Goal: Task Accomplishment & Management: Manage account settings

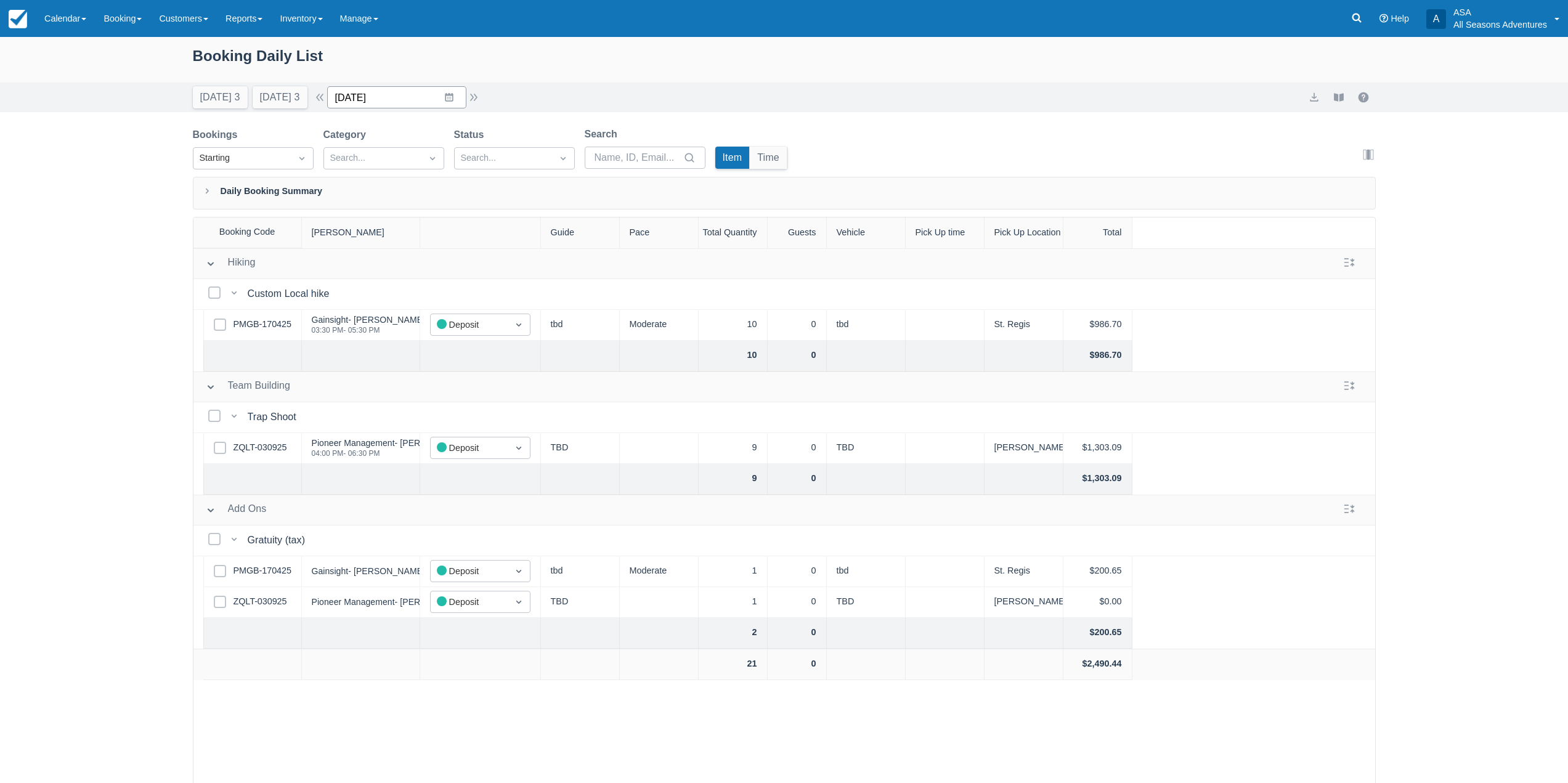
click at [399, 98] on input "10/07/25" at bounding box center [397, 98] width 139 height 22
click at [359, 145] on icon "Move backward to switch to the previous month." at bounding box center [353, 148] width 12 height 12
click at [389, 212] on td "8" at bounding box center [376, 216] width 24 height 24
type input "09/08/25"
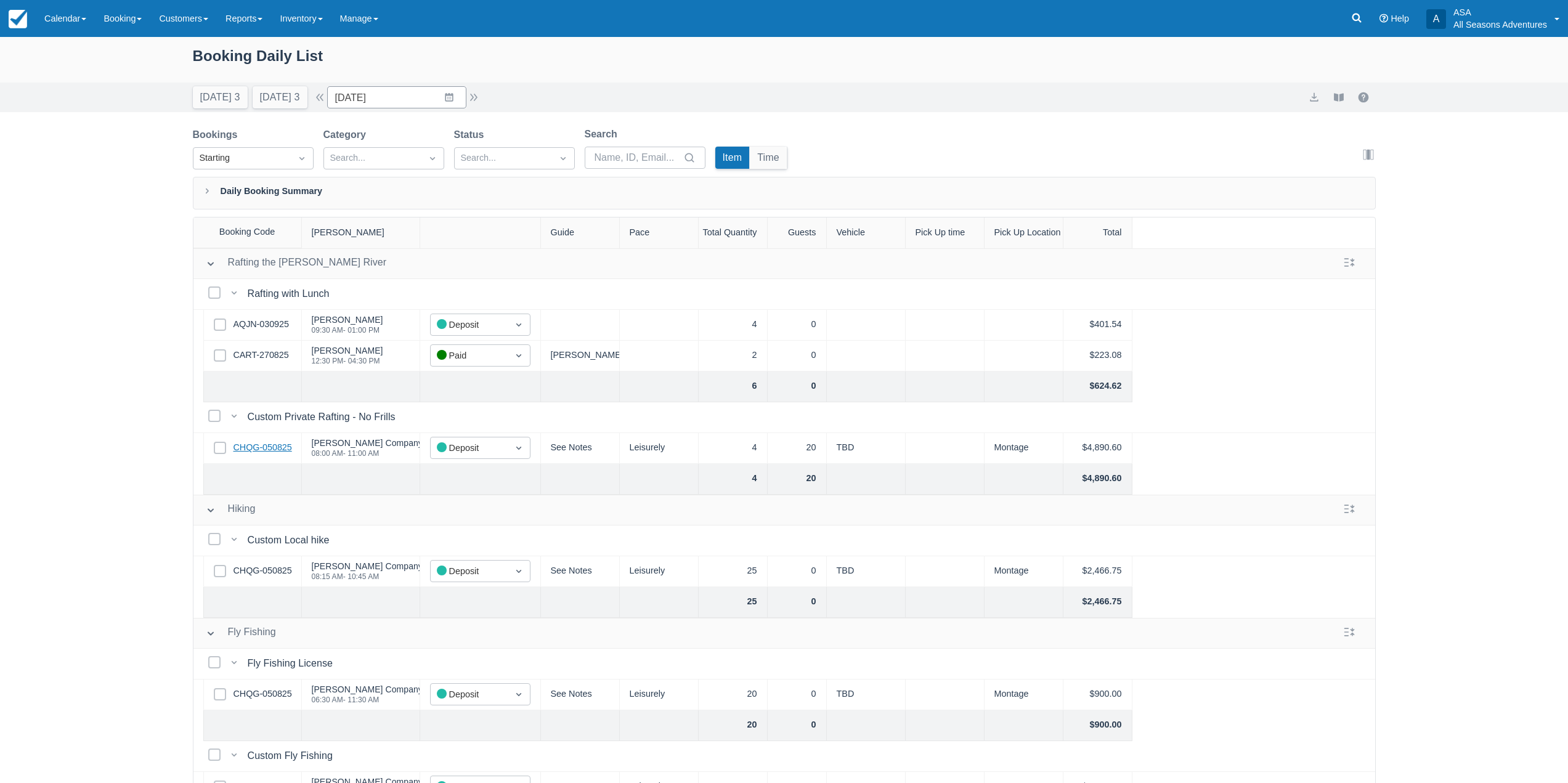
click at [264, 445] on link "CHQG-050825" at bounding box center [263, 447] width 59 height 13
click at [256, 332] on div "Select Row AQJN-030925" at bounding box center [252, 325] width 98 height 31
click at [265, 321] on link "AQJN-030925" at bounding box center [261, 324] width 56 height 13
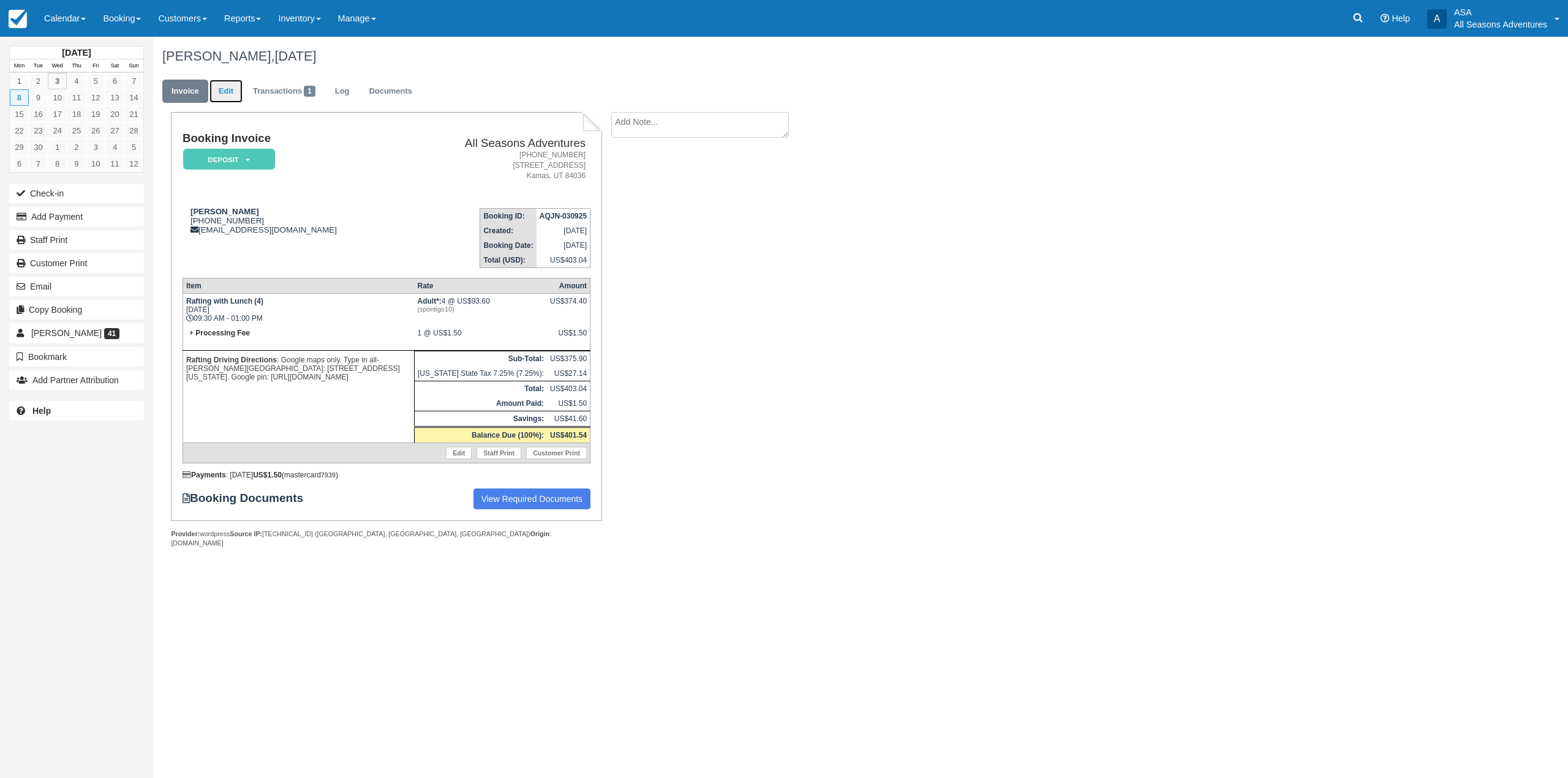
click at [226, 100] on link "Edit" at bounding box center [226, 91] width 33 height 24
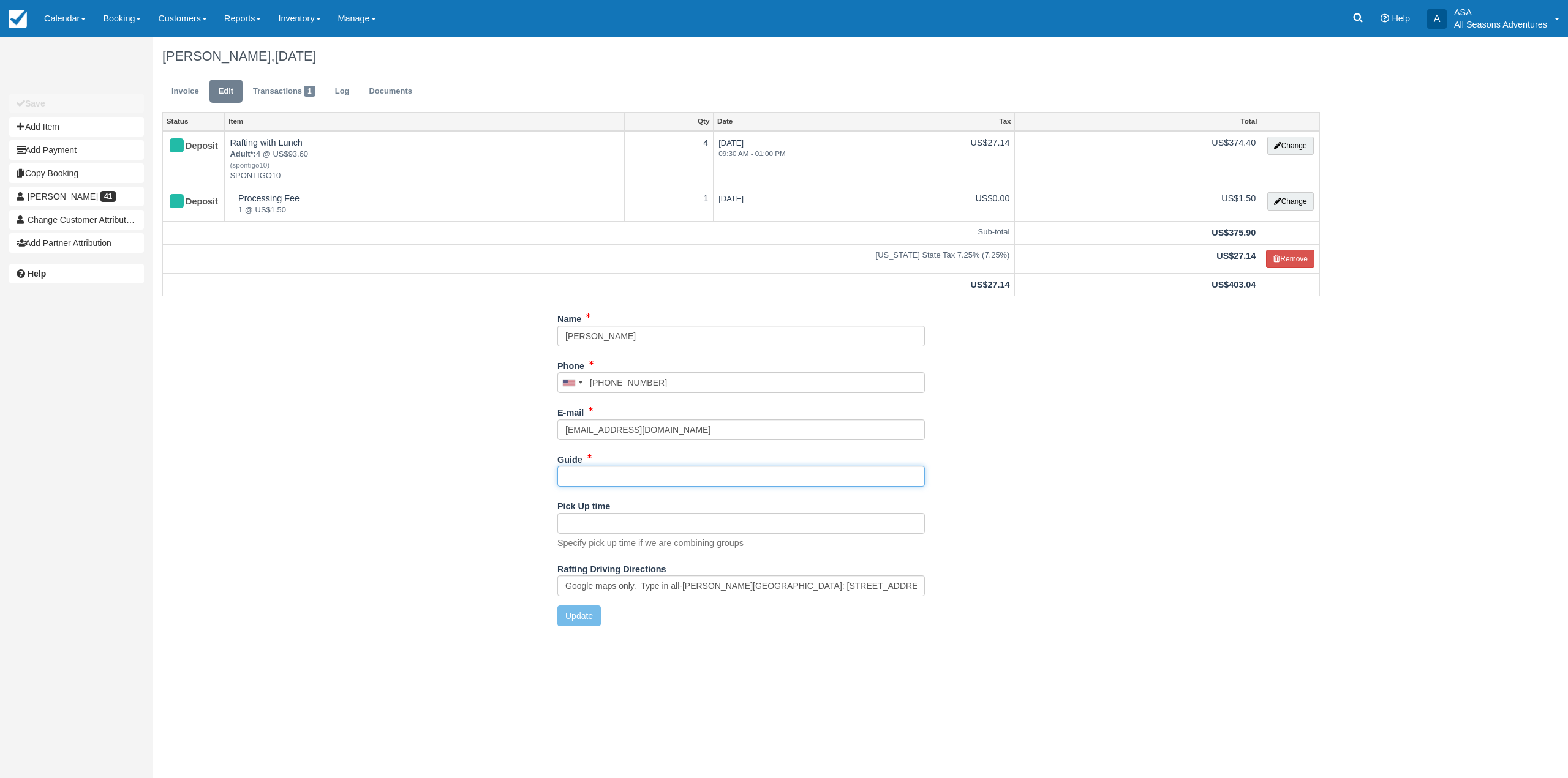
click at [626, 473] on input "Guide" at bounding box center [741, 476] width 368 height 21
type input "Shawn"
click at [578, 622] on button "Update" at bounding box center [579, 616] width 44 height 21
type input "+19126011029"
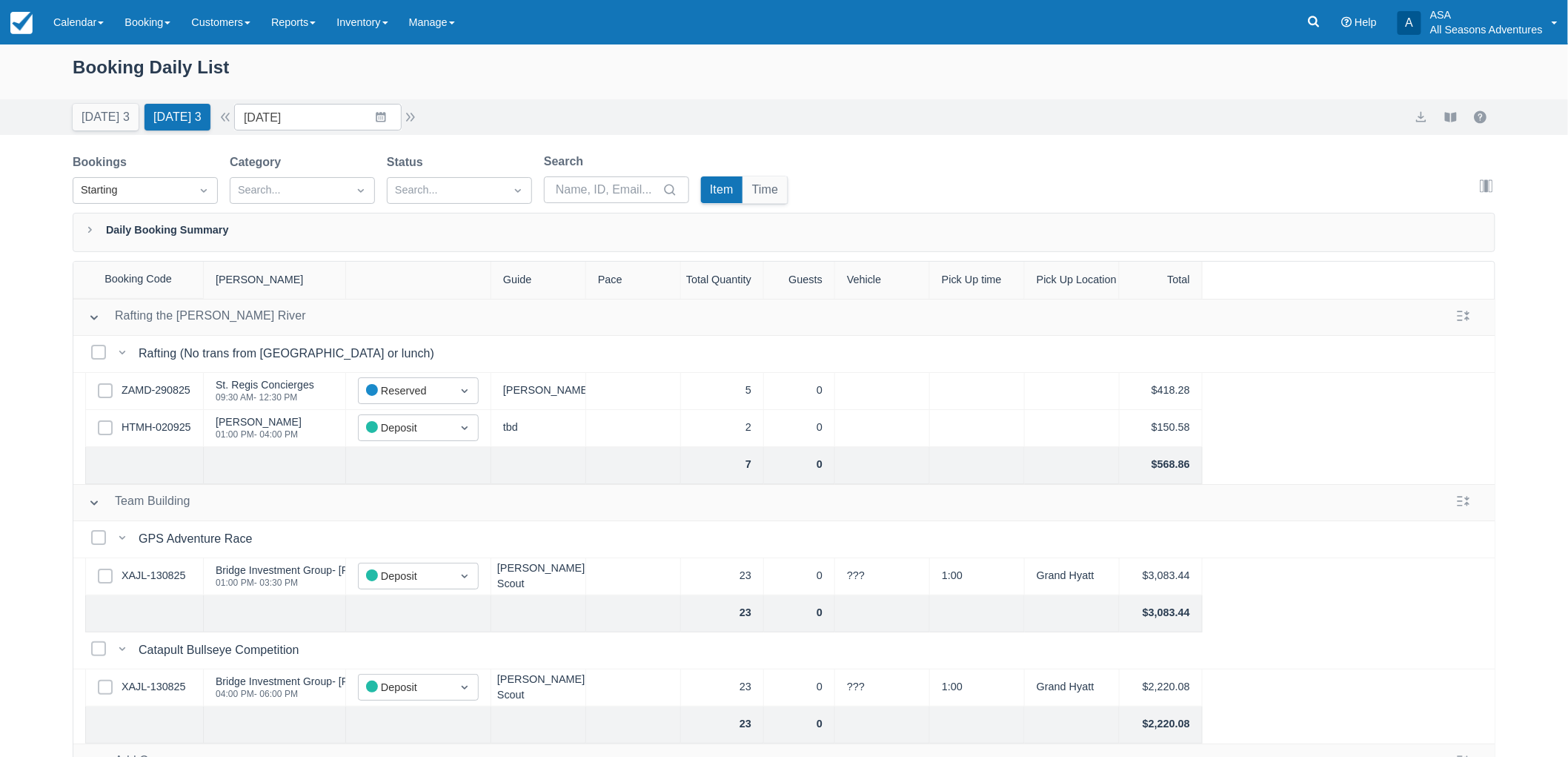
click at [1283, 17] on div "Menu Calendar Customer Inventory Month Week Day Booking Daily Manifest Daily Li…" at bounding box center [784, 22] width 1568 height 44
click at [1302, 26] on link at bounding box center [1313, 22] width 34 height 44
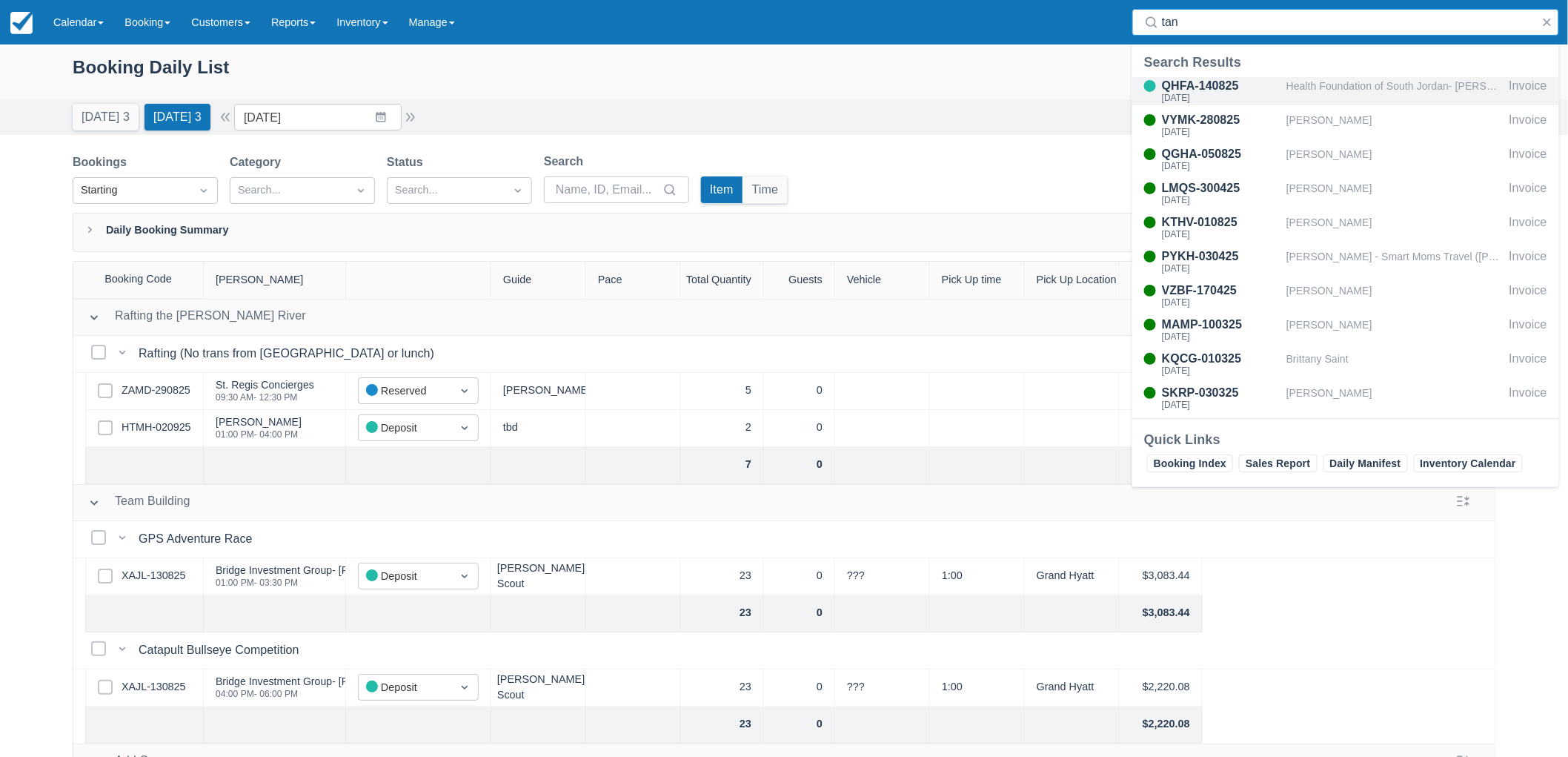
type input "tan"
click at [1393, 90] on div "Health Foundation of South Jordan- [PERSON_NAME]" at bounding box center [1395, 91] width 217 height 29
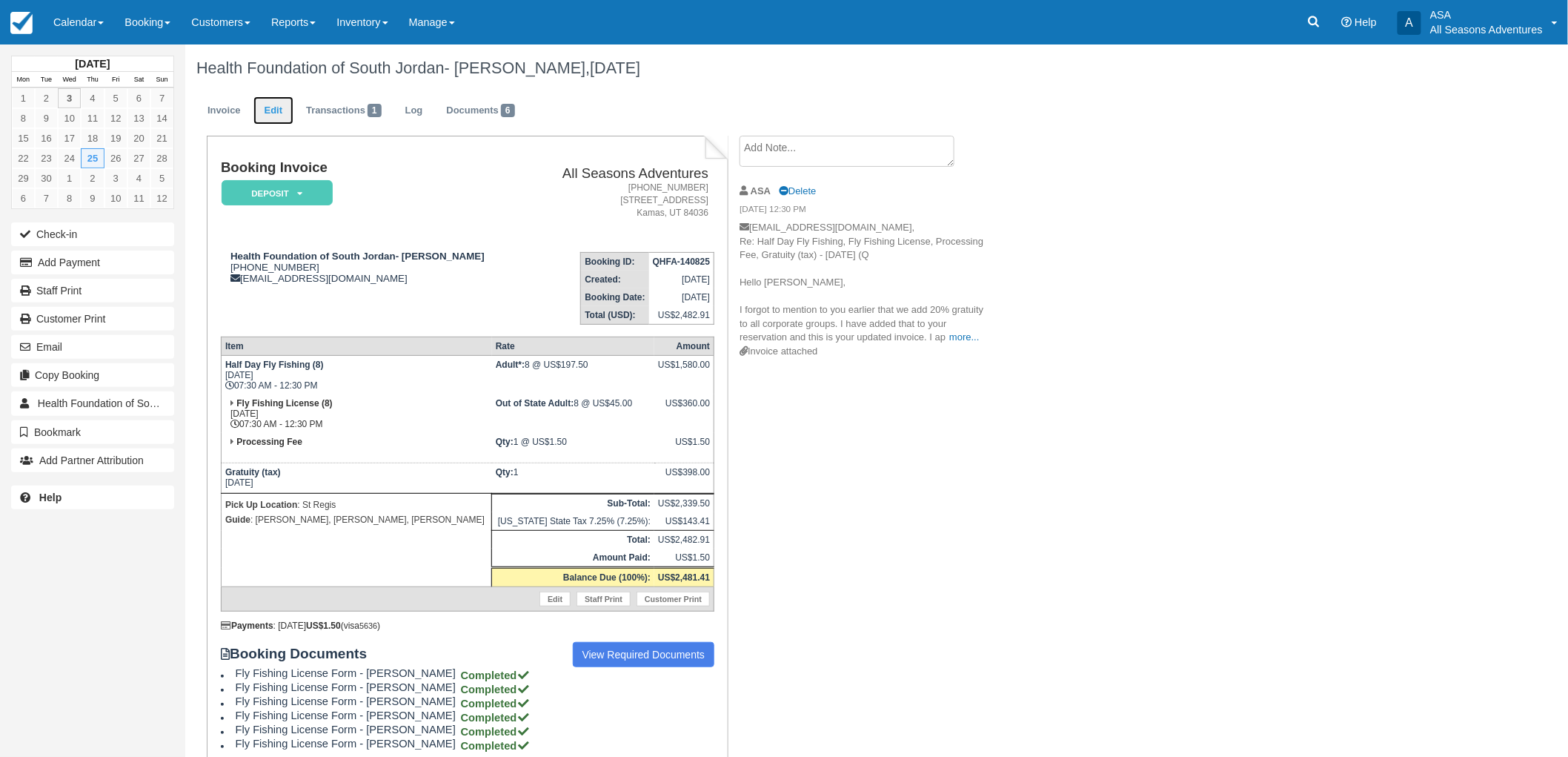
click at [280, 117] on link "Edit" at bounding box center [273, 111] width 40 height 29
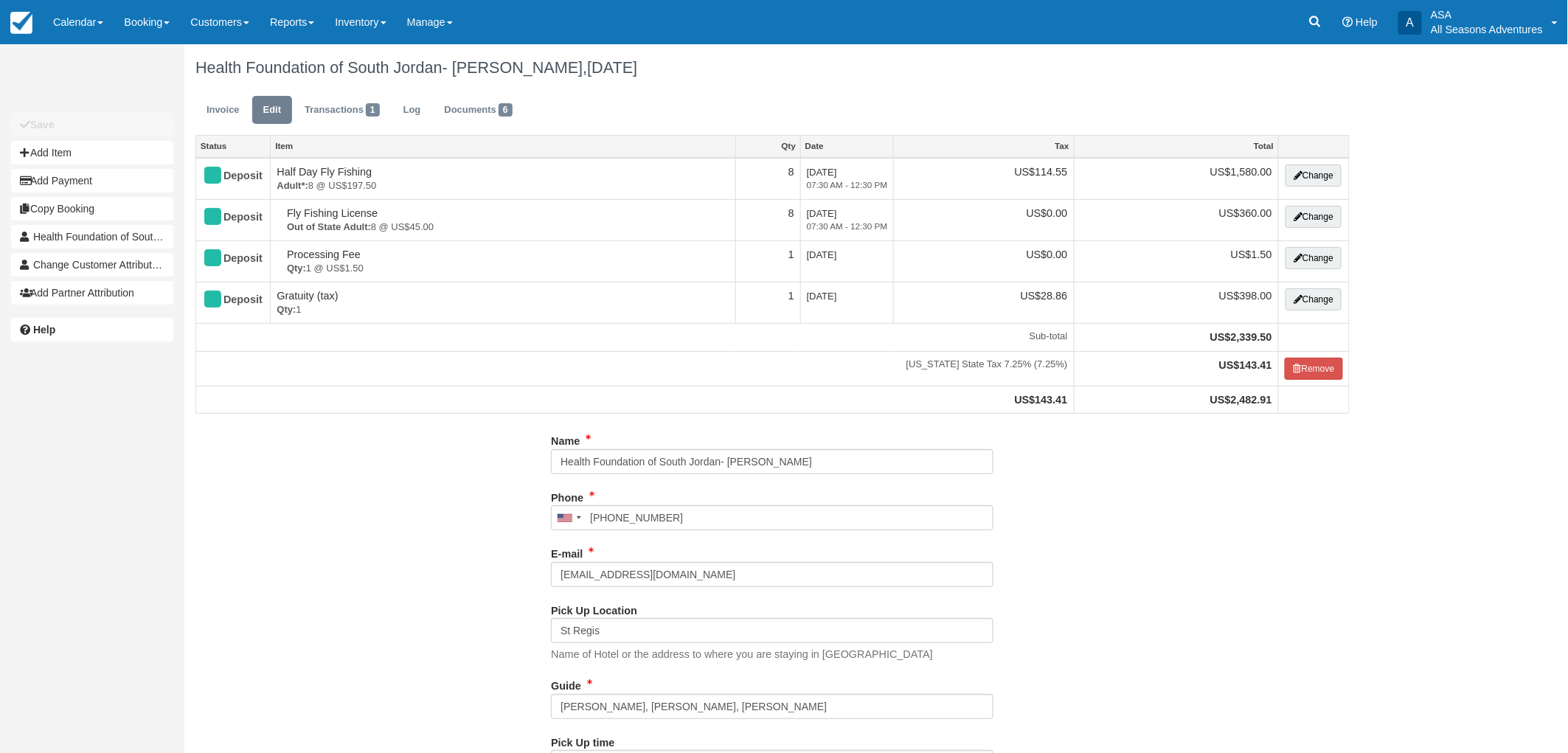
type input "[PHONE_NUMBER]"
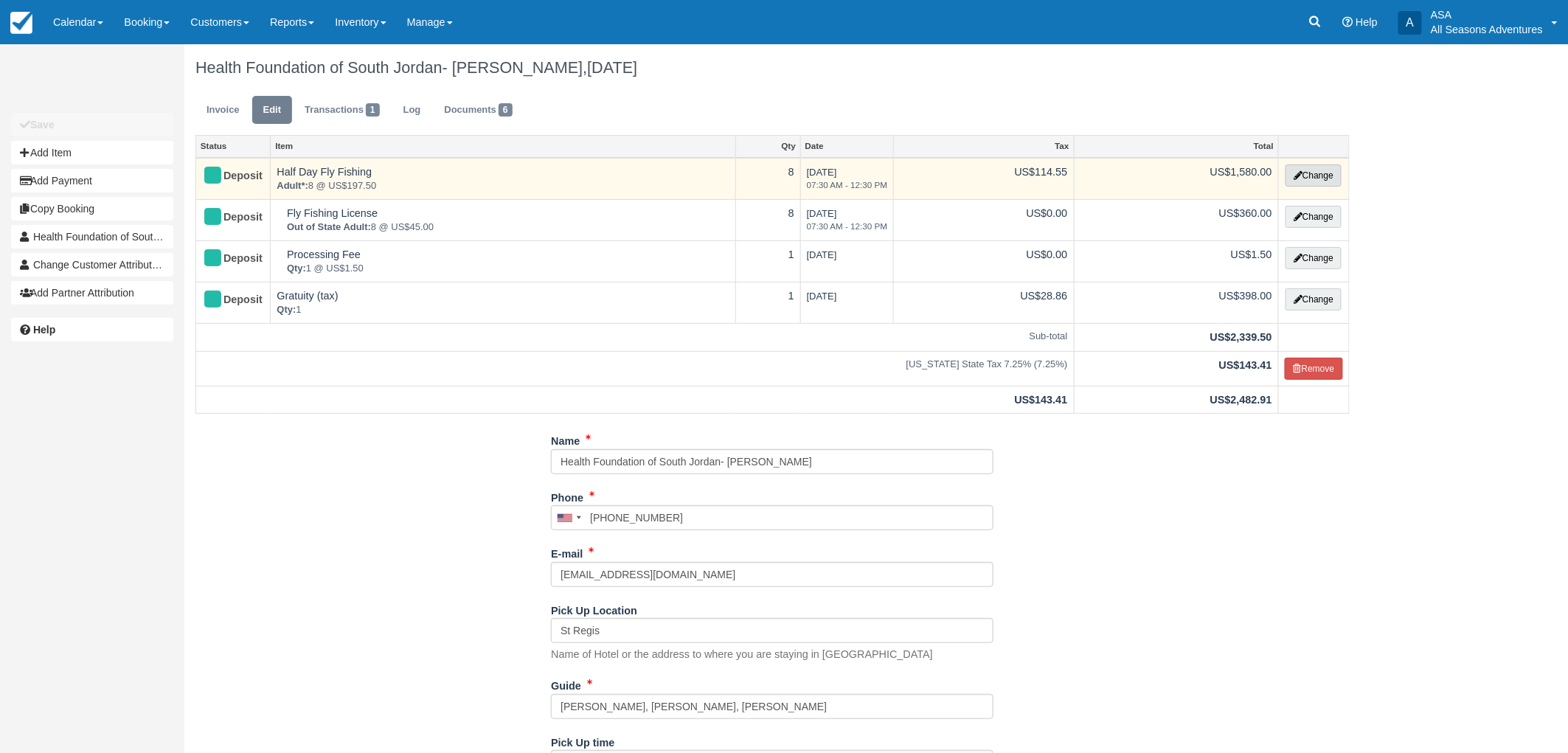
click at [1309, 175] on button "Change" at bounding box center [1313, 175] width 56 height 23
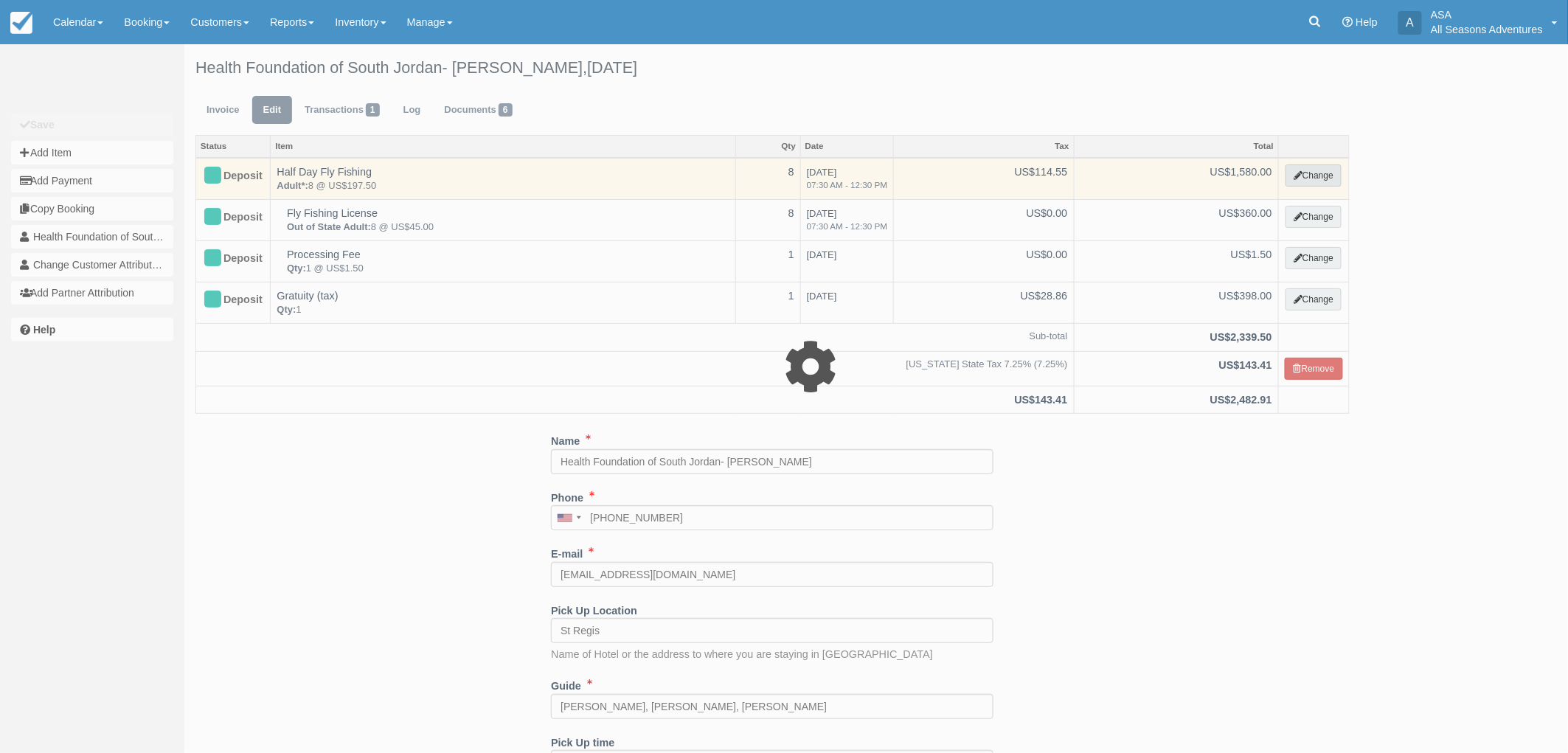
select select "8"
type input "1580.00"
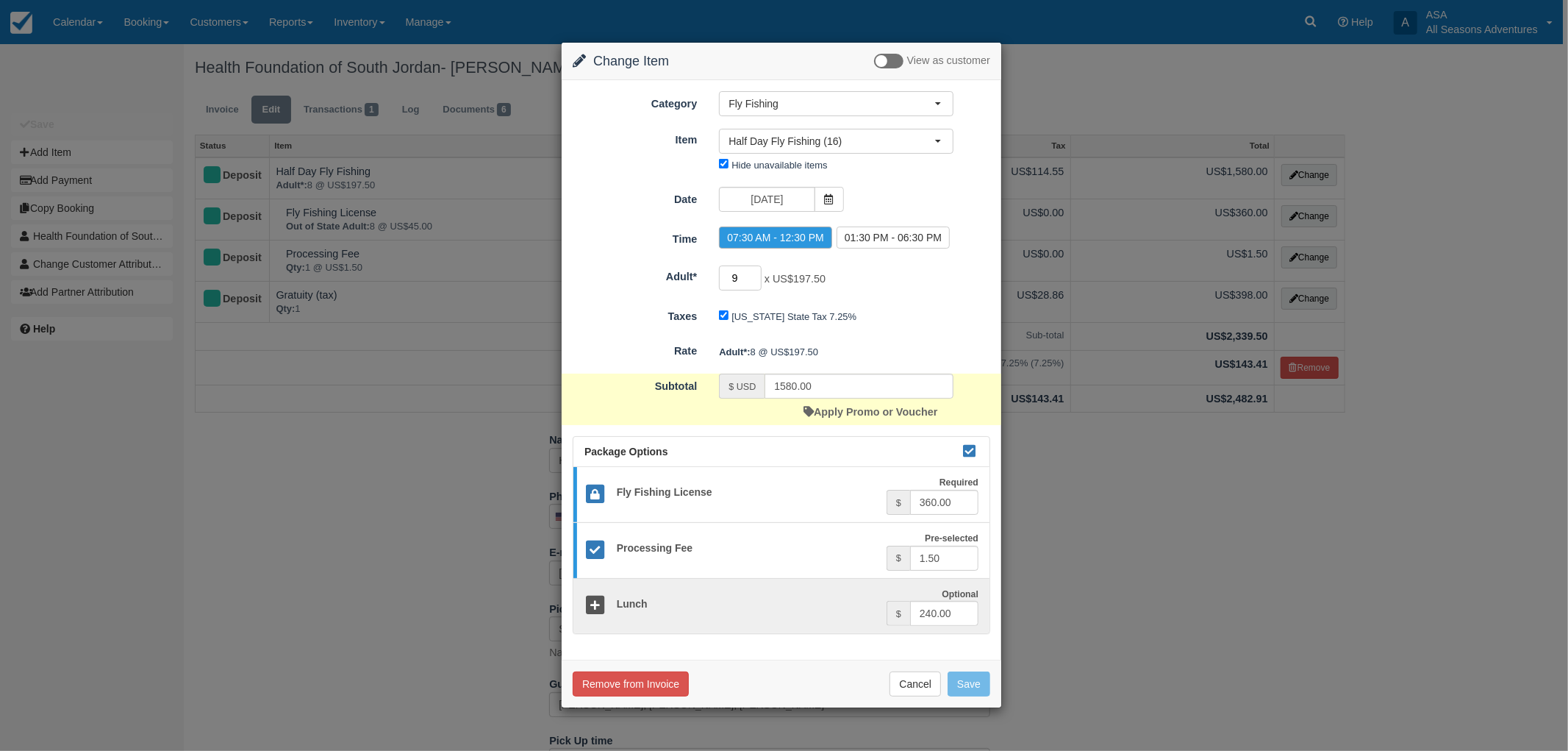
type input "9"
click at [751, 273] on input "9" at bounding box center [740, 278] width 42 height 25
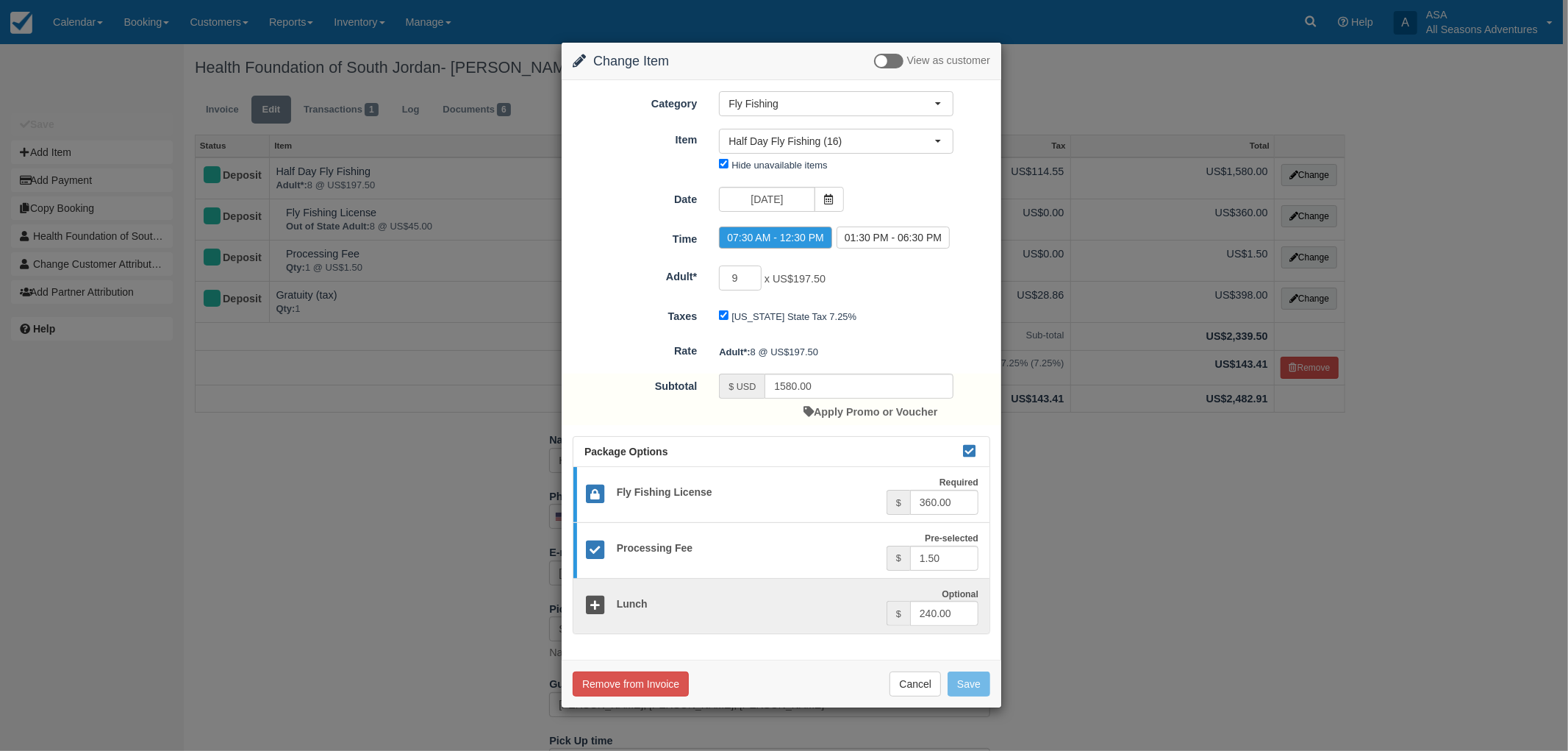
type input "1755.00"
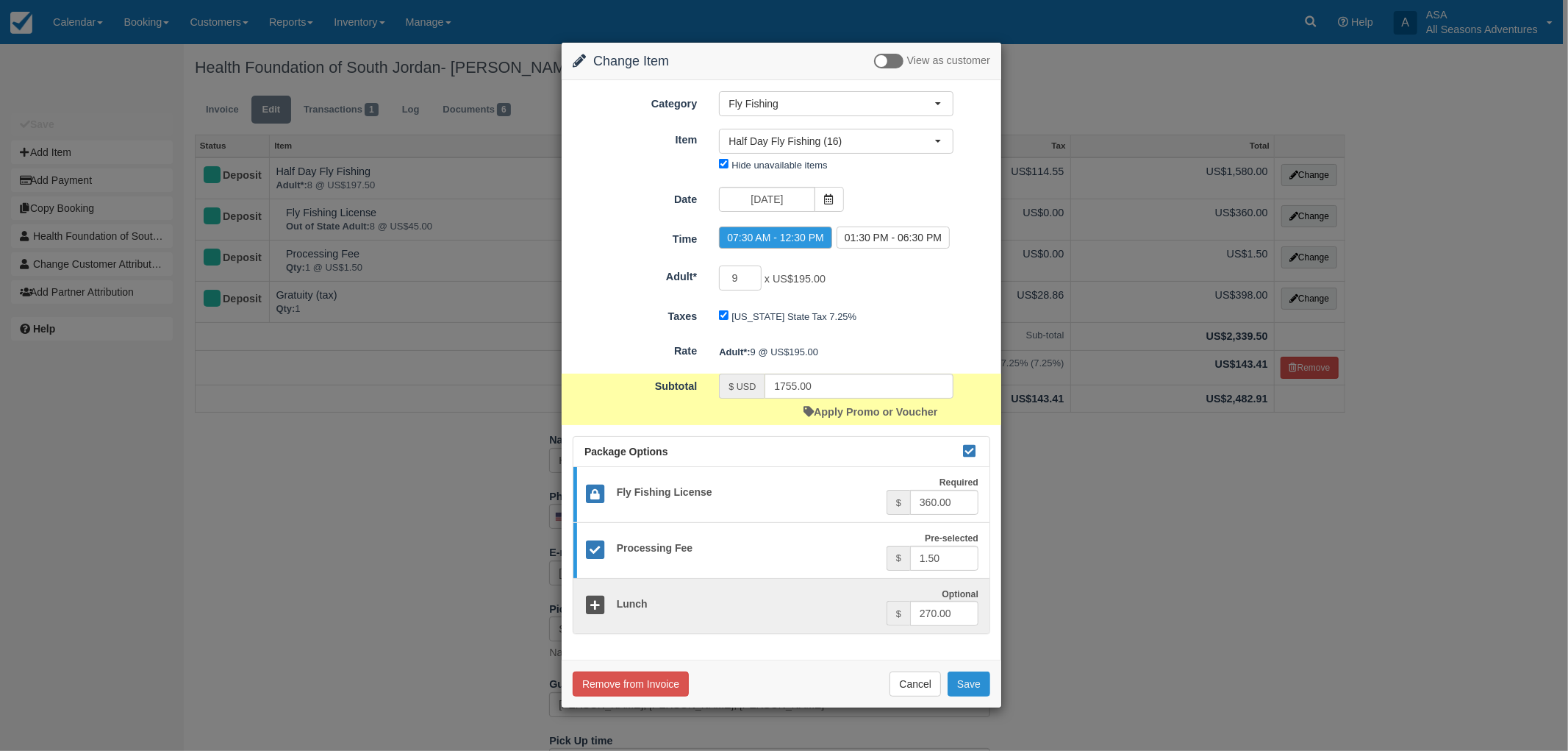
click at [960, 684] on button "Save" at bounding box center [969, 684] width 42 height 25
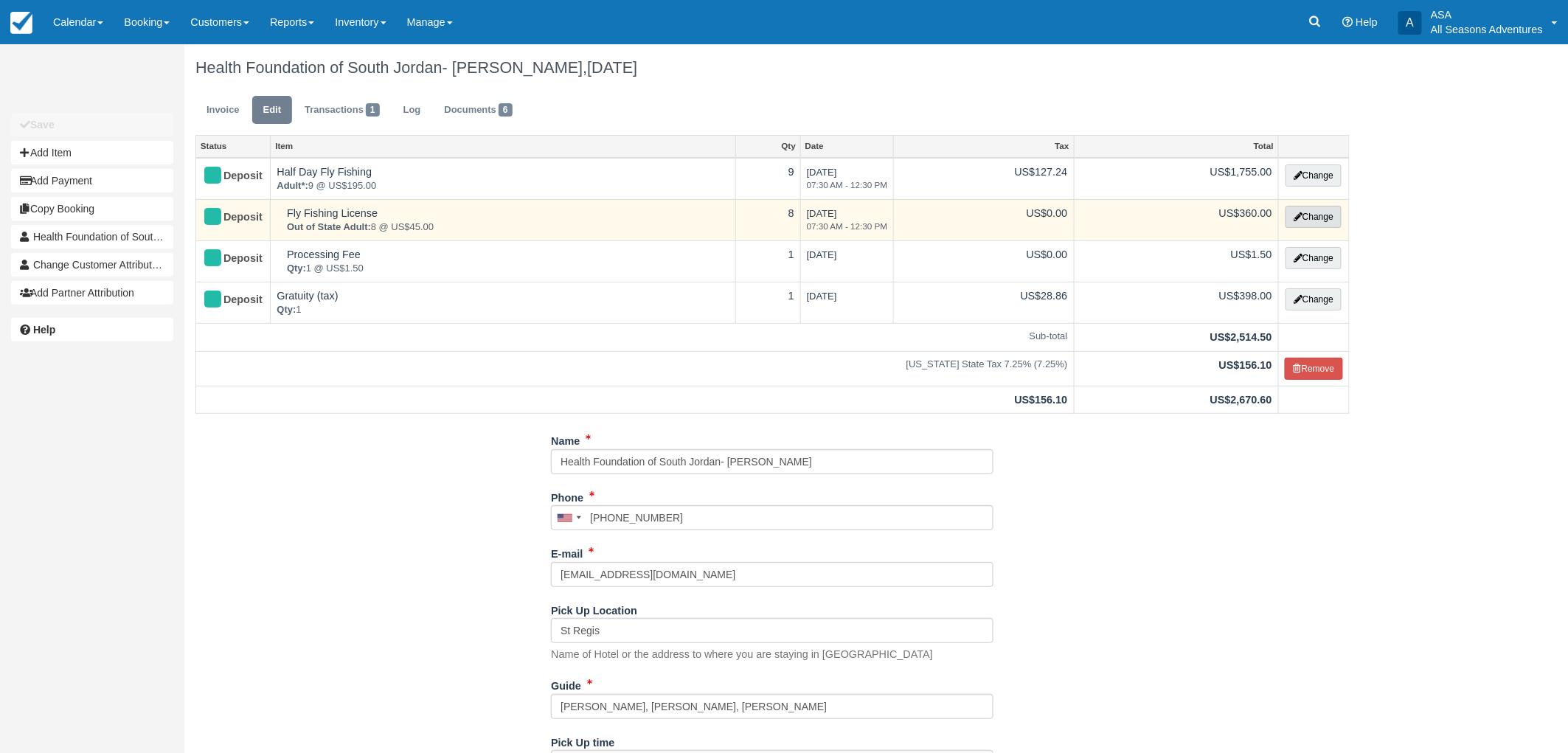
click at [1303, 212] on button "Change" at bounding box center [1313, 217] width 56 height 23
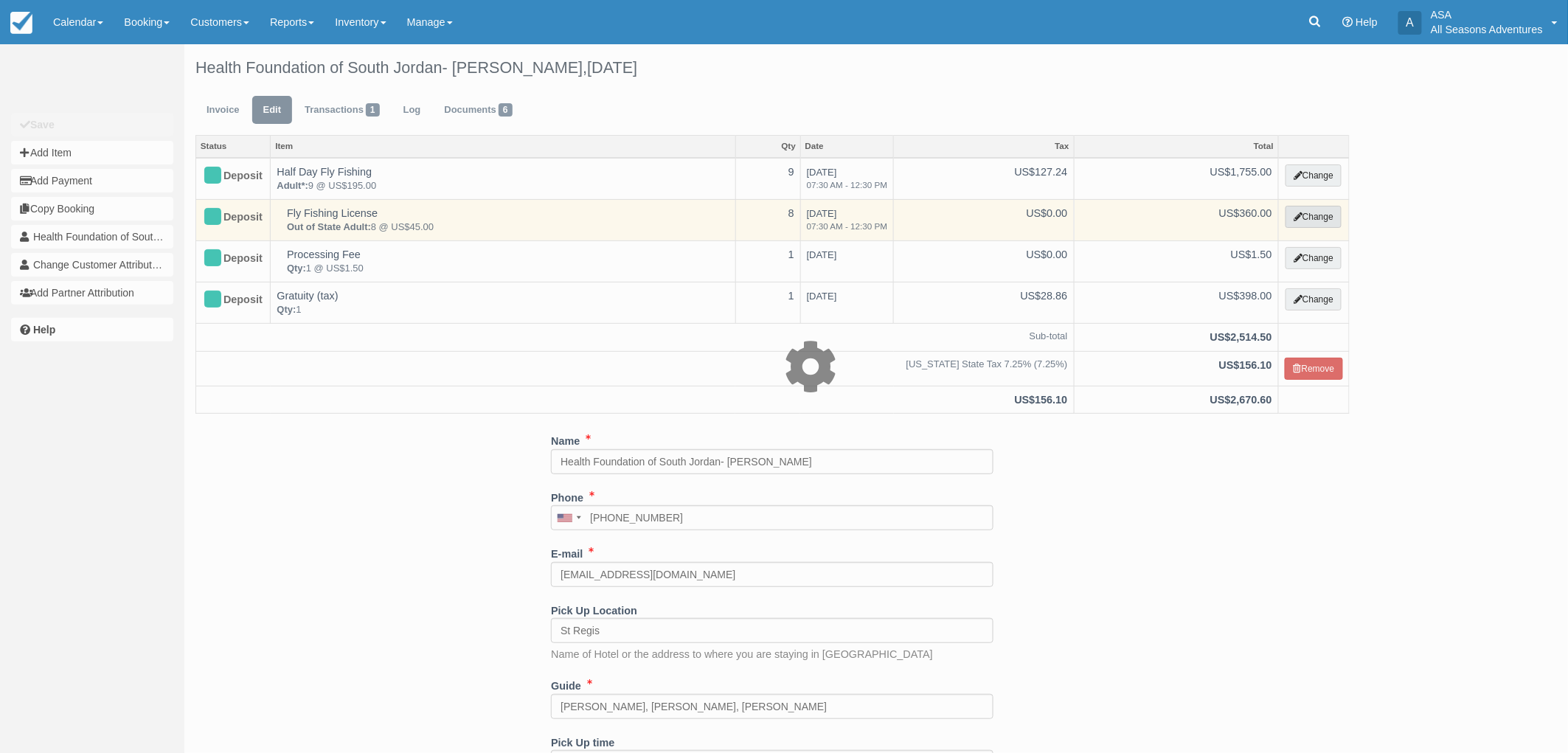
select select "8"
type input "360.00"
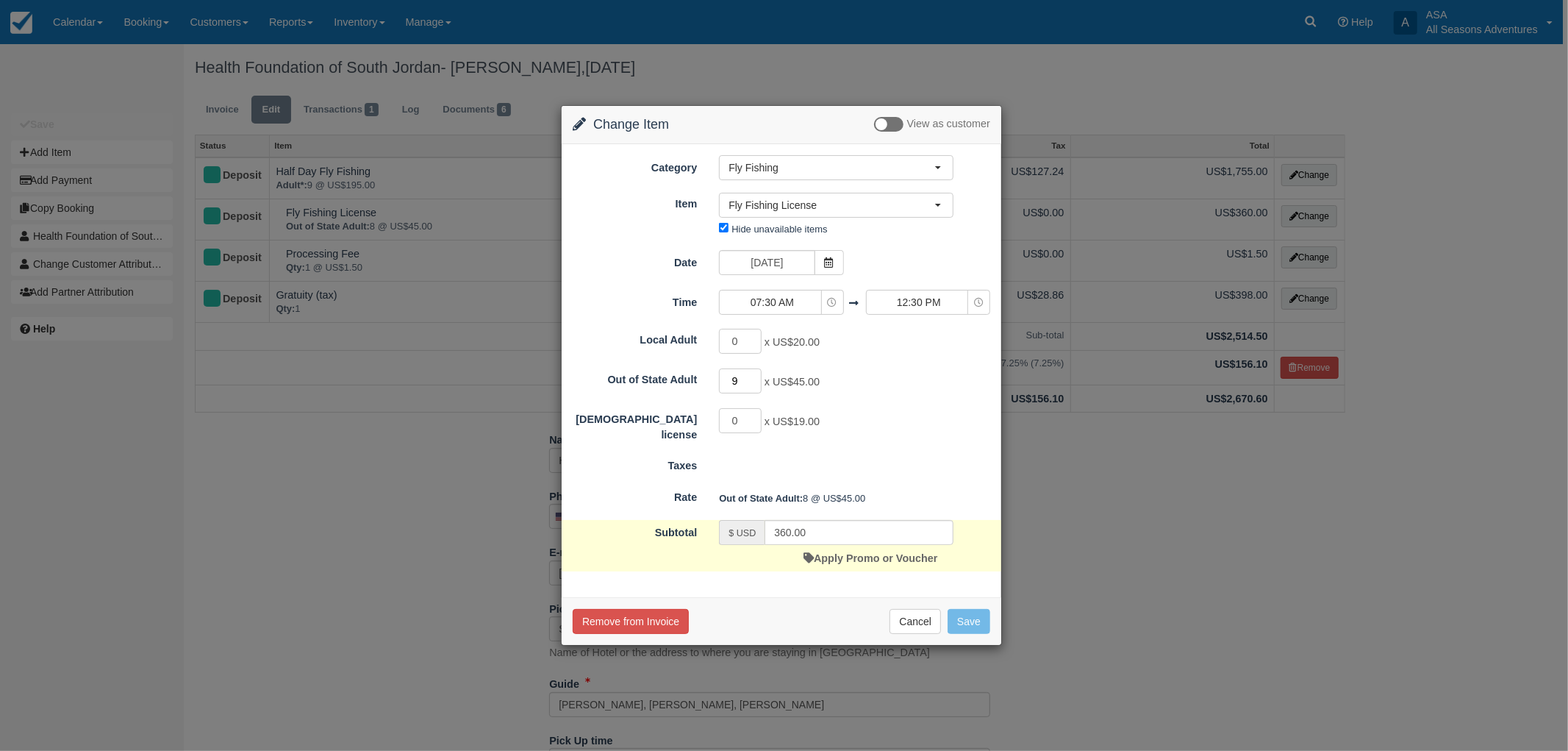
type input "9"
click at [754, 375] on input "9" at bounding box center [740, 381] width 42 height 25
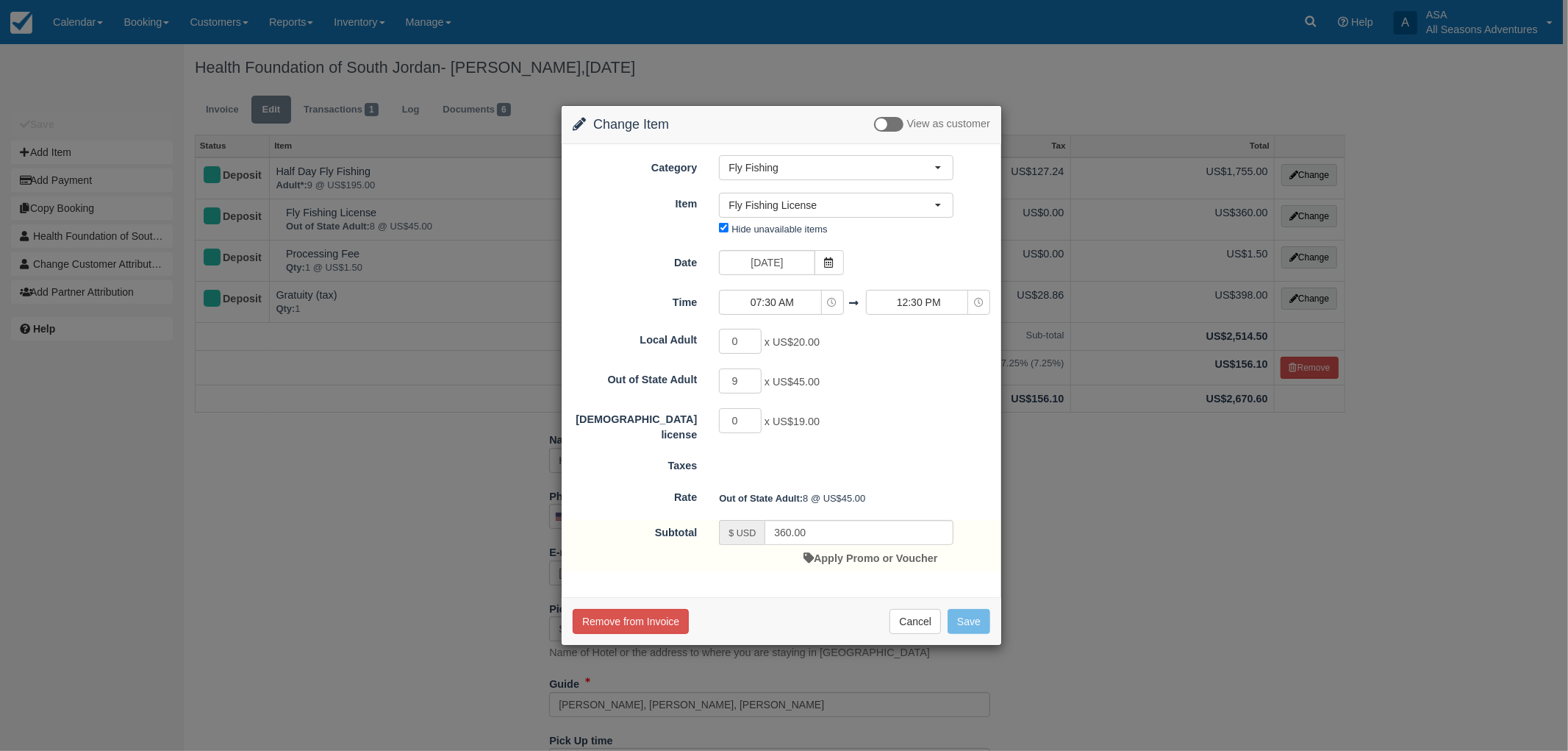
type input "405.00"
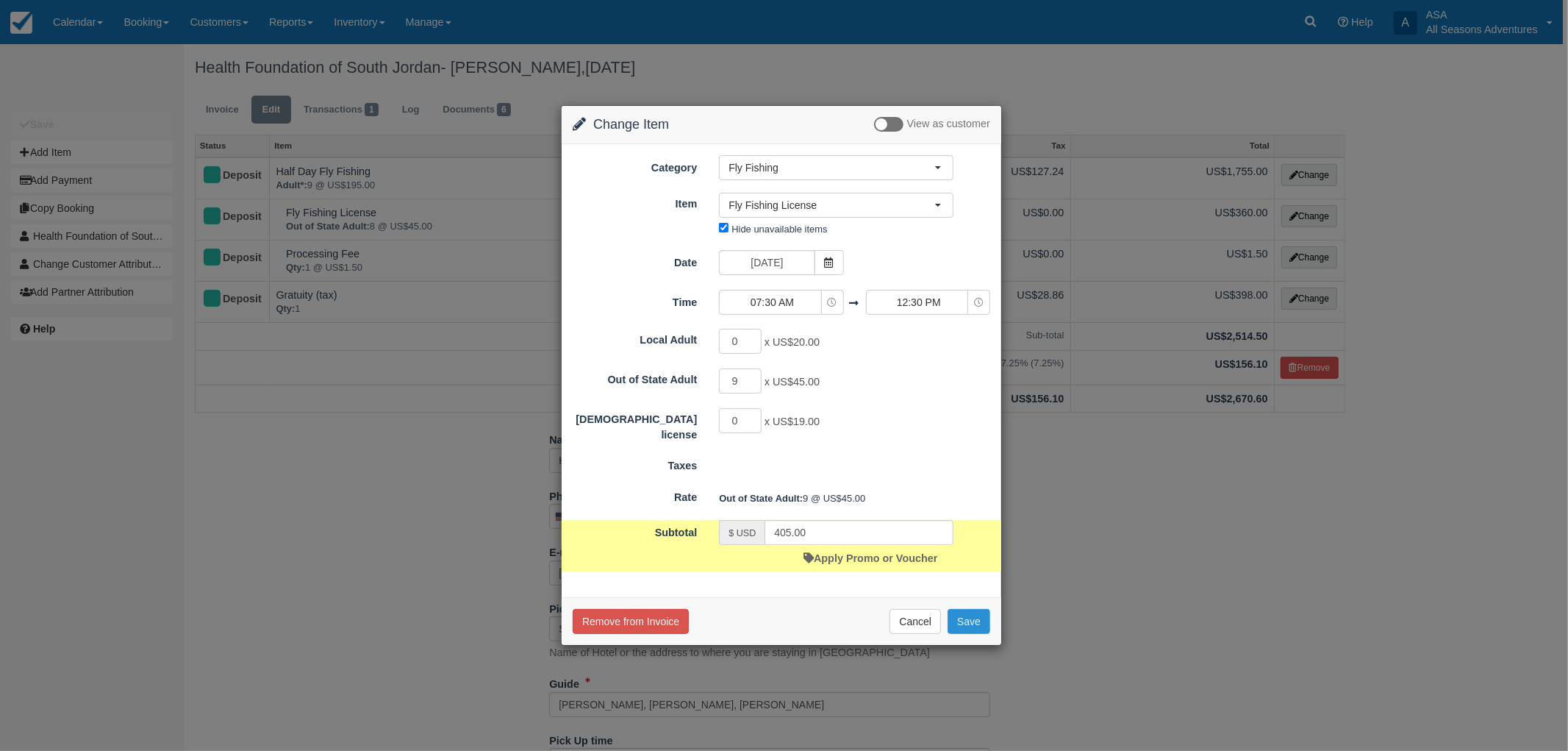
click at [978, 629] on button "Save" at bounding box center [969, 621] width 42 height 25
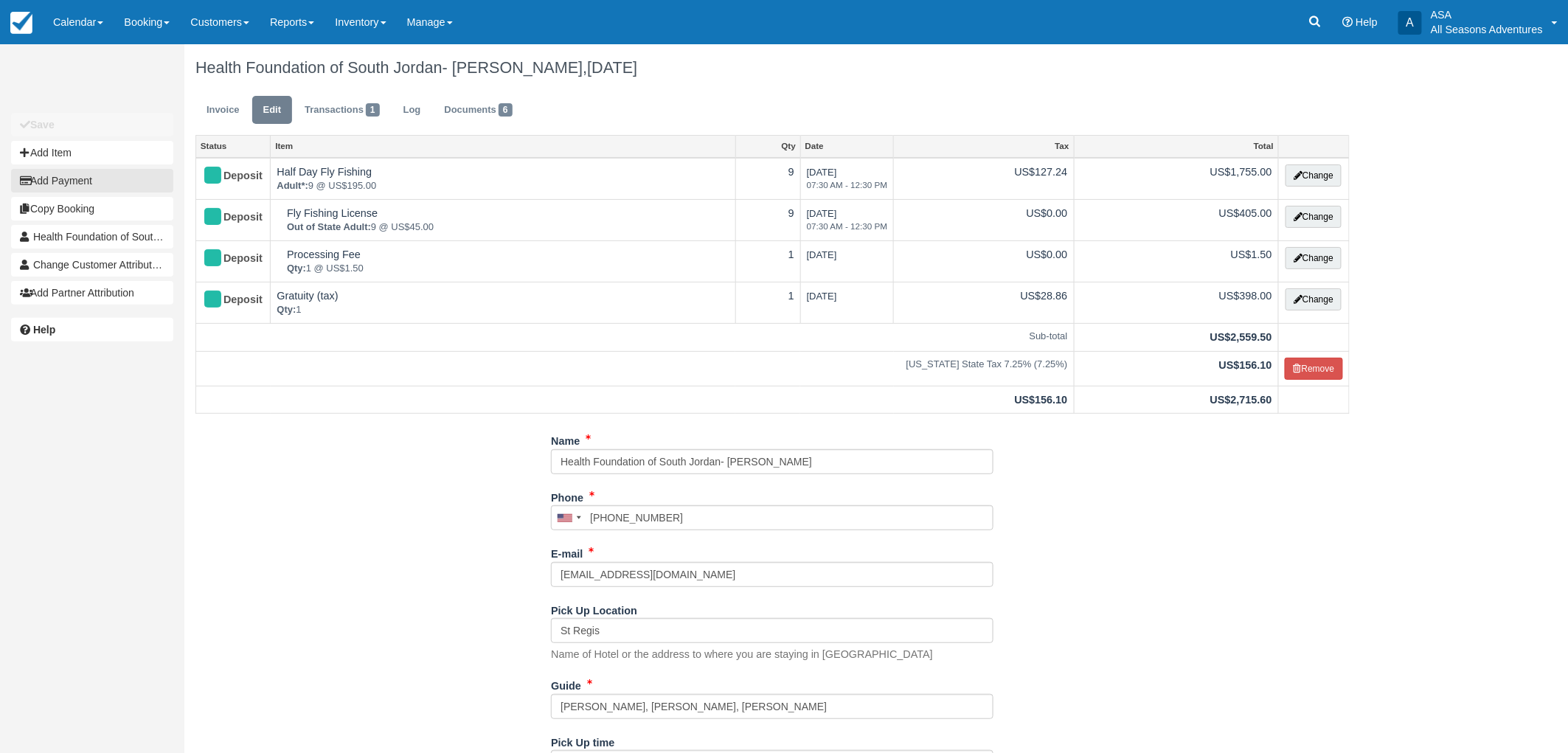
click at [93, 167] on div "Save Add Item Add Payment Copy Booking Health Foundation of South Jordan- [PERS…" at bounding box center [92, 208] width 184 height 196
click at [135, 158] on button "Add Item" at bounding box center [92, 153] width 163 height 23
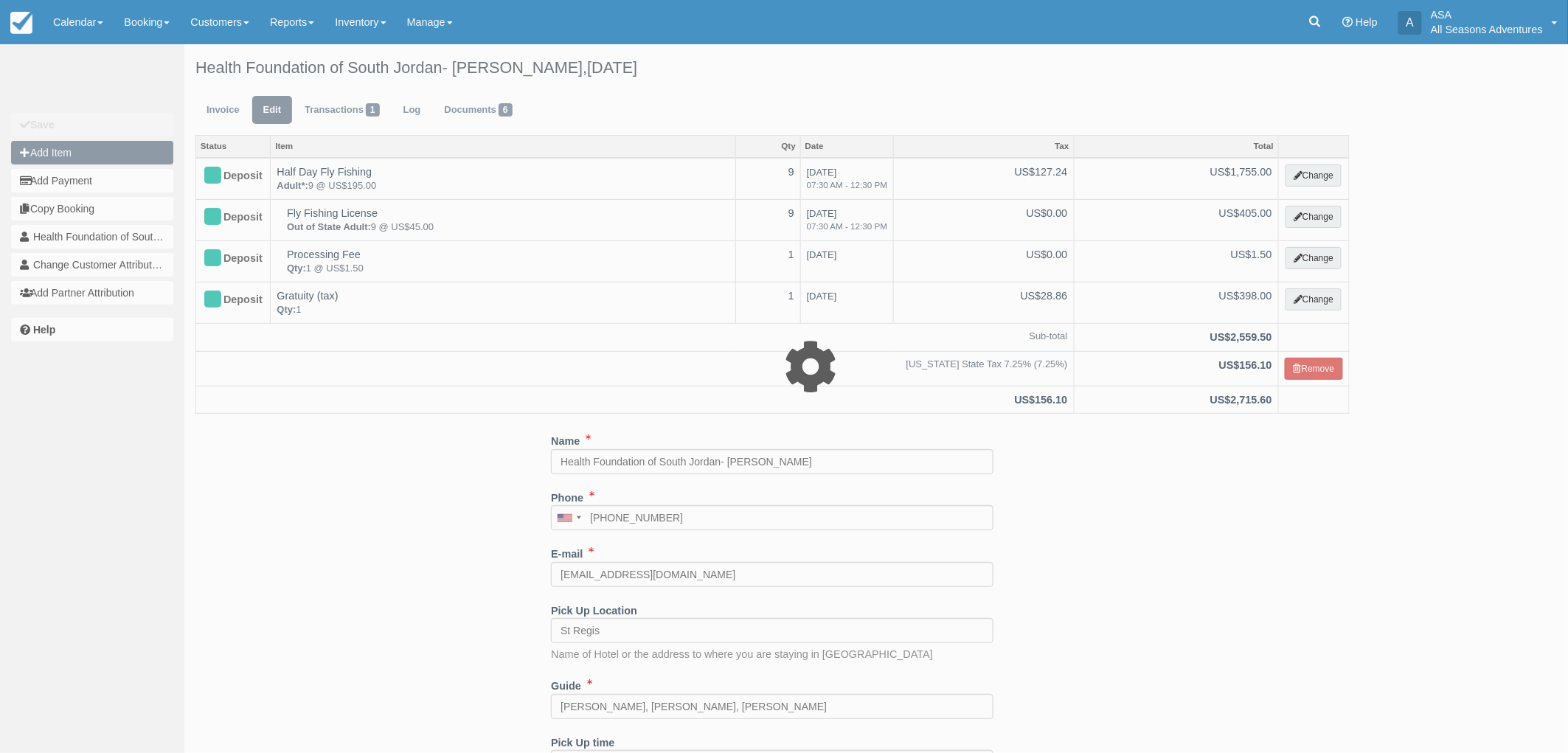
type input "0.00"
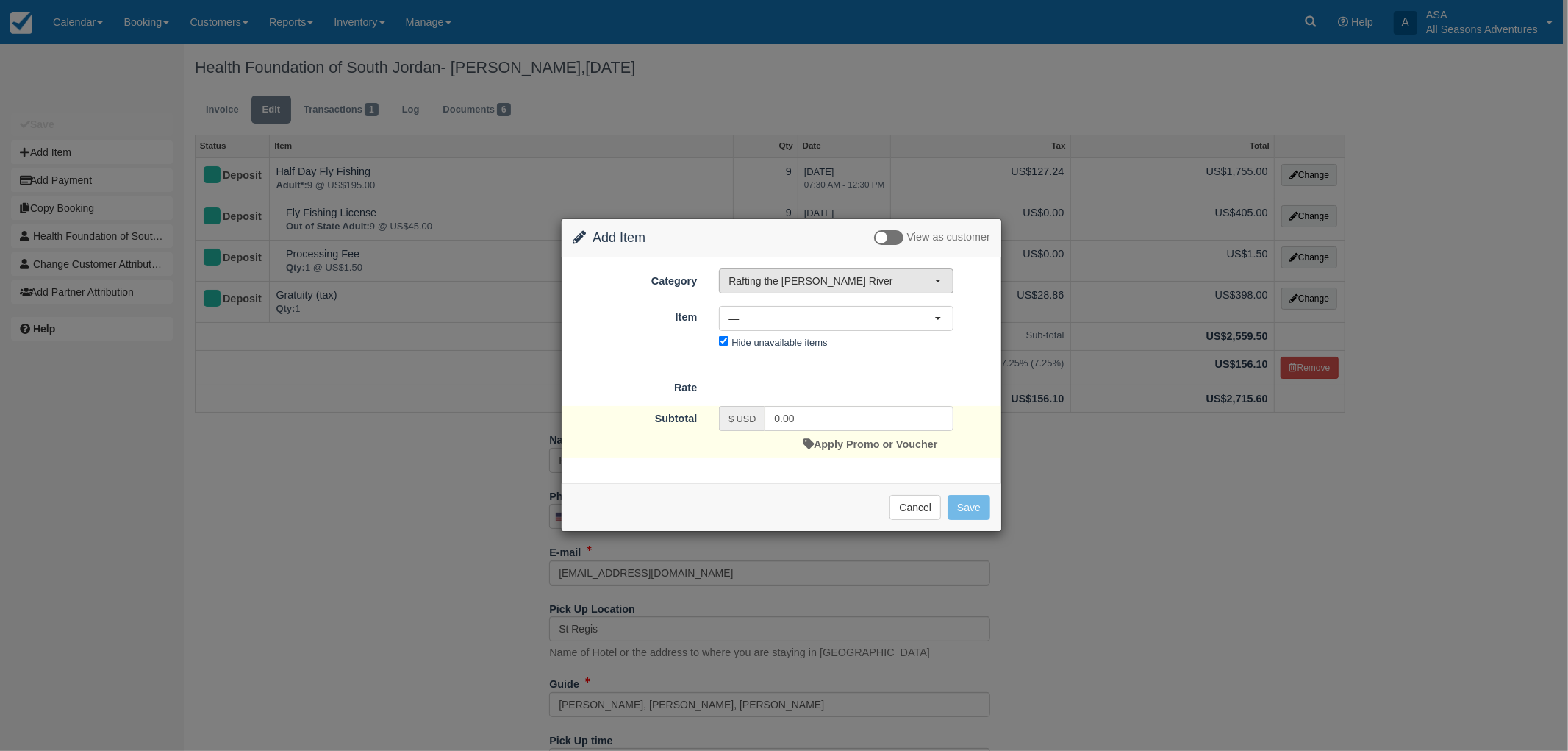
click at [880, 277] on span "Rafting the [PERSON_NAME] River" at bounding box center [831, 281] width 206 height 15
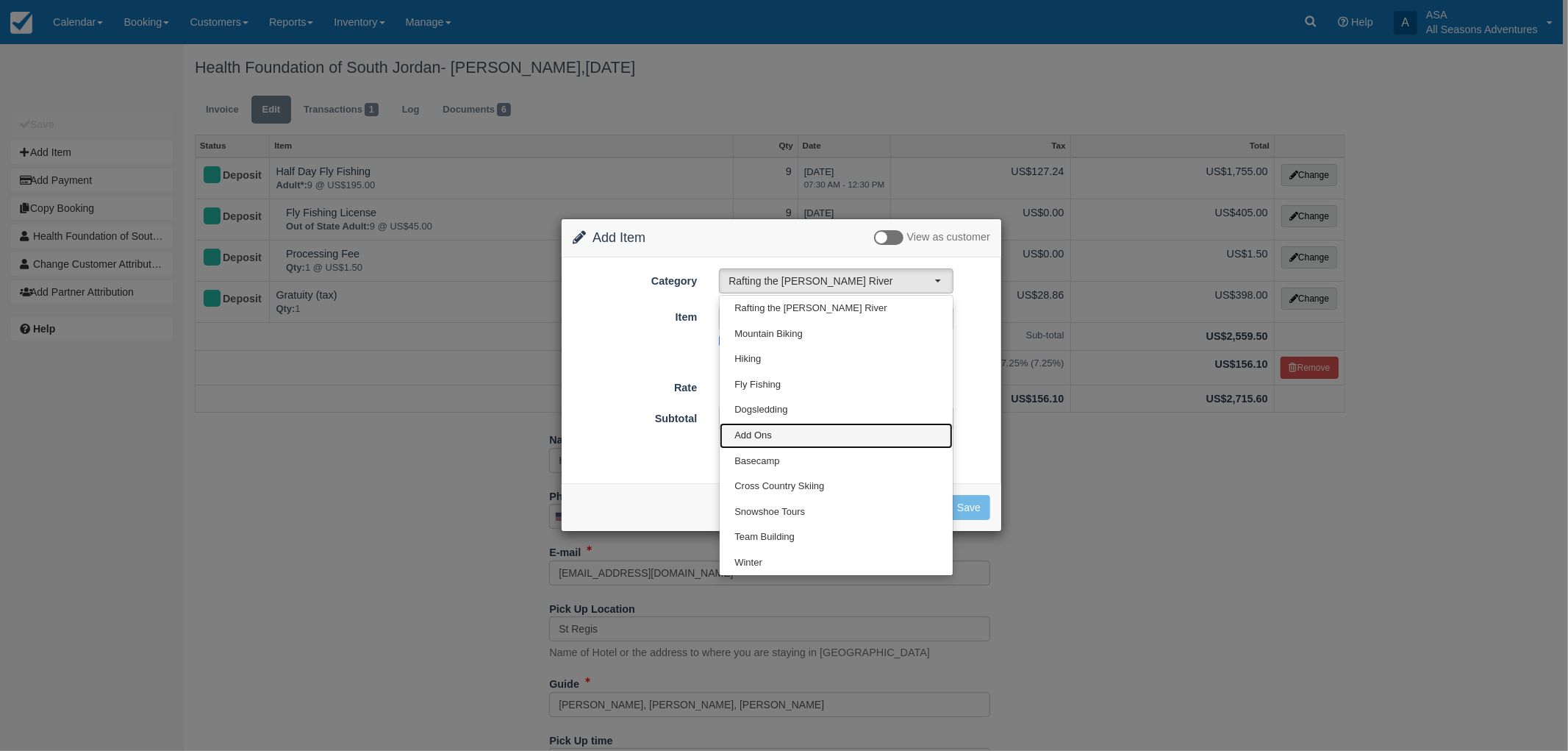
click at [824, 436] on link "Add Ons" at bounding box center [836, 435] width 233 height 26
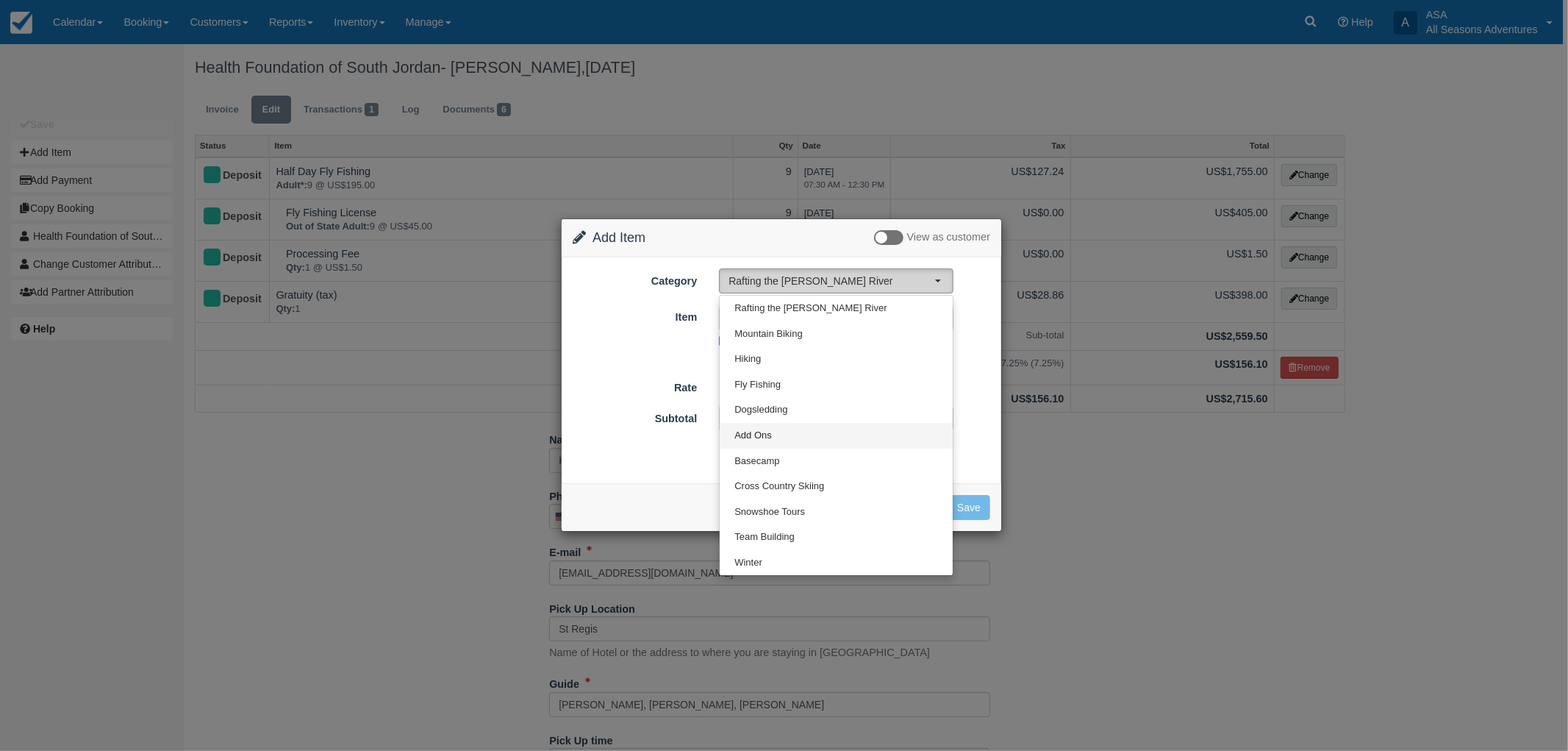
select select "13"
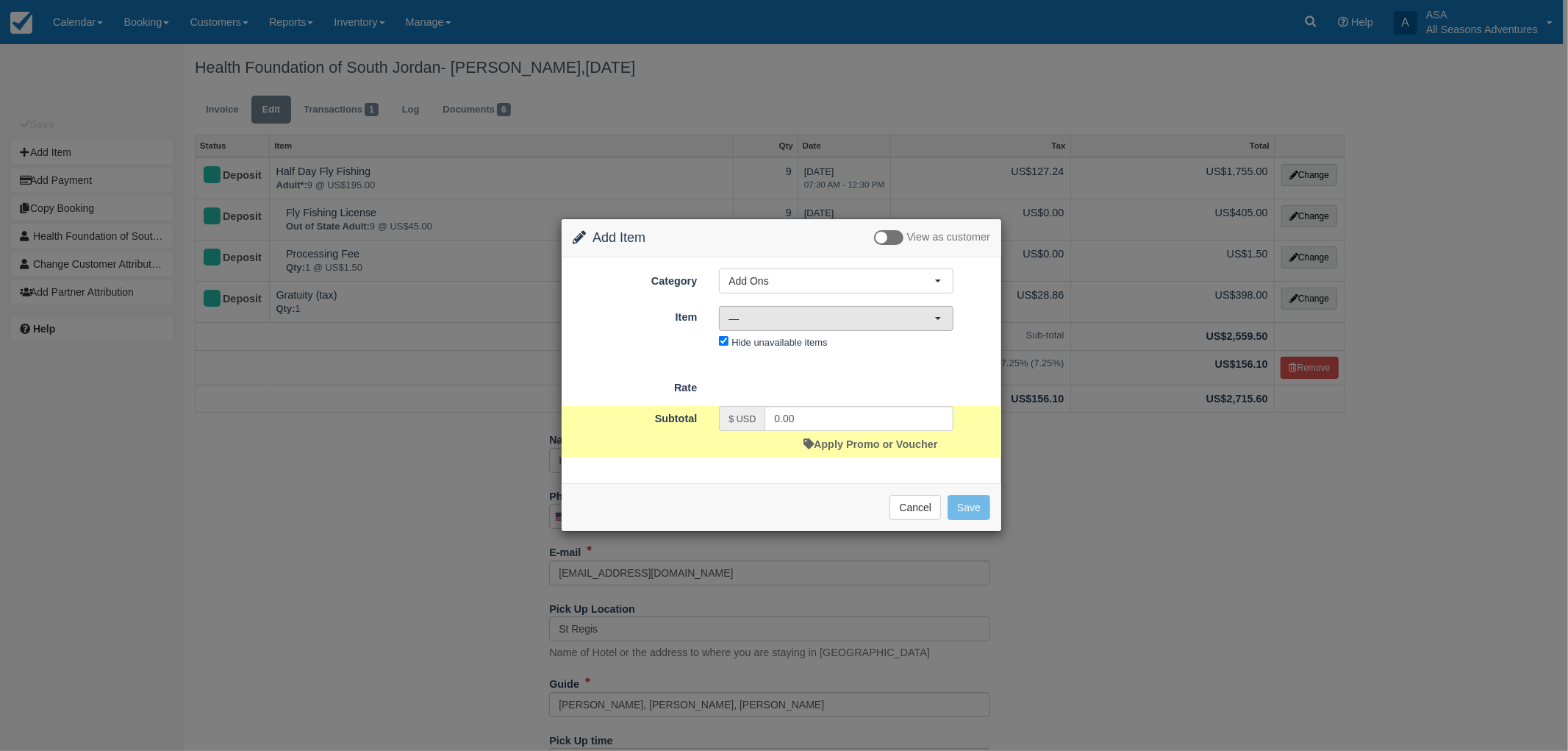
click at [799, 313] on span "—" at bounding box center [831, 319] width 206 height 15
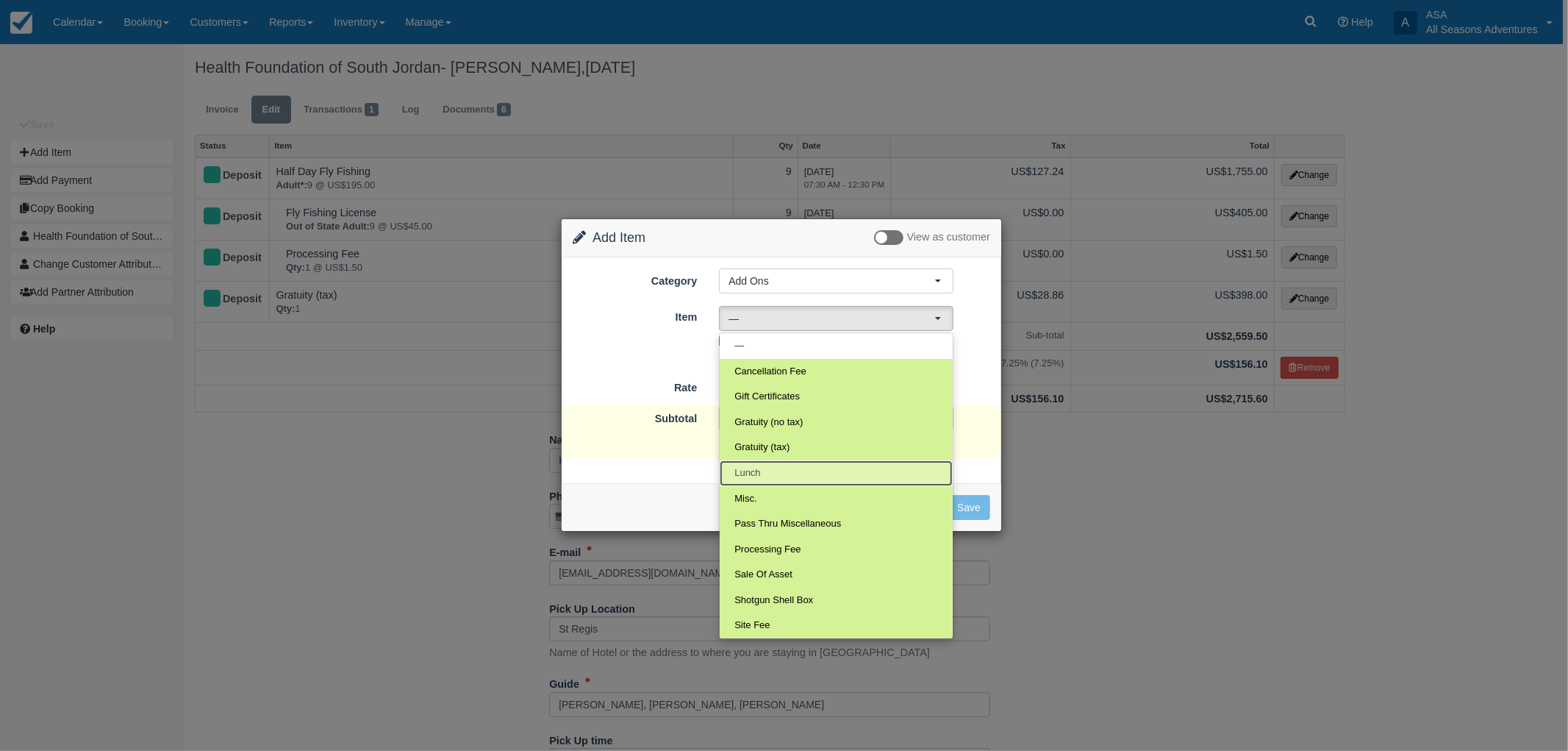
click at [791, 466] on link "Lunch" at bounding box center [836, 473] width 233 height 26
select select "4"
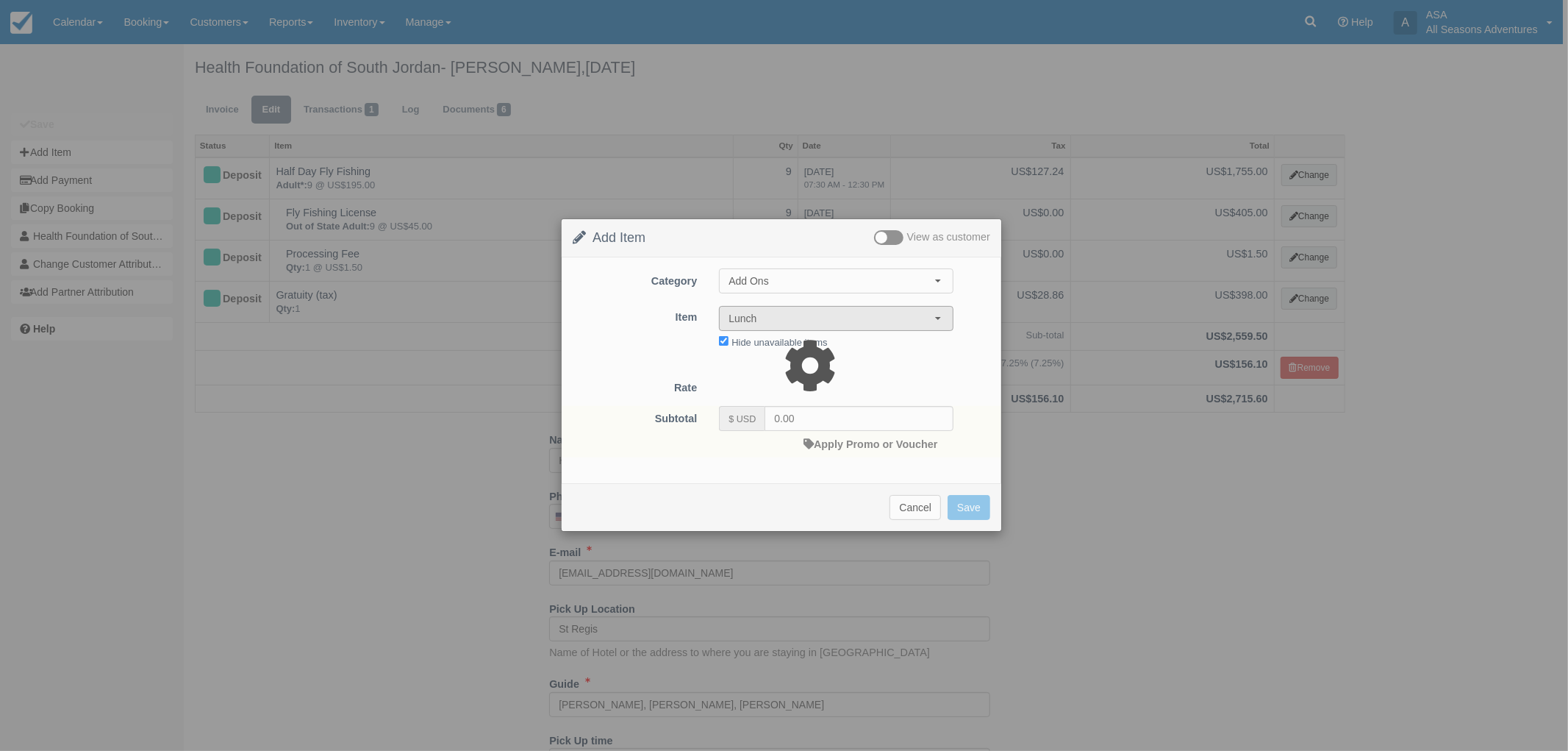
type input "30.00"
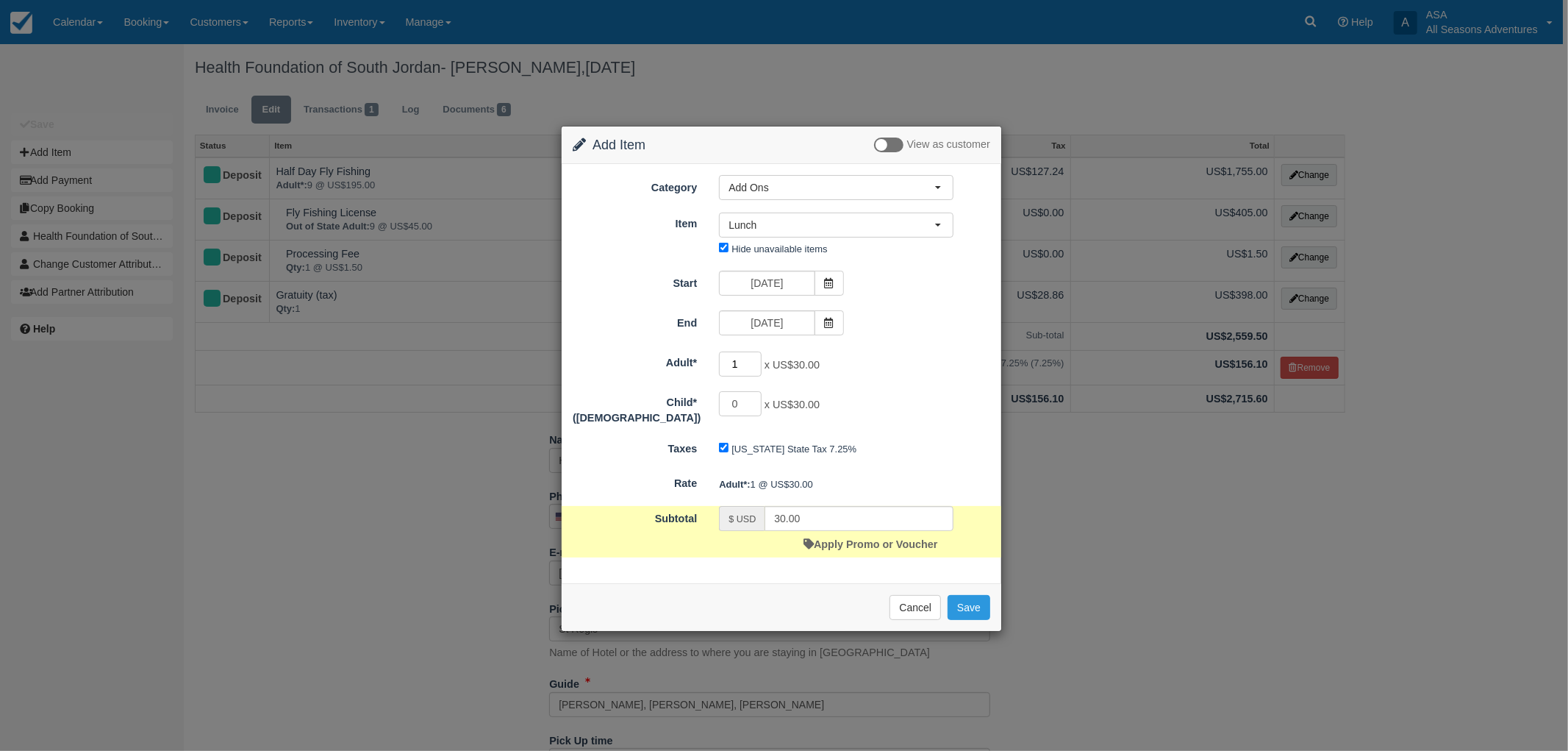
drag, startPoint x: 741, startPoint y: 361, endPoint x: 702, endPoint y: 348, distance: 41.1
click at [702, 348] on form "Category Add Ons Rafting the Weber River Mountain Biking Hiking Fly Fishing Dog…" at bounding box center [782, 366] width 417 height 383
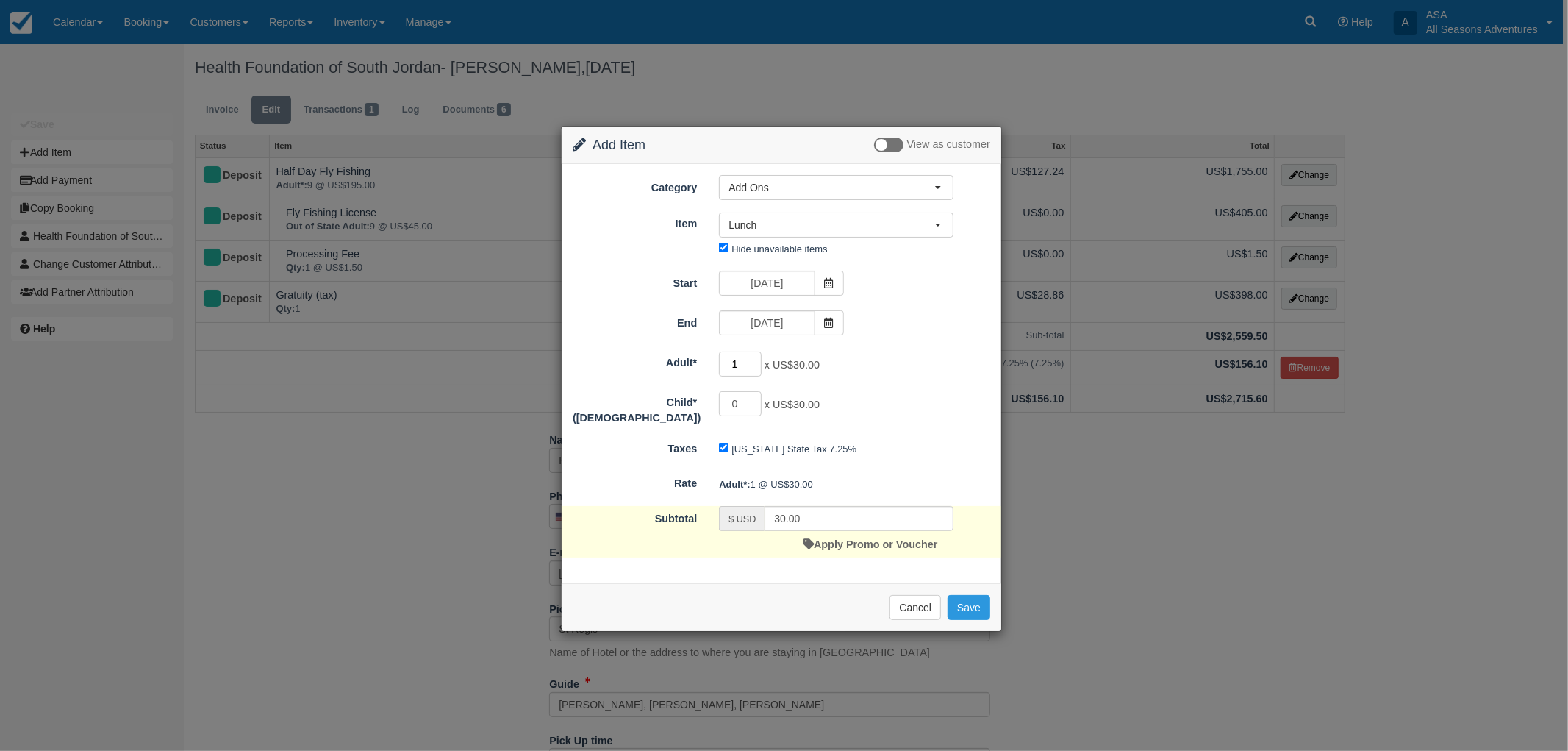
type input "9"
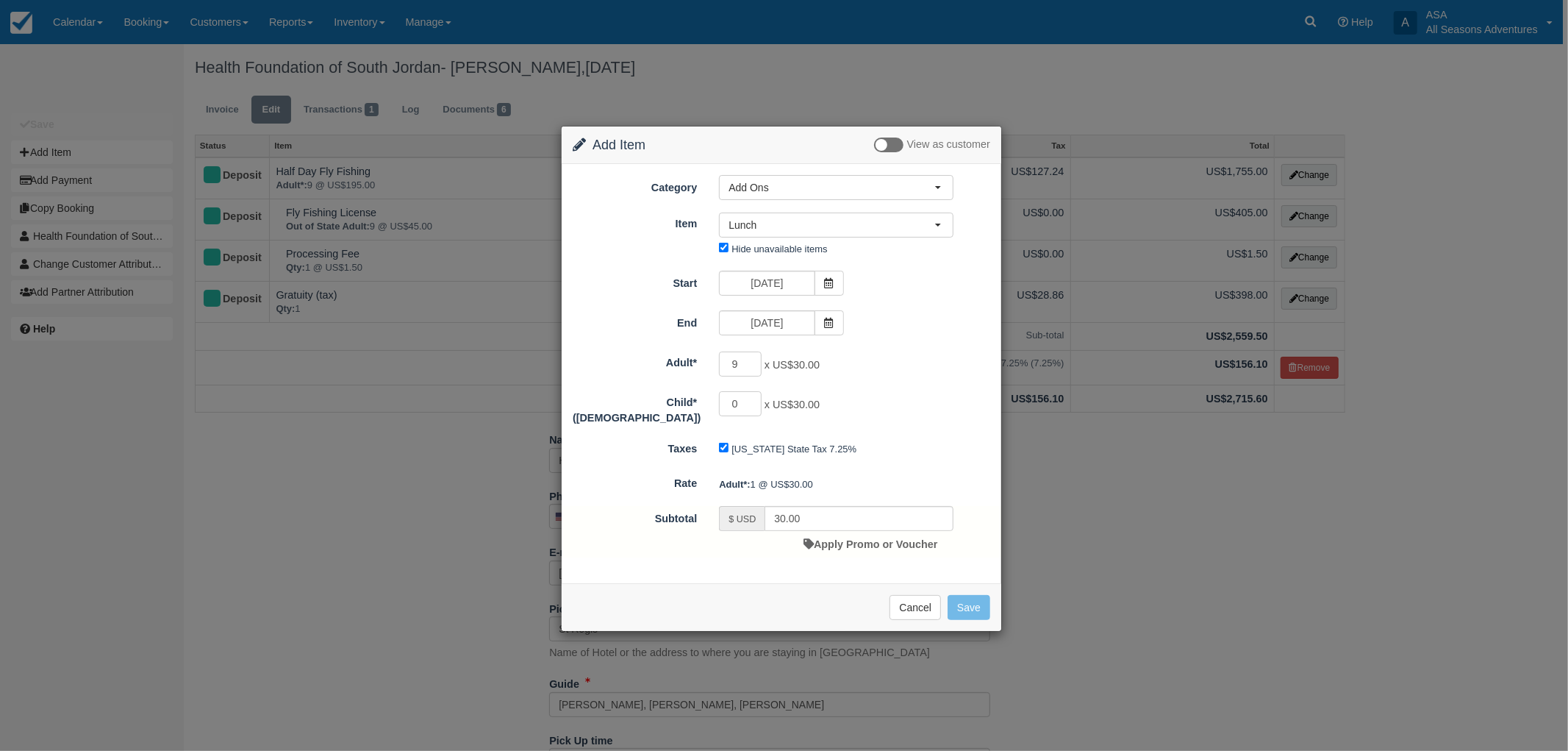
type input "270.00"
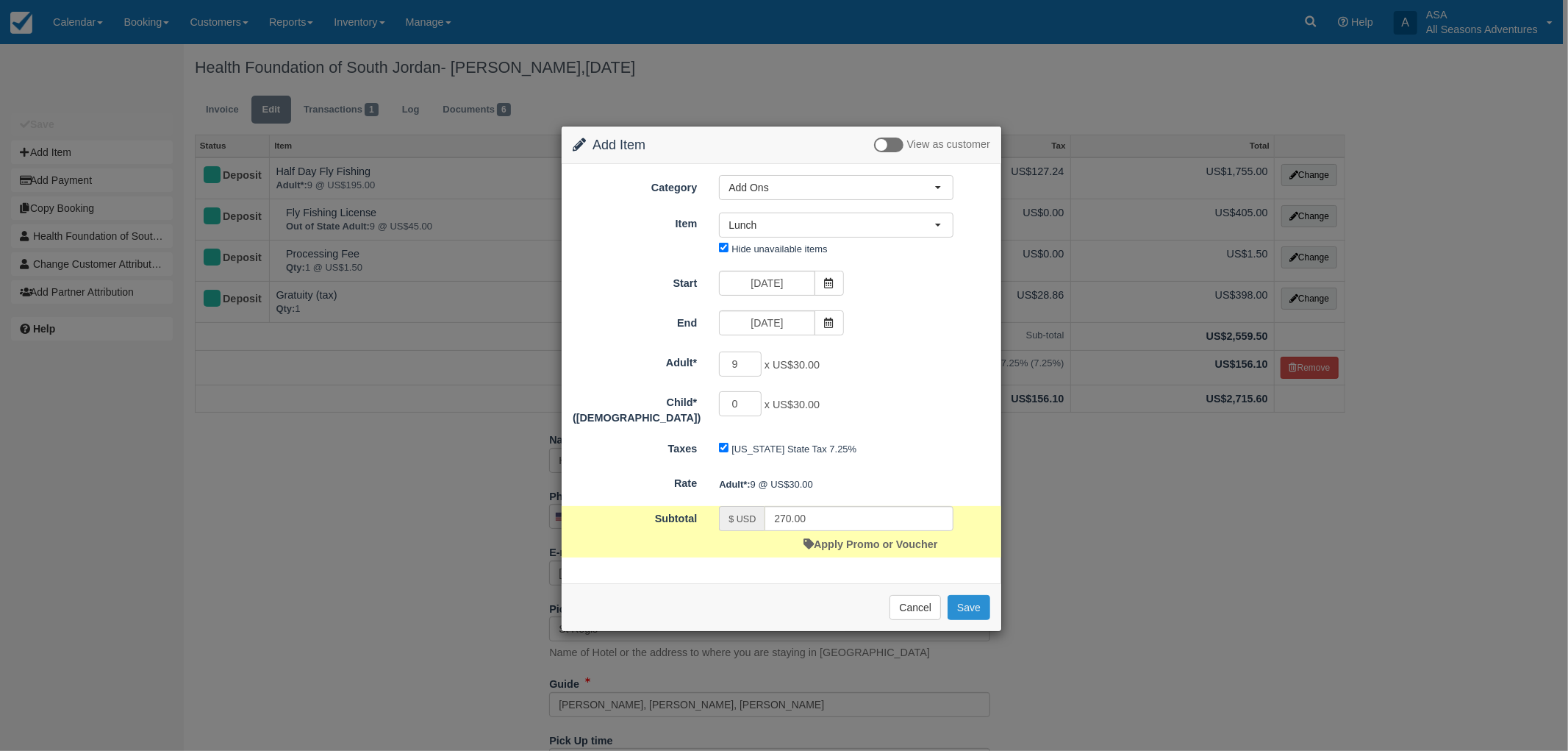
click at [974, 600] on button "Save" at bounding box center [969, 607] width 42 height 25
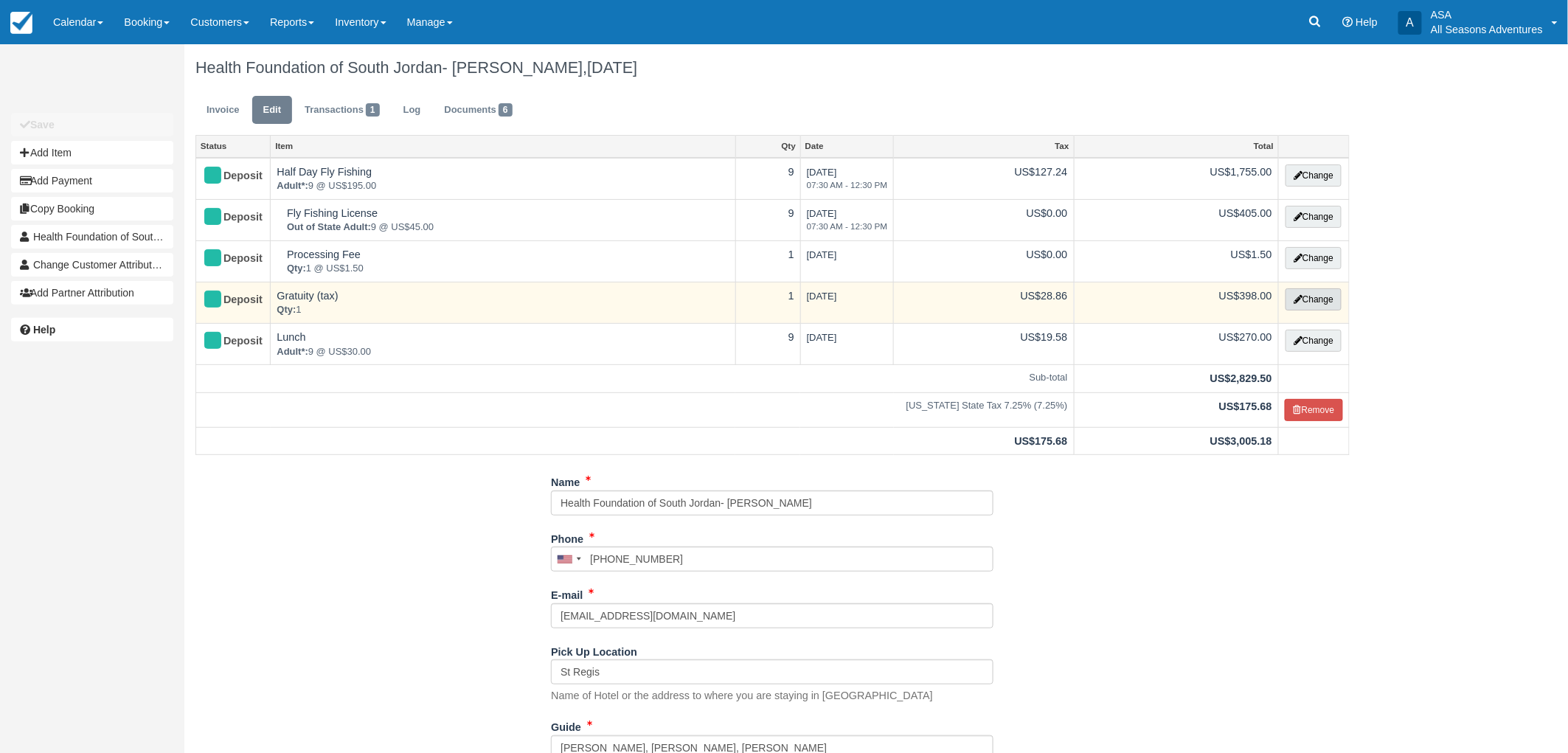
click at [1300, 299] on button "Change" at bounding box center [1313, 299] width 56 height 23
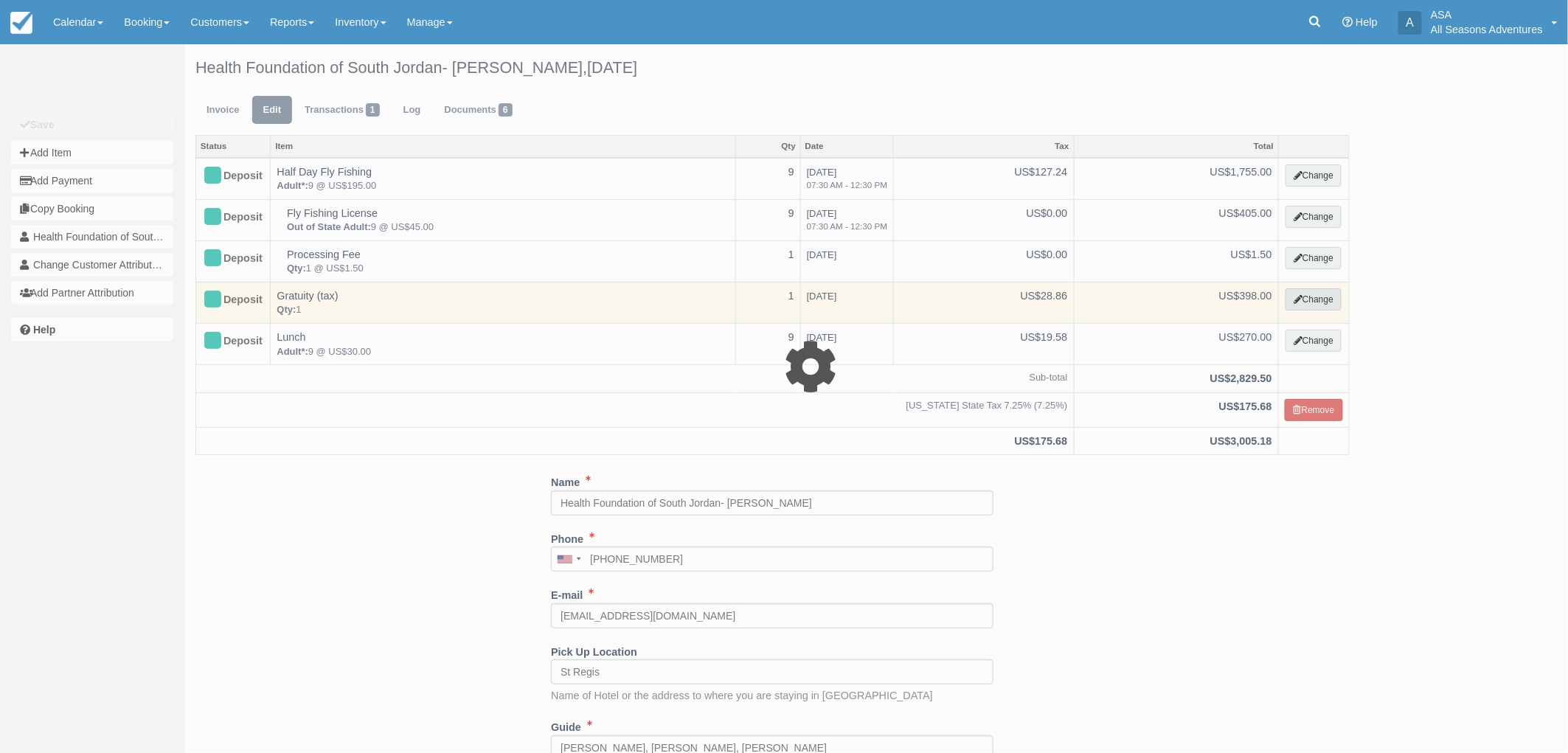
select select "13"
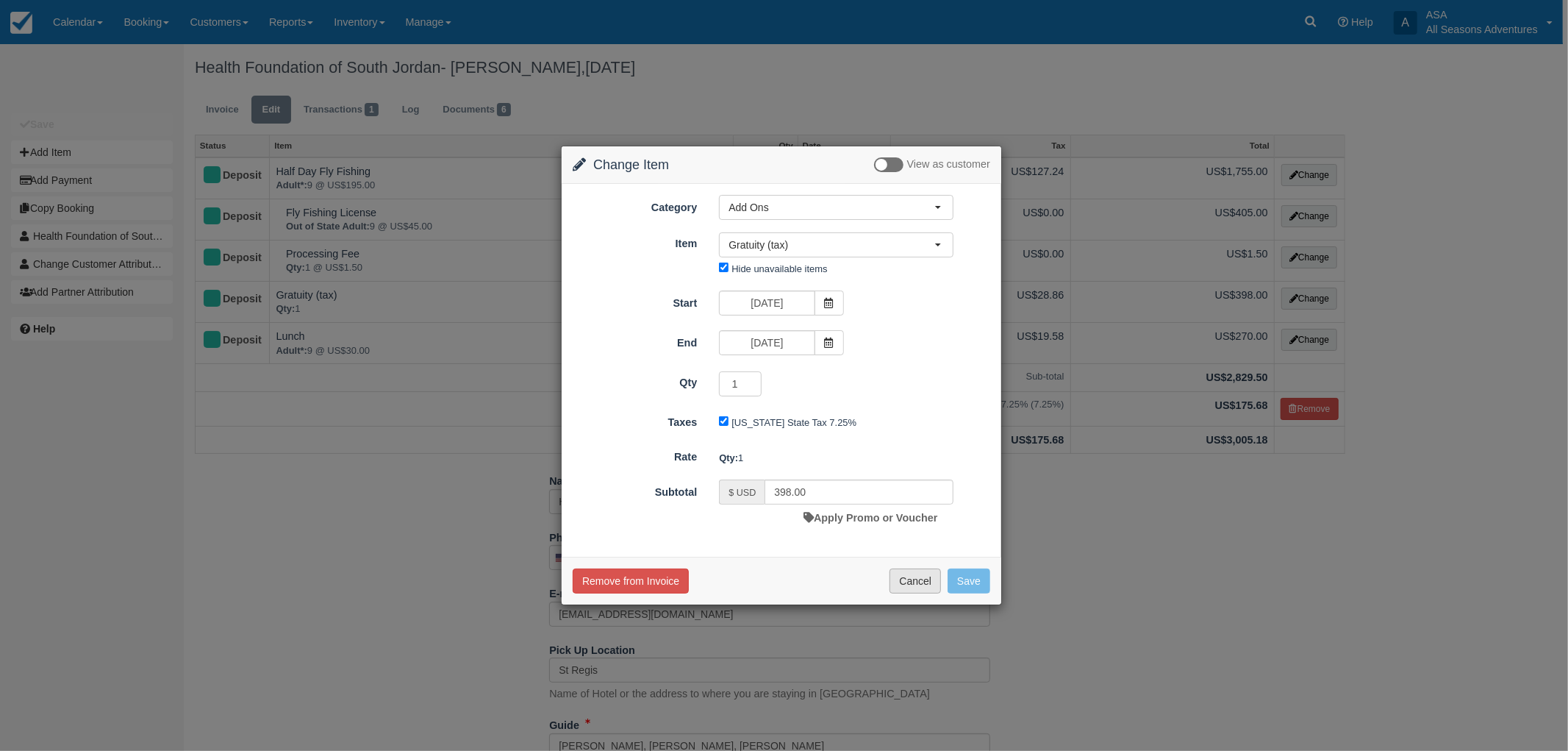
click at [914, 585] on button "Cancel" at bounding box center [915, 581] width 52 height 25
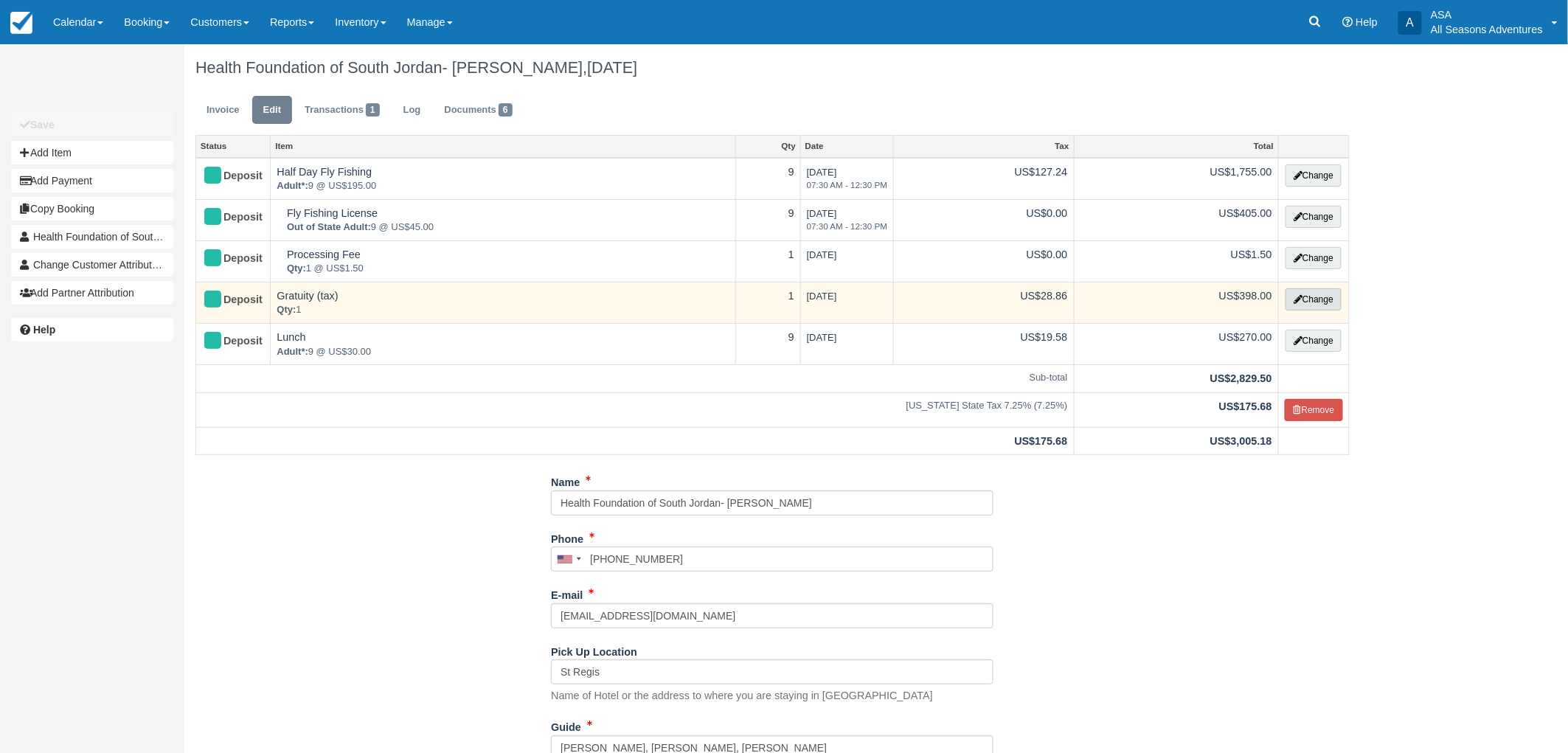
click at [1296, 304] on button "Change" at bounding box center [1313, 299] width 56 height 23
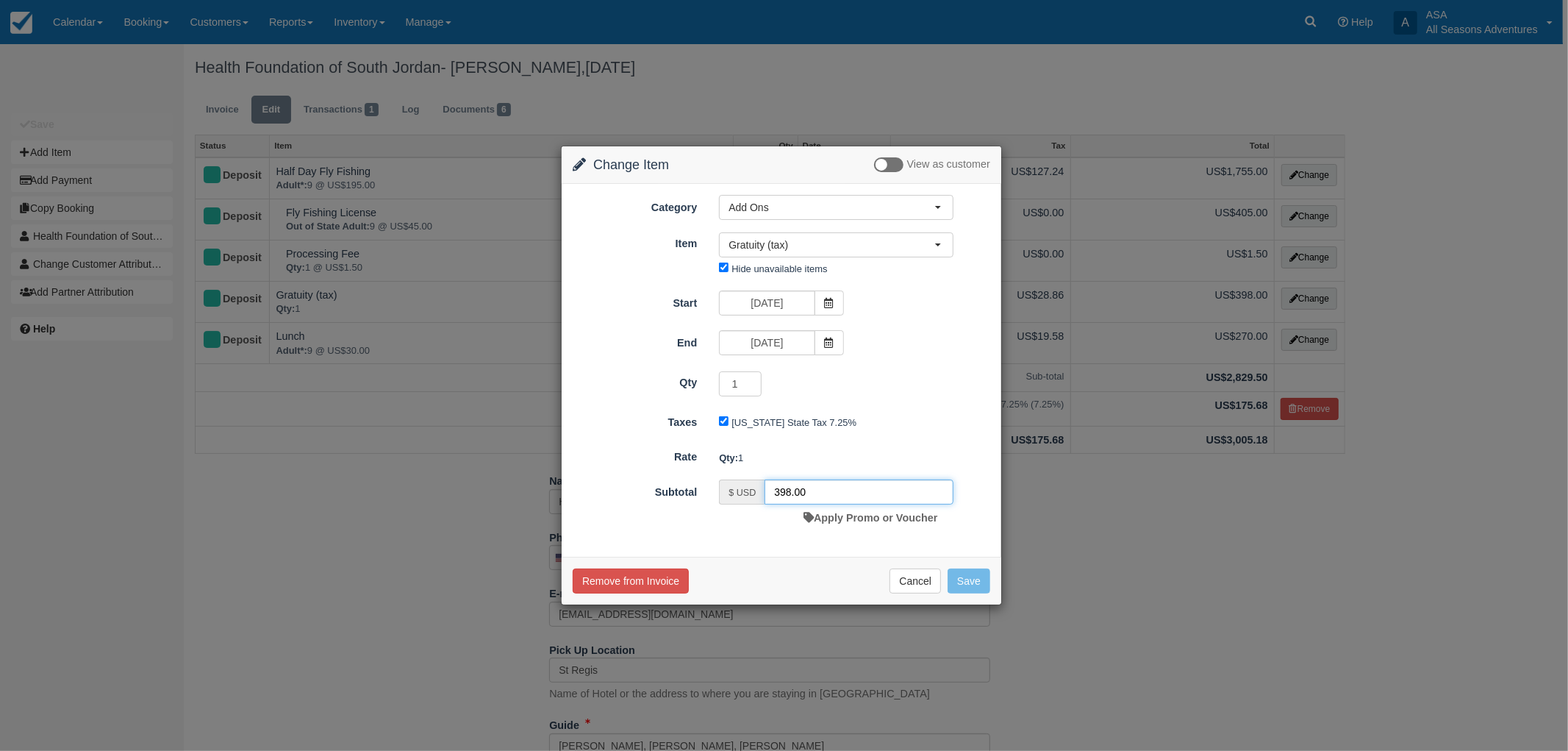
click at [791, 497] on input "398.00" at bounding box center [859, 492] width 189 height 25
click at [917, 589] on button "Cancel" at bounding box center [915, 581] width 52 height 25
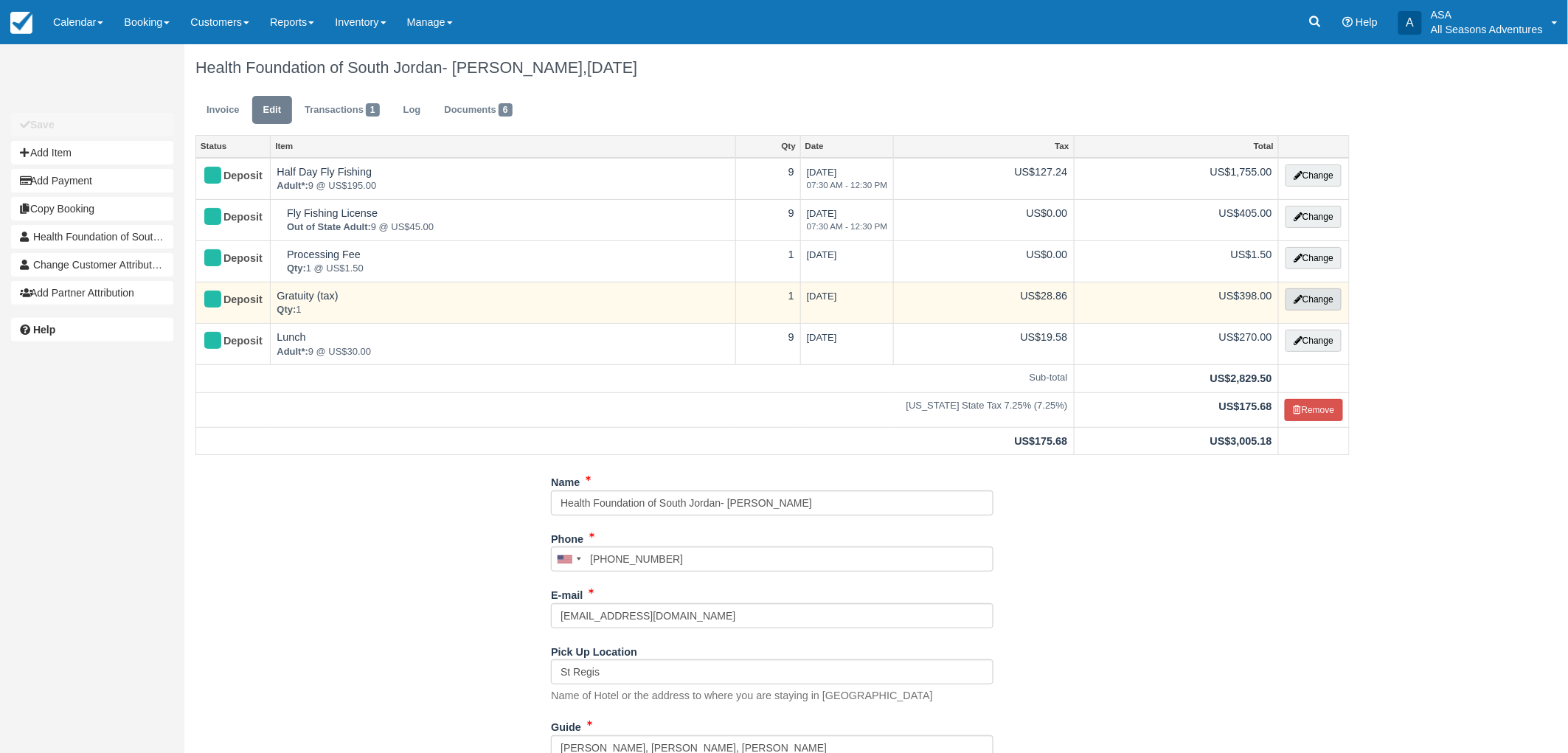
click at [1314, 299] on button "Change" at bounding box center [1313, 299] width 56 height 23
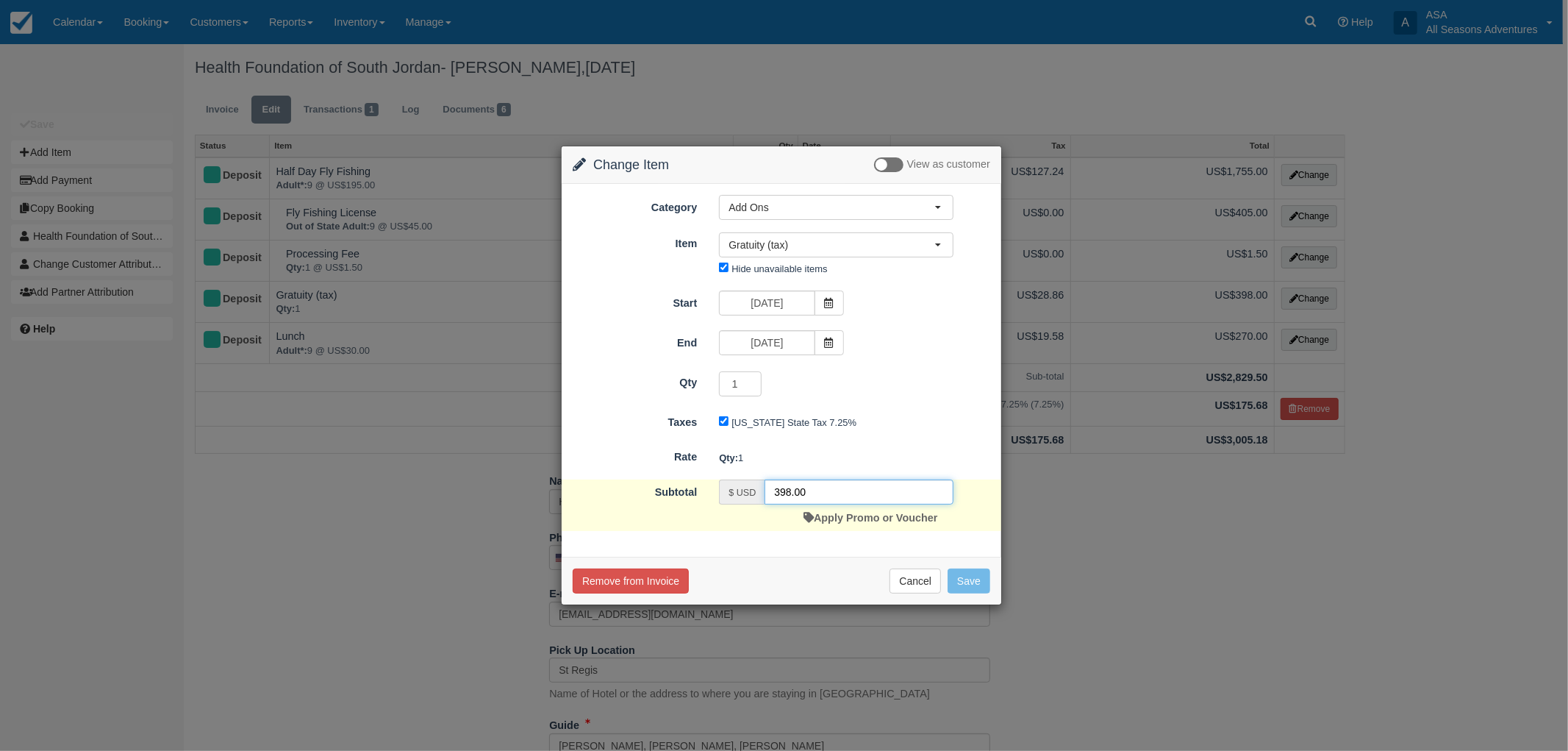
click at [790, 487] on input "398.00" at bounding box center [859, 492] width 189 height 25
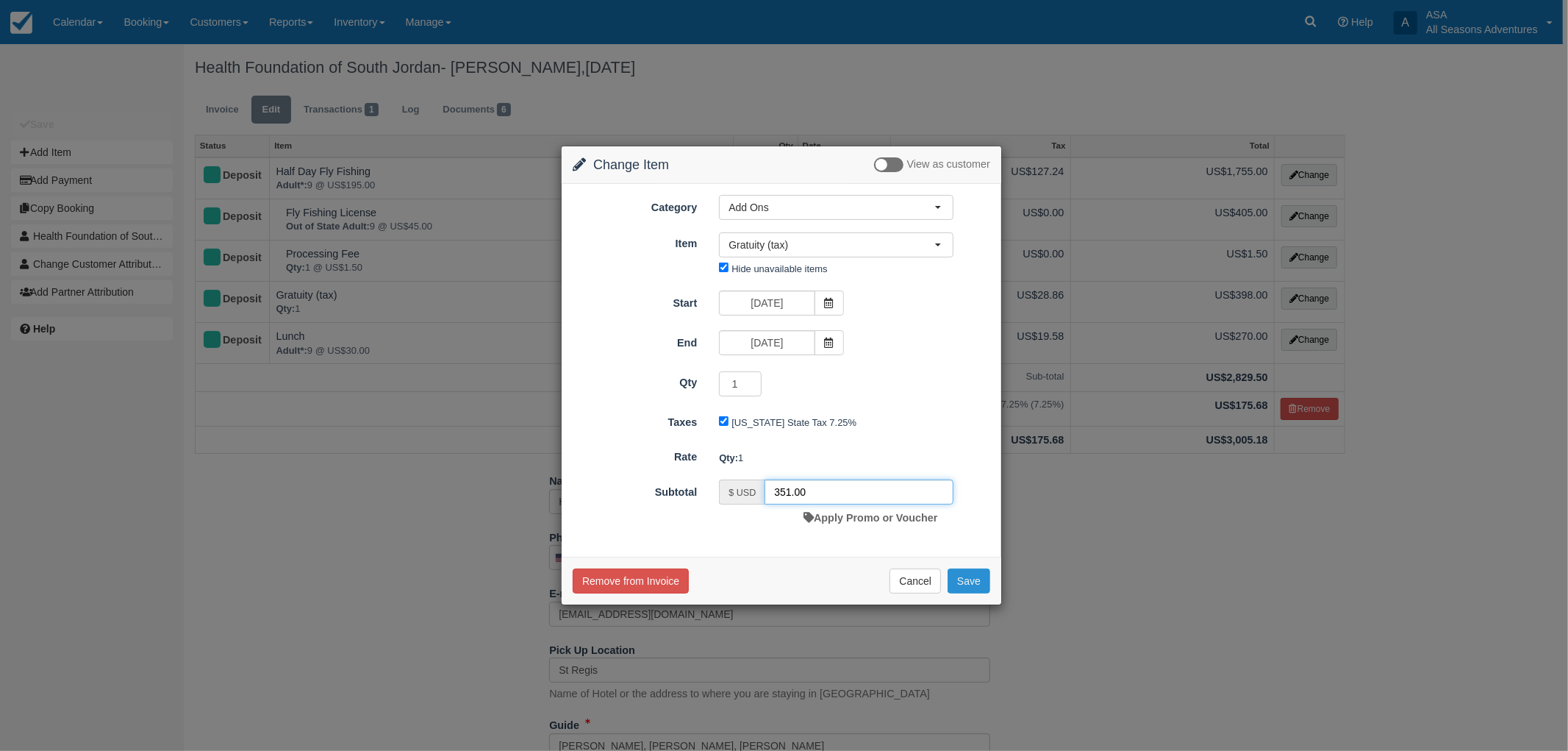
type input "351.00"
click at [957, 575] on button "Save" at bounding box center [969, 581] width 42 height 25
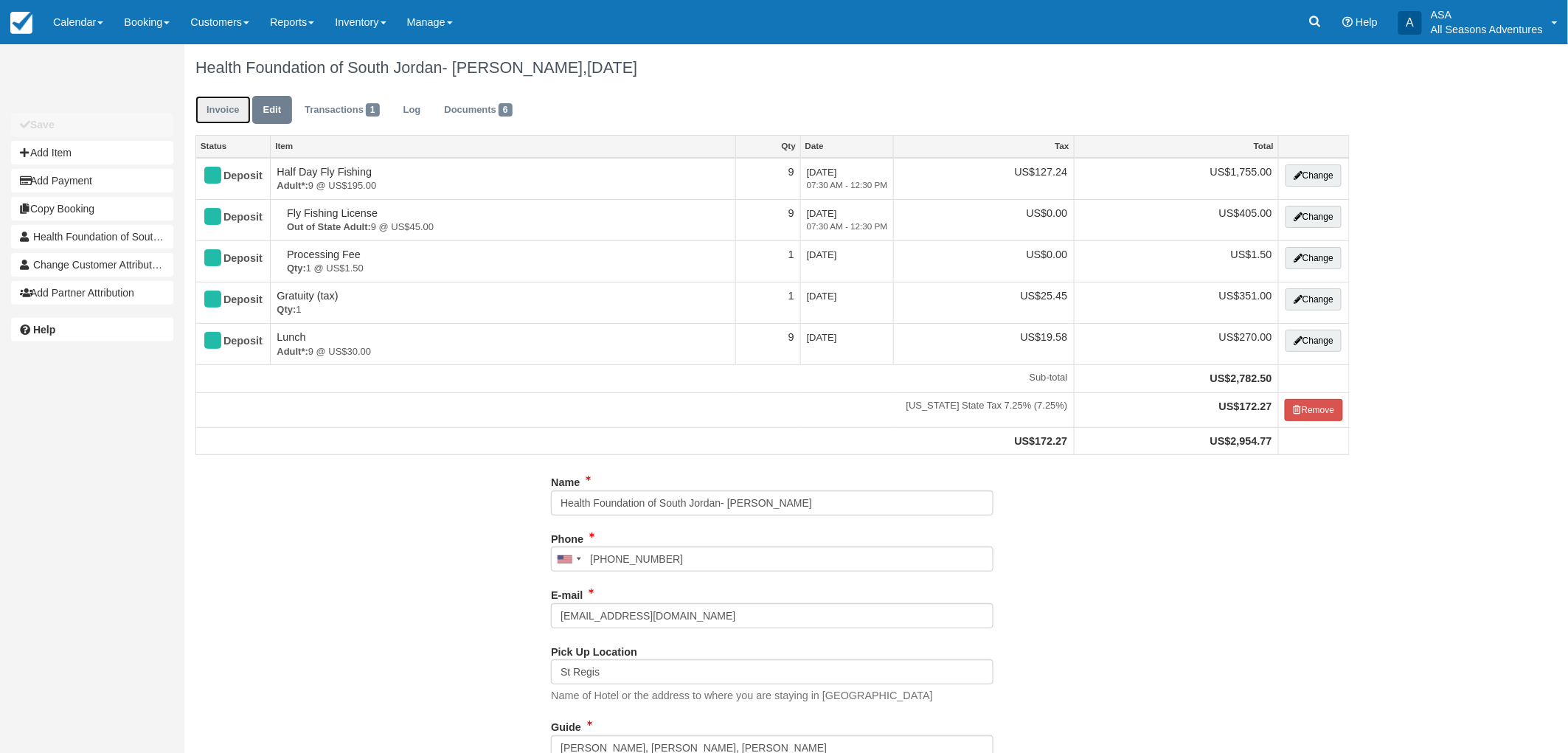
click at [236, 117] on link "Invoice" at bounding box center [223, 110] width 55 height 28
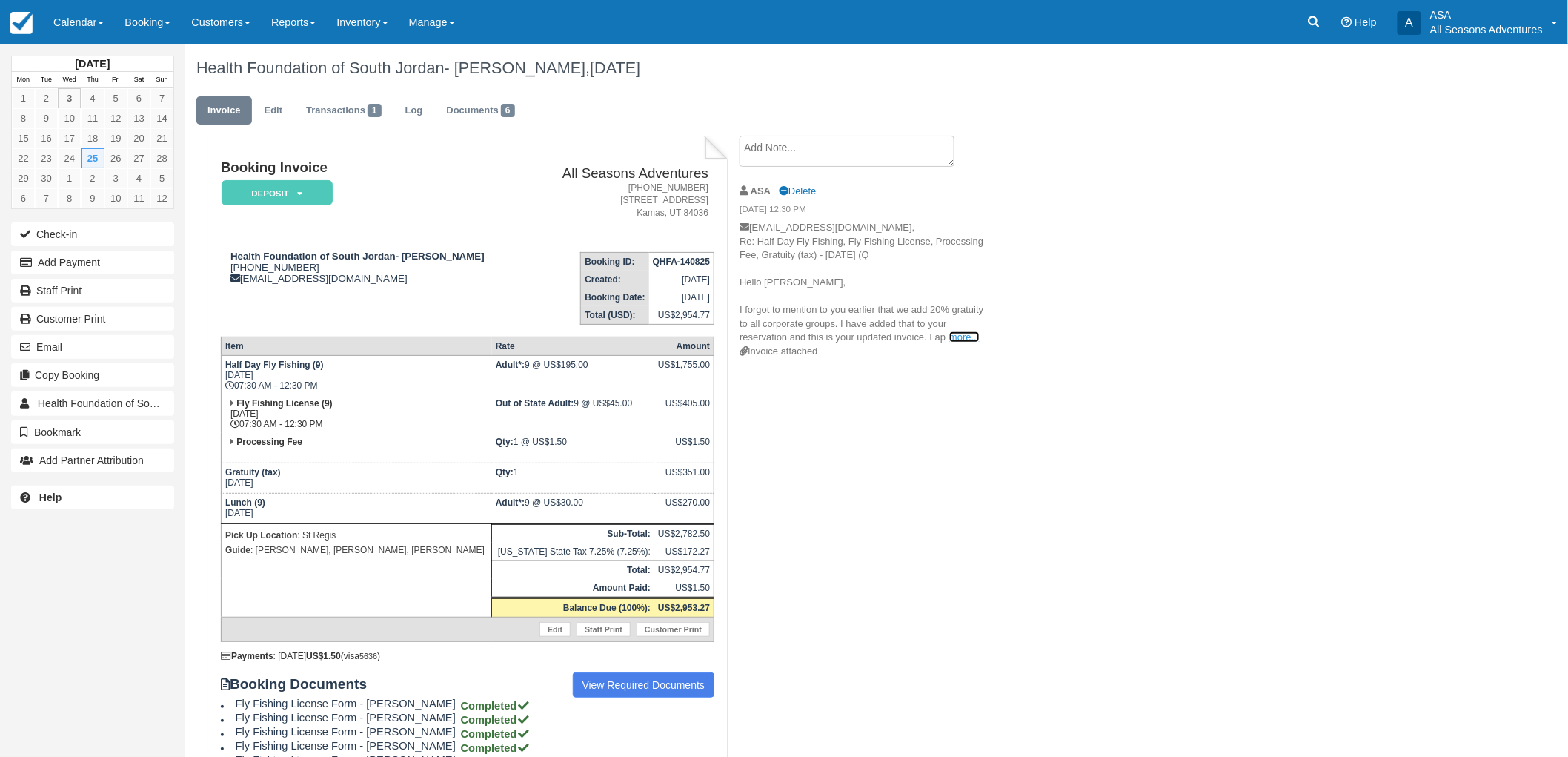
click at [968, 340] on link "more..." at bounding box center [964, 336] width 29 height 11
click at [84, 346] on button "Email" at bounding box center [92, 347] width 163 height 23
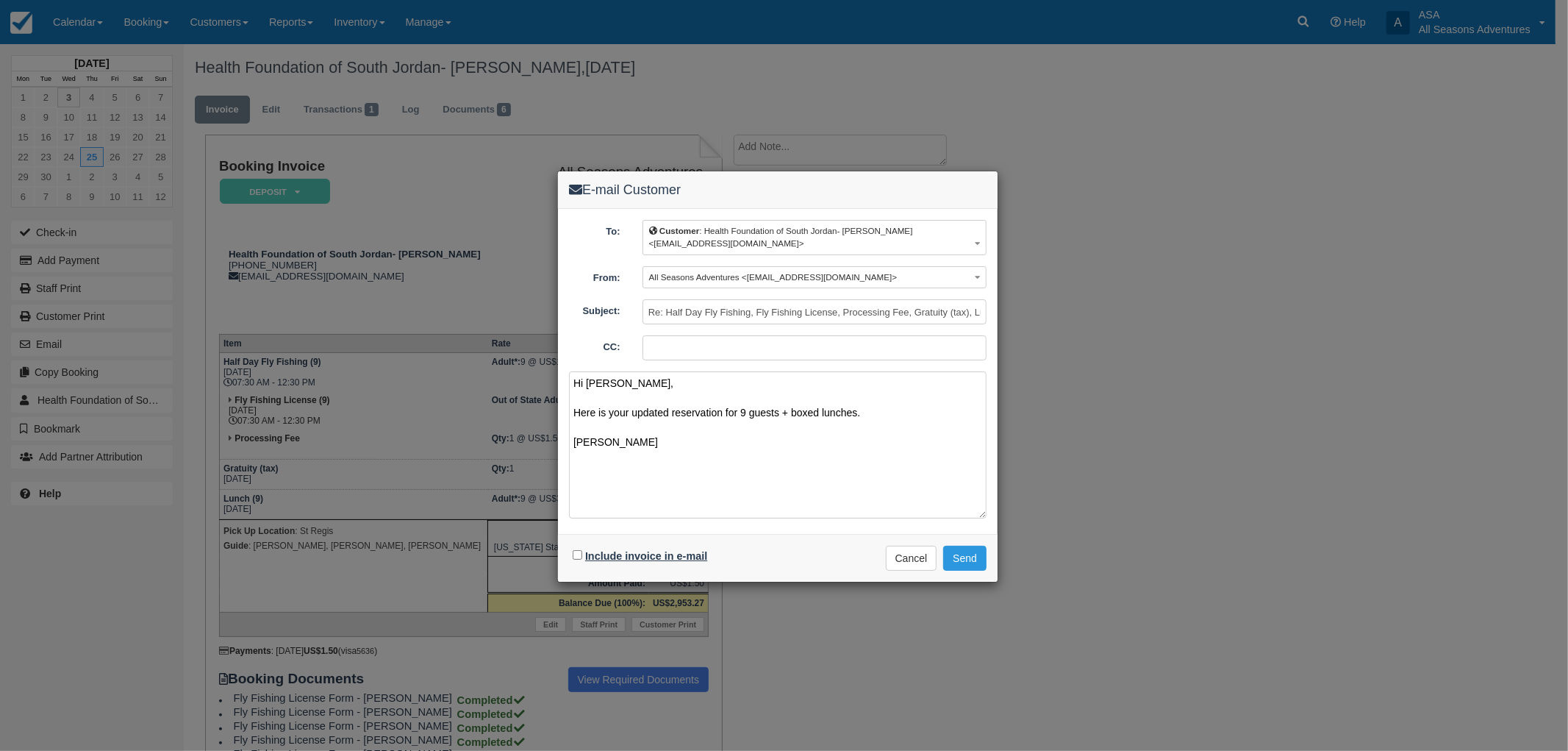
type textarea "Hi Tanya, Here is your updated reservation for 9 guests + boxed lunches. Cheers…"
click at [673, 550] on label "Include invoice in e-mail" at bounding box center [646, 556] width 122 height 12
click at [582, 550] on input "Include invoice in e-mail" at bounding box center [577, 554] width 9 height 9
checkbox input "true"
click at [968, 556] on button "Send" at bounding box center [964, 558] width 43 height 25
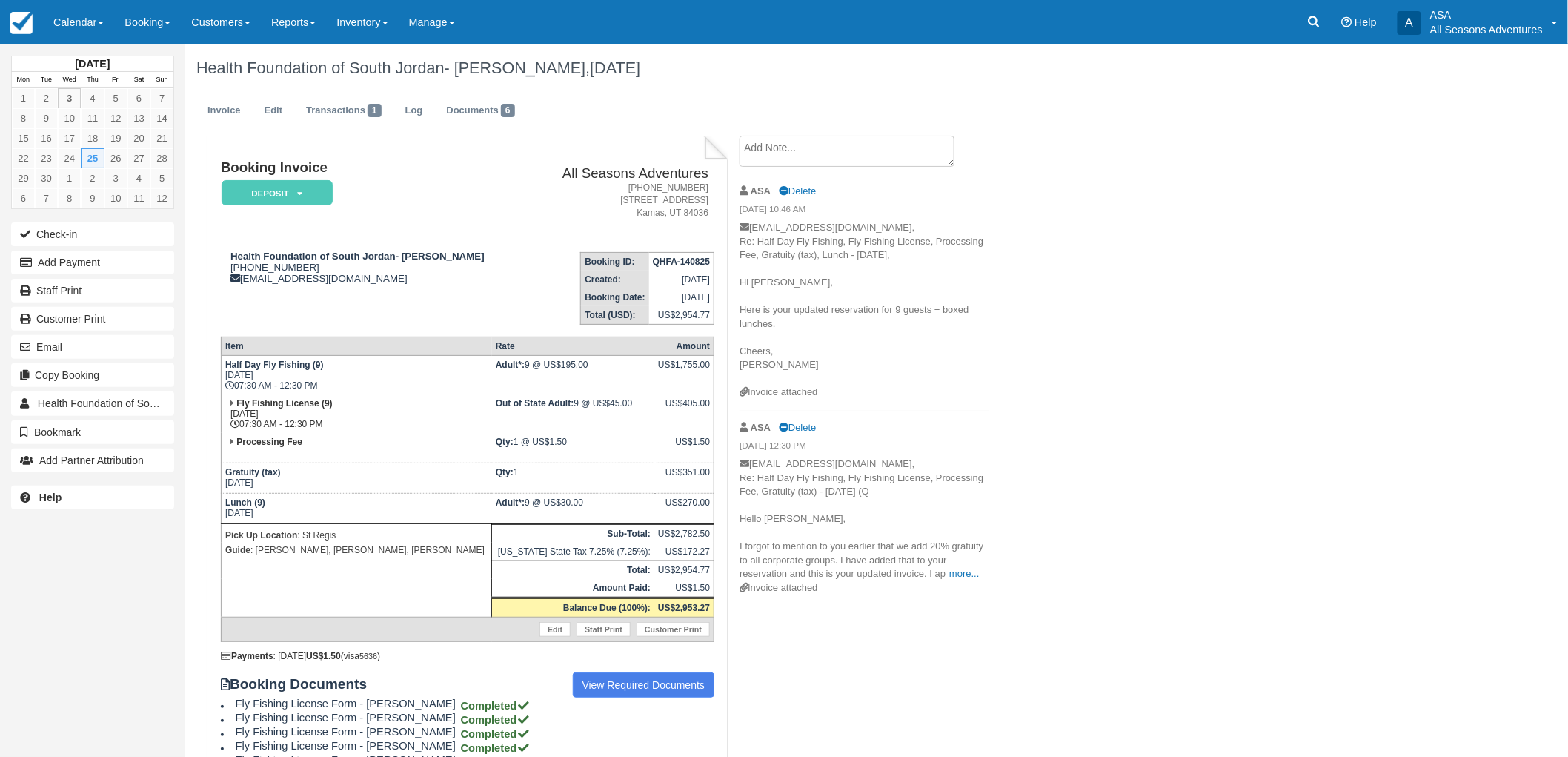
click at [1182, 238] on div "Health Foundation of South Jordan- [PERSON_NAME], [DATE] Invoice Edit Transacti…" at bounding box center [773, 447] width 1176 height 806
click at [1188, 381] on div "Health Foundation of South Jordan- [PERSON_NAME], [DATE] Invoice Edit Transacti…" at bounding box center [773, 447] width 1176 height 806
click at [1358, 376] on div "Health Foundation of South Jordan- [PERSON_NAME], [DATE] Invoice Edit Transacti…" at bounding box center [773, 447] width 1176 height 806
click at [1292, 443] on div "Health Foundation of South Jordan- [PERSON_NAME], [DATE] Invoice Edit Transacti…" at bounding box center [773, 447] width 1176 height 806
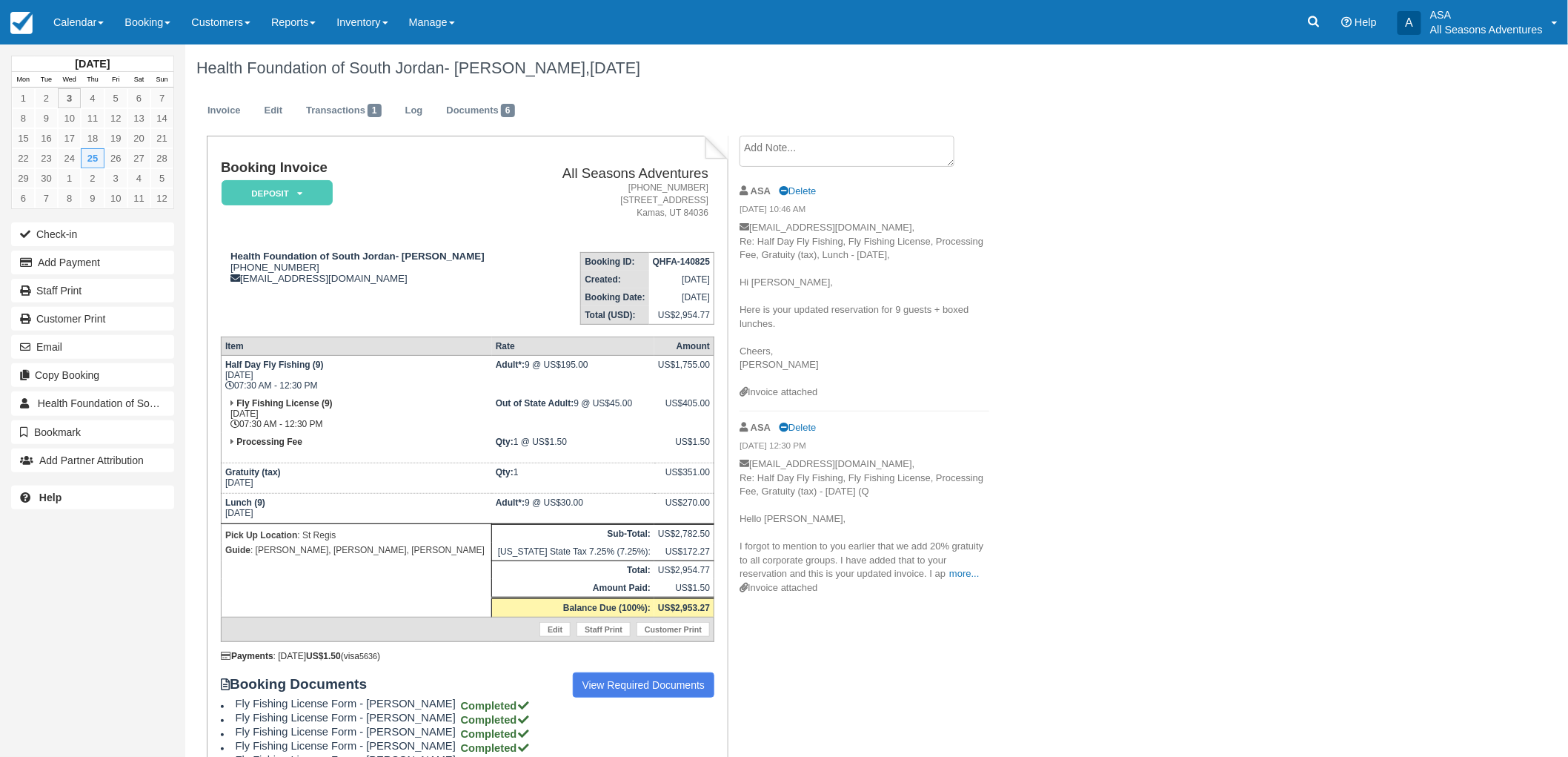
click at [1292, 443] on div "Health Foundation of South Jordan- [PERSON_NAME], [DATE] Invoice Edit Transacti…" at bounding box center [773, 447] width 1176 height 806
drag, startPoint x: 709, startPoint y: 580, endPoint x: 685, endPoint y: 581, distance: 24.0
click at [685, 581] on td "US$1.50" at bounding box center [685, 588] width 60 height 19
click at [751, 615] on div "Booking Invoice Deposit   Pending Reserved Paid Waiting Cancelled All Seasons A…" at bounding box center [593, 493] width 815 height 714
drag, startPoint x: 656, startPoint y: 601, endPoint x: 710, endPoint y: 605, distance: 54.1
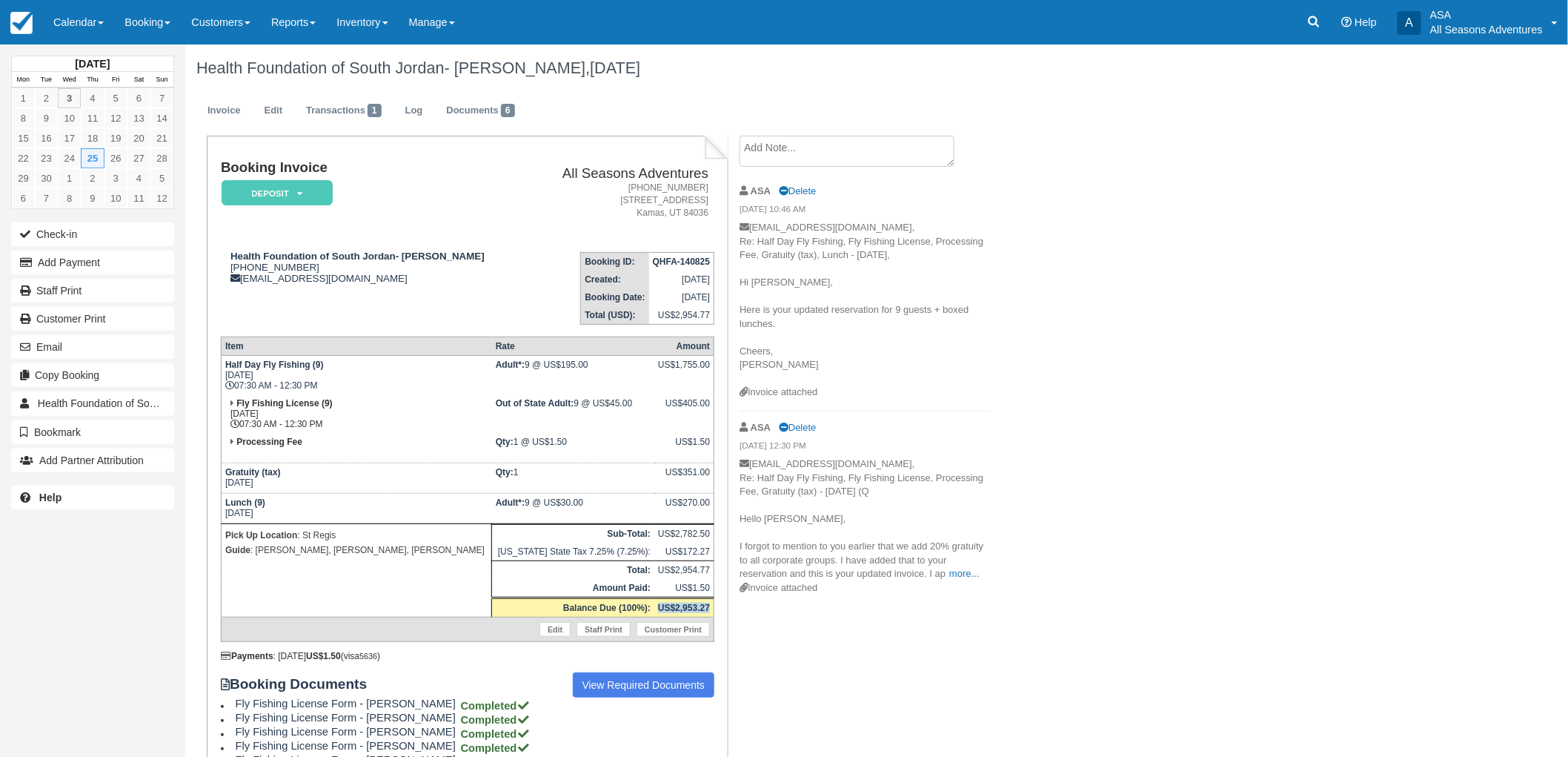
click at [710, 605] on td "US$2,953.27" at bounding box center [685, 608] width 60 height 19
click at [747, 605] on div "Booking Invoice Deposit   Pending Reserved Paid Waiting Cancelled All Seasons A…" at bounding box center [593, 493] width 815 height 714
click at [860, 656] on div "Booking Invoice Deposit   Pending Reserved Paid Waiting Cancelled All Seasons A…" at bounding box center [593, 493] width 815 height 714
click at [924, 633] on div "Booking Invoice Deposit   Pending Reserved Paid Waiting Cancelled All Seasons A…" at bounding box center [593, 493] width 815 height 714
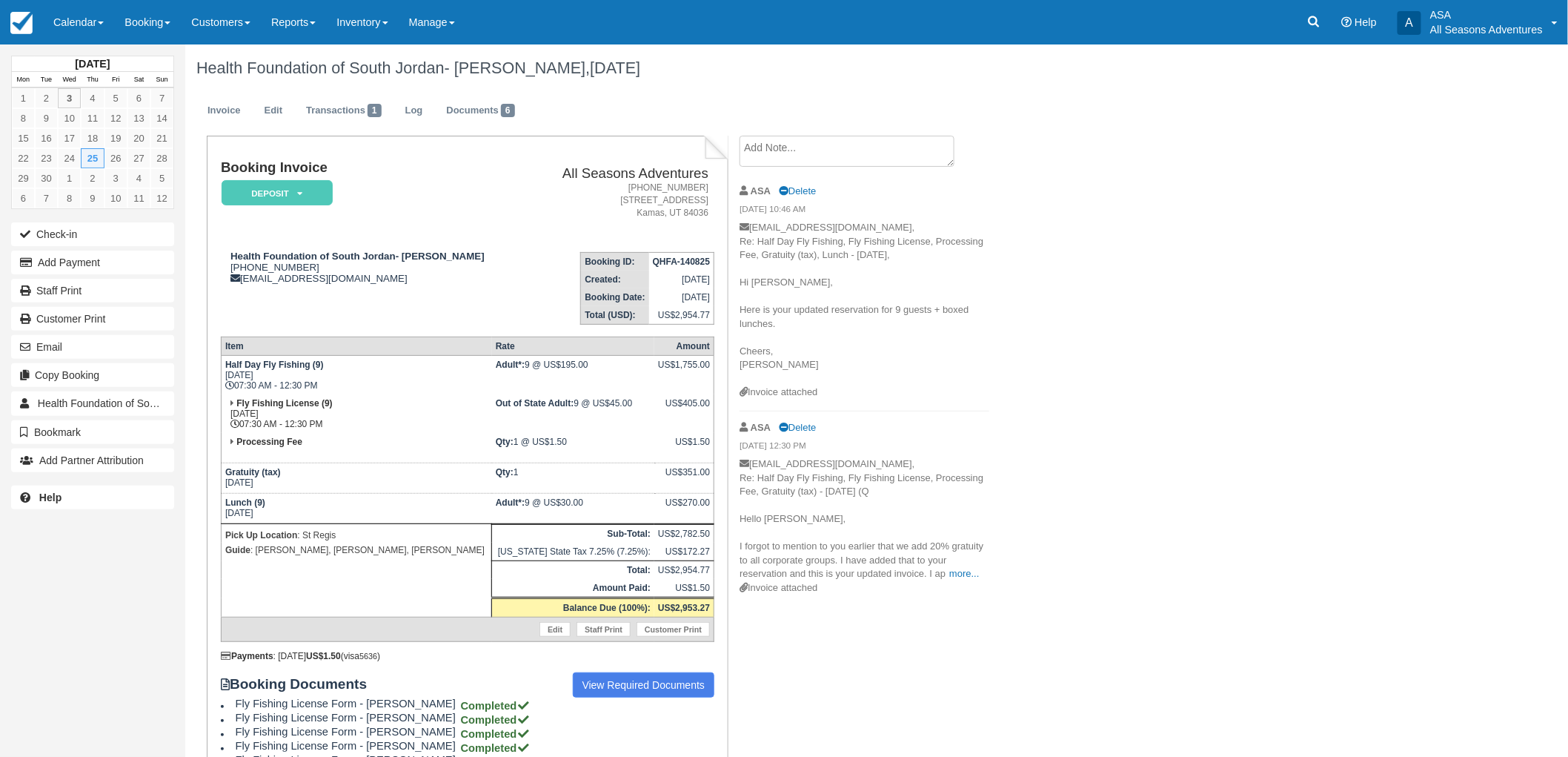
click at [1181, 498] on div "Health Foundation of South Jordan- Tanya Valiente, September 25 2025 Invoice Ed…" at bounding box center [773, 447] width 1176 height 806
click at [1188, 514] on div "Health Foundation of South Jordan- Tanya Valiente, September 25 2025 Invoice Ed…" at bounding box center [773, 447] width 1176 height 806
click at [1168, 475] on div "Health Foundation of South Jordan- Tanya Valiente, September 25 2025 Invoice Ed…" at bounding box center [773, 447] width 1176 height 806
click at [1149, 477] on div "Health Foundation of South Jordan- Tanya Valiente, September 25 2025 Invoice Ed…" at bounding box center [773, 447] width 1176 height 806
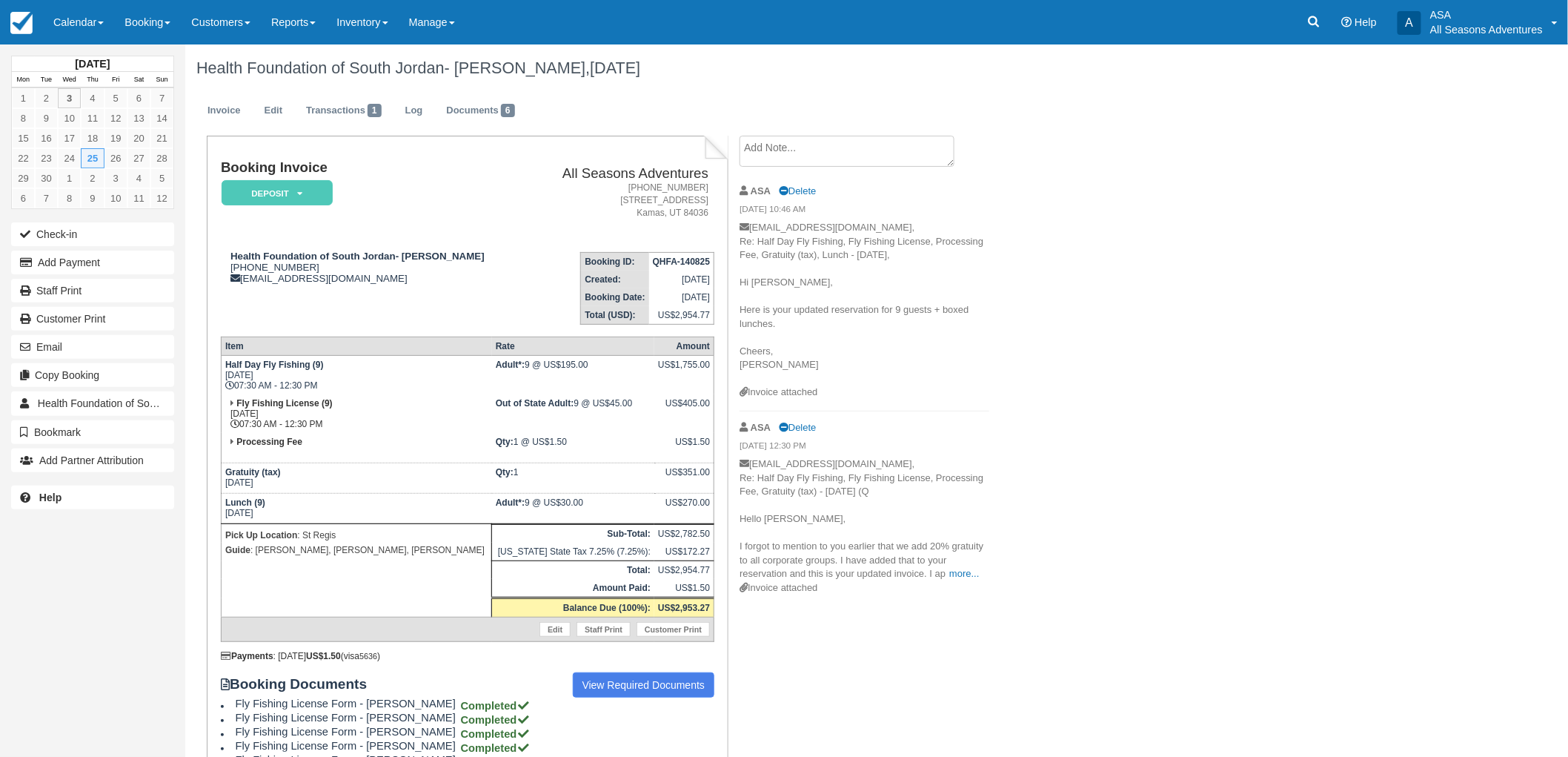
click at [537, 90] on div "Health Foundation of South Jordan- Tanya Valiente, September 25 2025" at bounding box center [773, 68] width 1176 height 48
click at [472, 116] on link "Documents 6" at bounding box center [480, 111] width 91 height 29
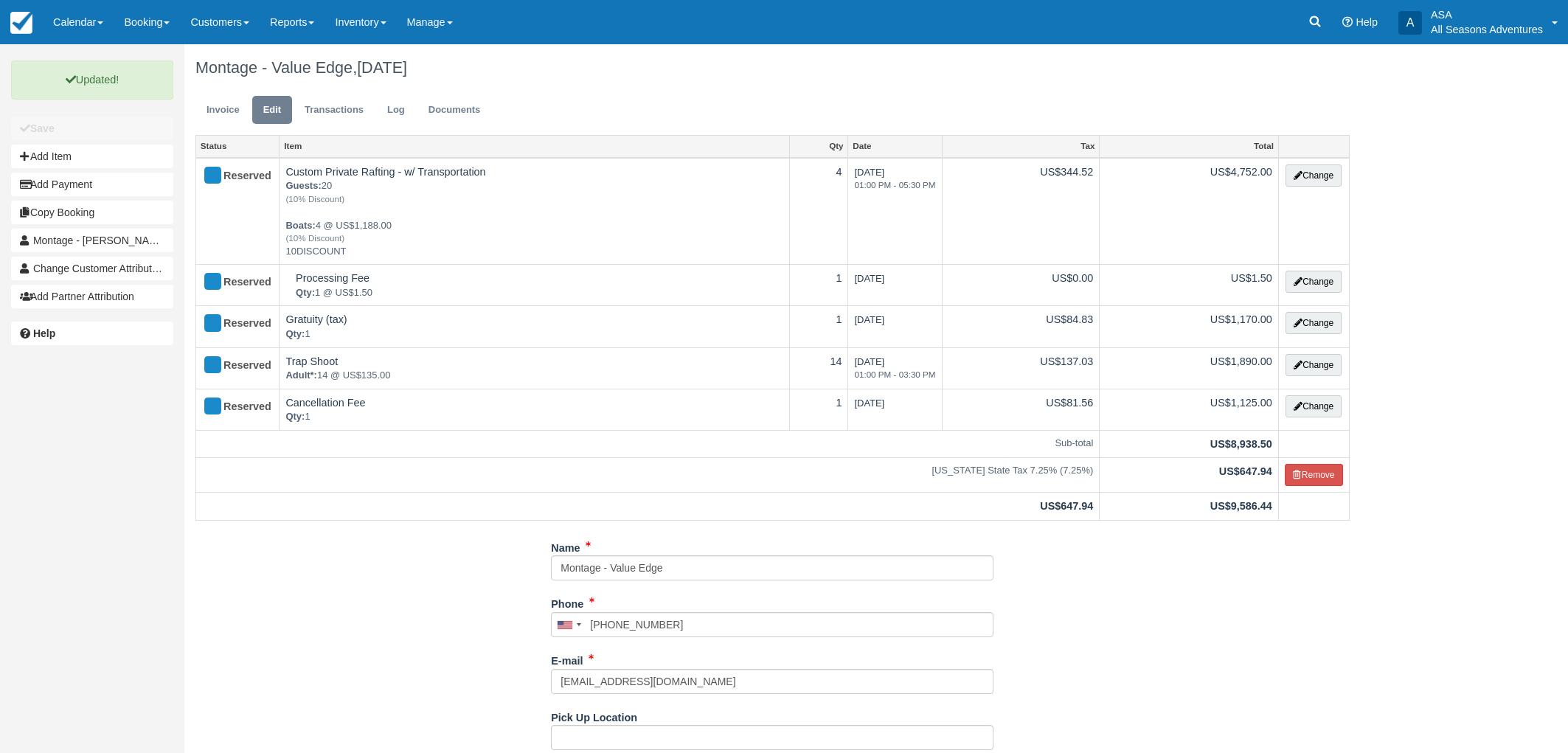
scroll to position [308, 0]
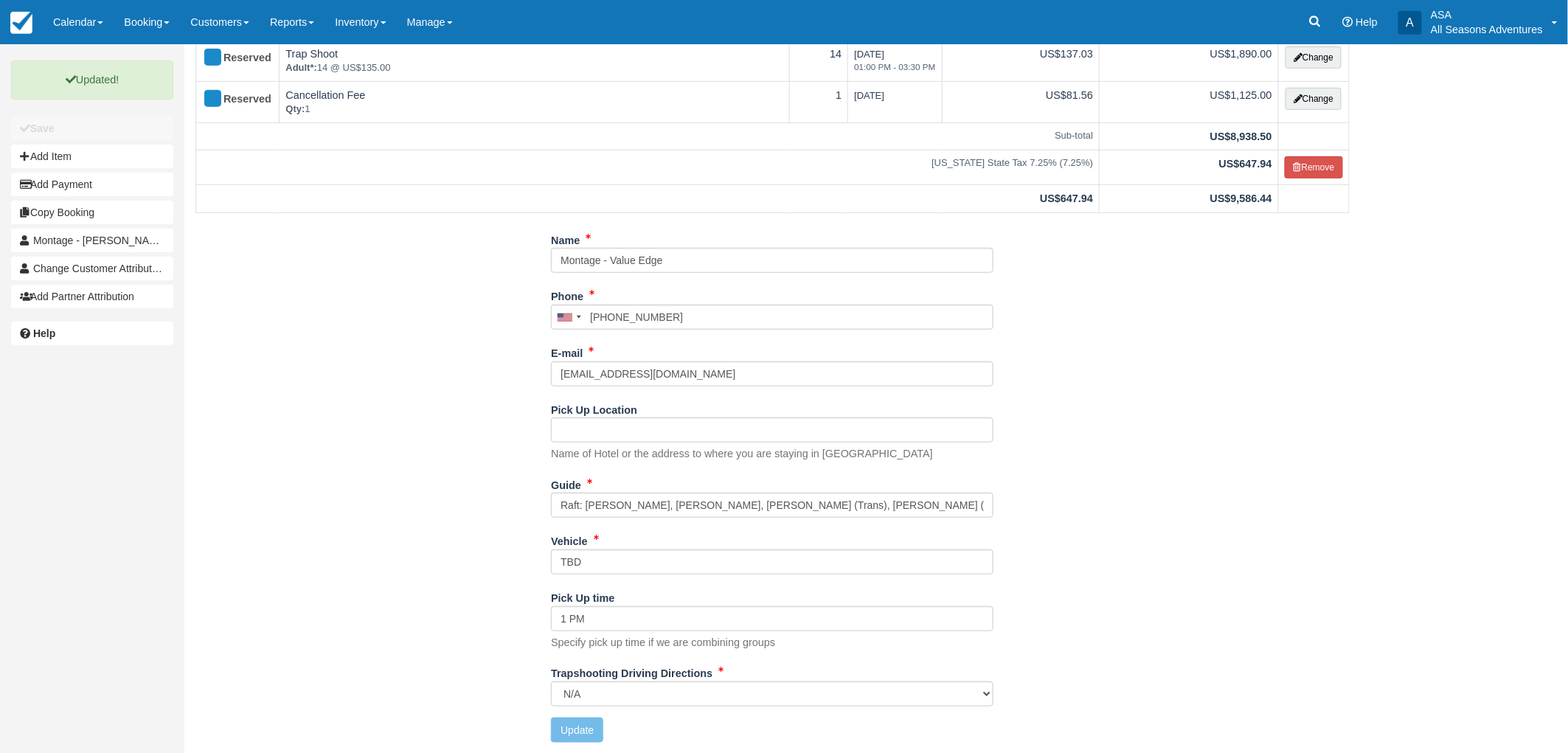
click at [298, 551] on div "Name Montage - Value Edge Phone United States +1 Canada +1 United Kingdom +44 A…" at bounding box center [772, 490] width 1176 height 525
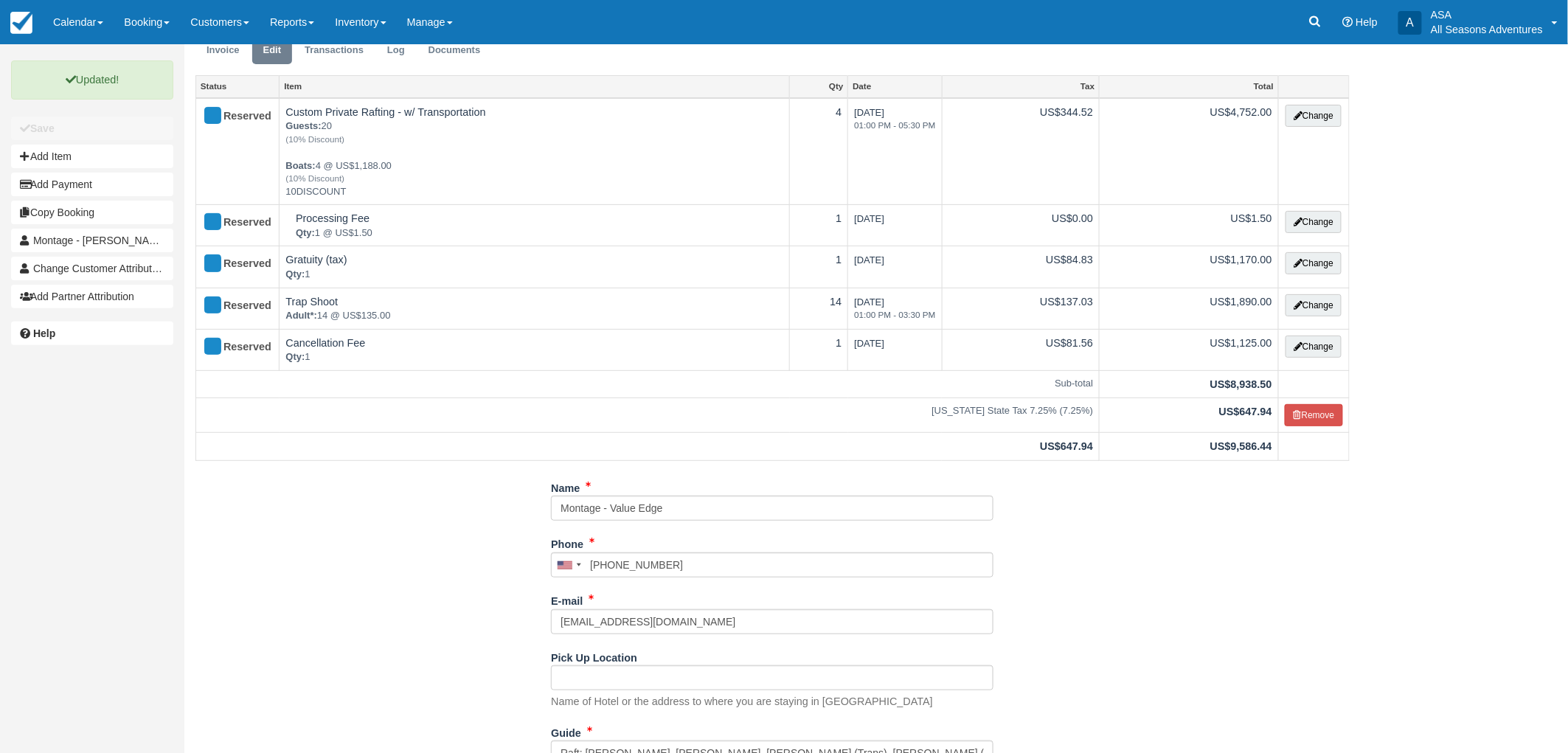
scroll to position [0, 0]
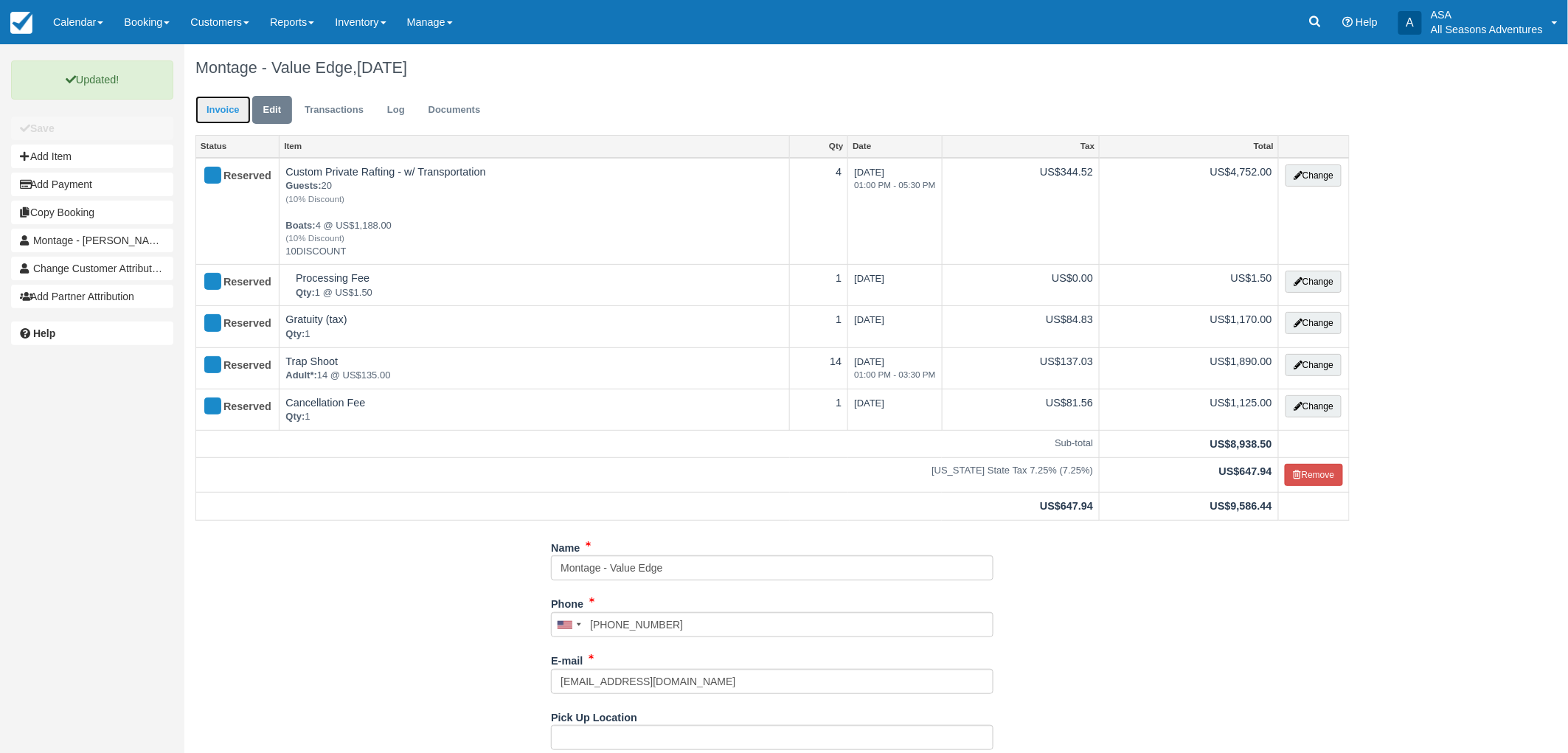
click at [230, 105] on link "Invoice" at bounding box center [223, 110] width 55 height 28
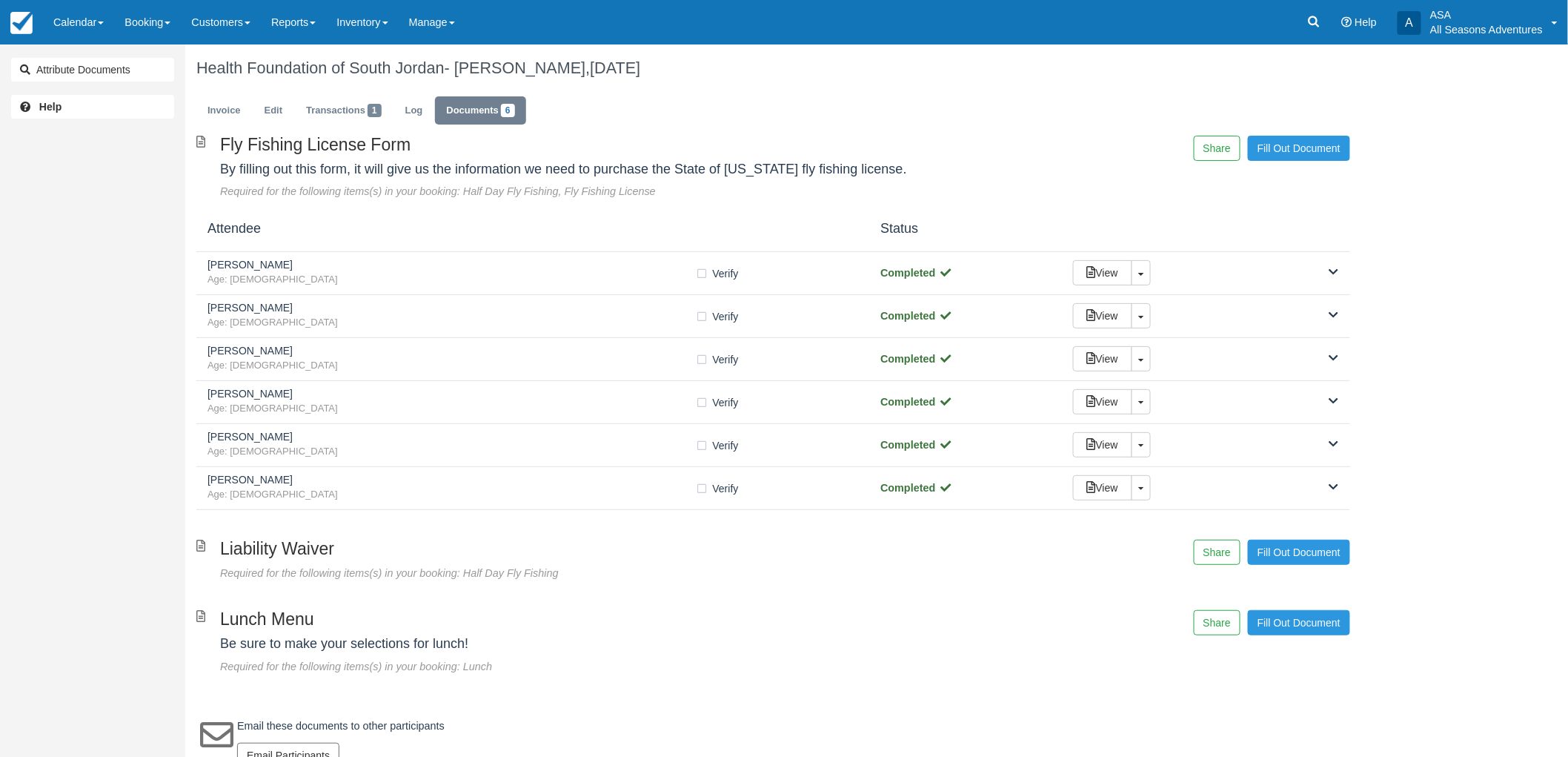
click at [120, 329] on div "Attribute Documents Help" at bounding box center [92, 378] width 185 height 757
click at [919, 165] on h4 "By filling out this form, it will give us the information we need to purchase t…" at bounding box center [579, 170] width 717 height 15
click at [916, 198] on div "Required for the following items(s) in your booking: Half Day Fly Fishing, Fly …" at bounding box center [579, 191] width 717 height 16
click at [960, 98] on ul "Invoice Edit Transactions 1 Log Documents 6" at bounding box center [773, 114] width 1154 height 44
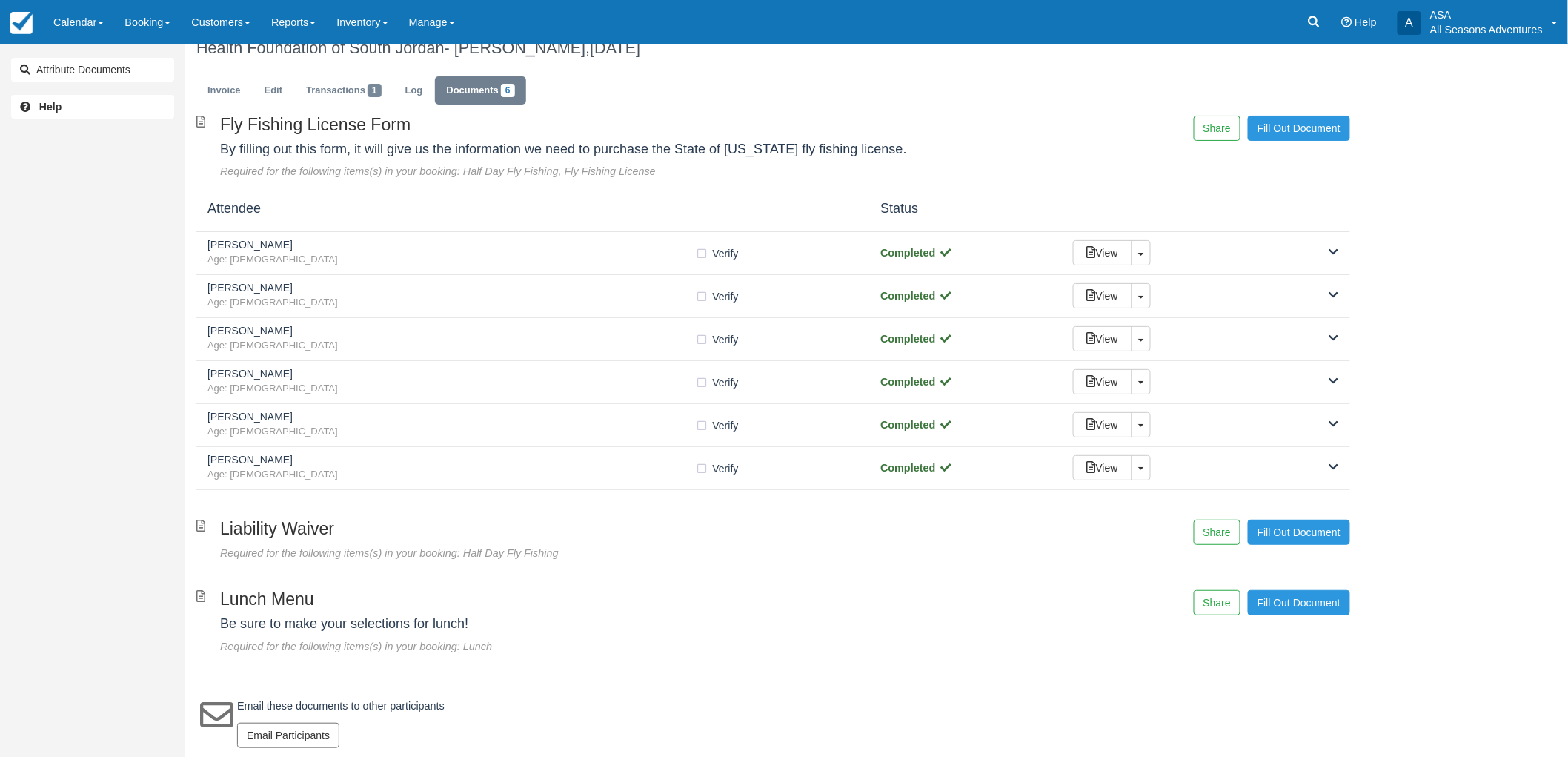
scroll to position [26, 0]
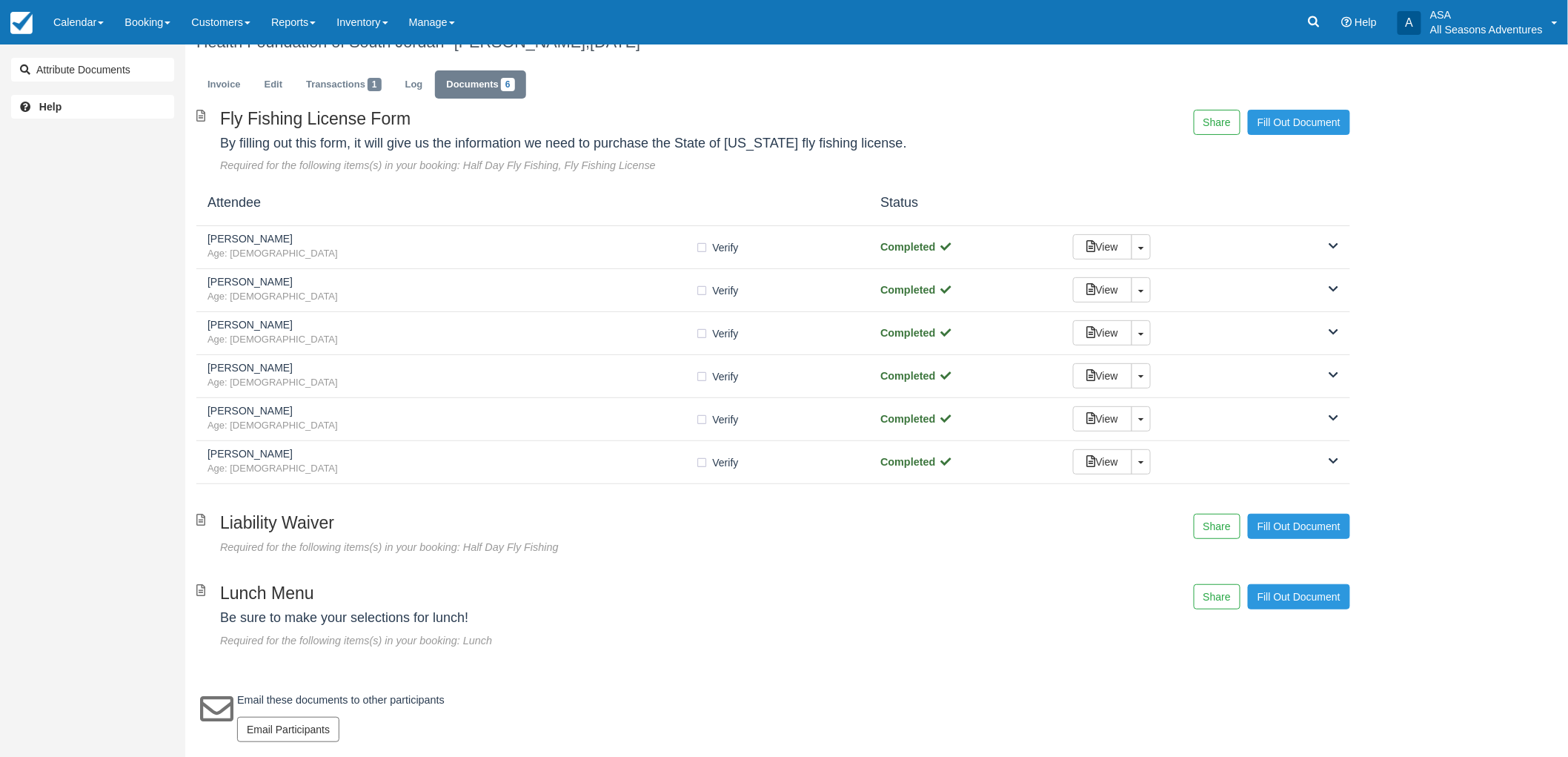
click at [960, 98] on ul "Invoice Edit Transactions 1 Log Documents 6" at bounding box center [773, 88] width 1154 height 44
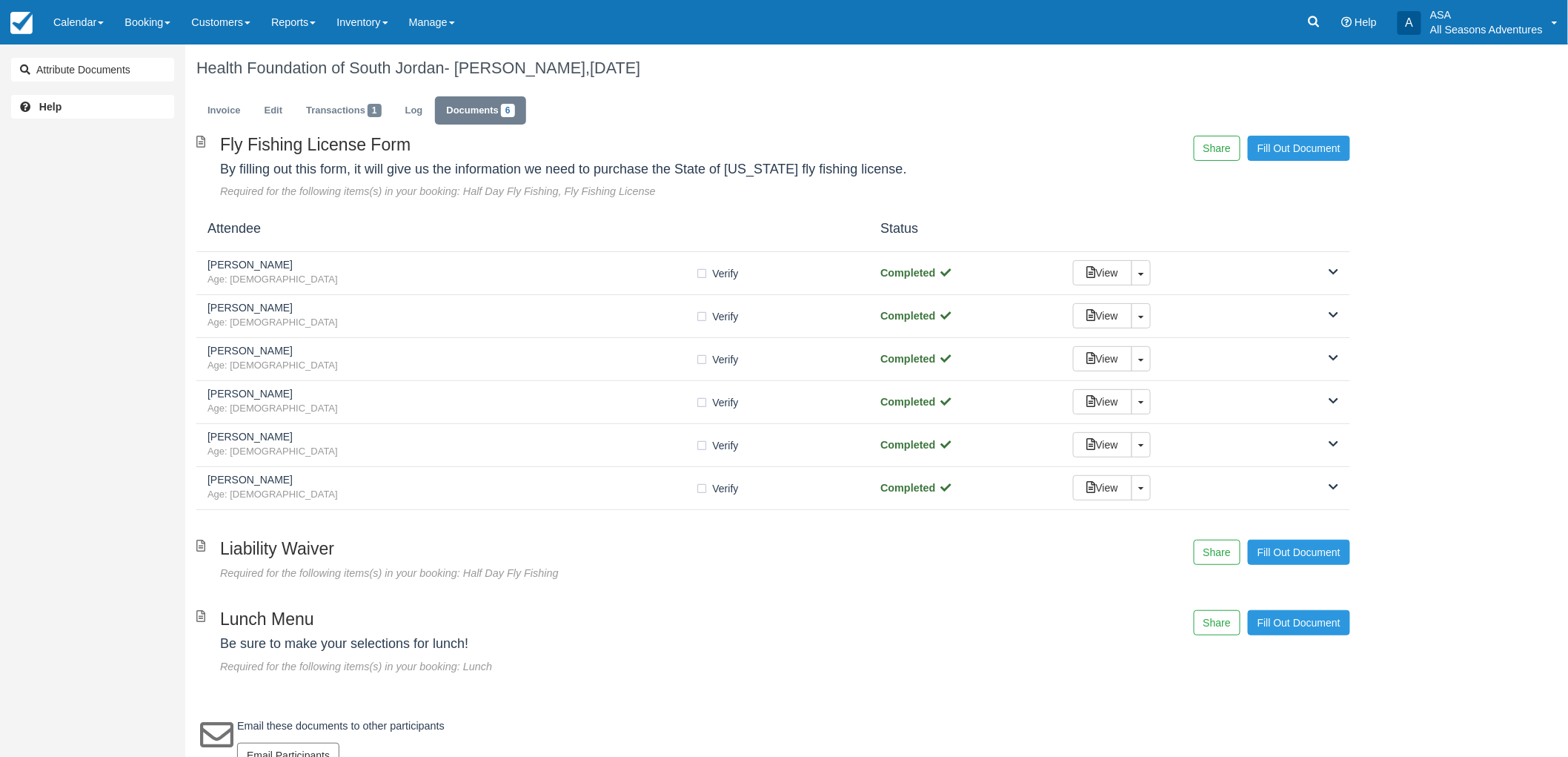
click at [960, 98] on ul "Invoice Edit Transactions 1 Log Documents 6" at bounding box center [773, 114] width 1154 height 44
click at [231, 115] on link "Invoice" at bounding box center [224, 111] width 55 height 29
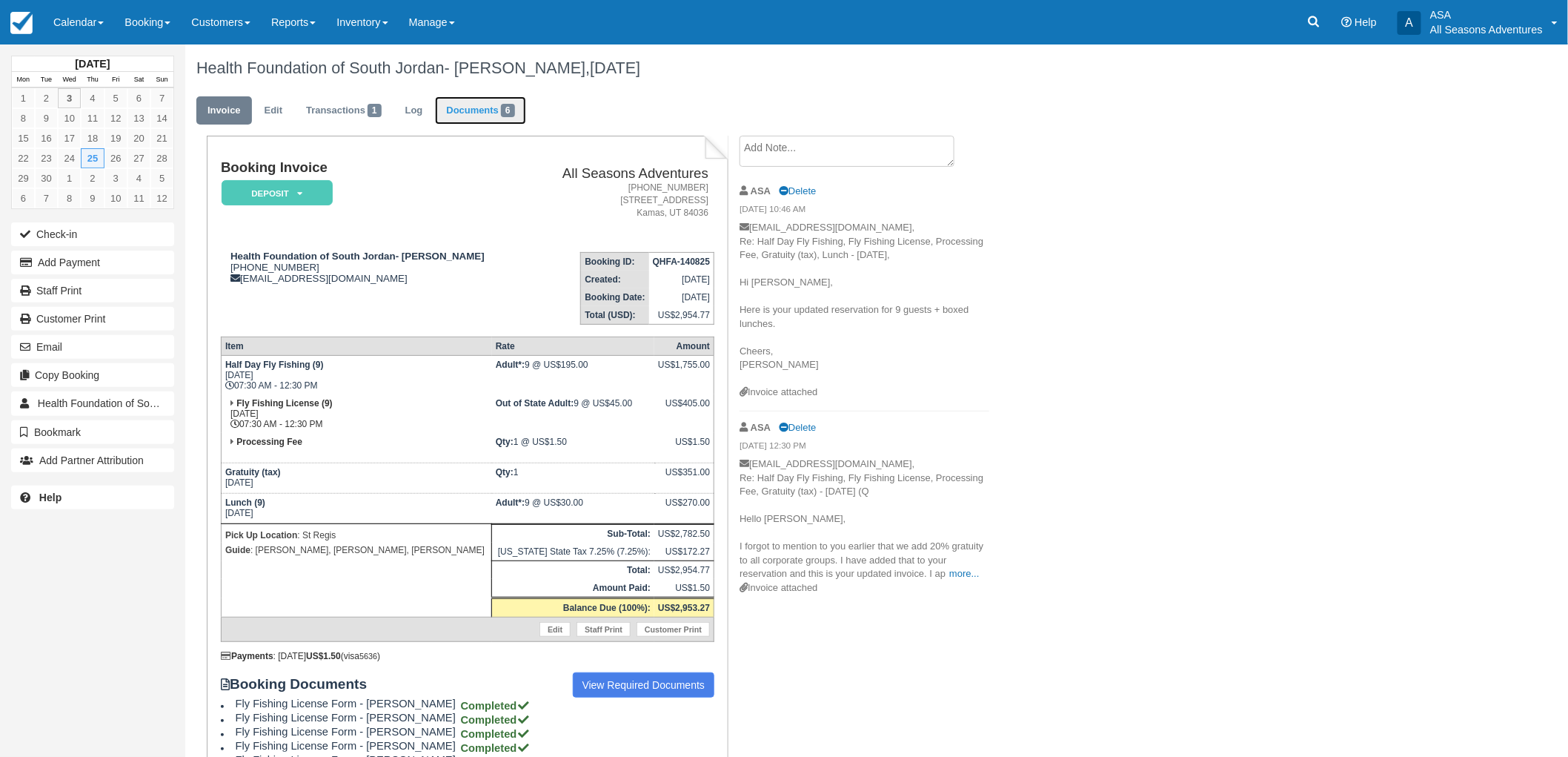
click at [515, 109] on span "6" at bounding box center [508, 111] width 14 height 13
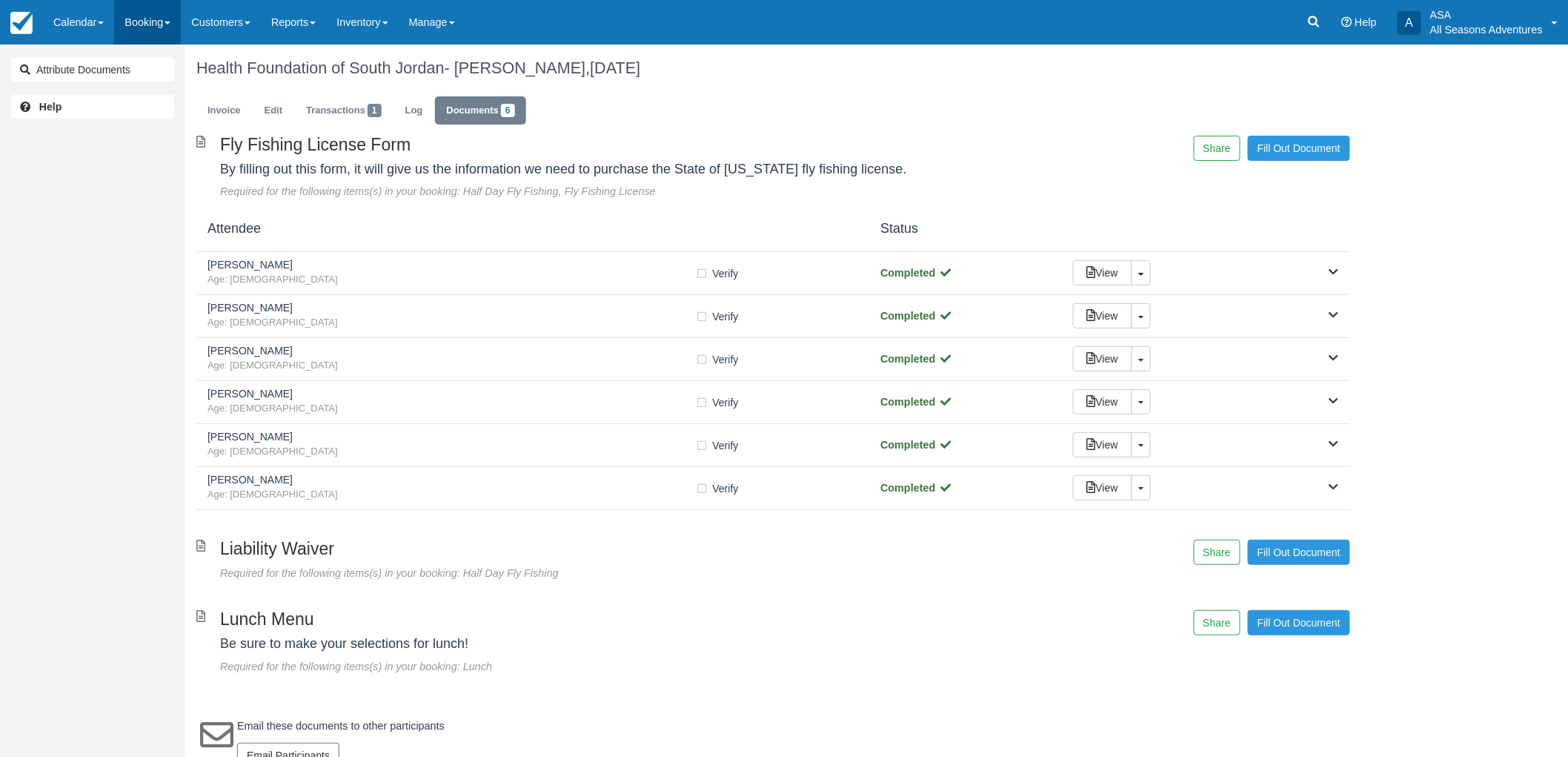
click at [173, 27] on link "Booking" at bounding box center [147, 22] width 67 height 44
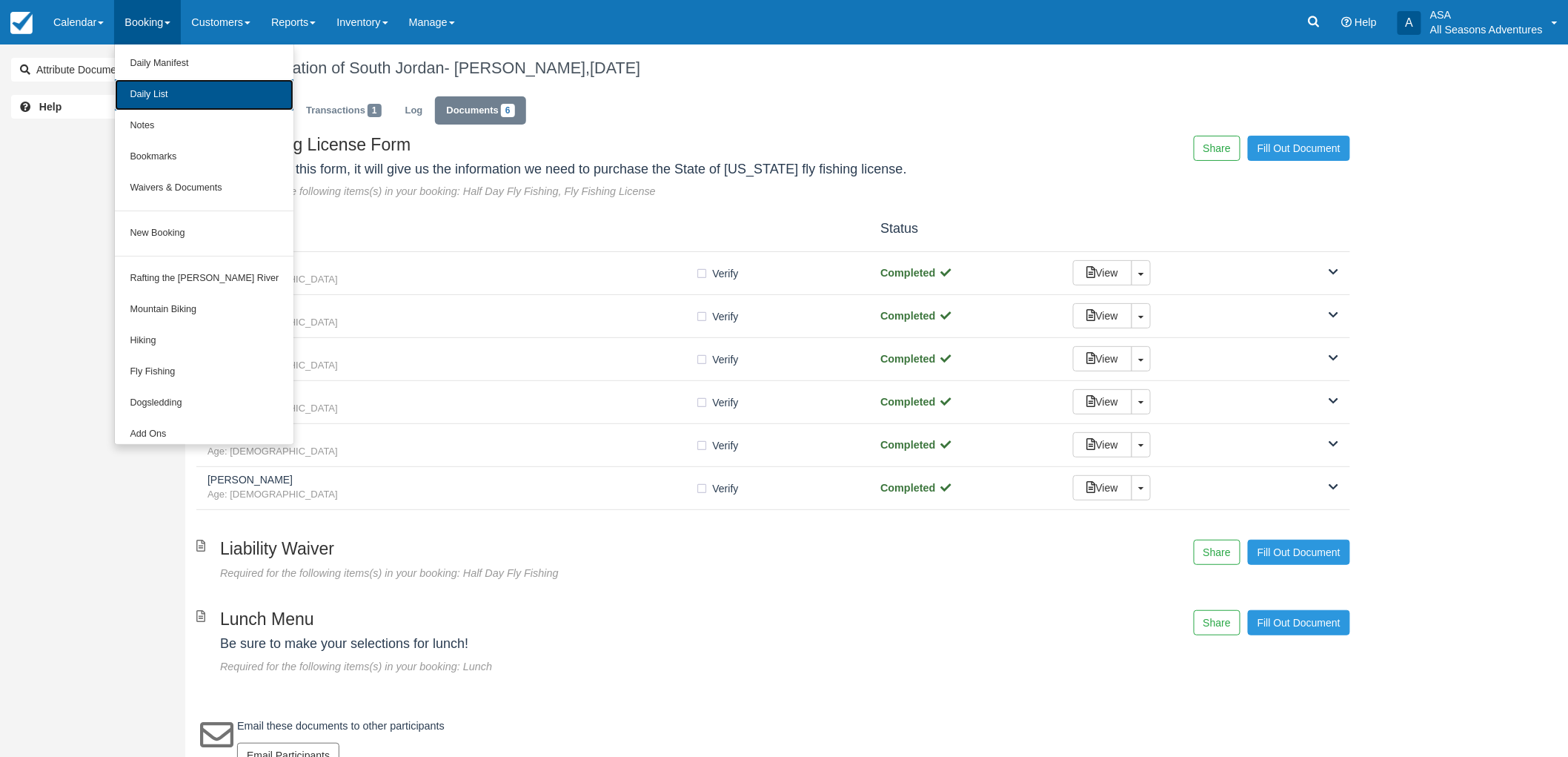
click at [187, 93] on link "Daily List" at bounding box center [204, 95] width 179 height 31
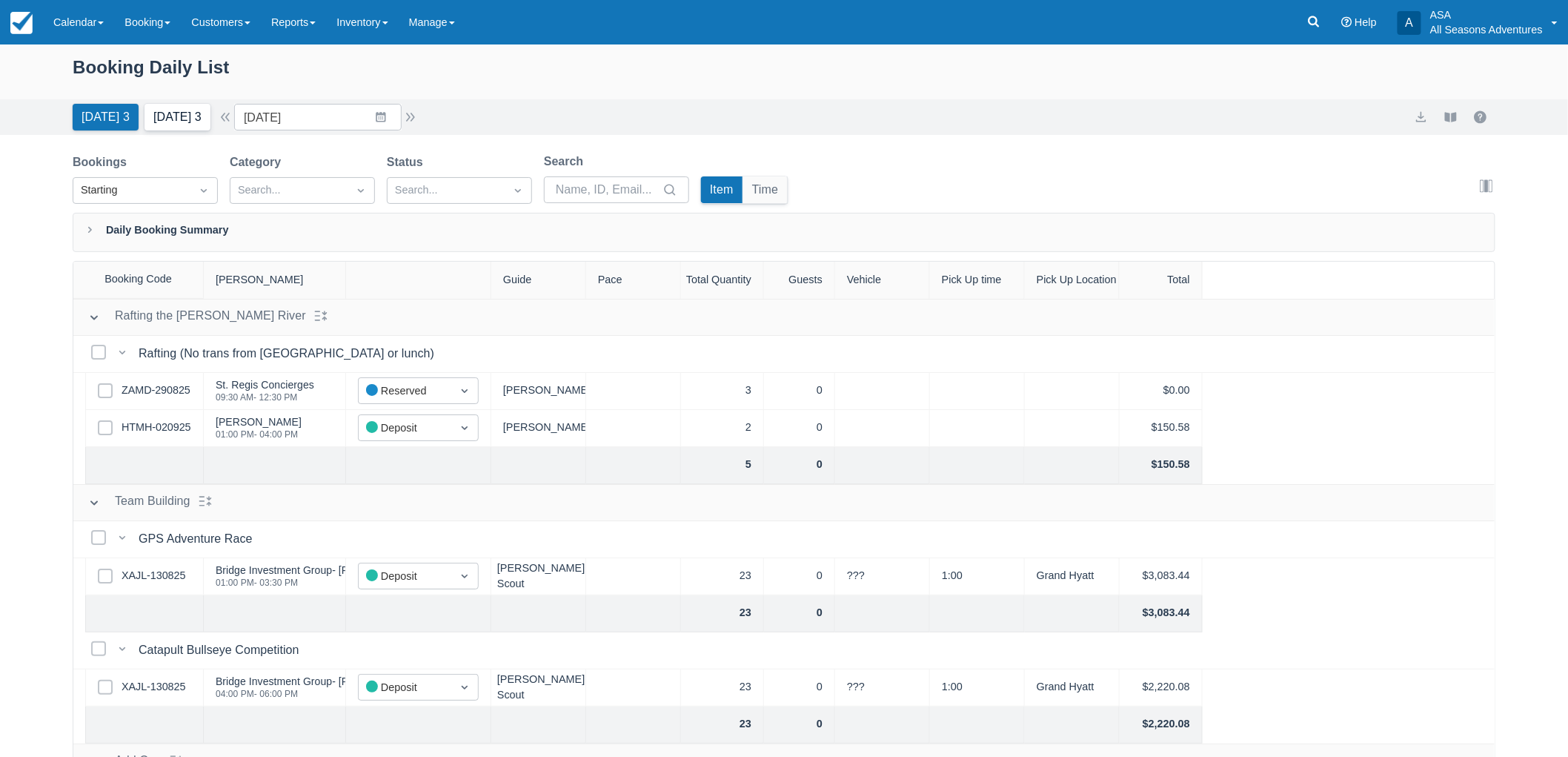
click at [186, 127] on button "[DATE] 3" at bounding box center [177, 117] width 66 height 27
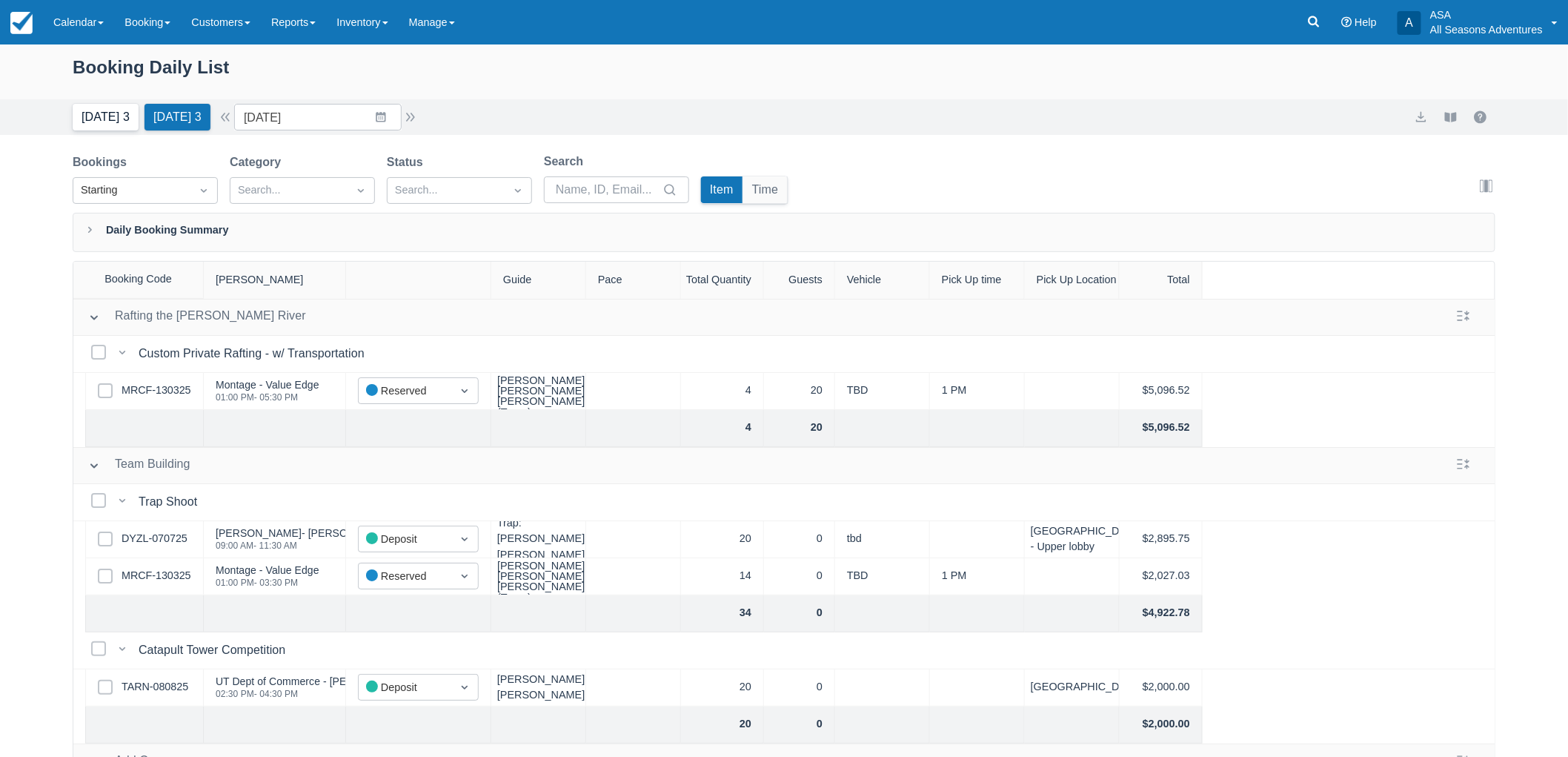
click at [106, 113] on button "Today 3" at bounding box center [106, 117] width 66 height 27
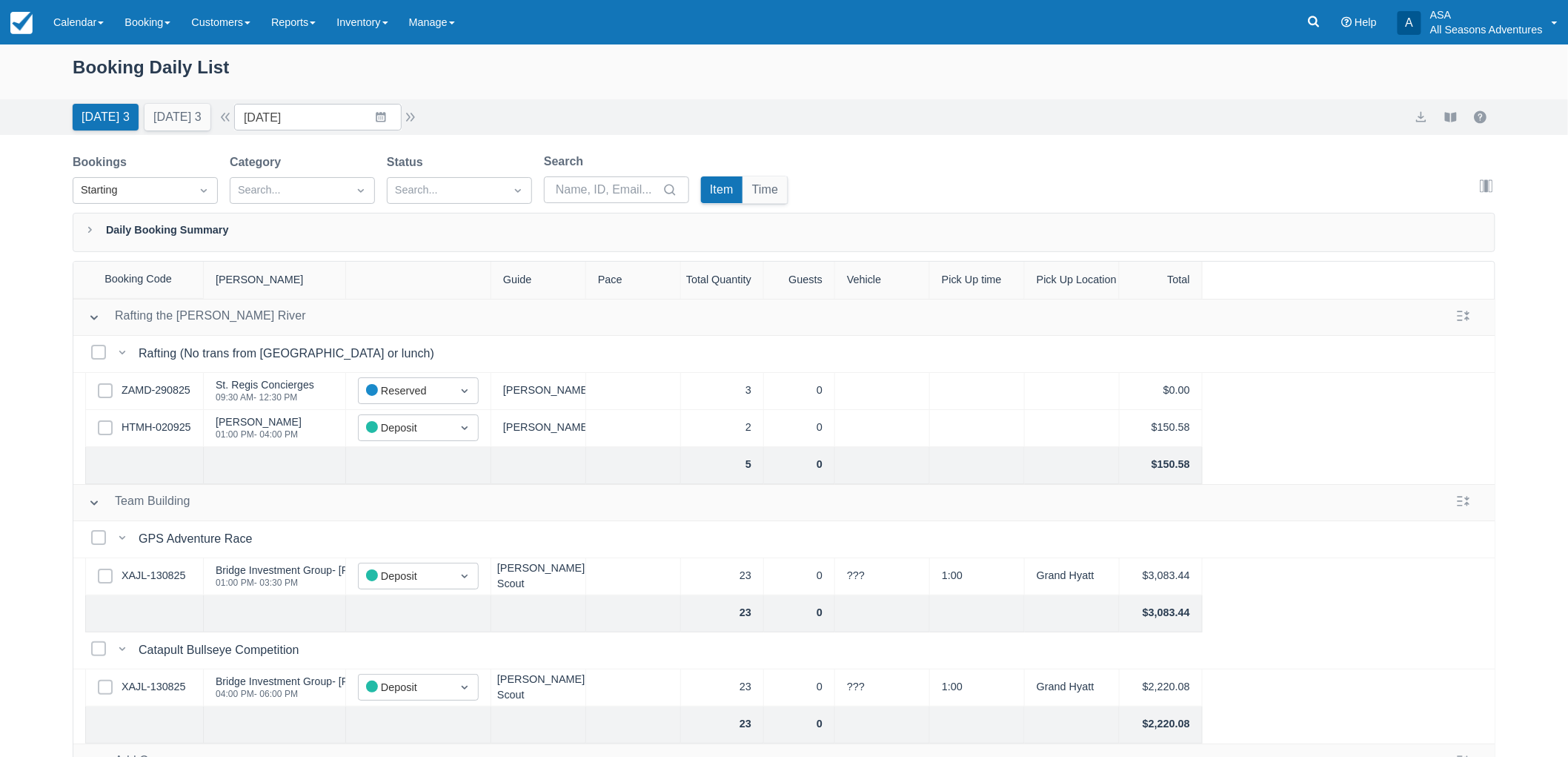
click at [0, 310] on div "Booking Daily List Today 3 Tomorrow 3 Date 09/03/25 Navigate forward to interac…" at bounding box center [784, 438] width 1568 height 788
click at [122, 109] on button "Today 3" at bounding box center [106, 117] width 66 height 27
click at [166, 583] on link "XAJL-130825" at bounding box center [153, 575] width 64 height 16
click at [172, 126] on button "Tomorrow 3" at bounding box center [177, 117] width 66 height 27
type input "09/04/25"
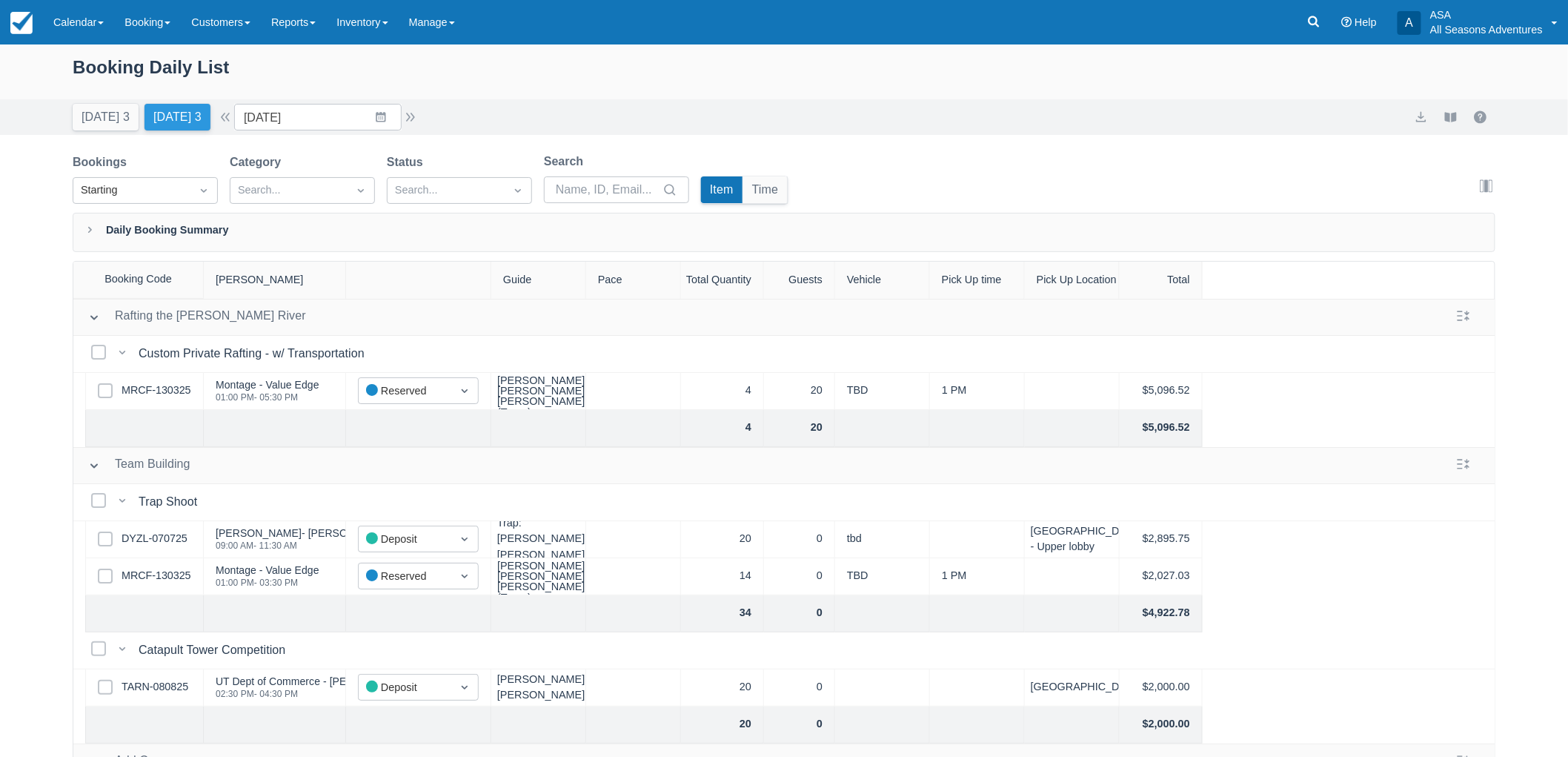
click at [184, 106] on button "Tomorrow 3" at bounding box center [177, 117] width 66 height 27
click at [1304, 23] on link at bounding box center [1313, 22] width 34 height 44
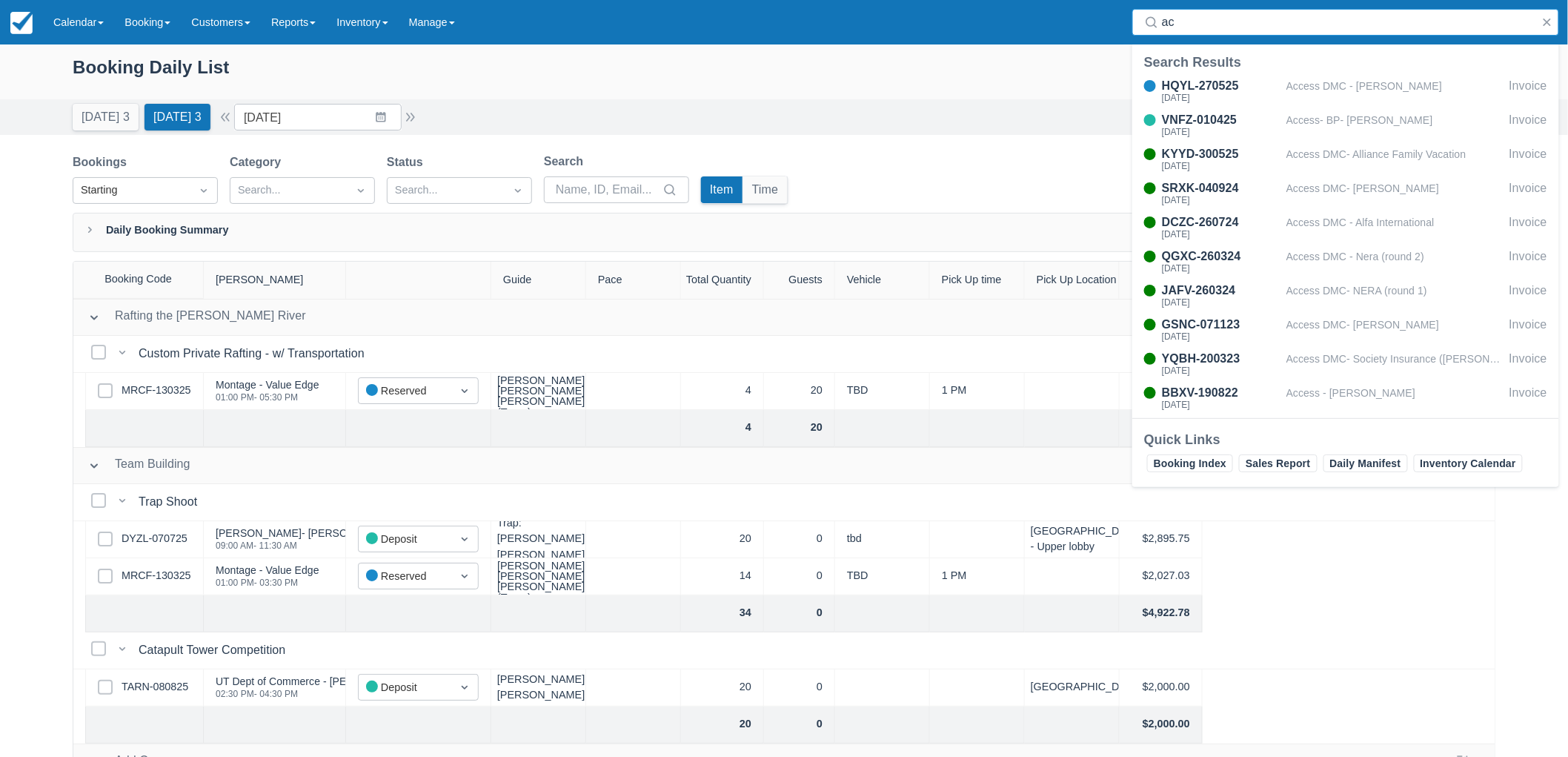
type input "a"
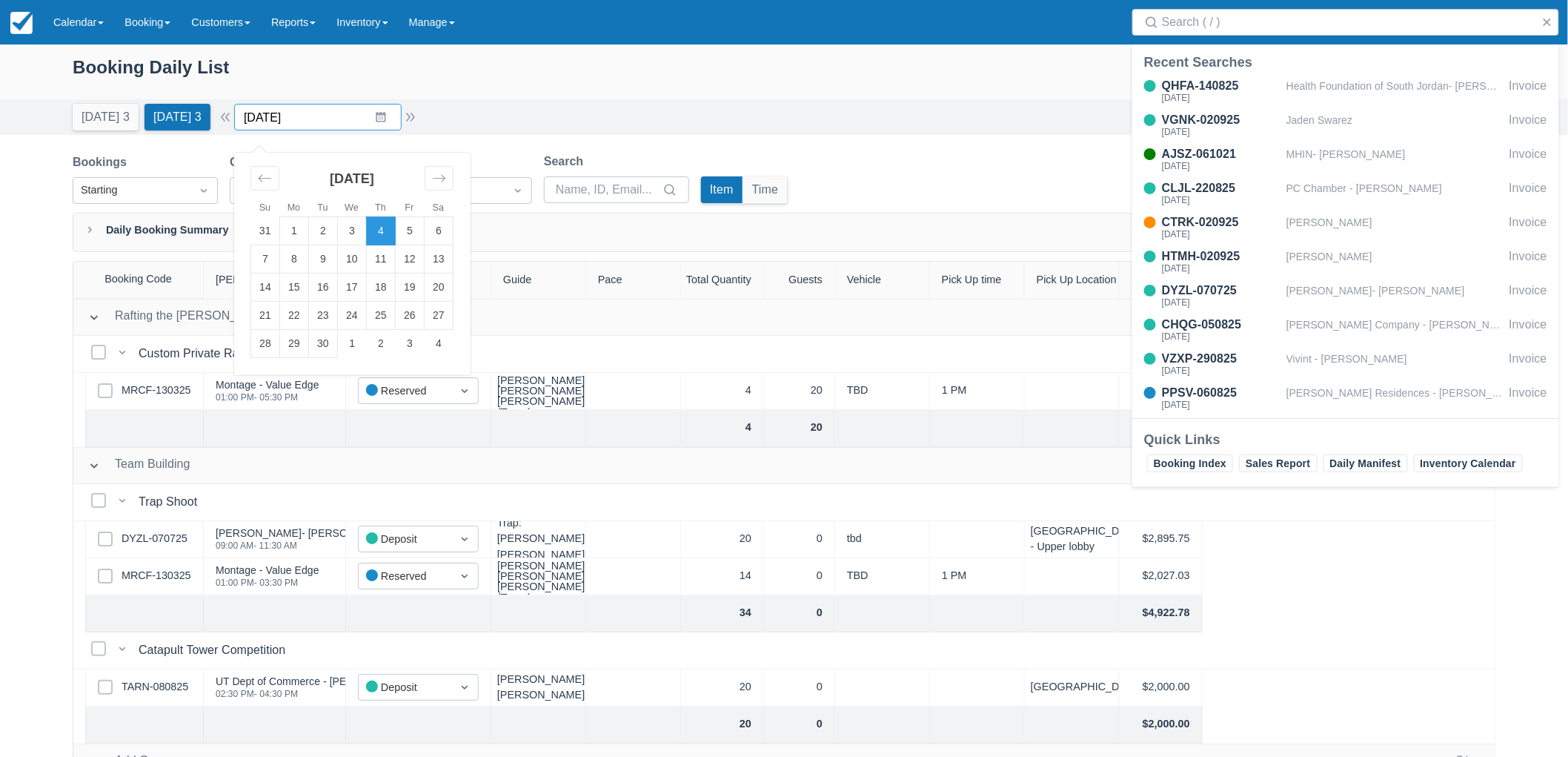
click at [308, 127] on input "[DATE]" at bounding box center [318, 117] width 168 height 27
click at [452, 283] on td "20" at bounding box center [439, 288] width 28 height 29
type input "09/20/25"
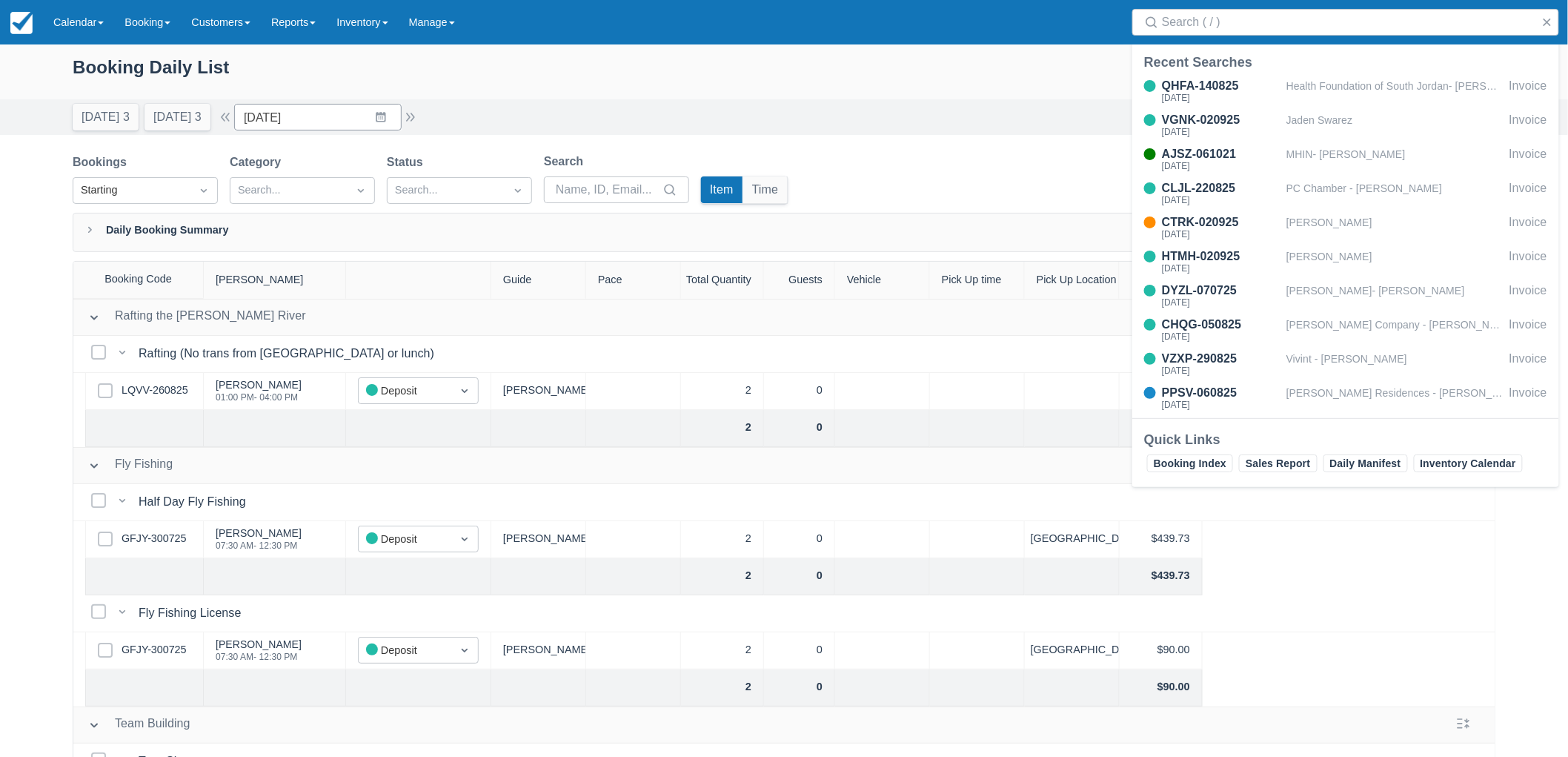
click at [70, 406] on div "Booking Daily List Today 3 Tomorrow 3 Date 09/20/25 Navigate forward to interac…" at bounding box center [784, 438] width 1568 height 788
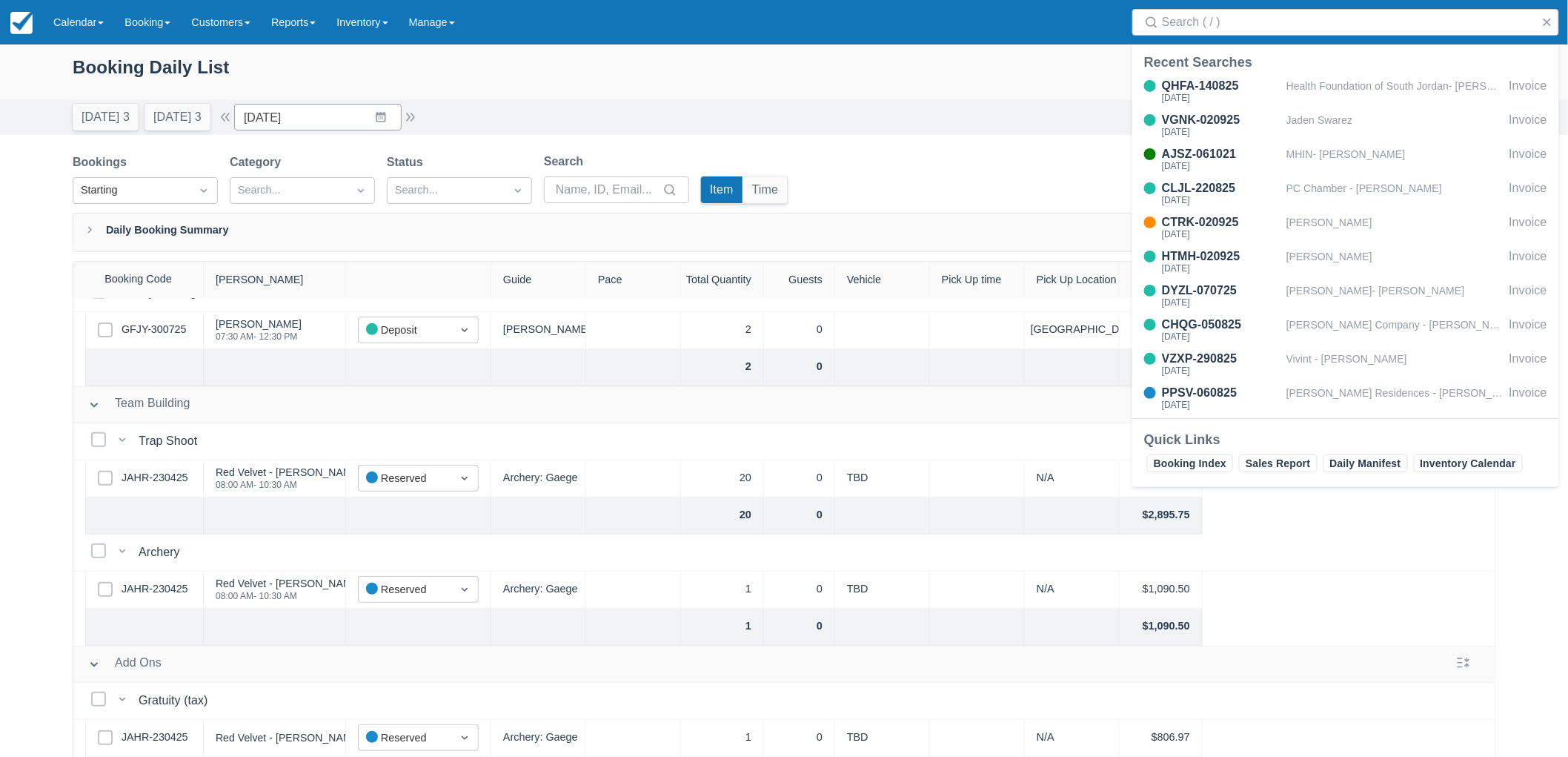
scroll to position [332, 0]
click at [169, 470] on link "JAHR-230425" at bounding box center [155, 478] width 67 height 16
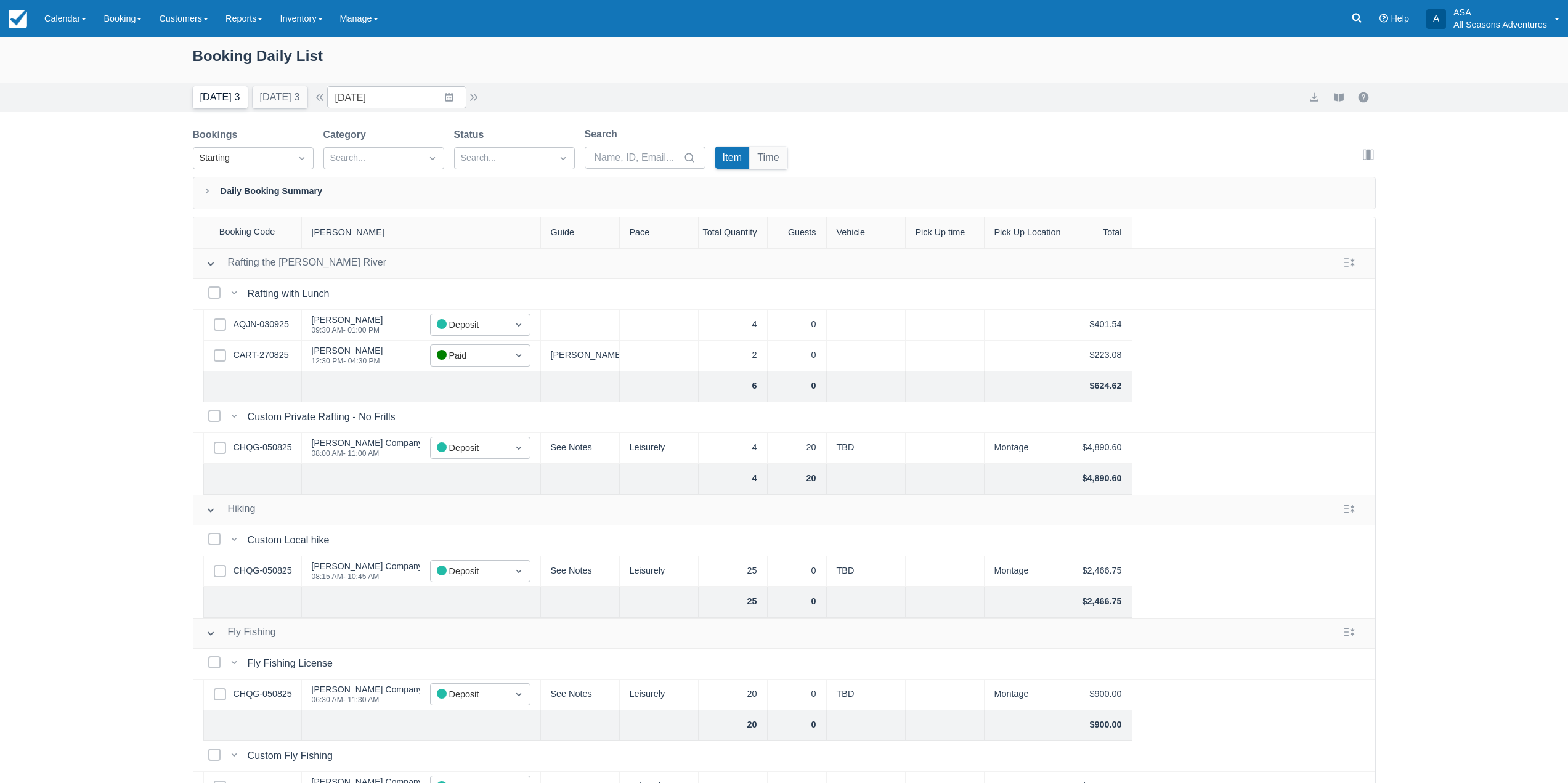
click at [219, 102] on button "Today 3" at bounding box center [220, 98] width 55 height 22
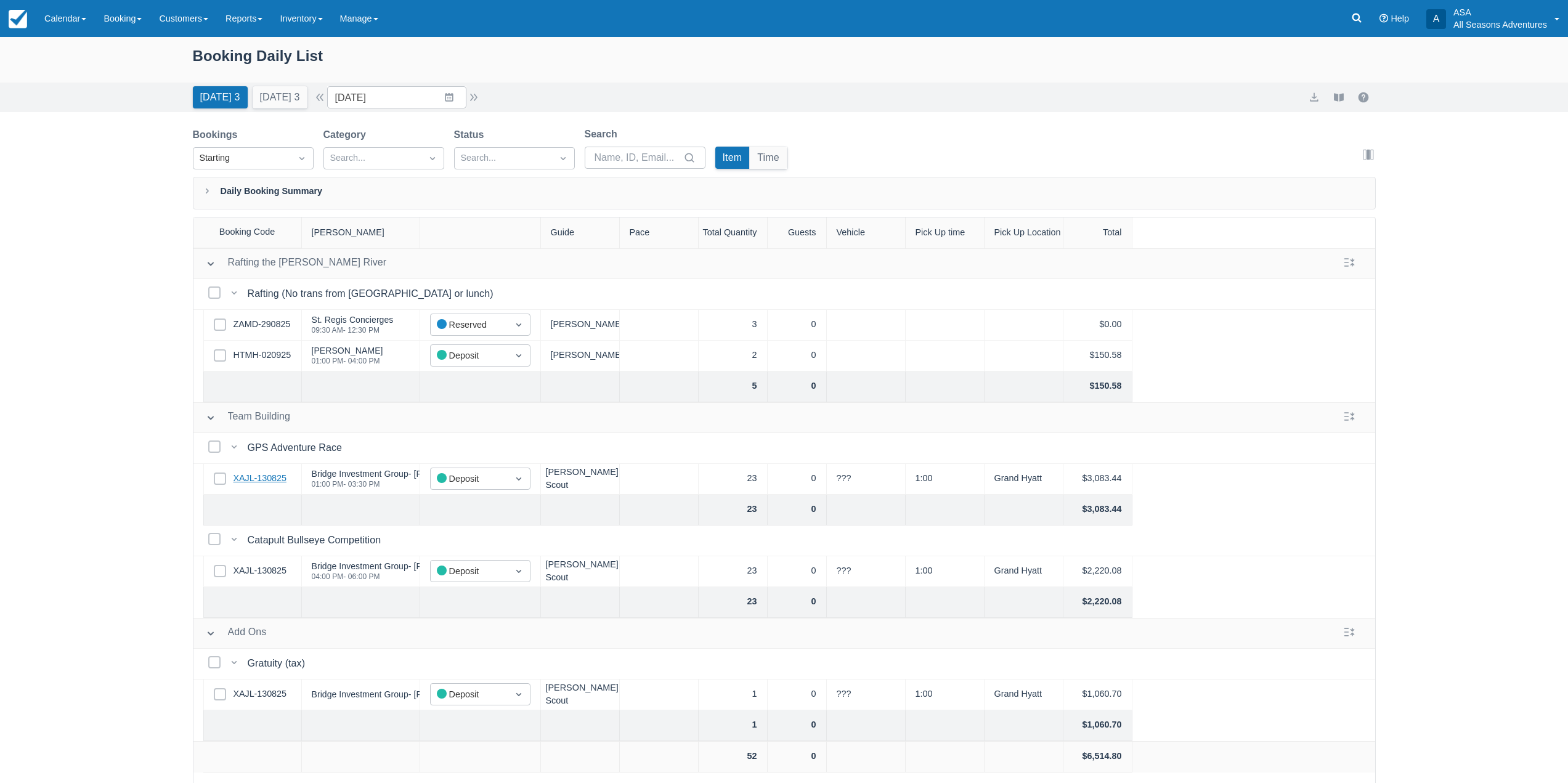
click at [267, 480] on link "XAJL-130825" at bounding box center [260, 478] width 53 height 13
click at [413, 102] on input "09/03/25" at bounding box center [397, 98] width 139 height 22
click at [403, 245] on td "16" at bounding box center [401, 239] width 24 height 24
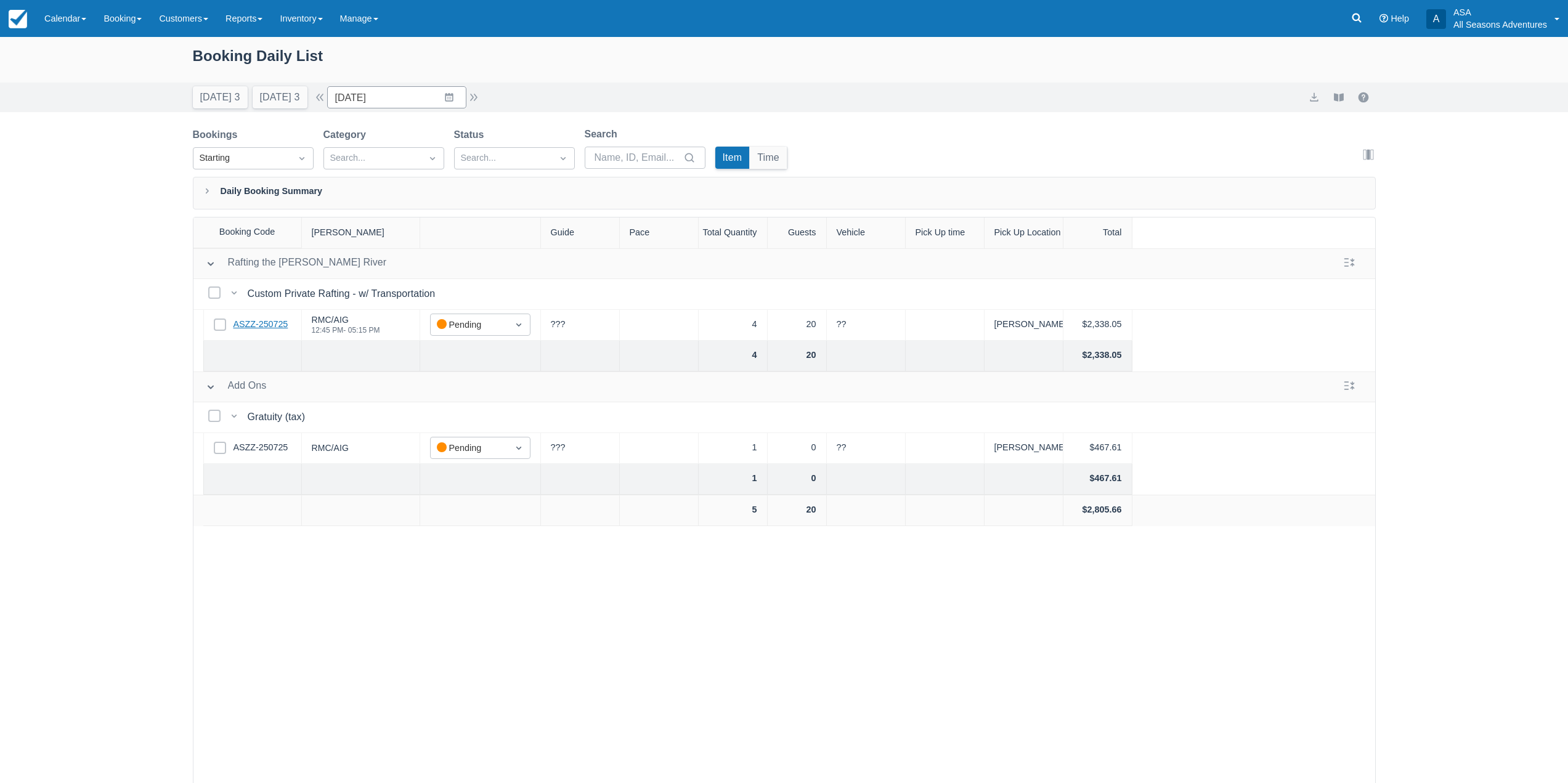
click at [276, 322] on link "ASZZ-250725" at bounding box center [261, 324] width 55 height 13
click at [203, 100] on button "Today 3" at bounding box center [220, 98] width 55 height 22
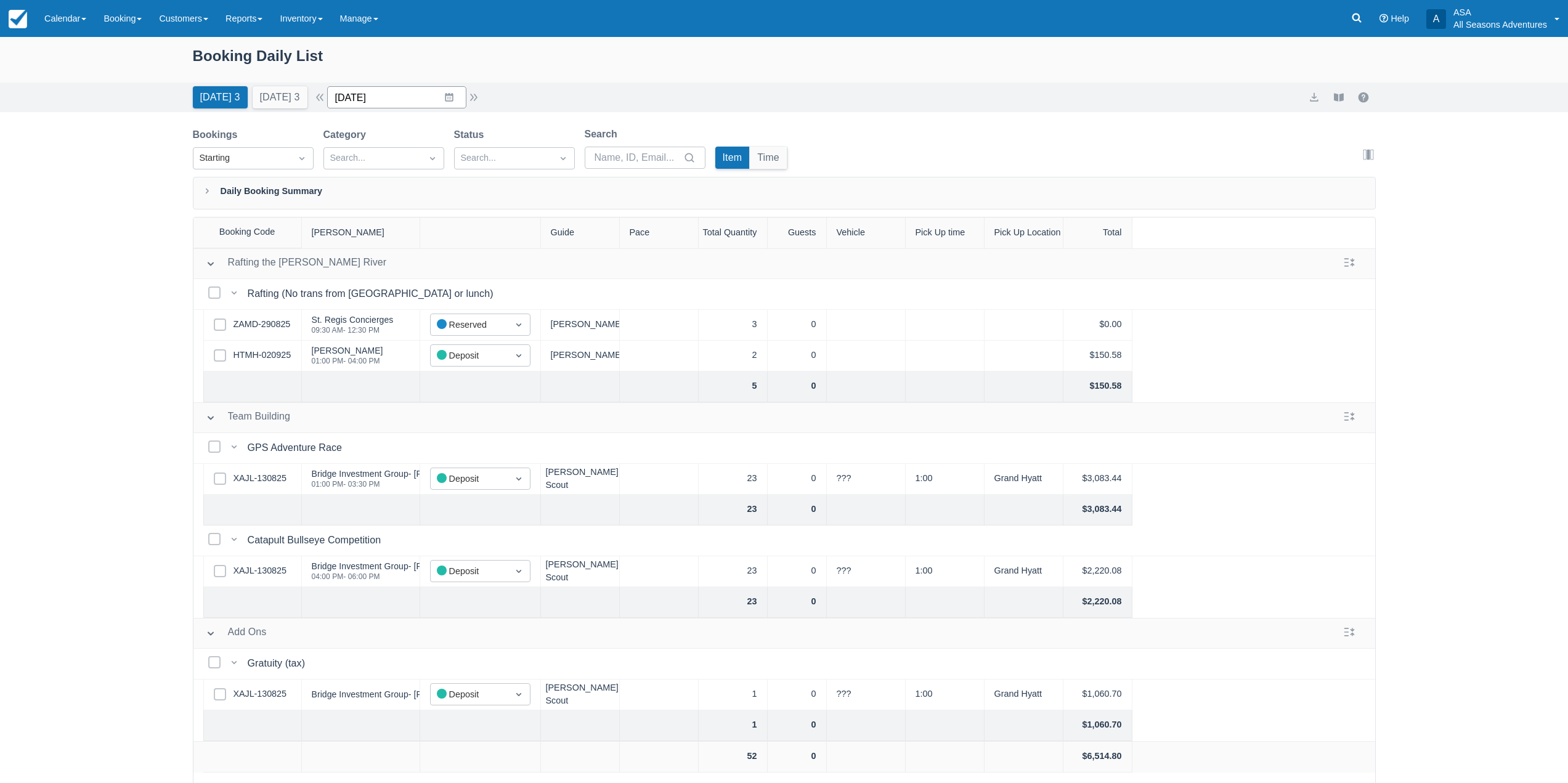
click at [395, 98] on input "09/03/25" at bounding box center [397, 98] width 139 height 22
click at [412, 229] on td "16" at bounding box center [401, 239] width 24 height 24
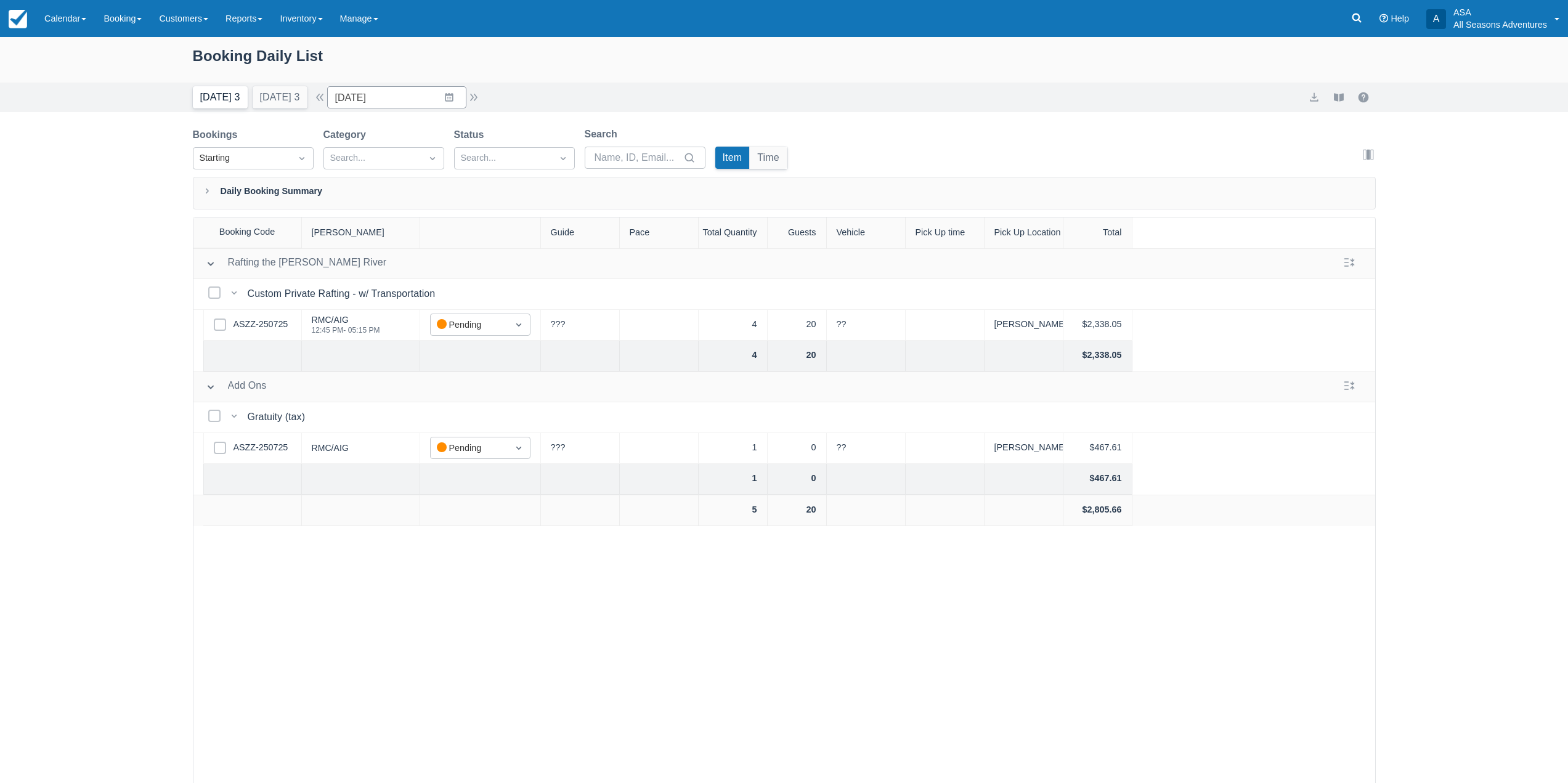
click at [213, 101] on button "Today 3" at bounding box center [220, 98] width 55 height 22
type input "[DATE]"
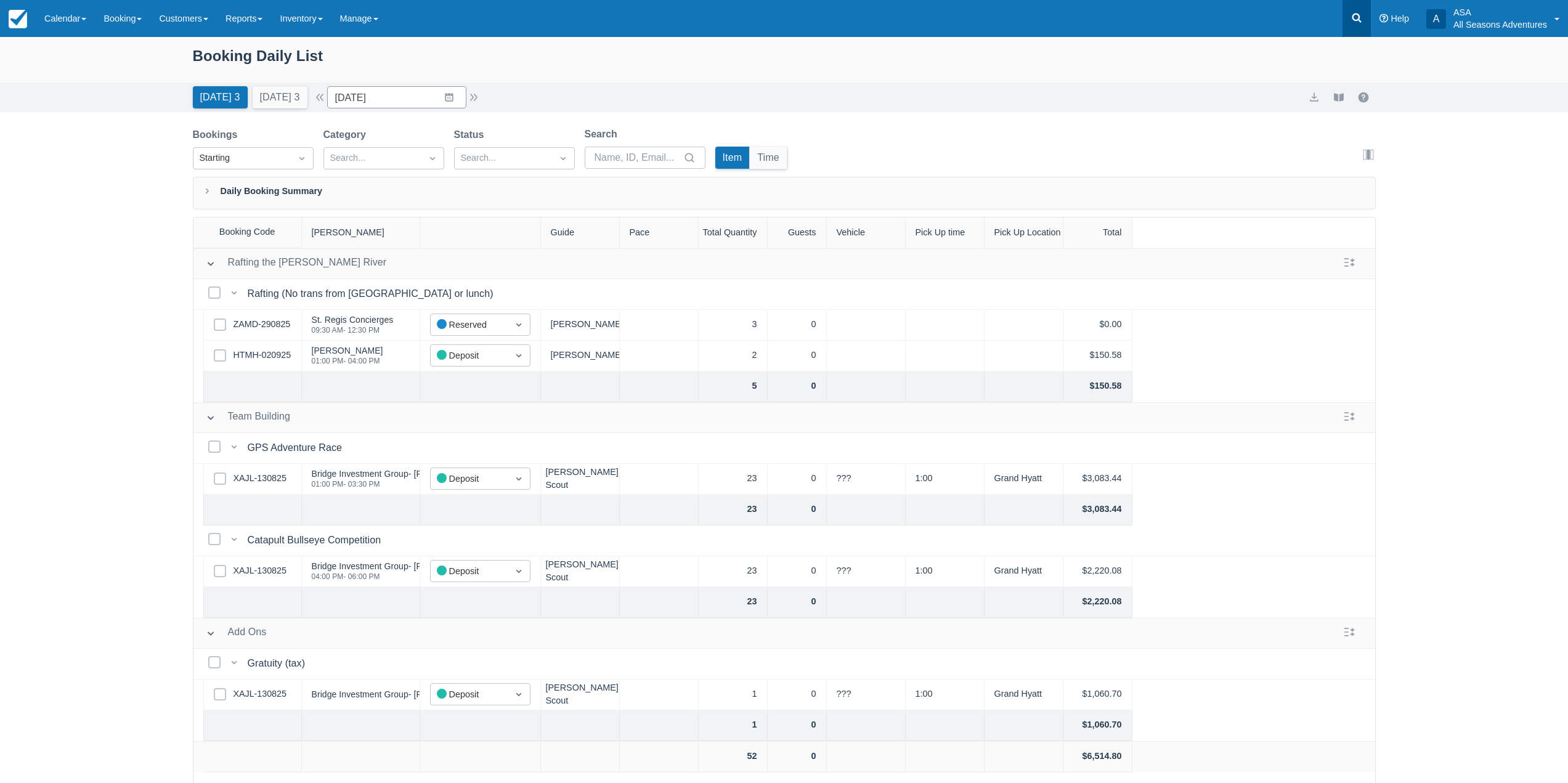
click at [1361, 29] on link at bounding box center [1357, 18] width 29 height 37
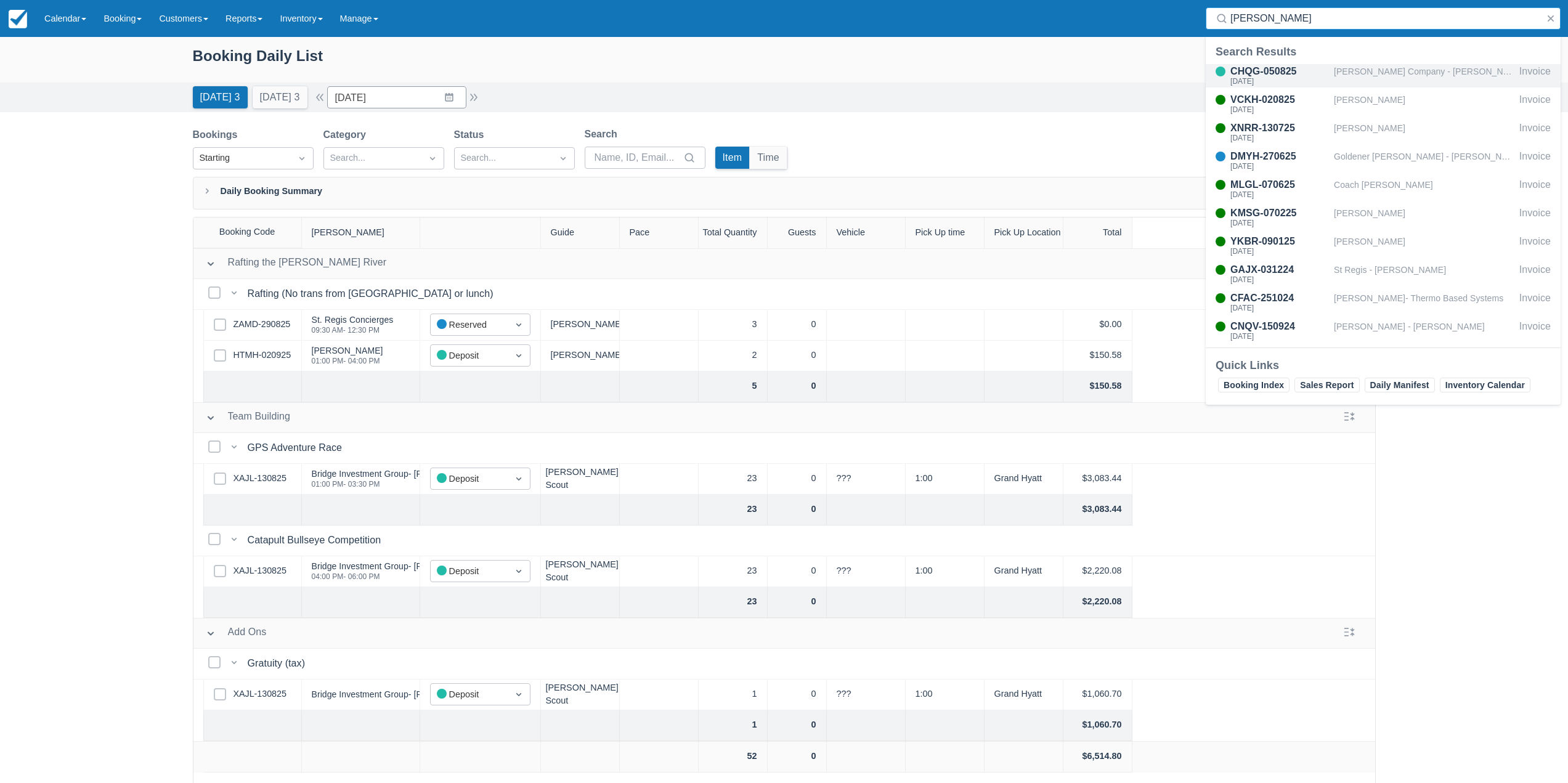
type input "joe"
click at [1275, 77] on div "CHQG-050825" at bounding box center [1279, 71] width 98 height 15
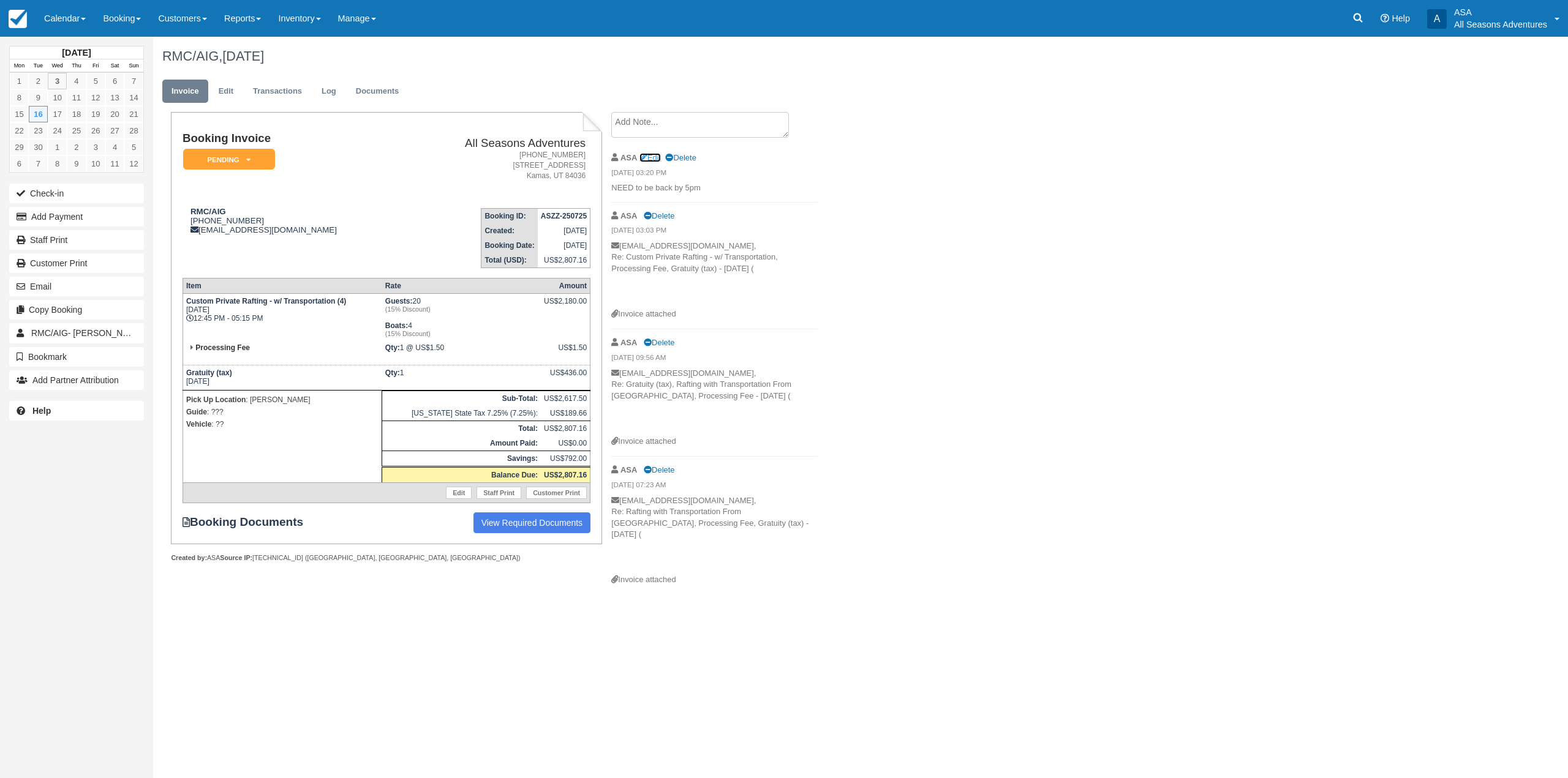
click at [654, 157] on link "Edit" at bounding box center [650, 157] width 21 height 9
type textarea "NEED to be back by 5pm"
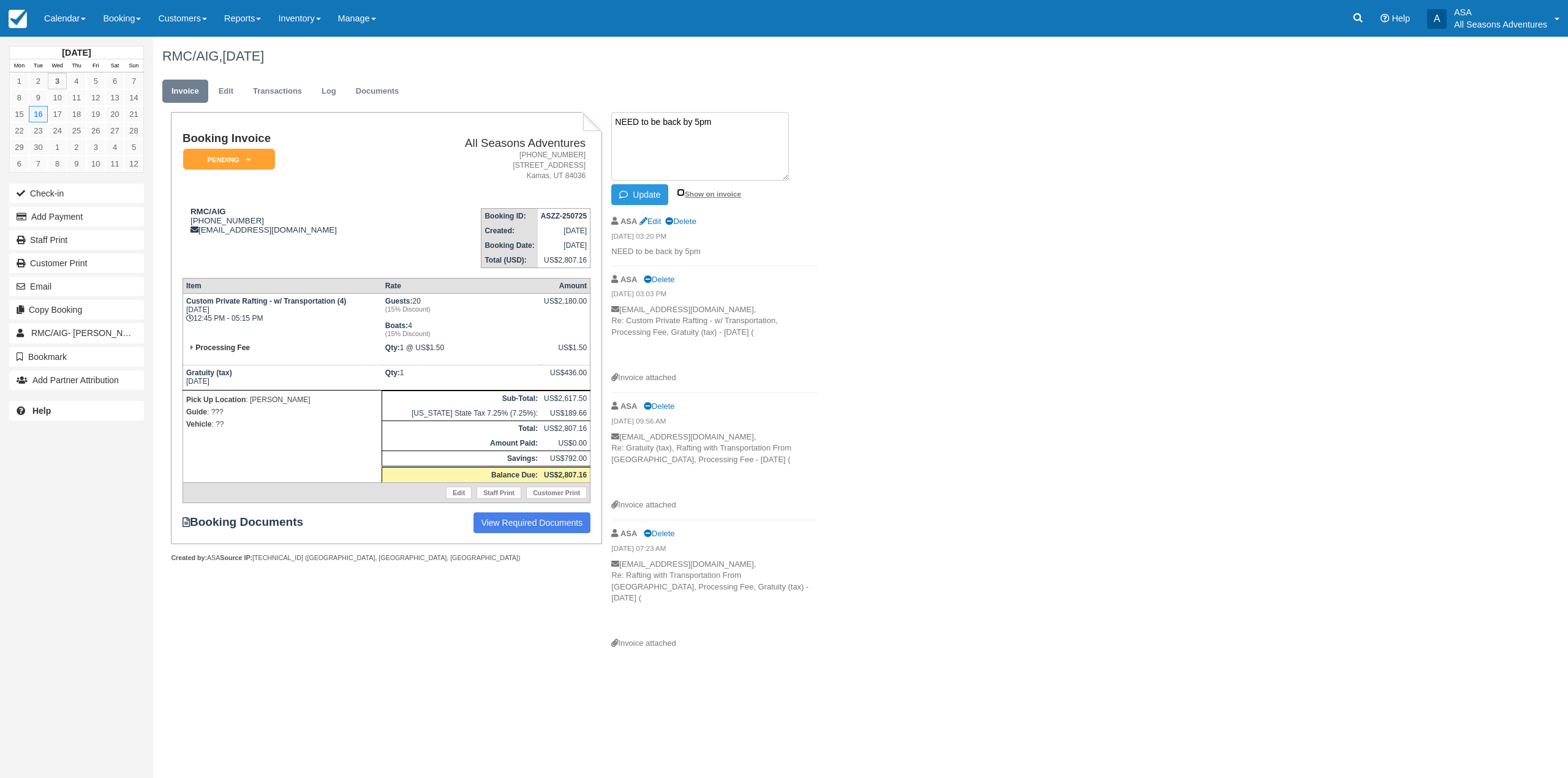
click at [680, 193] on input "Show on invoice" at bounding box center [680, 192] width 8 height 8
checkbox input "true"
drag, startPoint x: 680, startPoint y: 121, endPoint x: 641, endPoint y: 133, distance: 40.8
click at [641, 133] on textarea "NEED to be back by 5pm" at bounding box center [700, 146] width 177 height 69
type textarea "NEED TO BE BACK by 5pm"
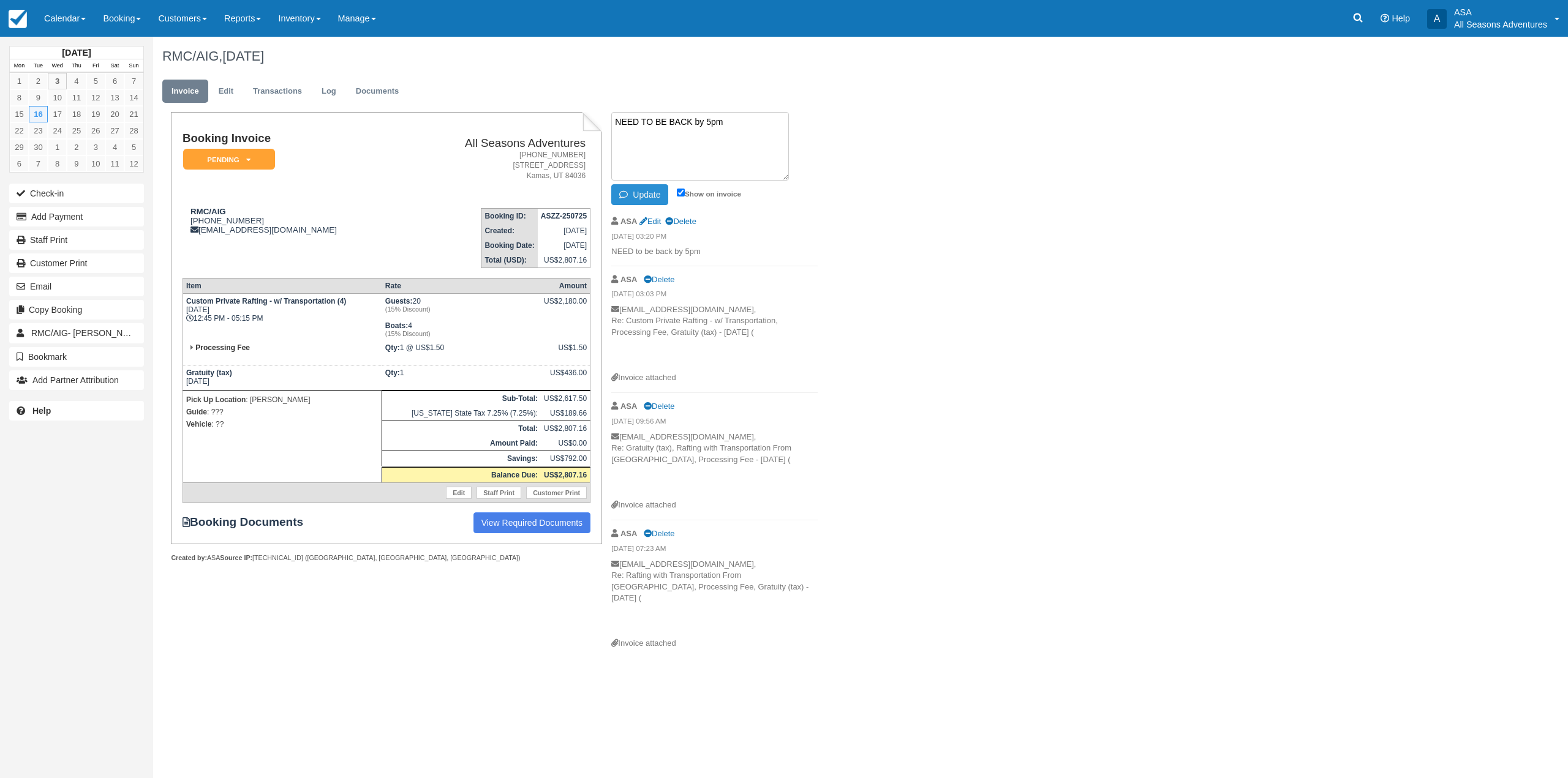
click at [626, 191] on icon "button" at bounding box center [625, 194] width 13 height 8
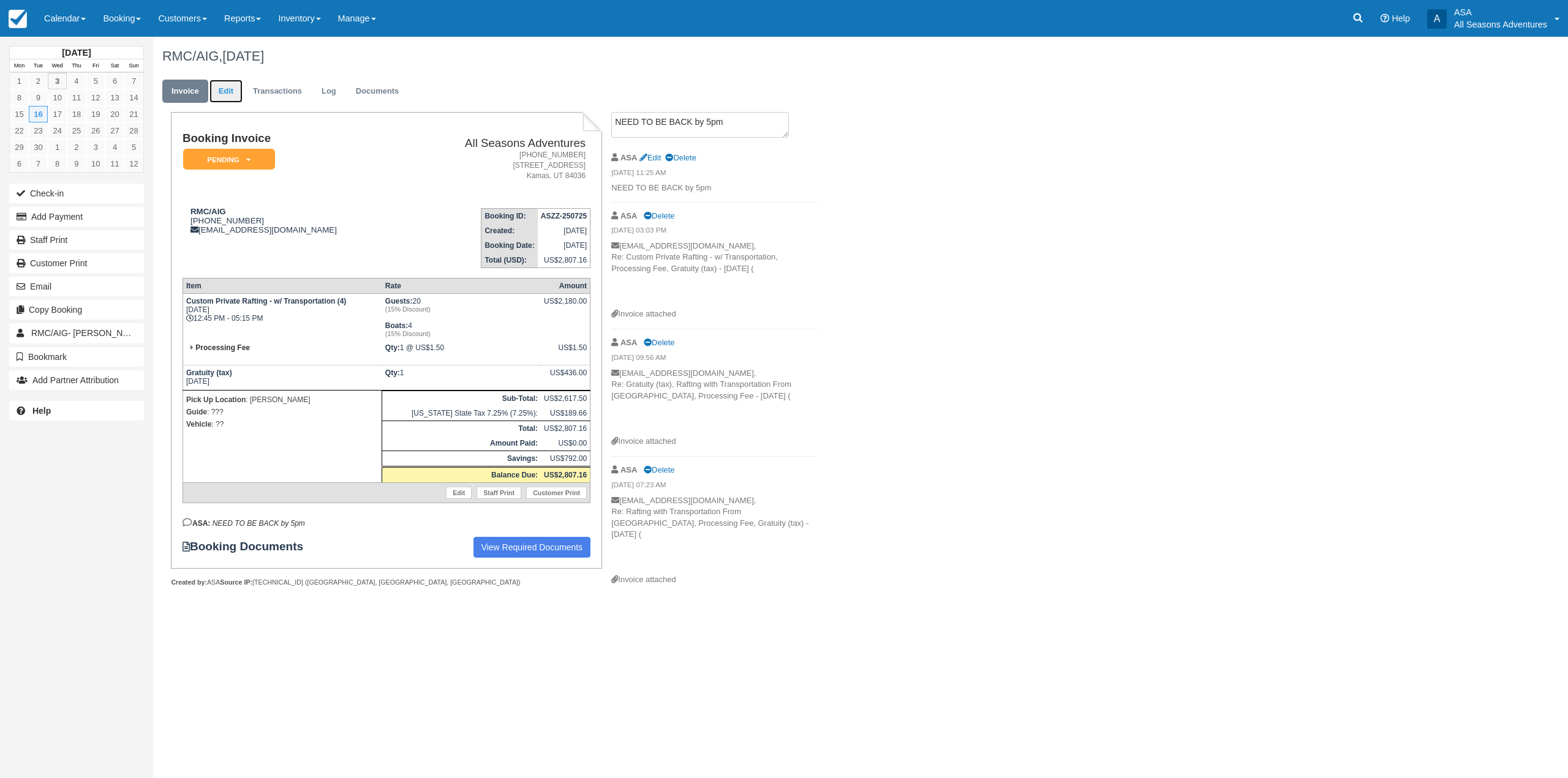
click at [226, 96] on link "Edit" at bounding box center [226, 91] width 33 height 24
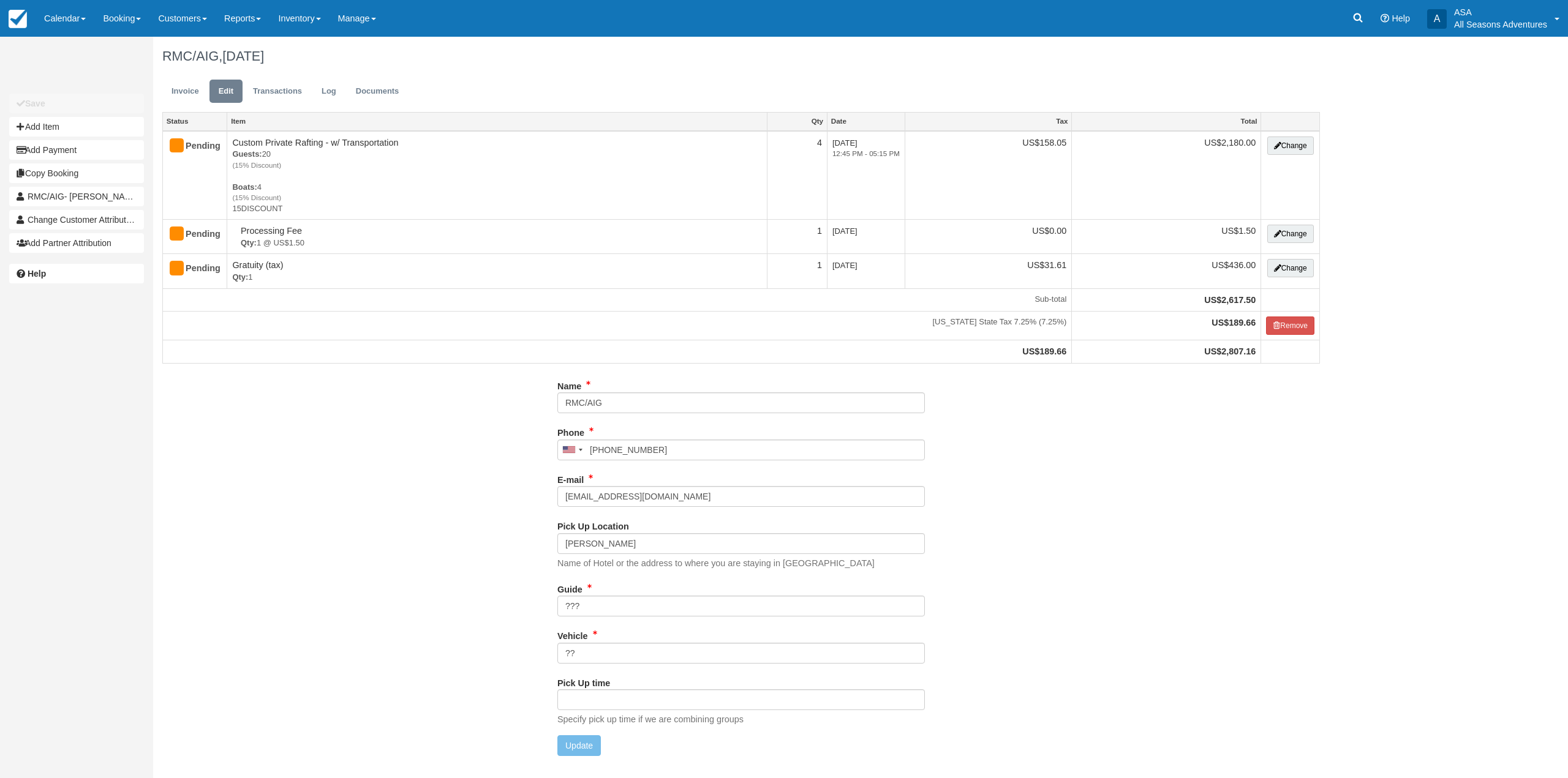
type input "[PHONE_NUMBER]"
drag, startPoint x: 692, startPoint y: 500, endPoint x: 564, endPoint y: 501, distance: 128.0
click at [564, 501] on input "[EMAIL_ADDRESS][DOMAIN_NAME]" at bounding box center [741, 496] width 368 height 21
type input "[EMAIL_ADDRESS][DOMAIN_NAME]"
click at [566, 745] on button "Update" at bounding box center [579, 745] width 44 height 21
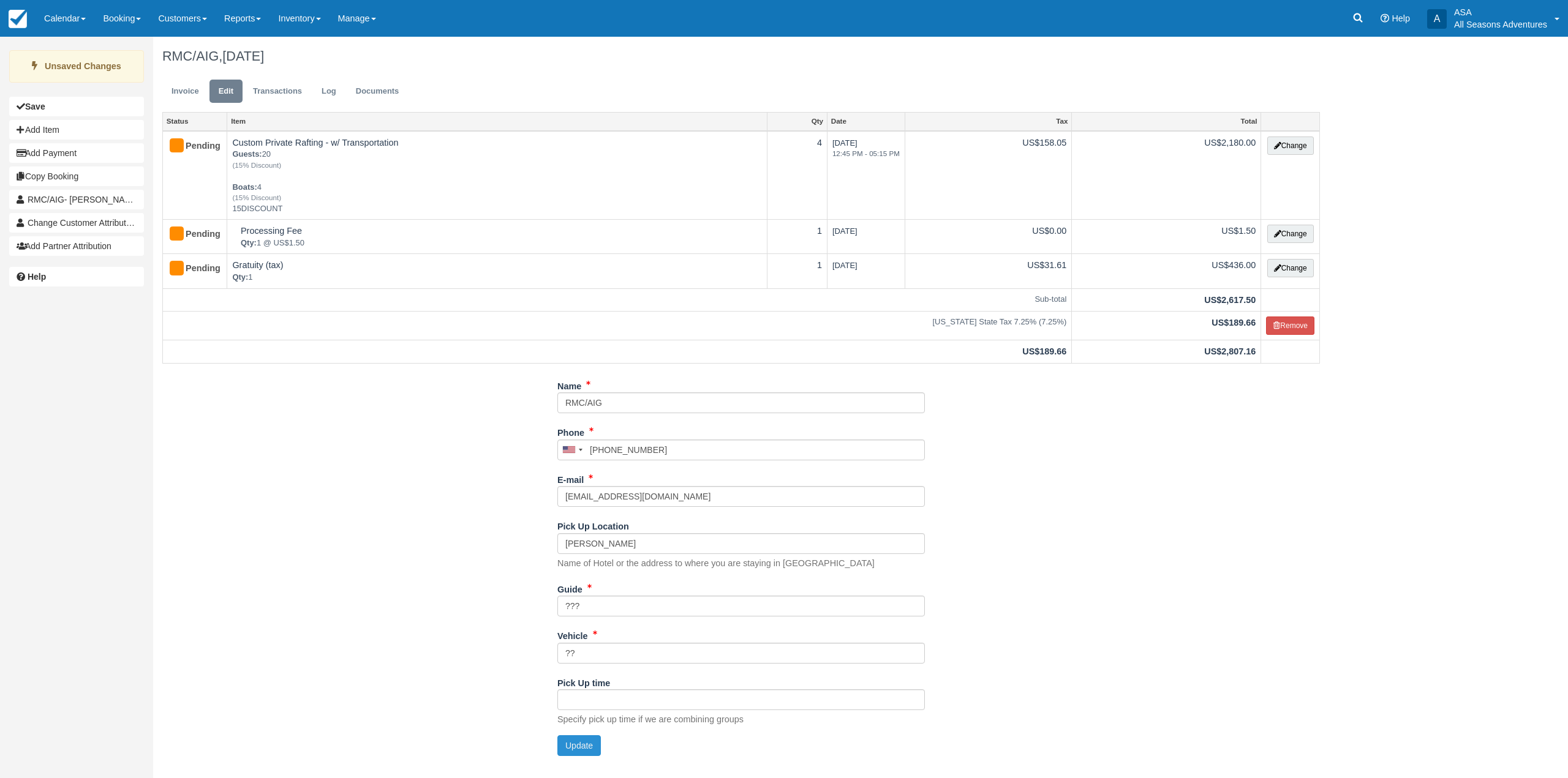
type input "[PHONE_NUMBER]"
click at [185, 99] on link "Invoice" at bounding box center [185, 91] width 46 height 24
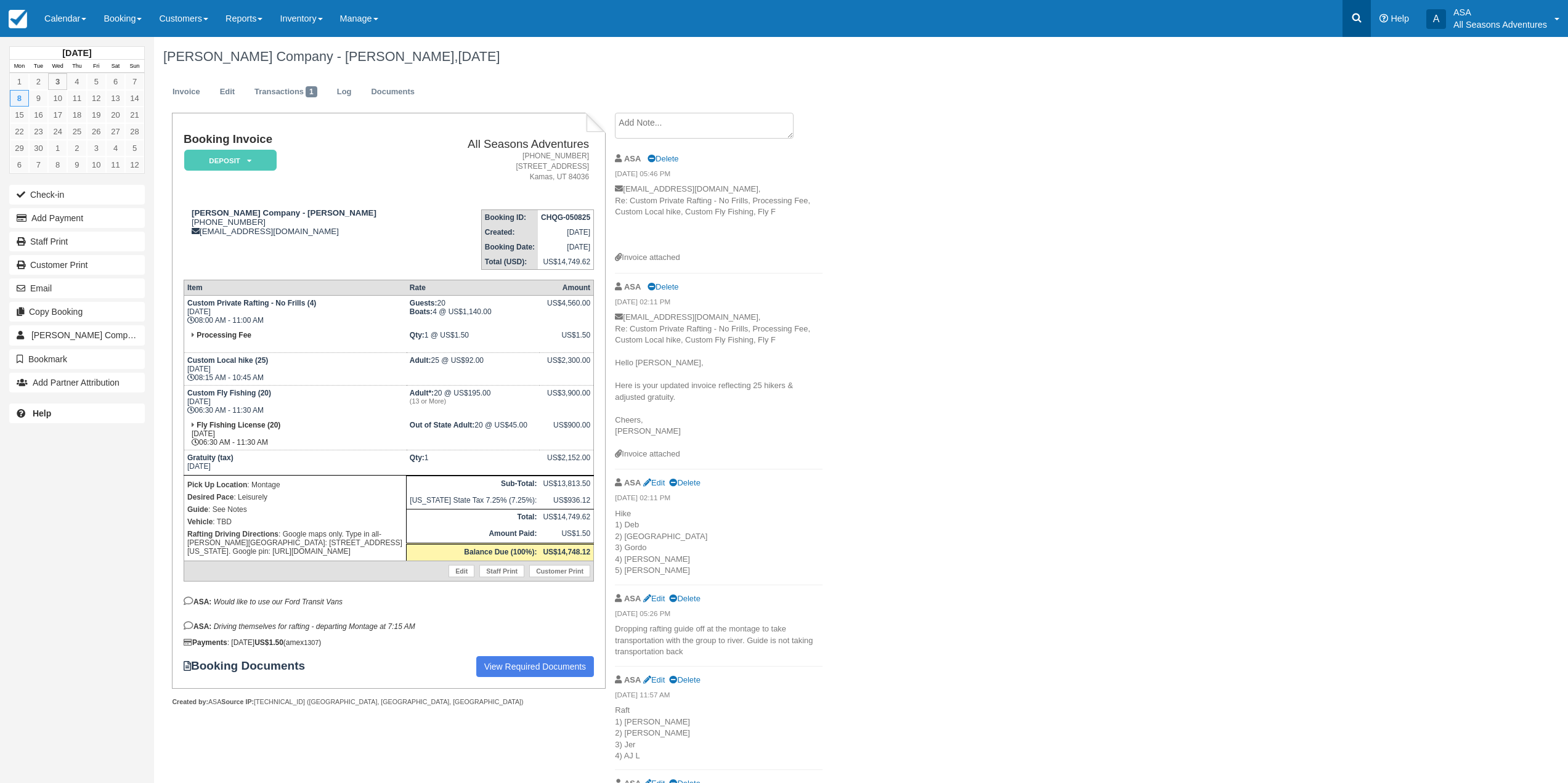
click at [1360, 13] on icon at bounding box center [1357, 18] width 13 height 13
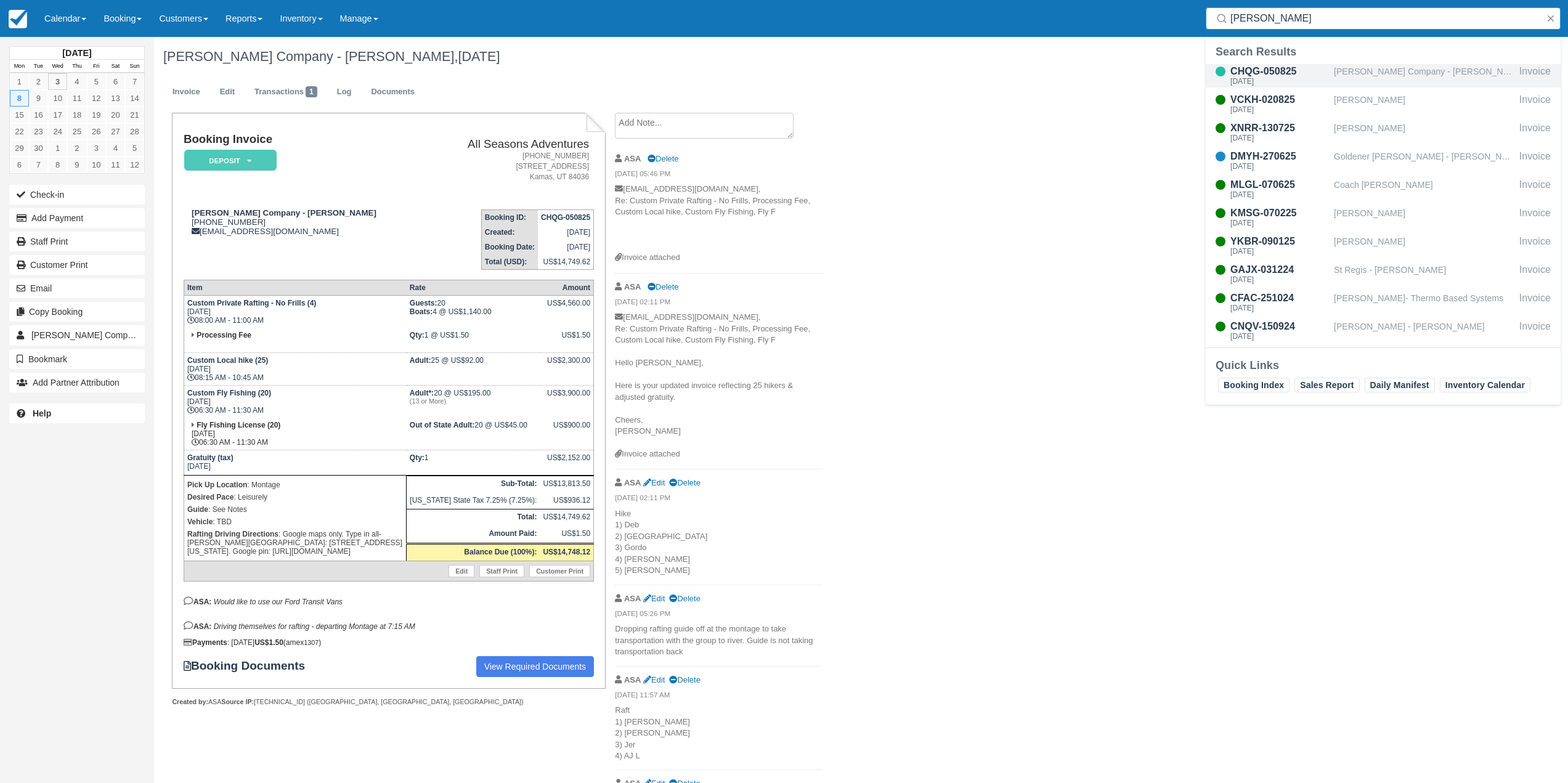
type input "joe"
click at [1296, 72] on div "CHQG-050825" at bounding box center [1279, 71] width 98 height 15
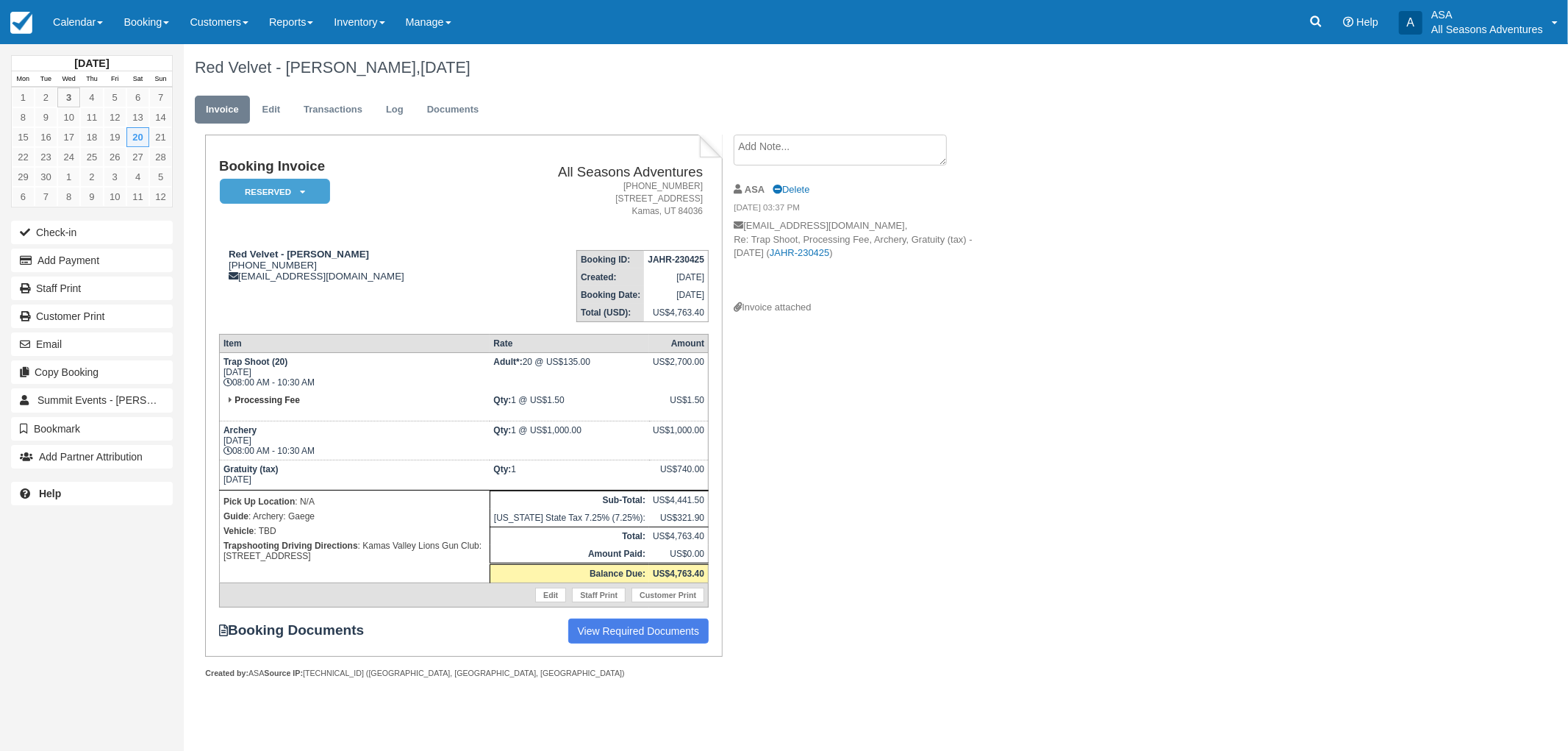
click at [972, 431] on div "Booking Invoice Reserved   Pending Deposit Paid Waiting Cancelled Void All Seas…" at bounding box center [588, 422] width 809 height 576
click at [151, 339] on button "Email" at bounding box center [91, 344] width 162 height 23
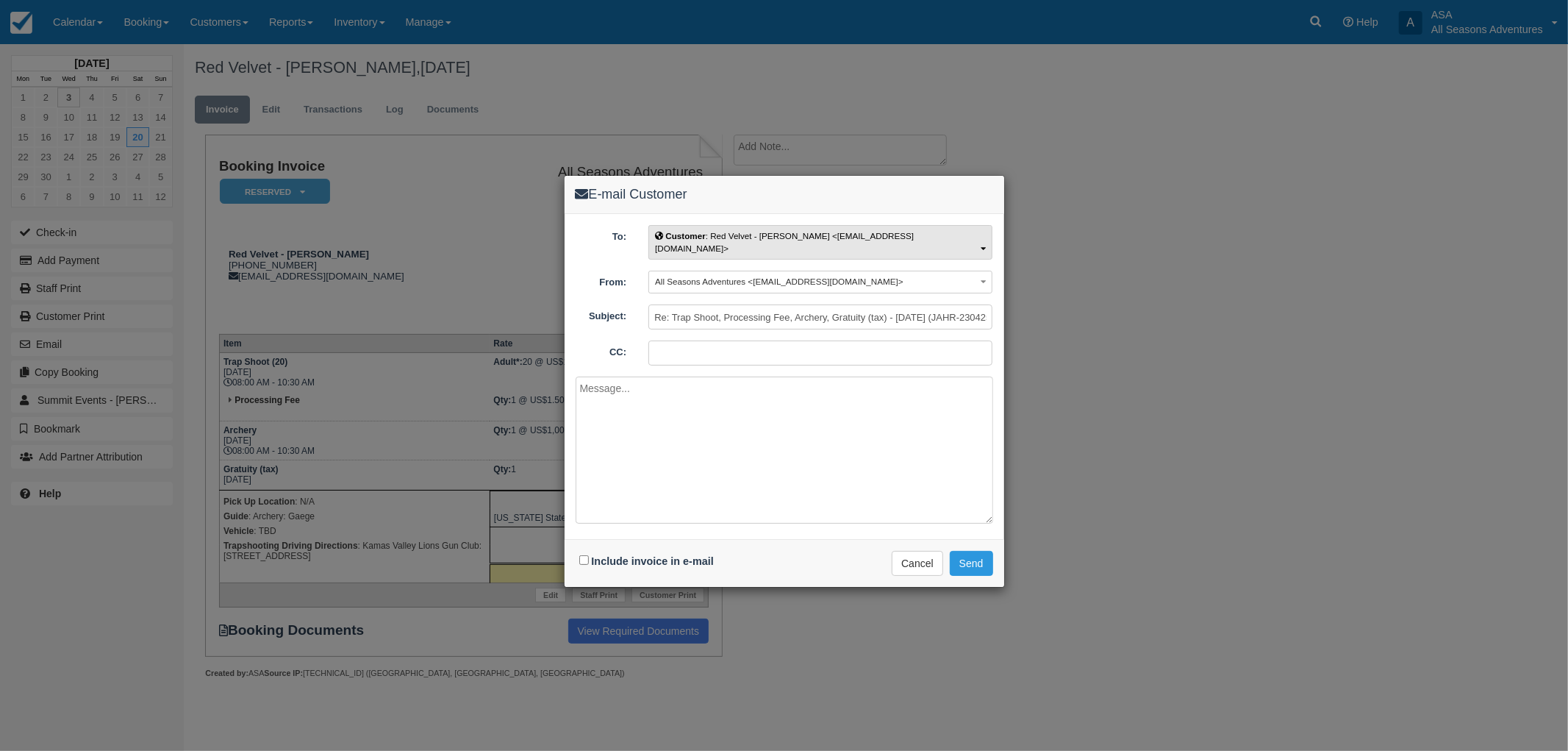
click at [930, 236] on button "Customer : Red Velvet - [PERSON_NAME] <[EMAIL_ADDRESS][DOMAIN_NAME]>" at bounding box center [821, 243] width 344 height 35
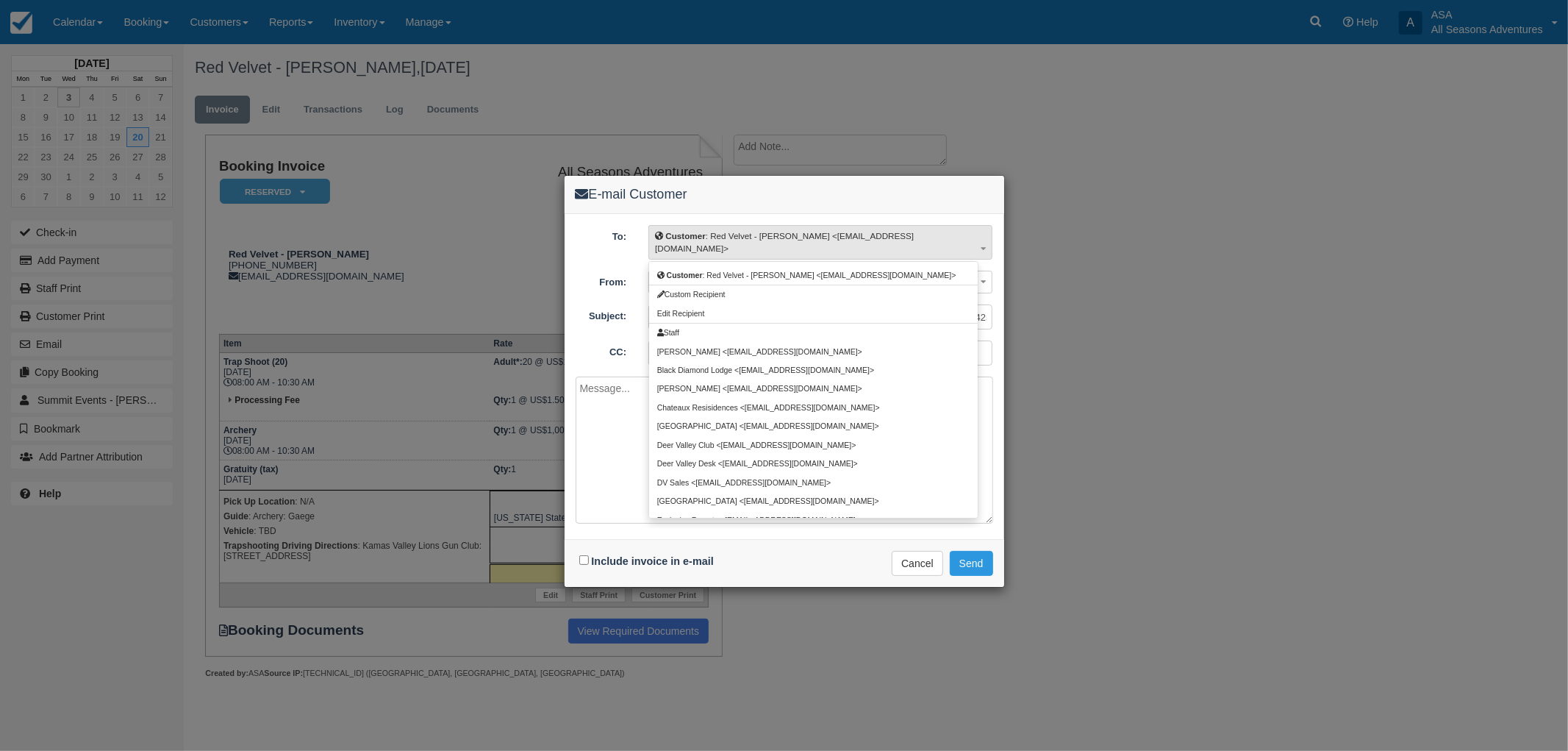
click at [899, 189] on h4 "E-mail Customer" at bounding box center [784, 195] width 417 height 16
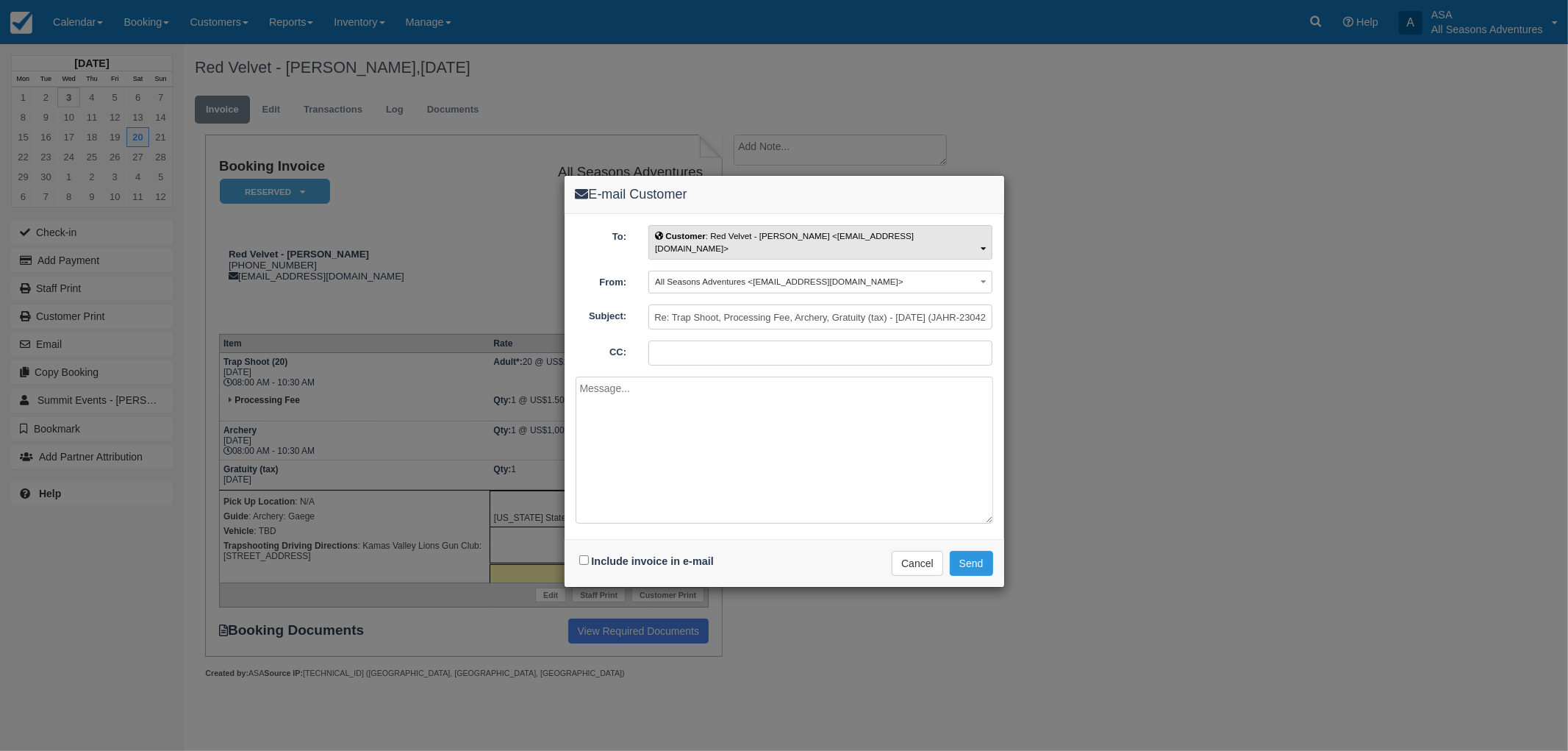
click at [895, 240] on button "Customer : Red Velvet - Laura Falter <lauraf@summitdmc.com>" at bounding box center [821, 243] width 344 height 35
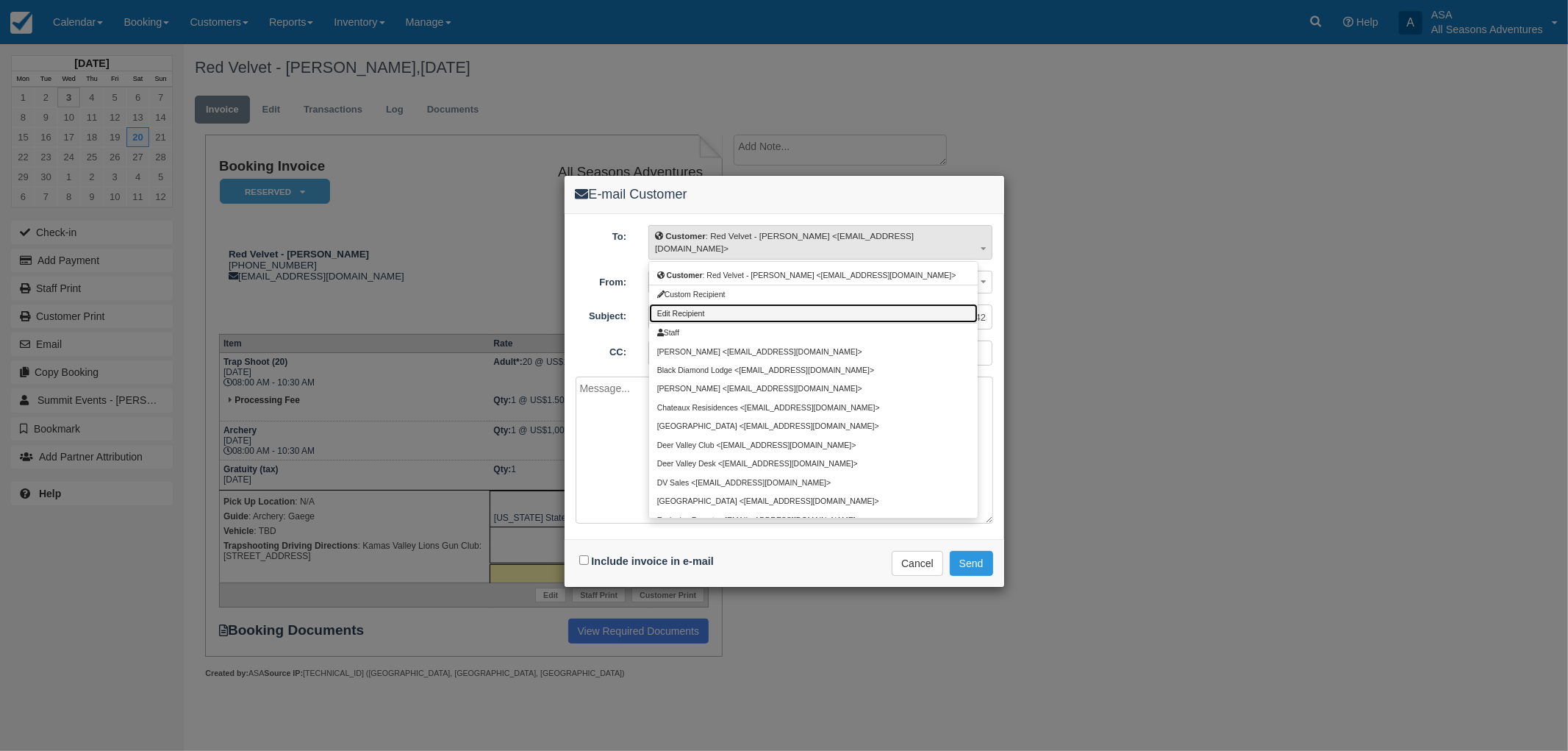
click at [735, 304] on link "Edit Recipient" at bounding box center [813, 313] width 328 height 18
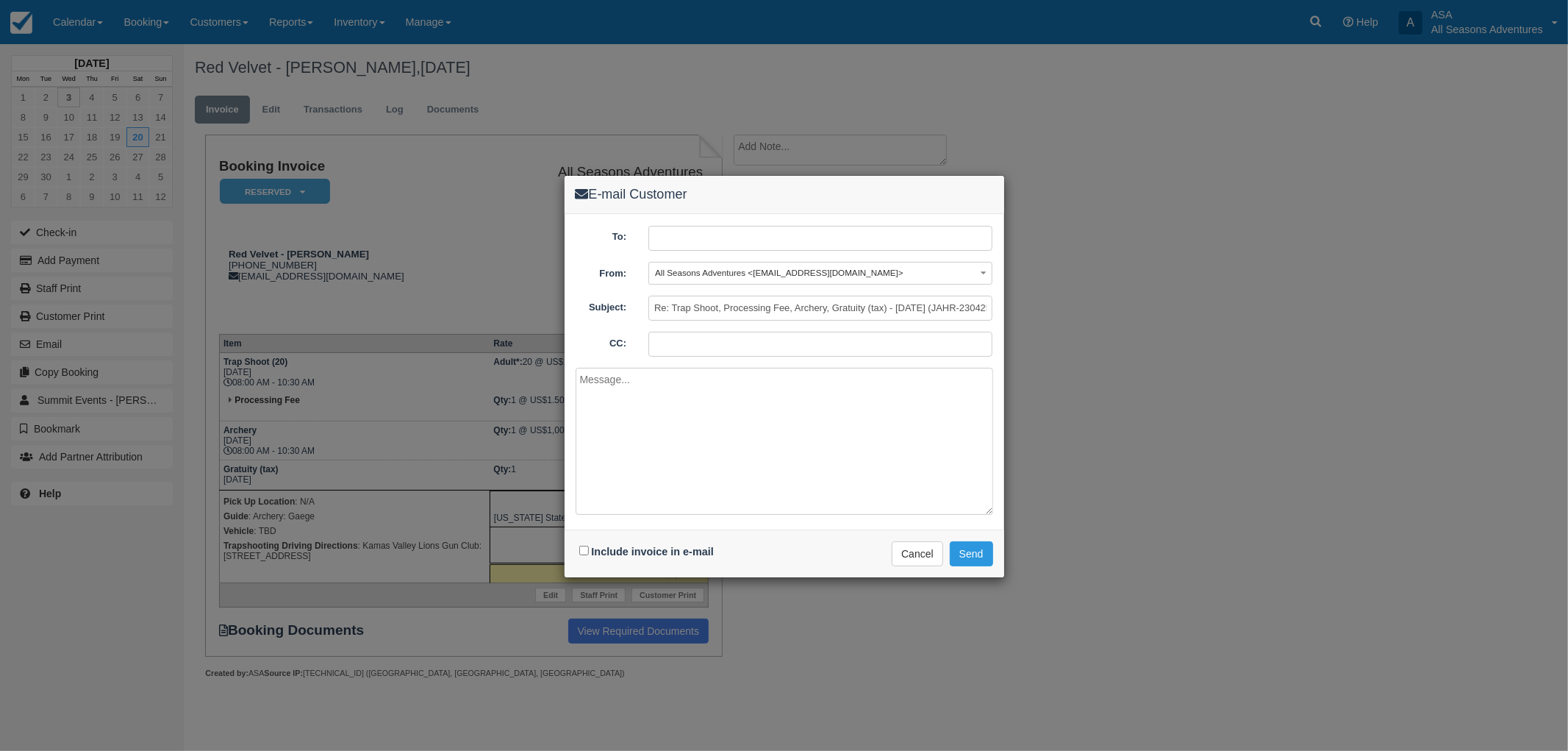
click at [746, 236] on input "text" at bounding box center [821, 238] width 344 height 25
type input "e"
type input "alaynah@summitdmc.com"
click at [643, 546] on label "Include invoice in e-mail" at bounding box center [653, 551] width 122 height 12
click at [589, 546] on input "Include invoice in e-mail" at bounding box center [584, 550] width 9 height 9
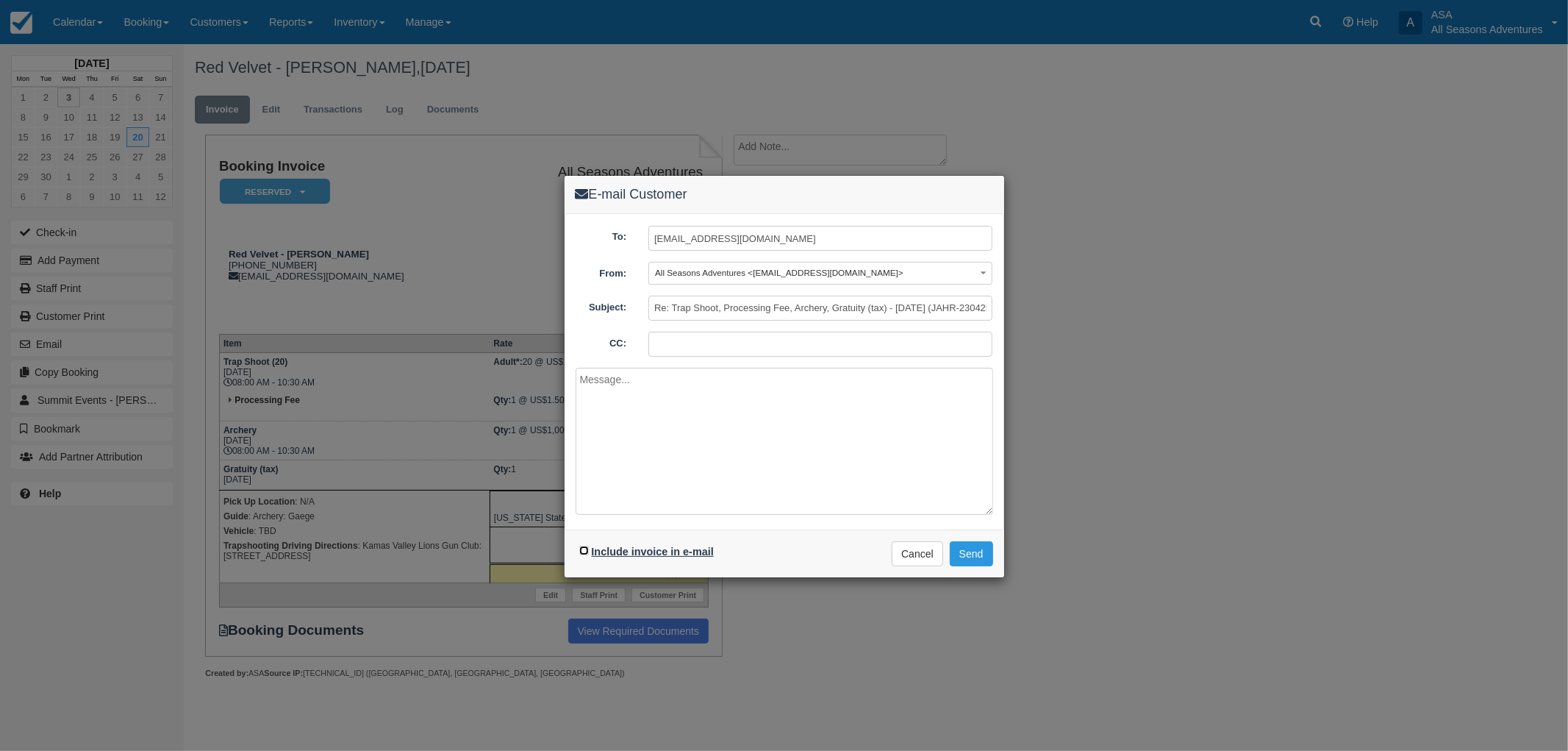
checkbox input "true"
click at [973, 550] on button "Send" at bounding box center [971, 554] width 43 height 25
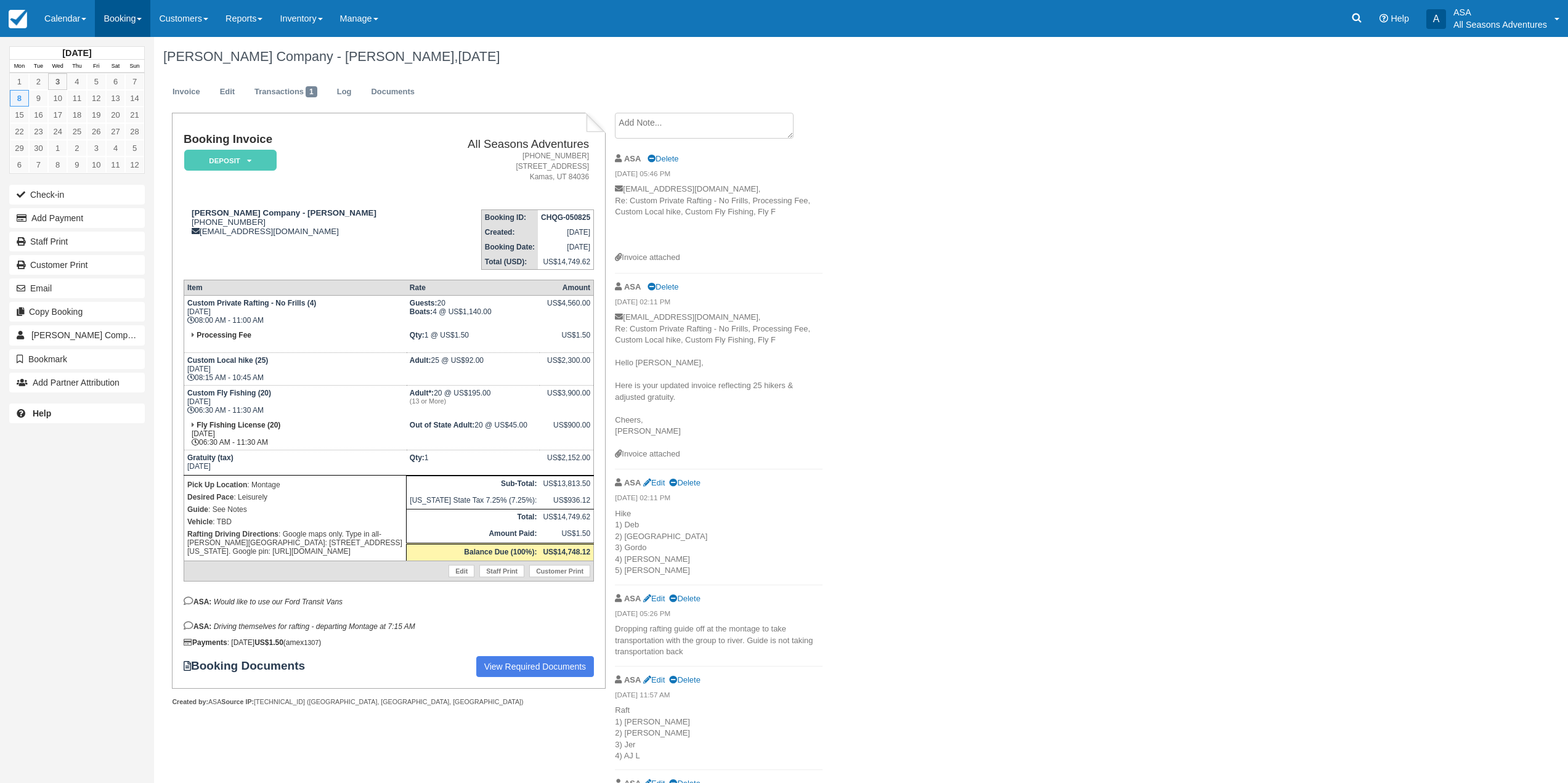
click at [112, 28] on link "Booking" at bounding box center [123, 18] width 56 height 37
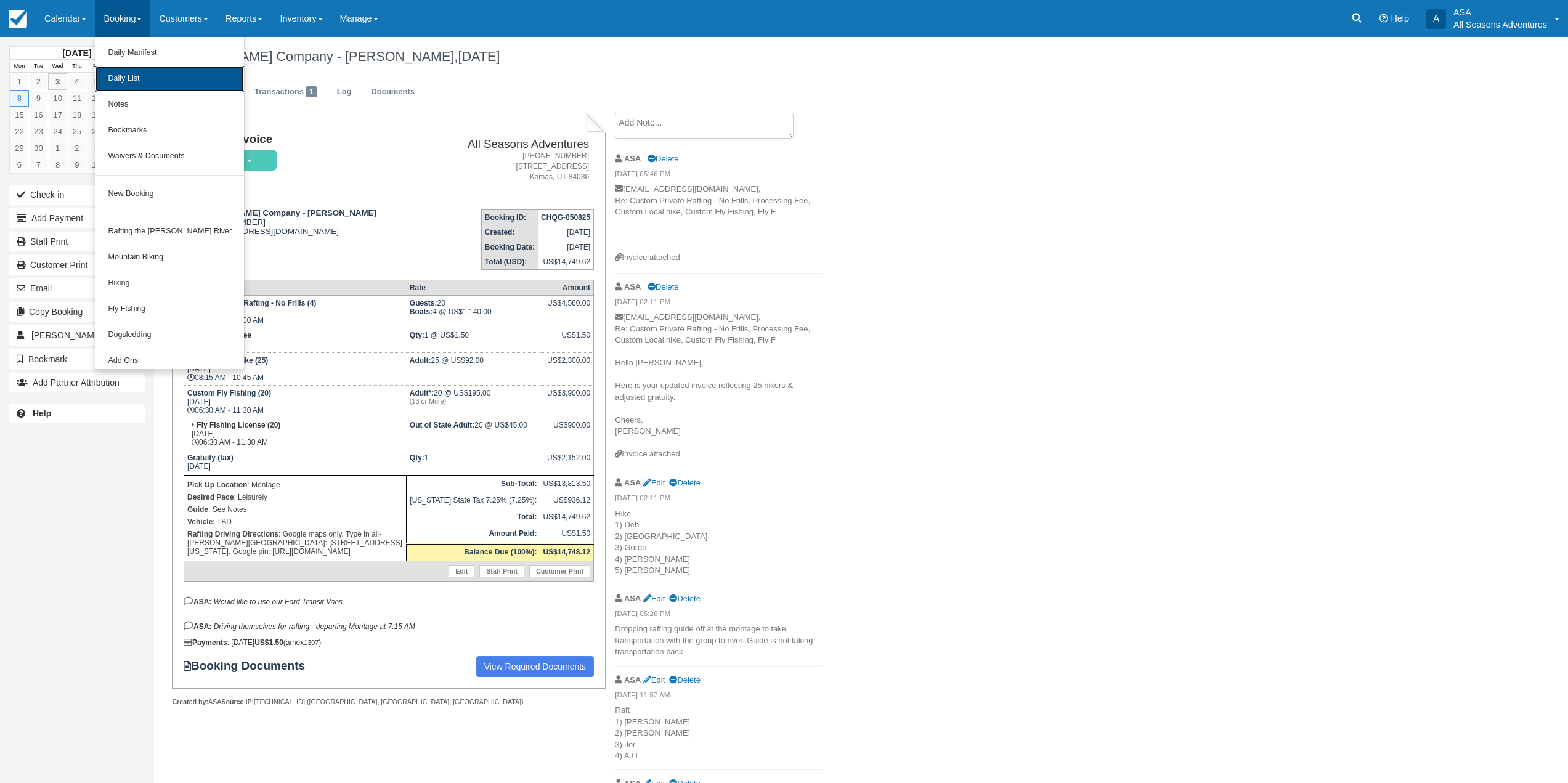
click at [123, 77] on link "Daily List" at bounding box center [169, 79] width 148 height 26
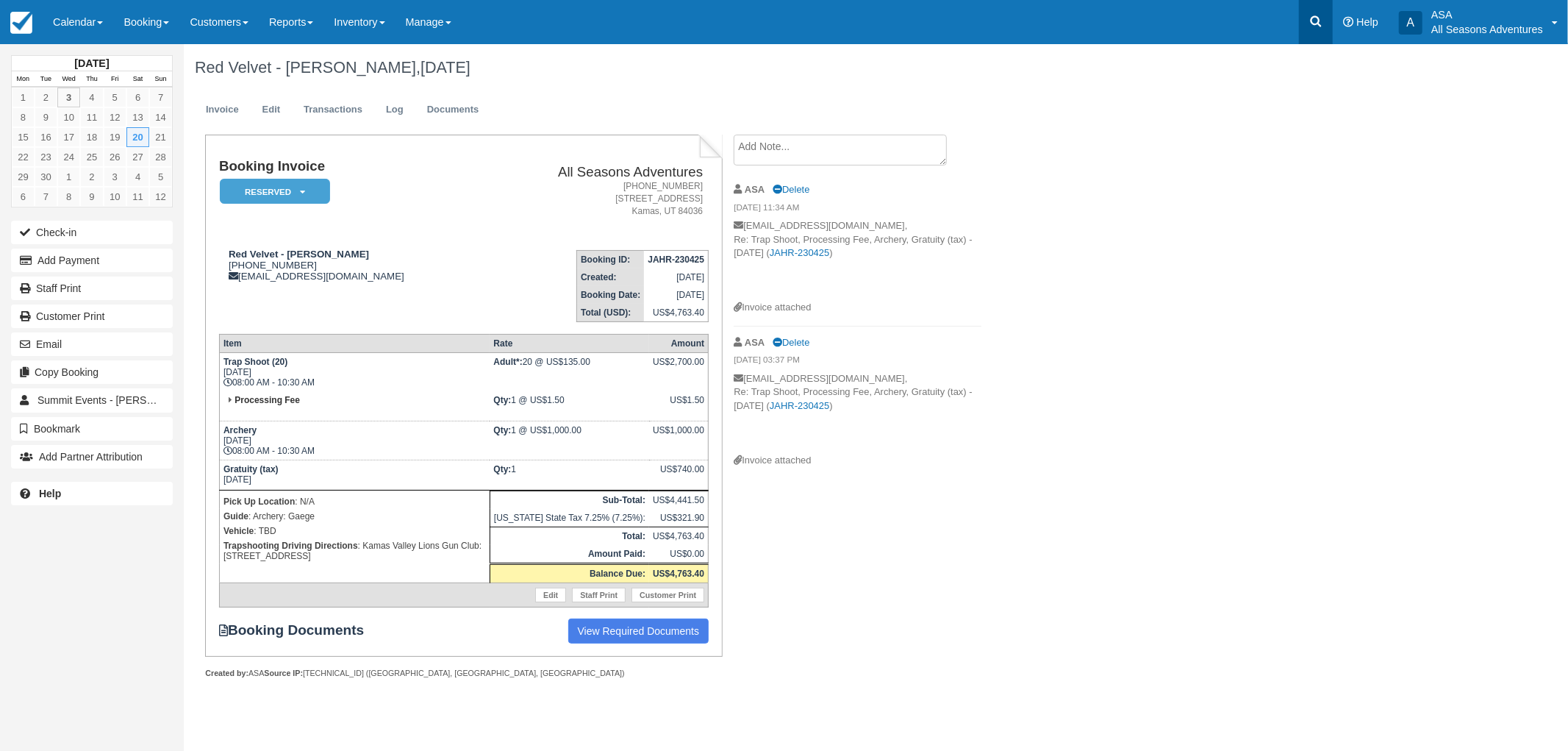
click at [1327, 17] on link at bounding box center [1315, 22] width 34 height 44
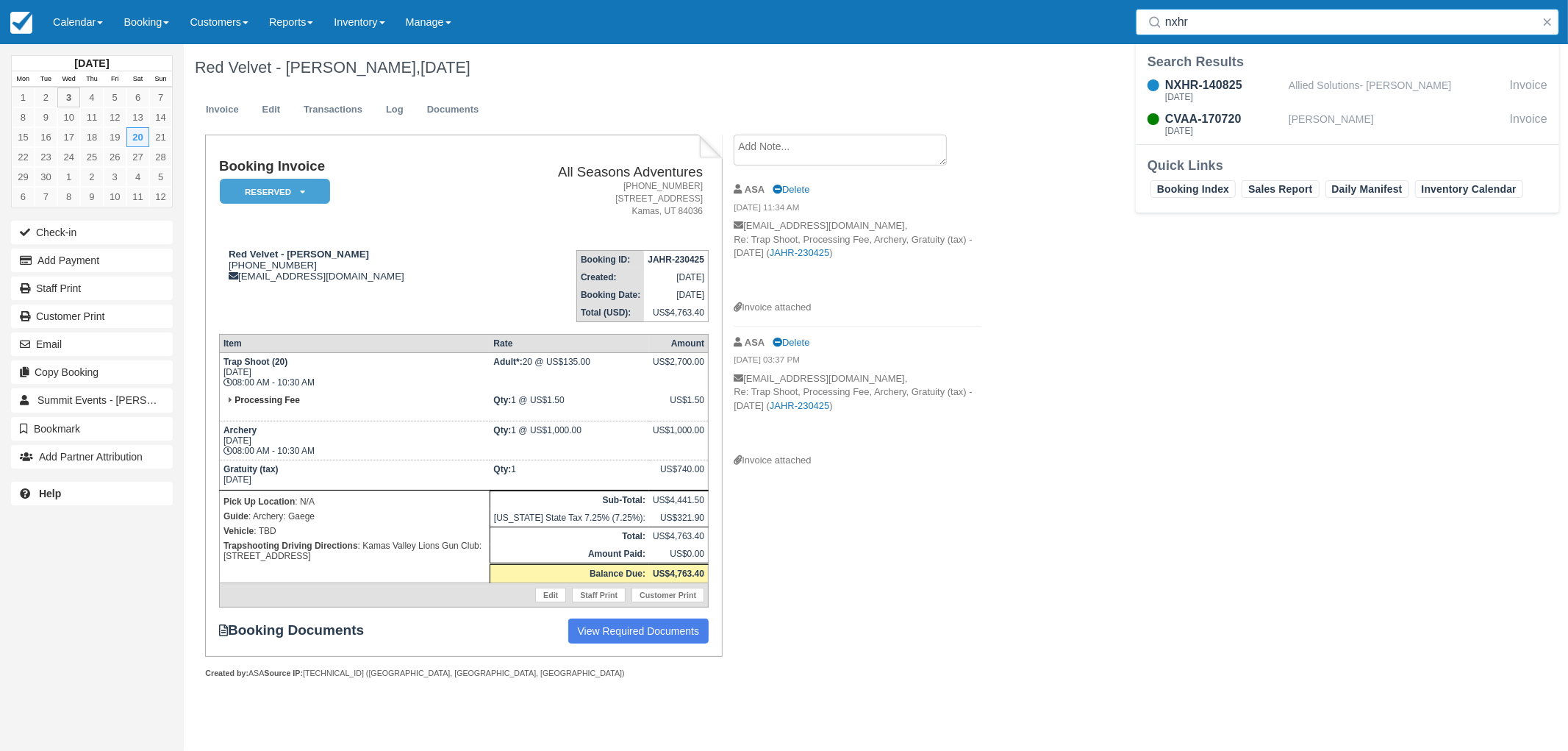
type input "nxhr"
click at [1336, 72] on div "Search Results NXHR-140825 [DATE] Allied Solutions- [PERSON_NAME] Invoice CVAA-…" at bounding box center [1347, 99] width 423 height 91
click at [1339, 81] on div "Allied Solutions- [PERSON_NAME]" at bounding box center [1396, 91] width 215 height 28
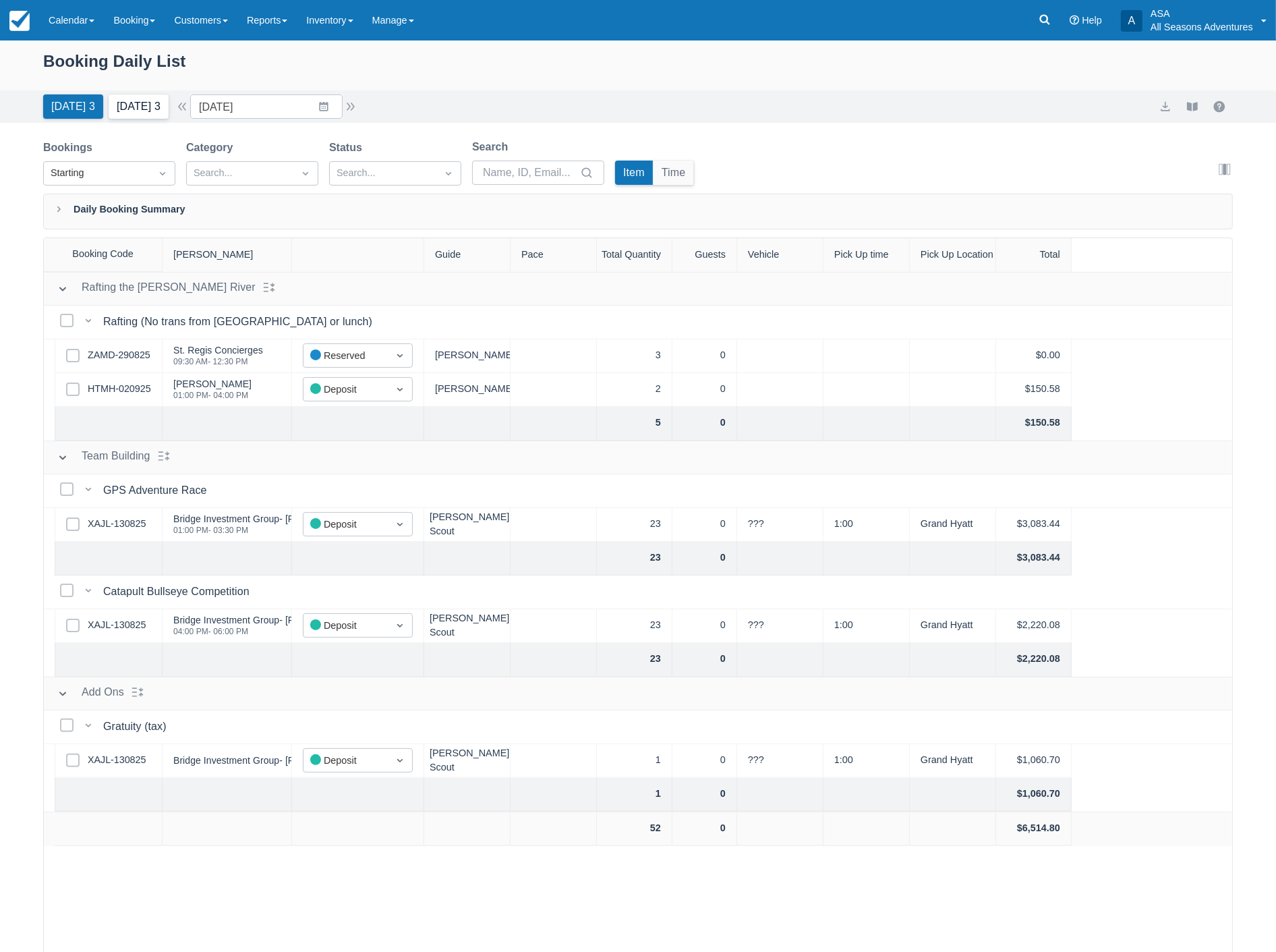
click at [131, 107] on button "Tomorrow 3" at bounding box center [138, 107] width 60 height 24
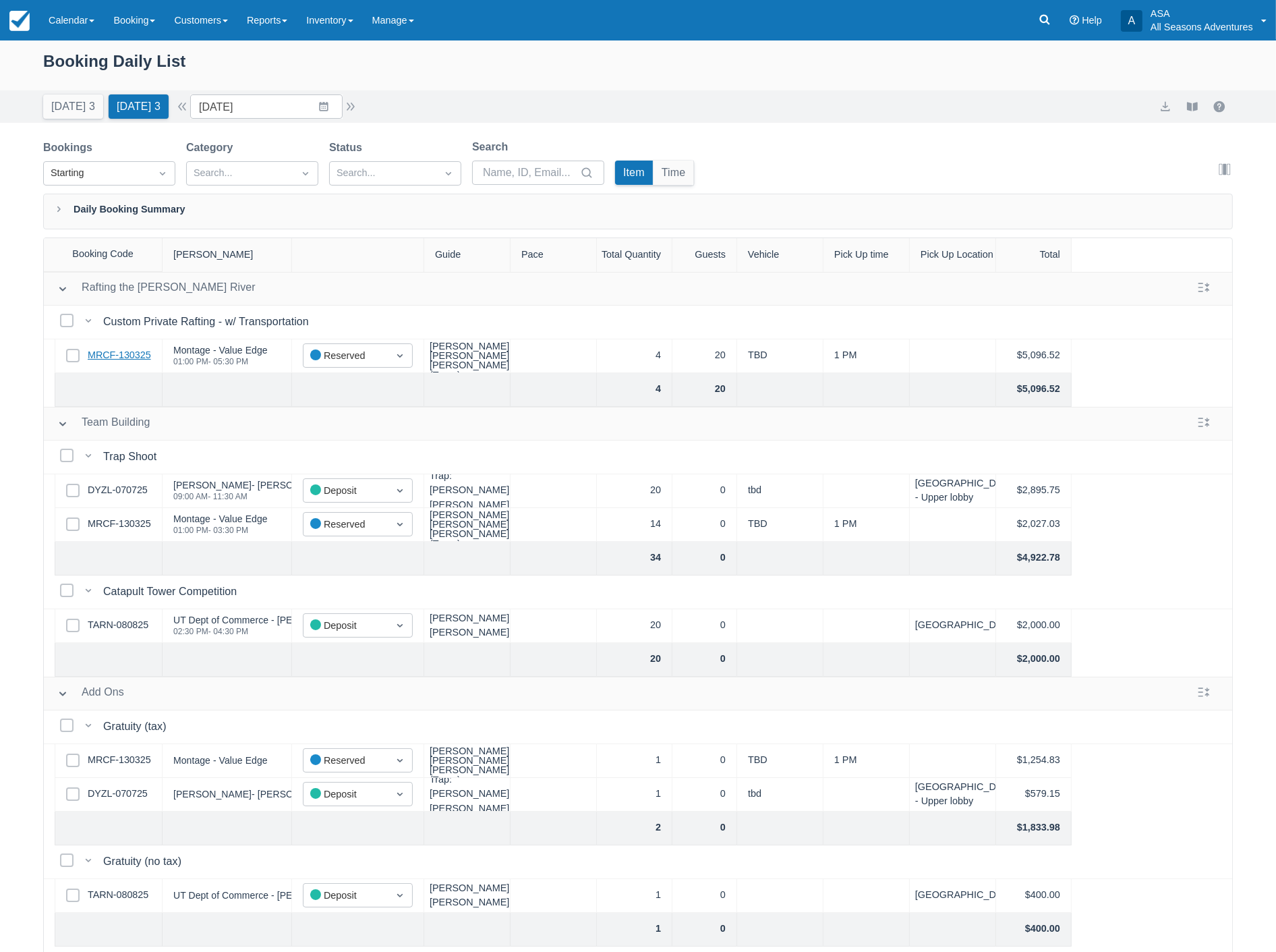
click at [128, 358] on link "MRCF-130325" at bounding box center [119, 355] width 63 height 14
click at [275, 110] on input "09/04/25" at bounding box center [266, 107] width 153 height 24
click at [305, 236] on td "10" at bounding box center [297, 236] width 26 height 26
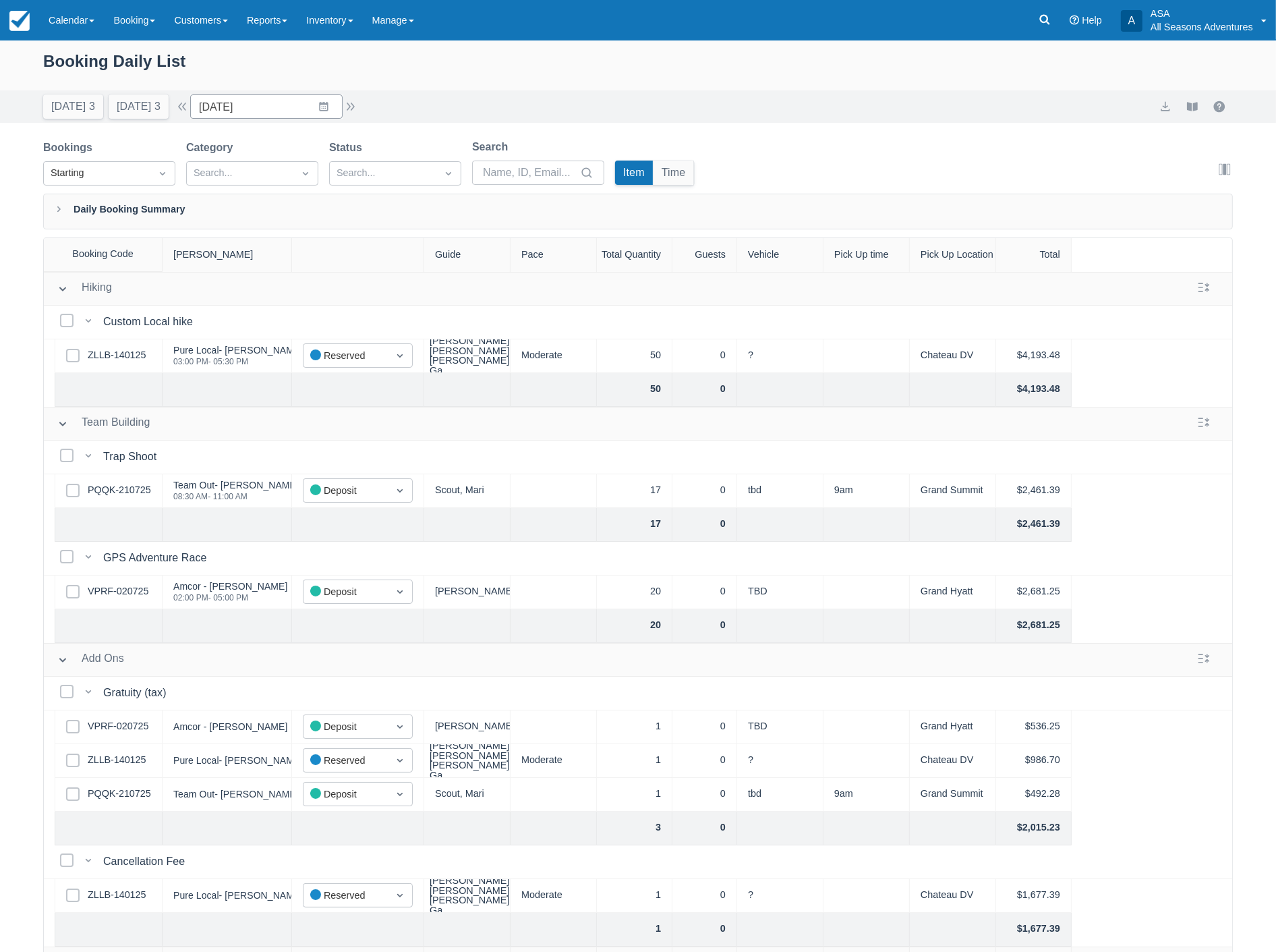
click at [750, 156] on div "Bookings Starting Category Search... Status Search... Search Item Time Edit col…" at bounding box center [638, 166] width 1190 height 55
click at [288, 112] on input "09/10/25" at bounding box center [266, 107] width 153 height 24
click at [307, 288] on td "24" at bounding box center [297, 288] width 26 height 26
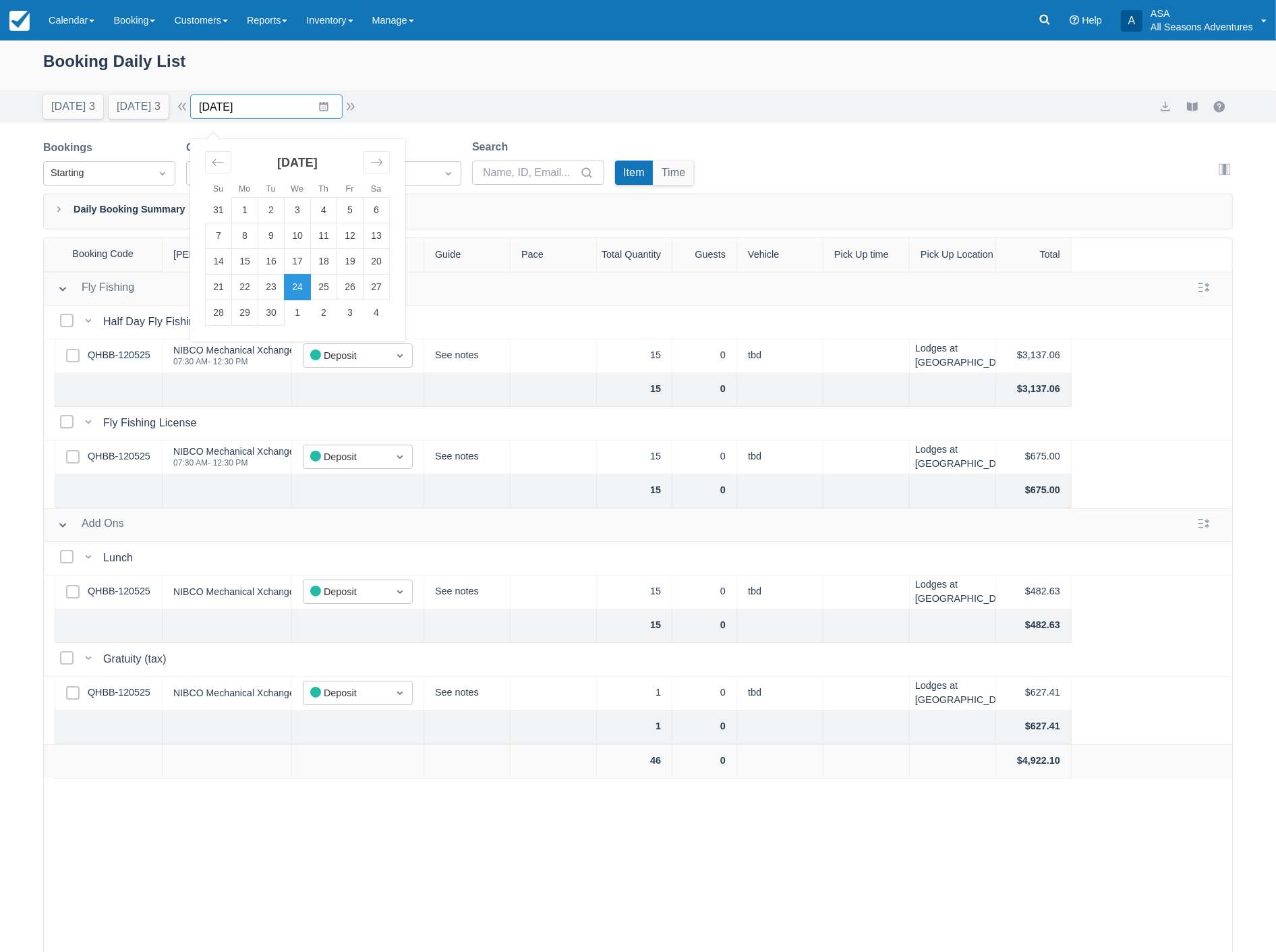
click at [272, 102] on input "09/24/25" at bounding box center [266, 107] width 153 height 24
click at [327, 286] on td "25" at bounding box center [324, 288] width 26 height 26
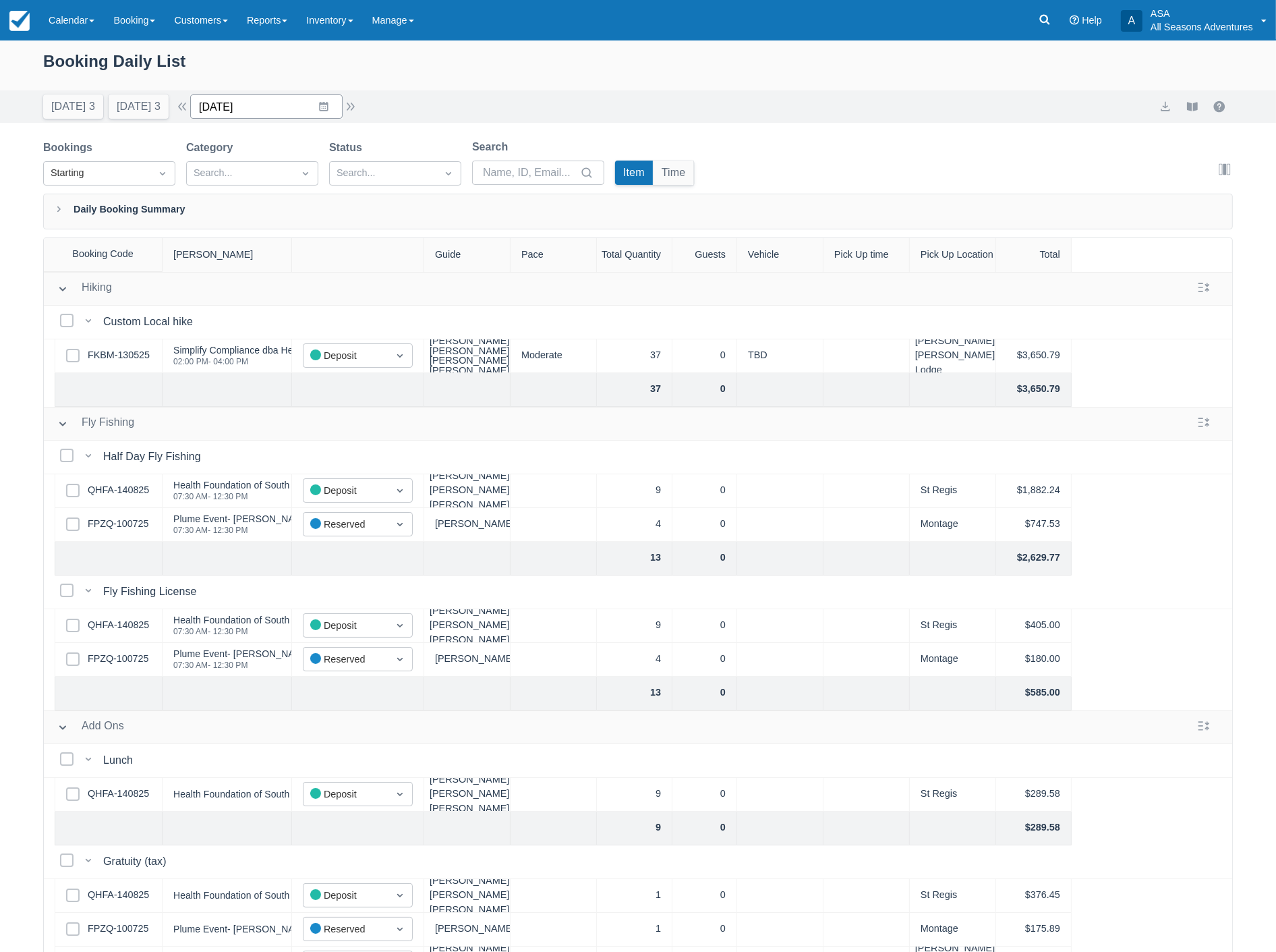
click at [268, 105] on input "09/25/25" at bounding box center [266, 107] width 153 height 24
click at [278, 286] on td "23" at bounding box center [272, 288] width 26 height 26
type input "09/23/25"
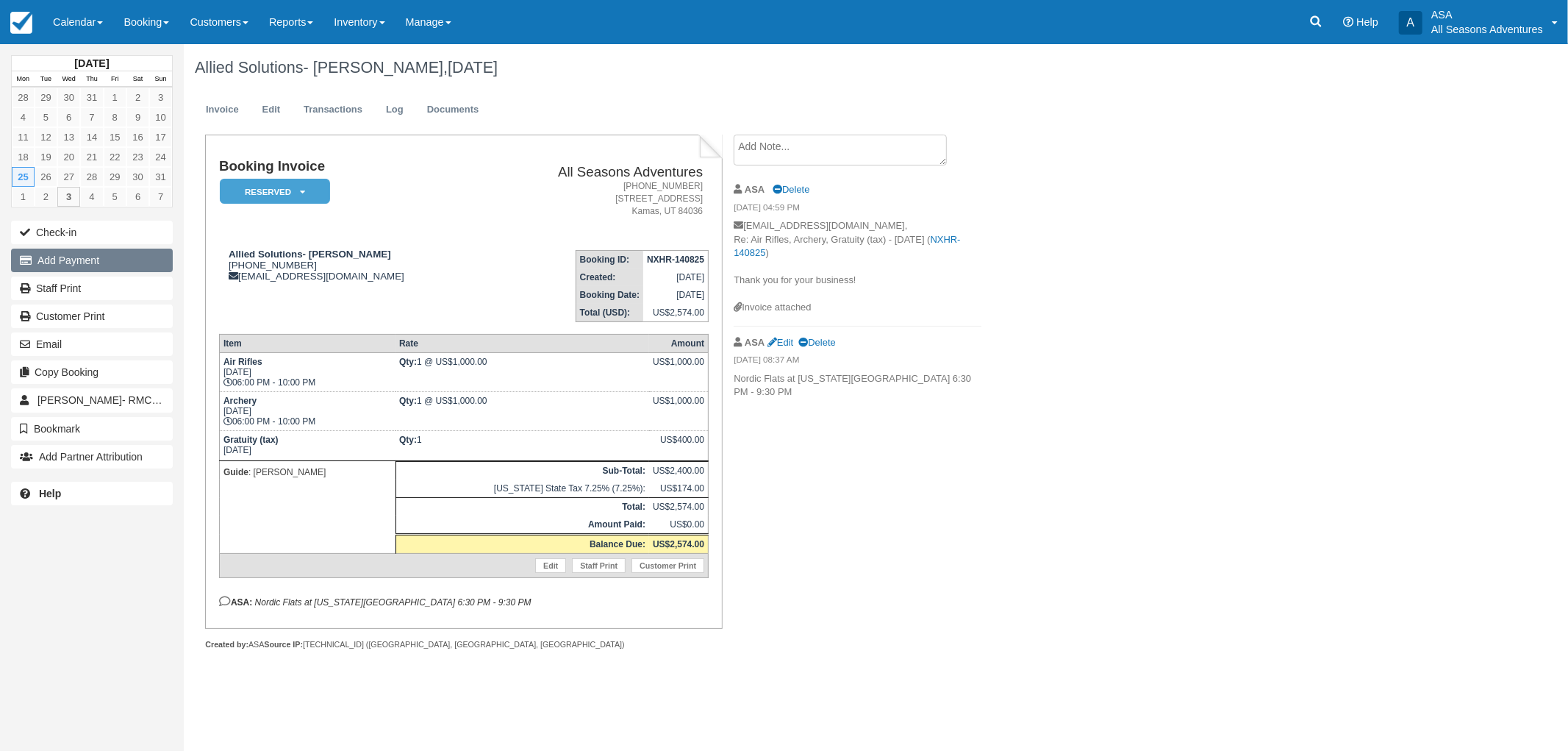
click at [86, 254] on button "Add Payment" at bounding box center [91, 260] width 162 height 23
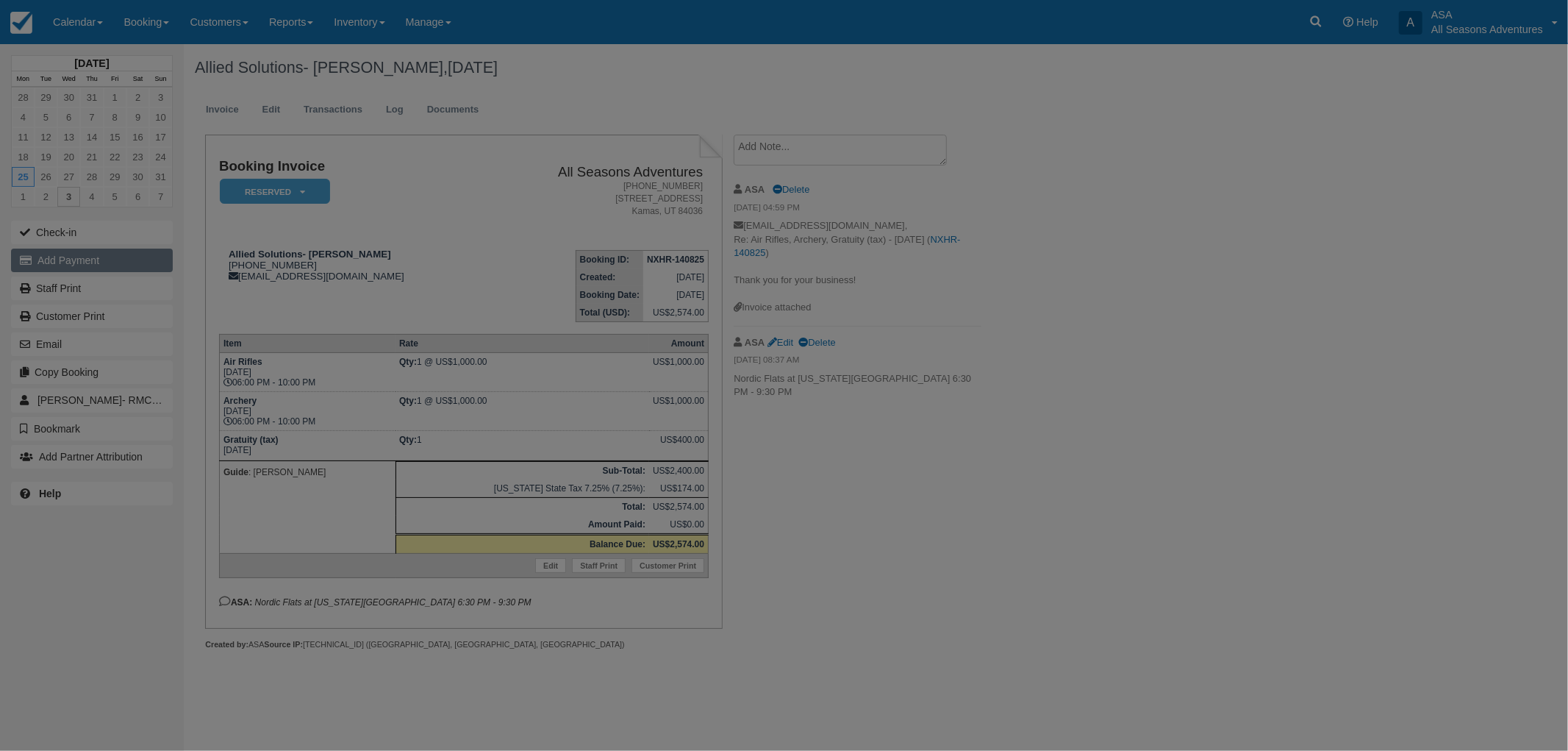
type input "[DATE]"
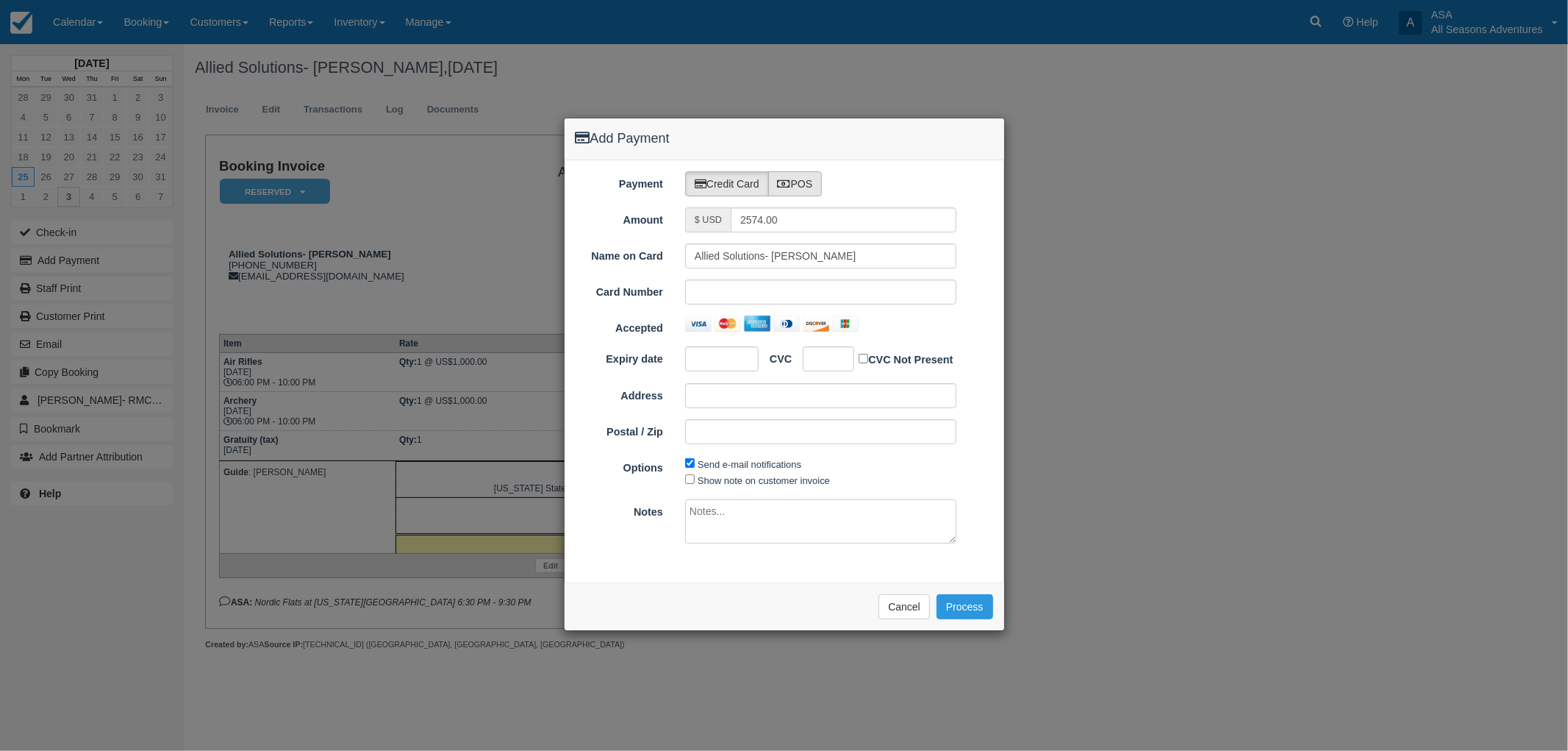
click at [801, 177] on label "POS" at bounding box center [795, 184] width 54 height 25
radio input "true"
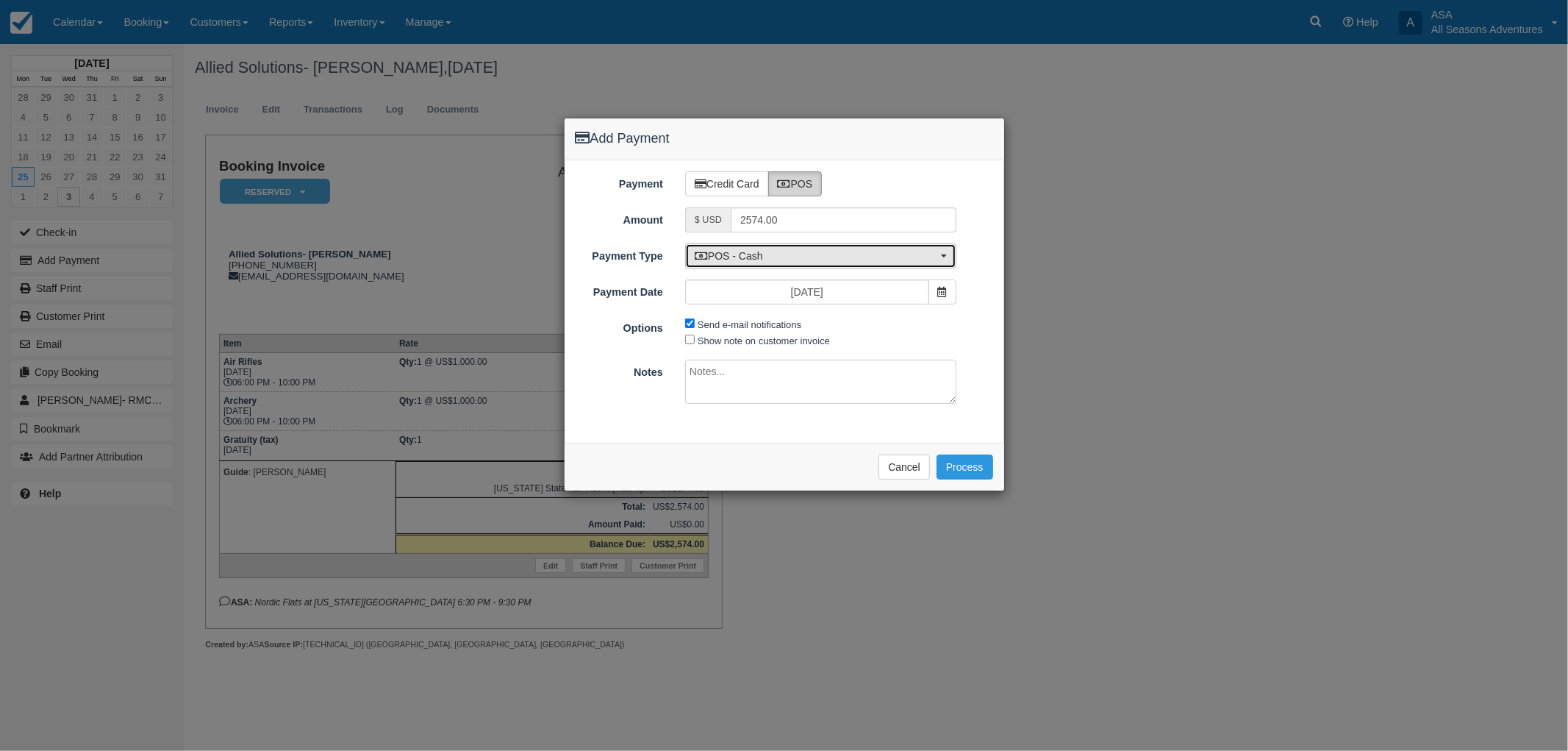
click at [807, 258] on span "POS - Cash" at bounding box center [816, 256] width 243 height 15
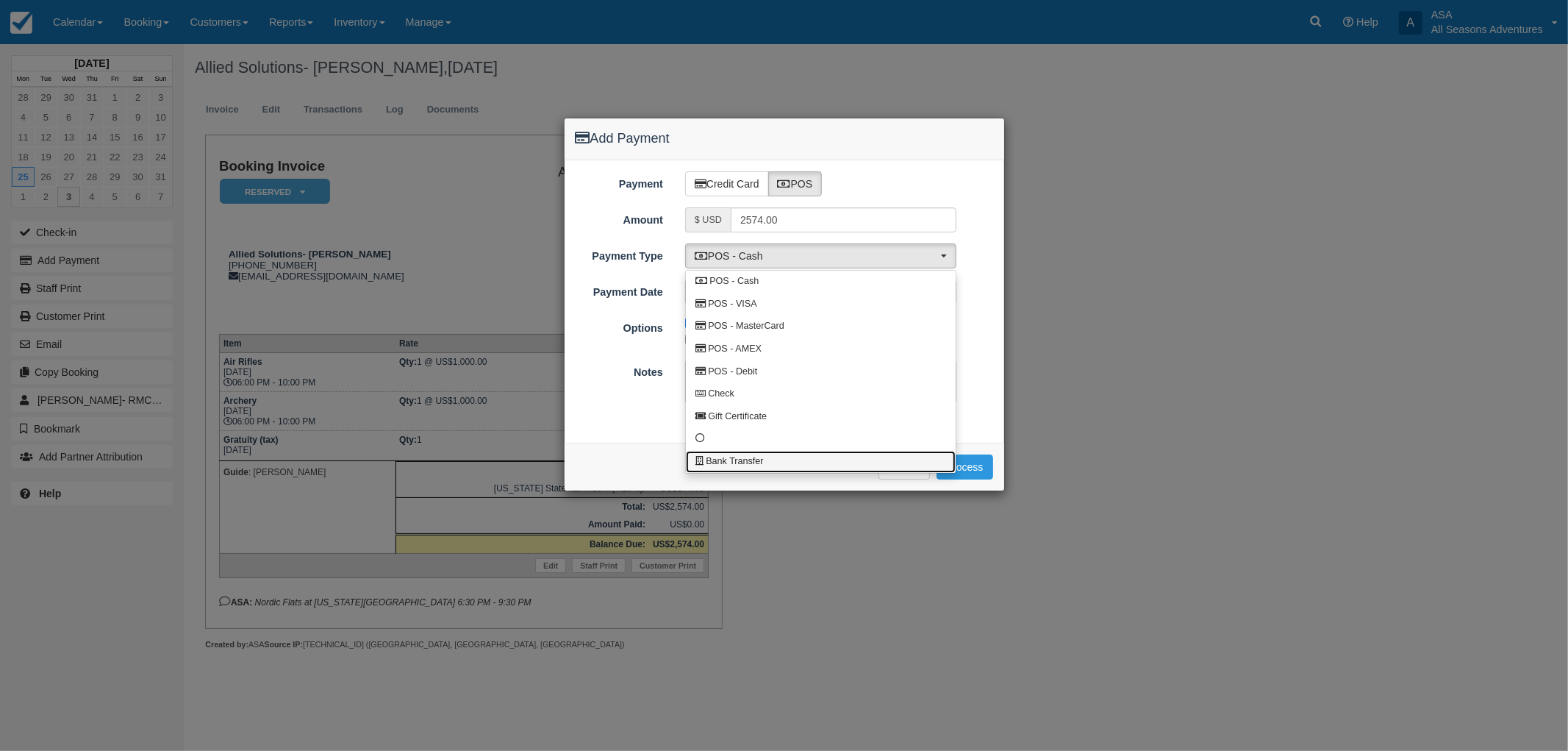
click at [772, 463] on link "Bank Transfer" at bounding box center [821, 462] width 270 height 22
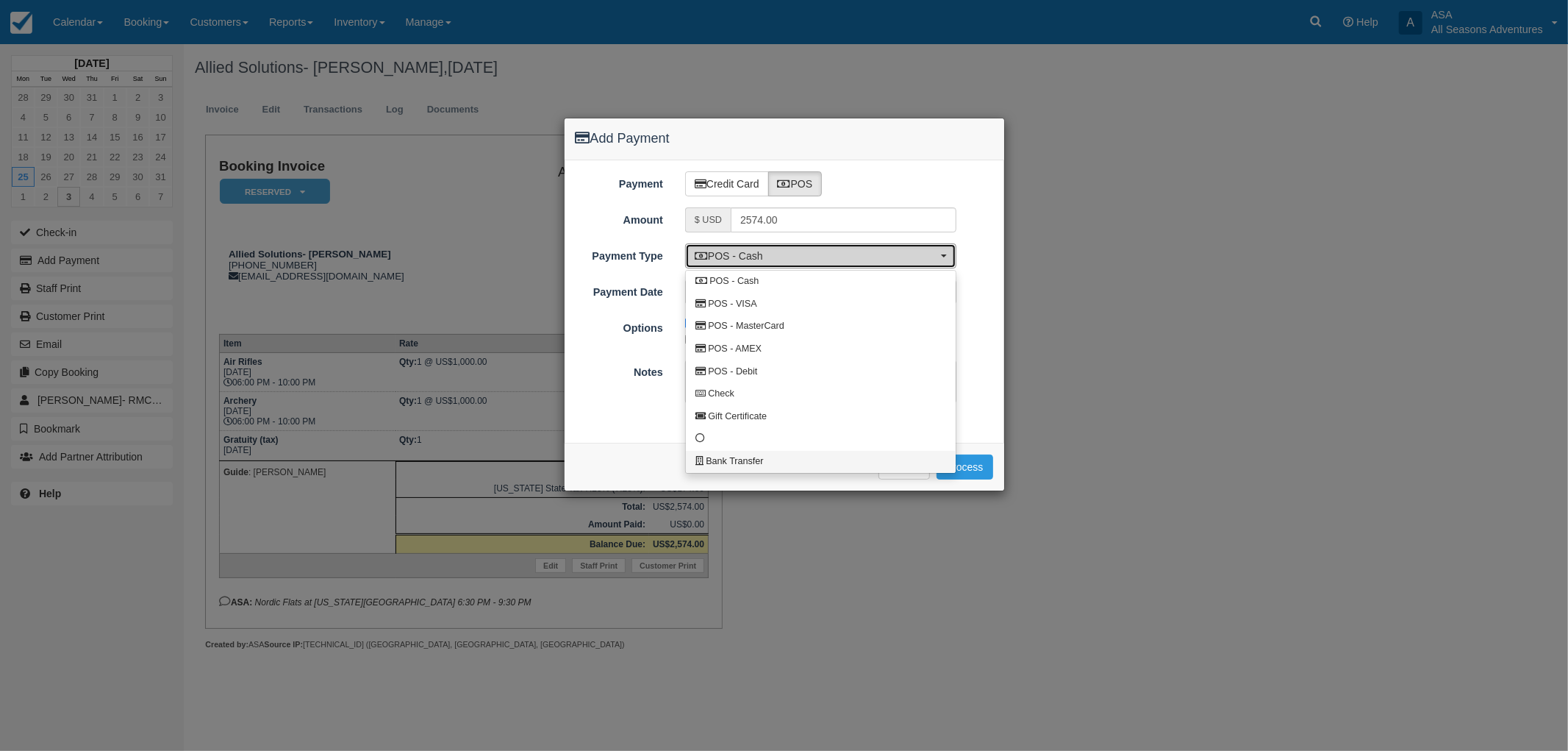
select select "BANK"
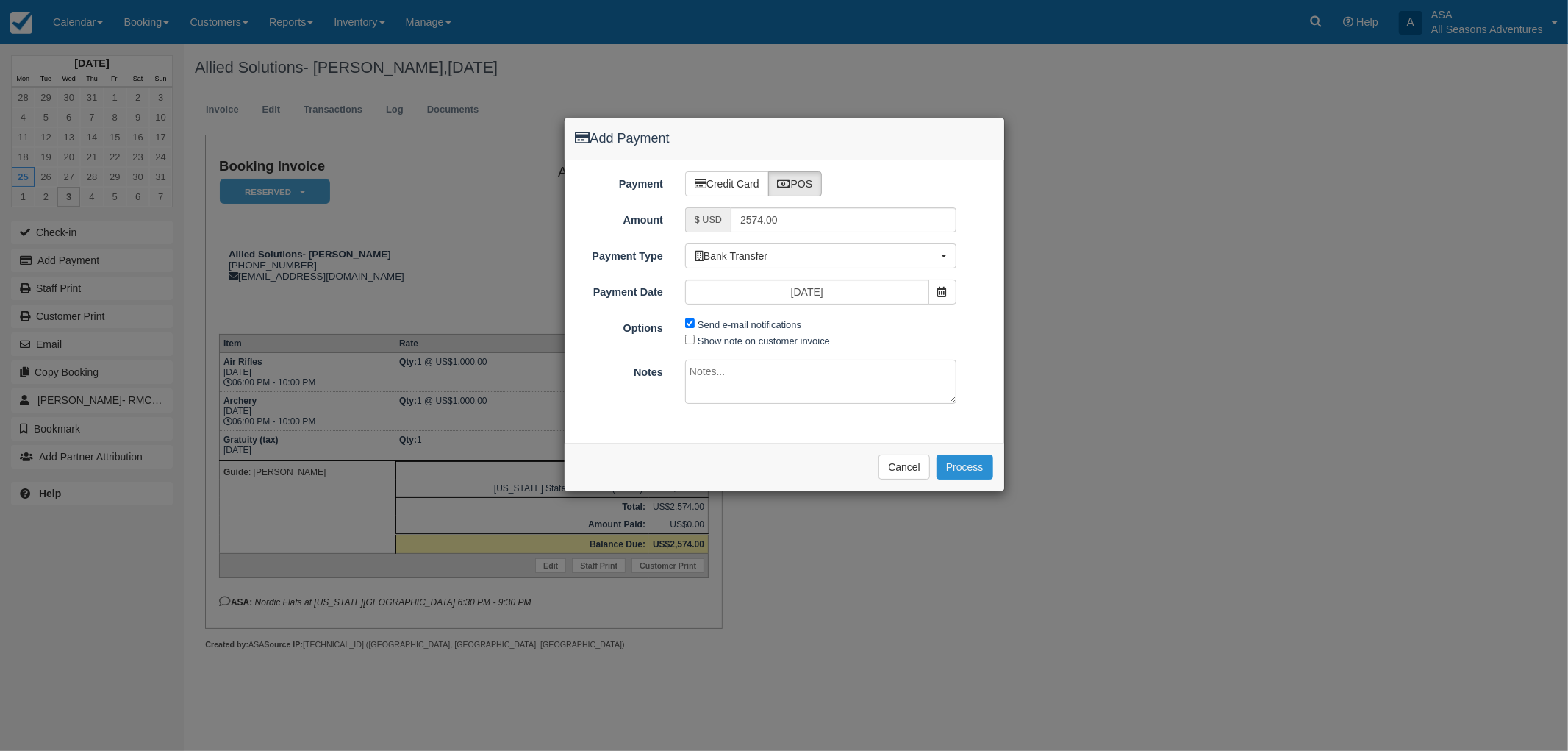
click at [954, 464] on button "Process" at bounding box center [965, 467] width 57 height 25
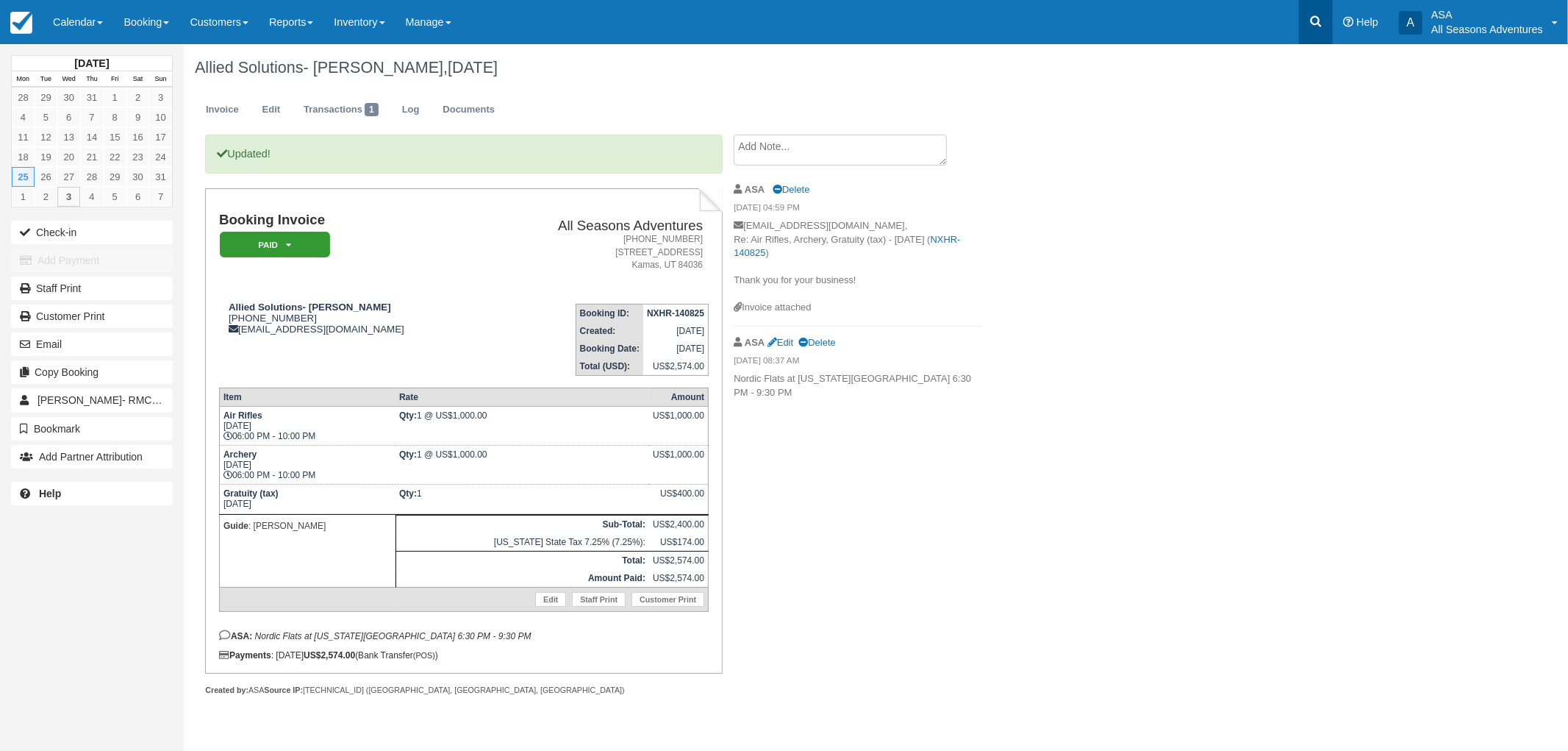
click at [1304, 27] on link at bounding box center [1315, 22] width 34 height 44
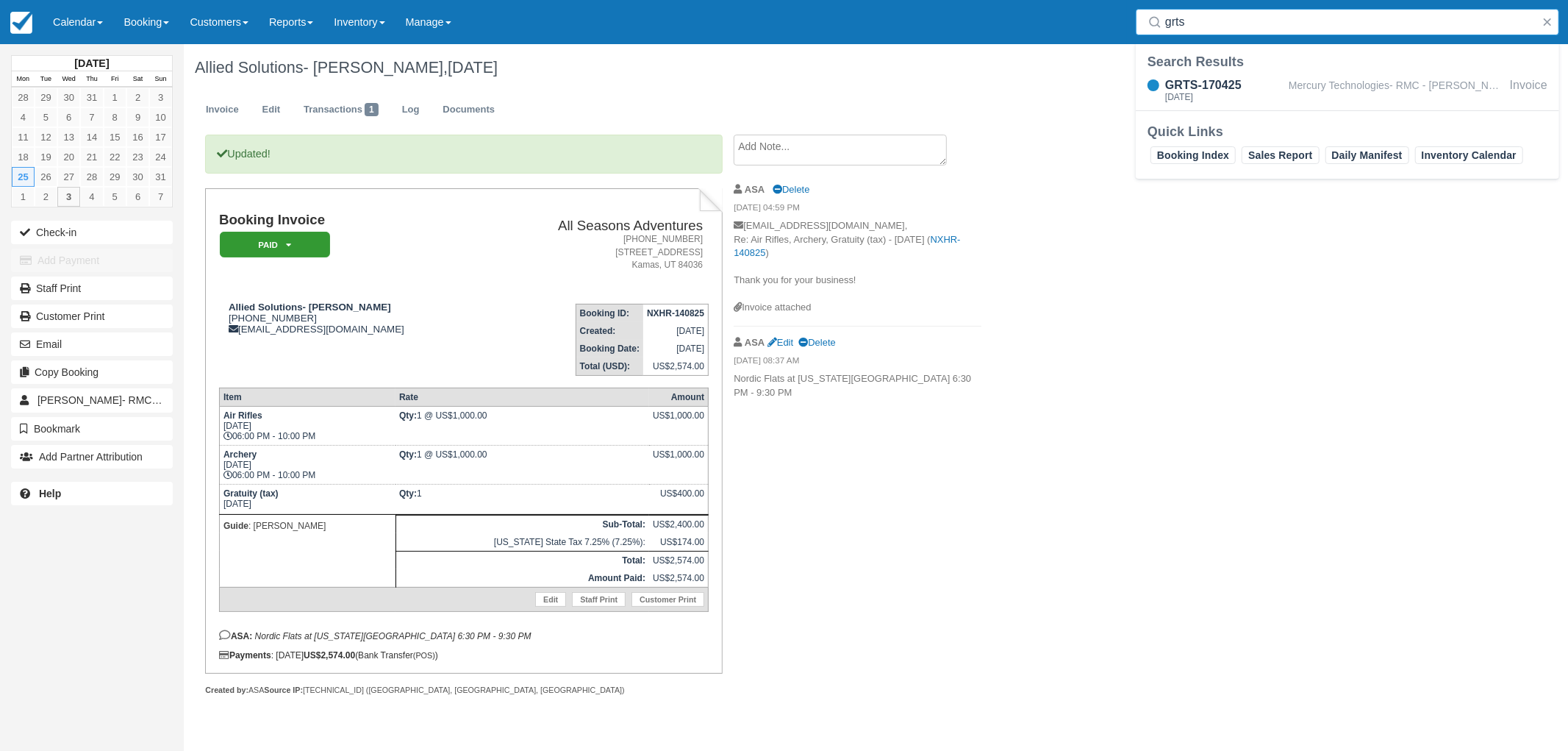
type input "grts"
click at [1305, 75] on div "GRTS-170425 Sat Aug 16, 2025 Mercury Technologies- RMC - Jillian Burnham Invoice" at bounding box center [1347, 91] width 423 height 37
click at [1314, 85] on div "Mercury Technologies- RMC - [PERSON_NAME]" at bounding box center [1396, 91] width 215 height 28
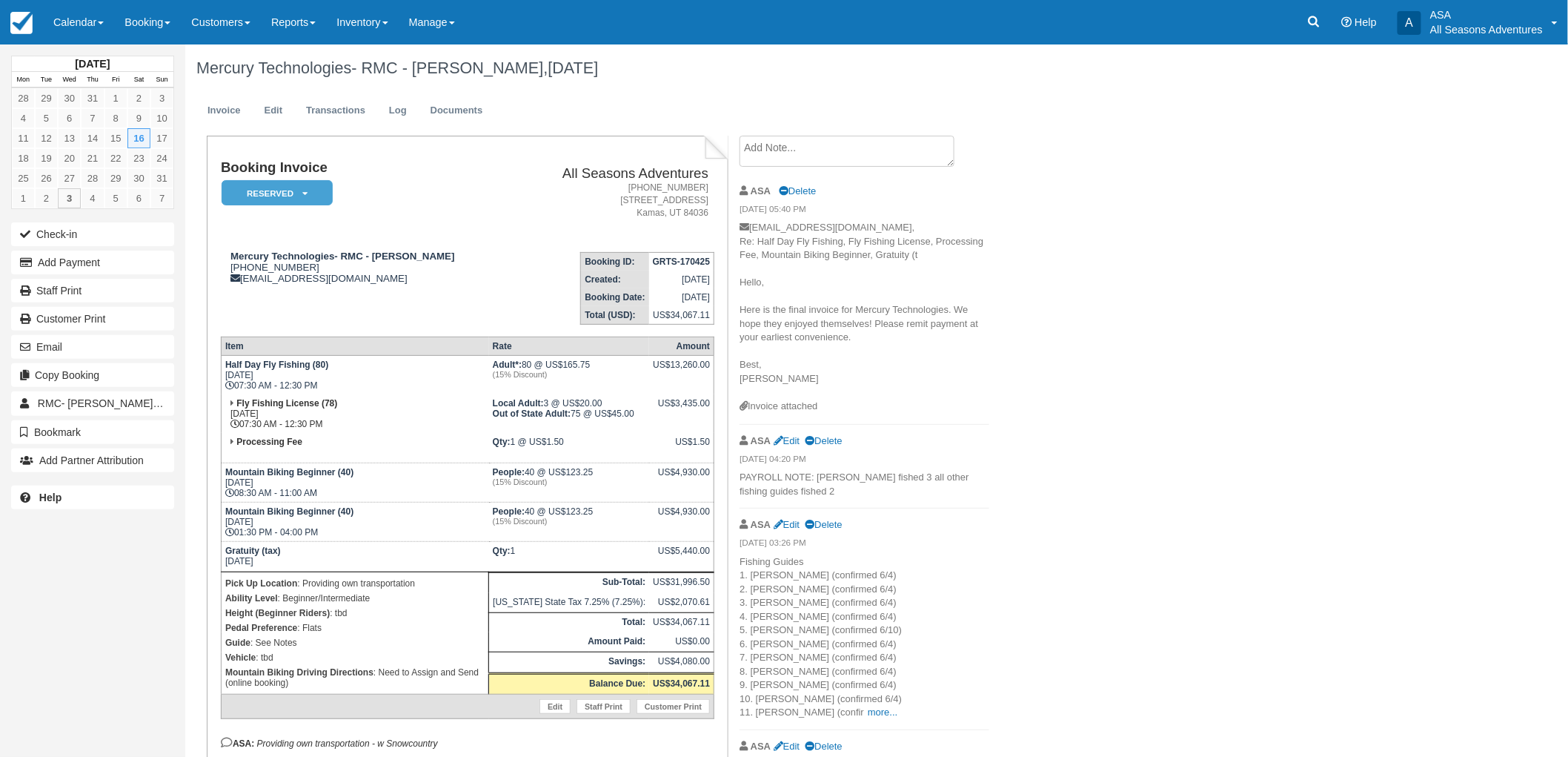
scroll to position [82, 0]
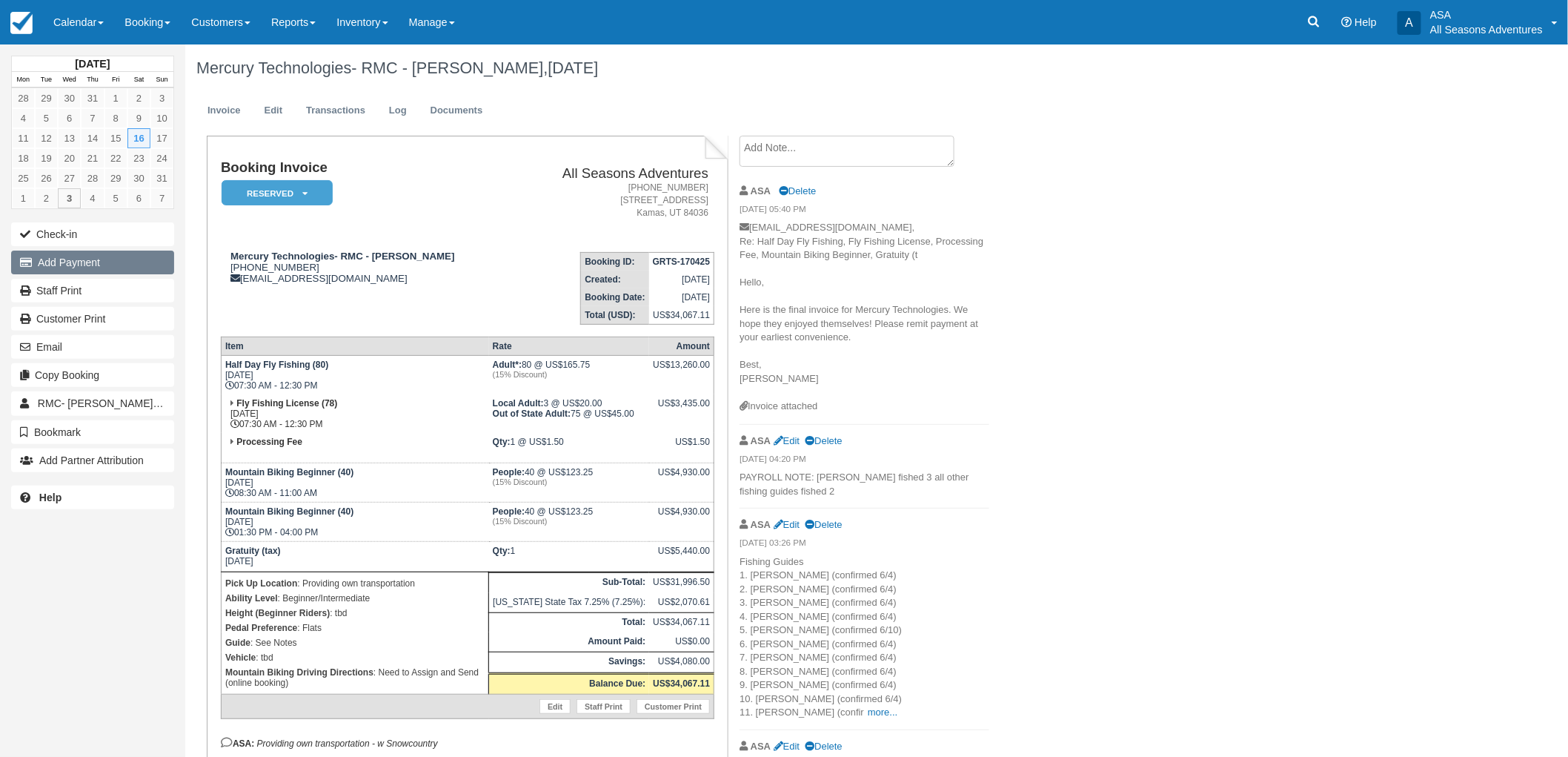
click at [85, 262] on button "Add Payment" at bounding box center [92, 262] width 163 height 23
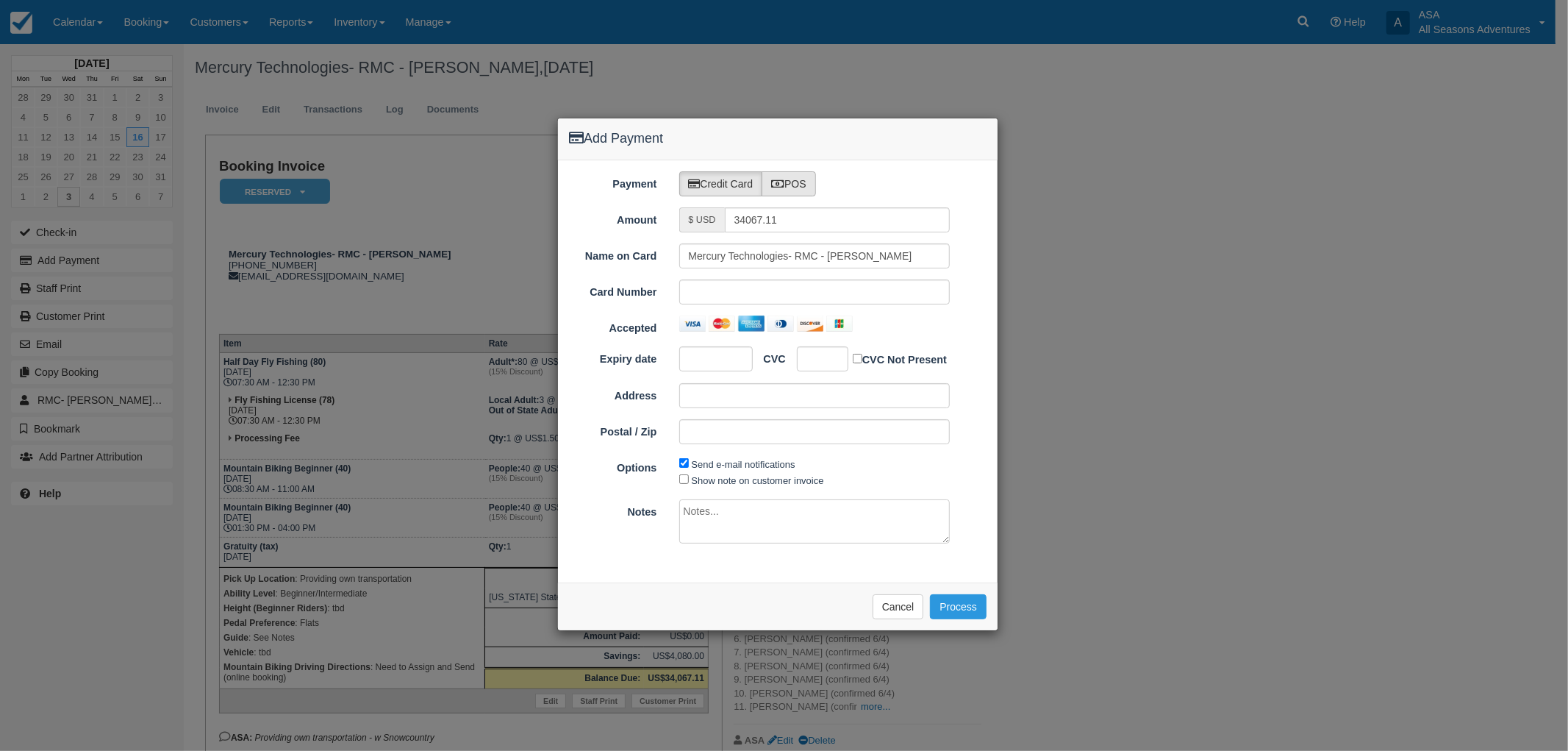
click at [791, 187] on label "POS" at bounding box center [788, 184] width 54 height 25
radio input "true"
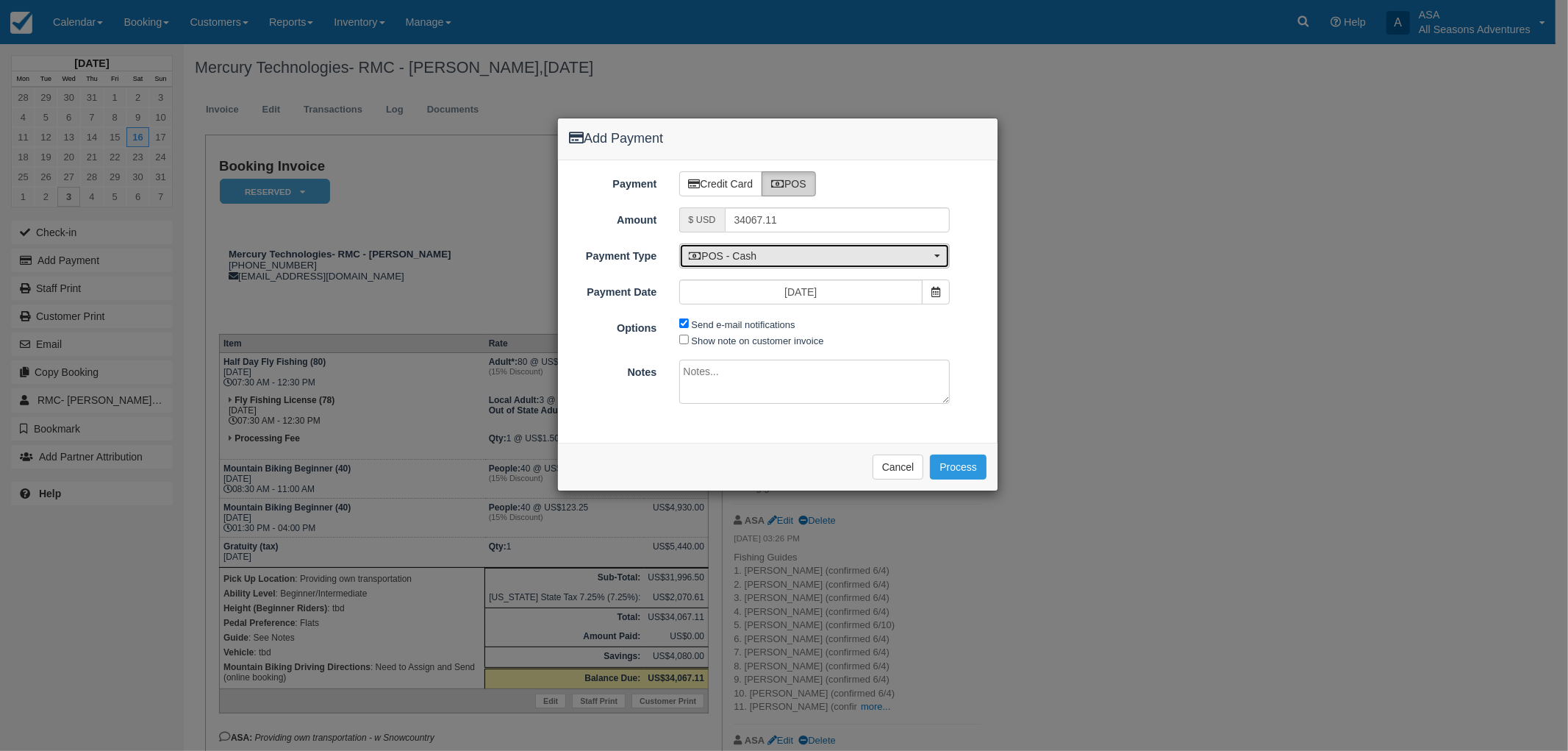
click at [783, 266] on button "POS - Cash" at bounding box center [815, 256] width 271 height 25
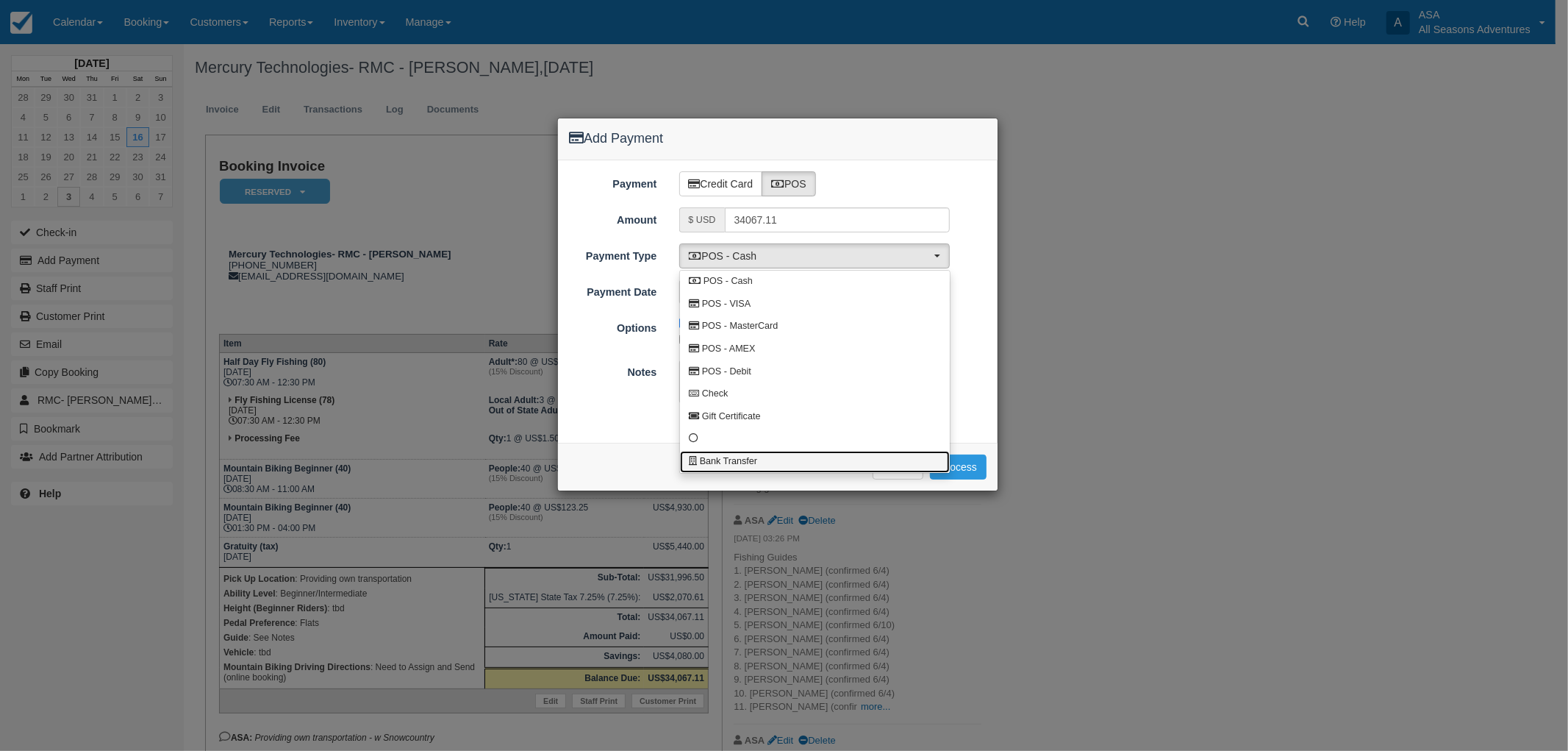
click at [762, 461] on link "Bank Transfer" at bounding box center [815, 462] width 270 height 22
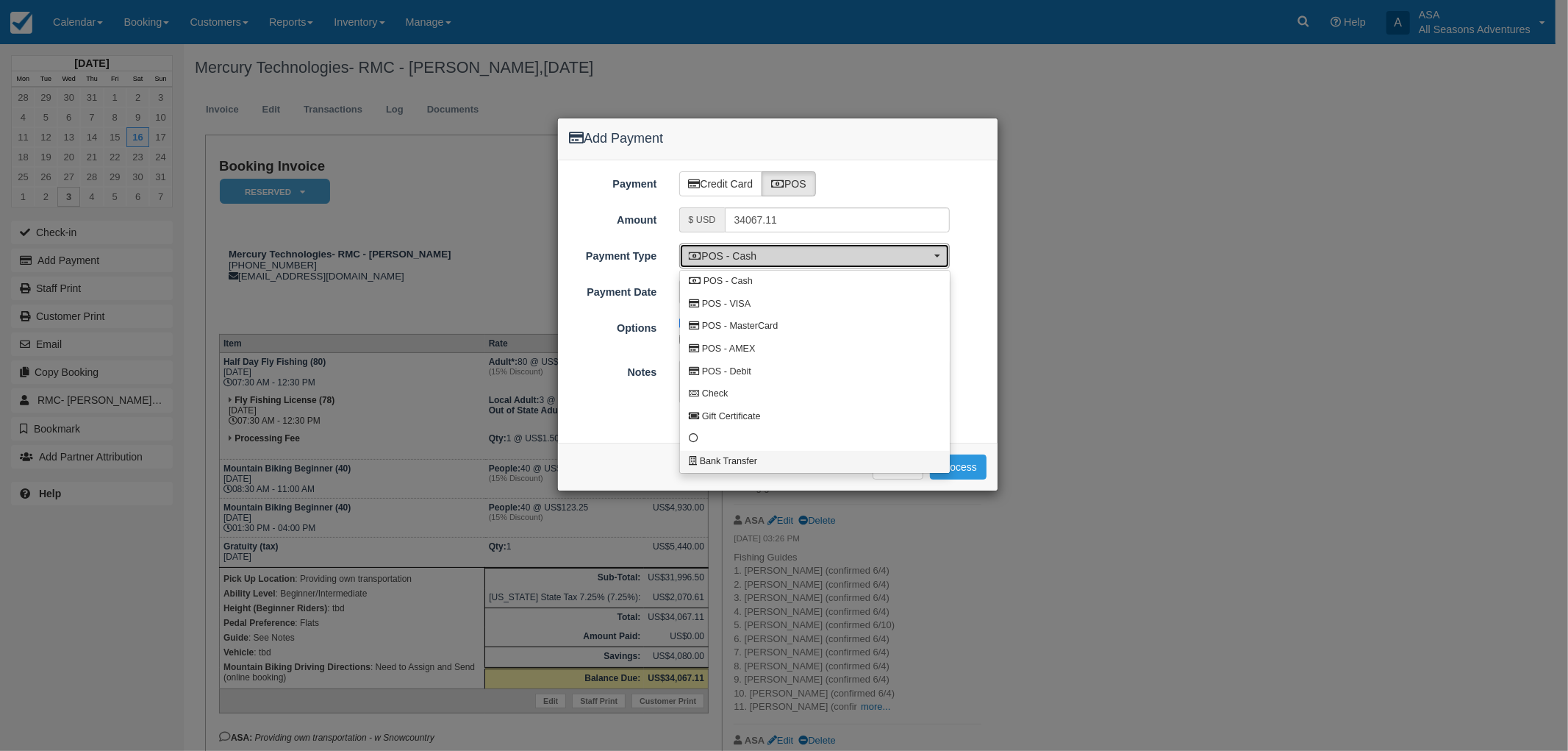
select select "BANK"
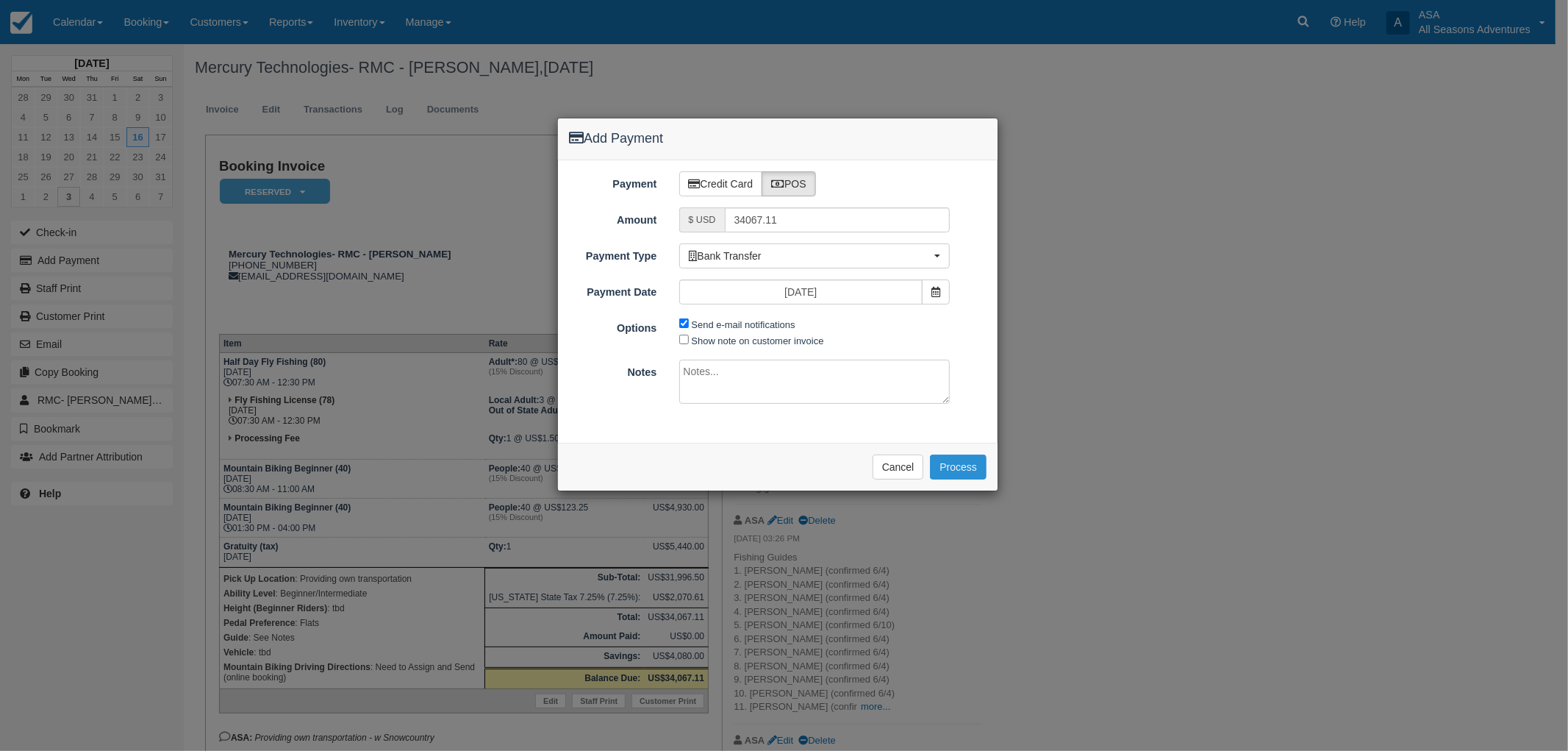
click at [962, 477] on button "Process" at bounding box center [959, 467] width 57 height 25
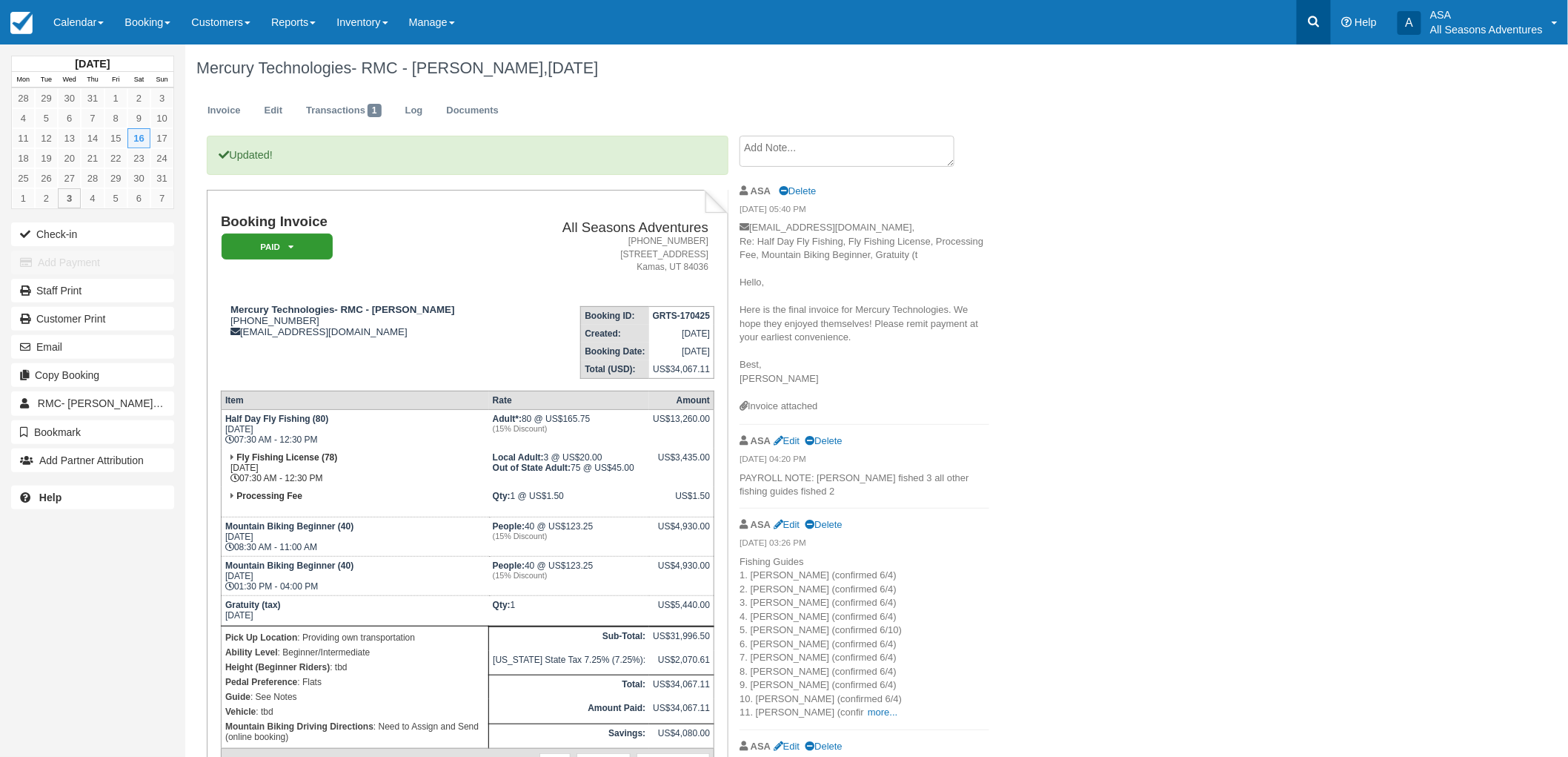
click at [1312, 27] on icon at bounding box center [1314, 22] width 15 height 15
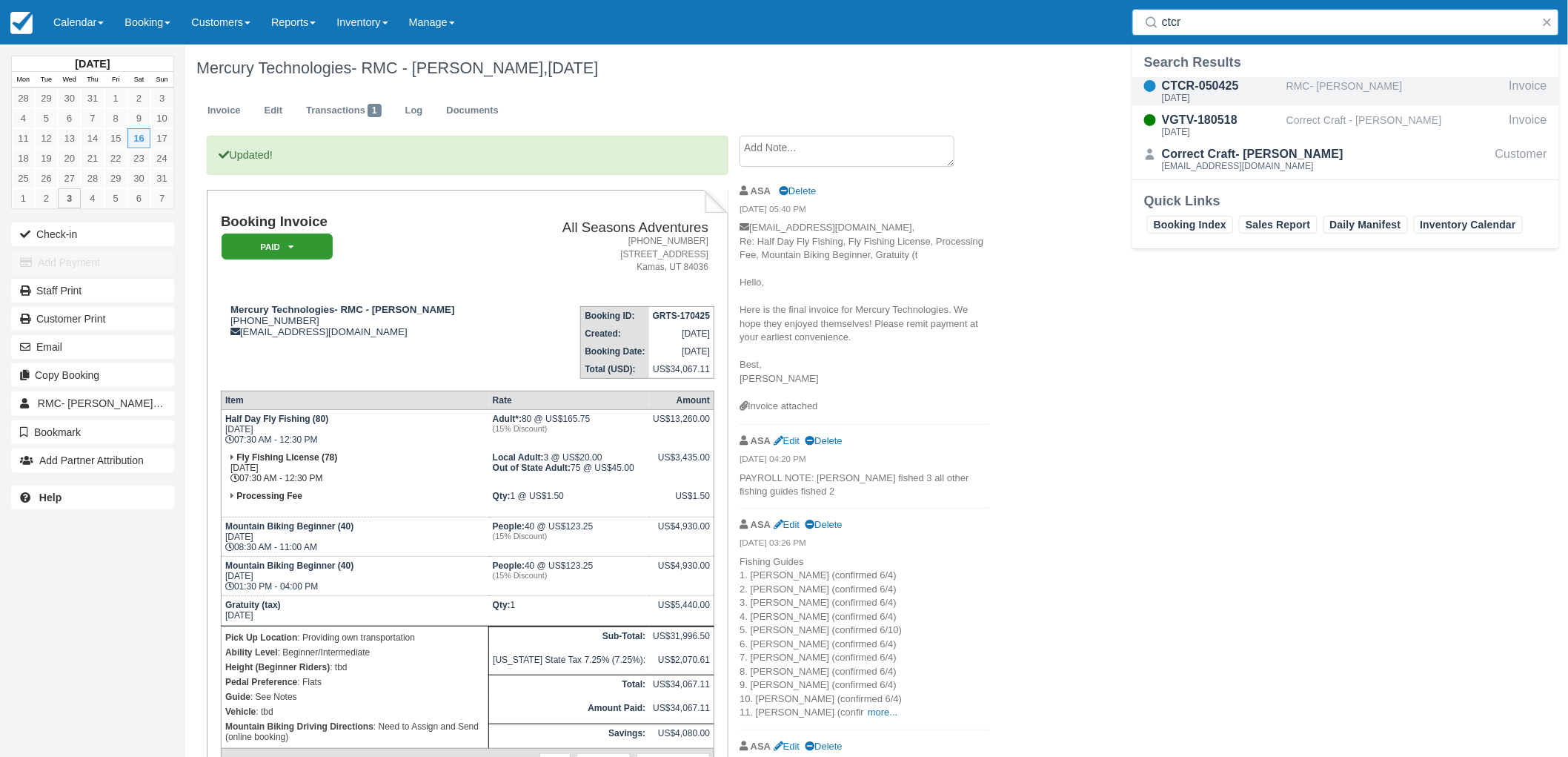
type input "ctcr"
click at [1296, 77] on div "RMC- [PERSON_NAME]" at bounding box center [1395, 91] width 217 height 29
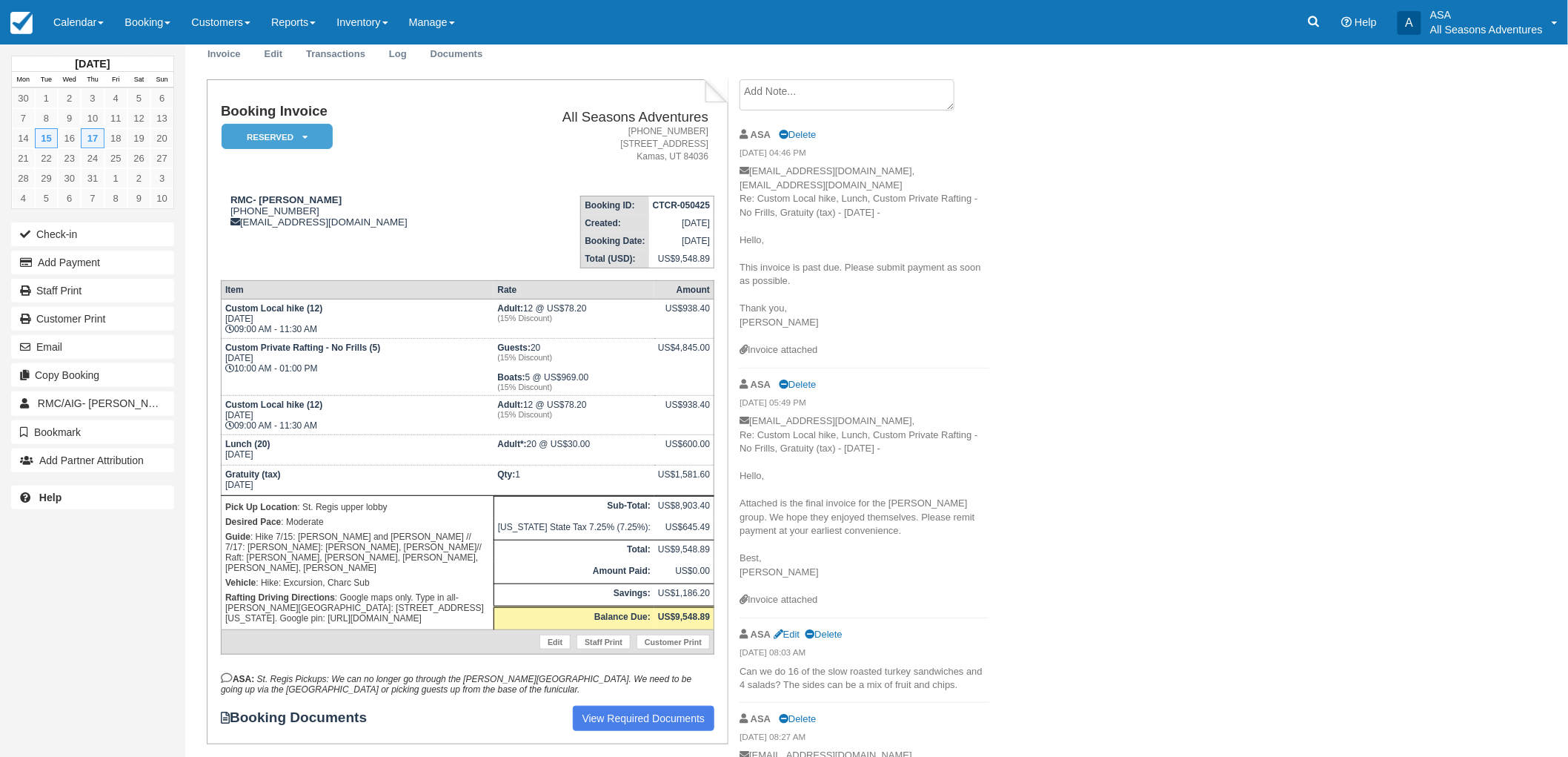
scroll to position [82, 0]
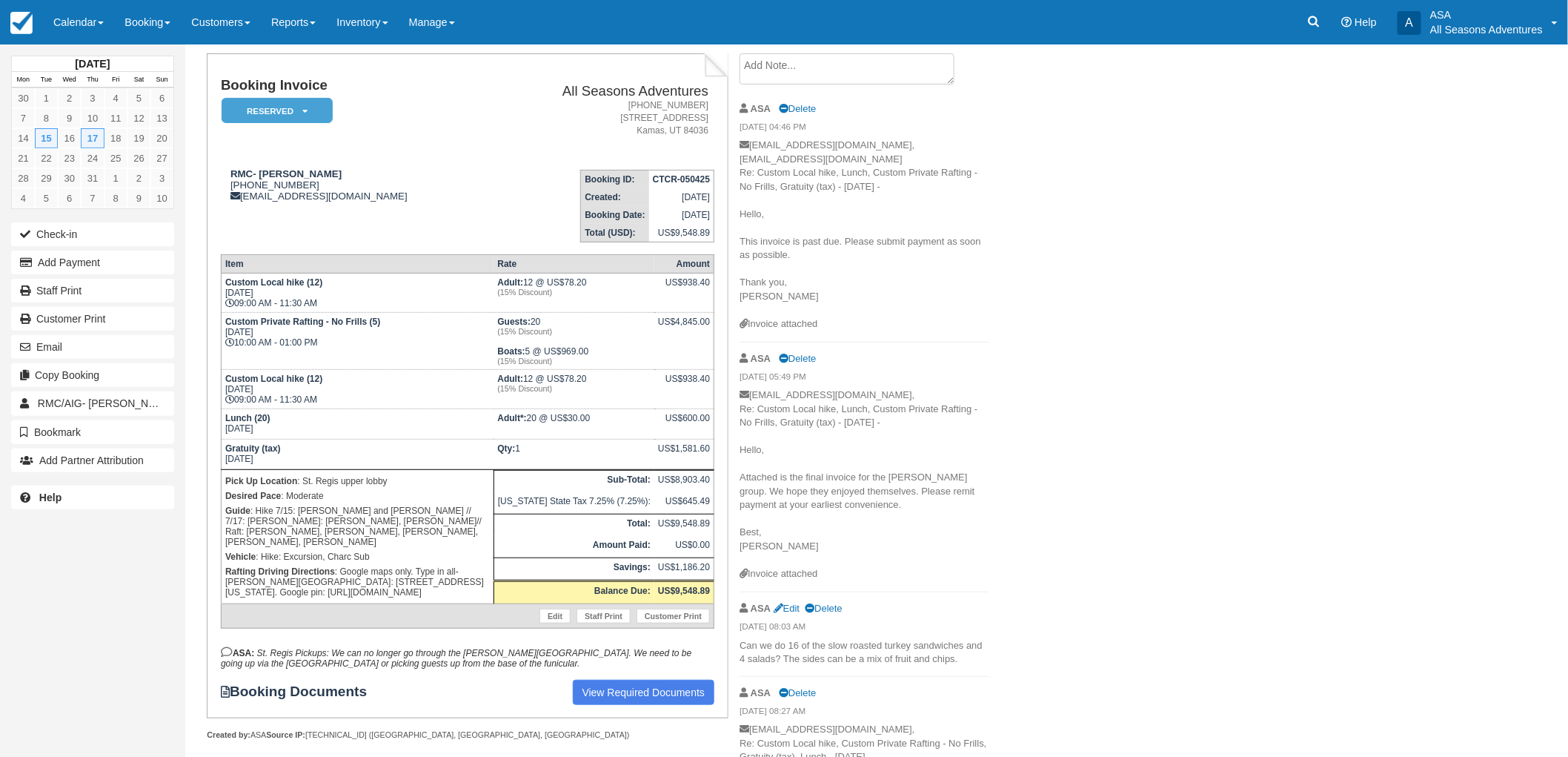
click at [1109, 606] on div "RMC- [PERSON_NAME], [DATE] - [DATE] Invoice Edit Transactions Log Documents Boo…" at bounding box center [773, 564] width 1176 height 1204
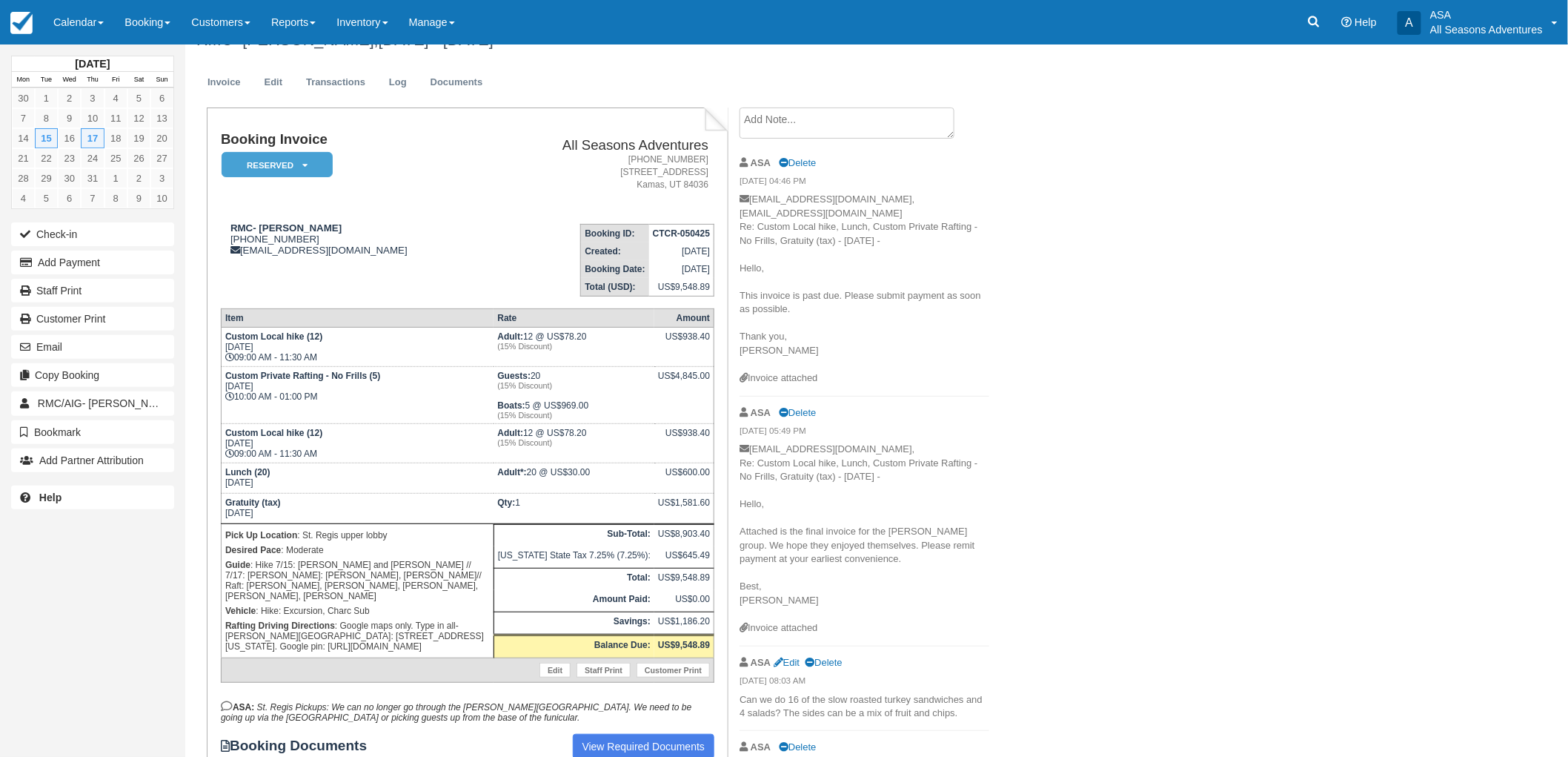
scroll to position [0, 0]
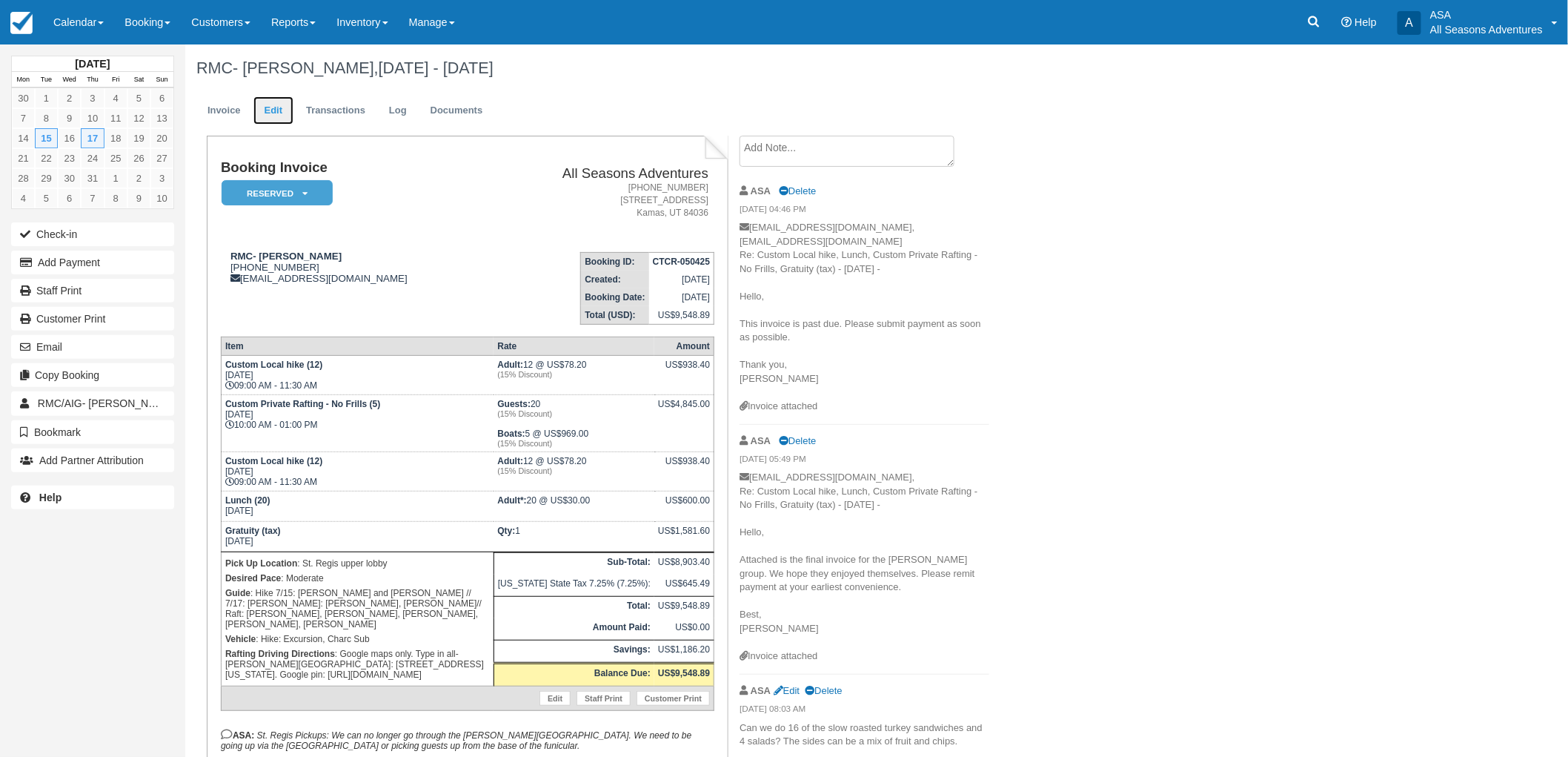
click at [275, 110] on link "Edit" at bounding box center [273, 111] width 40 height 29
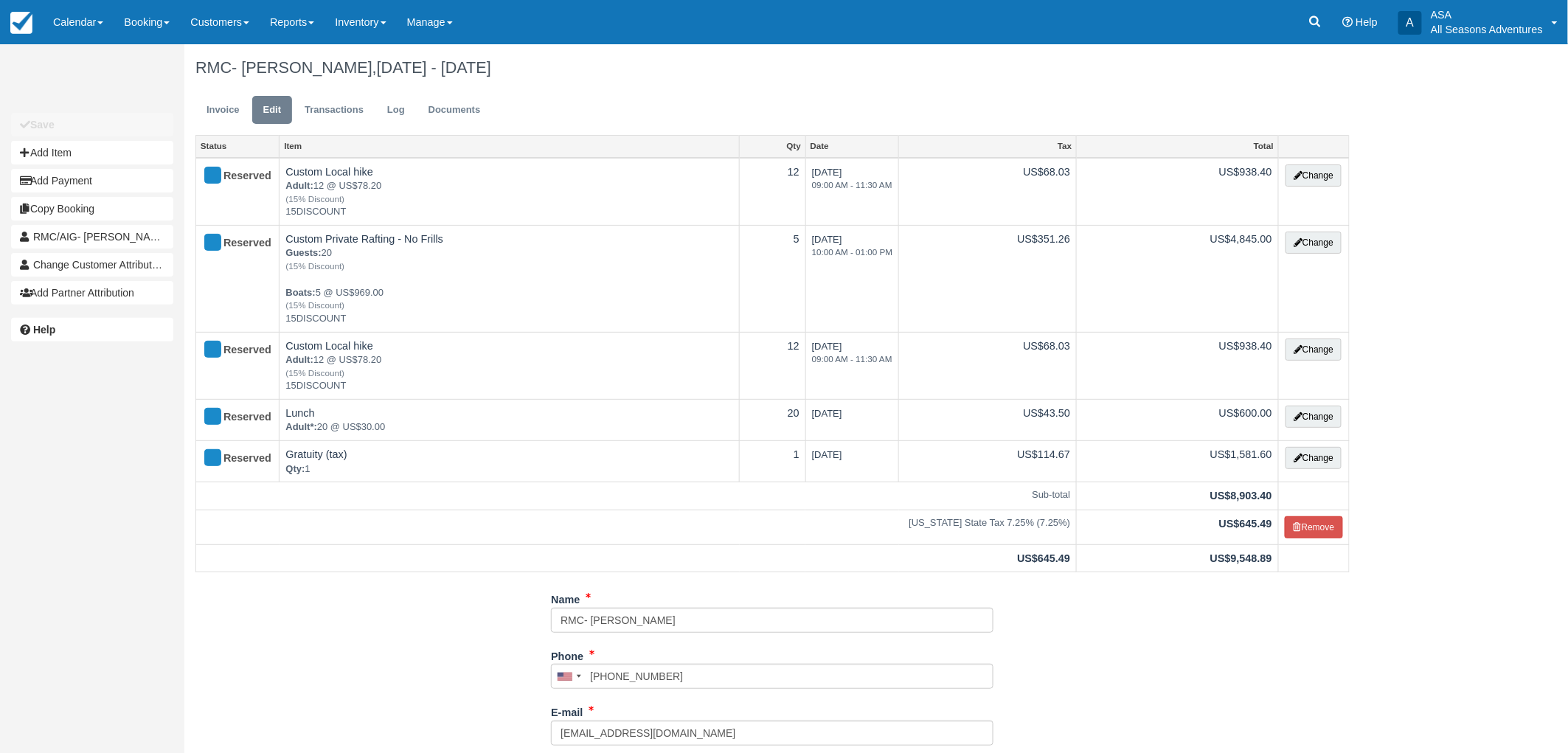
click at [211, 128] on ul "Invoice Edit Transactions Log Documents" at bounding box center [772, 113] width 1154 height 44
click at [215, 105] on link "Invoice" at bounding box center [223, 110] width 55 height 28
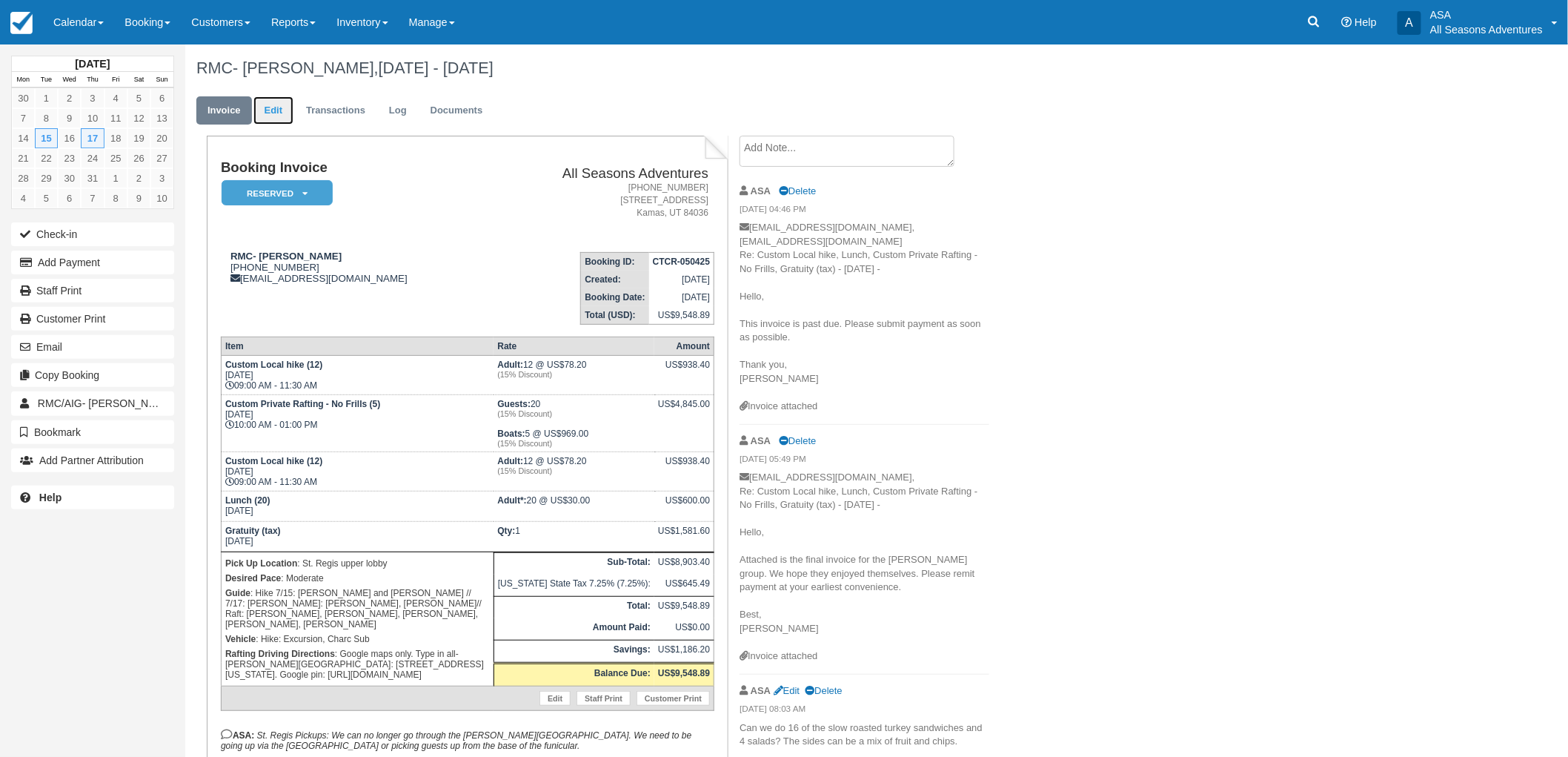
click at [272, 108] on link "Edit" at bounding box center [273, 111] width 40 height 29
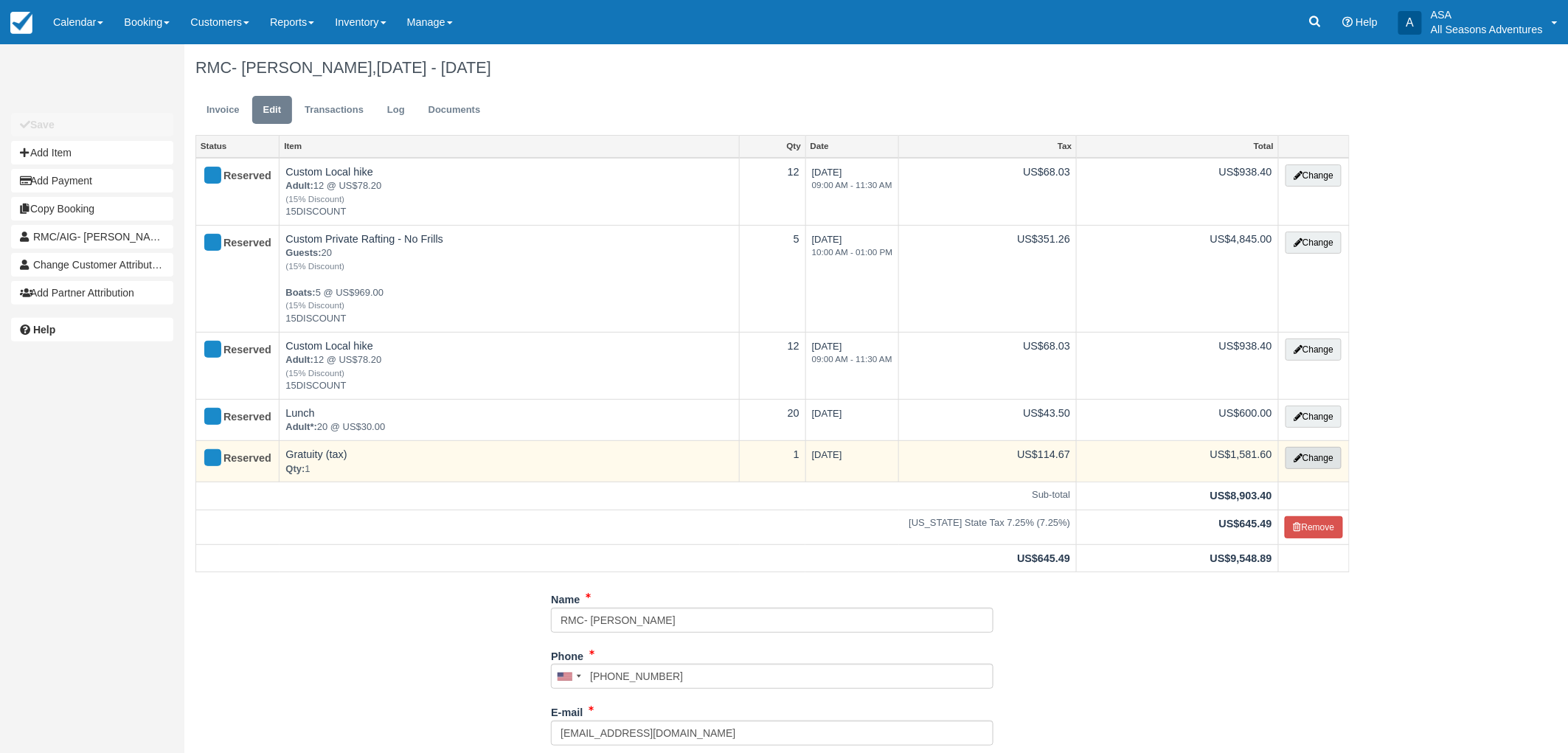
click at [1294, 458] on icon "button" at bounding box center [1298, 458] width 9 height 9
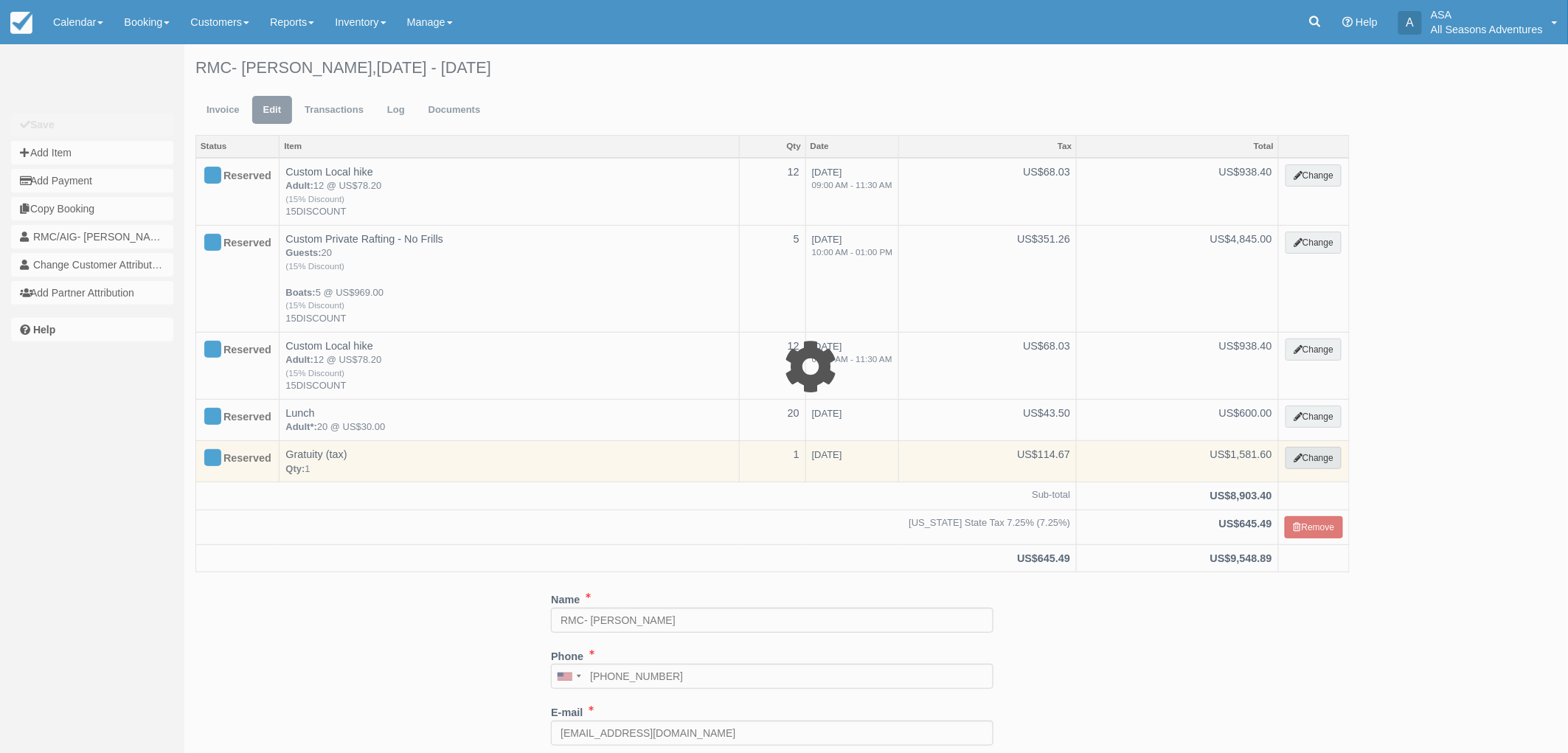
select select "13"
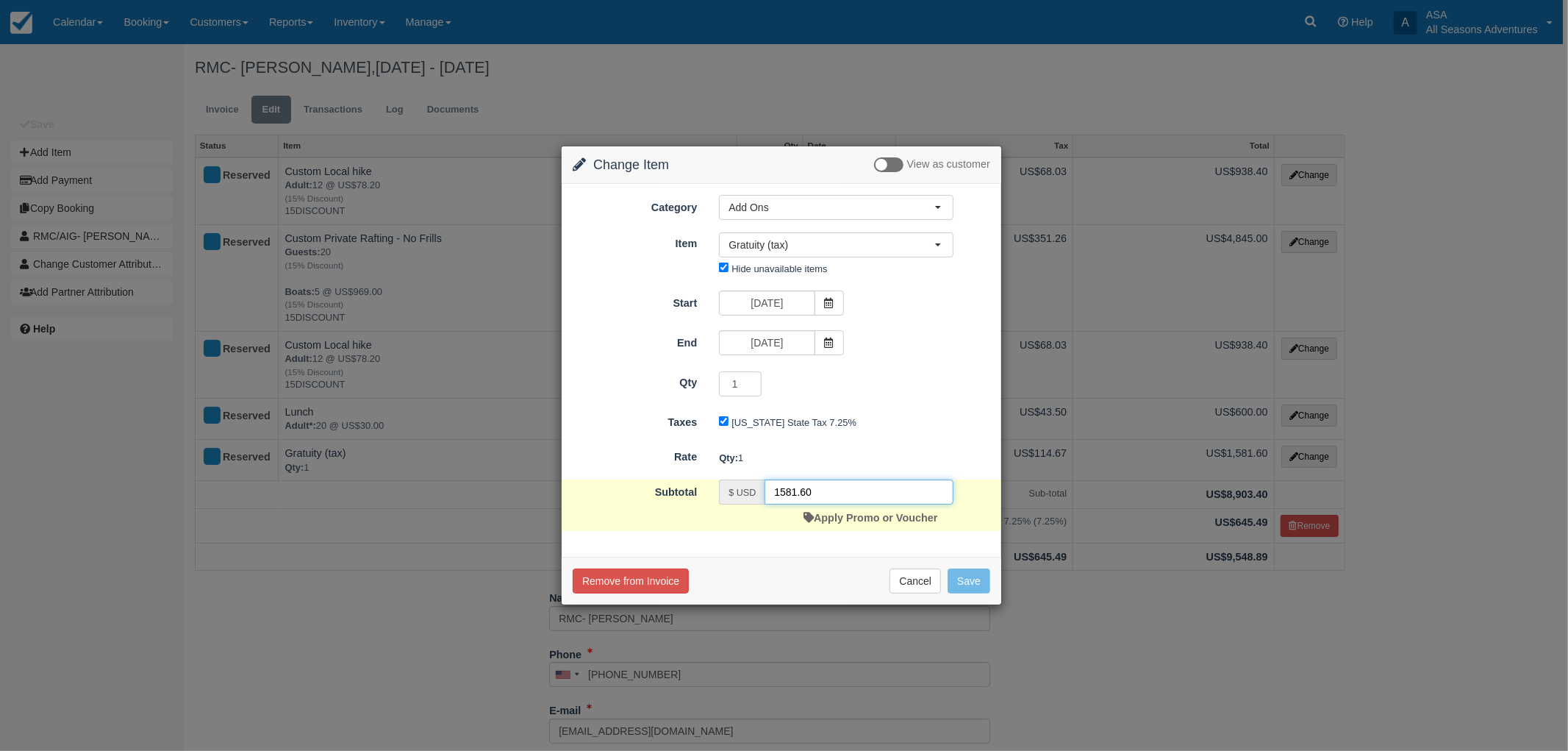
click at [855, 497] on input "1581.60" at bounding box center [859, 492] width 189 height 25
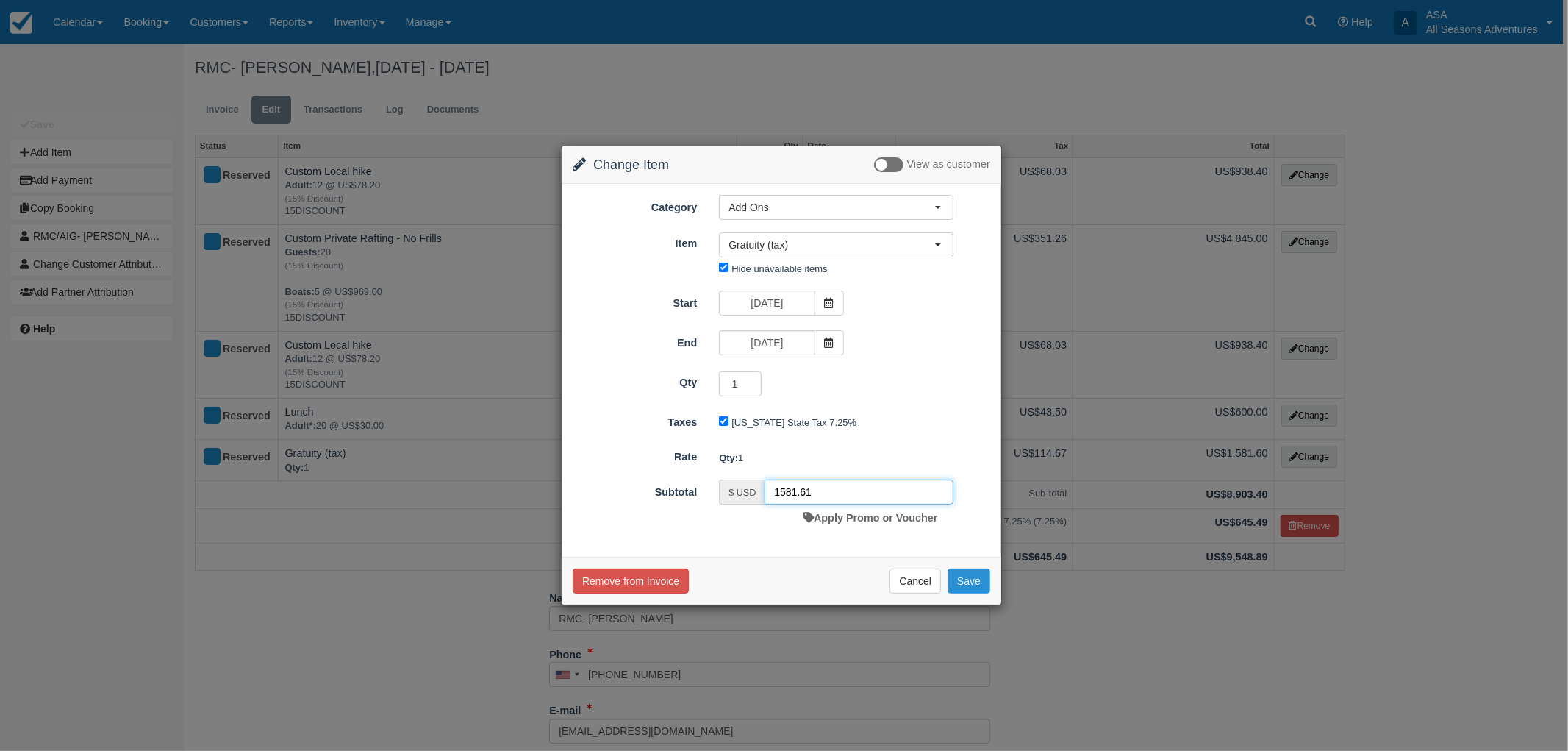
type input "1581.61"
click at [976, 576] on button "Save" at bounding box center [969, 581] width 42 height 25
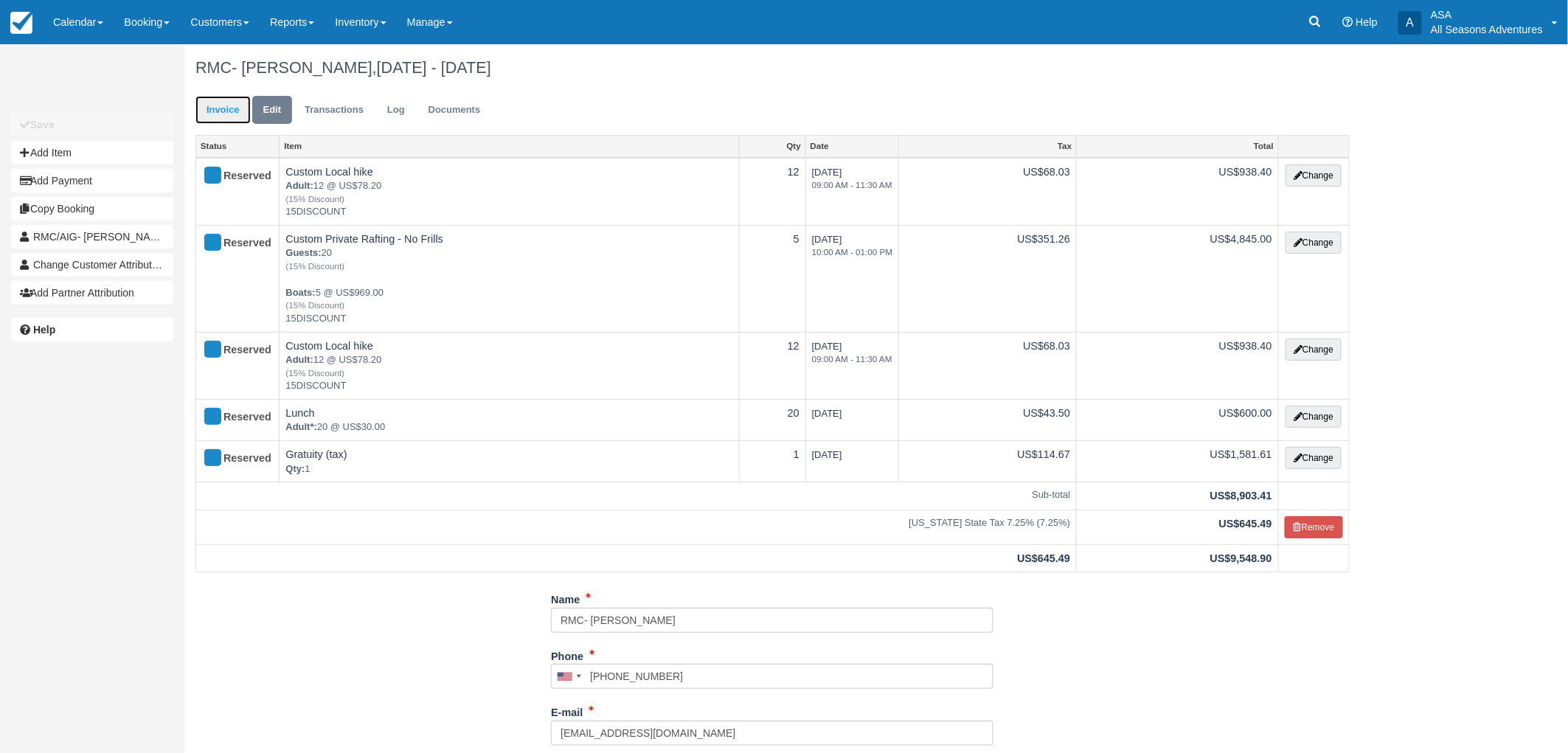
click at [224, 118] on link "Invoice" at bounding box center [223, 110] width 55 height 28
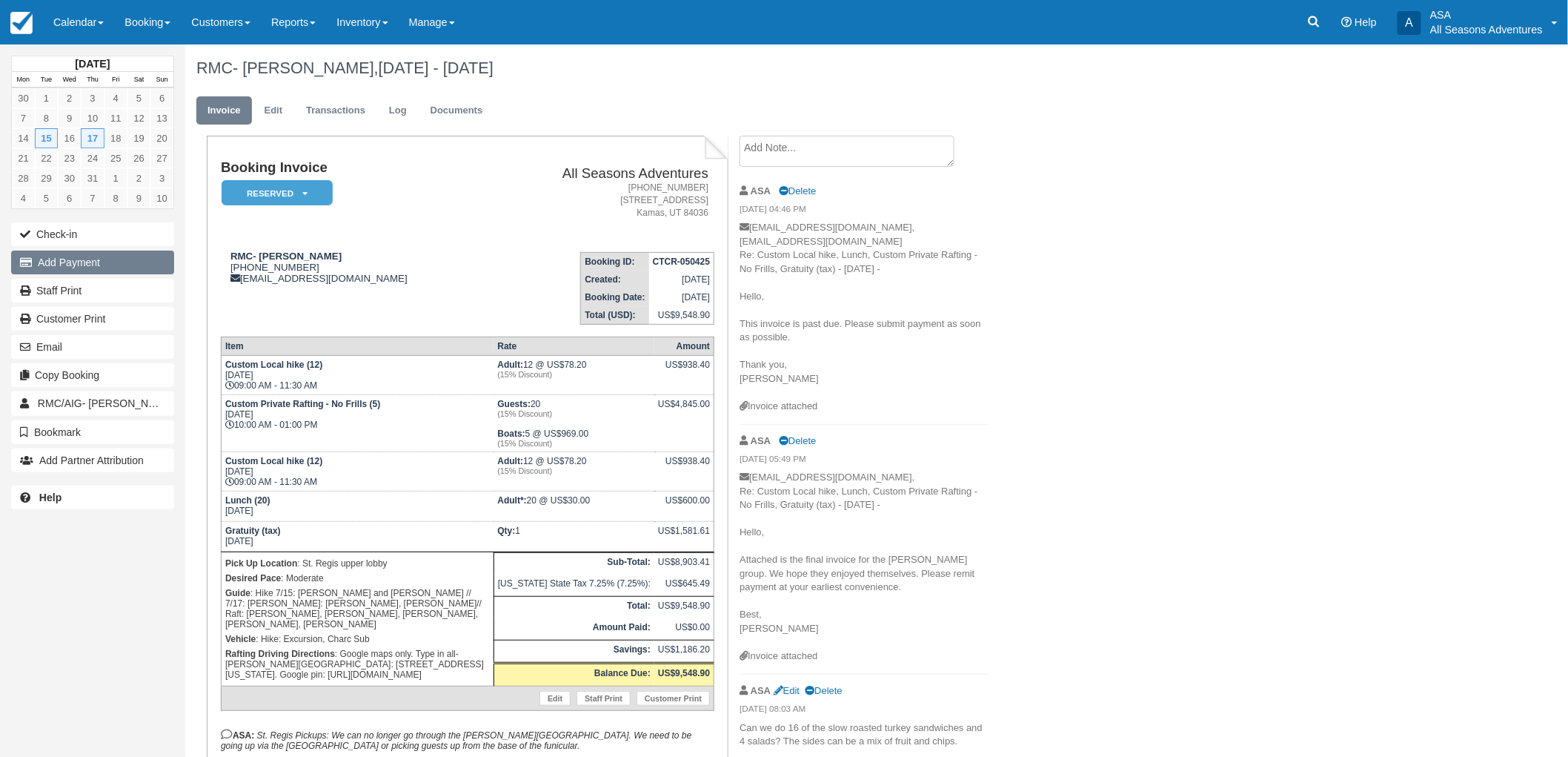
click at [129, 259] on button "Add Payment" at bounding box center [92, 262] width 163 height 23
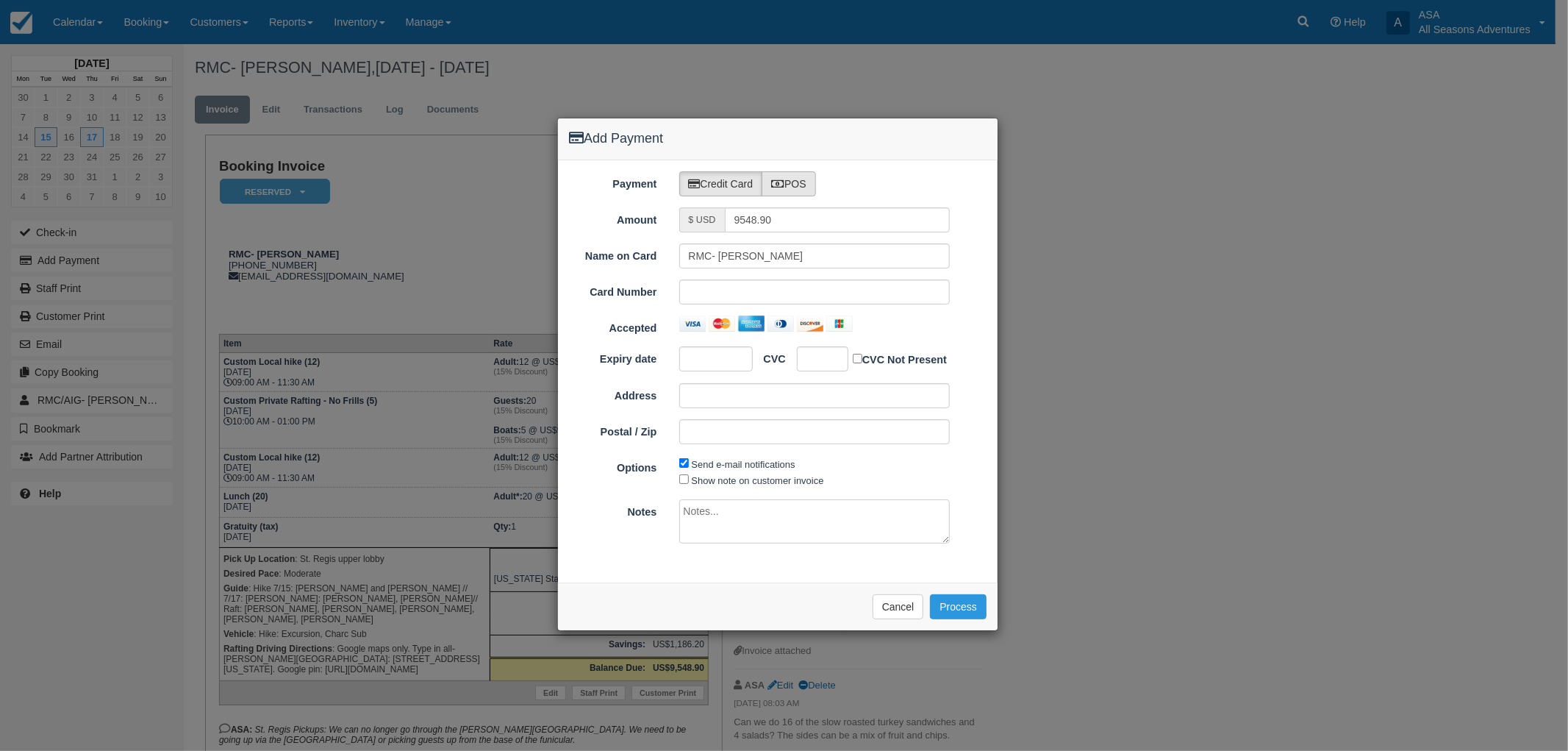
click at [791, 185] on label "POS" at bounding box center [788, 184] width 54 height 25
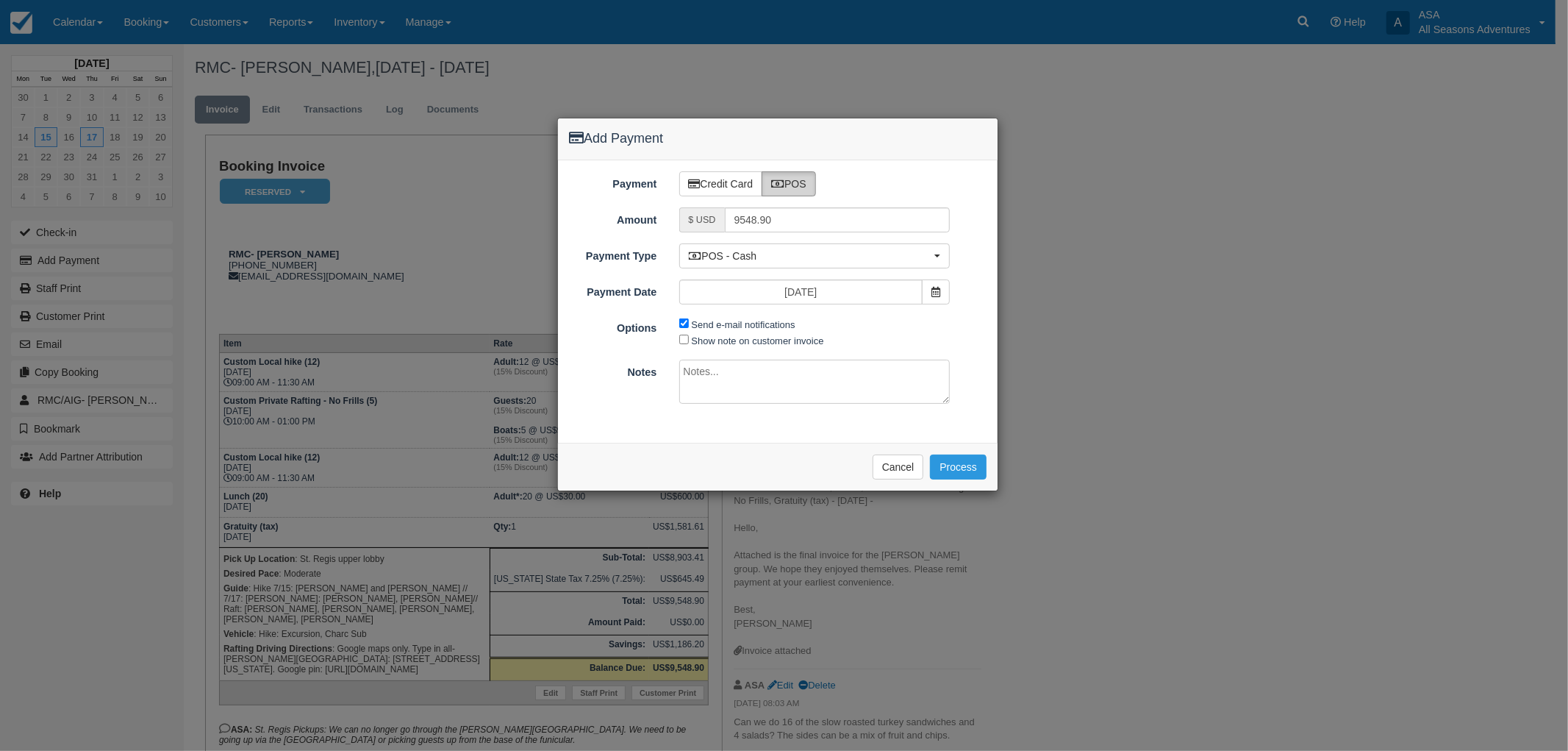
radio input "true"
click at [759, 262] on span "POS - Cash" at bounding box center [811, 256] width 243 height 15
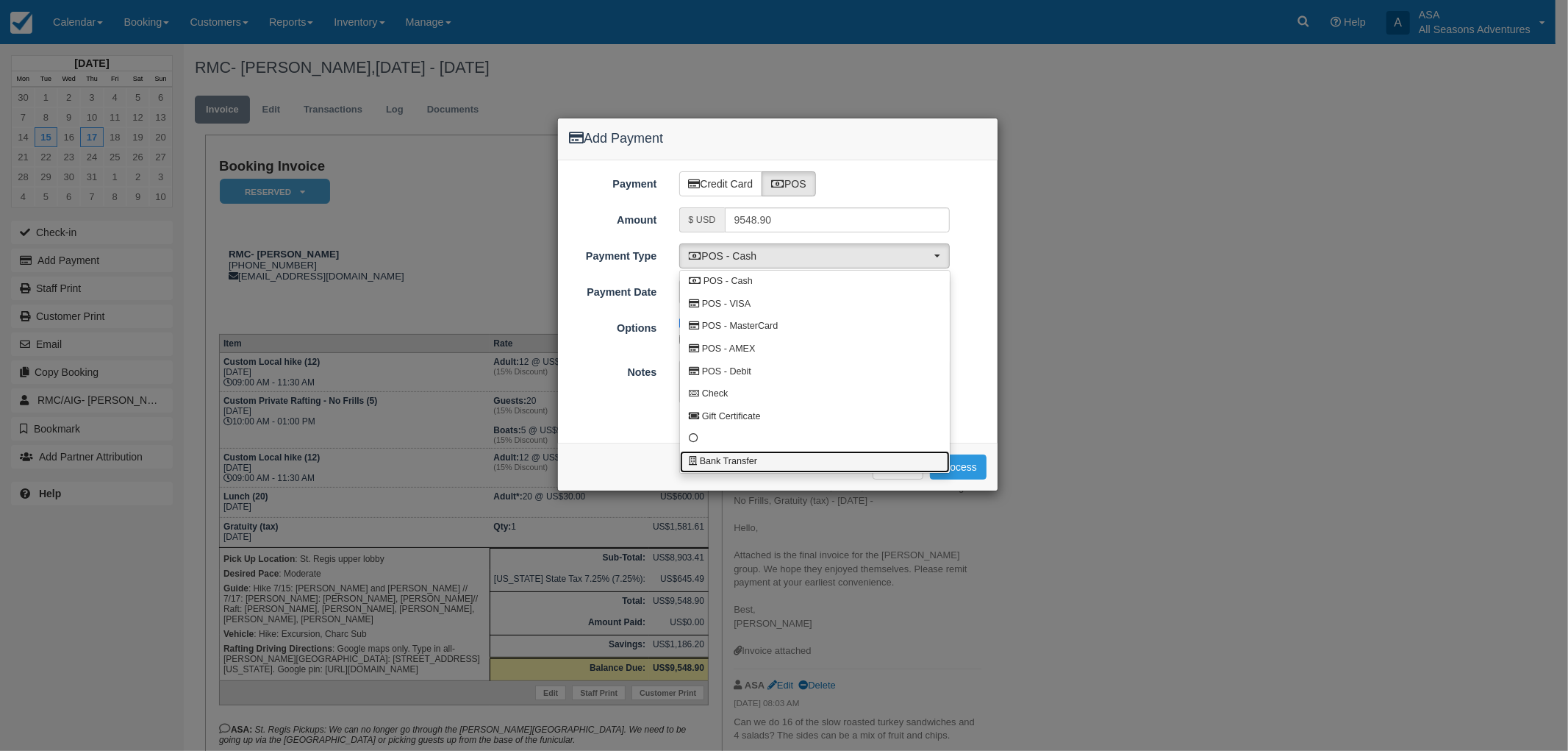
click at [724, 465] on span "Bank Transfer" at bounding box center [728, 462] width 57 height 13
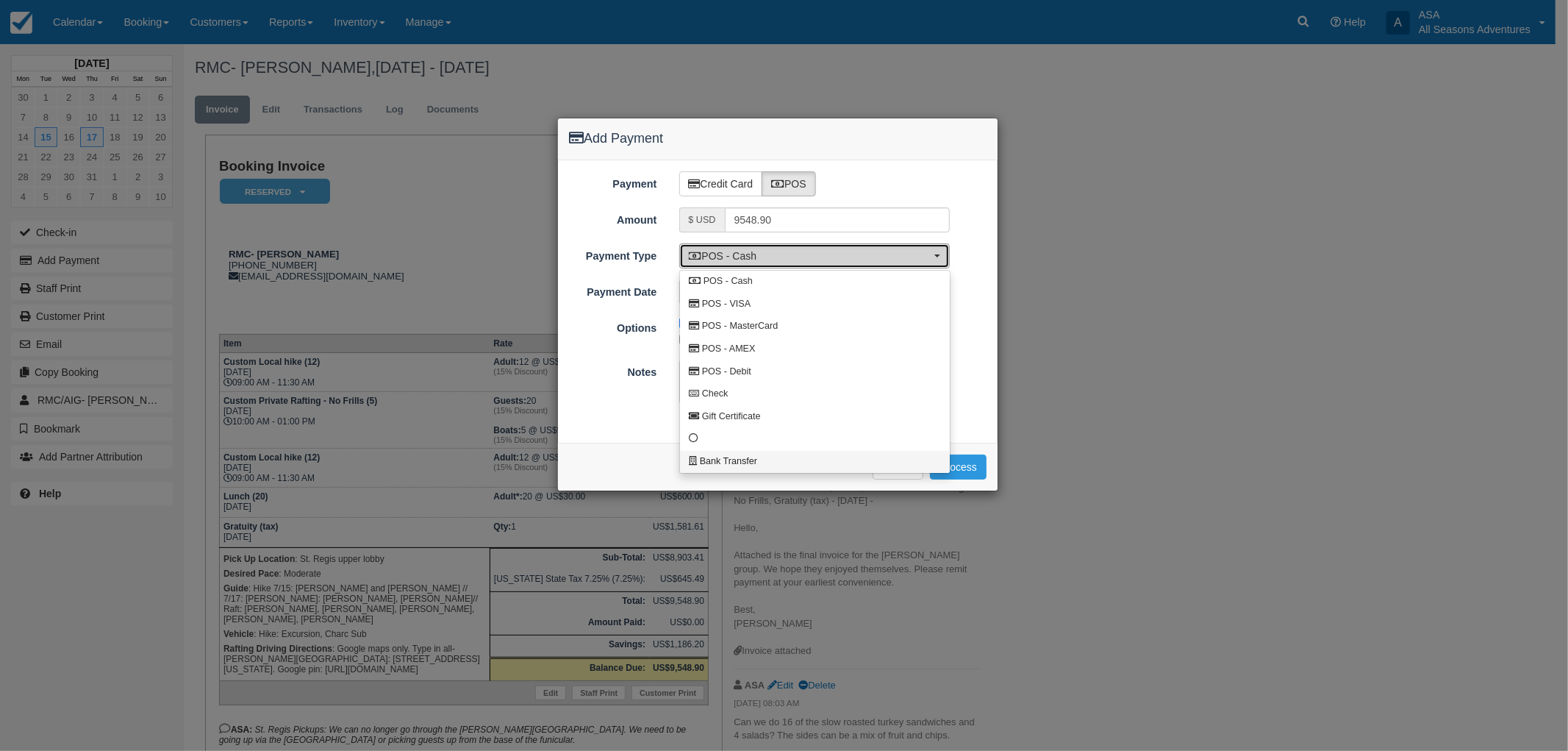
select select "BANK"
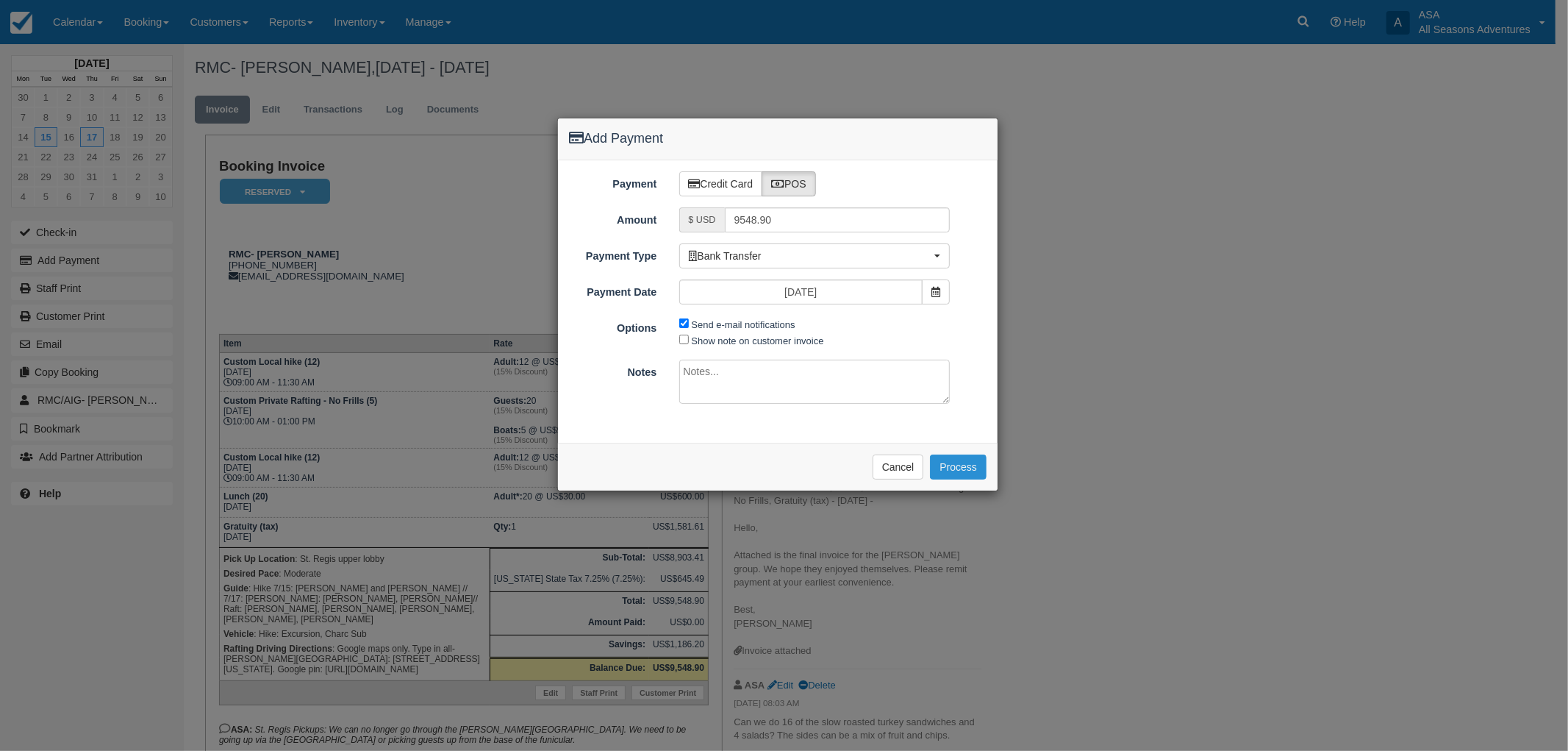
click at [969, 466] on button "Process" at bounding box center [959, 467] width 57 height 25
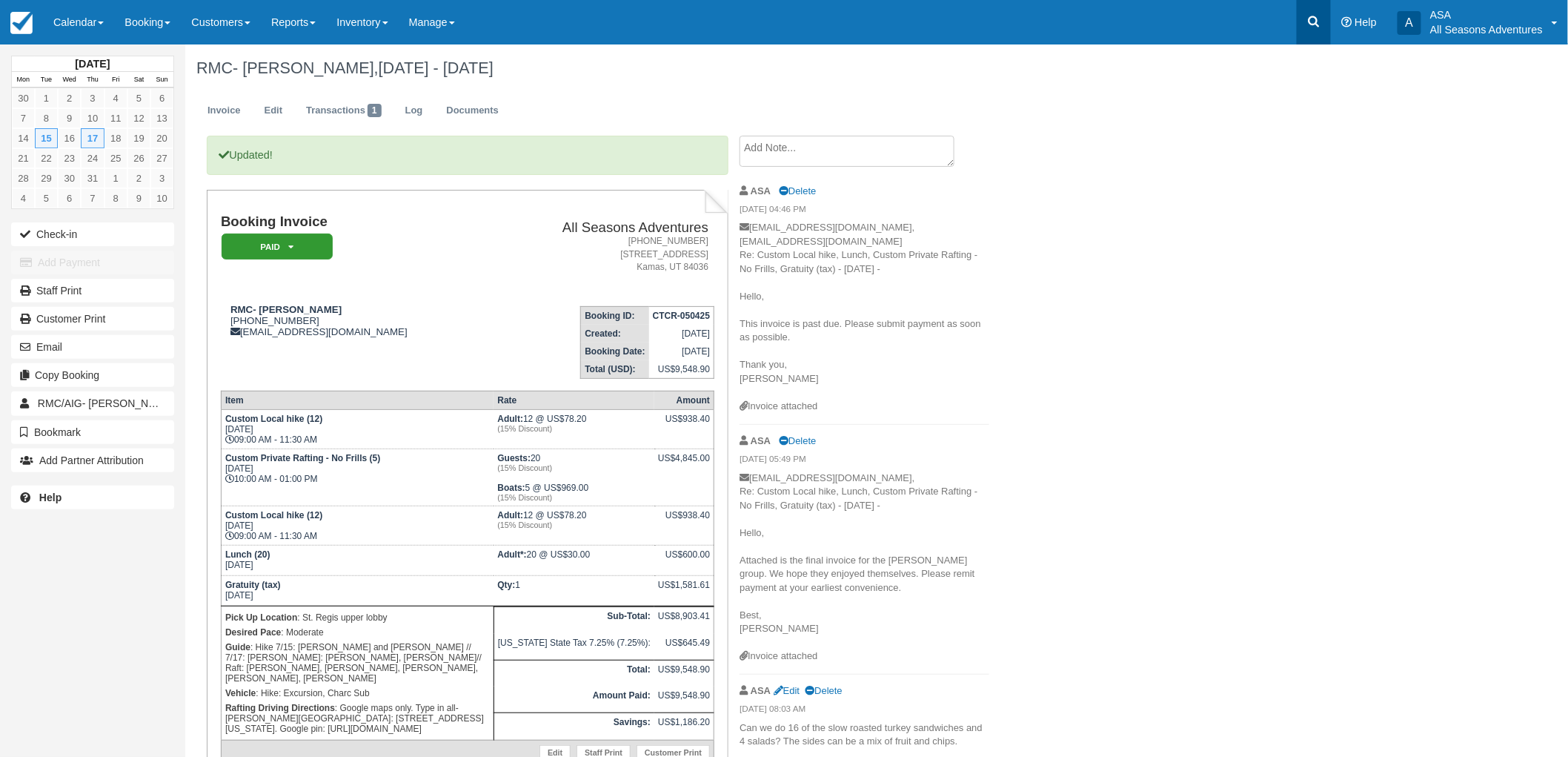
click at [1325, 25] on link at bounding box center [1313, 22] width 34 height 44
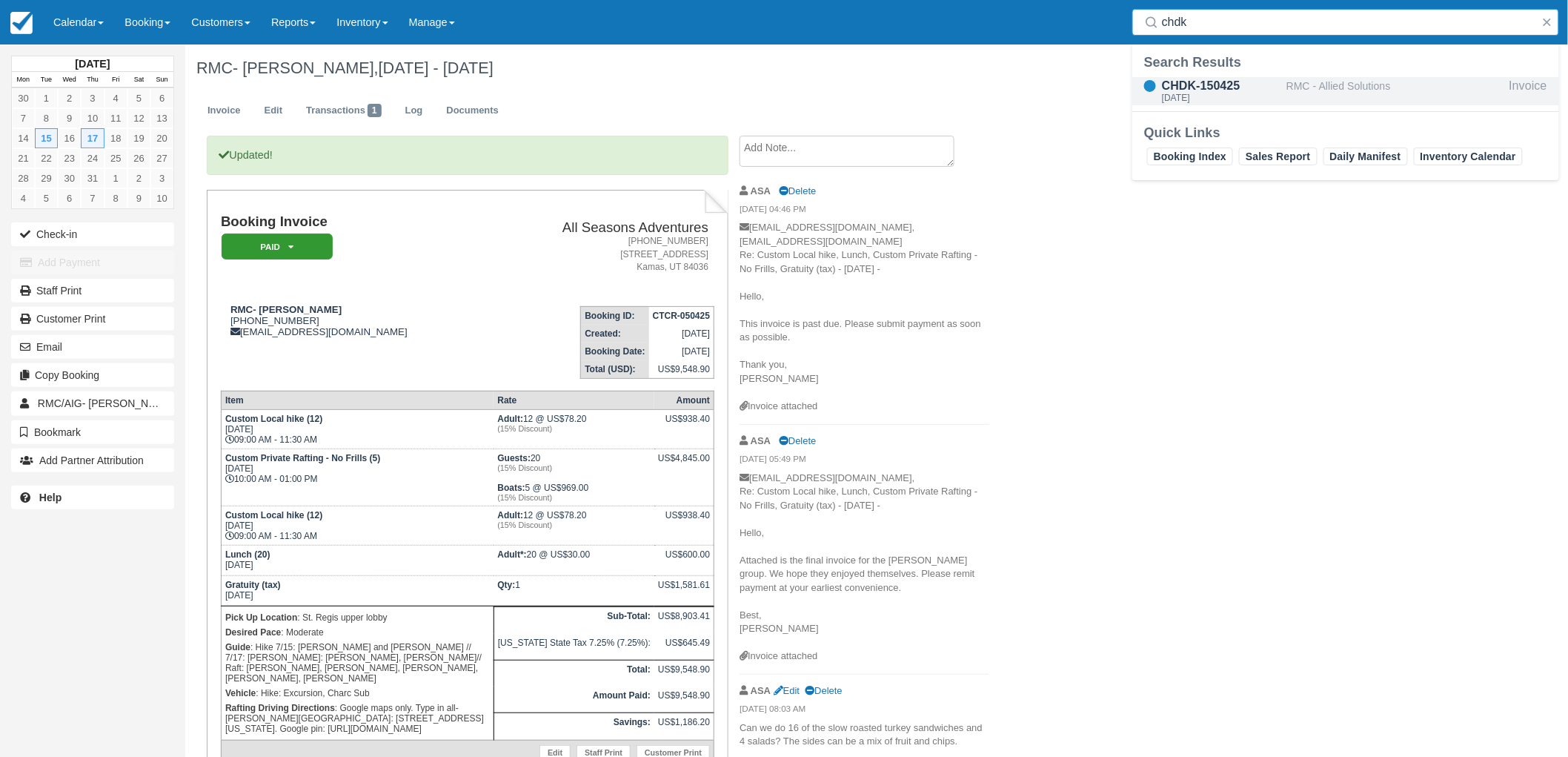
type input "chdk"
click at [1323, 93] on div "RMC - Allied Solutions" at bounding box center [1395, 91] width 217 height 29
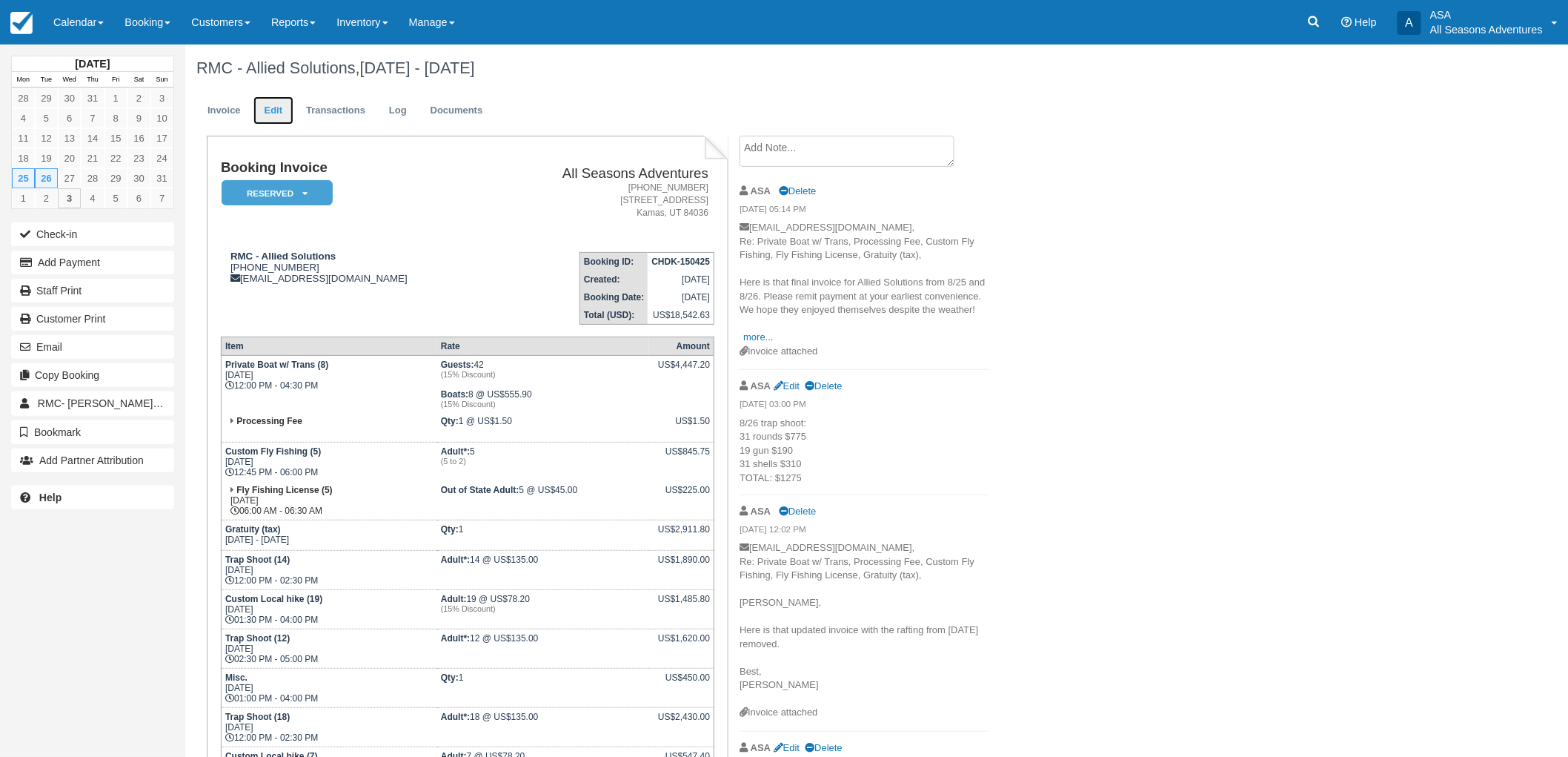
click at [257, 114] on link "Edit" at bounding box center [273, 111] width 40 height 29
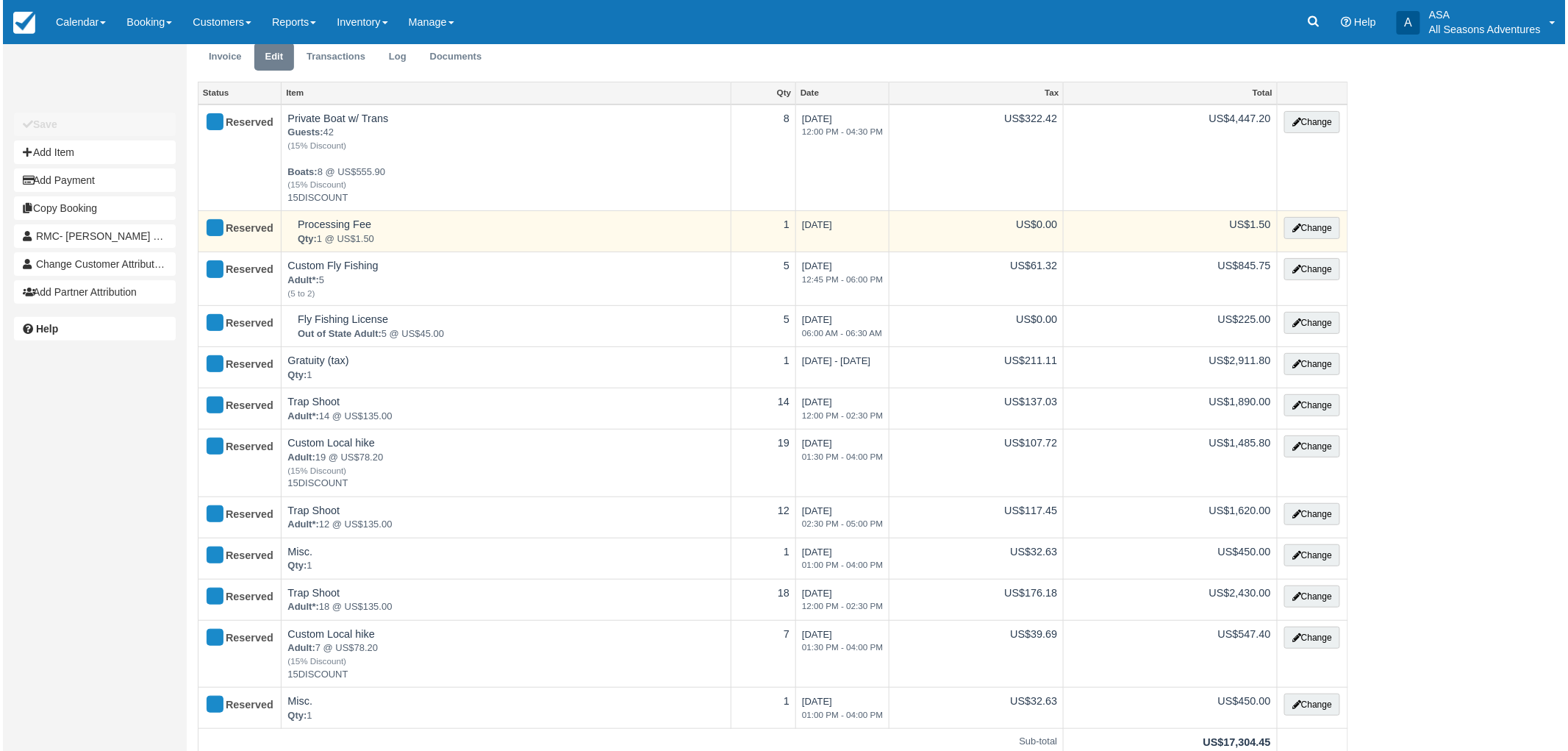
scroll to position [82, 0]
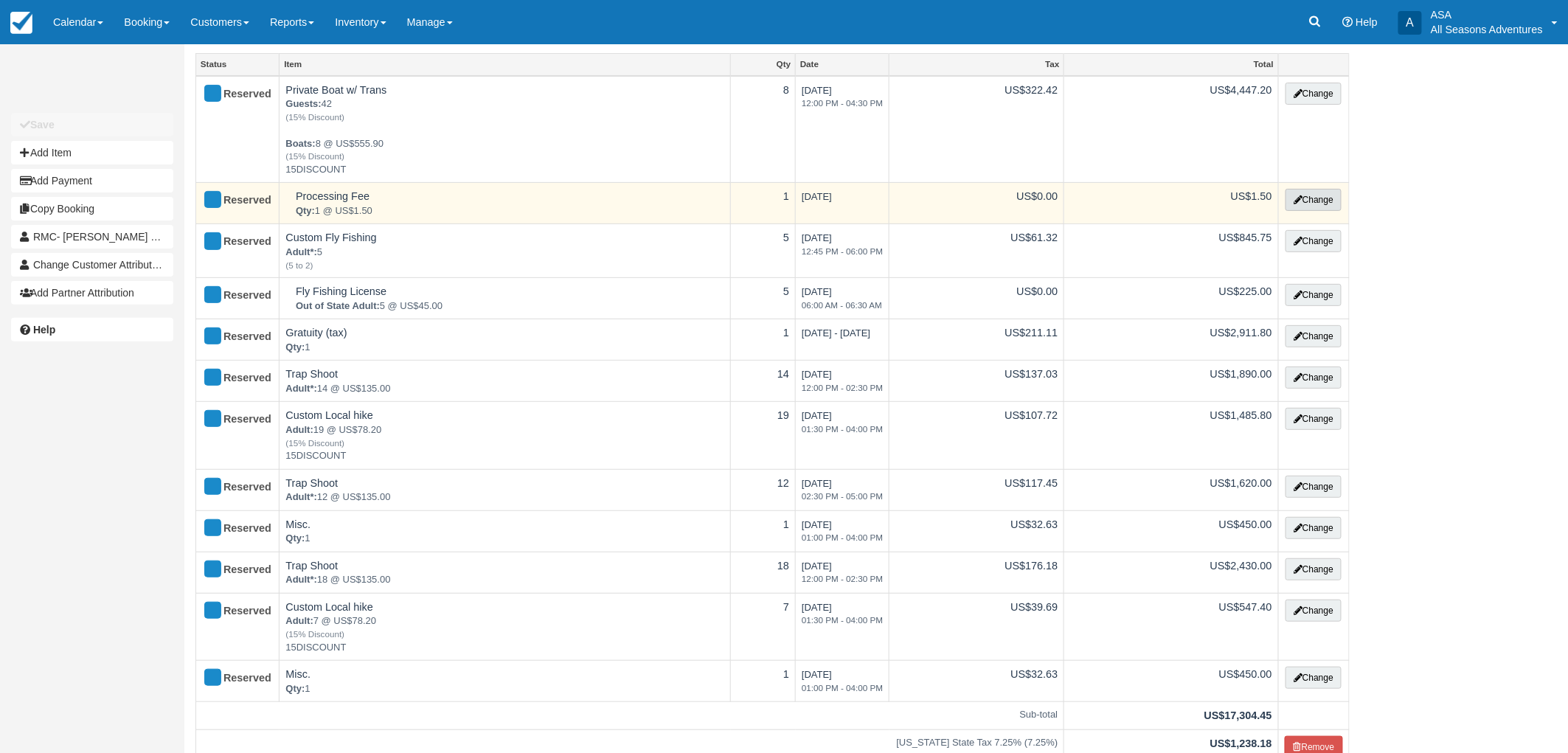
click at [1296, 194] on button "Change" at bounding box center [1313, 199] width 56 height 23
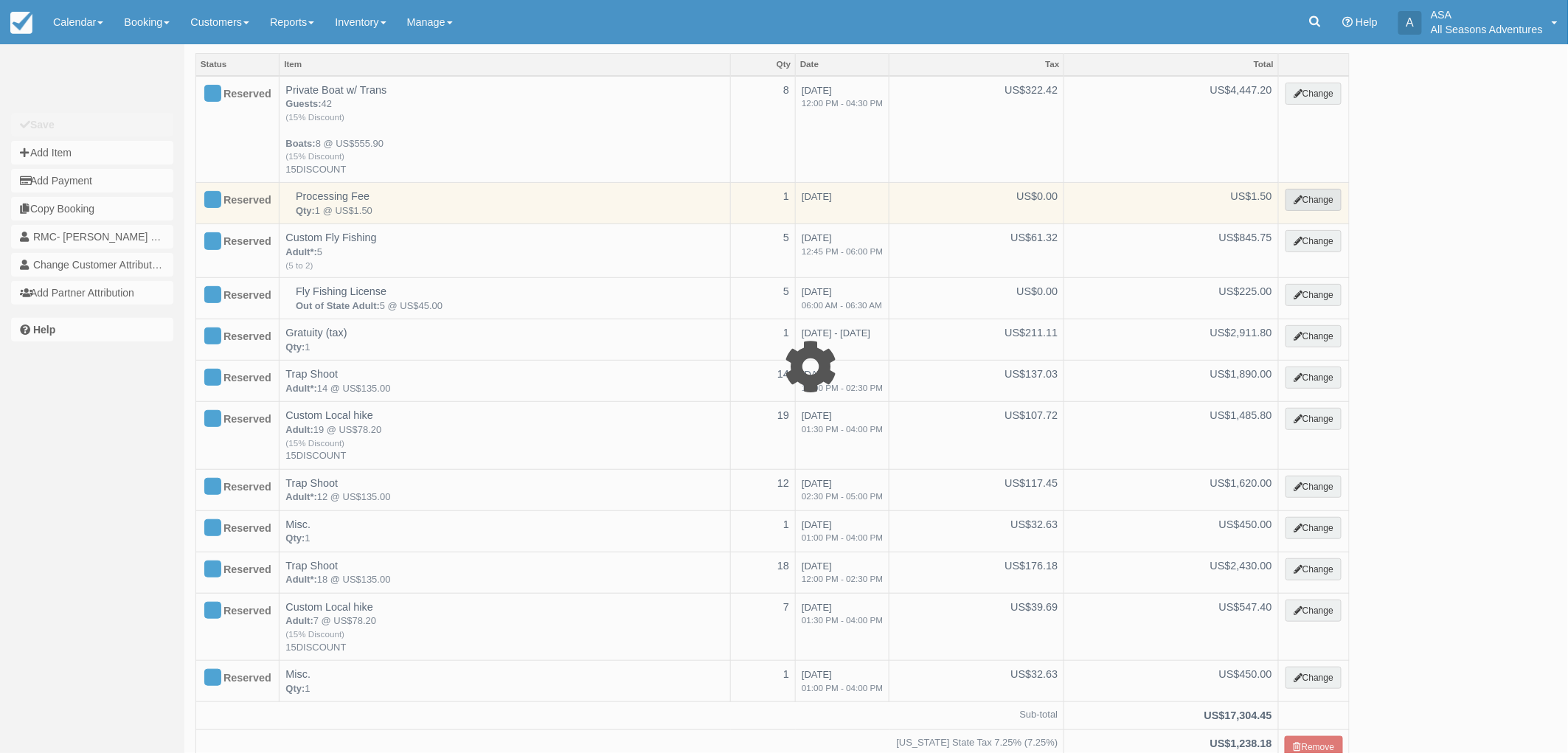
select select "13"
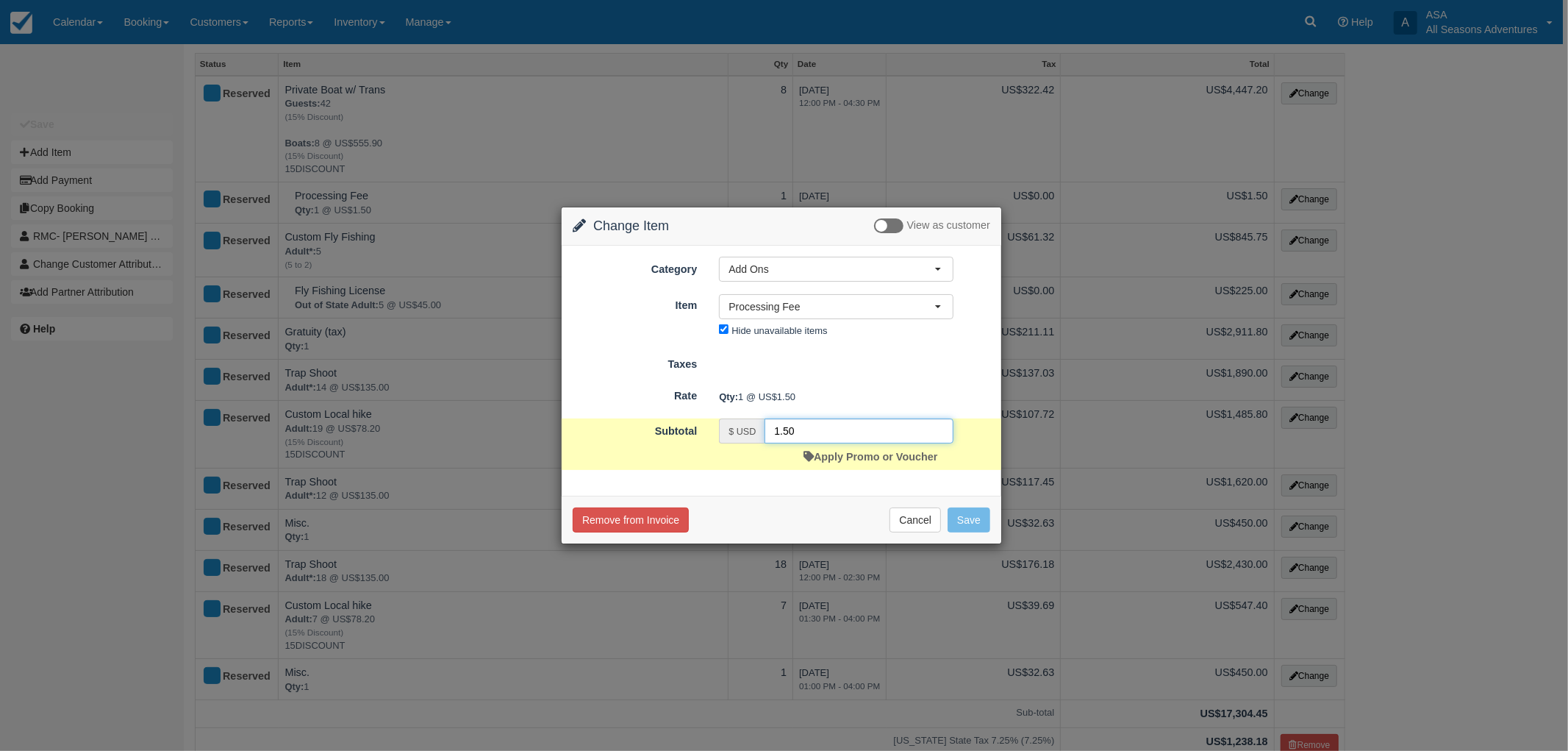
click at [829, 431] on input "1.50" at bounding box center [859, 431] width 189 height 25
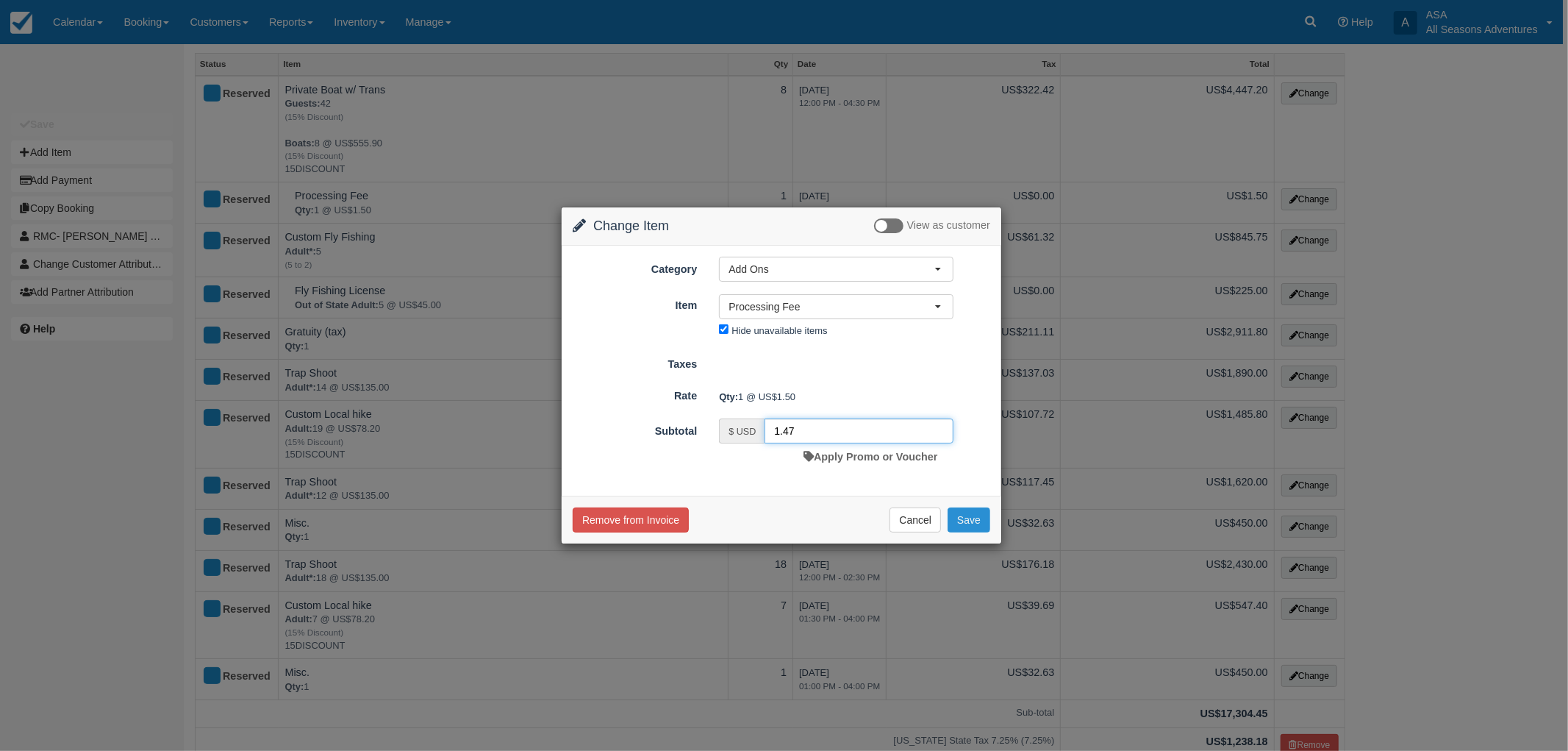
type input "1.47"
click at [963, 518] on button "Save" at bounding box center [969, 520] width 42 height 25
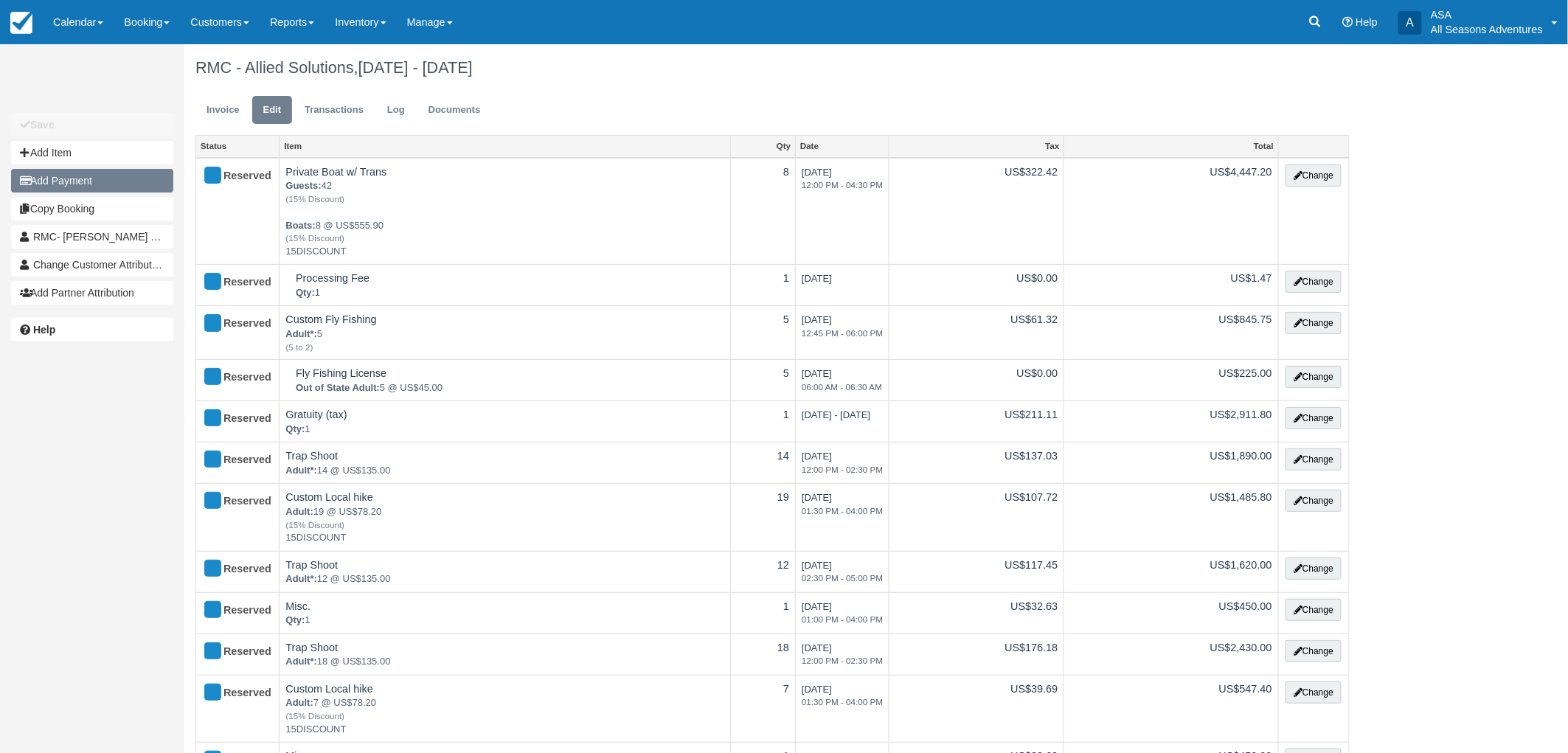
click at [97, 174] on button "Add Payment" at bounding box center [92, 180] width 163 height 23
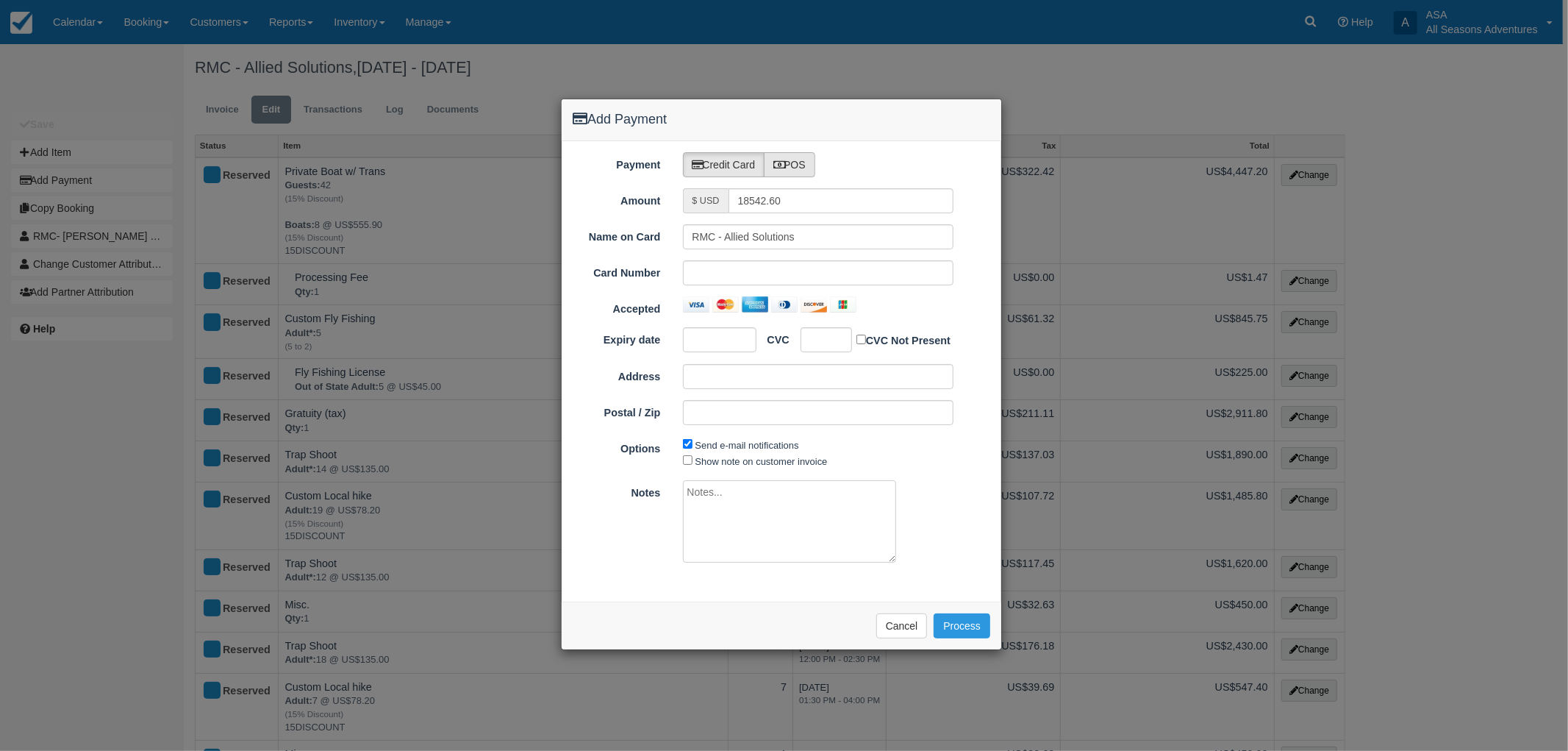
click at [791, 168] on label "POS" at bounding box center [790, 165] width 52 height 25
radio input "true"
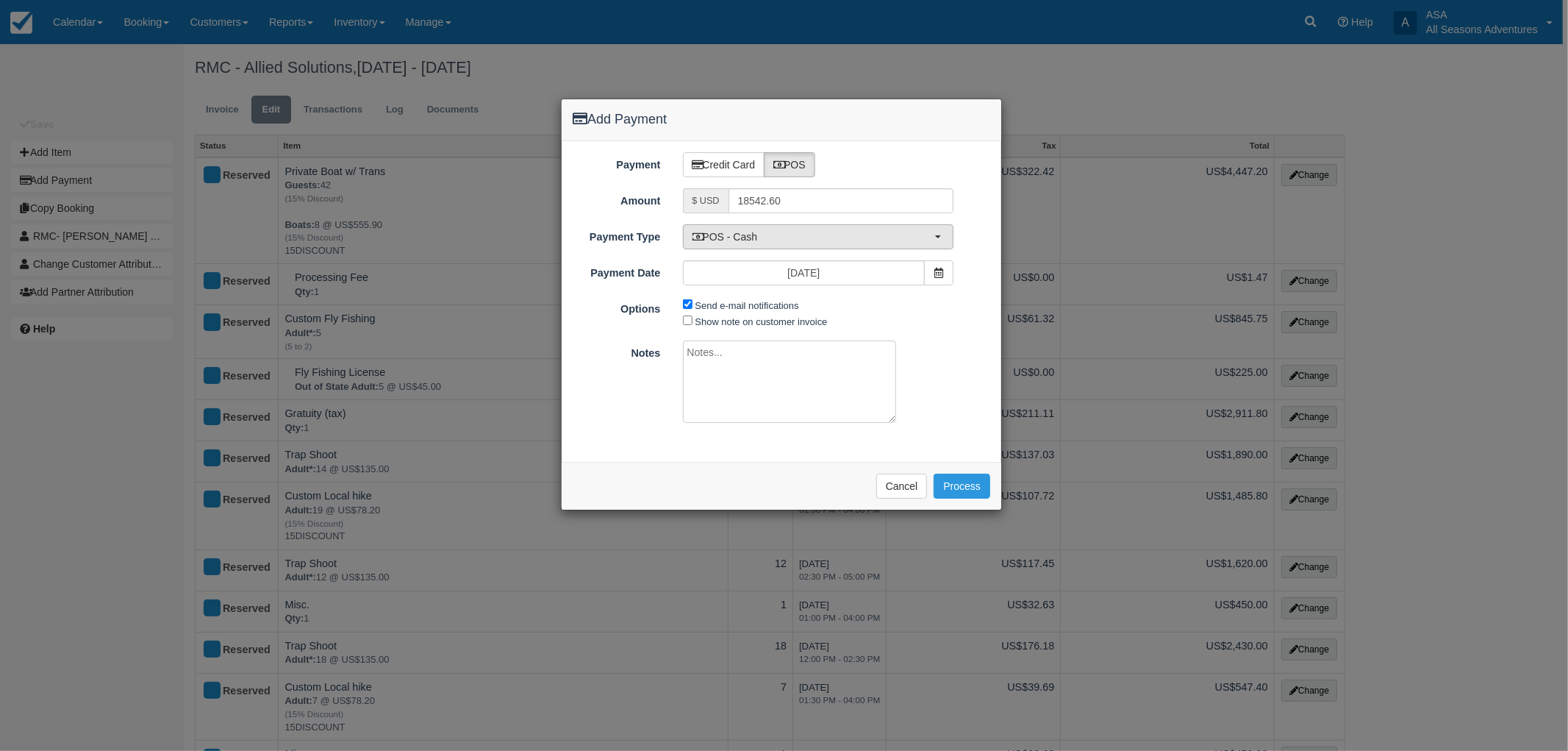
click at [796, 238] on span "POS - Cash" at bounding box center [814, 237] width 243 height 15
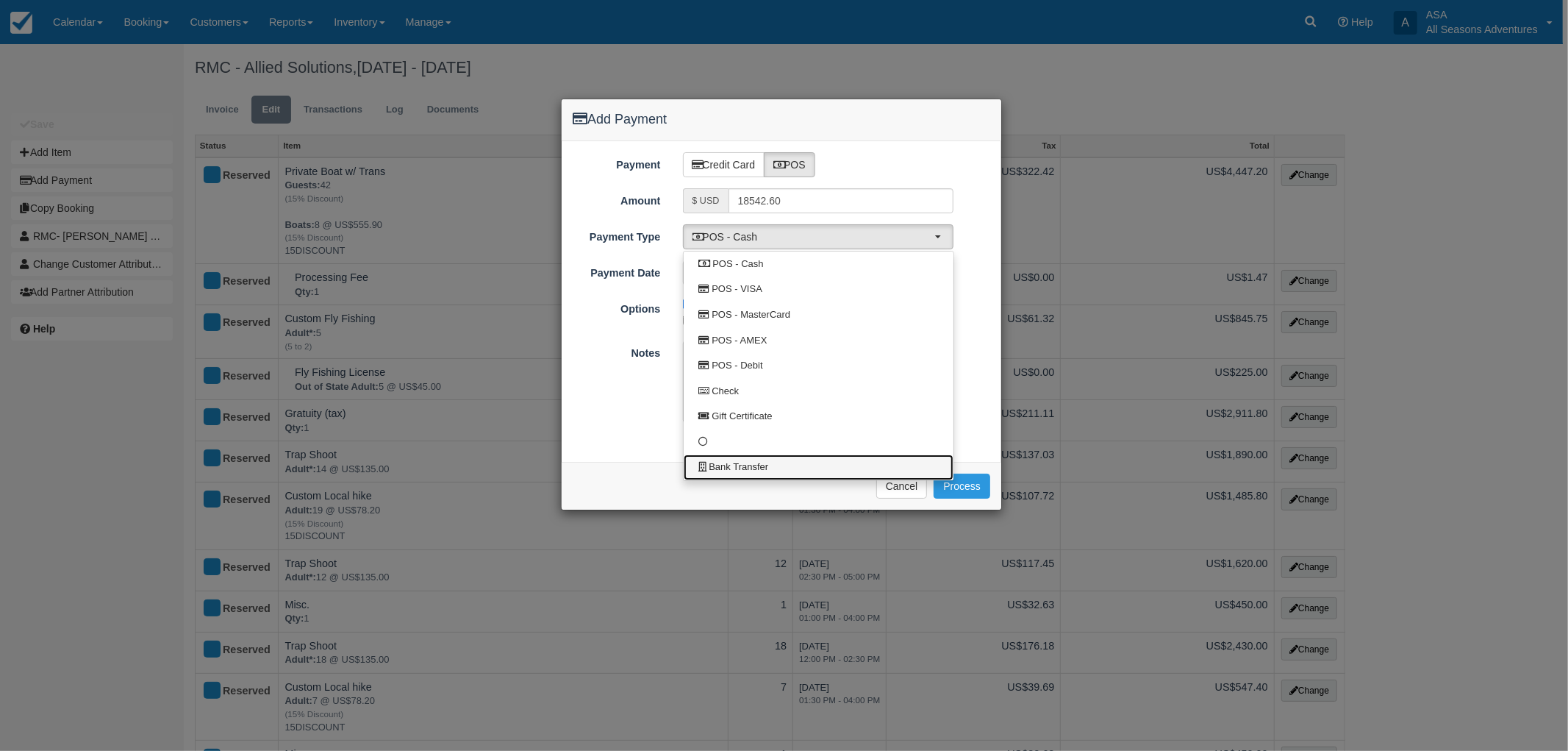
click at [790, 461] on link "Bank Transfer" at bounding box center [818, 467] width 270 height 26
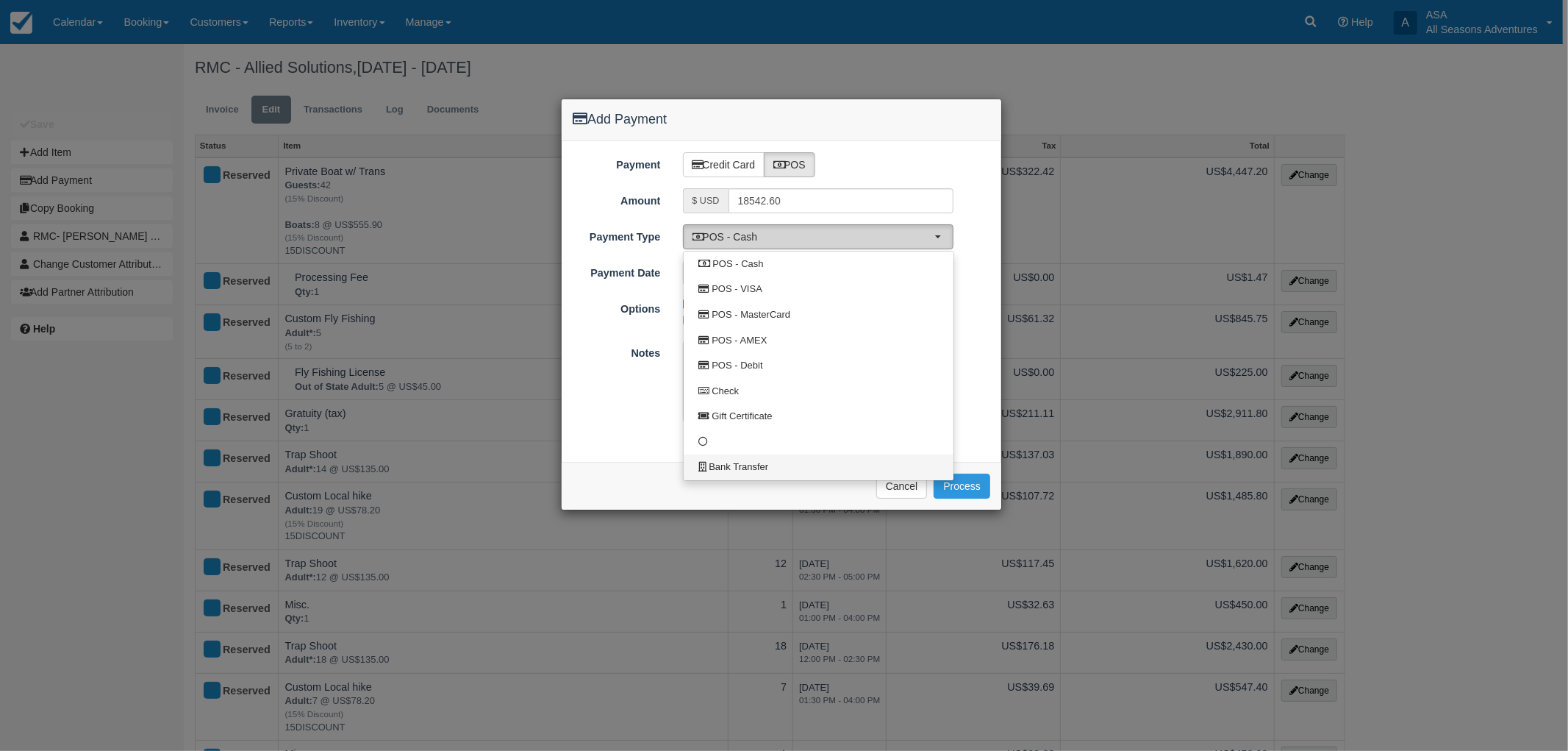
select select "BANK"
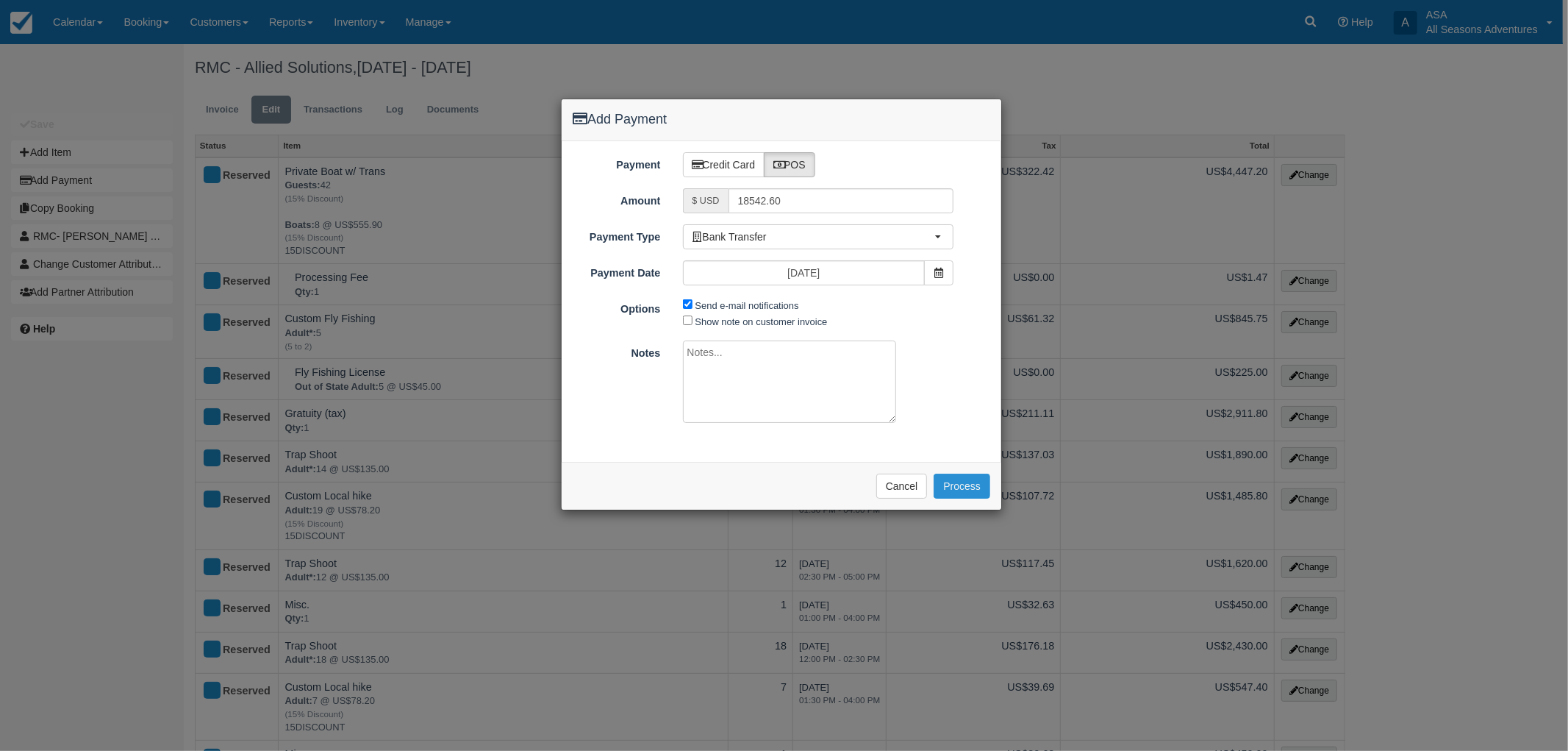
click at [946, 480] on button "Process" at bounding box center [962, 486] width 57 height 25
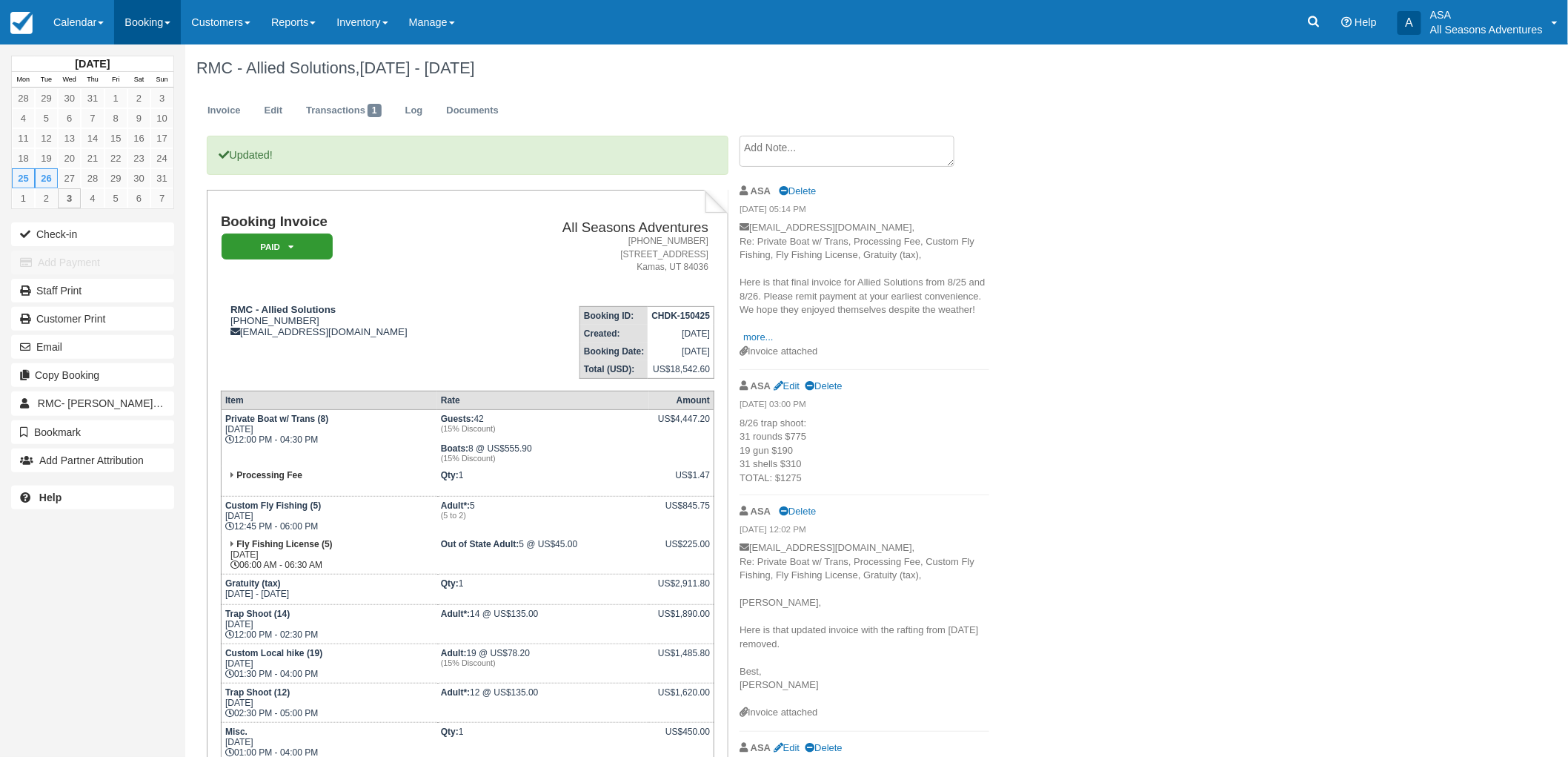
click at [135, 40] on link "Booking" at bounding box center [147, 22] width 67 height 44
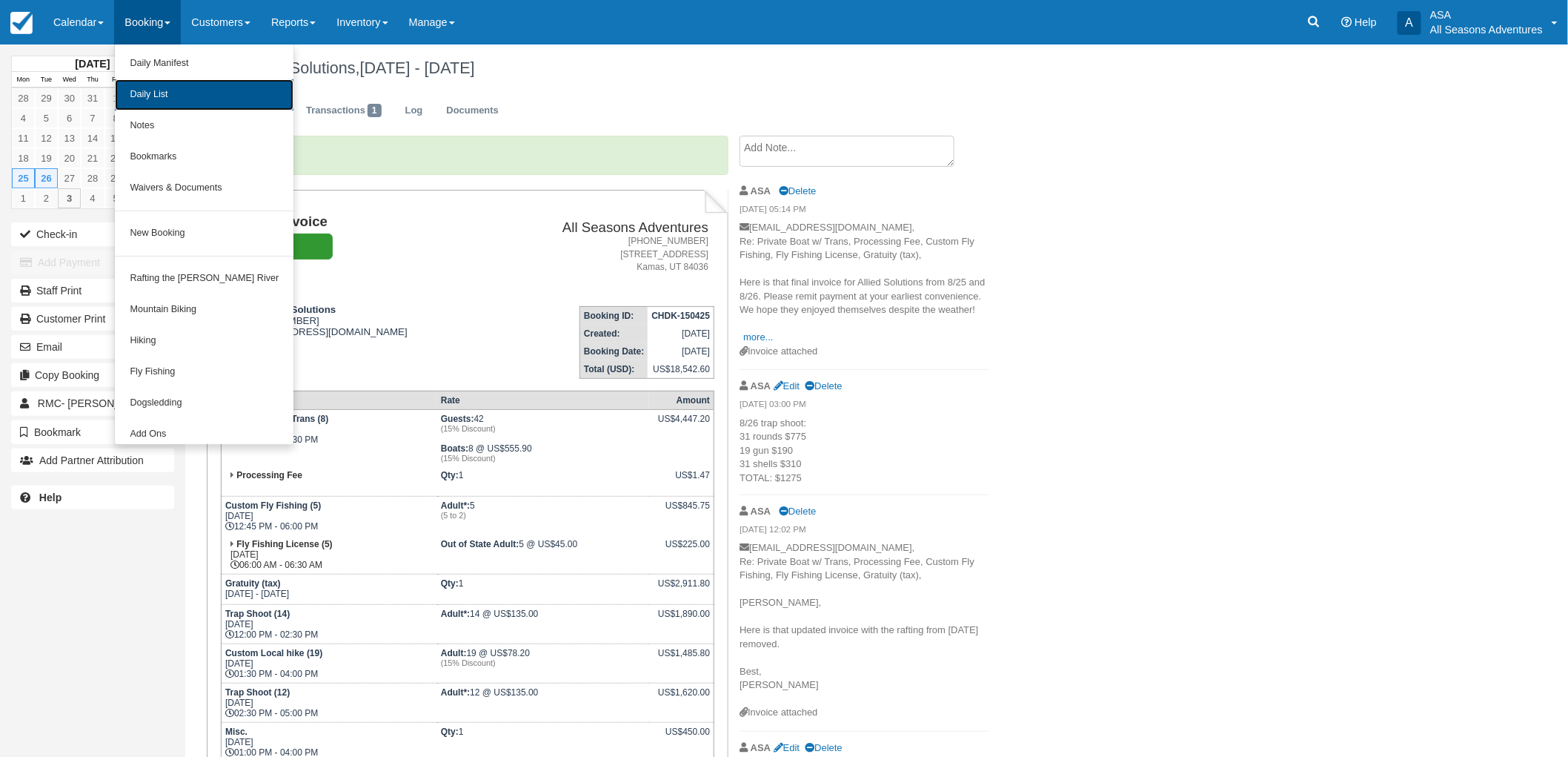
click at [153, 104] on link "Daily List" at bounding box center [204, 95] width 179 height 31
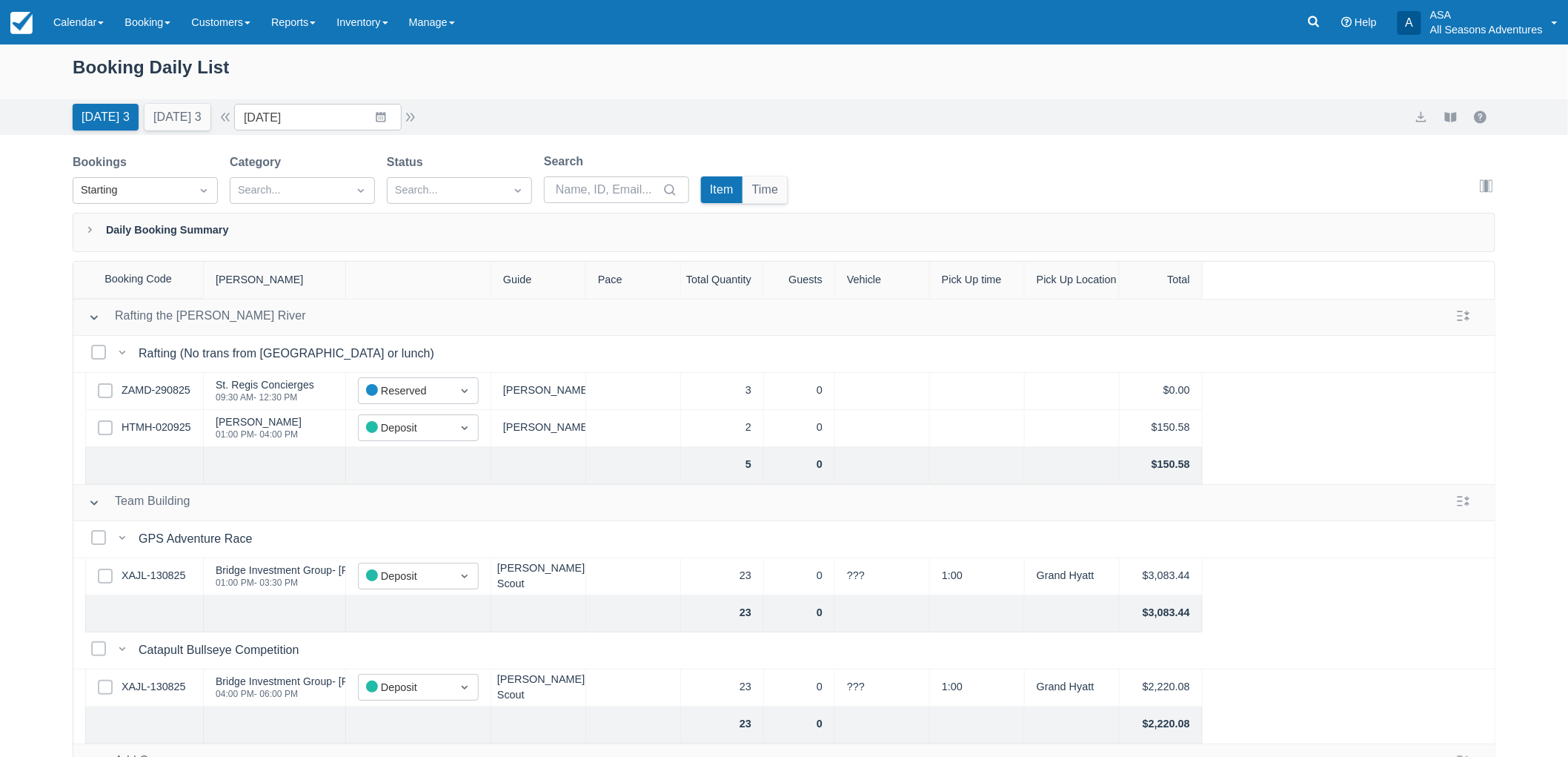
click at [92, 143] on div "Booking Daily List Today 3 Tomorrow 3 Date 09/03/25 Navigate forward to interac…" at bounding box center [784, 438] width 1568 height 788
click at [146, 116] on button "[DATE] 3" at bounding box center [177, 117] width 66 height 27
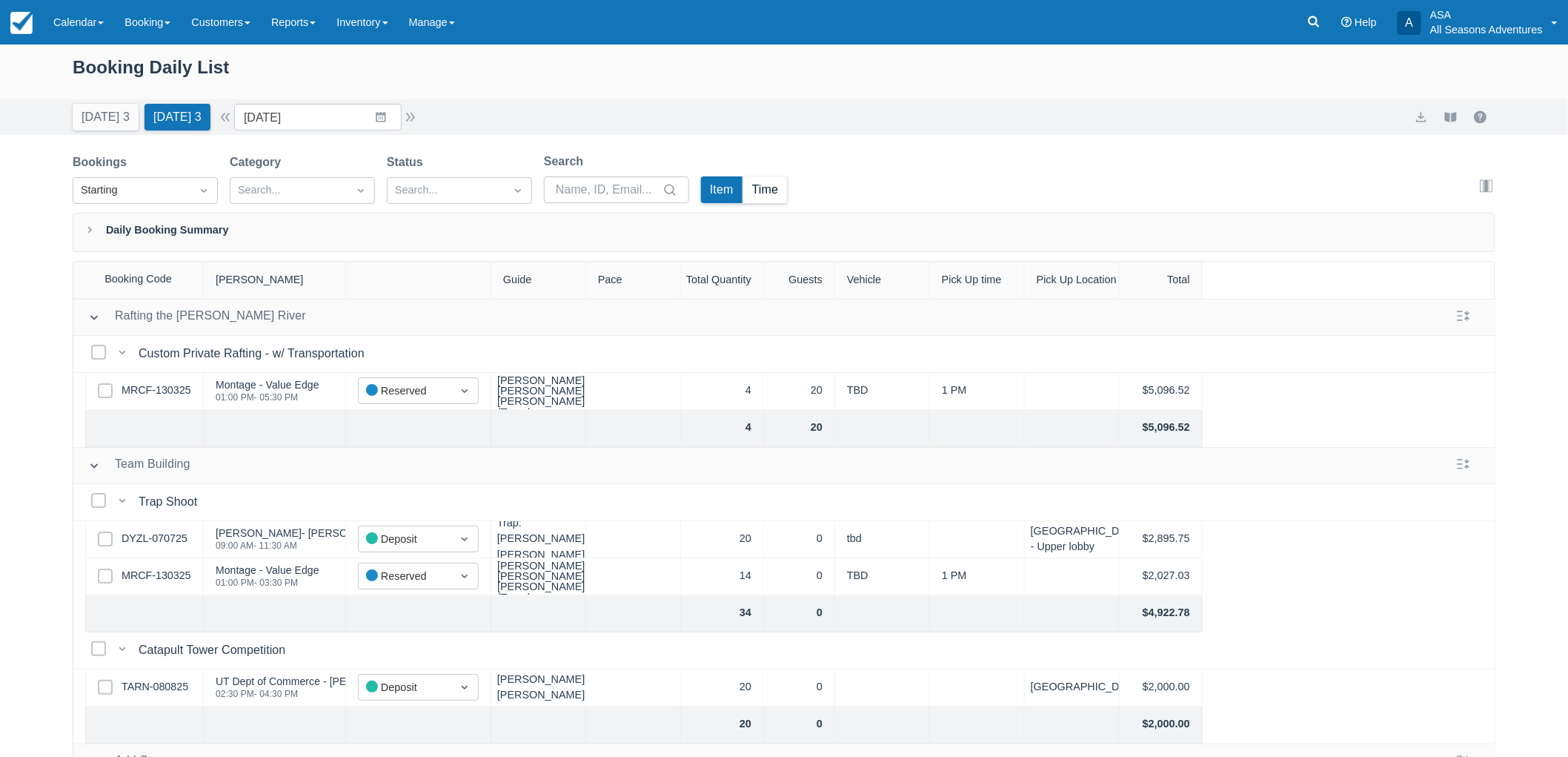
click at [757, 197] on button "Time" at bounding box center [765, 189] width 44 height 27
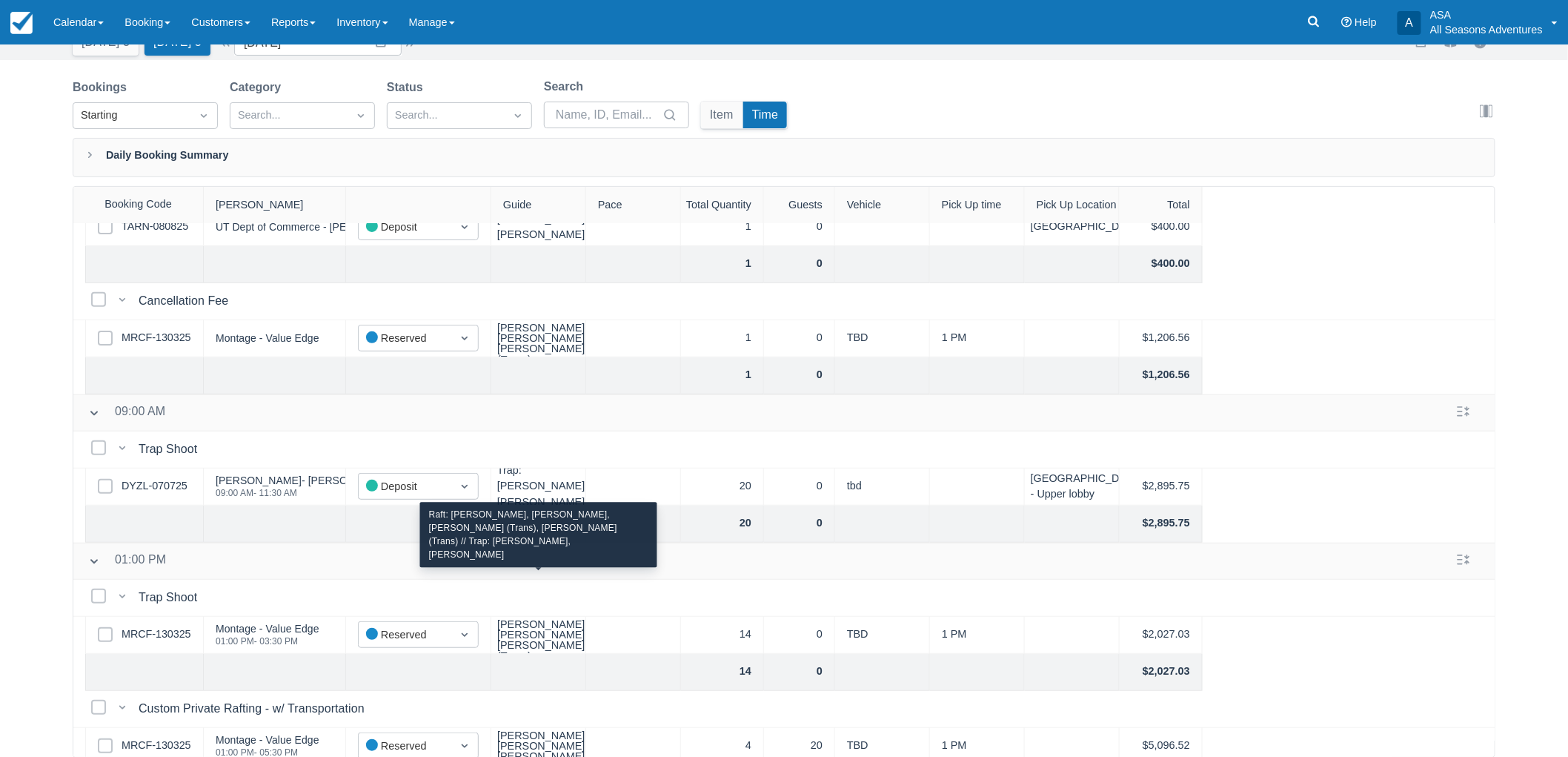
scroll to position [234, 0]
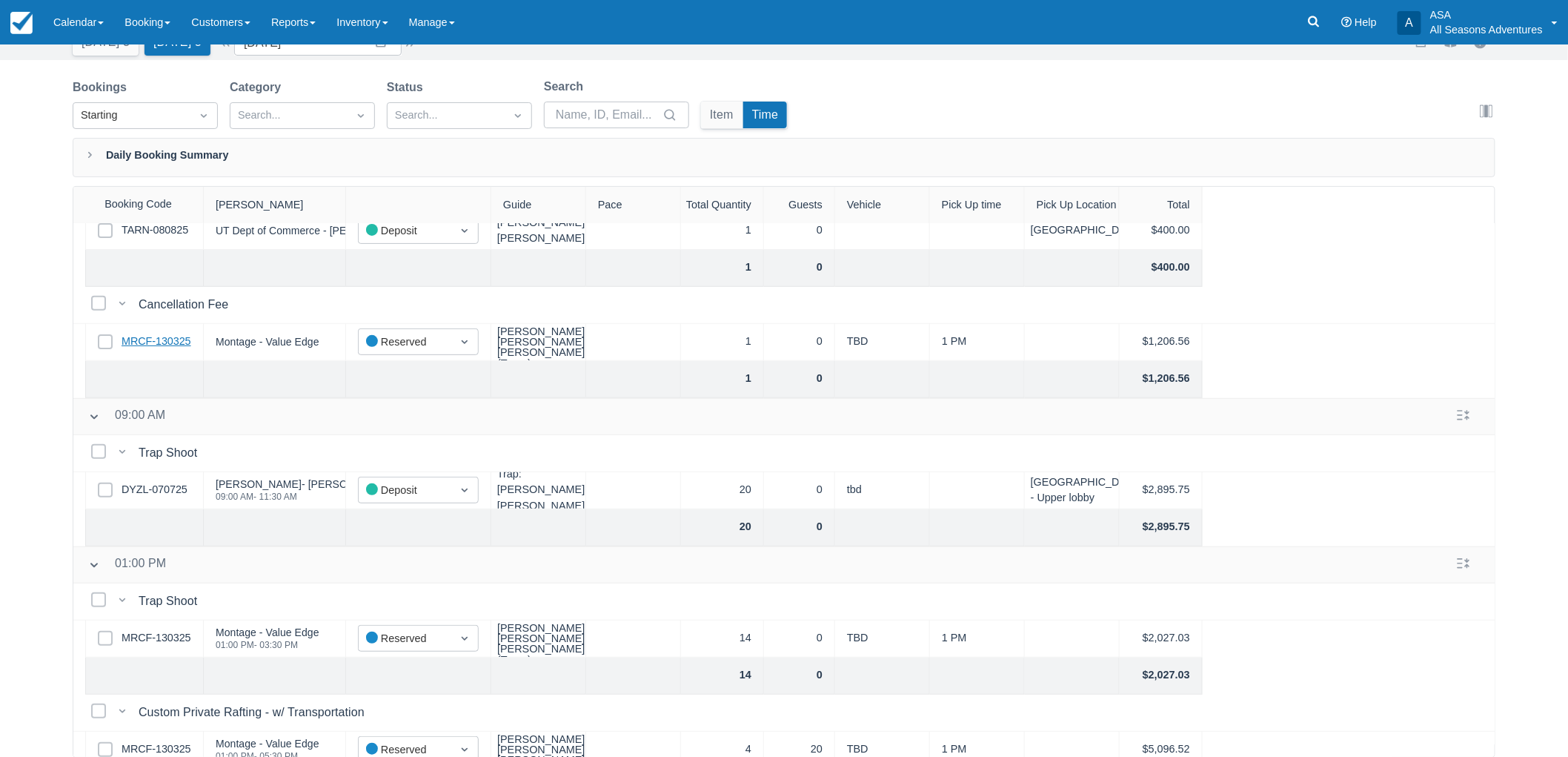
click at [138, 337] on link "MRCF-130325" at bounding box center [156, 341] width 70 height 16
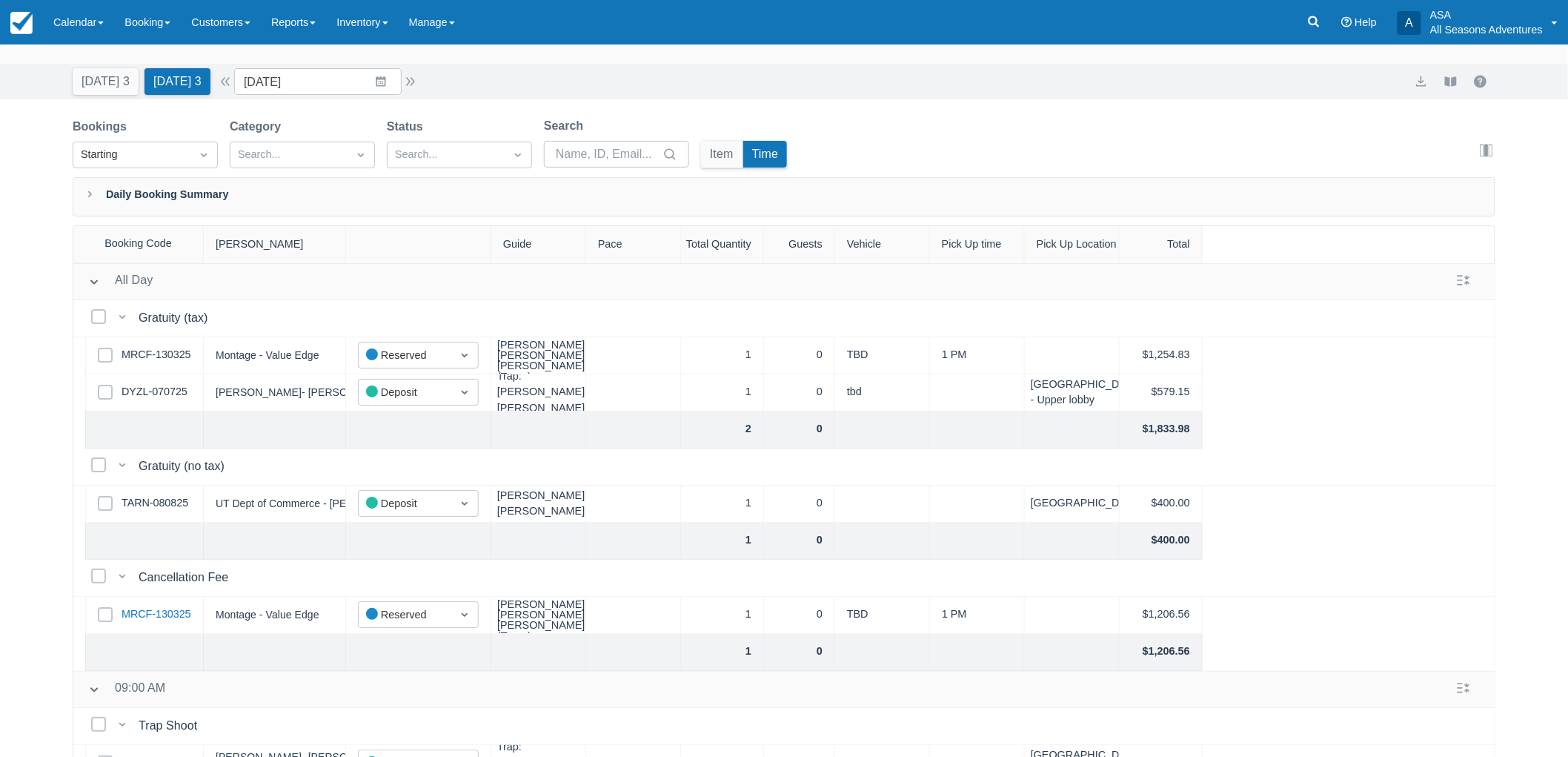
scroll to position [0, 0]
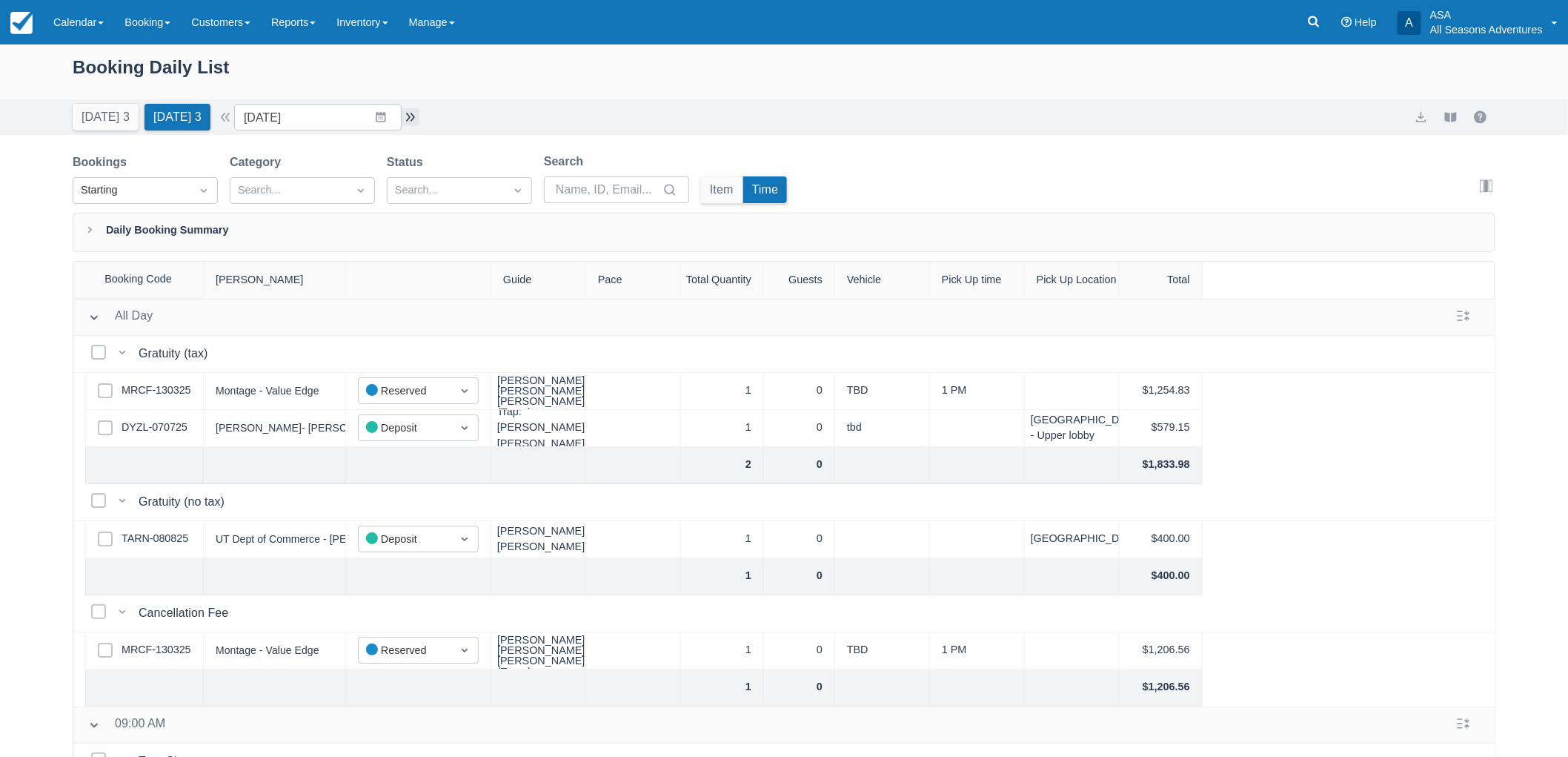
click at [407, 113] on button "button" at bounding box center [410, 117] width 18 height 18
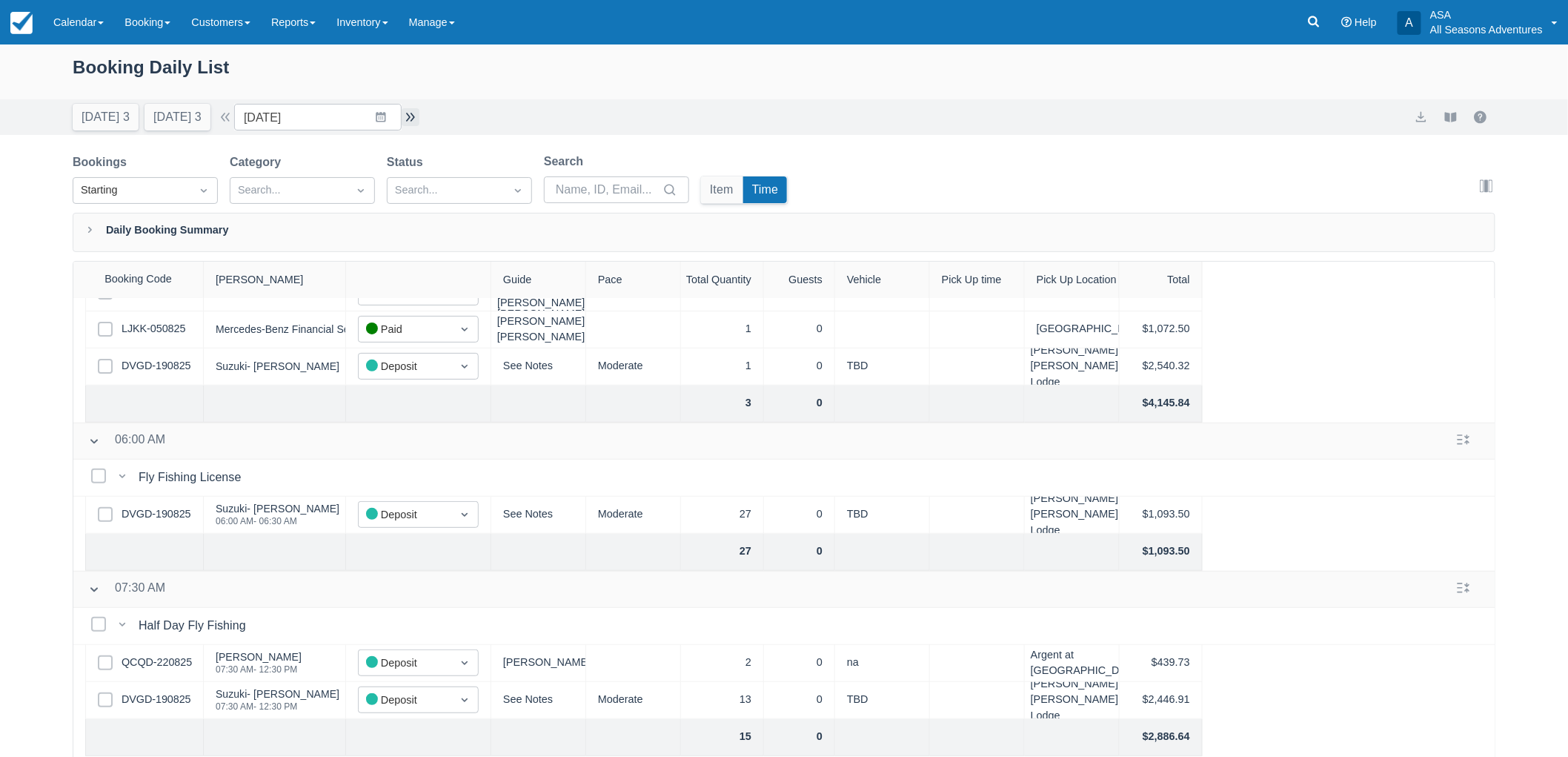
click at [412, 120] on button "button" at bounding box center [410, 117] width 18 height 18
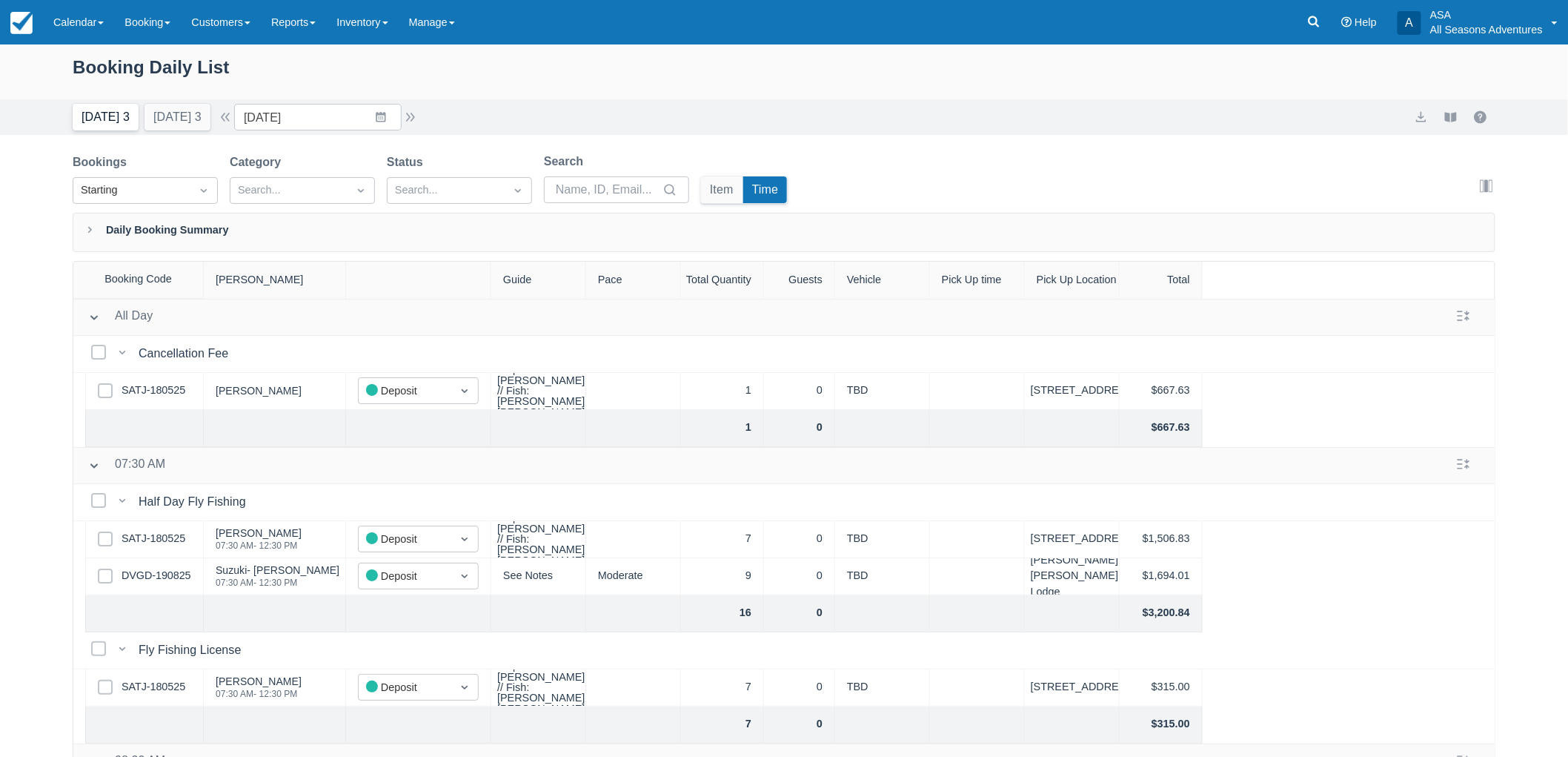
click at [100, 117] on button "Today 3" at bounding box center [106, 117] width 66 height 27
type input "09/03/25"
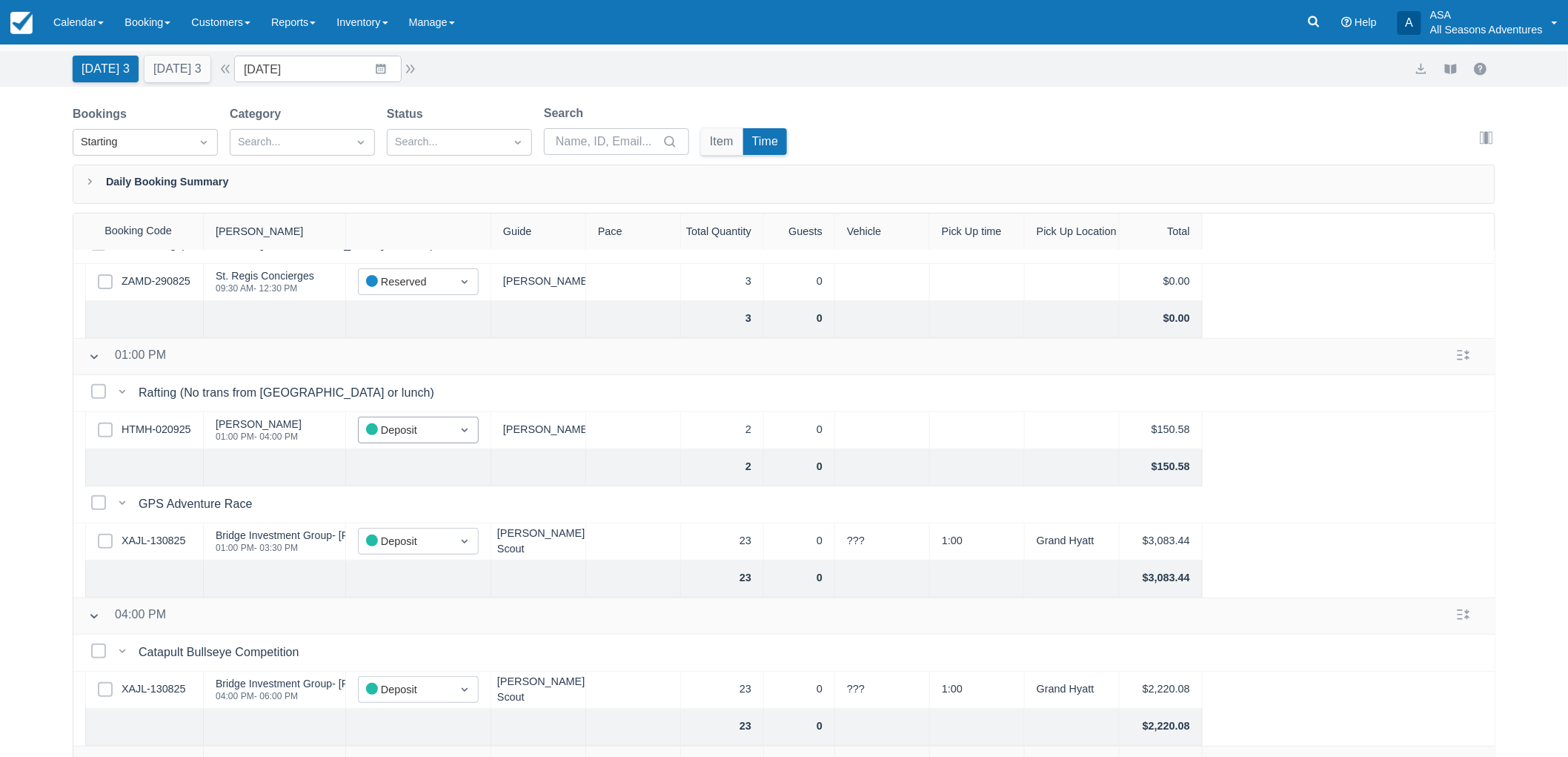
scroll to position [75, 0]
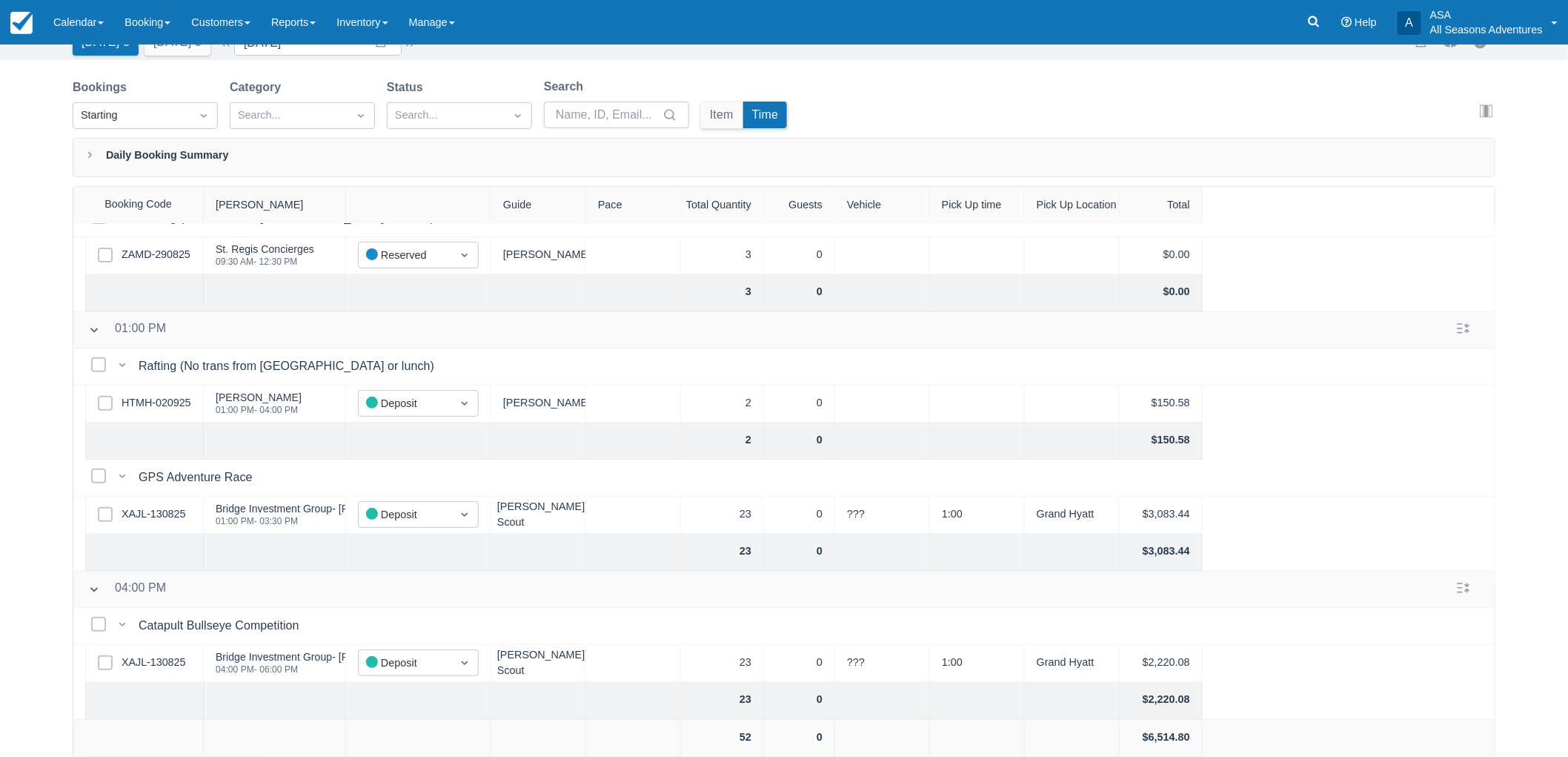
drag, startPoint x: 54, startPoint y: 619, endPoint x: 132, endPoint y: 602, distance: 79.8
click at [54, 619] on div "Booking Daily List Today 3 Tomorrow 3 Date 09/03/25 Navigate forward to interac…" at bounding box center [784, 364] width 1568 height 788
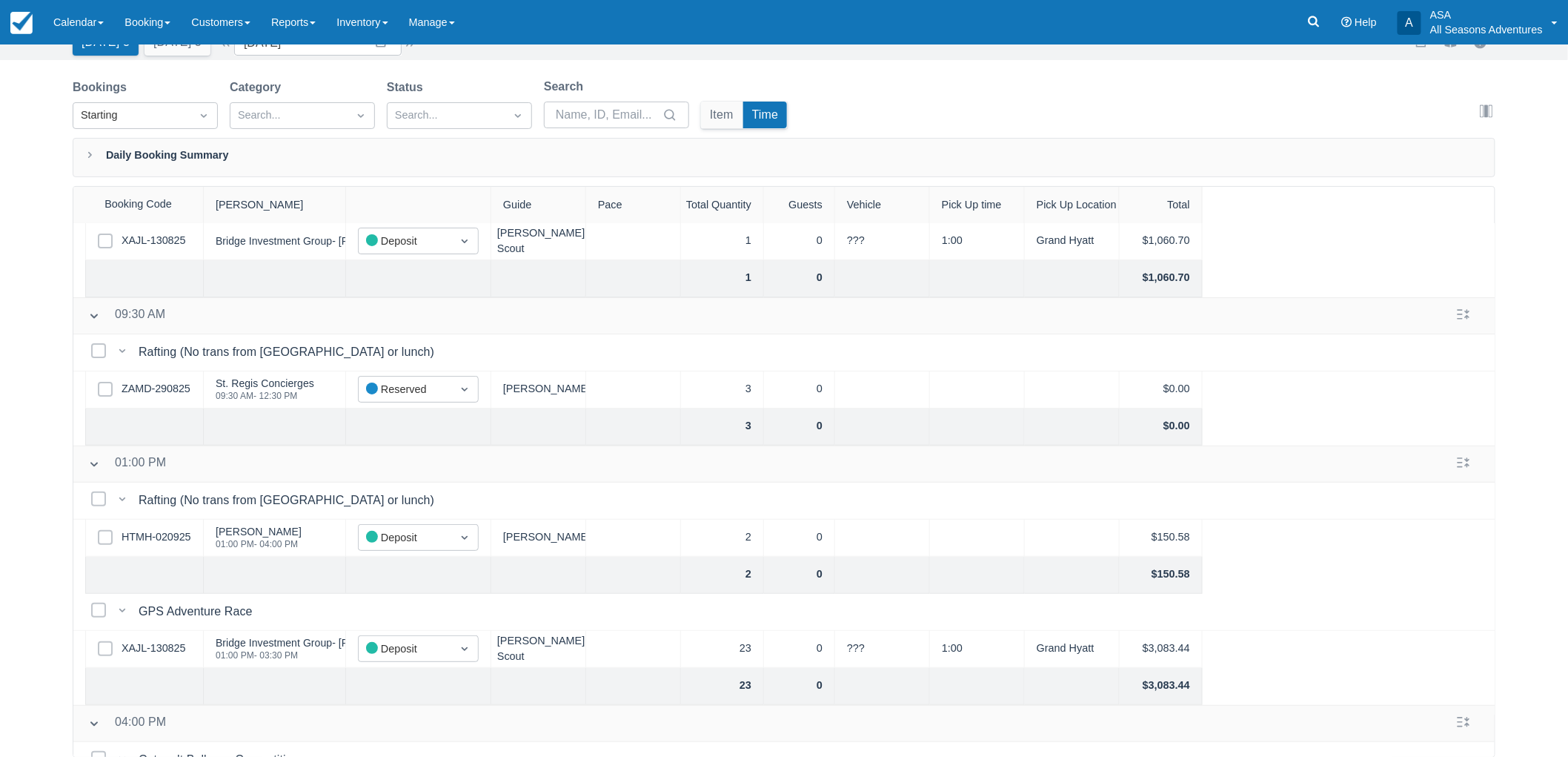
scroll to position [0, 0]
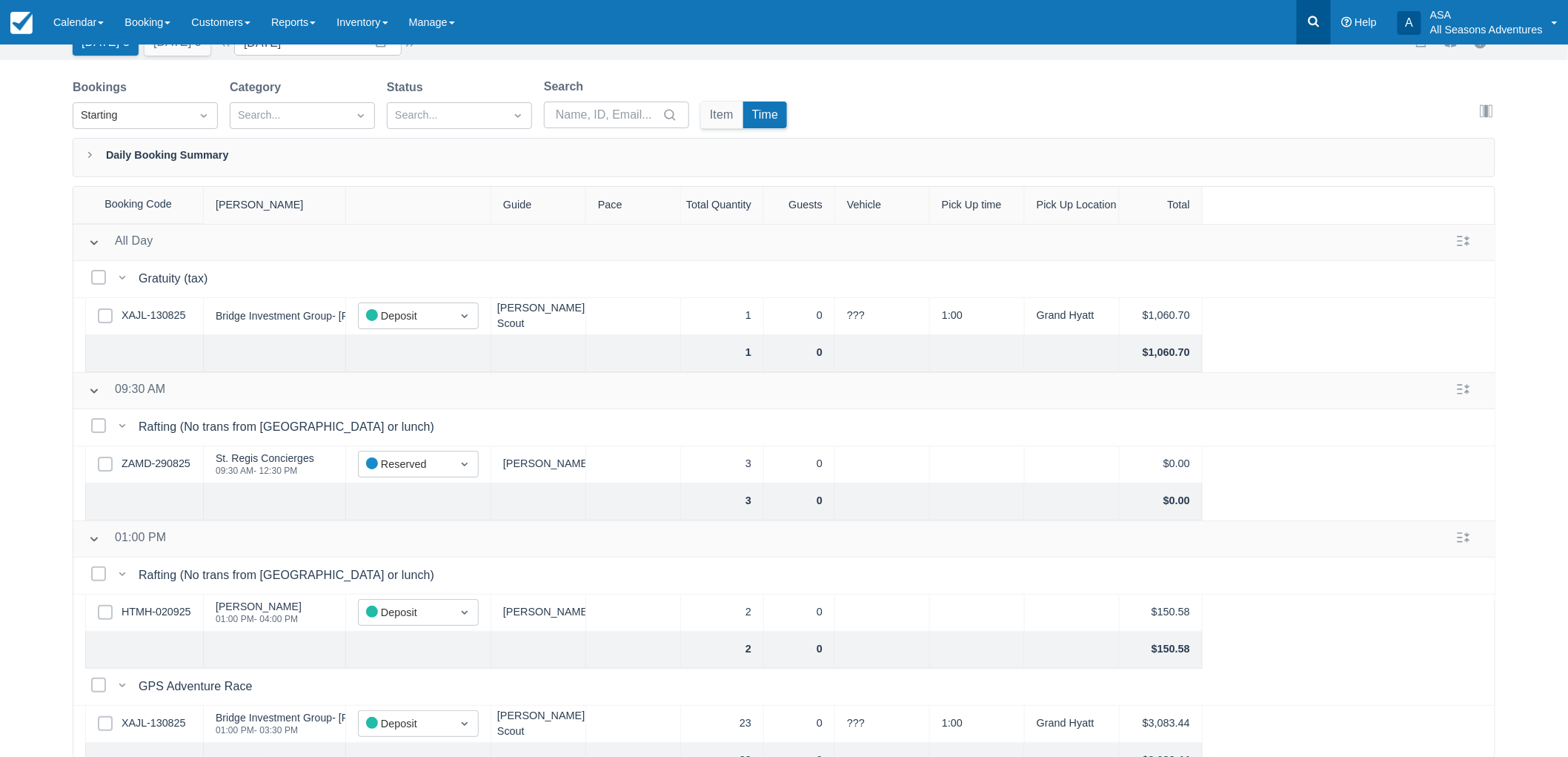
click at [1323, 13] on link at bounding box center [1313, 22] width 34 height 44
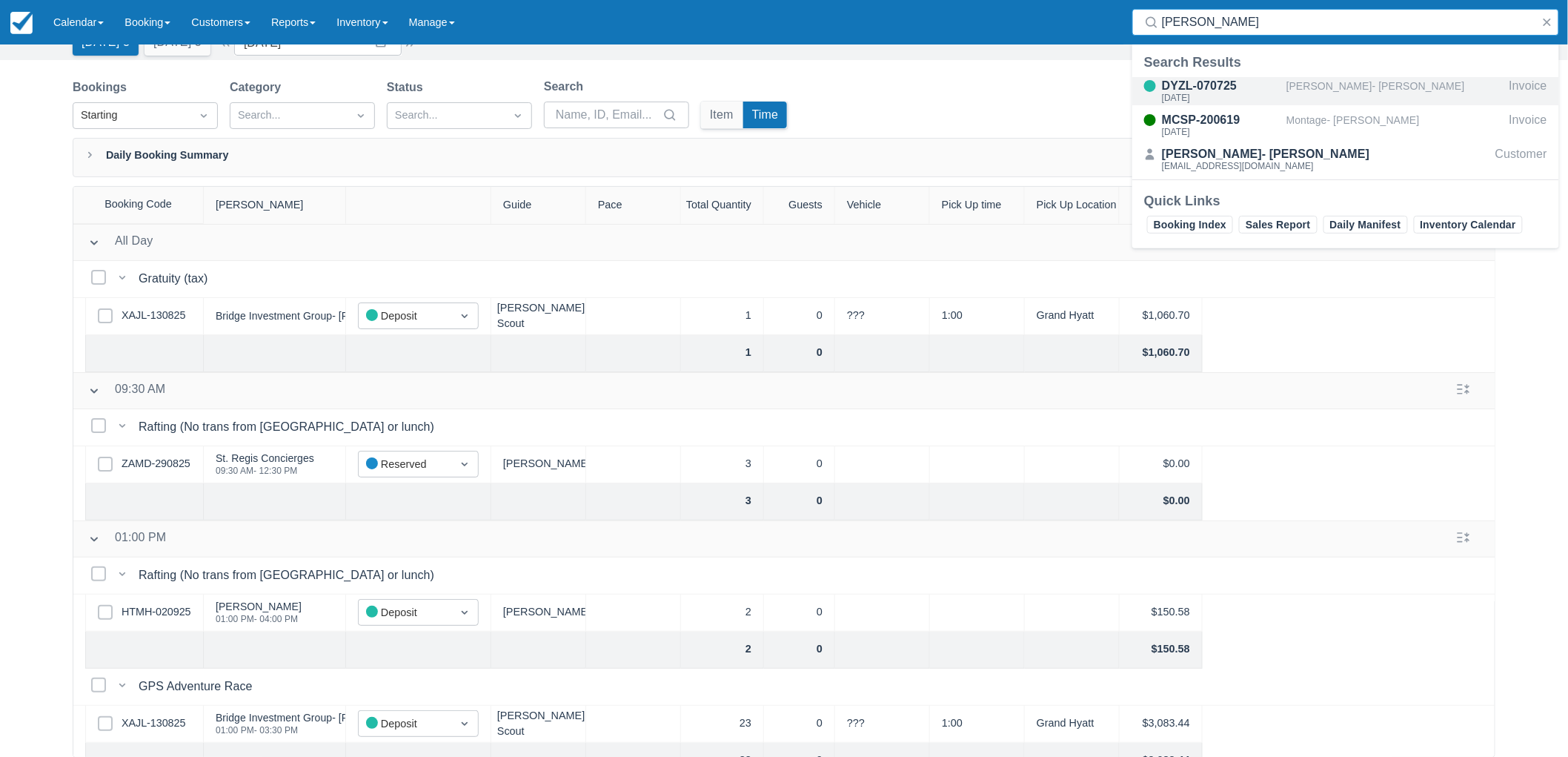
type input "meeker"
click at [1320, 85] on div "[PERSON_NAME]- [PERSON_NAME]" at bounding box center [1395, 91] width 217 height 29
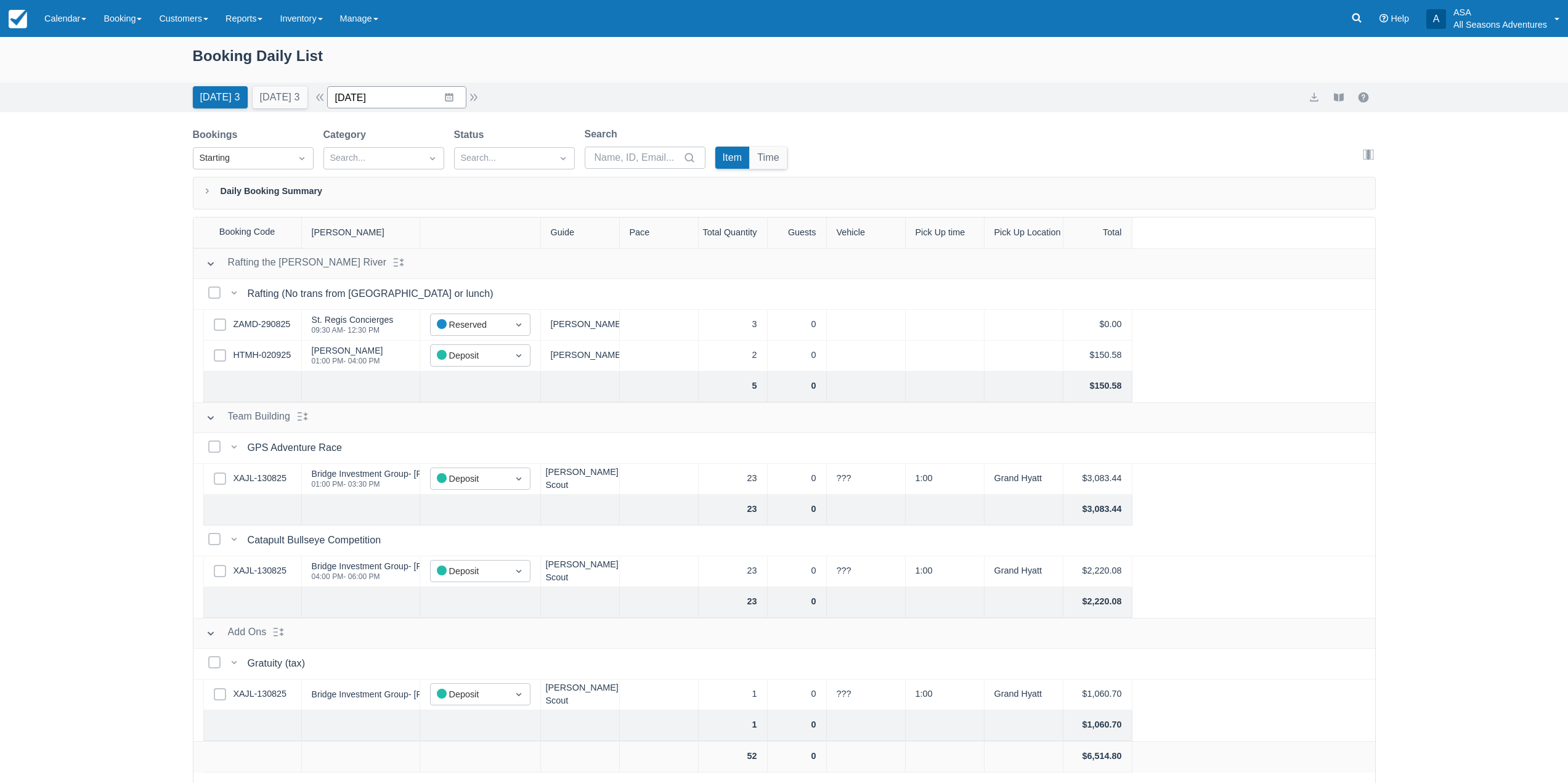
click at [404, 93] on input "09/03/25" at bounding box center [397, 98] width 139 height 22
click at [403, 242] on td "16" at bounding box center [401, 239] width 24 height 24
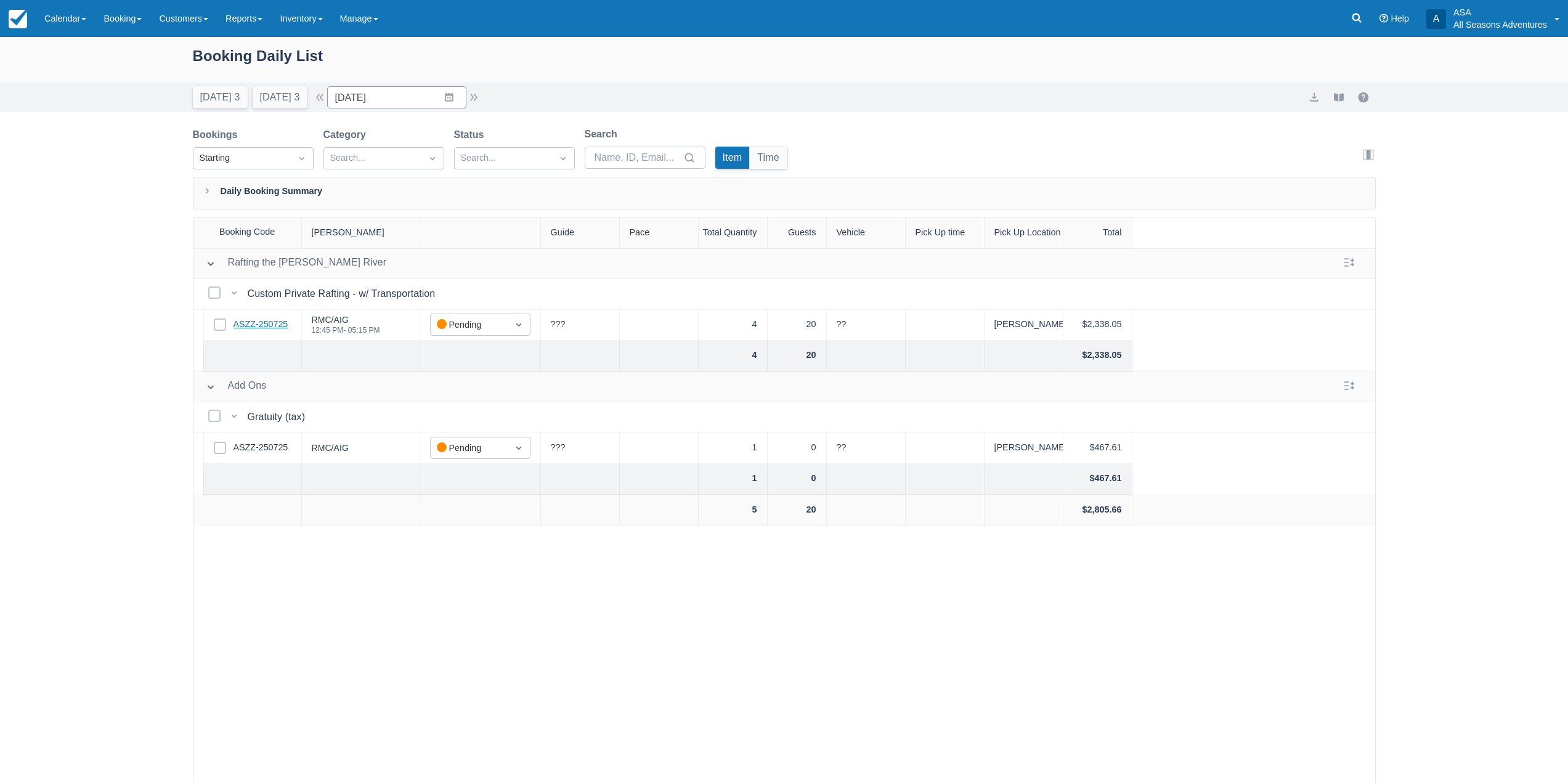
click at [259, 327] on link "ASZZ-250725" at bounding box center [261, 324] width 55 height 13
click at [300, 99] on button "Tomorrow 3" at bounding box center [280, 98] width 55 height 22
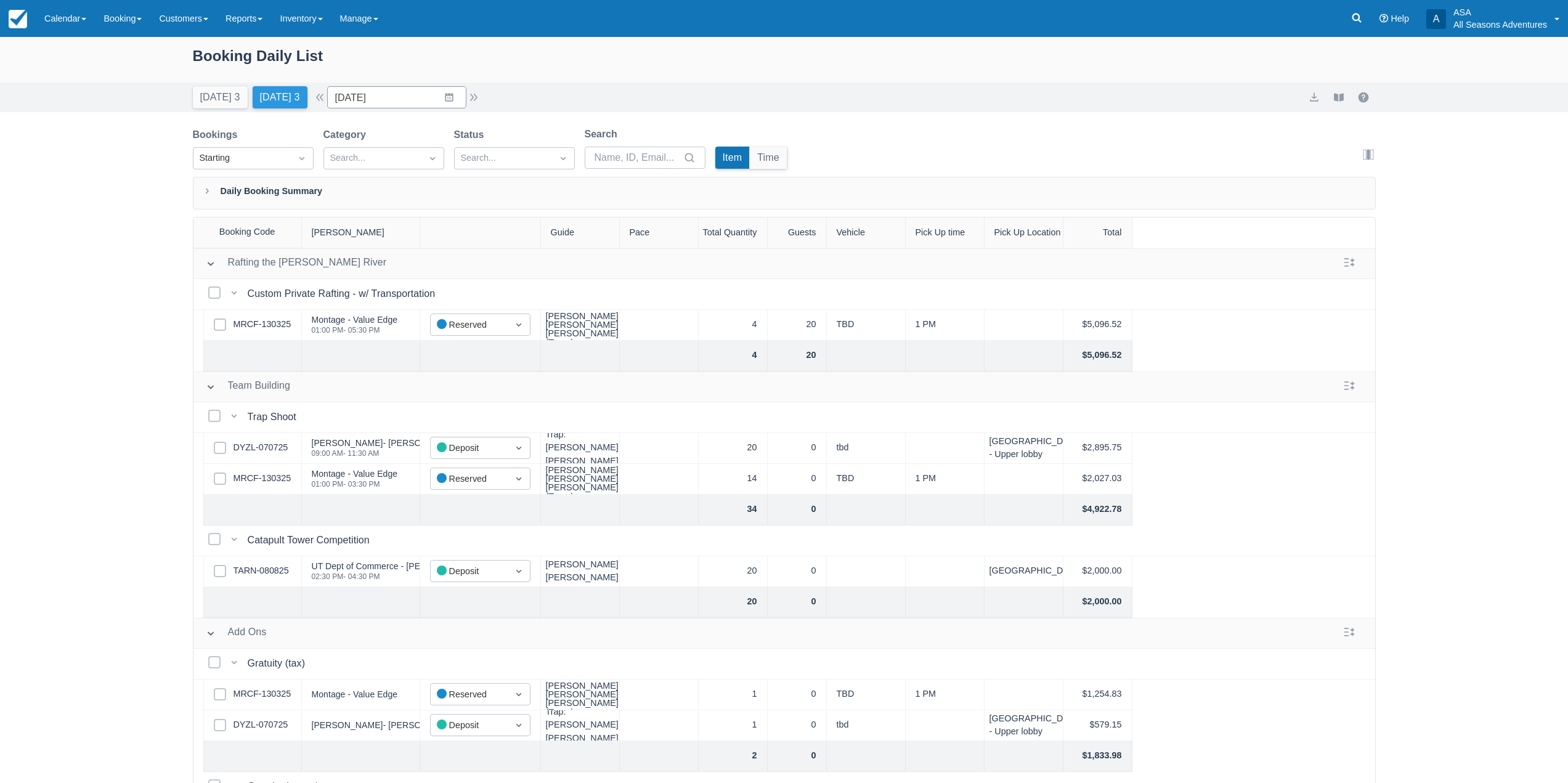
click at [269, 97] on button "Tomorrow 3" at bounding box center [280, 98] width 55 height 22
click at [247, 326] on link "MRCF-130325" at bounding box center [262, 324] width 58 height 13
click at [477, 104] on button "button" at bounding box center [473, 97] width 15 height 15
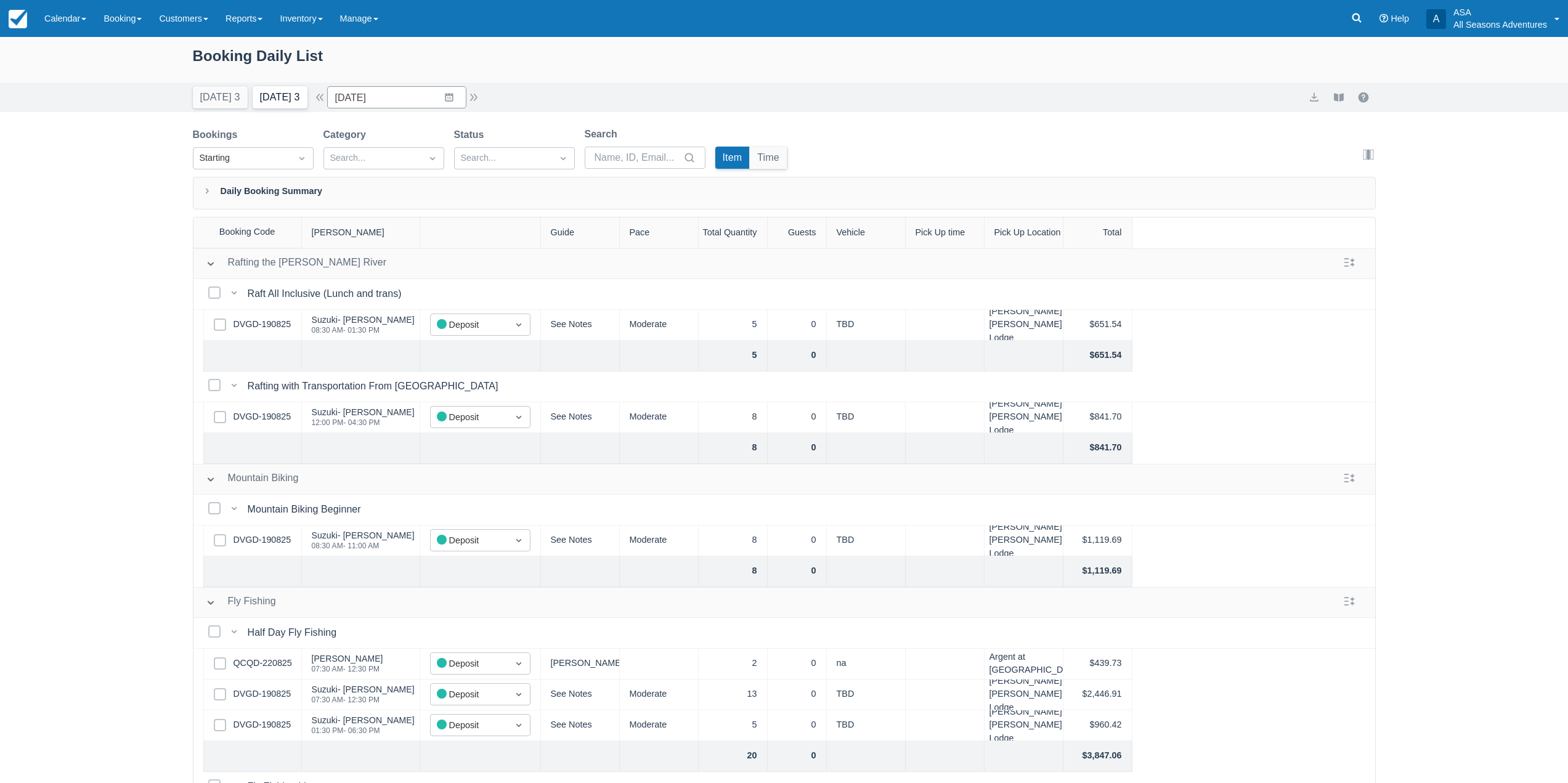
click at [268, 91] on button "Tomorrow 3" at bounding box center [280, 98] width 55 height 22
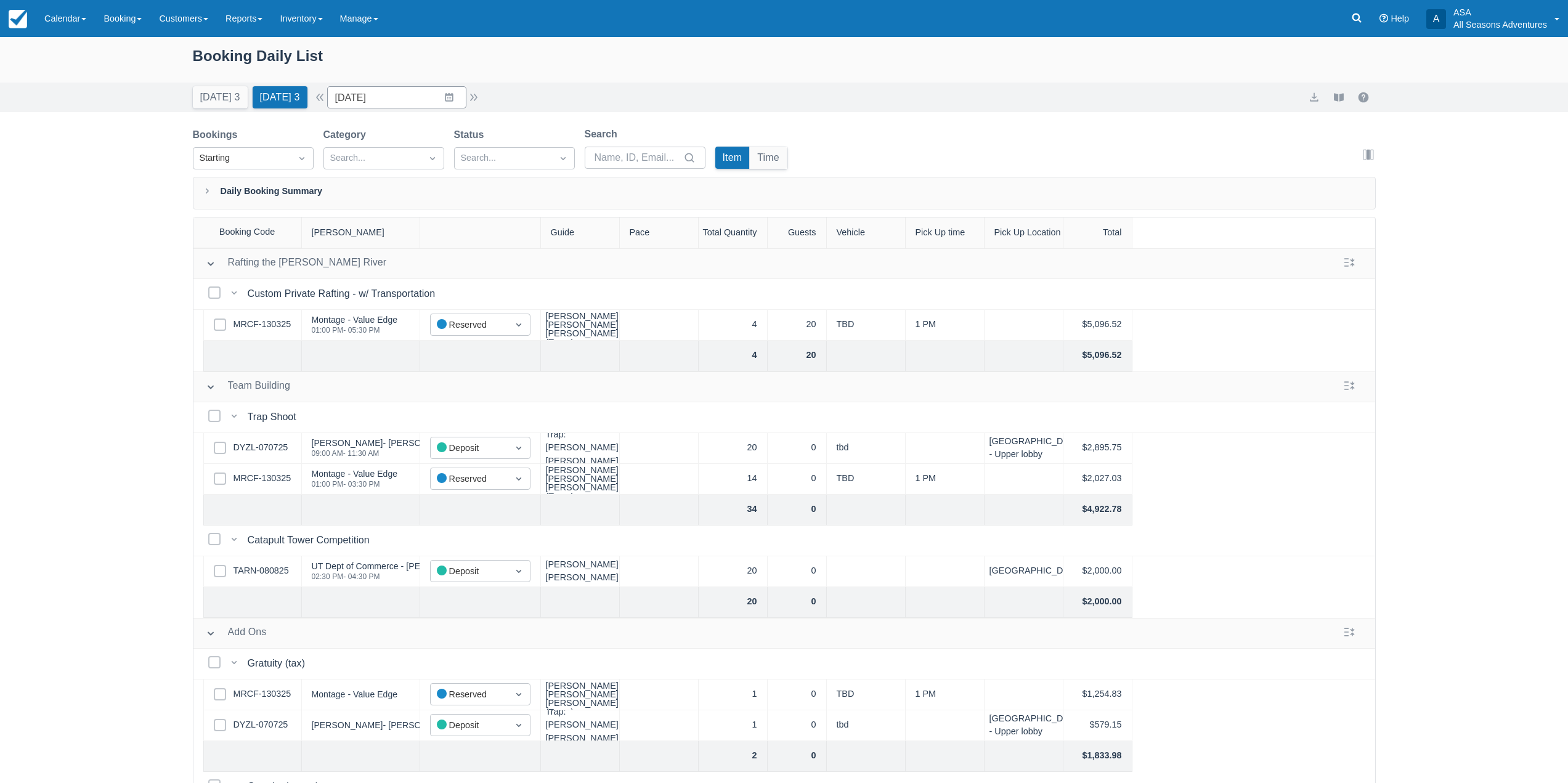
scroll to position [152, 0]
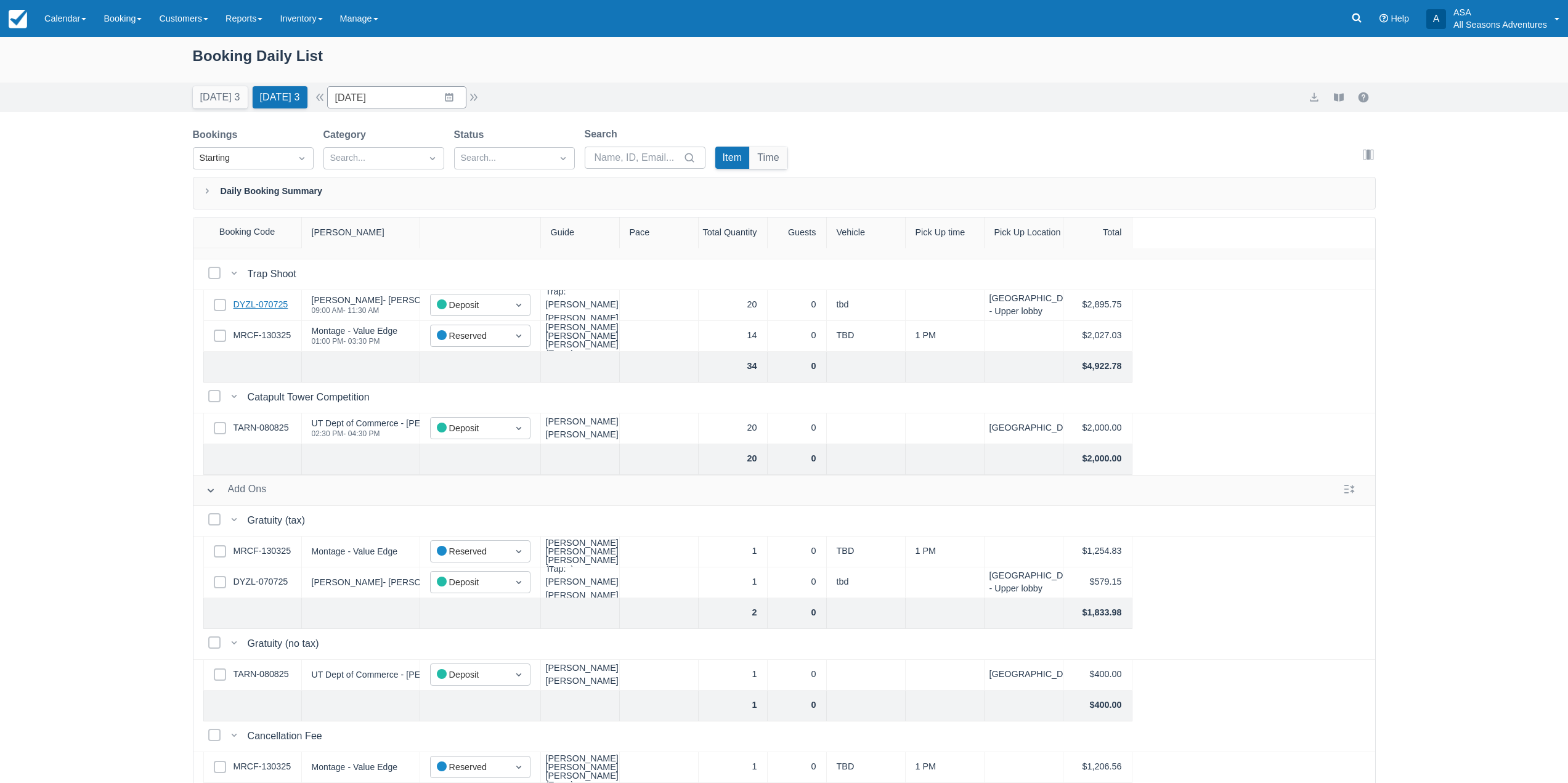
click at [260, 290] on div "Select Row DYZL-070725" at bounding box center [252, 305] width 98 height 31
click at [261, 298] on link "DYZL-070725" at bounding box center [261, 304] width 55 height 13
click at [210, 101] on button "Today 3" at bounding box center [220, 98] width 55 height 22
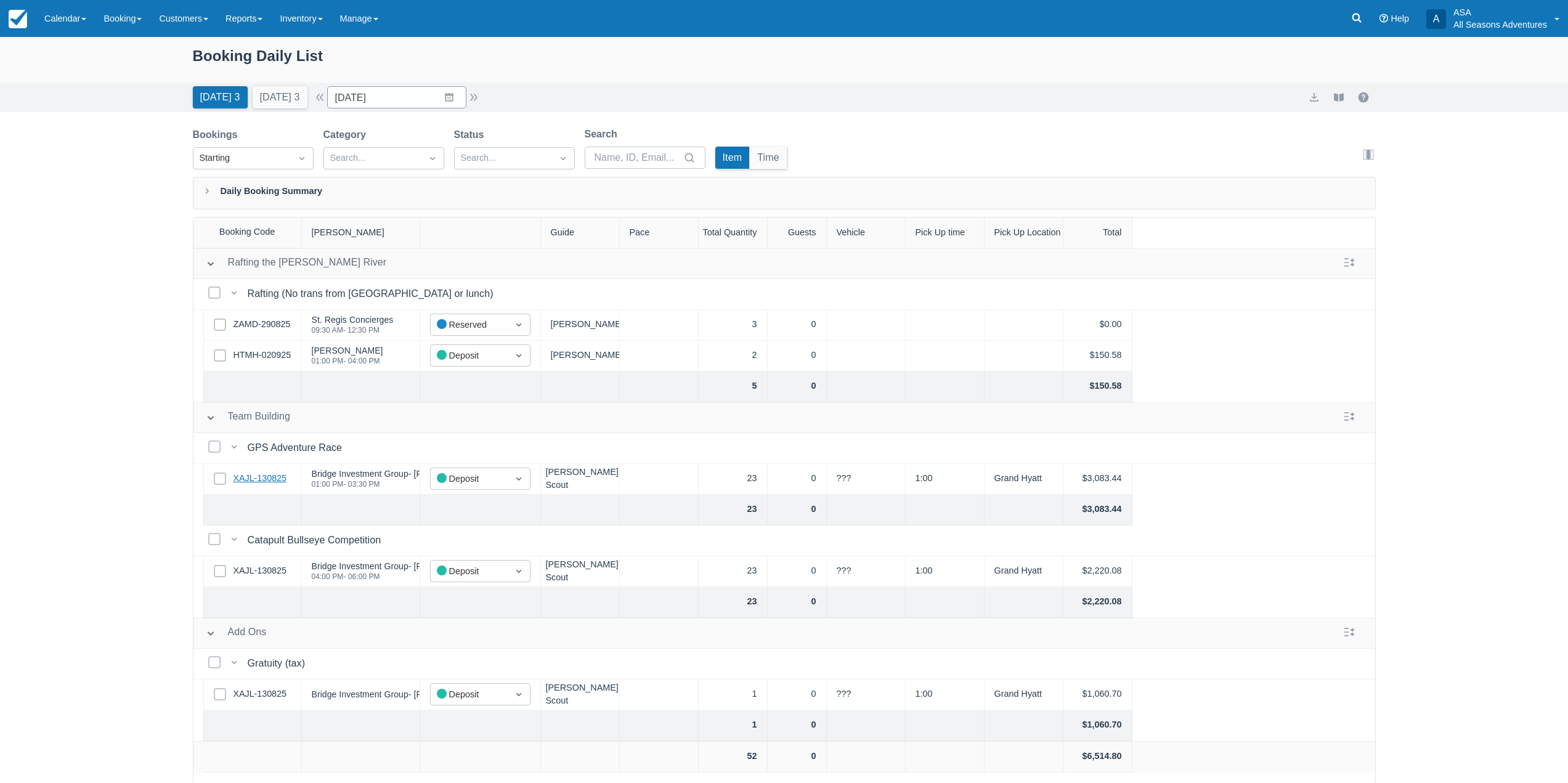
click at [264, 480] on link "XAJL-130825" at bounding box center [260, 478] width 53 height 13
click at [273, 100] on button "Tomorrow 3" at bounding box center [280, 98] width 55 height 22
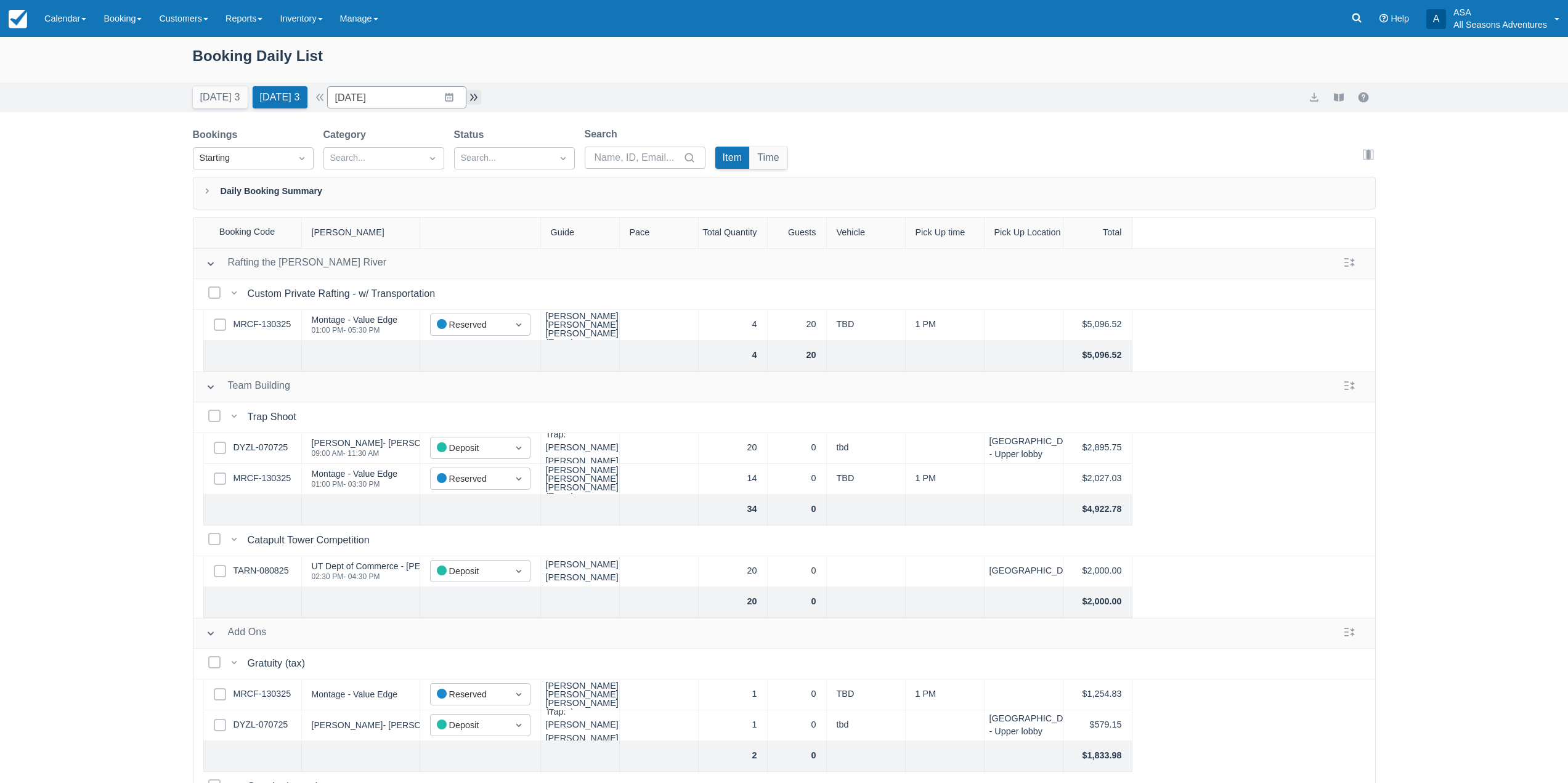
click at [480, 98] on button "button" at bounding box center [473, 97] width 15 height 15
type input "09/05/25"
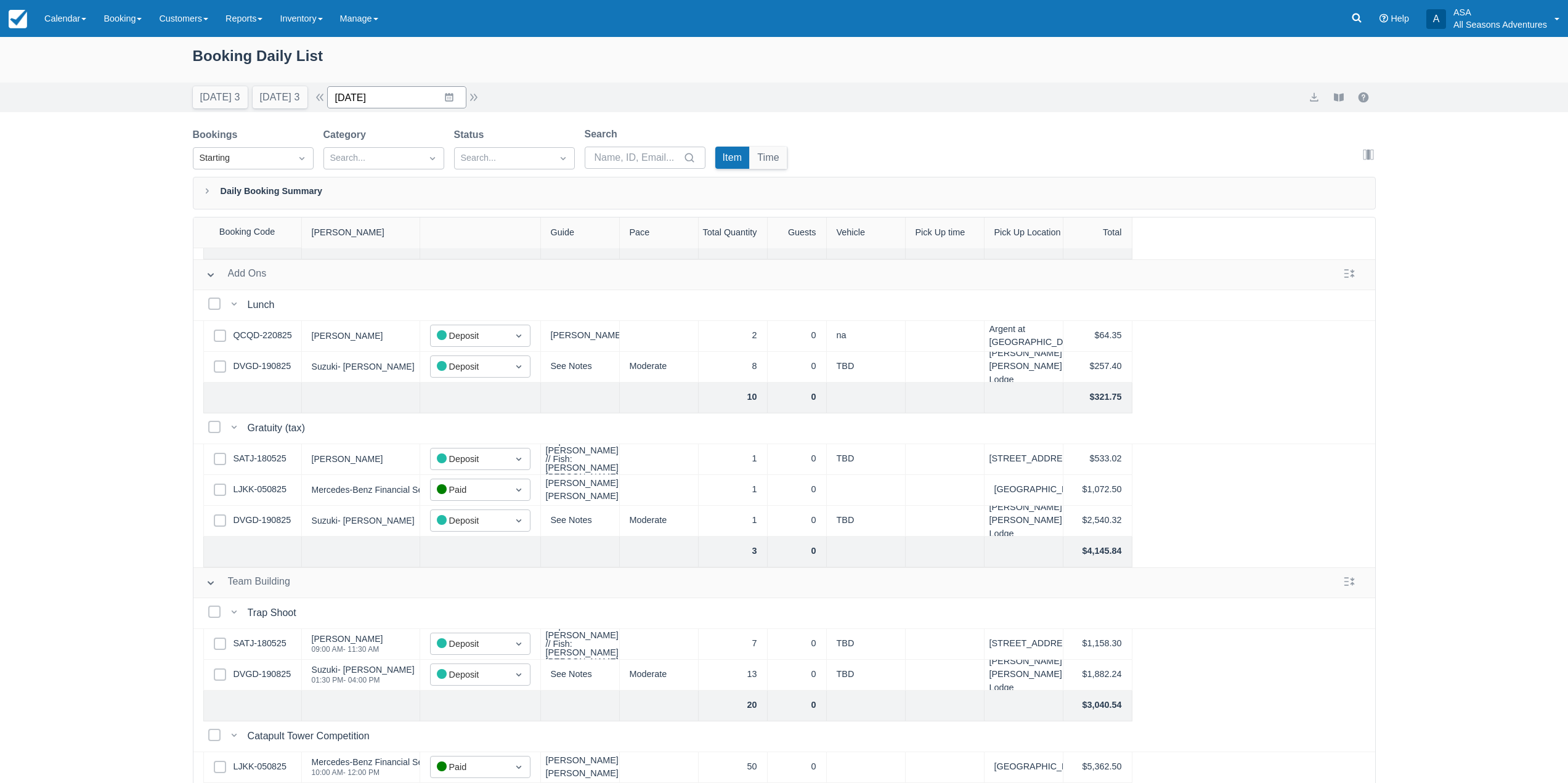
click at [407, 100] on input "09/05/25" at bounding box center [397, 98] width 139 height 22
click at [700, 86] on div "Today 3 Tomorrow 3 Date 09/05/25 Navigate forward to interact with the calendar…" at bounding box center [785, 98] width 1183 height 22
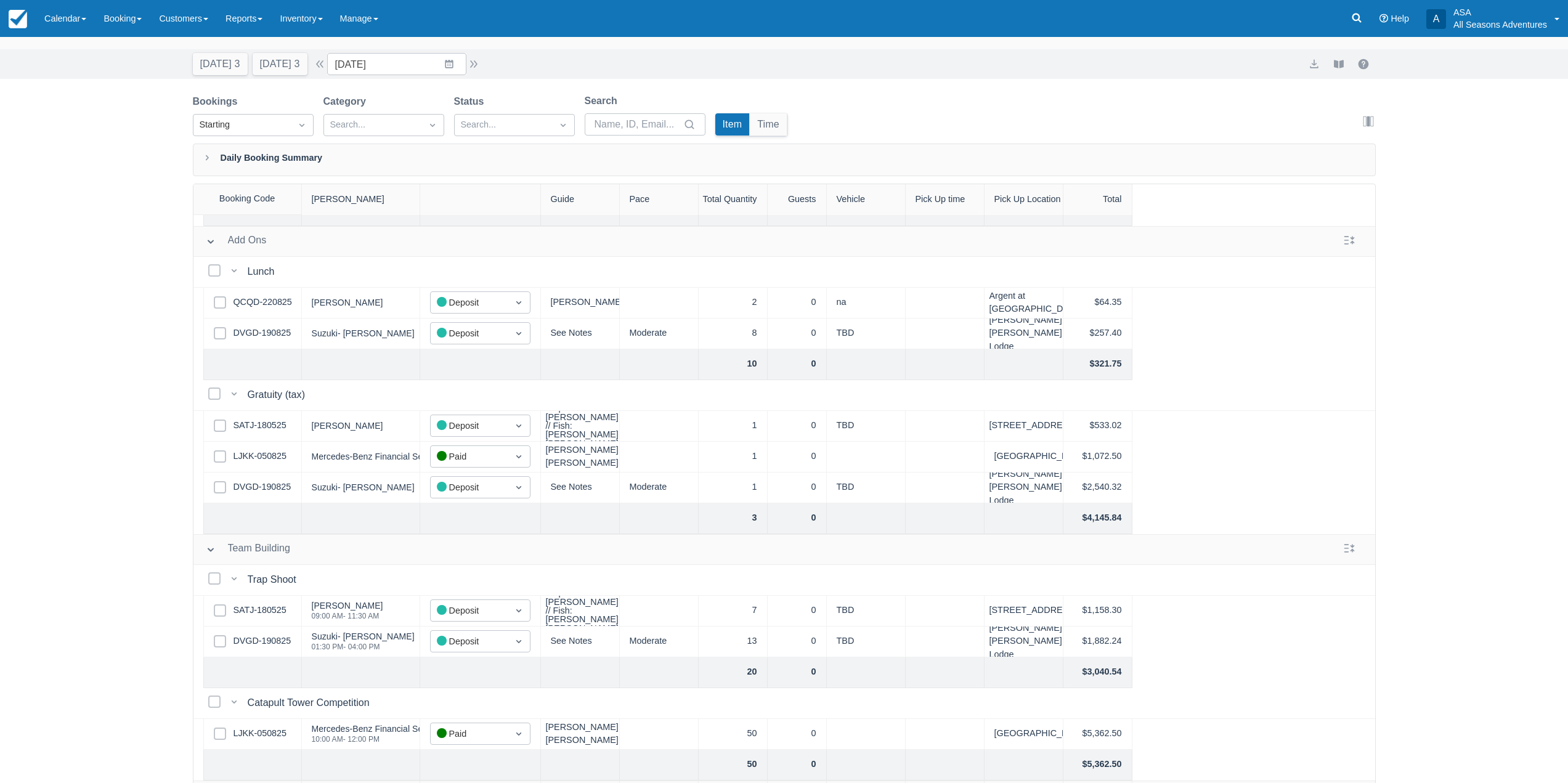
scroll to position [63, 0]
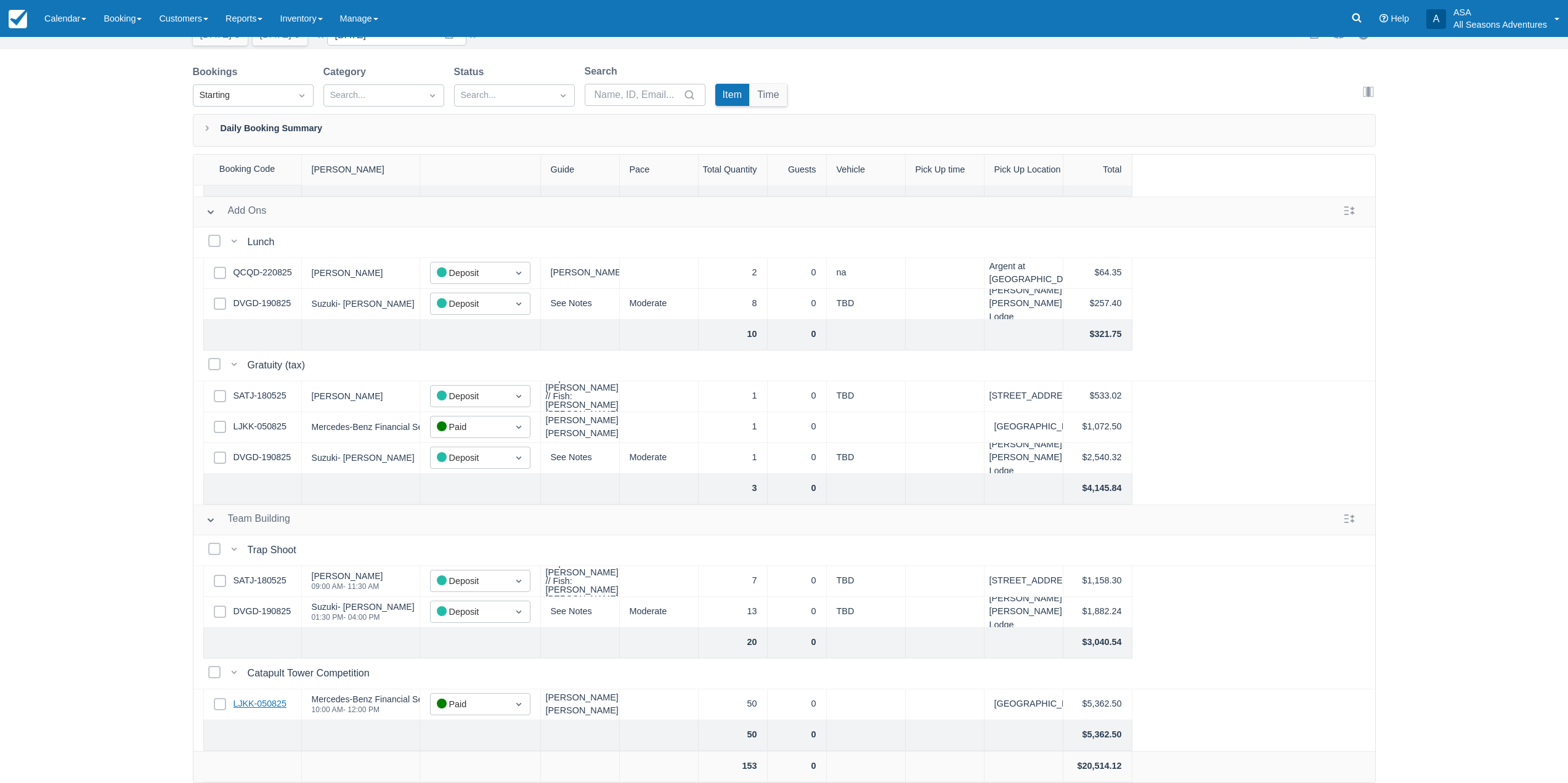
click at [278, 697] on link "LJKK-050825" at bounding box center [260, 704] width 53 height 13
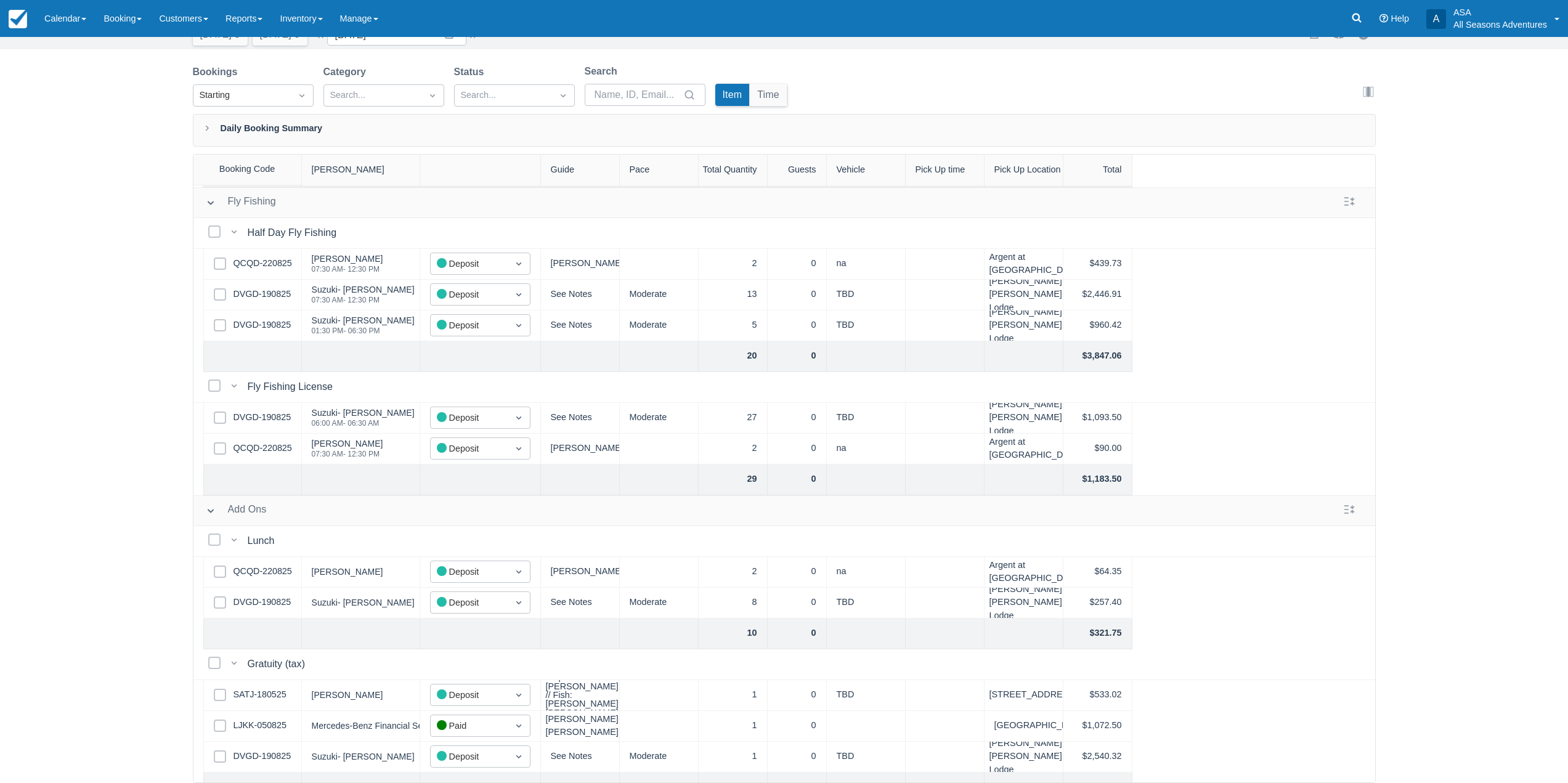
scroll to position [0, 0]
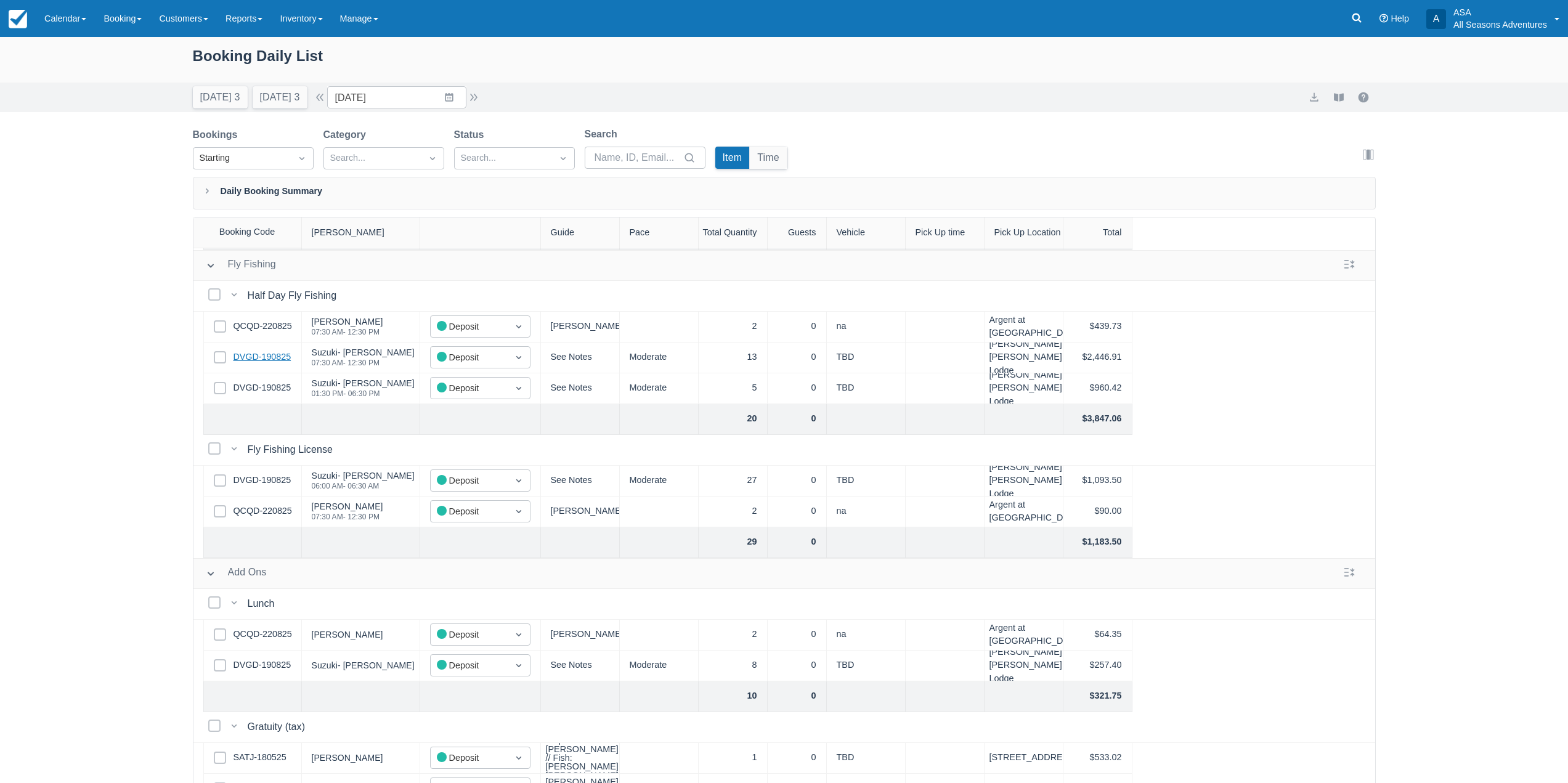
click at [261, 359] on link "DVGD-190825" at bounding box center [262, 357] width 58 height 13
click at [263, 362] on link "DVGD-190825" at bounding box center [262, 357] width 58 height 13
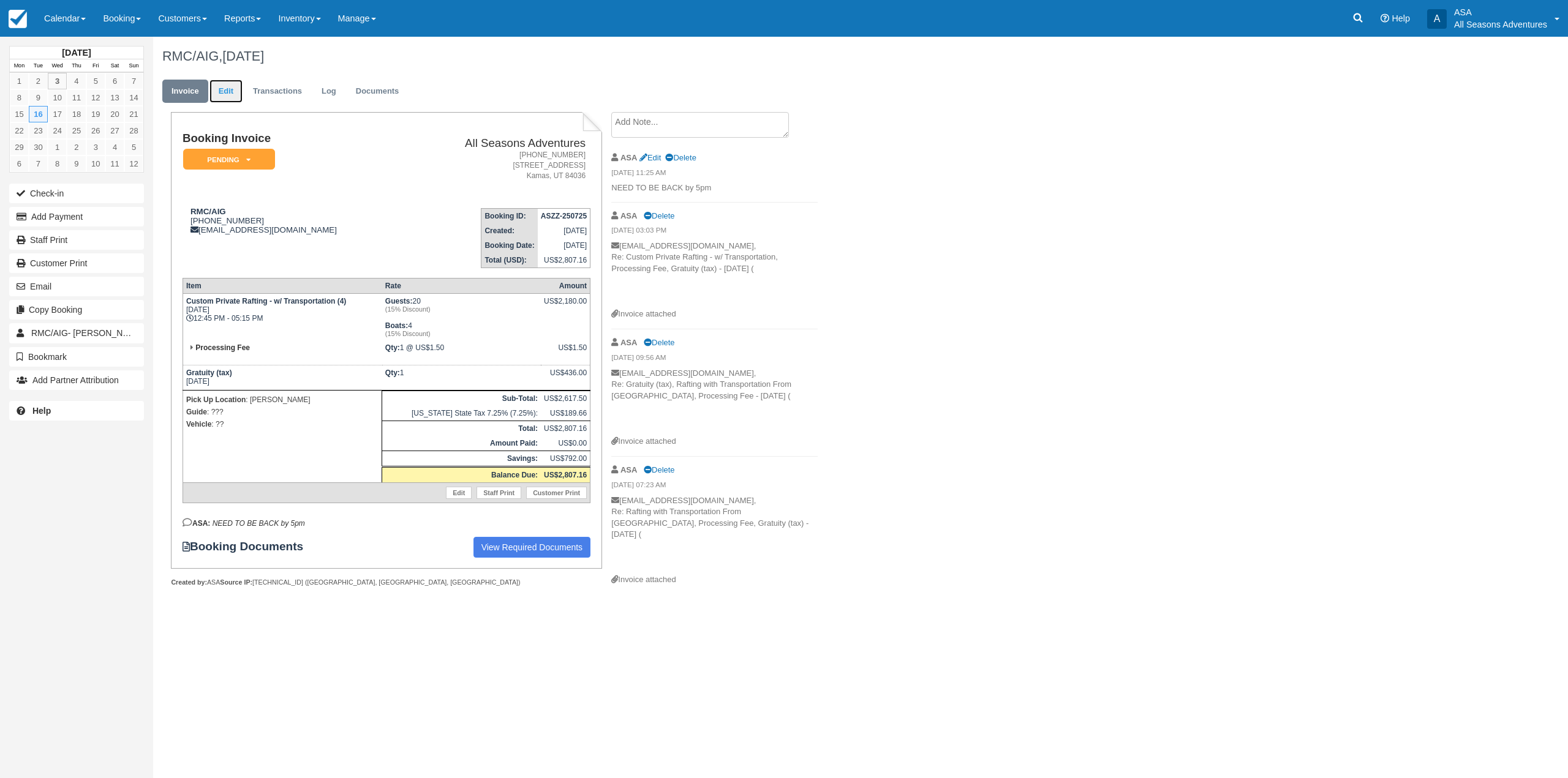
click at [221, 94] on link "Edit" at bounding box center [226, 91] width 33 height 24
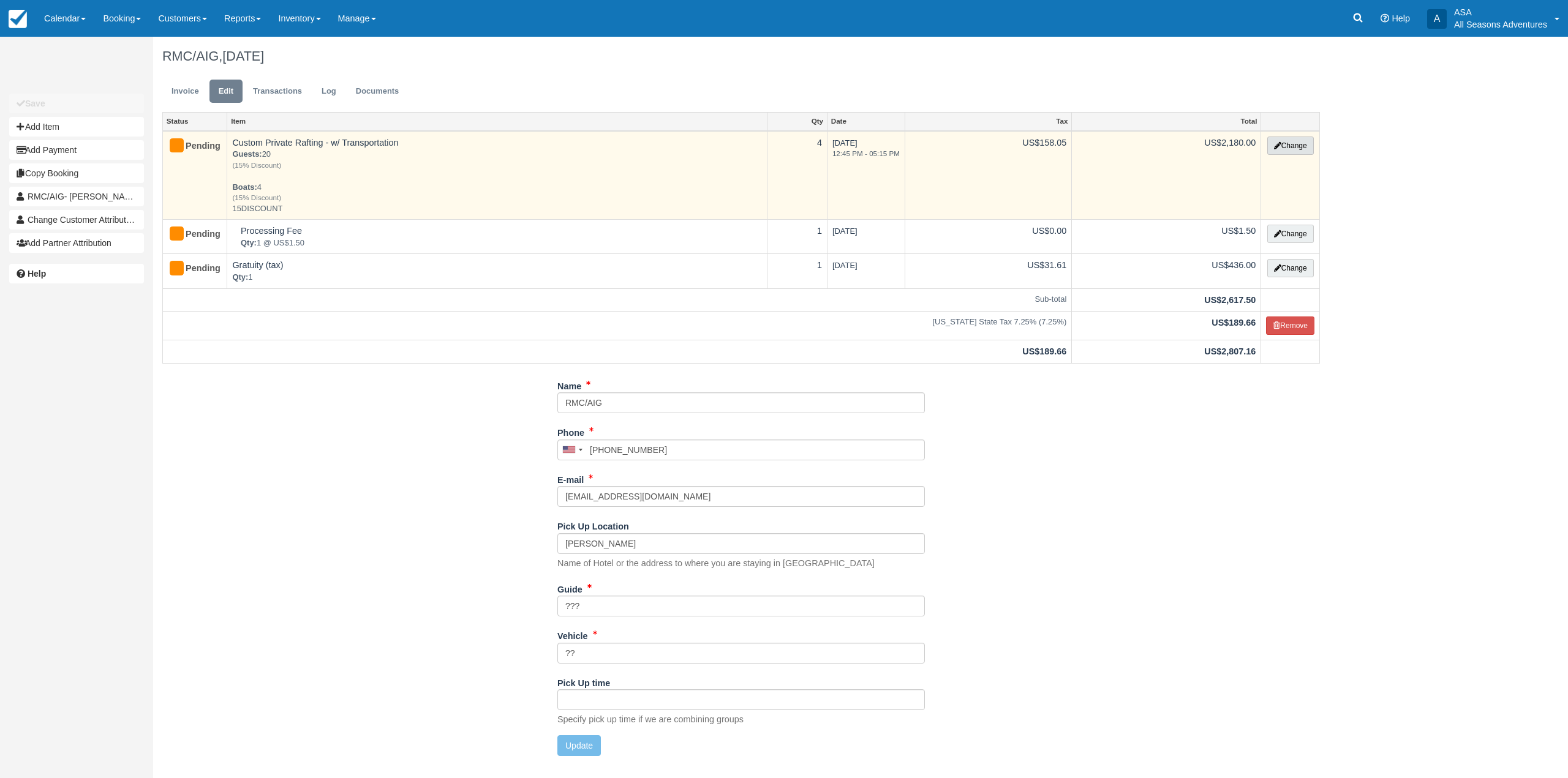
click at [1302, 147] on button "Change" at bounding box center [1290, 145] width 46 height 19
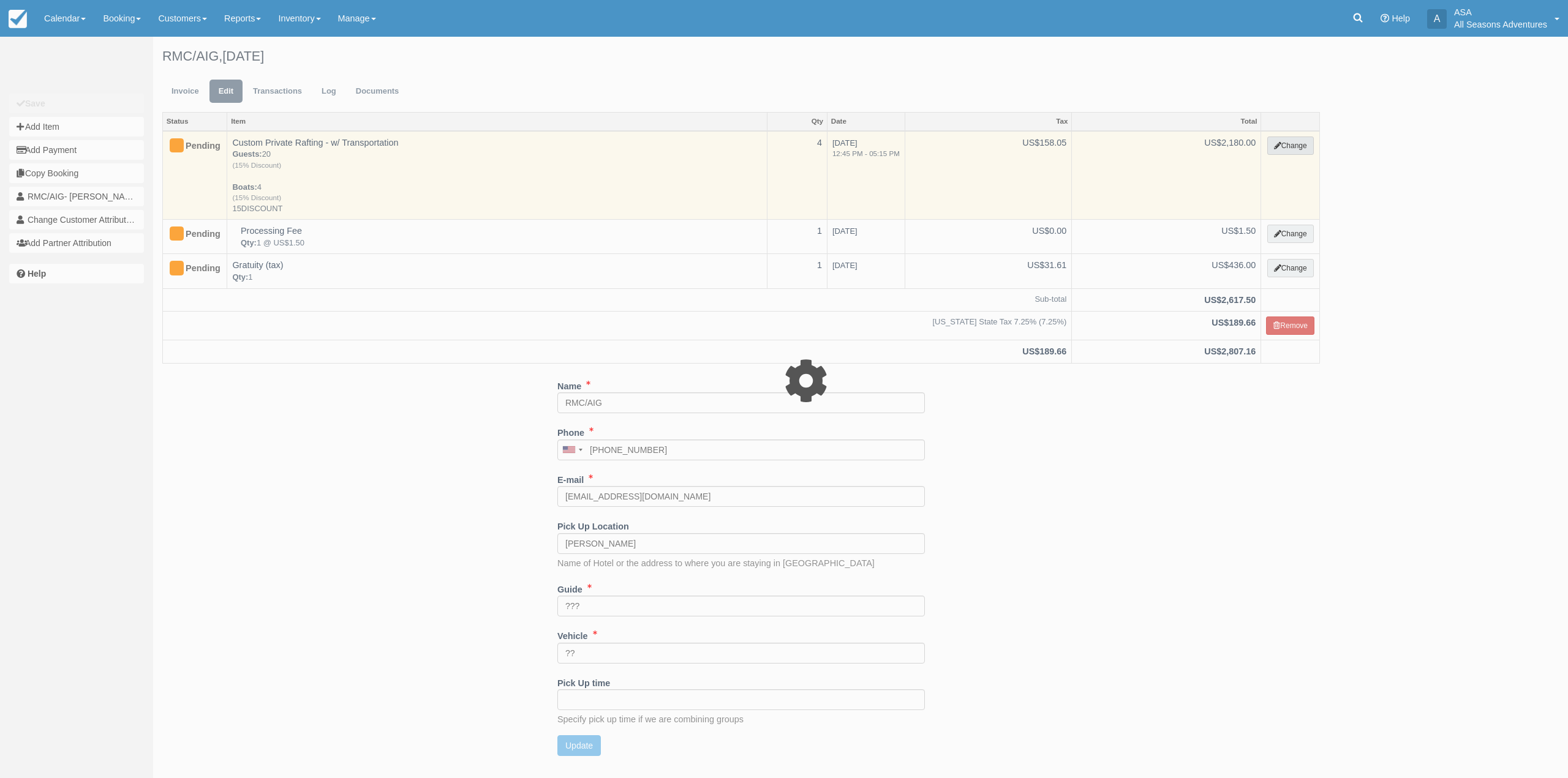
type input "2180.00"
type input "15DISCOUNT"
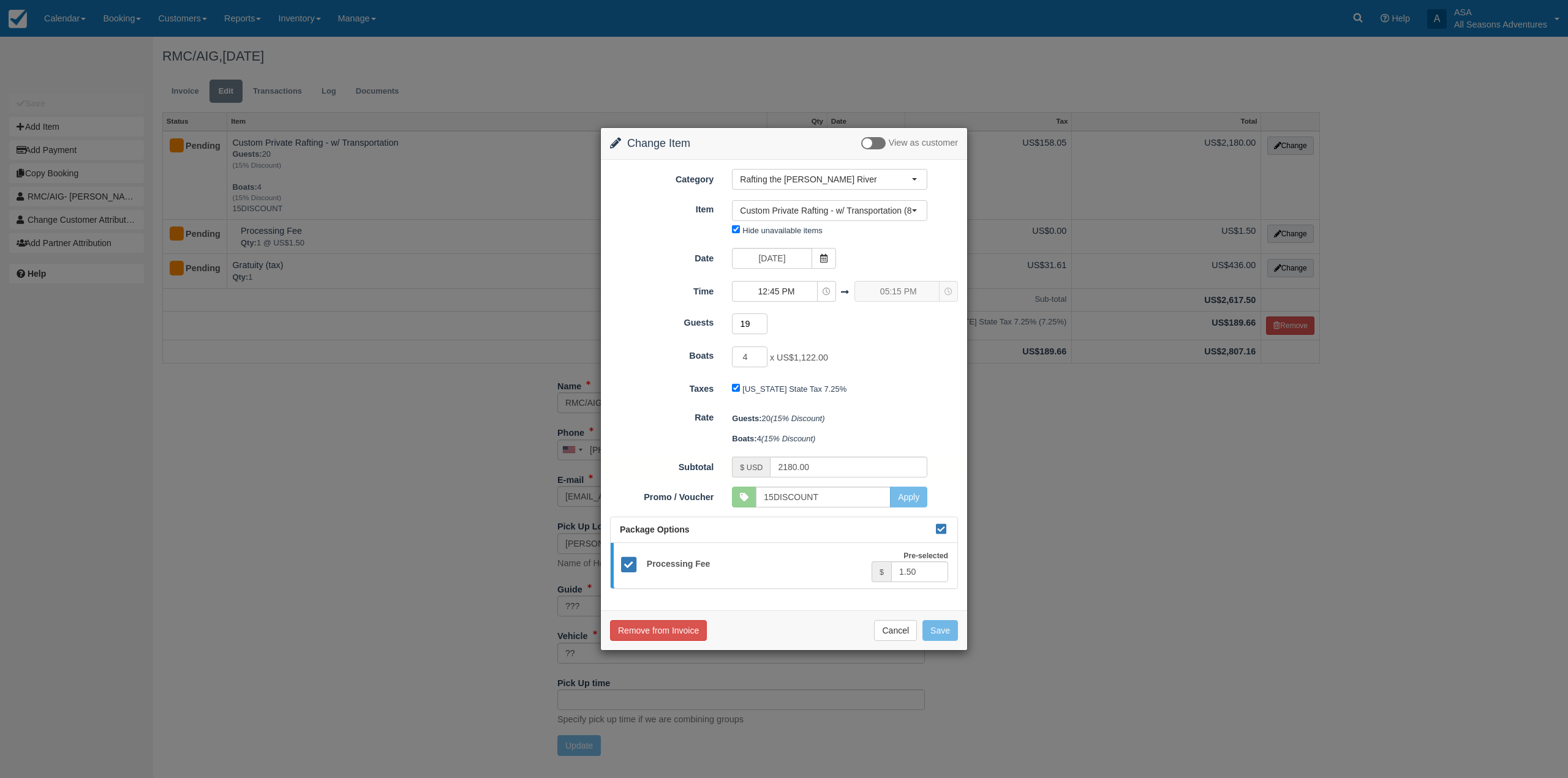
type input "19"
click at [763, 329] on input "19" at bounding box center [749, 324] width 35 height 21
type input "4488.00"
click at [847, 503] on input "15DISCOUNT" at bounding box center [823, 497] width 135 height 21
click at [945, 626] on button "Save" at bounding box center [940, 631] width 35 height 21
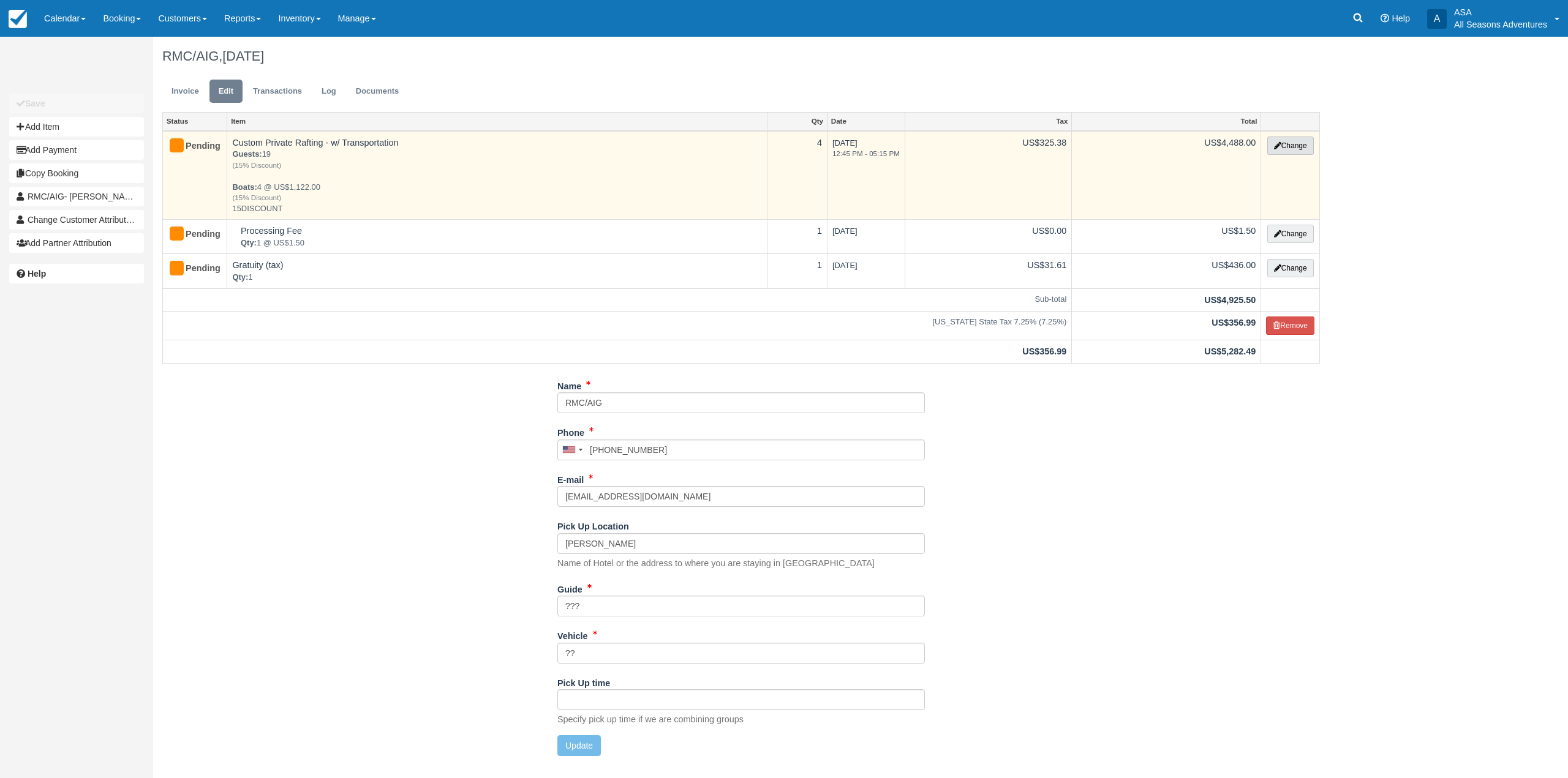
click at [1292, 145] on button "Change" at bounding box center [1290, 145] width 46 height 19
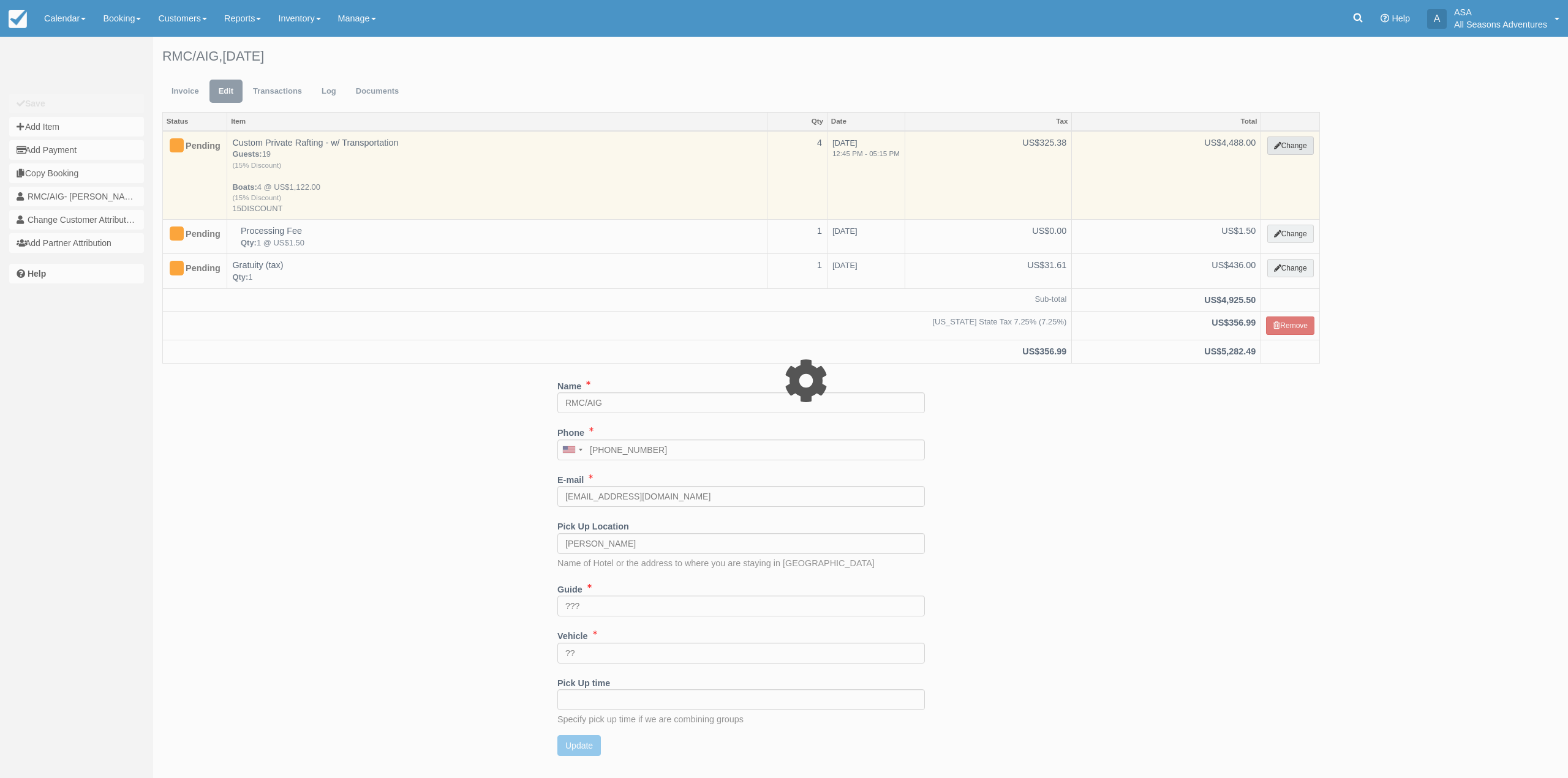
type input "4488.00"
type input "15DISCOUNT"
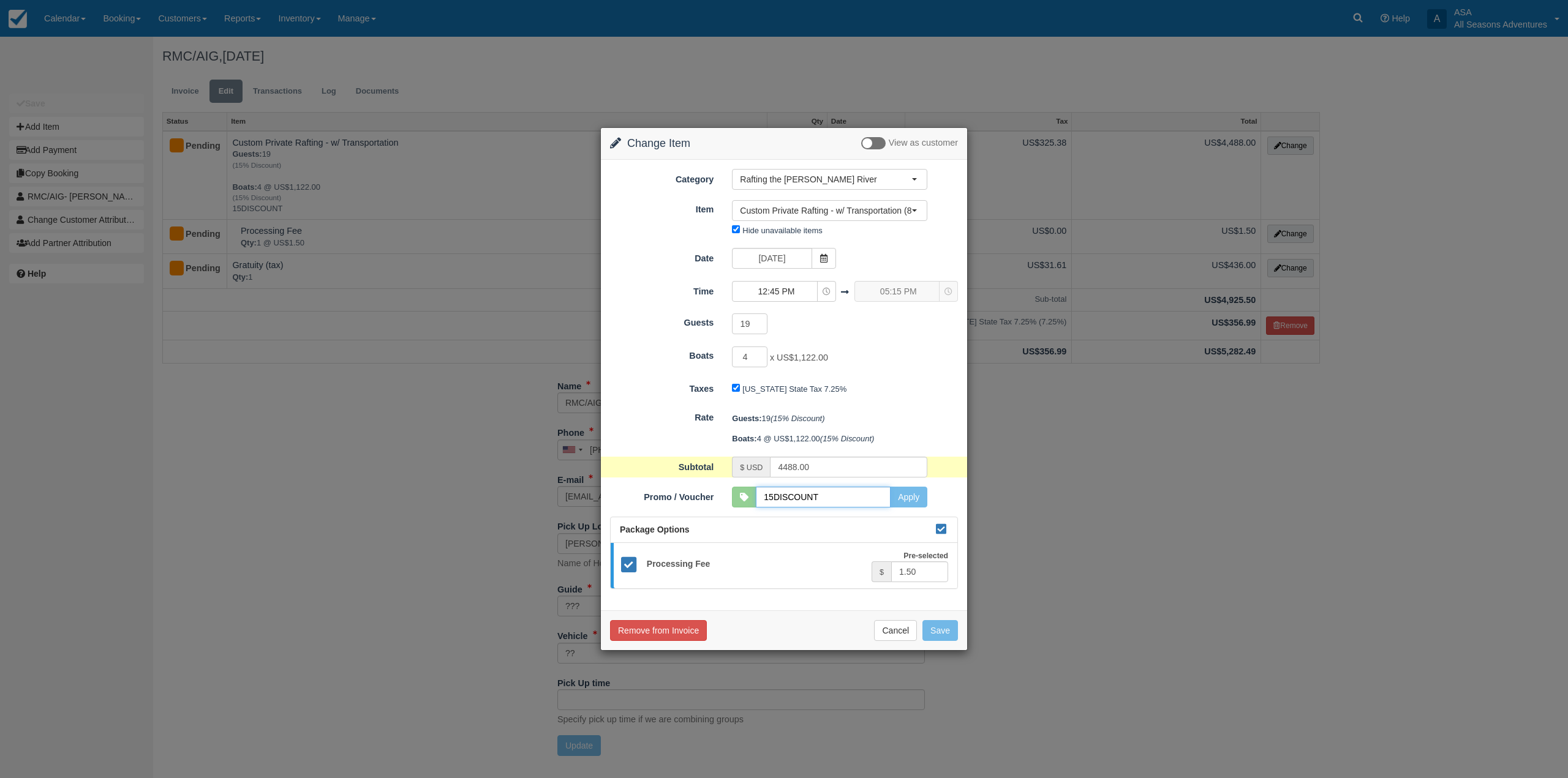
drag, startPoint x: 830, startPoint y: 494, endPoint x: 693, endPoint y: 516, distance: 138.8
click at [693, 516] on form "Category Rafting the [PERSON_NAME] River Rafting the [PERSON_NAME] River Mounta…" at bounding box center [784, 379] width 348 height 420
click at [909, 498] on button "Apply" at bounding box center [909, 497] width 37 height 21
type input "5280.00"
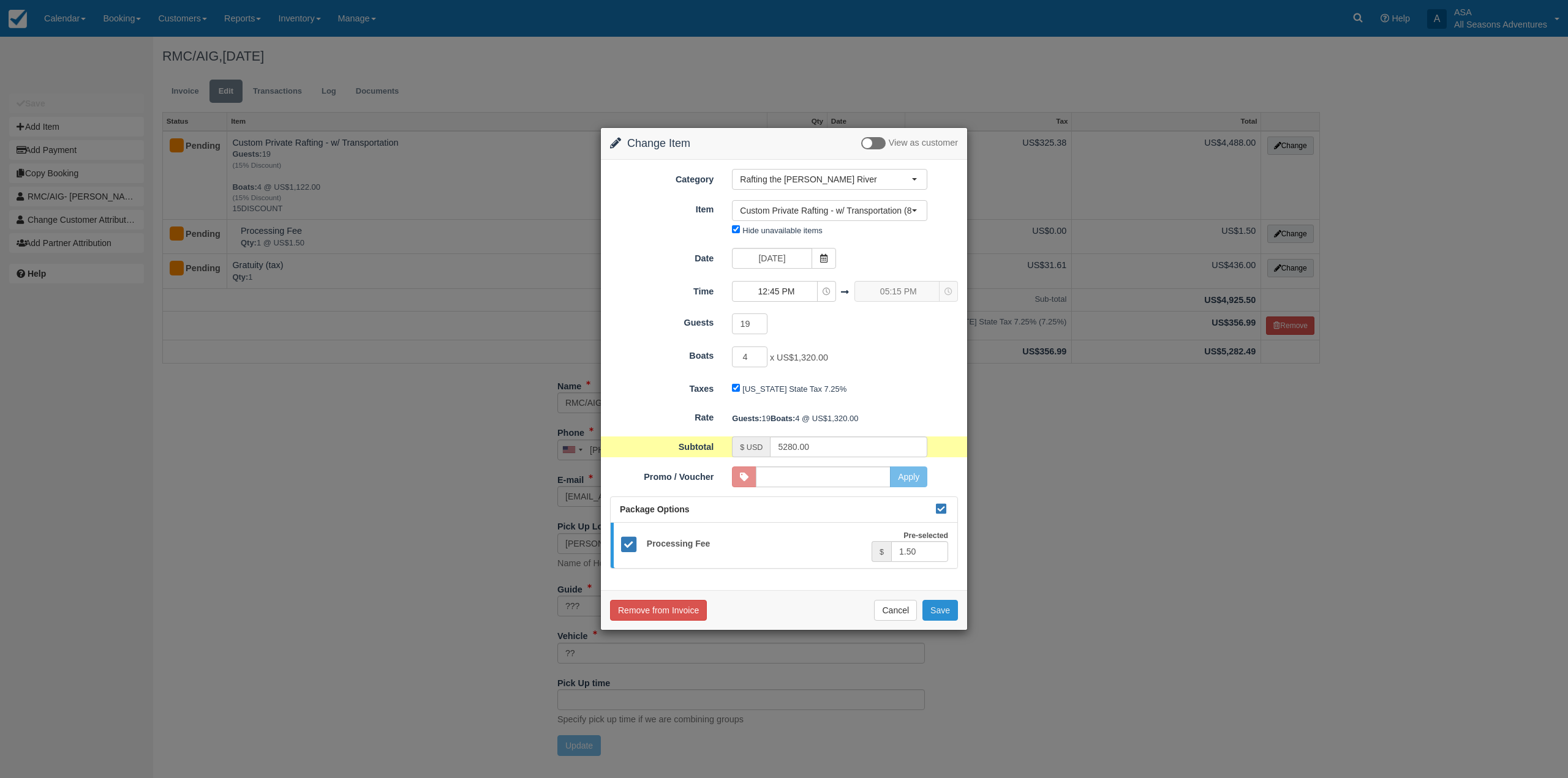
click at [938, 621] on button "Save" at bounding box center [940, 610] width 35 height 21
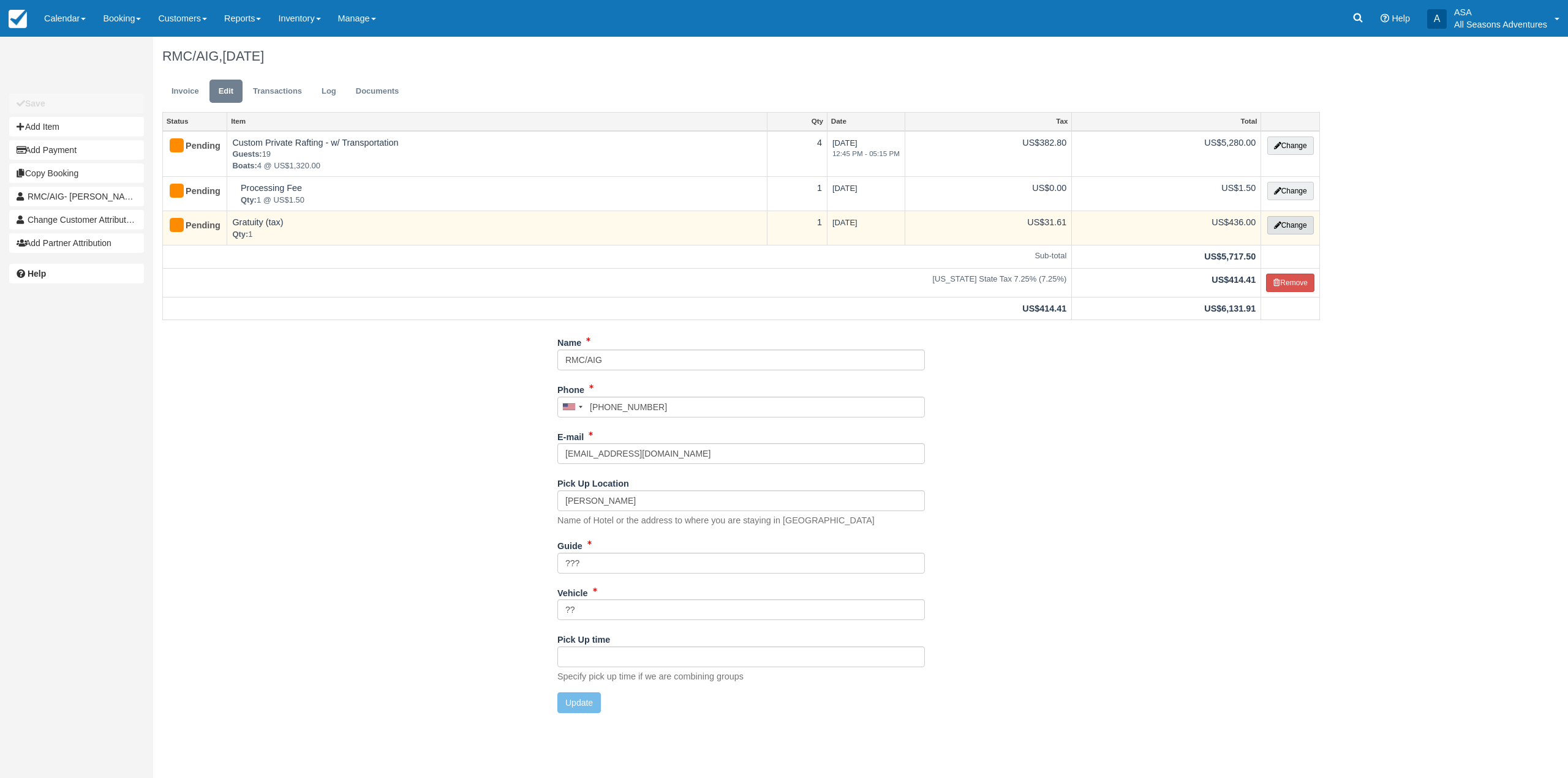
click at [1304, 224] on button "Change" at bounding box center [1290, 225] width 46 height 19
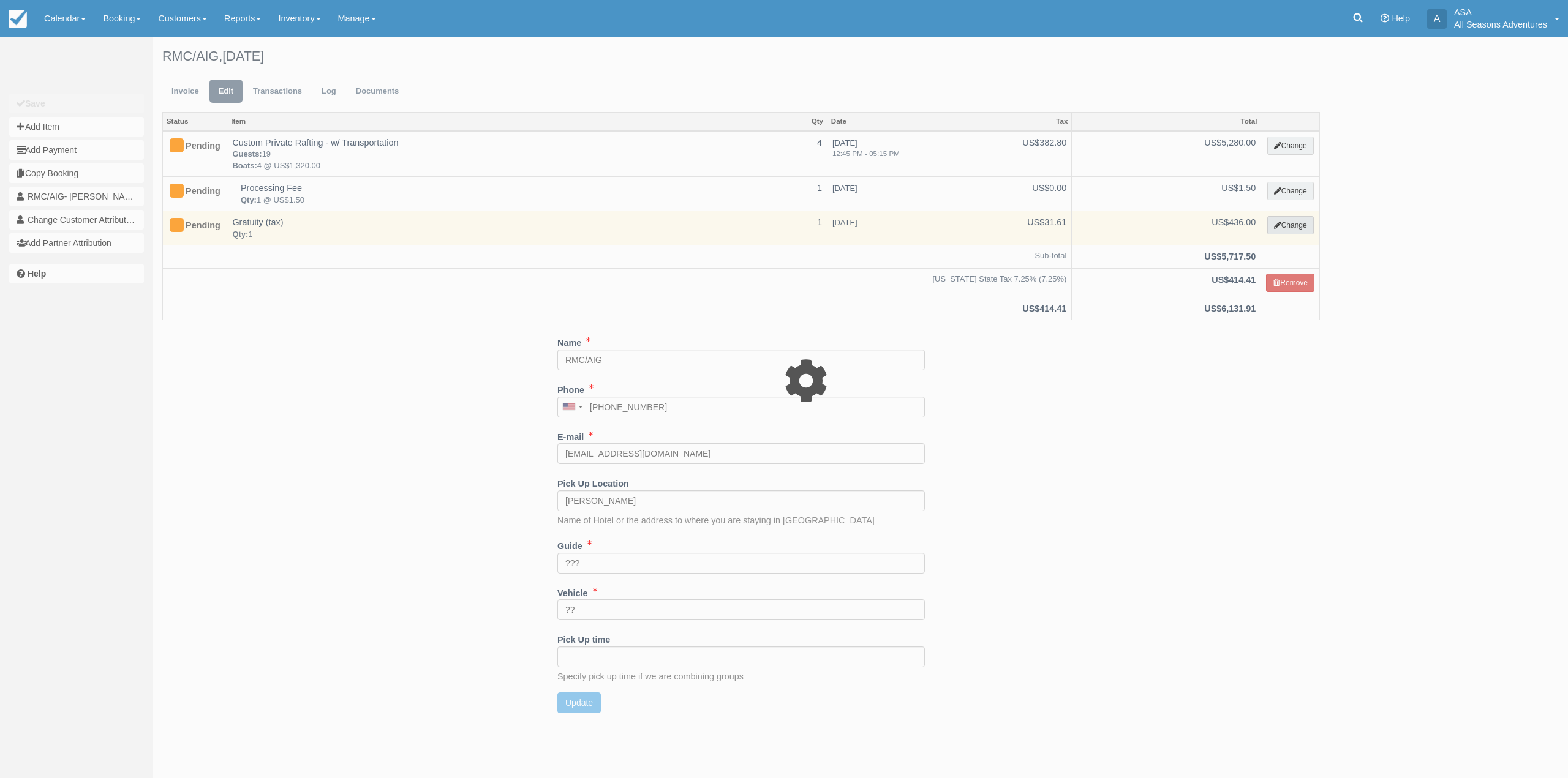
select select "13"
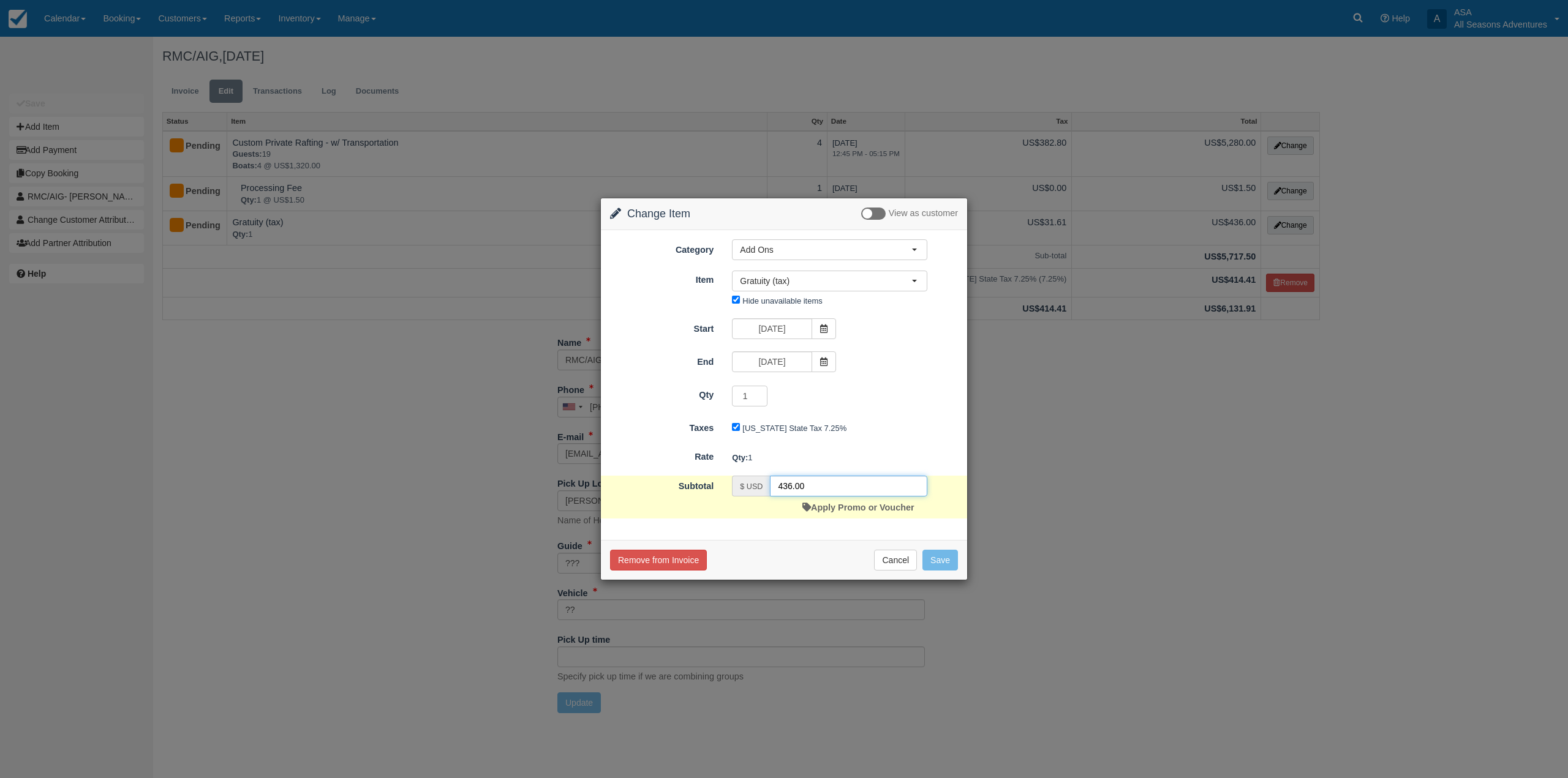
drag, startPoint x: 769, startPoint y: 495, endPoint x: 744, endPoint y: 500, distance: 25.5
click at [744, 500] on div "$ USD 436.00 Apply Promo or Voucher" at bounding box center [829, 497] width 214 height 43
type input "1056.00"
click at [943, 563] on button "Save" at bounding box center [940, 560] width 35 height 21
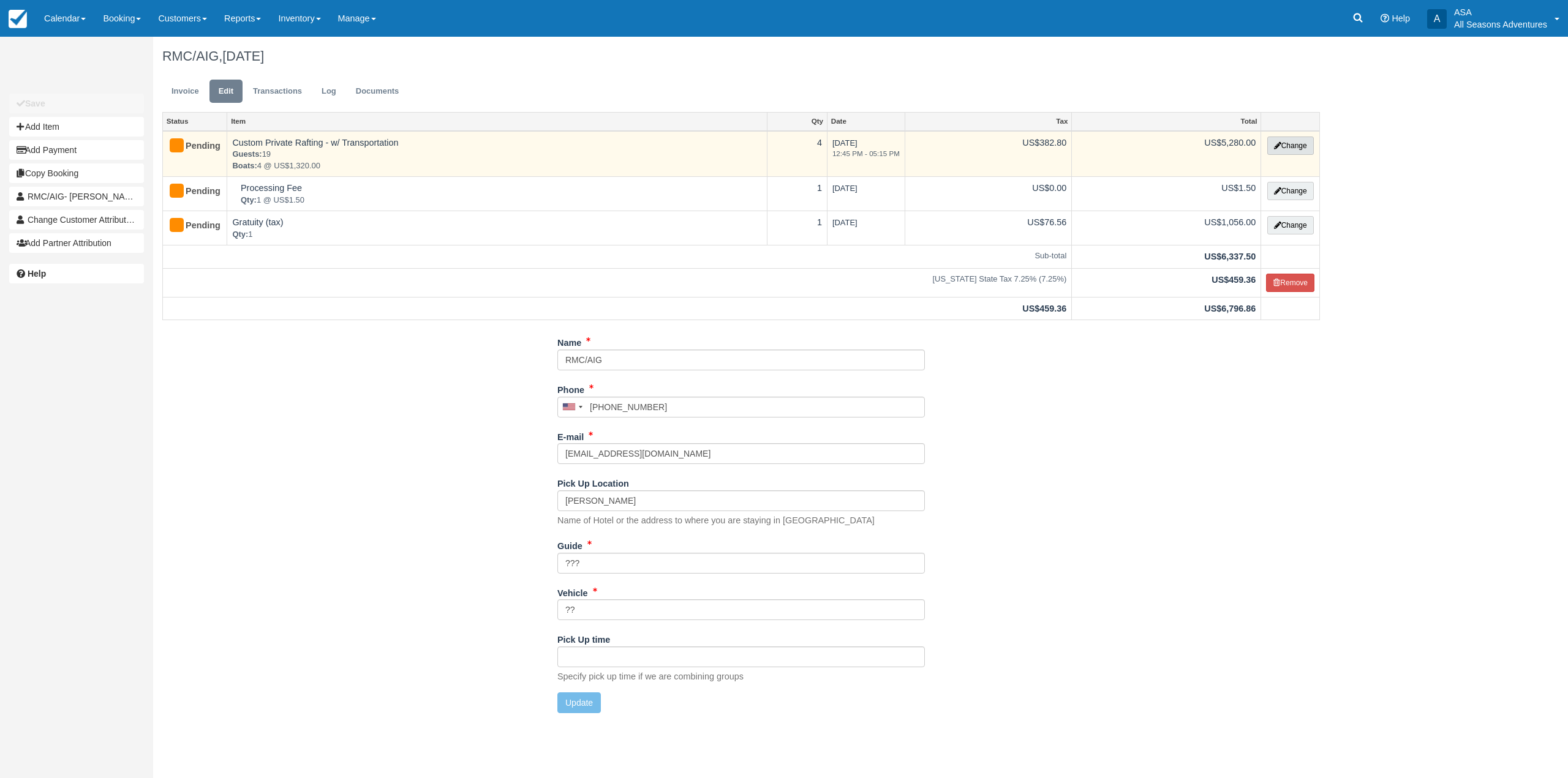
click at [1289, 145] on button "Change" at bounding box center [1290, 145] width 46 height 19
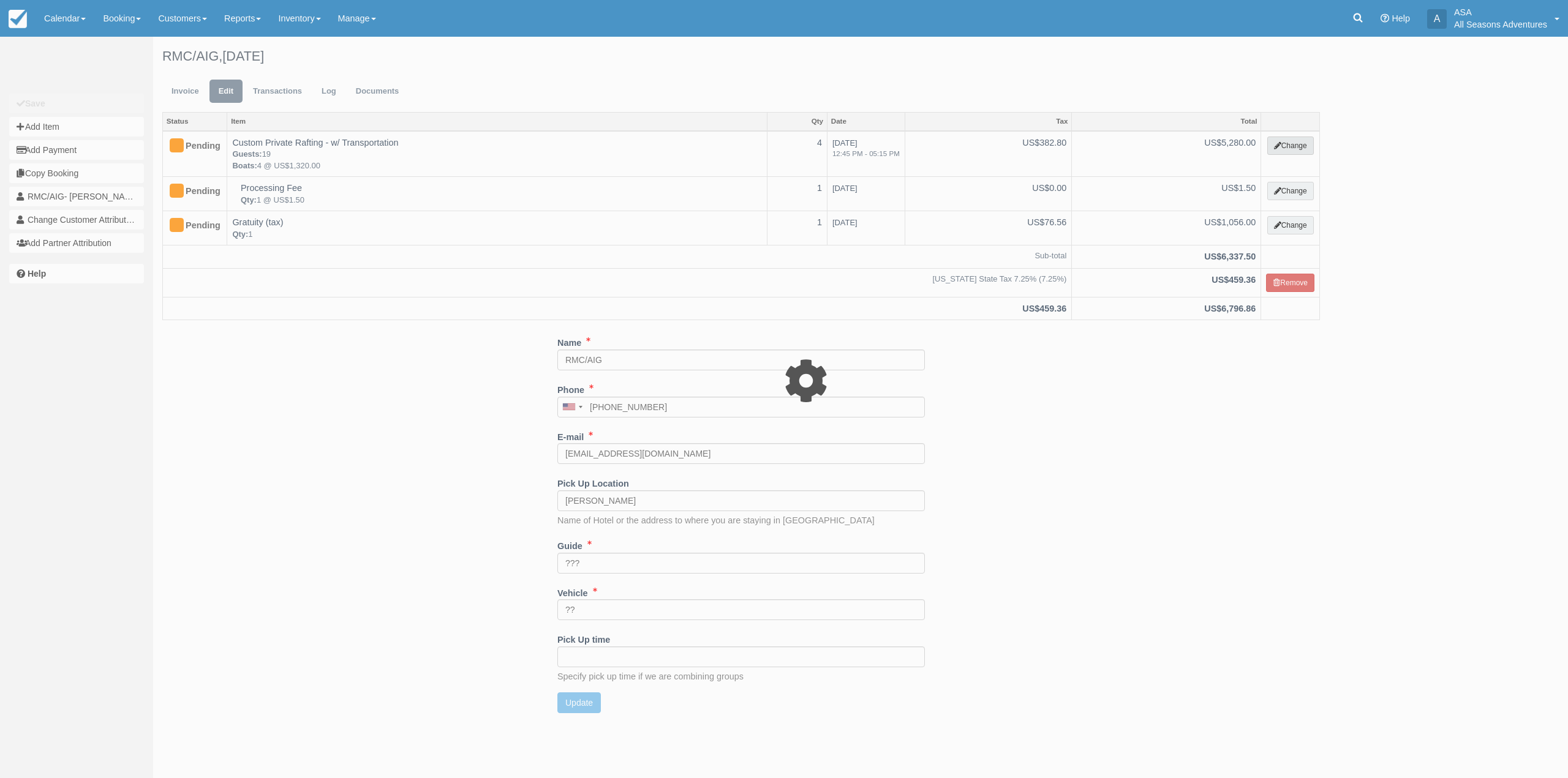
type input "5280.00"
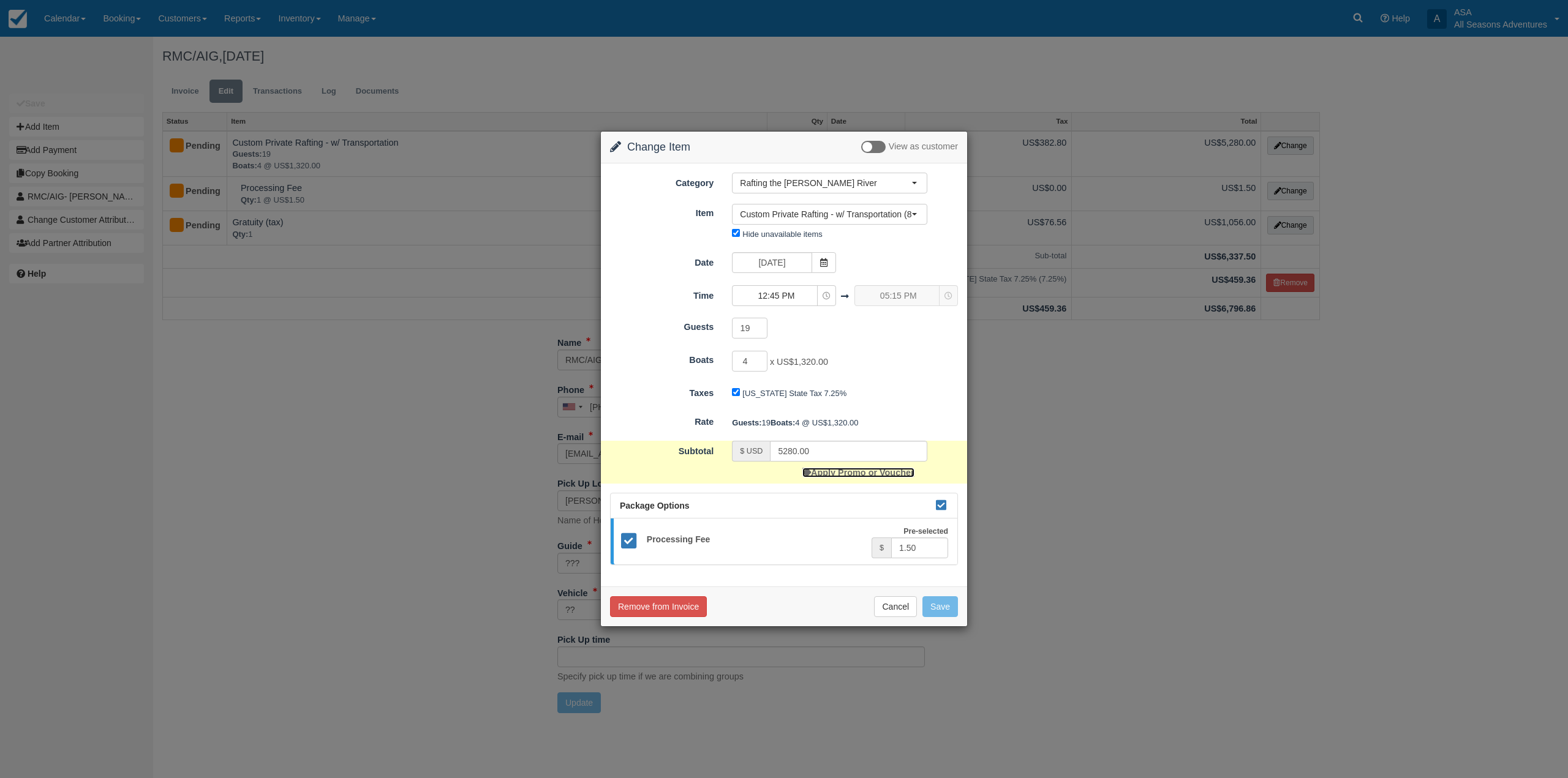
click at [871, 478] on link "Apply Promo or Voucher" at bounding box center [857, 473] width 112 height 10
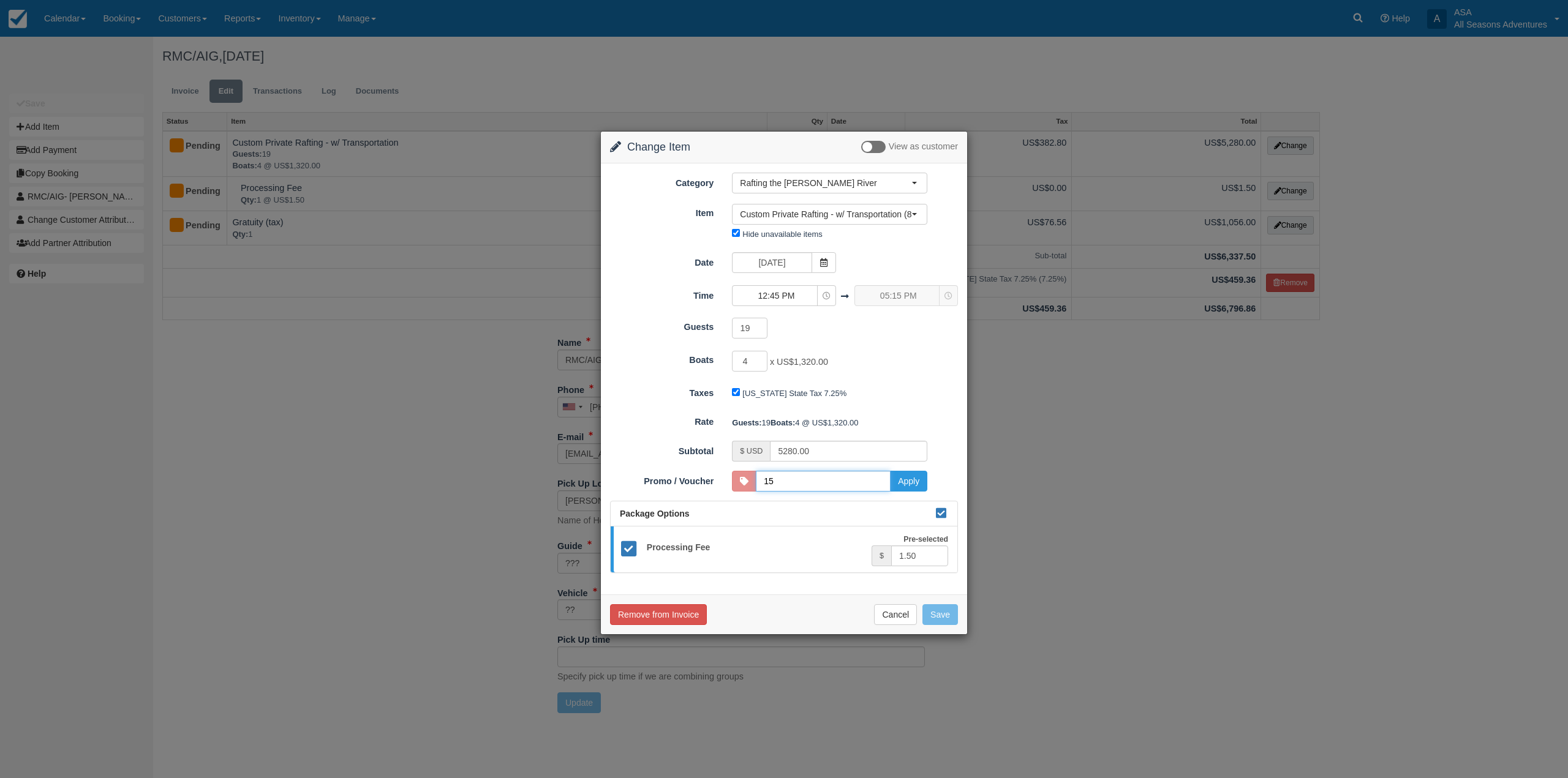
type input "15DISCOUNT"
click at [911, 491] on button "Apply" at bounding box center [909, 481] width 37 height 21
type input "4488.00"
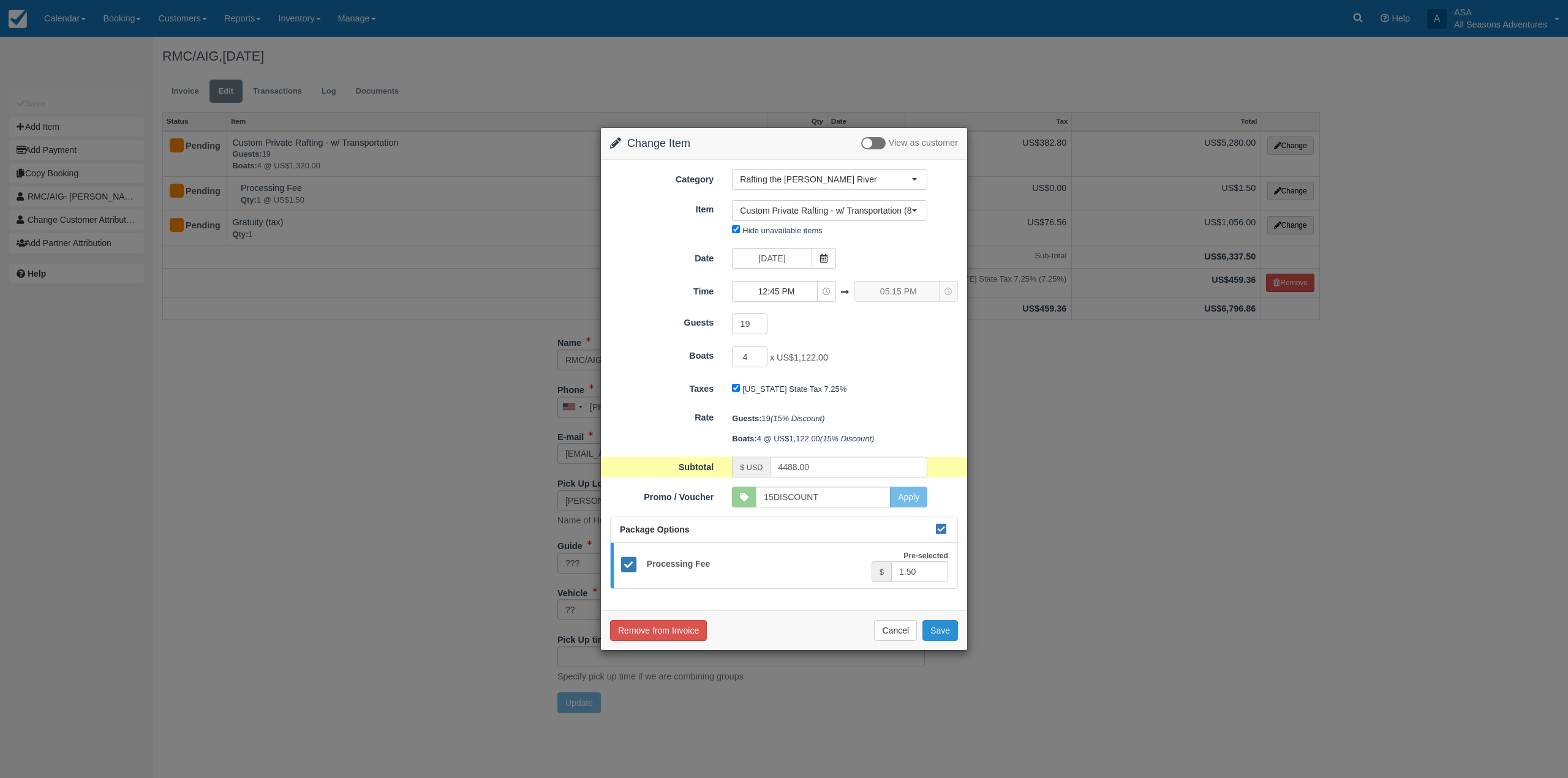
click at [937, 628] on button "Save" at bounding box center [940, 631] width 35 height 21
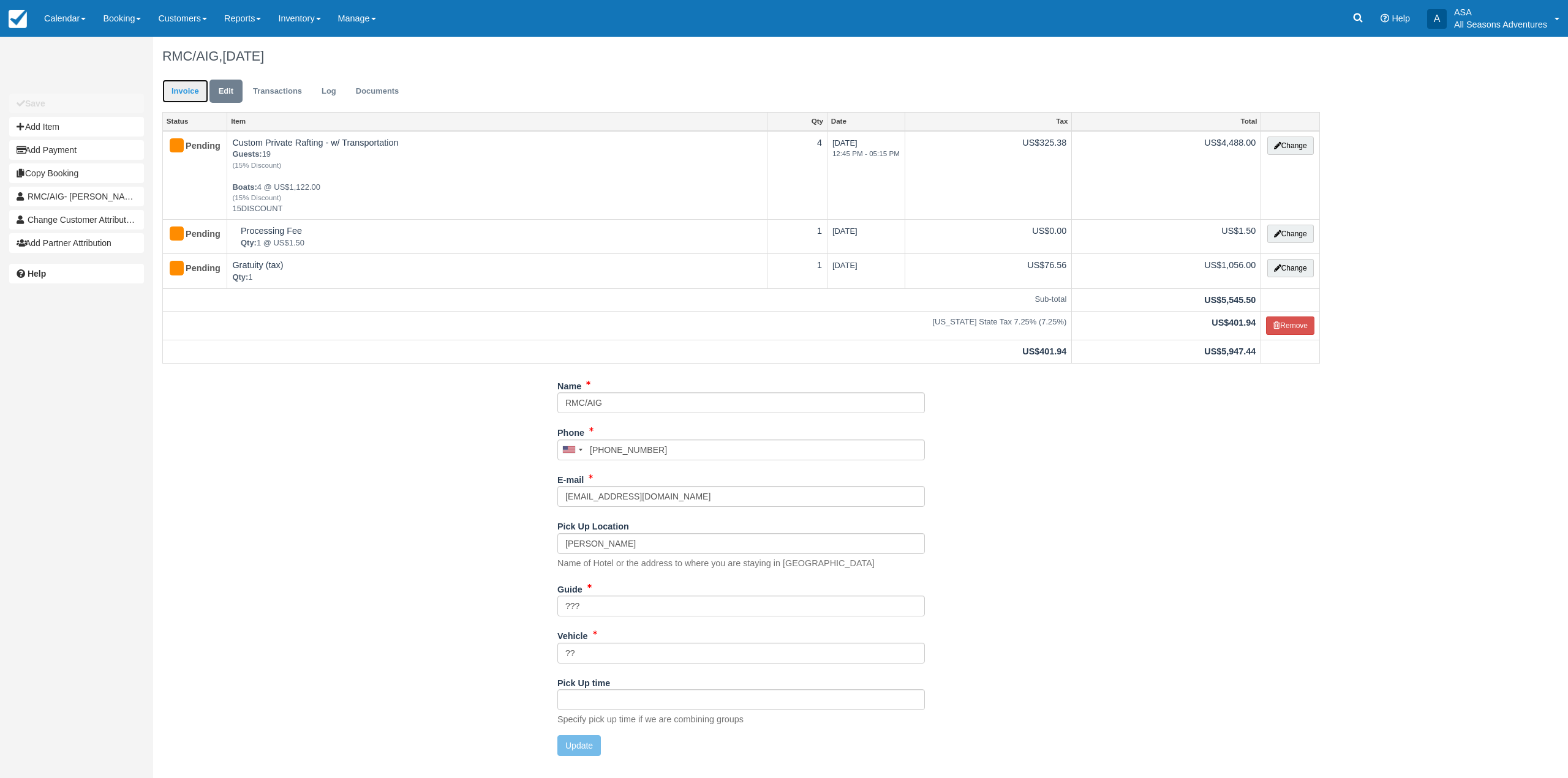
click at [177, 87] on link "Invoice" at bounding box center [185, 91] width 46 height 24
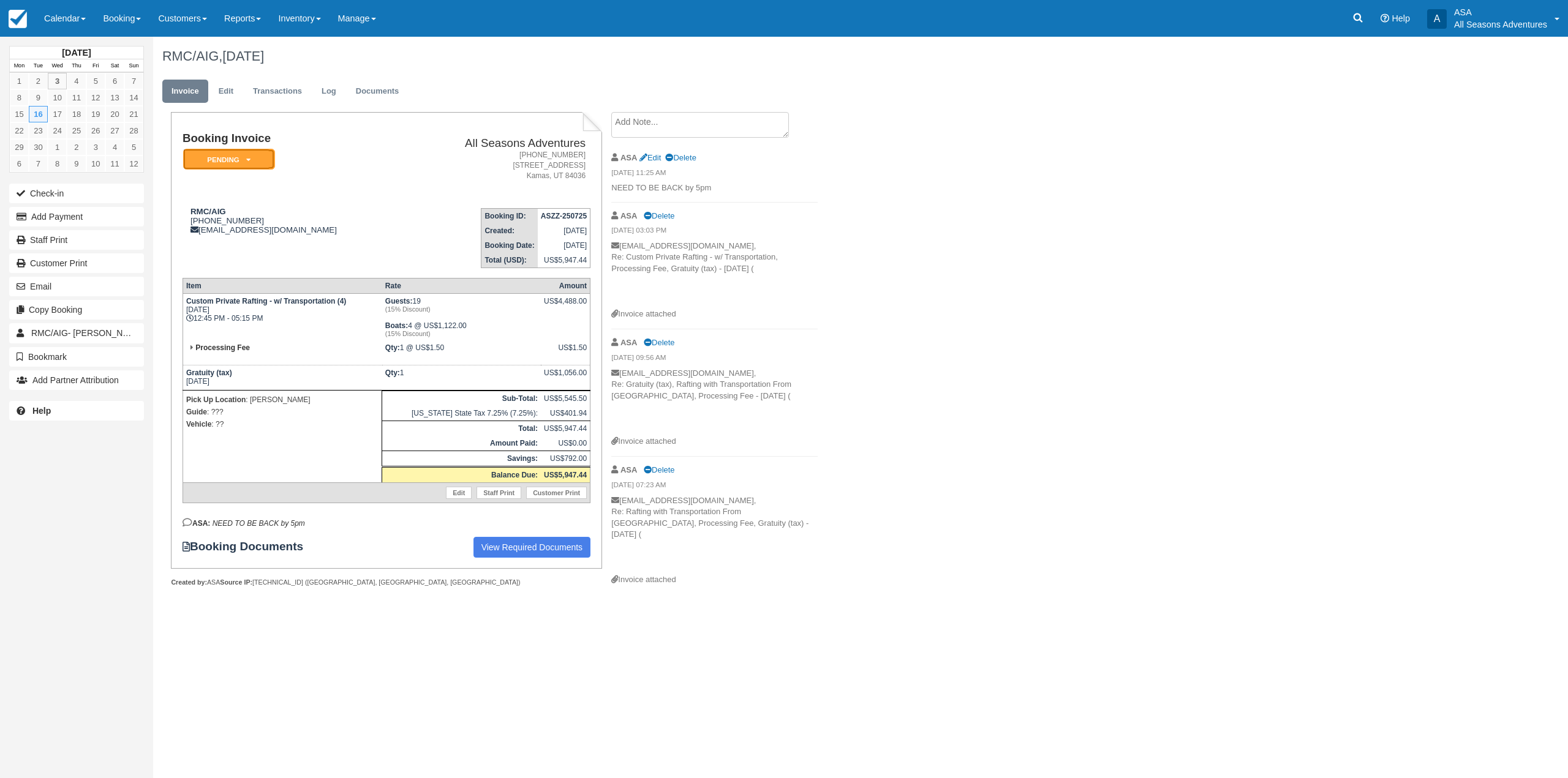
click at [238, 163] on em "Pending" at bounding box center [229, 159] width 92 height 21
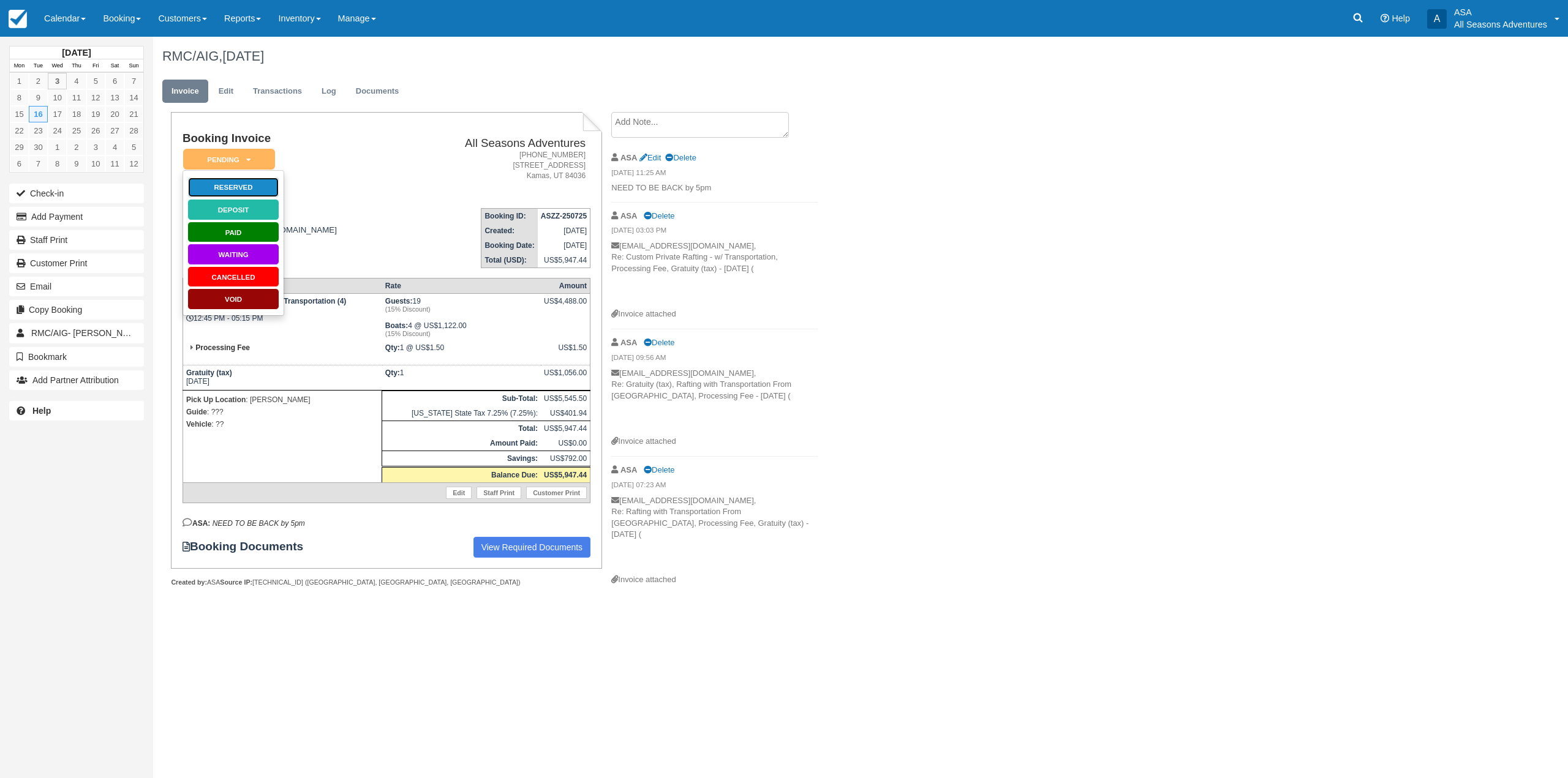
click at [238, 192] on link "Reserved" at bounding box center [233, 188] width 92 height 21
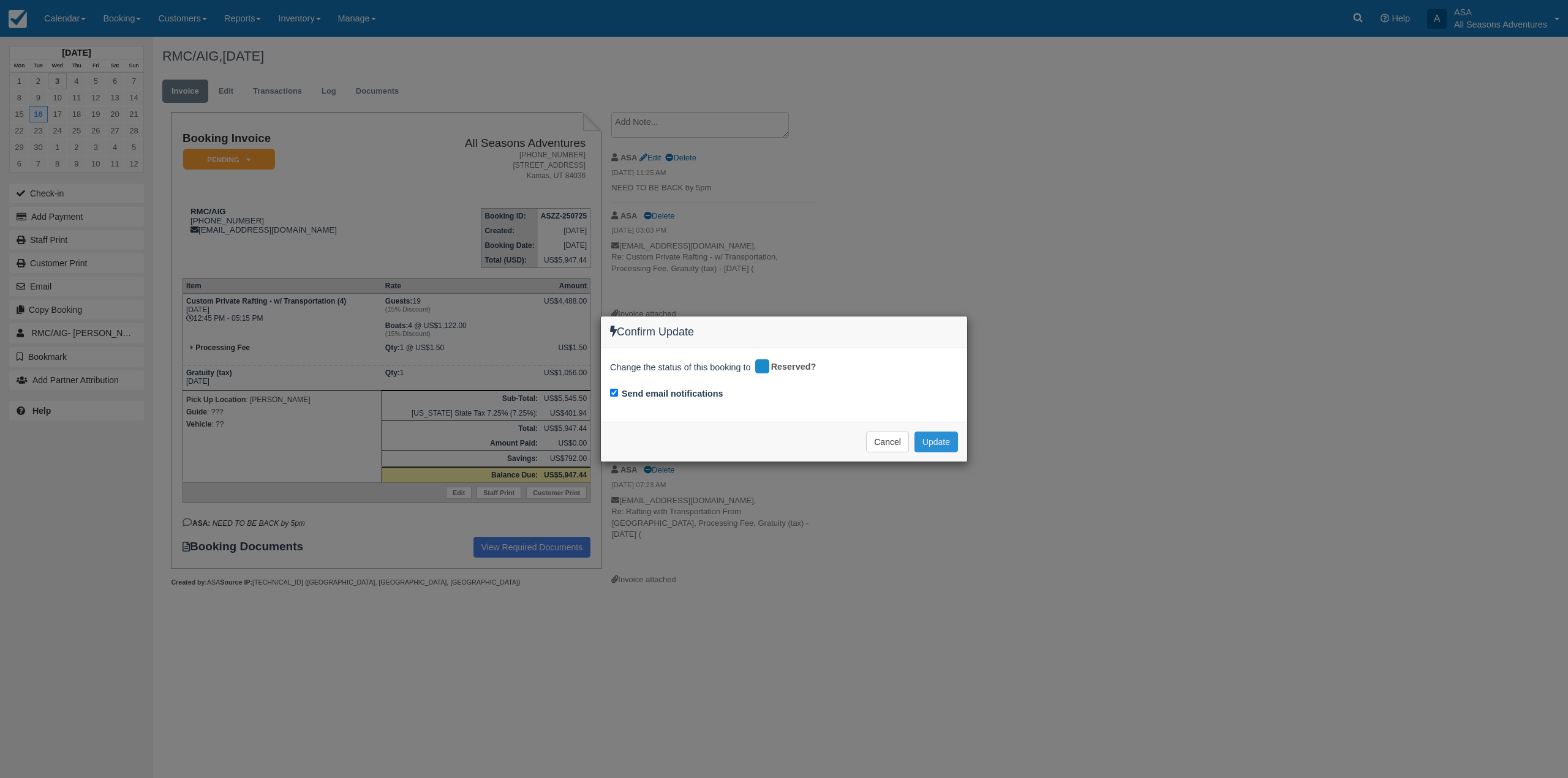
click at [935, 440] on button "Update" at bounding box center [936, 442] width 44 height 21
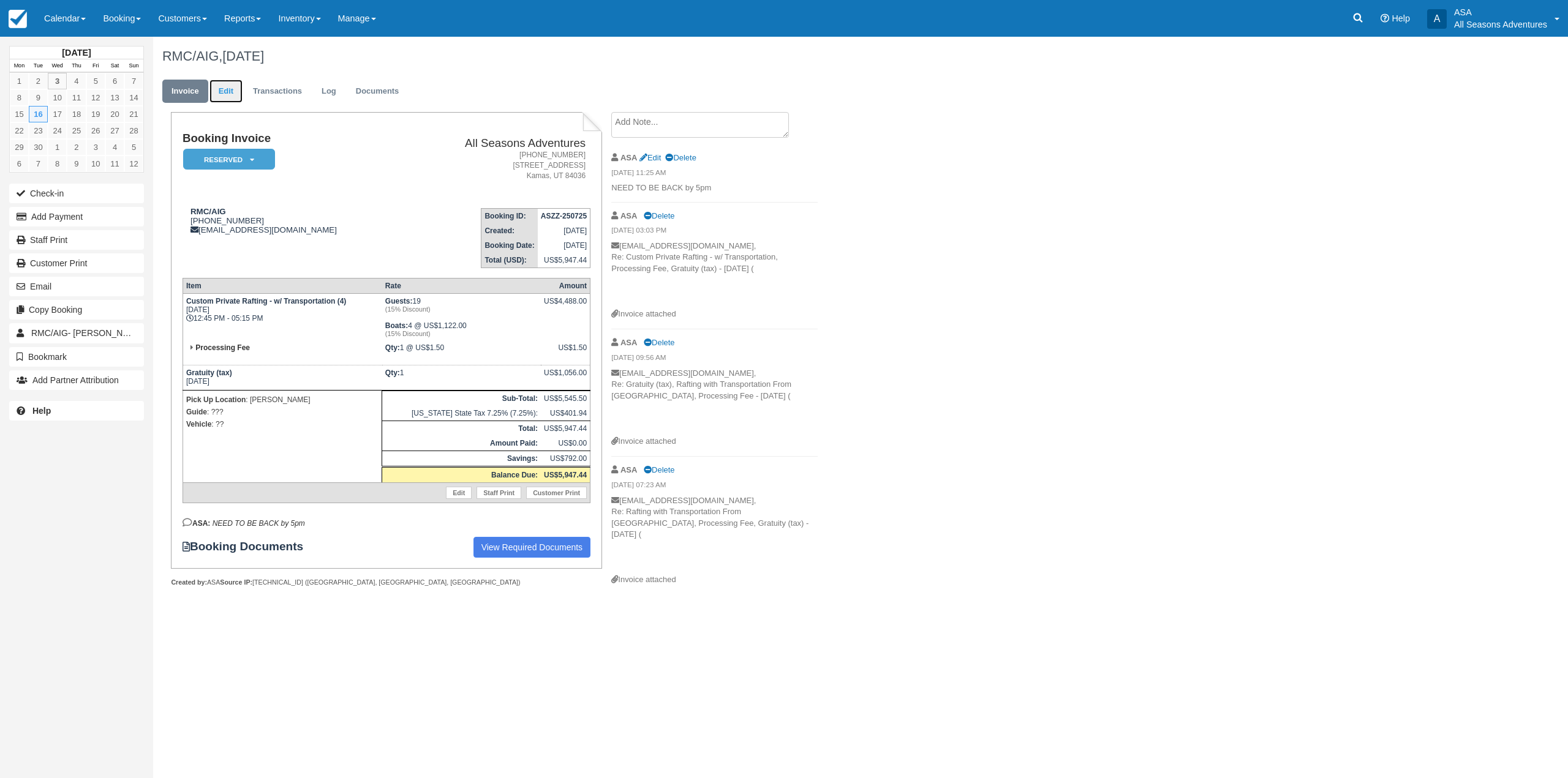
click at [225, 91] on link "Edit" at bounding box center [226, 91] width 33 height 24
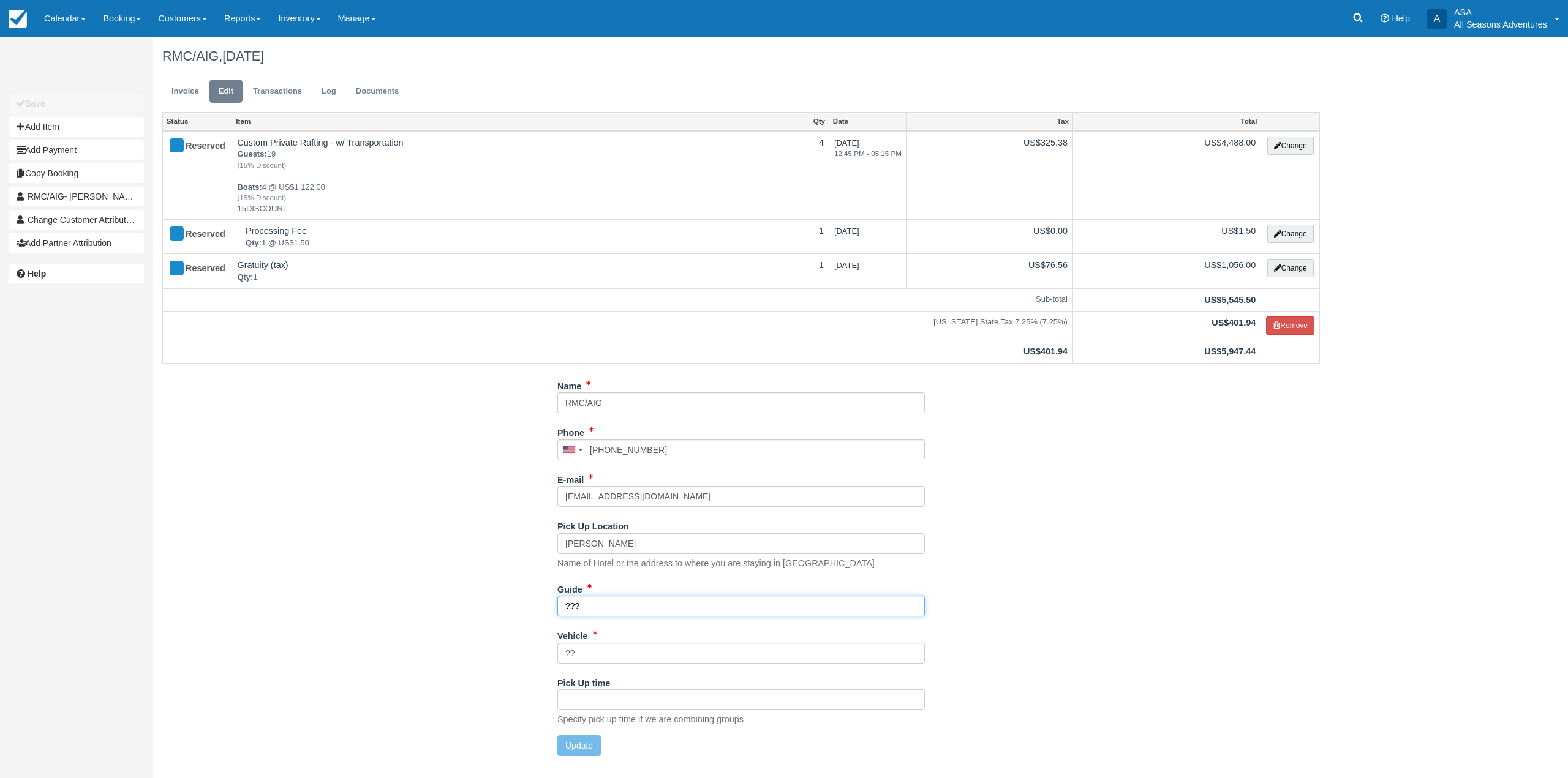
drag, startPoint x: 645, startPoint y: 608, endPoint x: 526, endPoint y: 608, distance: 119.0
click at [526, 608] on div "Name RMC/AIG Phone [GEOGRAPHIC_DATA] +1 [GEOGRAPHIC_DATA] +1 [GEOGRAPHIC_DATA] …" at bounding box center [741, 570] width 1176 height 389
type input "Mitch, Dan W, AJ, Scout, Hannah"
click at [569, 734] on div "Pick Up time Specify pick up time if we are combining groups" at bounding box center [741, 704] width 368 height 62
click at [569, 749] on button "Update" at bounding box center [579, 745] width 44 height 21
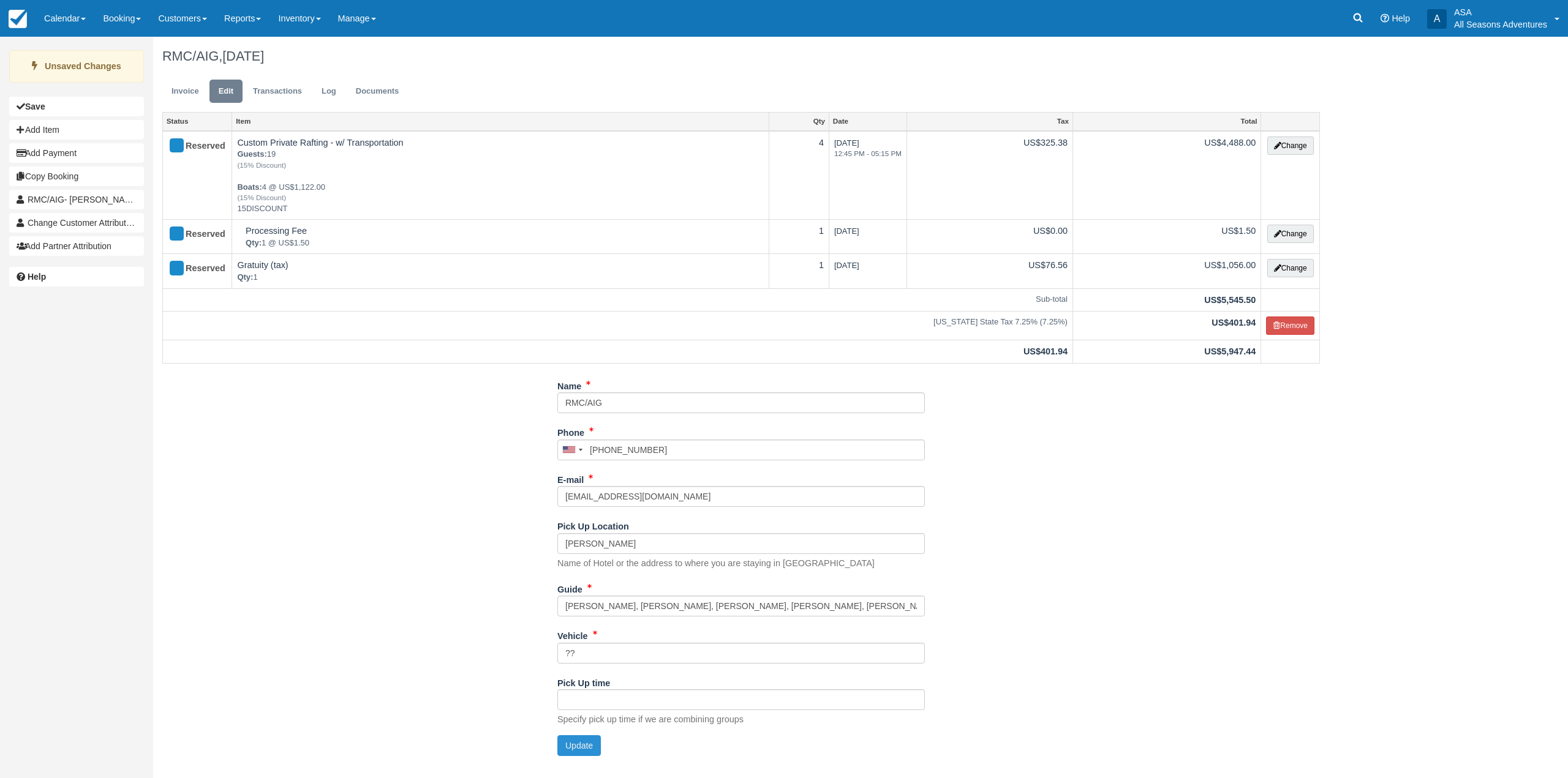
type input "+14356152593"
click at [182, 88] on link "Invoice" at bounding box center [185, 91] width 46 height 24
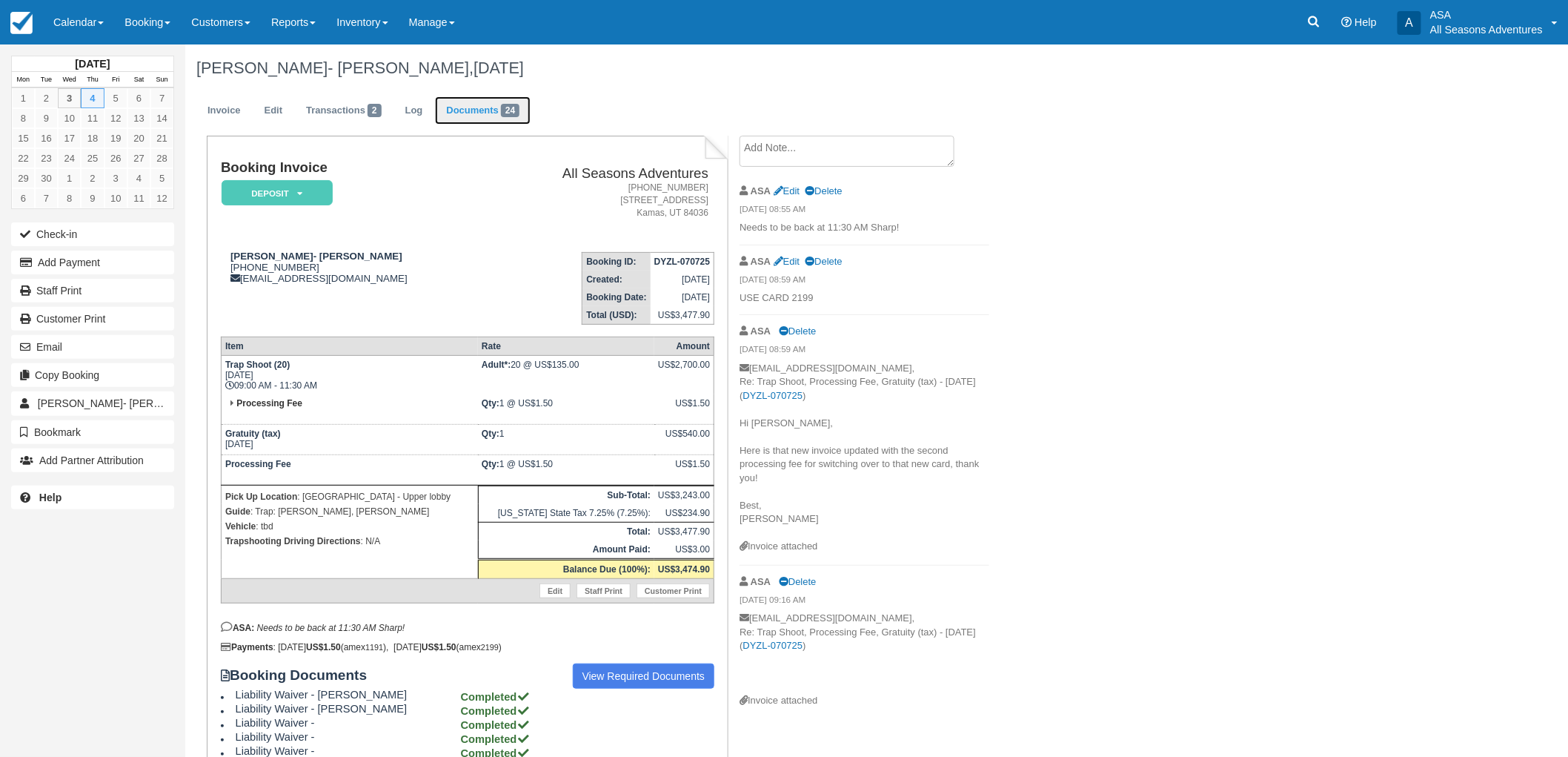
click at [489, 117] on link "Documents 24" at bounding box center [483, 111] width 96 height 29
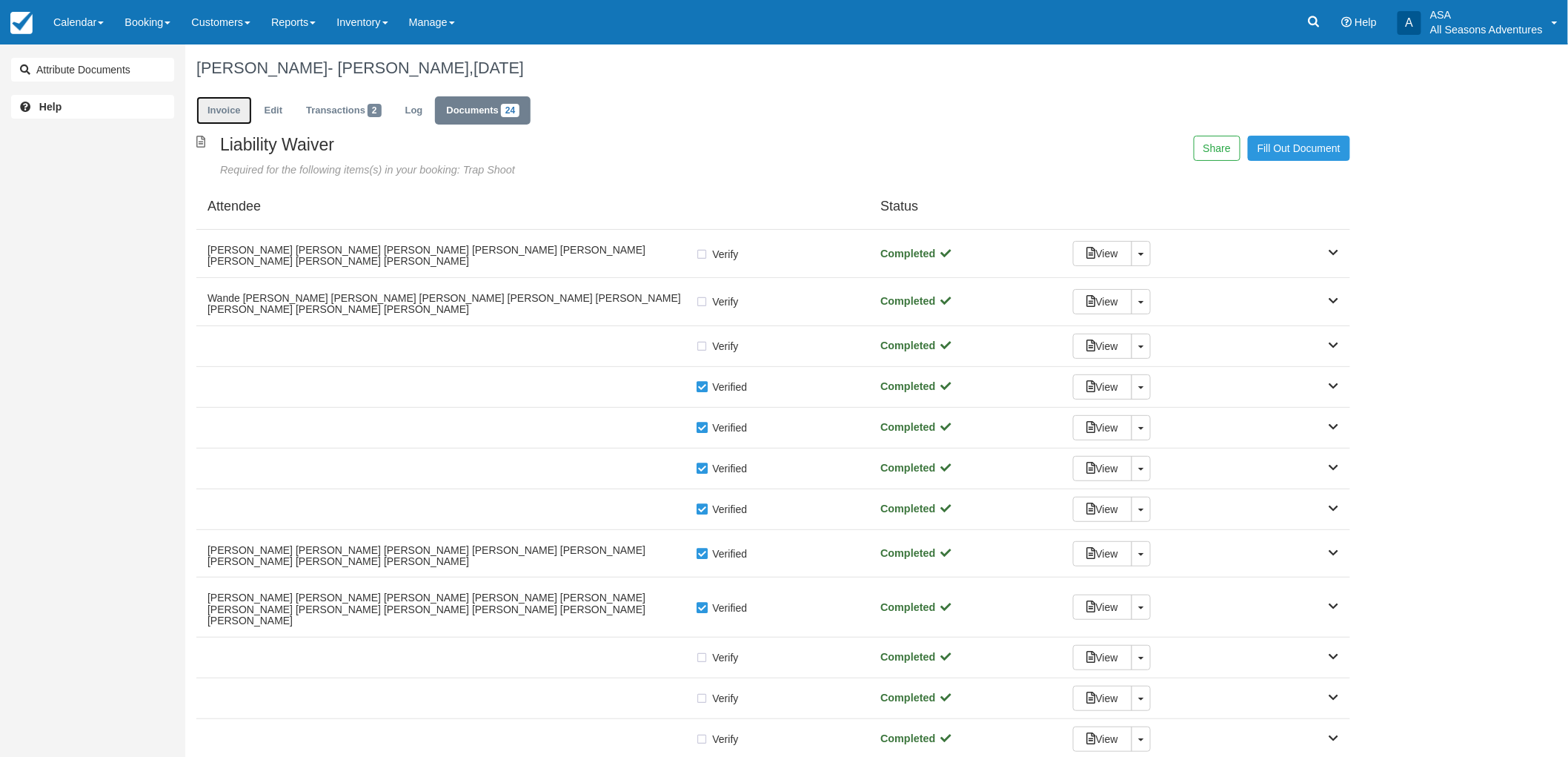
click at [213, 116] on link "Invoice" at bounding box center [224, 111] width 55 height 29
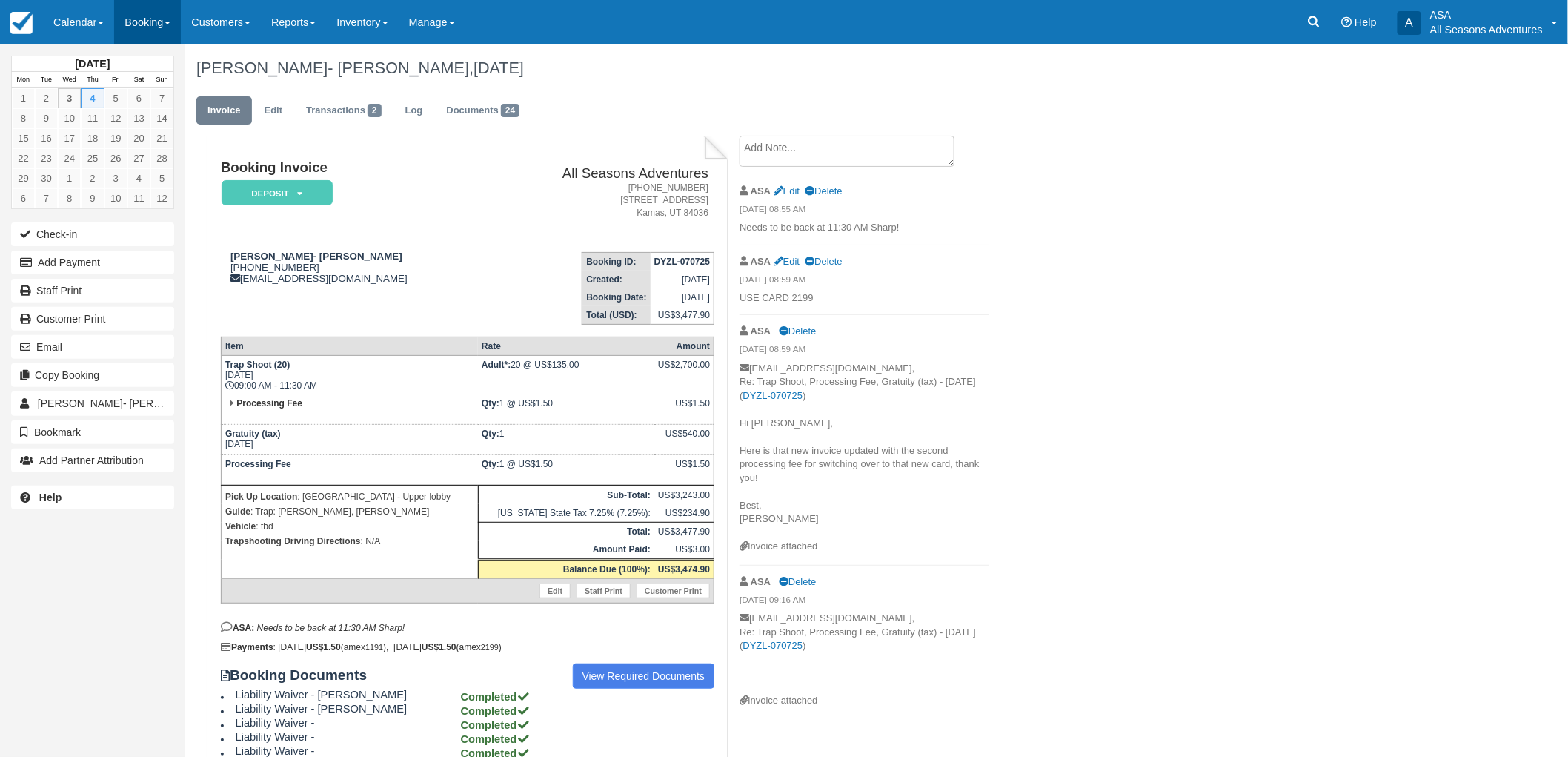
click at [133, 29] on link "Booking" at bounding box center [147, 22] width 67 height 44
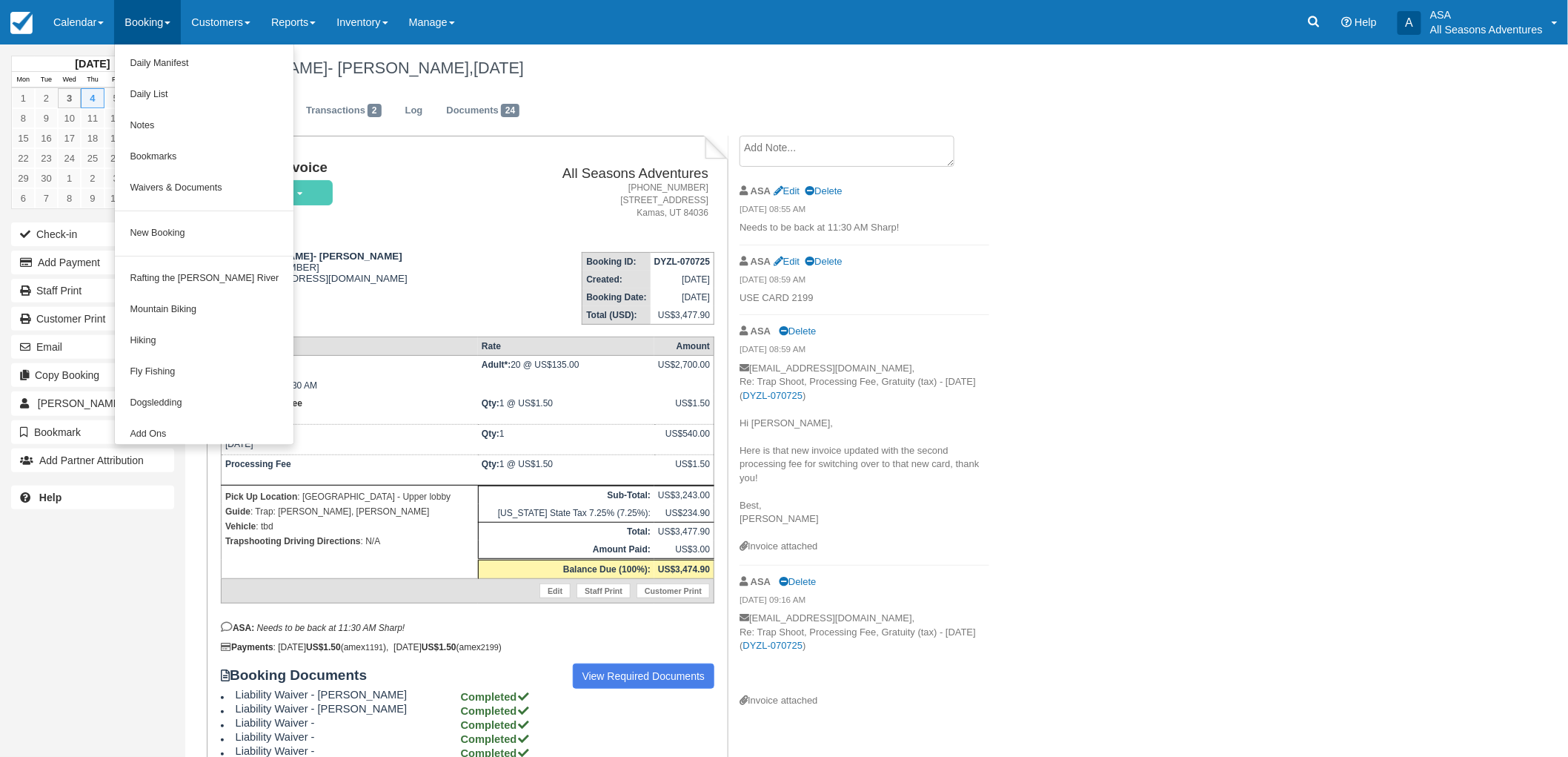
click at [1316, 450] on div "William Blair- Shannon Meeker, September 04 2025 Invoice Edit Transactions 2 Lo…" at bounding box center [773, 569] width 1176 height 1050
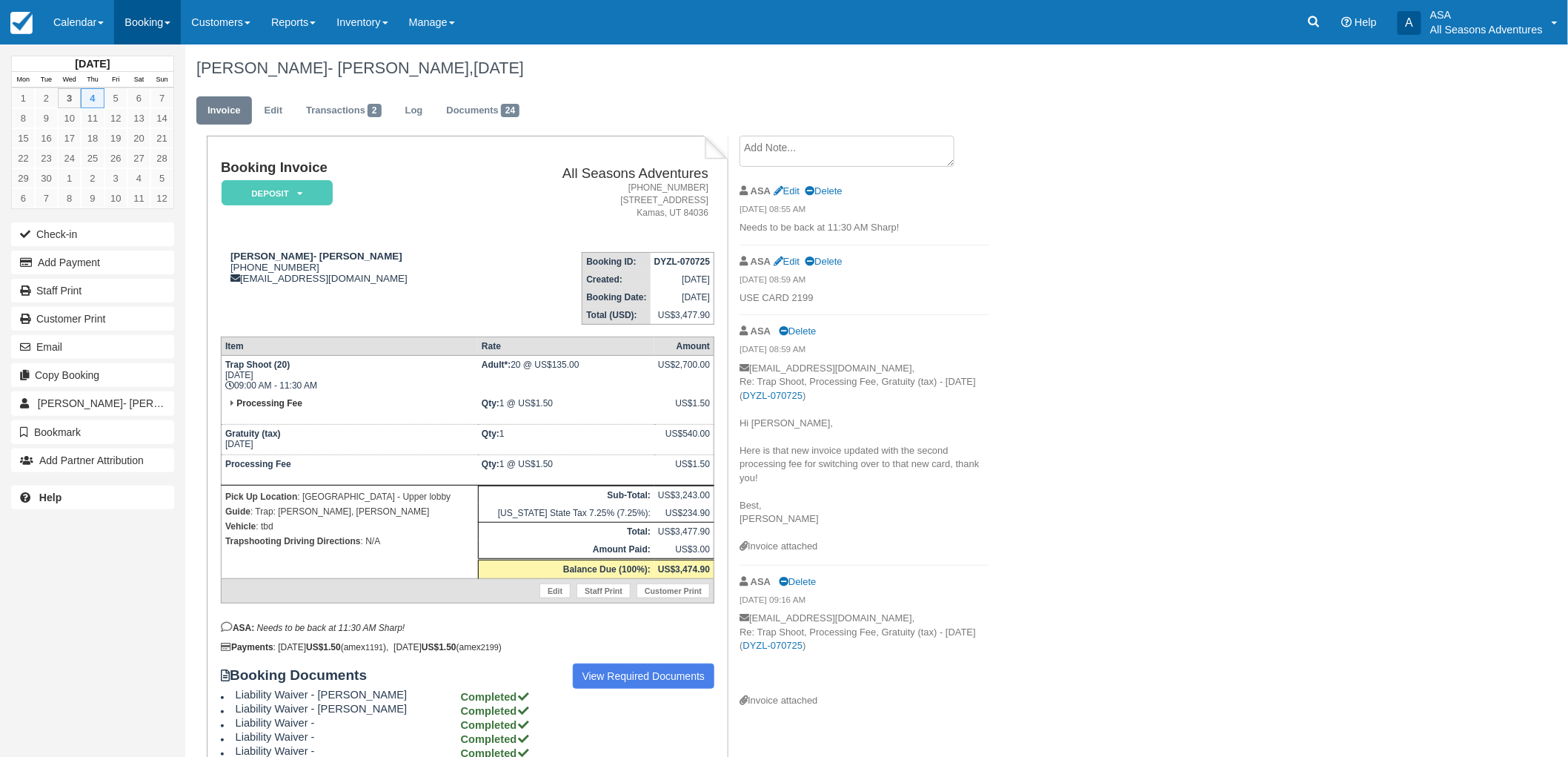
click at [124, 13] on link "Booking" at bounding box center [147, 22] width 67 height 44
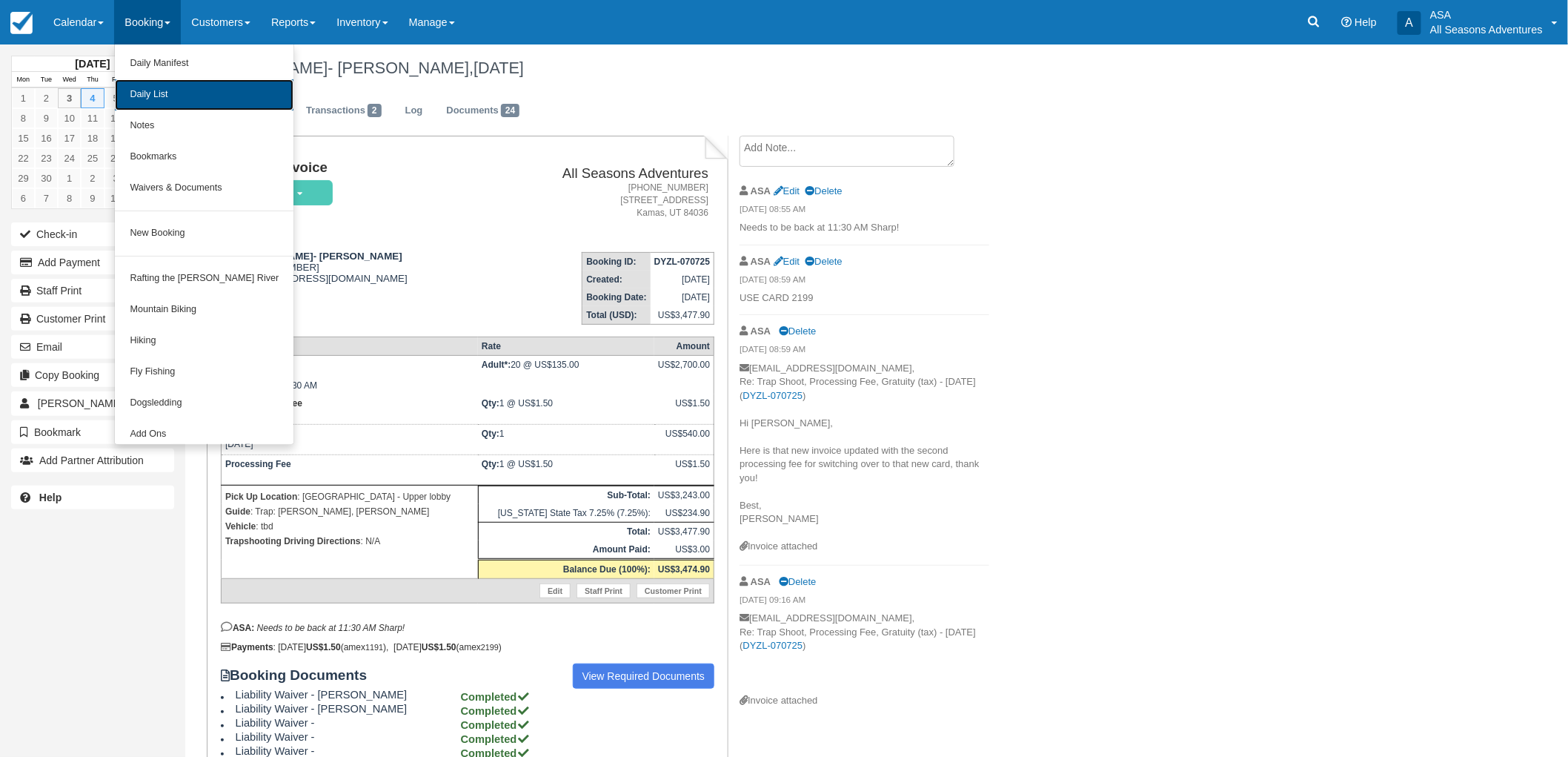
click at [159, 102] on link "Daily List" at bounding box center [204, 95] width 179 height 31
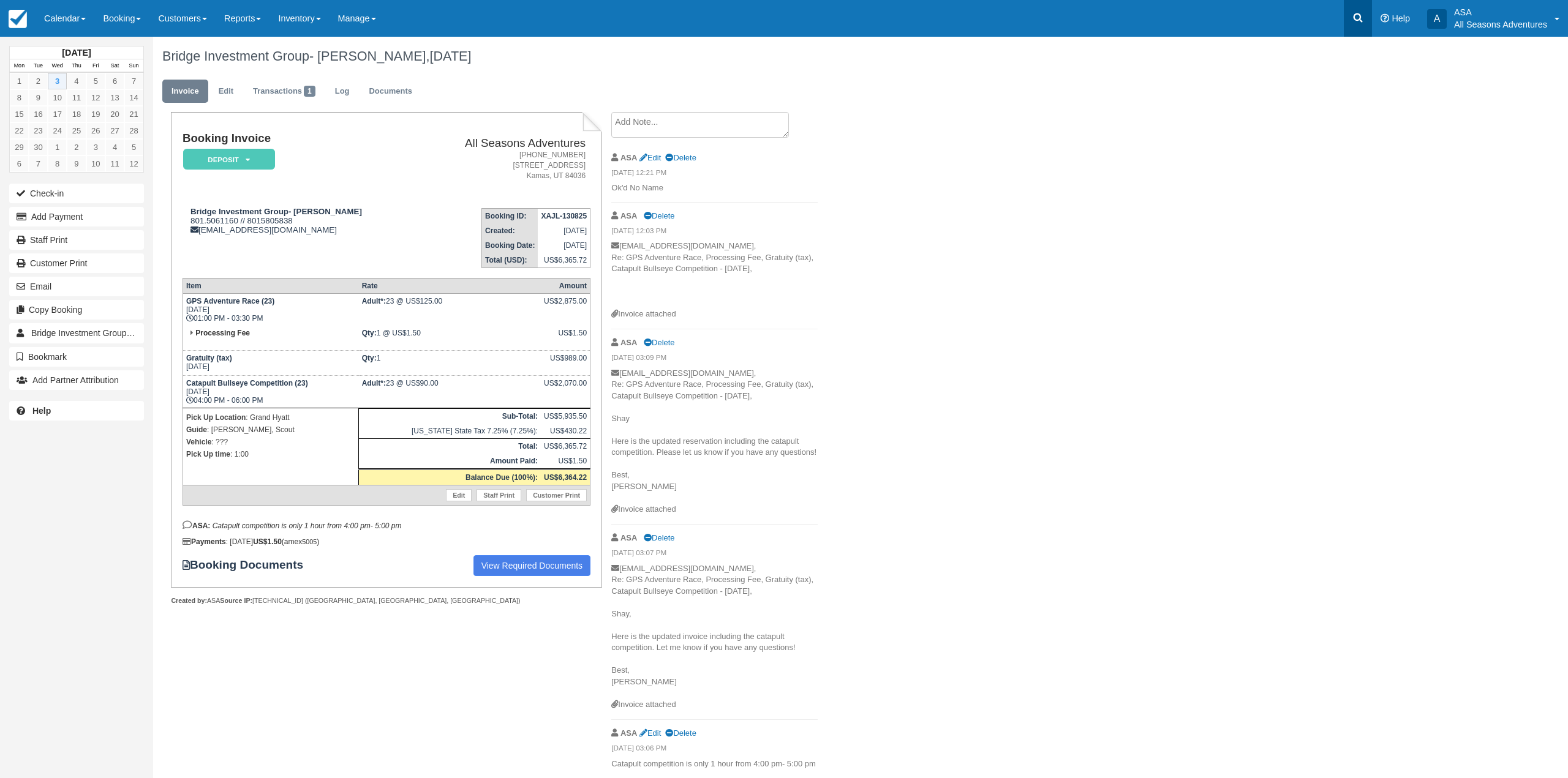
click at [1360, 9] on link at bounding box center [1357, 18] width 28 height 37
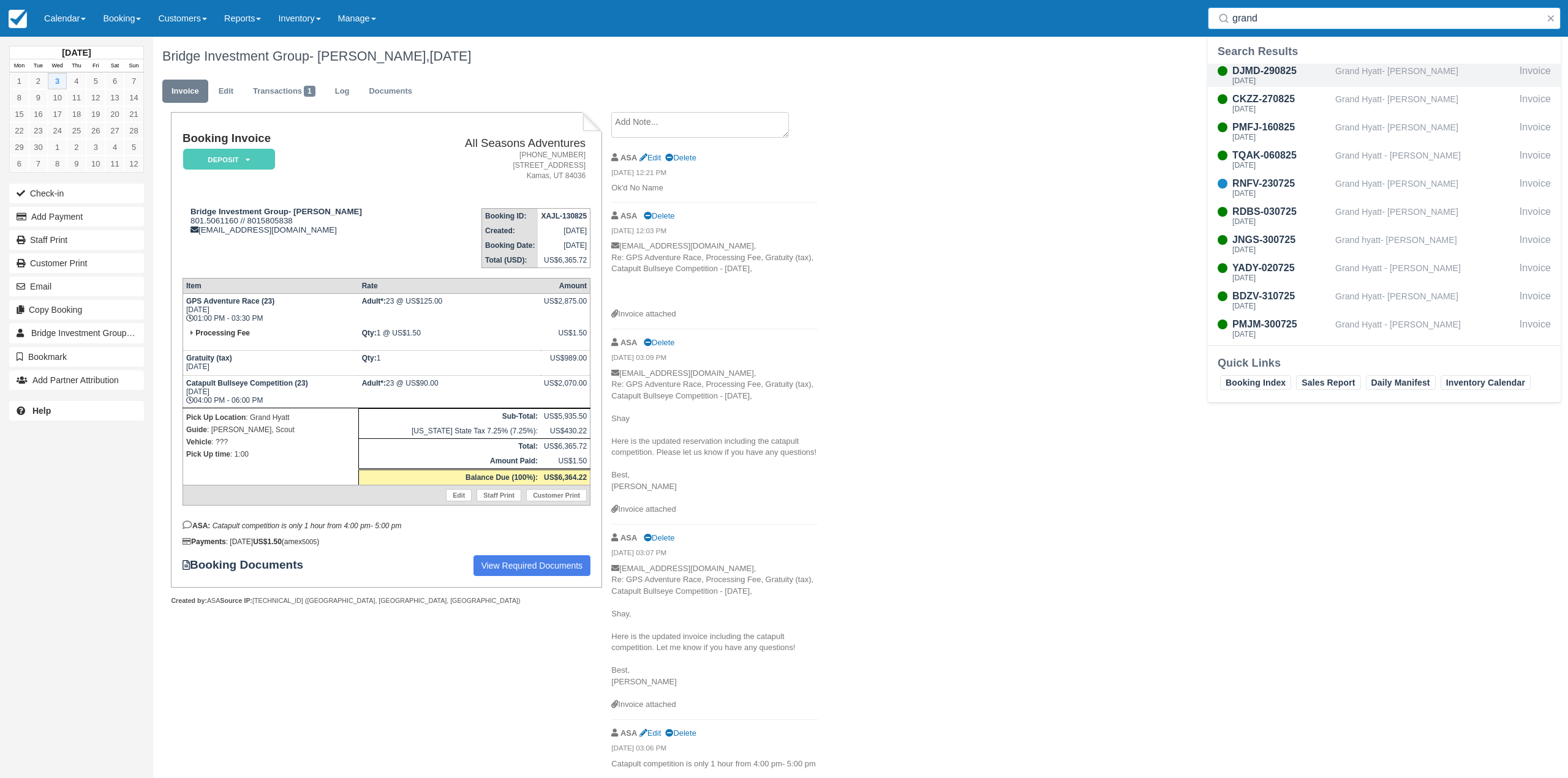
type input "grand"
click at [1329, 82] on div "Mon Sept 1, 2025" at bounding box center [1281, 80] width 98 height 8
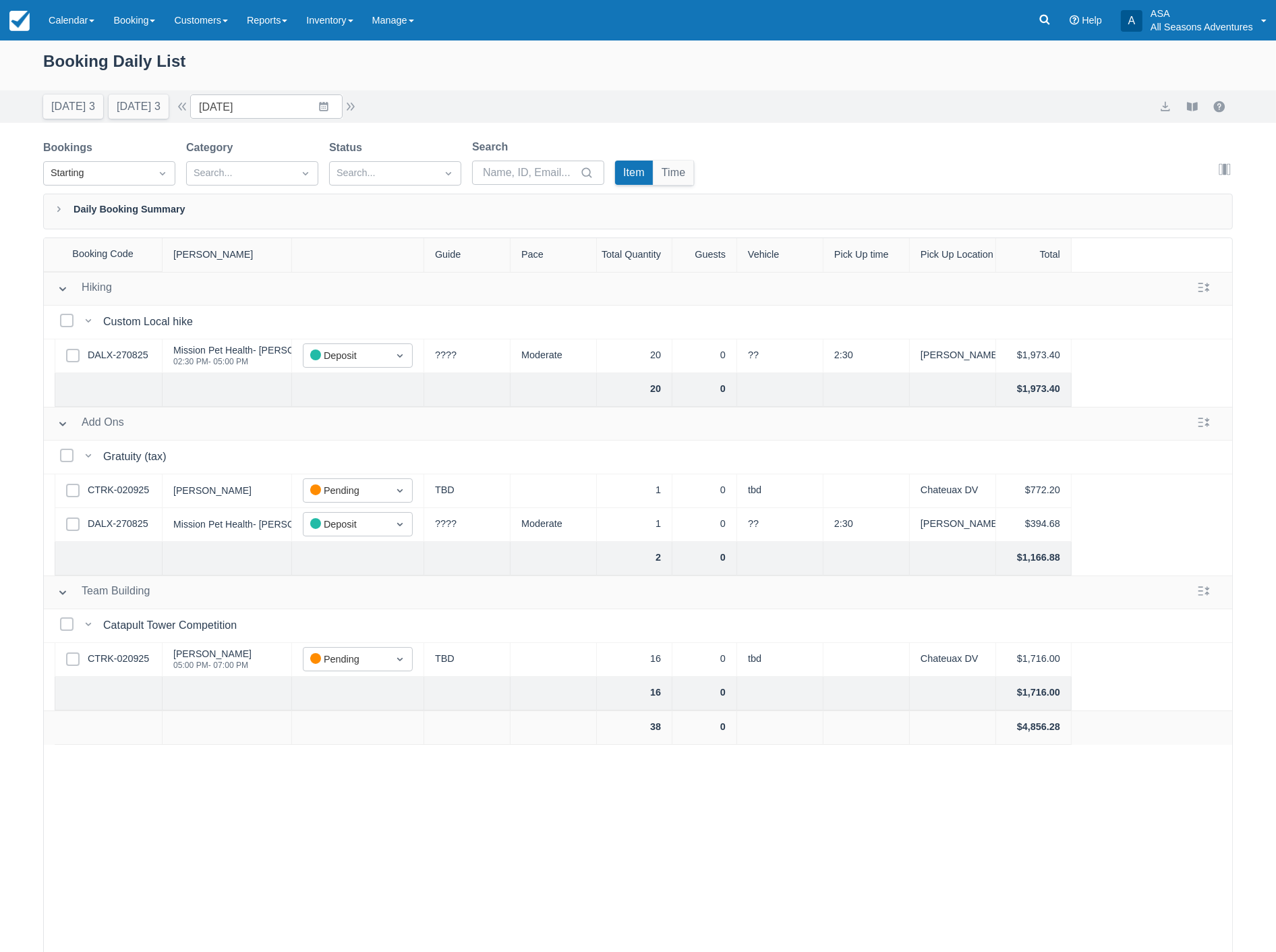
click at [403, 85] on div "Booking Daily List" at bounding box center [638, 68] width 1190 height 39
click at [127, 109] on button "Tomorrow 3" at bounding box center [138, 107] width 60 height 24
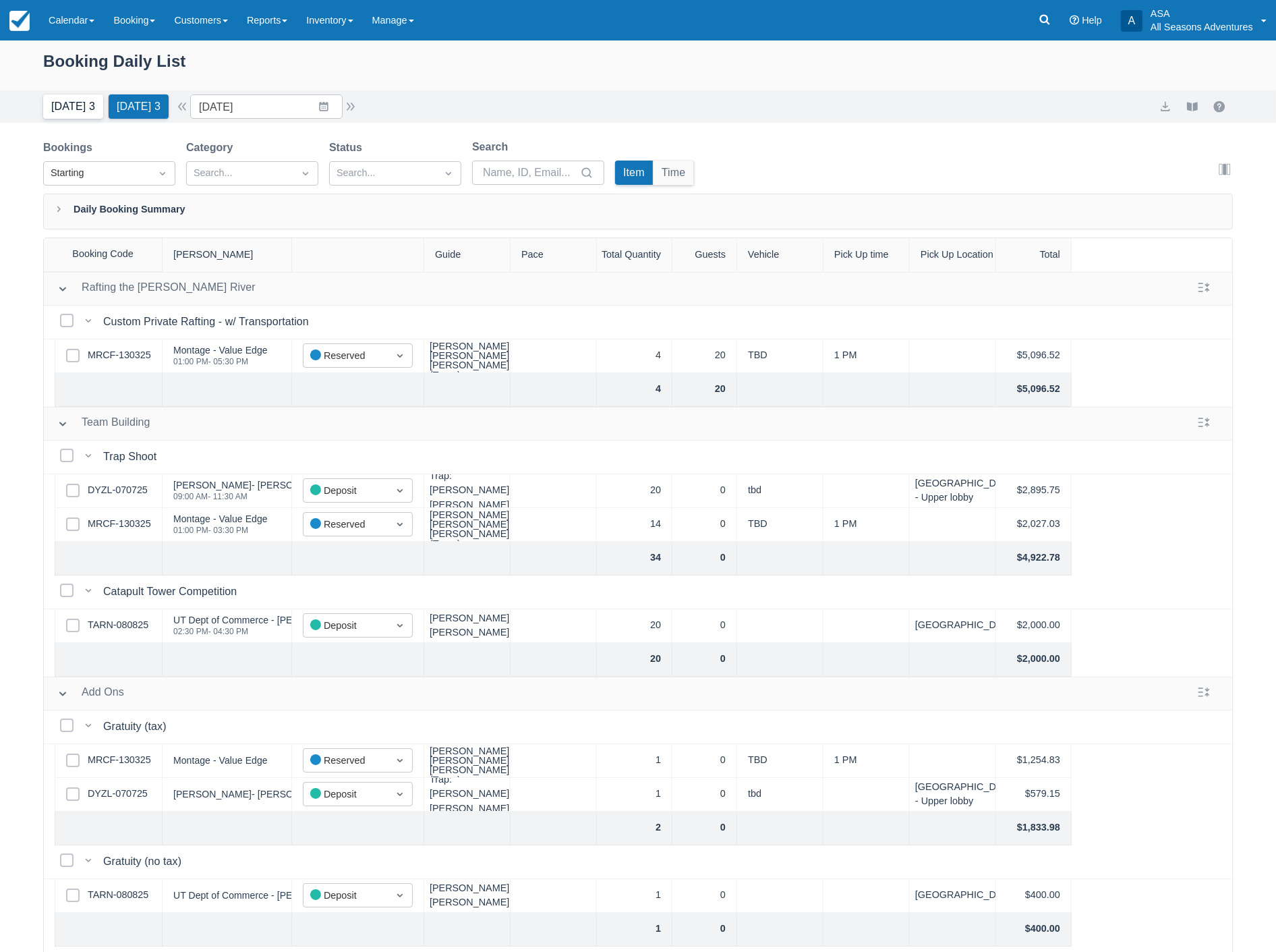
click at [66, 108] on button "[DATE] 3" at bounding box center [73, 107] width 60 height 24
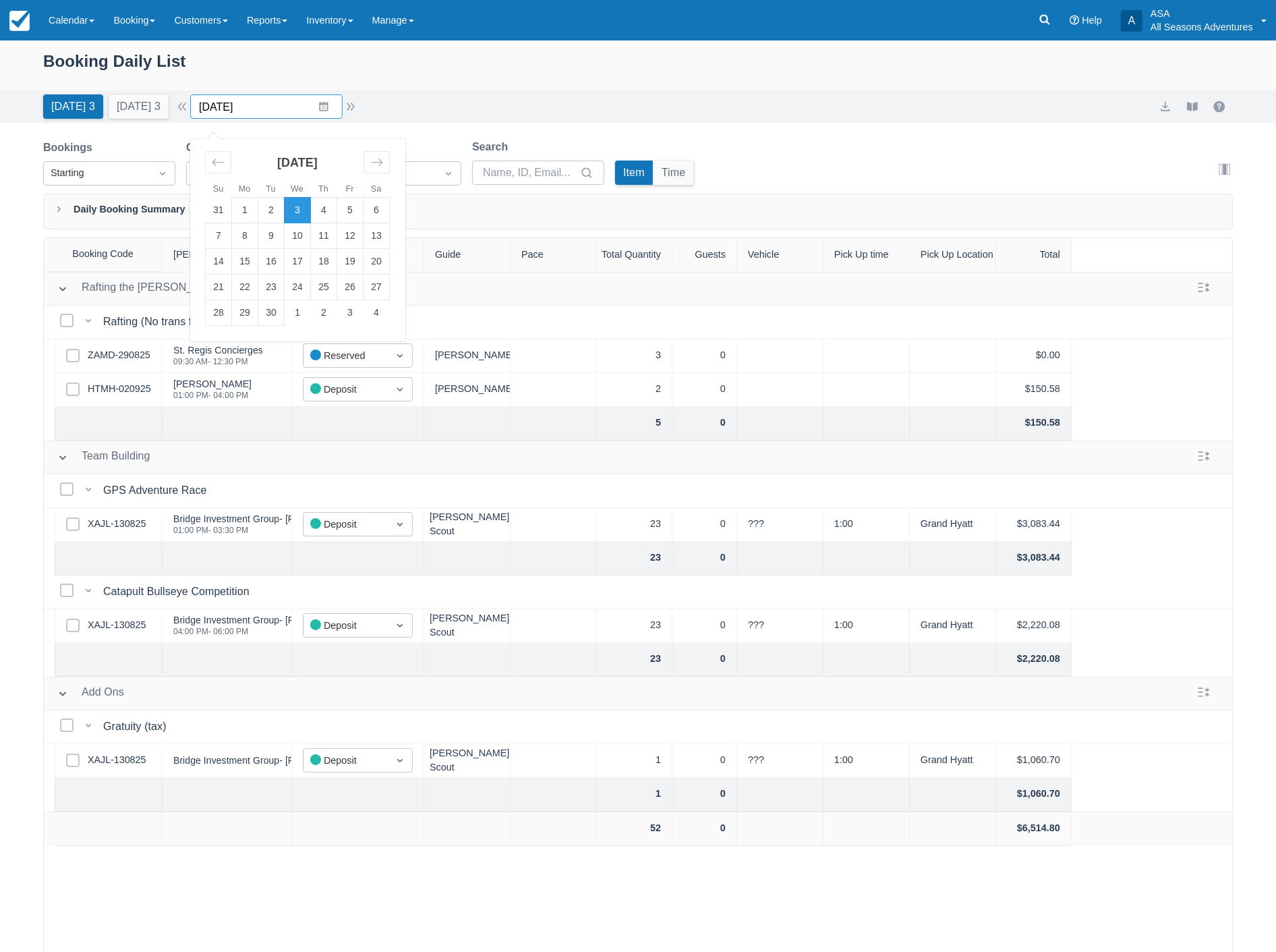
click at [268, 103] on input "09/03/25" at bounding box center [266, 107] width 153 height 24
click at [281, 236] on td "9" at bounding box center [272, 236] width 26 height 26
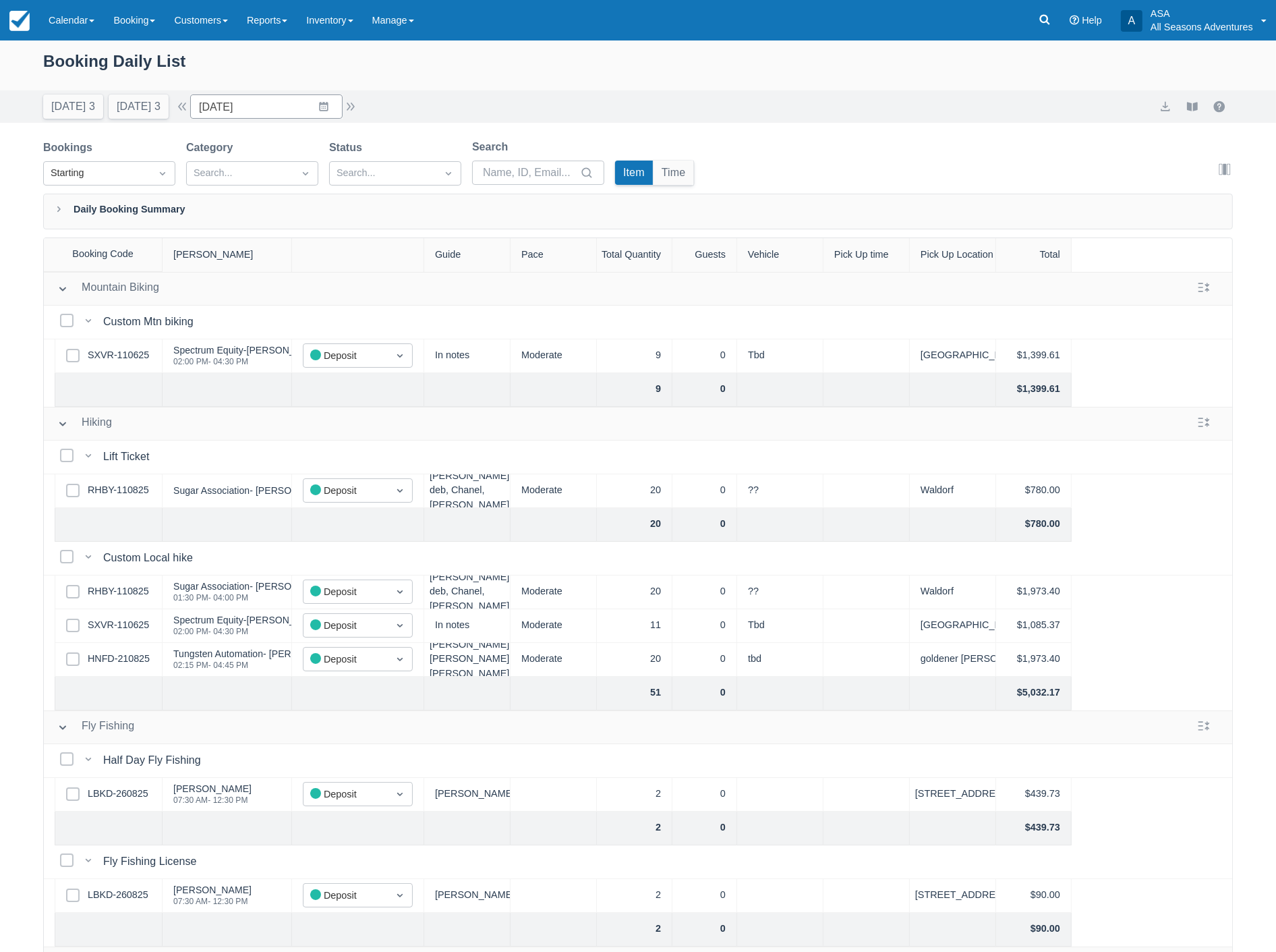
scroll to position [5, 0]
click at [257, 108] on input "09/09/25" at bounding box center [266, 107] width 153 height 24
click at [311, 236] on td "10" at bounding box center [297, 236] width 26 height 26
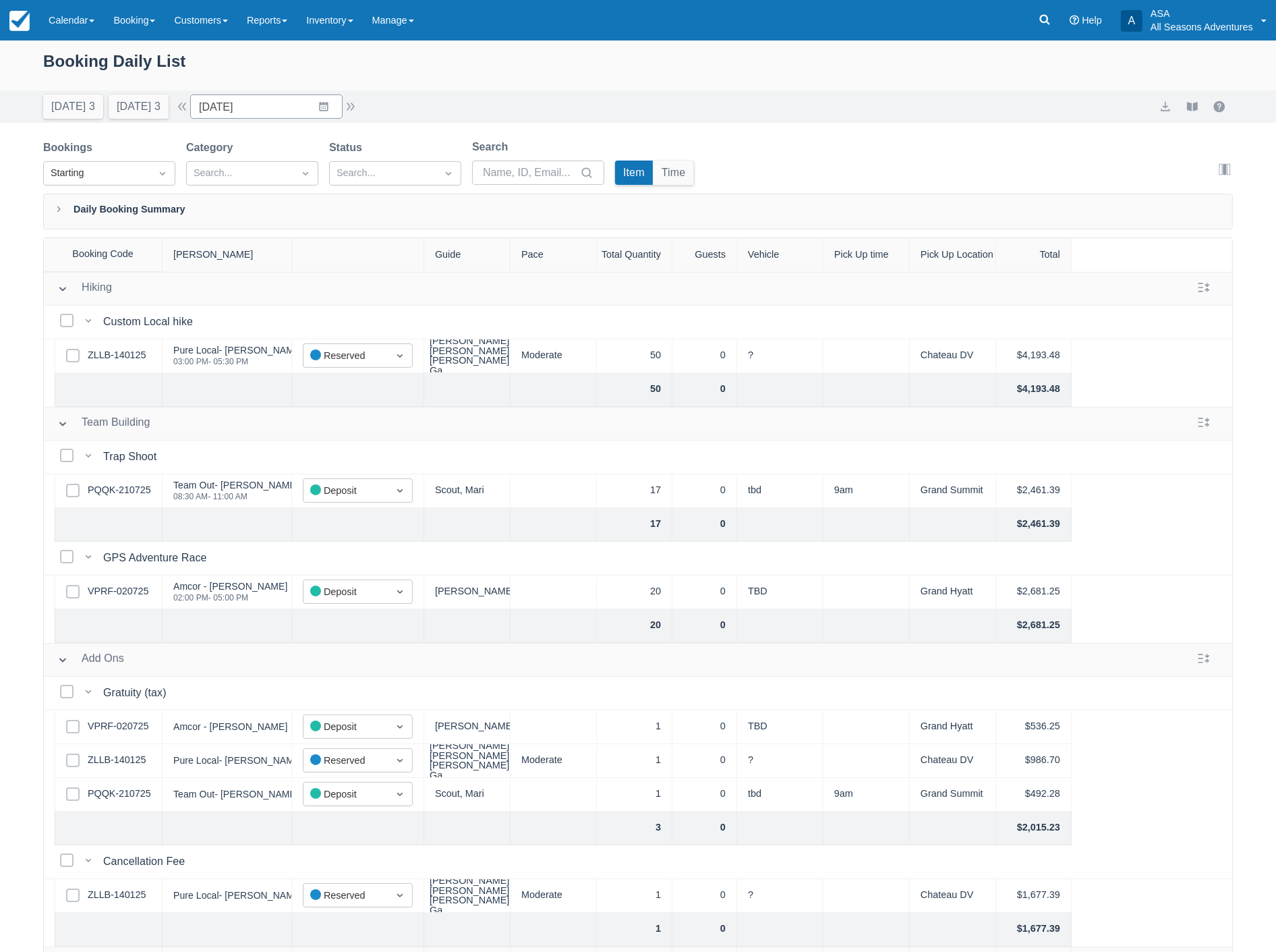
click at [558, 62] on div "Booking Daily List" at bounding box center [638, 68] width 1190 height 39
click at [152, 105] on button "Tomorrow 3" at bounding box center [138, 107] width 60 height 24
type input "09/04/25"
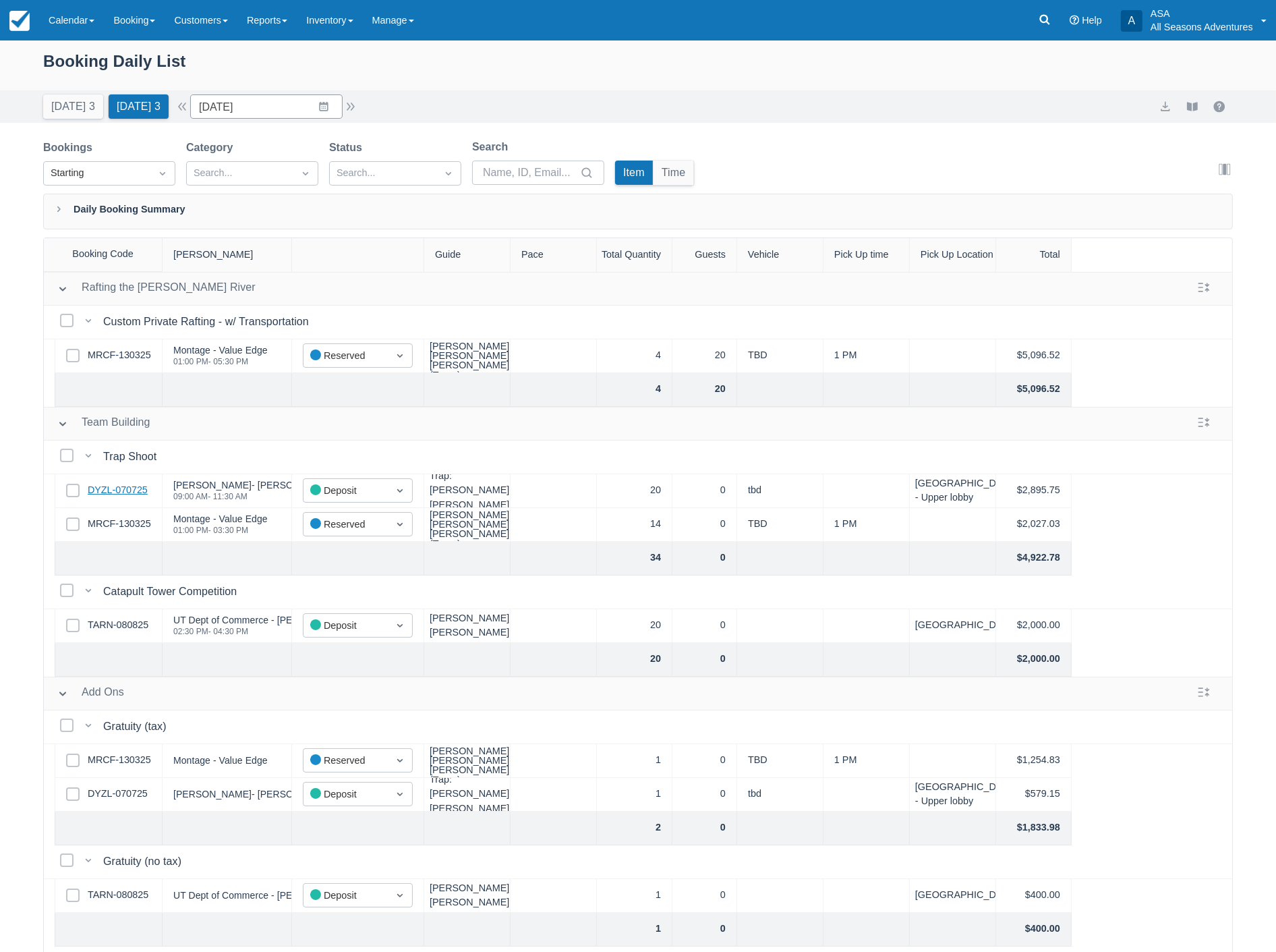
click at [124, 489] on link "DYZL-070725" at bounding box center [117, 490] width 60 height 14
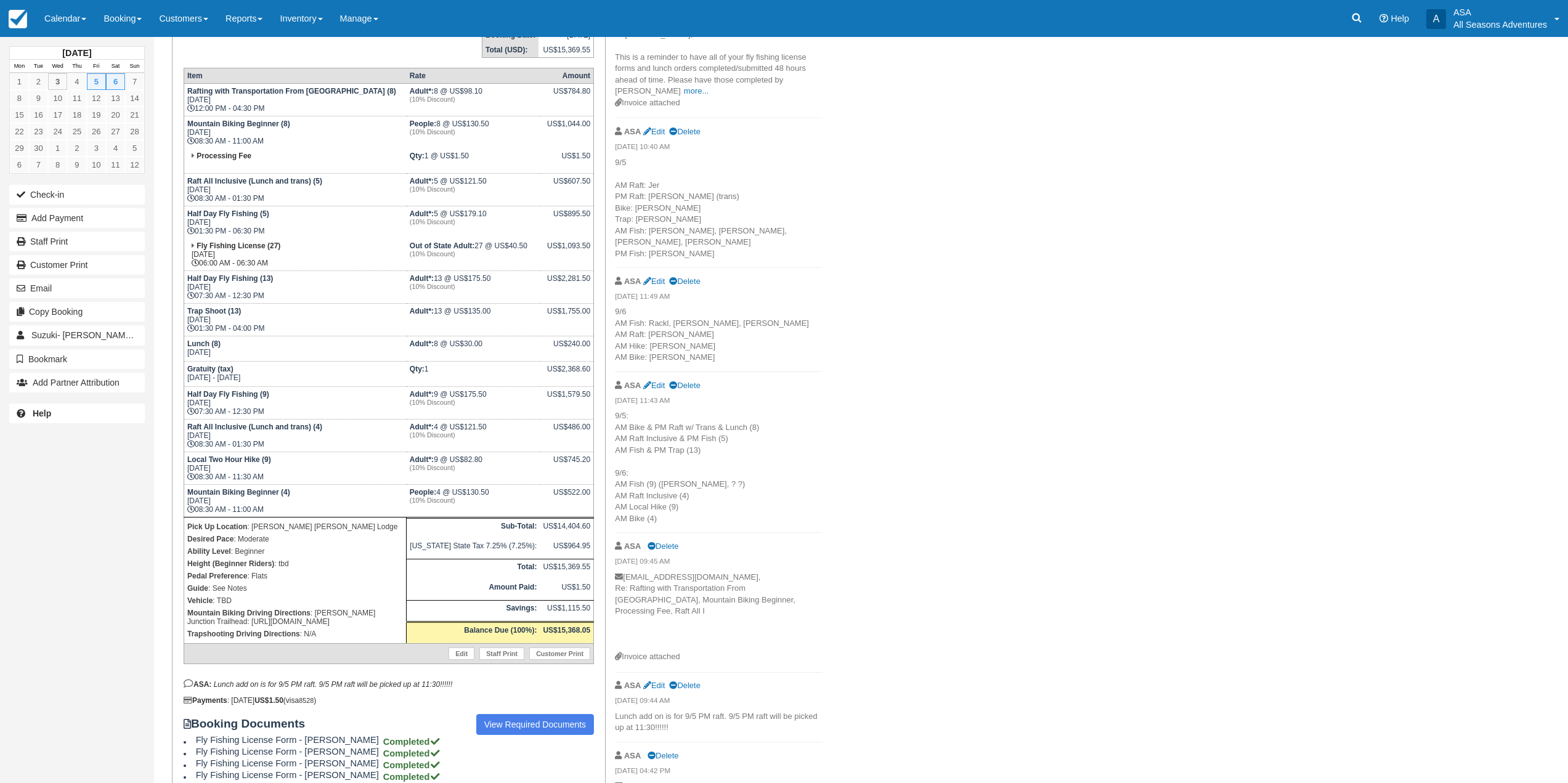
scroll to position [123, 0]
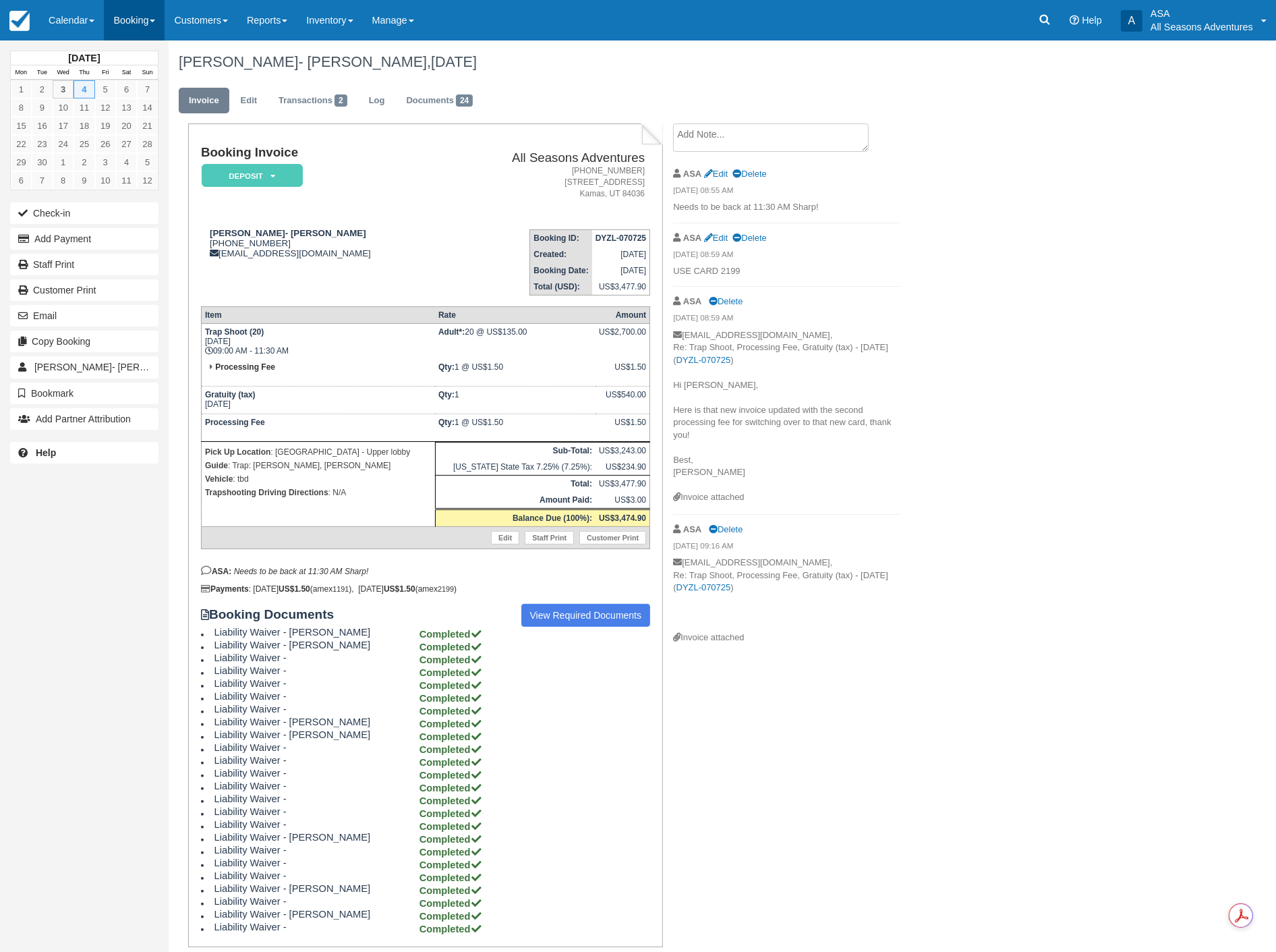
click at [138, 22] on link "Booking" at bounding box center [134, 20] width 61 height 40
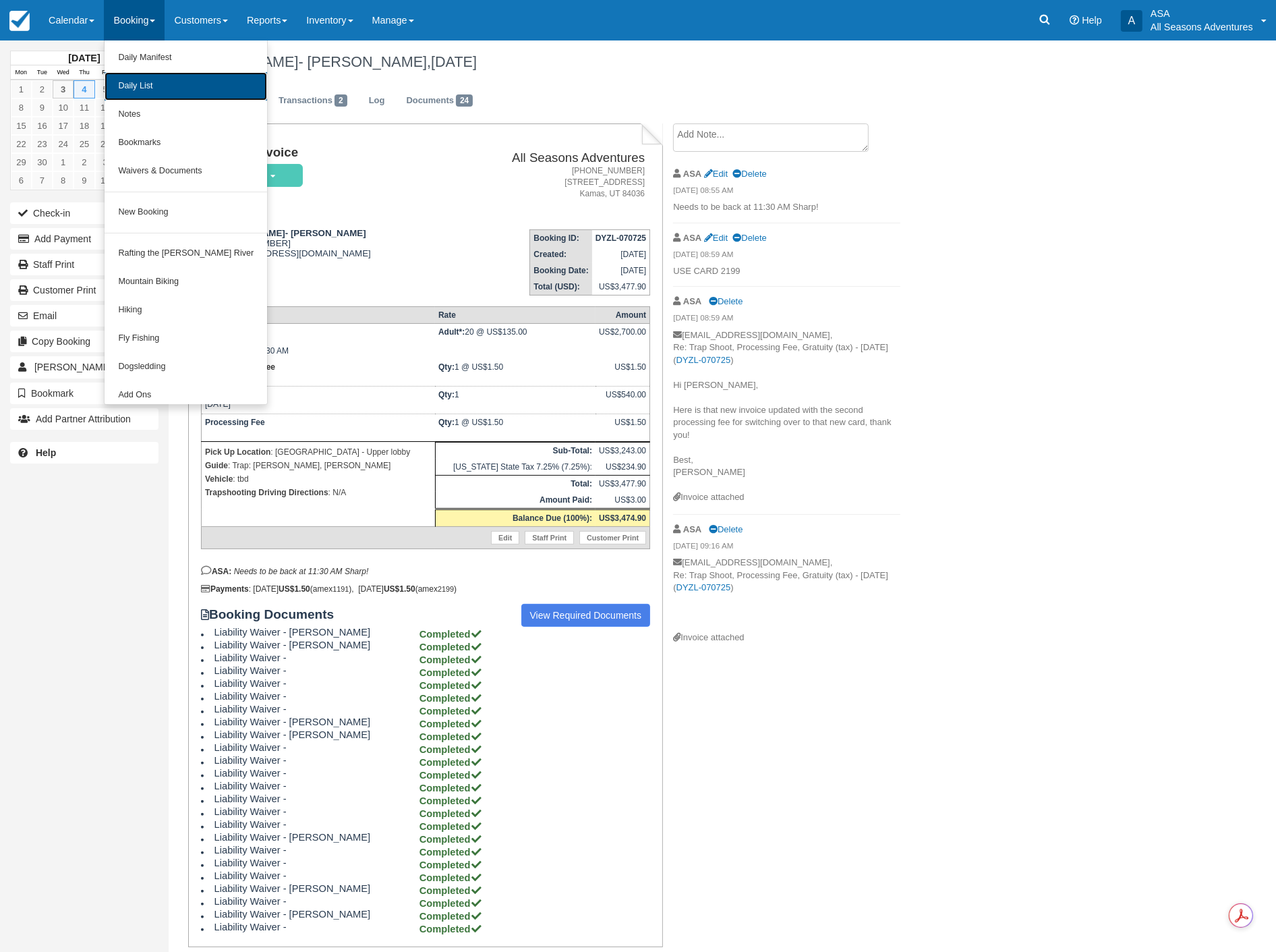
click at [158, 90] on link "Daily List" at bounding box center [185, 86] width 162 height 28
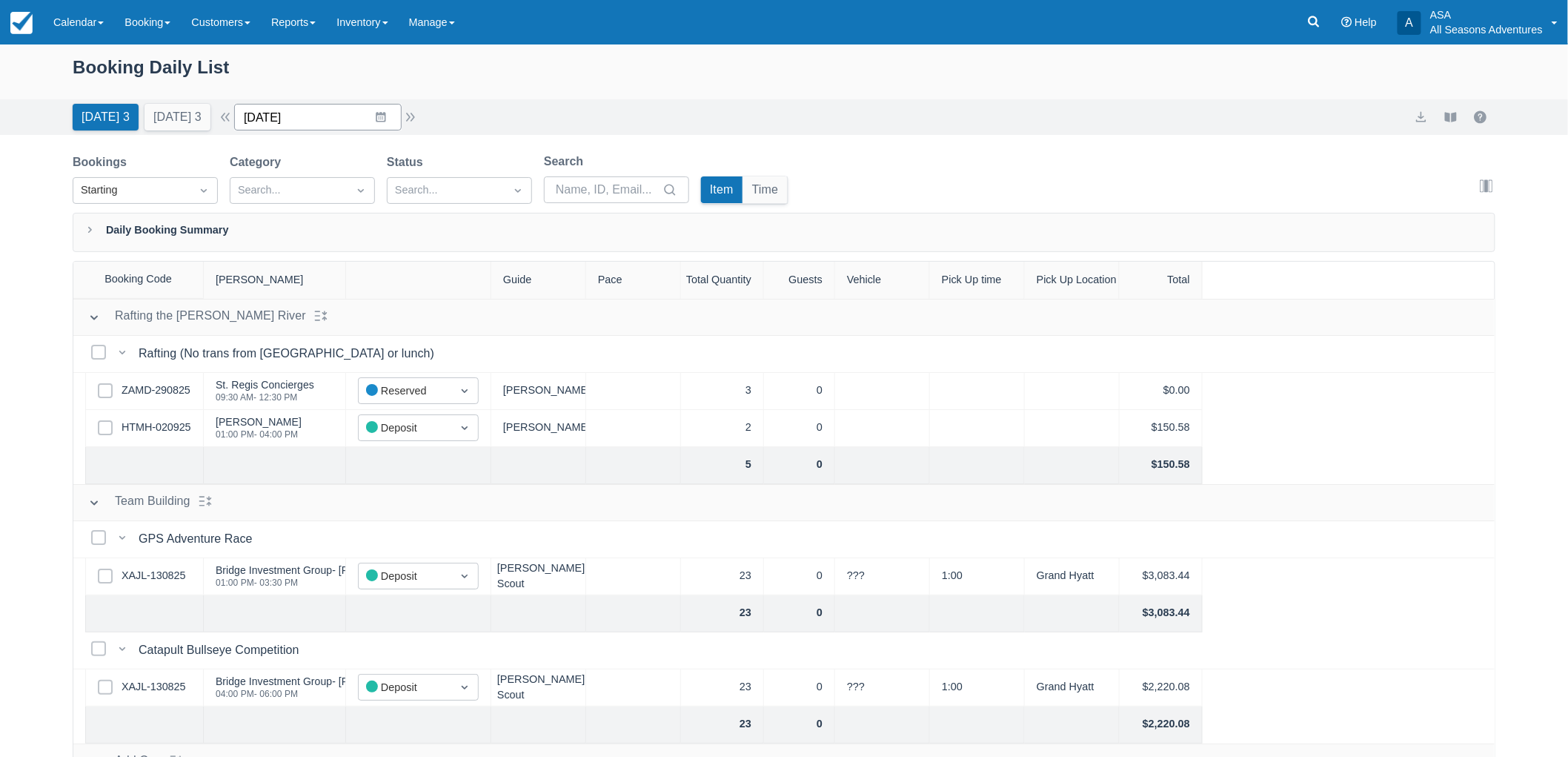
click at [358, 111] on input "[DATE]" at bounding box center [318, 117] width 168 height 27
click at [298, 259] on td "8" at bounding box center [294, 260] width 28 height 29
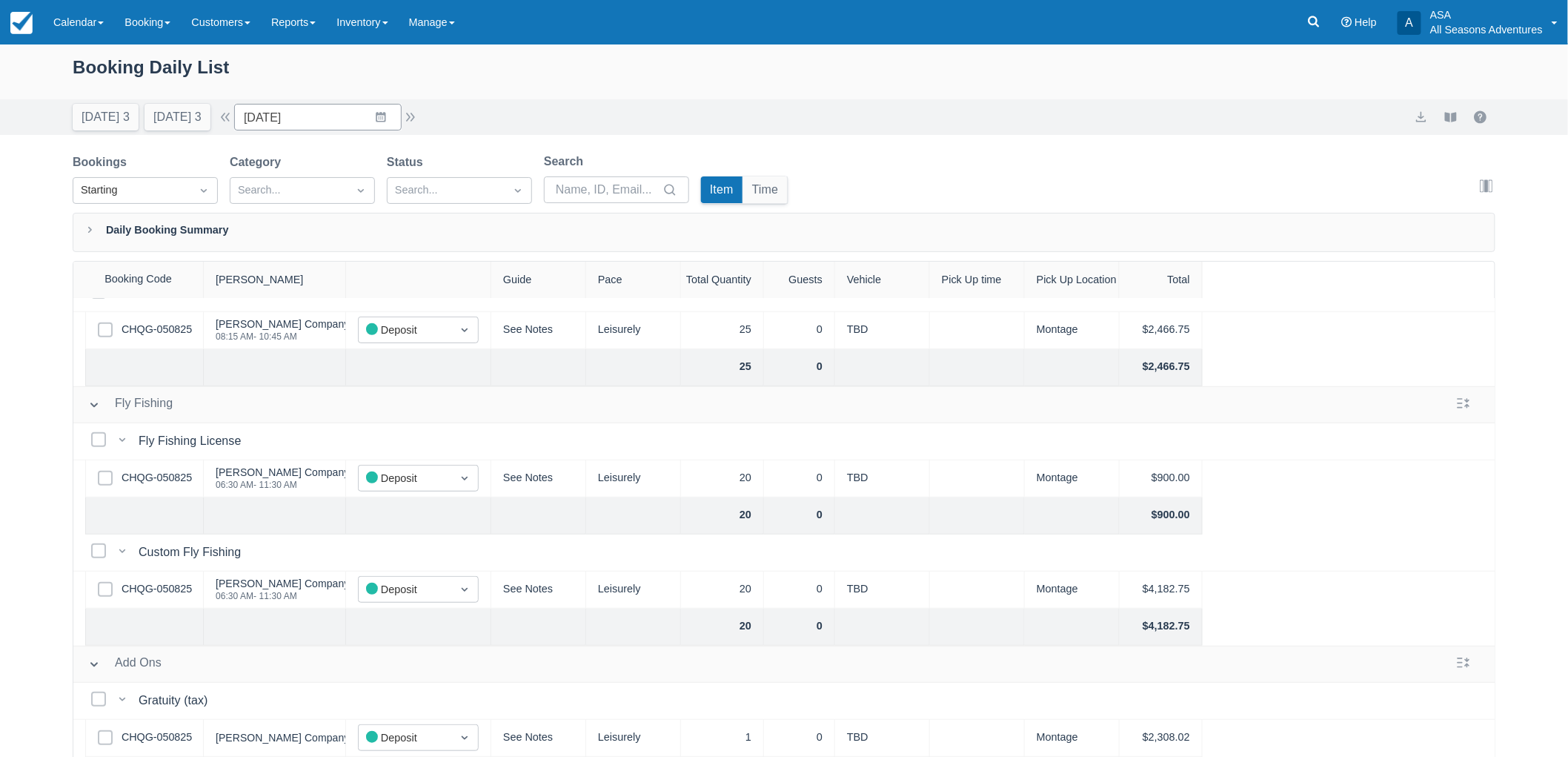
scroll to position [369, 0]
click at [153, 581] on link "CHQG-050825" at bounding box center [157, 588] width 70 height 16
click at [364, 120] on input "09/08/25" at bounding box center [318, 117] width 168 height 27
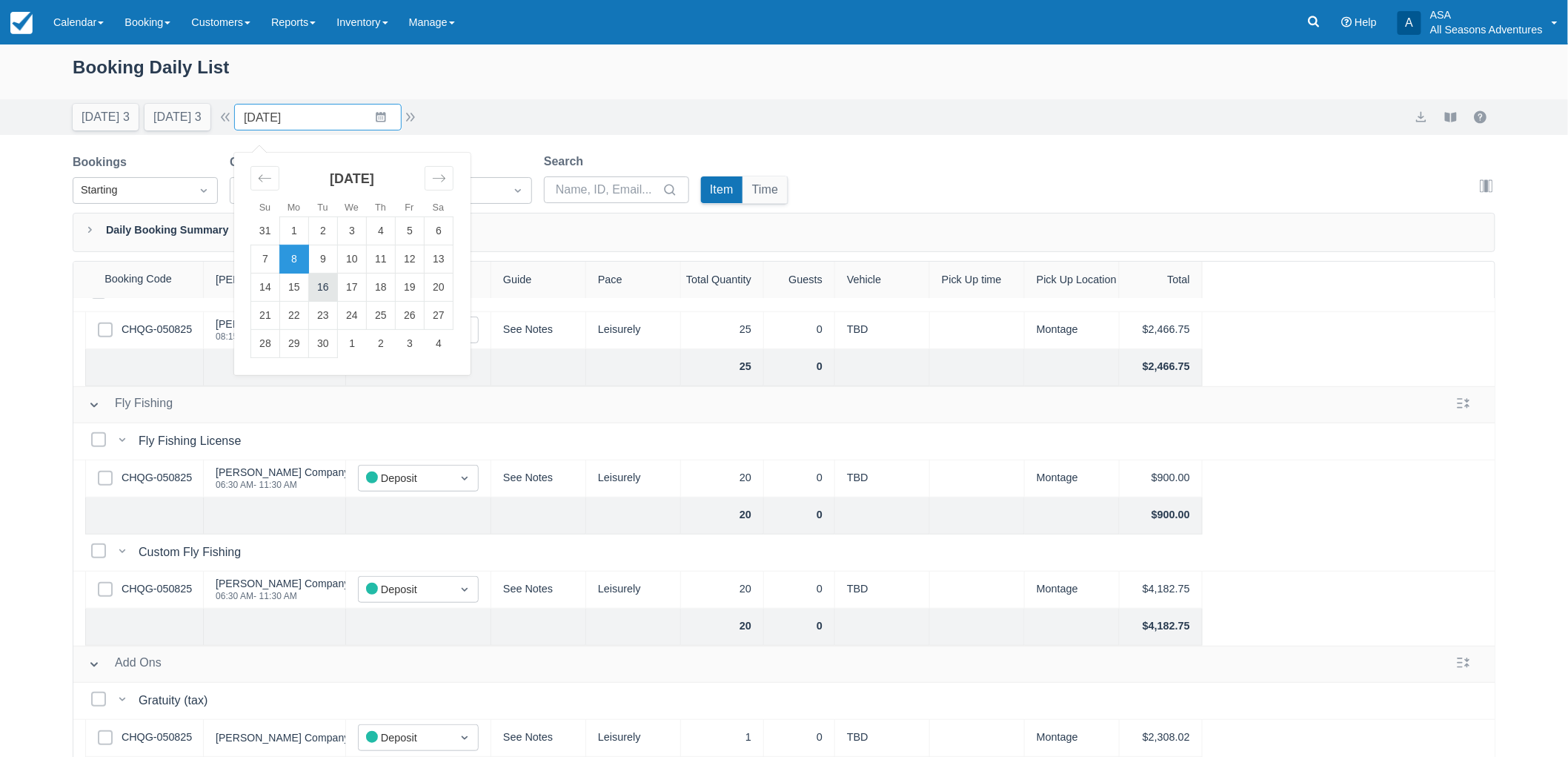
click at [329, 287] on td "16" at bounding box center [323, 288] width 28 height 29
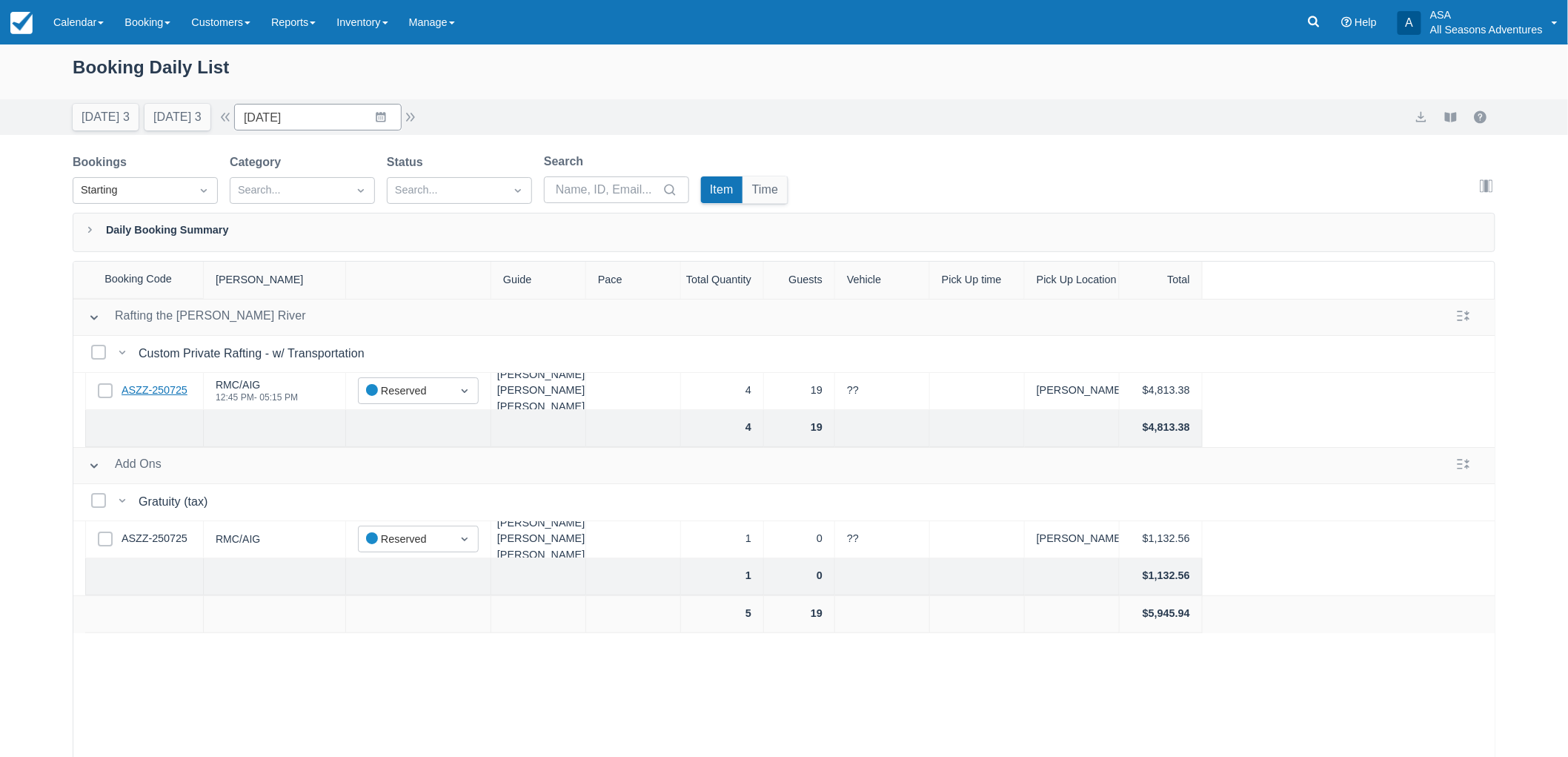
click at [171, 386] on link "ASZZ-250725" at bounding box center [154, 390] width 66 height 16
click at [85, 117] on button "Today 3" at bounding box center [106, 117] width 66 height 27
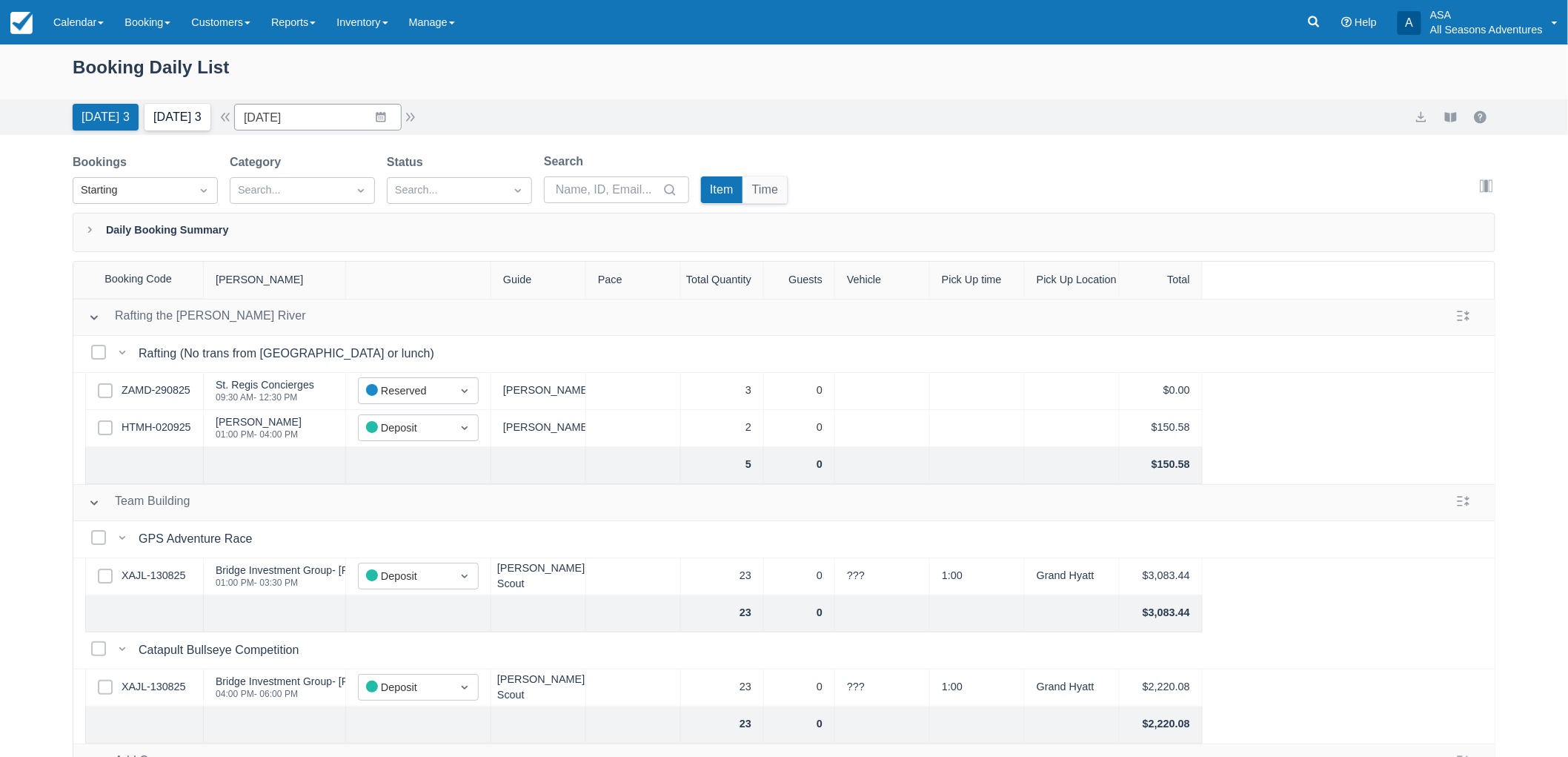
click at [183, 114] on button "Tomorrow 3" at bounding box center [177, 117] width 66 height 27
type input "09/04/25"
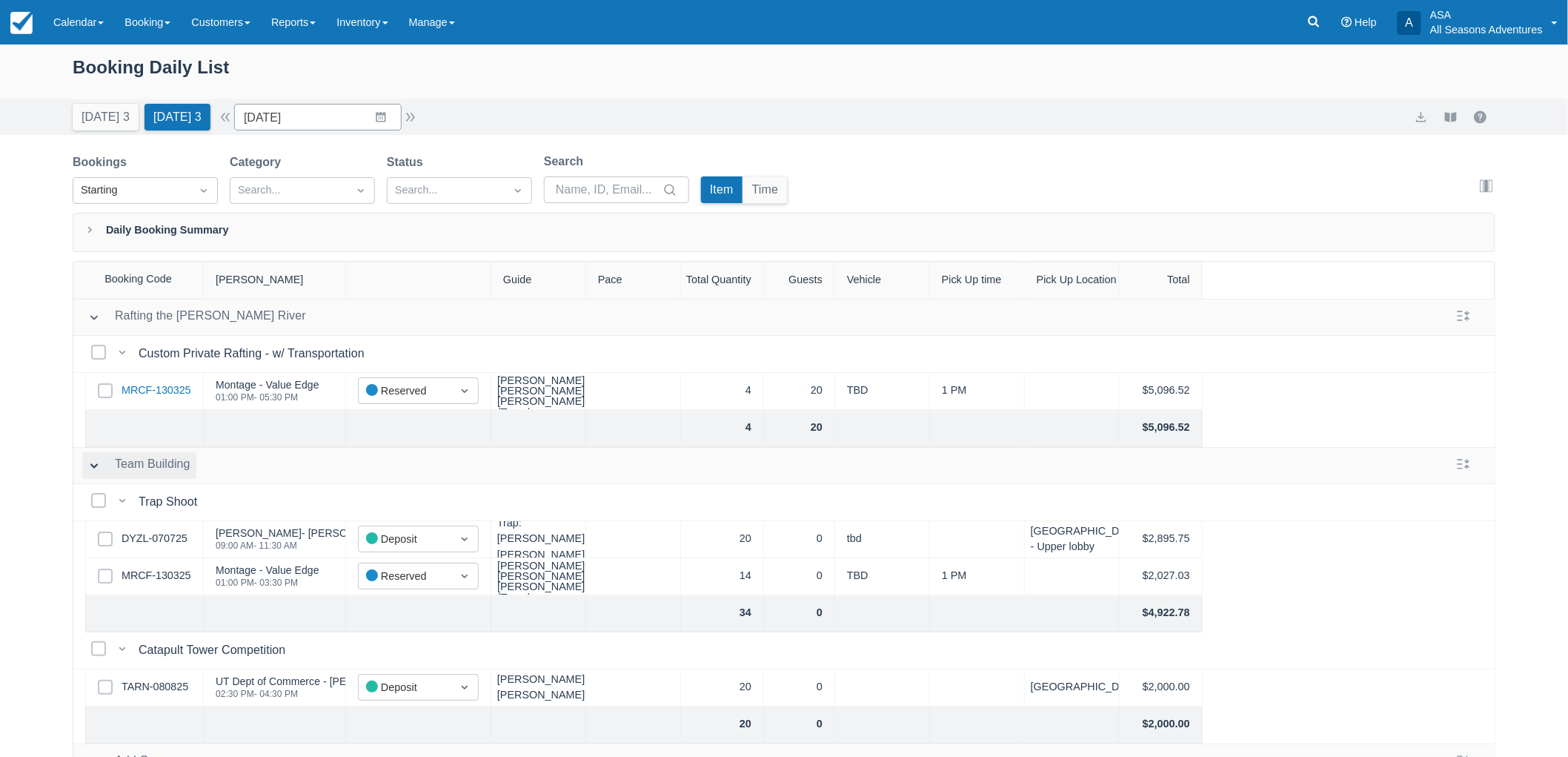
scroll to position [82, 0]
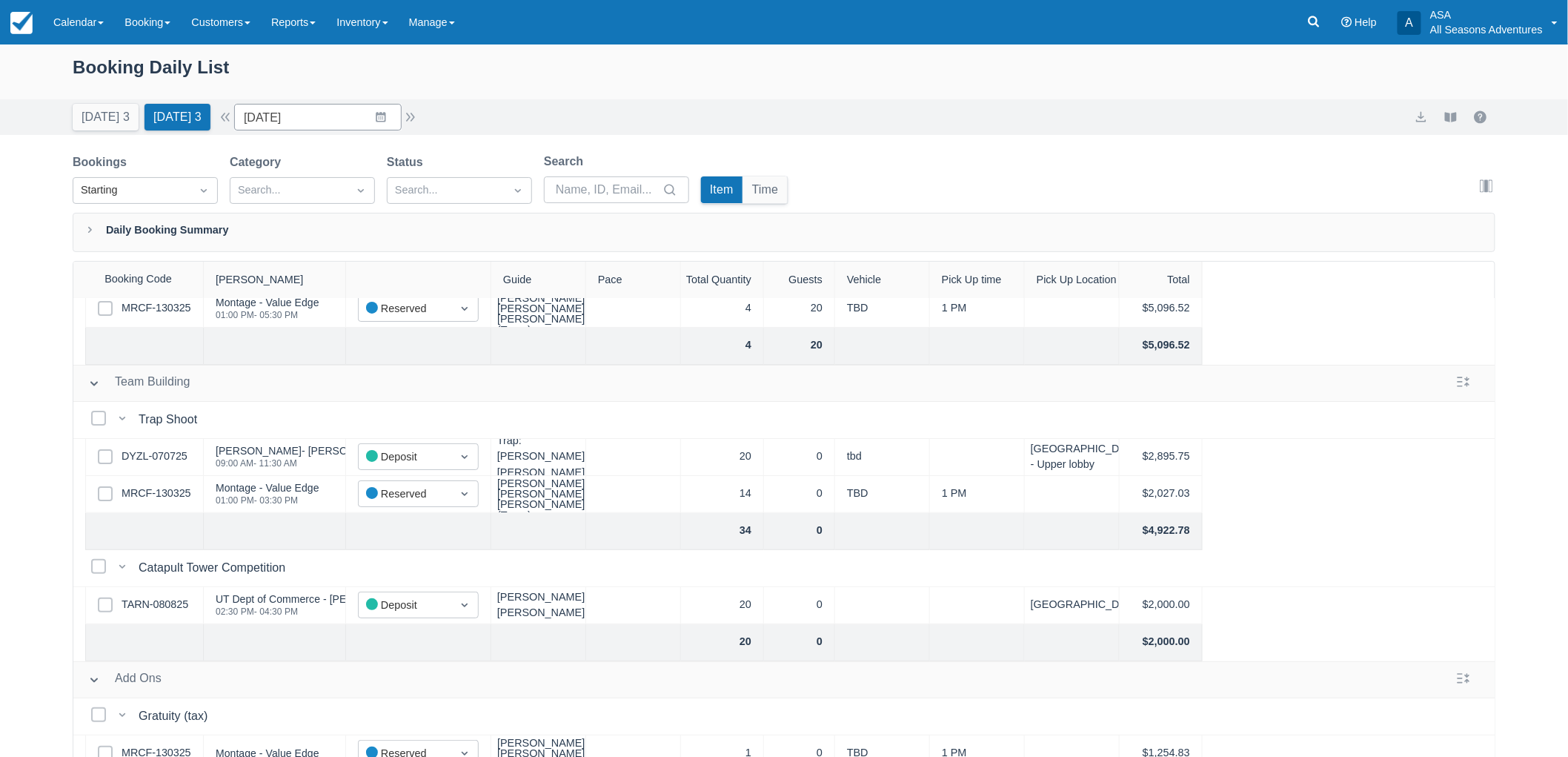
drag, startPoint x: 162, startPoint y: 493, endPoint x: 9, endPoint y: 495, distance: 153.0
click at [9, 495] on div "Booking Daily List Today 3 Tomorrow 3 Date 09/04/25 Navigate forward to interac…" at bounding box center [784, 438] width 1568 height 788
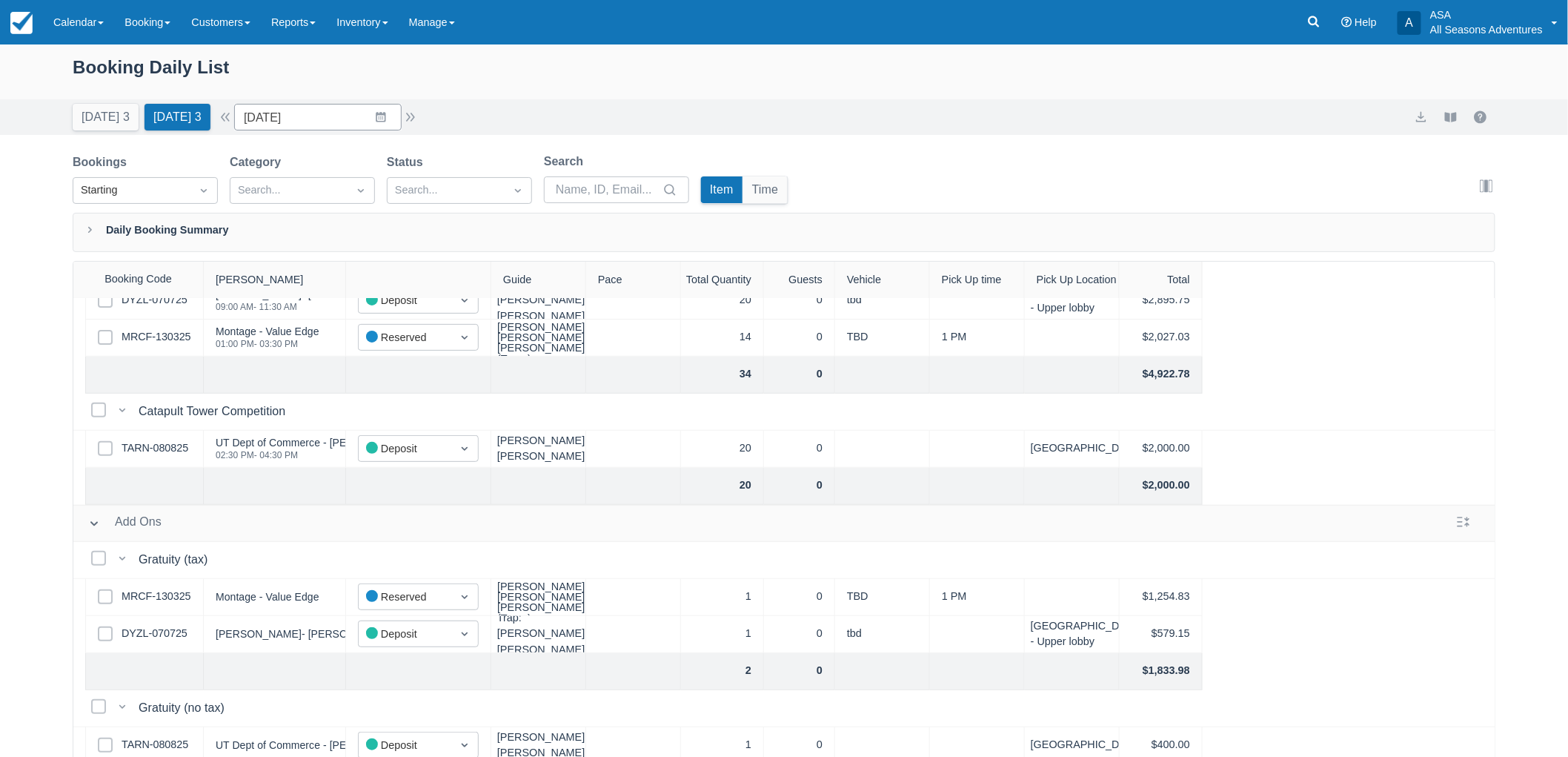
scroll to position [246, 0]
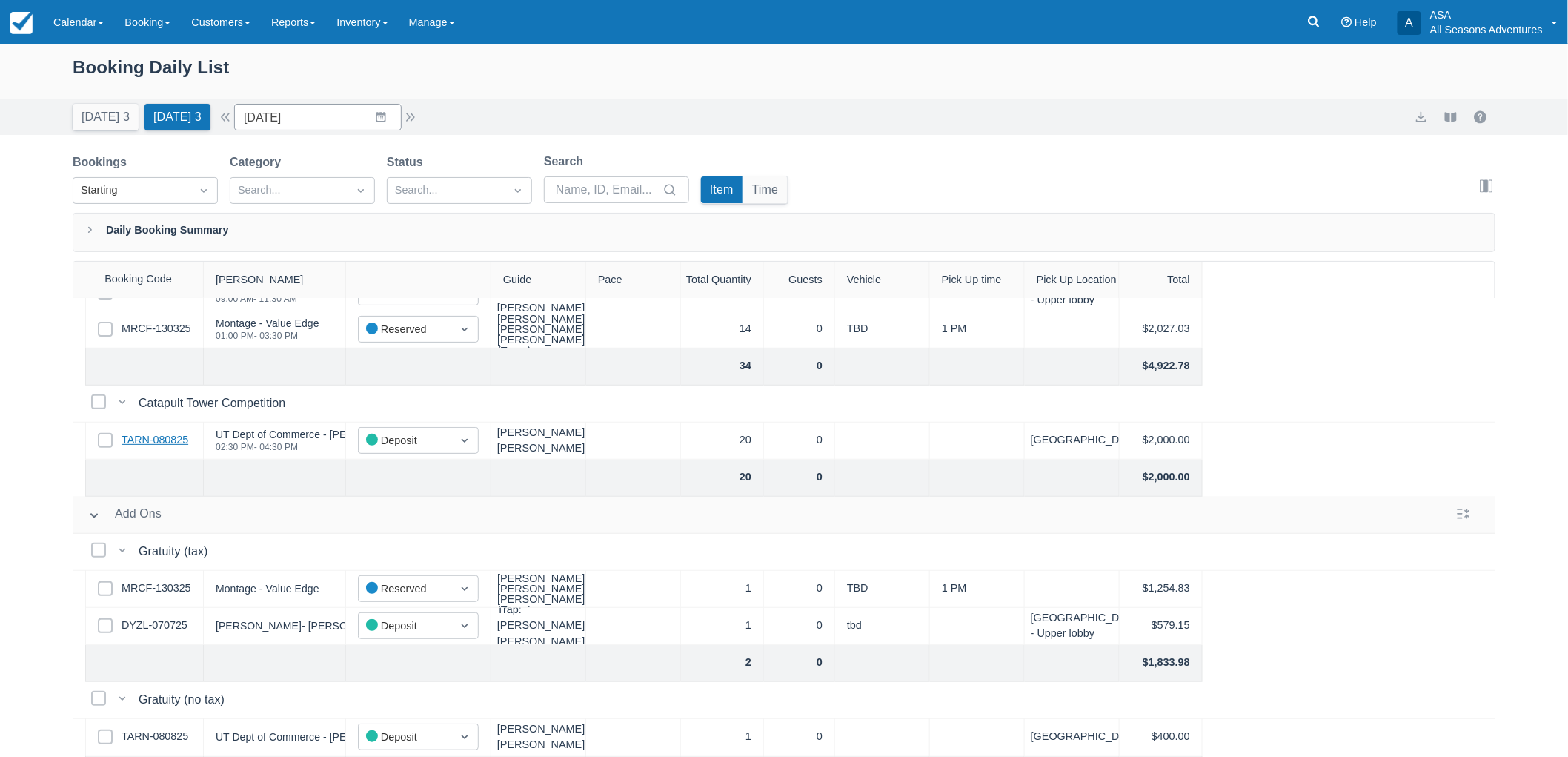
drag, startPoint x: 164, startPoint y: 452, endPoint x: 156, endPoint y: 435, distance: 18.8
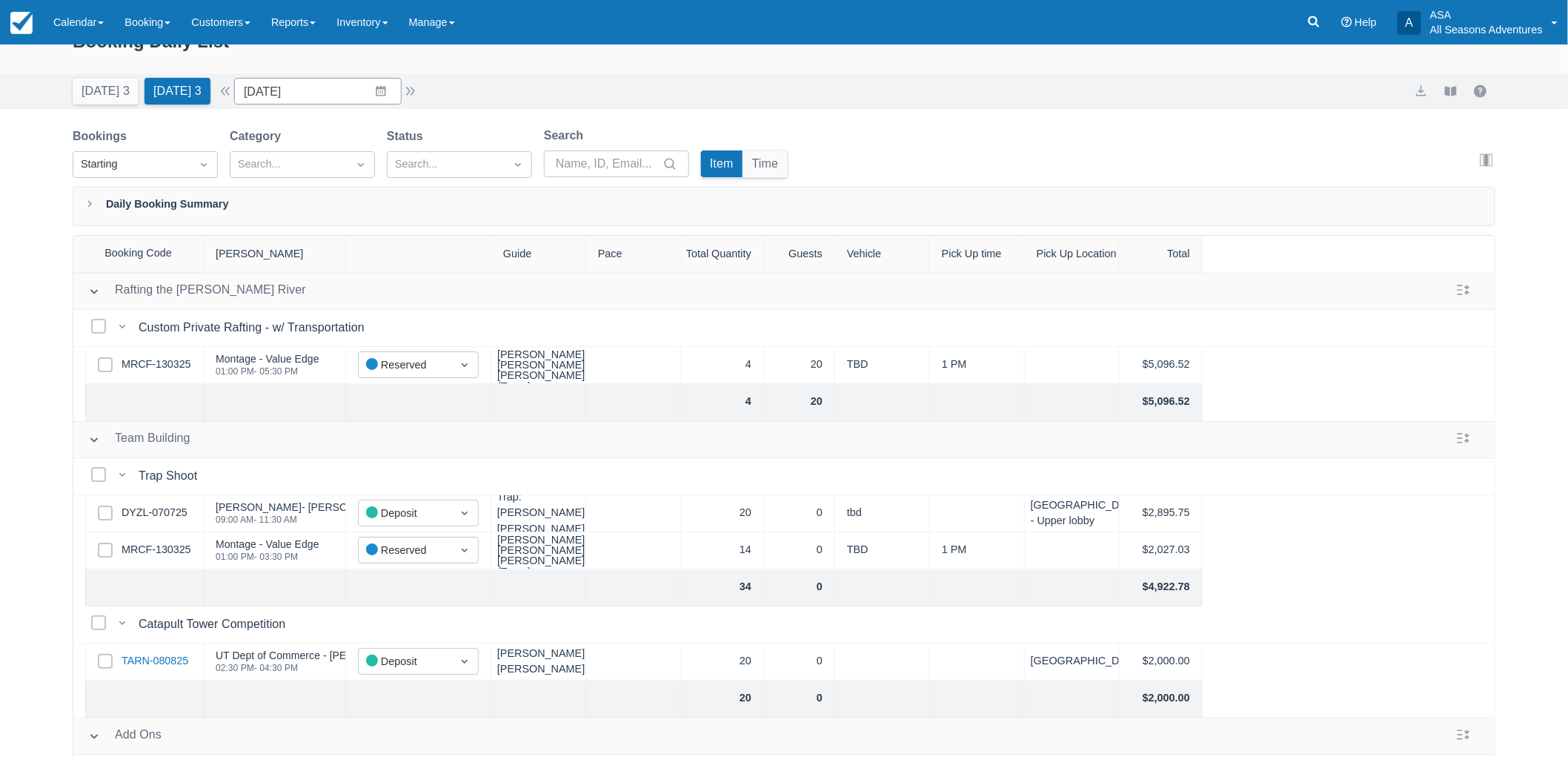
scroll to position [0, 0]
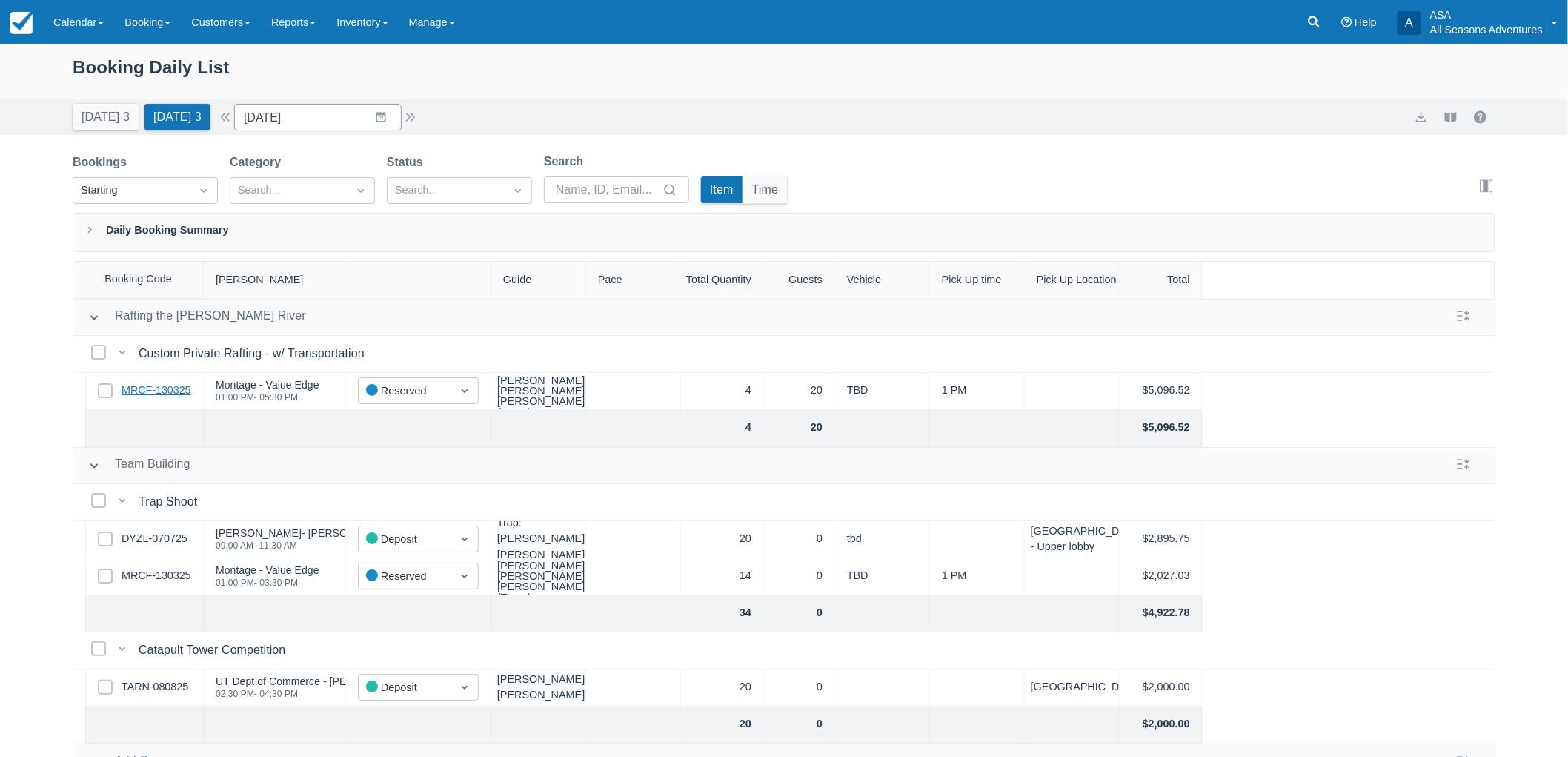
click at [167, 396] on link "MRCF-130325" at bounding box center [156, 390] width 70 height 16
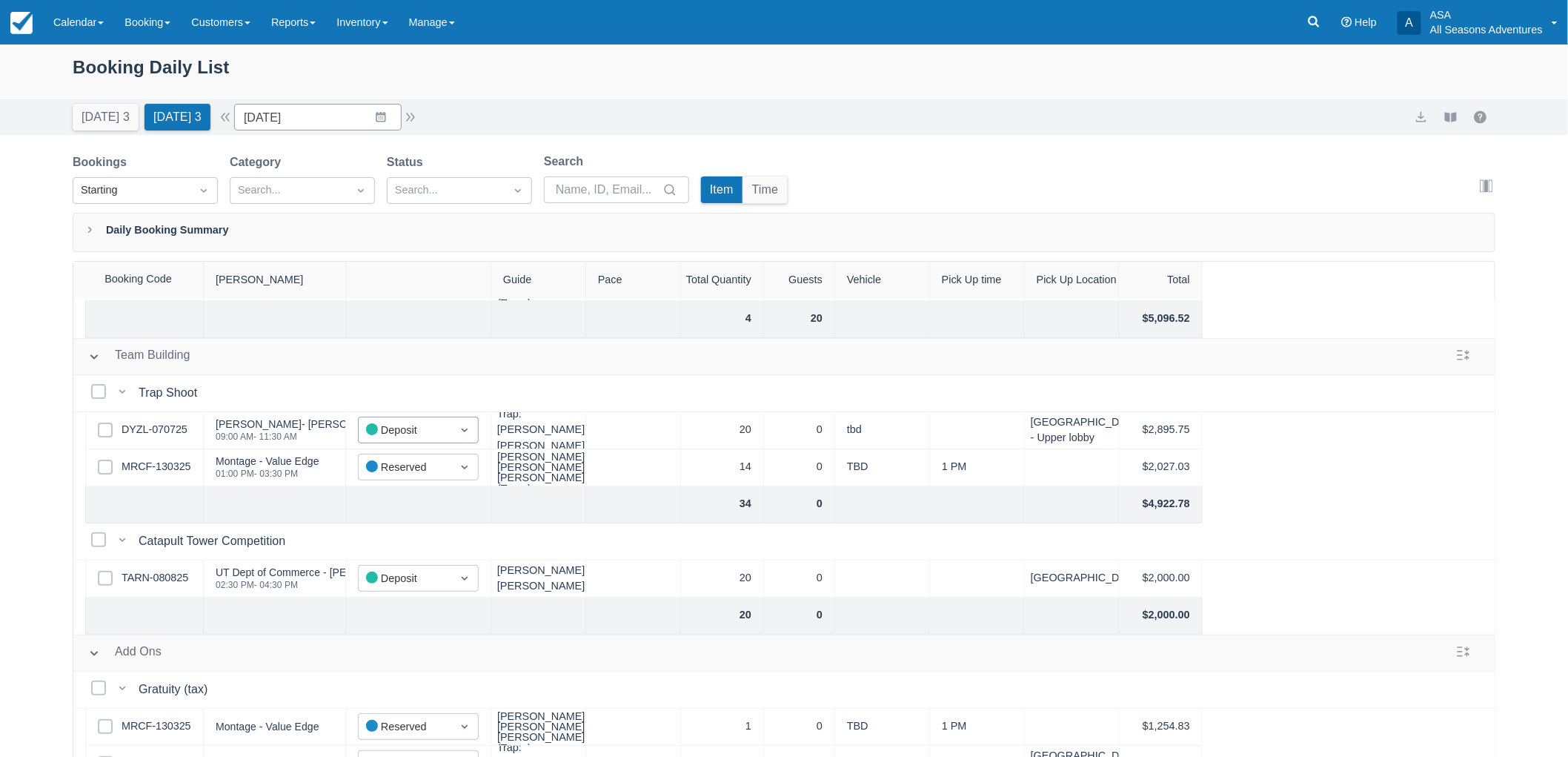
scroll to position [82, 0]
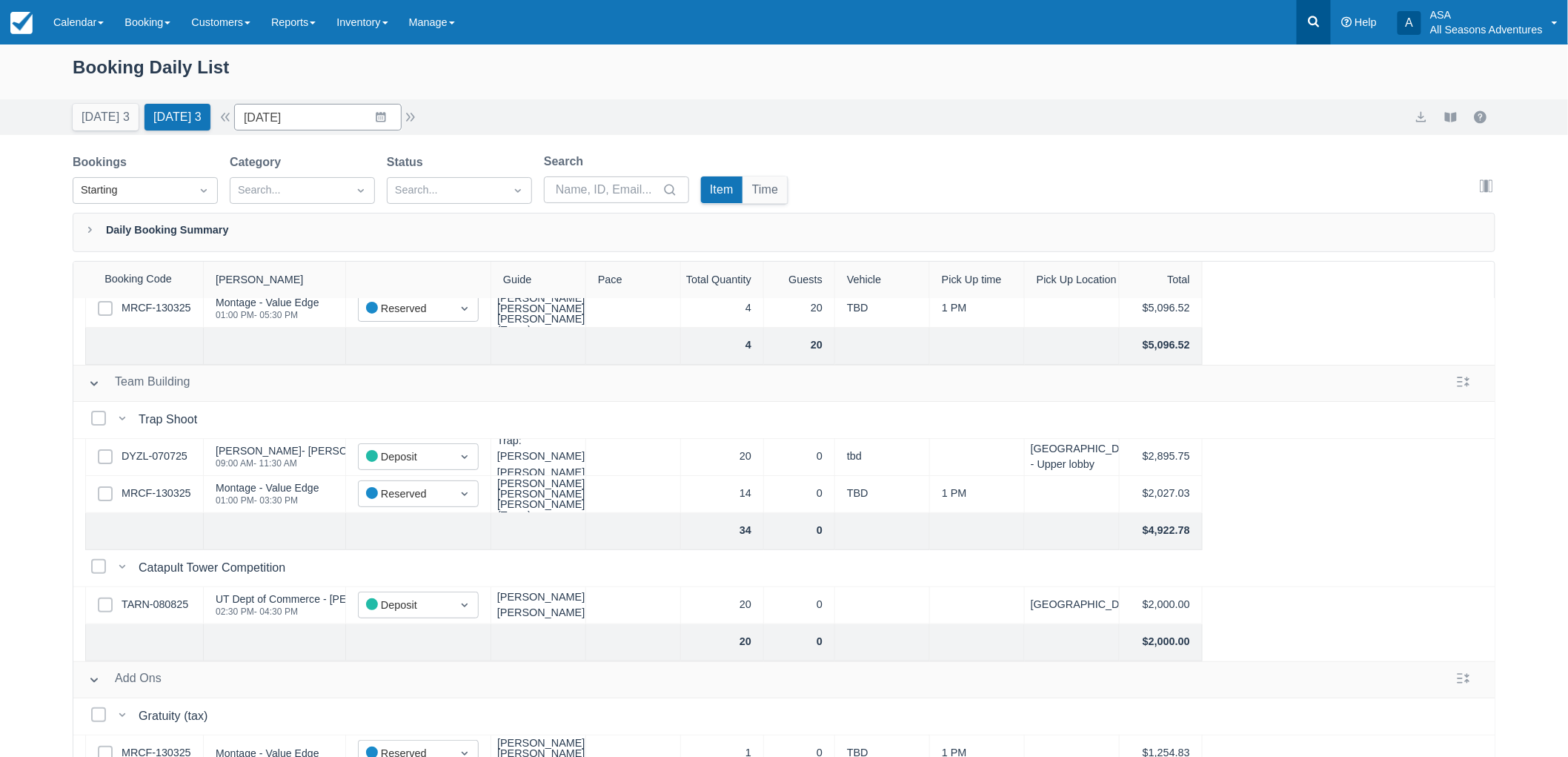
click at [1314, 30] on link at bounding box center [1313, 22] width 34 height 44
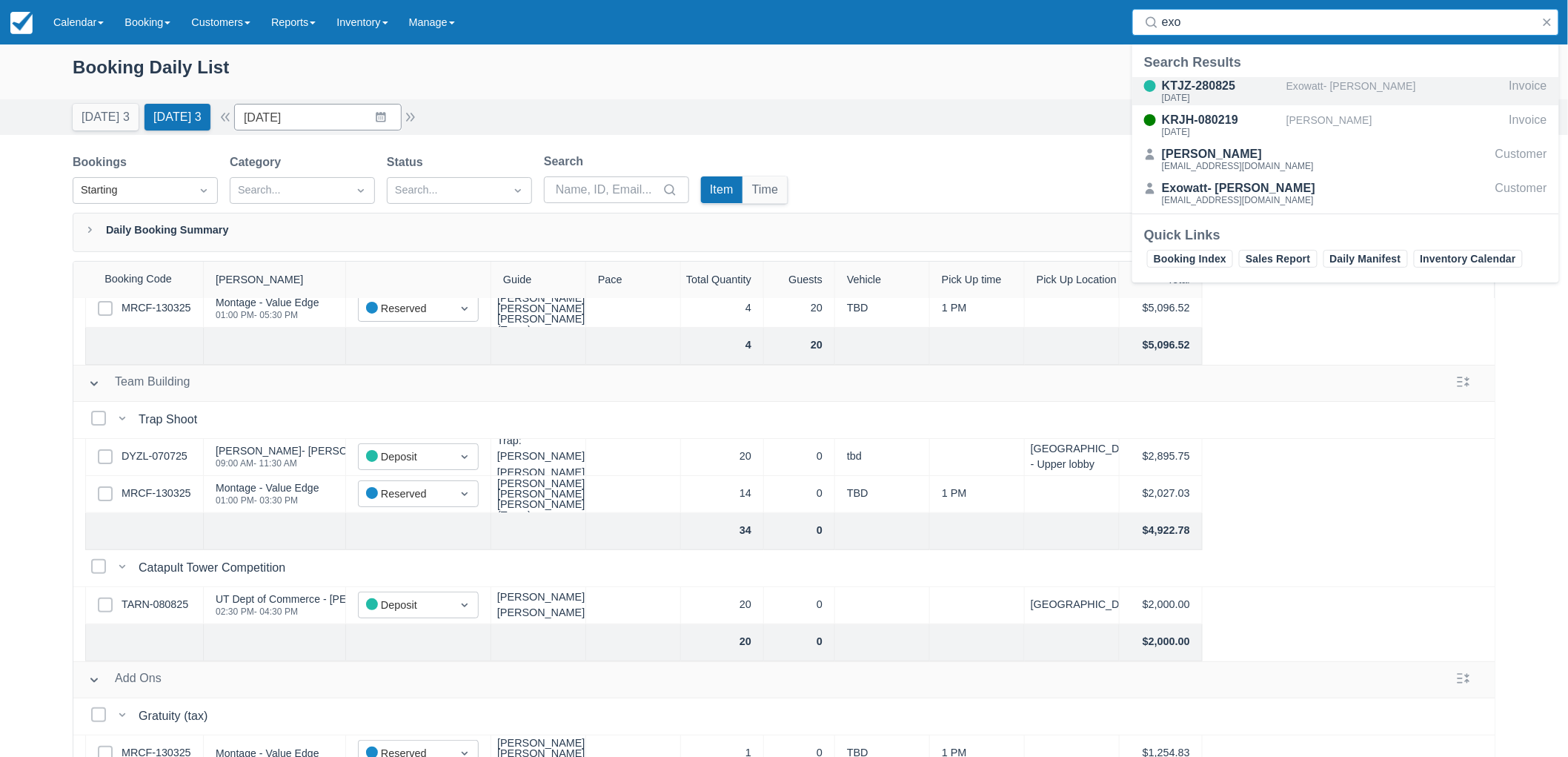
type input "exo"
click at [1316, 90] on div "Exowatt- Sarah Green" at bounding box center [1395, 91] width 217 height 29
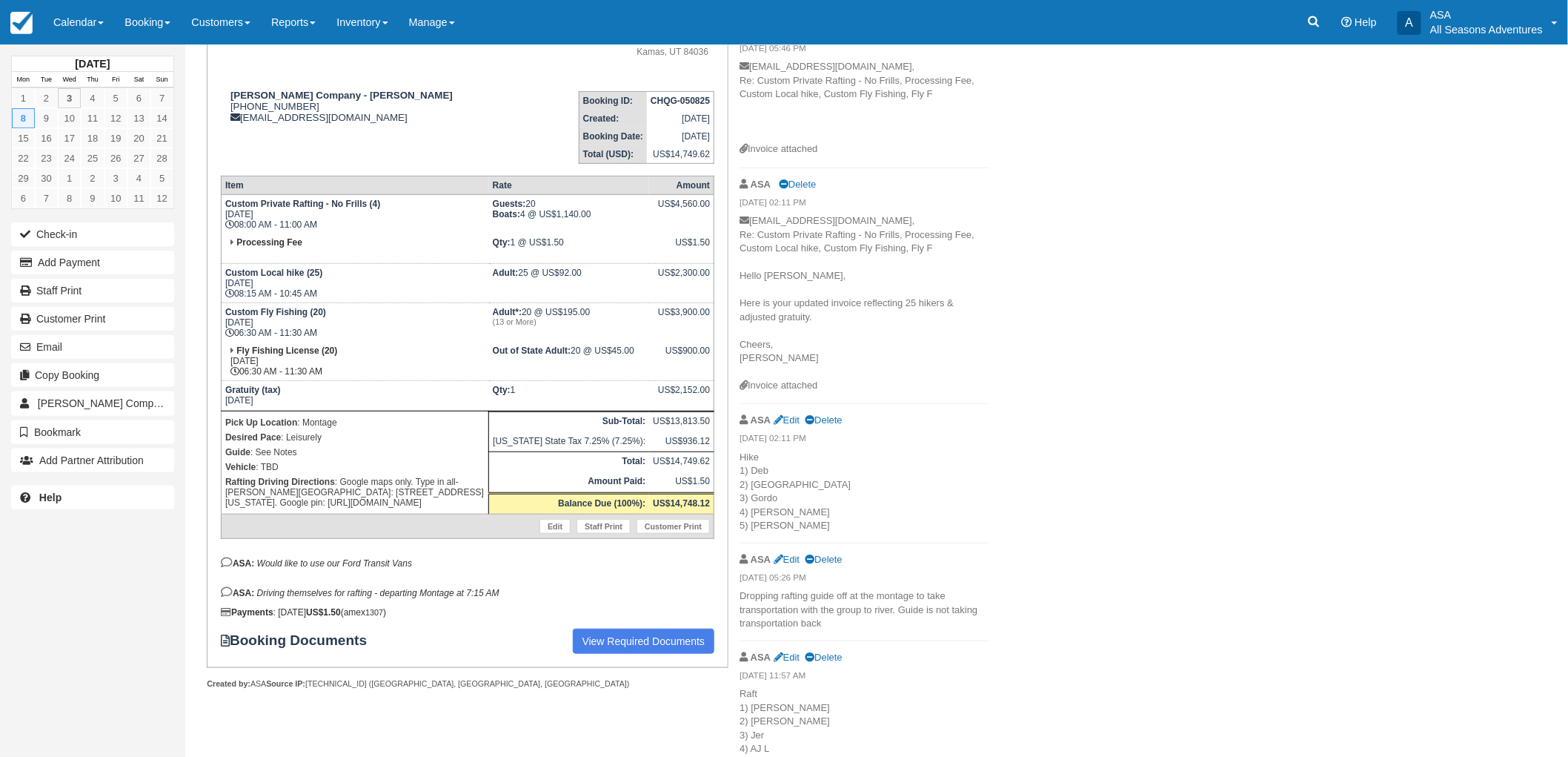
scroll to position [164, 0]
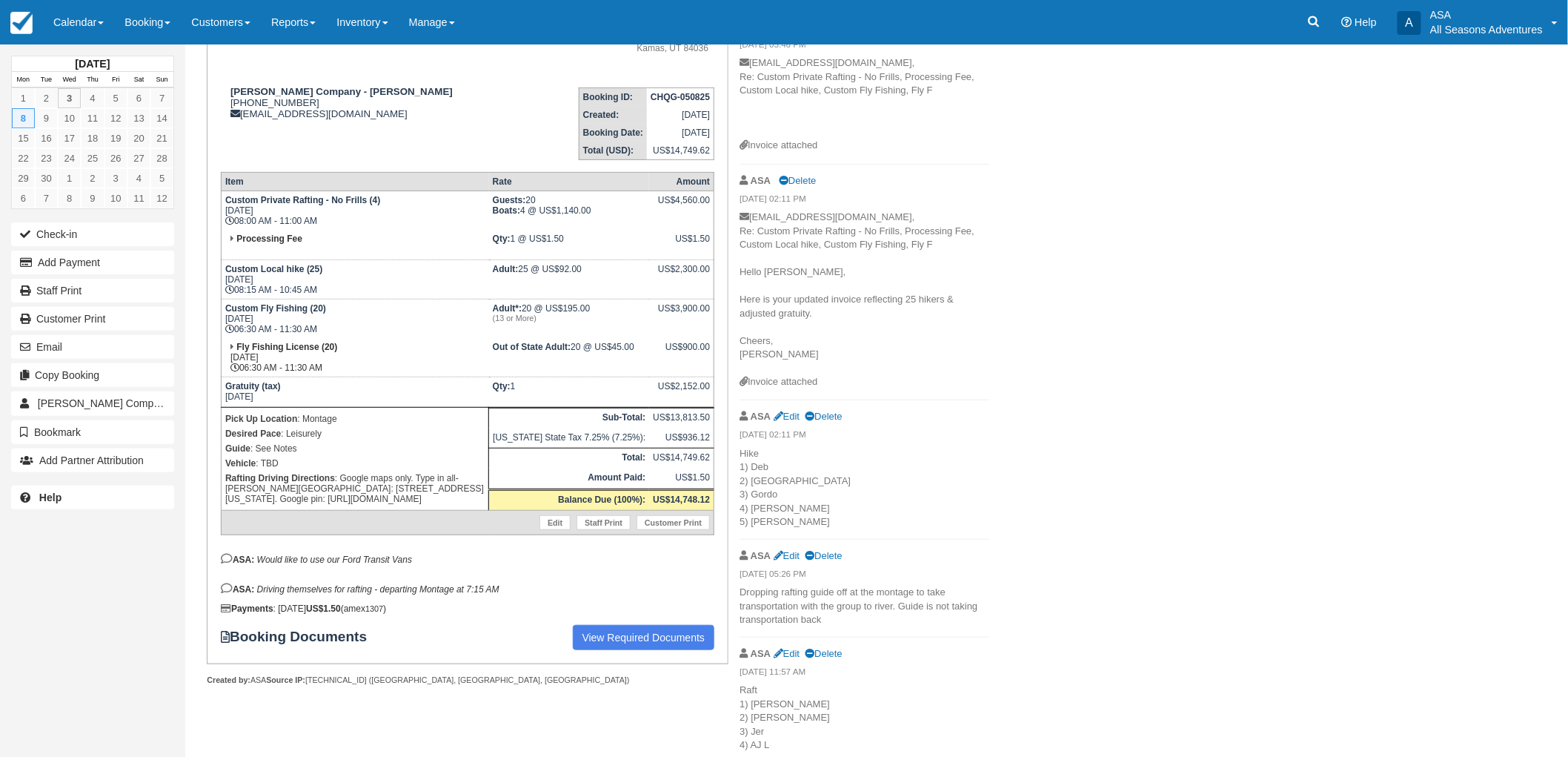
click at [795, 411] on span "Edit Delete" at bounding box center [808, 416] width 69 height 11
click at [796, 413] on link "Edit" at bounding box center [786, 416] width 26 height 11
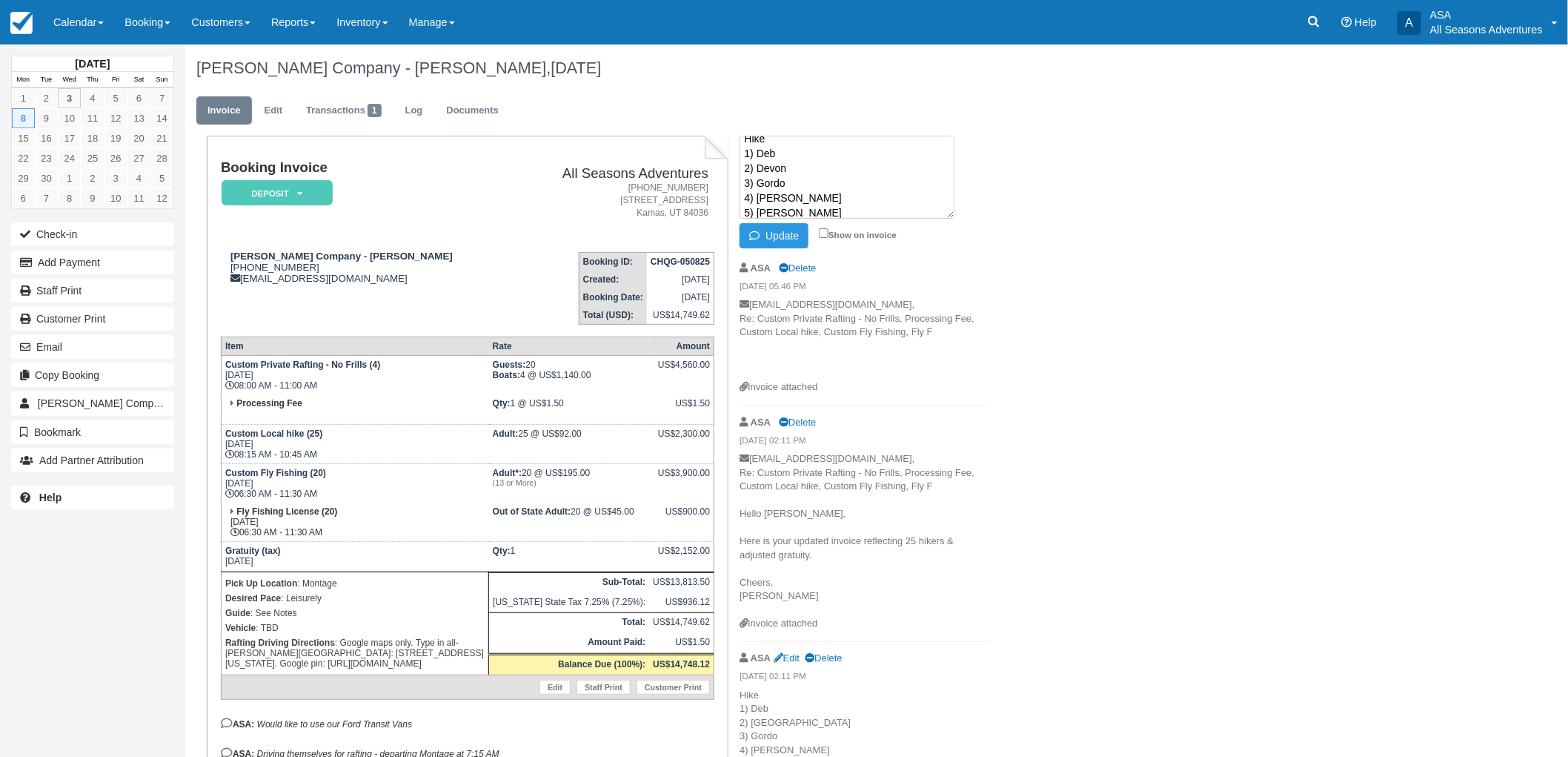
scroll to position [15, 0]
drag, startPoint x: 780, startPoint y: 209, endPoint x: 758, endPoint y: 210, distance: 22.0
click at [758, 210] on textarea "Hike 1) Deb 2) Devon 3) Gordo 4) [PERSON_NAME] 5) [PERSON_NAME]" at bounding box center [846, 177] width 215 height 83
type textarea "Hike 1) Deb 2) Devon 3) Gordo 4) [PERSON_NAME] 5) [PERSON_NAME]"
click at [782, 235] on button "Update" at bounding box center [774, 236] width 69 height 25
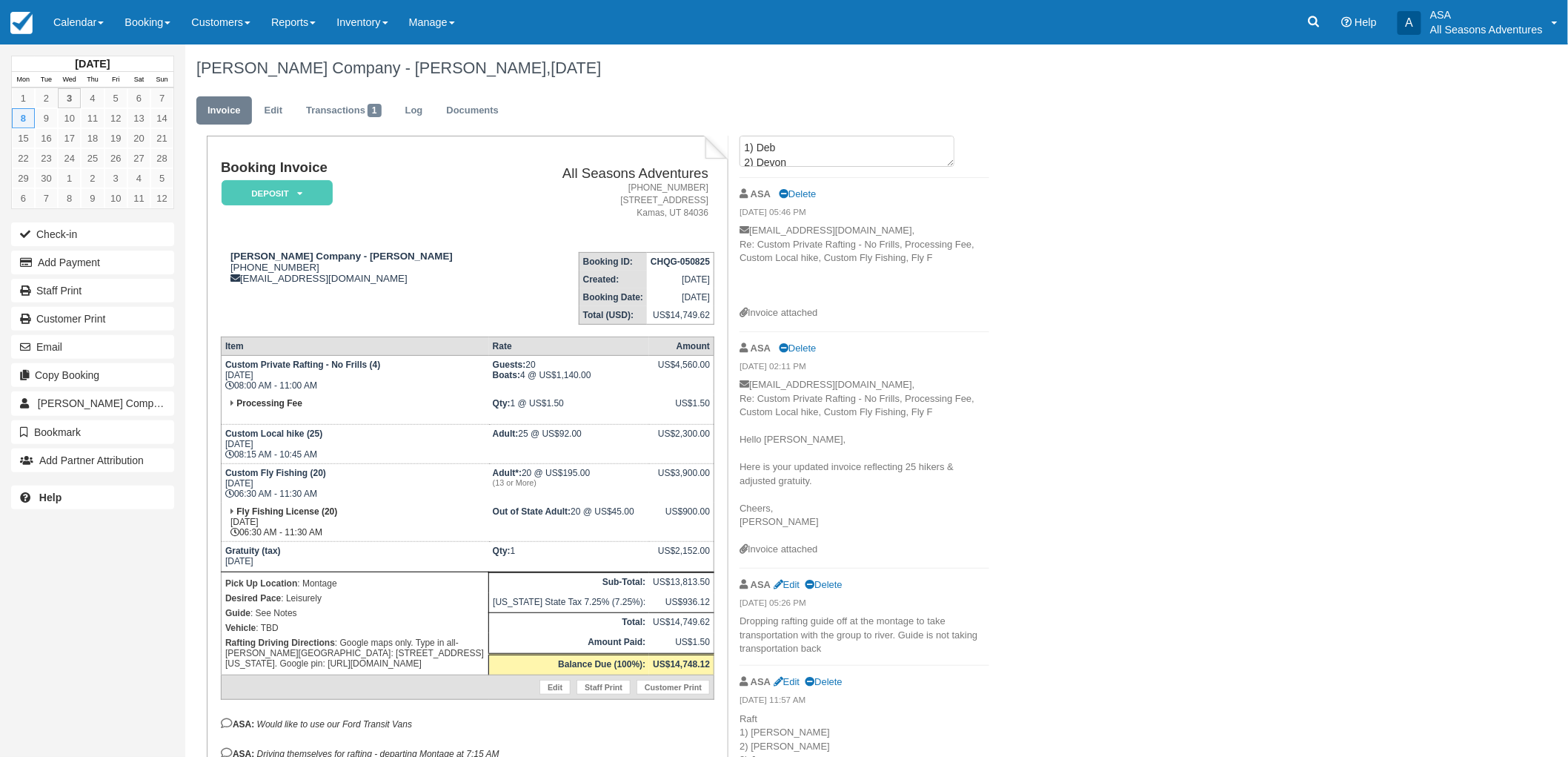
scroll to position [0, 0]
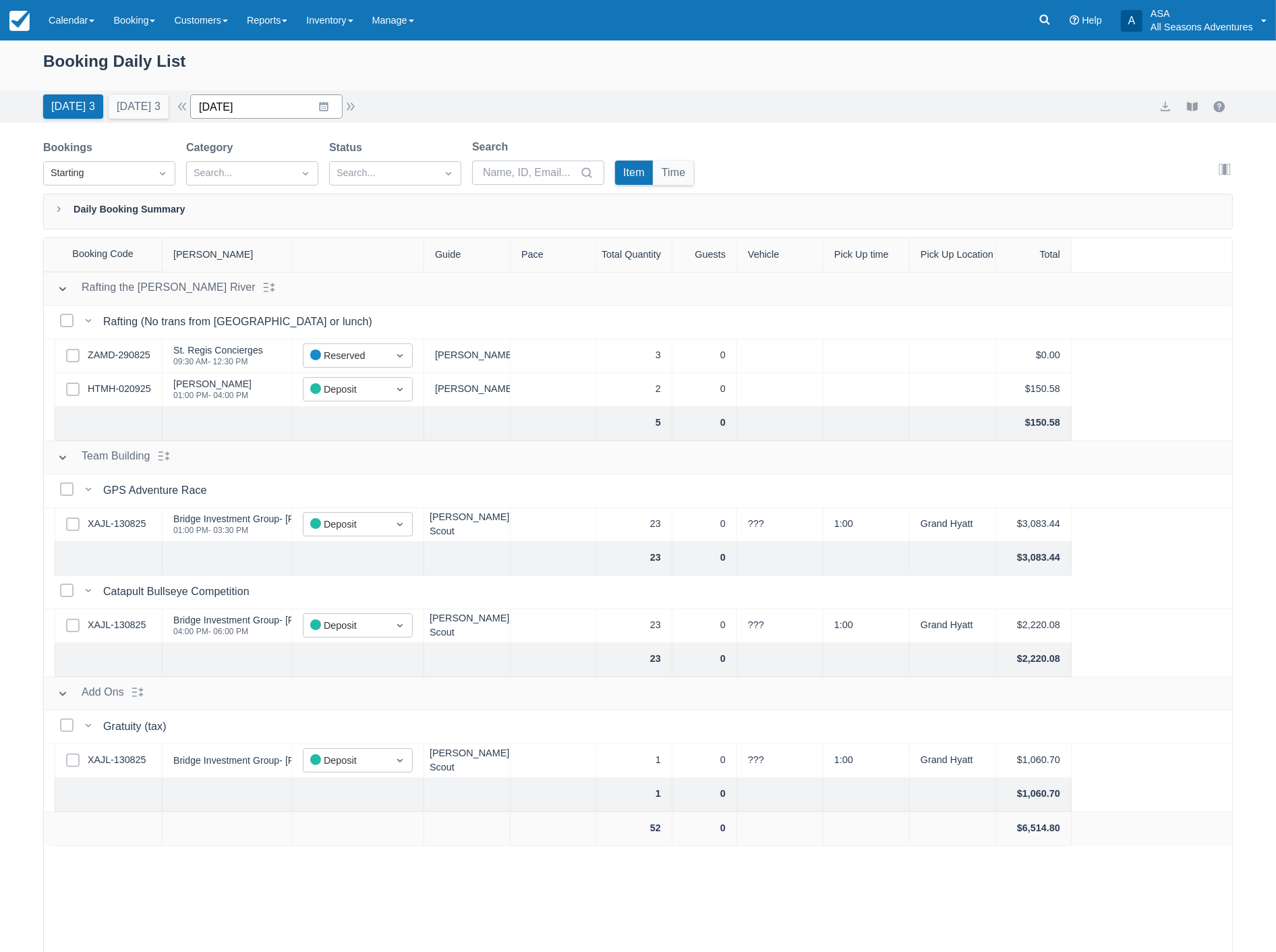
click at [270, 106] on input "[DATE]" at bounding box center [266, 107] width 153 height 24
click at [326, 228] on td "11" at bounding box center [324, 236] width 26 height 26
type input "09/11/25"
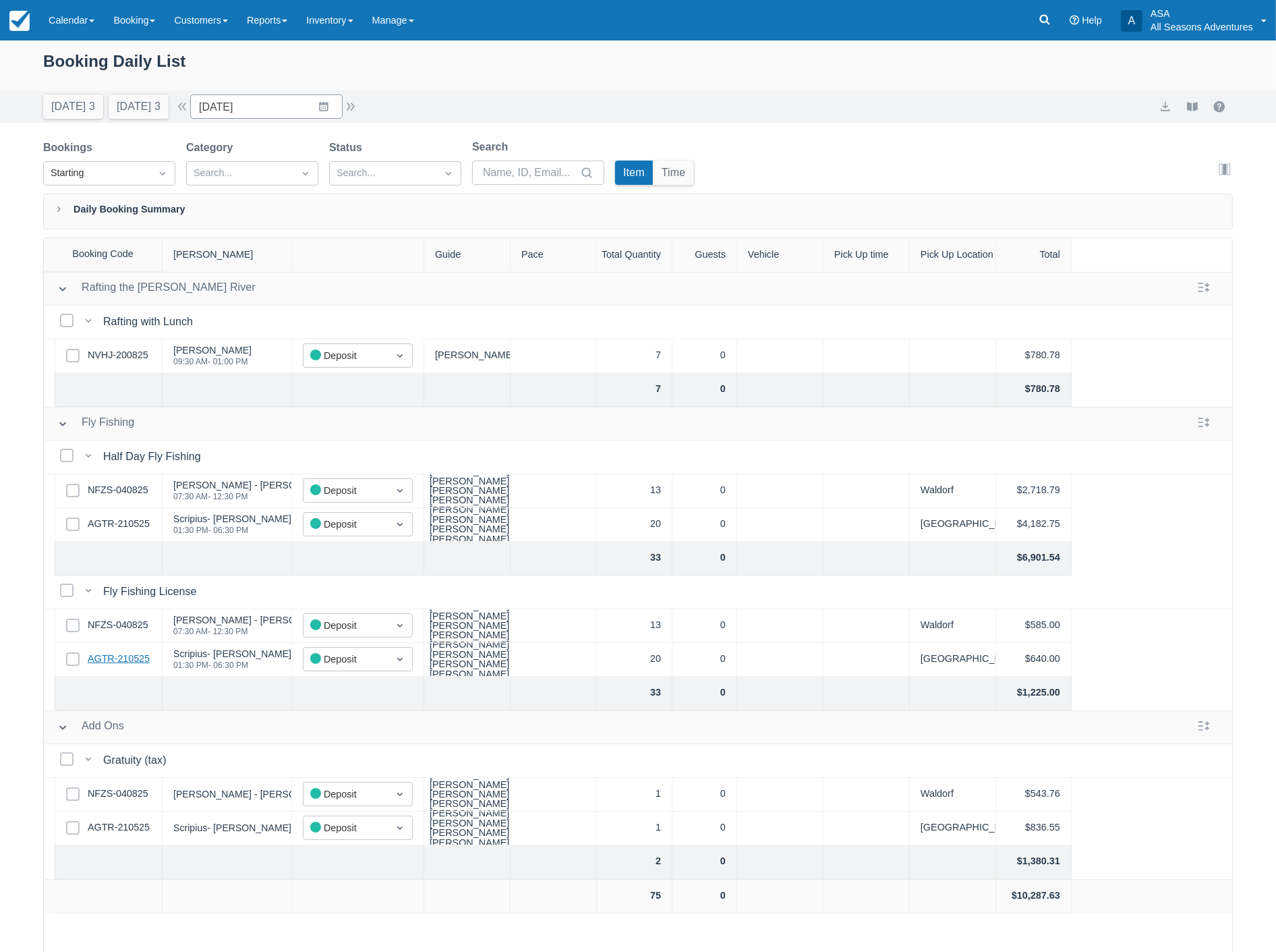
click at [133, 661] on link "AGTR-210525" at bounding box center [118, 658] width 62 height 14
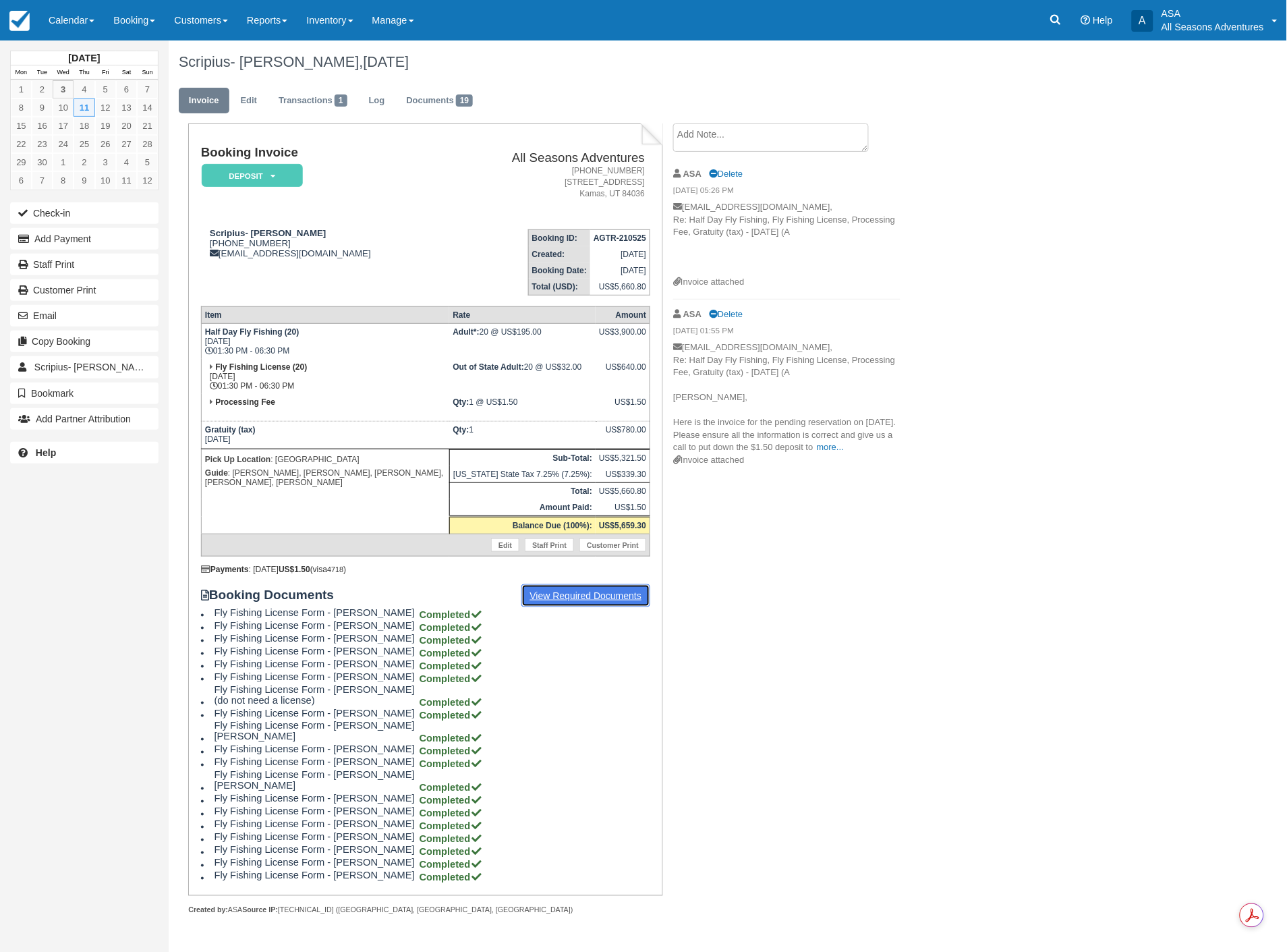
click at [561, 589] on link "View Required Documents" at bounding box center [587, 596] width 130 height 23
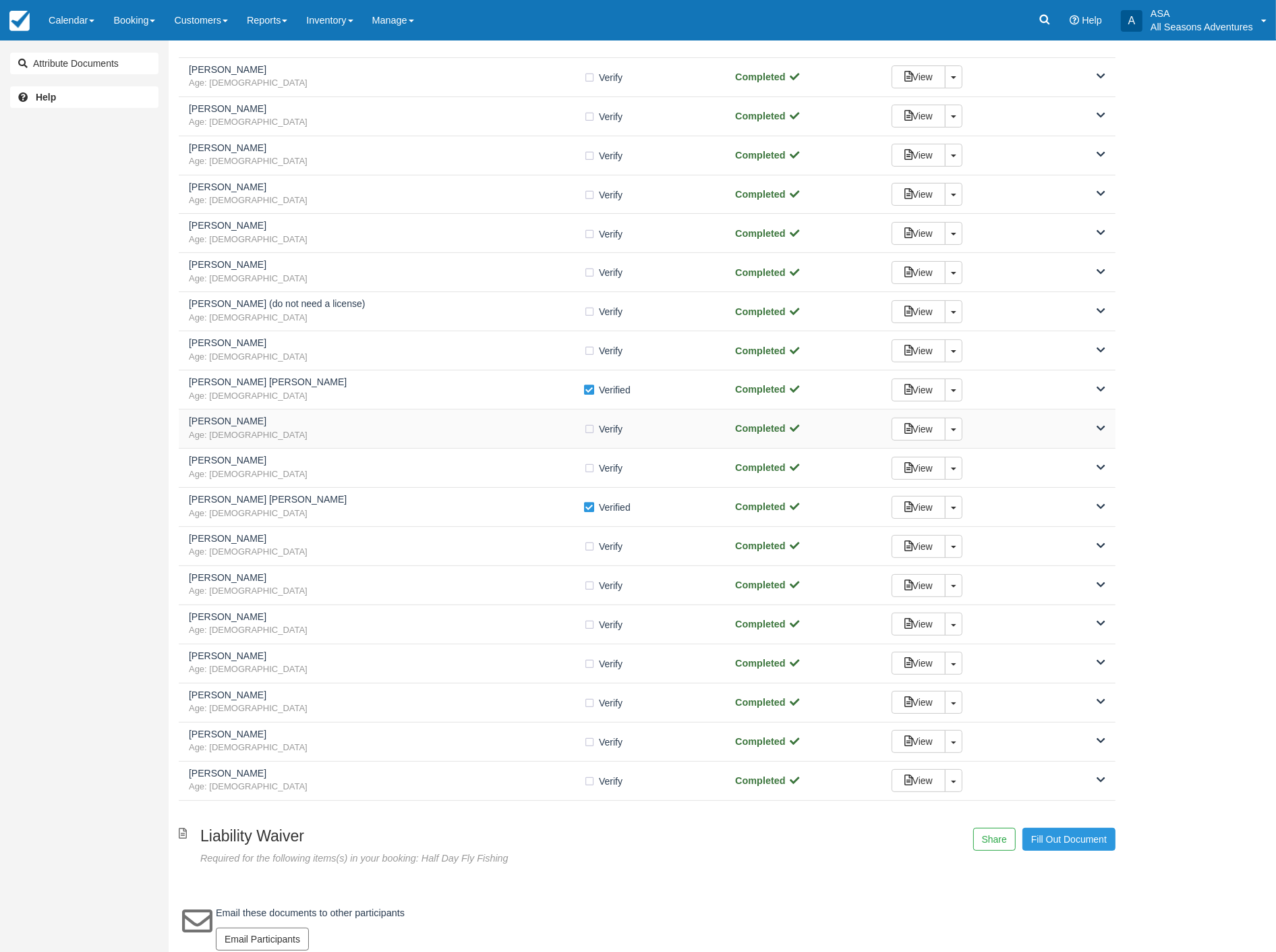
scroll to position [198, 0]
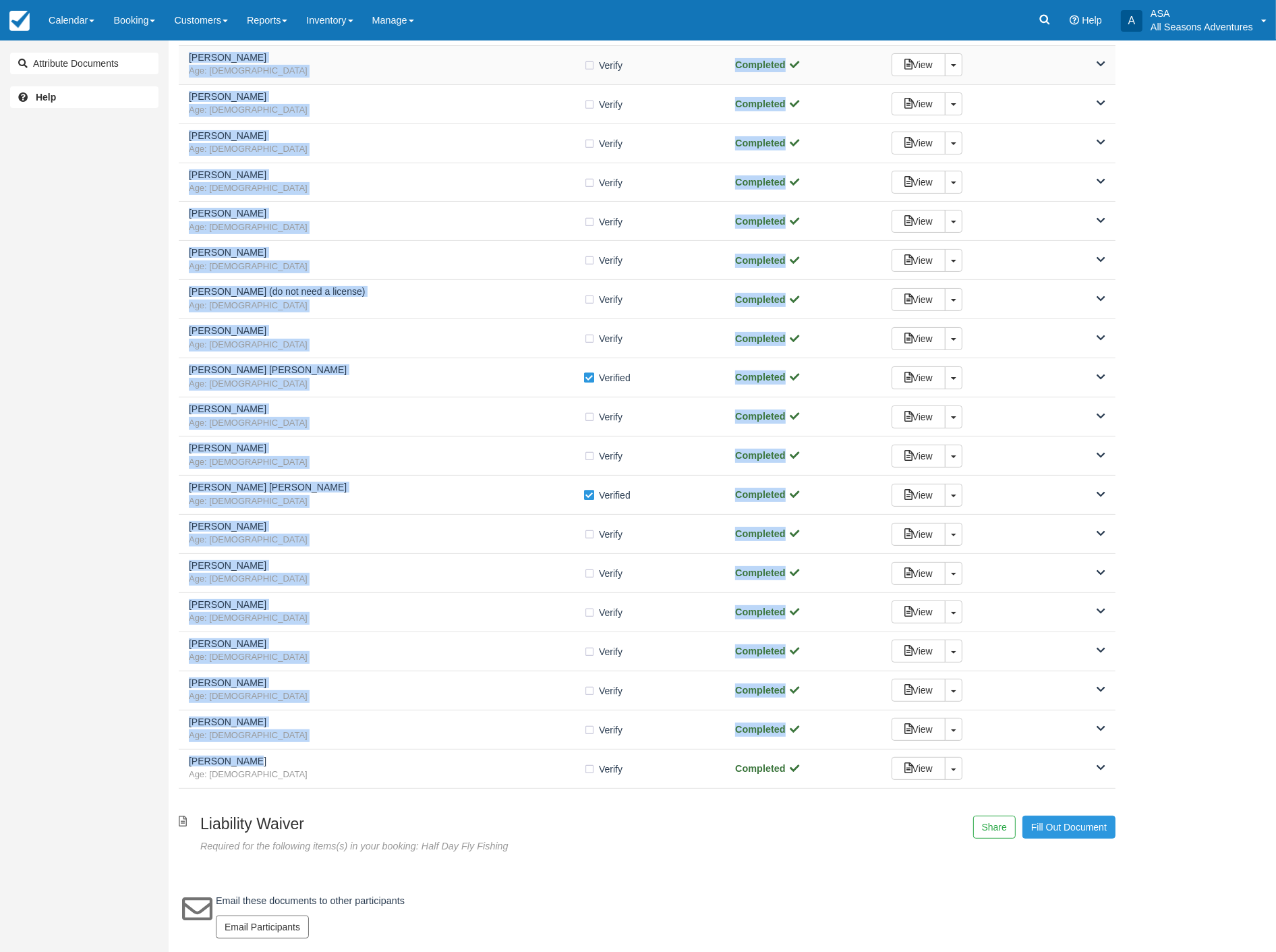
drag, startPoint x: 264, startPoint y: 759, endPoint x: 189, endPoint y: 60, distance: 703.0
click at [189, 60] on div "Fly Fishing License Form By filling out this form, it will give us the informat…" at bounding box center [647, 357] width 937 height 861
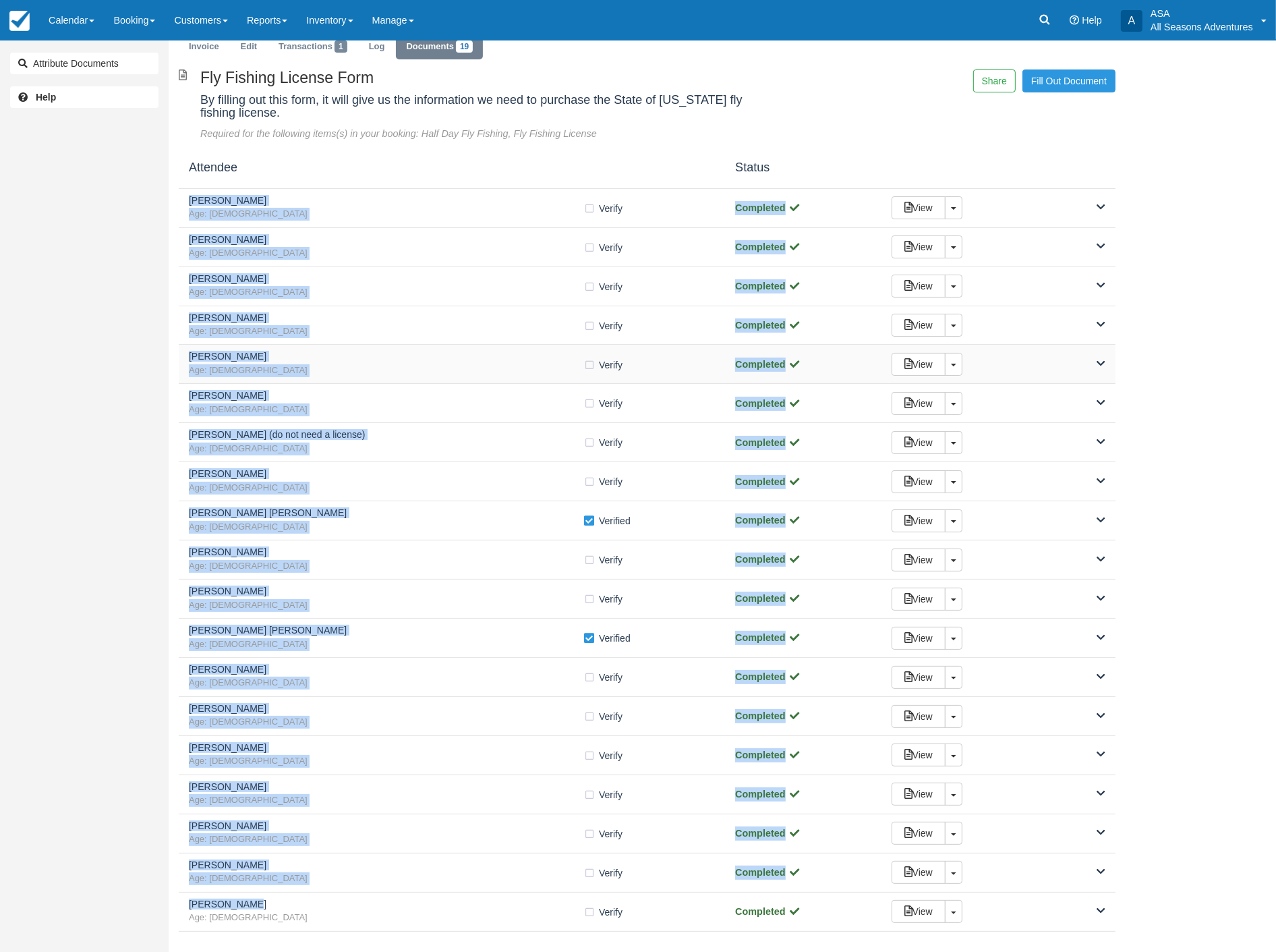
scroll to position [49, 0]
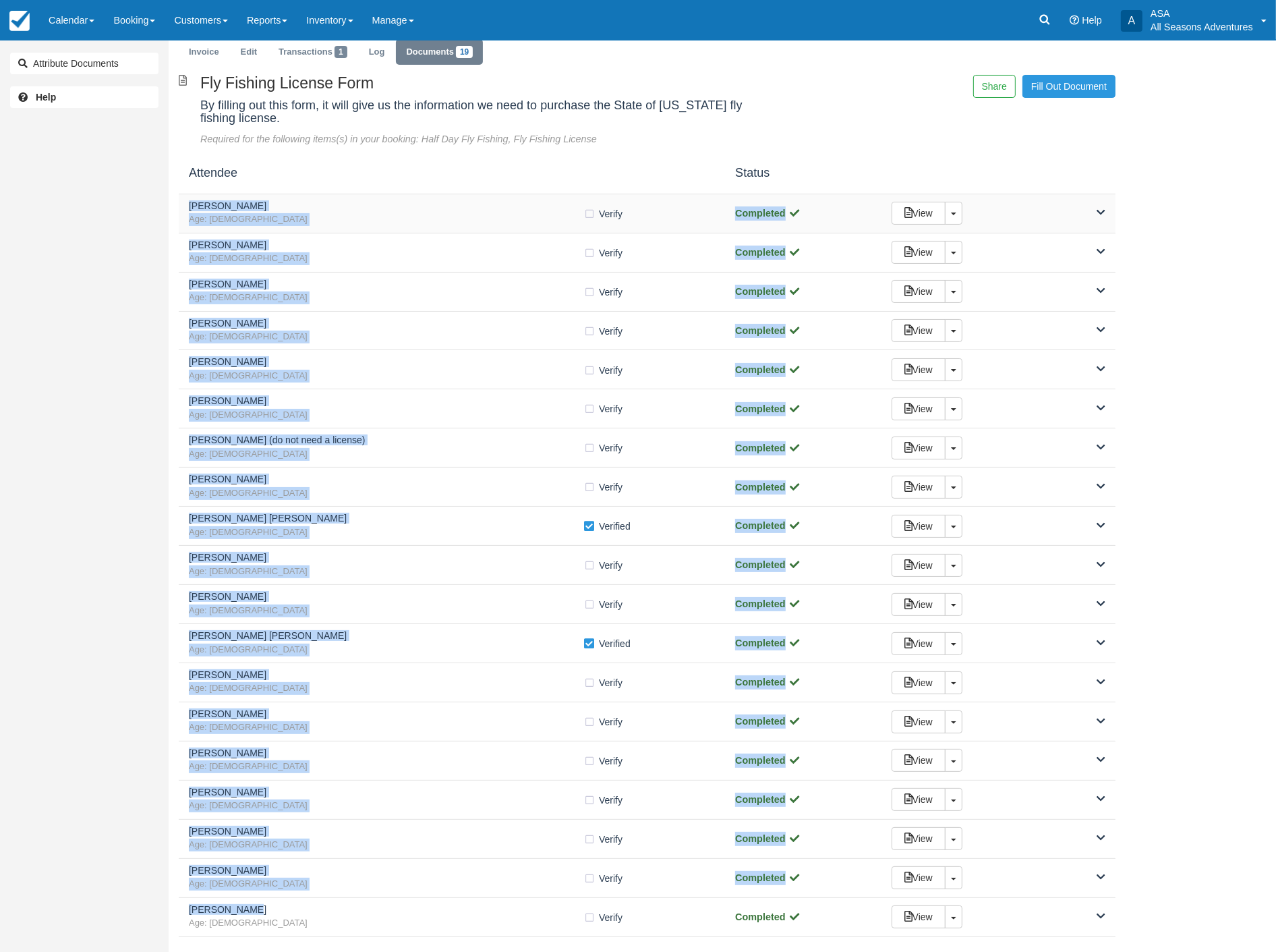
copy div "Chris Merrill Age: 55 Verify Verified Completed View Toggle Dropdown Detach Fir…"
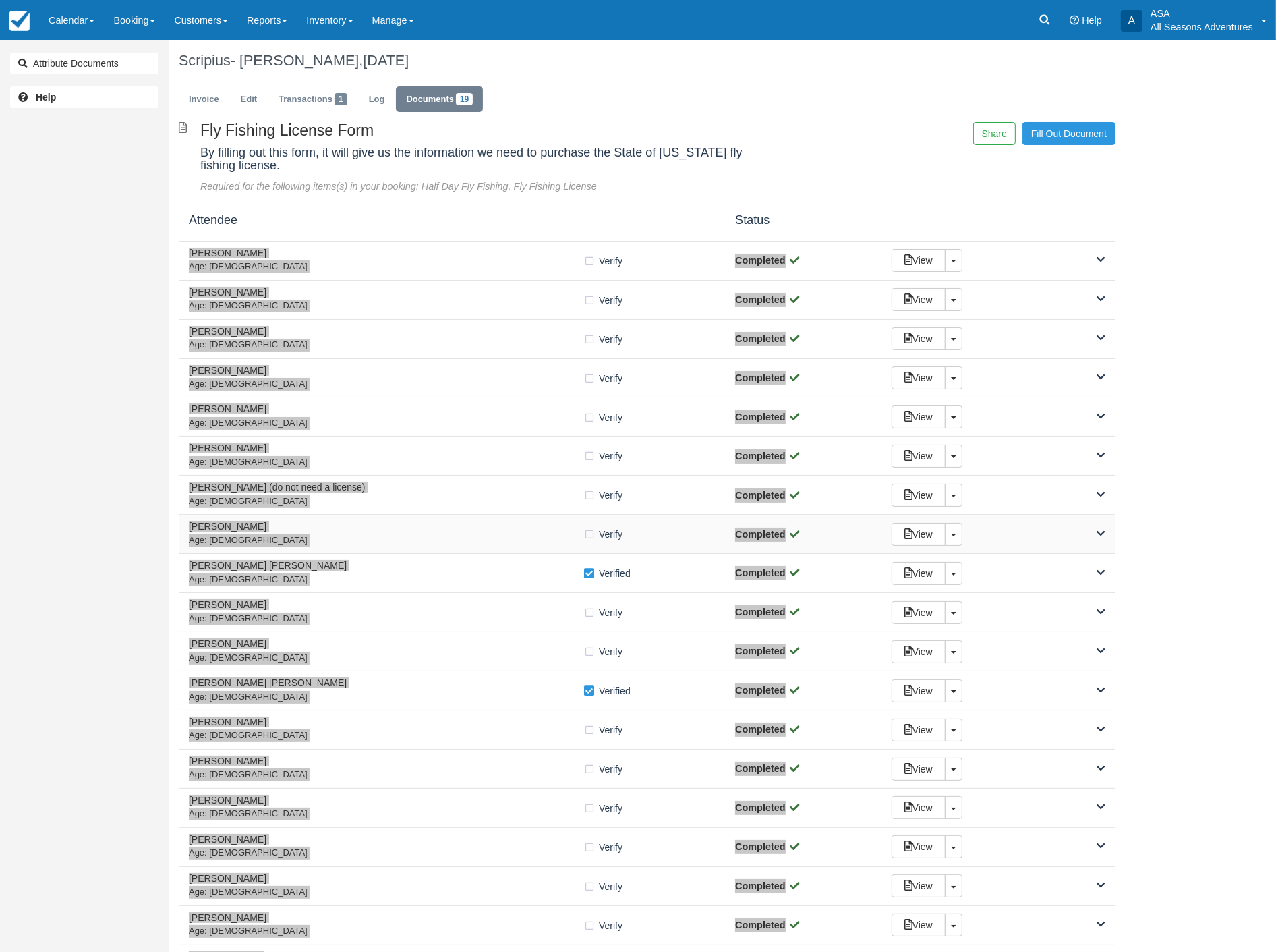
scroll to position [0, 0]
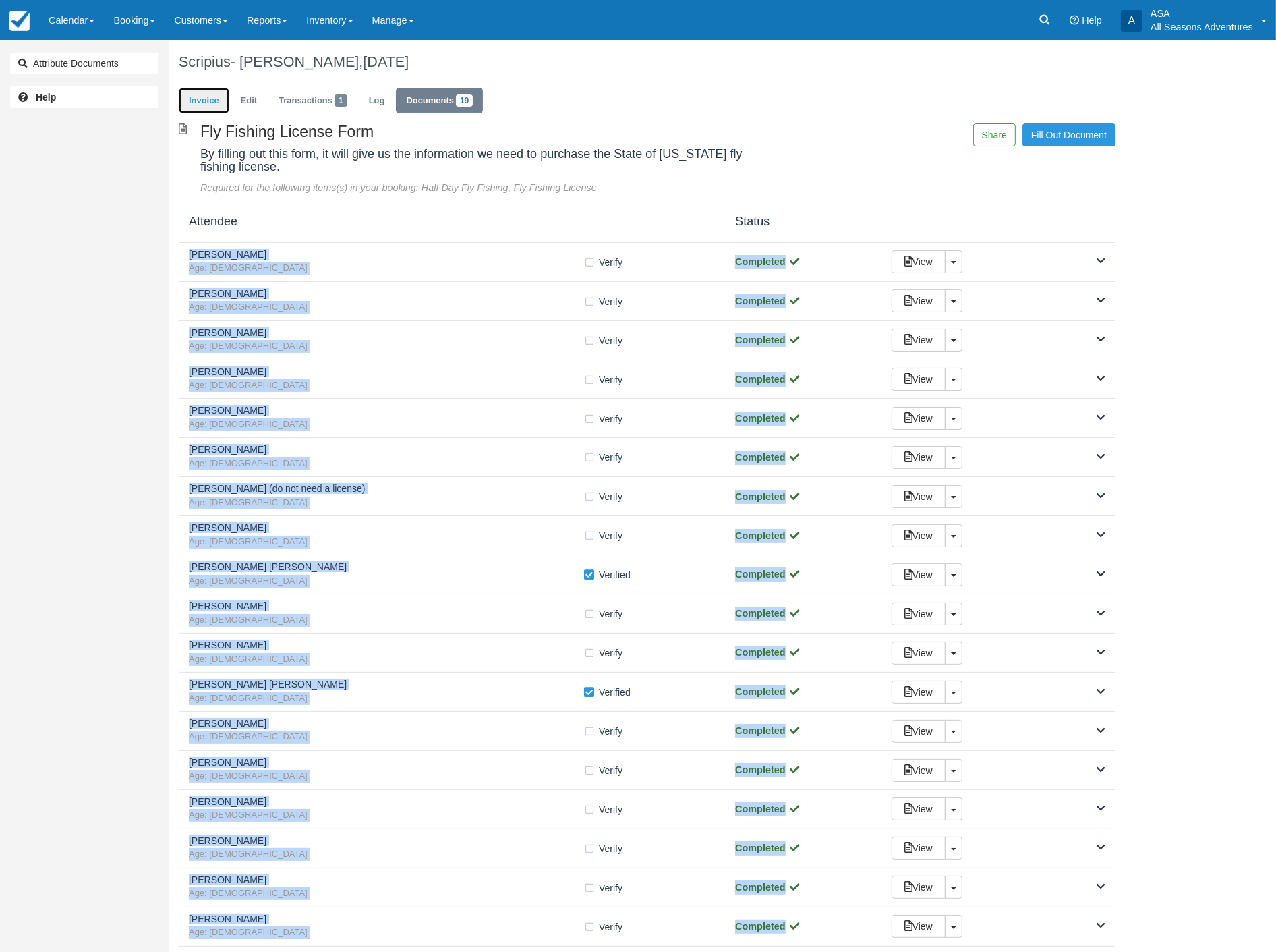
click at [211, 98] on link "Invoice" at bounding box center [204, 101] width 50 height 26
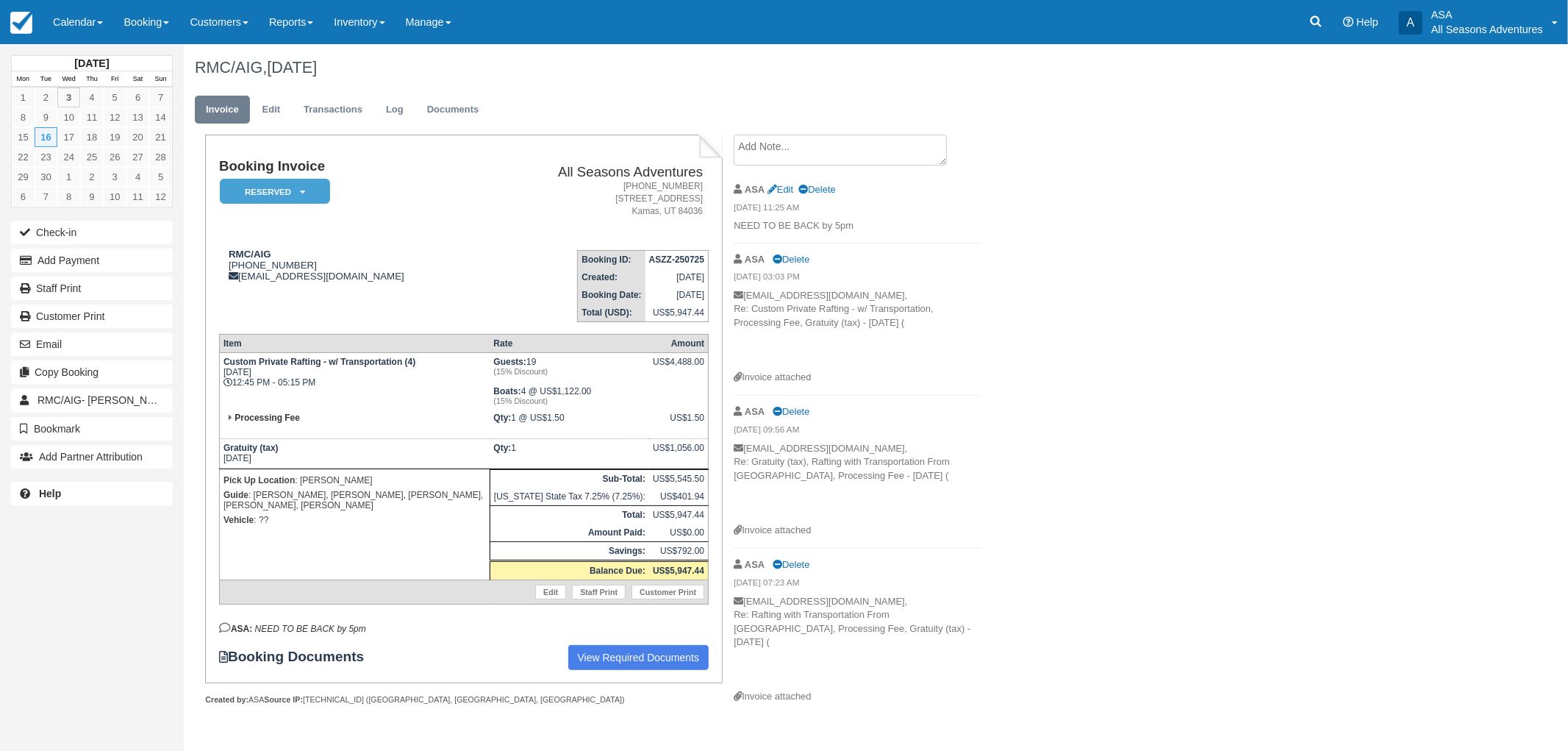
click at [1077, 437] on div "RMC/AIG, [DATE] Invoice Edit Transactions Log Documents Booking Invoice Reserve…" at bounding box center [772, 391] width 1176 height 694
click at [1054, 387] on div "RMC/AIG, [DATE] Invoice Edit Transactions Log Documents Booking Invoice Reserve…" at bounding box center [772, 391] width 1176 height 694
click at [1185, 496] on div "RMC/AIG, [DATE] Invoice Edit Transactions Log Documents Booking Invoice Reserve…" at bounding box center [772, 391] width 1176 height 694
click at [1185, 496] on div "RMC/AIG, September 16 2025 Invoice Edit Transactions Log Documents Booking Invo…" at bounding box center [772, 391] width 1176 height 694
click at [1336, 449] on div "RMC/AIG, September 16 2025 Invoice Edit Transactions Log Documents Booking Invo…" at bounding box center [772, 391] width 1176 height 694
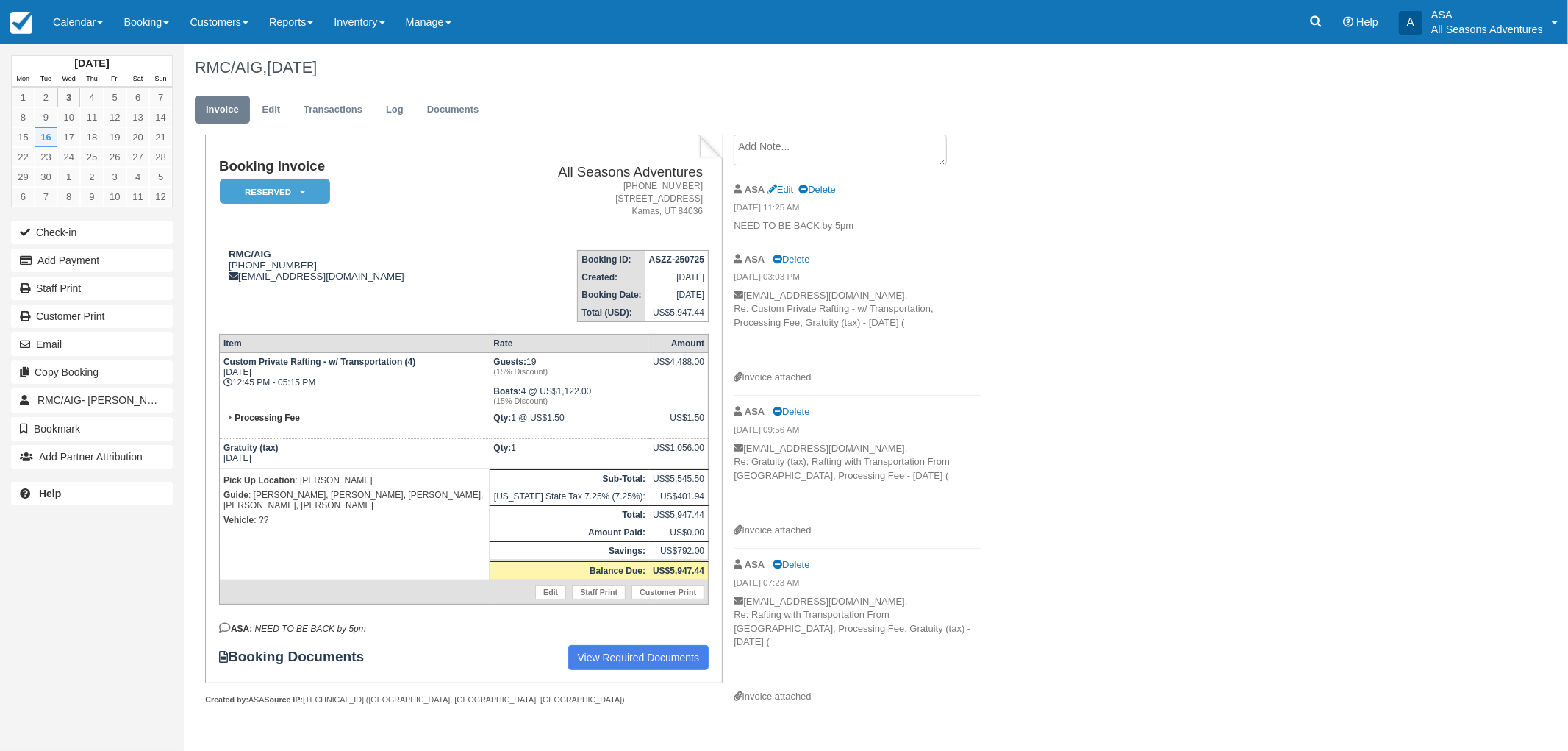
click at [1171, 442] on div "RMC/AIG, September 16 2025 Invoice Edit Transactions Log Documents Booking Invo…" at bounding box center [772, 391] width 1176 height 694
click at [1099, 437] on div "RMC/AIG, September 16 2025 Invoice Edit Transactions Log Documents Booking Invo…" at bounding box center [772, 391] width 1176 height 694
click at [1163, 444] on div "RMC/AIG, September 16 2025 Invoice Edit Transactions Log Documents Booking Invo…" at bounding box center [772, 391] width 1176 height 694
click at [1160, 422] on div "RMC/AIG, September 16 2025 Invoice Edit Transactions Log Documents Booking Invo…" at bounding box center [772, 391] width 1176 height 694
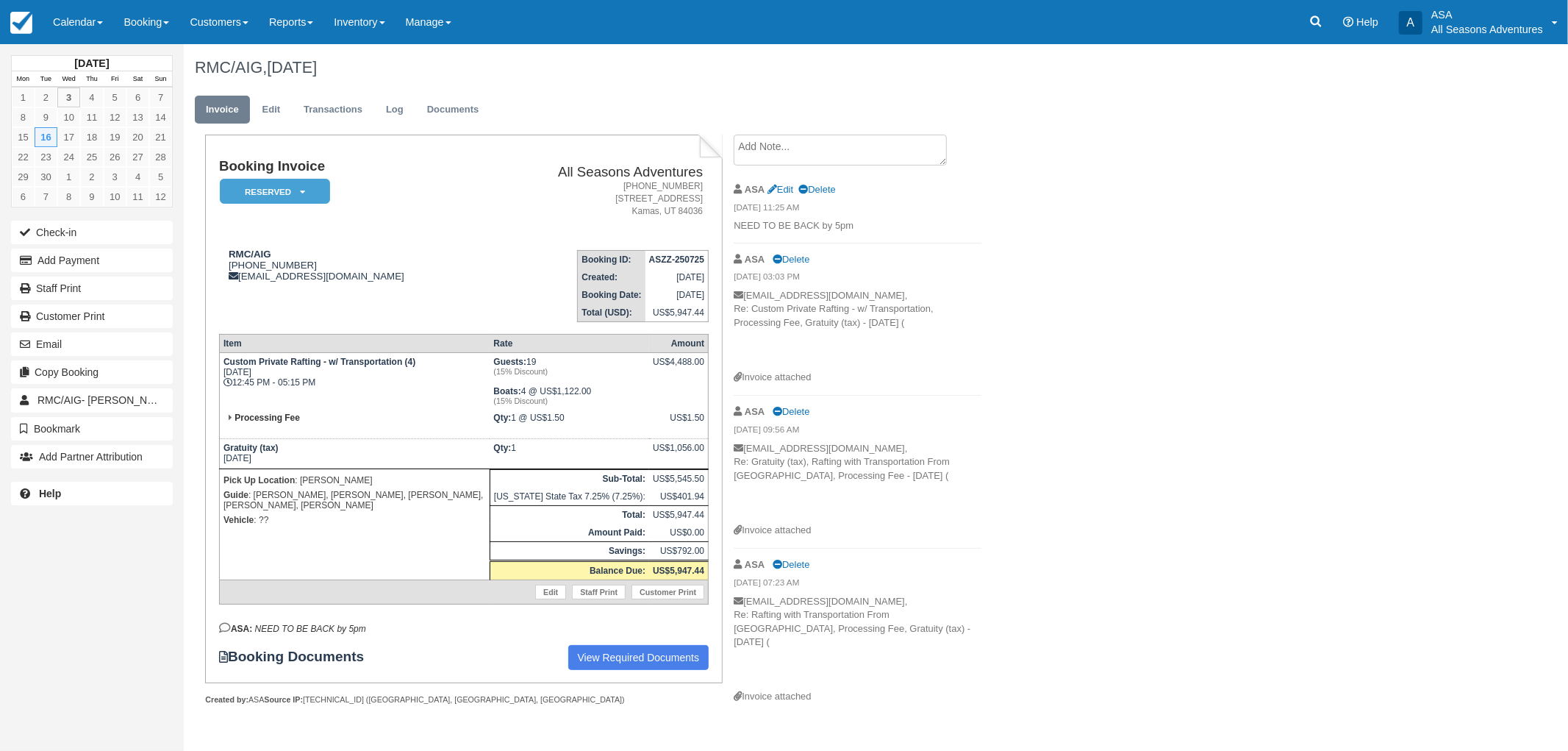
click at [1160, 422] on div "RMC/AIG, September 16 2025 Invoice Edit Transactions Log Documents Booking Invo…" at bounding box center [772, 391] width 1176 height 694
drag, startPoint x: 236, startPoint y: 378, endPoint x: 318, endPoint y: 383, distance: 82.2
click at [318, 383] on td "Custom Private Rafting - w/ Transportation (4) Tue Sept 16, 2025 12:45 PM - 05:…" at bounding box center [354, 381] width 270 height 57
click at [249, 397] on td "Custom Private Rafting - w/ Transportation (4) Tue Sept 16, 2025 12:45 PM - 05:…" at bounding box center [354, 381] width 270 height 57
click at [1144, 393] on div "RMC/AIG, September 16 2025 Invoice Edit Transactions Log Documents Booking Invo…" at bounding box center [772, 391] width 1176 height 694
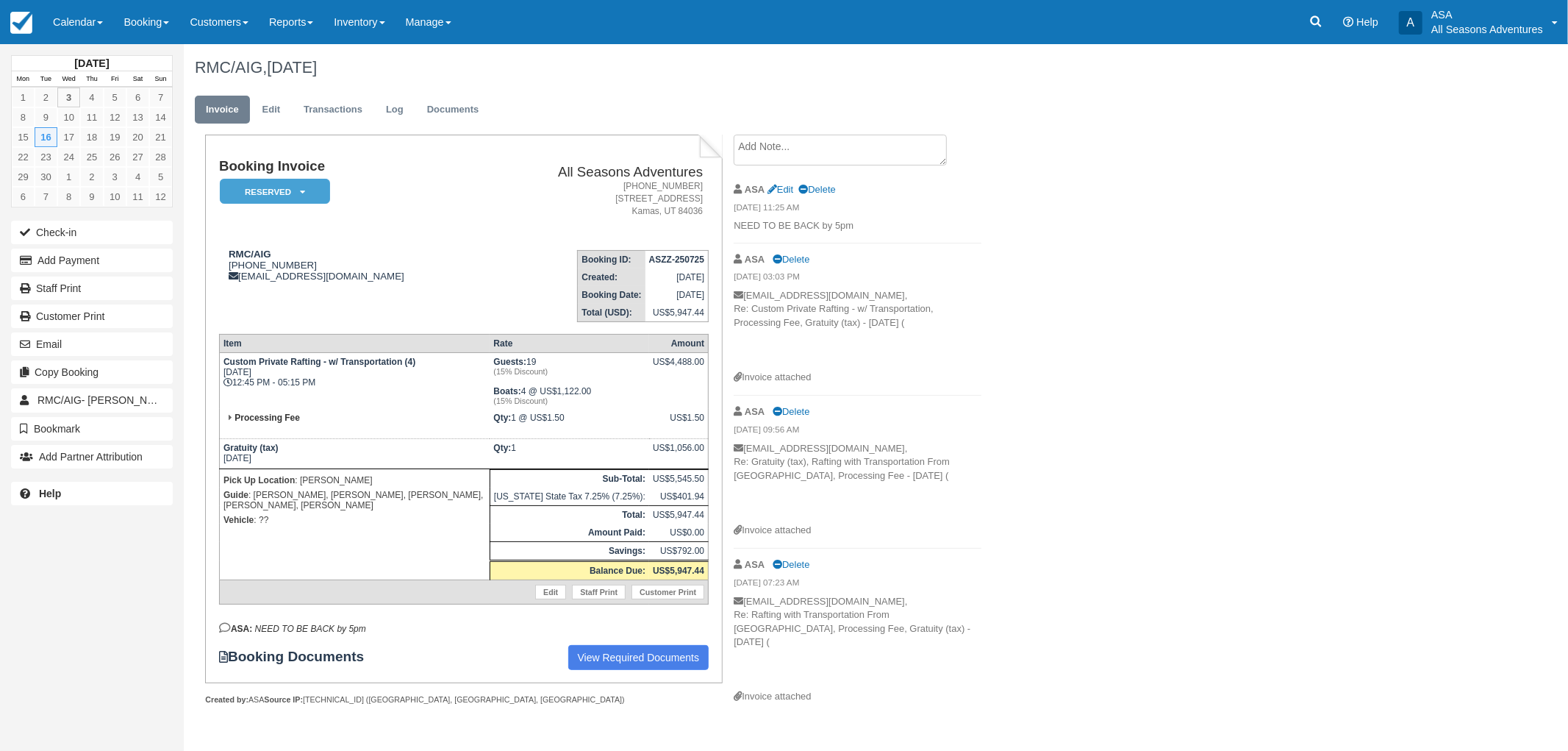
click at [1283, 253] on div "RMC/AIG, September 16 2025 Invoice Edit Transactions Log Documents Booking Invo…" at bounding box center [772, 391] width 1176 height 694
click at [1324, 20] on icon at bounding box center [1316, 22] width 15 height 15
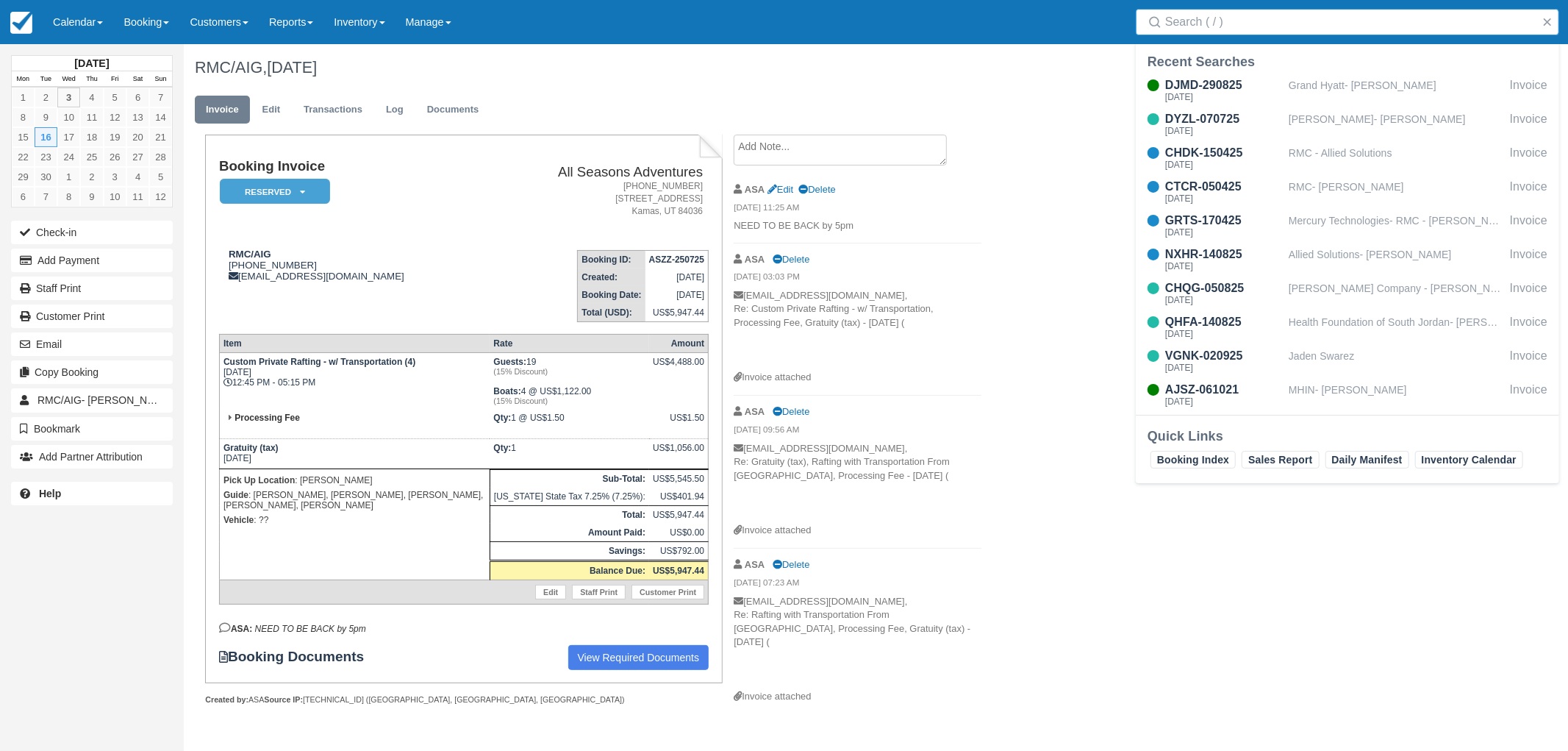
click at [637, 68] on h1 "RMC/AIG, September 16 2025" at bounding box center [772, 67] width 1154 height 17
click at [131, 33] on link "Booking" at bounding box center [146, 22] width 67 height 44
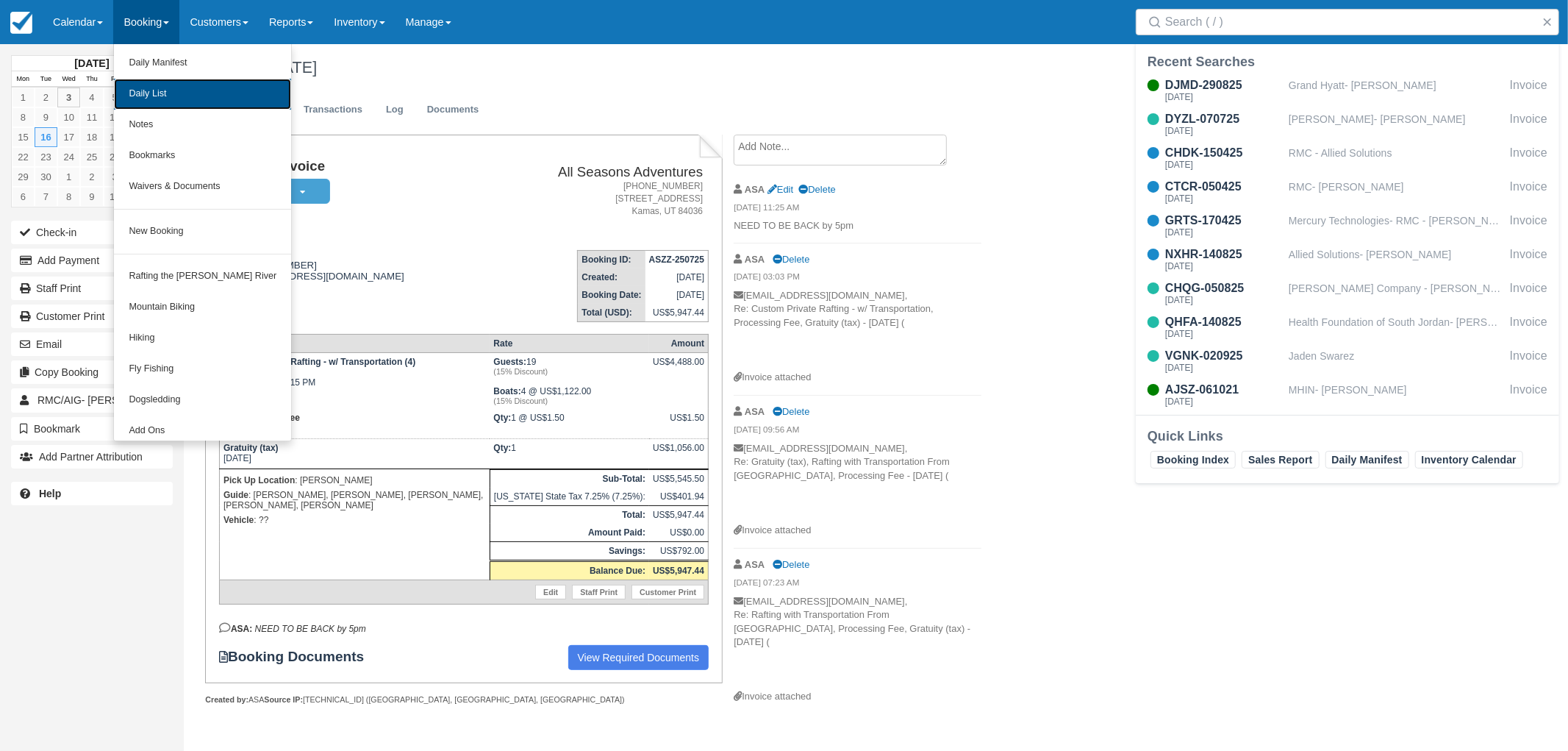
click at [175, 90] on link "Daily List" at bounding box center [202, 94] width 177 height 31
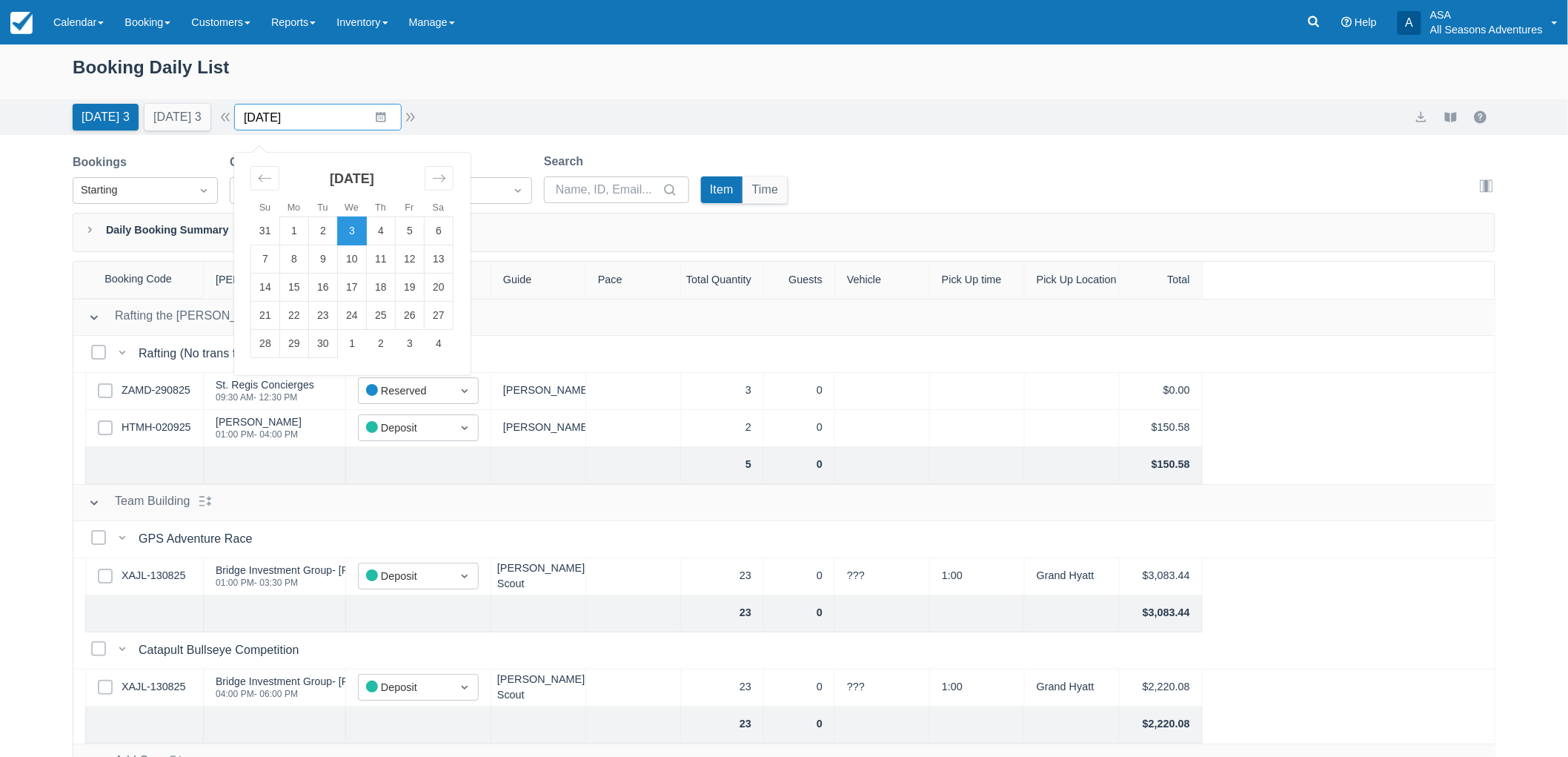
click at [355, 126] on input "09/03/25" at bounding box center [318, 117] width 168 height 27
click at [329, 263] on td "9" at bounding box center [323, 260] width 28 height 29
type input "09/09/25"
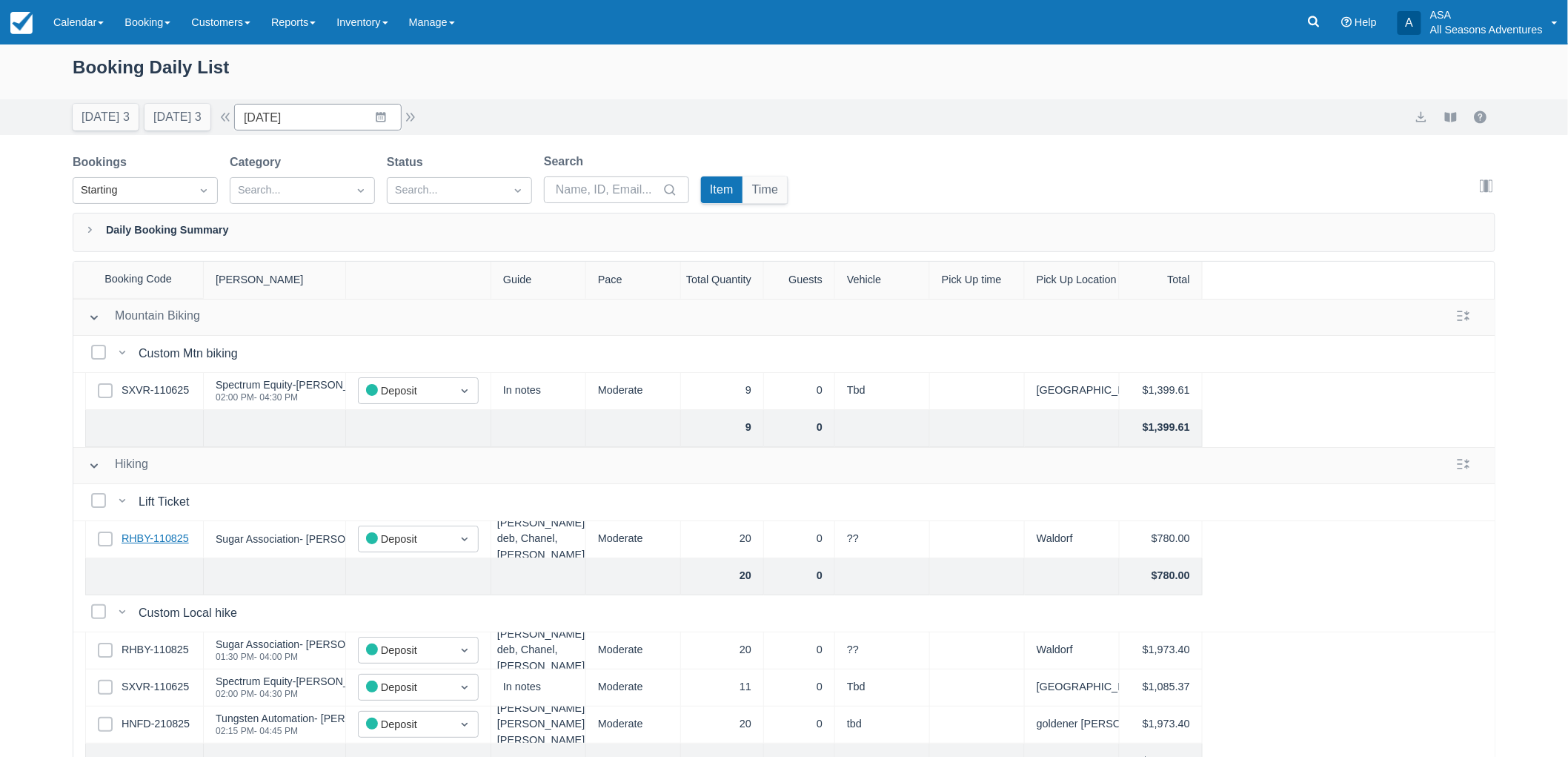
click at [146, 534] on link "RHBY-110825" at bounding box center [155, 538] width 67 height 16
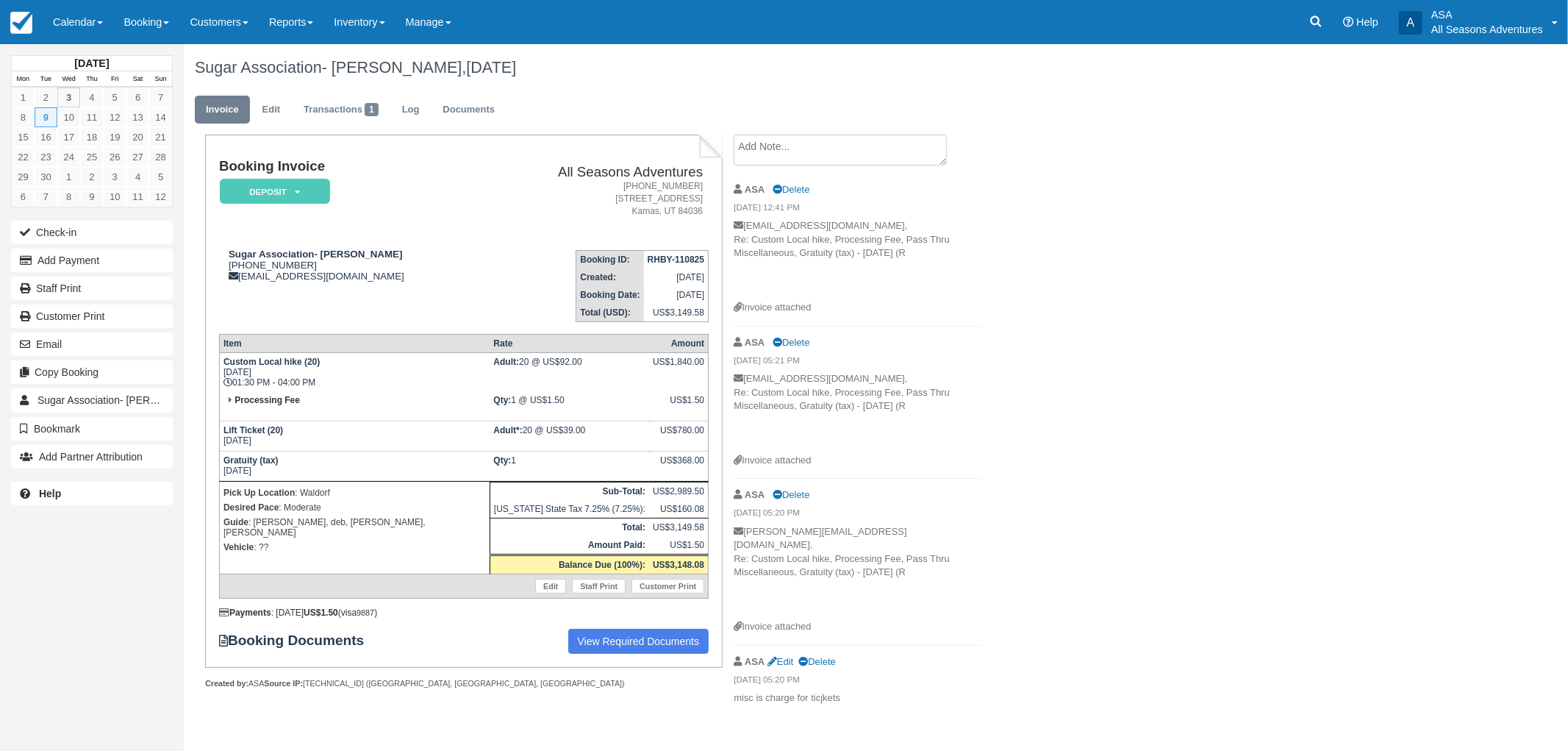
click at [1063, 409] on div "Sugar Association- [PERSON_NAME], [DATE] Invoice Edit Transactions 1 Log Docume…" at bounding box center [772, 383] width 1176 height 677
click at [1154, 318] on div "Sugar Association- [PERSON_NAME], [DATE] Invoice Edit Transactions 1 Log Docume…" at bounding box center [772, 383] width 1176 height 677
click at [1159, 316] on div "Sugar Association- [PERSON_NAME], [DATE] Invoice Edit Transactions 1 Log Docume…" at bounding box center [772, 383] width 1176 height 677
click at [1157, 381] on div "Sugar Association- [PERSON_NAME], [DATE] Invoice Edit Transactions 1 Log Docume…" at bounding box center [772, 383] width 1176 height 677
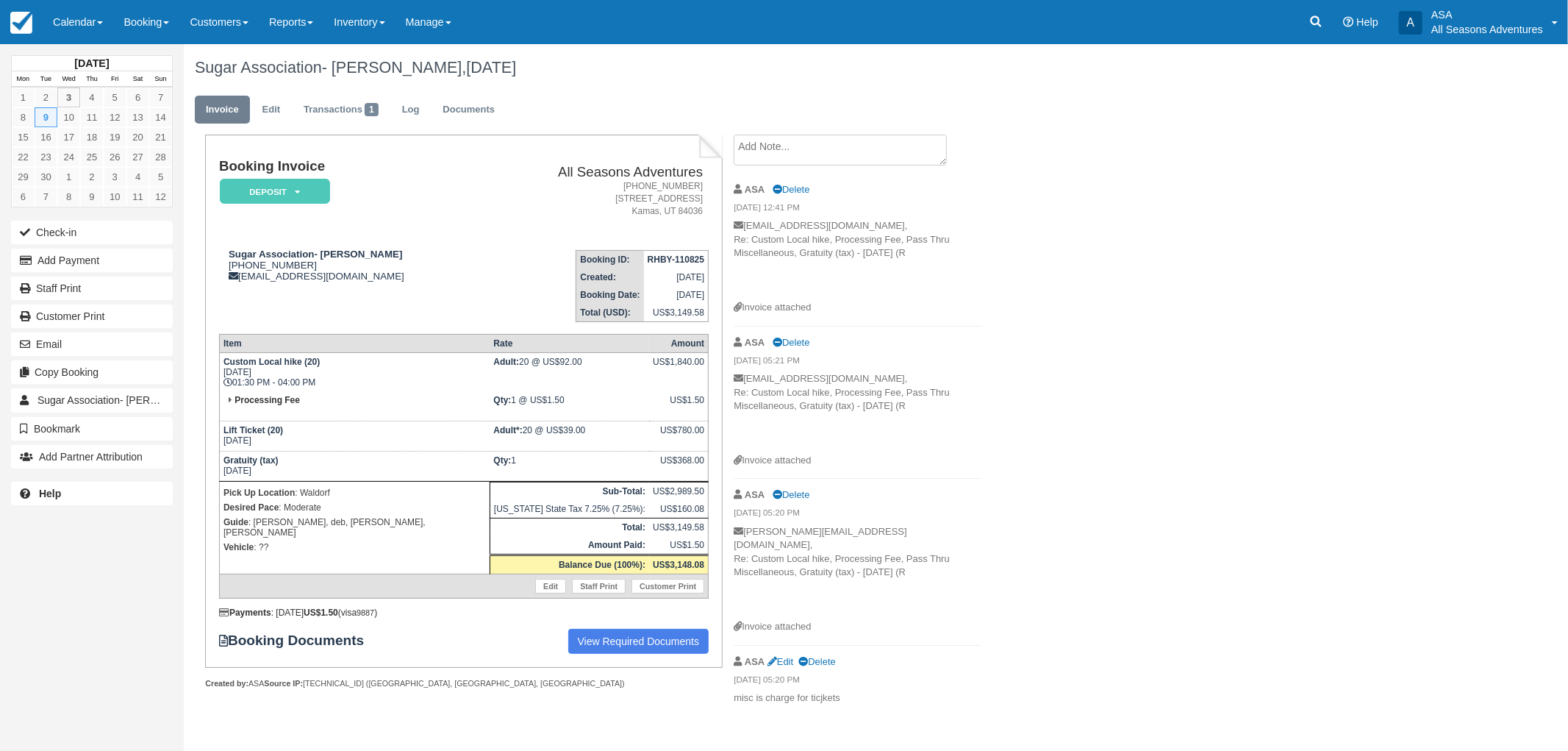
click at [1430, 291] on div "[DATE] Mon Tue Wed Thu Fri Sat Sun 1 2 3 4 5 6 7 8 9 10 11 12 13 14 15 16 17 18…" at bounding box center [784, 398] width 1568 height 707
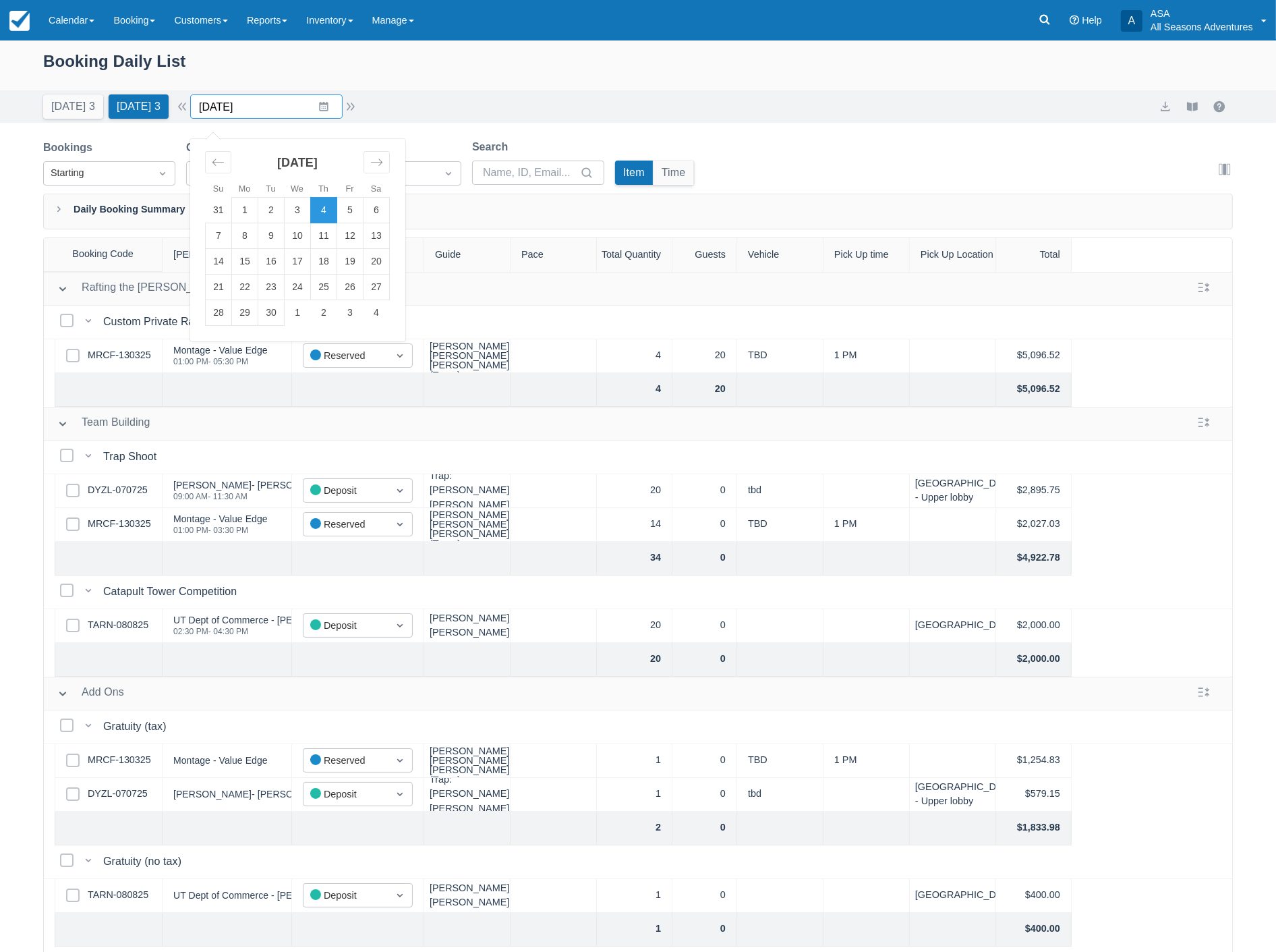
click at [260, 98] on input "09/04/25" at bounding box center [266, 107] width 153 height 24
click at [326, 236] on td "11" at bounding box center [324, 236] width 26 height 26
type input "09/11/25"
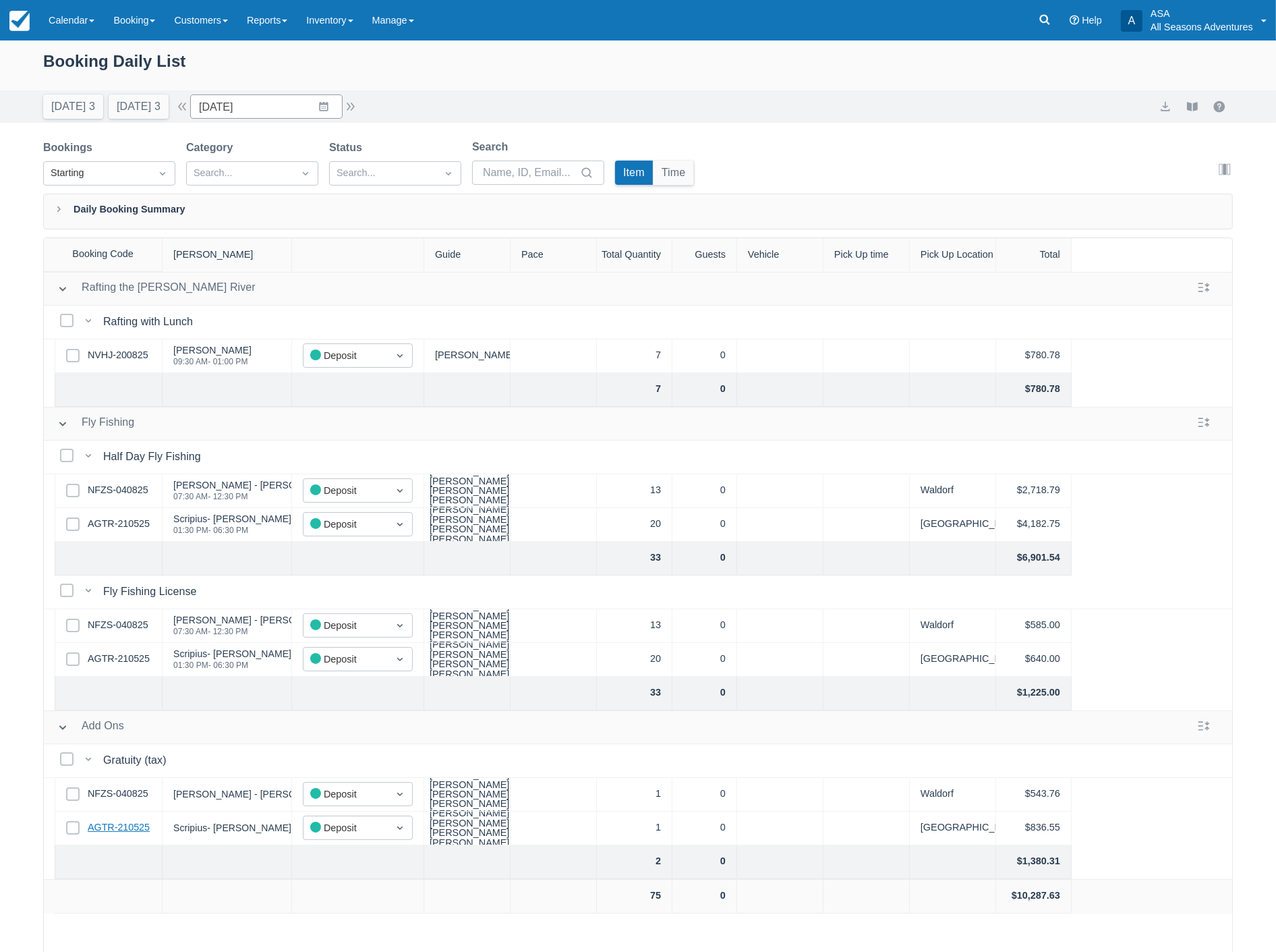
click at [130, 828] on link "AGTR-210525" at bounding box center [118, 827] width 62 height 14
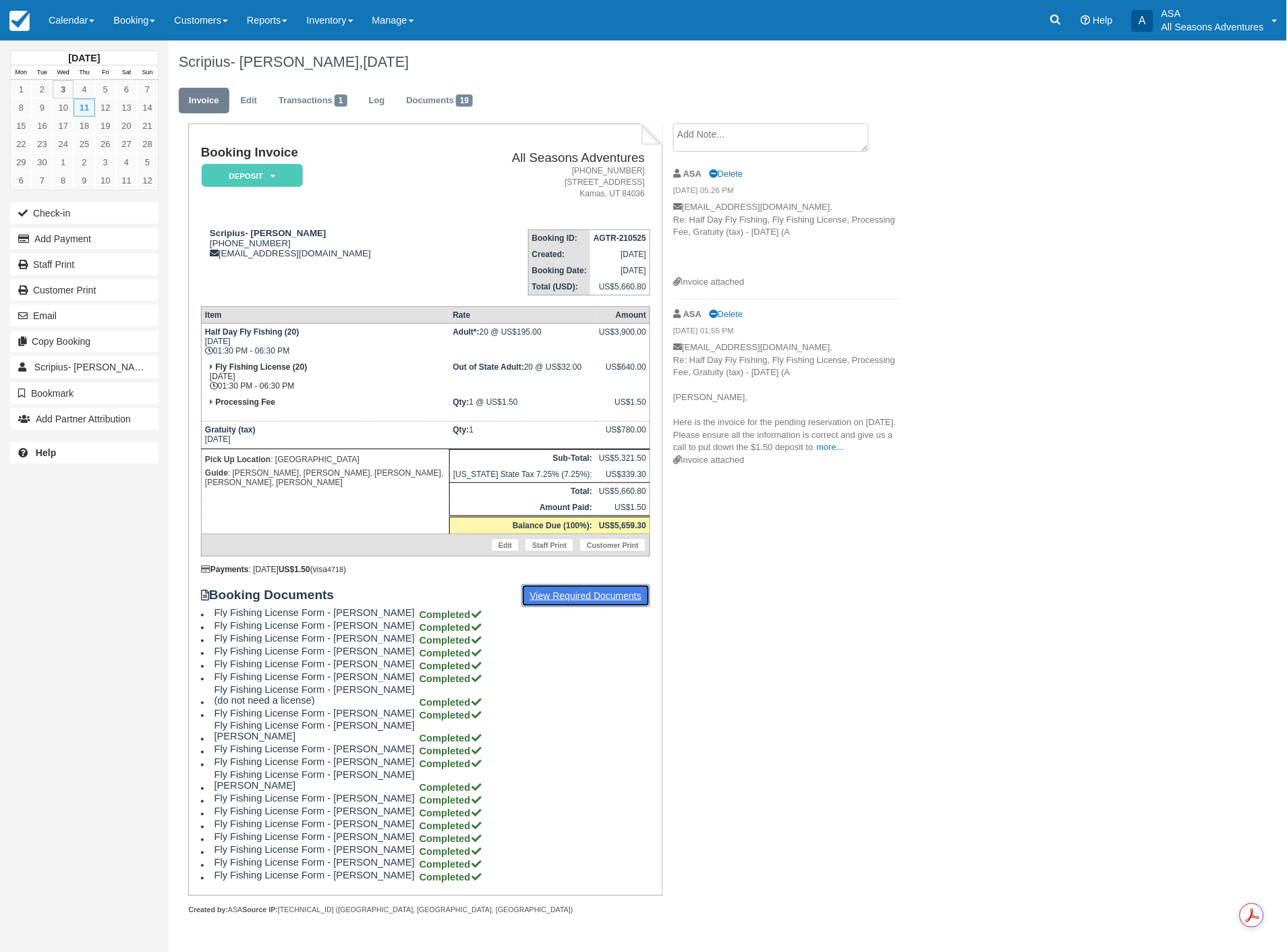
click at [597, 588] on link "View Required Documents" at bounding box center [587, 596] width 130 height 23
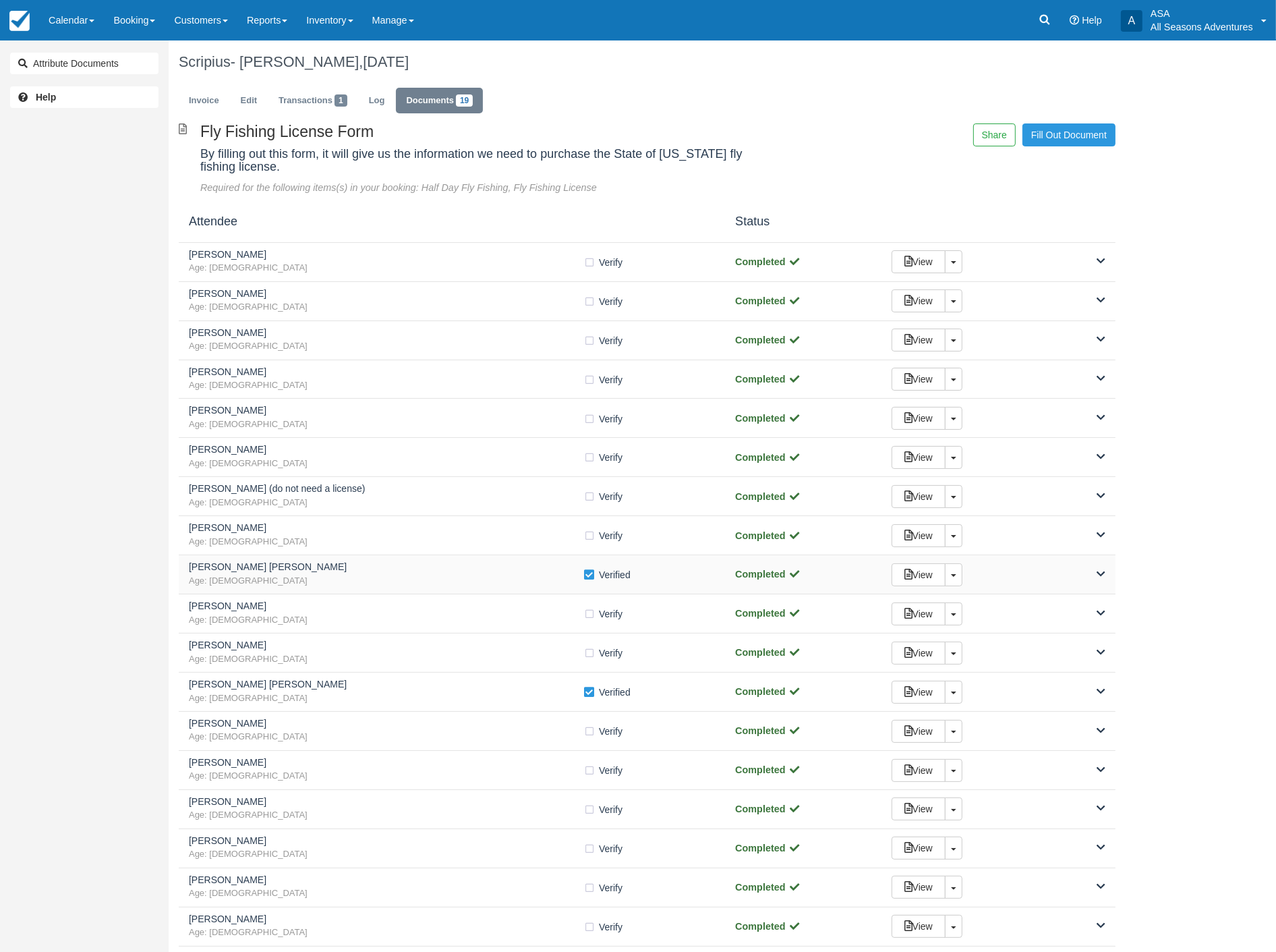
click at [1101, 574] on icon at bounding box center [1101, 574] width 8 height 9
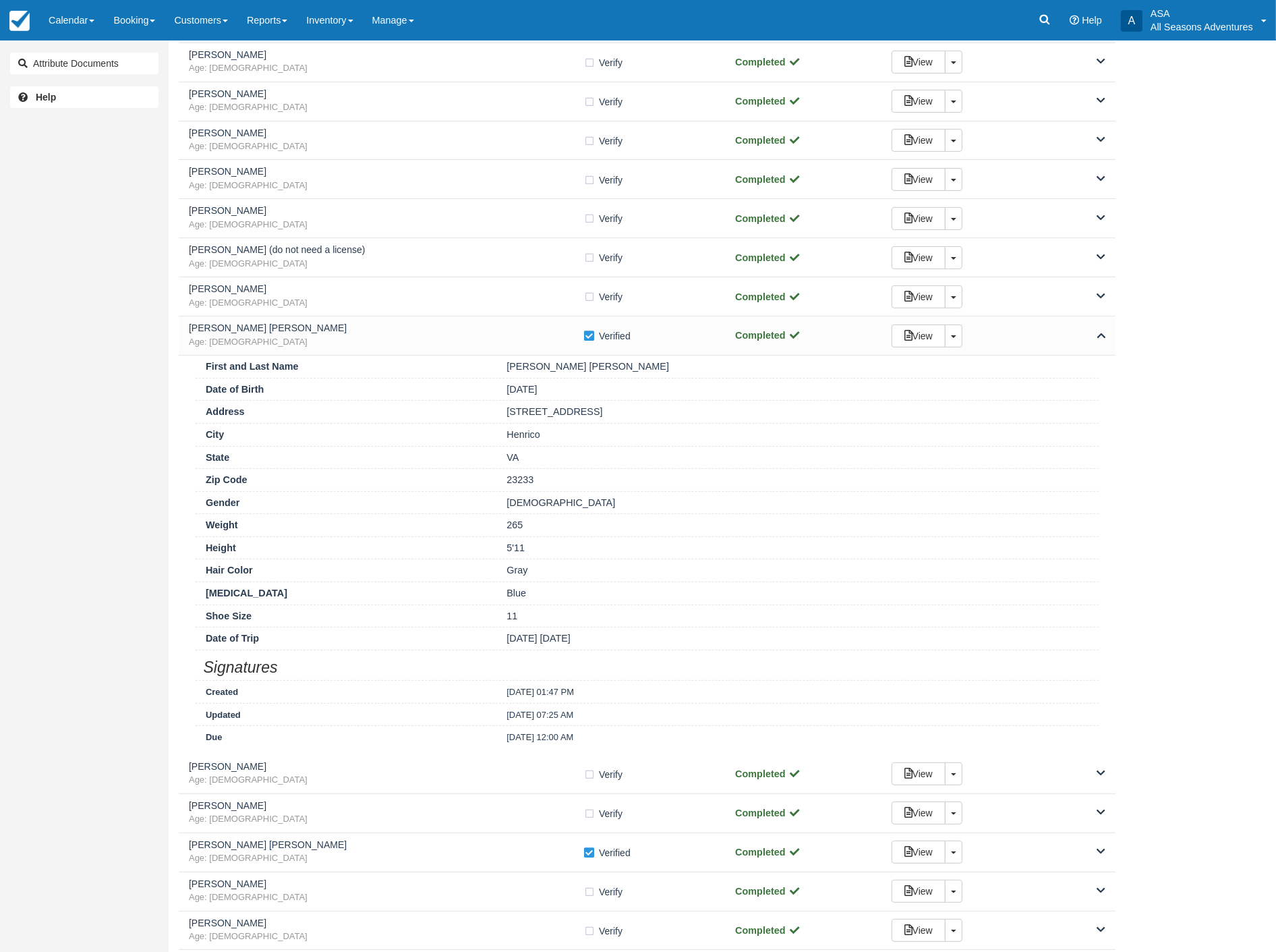
scroll to position [300, 0]
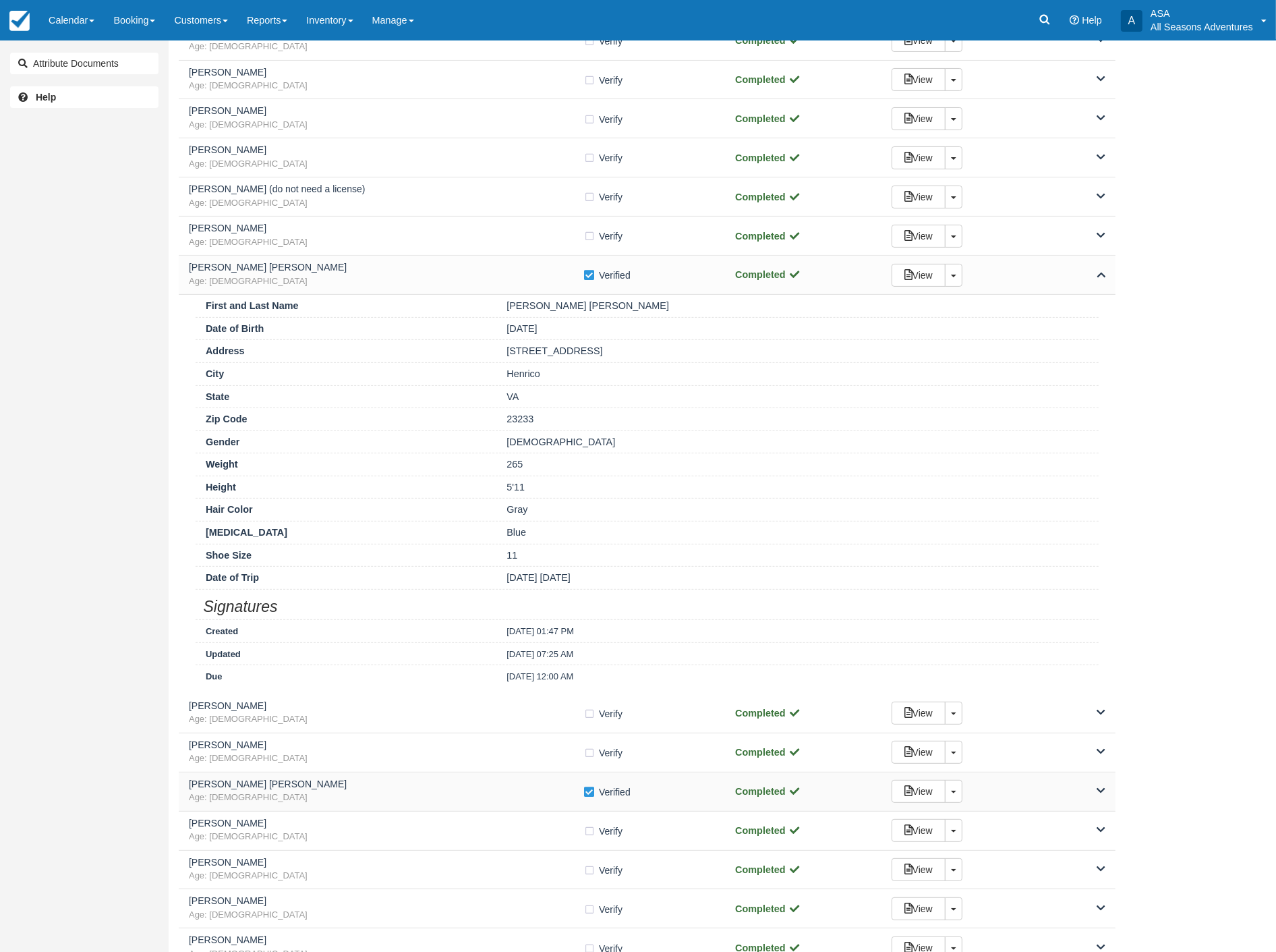
click at [1107, 793] on div "View Toggle Dropdown Detach" at bounding box center [998, 791] width 234 height 23
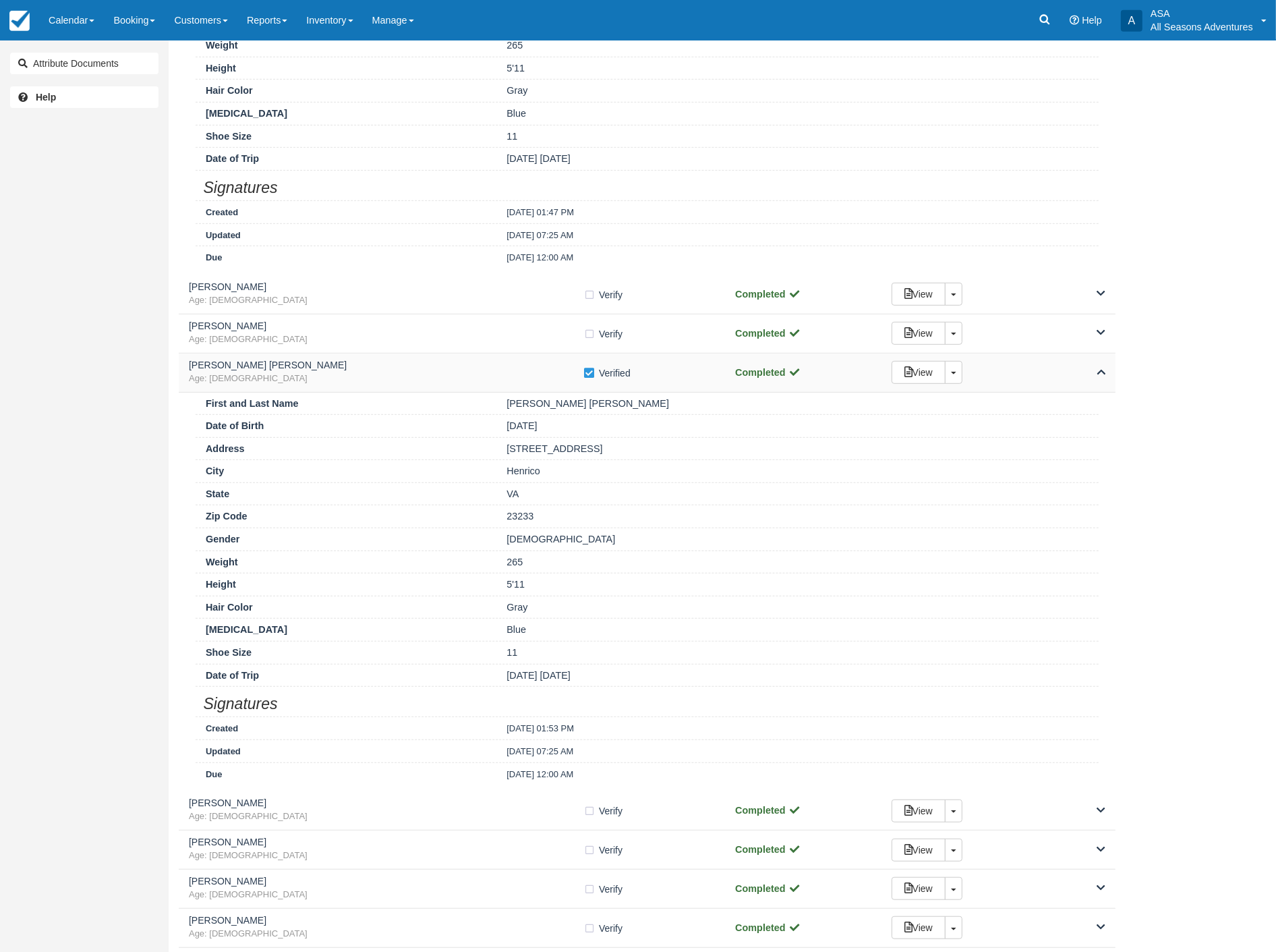
scroll to position [749, 0]
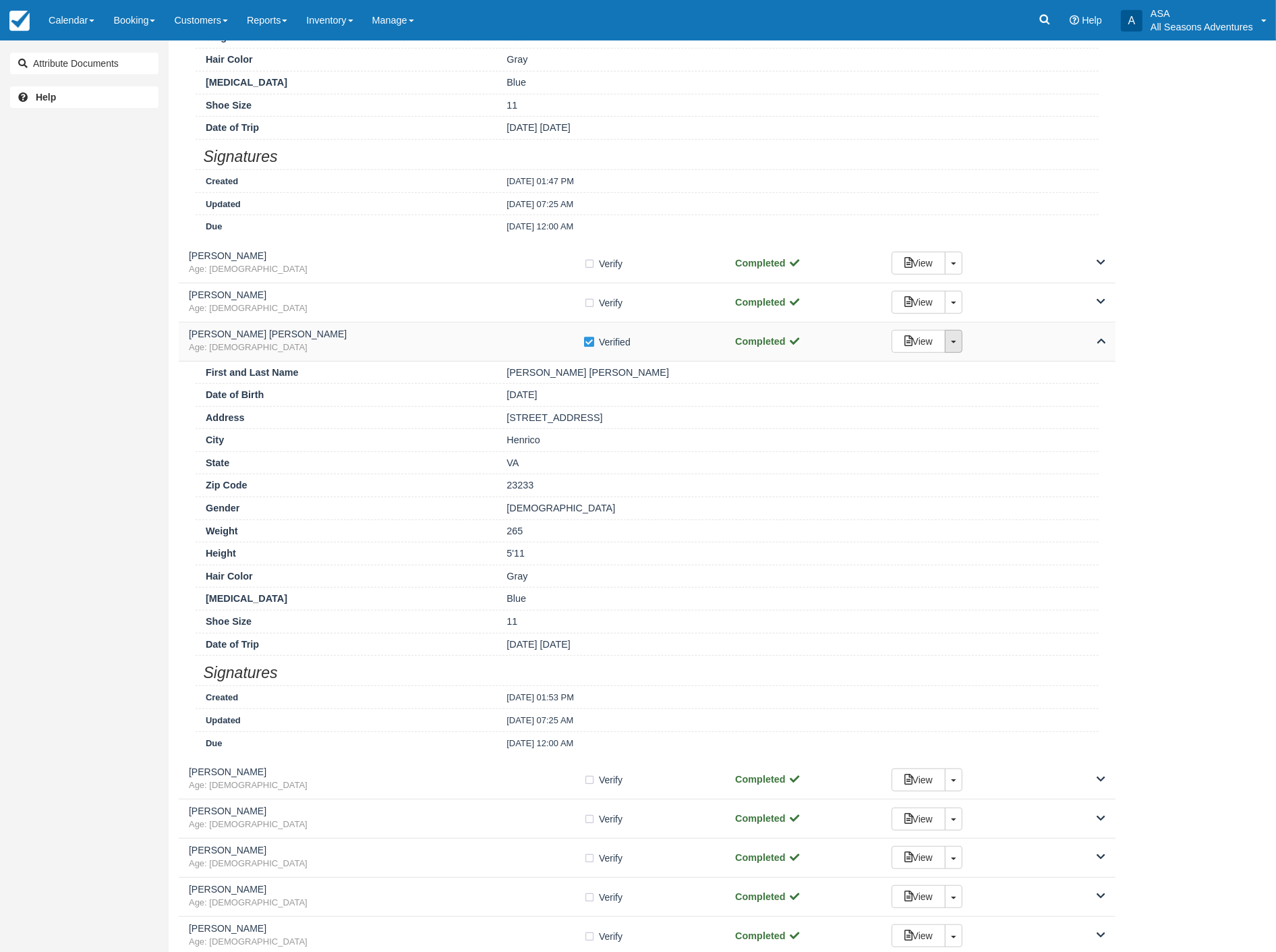
click at [954, 344] on link "Toggle Dropdown" at bounding box center [953, 341] width 18 height 23
click at [919, 370] on link "Detach" at bounding box center [935, 371] width 86 height 32
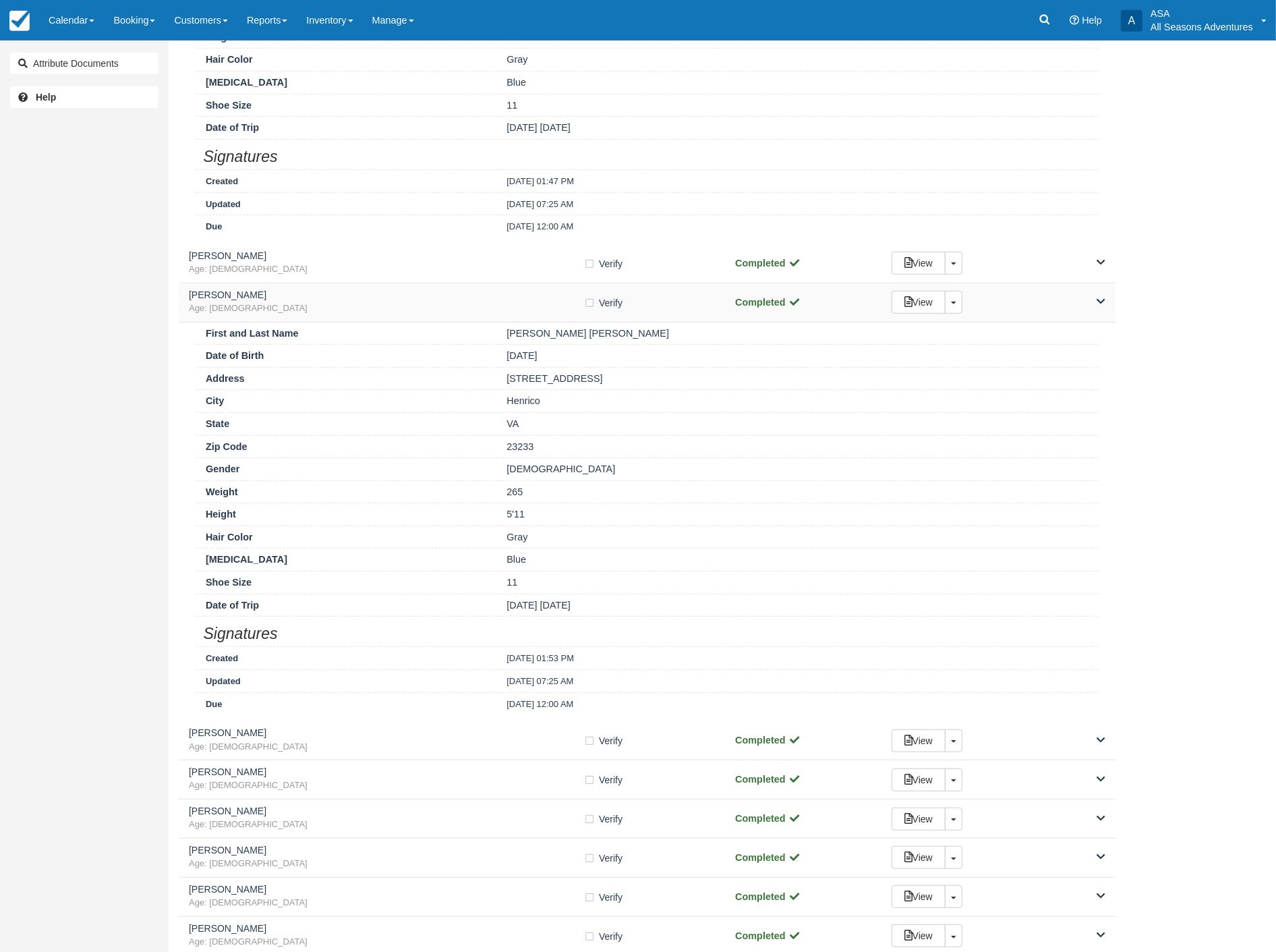
click at [1103, 304] on icon at bounding box center [1101, 301] width 8 height 9
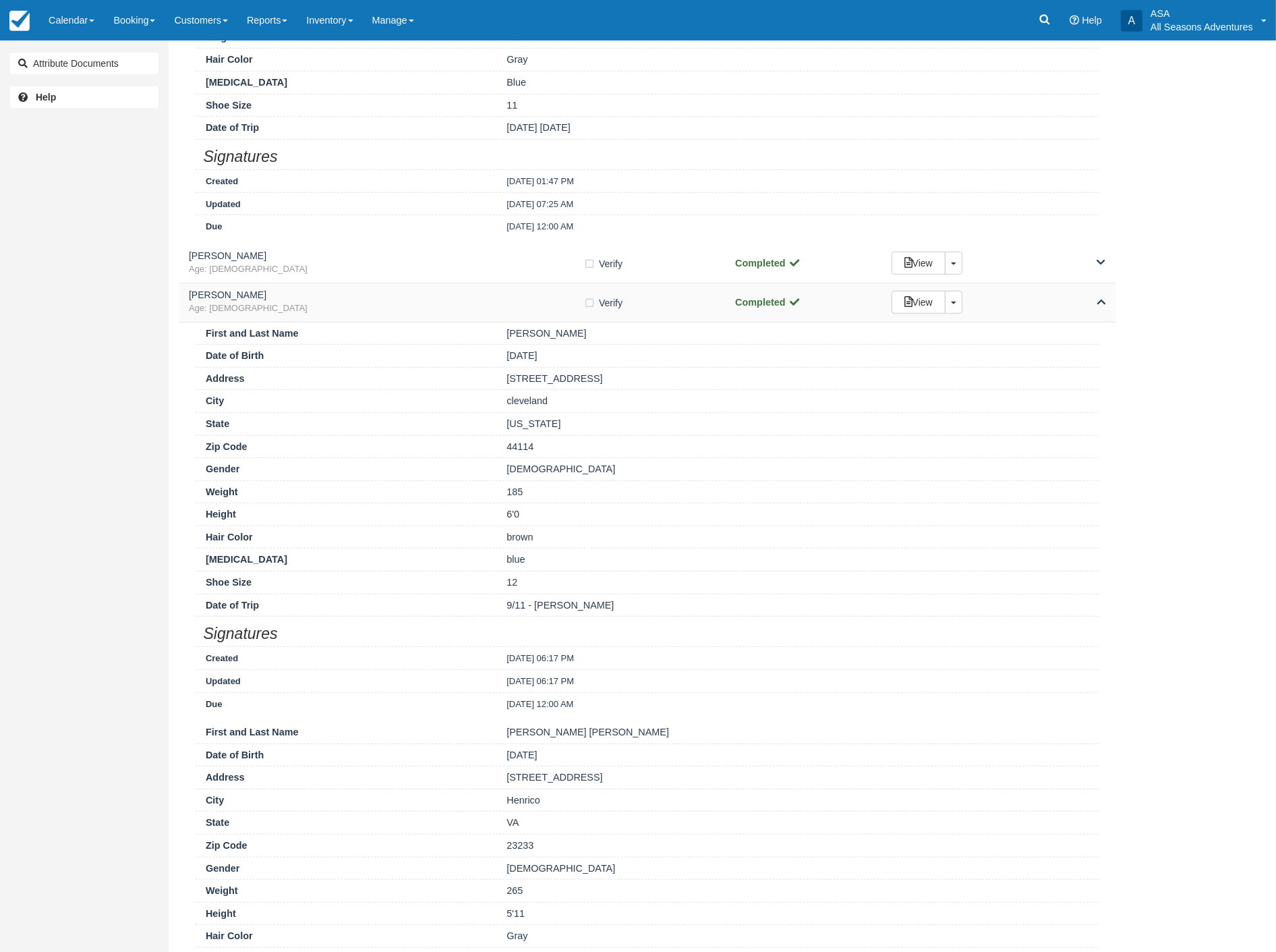
click at [1101, 301] on icon at bounding box center [1101, 301] width 8 height 9
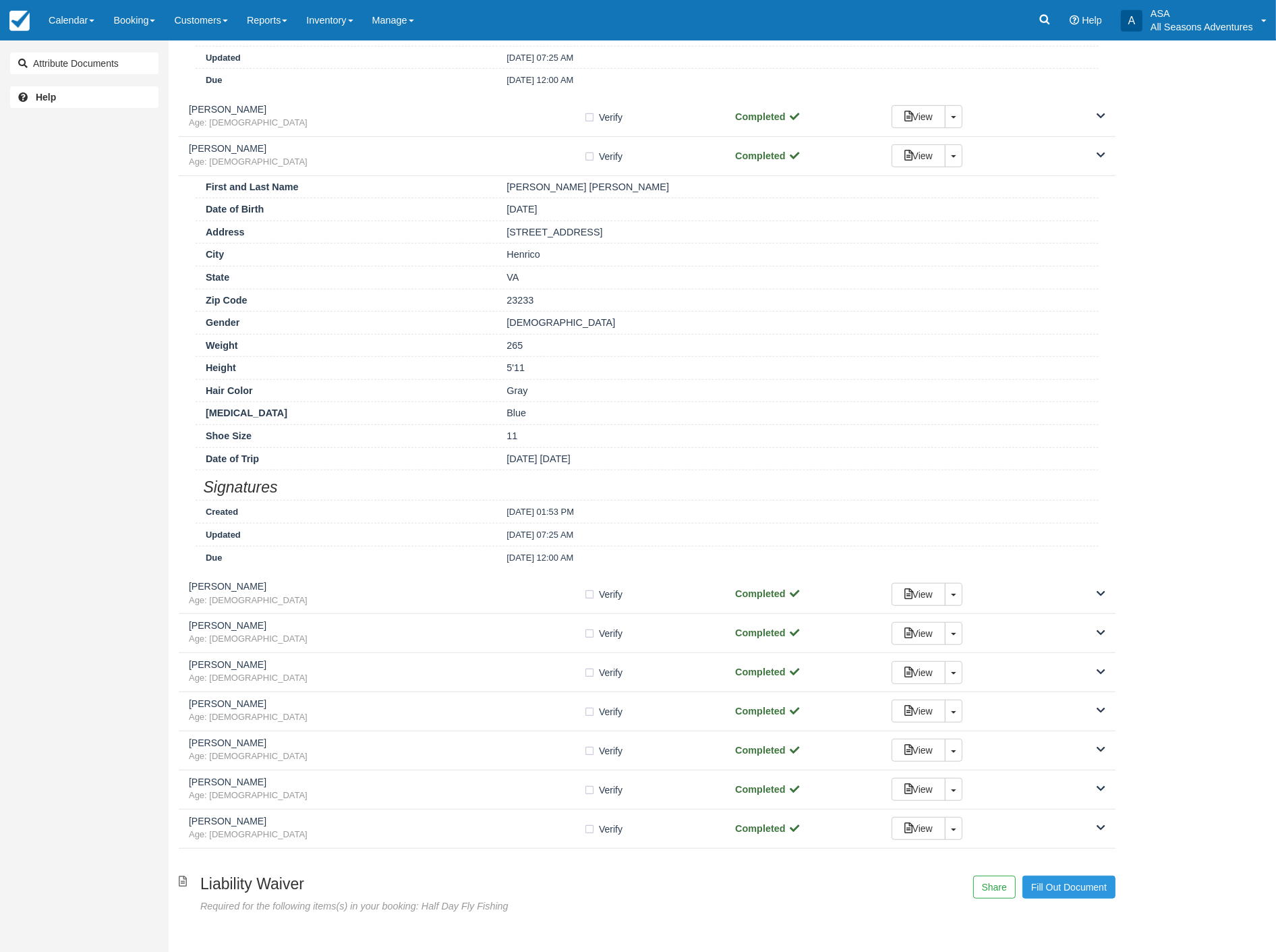
scroll to position [899, 0]
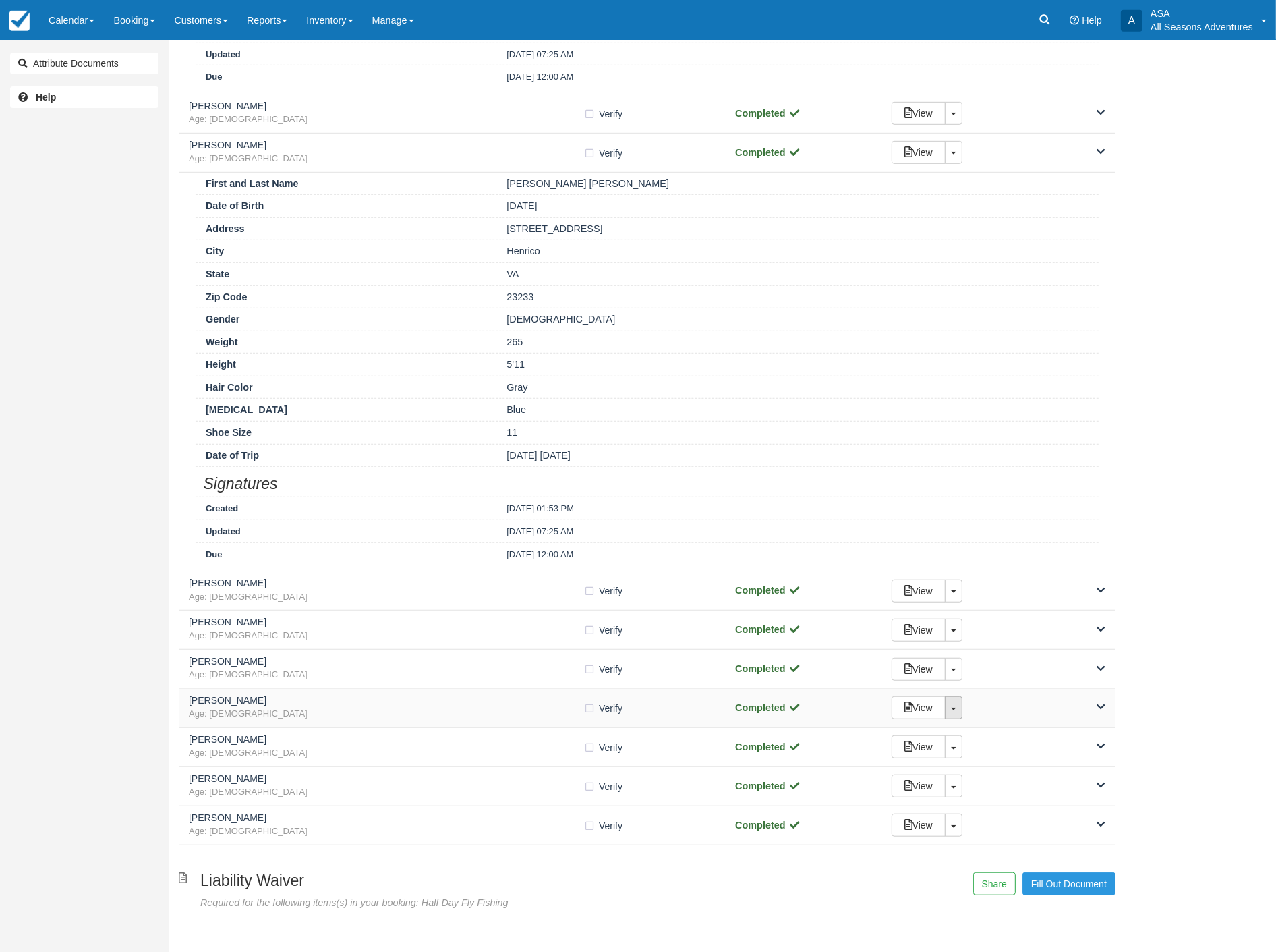
click at [953, 708] on link "Toggle Dropdown" at bounding box center [953, 708] width 18 height 23
click at [918, 737] on link "Detach" at bounding box center [935, 737] width 86 height 32
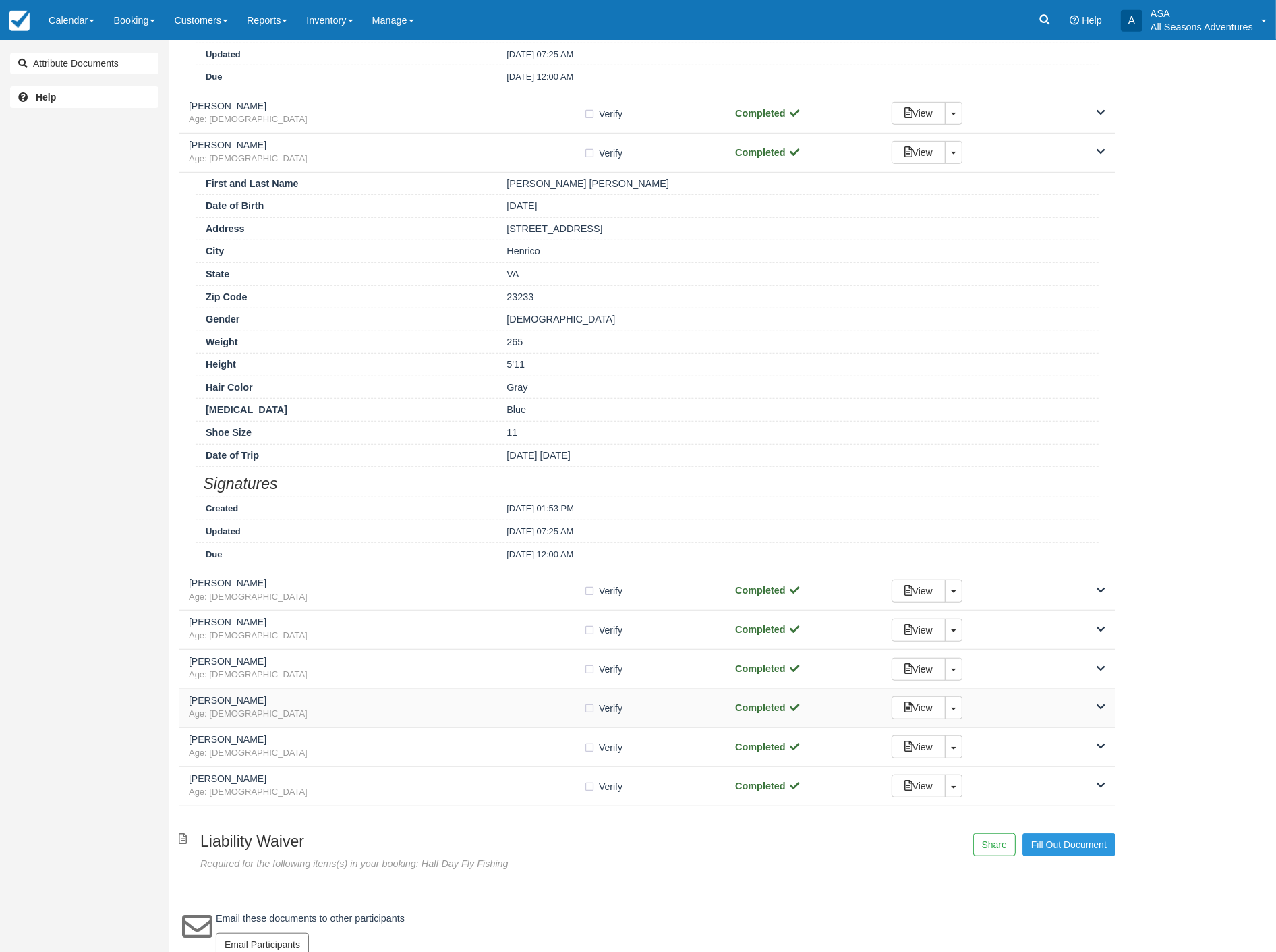
click at [1107, 703] on div "View Toggle Dropdown Detach" at bounding box center [998, 708] width 234 height 23
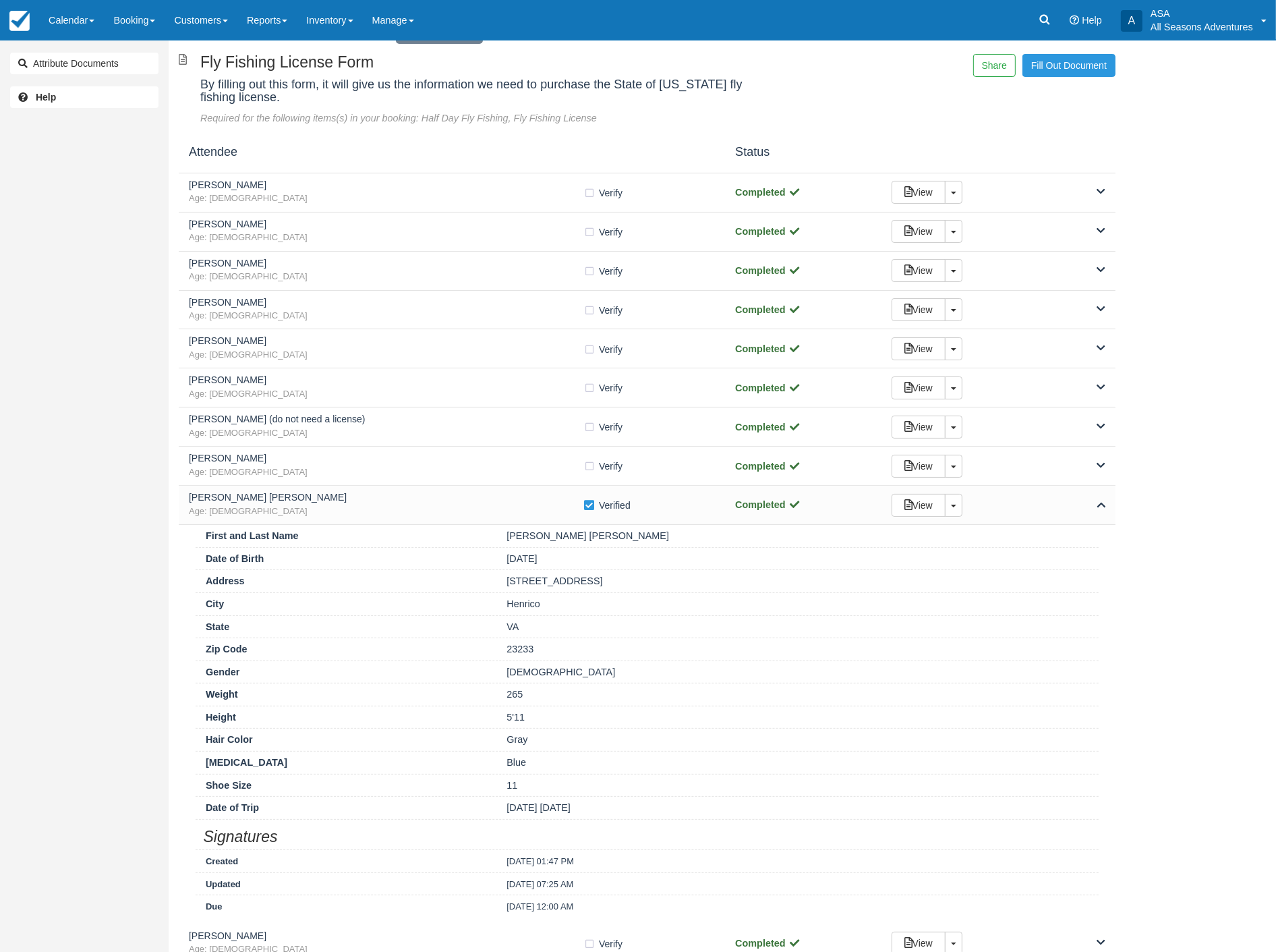
scroll to position [0, 0]
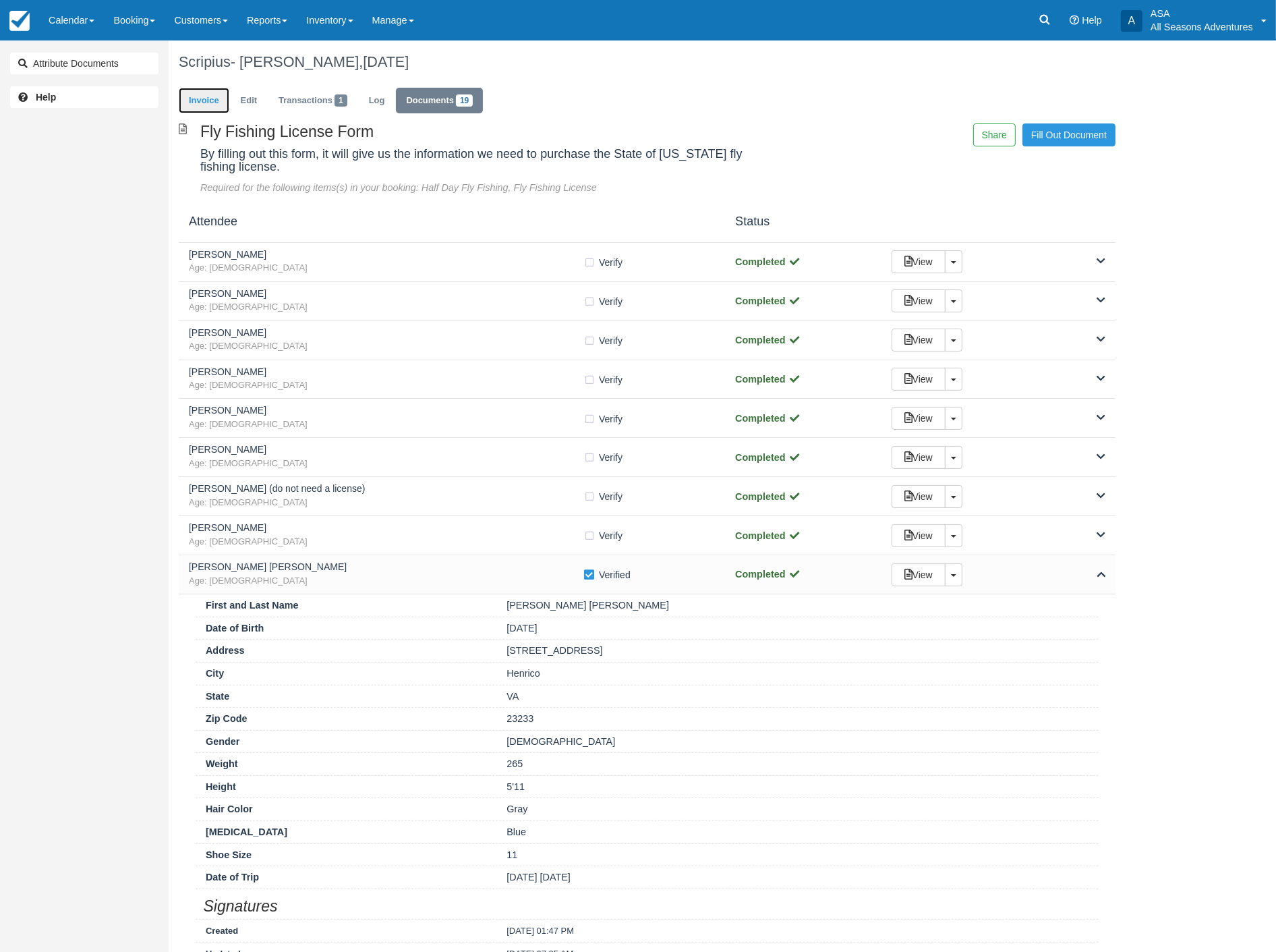
click at [194, 102] on link "Invoice" at bounding box center [204, 101] width 50 height 26
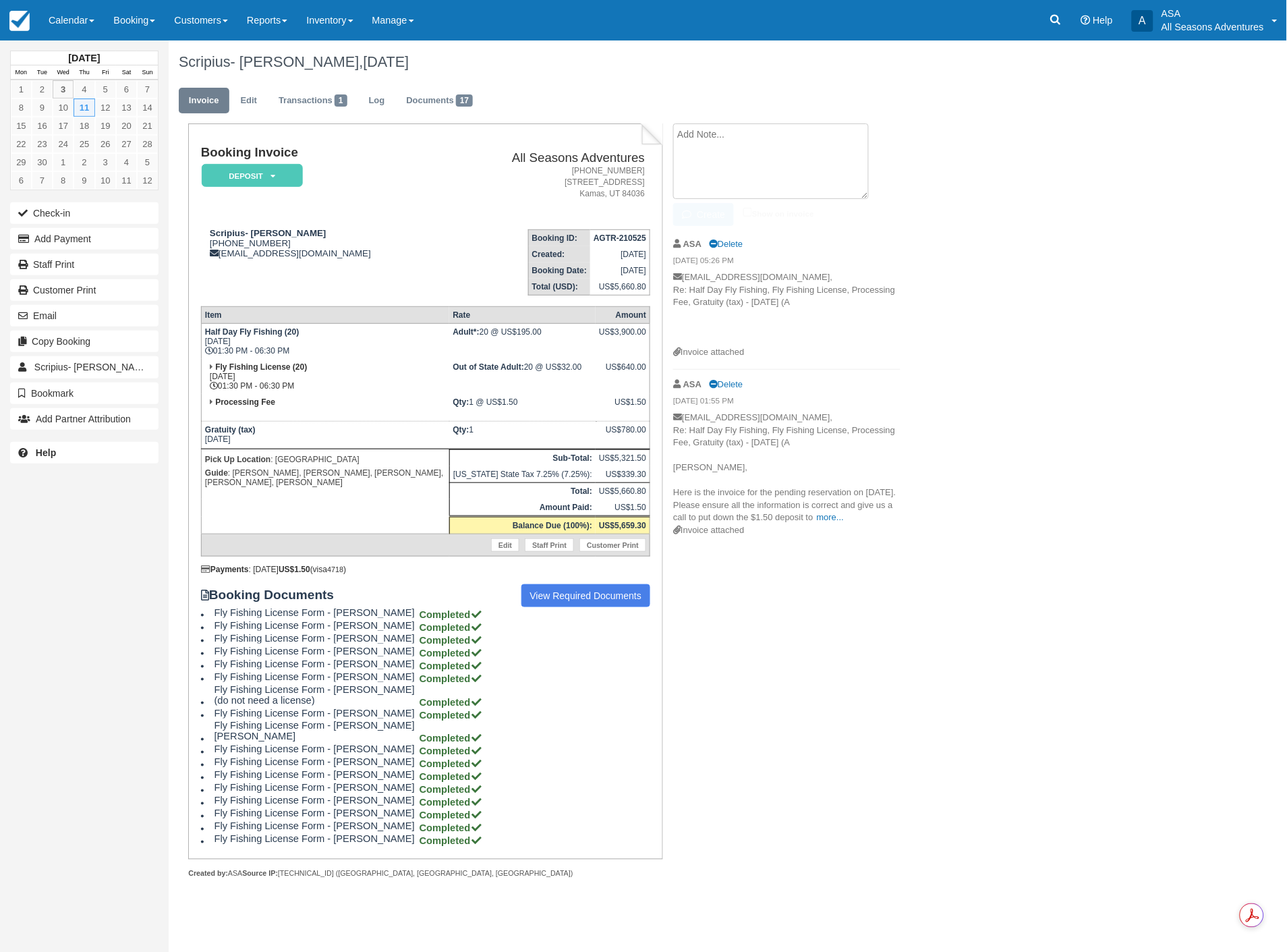
click at [712, 146] on textarea at bounding box center [771, 161] width 195 height 76
type textarea "For Fishing Licenses [PERSON_NAME] last name is [PERSON_NAME]"
click at [713, 211] on button "Create" at bounding box center [703, 214] width 61 height 23
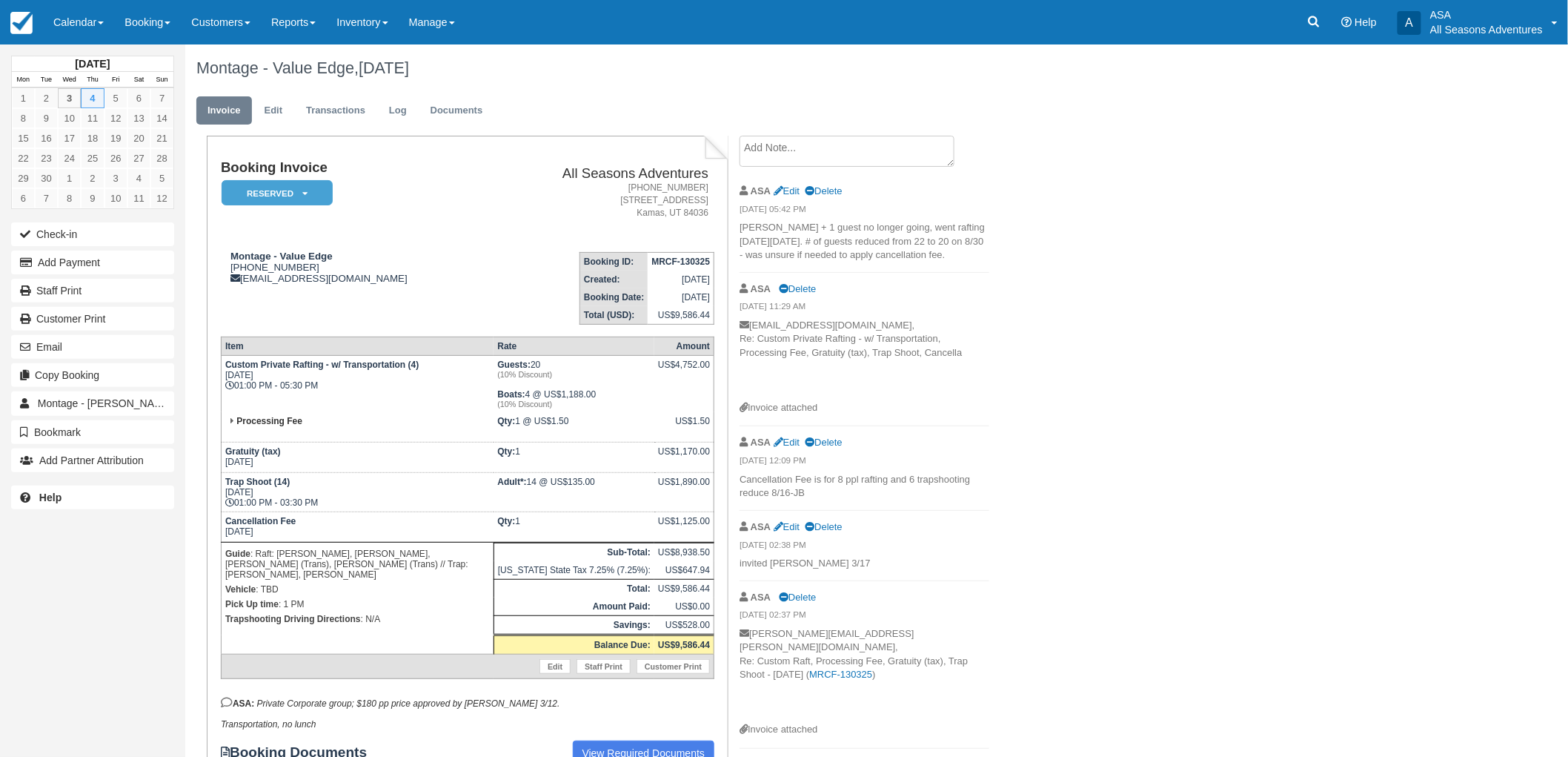
click at [1309, 349] on div "Montage - Value Edge, September 04 2025 Invoice Edit Transactions Log Documents…" at bounding box center [773, 563] width 1176 height 1038
drag, startPoint x: 317, startPoint y: 262, endPoint x: 243, endPoint y: 266, distance: 74.1
click at [243, 266] on div "Montage - Value Edge 1 (435) 604-1531 caleb.christian@montage.com" at bounding box center [354, 267] width 267 height 34
copy div "435) 604-1531"
drag, startPoint x: 323, startPoint y: 382, endPoint x: 237, endPoint y: 387, distance: 86.1
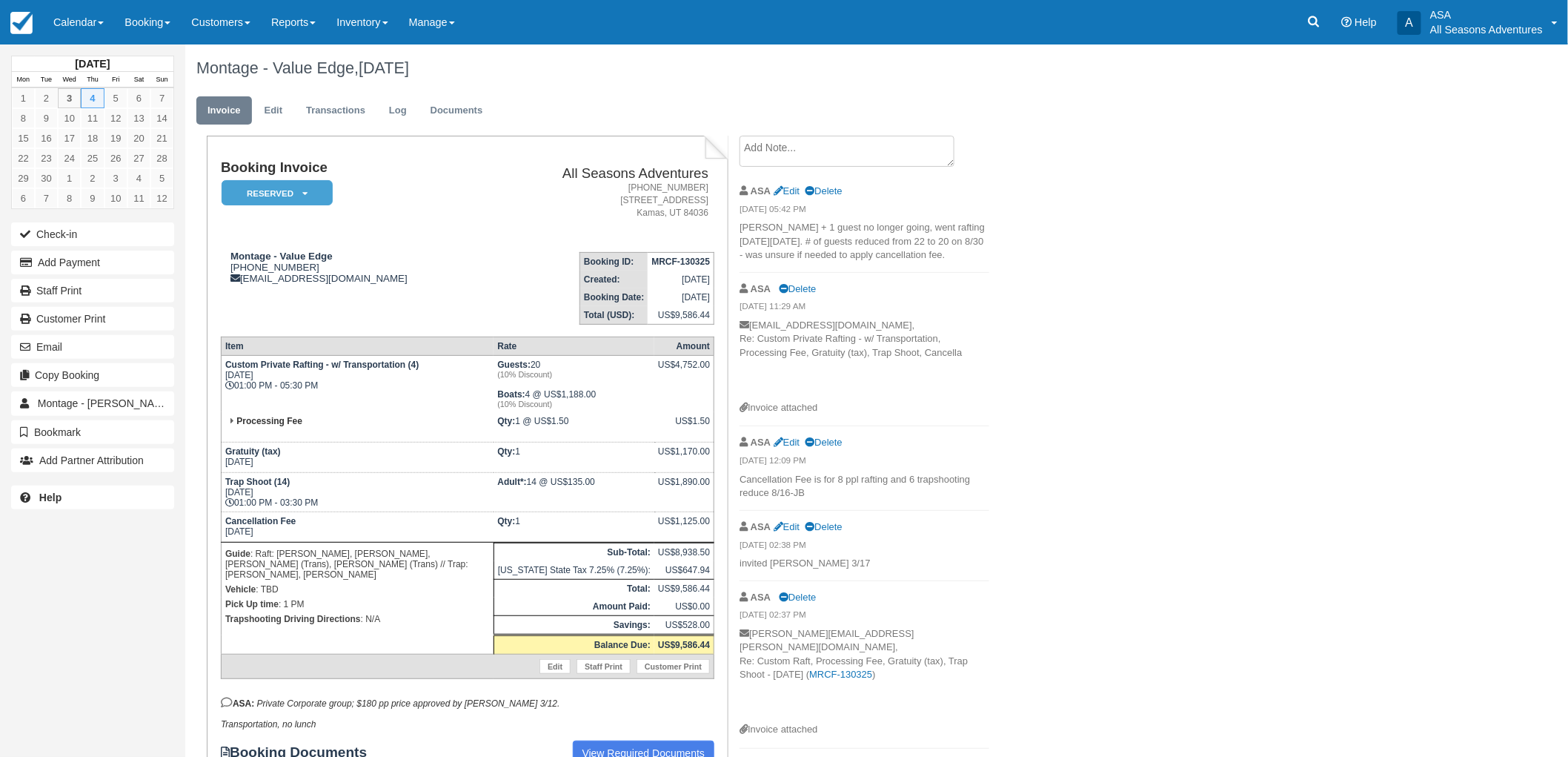
click at [237, 387] on td "Custom Private Rafting - w/ Transportation (4) Thu Sept 4, 2025 01:00 PM - 05:3…" at bounding box center [357, 384] width 272 height 57
copy td "01:00 PM - 05:30 PM"
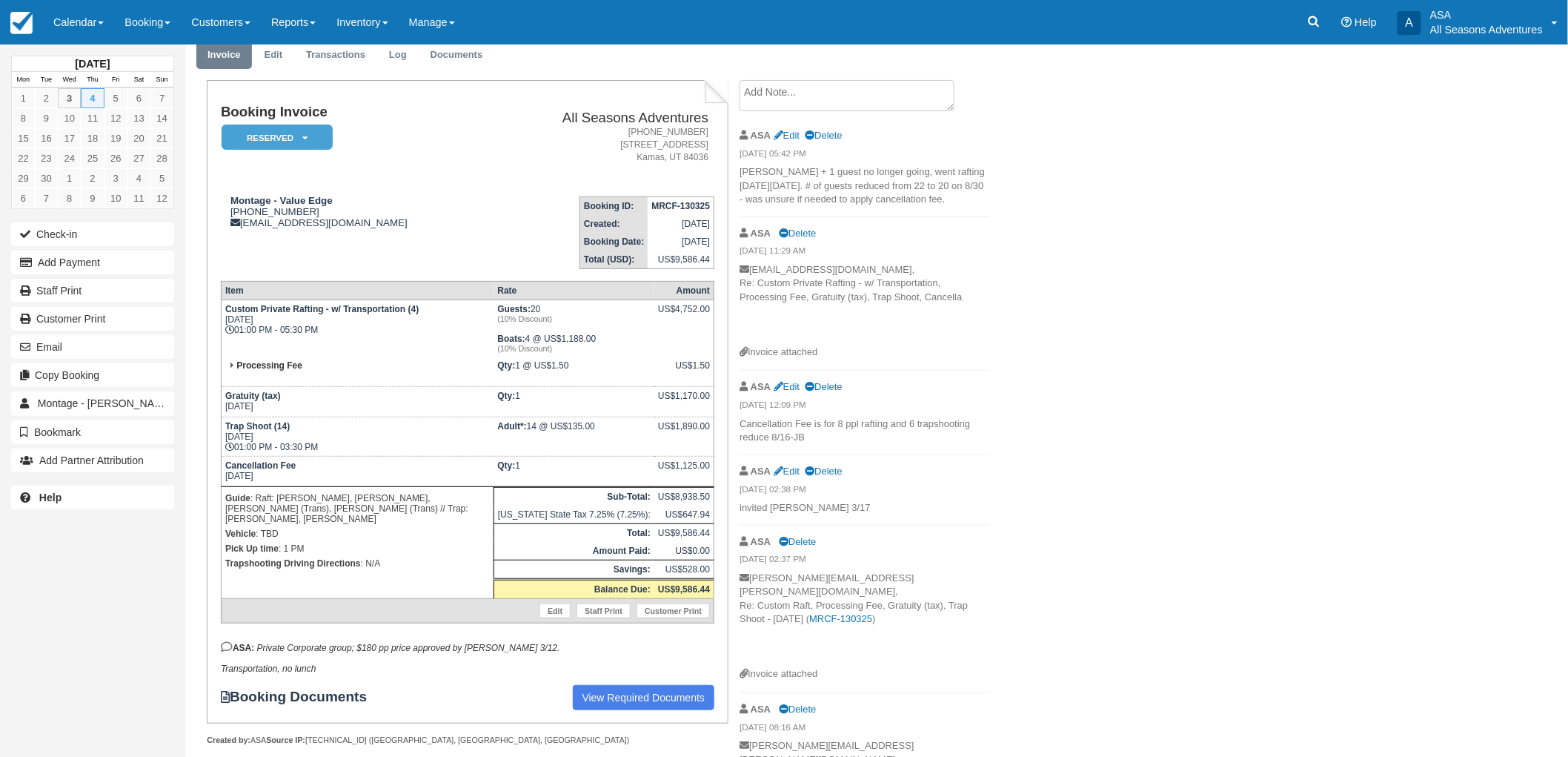
scroll to position [82, 0]
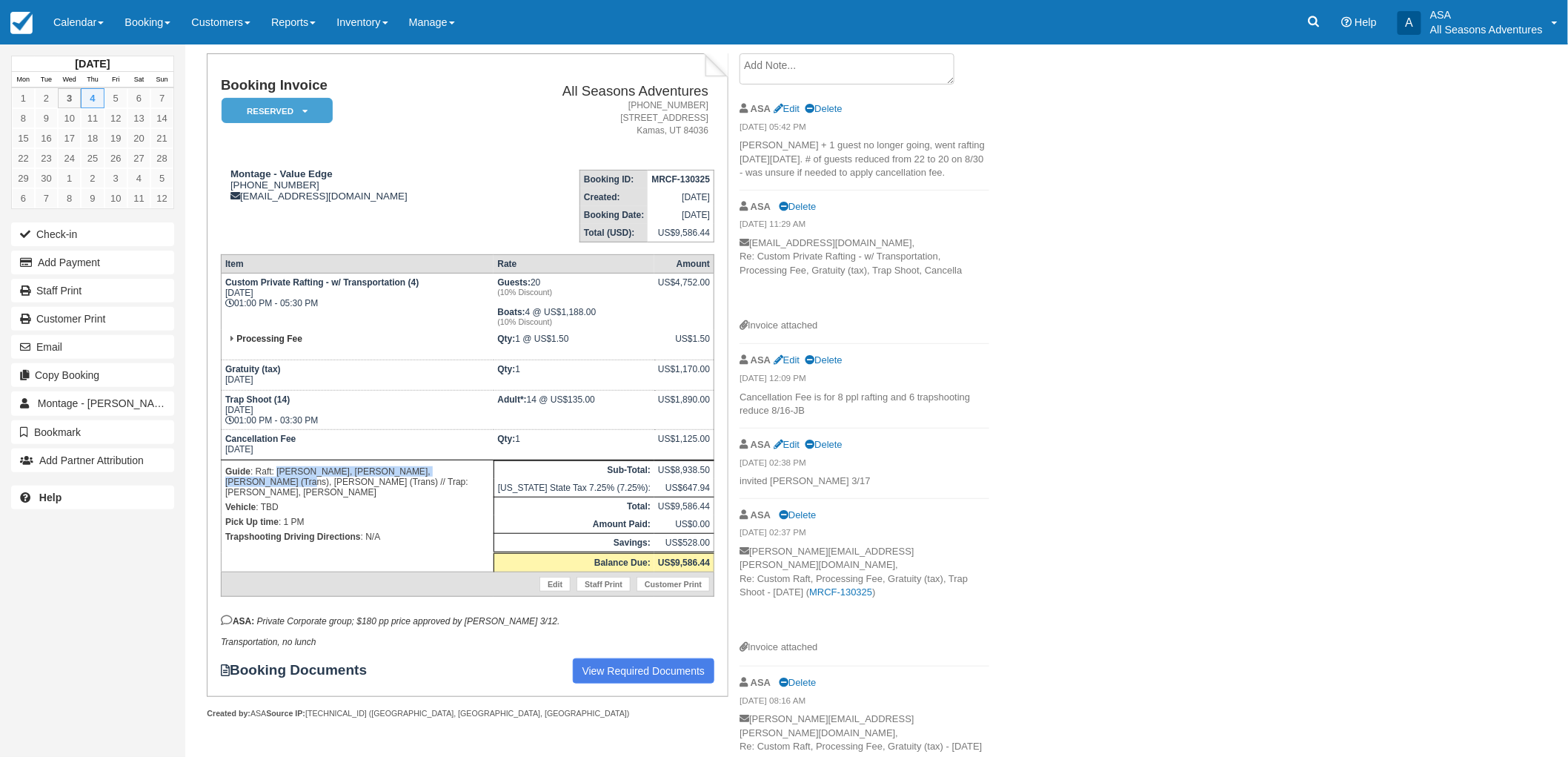
drag, startPoint x: 284, startPoint y: 467, endPoint x: 468, endPoint y: 467, distance: 184.0
click at [468, 467] on p "Guide : Raft: Mitch, Jer, Shawn (Trans), Hannah, AJ L (Trans) // Trap: Mari, As…" at bounding box center [358, 482] width 265 height 35
copy p "Mitch, Jer, Shawn (Trans), Hannah, AJ L (Trans)"
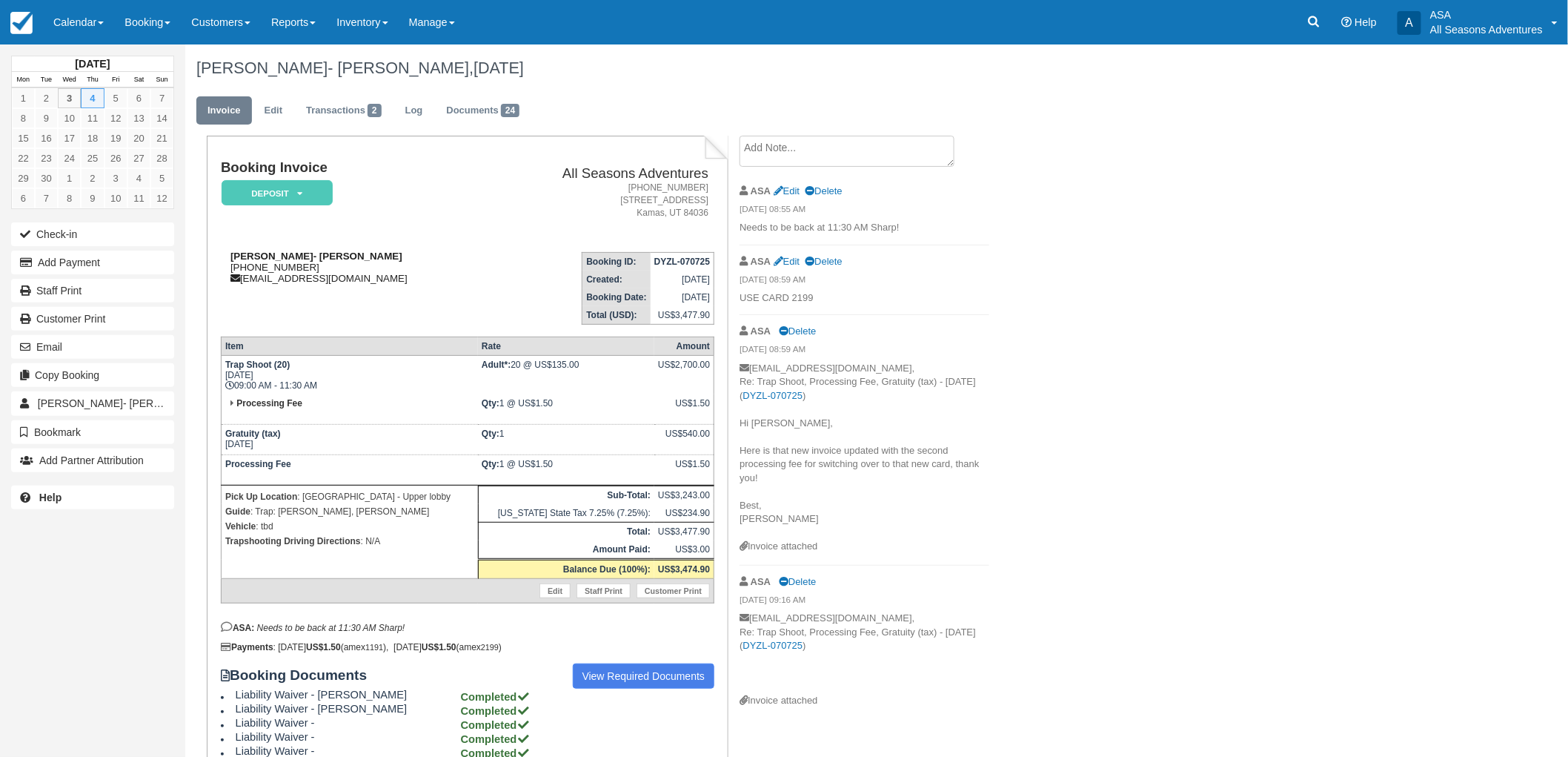
drag, startPoint x: 319, startPoint y: 266, endPoint x: 238, endPoint y: 269, distance: 81.1
click at [238, 269] on div "[PERSON_NAME]- [PERSON_NAME] [PHONE_NUMBER] [EMAIL_ADDRESS][DOMAIN_NAME]" at bounding box center [354, 267] width 267 height 34
copy div "[PHONE_NUMBER]"
click at [472, 118] on link "Documents 24" at bounding box center [483, 111] width 96 height 29
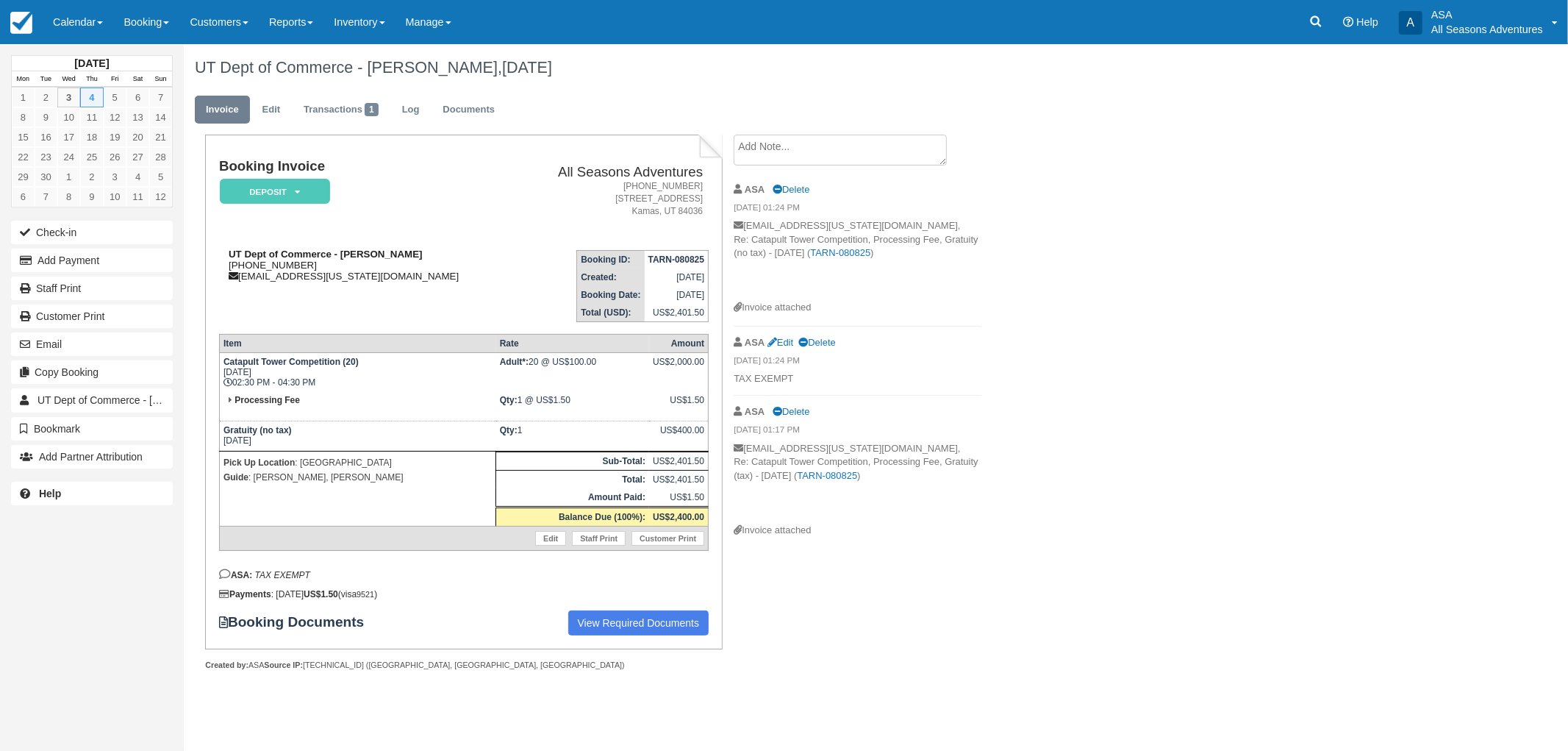
drag, startPoint x: 318, startPoint y: 264, endPoint x: 237, endPoint y: 266, distance: 81.0
click at [237, 266] on div "UT Dept of Commerce - Melanie Hall 1 (385) 290-0719 melaniehall@utah.gov" at bounding box center [367, 265] width 296 height 33
copy div "(385) 290-0719"
drag, startPoint x: 318, startPoint y: 378, endPoint x: 236, endPoint y: 383, distance: 82.2
click at [236, 383] on td "Catapult Tower Competition (20) Thu Sept 4, 2025 02:30 PM - 04:30 PM" at bounding box center [357, 372] width 276 height 39
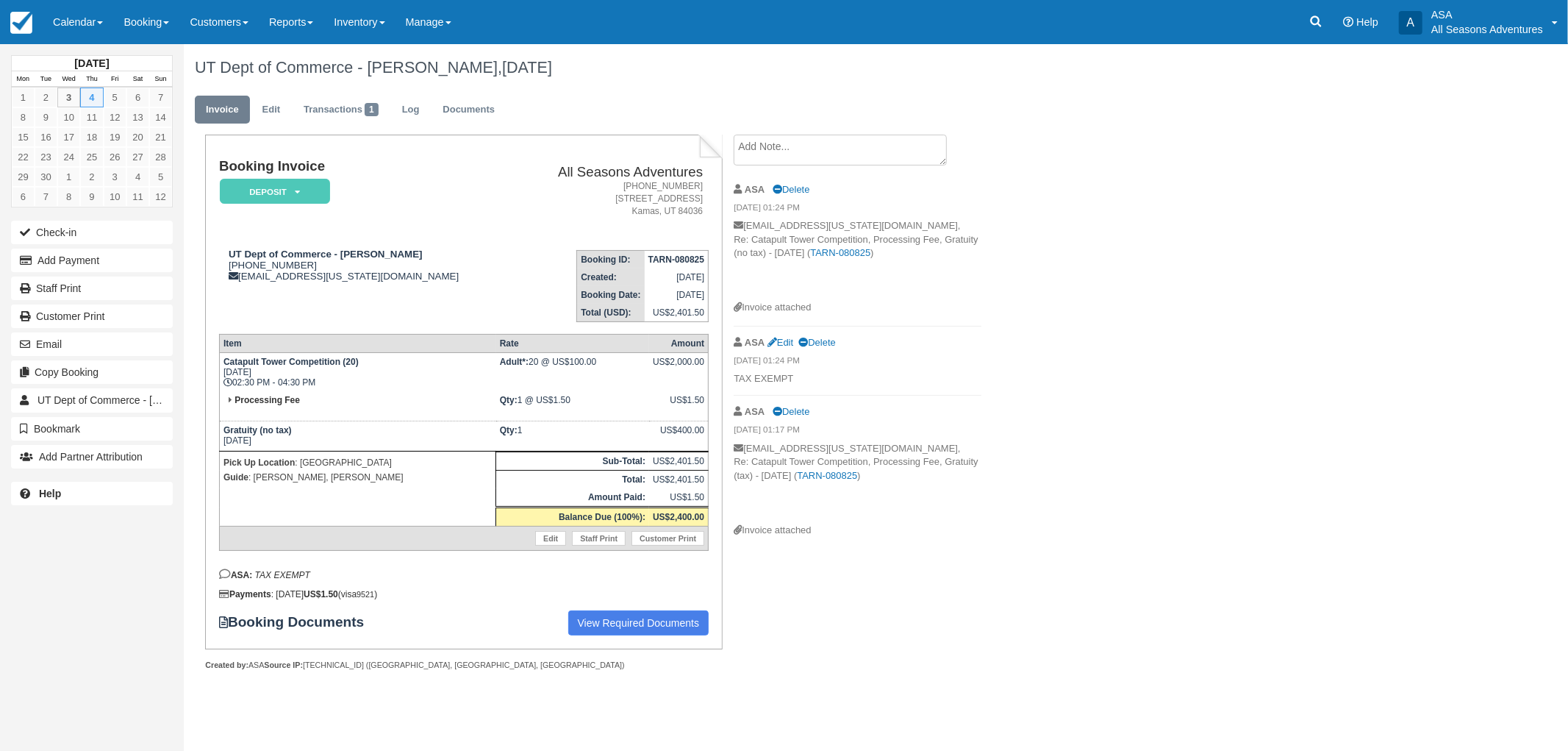
copy td "02:30 PM - 04:30 PM"
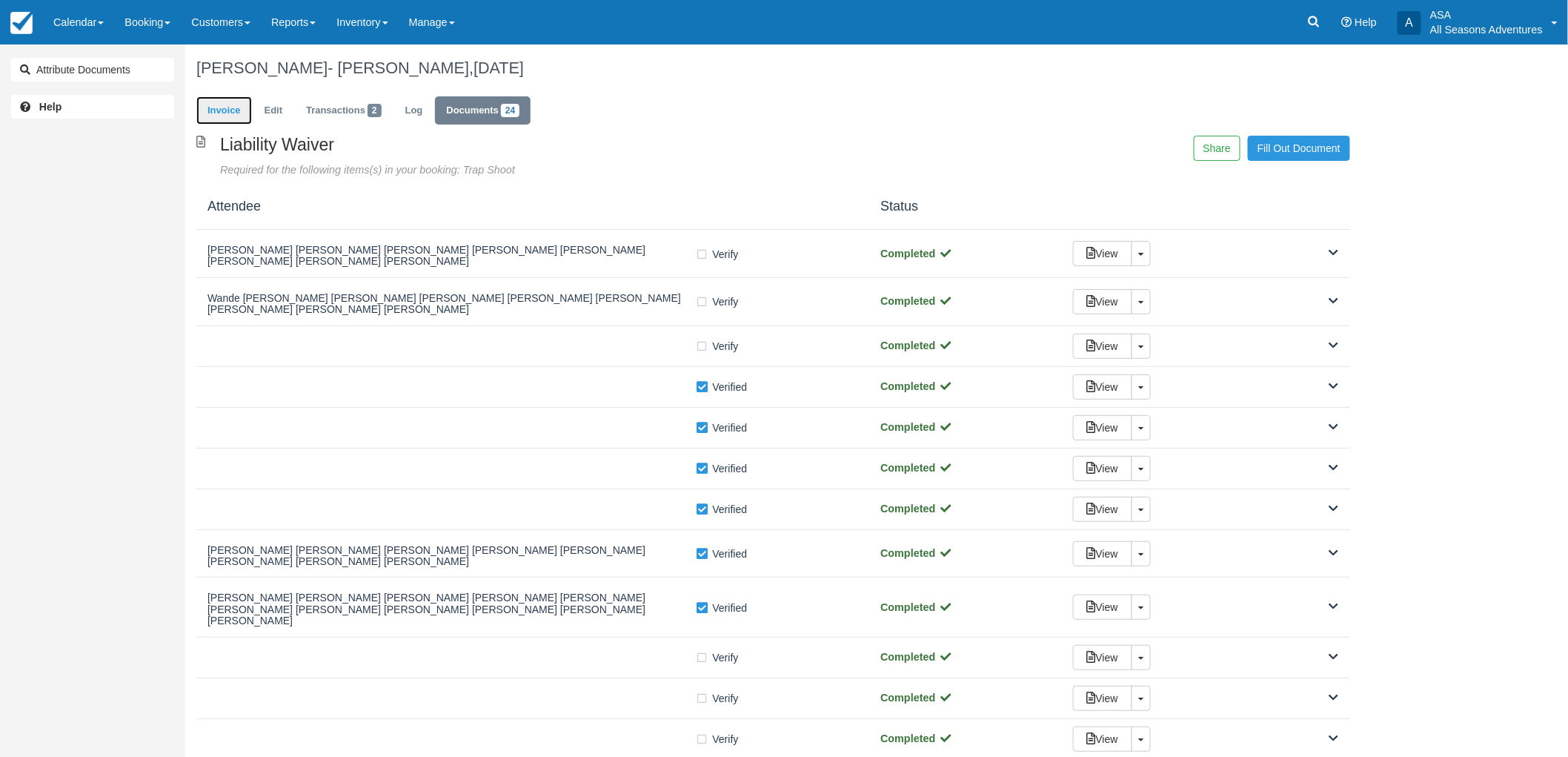
click at [214, 109] on link "Invoice" at bounding box center [224, 111] width 55 height 29
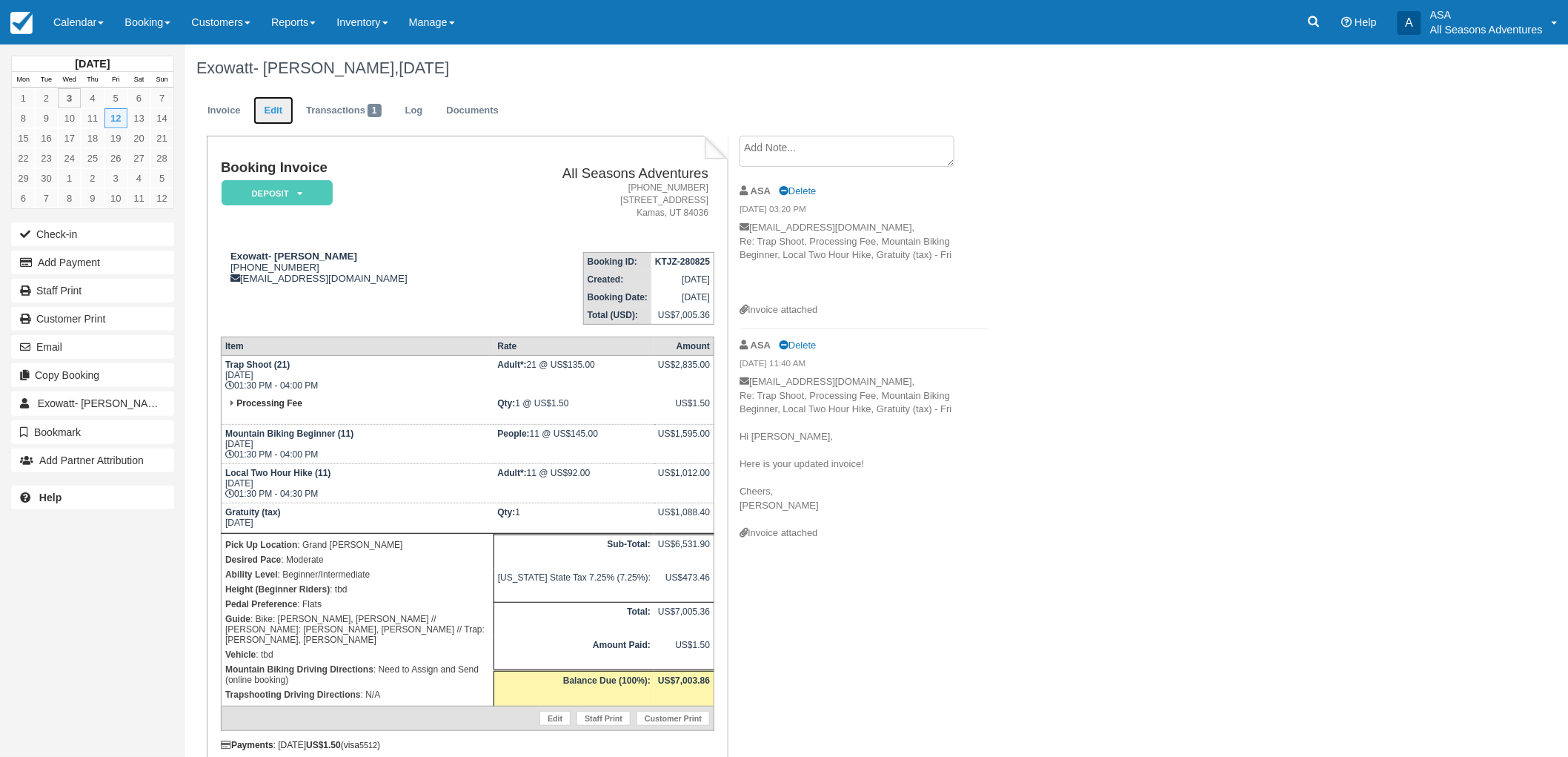
click at [268, 102] on link "Edit" at bounding box center [273, 111] width 40 height 29
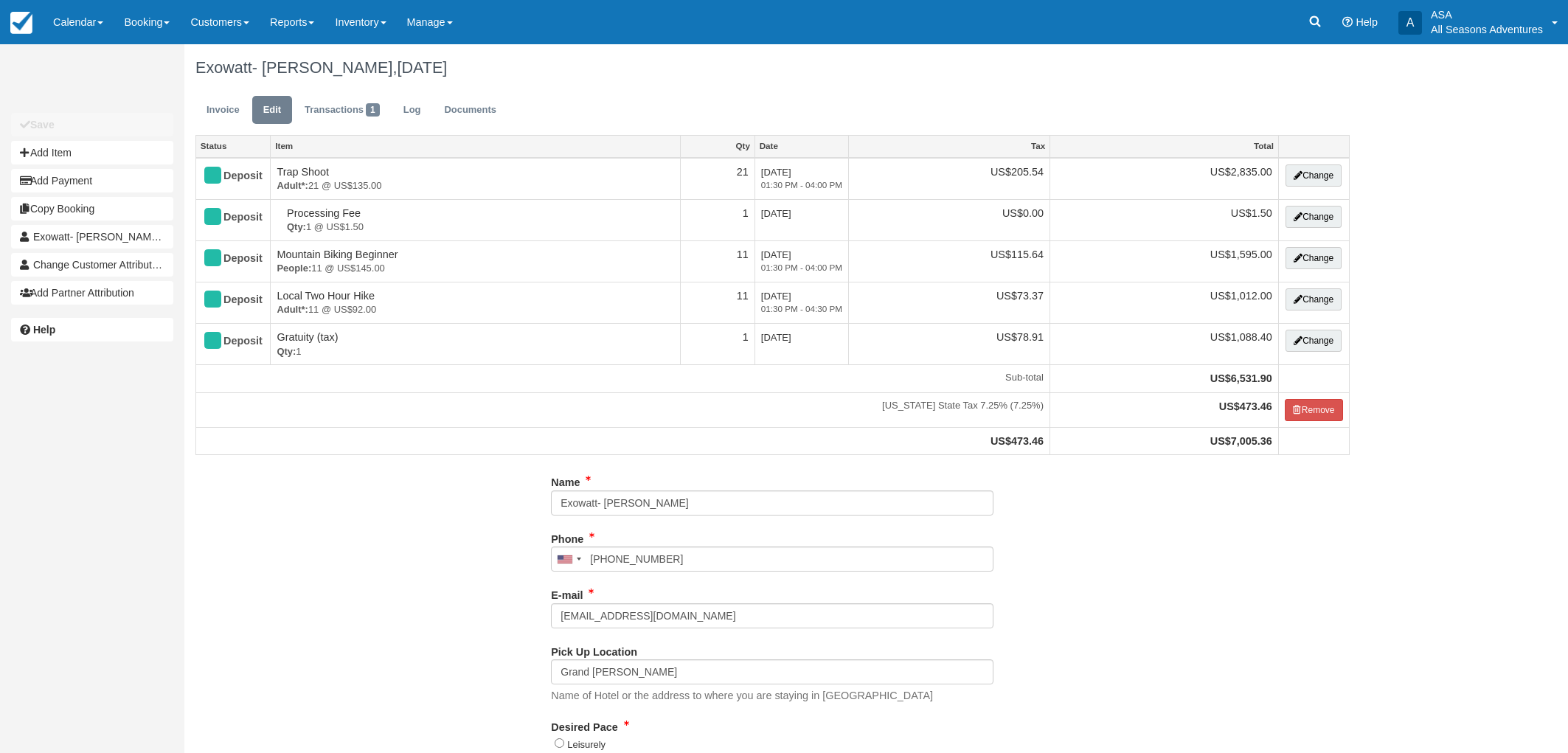
type input "[PHONE_NUMBER]"
click at [214, 118] on link "Invoice" at bounding box center [223, 110] width 55 height 28
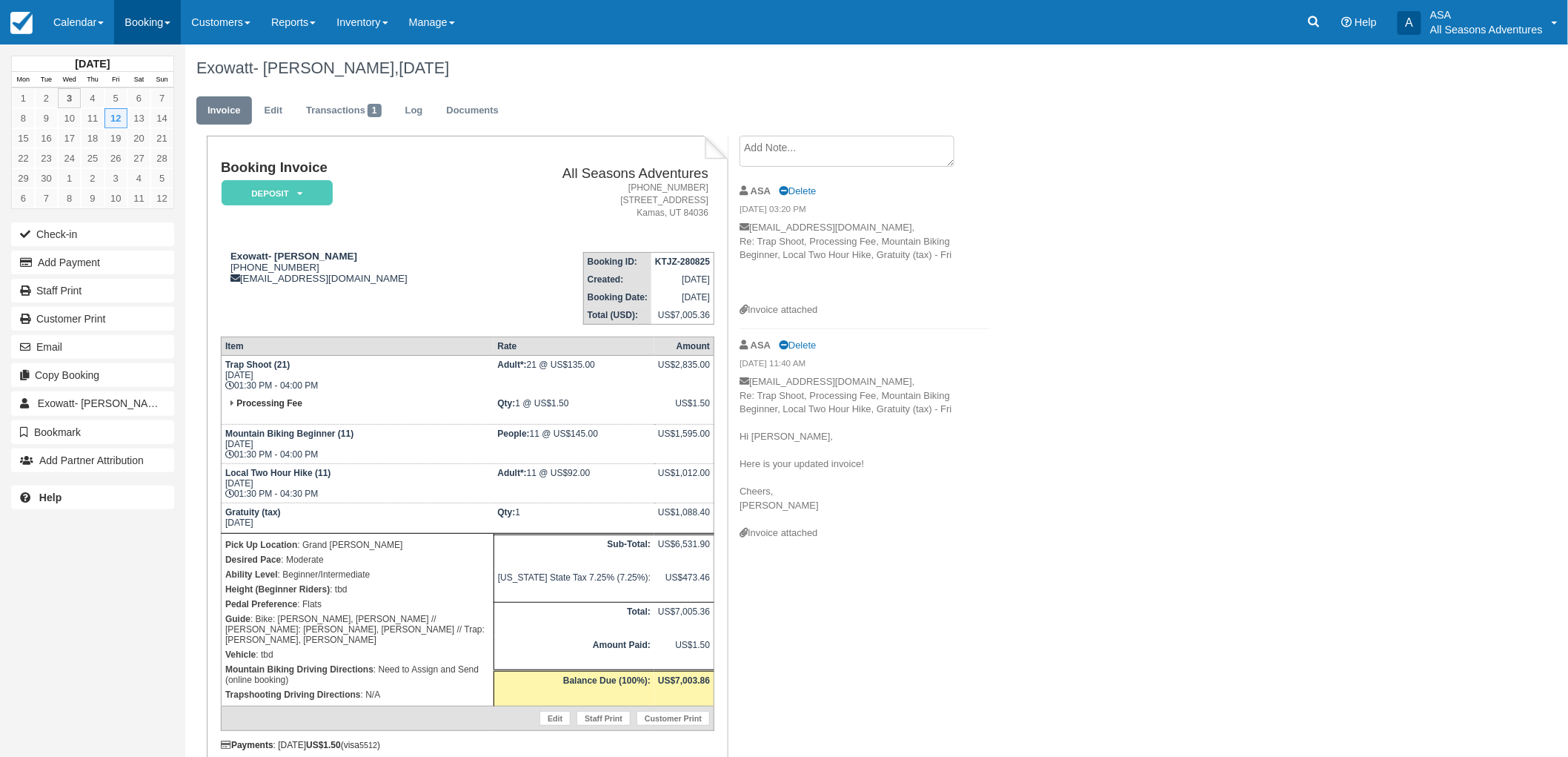
click at [142, 23] on link "Booking" at bounding box center [147, 22] width 67 height 44
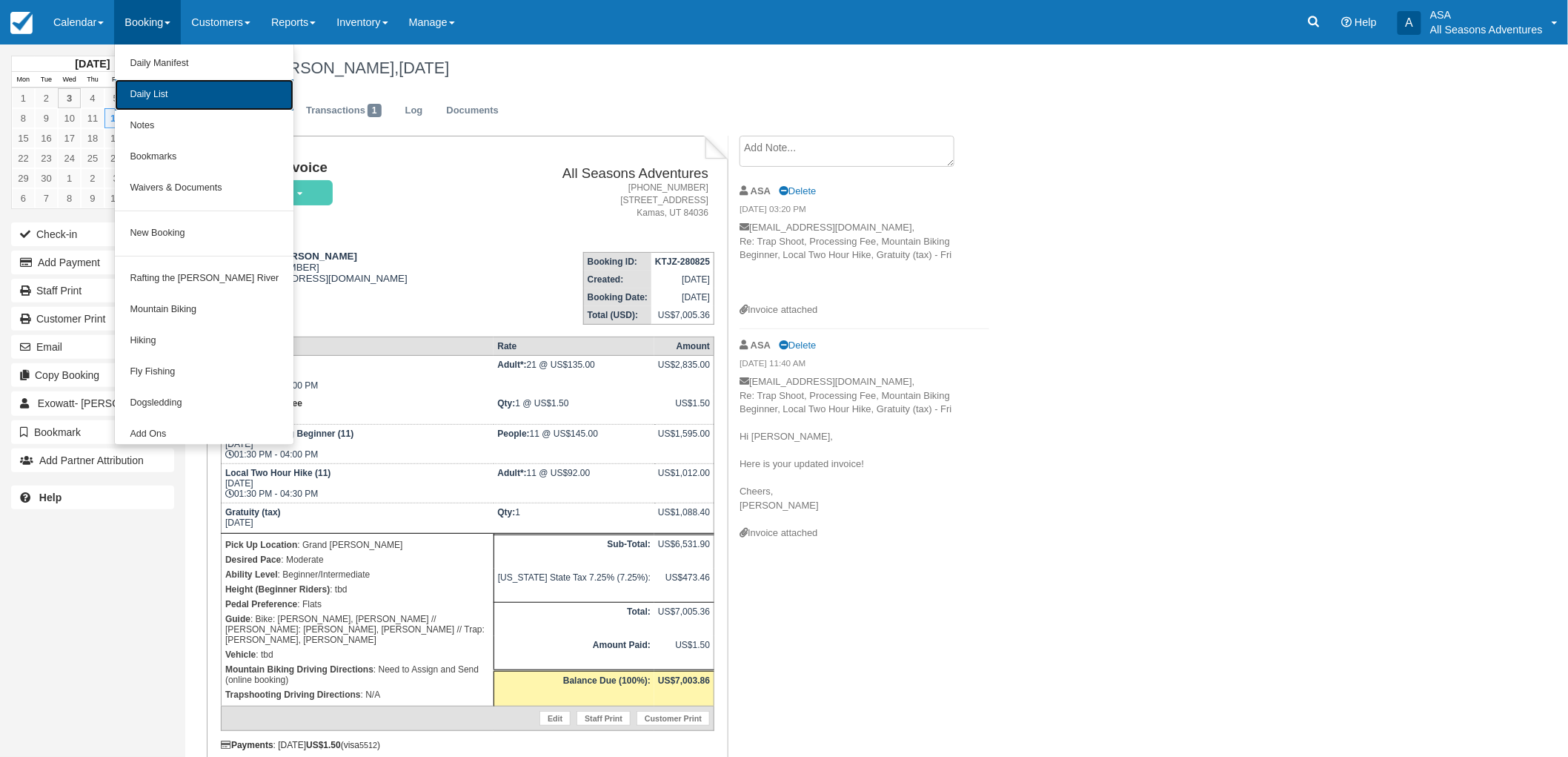
click at [158, 94] on link "Daily List" at bounding box center [204, 95] width 179 height 31
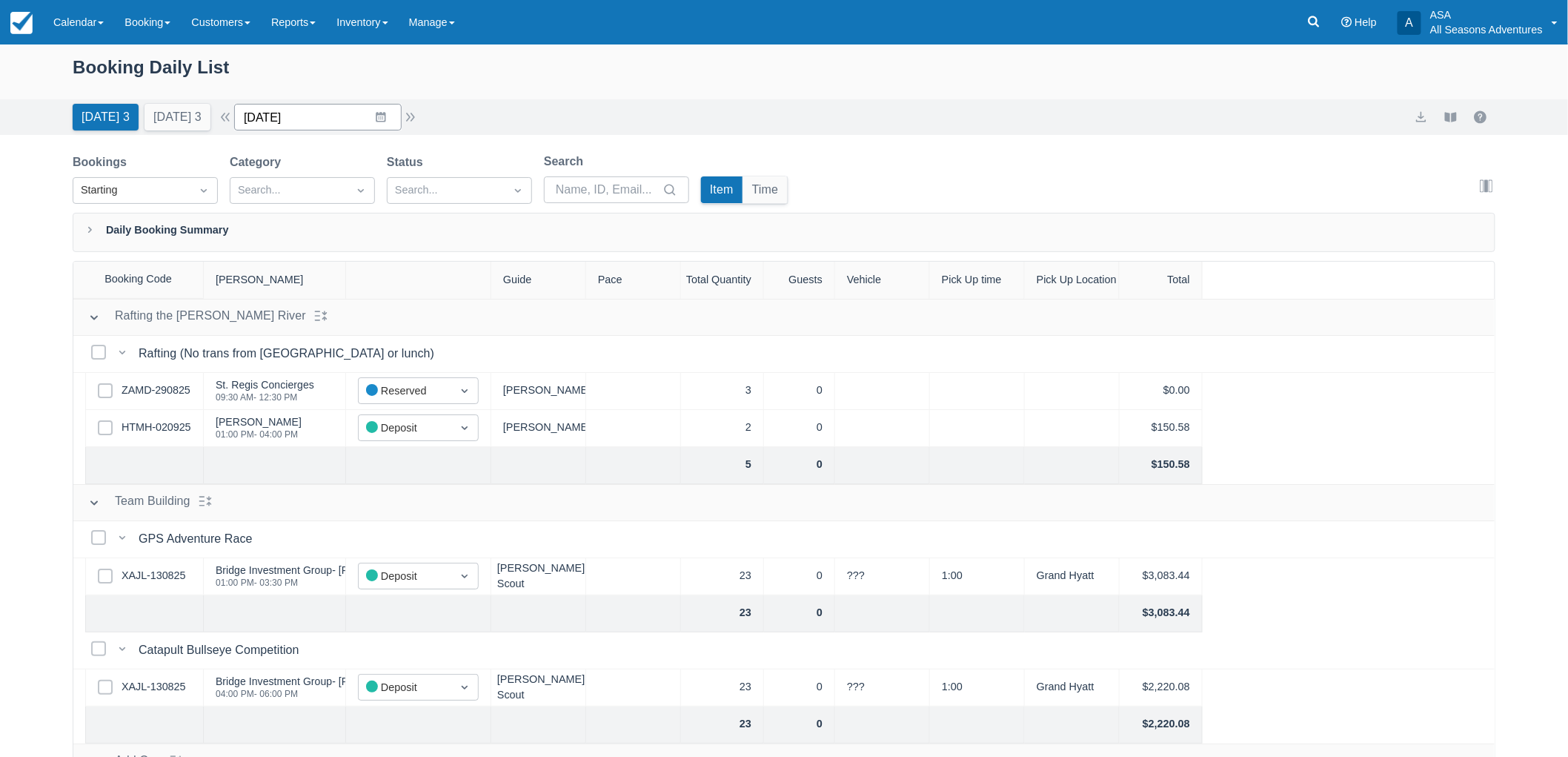
click at [383, 117] on input "[DATE]" at bounding box center [318, 117] width 168 height 27
click at [445, 179] on icon "Move forward to switch to the next month." at bounding box center [438, 178] width 13 height 8
click at [338, 349] on td "28" at bounding box center [323, 344] width 28 height 29
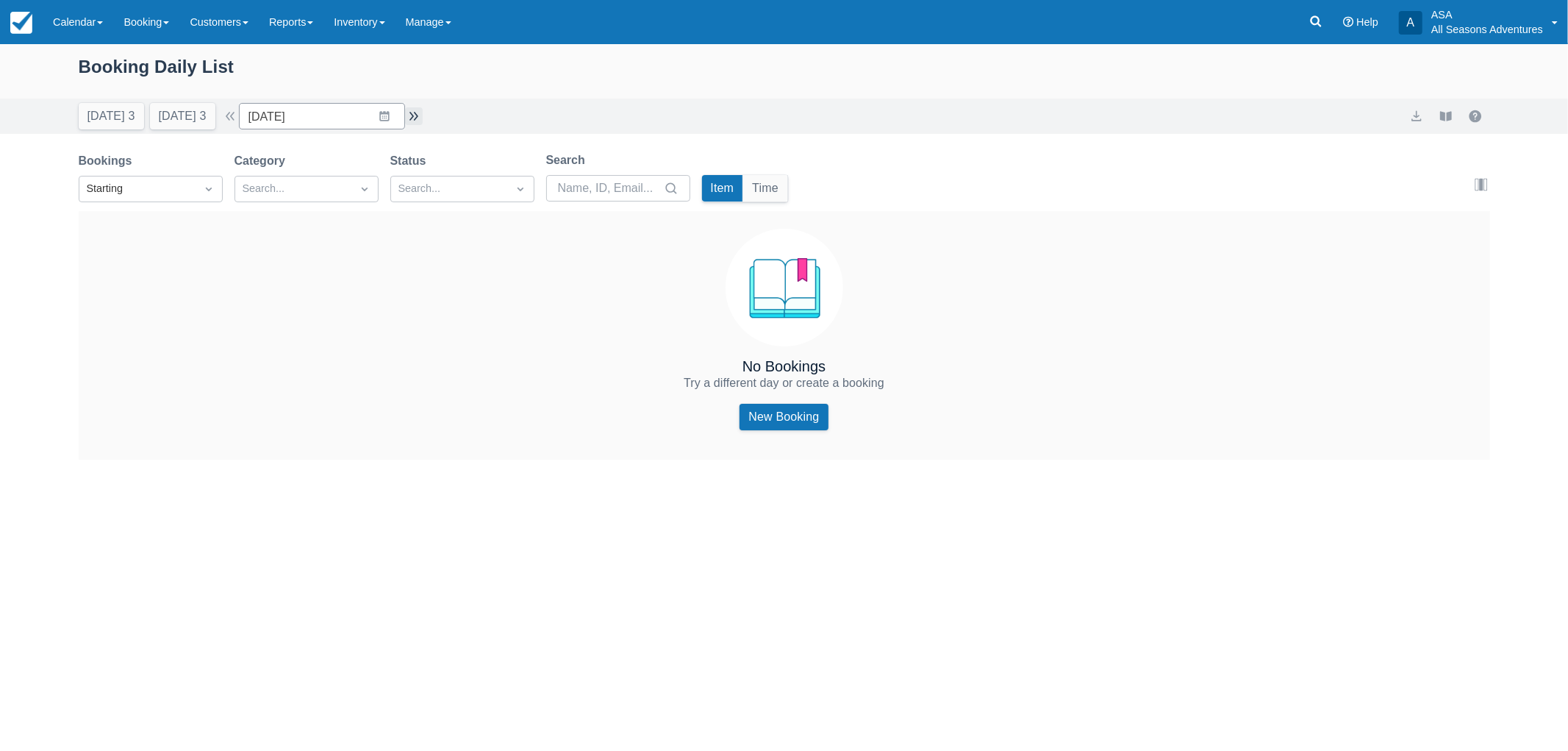
click at [422, 121] on button "button" at bounding box center [413, 116] width 17 height 17
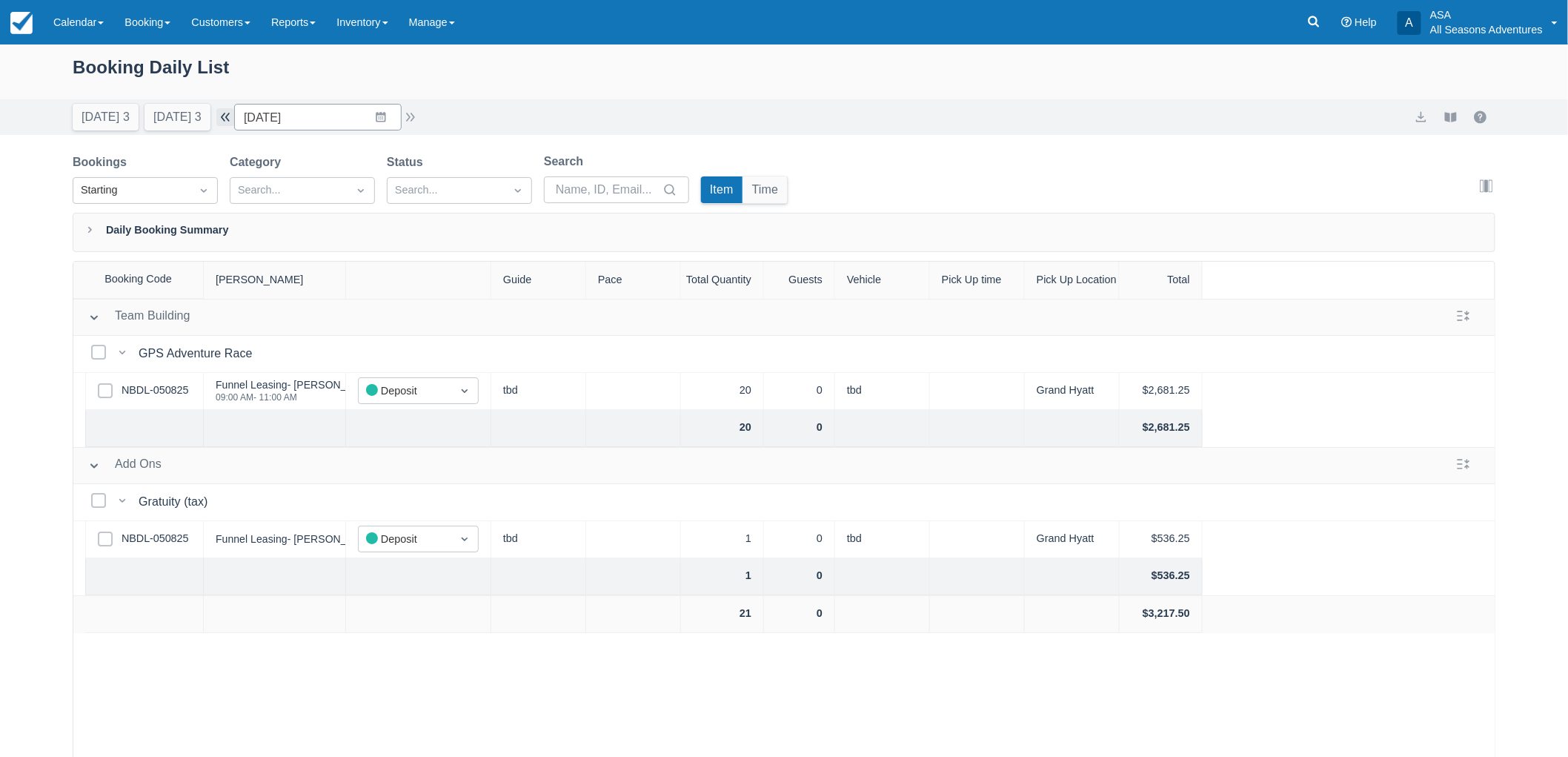
click at [234, 118] on button "button" at bounding box center [225, 117] width 18 height 18
click at [650, 98] on div "Booking Daily List" at bounding box center [784, 76] width 1423 height 46
click at [665, 89] on div "Booking Daily List" at bounding box center [784, 75] width 1423 height 43
click at [413, 116] on button "button" at bounding box center [410, 117] width 18 height 18
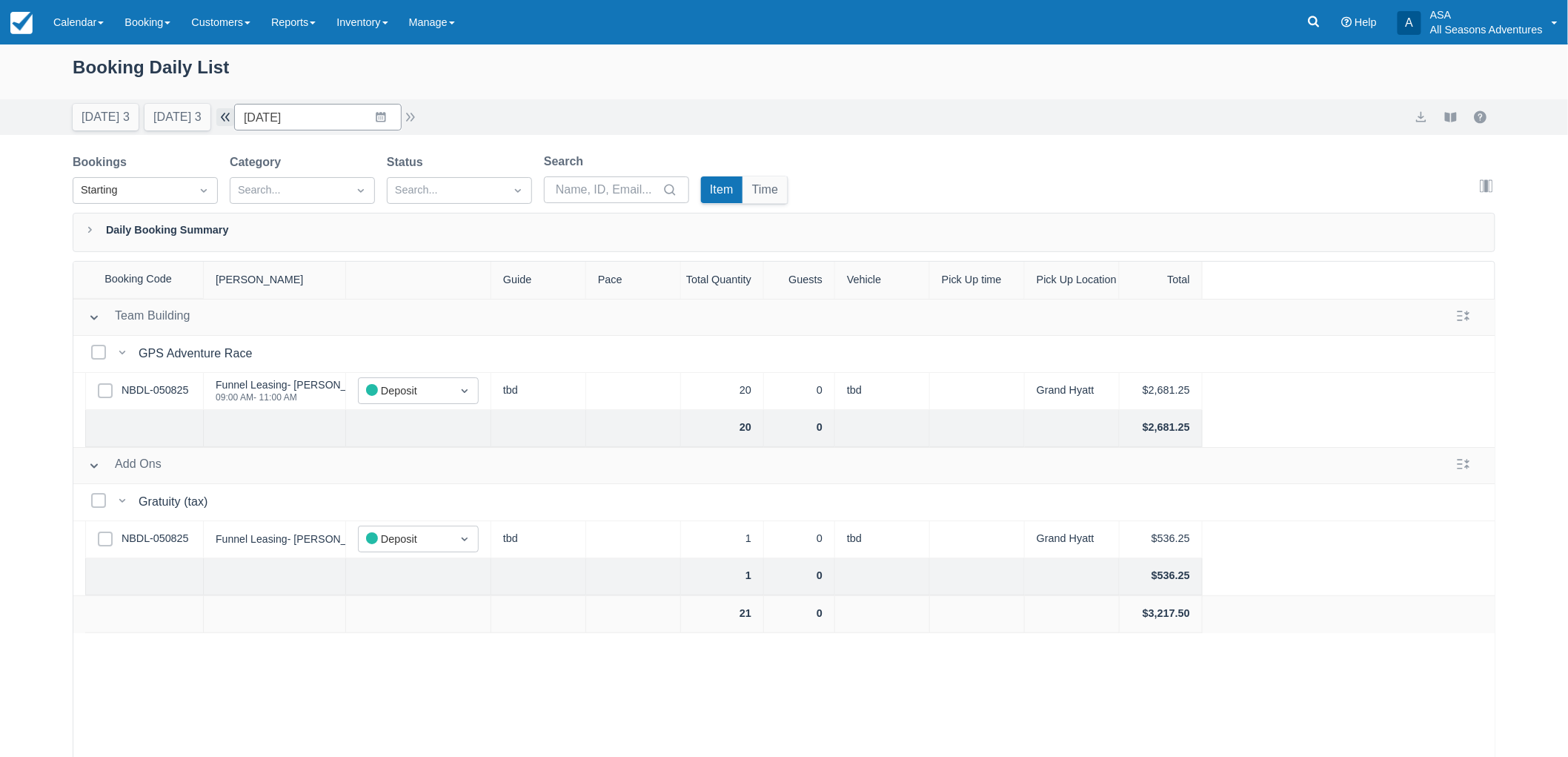
click at [225, 117] on button "button" at bounding box center [225, 117] width 18 height 18
type input "10/27/25"
click at [526, 104] on div "Today 3 Tomorrow 3 Date 10/27/25 Navigate forward to interact with the calendar…" at bounding box center [784, 117] width 1423 height 27
click at [1329, 9] on link at bounding box center [1313, 22] width 34 height 44
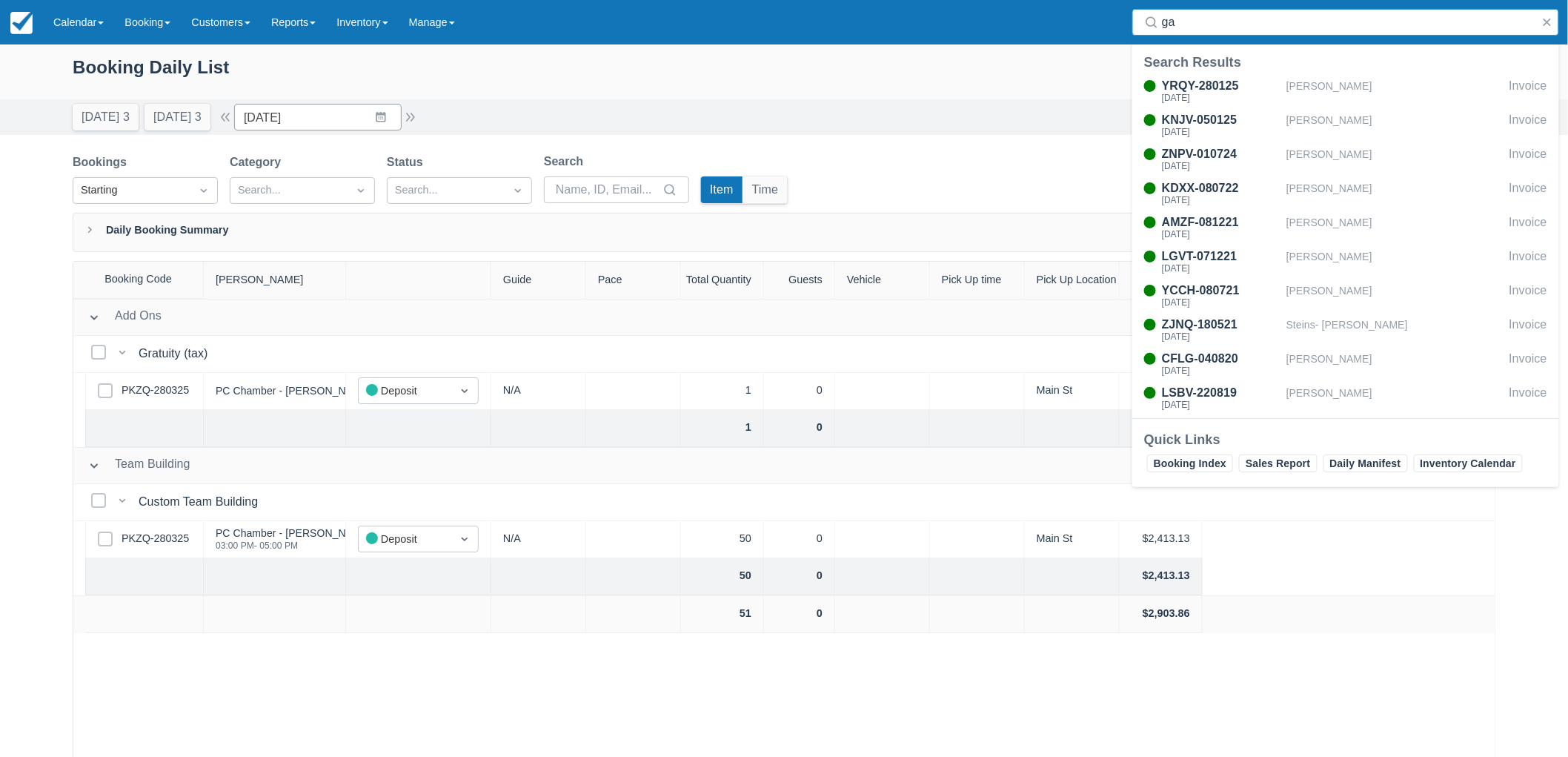
type input "g"
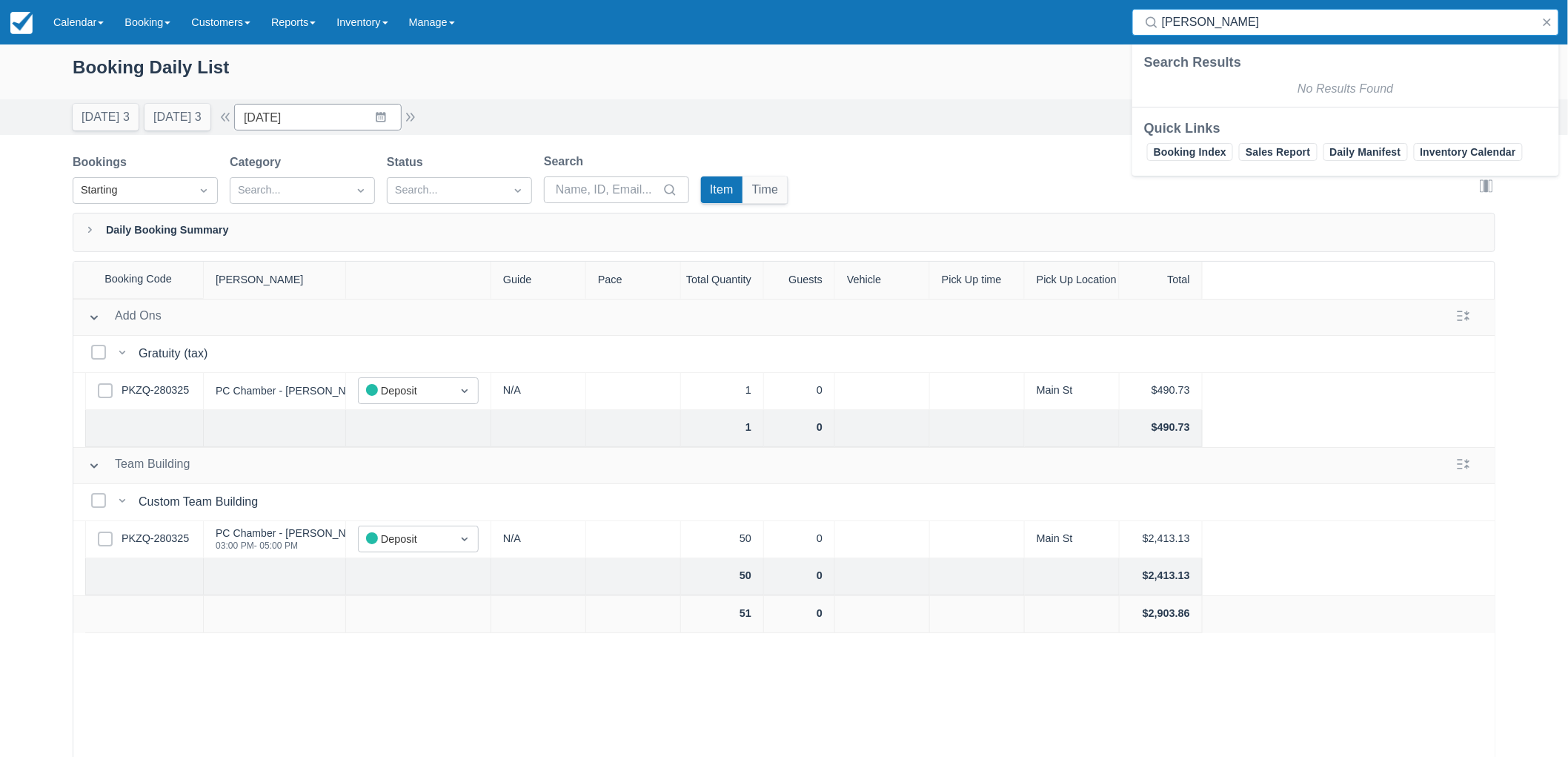
type input "diane pier"
click at [920, 92] on div "Booking Daily List" at bounding box center [784, 75] width 1423 height 43
click at [1551, 23] on button "button" at bounding box center [1547, 22] width 18 height 18
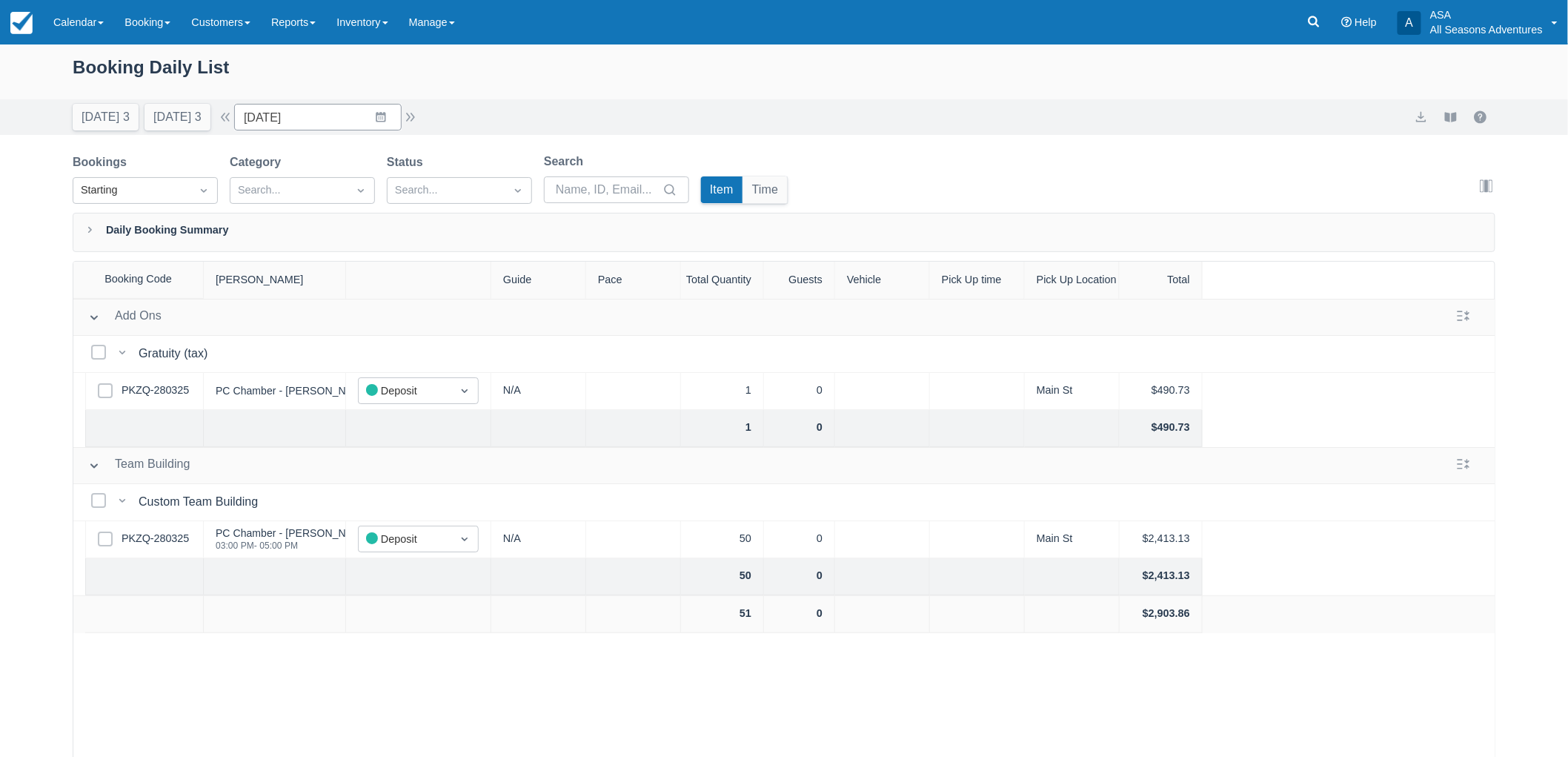
click at [976, 126] on div "Today 3 Tomorrow 3 Date 10/27/25 Navigate forward to interact with the calendar…" at bounding box center [784, 117] width 1423 height 27
click at [880, 145] on div "Booking Daily List Today 3 Tomorrow 3 Date 10/27/25 Navigate forward to interac…" at bounding box center [784, 438] width 1568 height 788
click at [415, 93] on div "Booking Daily List" at bounding box center [784, 75] width 1423 height 43
click at [484, 137] on div "Booking Daily List Today 3 Tomorrow 3 Date 10/27/25 Navigate forward to interac…" at bounding box center [784, 438] width 1568 height 788
click at [322, 119] on input "10/27/25" at bounding box center [318, 117] width 168 height 27
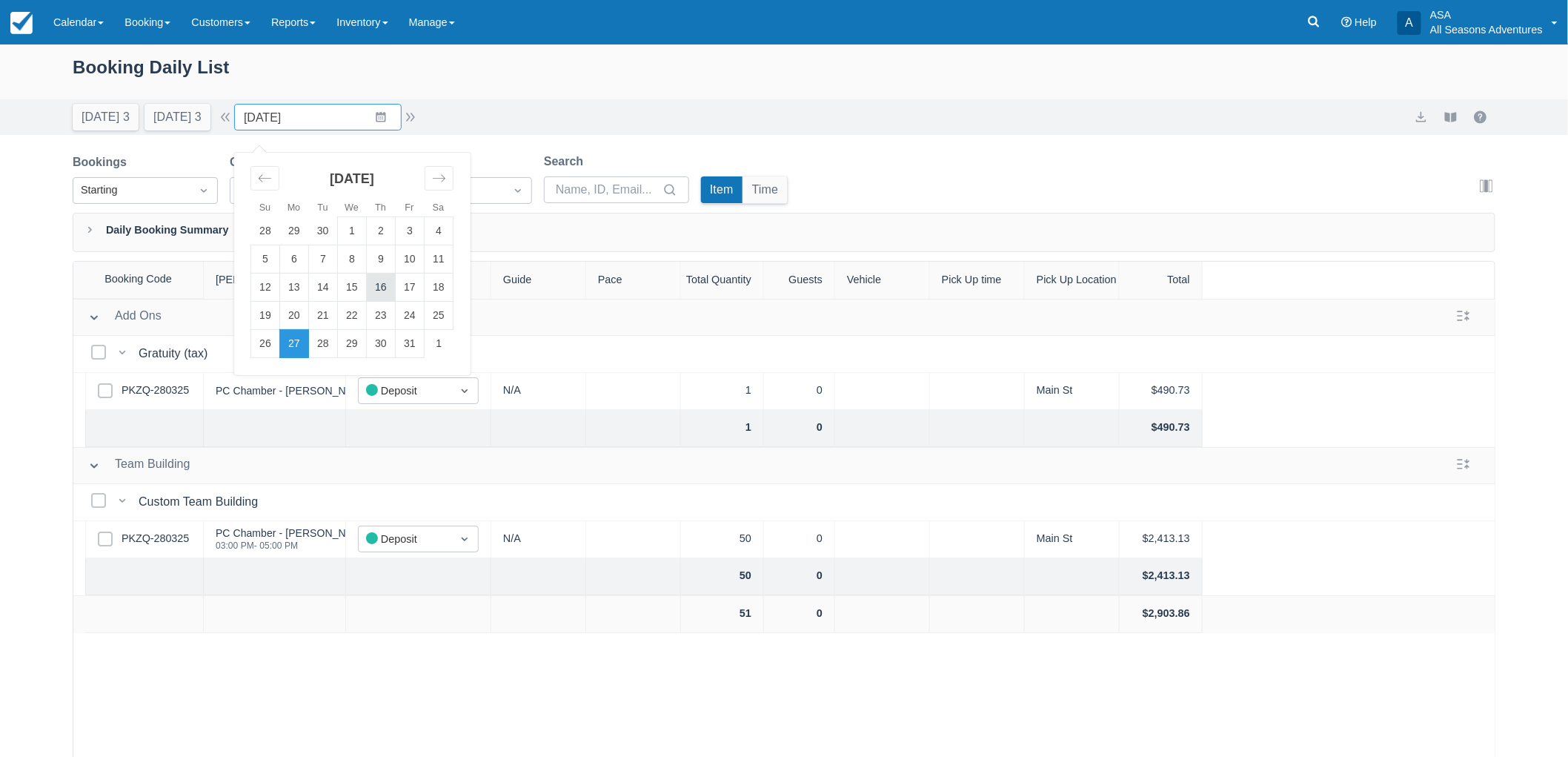
click at [384, 282] on td "16" at bounding box center [381, 288] width 28 height 29
type input "10/16/25"
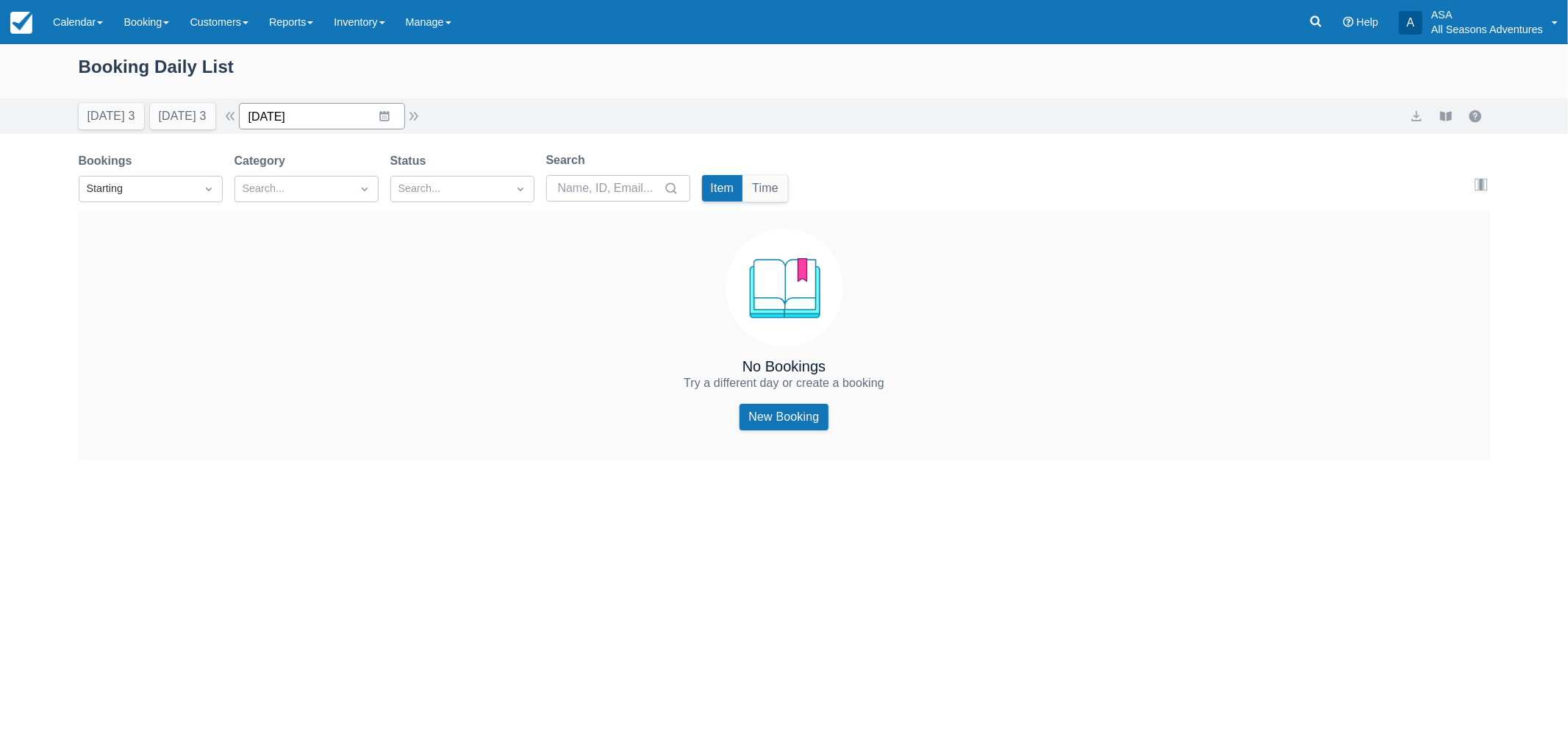
click at [361, 128] on input "10/16/25" at bounding box center [322, 116] width 166 height 27
click at [1321, 27] on icon at bounding box center [1316, 22] width 15 height 15
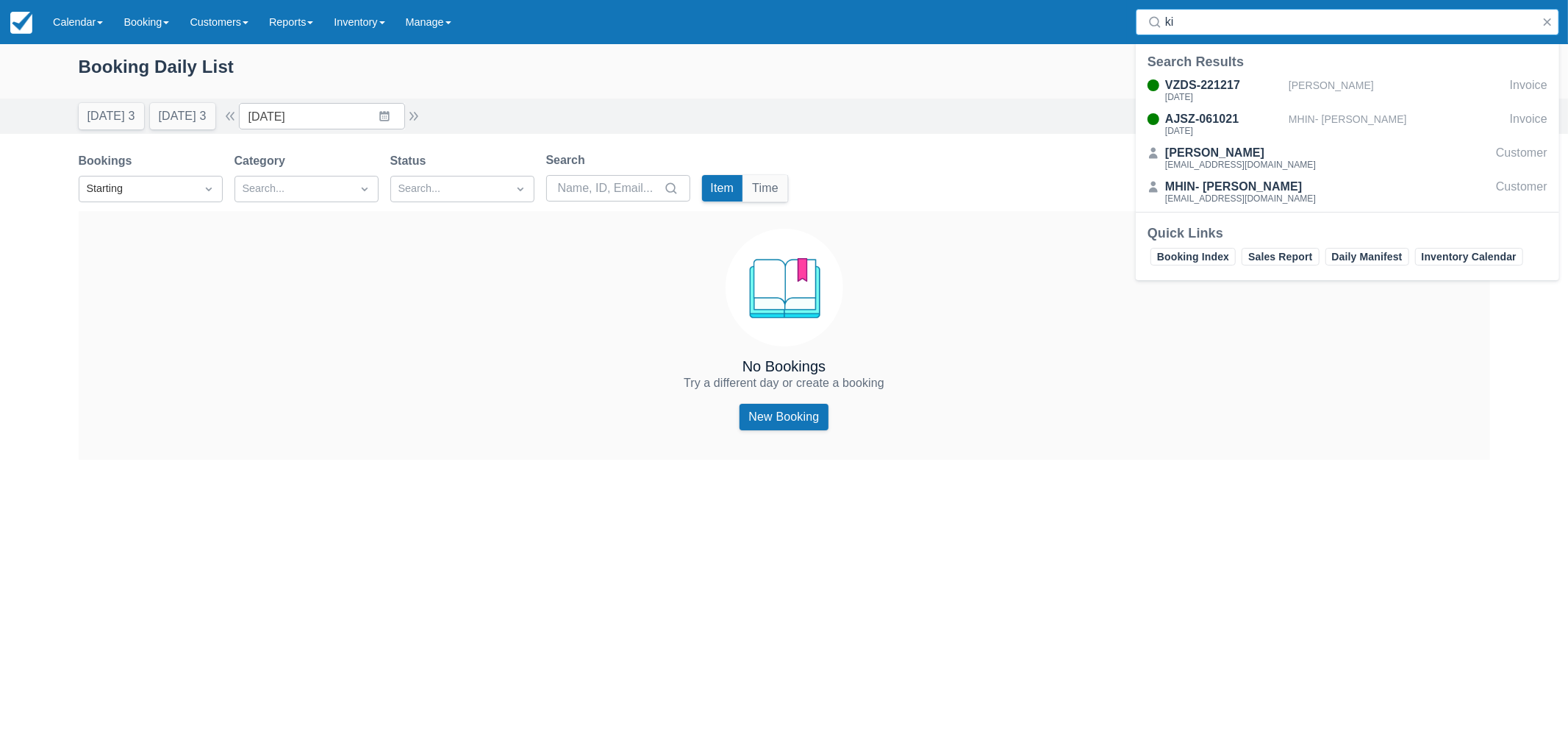
type input "k"
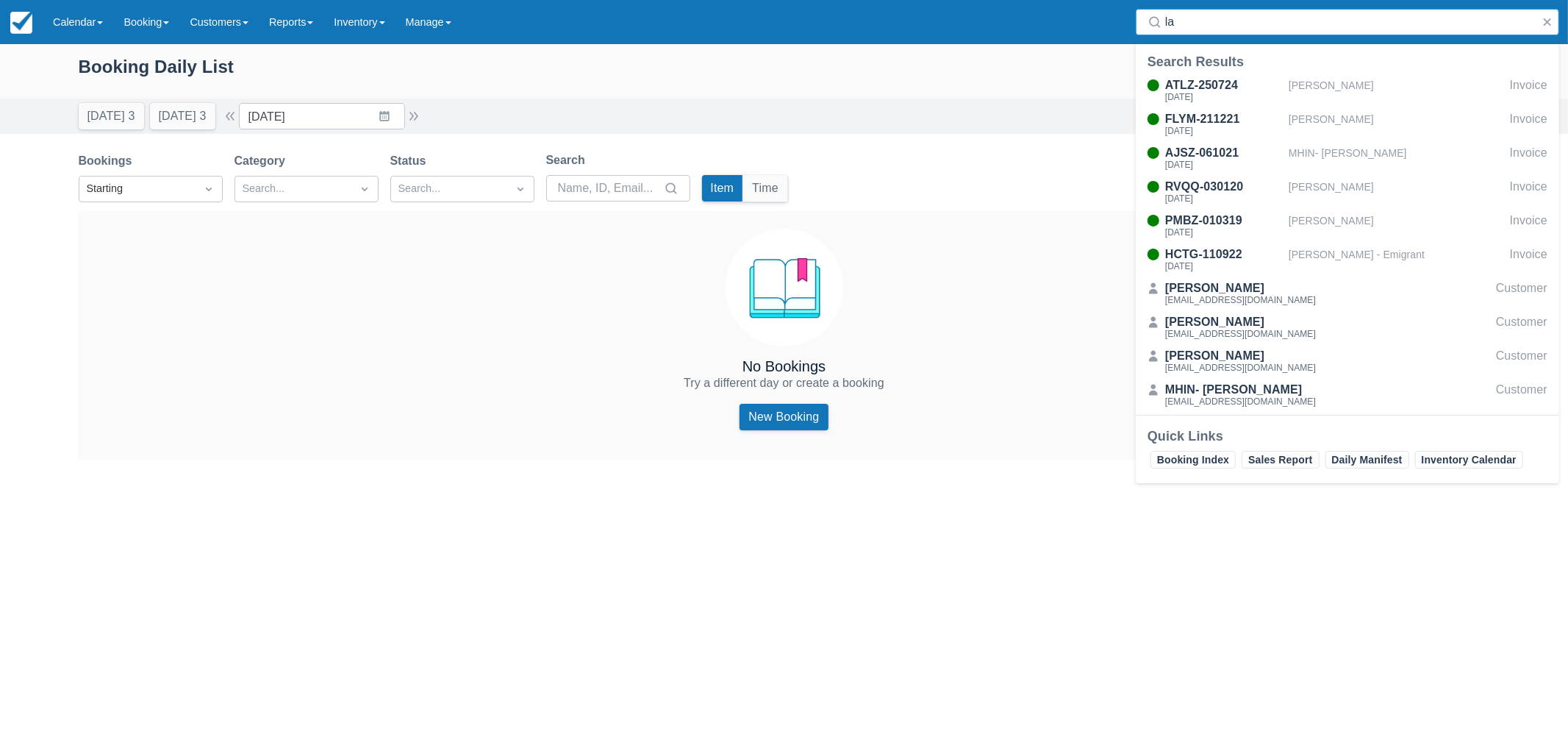
type input "l"
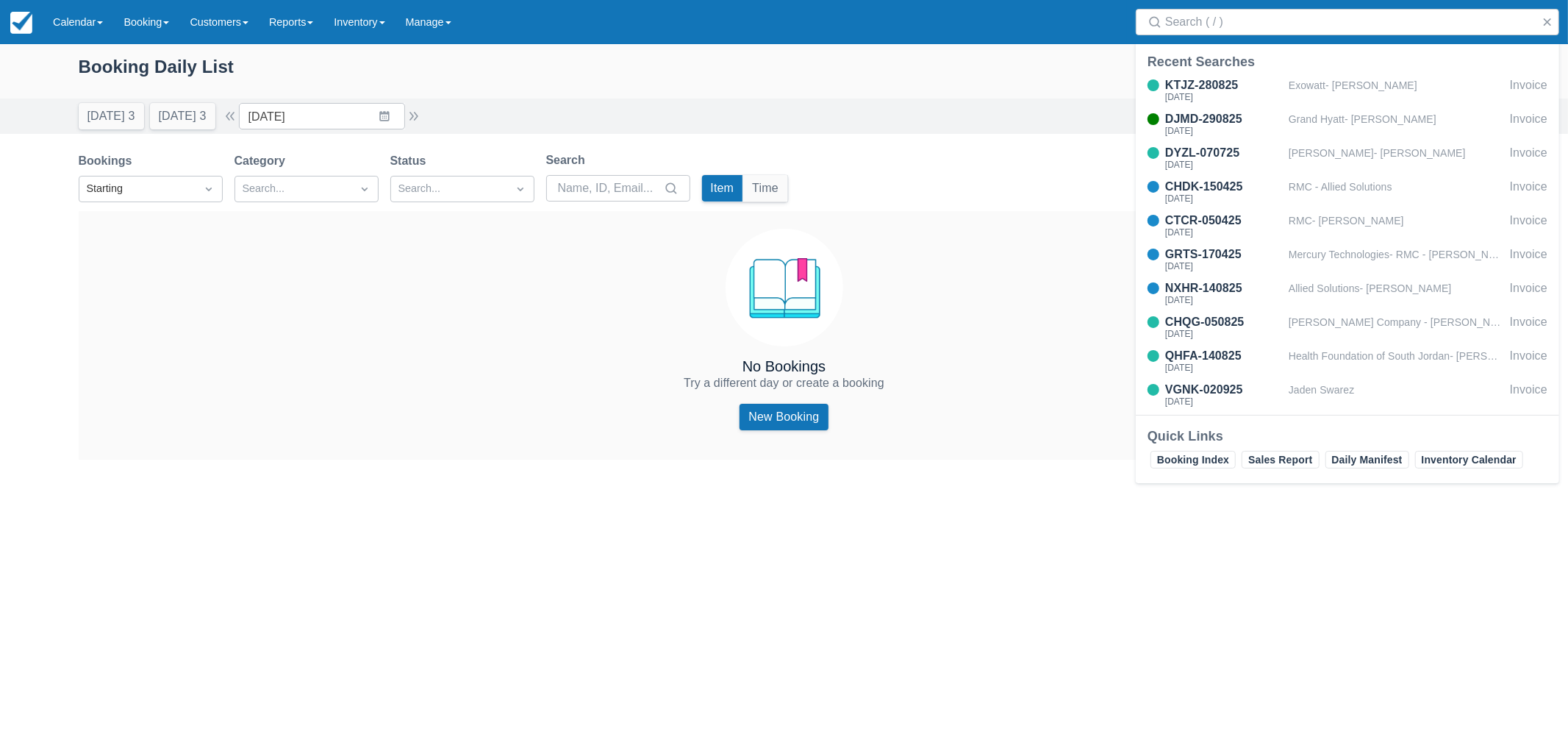
click at [1015, 62] on div "Booking Daily List" at bounding box center [785, 74] width 1412 height 42
click at [785, 423] on link "New Booking" at bounding box center [784, 417] width 88 height 27
click at [1215, 42] on div "Search" at bounding box center [1348, 22] width 441 height 44
click at [1203, 9] on input "Search" at bounding box center [1351, 22] width 371 height 27
click at [1215, 25] on input "Search" at bounding box center [1351, 22] width 371 height 27
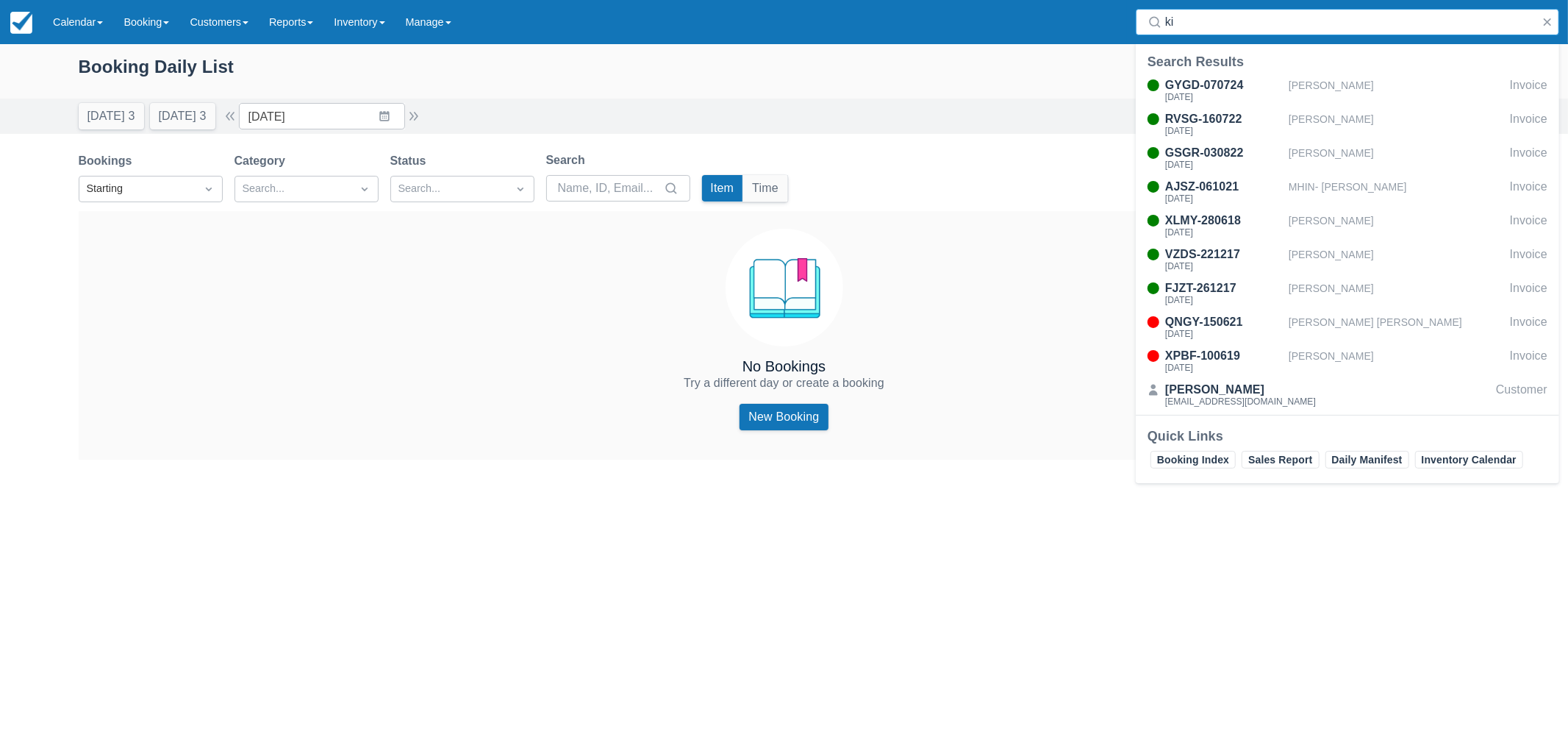
type input "k"
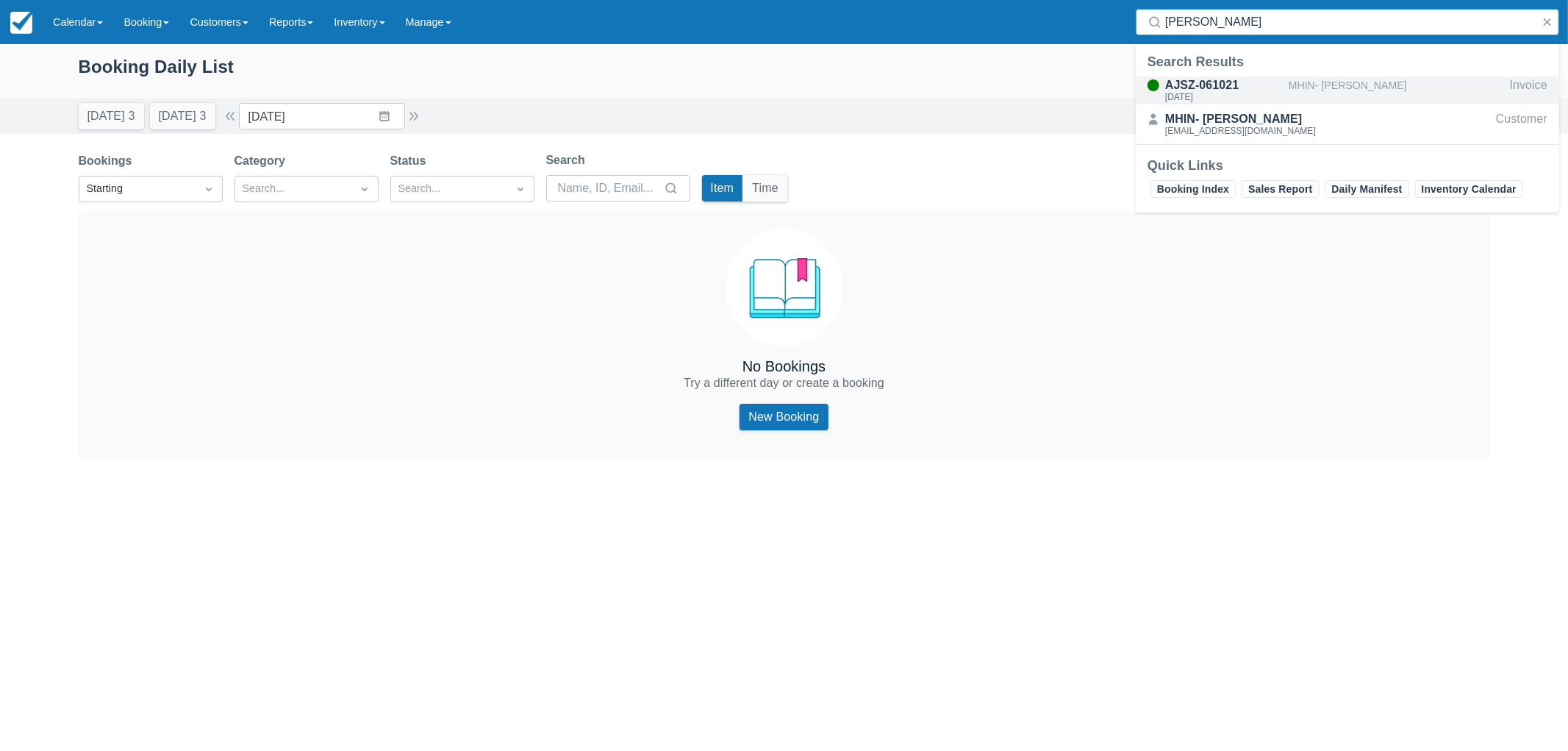
type input "laura kitt"
click at [1318, 97] on div "MHIN- Laura Kittredge" at bounding box center [1396, 91] width 215 height 28
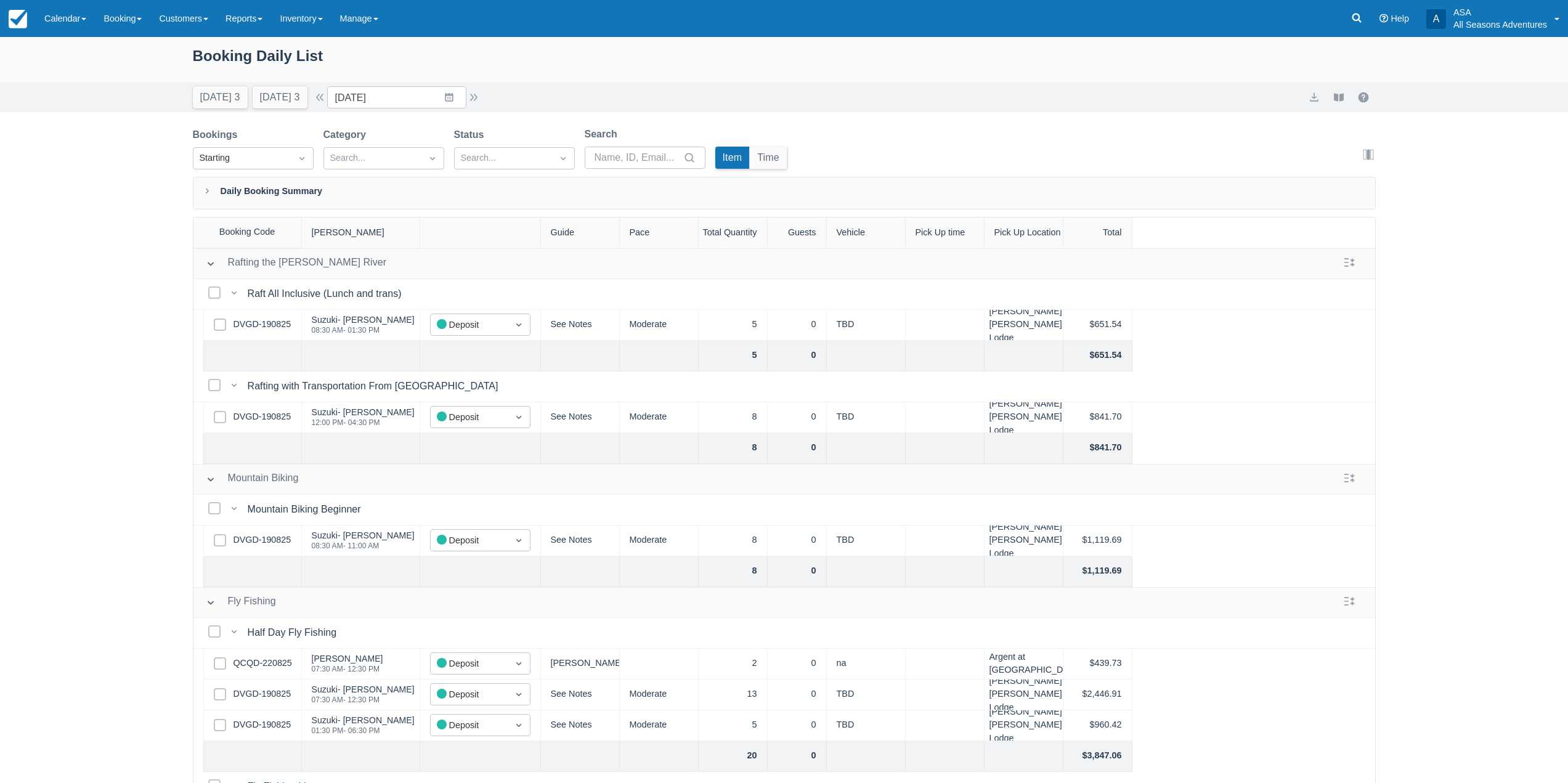
scroll to position [337, 0]
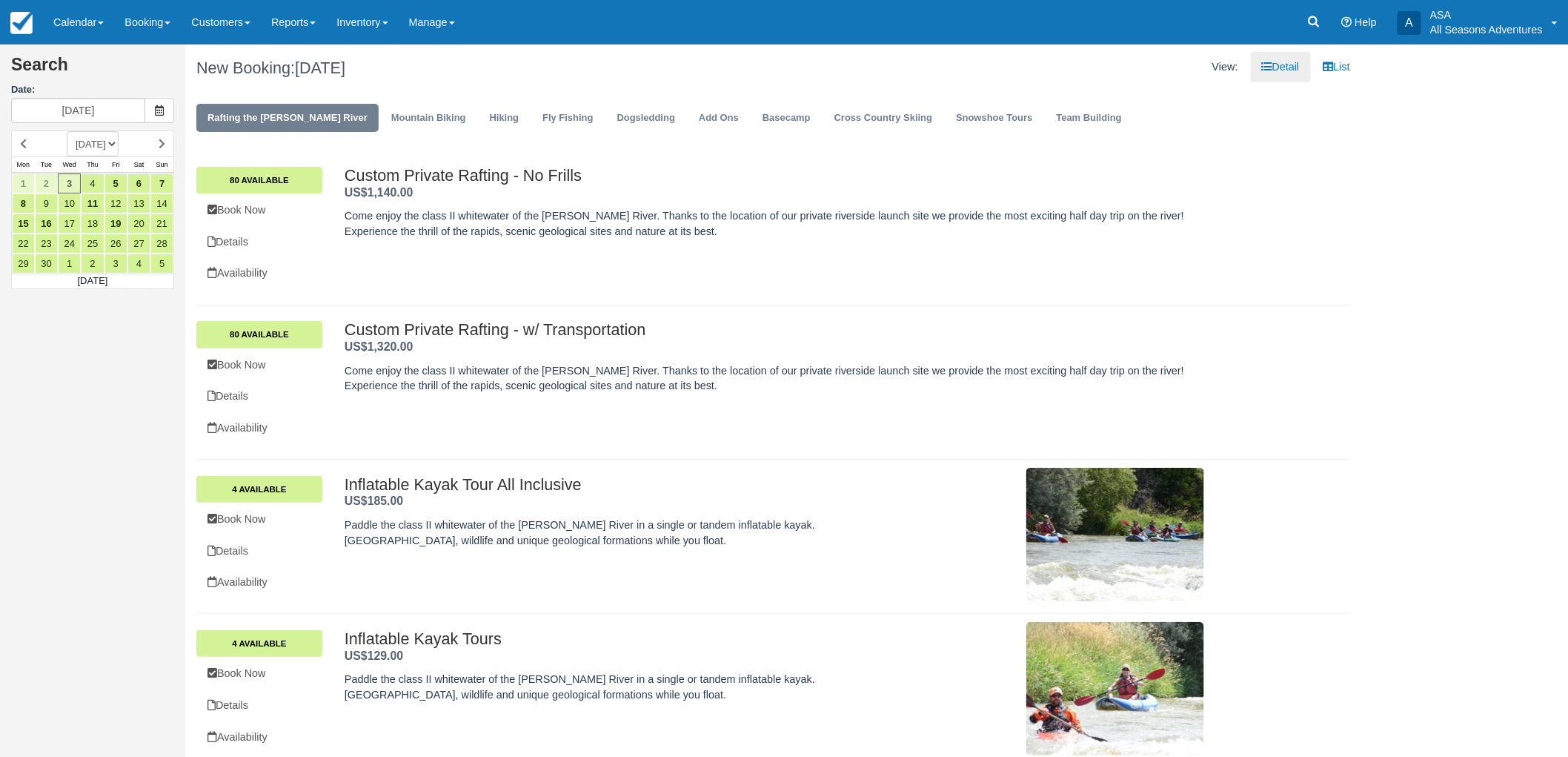
click at [477, 86] on div "New Booking: Wed Sept 3, 2025" at bounding box center [479, 68] width 588 height 48
click at [165, 33] on link "Booking" at bounding box center [147, 22] width 67 height 44
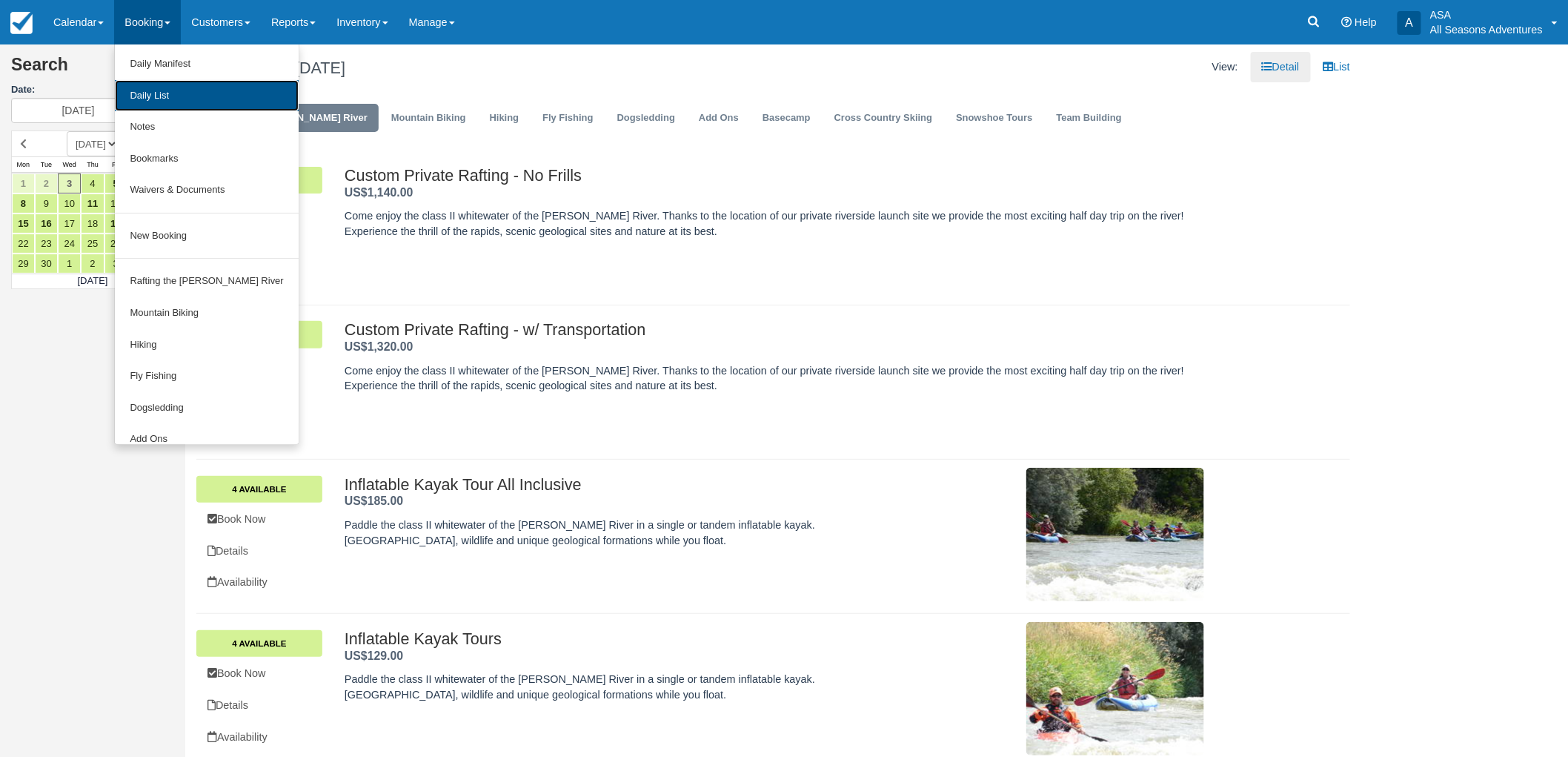
click at [189, 100] on link "Daily List" at bounding box center [206, 96] width 183 height 32
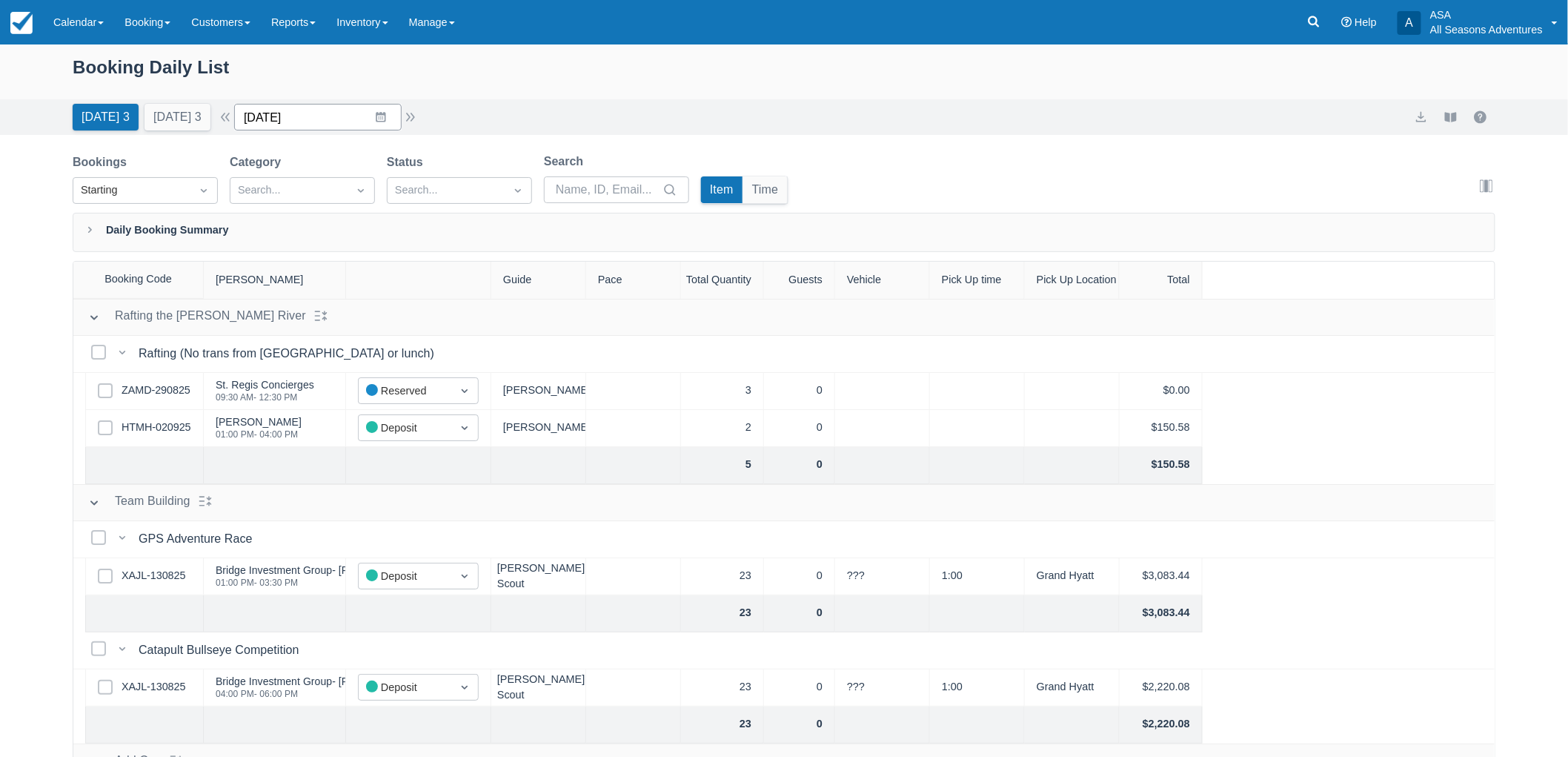
click at [381, 115] on input "09/03/25" at bounding box center [318, 117] width 168 height 27
click at [367, 255] on td "10" at bounding box center [352, 260] width 28 height 29
type input "09/10/25"
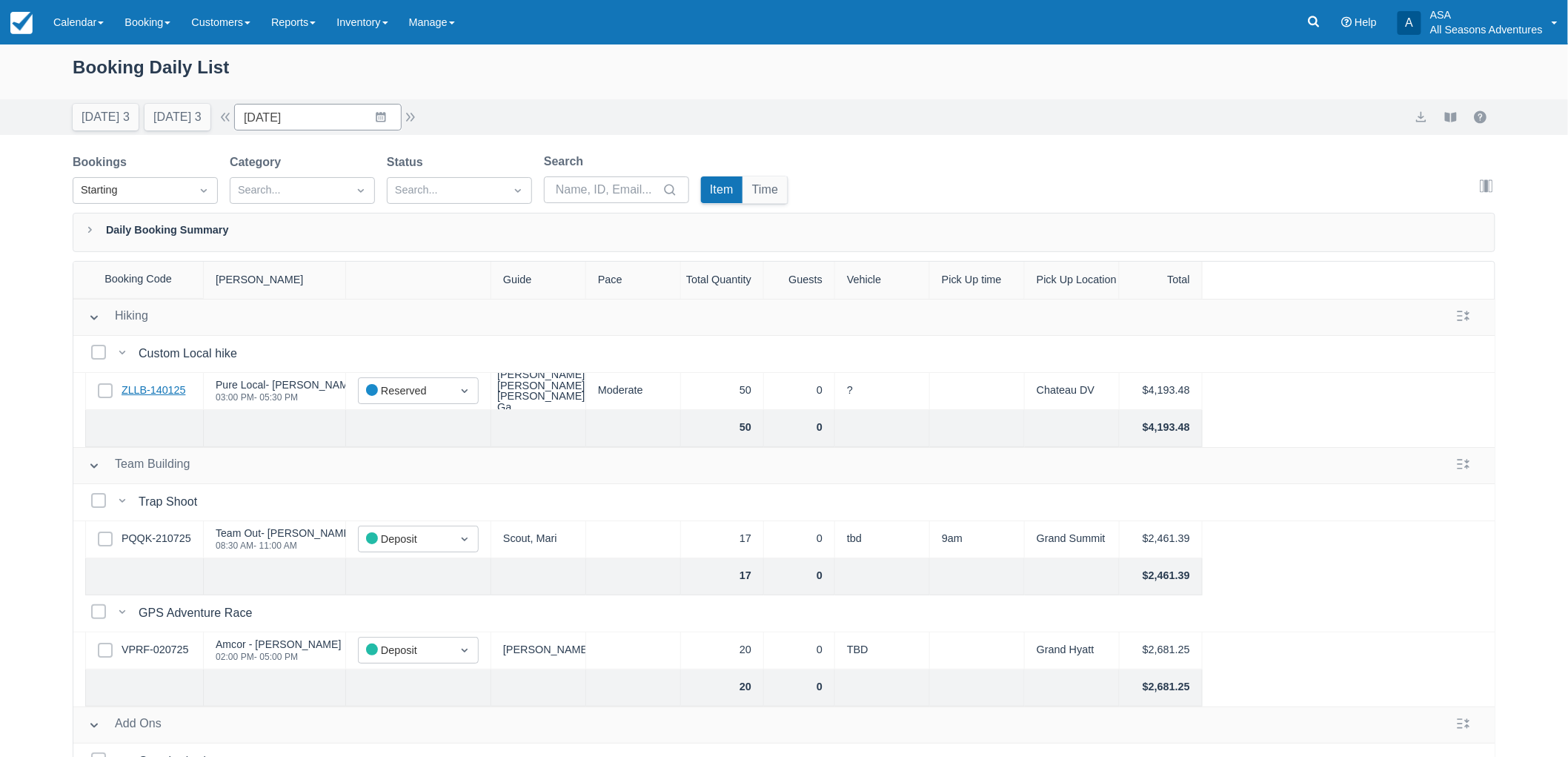
click at [153, 395] on link "ZLLB-140125" at bounding box center [153, 390] width 64 height 16
click at [56, 382] on div "Booking Daily List Today 3 Tomorrow 3 Date 09/10/25 Navigate forward to interac…" at bounding box center [784, 438] width 1568 height 788
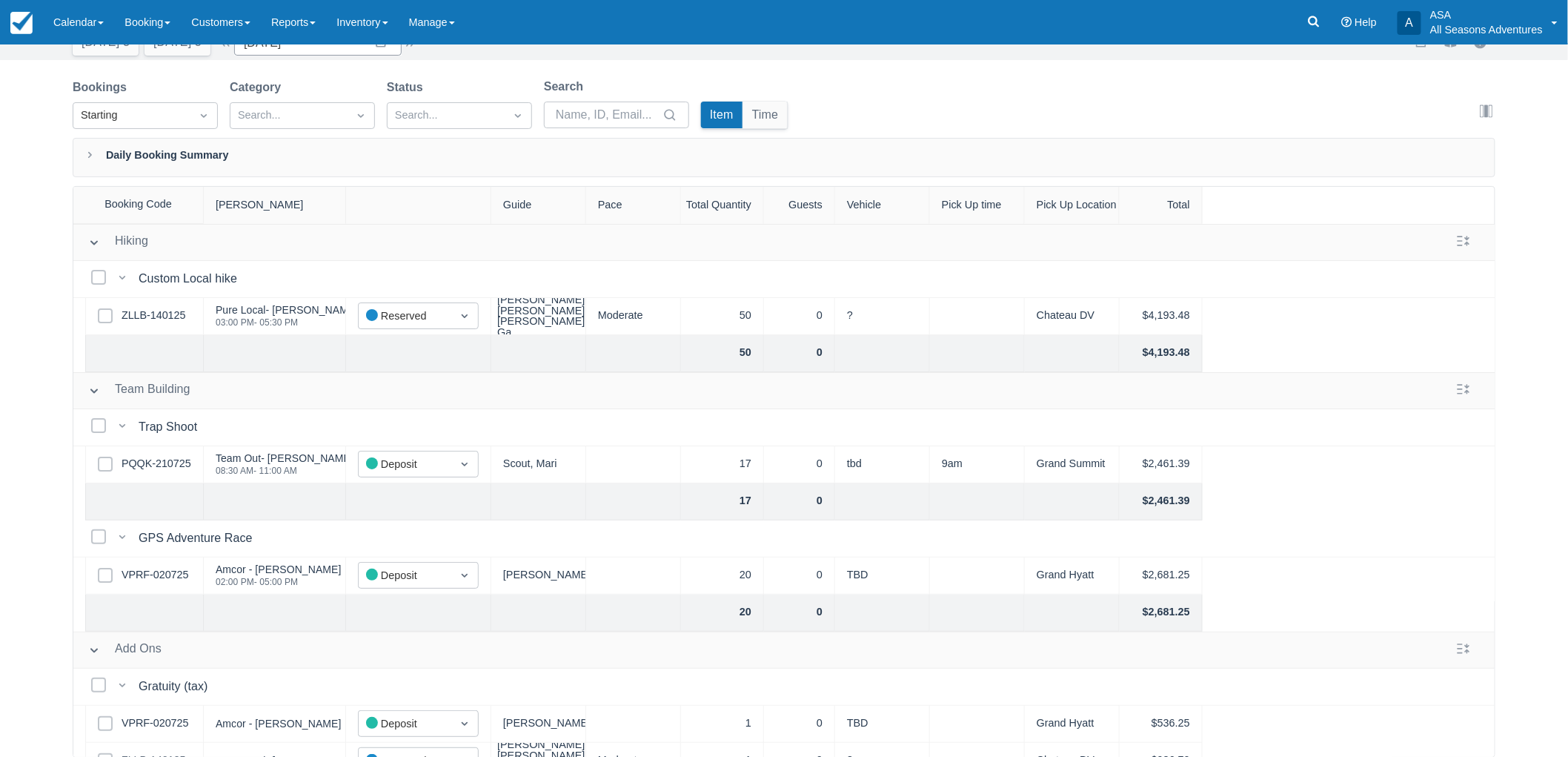
click at [80, 455] on div "Select Row PQQK-210725" at bounding box center [139, 464] width 131 height 37
click at [68, 456] on div "Booking Daily List Today 3 Tomorrow 3 Date 09/10/25 Navigate forward to interac…" at bounding box center [784, 364] width 1568 height 788
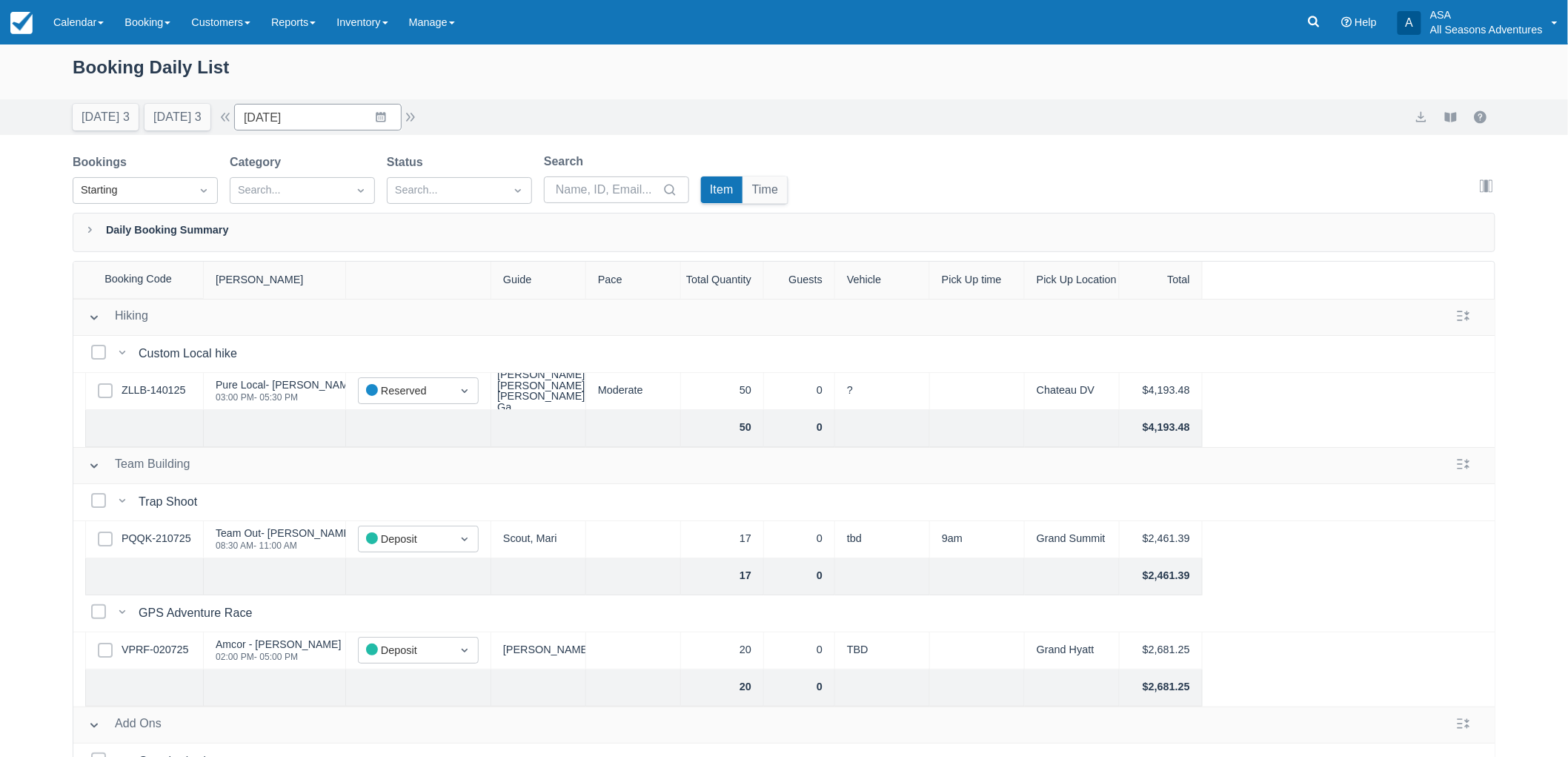
click at [931, 189] on div "Bookings Starting Category Search... Status Search... Search Item Time Edit col…" at bounding box center [784, 183] width 1423 height 60
click at [39, 430] on div "Booking Daily List Today 3 Tomorrow 3 Date 09/10/25 Navigate forward to interac…" at bounding box center [784, 438] width 1568 height 788
click at [167, 16] on link "Booking" at bounding box center [147, 22] width 67 height 44
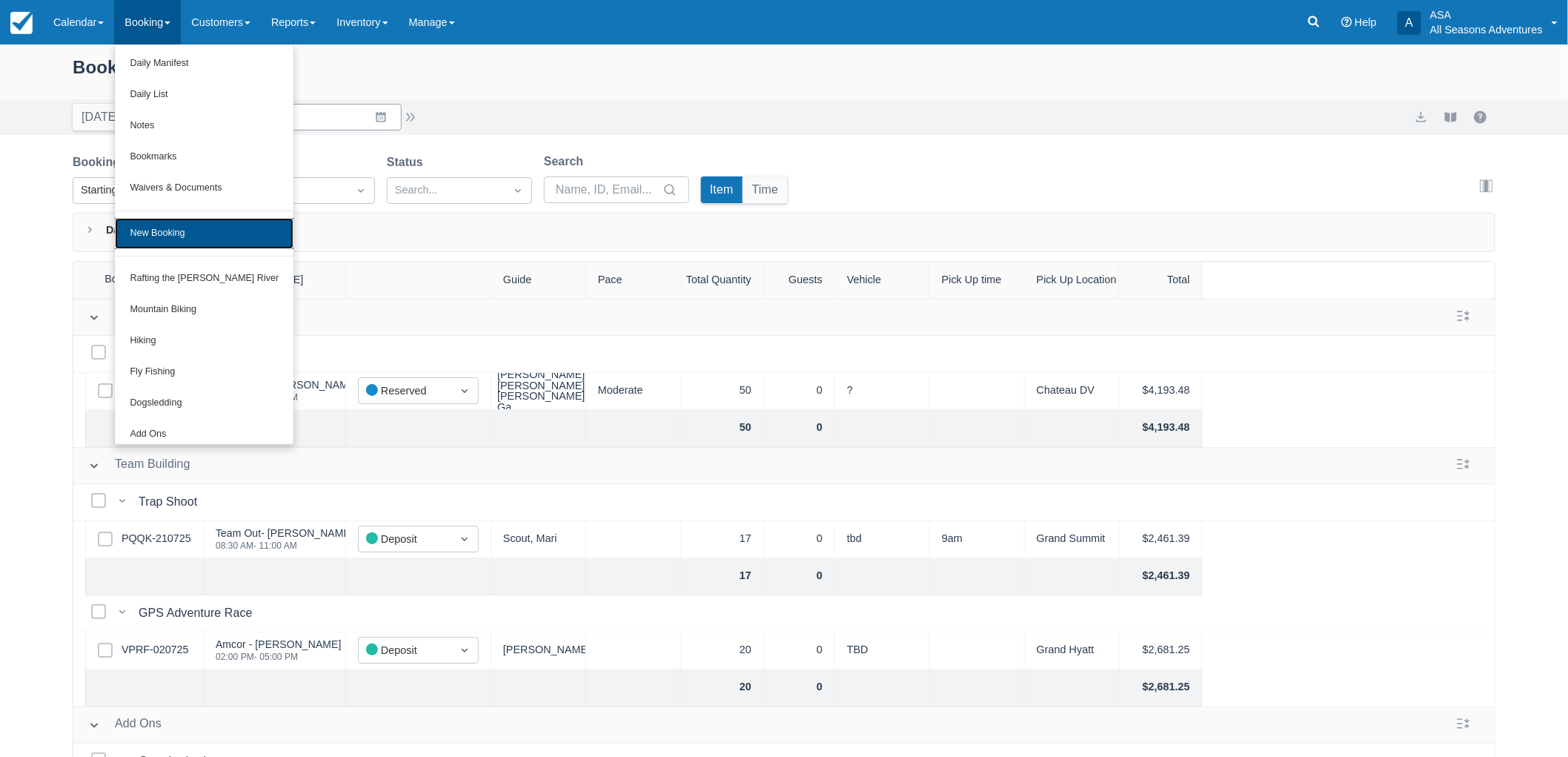
click at [194, 221] on link "New Booking" at bounding box center [204, 233] width 179 height 31
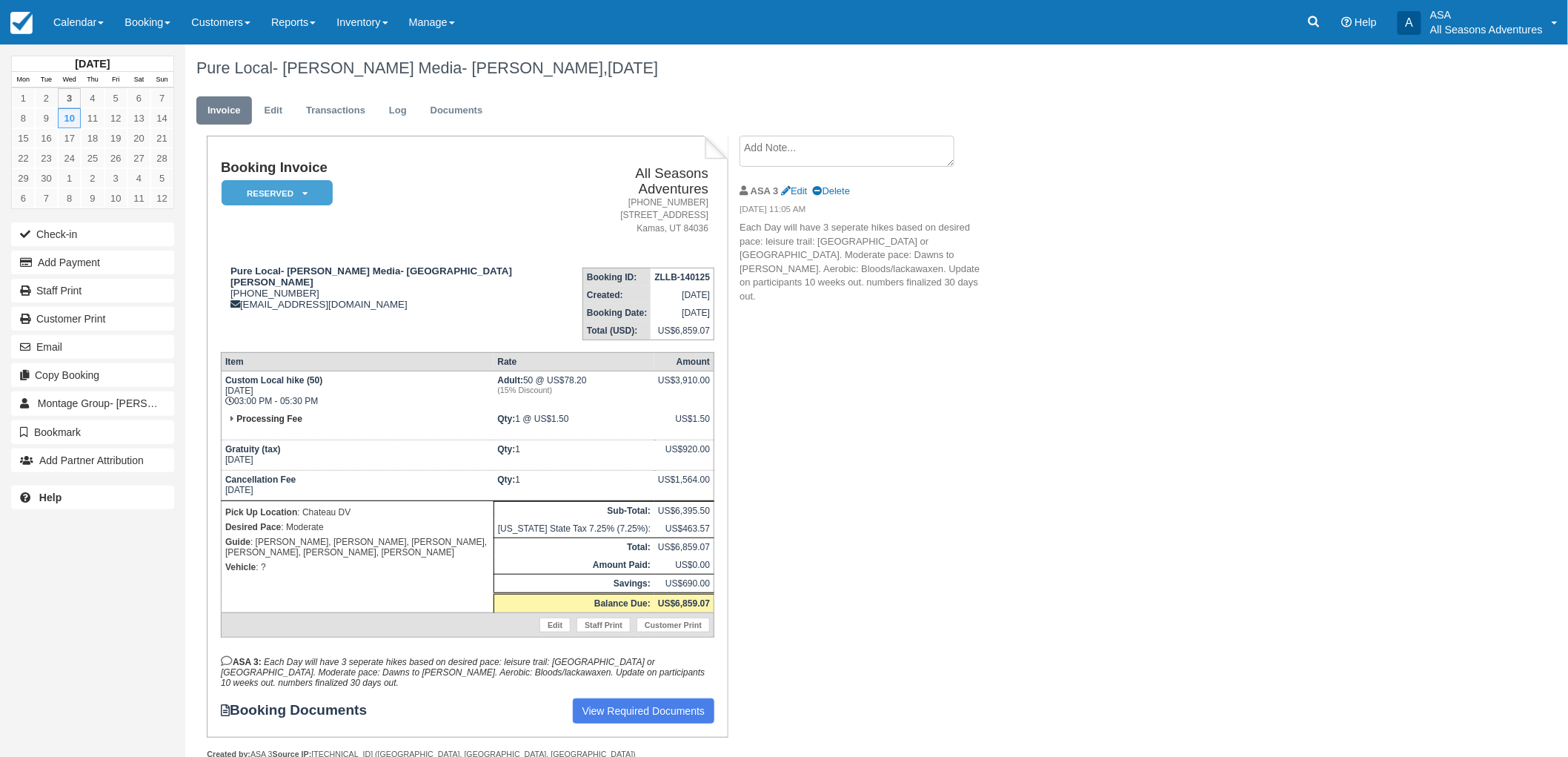
click at [1024, 544] on div "Pure Local- [PERSON_NAME] Media- [PERSON_NAME], [DATE] Invoice Edit Transaction…" at bounding box center [773, 417] width 1176 height 747
click at [873, 338] on div "Booking Invoice Reserved   Pending Deposit Paid Waiting Cancelled Void All Seas…" at bounding box center [593, 464] width 815 height 656
click at [893, 426] on div "Booking Invoice Reserved   Pending Deposit Paid Waiting Cancelled Void All Seas…" at bounding box center [593, 464] width 815 height 656
click at [944, 502] on div "Booking Invoice Reserved   Pending Deposit Paid Waiting Cancelled Void All Seas…" at bounding box center [593, 464] width 815 height 656
click at [1314, 15] on icon at bounding box center [1314, 22] width 15 height 15
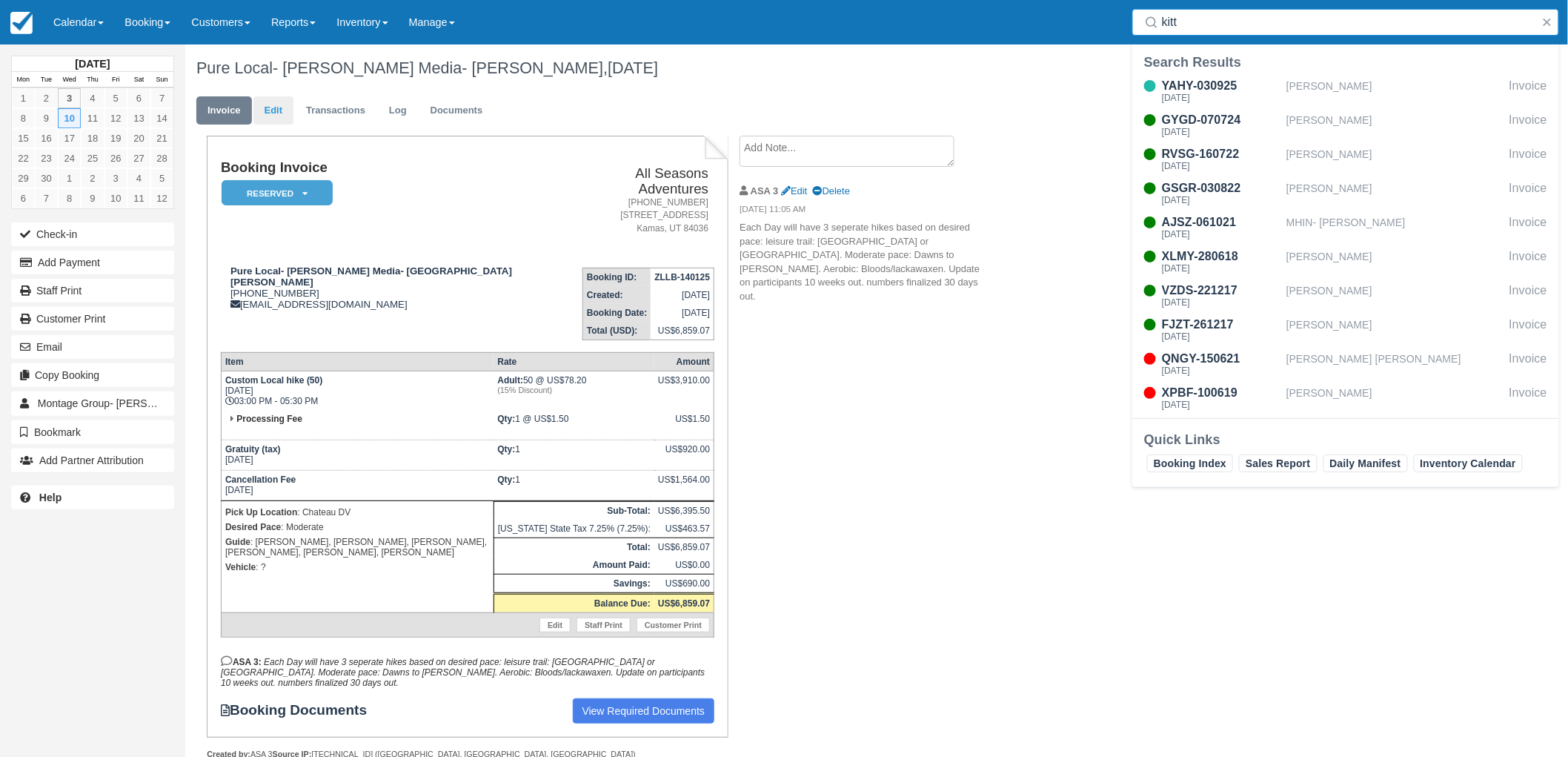
type input "kitt"
click at [278, 102] on link "Edit" at bounding box center [273, 111] width 40 height 29
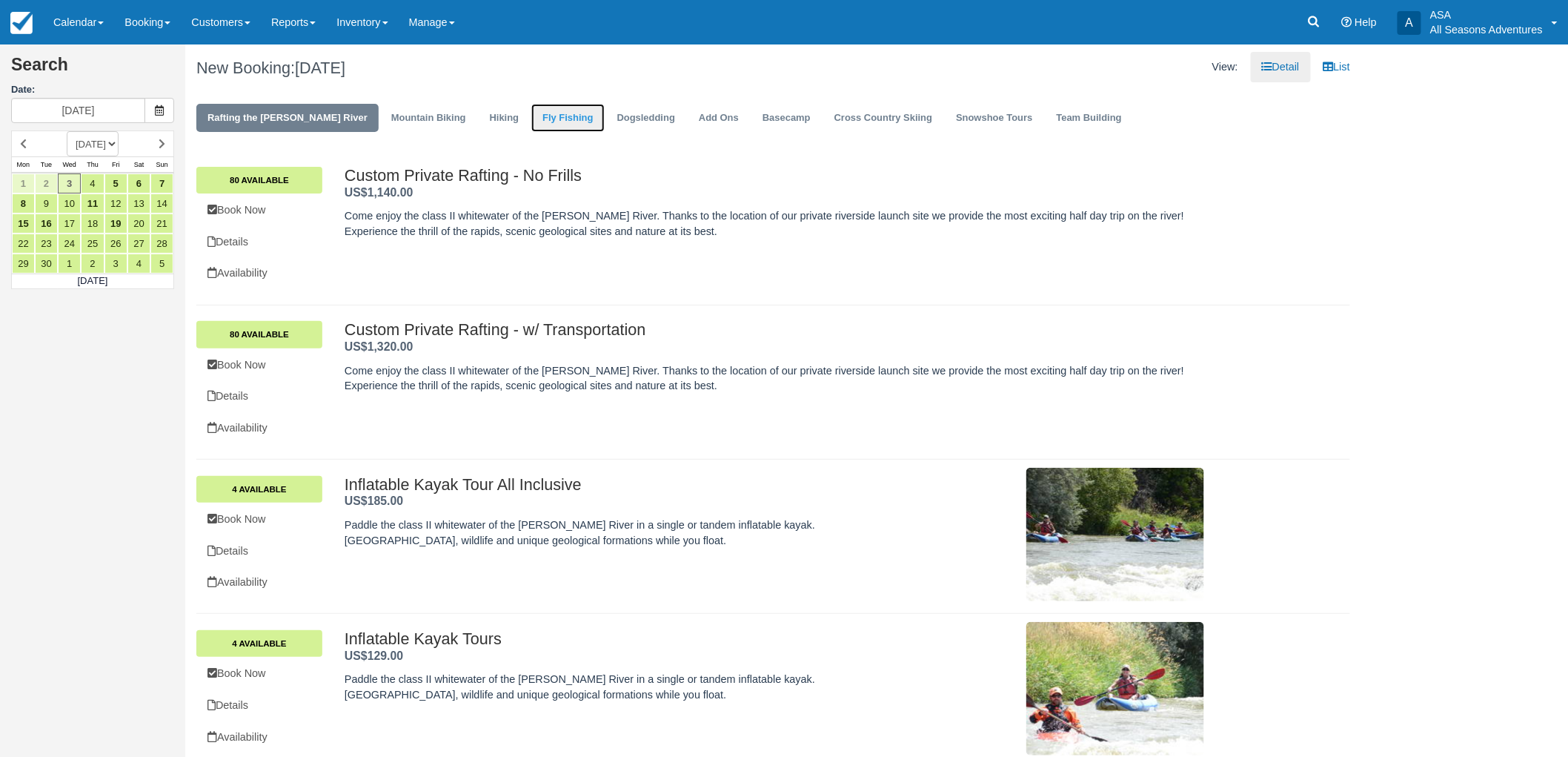
click at [531, 129] on link "Fly Fishing" at bounding box center [567, 118] width 73 height 29
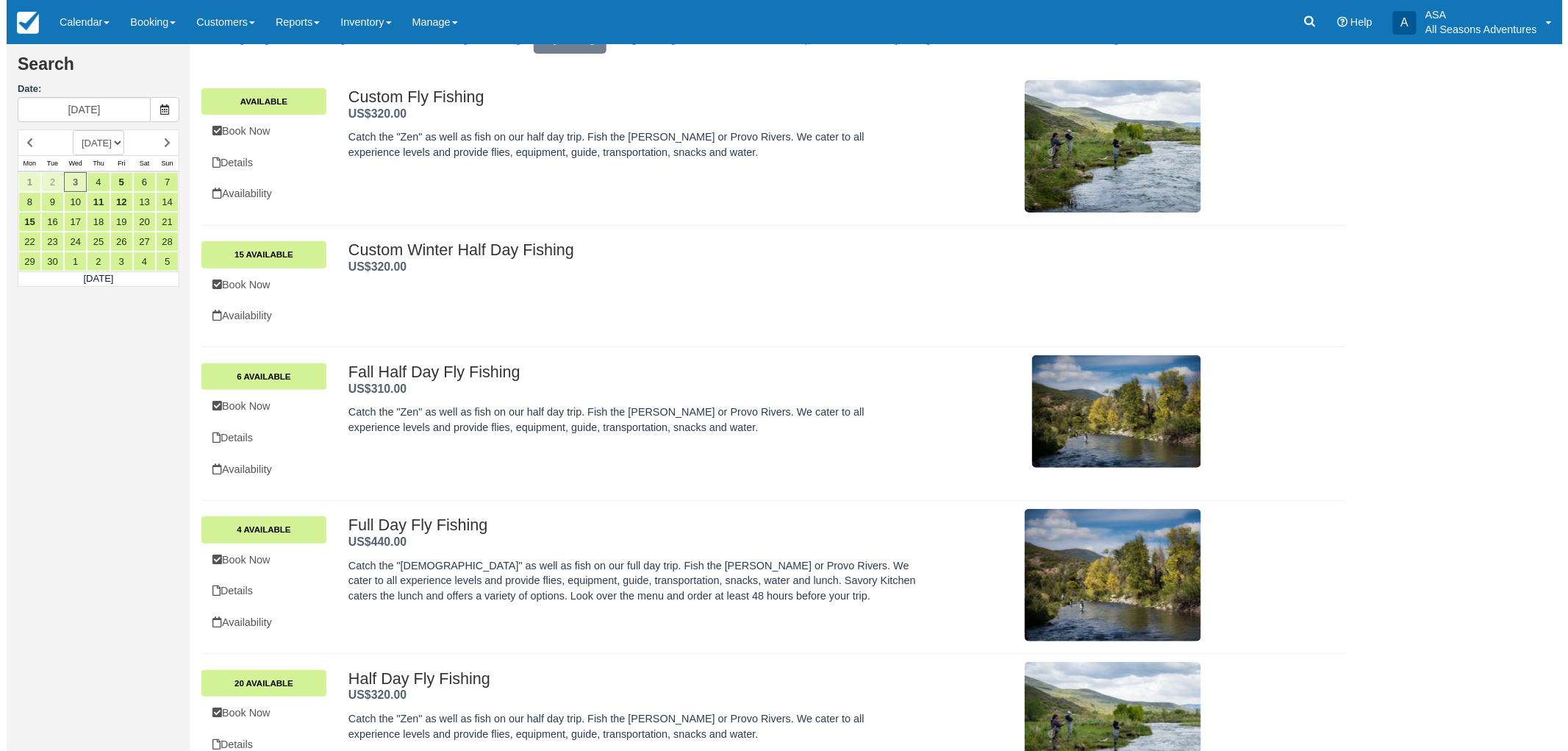
scroll to position [287, 0]
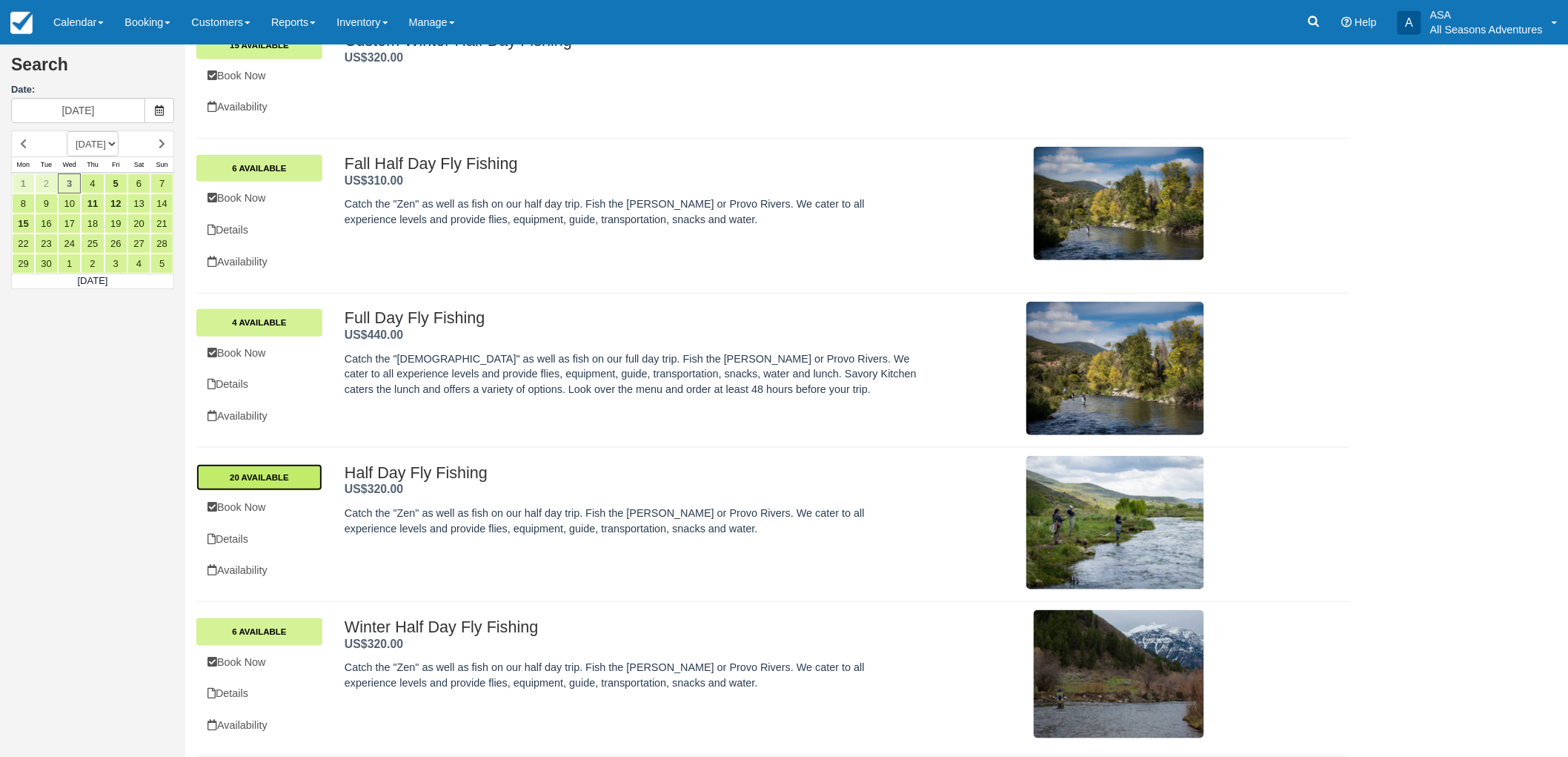
click at [285, 484] on link "20 Available" at bounding box center [259, 478] width 126 height 27
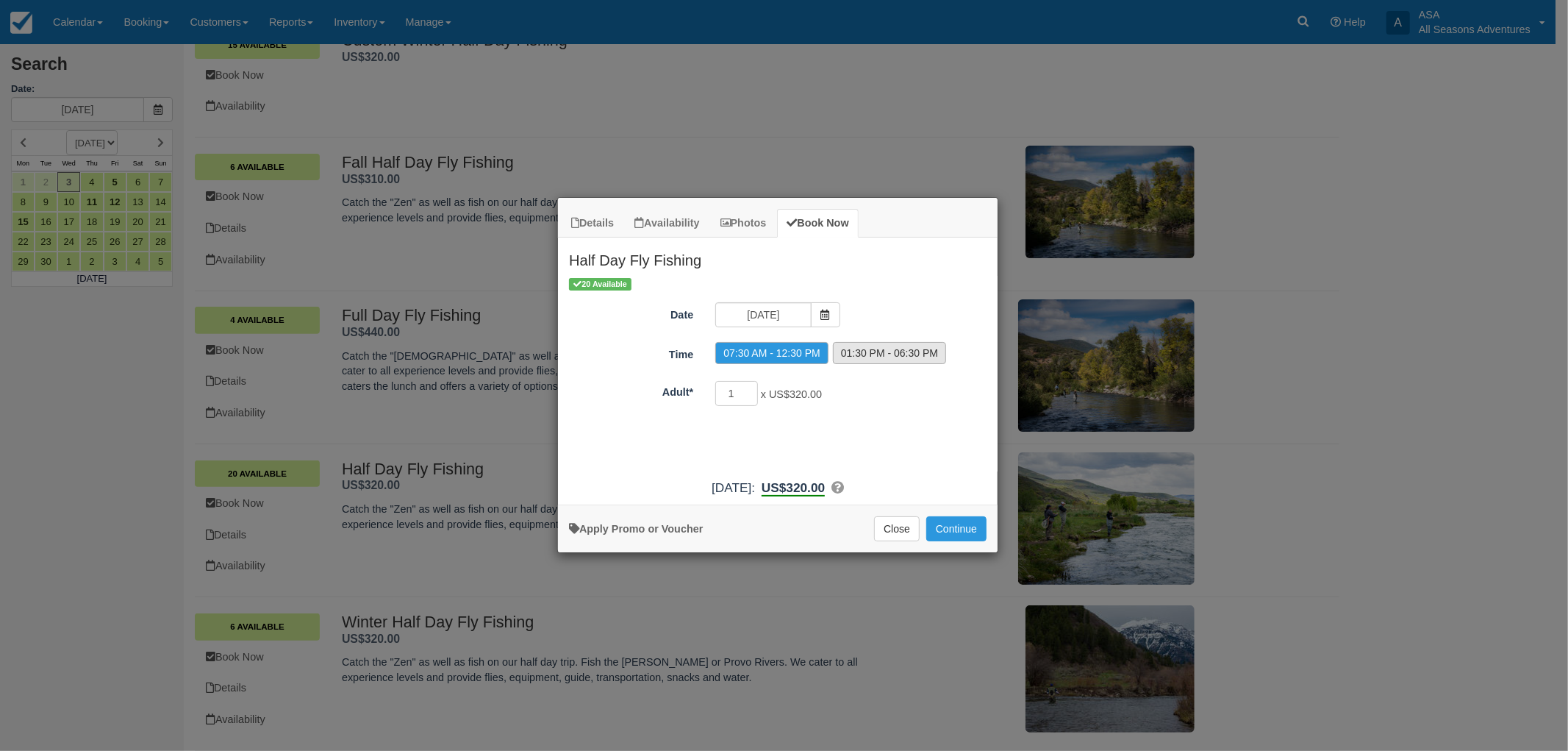
click at [853, 357] on label "01:30 PM - 06:30 PM" at bounding box center [890, 353] width 113 height 22
radio input "true"
drag, startPoint x: 738, startPoint y: 393, endPoint x: 714, endPoint y: 399, distance: 24.7
click at [714, 399] on div "1 x US$320.00 Required.Maximum of 80" at bounding box center [832, 395] width 257 height 28
click at [810, 417] on div "20 Available Date 09/03/25 Time 07:30 AM - 12:30 PM 01:30 PM - 06:30 PM Adult* …" at bounding box center [777, 373] width 440 height 195
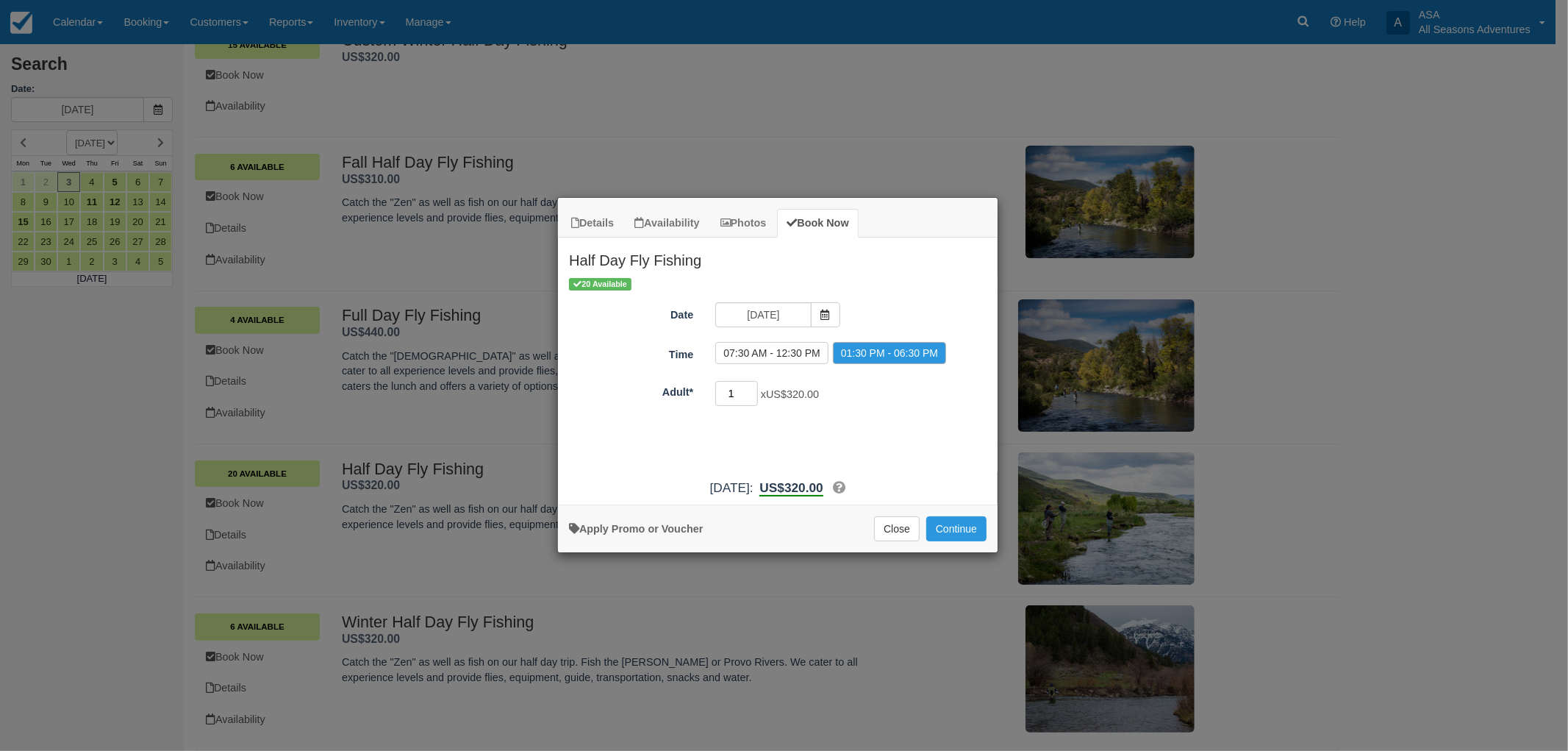
drag, startPoint x: 740, startPoint y: 395, endPoint x: 716, endPoint y: 391, distance: 24.3
click at [716, 391] on input "1" at bounding box center [736, 393] width 42 height 25
type input "5"
click at [886, 410] on div "20 Available Date 09/03/25 Time 07:30 AM - 12:30 PM 01:30 PM - 06:30 PM Adult* …" at bounding box center [777, 373] width 440 height 195
drag, startPoint x: 736, startPoint y: 394, endPoint x: 711, endPoint y: 394, distance: 25.0
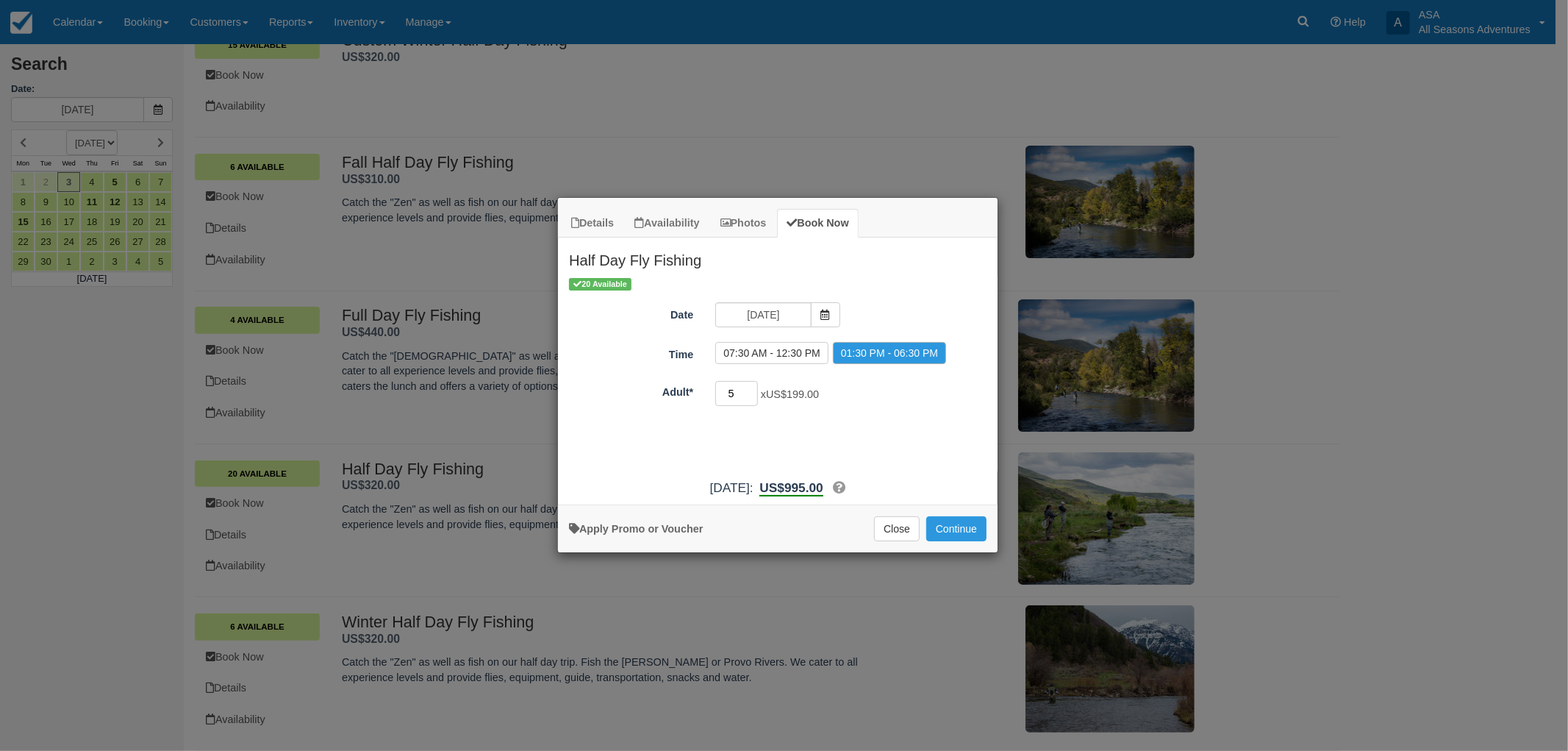
click at [711, 394] on div "5 x US$199.00 Required.Maximum of 80" at bounding box center [832, 395] width 257 height 28
click at [912, 412] on div "20 Available Date 09/03/25 Time 07:30 AM - 12:30 PM 01:30 PM - 06:30 PM Adult* …" at bounding box center [777, 373] width 440 height 195
click at [951, 526] on button "Continue" at bounding box center [956, 529] width 61 height 25
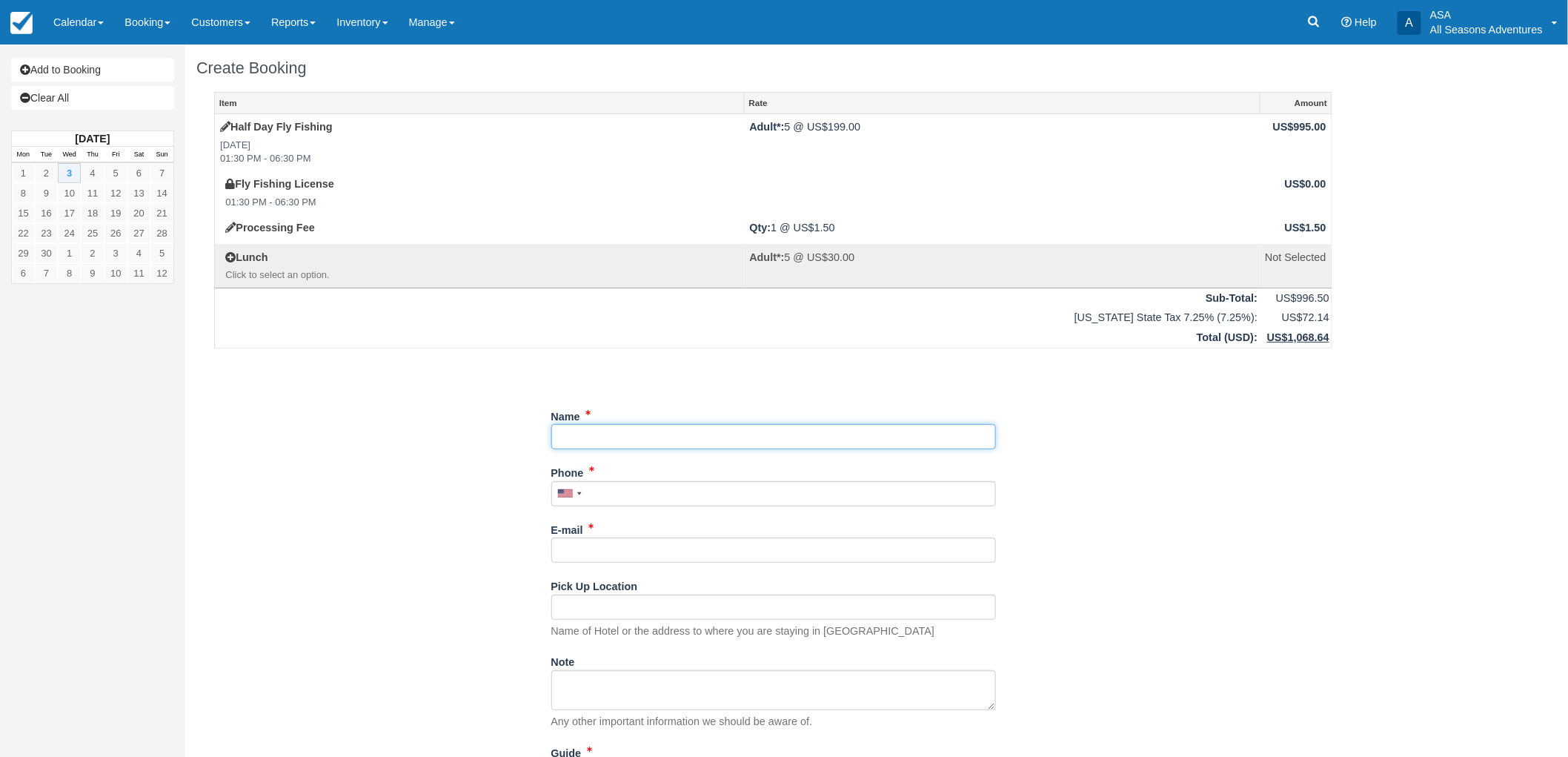
click at [671, 443] on input "Name" at bounding box center [774, 437] width 445 height 25
type input "[PERSON_NAME]"
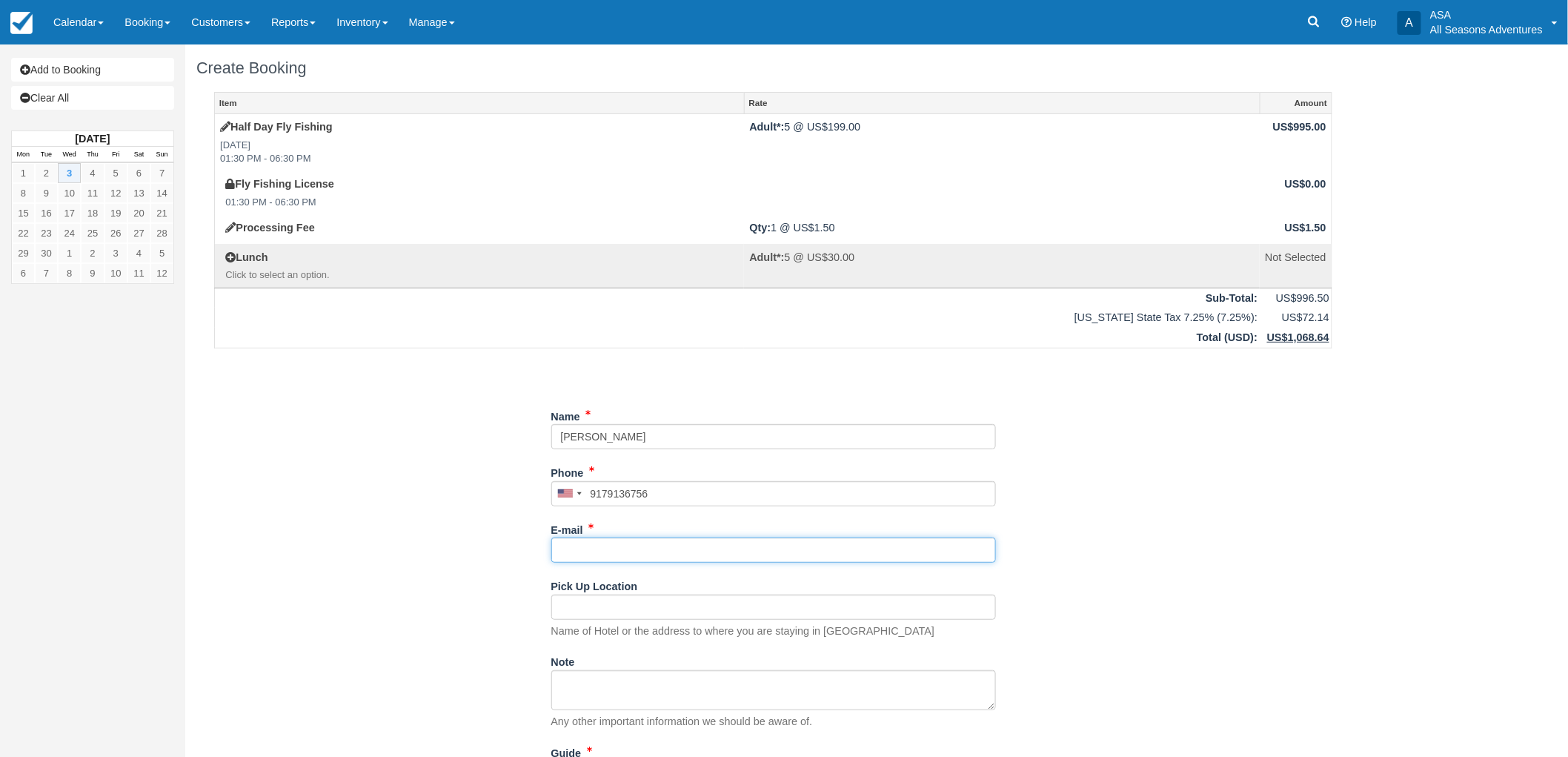
type input "[PHONE_NUMBER]"
click at [763, 559] on input "E-mail" at bounding box center [774, 550] width 445 height 25
click at [872, 511] on div "Phone [GEOGRAPHIC_DATA] +1 [GEOGRAPHIC_DATA] +1 [GEOGRAPHIC_DATA] +44 [GEOGRAPH…" at bounding box center [774, 489] width 445 height 57
click at [874, 492] on input "[PHONE_NUMBER]" at bounding box center [774, 494] width 445 height 25
click at [791, 552] on input "E-mail" at bounding box center [774, 550] width 445 height 25
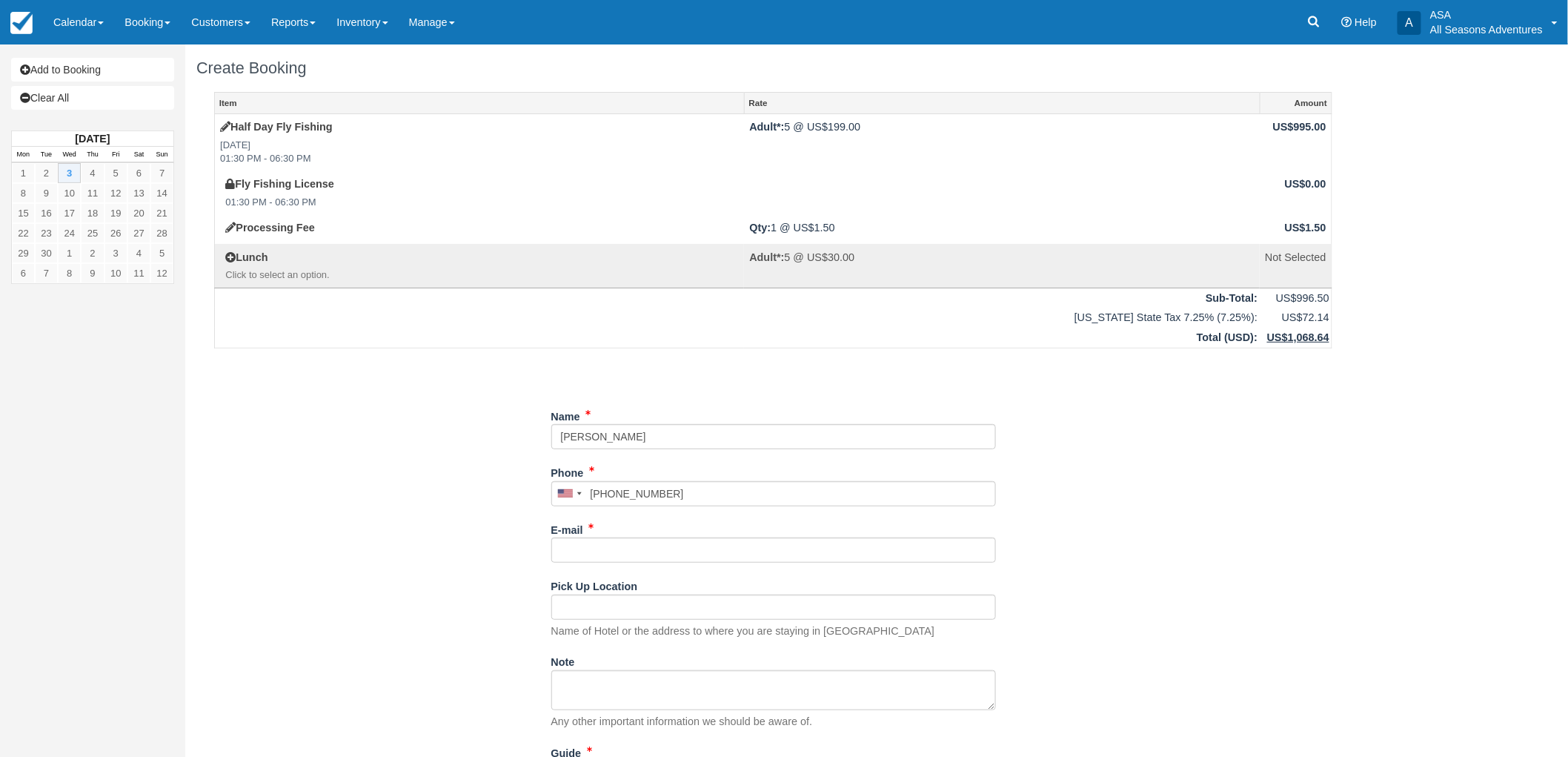
click at [1252, 547] on div "Item Rate Amount Half Day Fly Fishing [DATE] 01:30 PM - 06:30 PM Adult*: 5 @ US…" at bounding box center [773, 483] width 1154 height 781
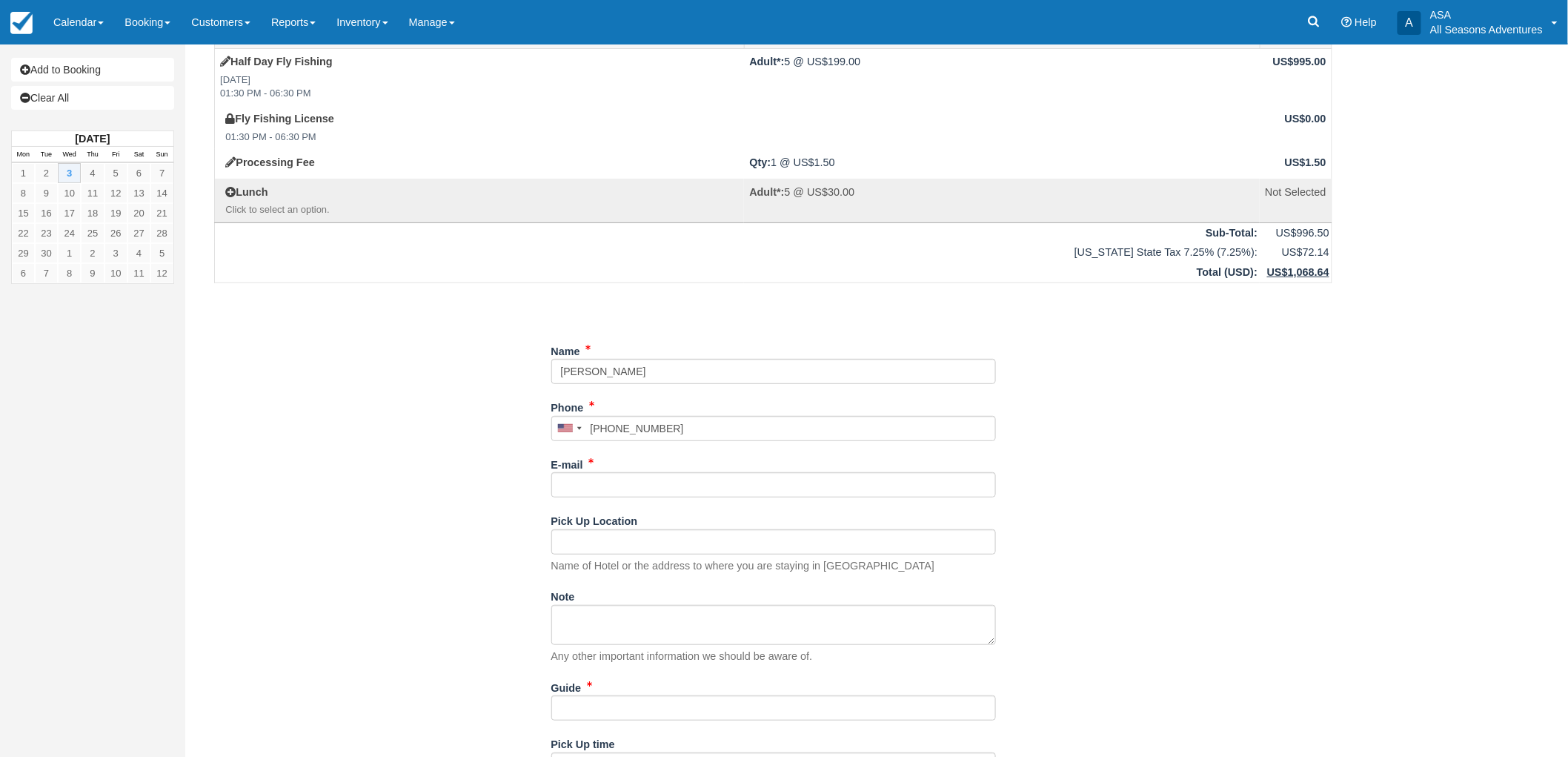
scroll to position [152, 0]
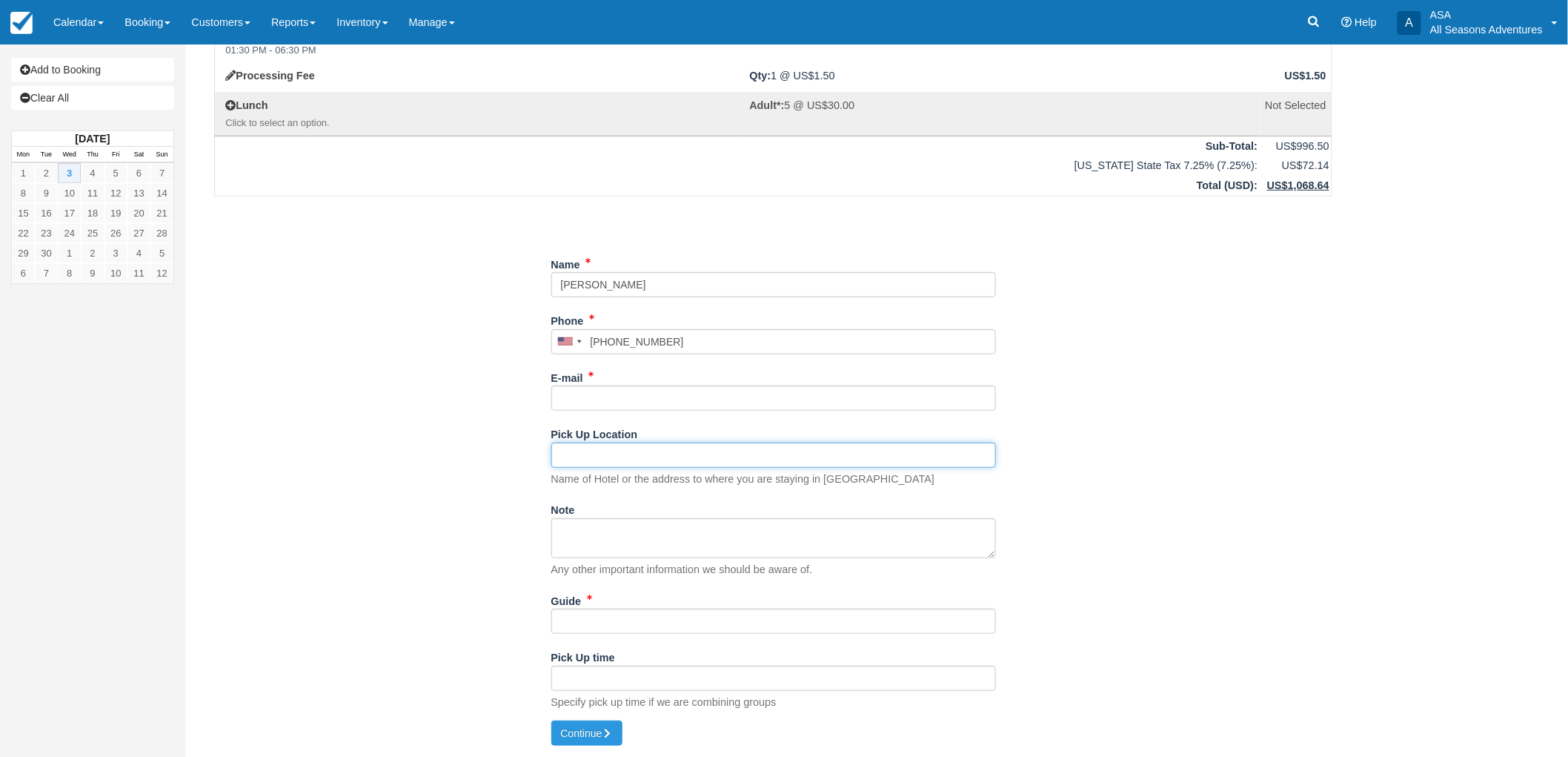
click at [642, 459] on input "Pick Up Location" at bounding box center [774, 455] width 445 height 25
type input "Silver Baron [PERSON_NAME]"
click at [447, 403] on div "Item Rate Amount Half Day Fly Fishing [DATE] 01:30 PM - 06:30 PM Adult*: 5 @ US…" at bounding box center [773, 330] width 1154 height 781
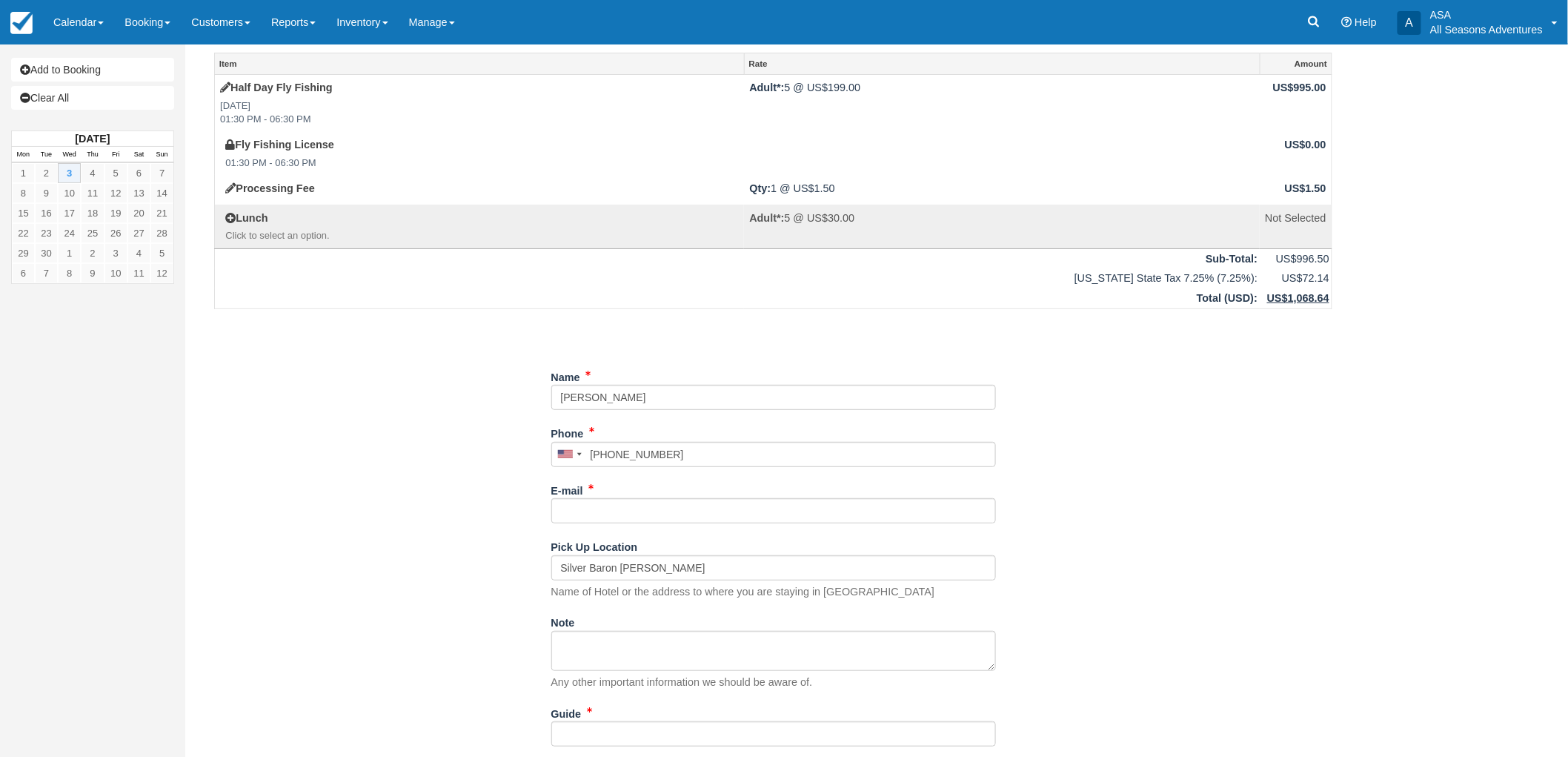
scroll to position [0, 0]
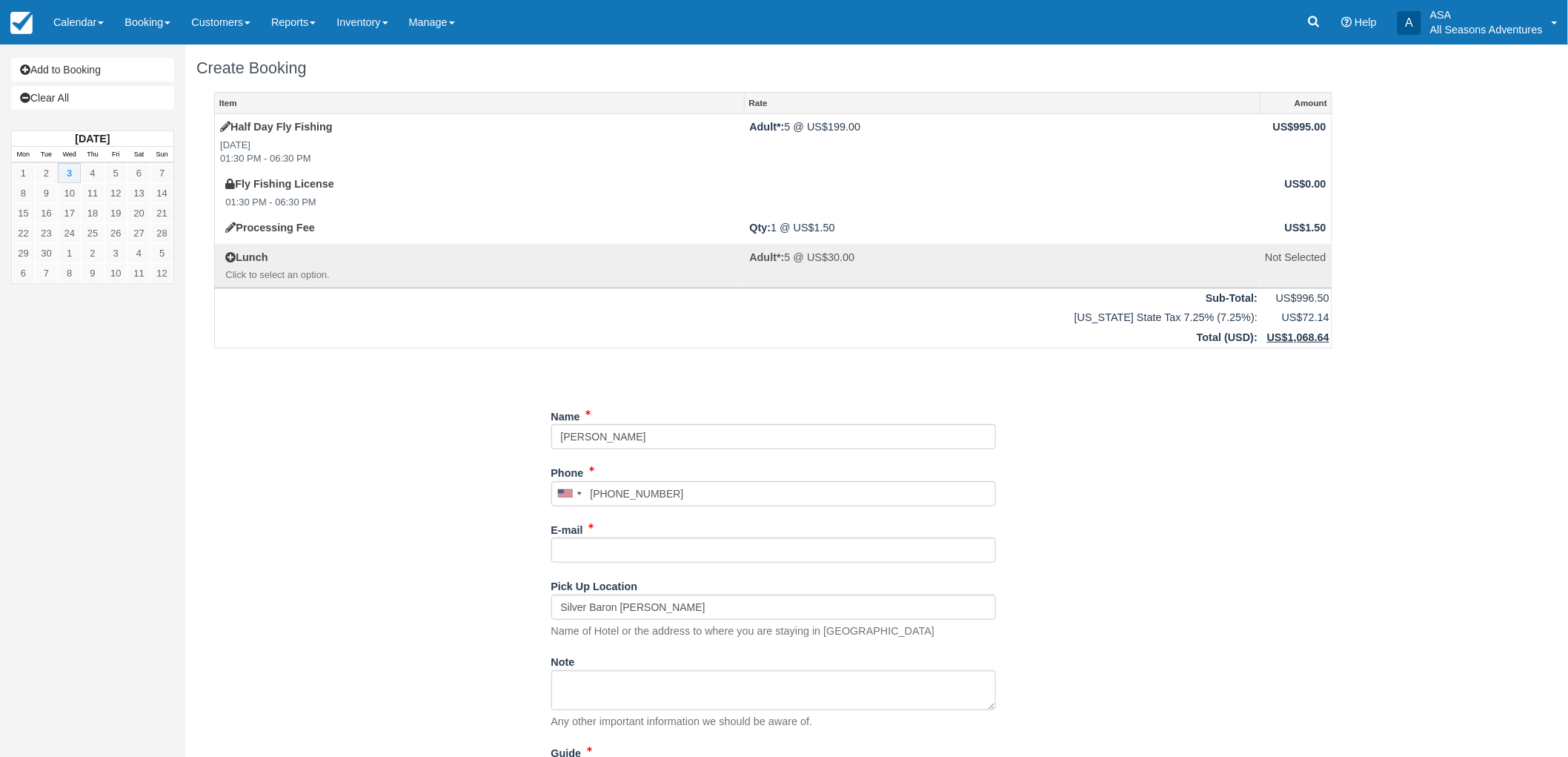
click at [300, 530] on div "Item Rate Amount Half Day Fly Fishing [DATE] 01:30 PM - 06:30 PM Adult*: 5 @ US…" at bounding box center [773, 483] width 1154 height 781
click at [390, 473] on div "Item Rate Amount Half Day Fly Fishing [DATE] 01:30 PM - 06:30 PM Adult*: 5 @ US…" at bounding box center [773, 483] width 1154 height 781
click at [375, 649] on div "Item Rate Amount Half Day Fly Fishing [DATE] 01:30 PM - 06:30 PM Adult*: 5 @ US…" at bounding box center [773, 483] width 1154 height 781
click at [290, 550] on div "Item Rate Amount Half Day Fly Fishing Wed Sept 3, 2025 01:30 PM - 06:30 PM Adul…" at bounding box center [773, 483] width 1154 height 781
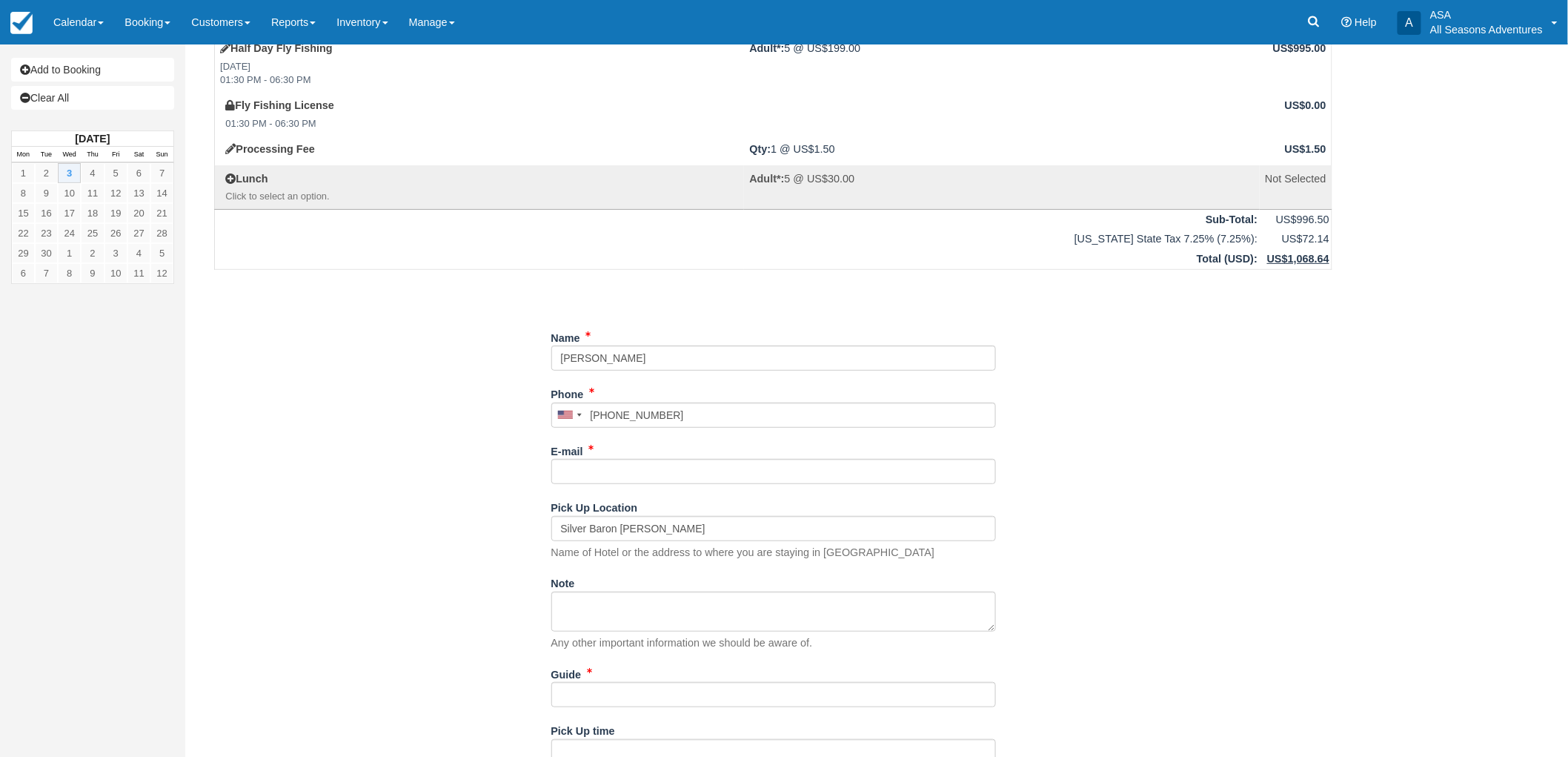
scroll to position [152, 0]
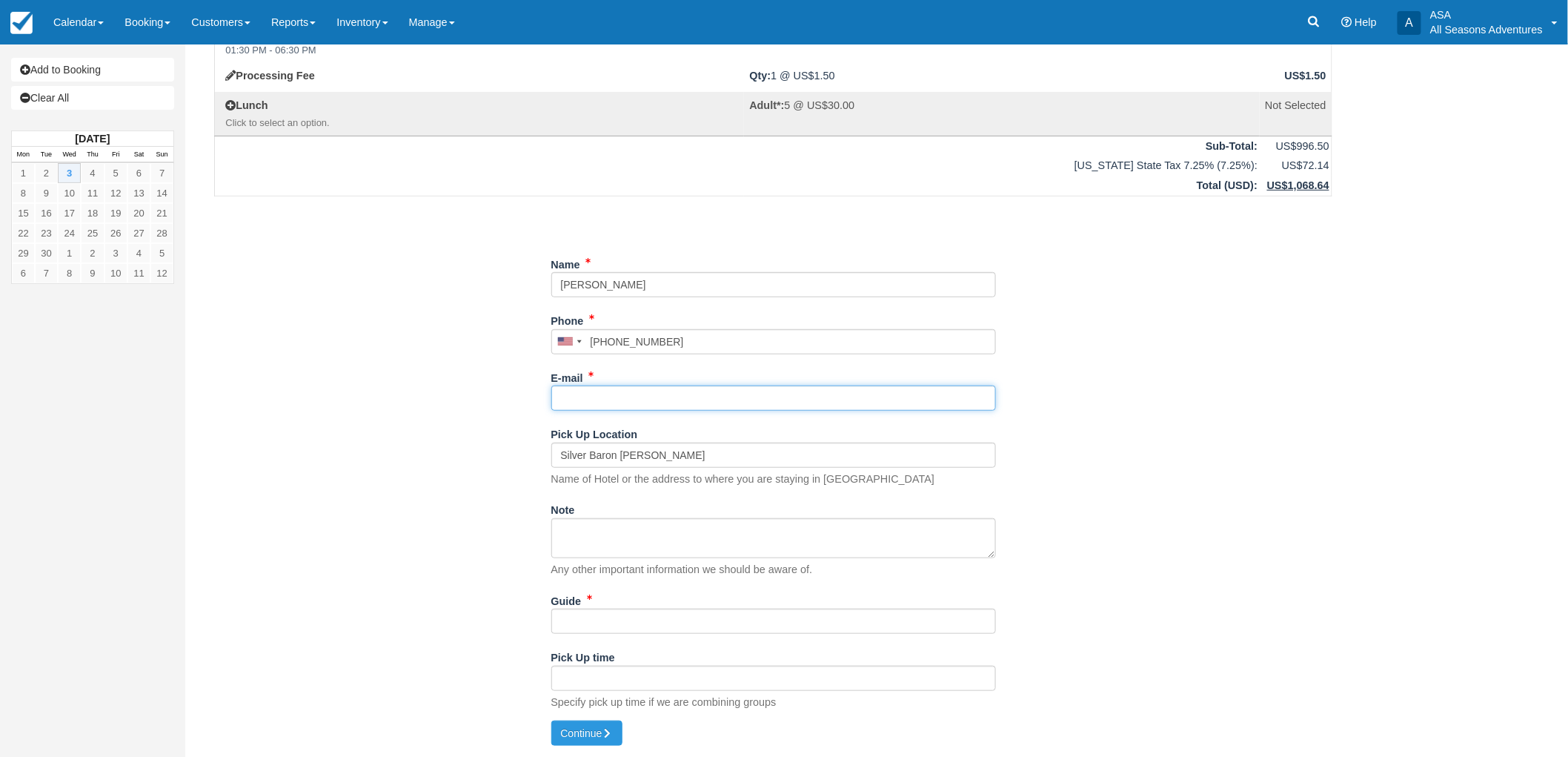
click at [654, 404] on input "E-mail" at bounding box center [774, 398] width 445 height 25
type input "k"
type input "[EMAIL_ADDRESS][DOMAIN_NAME]"
click at [655, 618] on input "Guide" at bounding box center [774, 621] width 445 height 25
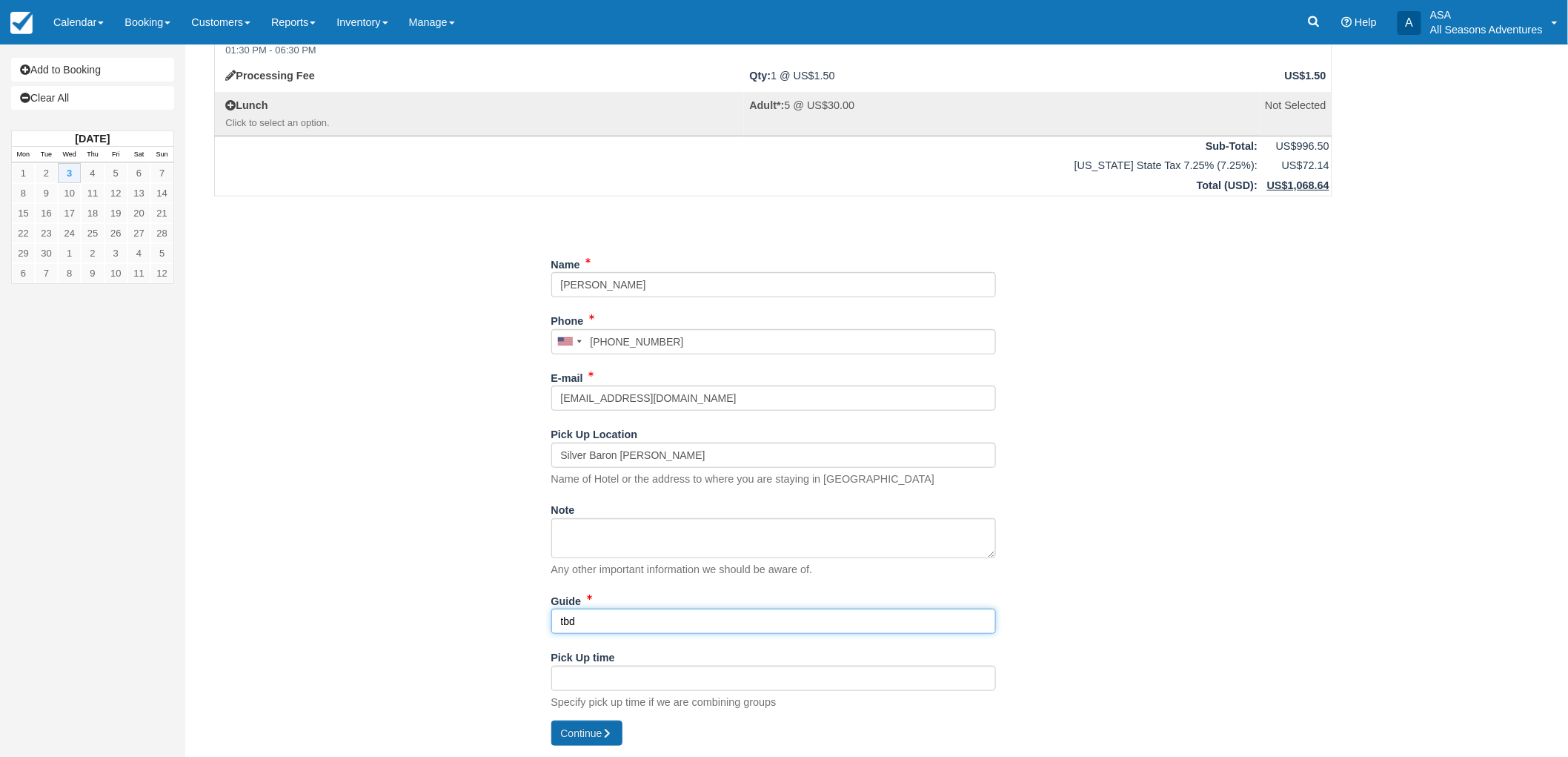
type input "tbd"
click at [597, 728] on button "Continue" at bounding box center [587, 733] width 71 height 25
type input "[PHONE_NUMBER]"
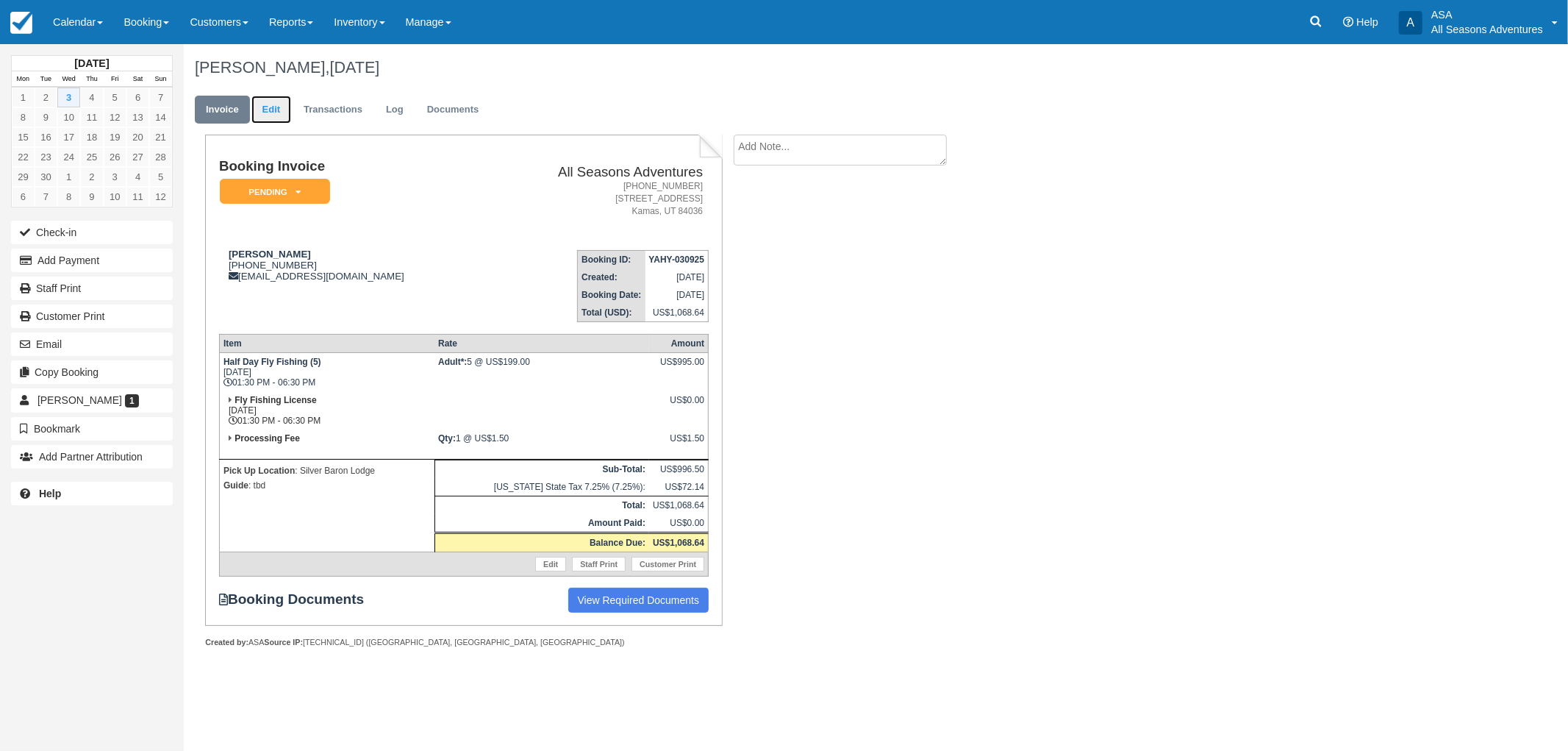
click at [284, 101] on link "Edit" at bounding box center [271, 110] width 40 height 28
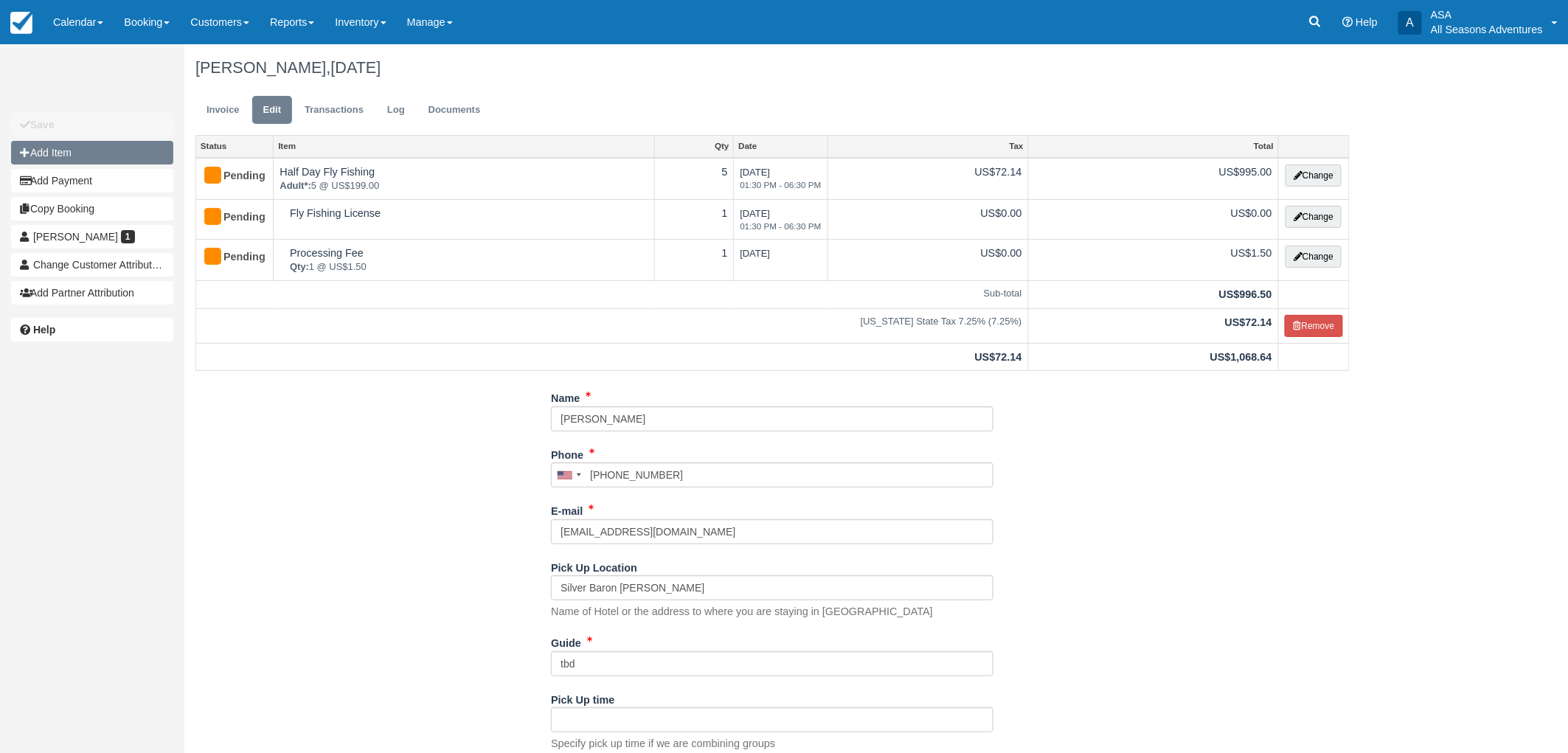
click at [91, 155] on button "Add Item" at bounding box center [92, 153] width 163 height 23
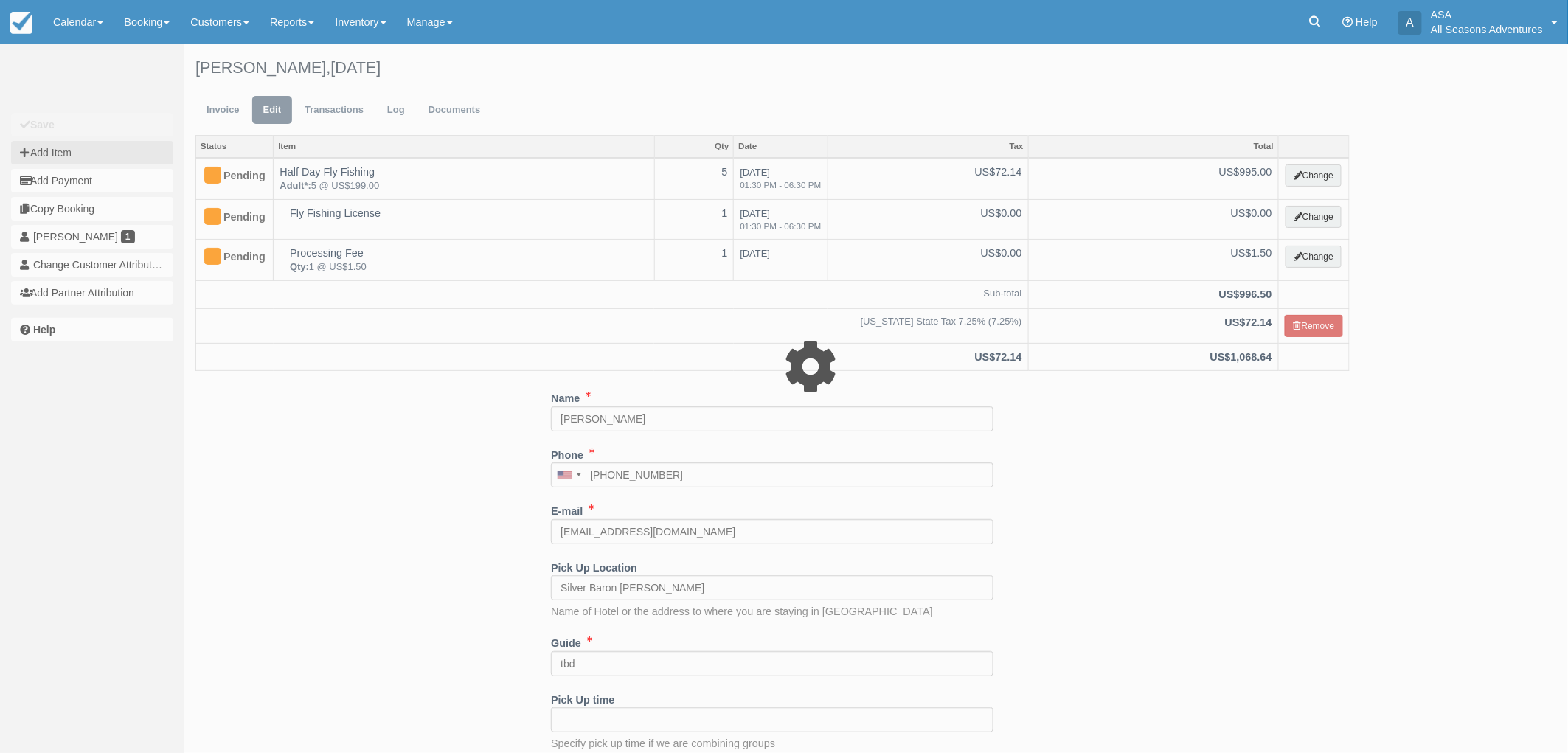
type input "0.00"
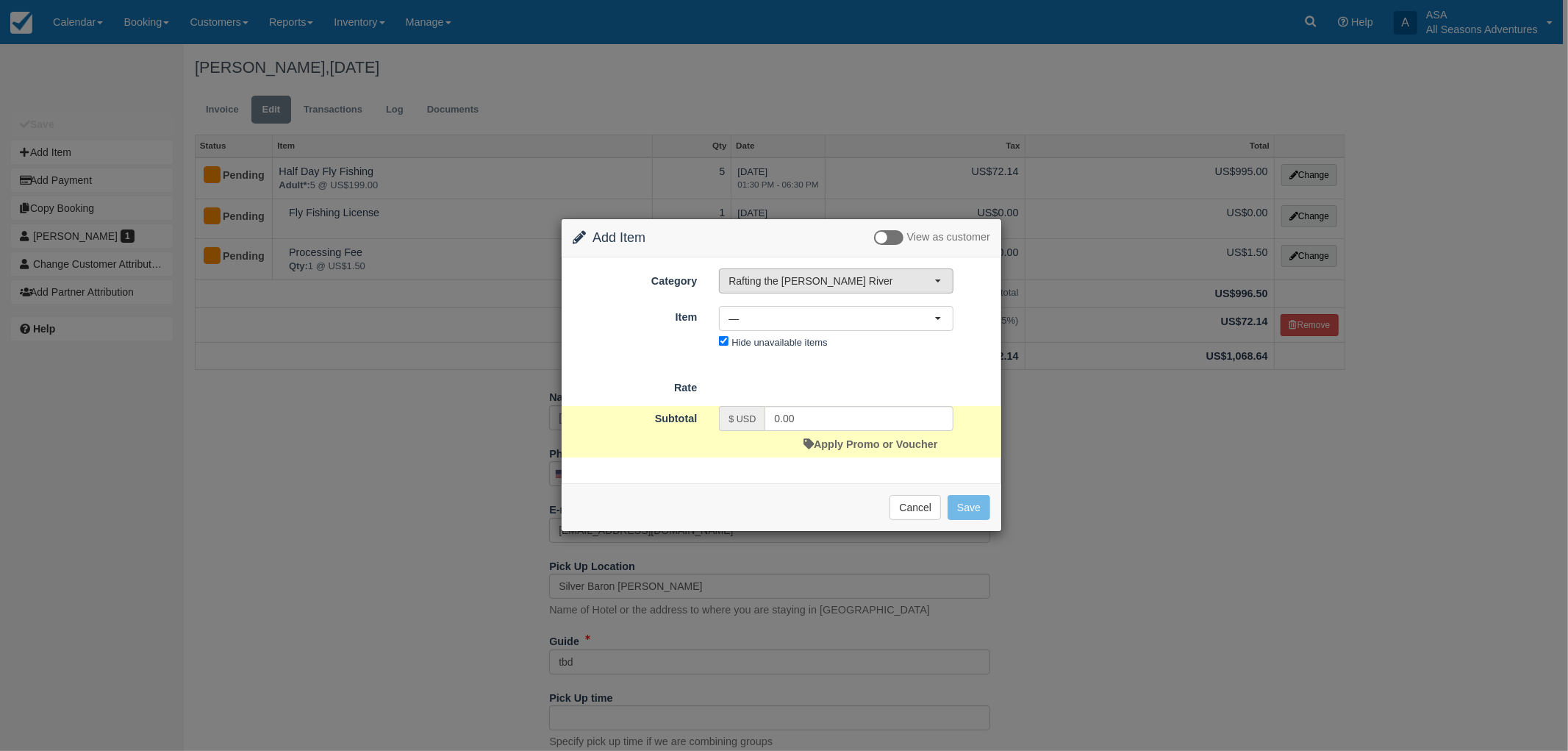
click at [835, 288] on span "Rafting the [PERSON_NAME] River" at bounding box center [831, 281] width 206 height 15
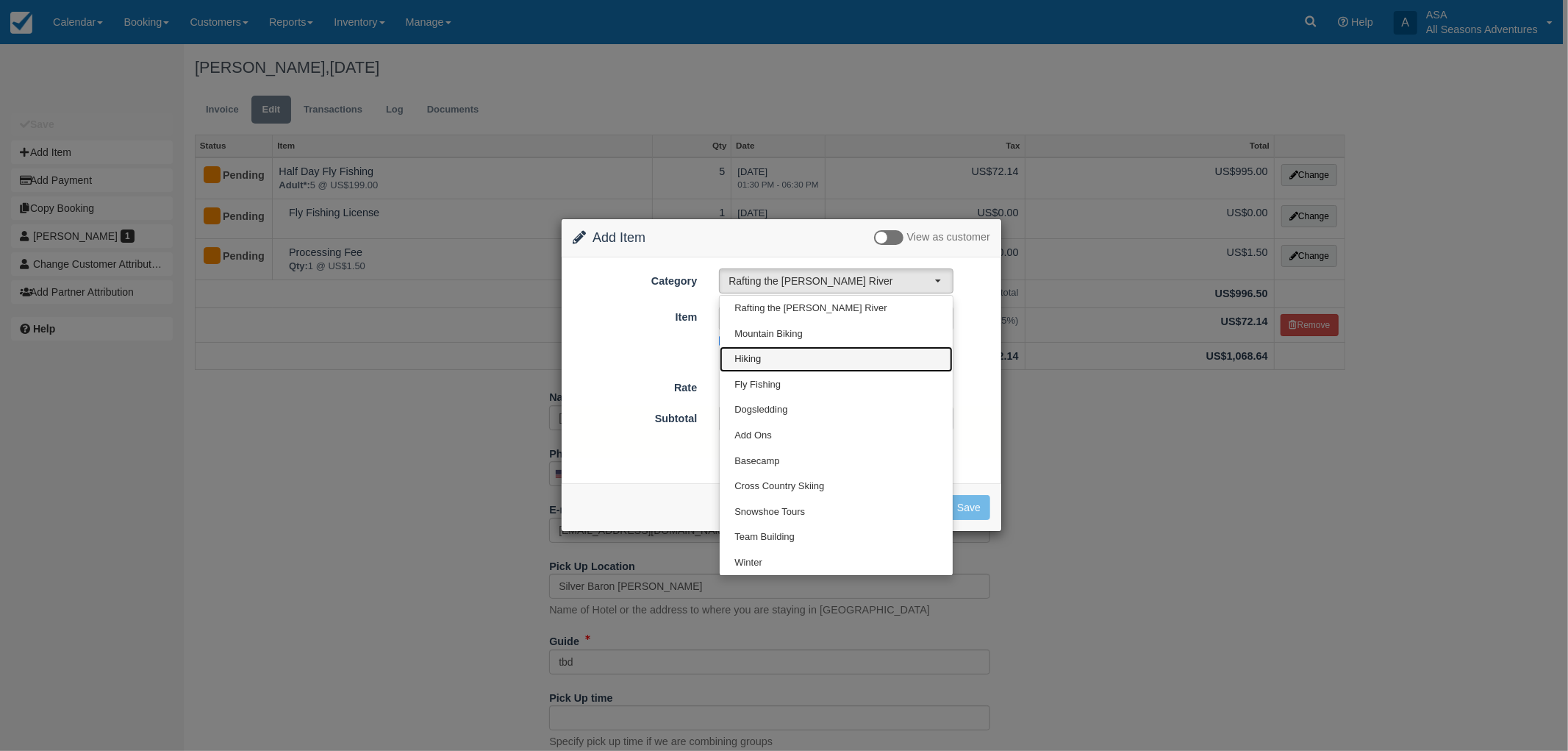
click at [846, 354] on link "Hiking" at bounding box center [836, 358] width 233 height 26
select select "2"
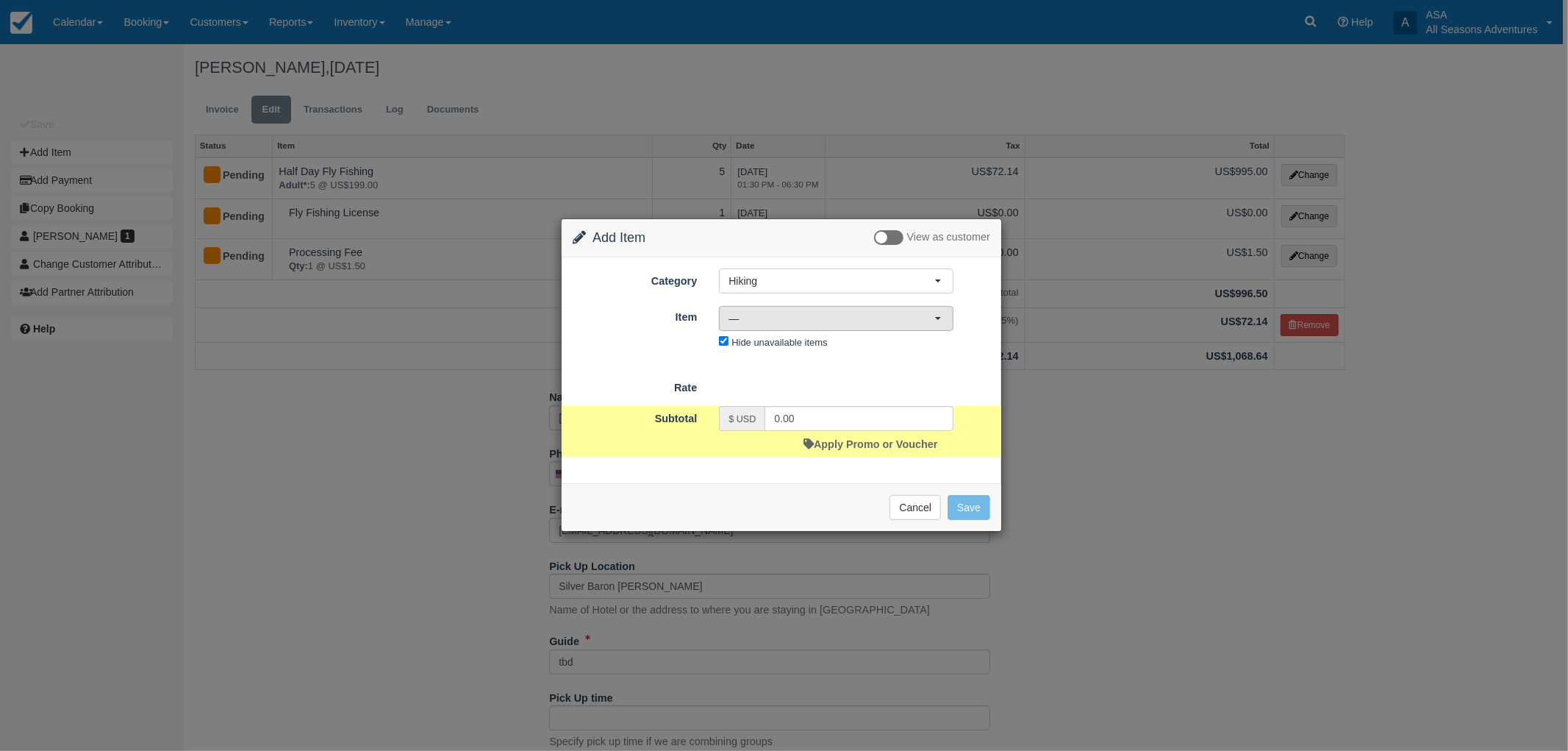
click at [864, 326] on button "—" at bounding box center [836, 319] width 234 height 25
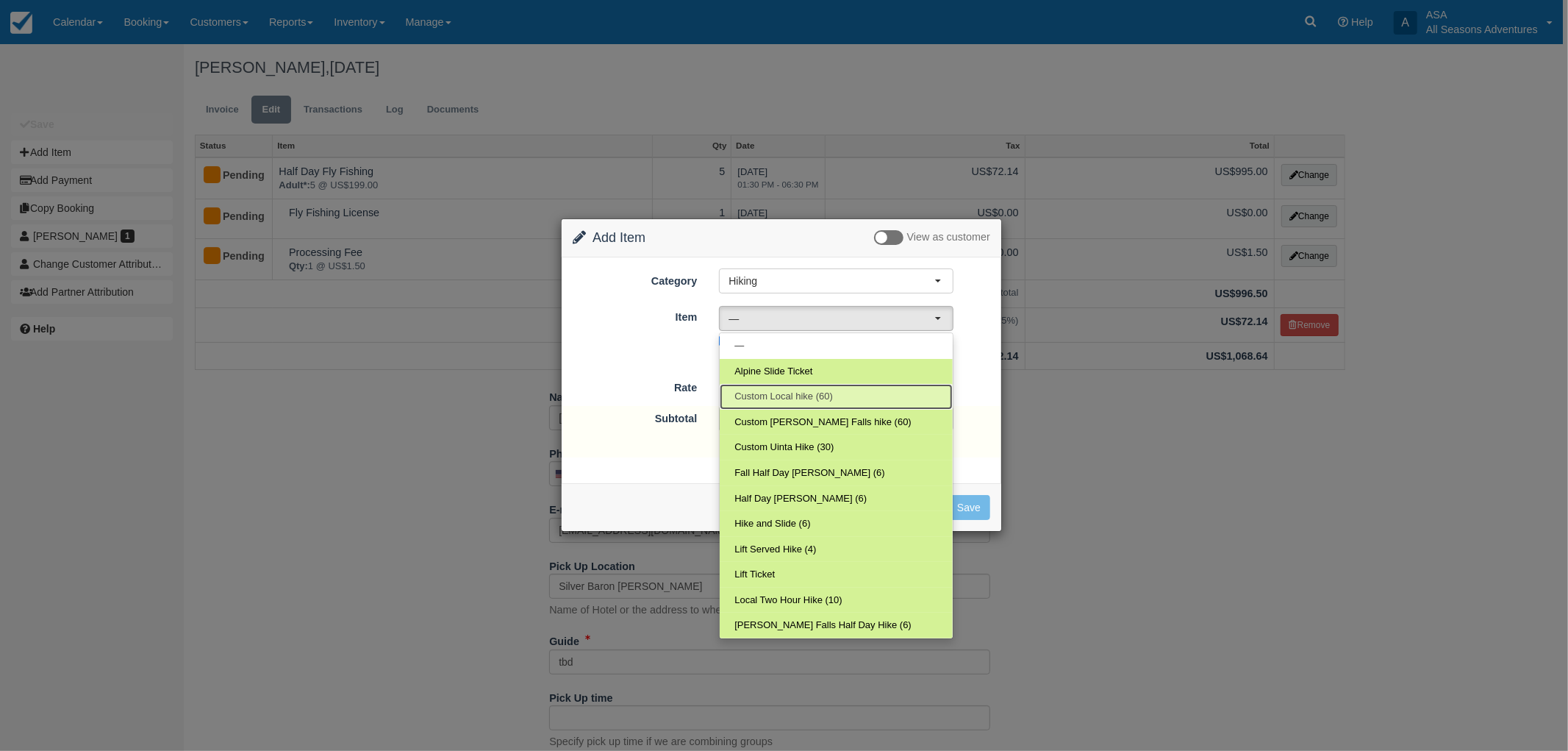
click at [850, 396] on link "Custom Local hike (60)" at bounding box center [836, 397] width 233 height 26
select select "95"
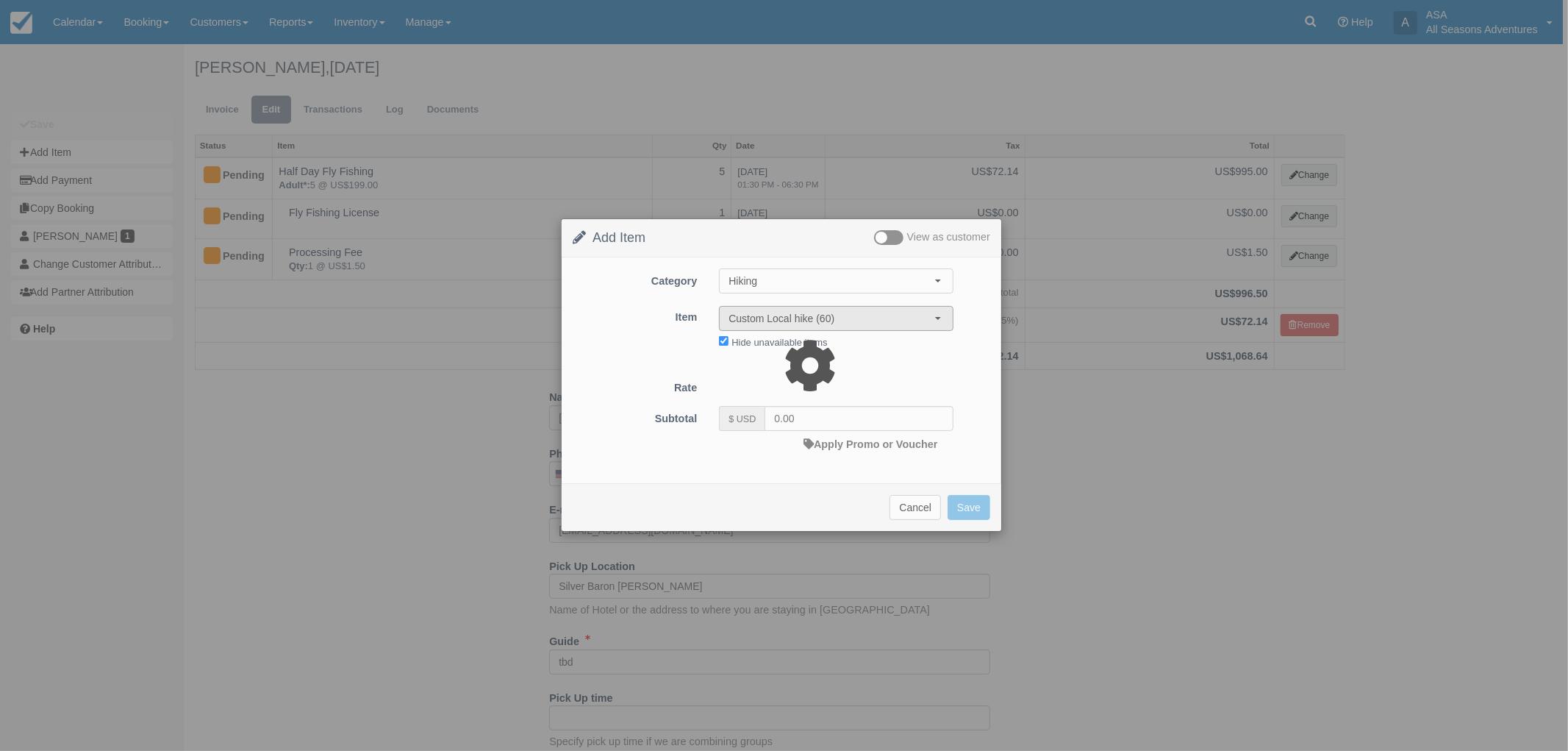
type input "184.00"
select select "06:00"
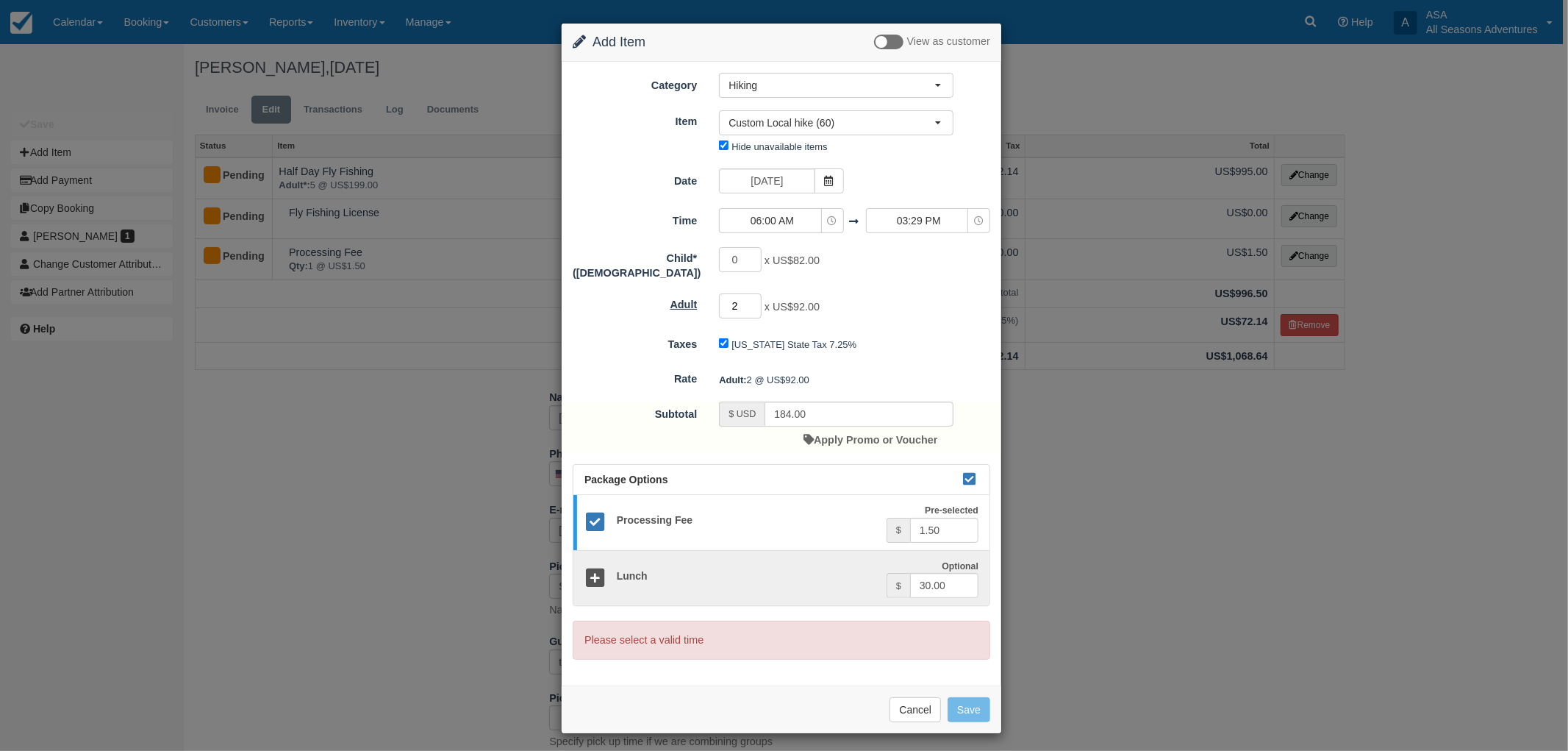
drag, startPoint x: 744, startPoint y: 296, endPoint x: 691, endPoint y: 289, distance: 53.5
click at [692, 292] on div "Adult 2 x US$92.00 Maximum of 120" at bounding box center [782, 306] width 440 height 28
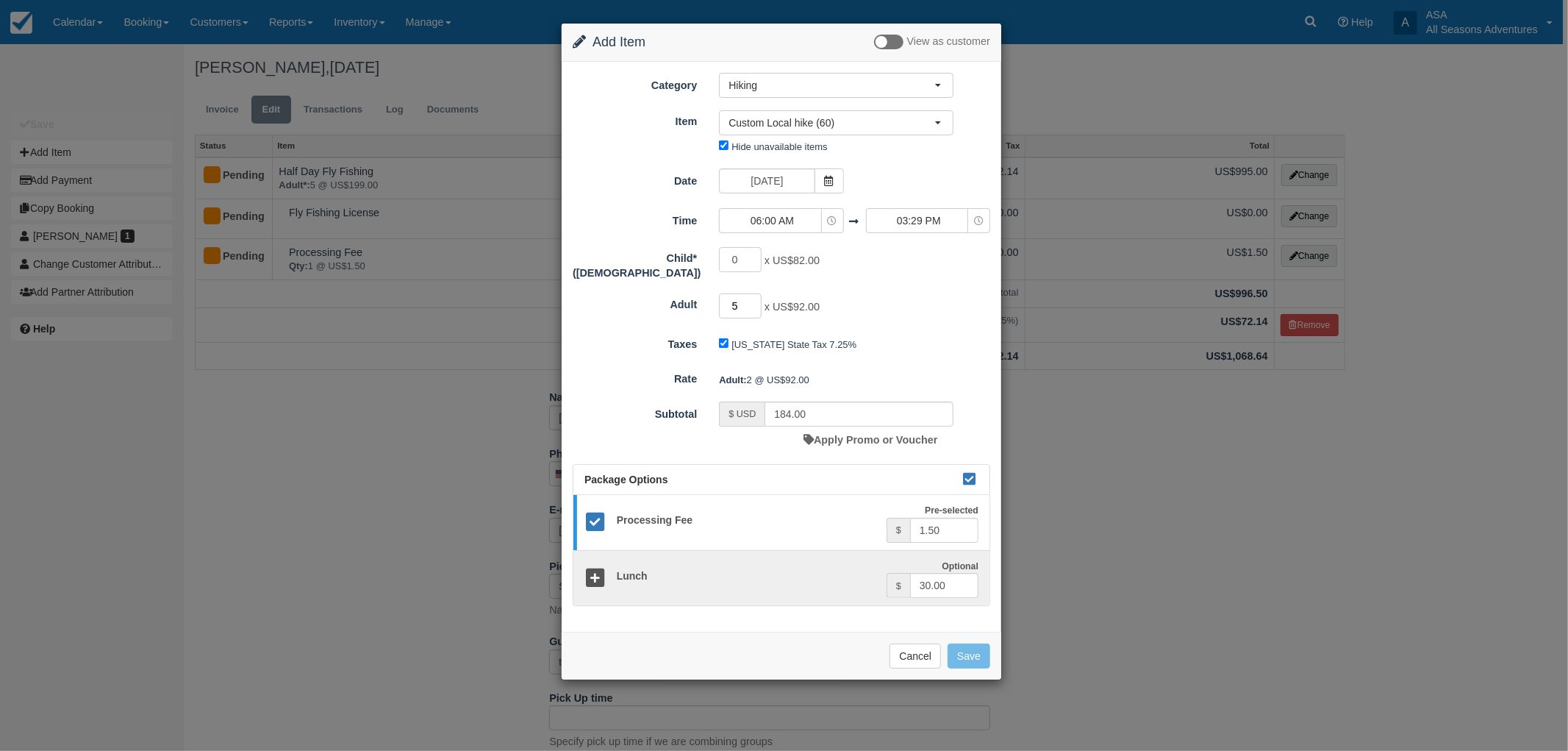
type input "5"
click at [944, 314] on div "5 x US$92.00 Maximum of 120" at bounding box center [836, 308] width 257 height 28
type input "460.00"
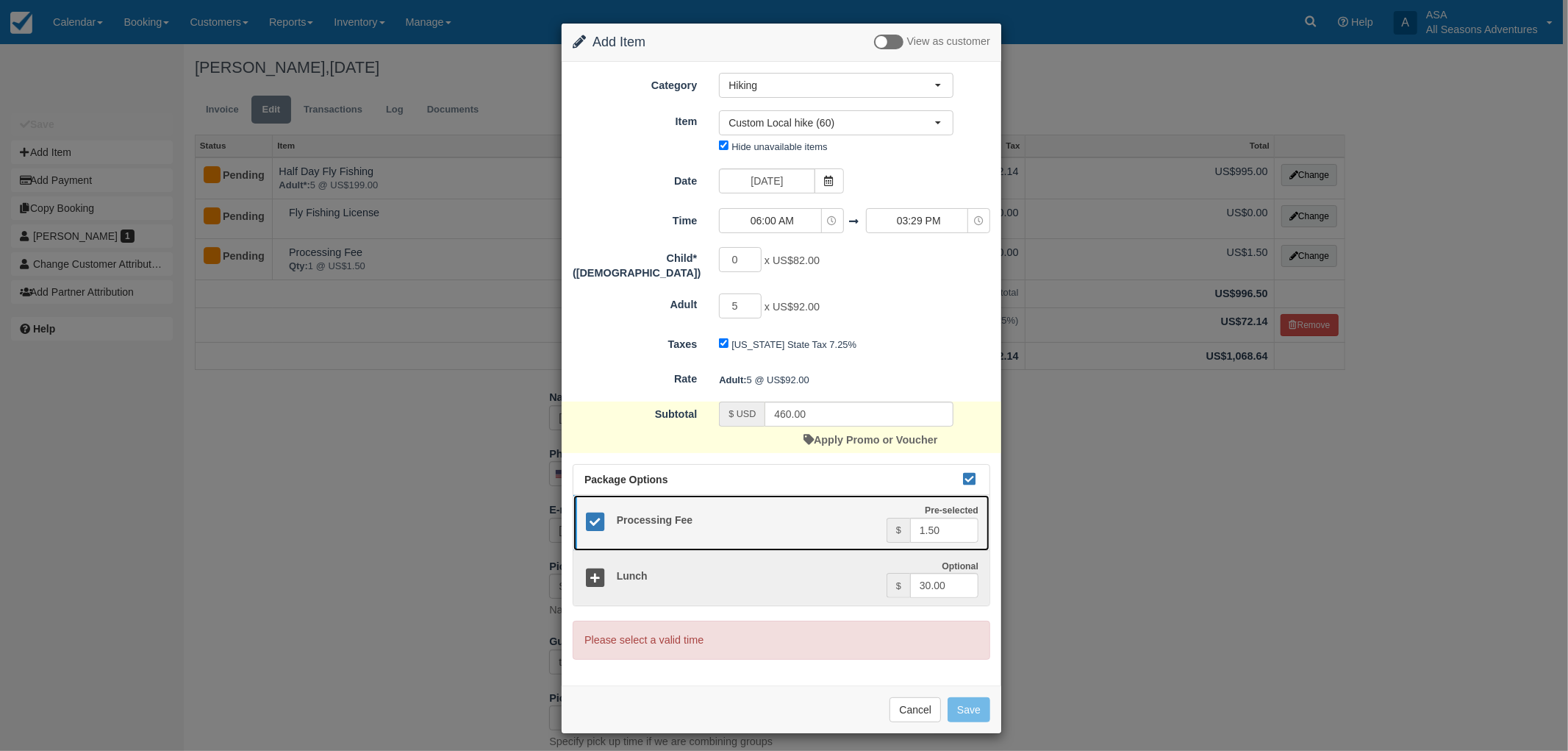
click at [594, 522] on icon at bounding box center [595, 522] width 22 height 22
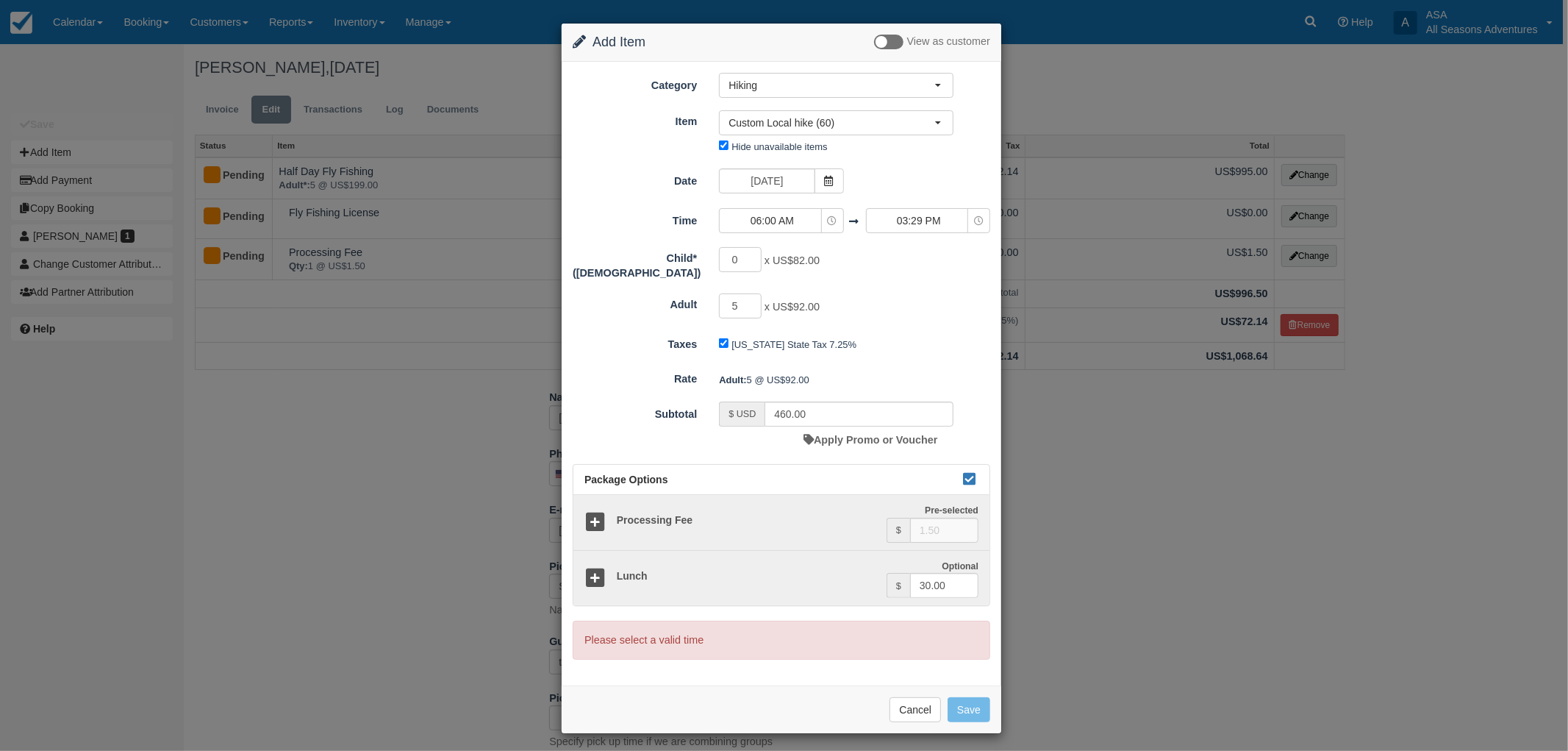
click at [916, 334] on div "Utah State Tax 7.25%" at bounding box center [836, 345] width 257 height 23
click at [814, 224] on span "06:00 AM" at bounding box center [772, 220] width 105 height 15
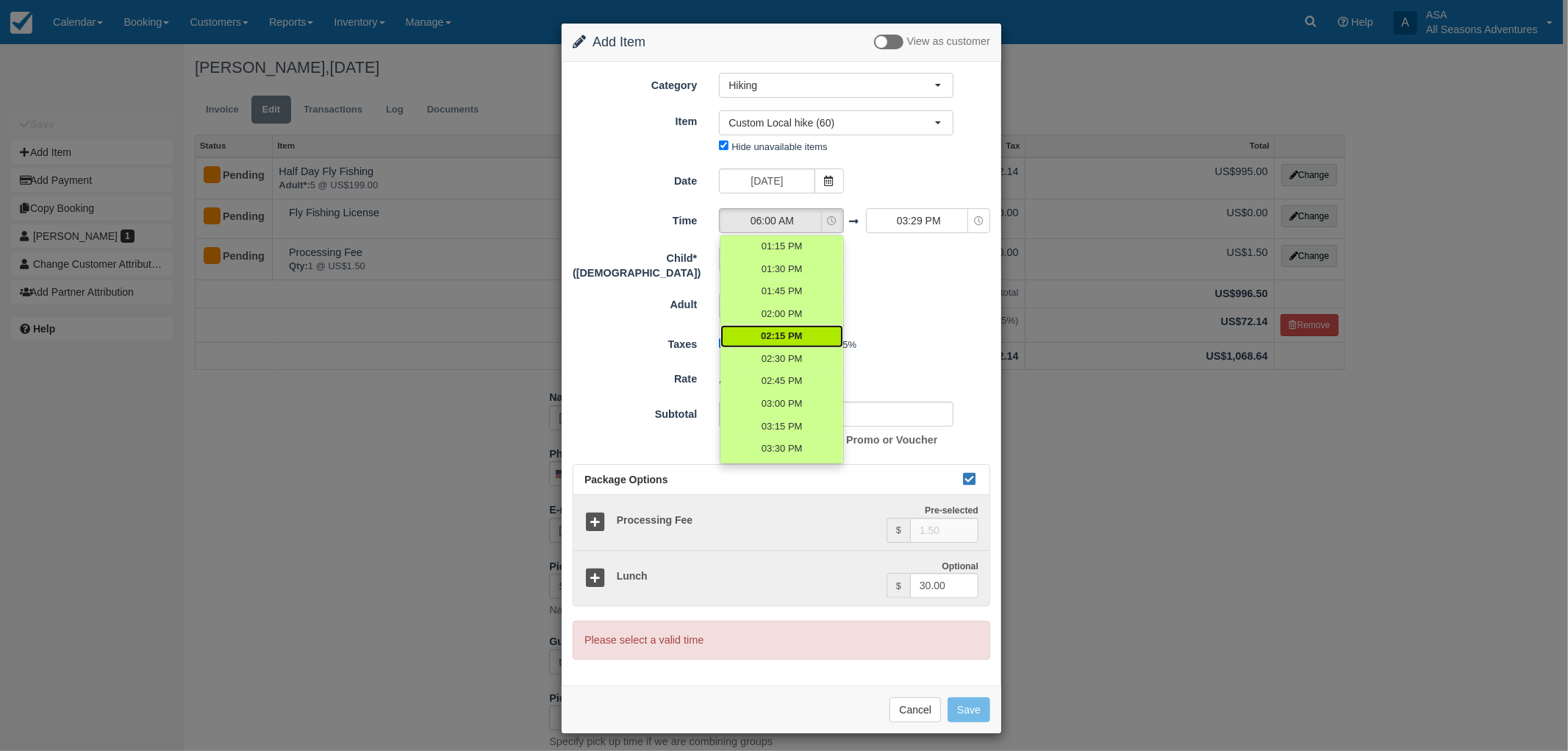
scroll to position [571, 0]
click at [790, 348] on span "01:30 PM" at bounding box center [782, 351] width 42 height 14
select select "13:30"
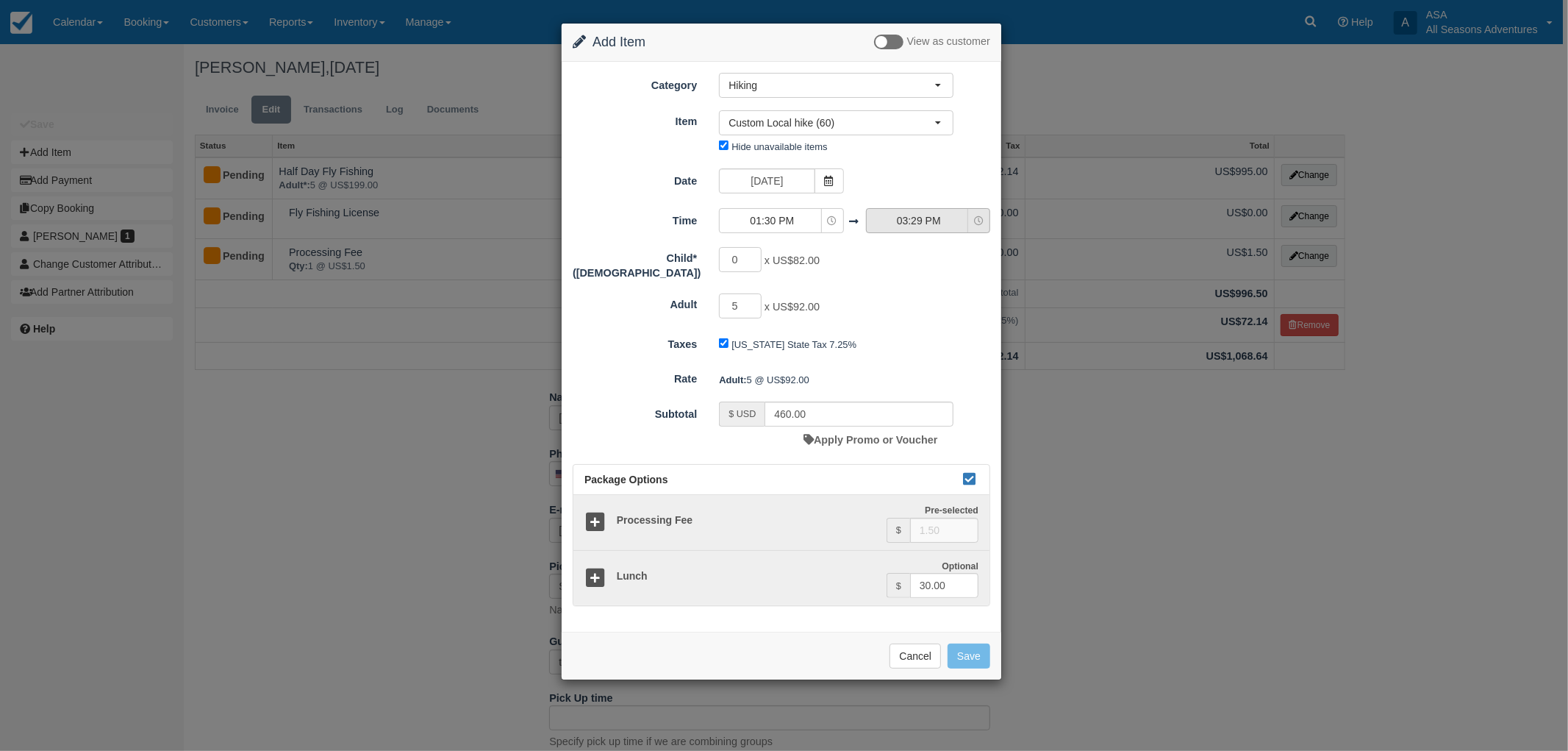
click at [934, 221] on span "03:29 PM" at bounding box center [920, 220] width 105 height 15
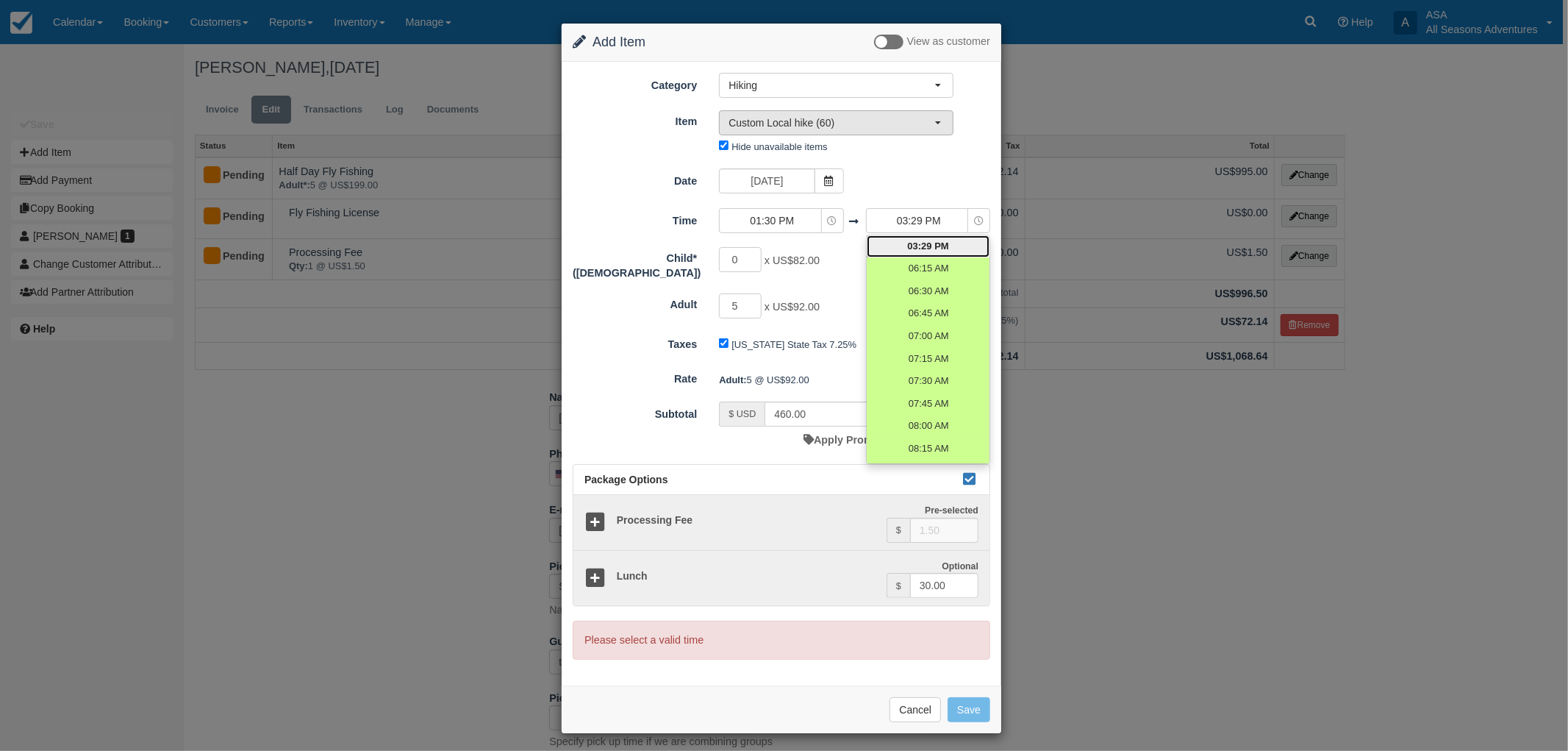
click at [908, 126] on span "Custom Local hike (60)" at bounding box center [831, 123] width 206 height 15
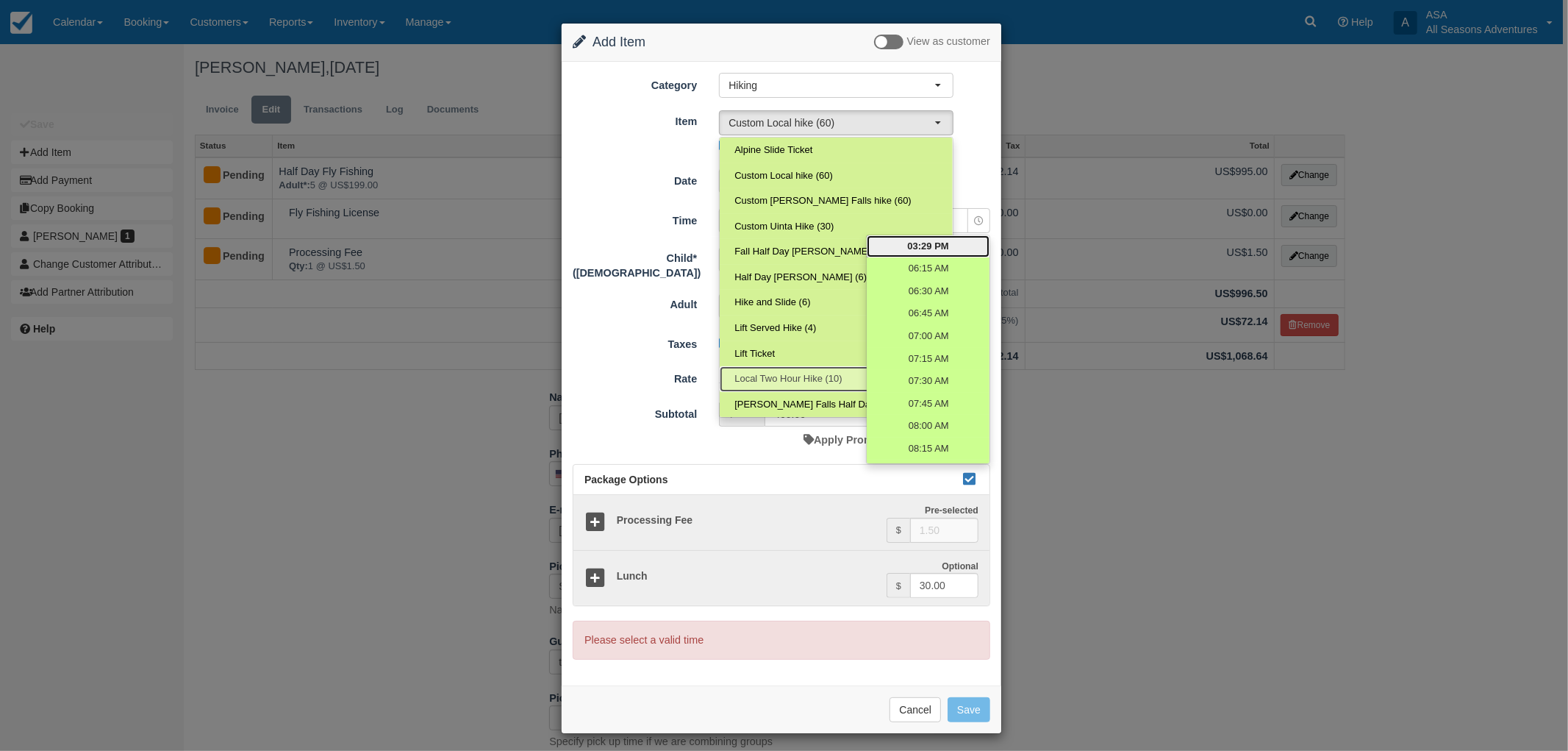
click at [801, 377] on span "Local Two Hour Hike (10)" at bounding box center [787, 378] width 107 height 14
select select "12"
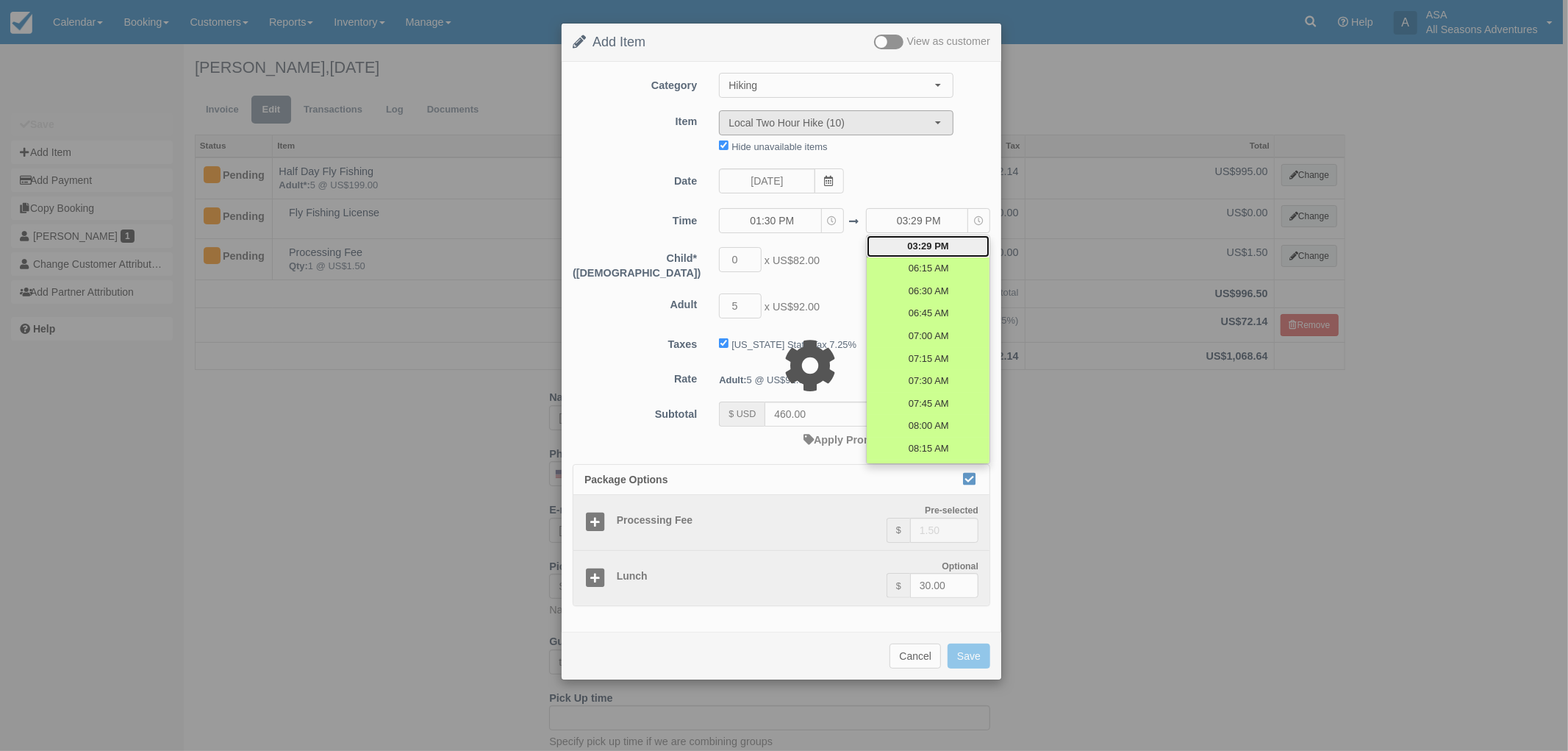
type input "184.00"
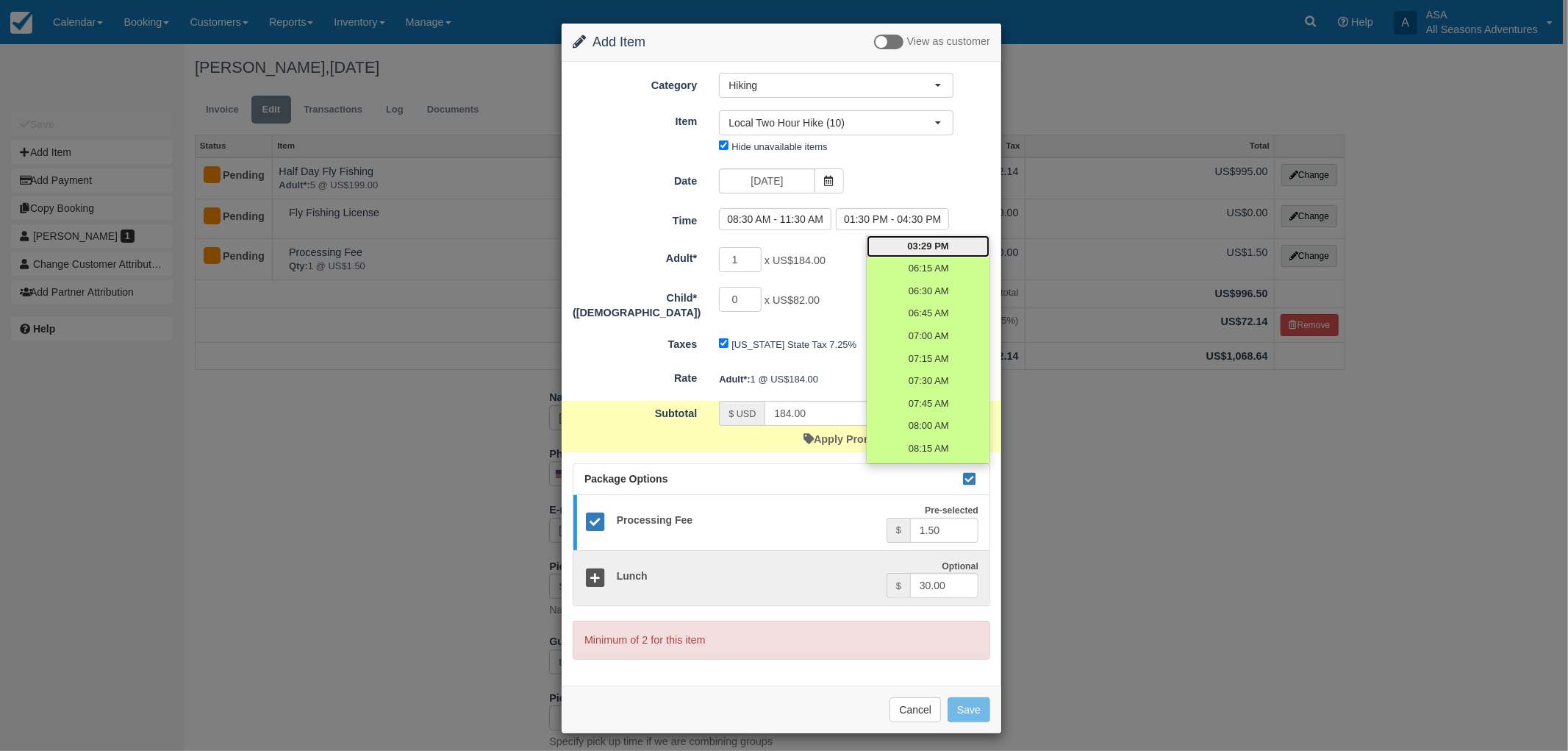
drag, startPoint x: 938, startPoint y: 170, endPoint x: 945, endPoint y: 180, distance: 12.2
click at [943, 175] on div "Date 09/03/25" at bounding box center [782, 182] width 440 height 28
click at [947, 195] on div "Date 09/03/25" at bounding box center [782, 182] width 440 height 28
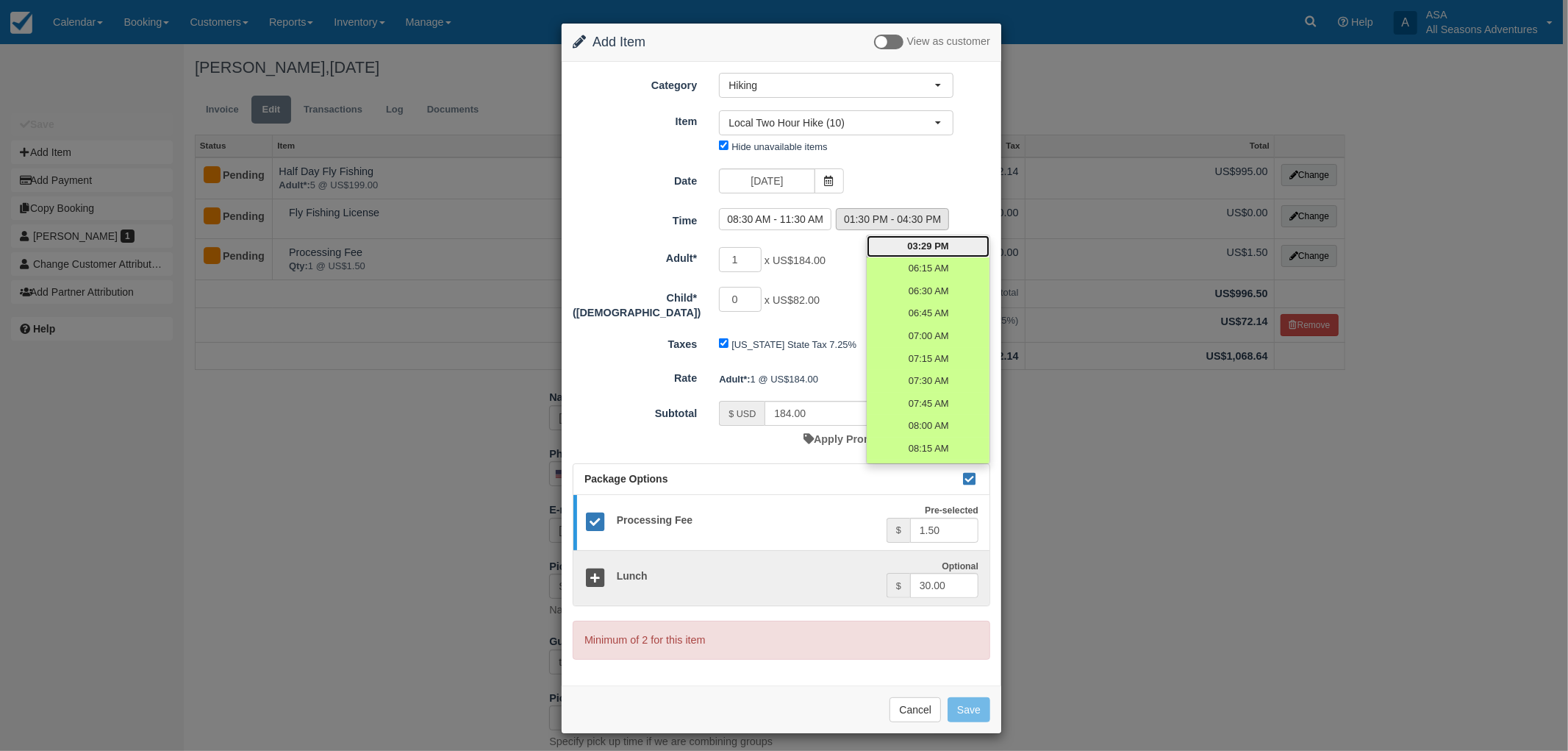
click at [895, 215] on label "01:30 PM - 04:30 PM" at bounding box center [892, 219] width 113 height 22
radio input "true"
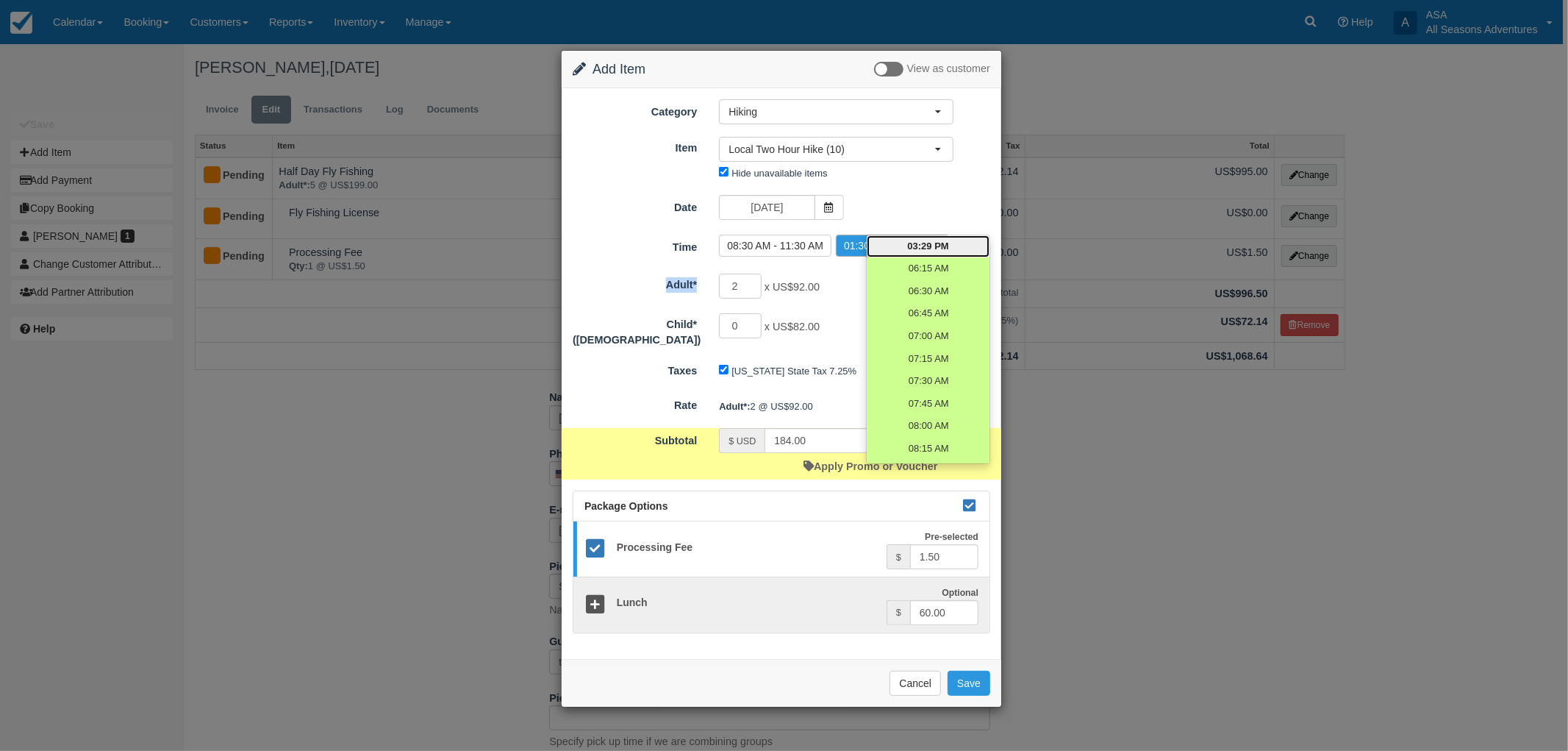
drag, startPoint x: 744, startPoint y: 259, endPoint x: 702, endPoint y: 259, distance: 42.0
click at [709, 259] on form "Category Hiking Rafting the Weber River Mountain Biking Hiking Fly Fishing Dogs…" at bounding box center [782, 365] width 417 height 533
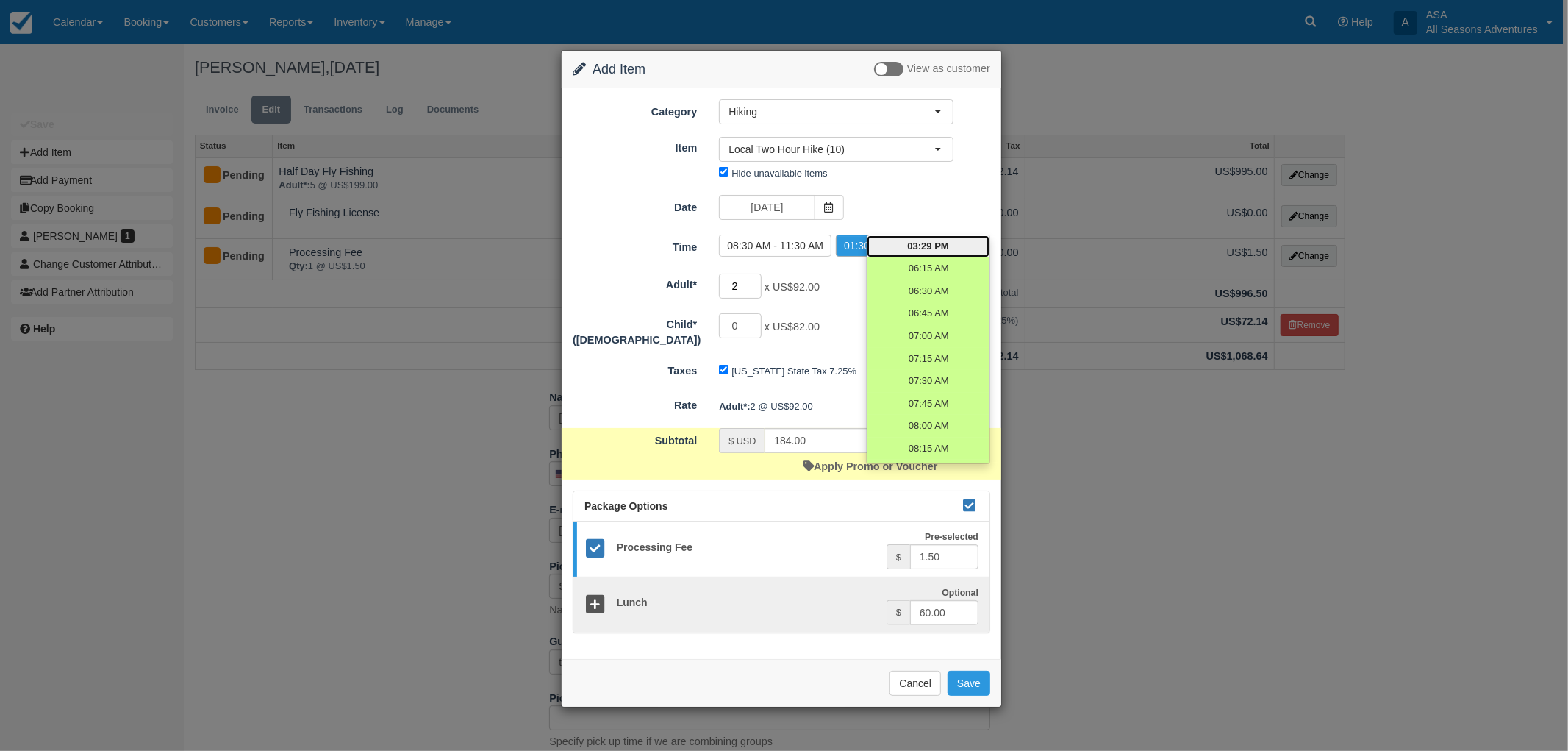
drag, startPoint x: 739, startPoint y: 287, endPoint x: 717, endPoint y: 276, distance: 24.6
click at [723, 287] on input "2" at bounding box center [740, 286] width 42 height 25
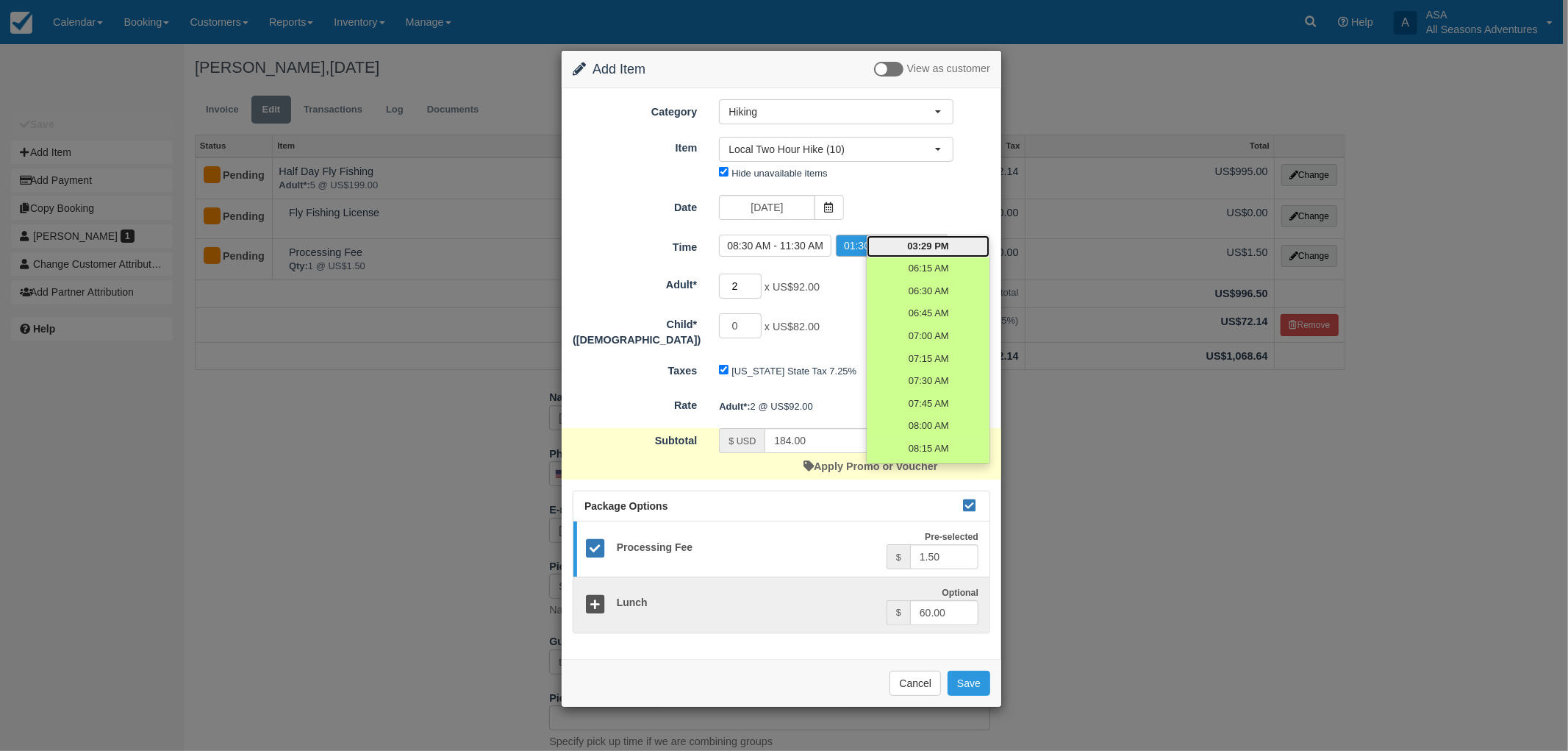
type input "5"
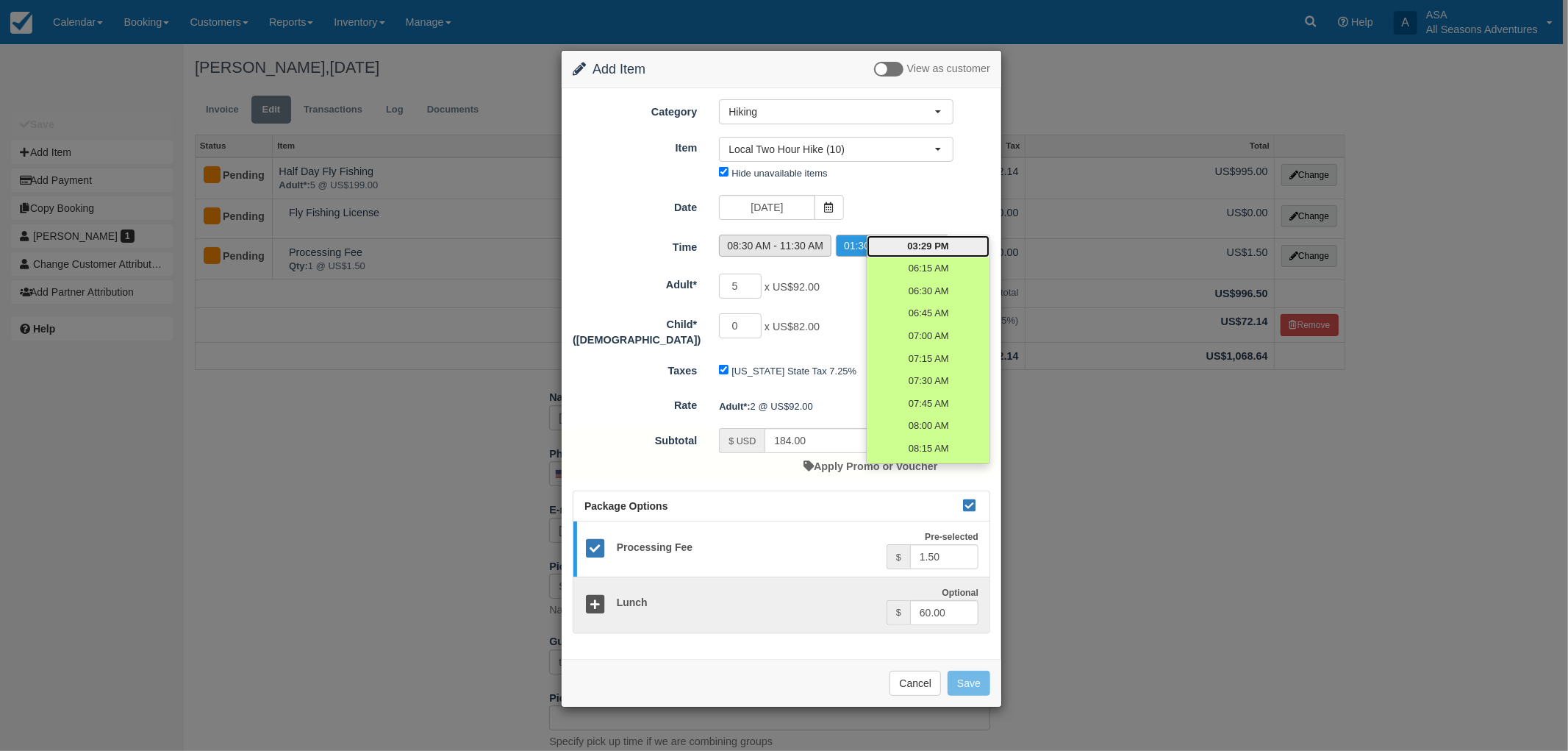
type input "460.00"
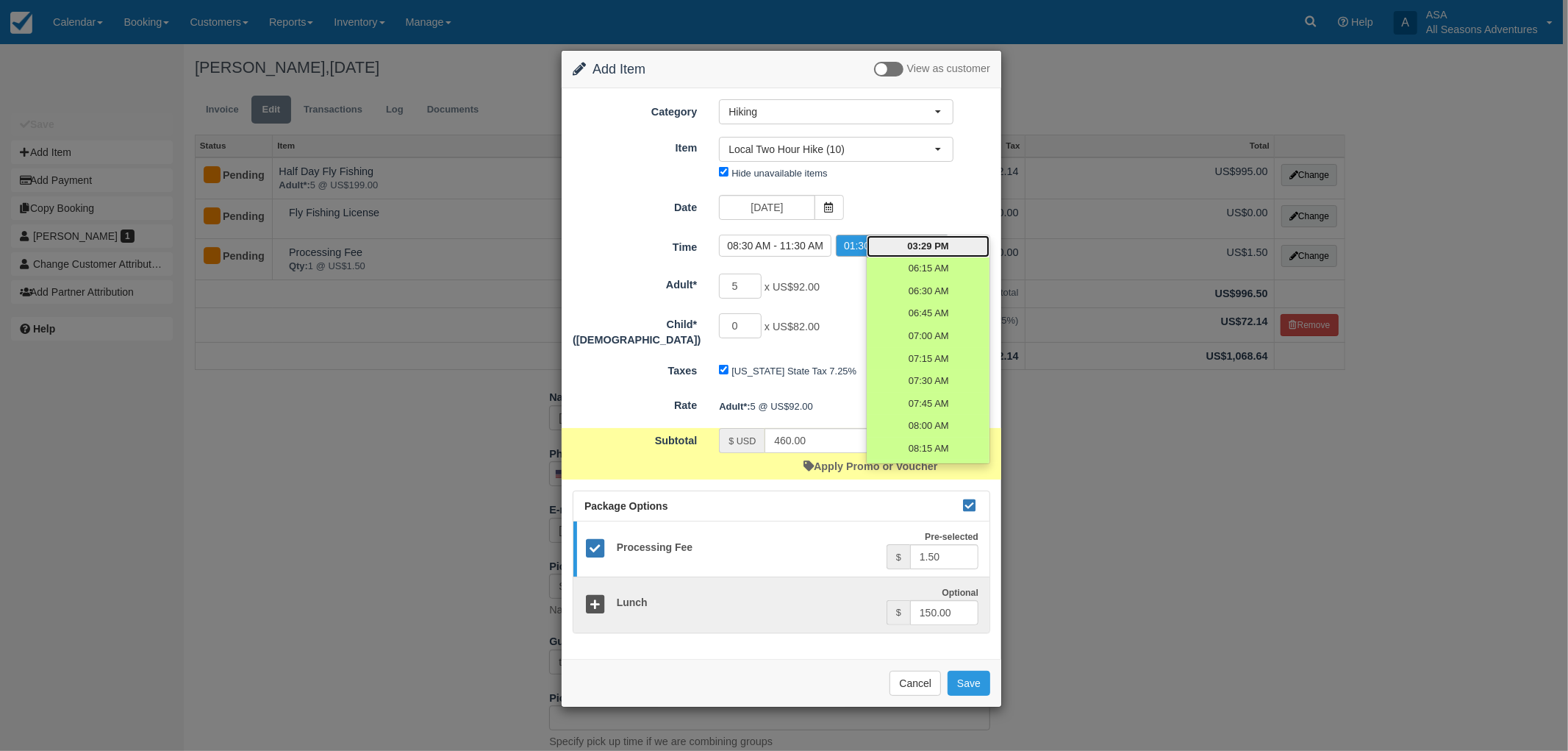
click at [835, 316] on div "0 x US$82.00" at bounding box center [836, 328] width 257 height 28
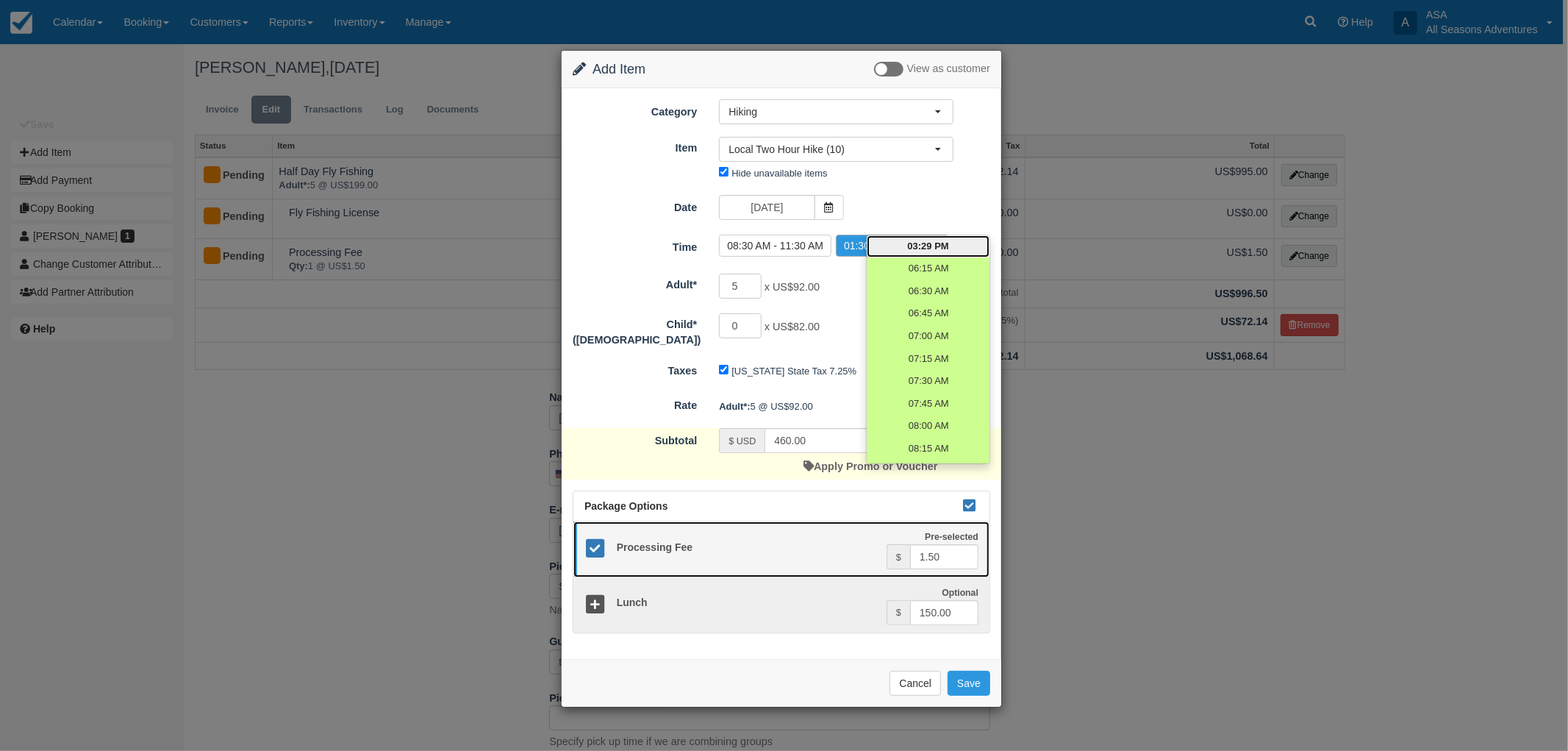
click at [592, 548] on icon at bounding box center [595, 549] width 22 height 22
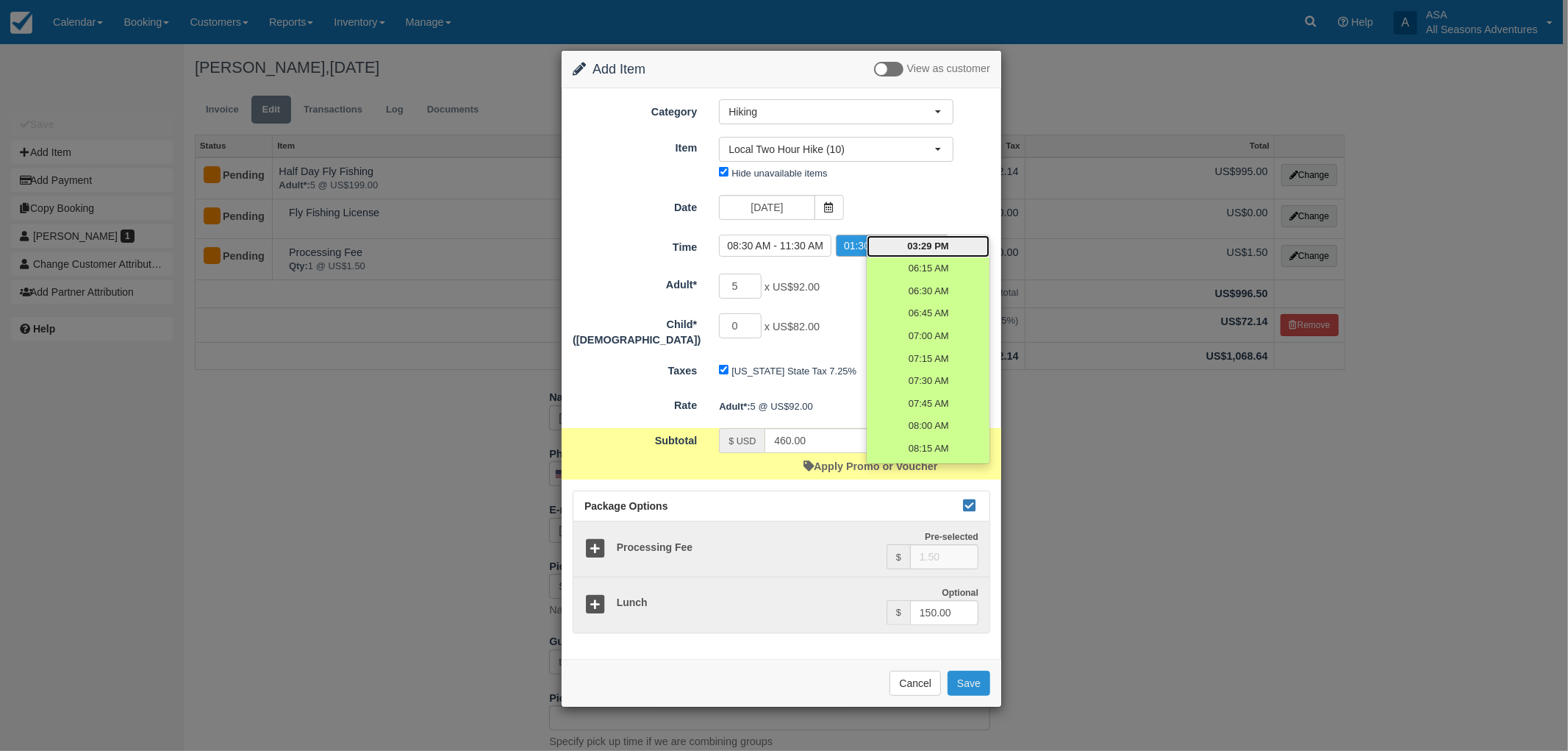
click at [975, 677] on button "Save" at bounding box center [969, 683] width 42 height 25
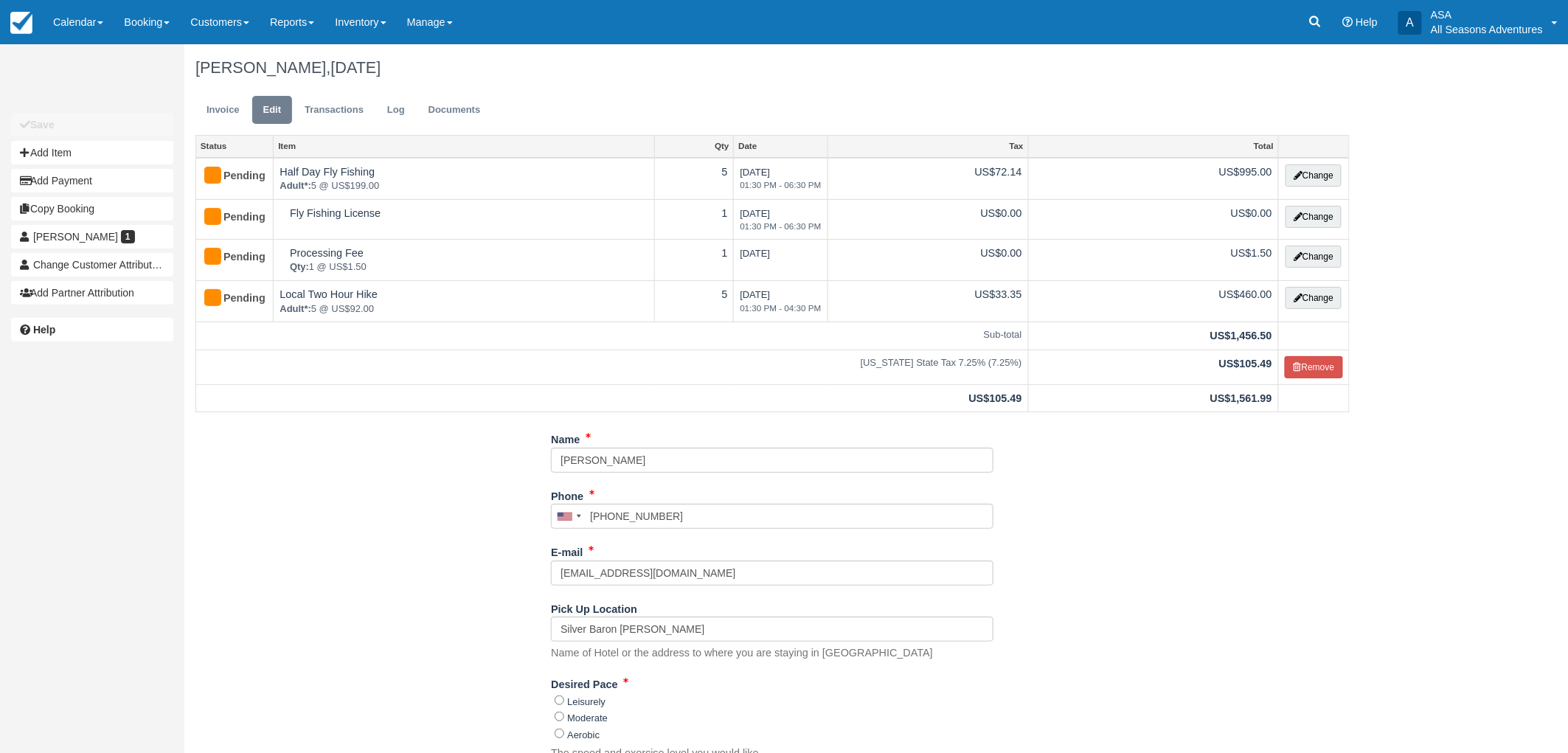
click at [1139, 537] on div "Name [PERSON_NAME] Phone [GEOGRAPHIC_DATA] +1 [GEOGRAPHIC_DATA] +1 [GEOGRAPHIC_…" at bounding box center [772, 711] width 1176 height 570
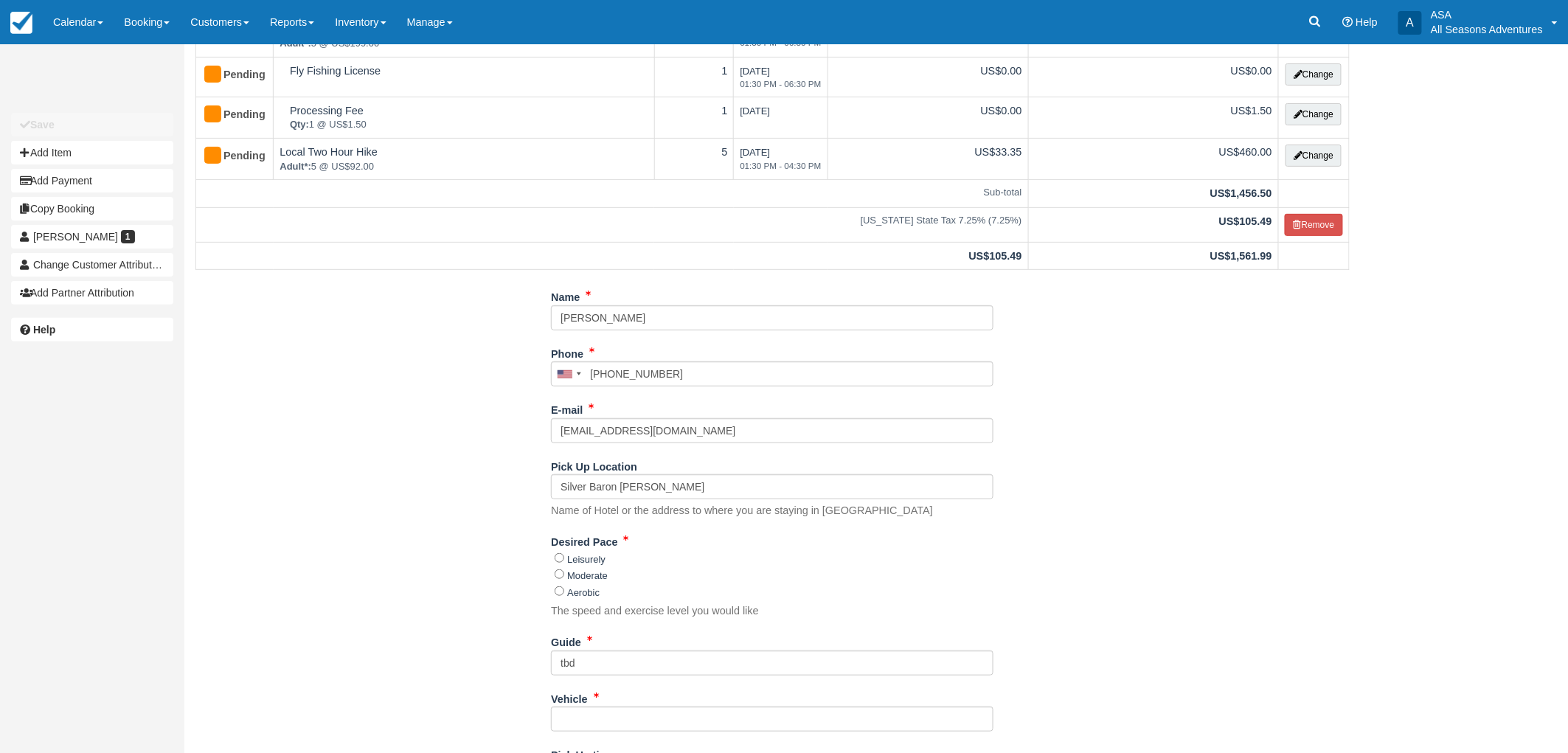
scroll to position [244, 0]
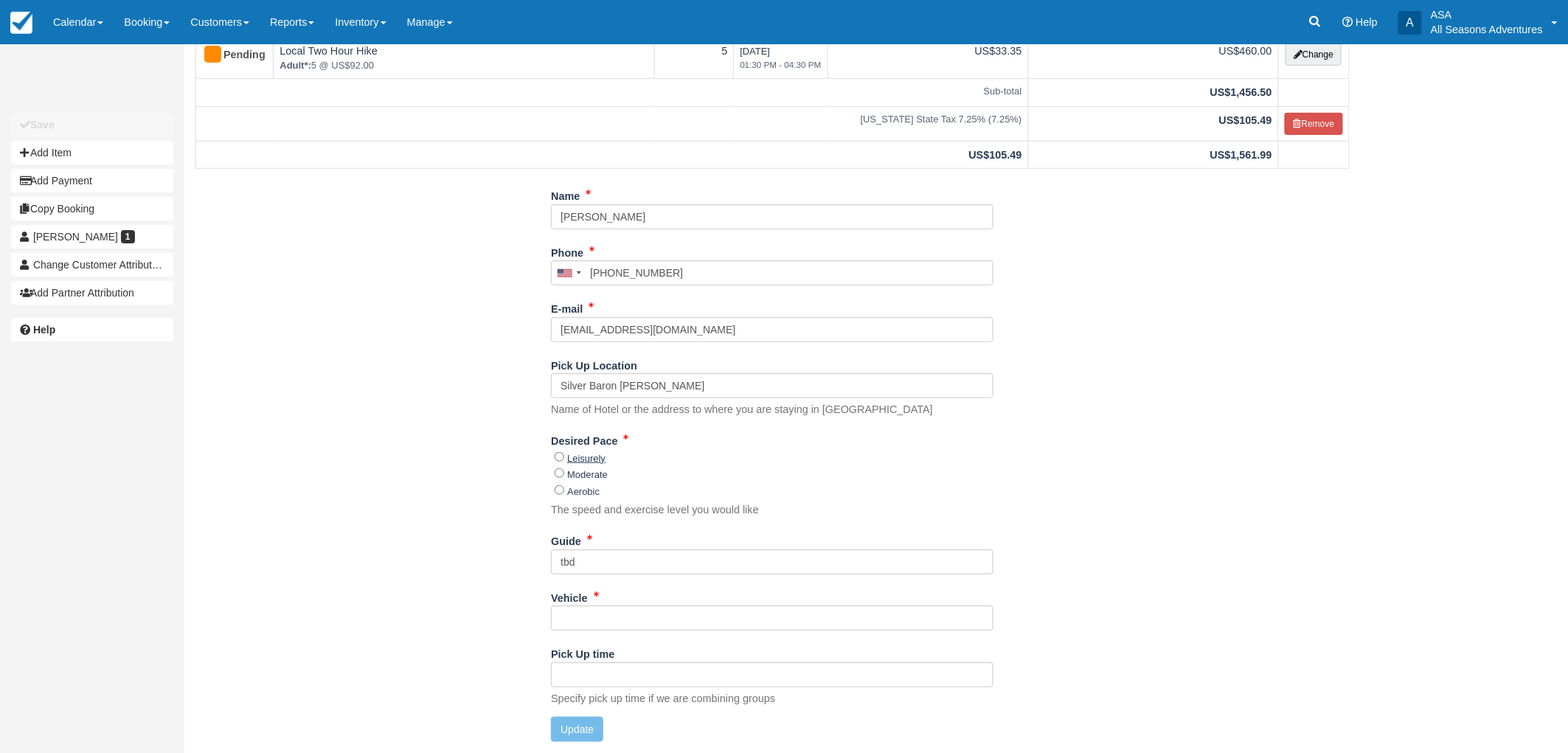
click at [583, 457] on label "Leisurely" at bounding box center [586, 458] width 38 height 11
click at [564, 457] on input "Leisurely" at bounding box center [559, 456] width 9 height 9
radio input "true"
click at [591, 615] on input "Vehicle" at bounding box center [772, 618] width 443 height 25
type input "tbd"
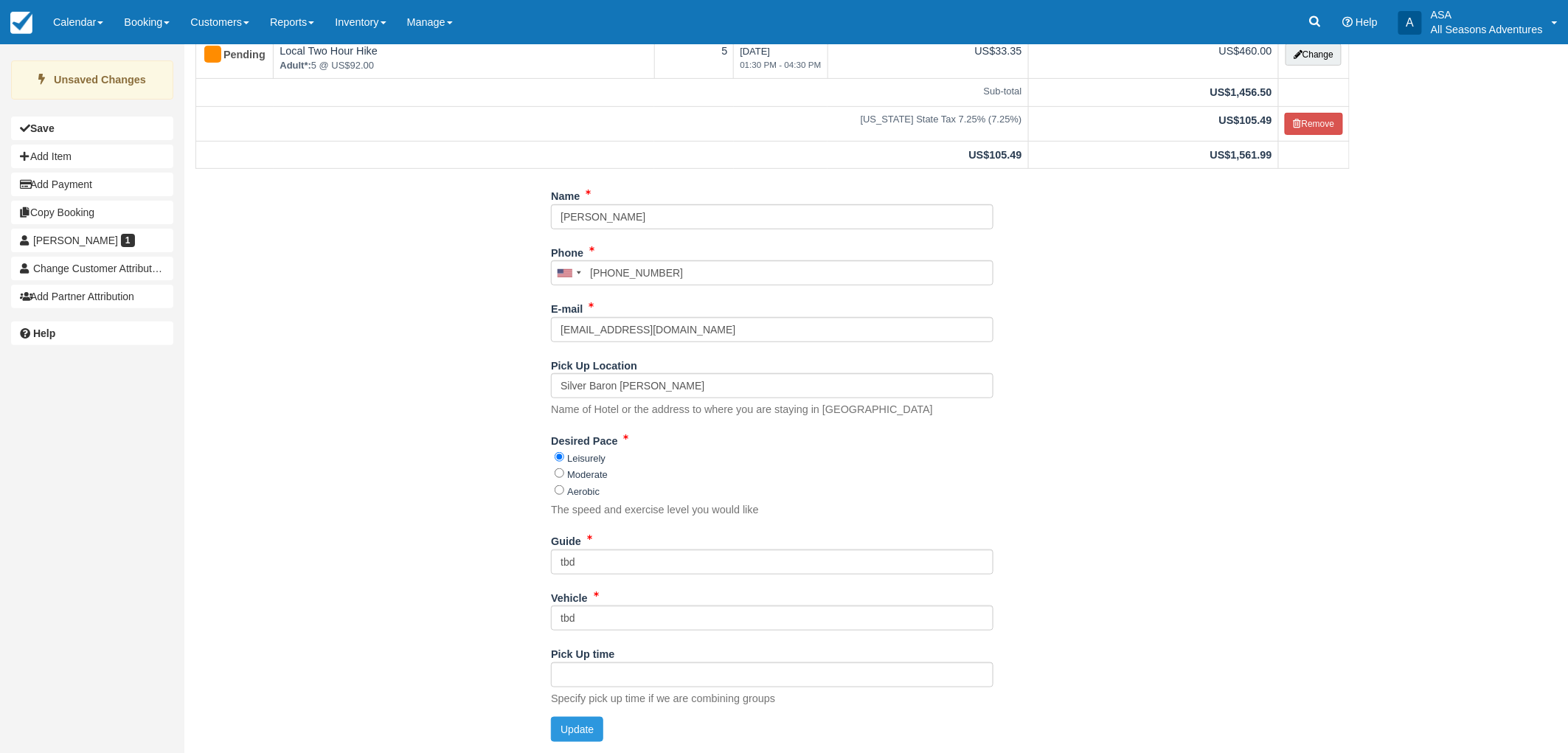
click at [500, 598] on div "Name Laura Kitteredge Phone United States +1 Canada +1 United Kingdom +44 Afgha…" at bounding box center [772, 468] width 1176 height 570
click at [580, 730] on button "Update" at bounding box center [577, 729] width 53 height 25
type input "[PHONE_NUMBER]"
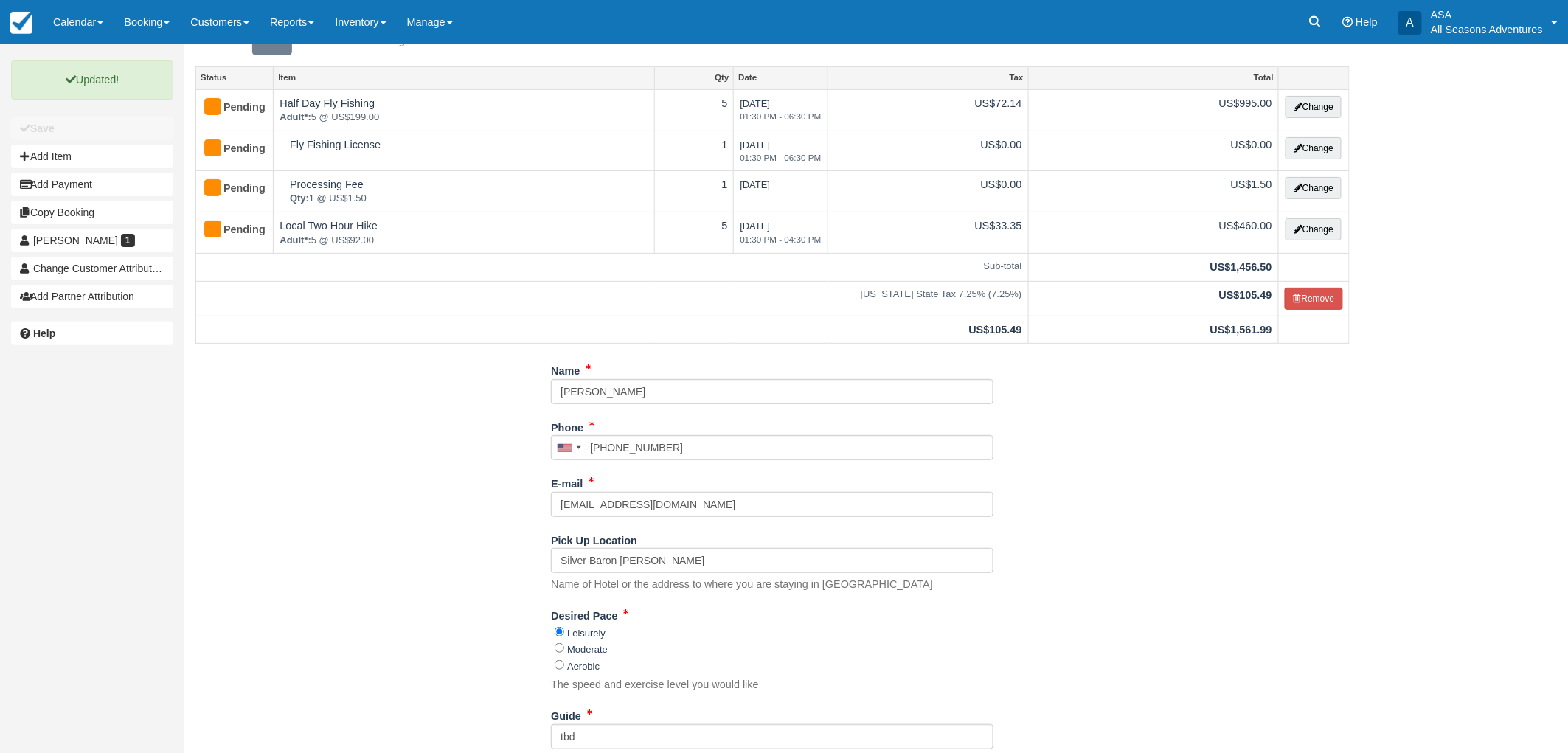
scroll to position [0, 0]
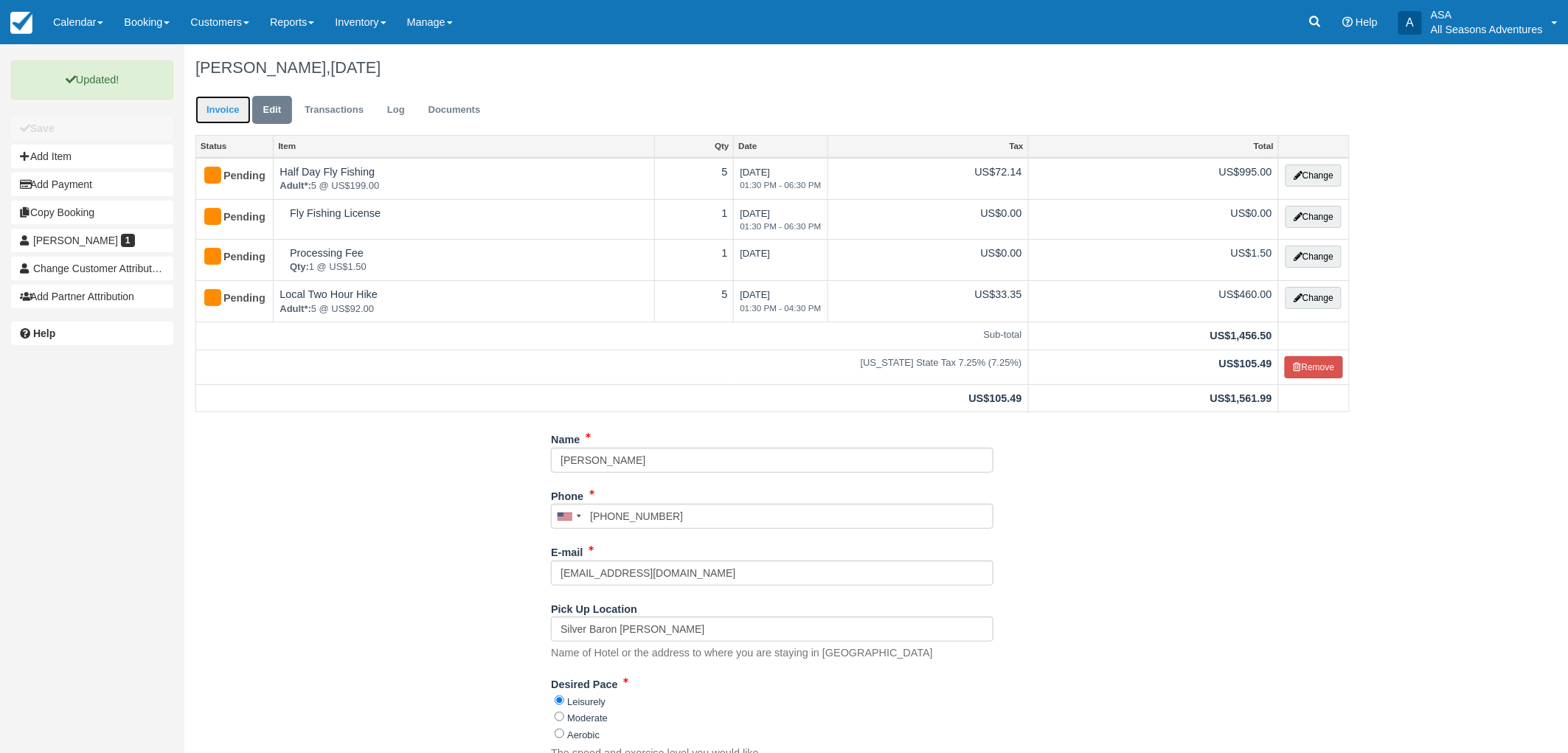
click at [220, 112] on link "Invoice" at bounding box center [223, 110] width 55 height 28
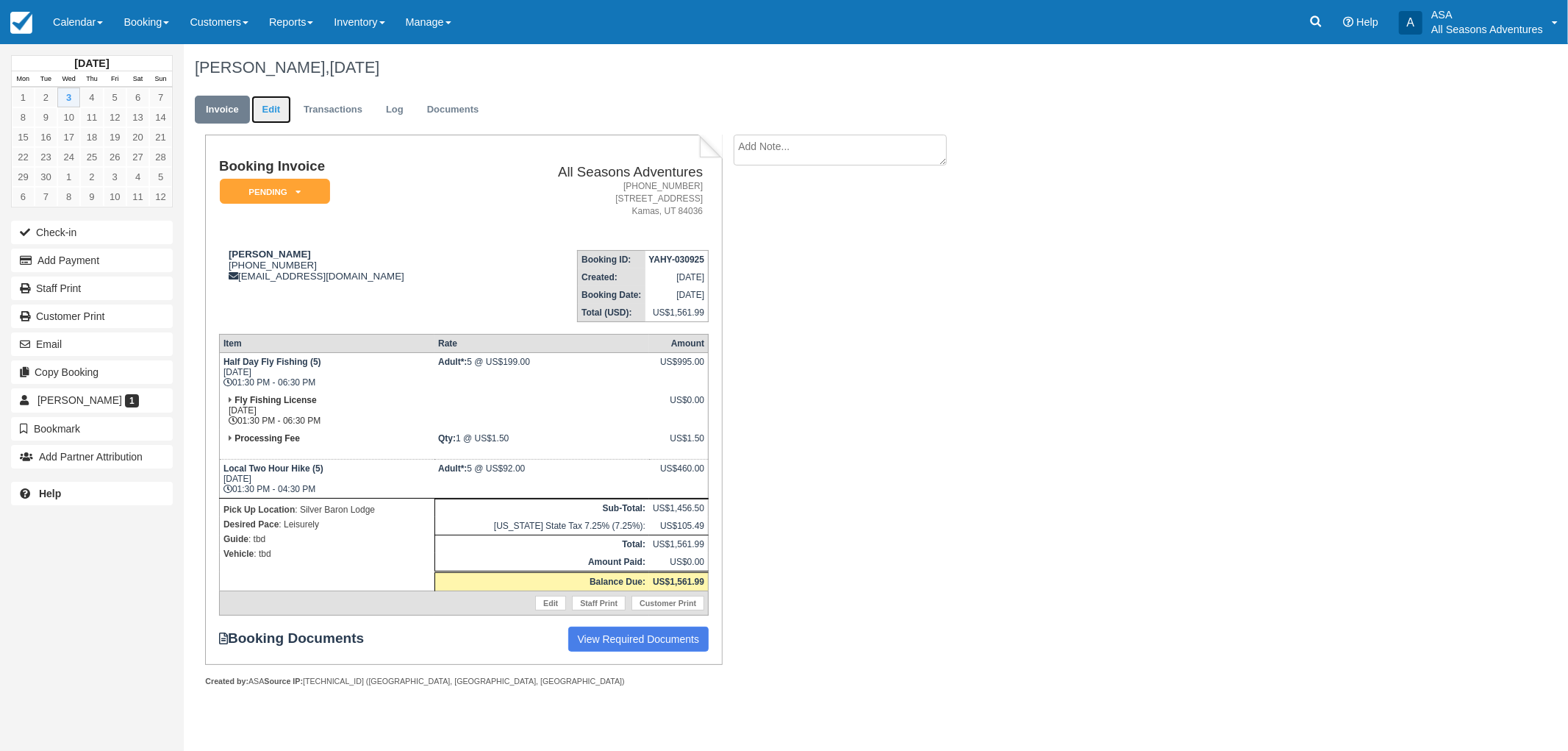
click at [258, 115] on link "Edit" at bounding box center [271, 110] width 40 height 28
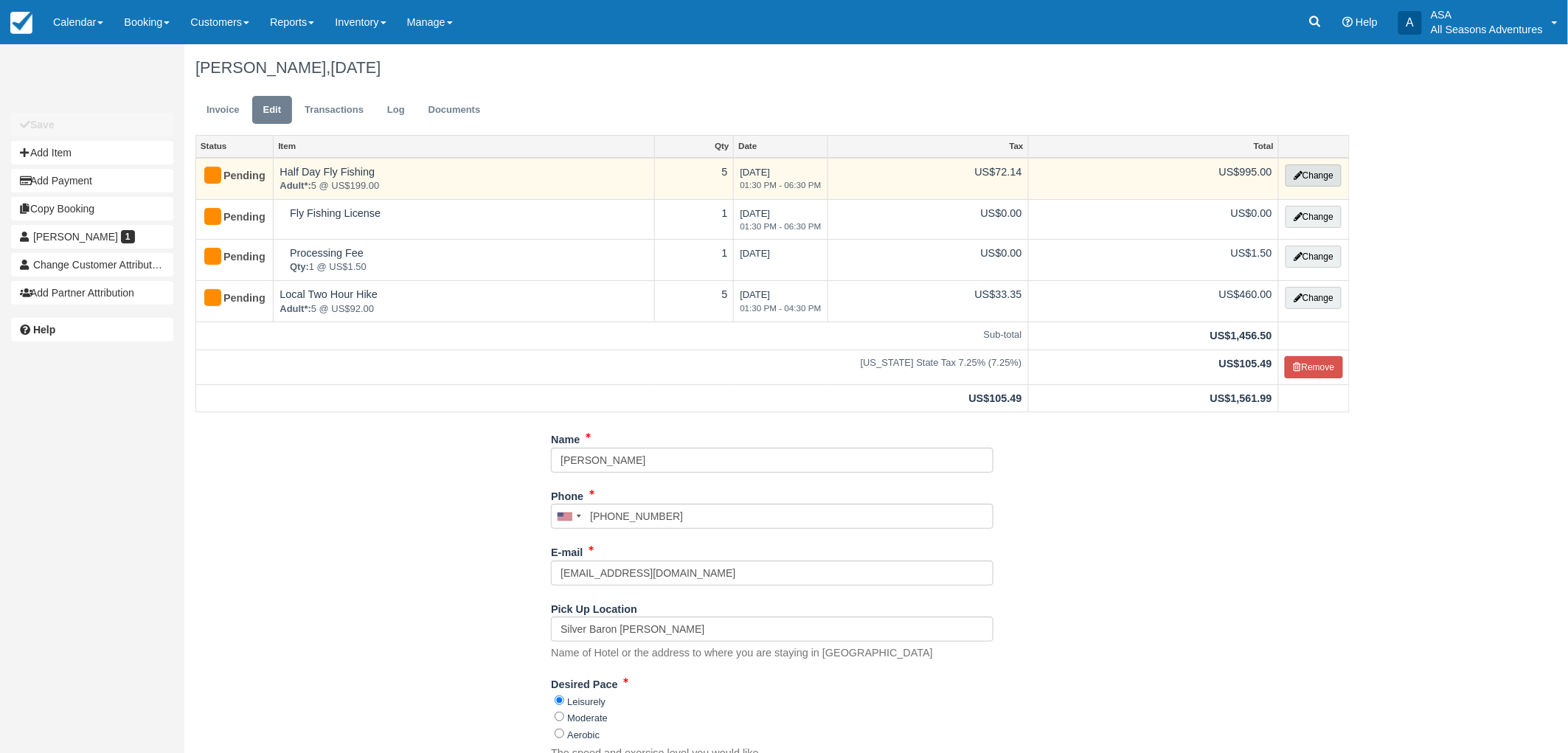
click at [1331, 178] on button "Change" at bounding box center [1313, 175] width 56 height 23
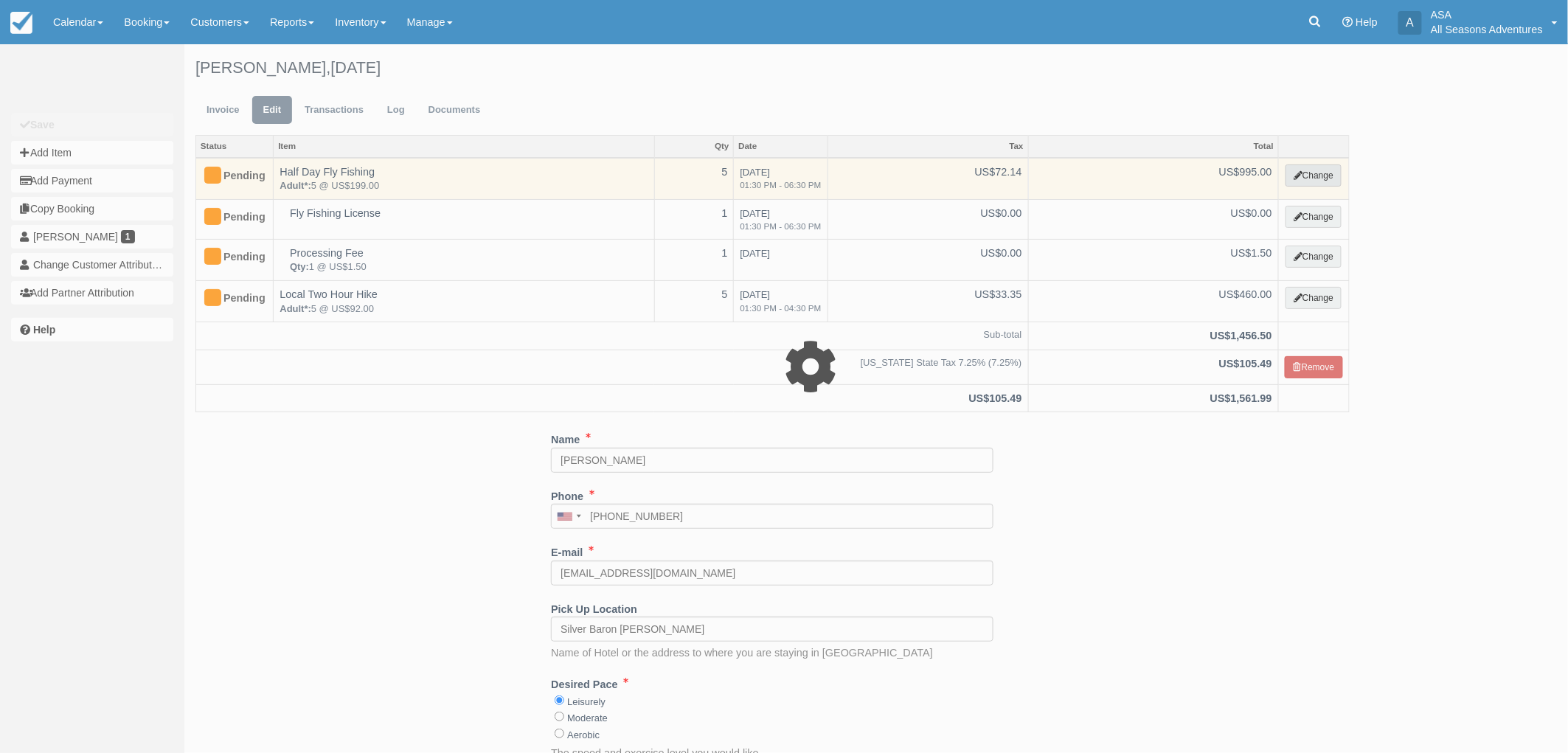
select select "8"
type input "995.00"
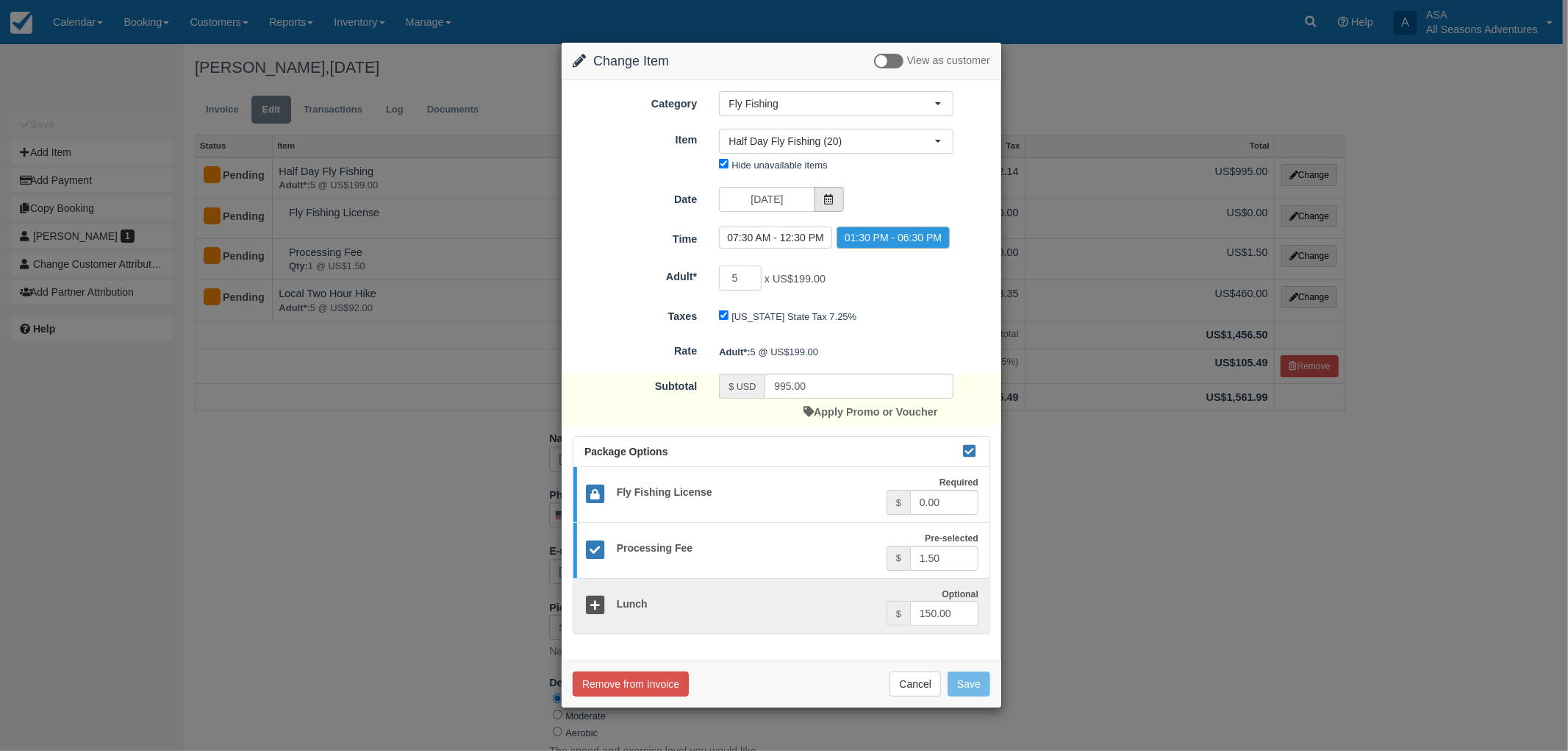
click at [820, 206] on span at bounding box center [829, 200] width 29 height 25
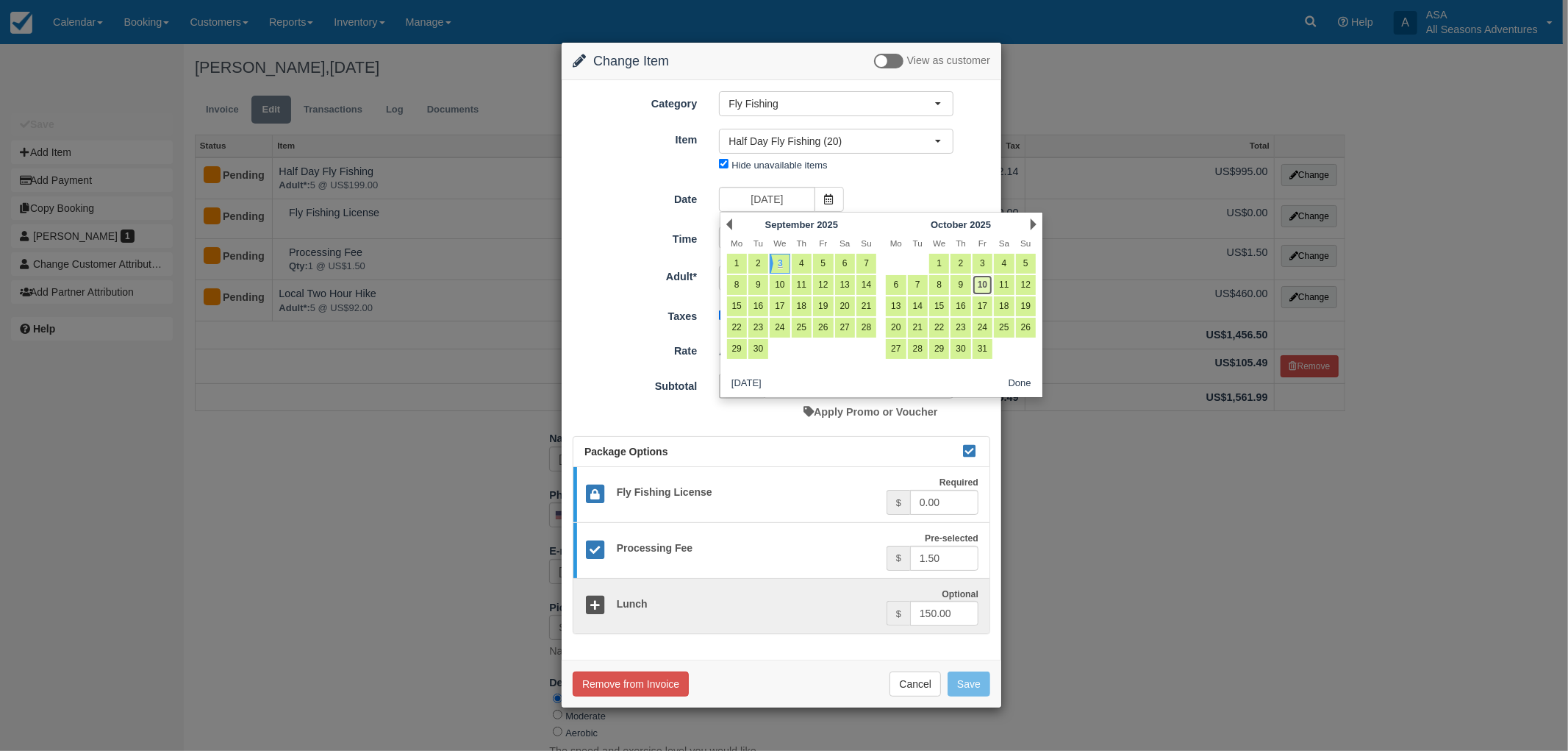
click at [984, 289] on link "10" at bounding box center [983, 285] width 20 height 20
type input "[DATE]"
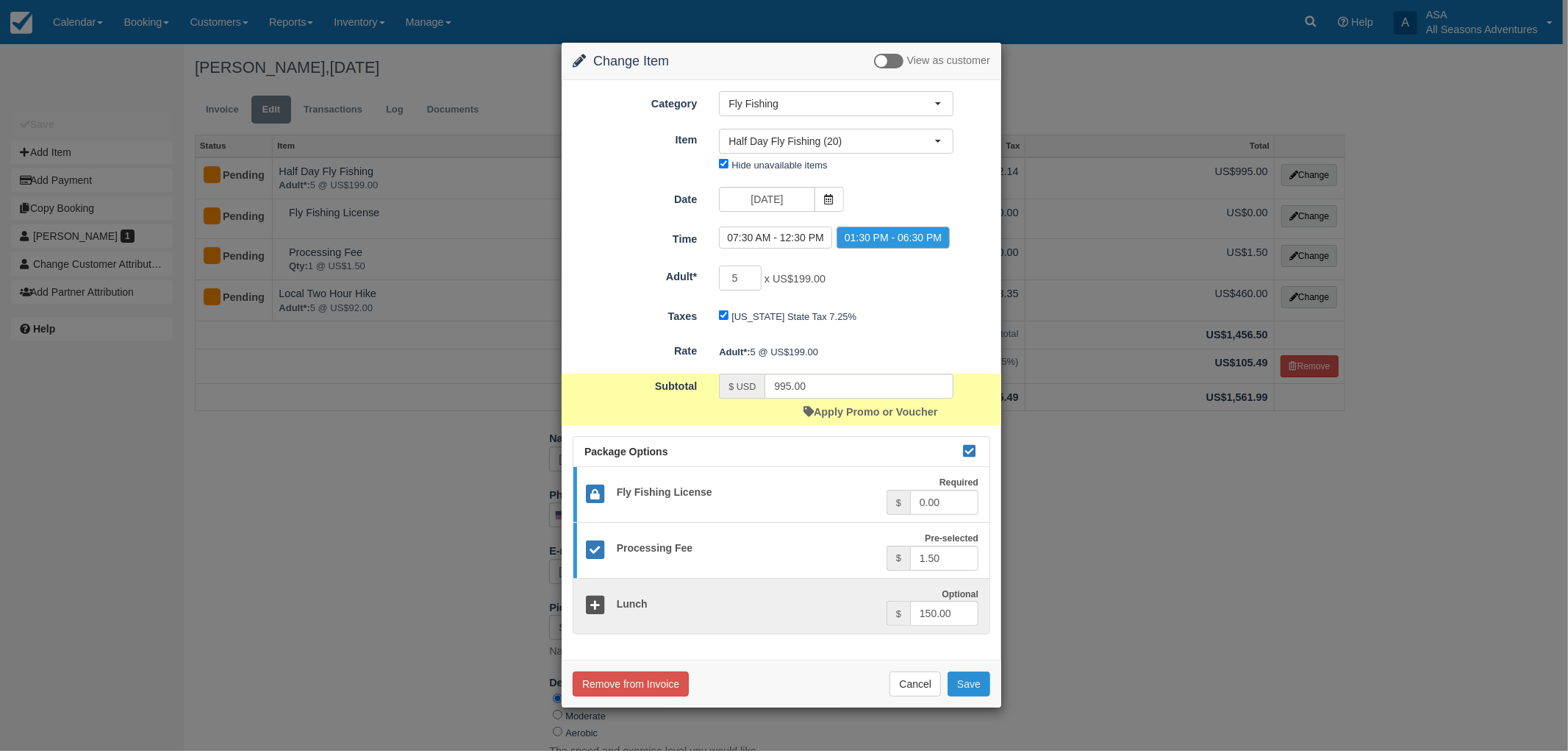
click at [969, 683] on button "Save" at bounding box center [969, 684] width 42 height 25
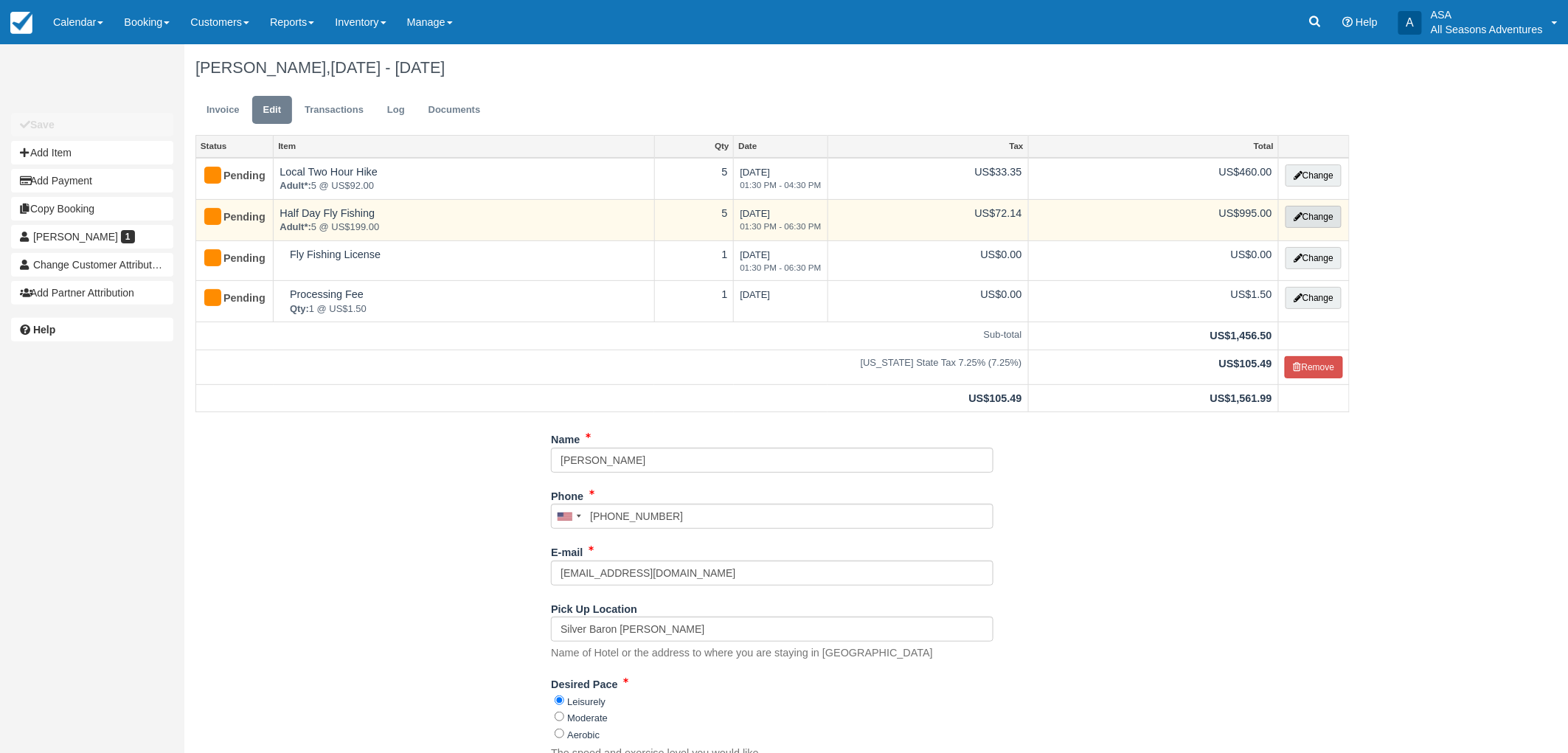
click at [1314, 214] on button "Change" at bounding box center [1313, 217] width 56 height 23
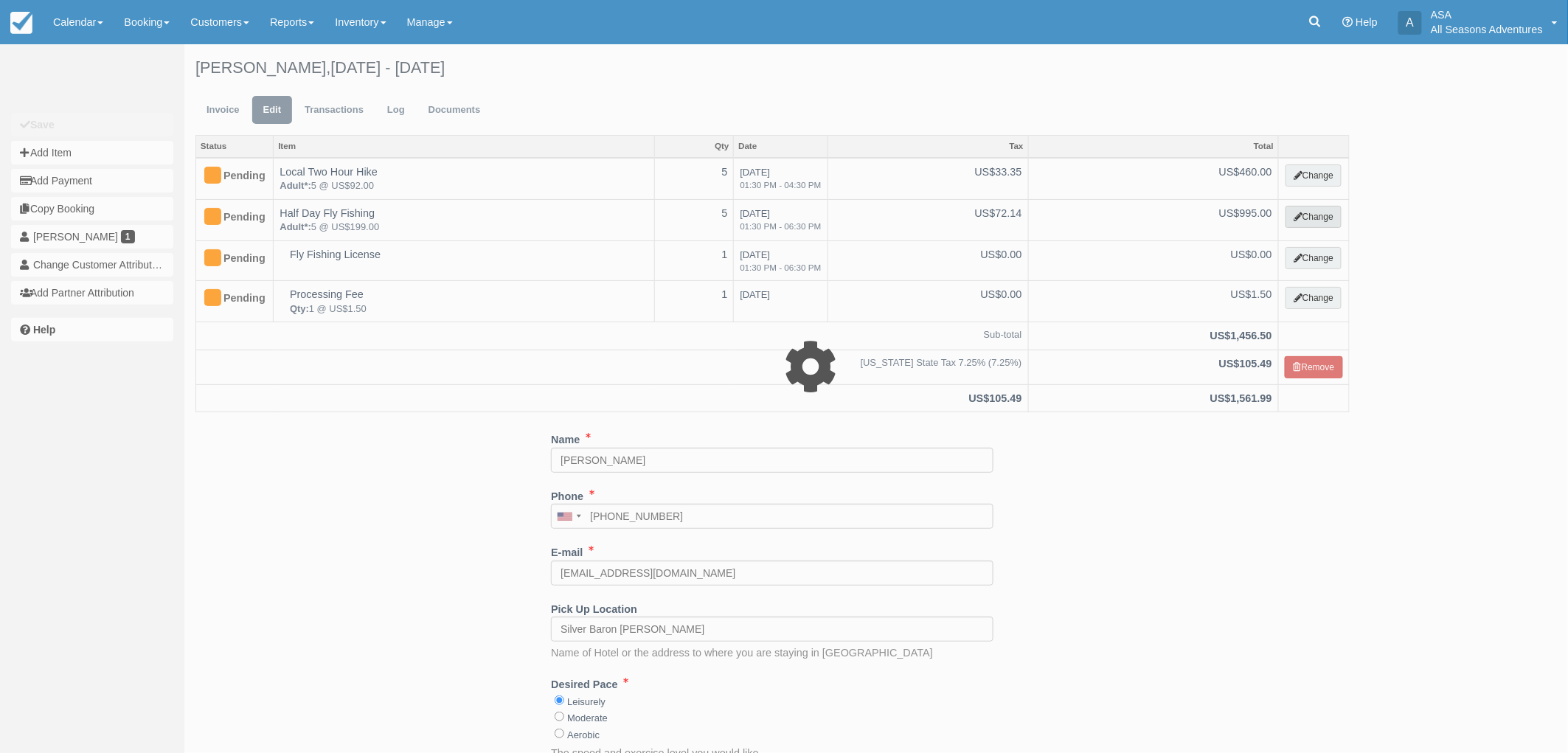
select select "8"
type input "995.00"
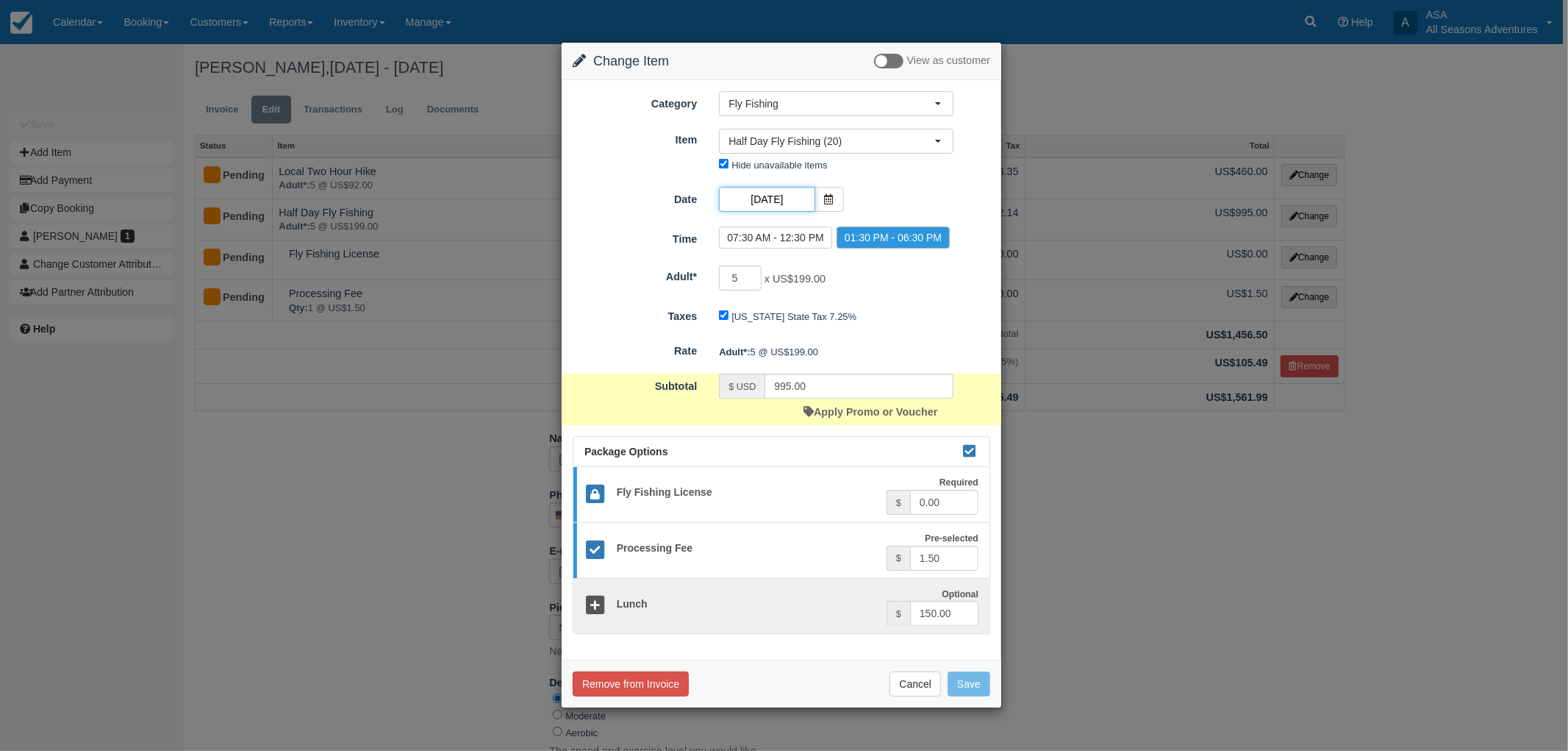
click at [810, 203] on input "[DATE]" at bounding box center [767, 200] width 96 height 25
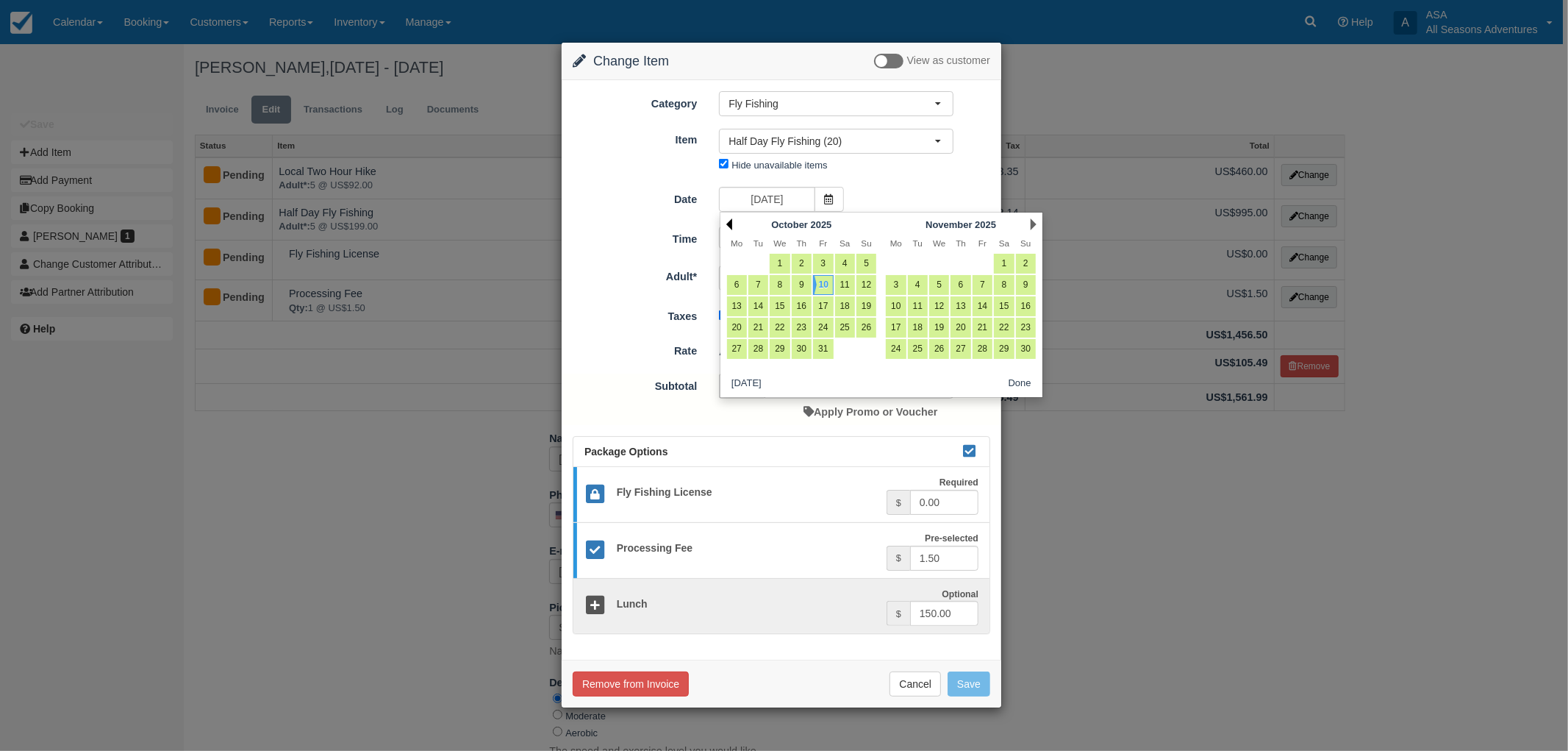
click at [731, 225] on link "Prev" at bounding box center [729, 225] width 6 height 12
click at [783, 289] on link "10" at bounding box center [780, 285] width 20 height 20
type input "09/10/25"
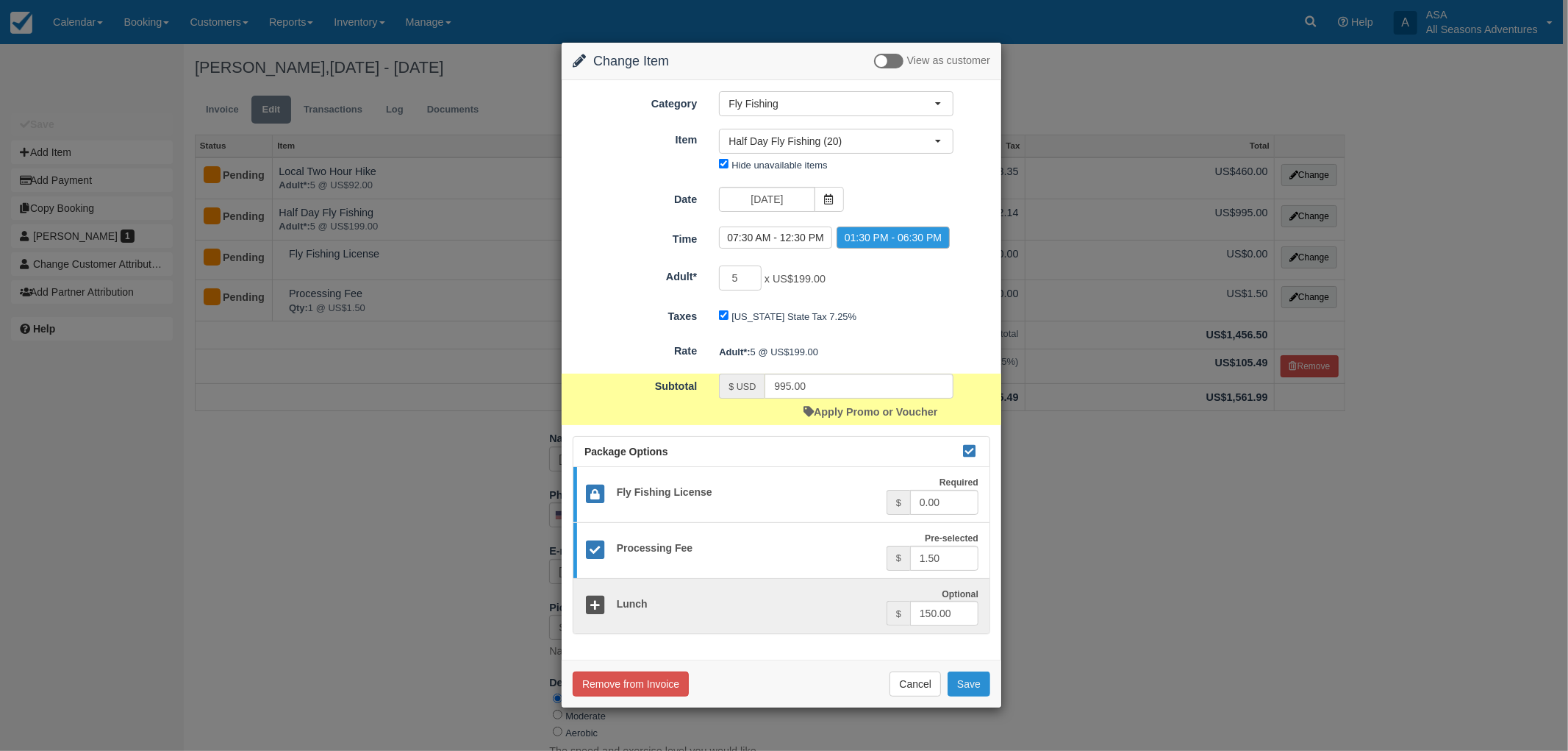
click at [983, 684] on button "Save" at bounding box center [969, 684] width 42 height 25
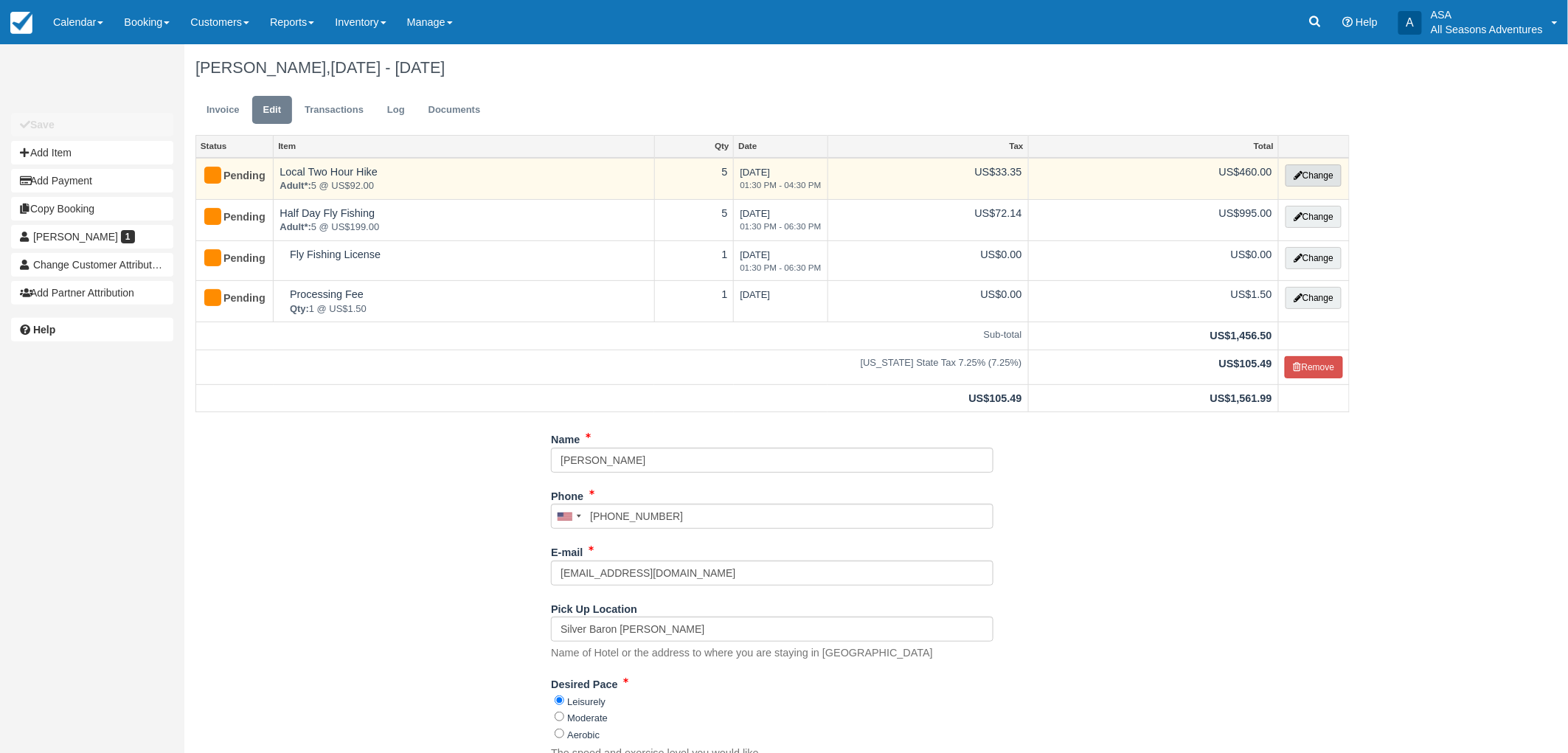
click at [1299, 182] on button "Change" at bounding box center [1313, 175] width 56 height 23
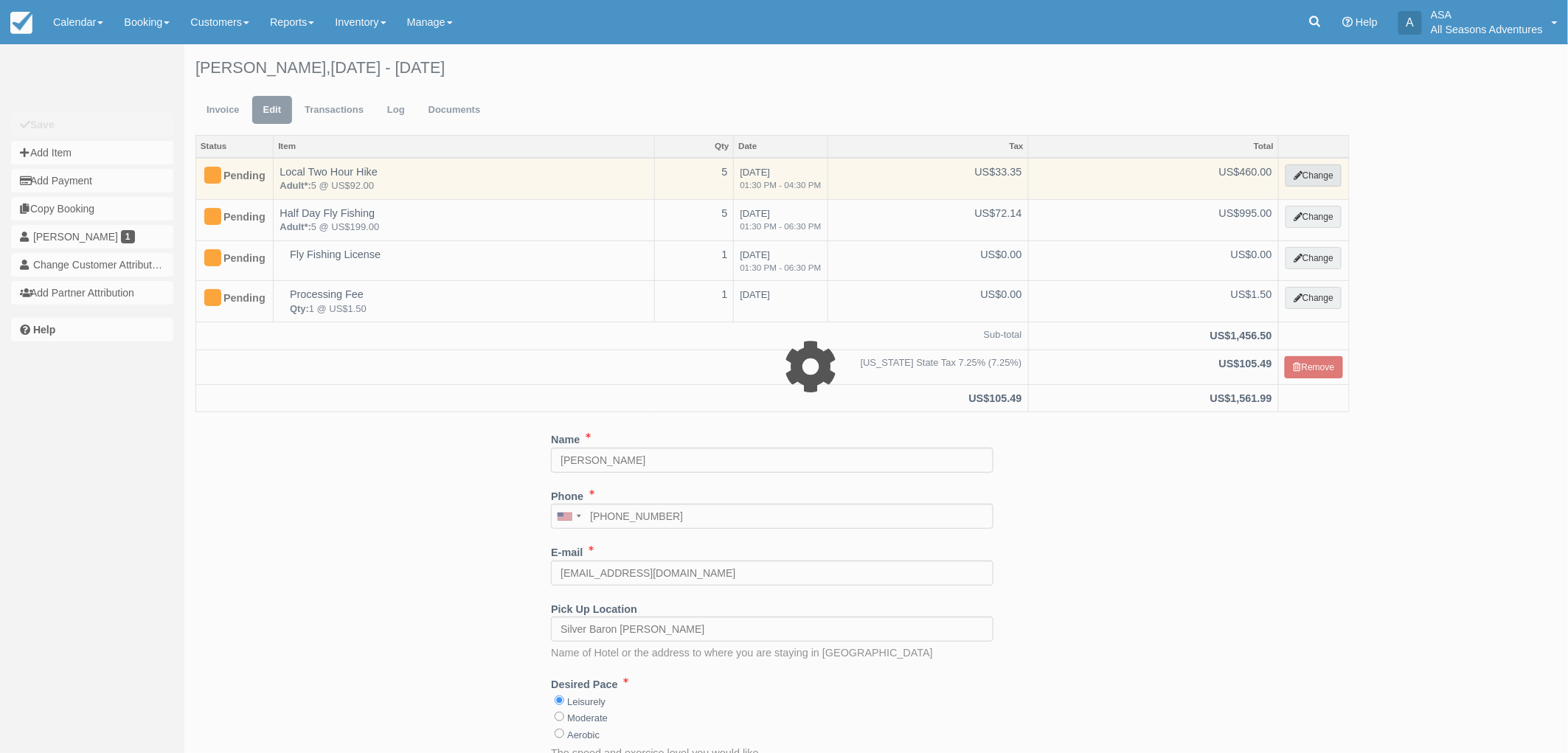
select select "2"
type input "460.00"
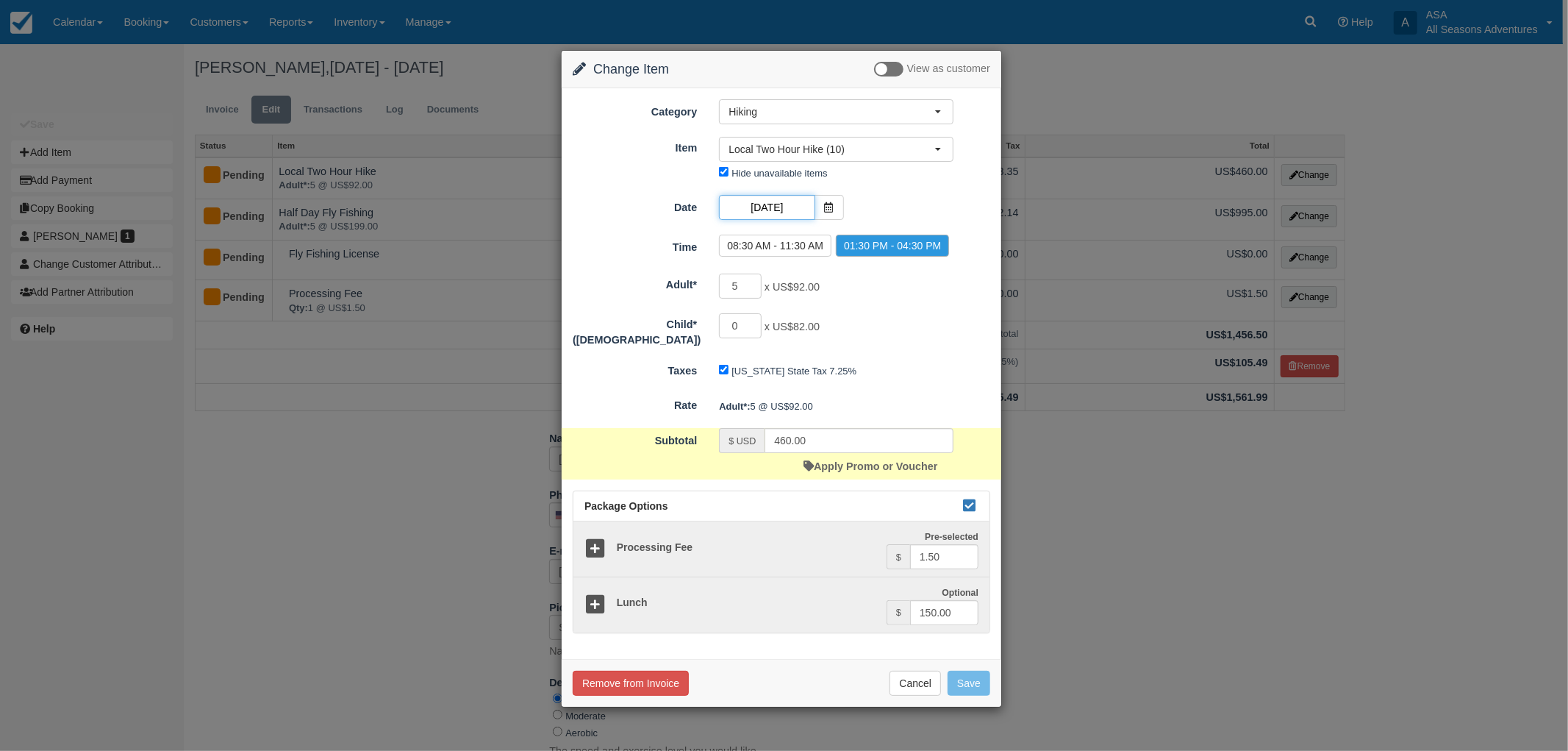
click at [788, 210] on input "09/03/25" at bounding box center [767, 207] width 96 height 25
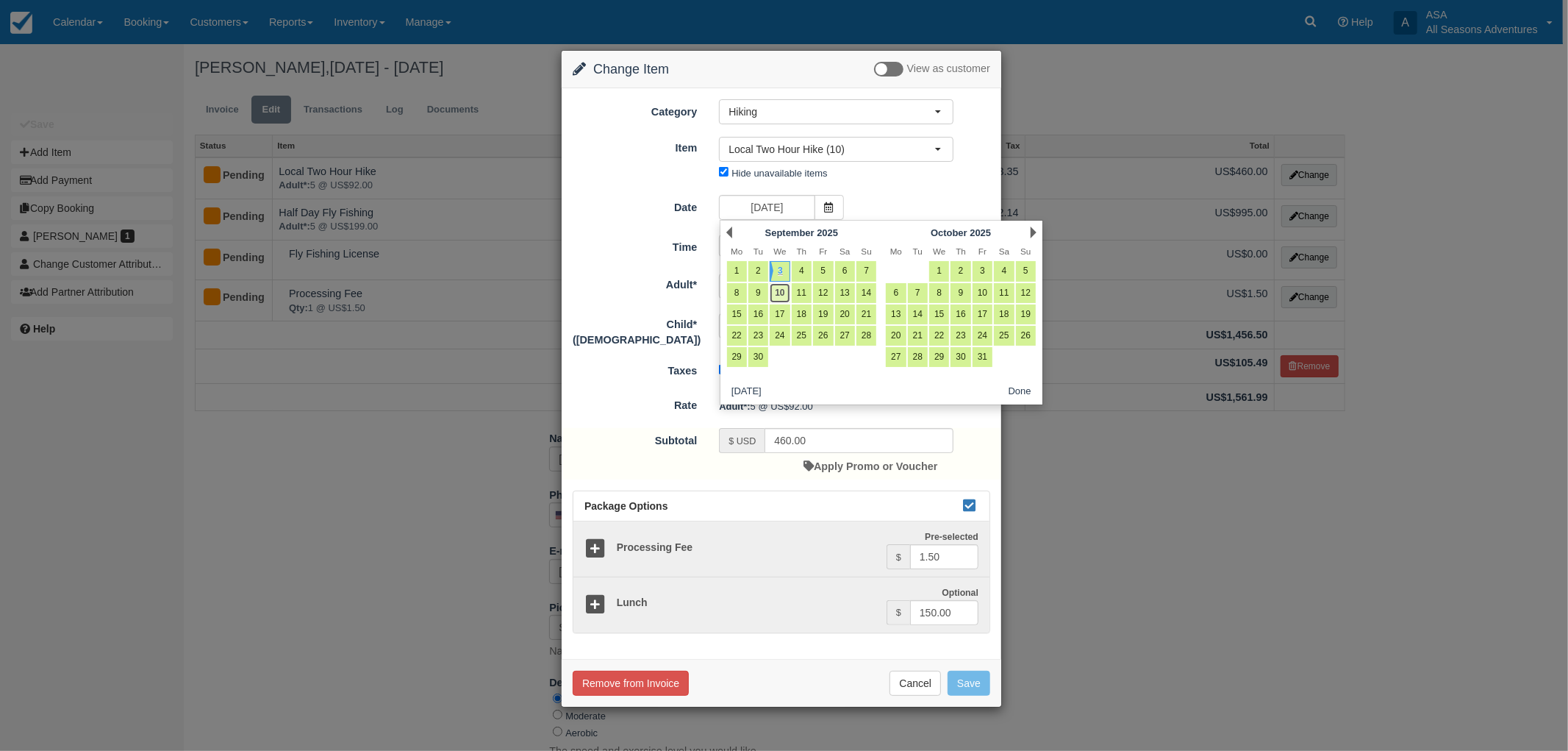
click at [780, 291] on link "10" at bounding box center [780, 293] width 20 height 20
type input "[DATE]"
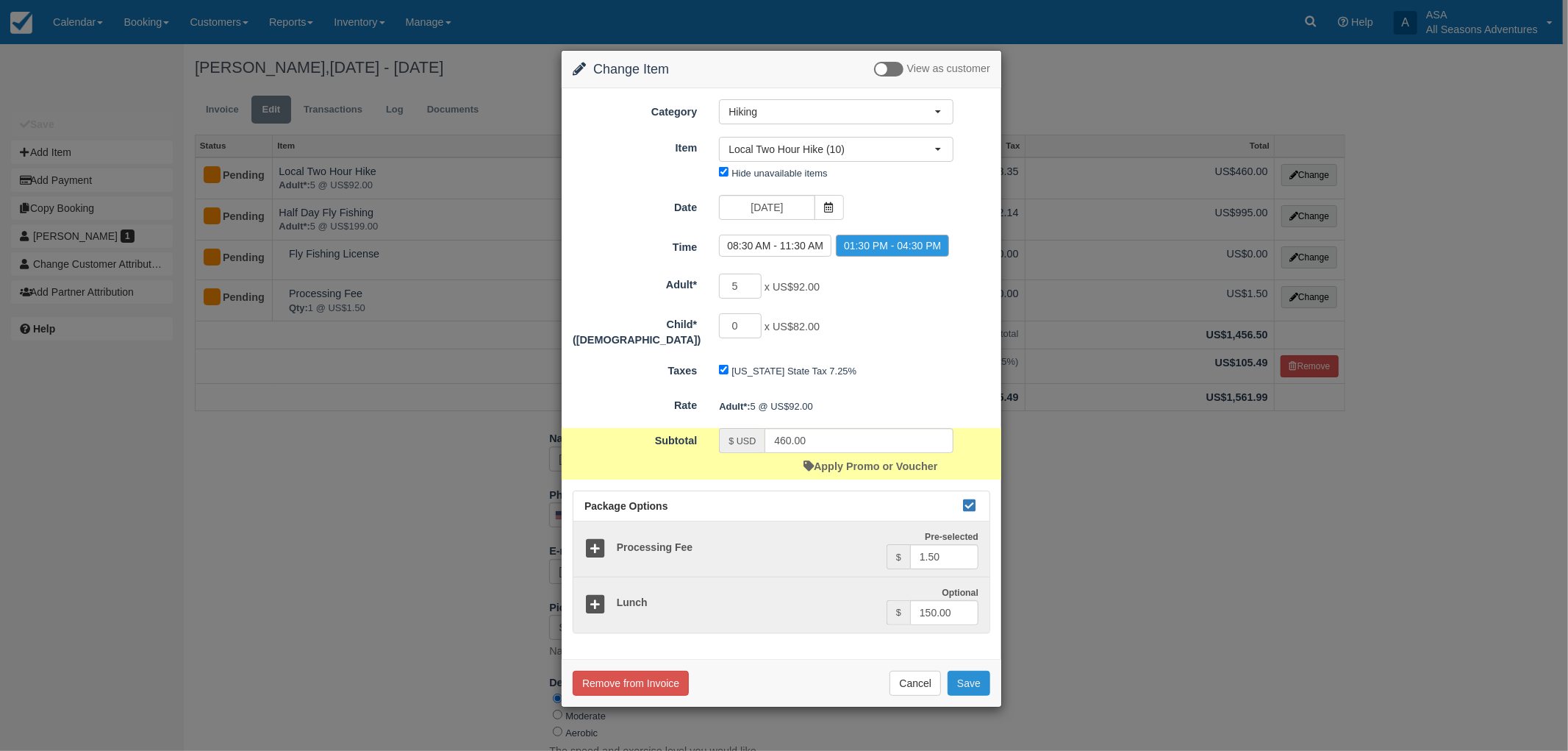
click at [979, 679] on button "Save" at bounding box center [969, 683] width 42 height 25
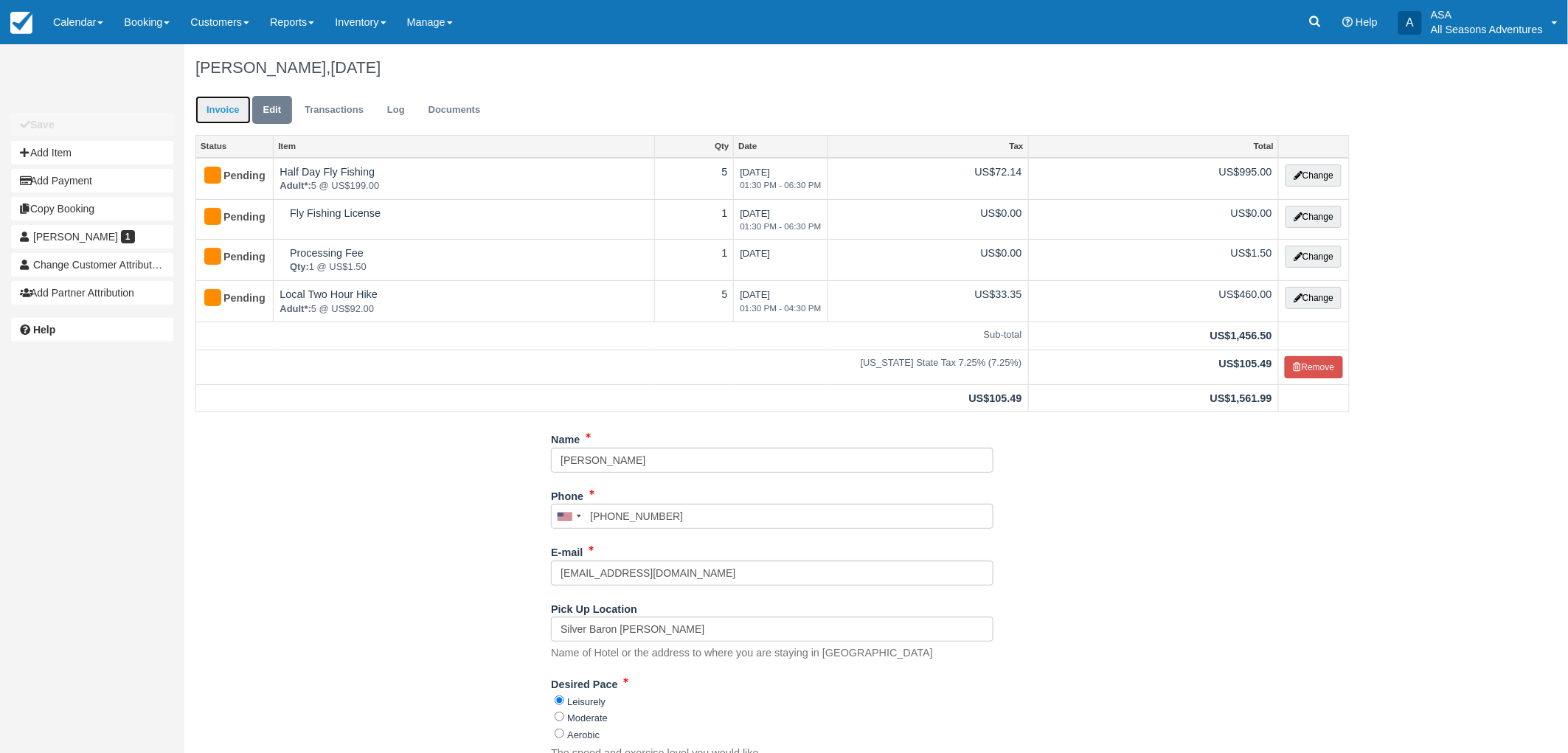
click at [225, 106] on link "Invoice" at bounding box center [223, 110] width 55 height 28
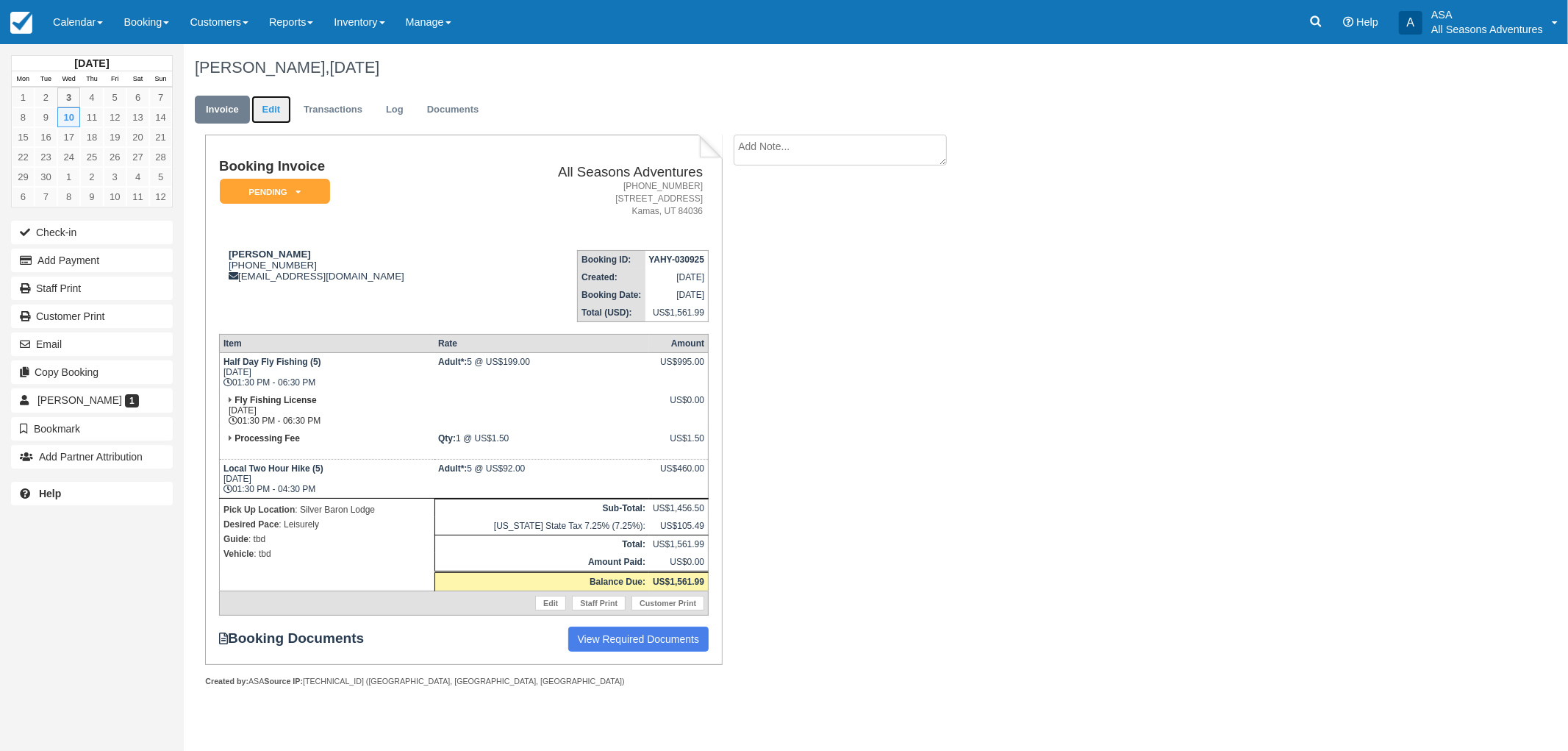
click at [287, 108] on link "Edit" at bounding box center [271, 110] width 40 height 28
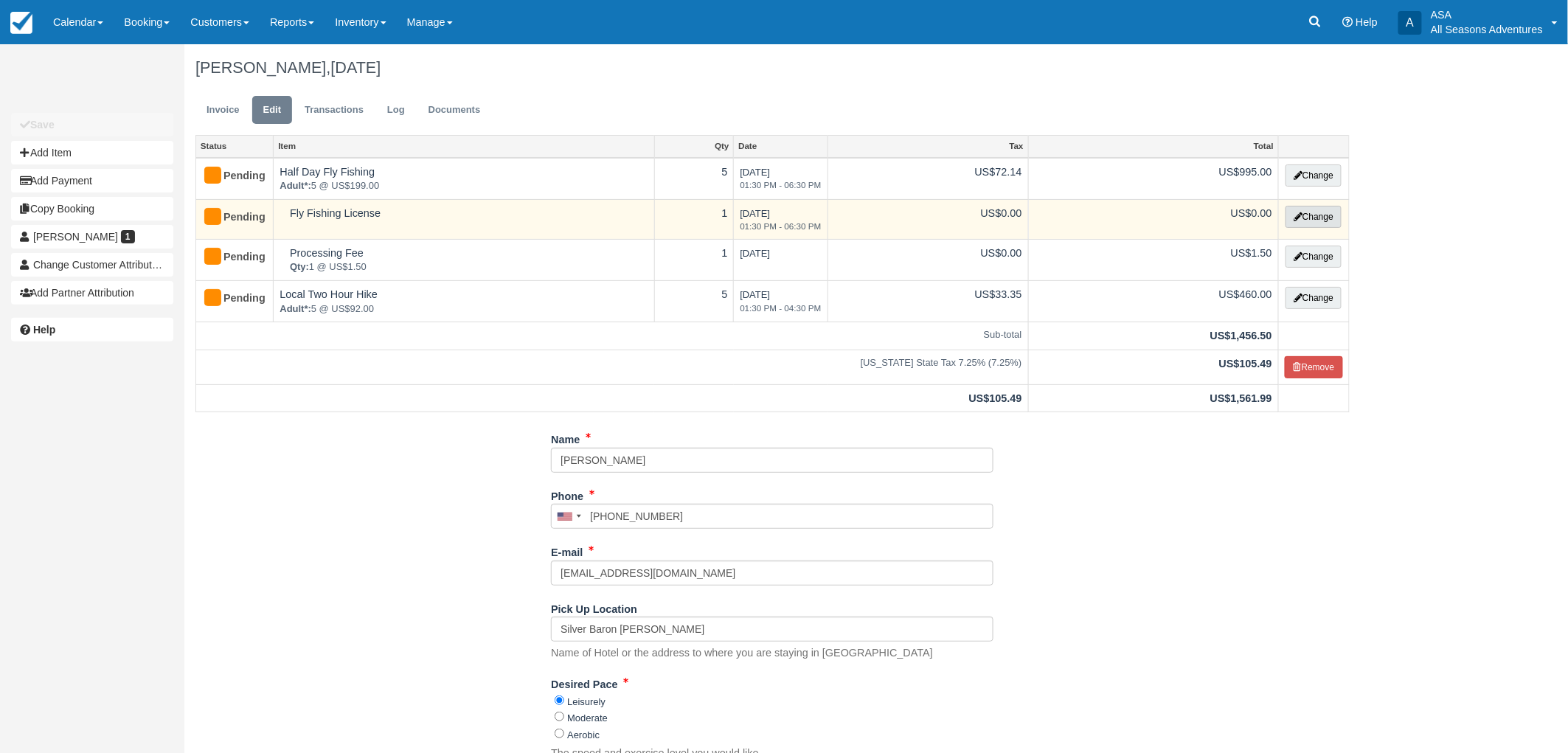
click at [1321, 214] on button "Change" at bounding box center [1313, 217] width 56 height 23
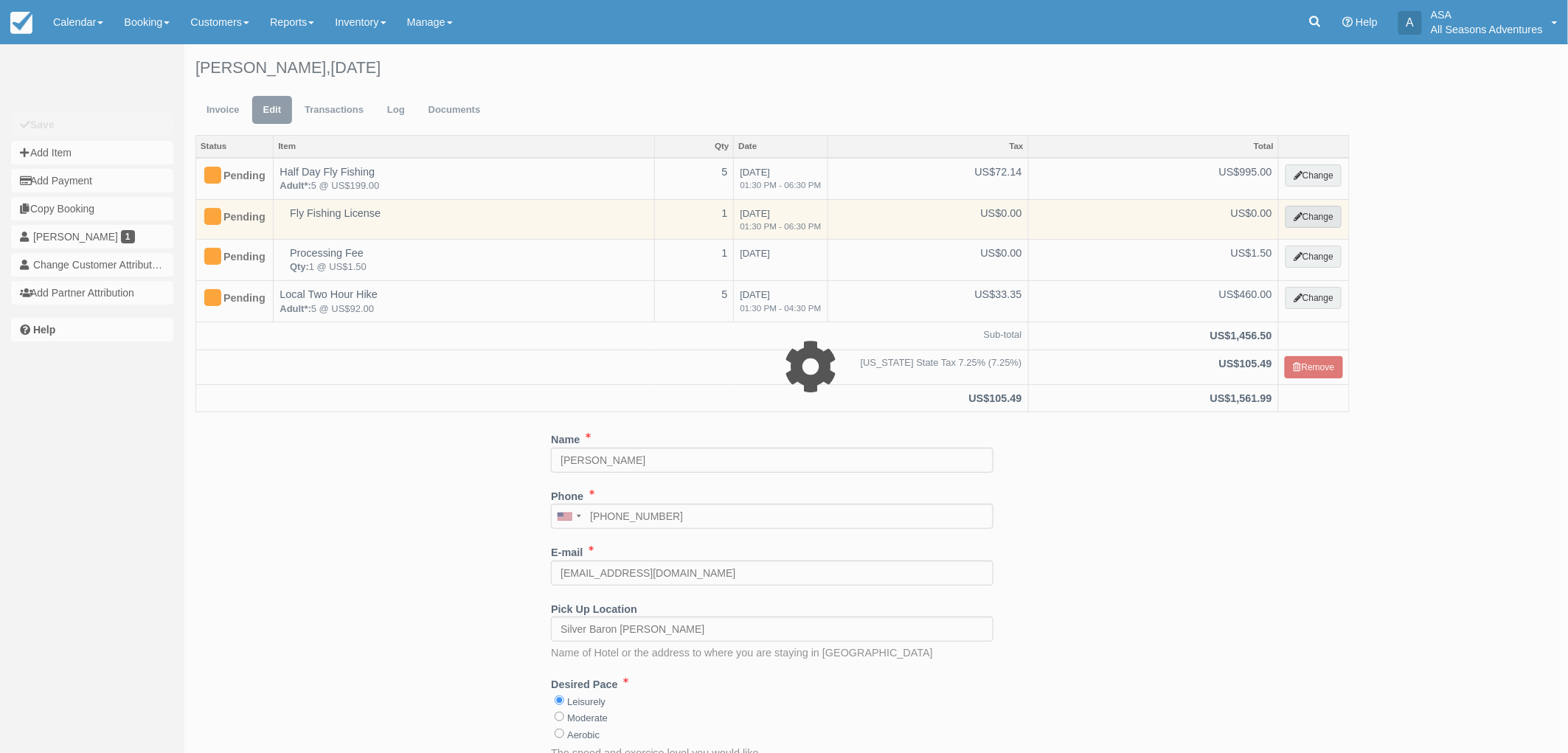
select select "8"
type input "0.00"
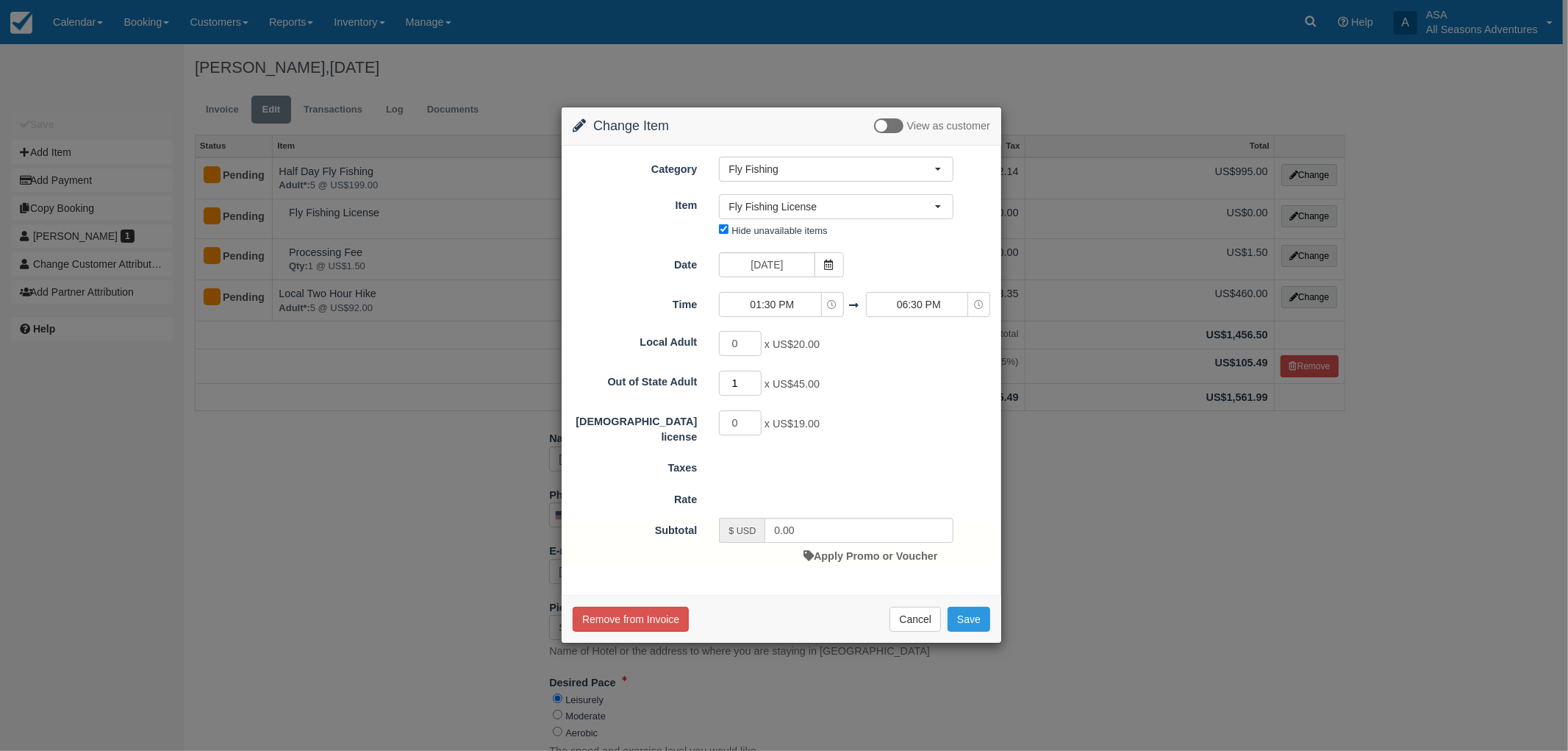
click at [754, 378] on input "1" at bounding box center [740, 383] width 42 height 25
click at [754, 378] on input "2" at bounding box center [740, 383] width 42 height 25
click at [754, 378] on input "3" at bounding box center [740, 383] width 42 height 25
click at [754, 378] on input "4" at bounding box center [740, 383] width 42 height 25
type input "5"
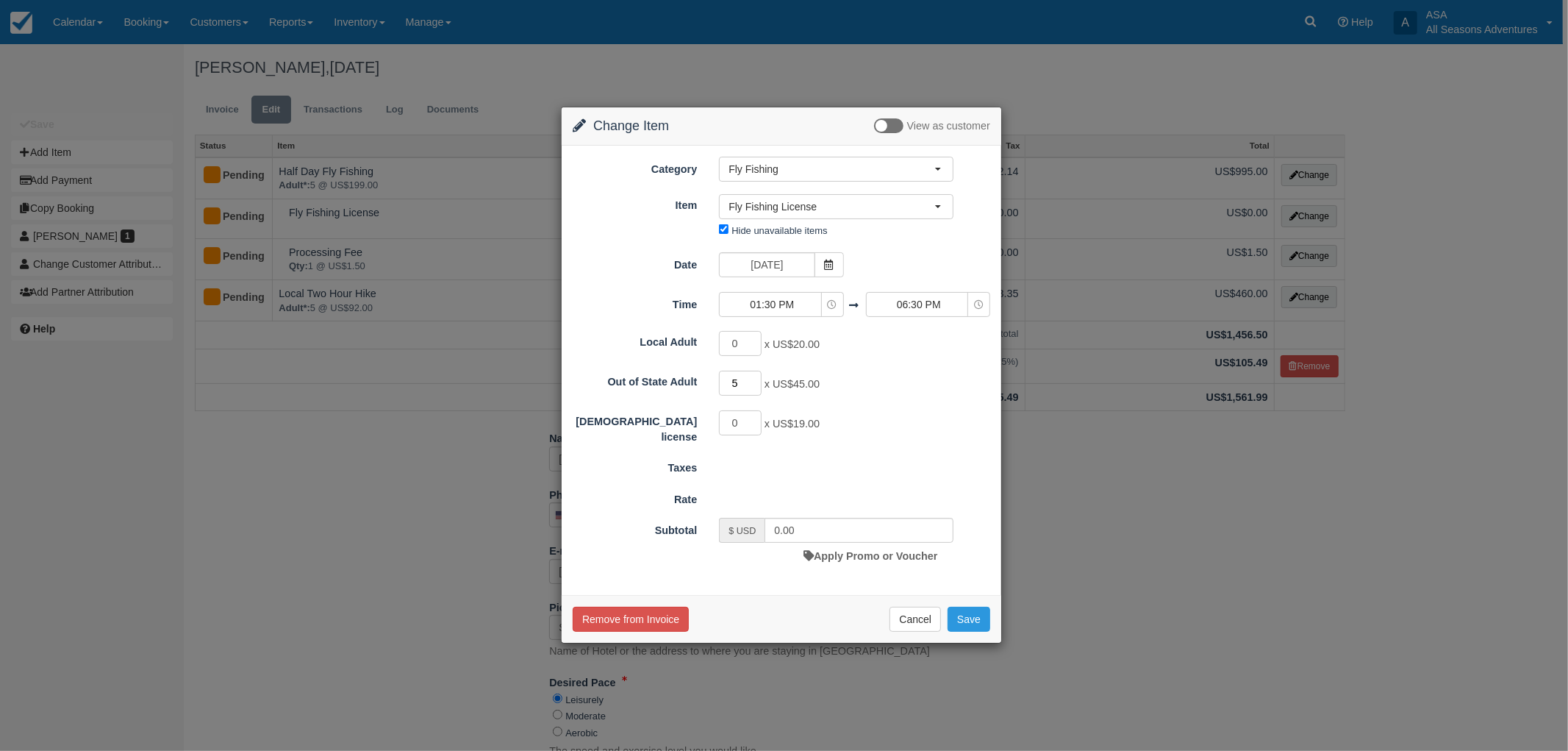
click at [754, 378] on input "5" at bounding box center [740, 383] width 42 height 25
type input "225.00"
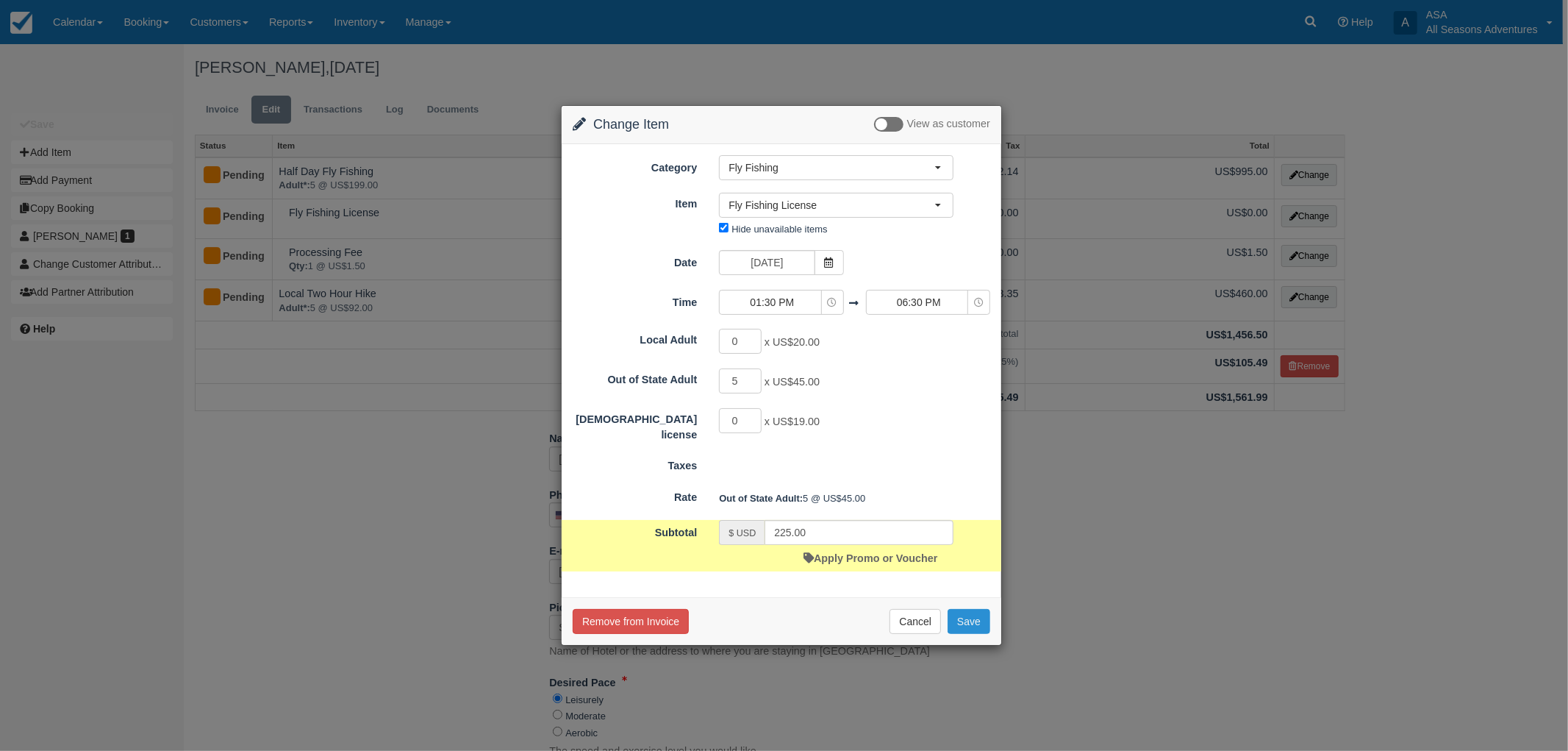
click at [968, 614] on button "Save" at bounding box center [969, 621] width 42 height 25
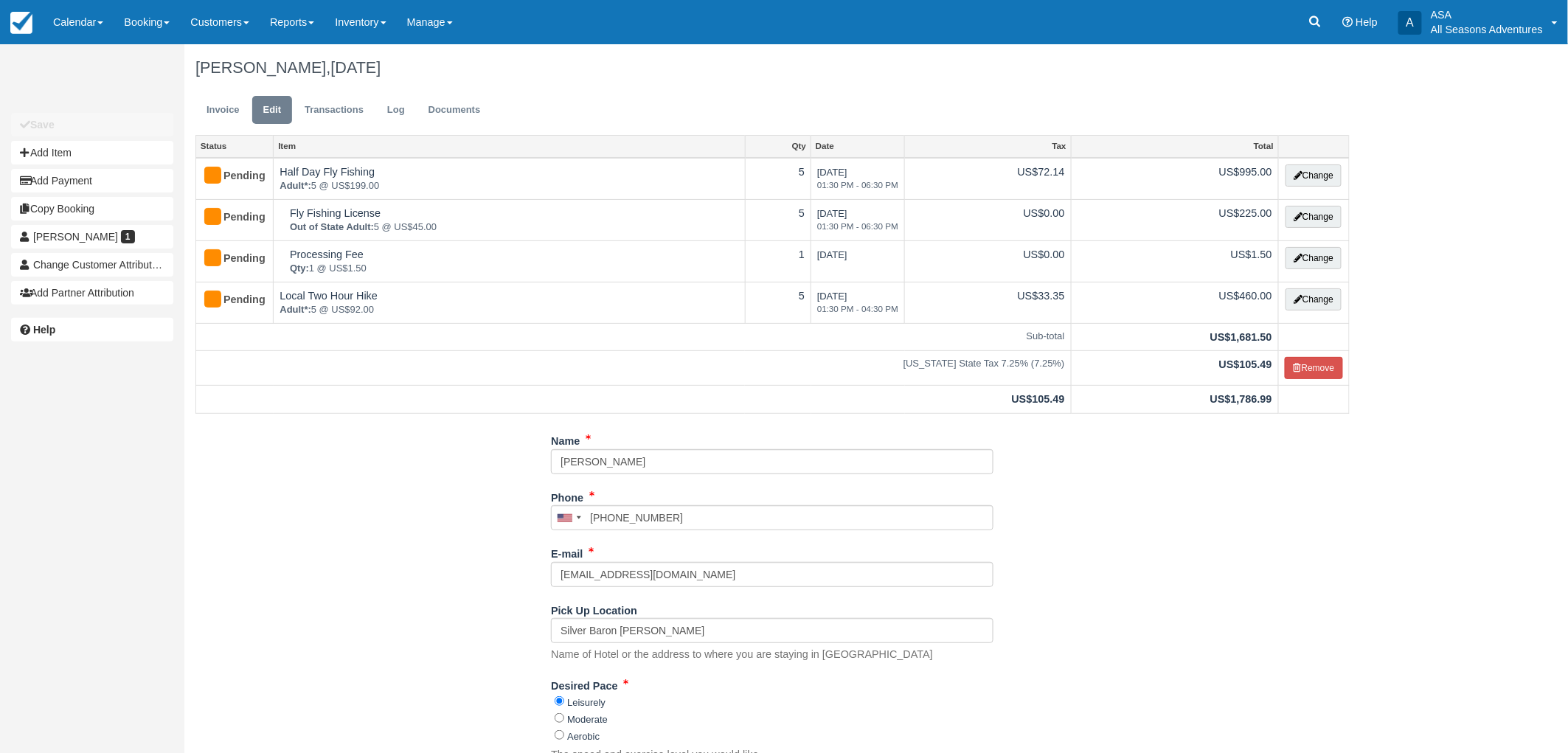
click at [1104, 532] on div "Name [PERSON_NAME] Phone [GEOGRAPHIC_DATA] +1 [GEOGRAPHIC_DATA] +1 [GEOGRAPHIC_…" at bounding box center [772, 713] width 1176 height 570
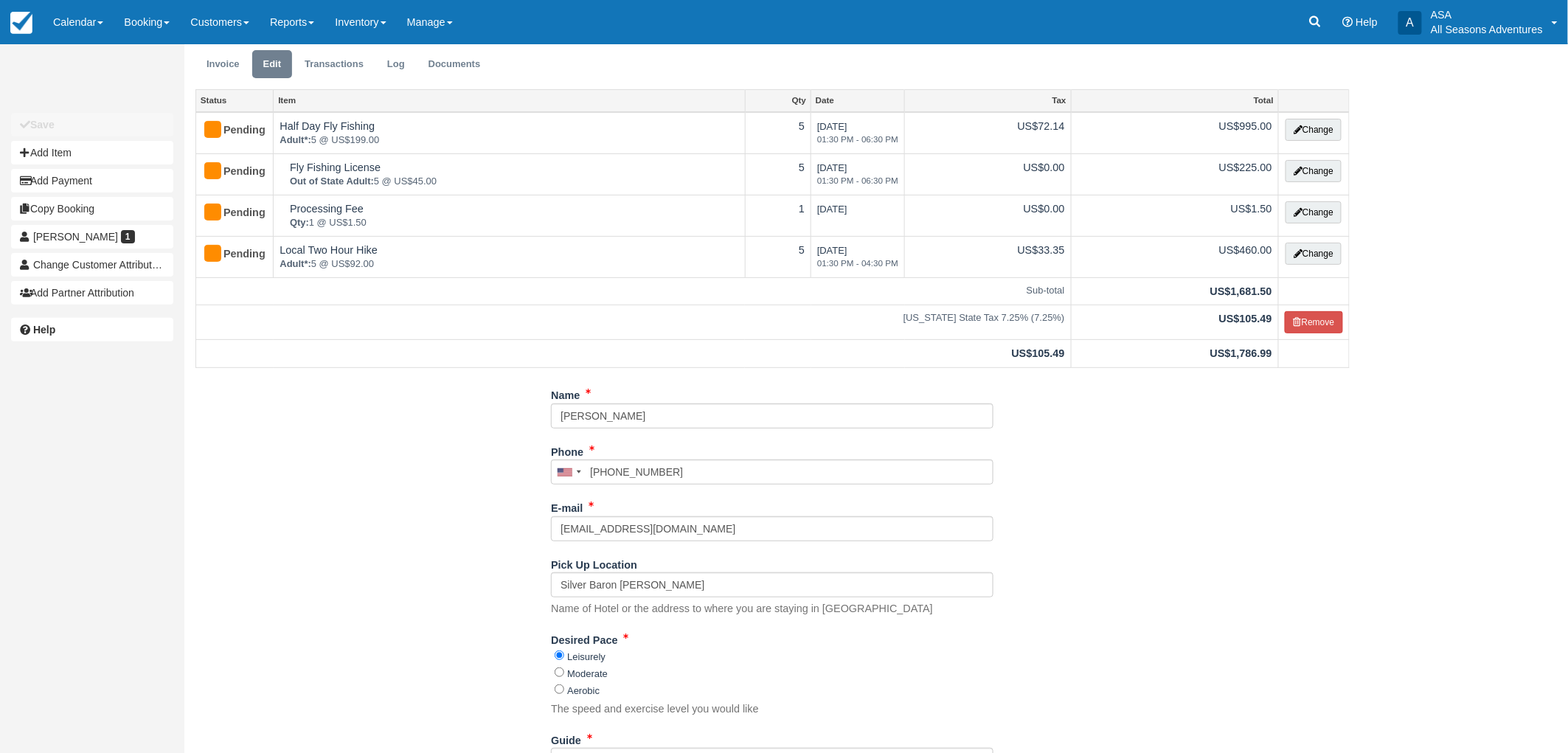
scroll to position [82, 0]
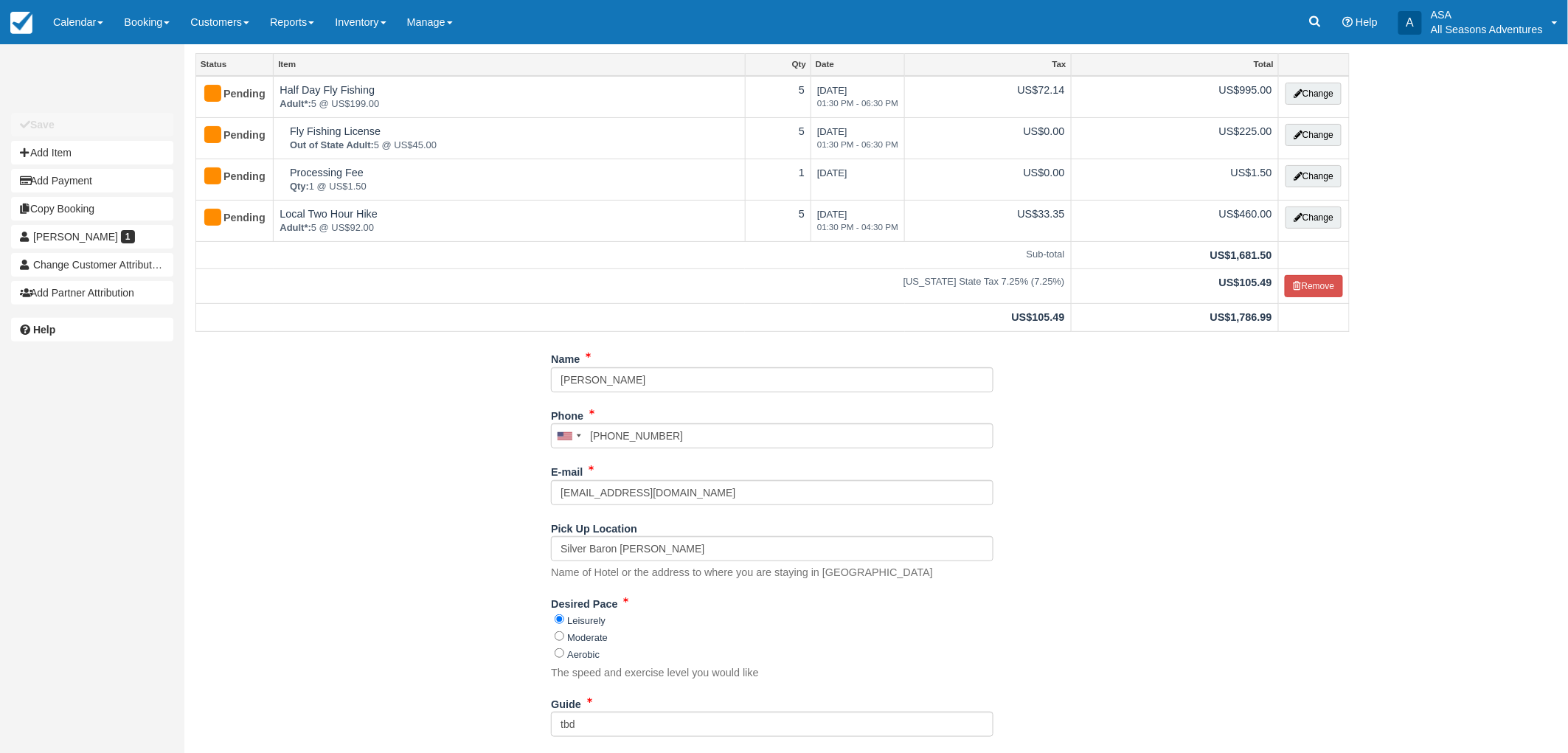
click at [1124, 446] on div "Name Laura Kitteredge Phone United States +1 Canada +1 United Kingdom +44 Afgha…" at bounding box center [772, 631] width 1176 height 570
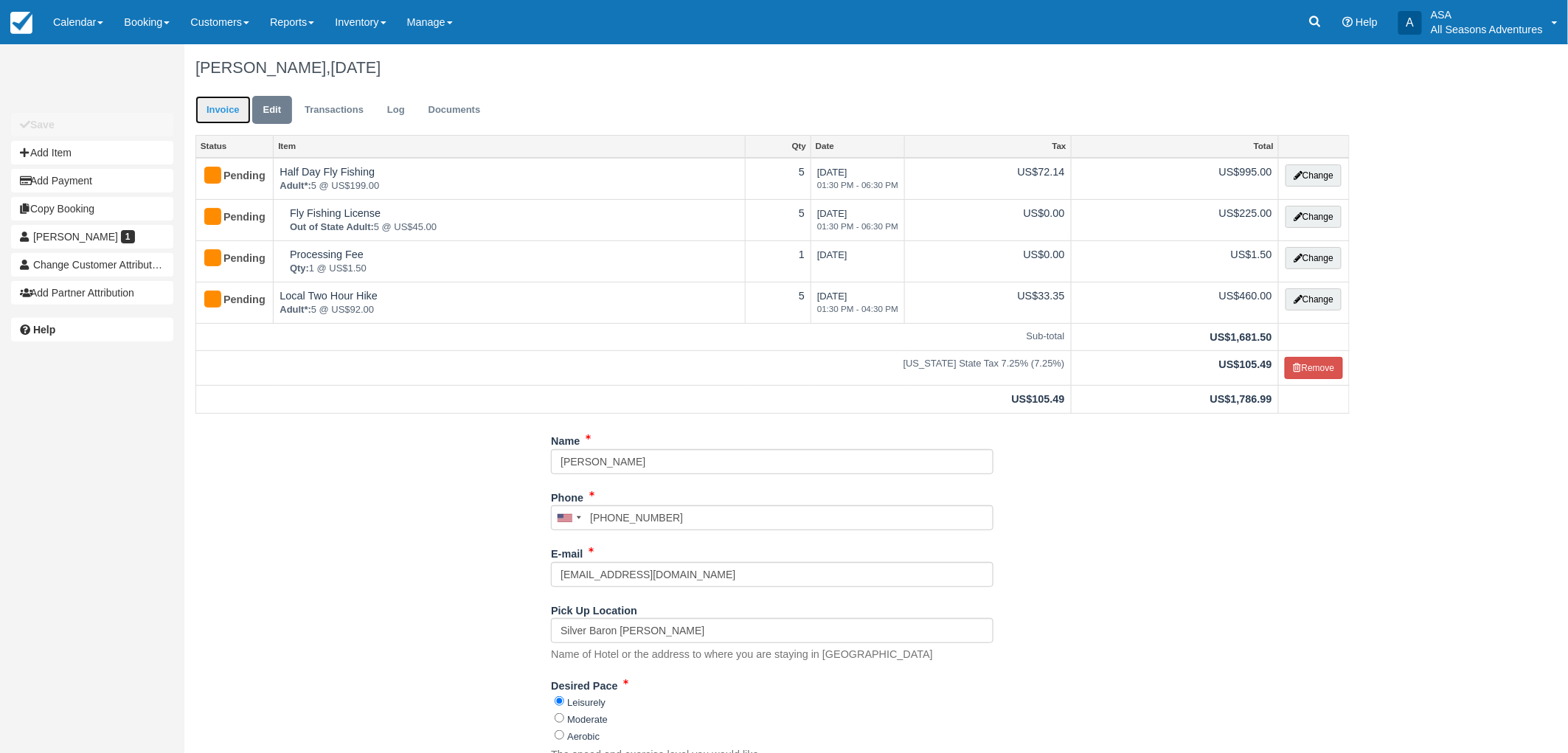
click at [227, 107] on link "Invoice" at bounding box center [223, 110] width 55 height 28
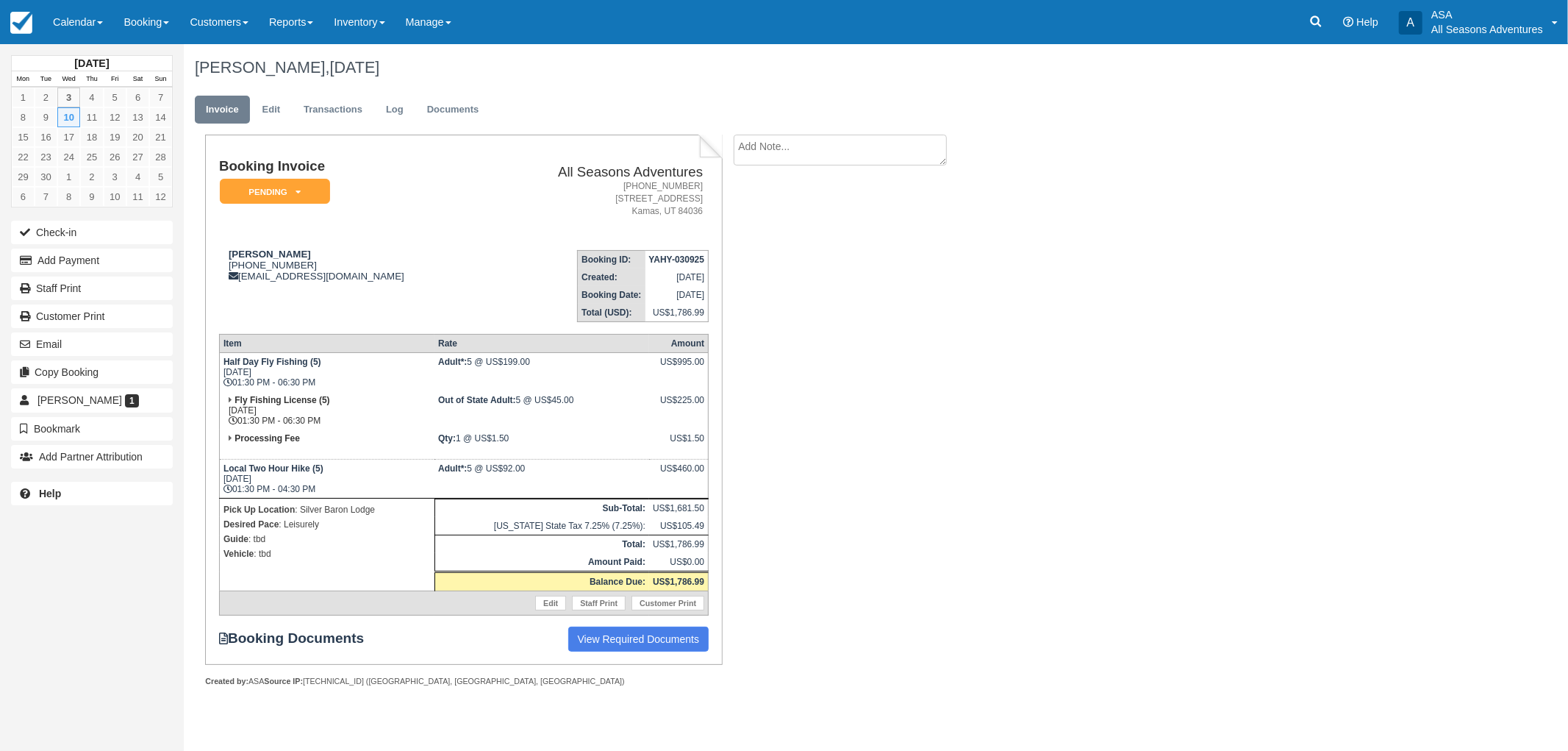
click at [819, 356] on div "Booking Invoice Pending   Reserved Deposit Paid Waiting Cancelled Void All Seas…" at bounding box center [588, 427] width 809 height 584
click at [848, 151] on textarea at bounding box center [840, 175] width 213 height 82
type textarea "*fishers need to be back by 5 PM"
click at [817, 234] on input "Show on invoice" at bounding box center [814, 230] width 9 height 9
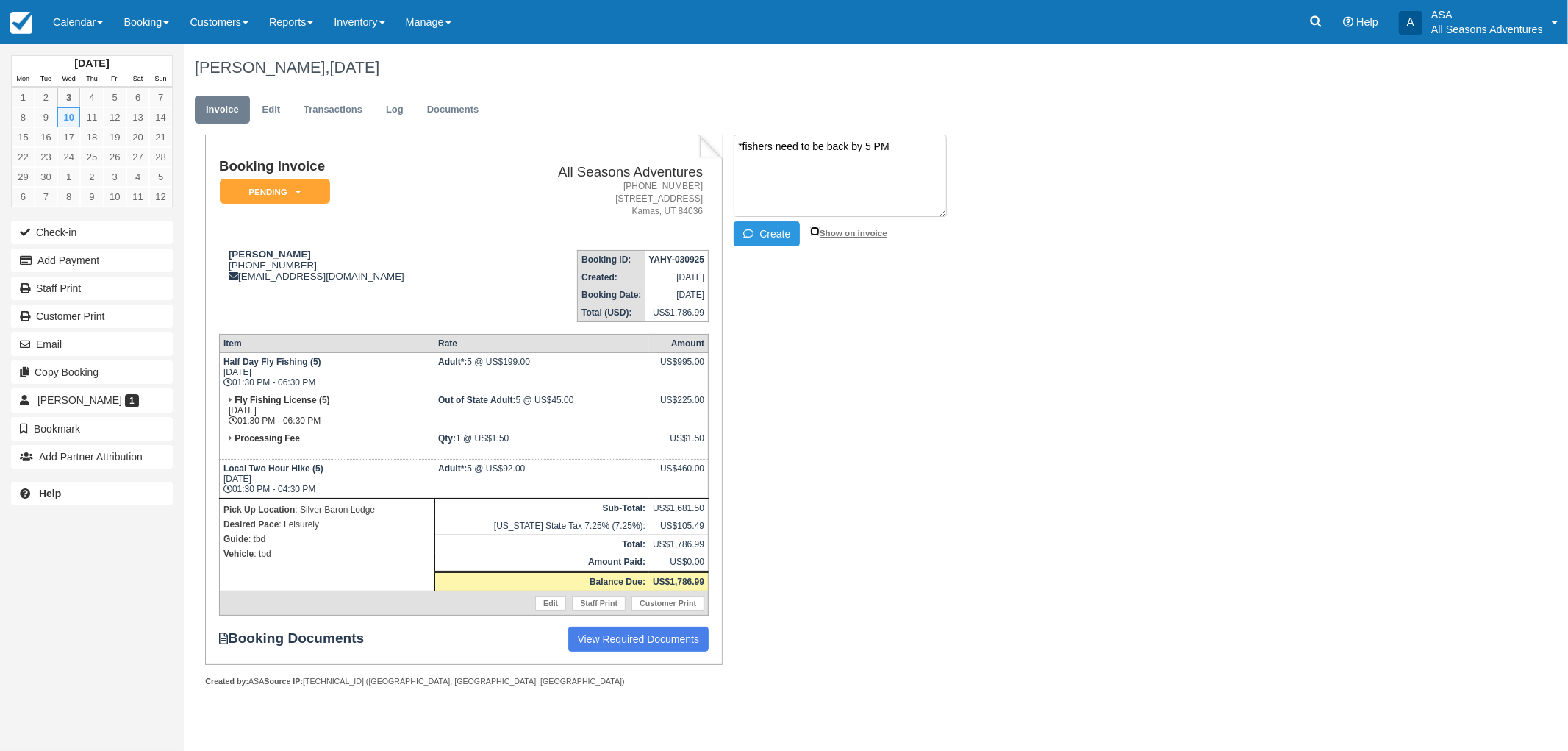
checkbox input "true"
click at [780, 236] on button "Create" at bounding box center [767, 234] width 67 height 25
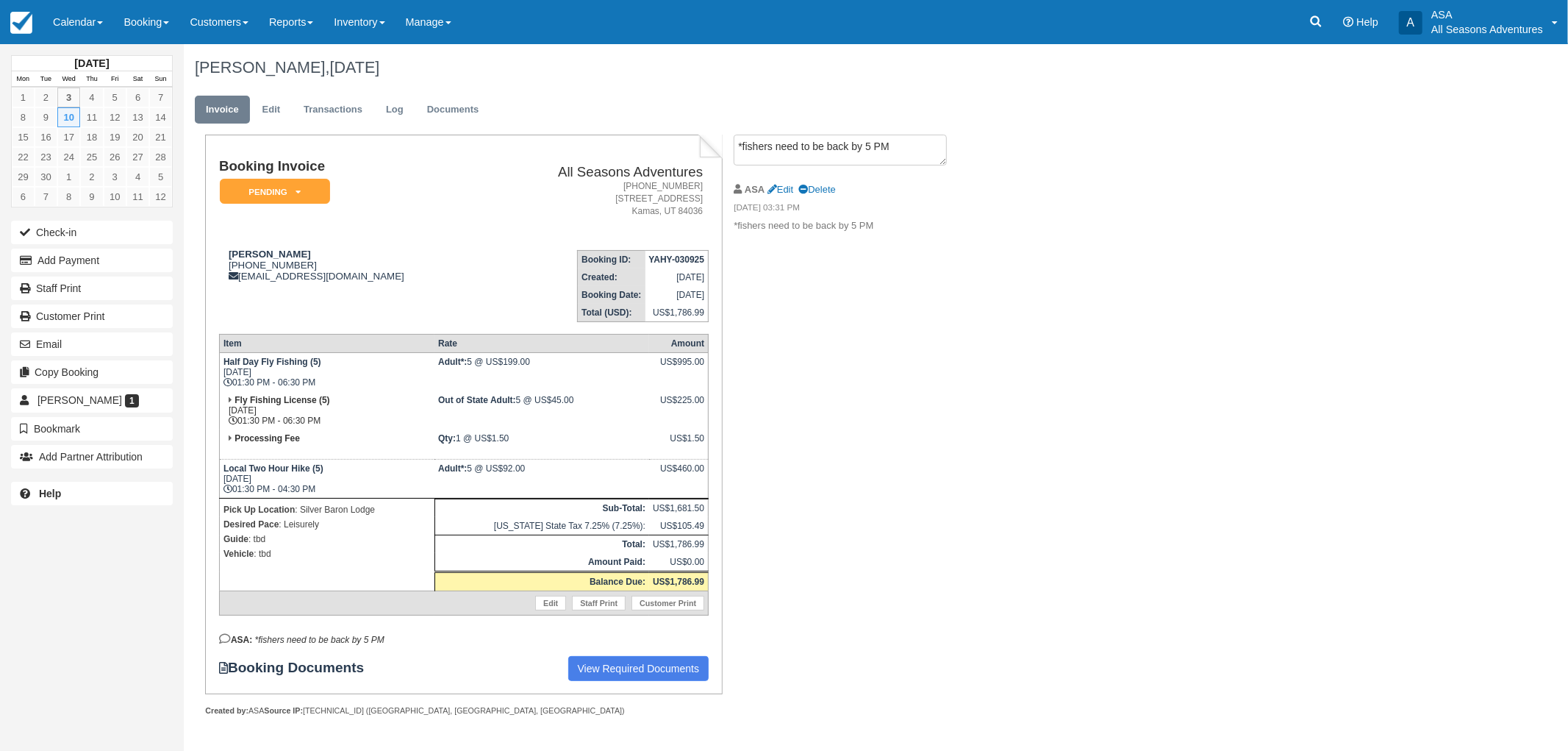
click at [825, 387] on div "Booking Invoice Pending   Reserved Deposit Paid Waiting Cancelled Void All Seas…" at bounding box center [588, 441] width 809 height 613
click at [115, 262] on button "Add Payment" at bounding box center [91, 260] width 162 height 23
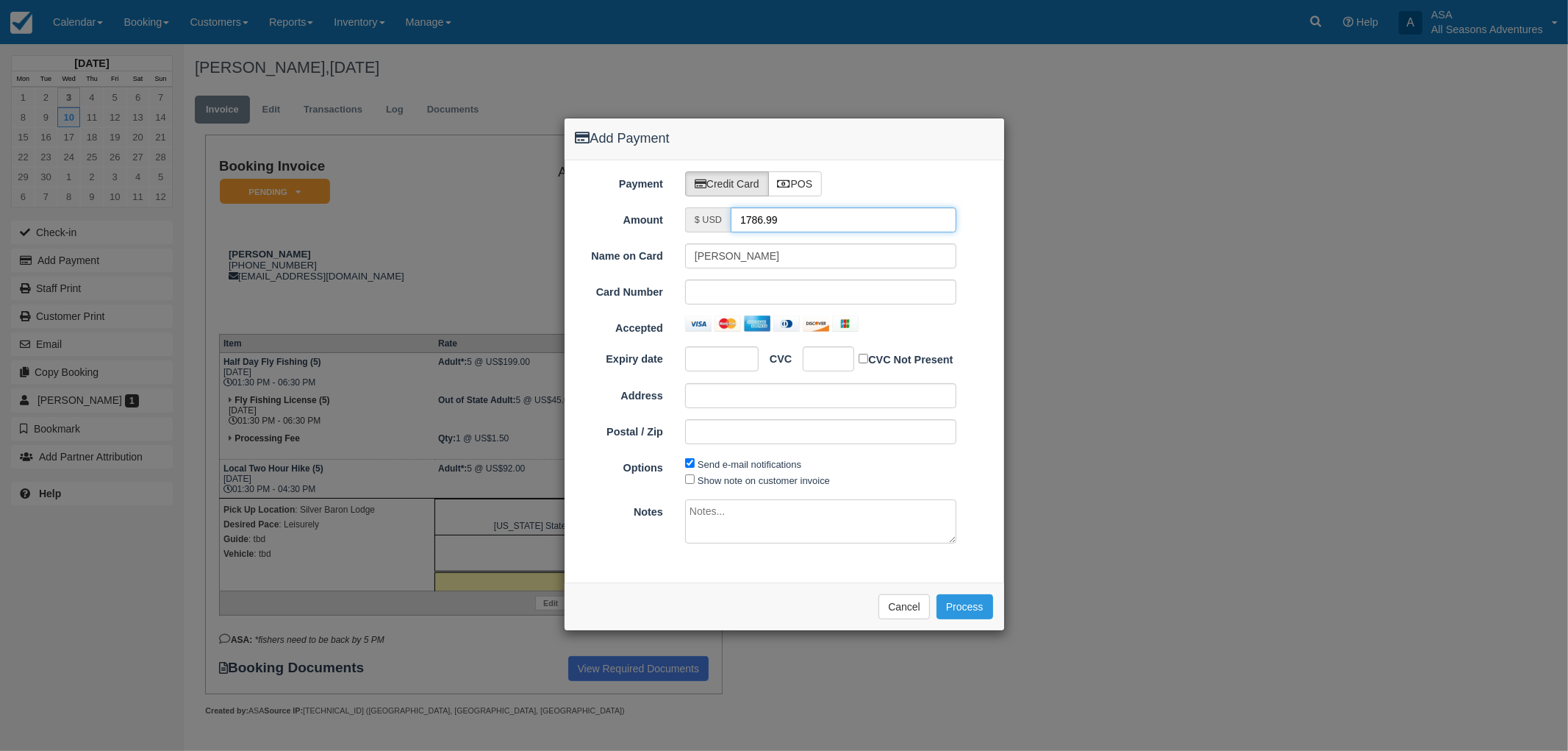
drag, startPoint x: 784, startPoint y: 223, endPoint x: 550, endPoint y: 217, distance: 234.1
click at [548, 217] on div "Add Payment Payment Credit Card POS Amount $ USD 1786.99 Name on Card Laura Kit…" at bounding box center [784, 375] width 1568 height 751
type input "1.50"
click at [978, 484] on div "Options Send e-mail notifications Show note on customer invoice" at bounding box center [784, 472] width 440 height 33
click at [985, 618] on button "Process" at bounding box center [965, 606] width 57 height 25
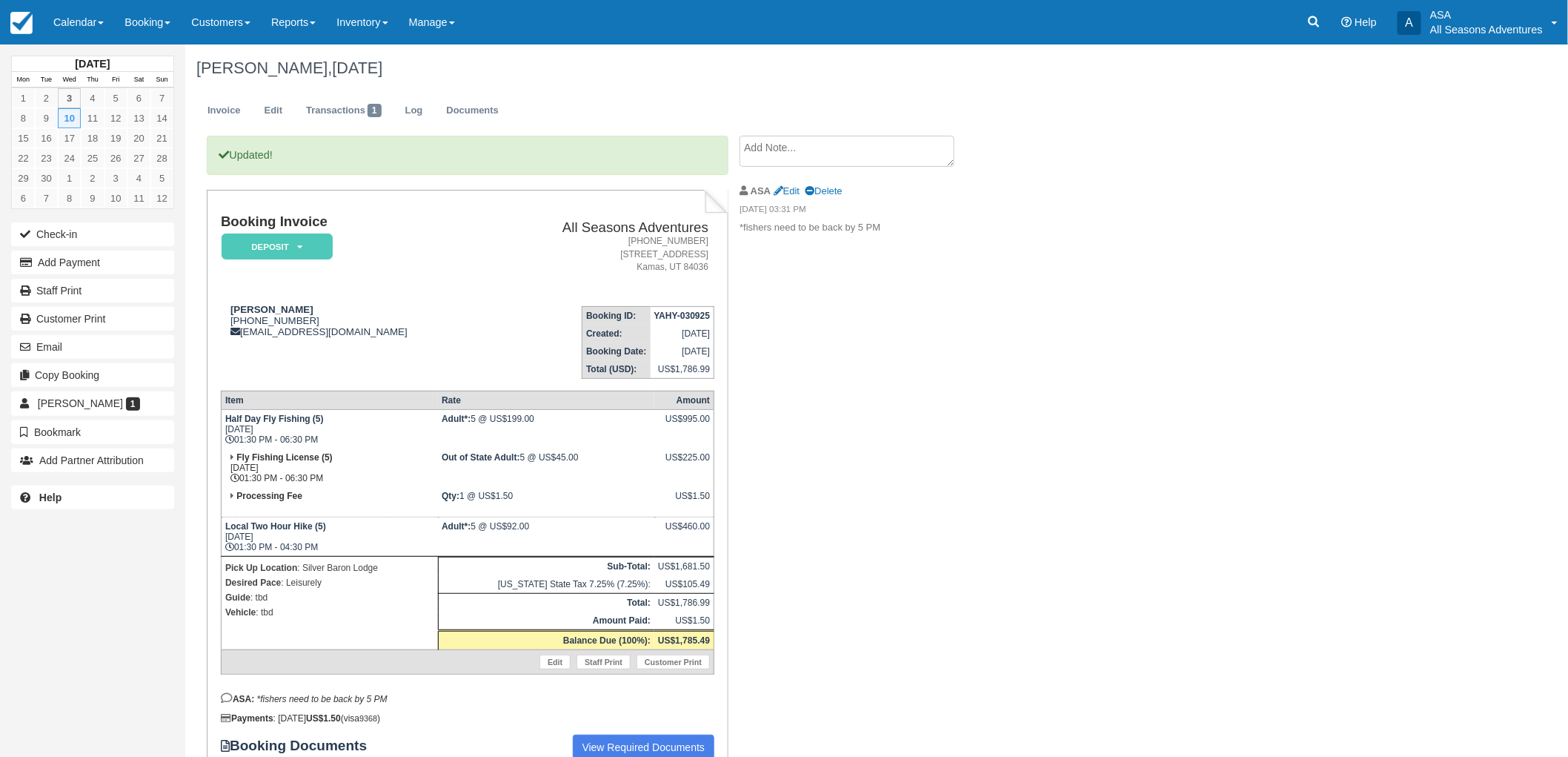
click at [1120, 268] on div "[PERSON_NAME], [DATE] Invoice Edit Transactions 1 Log Documents Updated! Bookin…" at bounding box center [773, 436] width 1176 height 783
click at [1115, 272] on div "[PERSON_NAME], [DATE] Invoice Edit Transactions 1 Log Documents Updated! Bookin…" at bounding box center [773, 436] width 1176 height 783
click at [474, 114] on link "Documents" at bounding box center [472, 111] width 75 height 29
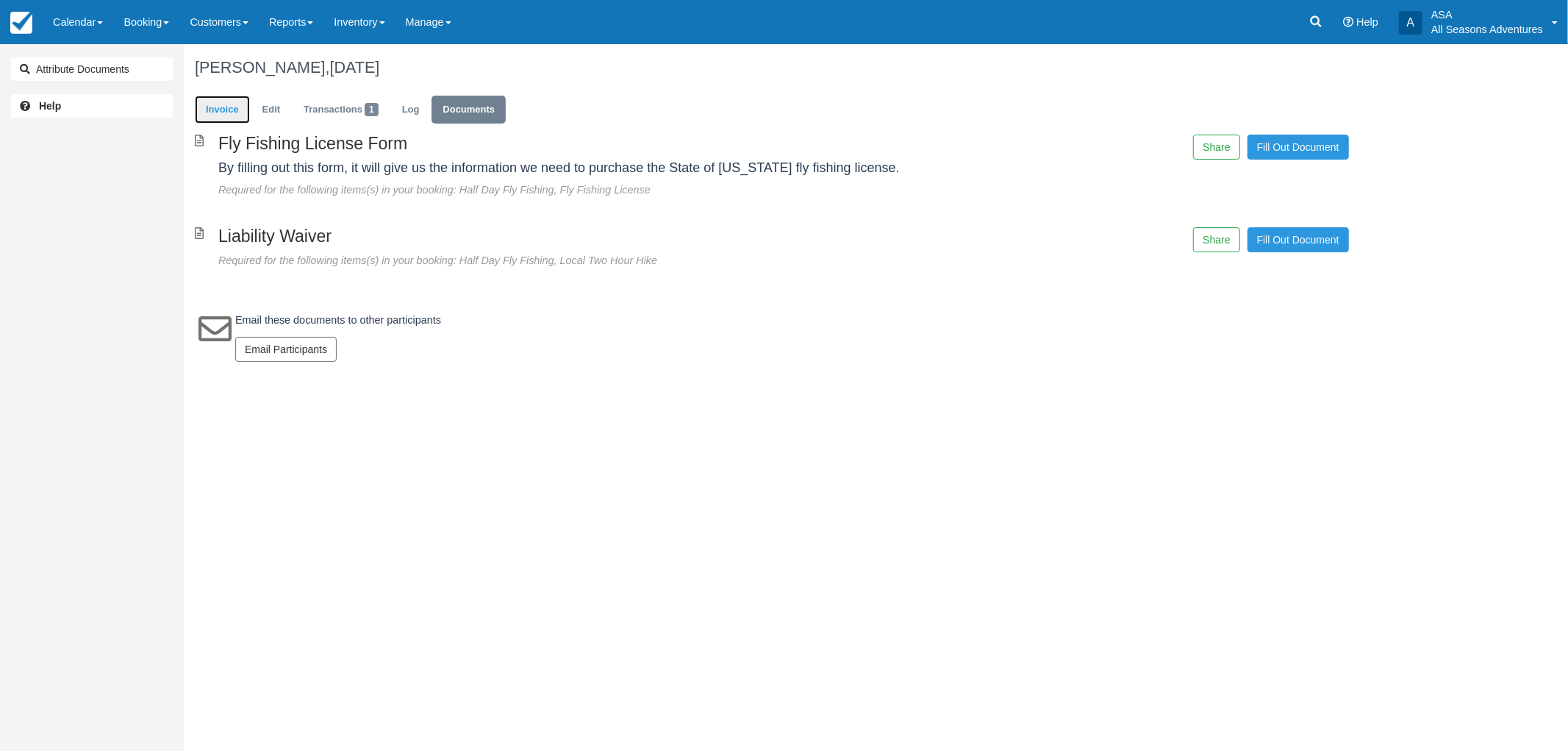
click at [222, 111] on link "Invoice" at bounding box center [222, 110] width 55 height 28
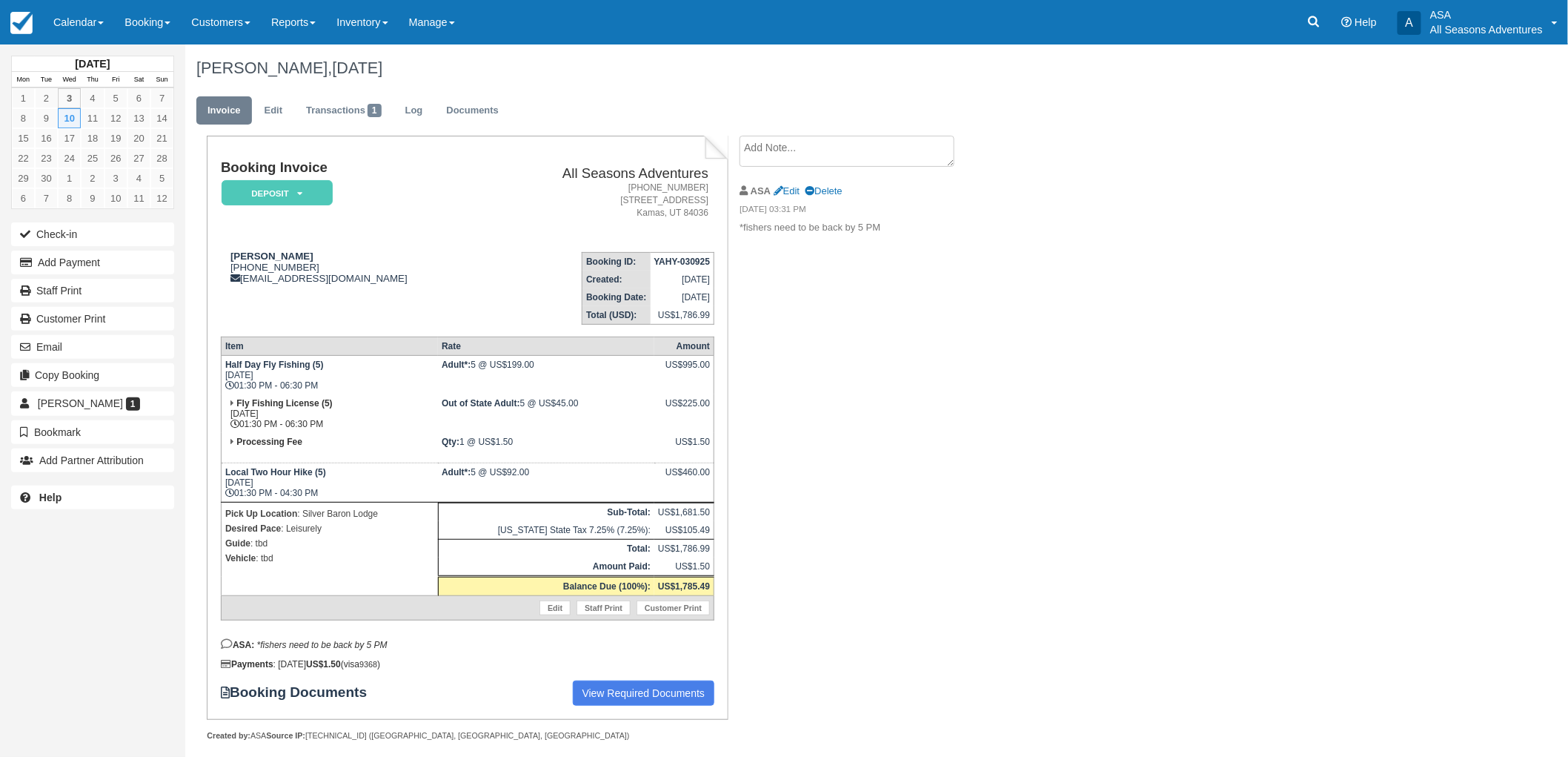
click at [942, 355] on div "Booking Invoice Deposit   Pending Reserved Paid Waiting Cancelled All Seasons A…" at bounding box center [593, 454] width 815 height 637
click at [776, 418] on div "Booking Invoice Deposit   Pending Reserved Paid Waiting Cancelled All Seasons A…" at bounding box center [593, 454] width 815 height 637
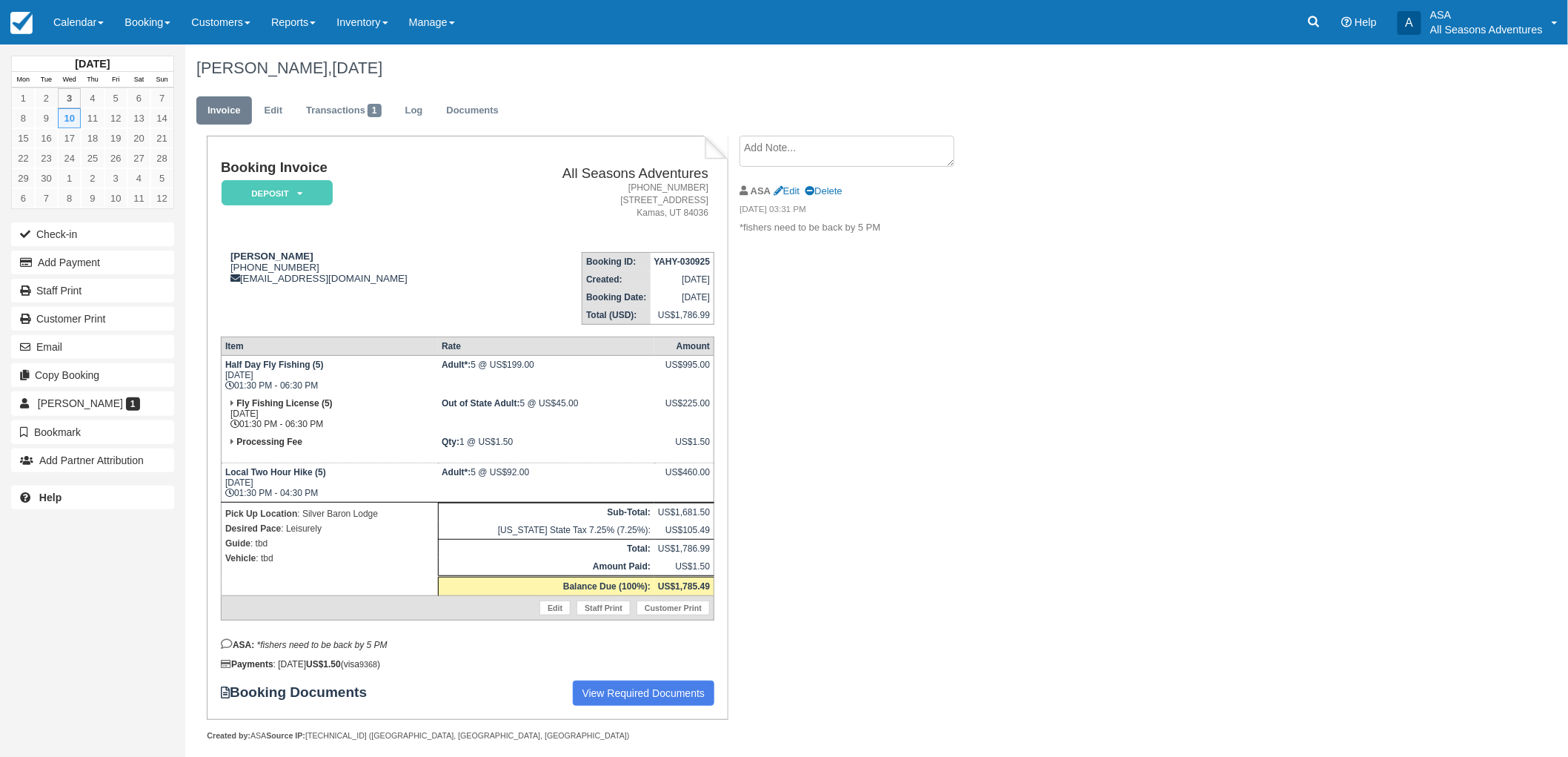
click at [776, 418] on div "Booking Invoice Deposit   Pending Reserved Paid Waiting Cancelled All Seasons A…" at bounding box center [593, 454] width 815 height 637
click at [858, 376] on div "Booking Invoice Deposit   Pending Reserved Paid Waiting Cancelled All Seasons A…" at bounding box center [593, 454] width 815 height 637
click at [936, 399] on div "Booking Invoice Deposit   Pending Reserved Paid Waiting Cancelled All Seasons A…" at bounding box center [593, 454] width 815 height 637
click at [519, 75] on h1 "Laura Kitteredge, September 10 2025" at bounding box center [773, 68] width 1154 height 18
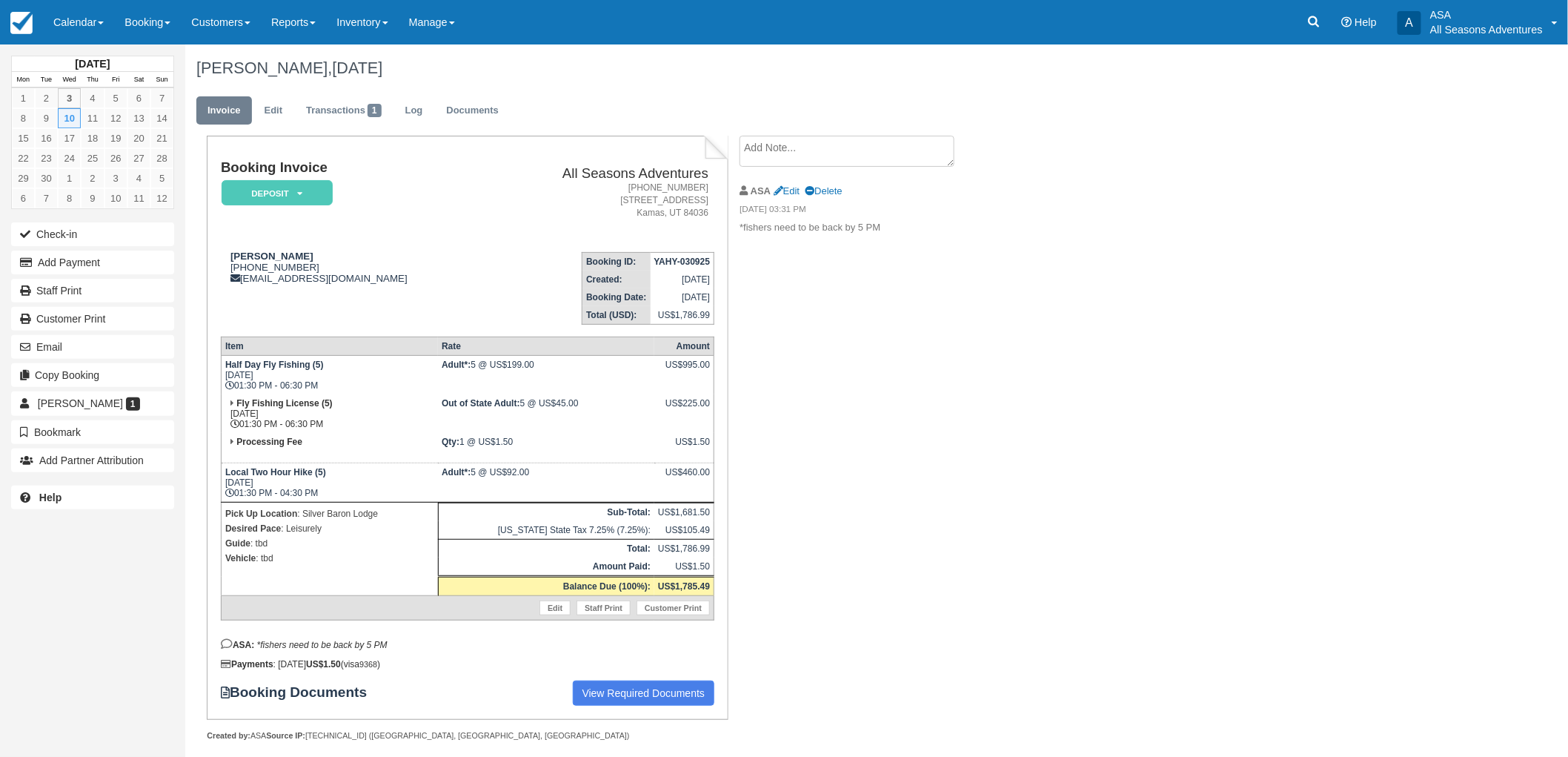
click at [983, 521] on div "Booking Invoice Deposit   Pending Reserved Paid Waiting Cancelled All Seasons A…" at bounding box center [593, 454] width 815 height 637
click at [938, 535] on div "Booking Invoice Deposit   Pending Reserved Paid Waiting Cancelled All Seasons A…" at bounding box center [593, 454] width 815 height 637
click at [1058, 477] on div "Laura Kitteredge, September 10 2025 Invoice Edit Transactions 1 Log Documents B…" at bounding box center [773, 409] width 1176 height 729
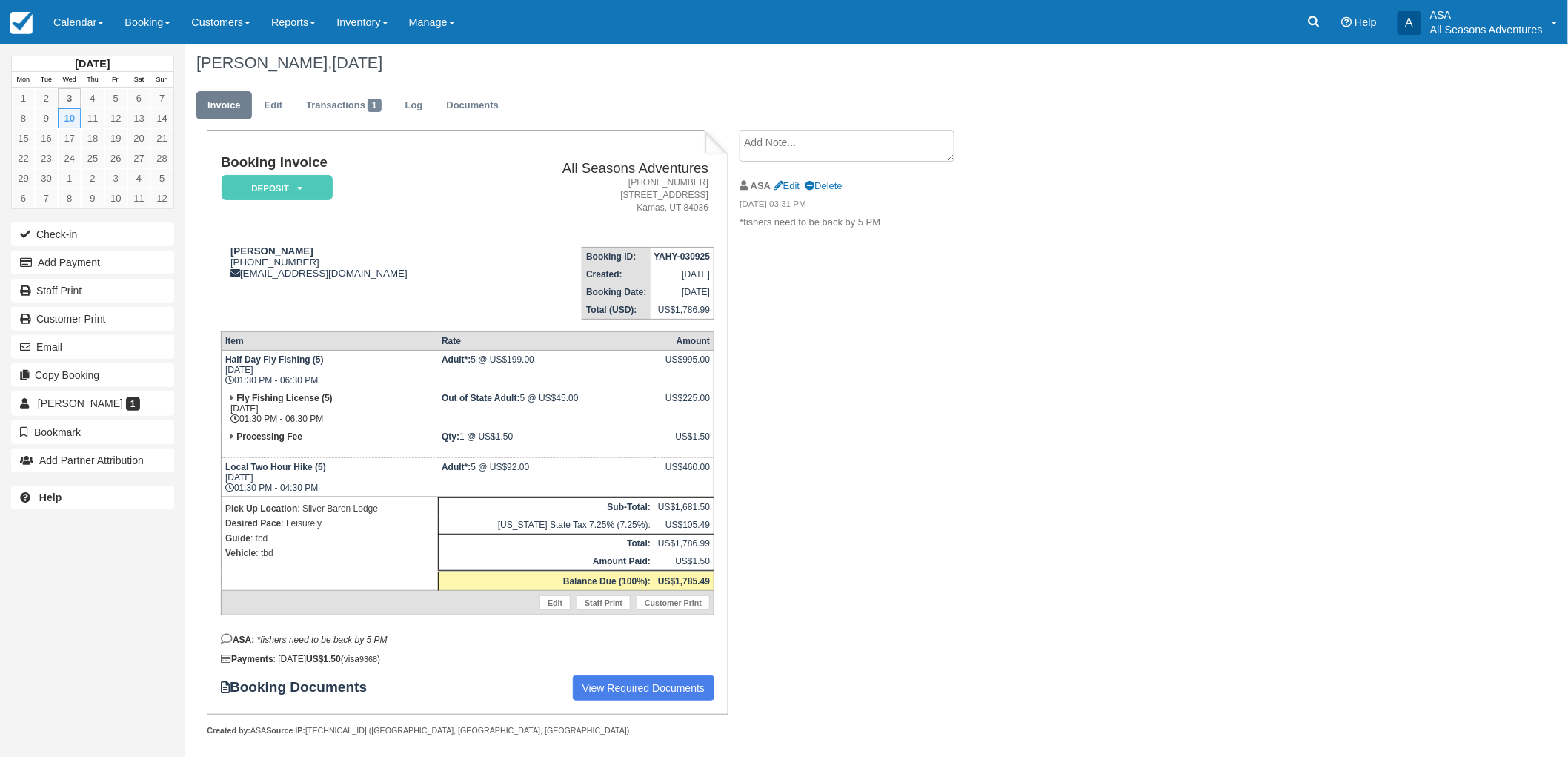
scroll to position [8, 0]
click at [1058, 477] on div "Laura Kitteredge, September 10 2025 Invoice Edit Transactions 1 Log Documents B…" at bounding box center [773, 402] width 1176 height 729
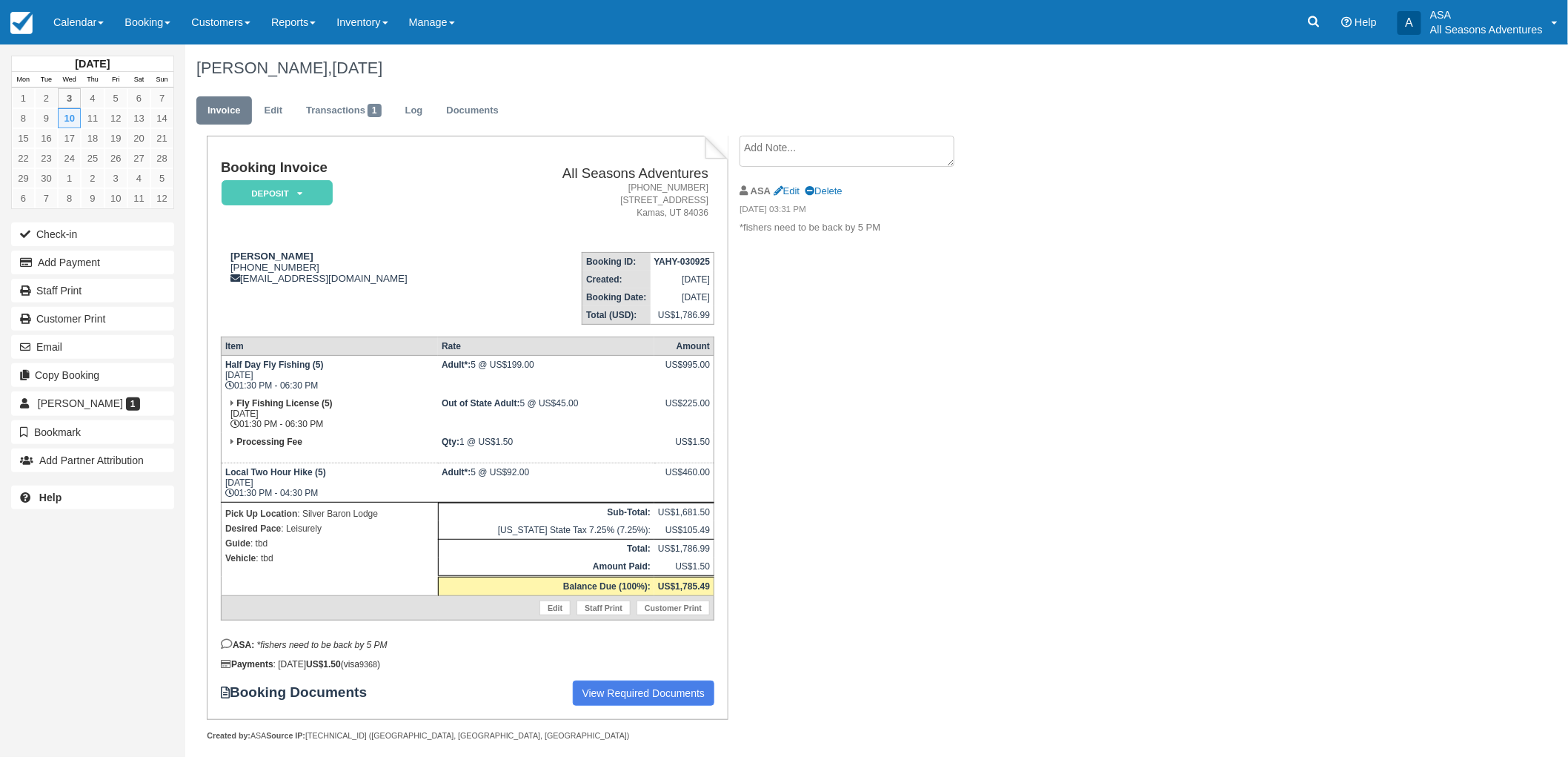
click at [1058, 477] on div "Laura Kitteredge, September 10 2025 Invoice Edit Transactions 1 Log Documents B…" at bounding box center [773, 409] width 1176 height 729
click at [1131, 350] on div "Laura Kitteredge, September 10 2025 Invoice Edit Transactions 1 Log Documents B…" at bounding box center [773, 409] width 1176 height 729
click at [851, 285] on div "Booking Invoice Deposit   Pending Reserved Paid Waiting Cancelled All Seasons A…" at bounding box center [593, 454] width 815 height 637
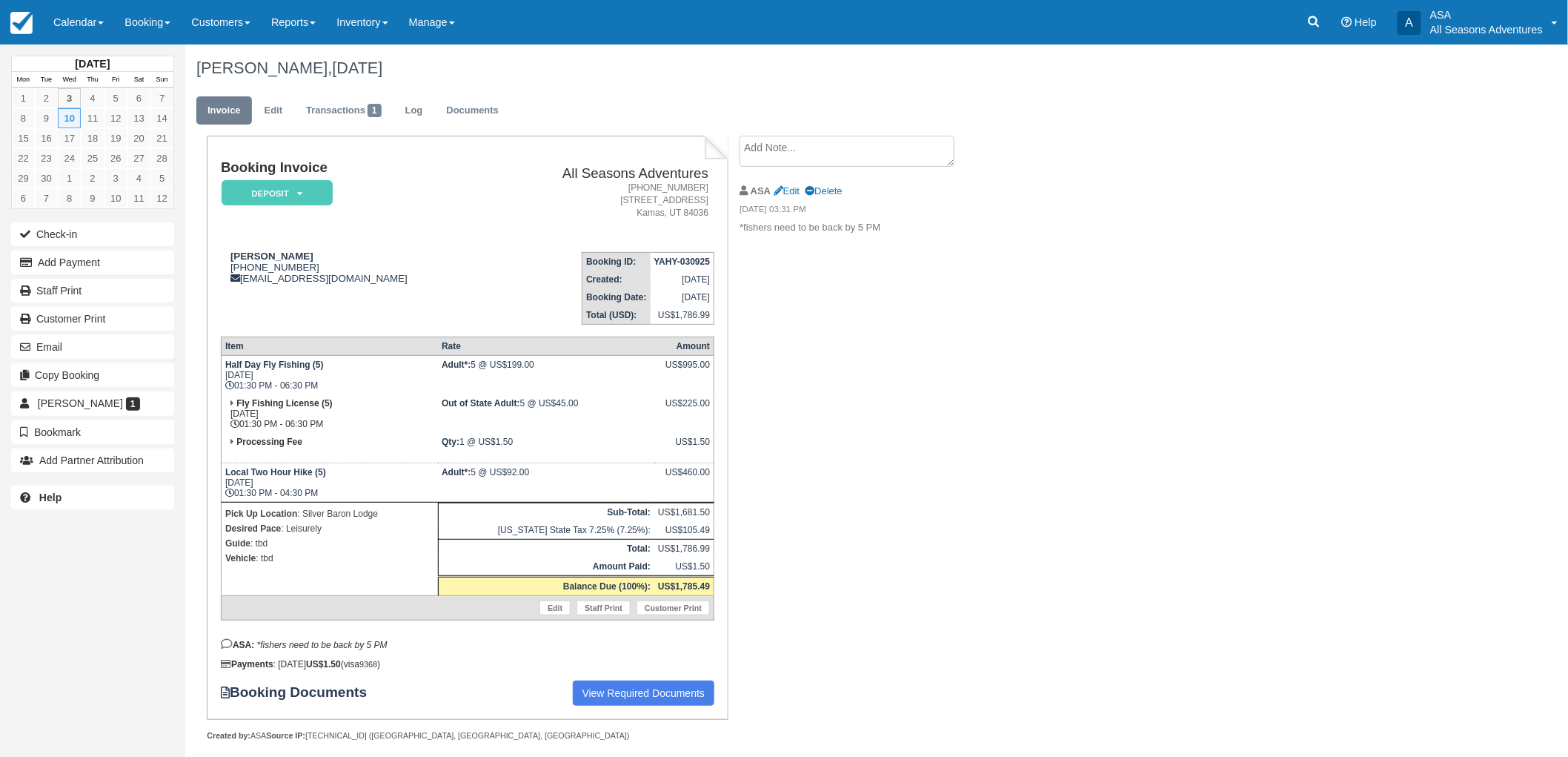
click at [851, 285] on div "Booking Invoice Deposit   Pending Reserved Paid Waiting Cancelled All Seasons A…" at bounding box center [593, 454] width 815 height 637
click at [173, 19] on link "Booking" at bounding box center [147, 22] width 67 height 44
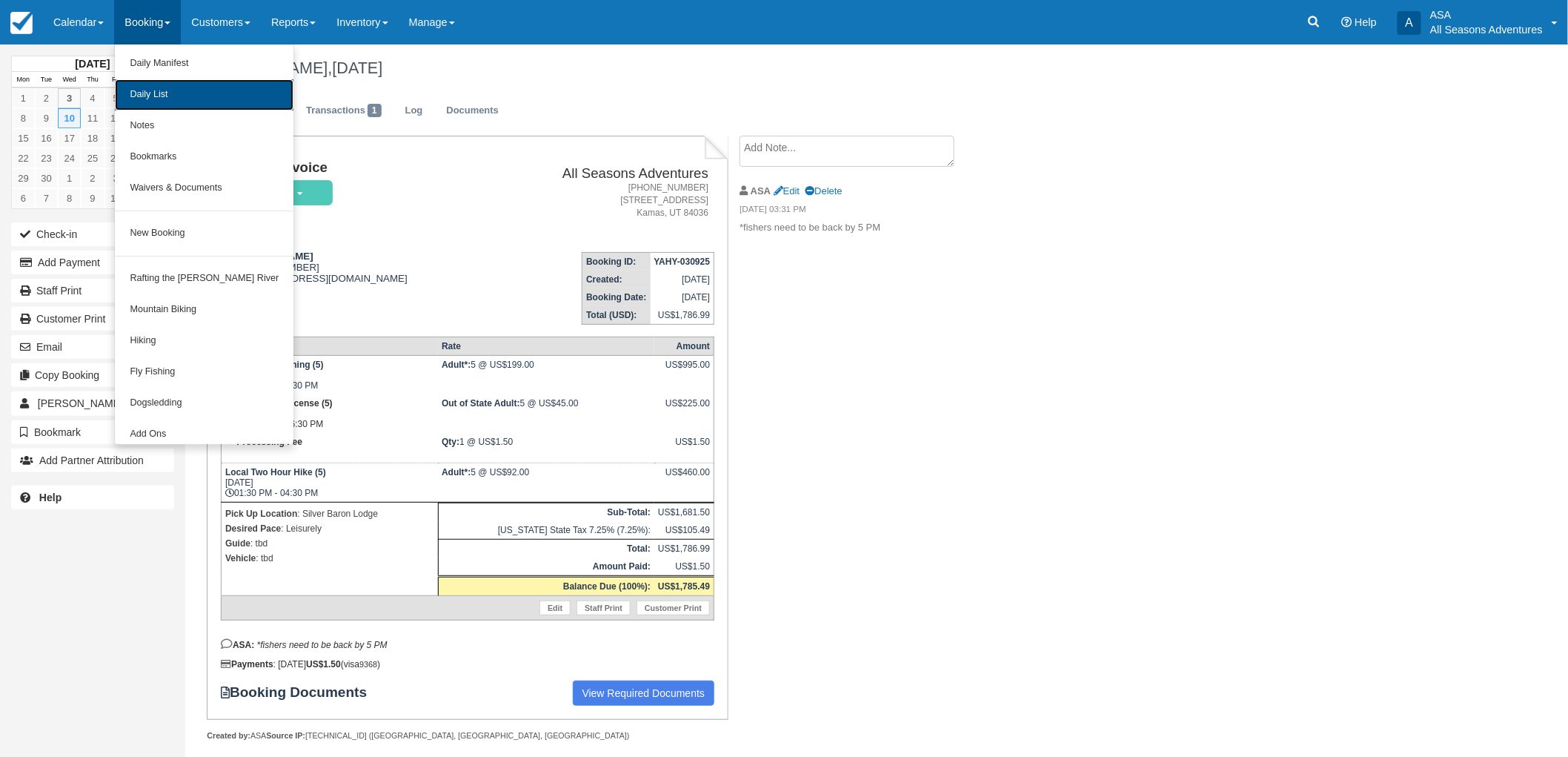
click at [189, 99] on link "Daily List" at bounding box center [204, 95] width 179 height 31
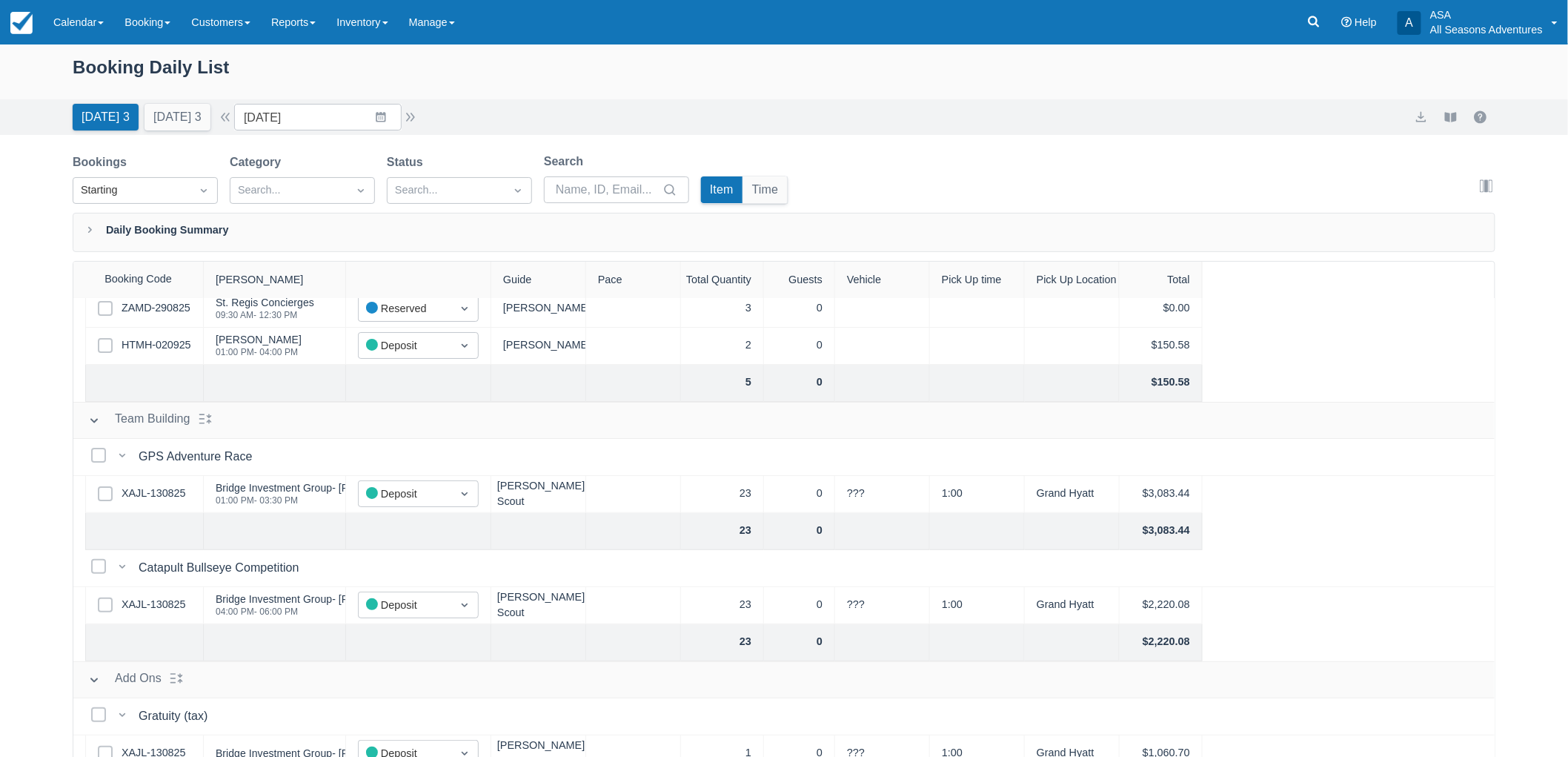
scroll to position [98, 0]
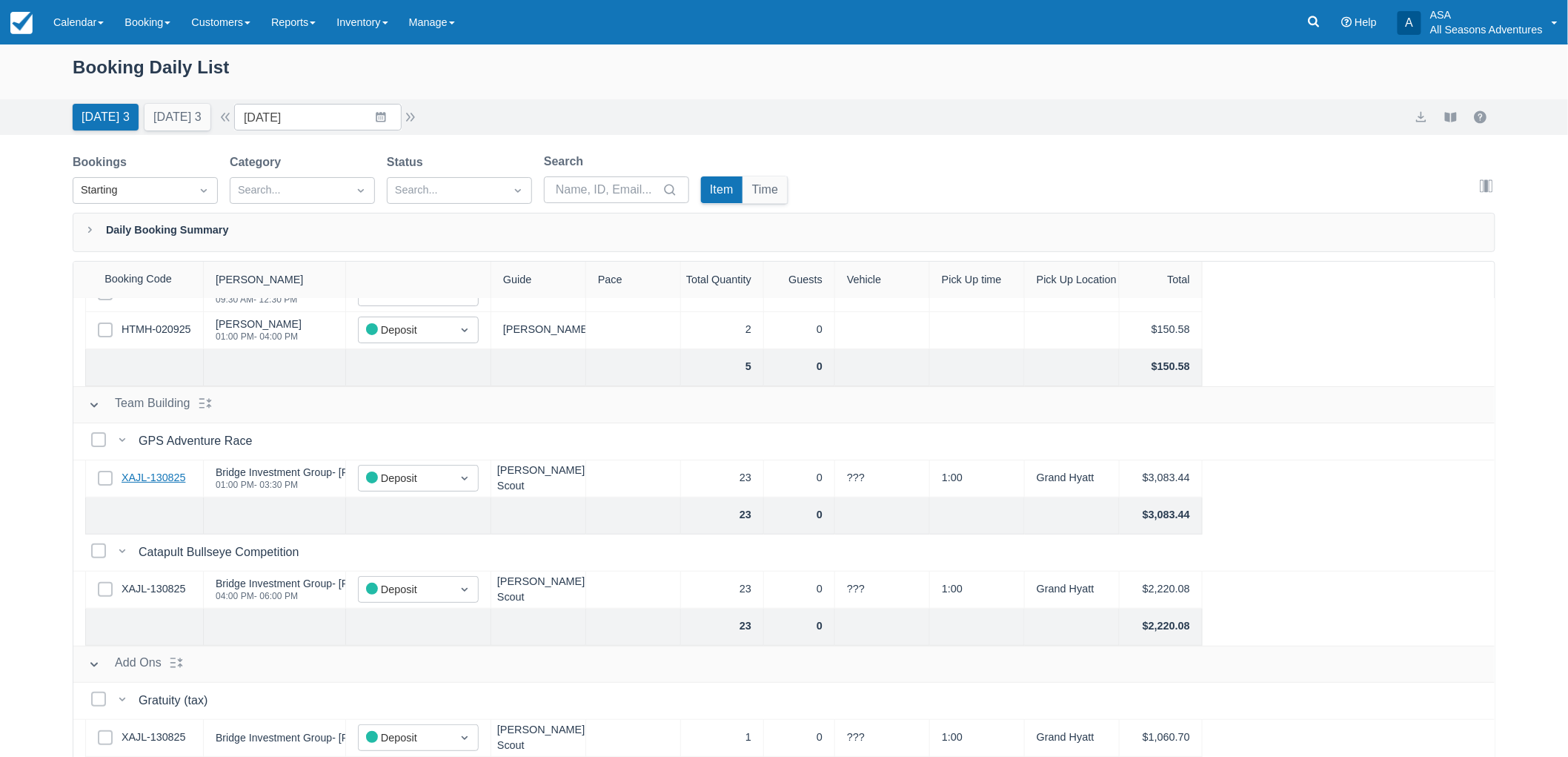
click at [157, 476] on link "XAJL-130825" at bounding box center [153, 478] width 64 height 16
click at [1312, 29] on icon at bounding box center [1314, 22] width 15 height 15
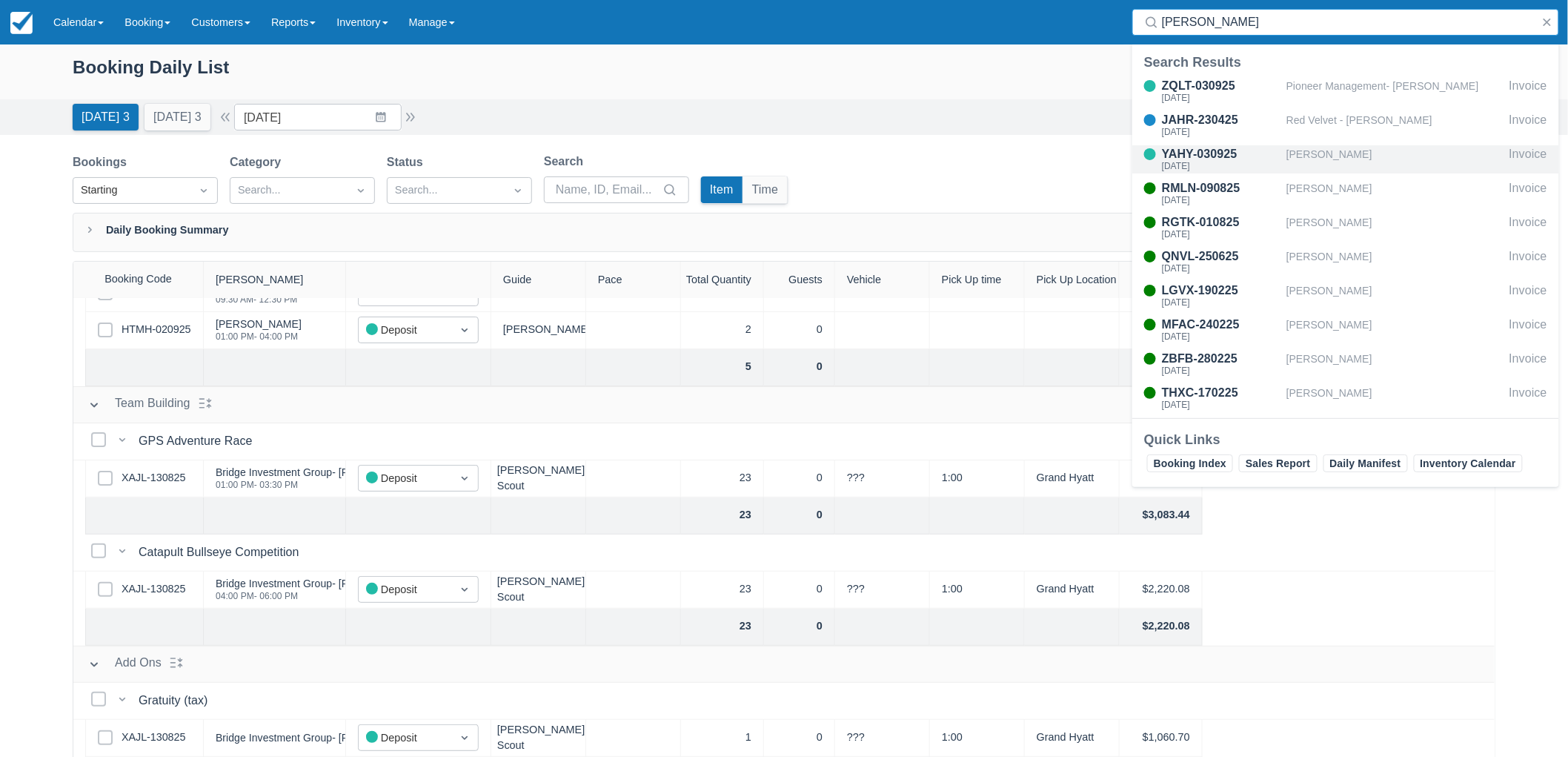
type input "laura"
click at [1286, 158] on div "[PERSON_NAME]" at bounding box center [1395, 159] width 217 height 29
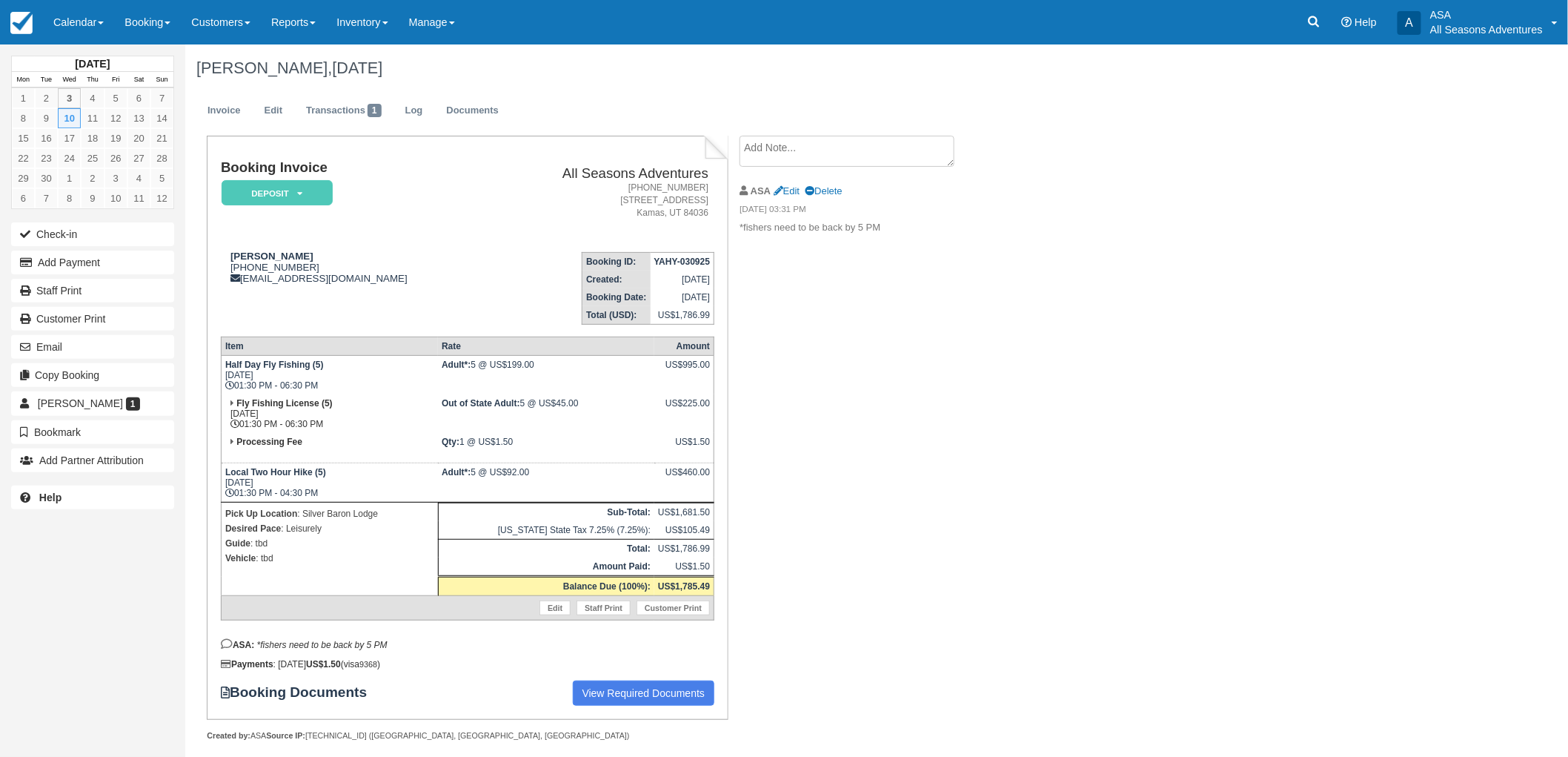
click at [262, 126] on ul "Invoice Edit Transactions 1 Log Documents" at bounding box center [773, 114] width 1154 height 44
click at [263, 119] on link "Edit" at bounding box center [273, 111] width 40 height 29
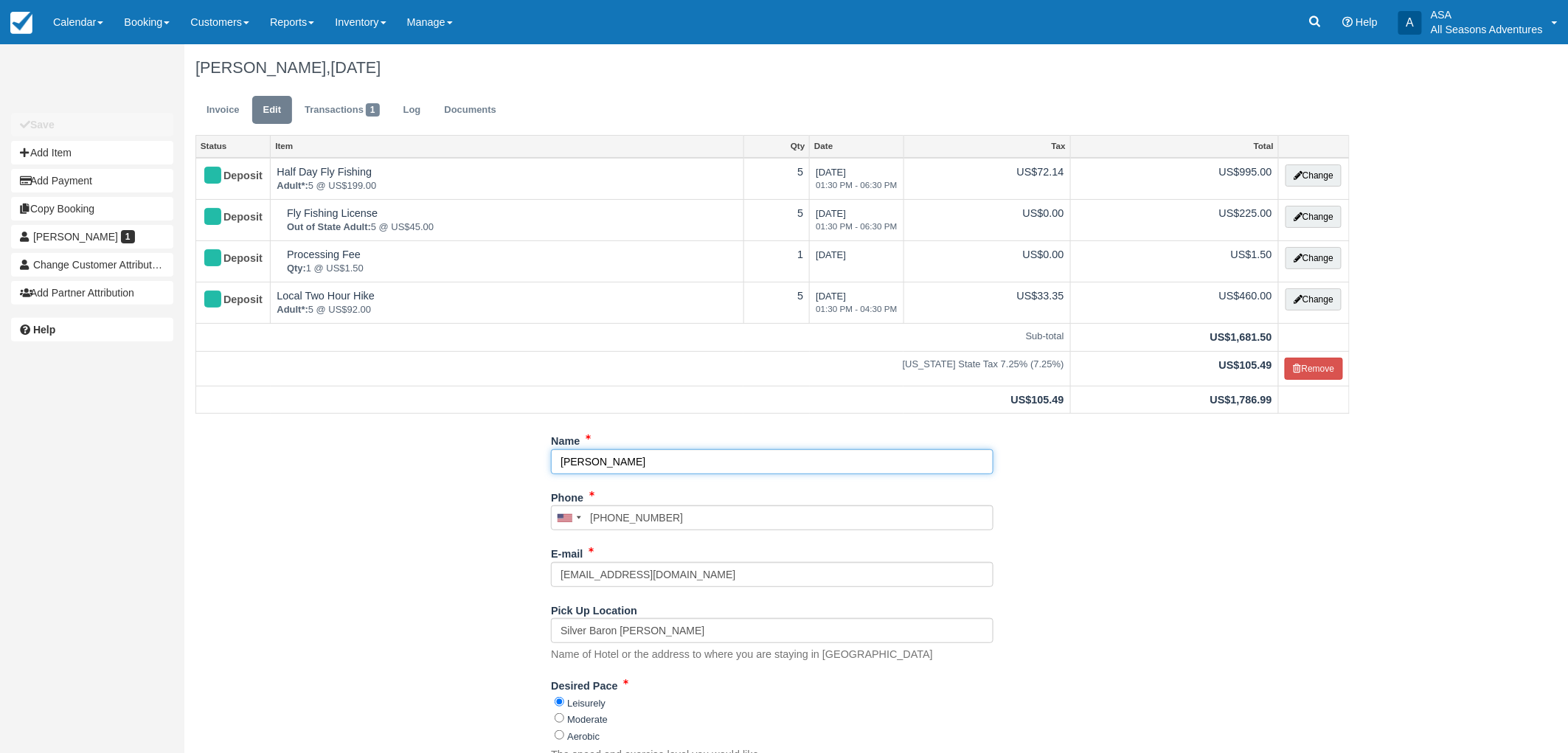
click at [564, 457] on input "[PERSON_NAME]" at bounding box center [772, 462] width 443 height 25
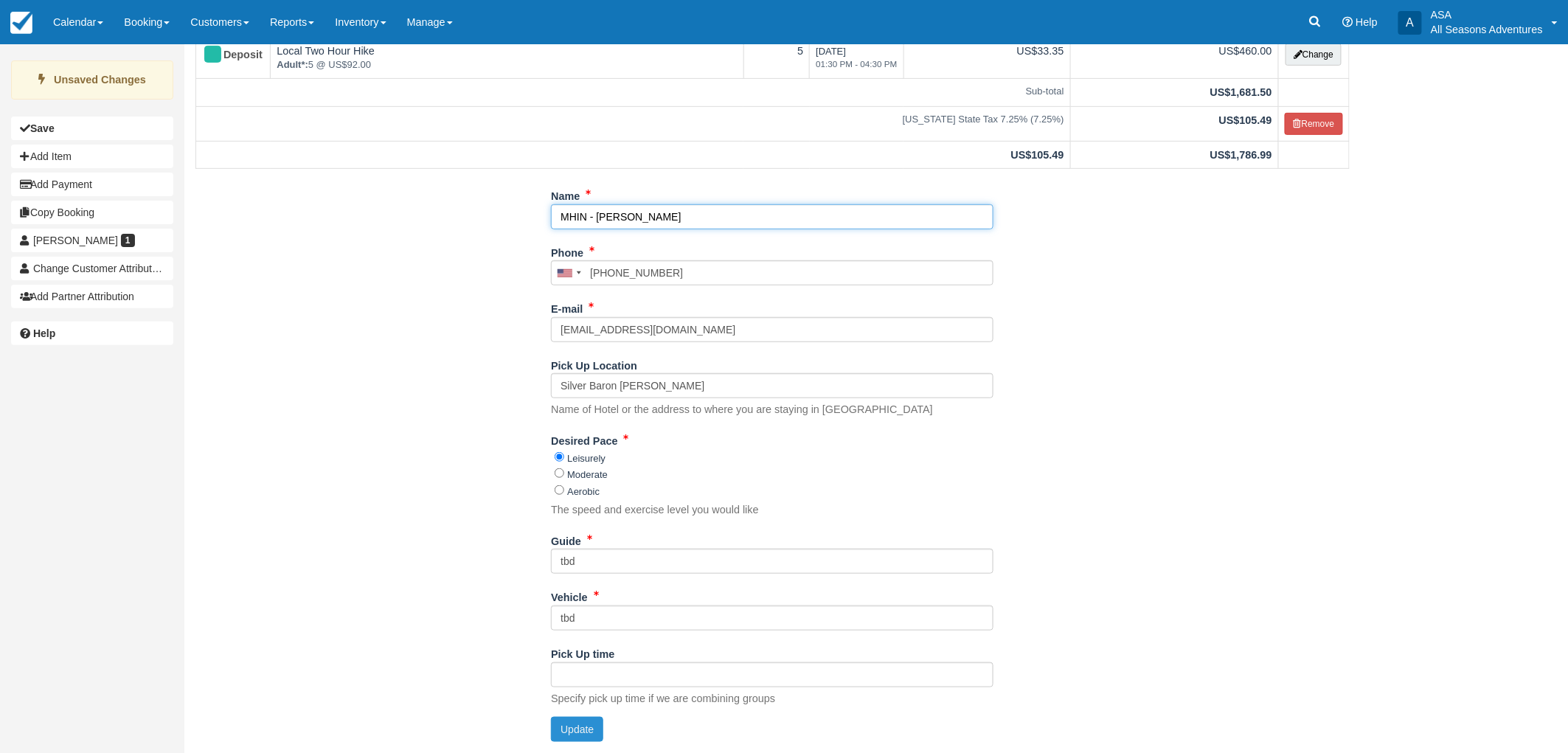
type input "MHIN - [PERSON_NAME]"
click at [587, 724] on button "Update" at bounding box center [577, 729] width 53 height 25
type input "+19179136756"
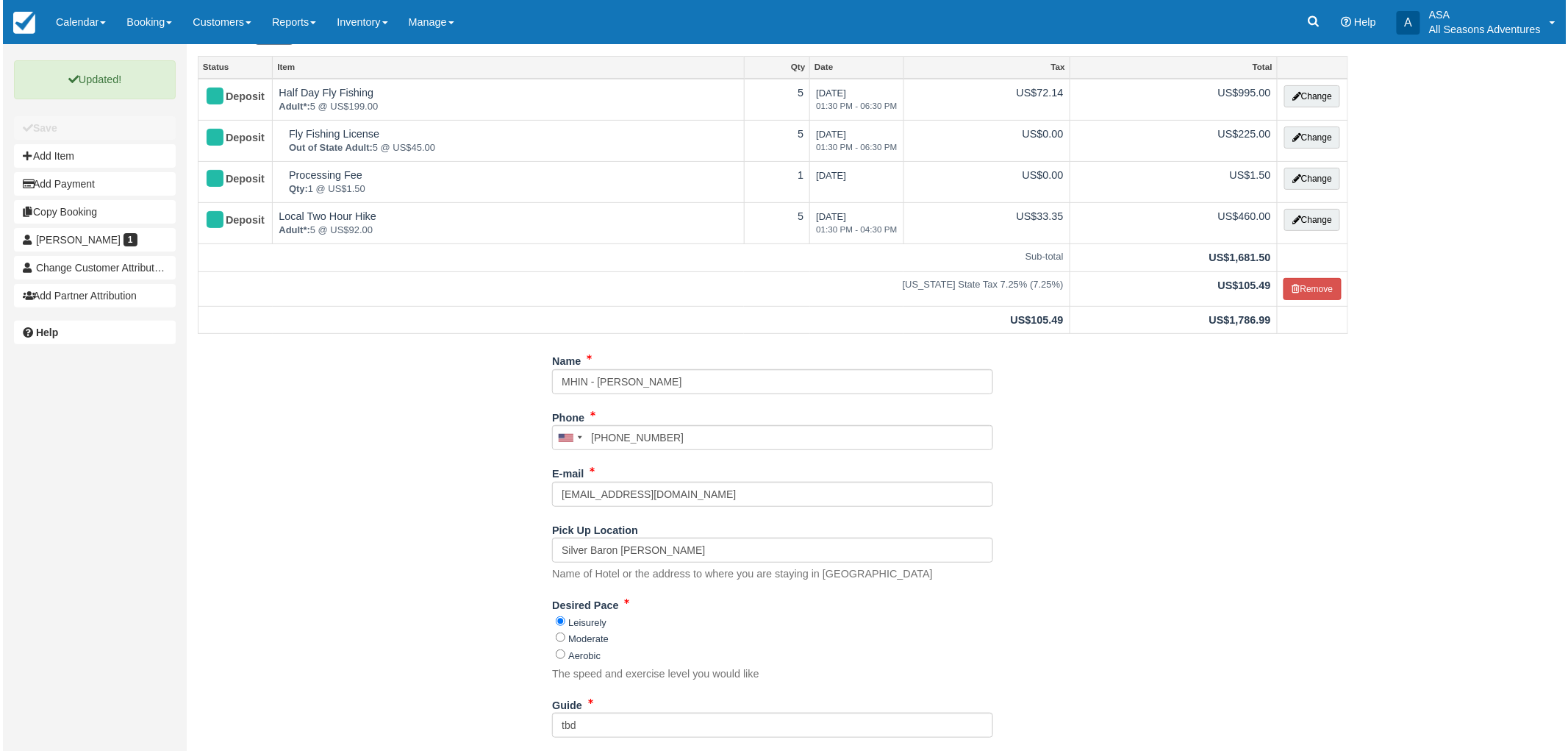
scroll to position [0, 0]
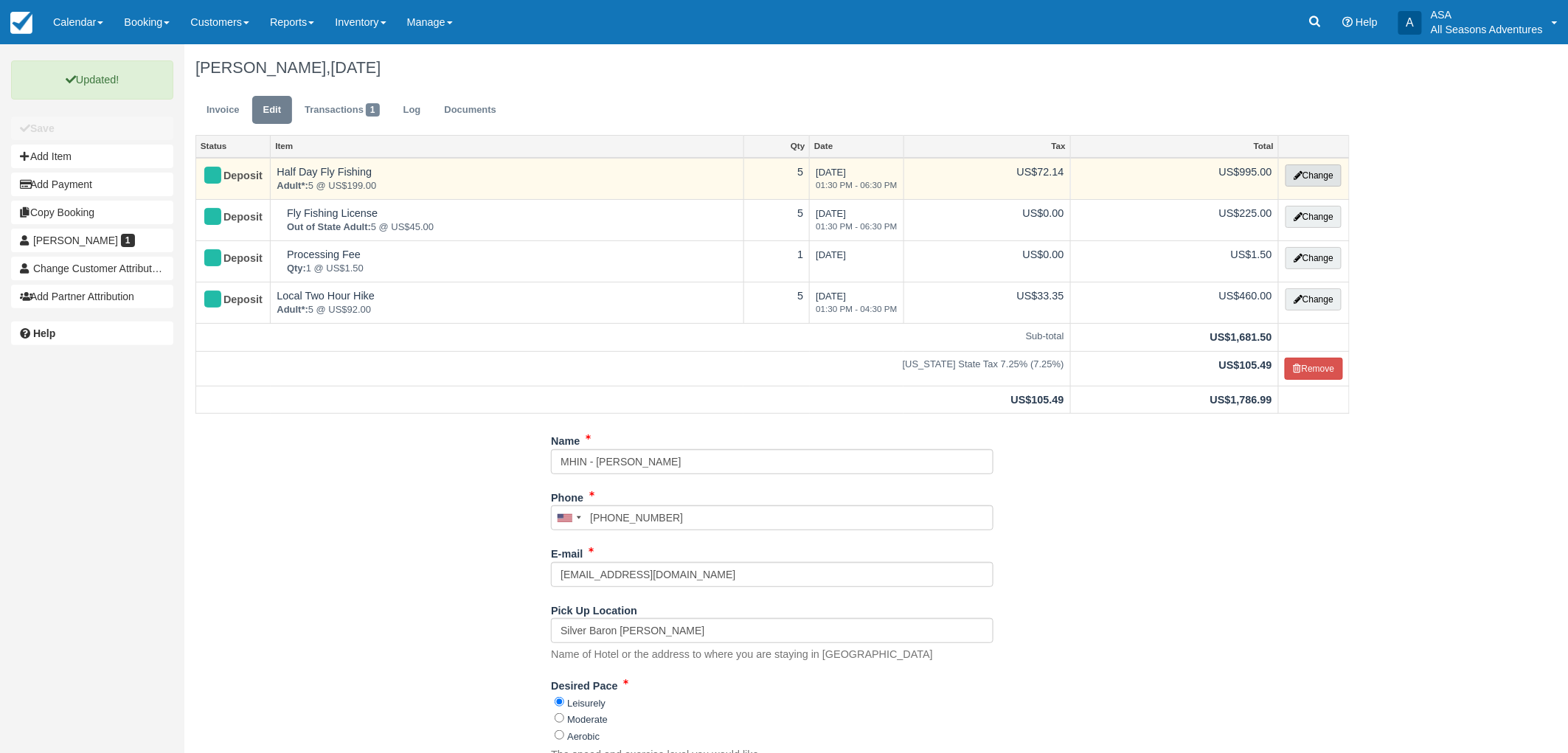
click at [1319, 175] on button "Change" at bounding box center [1313, 175] width 56 height 23
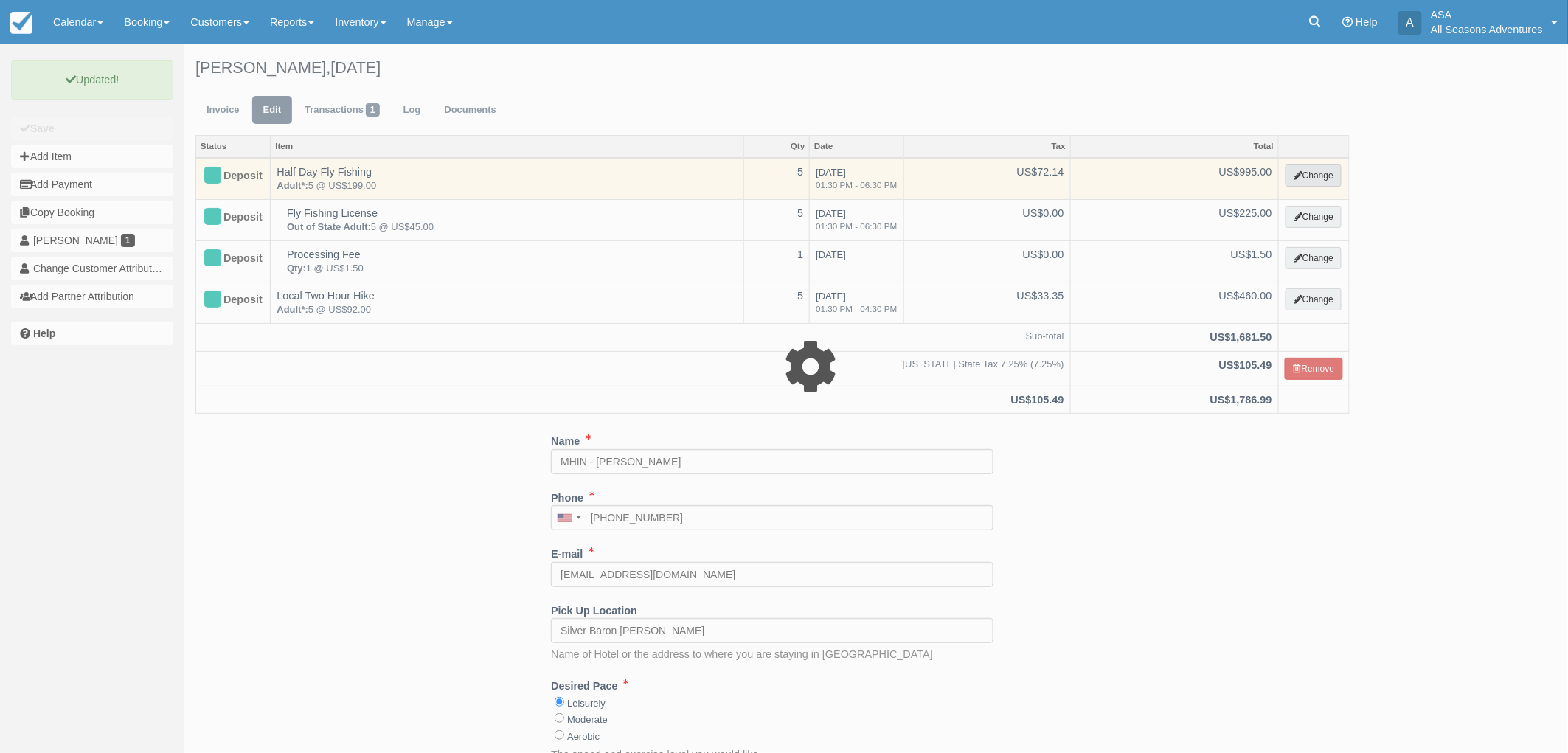
select select "8"
type input "995.00"
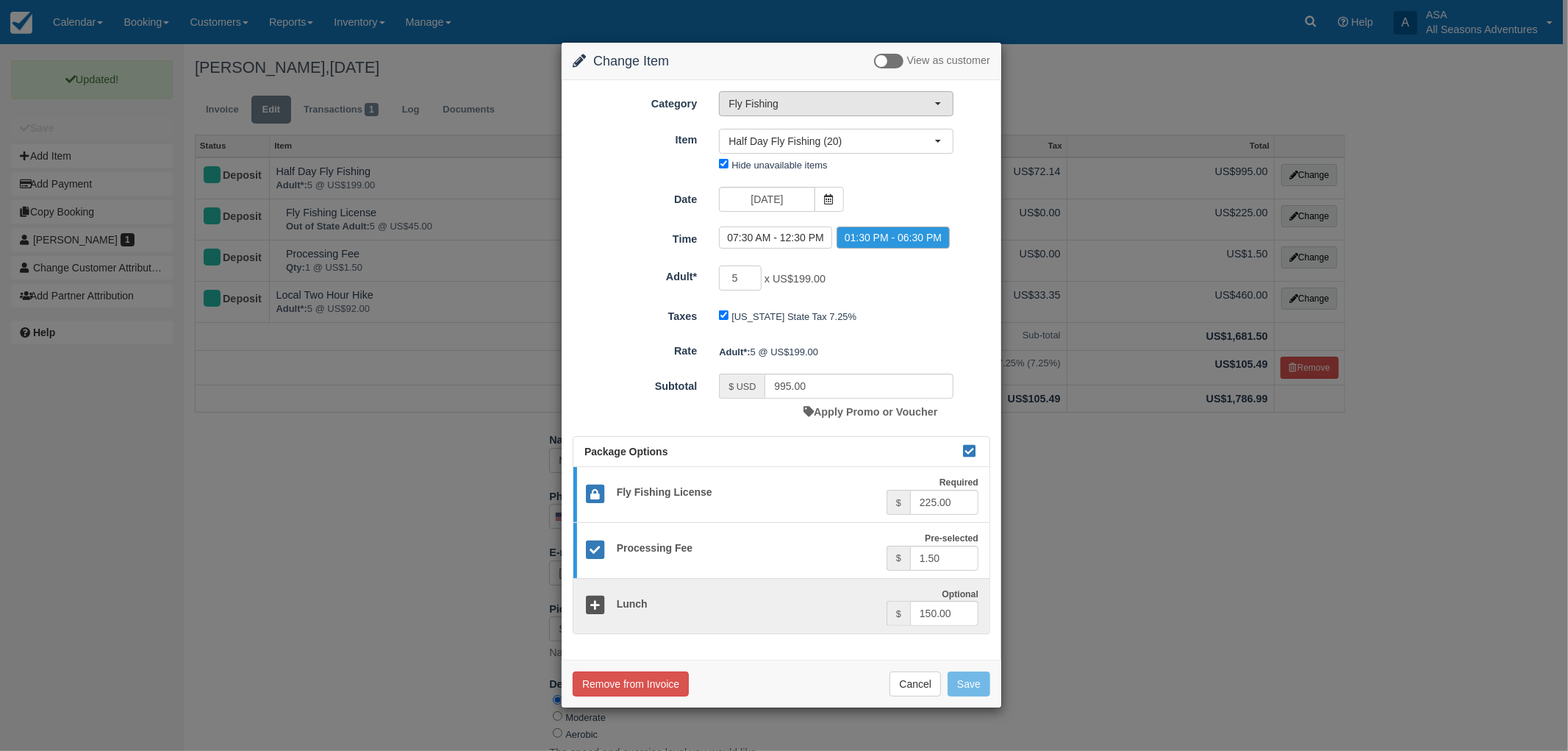
click at [868, 103] on span "Fly Fishing" at bounding box center [831, 104] width 206 height 15
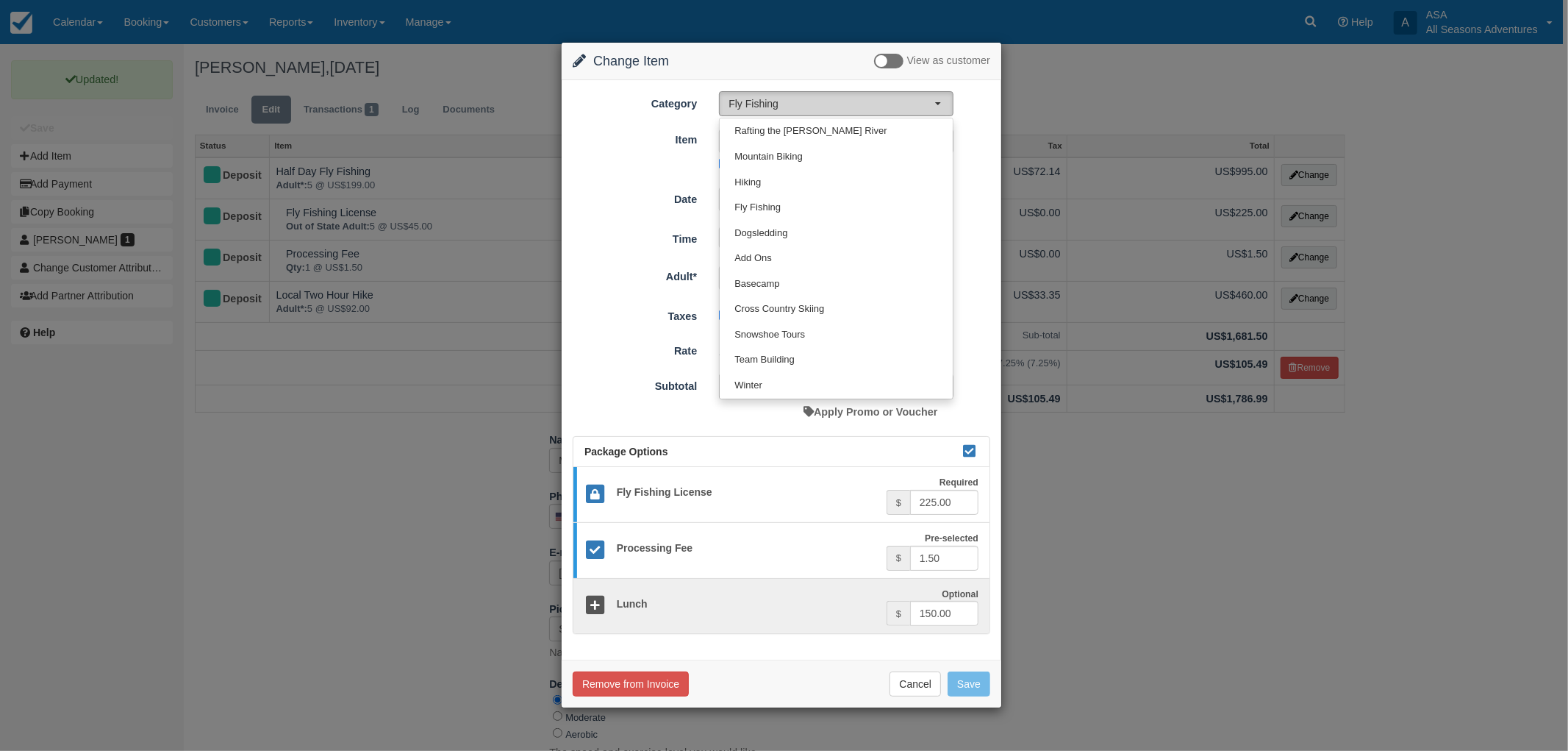
click at [868, 103] on span "Fly Fishing" at bounding box center [831, 104] width 206 height 15
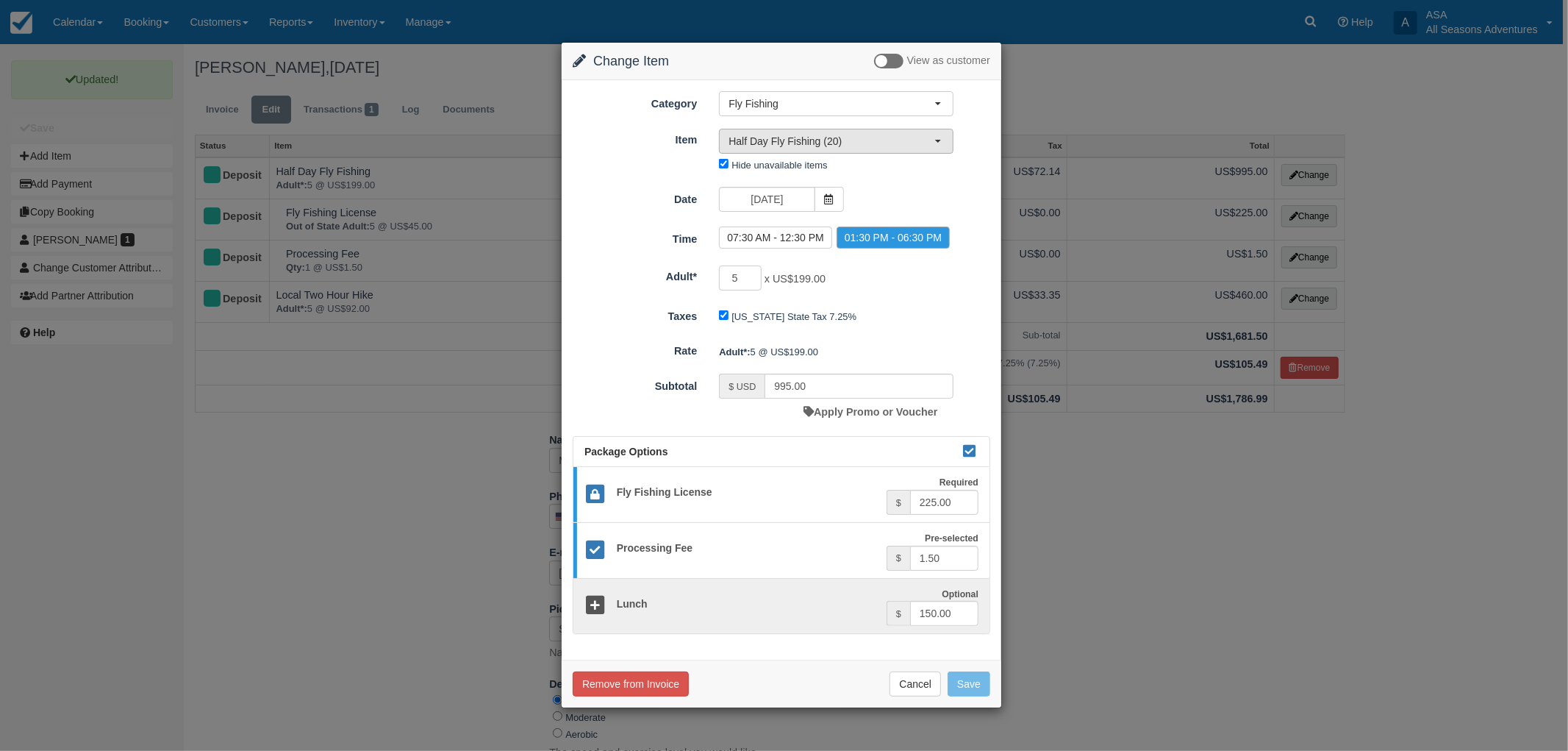
click at [859, 140] on span "Half Day Fly Fishing (20)" at bounding box center [831, 141] width 206 height 15
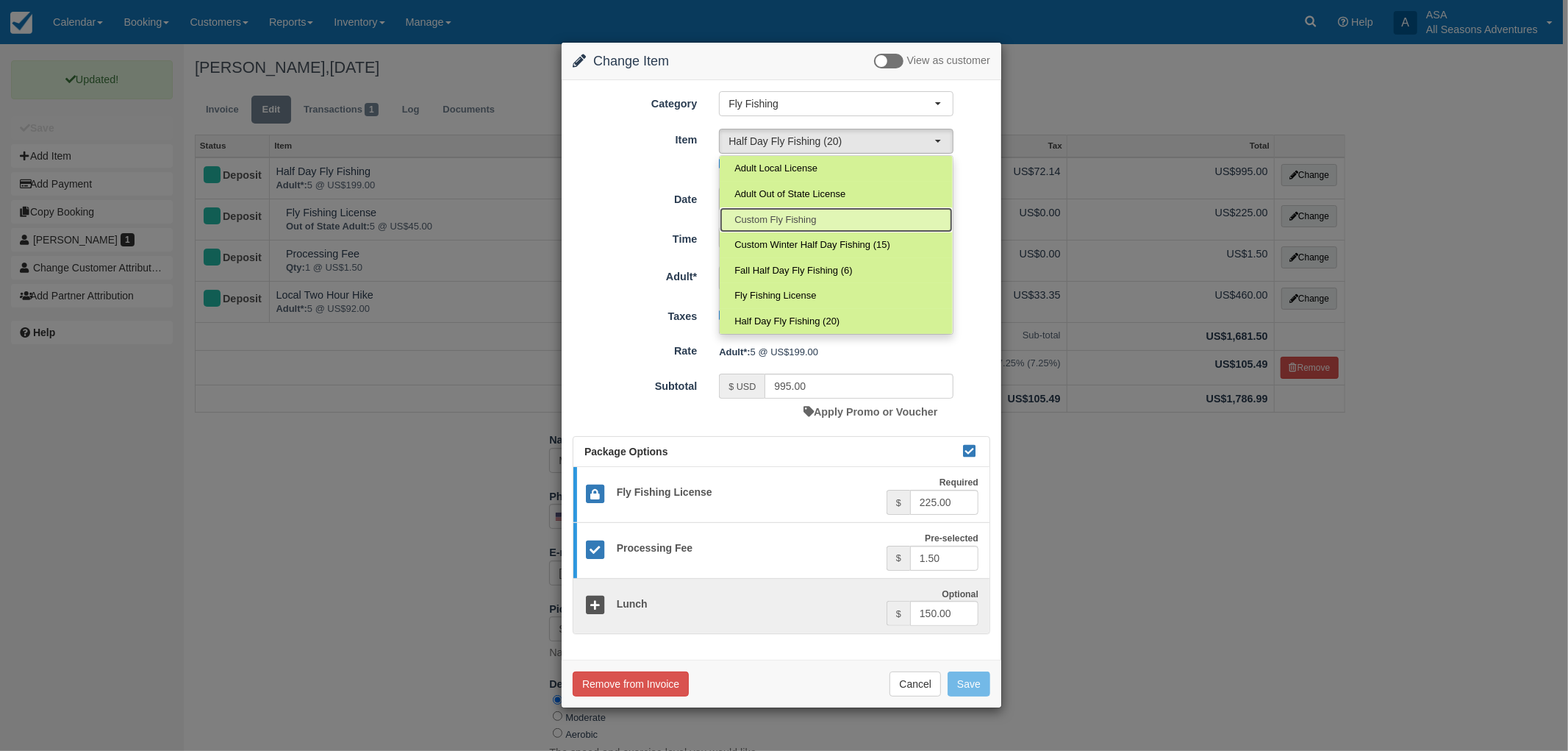
click at [843, 216] on link "Custom Fly Fishing" at bounding box center [836, 220] width 233 height 26
select select "109"
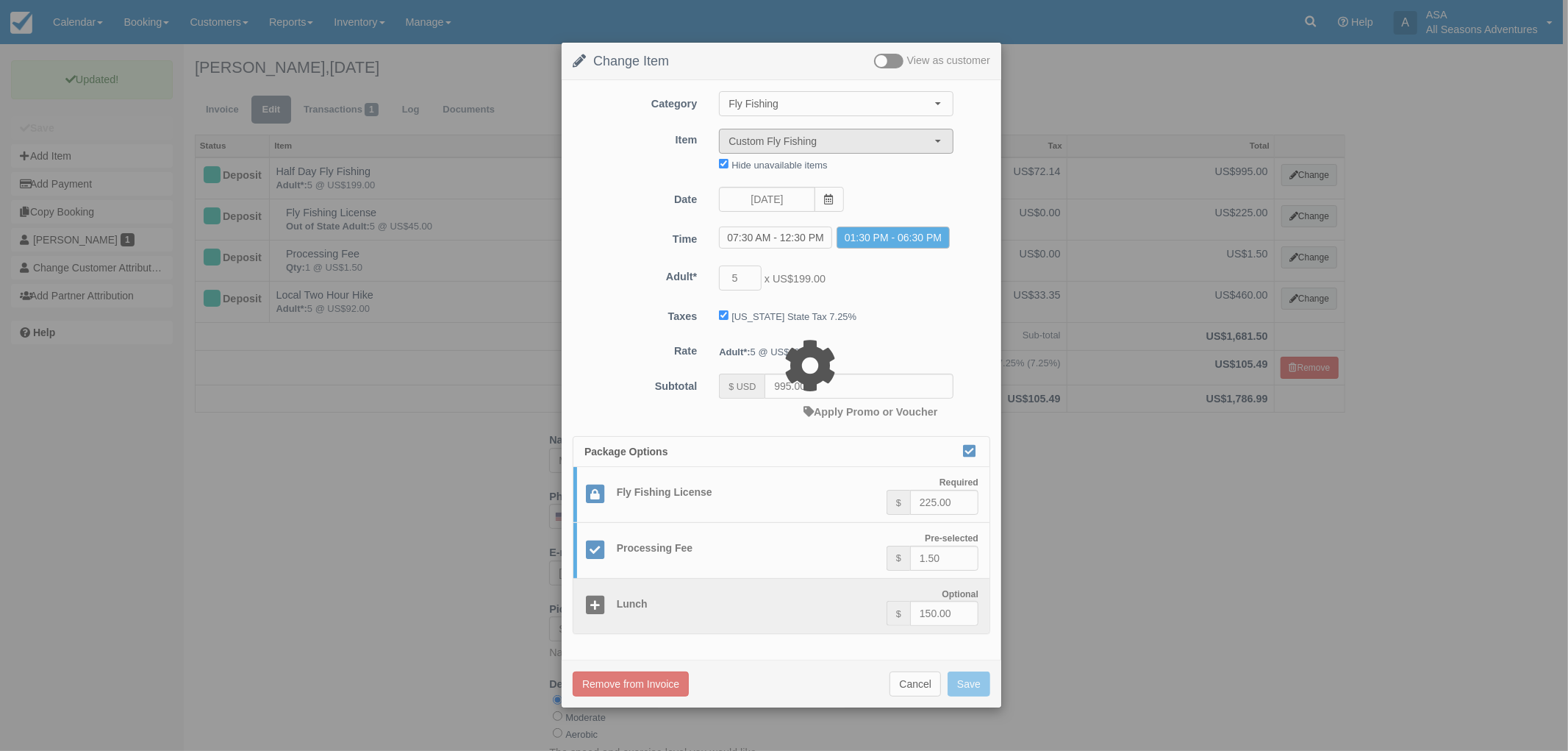
type input "975.00"
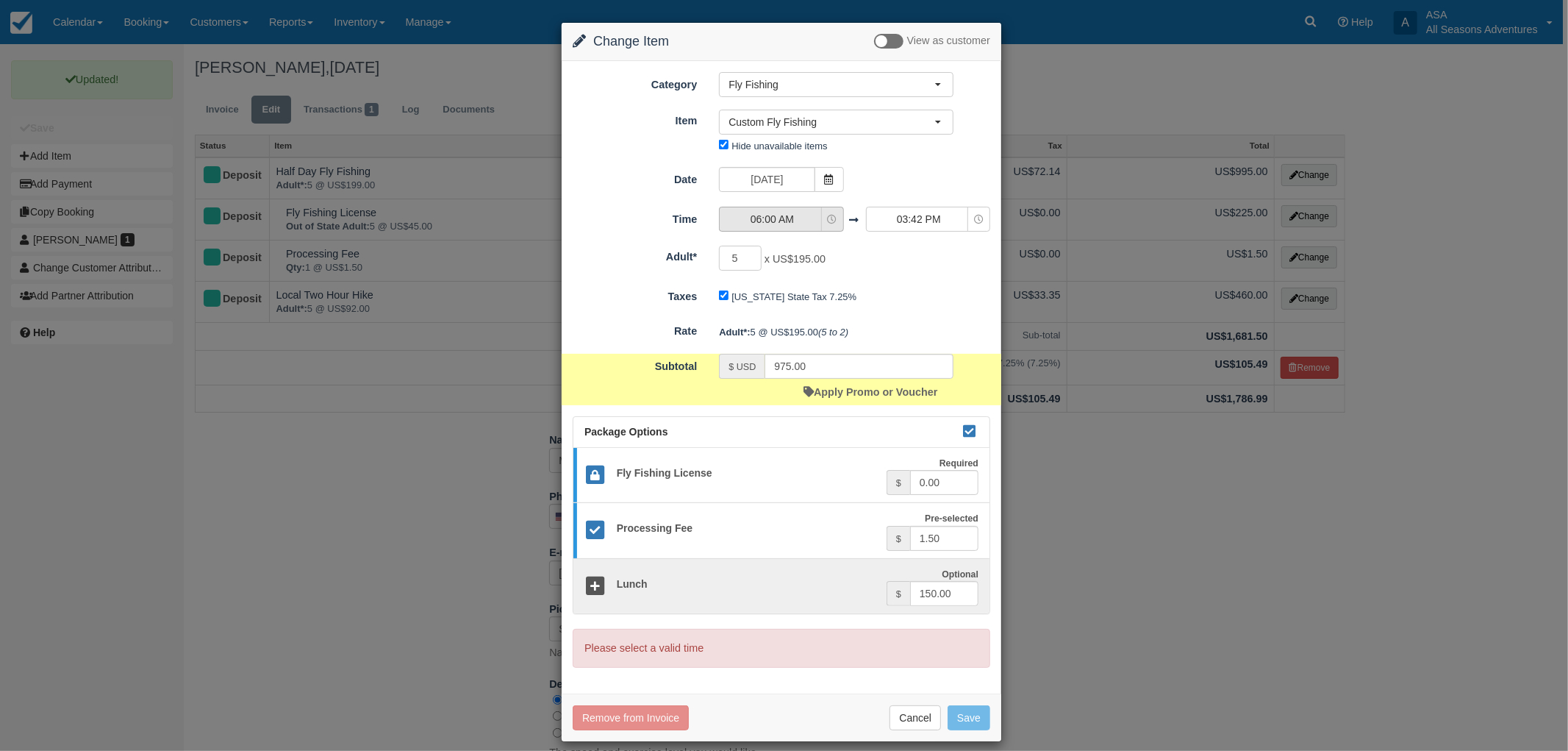
click at [809, 217] on span "06:00 AM" at bounding box center [772, 220] width 105 height 15
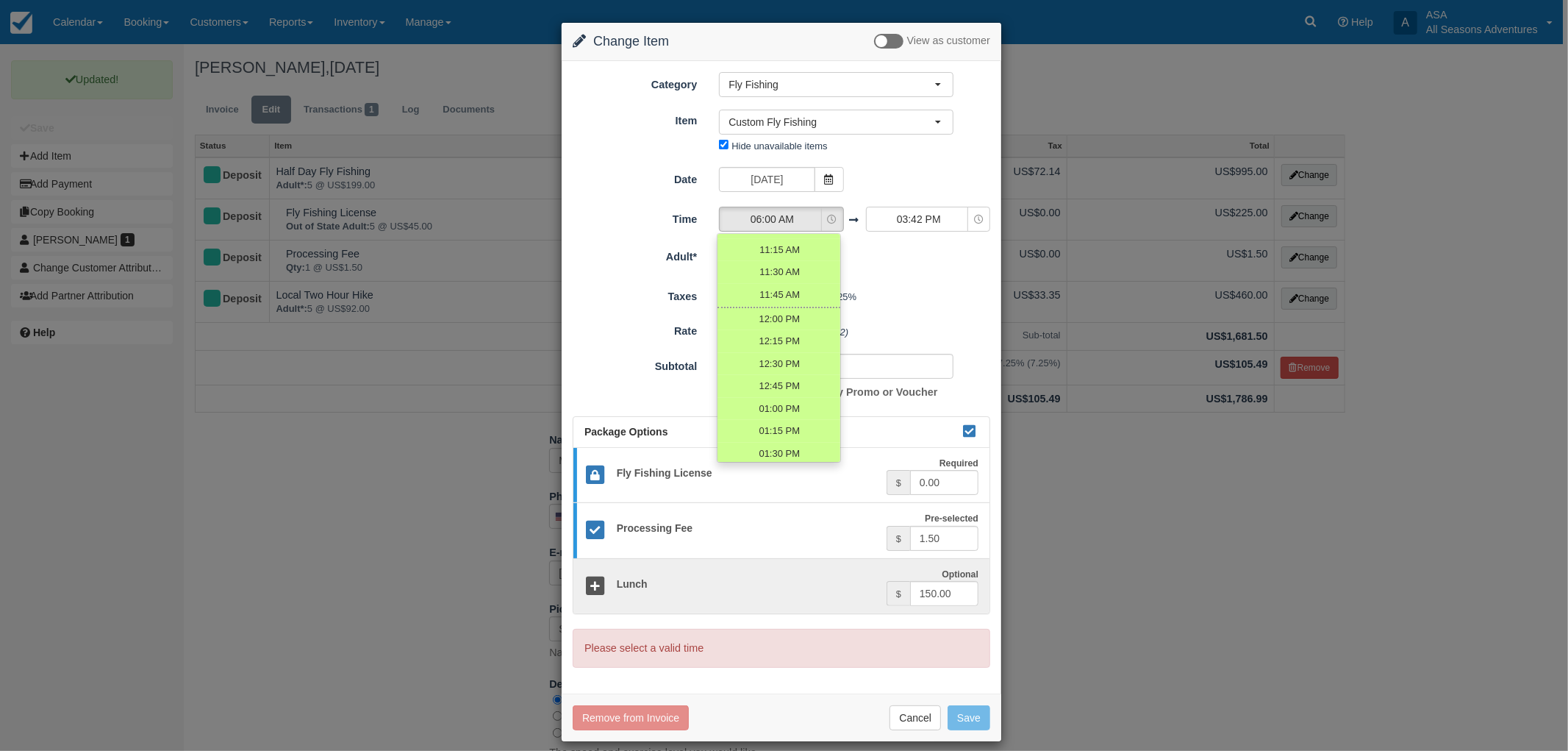
scroll to position [571, 0]
click at [789, 377] on span "01:30 PM" at bounding box center [780, 372] width 42 height 14
select select "13:30"
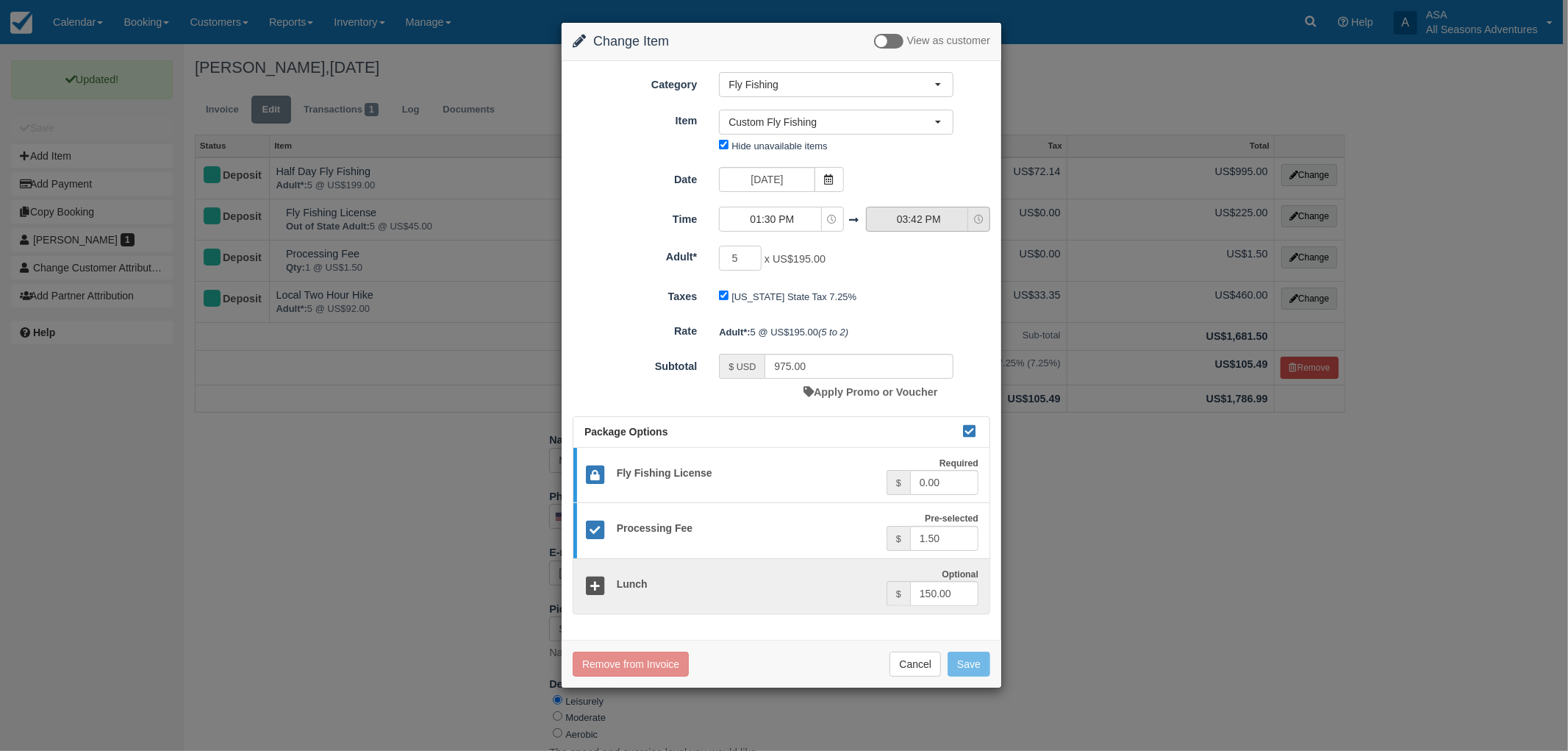
click at [929, 223] on span "03:42 PM" at bounding box center [920, 220] width 105 height 15
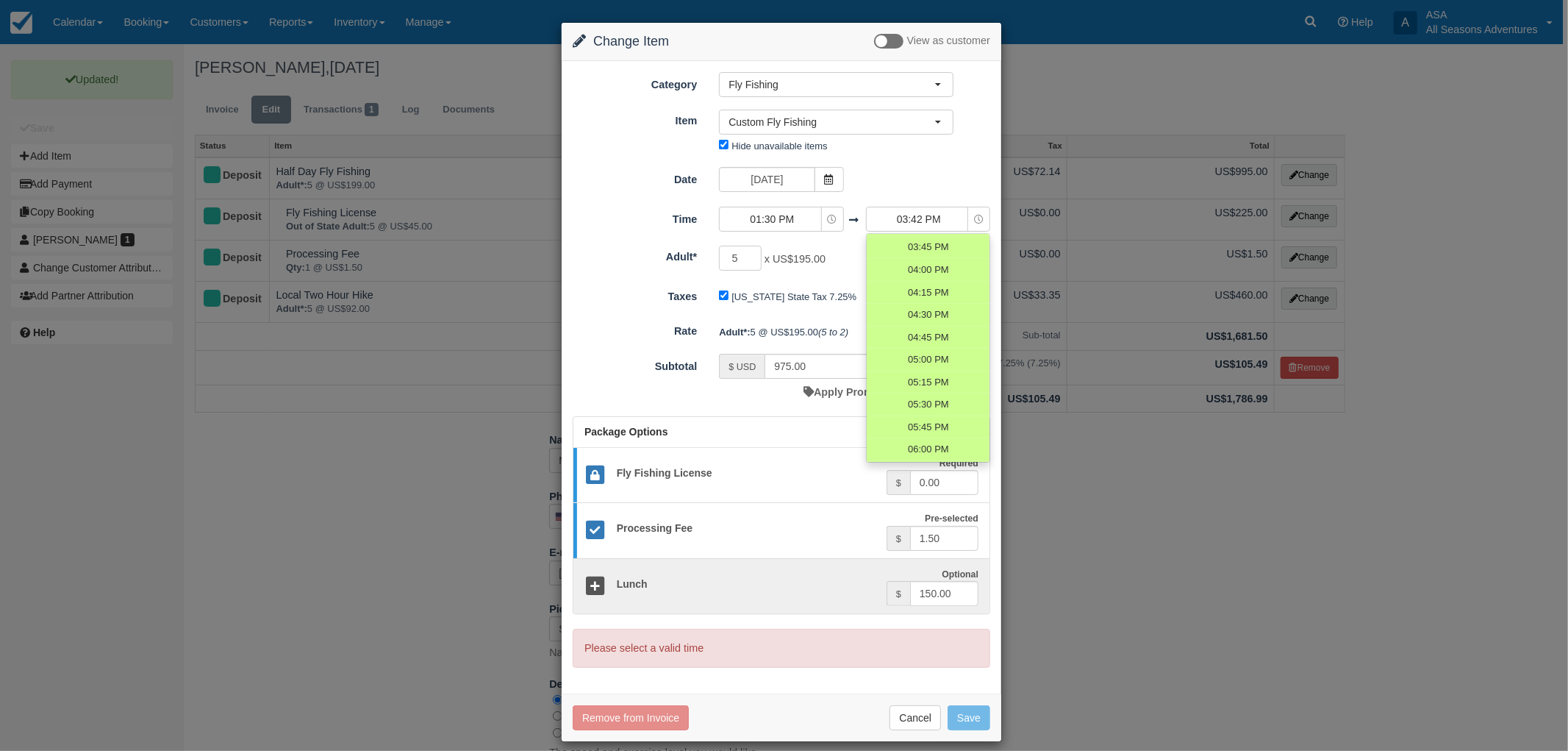
scroll to position [899, 0]
click at [935, 338] on span "05:00 PM" at bounding box center [928, 337] width 42 height 14
click at [930, 333] on span "05:00 PM" at bounding box center [928, 337] width 42 height 14
click at [732, 392] on div "$ USD 975.00 Apply Promo or Voucher" at bounding box center [836, 379] width 257 height 52
click at [934, 335] on span "05:00 PM" at bounding box center [928, 337] width 42 height 14
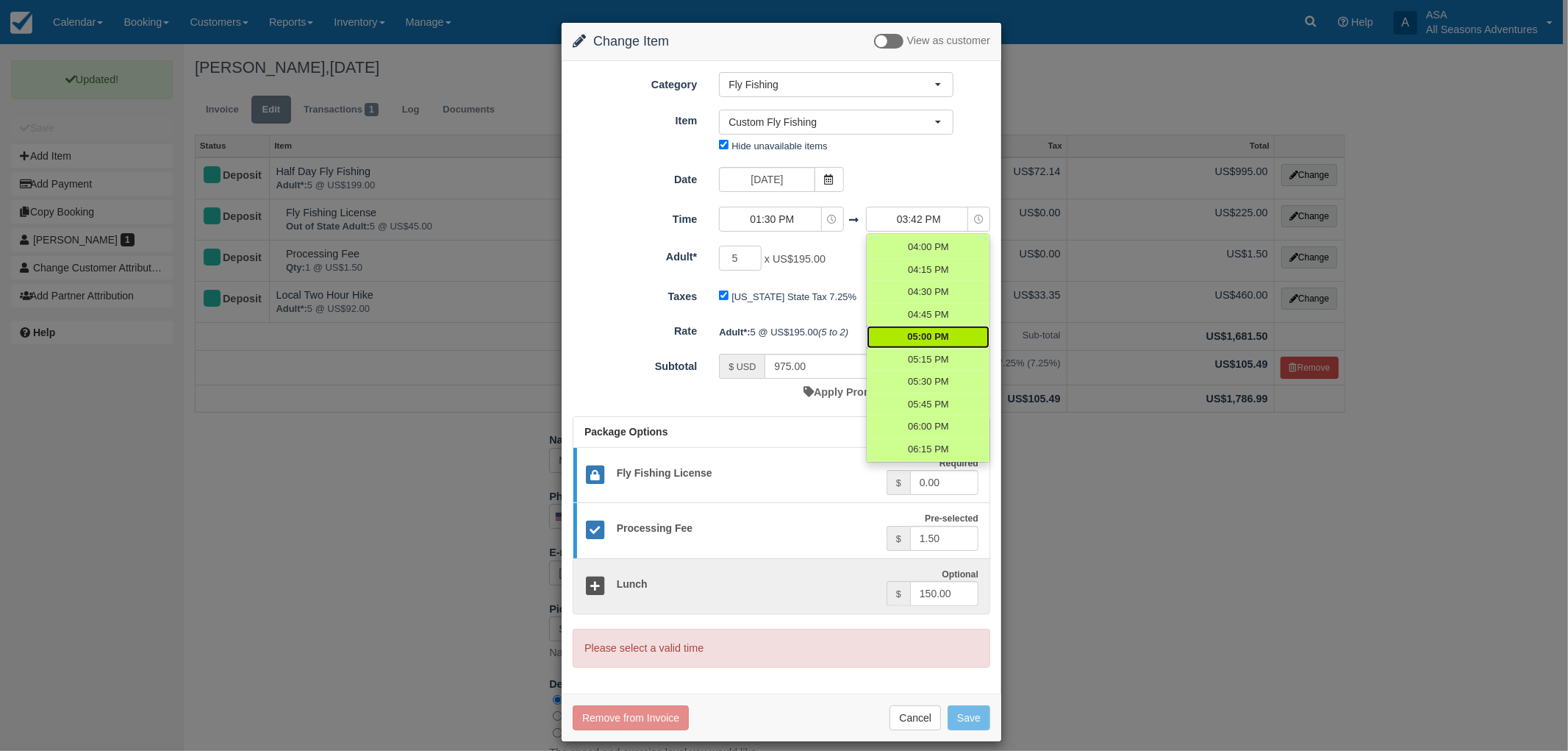
click at [614, 308] on form "Category Fly Fishing Rafting the Weber River Mountain Biking Hiking Fly Fishing…" at bounding box center [782, 370] width 417 height 595
click at [898, 333] on link "05:00 PM" at bounding box center [929, 337] width 123 height 22
click at [934, 199] on div "Date 09/10/25 Time 01:30 PM 06:00 AM 06:15 AM 06:30 AM 06:45 AM 07:00 AM 07:15 …" at bounding box center [782, 200] width 417 height 67
click at [942, 210] on button "03:42 PM" at bounding box center [928, 219] width 124 height 25
click at [929, 337] on span "05:00 PM" at bounding box center [926, 337] width 42 height 14
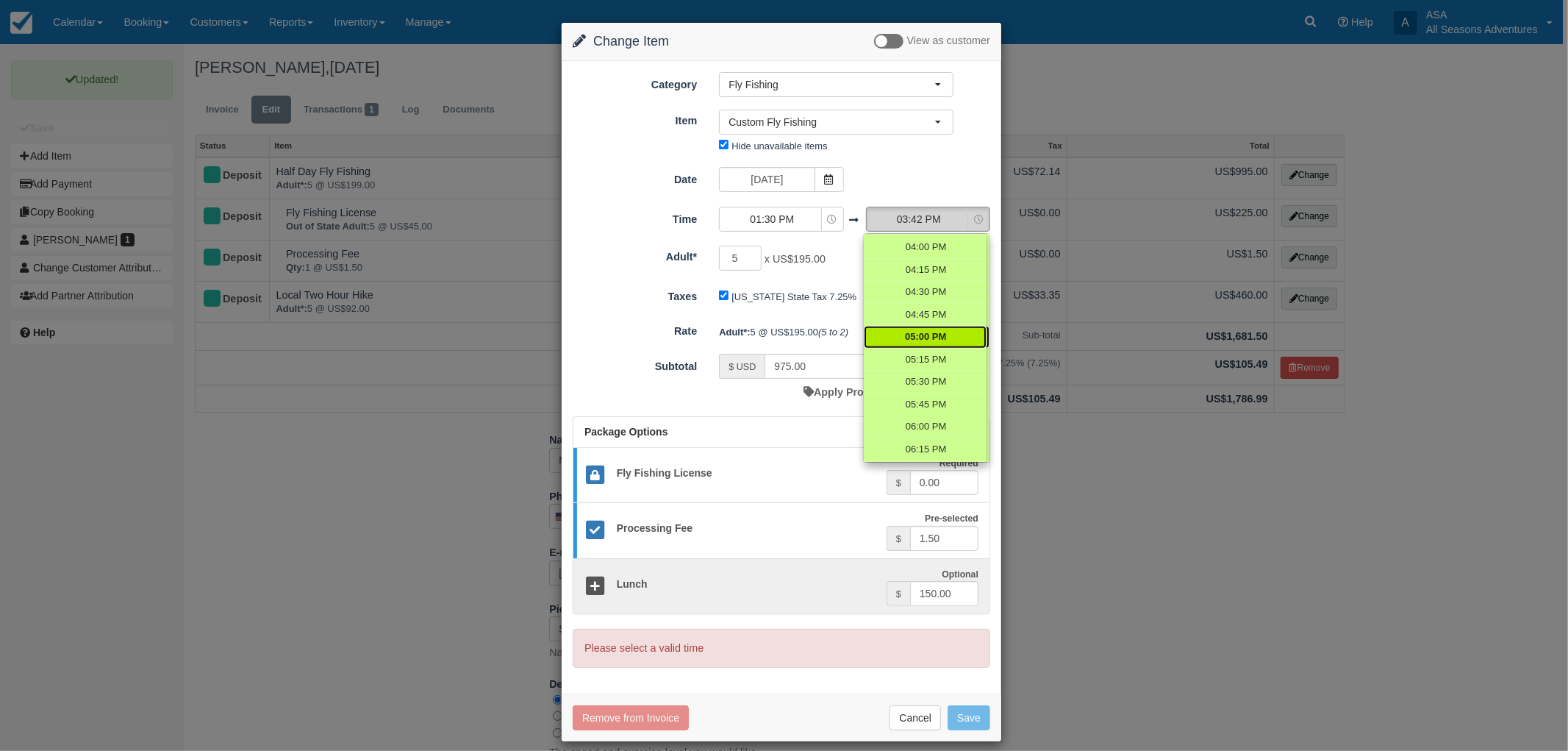
select select "17:00"
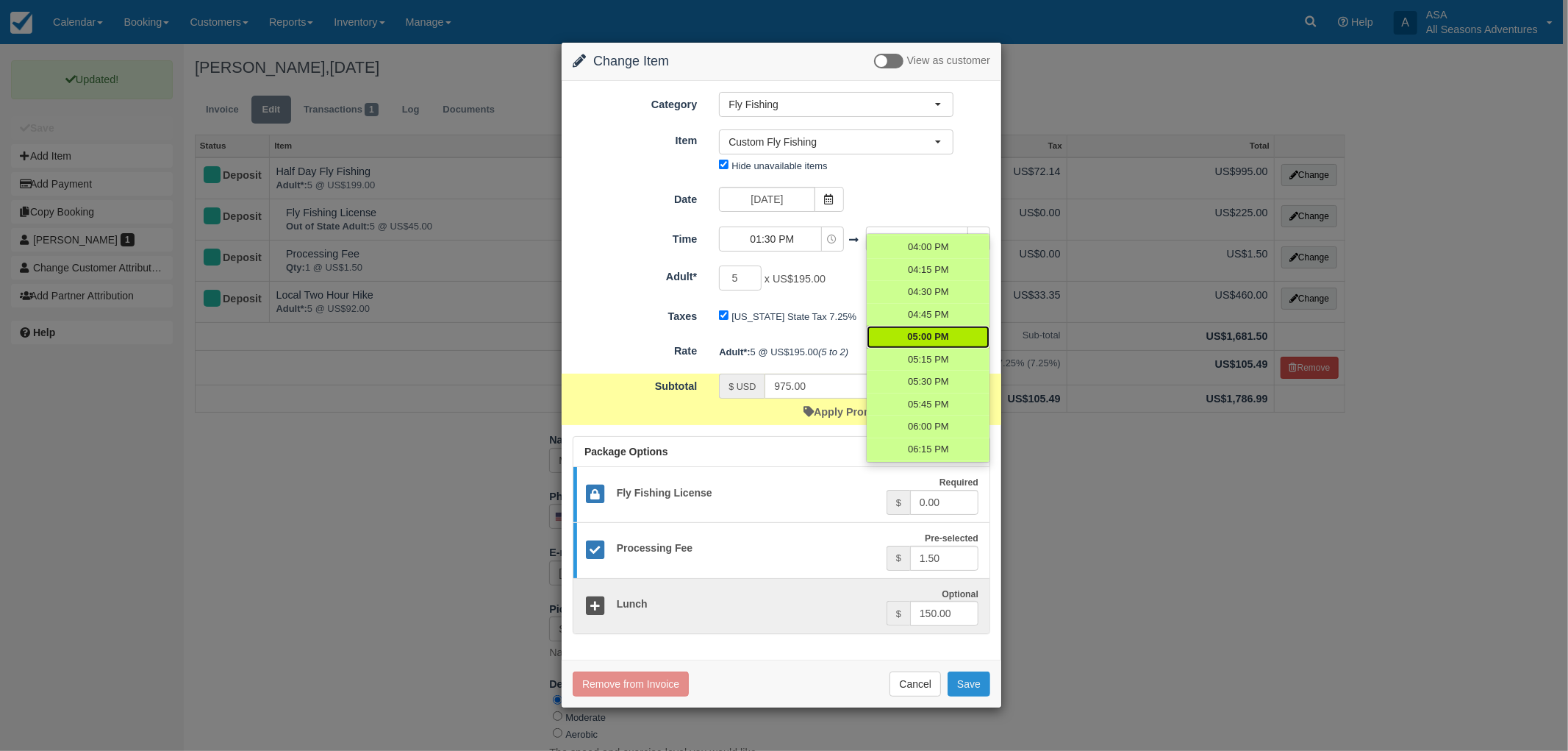
click at [974, 682] on button "Save" at bounding box center [969, 684] width 42 height 25
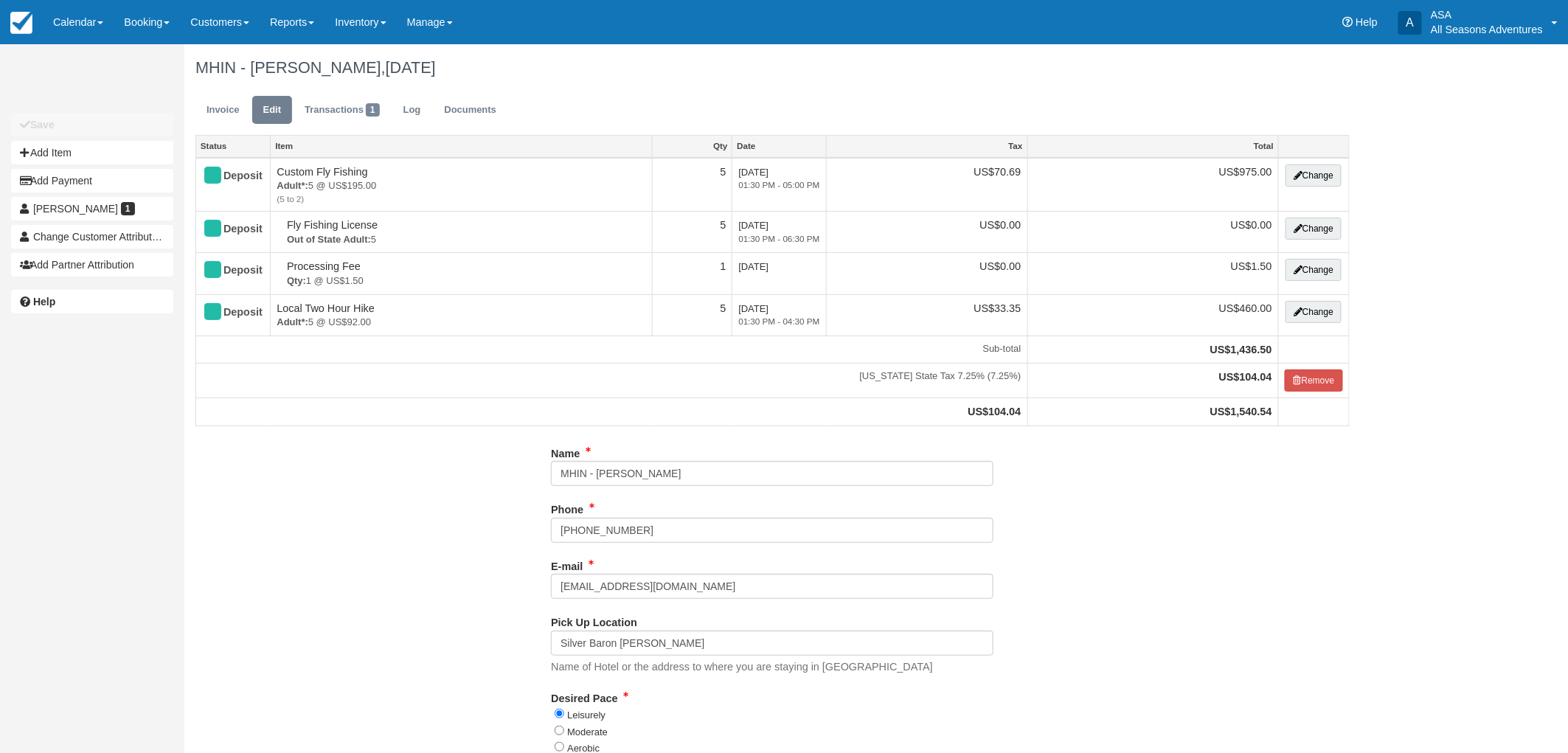
type input "[PHONE_NUMBER]"
click at [238, 108] on link "Invoice" at bounding box center [223, 110] width 55 height 28
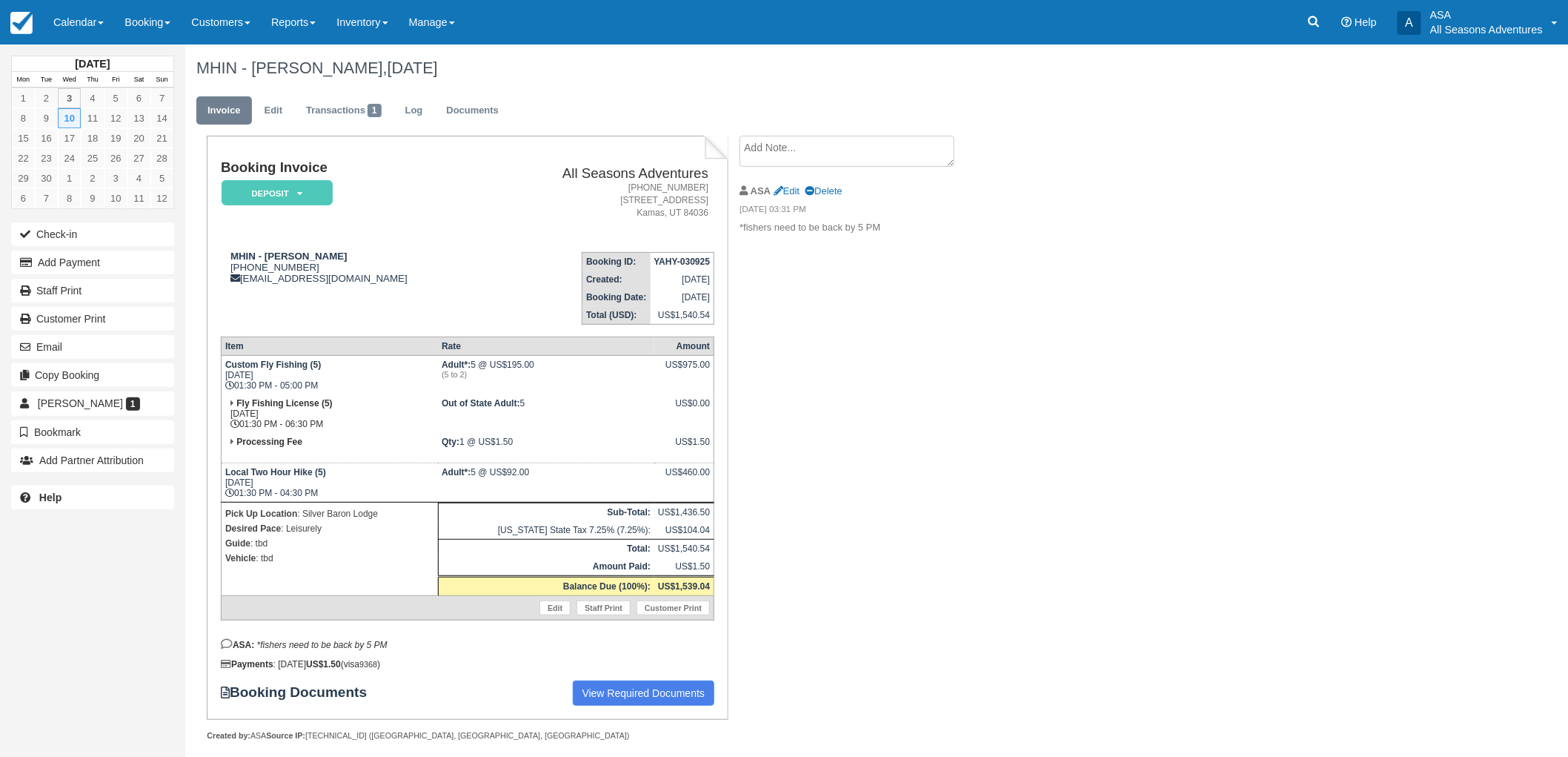
click at [278, 126] on ul "Invoice Edit Transactions 1 Log Documents" at bounding box center [773, 114] width 1154 height 44
click at [277, 118] on link "Edit" at bounding box center [273, 111] width 40 height 29
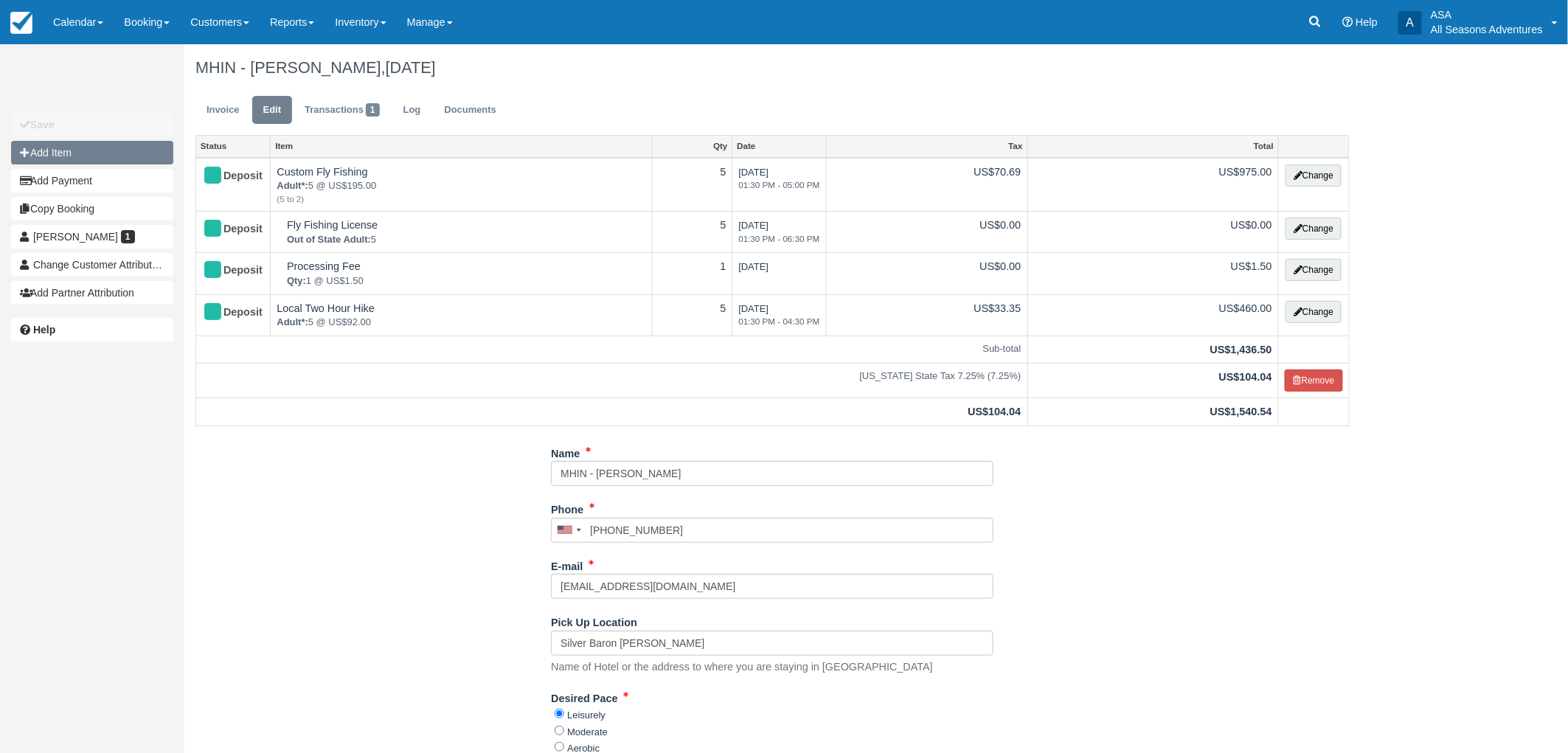
click at [113, 156] on button "Add Item" at bounding box center [92, 153] width 163 height 23
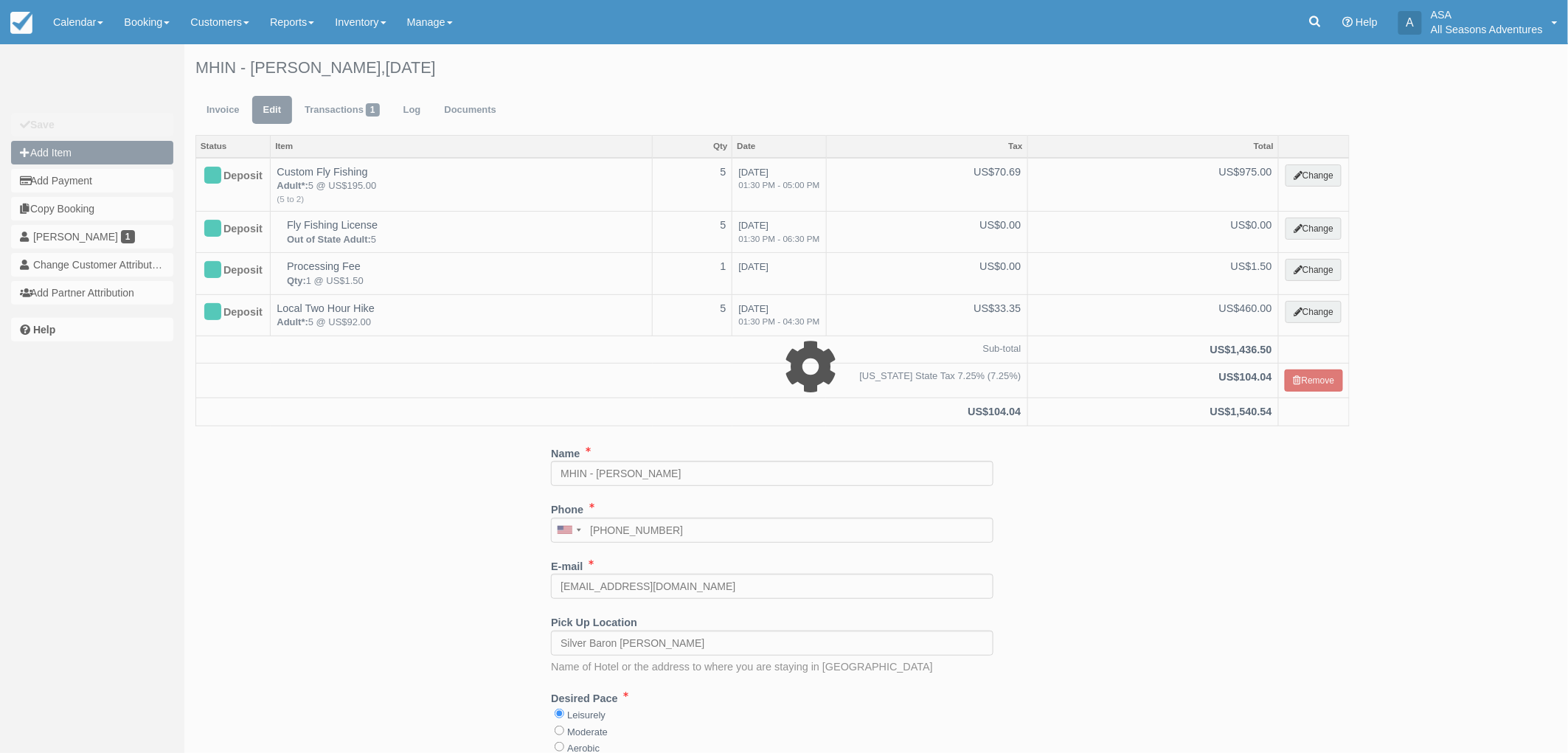
type input "0.00"
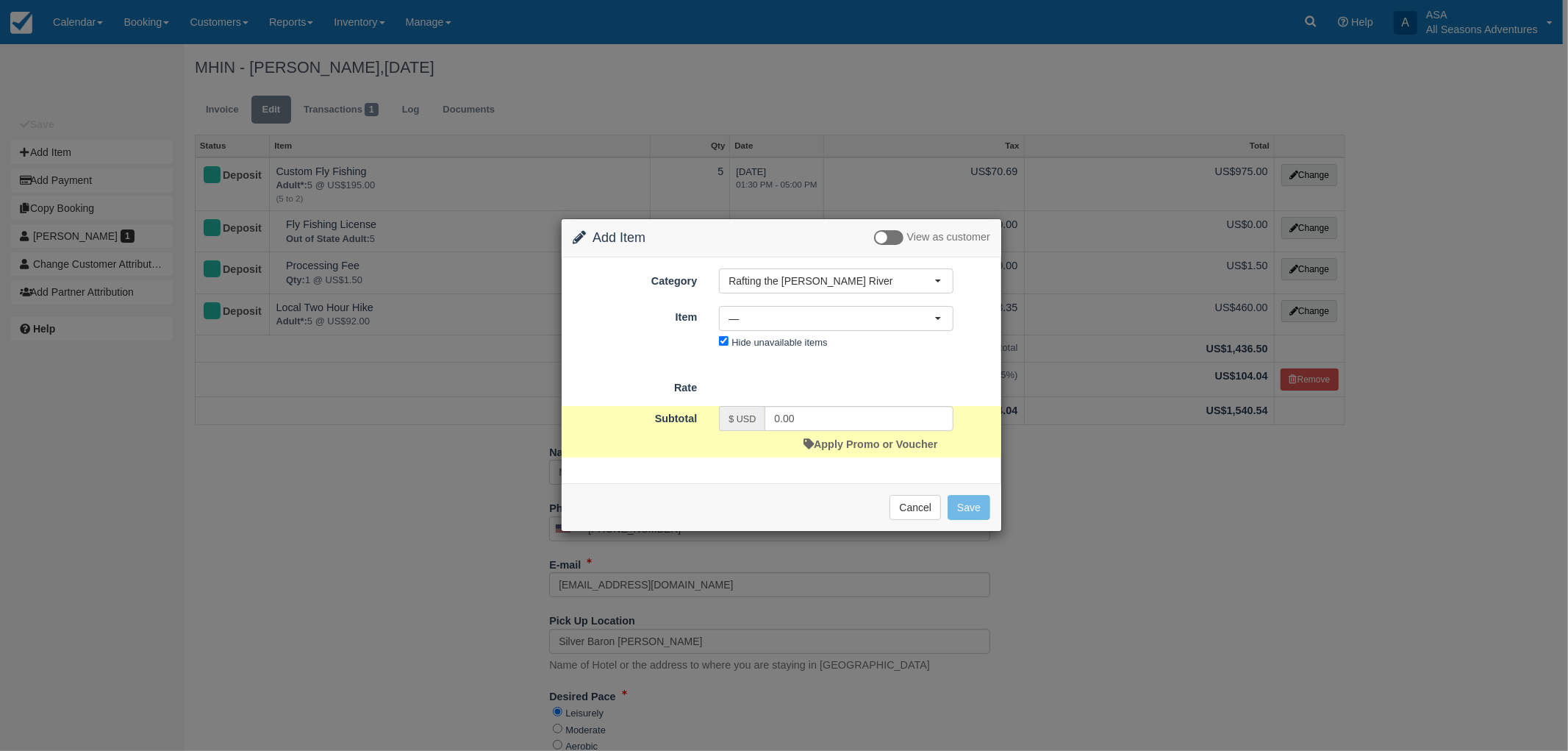
click at [763, 293] on div "Category Rafting the Weber River Rafting the Weber River Mountain Biking Hiking…" at bounding box center [782, 311] width 417 height 85
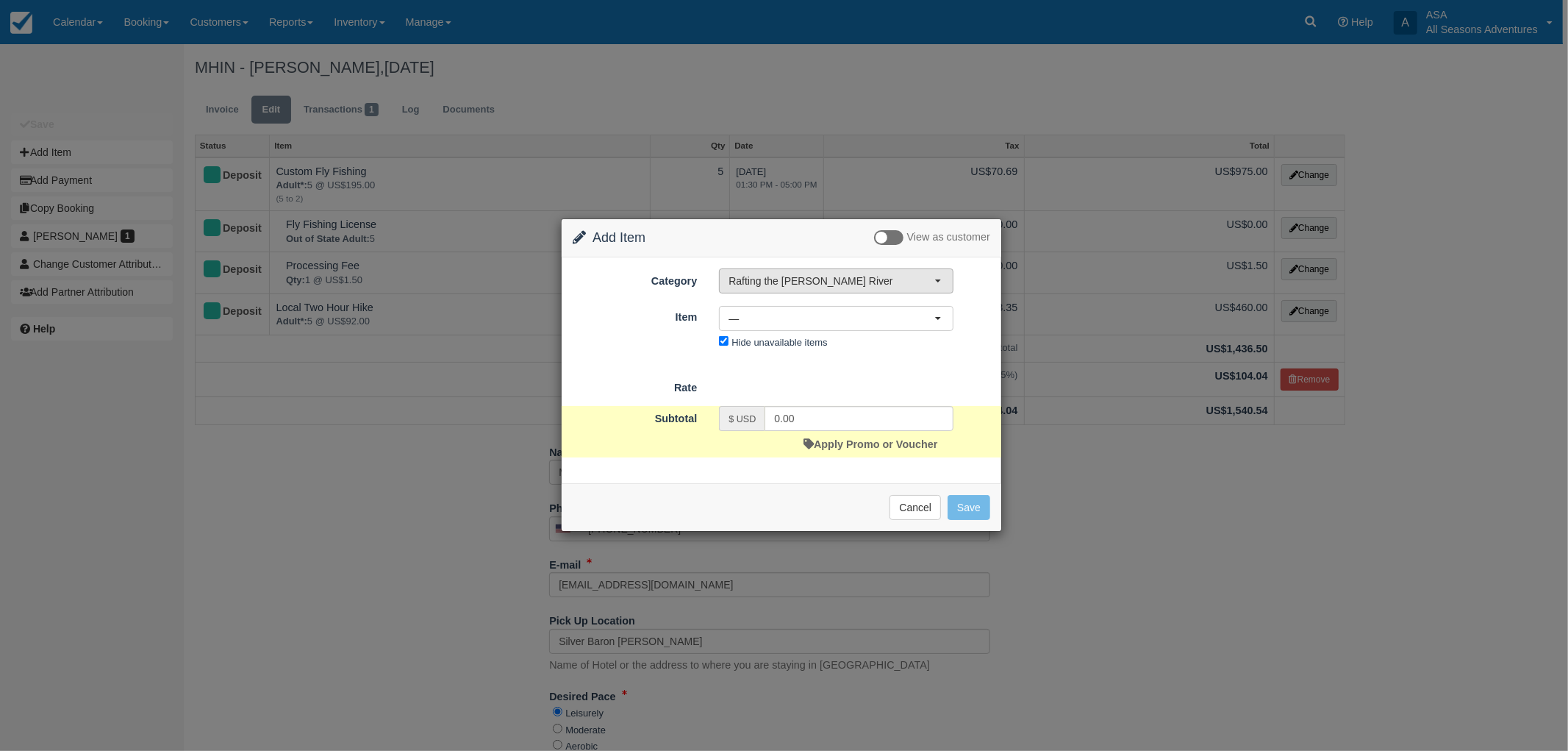
click at [763, 290] on button "Rafting the [PERSON_NAME] River" at bounding box center [836, 281] width 234 height 25
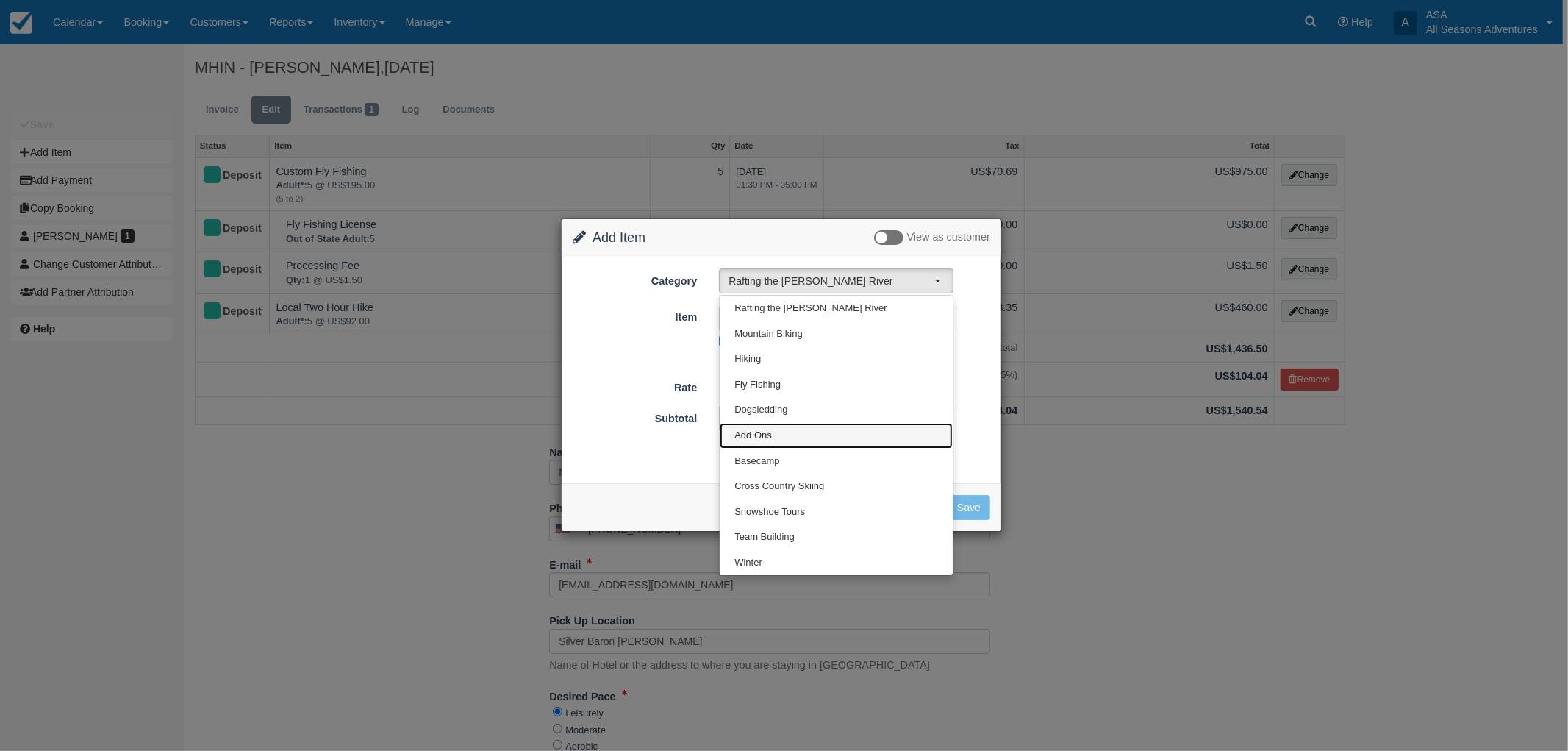
click at [799, 432] on link "Add Ons" at bounding box center [836, 435] width 233 height 26
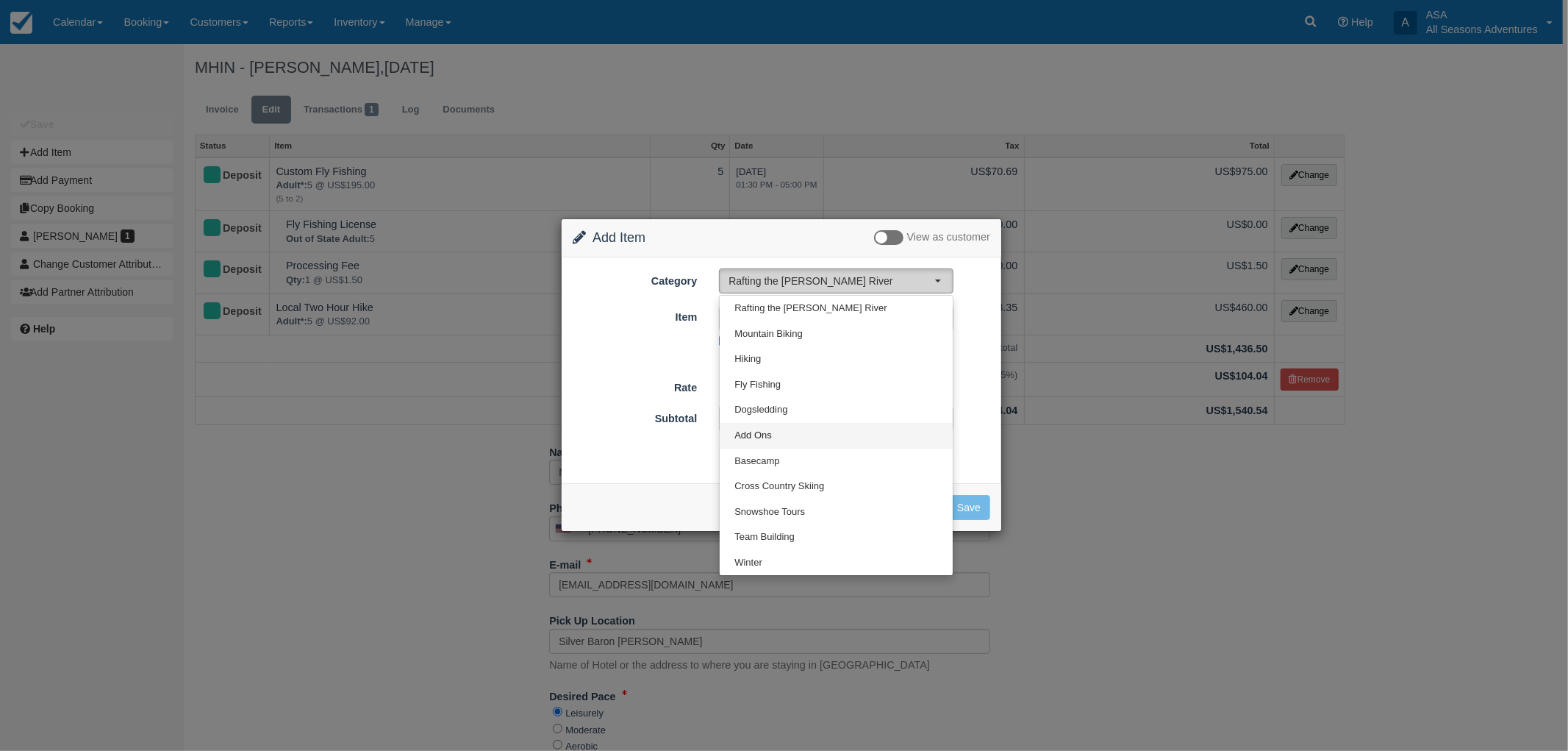
select select "13"
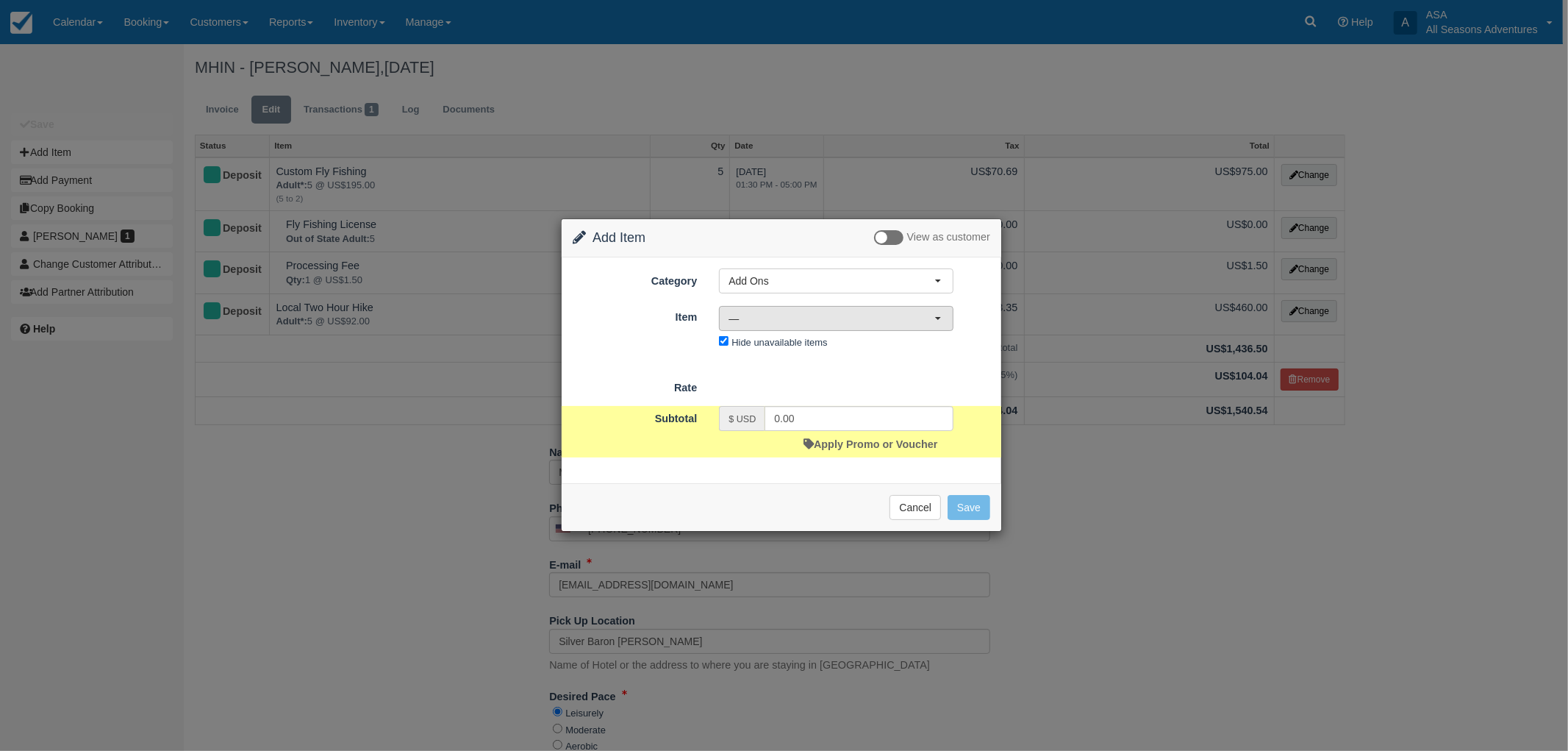
click at [813, 321] on span "—" at bounding box center [831, 319] width 206 height 15
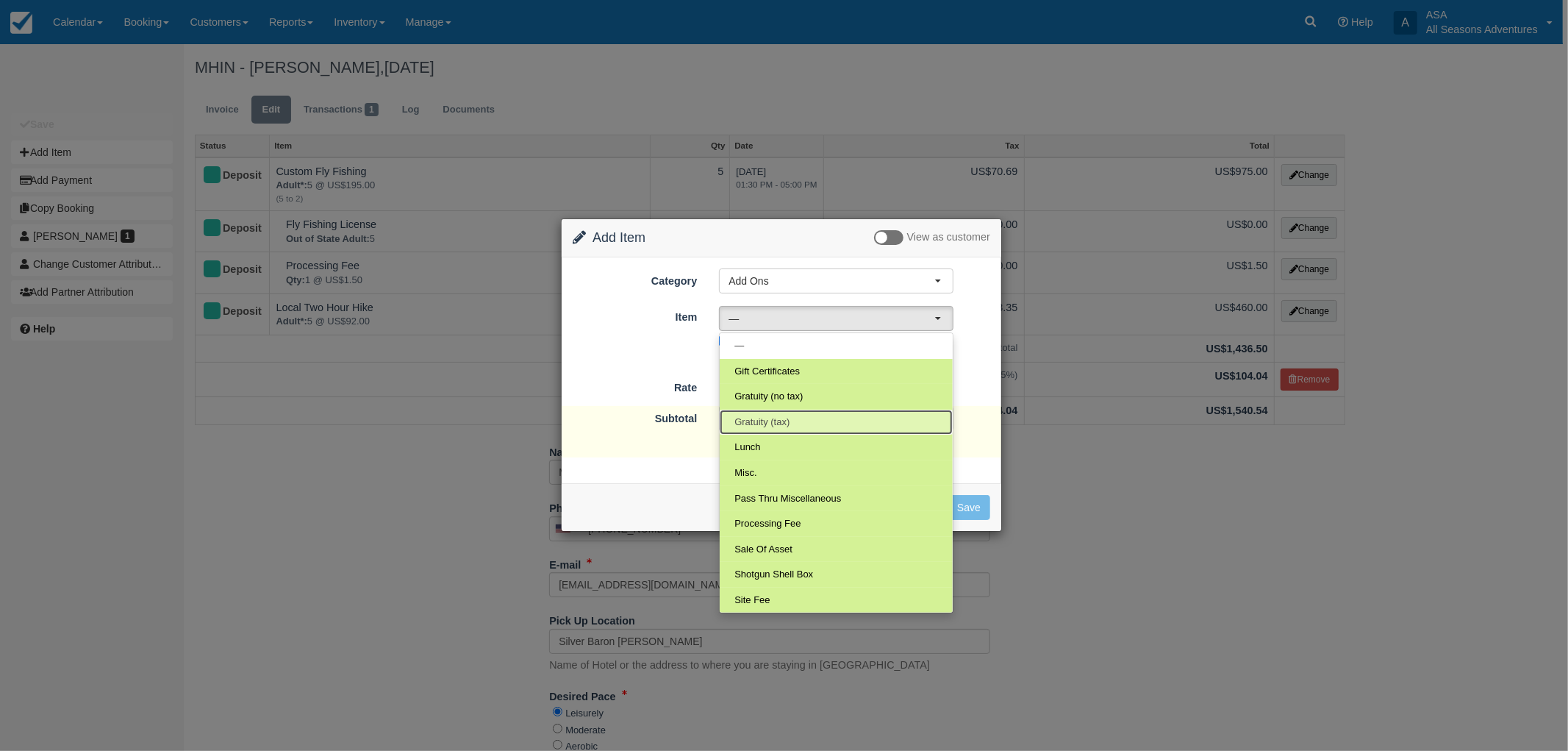
click at [817, 428] on link "Gratuity (tax)" at bounding box center [836, 422] width 233 height 26
select select "68"
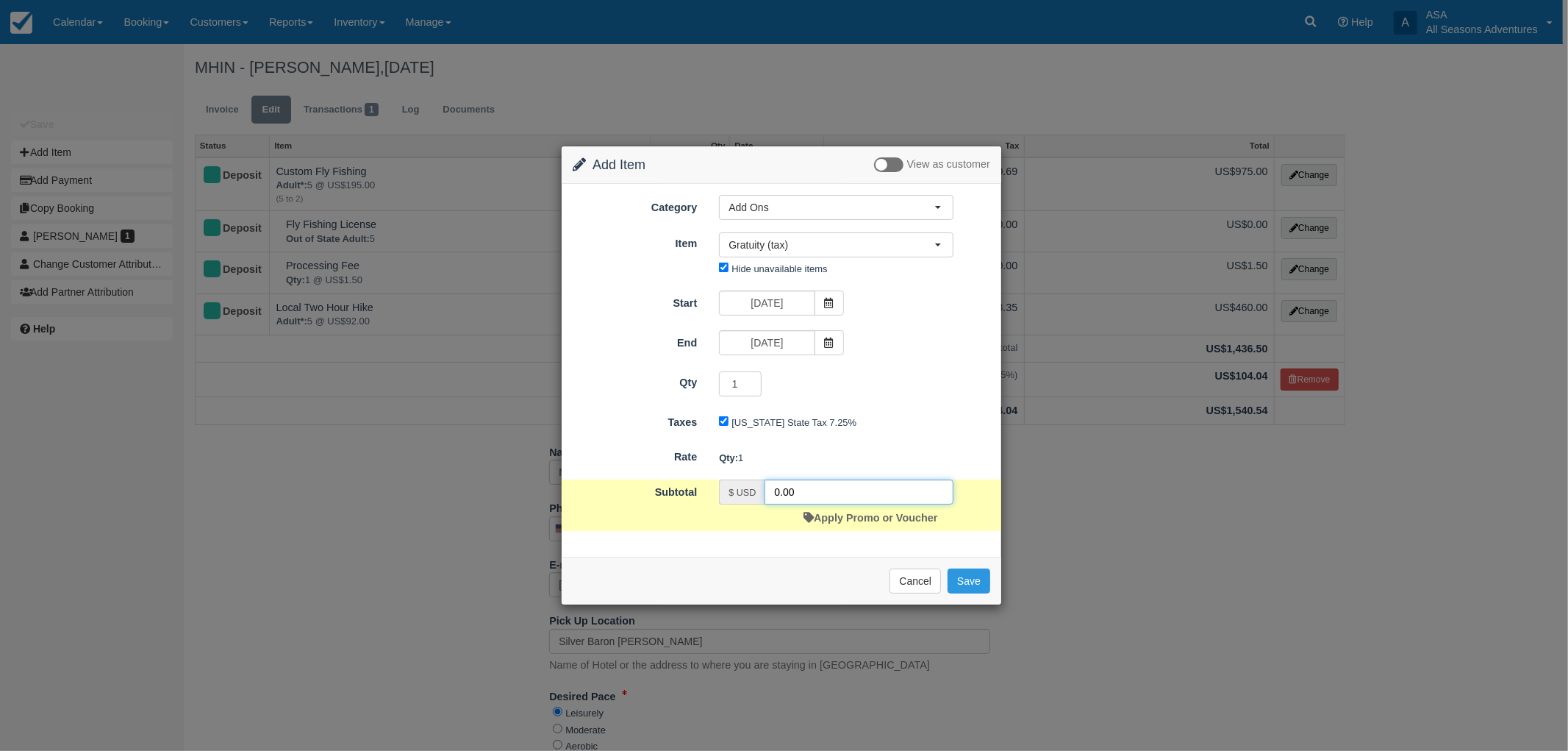
drag, startPoint x: 821, startPoint y: 492, endPoint x: 629, endPoint y: 475, distance: 192.8
click at [643, 475] on form "Category Add Ons Rafting the Weber River Mountain Biking Hiking Fly Fishing Dog…" at bounding box center [782, 362] width 417 height 335
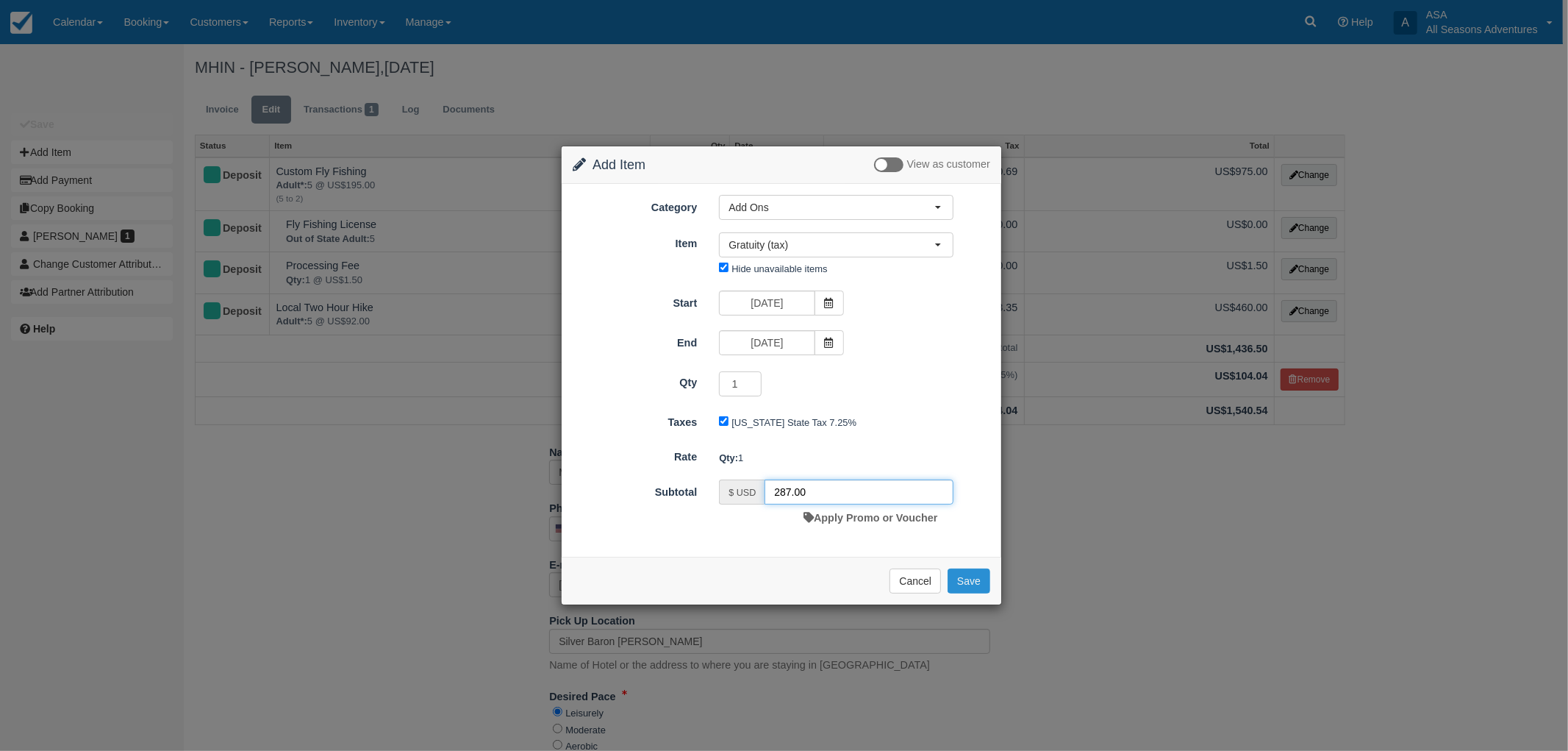
type input "287.00"
click at [975, 575] on button "Save" at bounding box center [969, 581] width 42 height 25
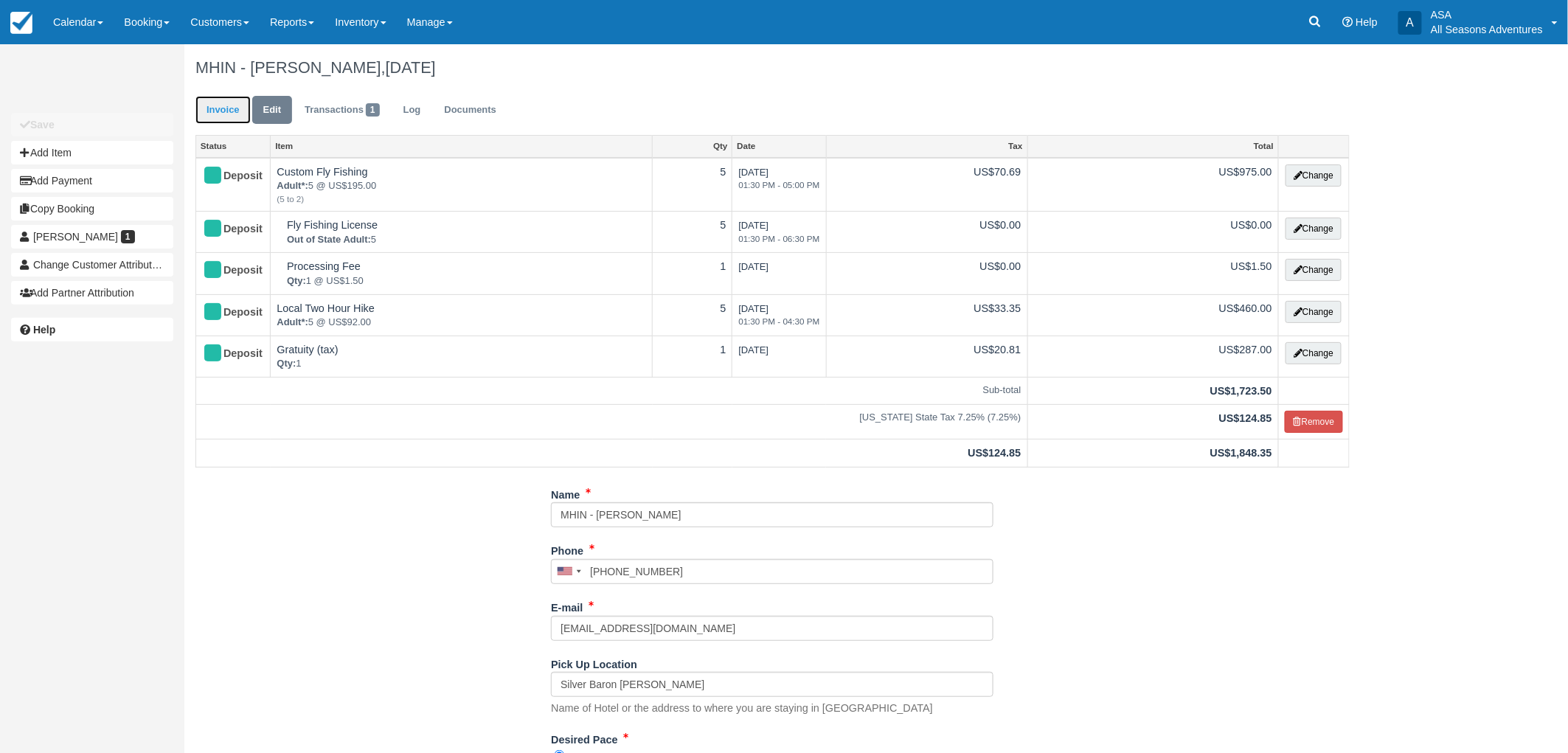
click at [239, 112] on link "Invoice" at bounding box center [223, 110] width 55 height 28
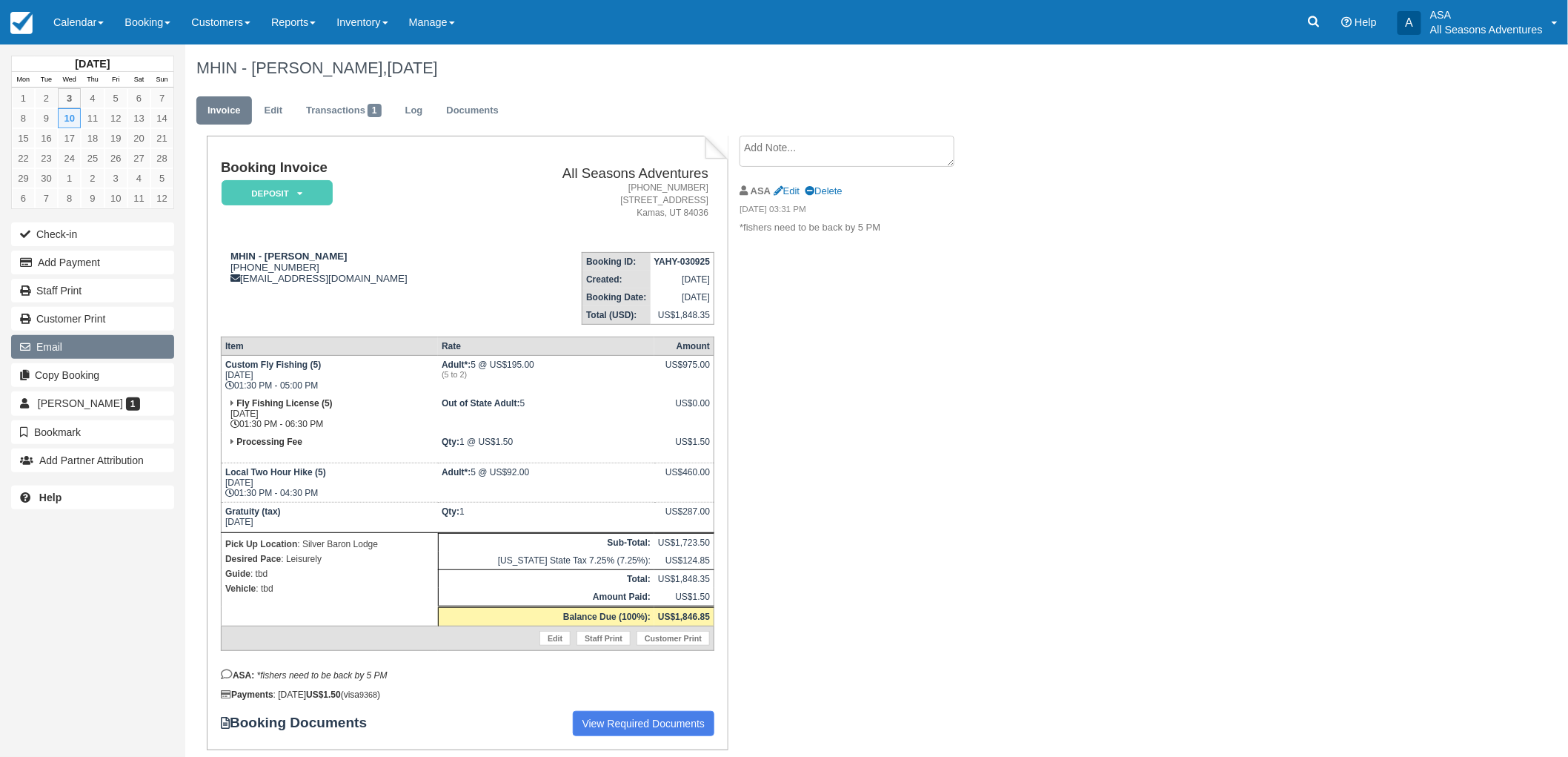
click at [80, 340] on button "Email" at bounding box center [92, 347] width 163 height 23
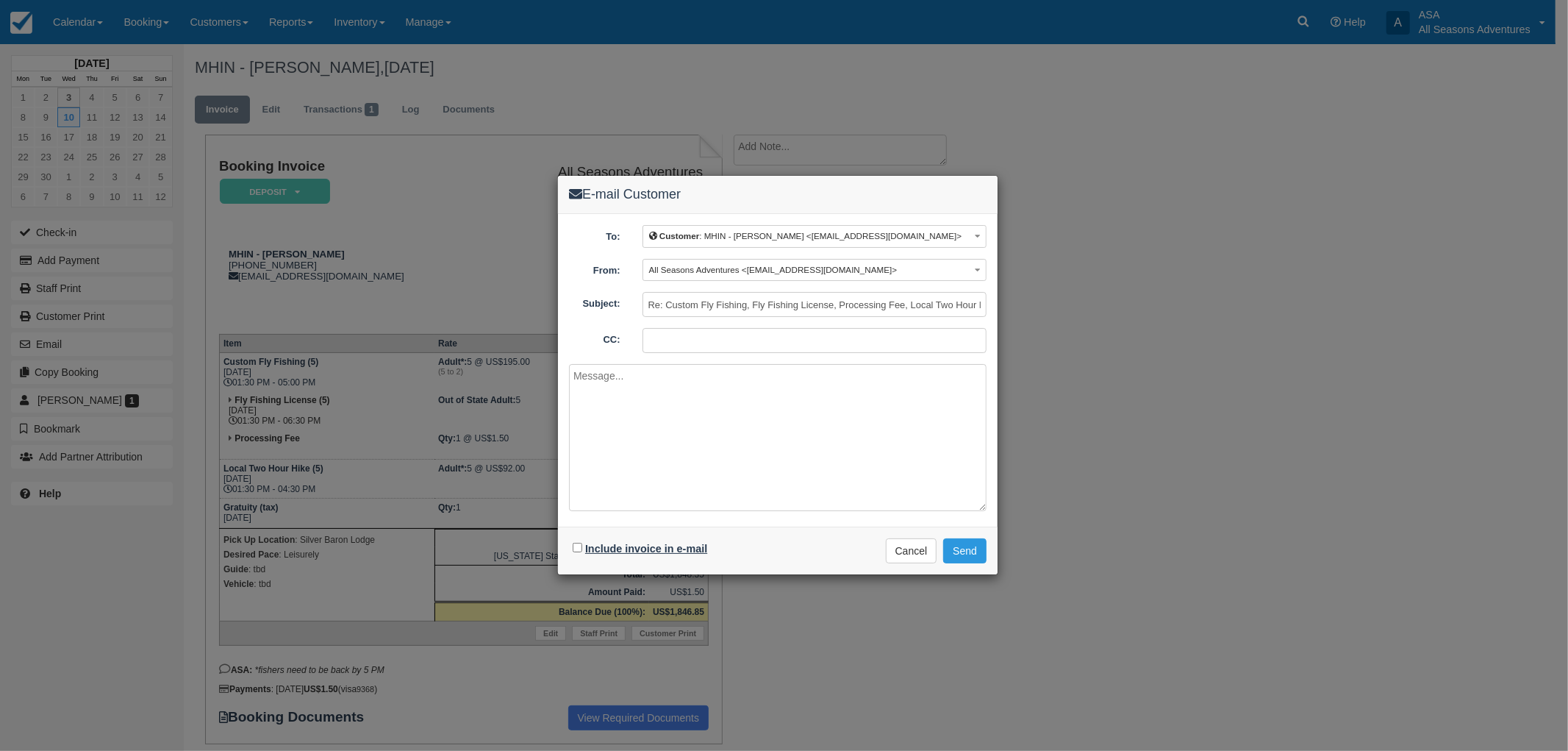
click at [633, 551] on label "Include invoice in e-mail" at bounding box center [646, 549] width 122 height 12
click at [582, 551] on input "Include invoice in e-mail" at bounding box center [577, 547] width 9 height 9
checkbox input "true"
click at [677, 474] on textarea at bounding box center [777, 437] width 417 height 147
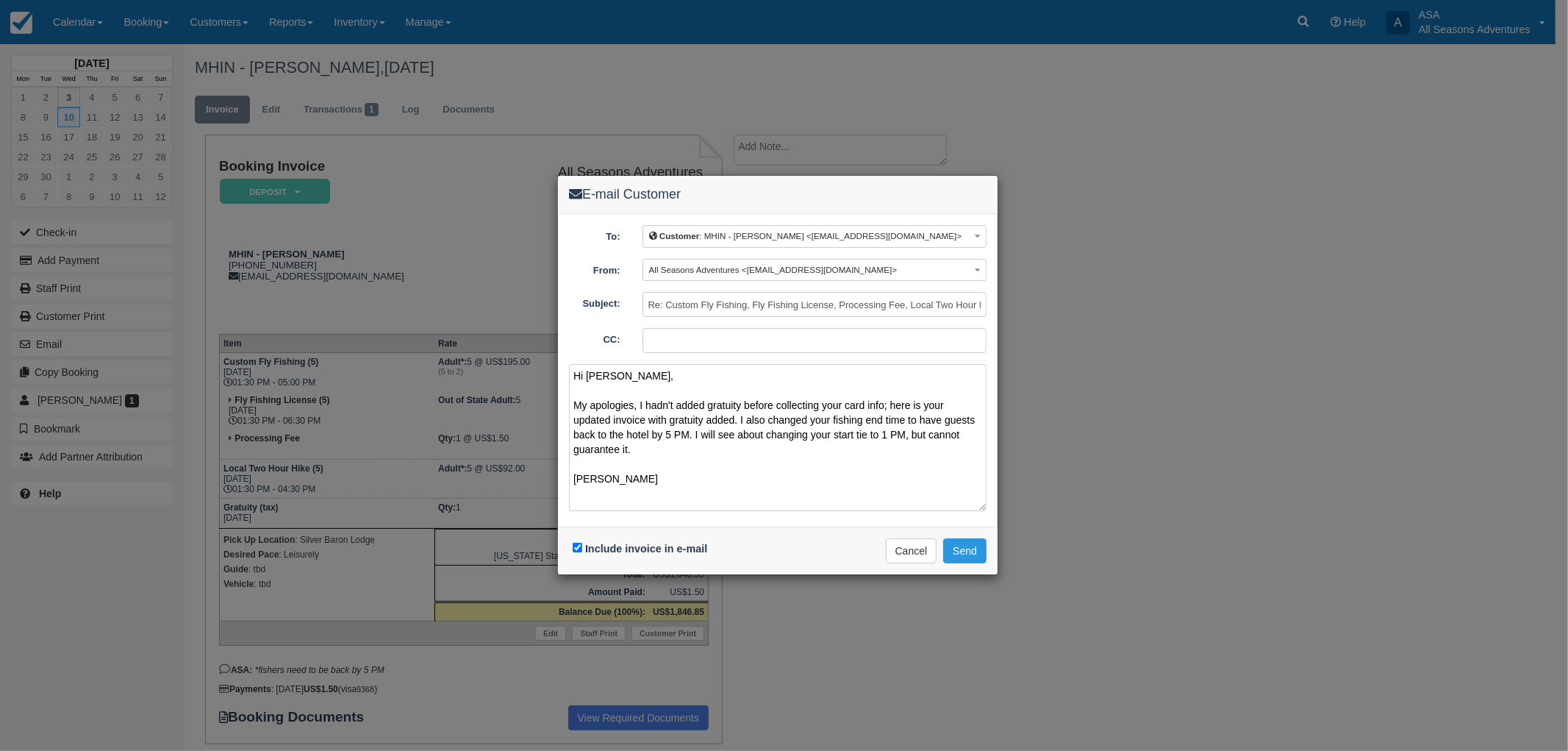
click at [860, 432] on textarea "Hi Laura, My apologies, I hadn't added gratuity before collecting your card inf…" at bounding box center [777, 437] width 417 height 147
type textarea "Hi Laura, My apologies, I hadn't added gratuity before collecting your card inf…"
click at [973, 546] on button "Send" at bounding box center [964, 551] width 43 height 25
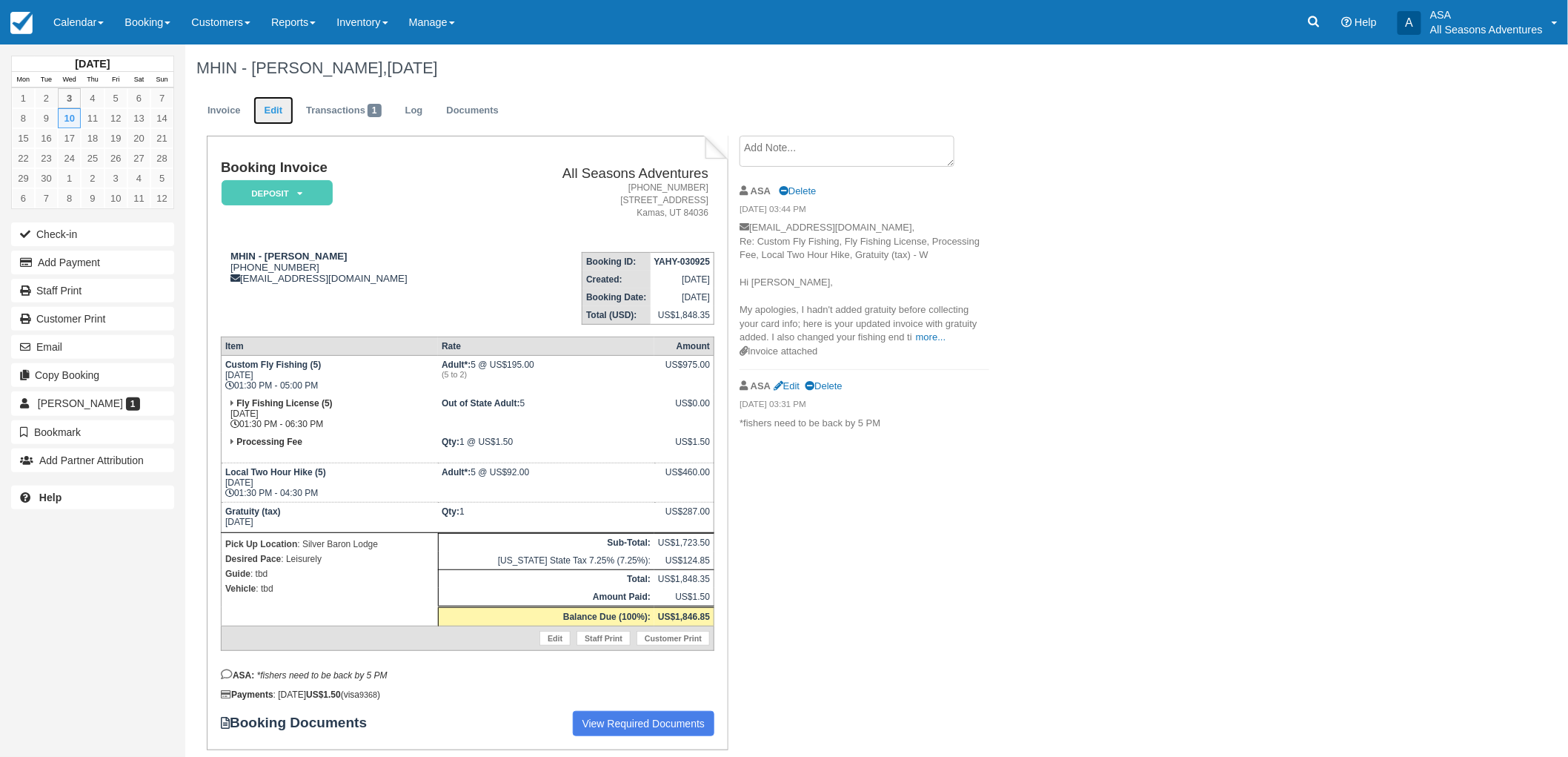
click at [262, 108] on link "Edit" at bounding box center [273, 111] width 40 height 29
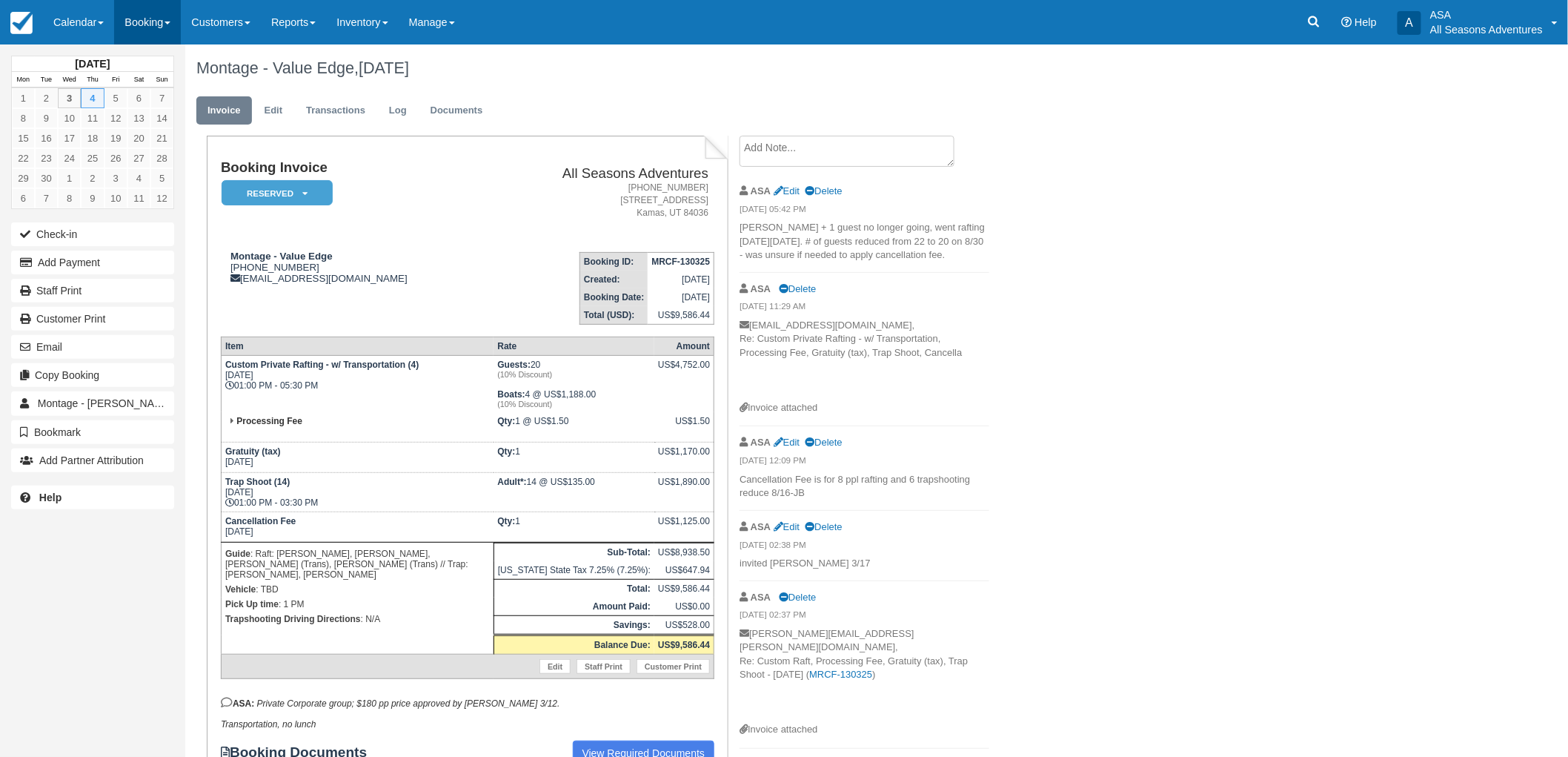
click at [161, 35] on link "Booking" at bounding box center [147, 22] width 67 height 44
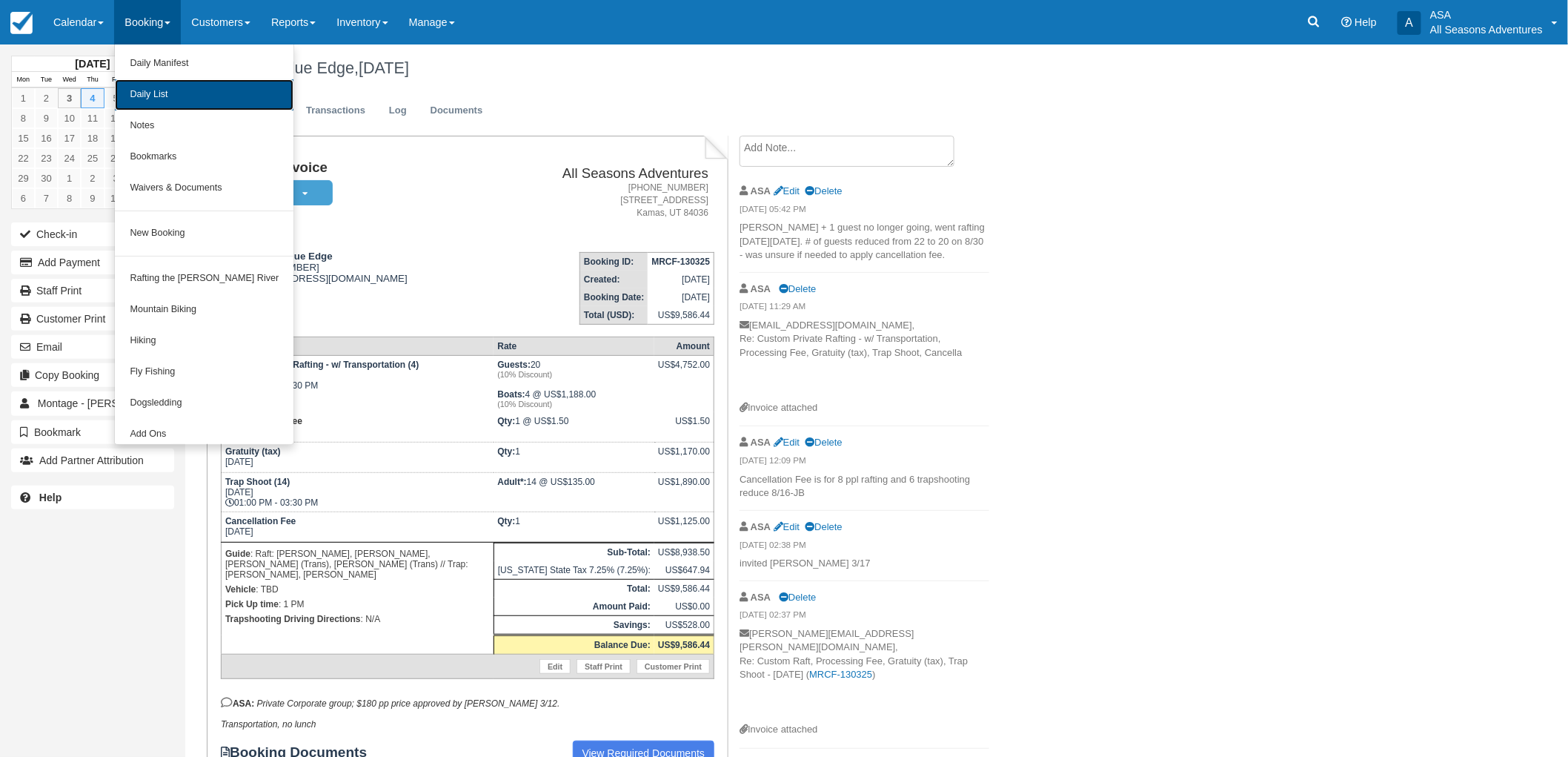
click at [176, 101] on link "Daily List" at bounding box center [204, 95] width 179 height 31
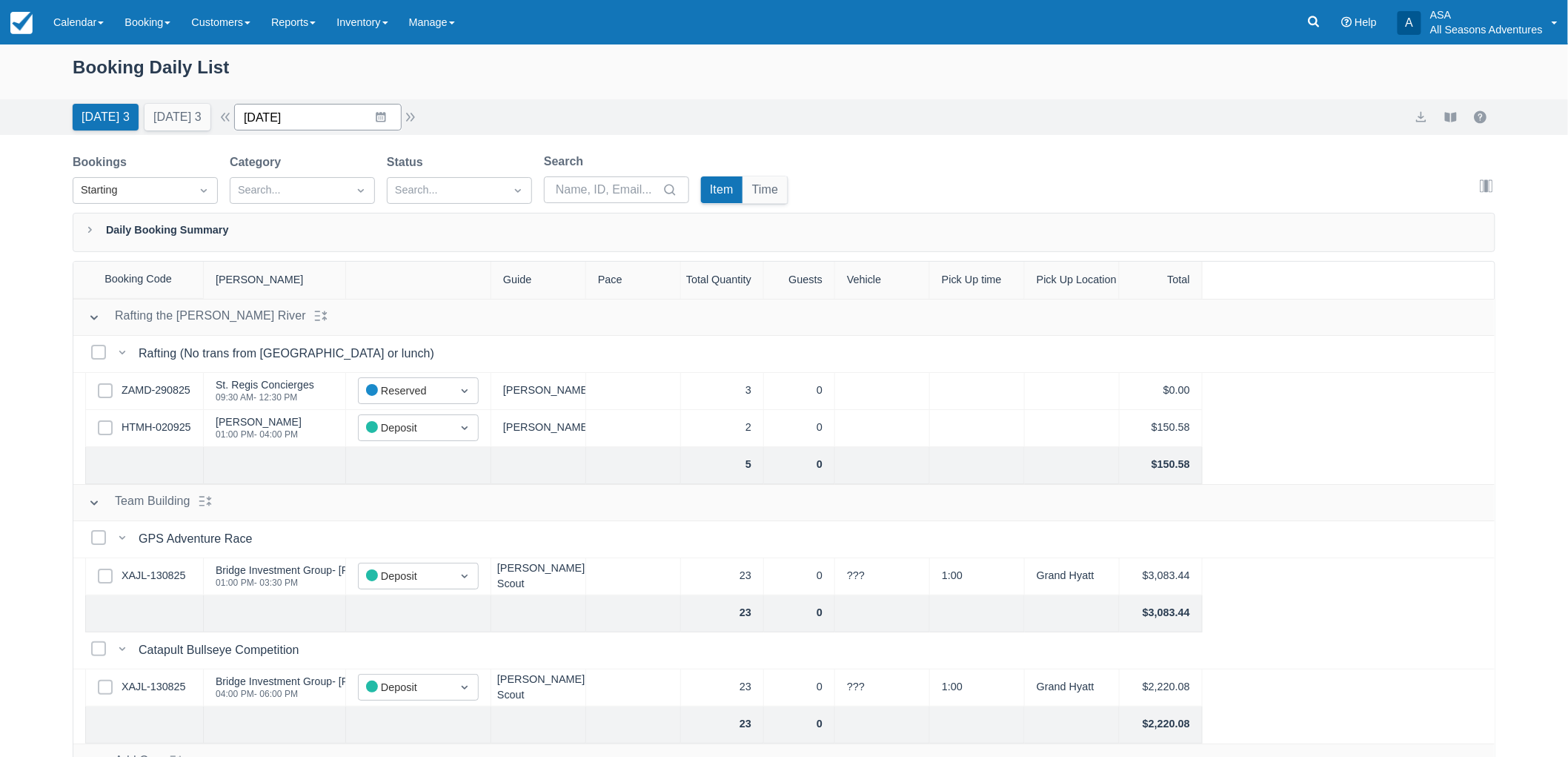
click at [386, 116] on input "09/03/25" at bounding box center [318, 117] width 168 height 27
click at [354, 256] on td "10" at bounding box center [352, 260] width 28 height 29
type input "09/10/25"
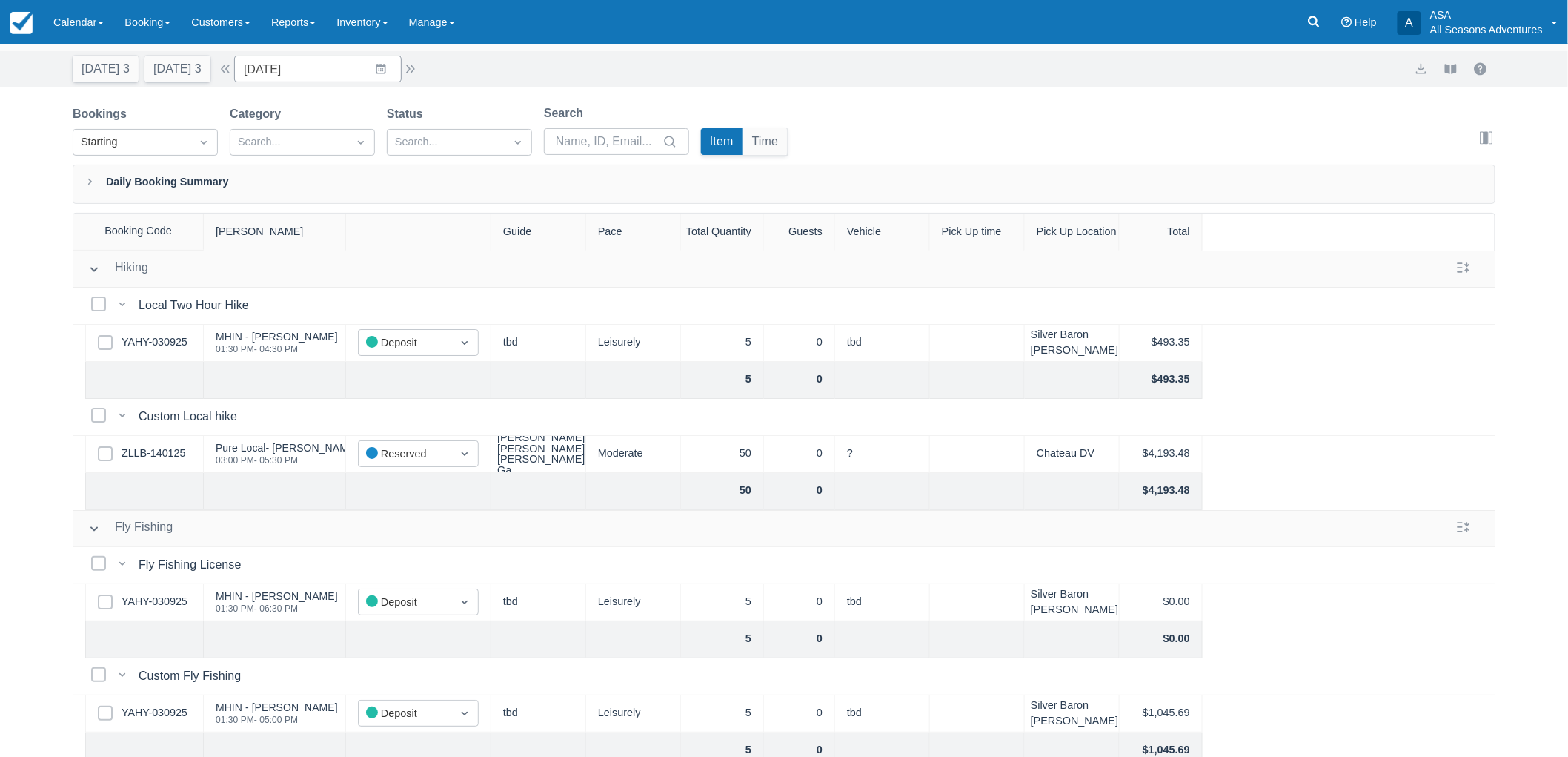
scroll to position [75, 0]
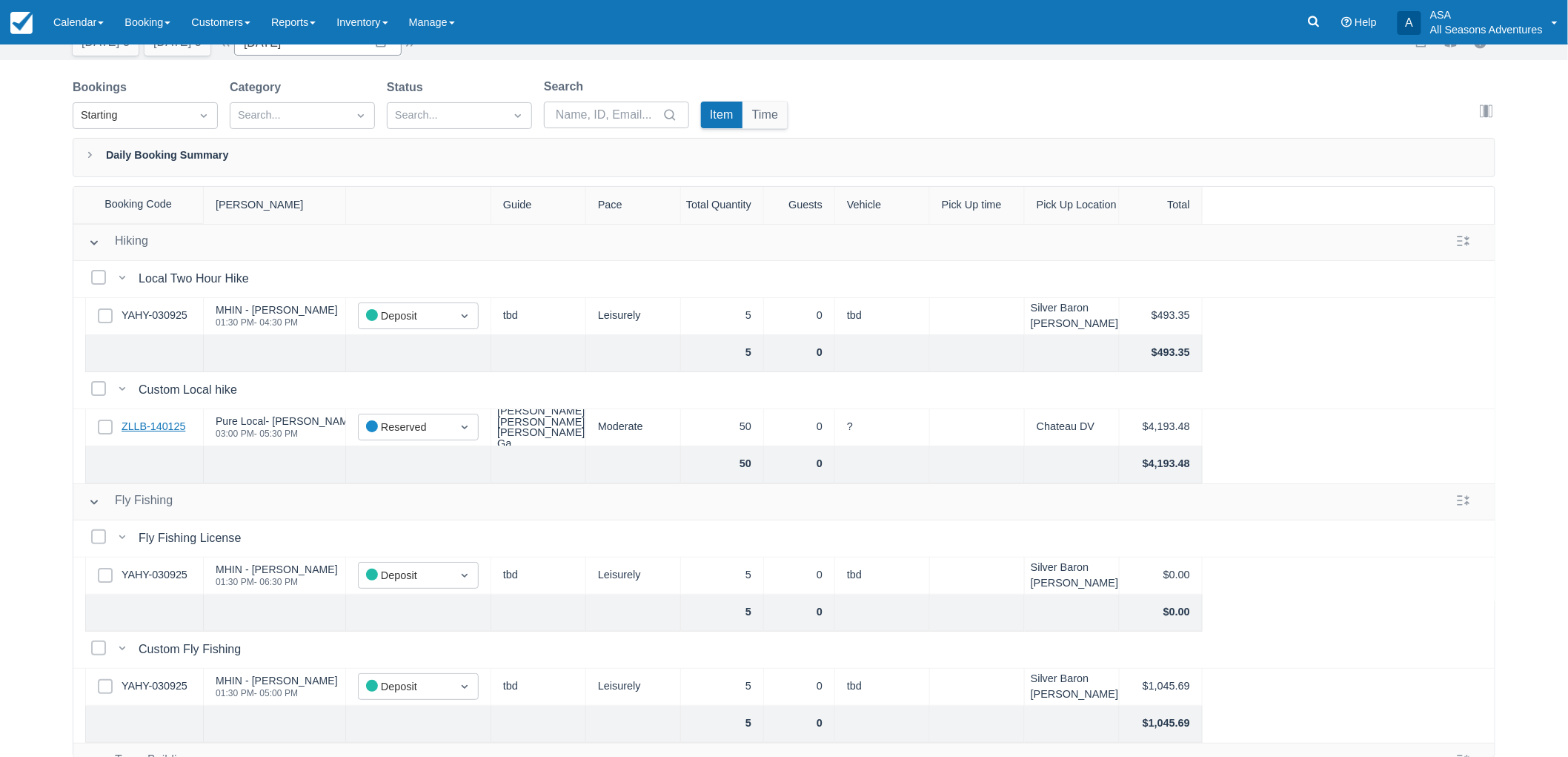
click at [162, 421] on link "ZLLB-140125" at bounding box center [153, 427] width 64 height 16
click at [1306, 16] on link at bounding box center [1313, 22] width 34 height 44
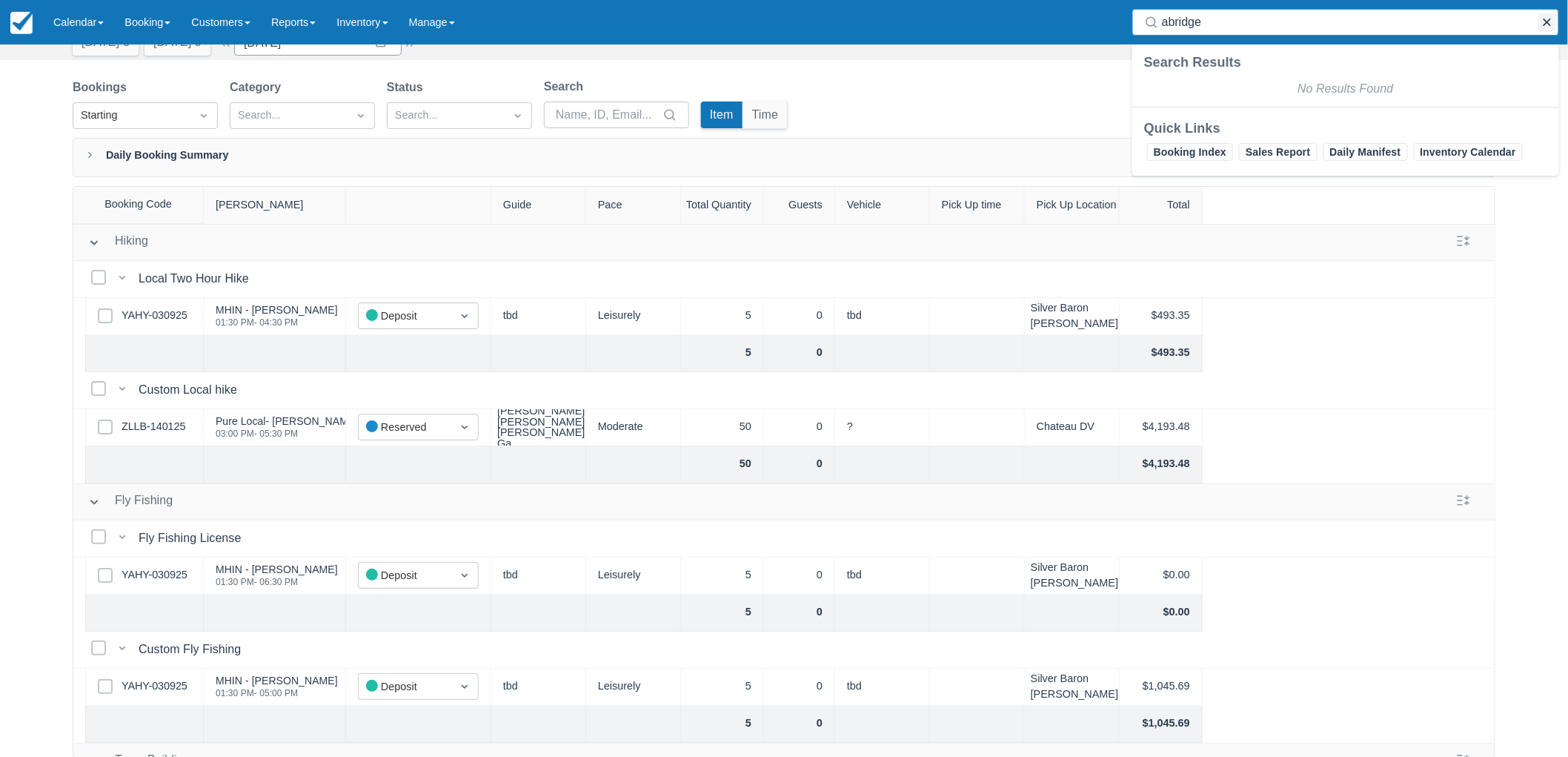
type input "abridge"
click at [1546, 23] on button "button" at bounding box center [1547, 22] width 18 height 18
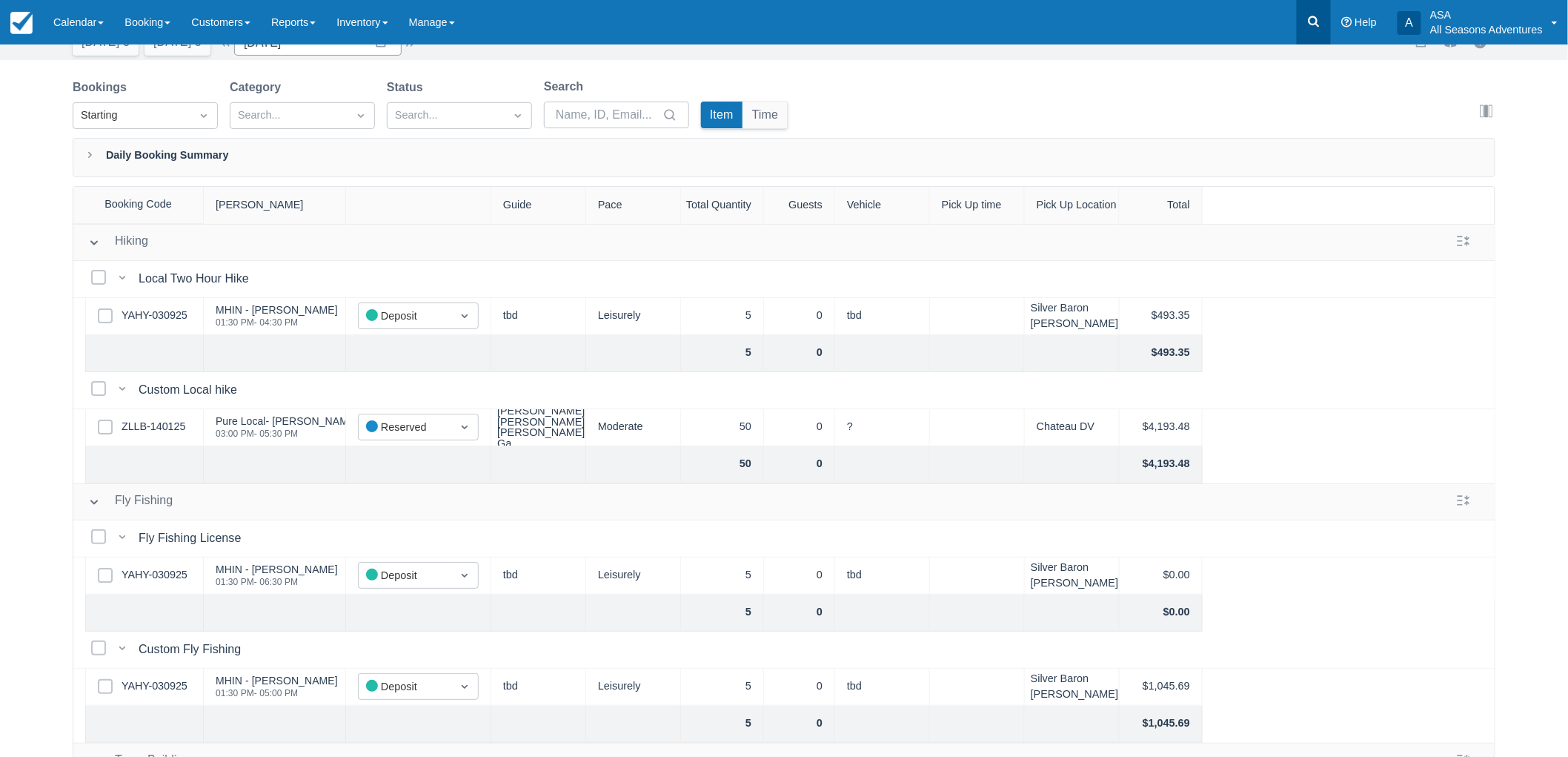
click at [1320, 24] on icon at bounding box center [1314, 22] width 15 height 15
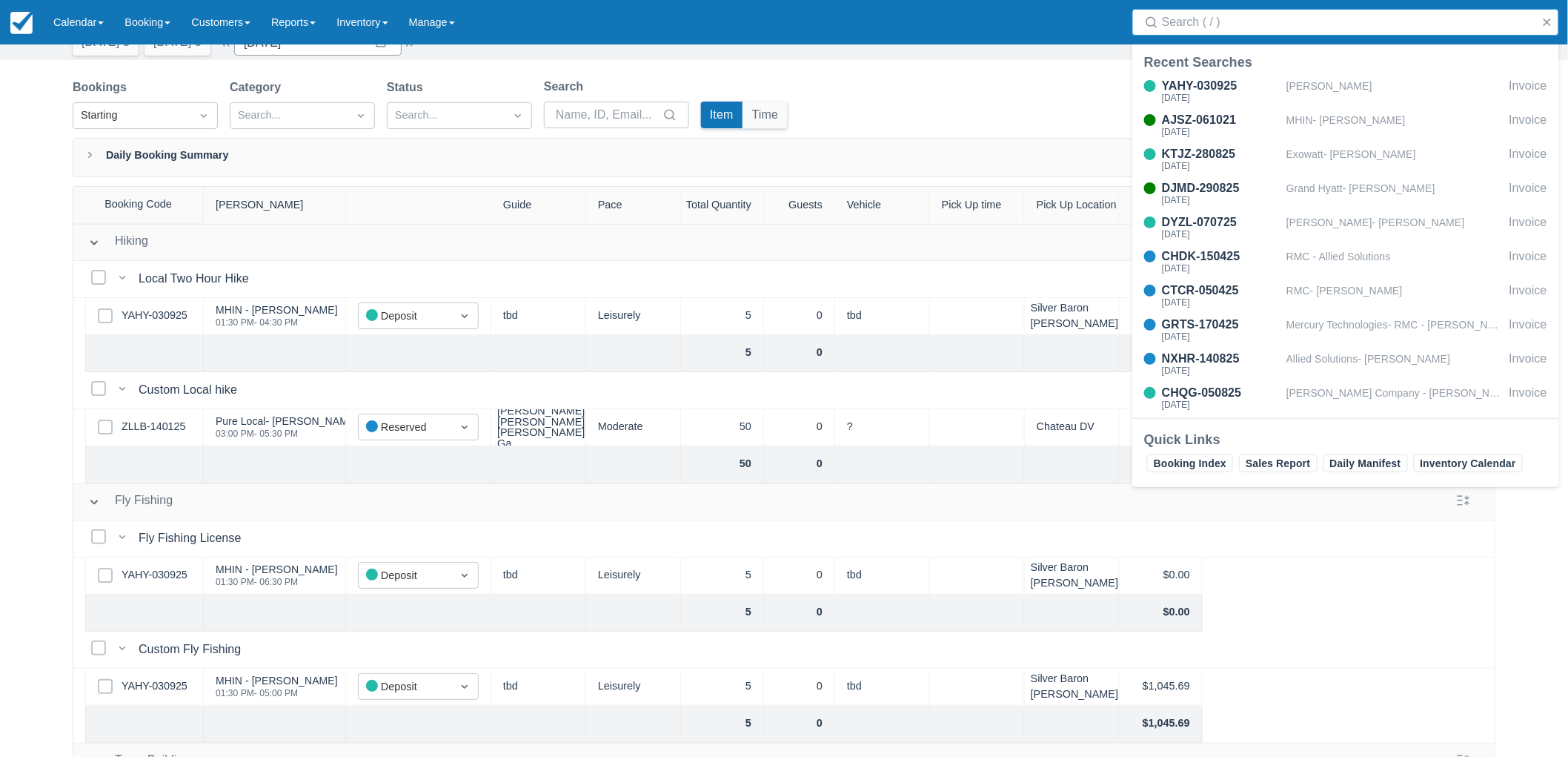
type input "a"
type input "z"
type input "abridge"
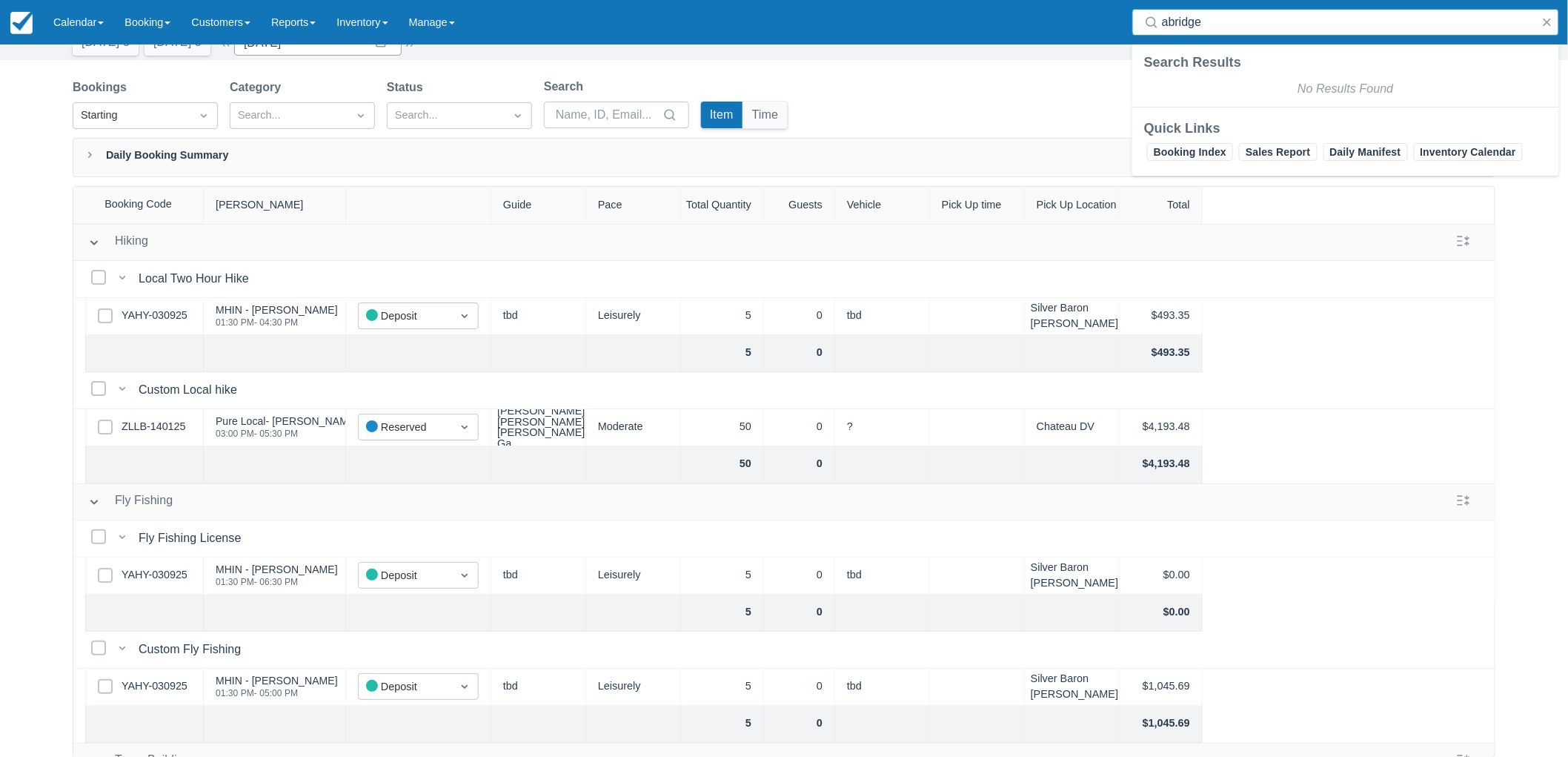
drag, startPoint x: 1234, startPoint y: 18, endPoint x: 1076, endPoint y: 3, distance: 158.7
click at [1078, 1] on div "Menu Calendar Customer Inventory Month Week Day Booking Daily Manifest Daily Li…" at bounding box center [784, 22] width 1568 height 44
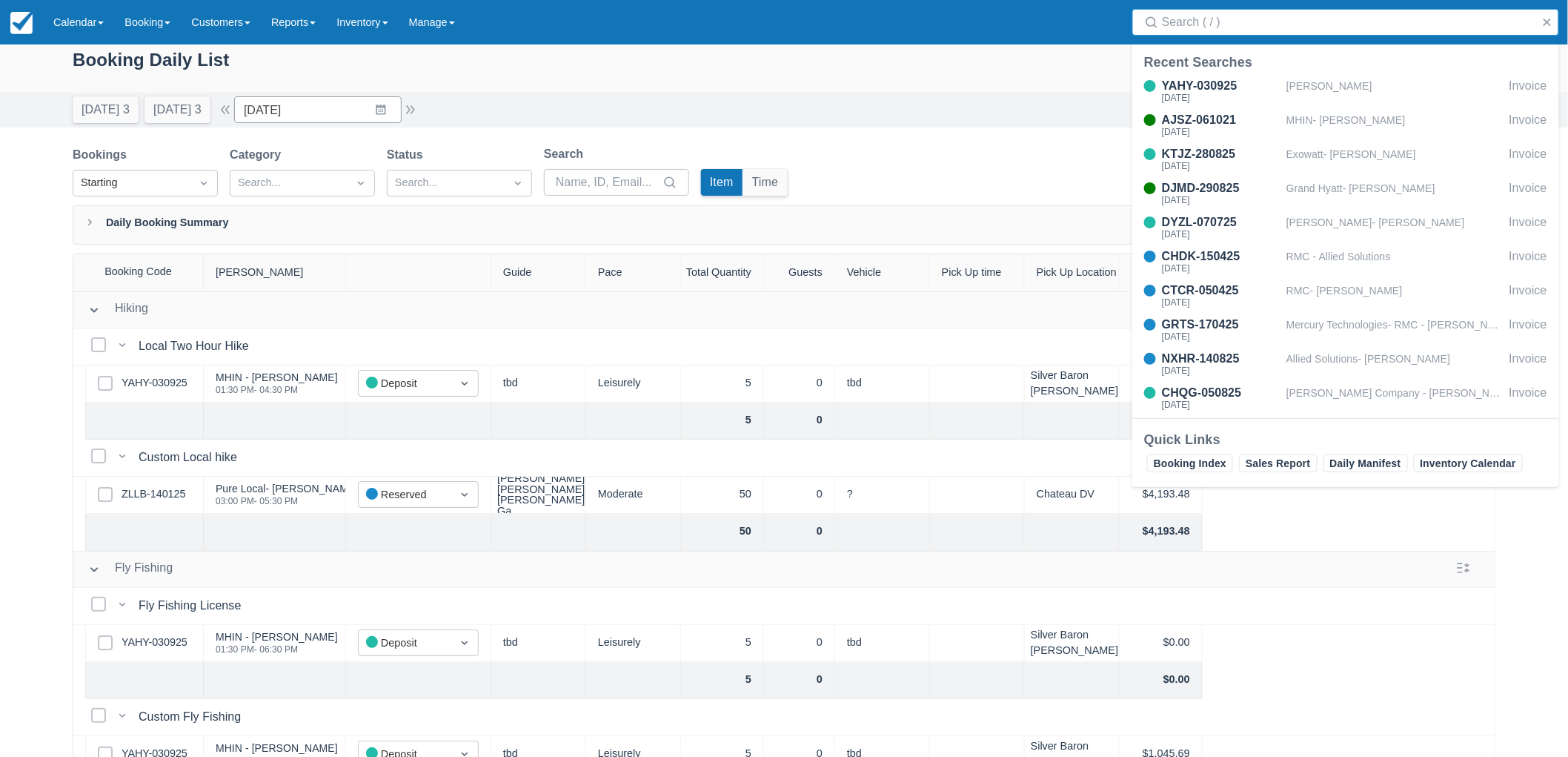
click at [1079, 80] on div "Booking Daily List" at bounding box center [784, 67] width 1423 height 43
click at [1544, 23] on button "button" at bounding box center [1547, 22] width 18 height 18
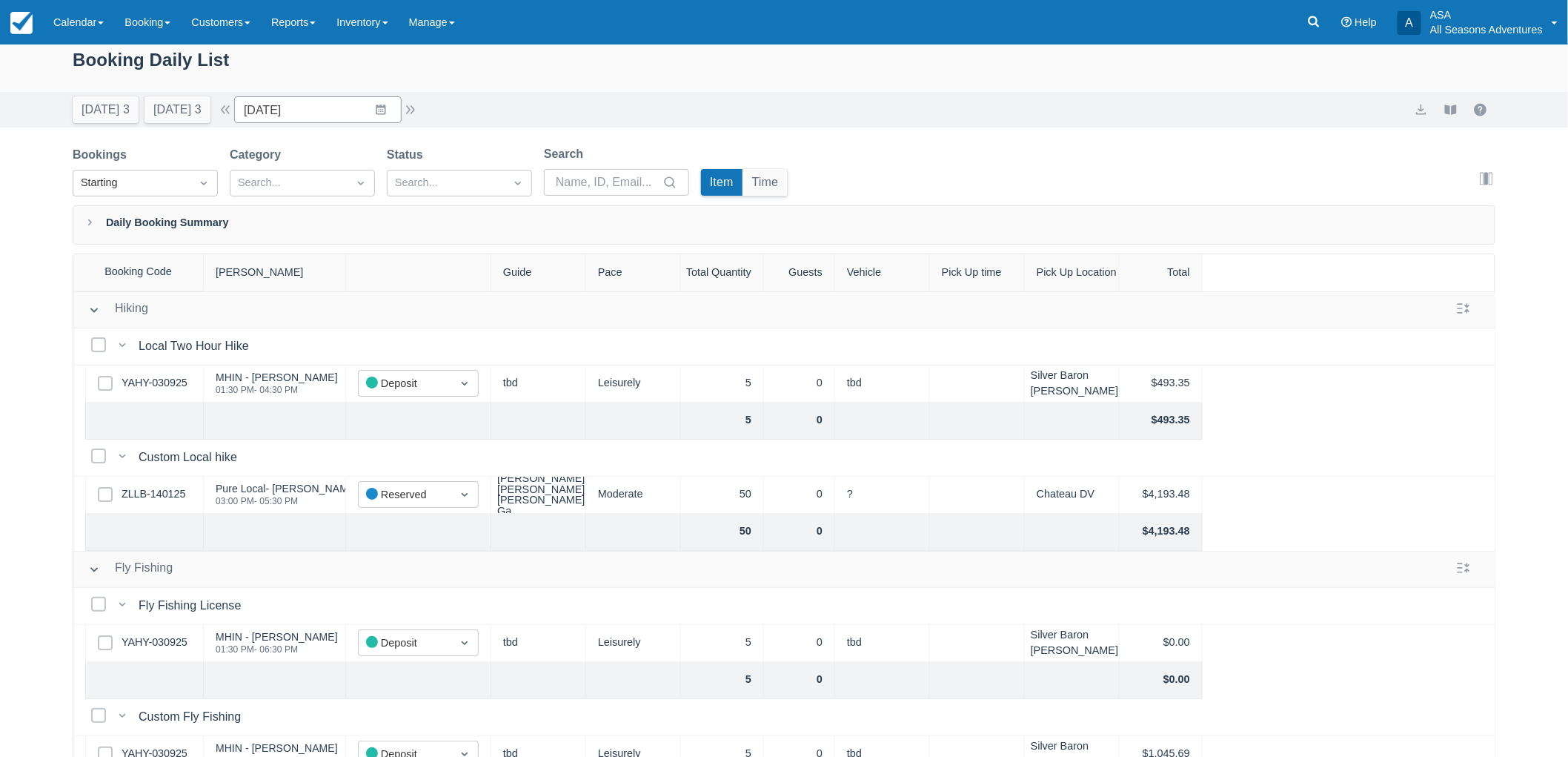
click at [962, 82] on div "Booking Daily List" at bounding box center [784, 67] width 1423 height 43
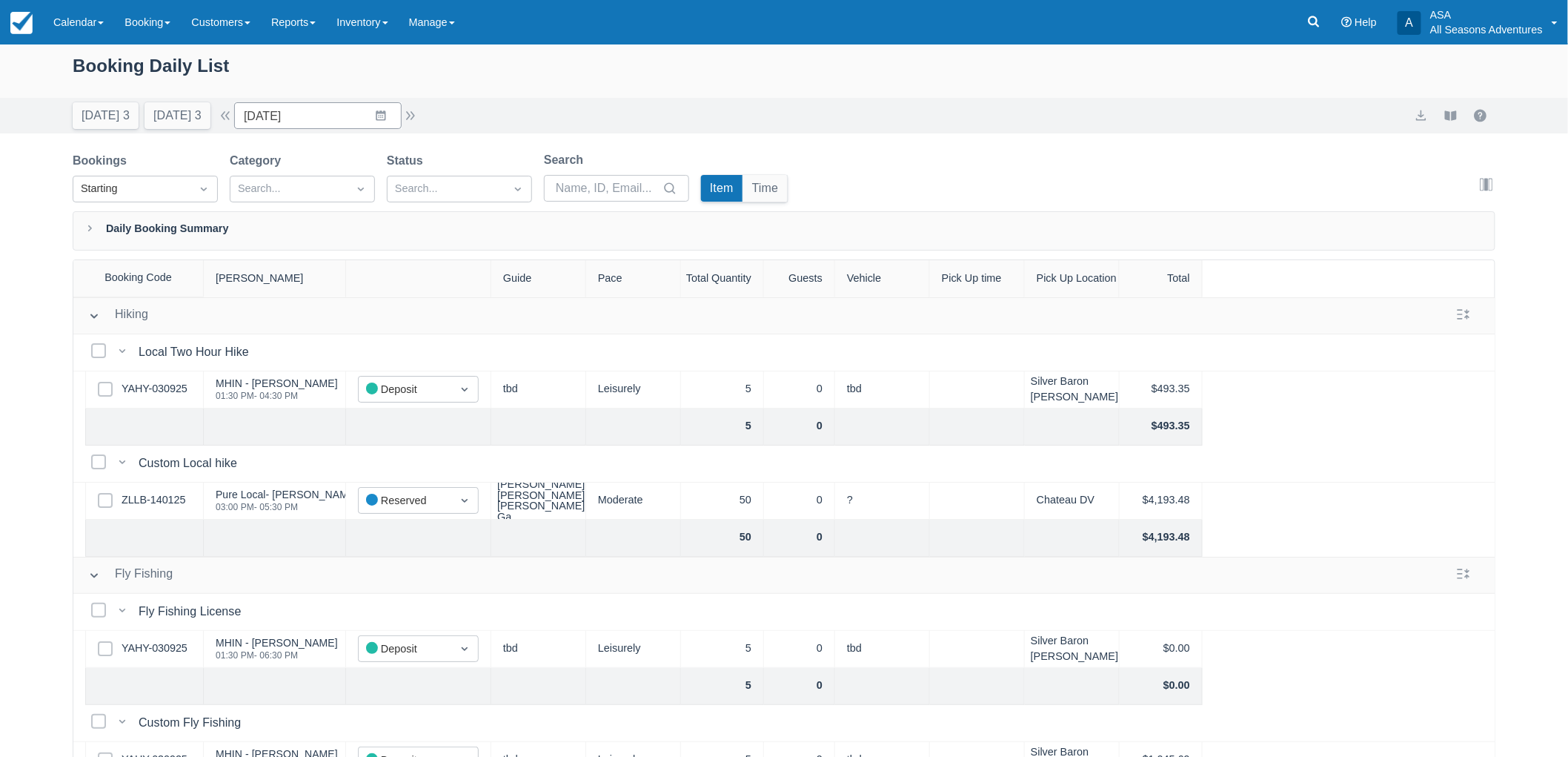
scroll to position [0, 0]
click at [322, 109] on input "09/10/25" at bounding box center [318, 117] width 168 height 27
click at [362, 289] on td "17" at bounding box center [352, 288] width 28 height 29
type input "09/17/25"
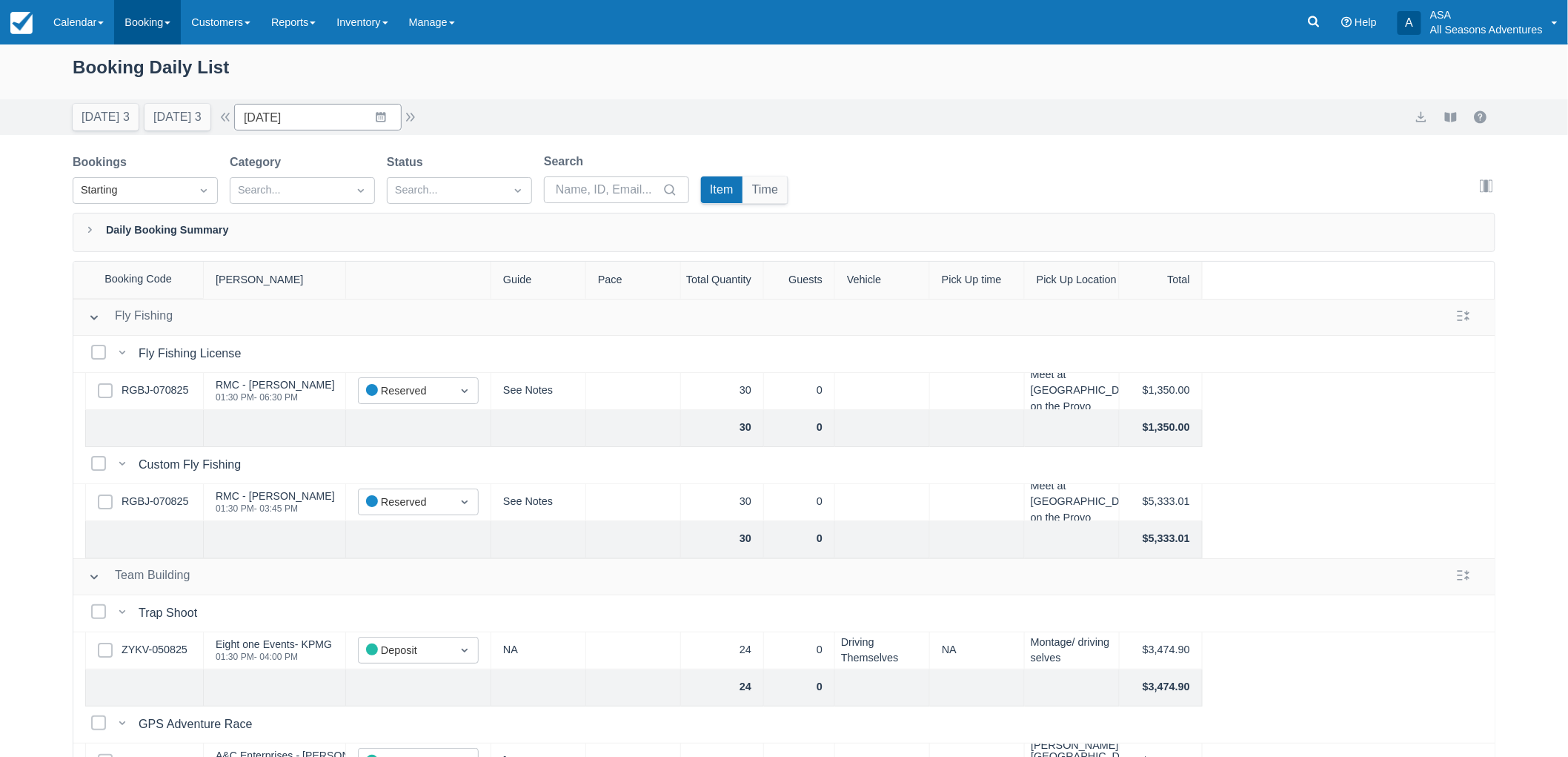
click at [145, 12] on link "Booking" at bounding box center [147, 22] width 67 height 44
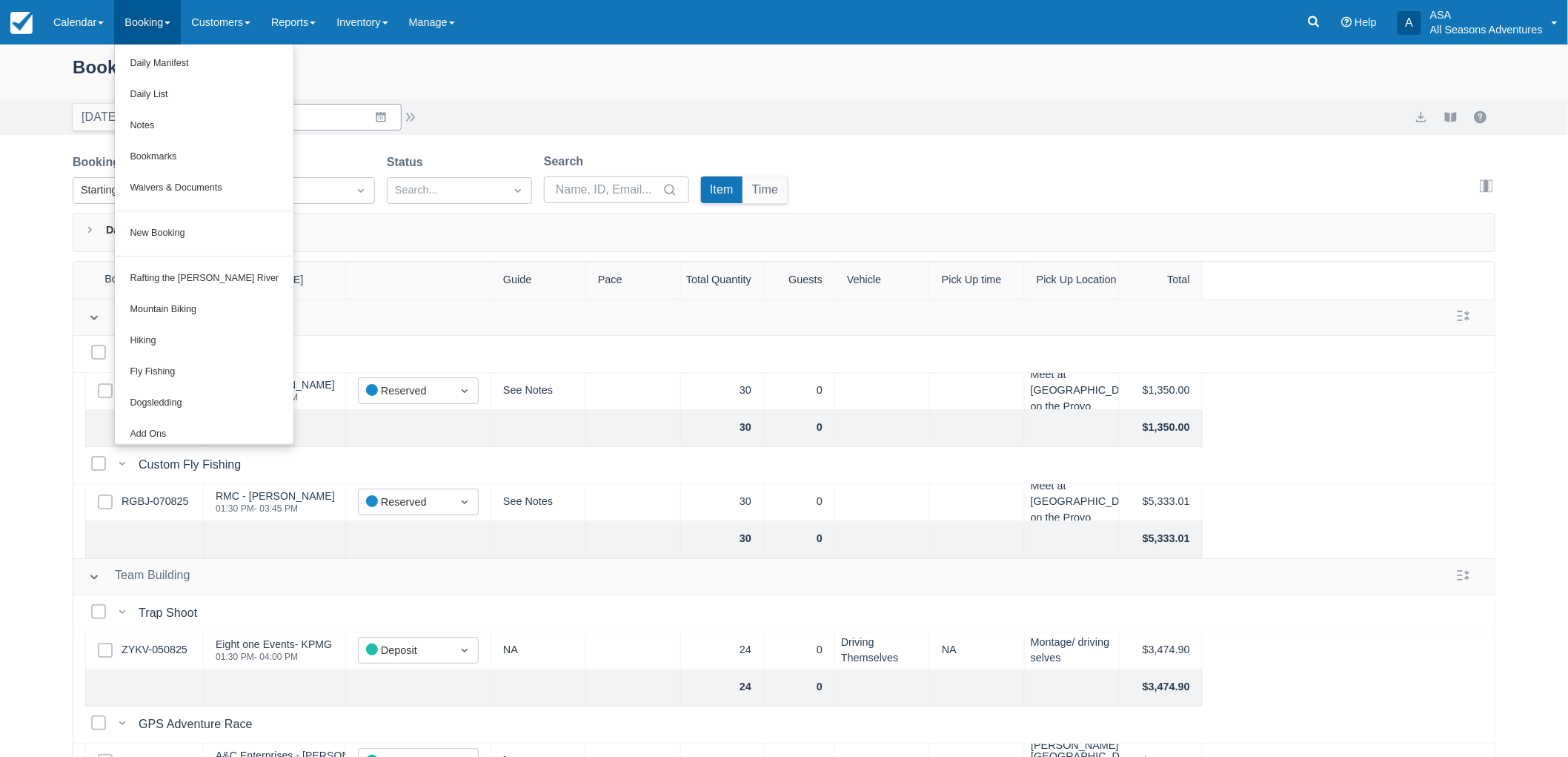
click at [445, 78] on div "Booking Daily List" at bounding box center [784, 75] width 1423 height 43
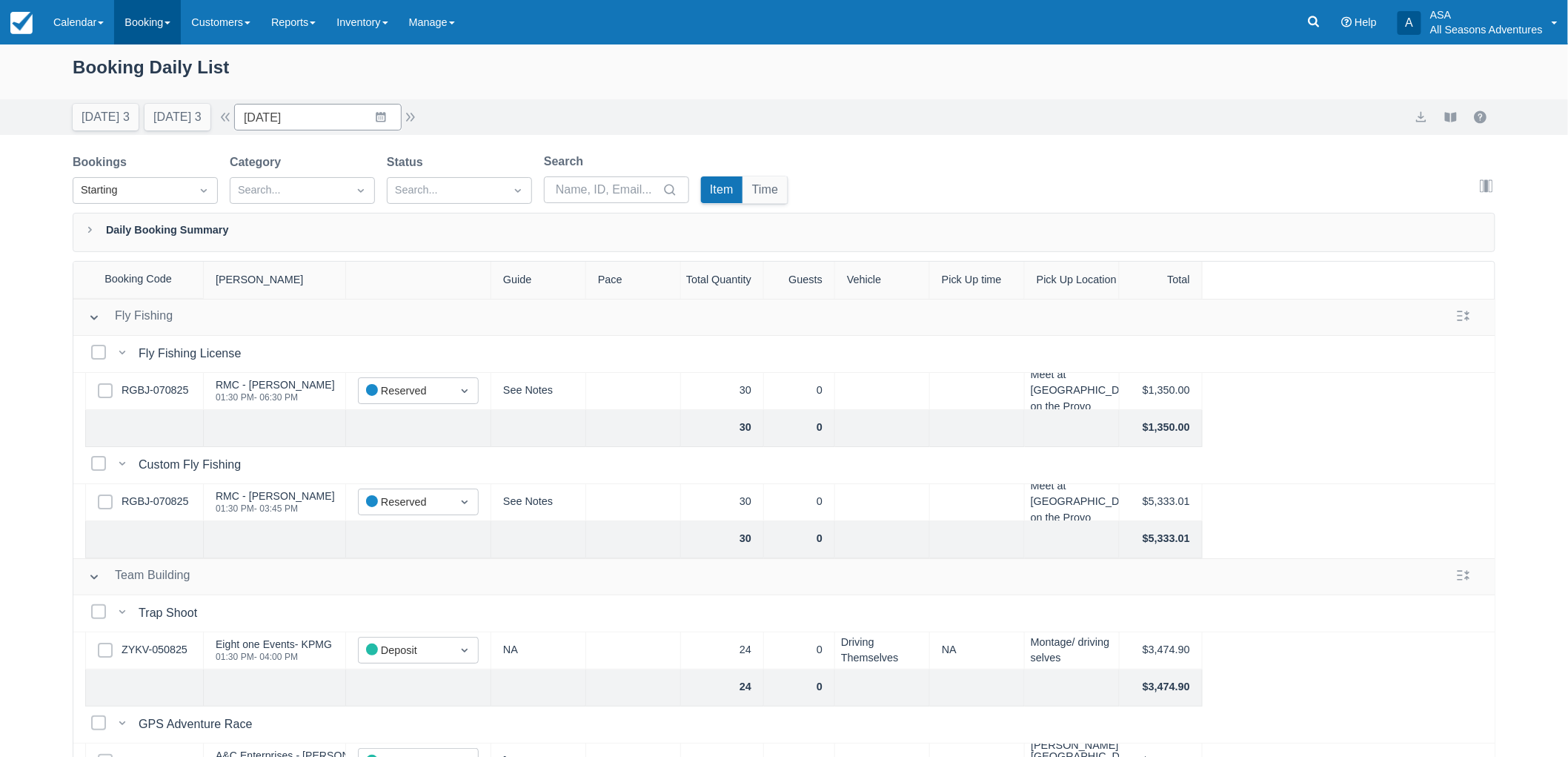
click at [153, 20] on link "Booking" at bounding box center [147, 22] width 67 height 44
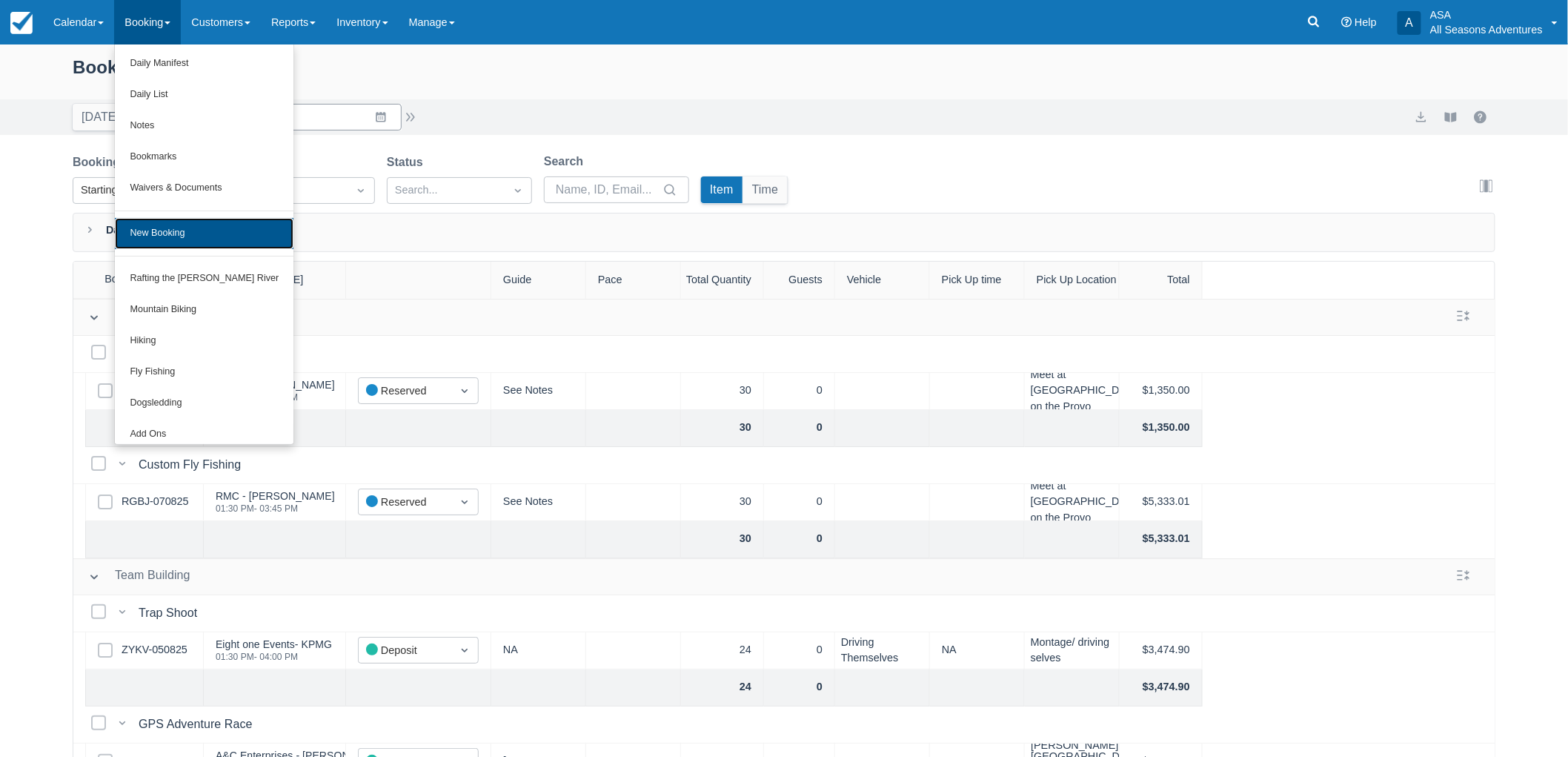
click at [174, 236] on link "New Booking" at bounding box center [204, 233] width 179 height 31
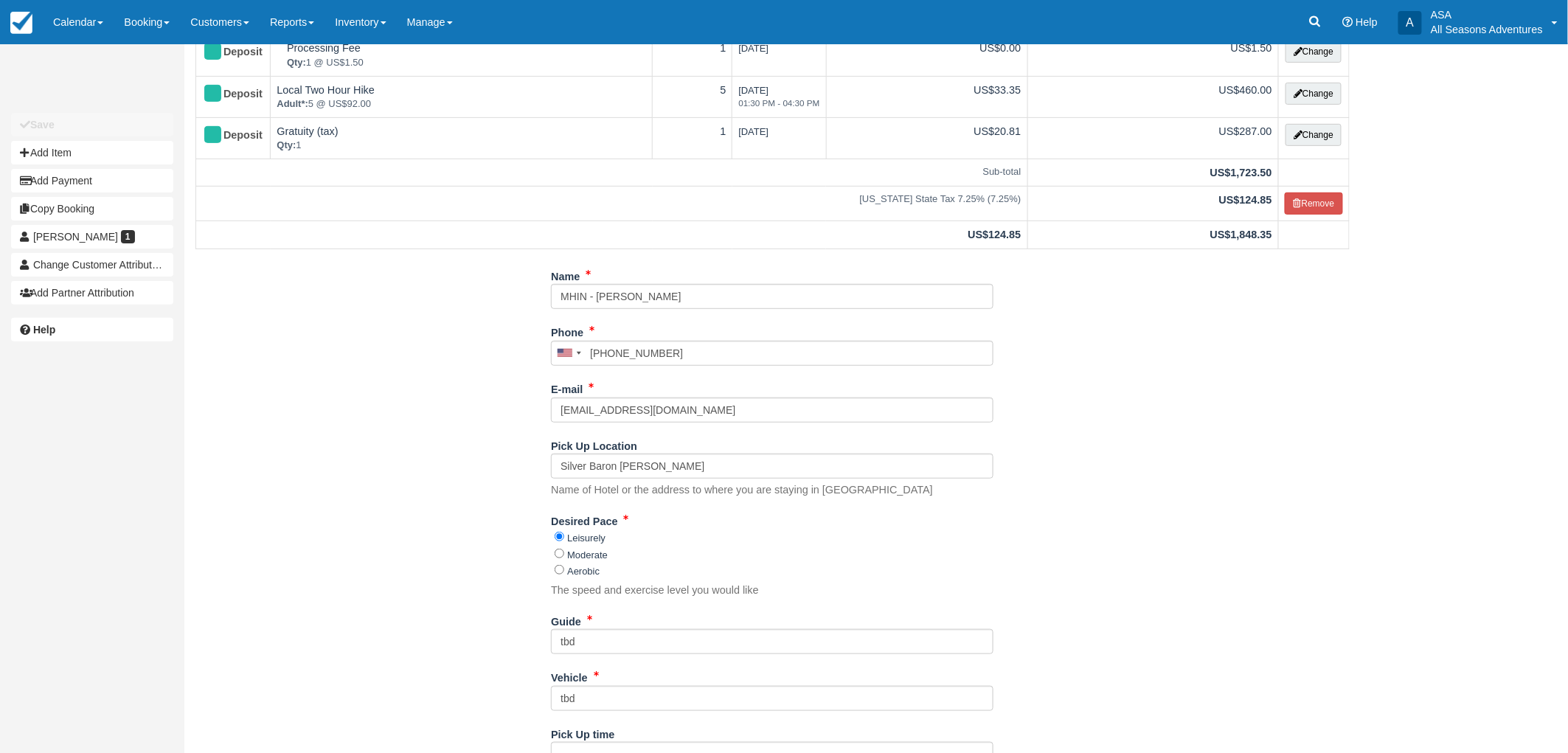
scroll to position [299, 0]
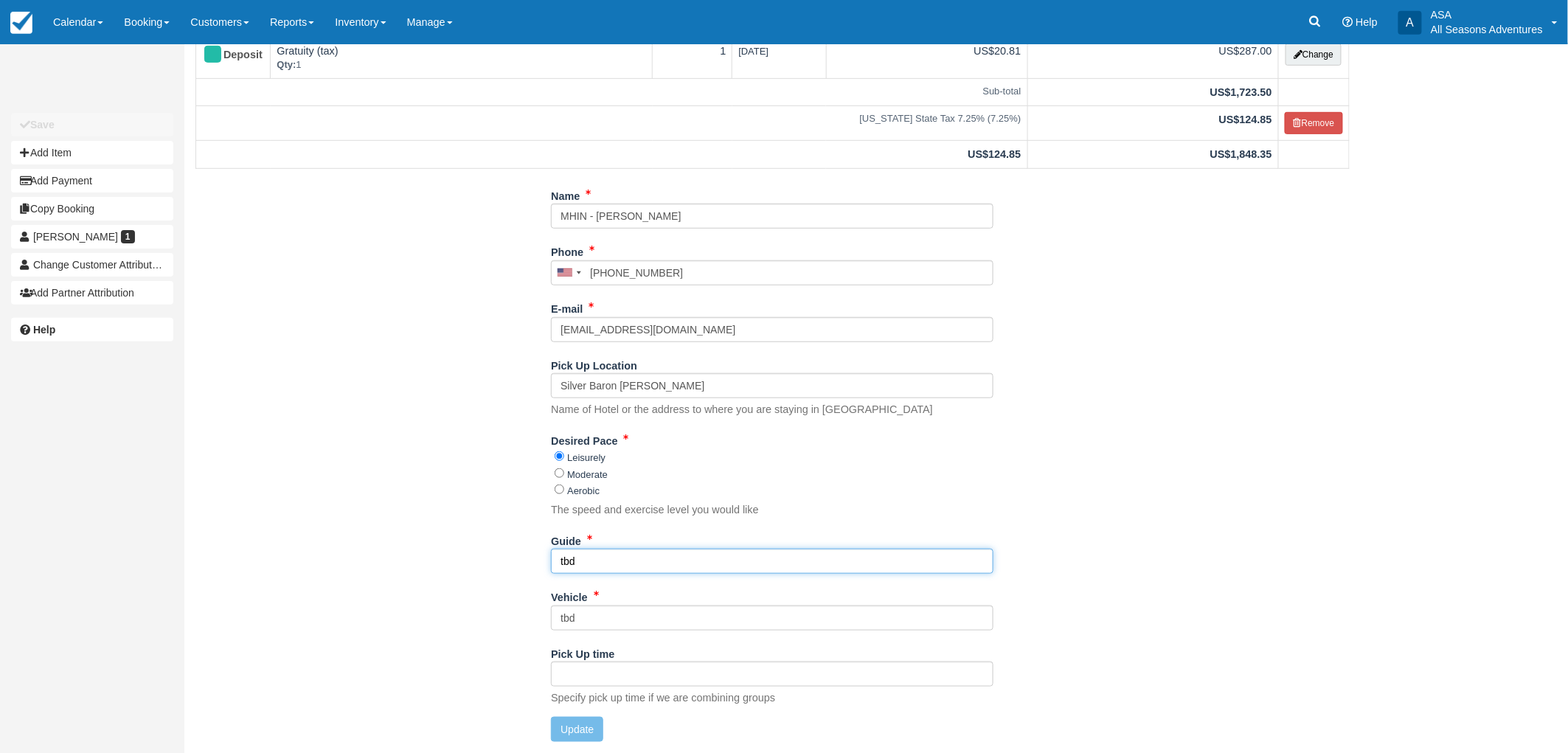
drag, startPoint x: 606, startPoint y: 569, endPoint x: 457, endPoint y: 547, distance: 150.6
click at [457, 547] on div "Name MHIN - [PERSON_NAME] Phone [GEOGRAPHIC_DATA] +1 [GEOGRAPHIC_DATA] +1 [GEOG…" at bounding box center [772, 468] width 1176 height 570
type input "Fish: [PERSON_NAME]?, [PERSON_NAME]? // Hike:"
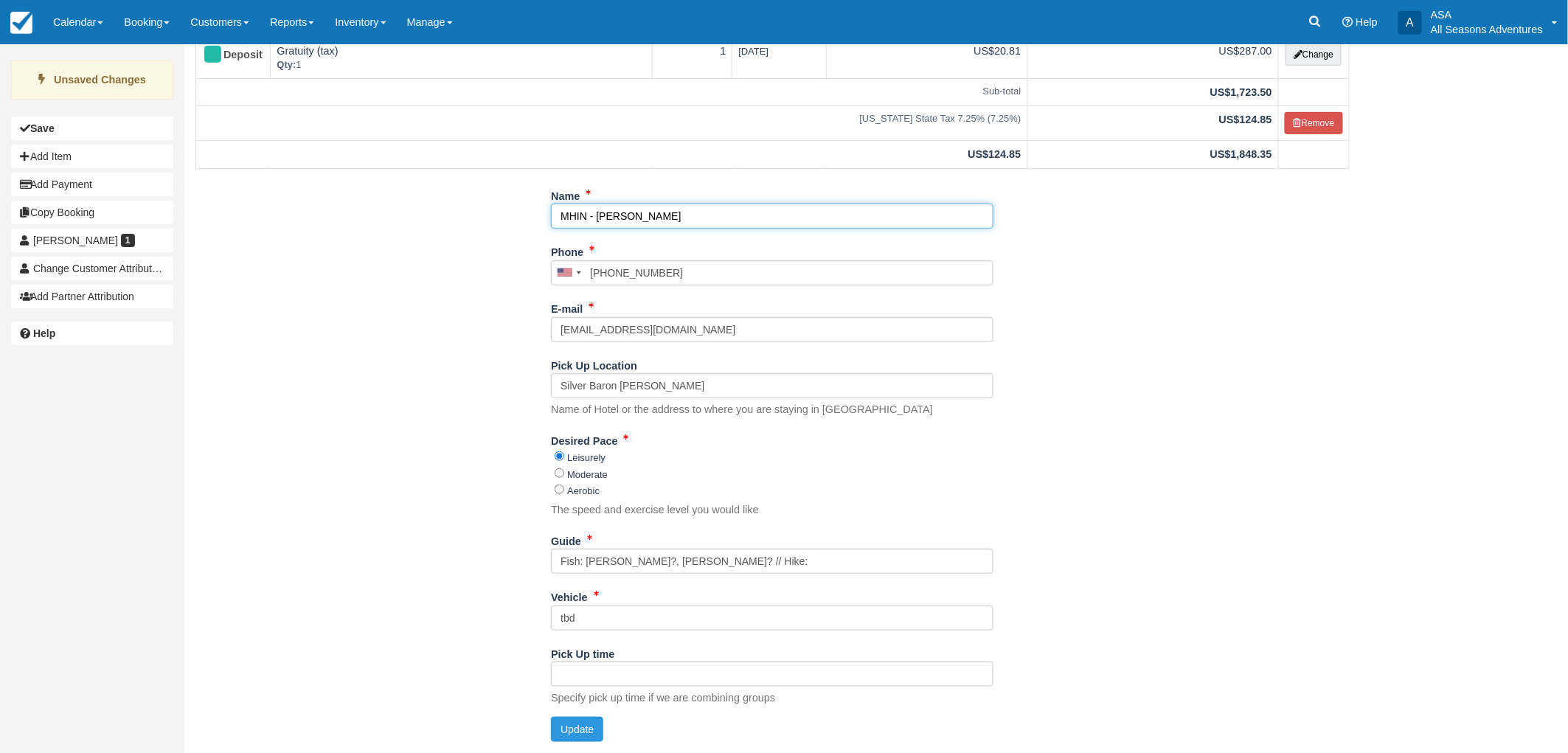
click at [643, 213] on input "MHIN - Laura Kitteredge" at bounding box center [772, 216] width 443 height 25
type input "MHIN - [PERSON_NAME]"
click at [564, 739] on button "Update" at bounding box center [577, 729] width 53 height 25
type input "[PHONE_NUMBER]"
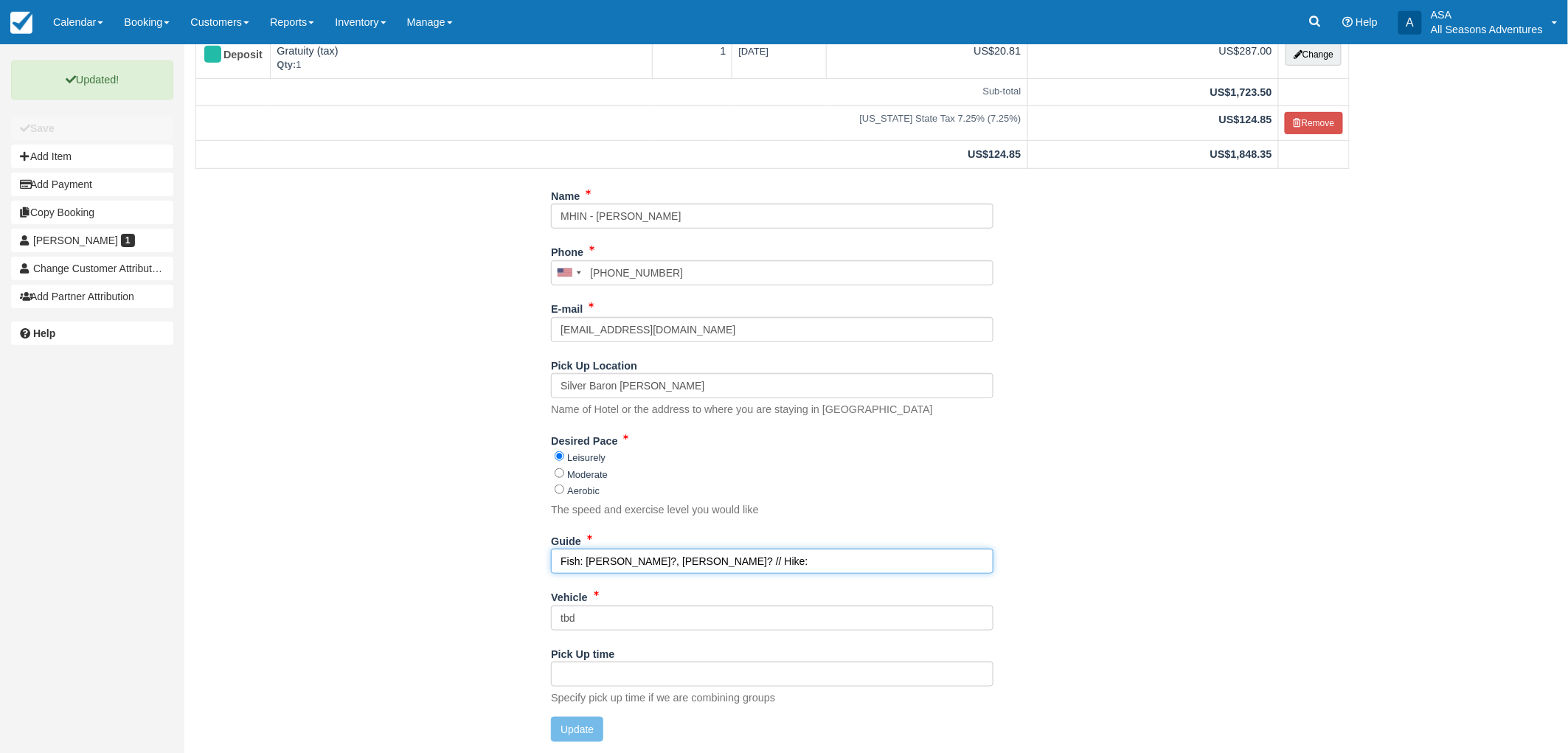
click at [613, 559] on input "Fish: Scott?, Chris? // Hike:" at bounding box center [772, 561] width 443 height 25
type input "Fish: [PERSON_NAME]? // Hike:"
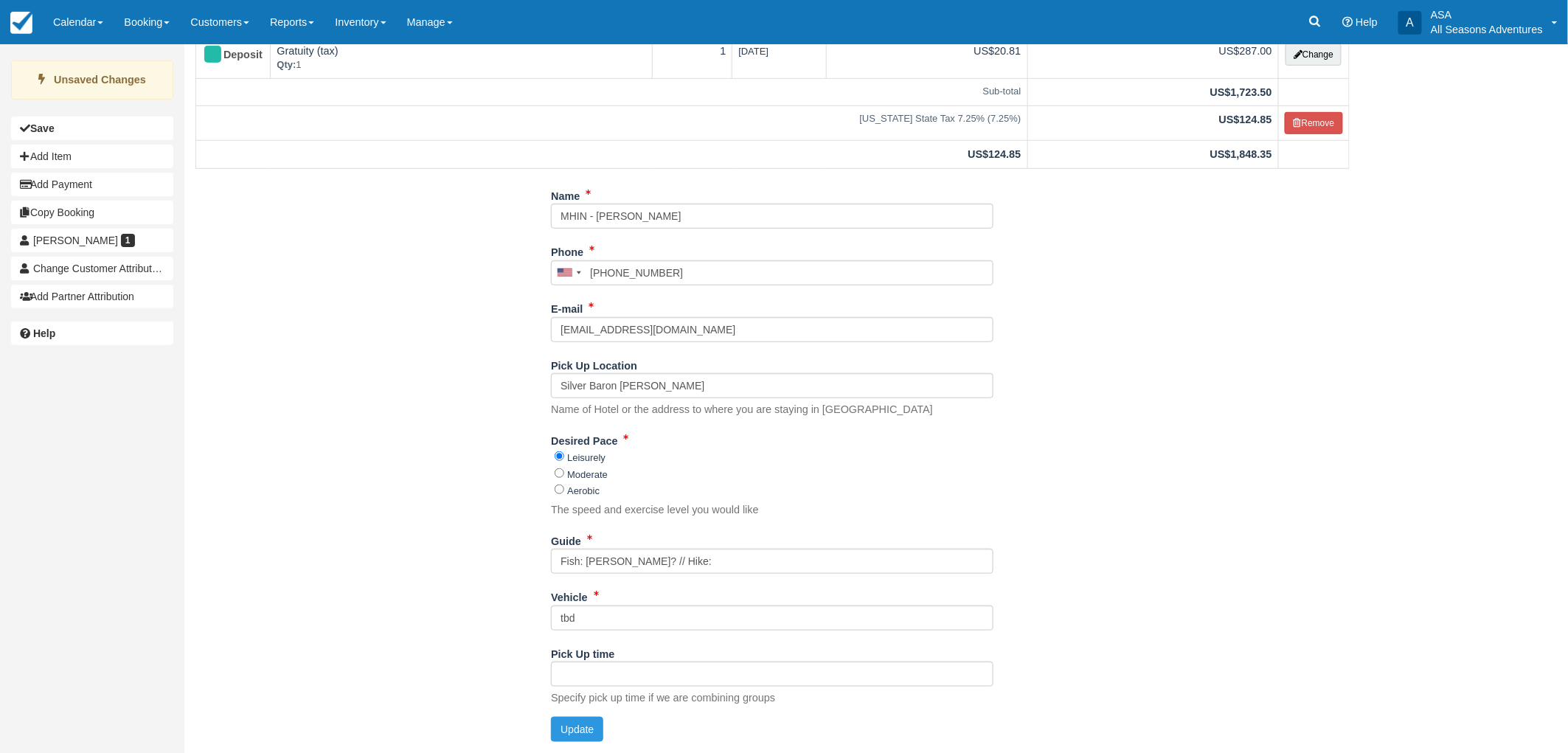
click at [499, 562] on div "Name MHIN - Laura Kittredge Phone United States +1 Canada +1 United Kingdom +44…" at bounding box center [772, 468] width 1176 height 570
click at [585, 731] on button "Update" at bounding box center [577, 729] width 53 height 25
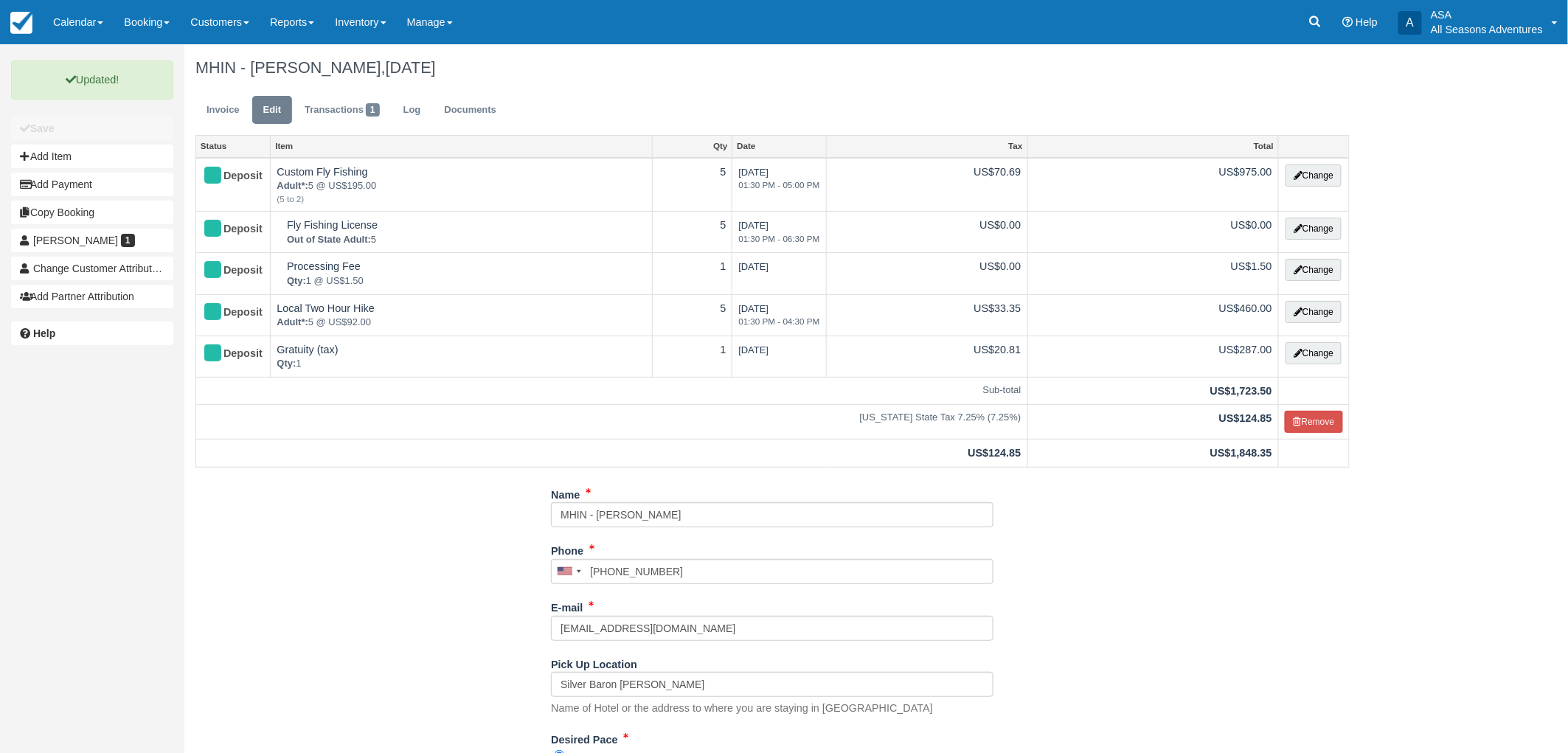
click at [373, 577] on div "Name MHIN - Laura Kittredge Phone United States +1 Canada +1 United Kingdom +44…" at bounding box center [772, 766] width 1176 height 570
click at [656, 106] on ul "Invoice Edit Transactions 1 Log Documents" at bounding box center [772, 113] width 1154 height 44
click at [773, 55] on div "MHIN - Laura Kitteredge, September 10 2025" at bounding box center [772, 68] width 1176 height 48
click at [771, 58] on div "MHIN - Laura Kitteredge, September 10 2025" at bounding box center [772, 68] width 1176 height 48
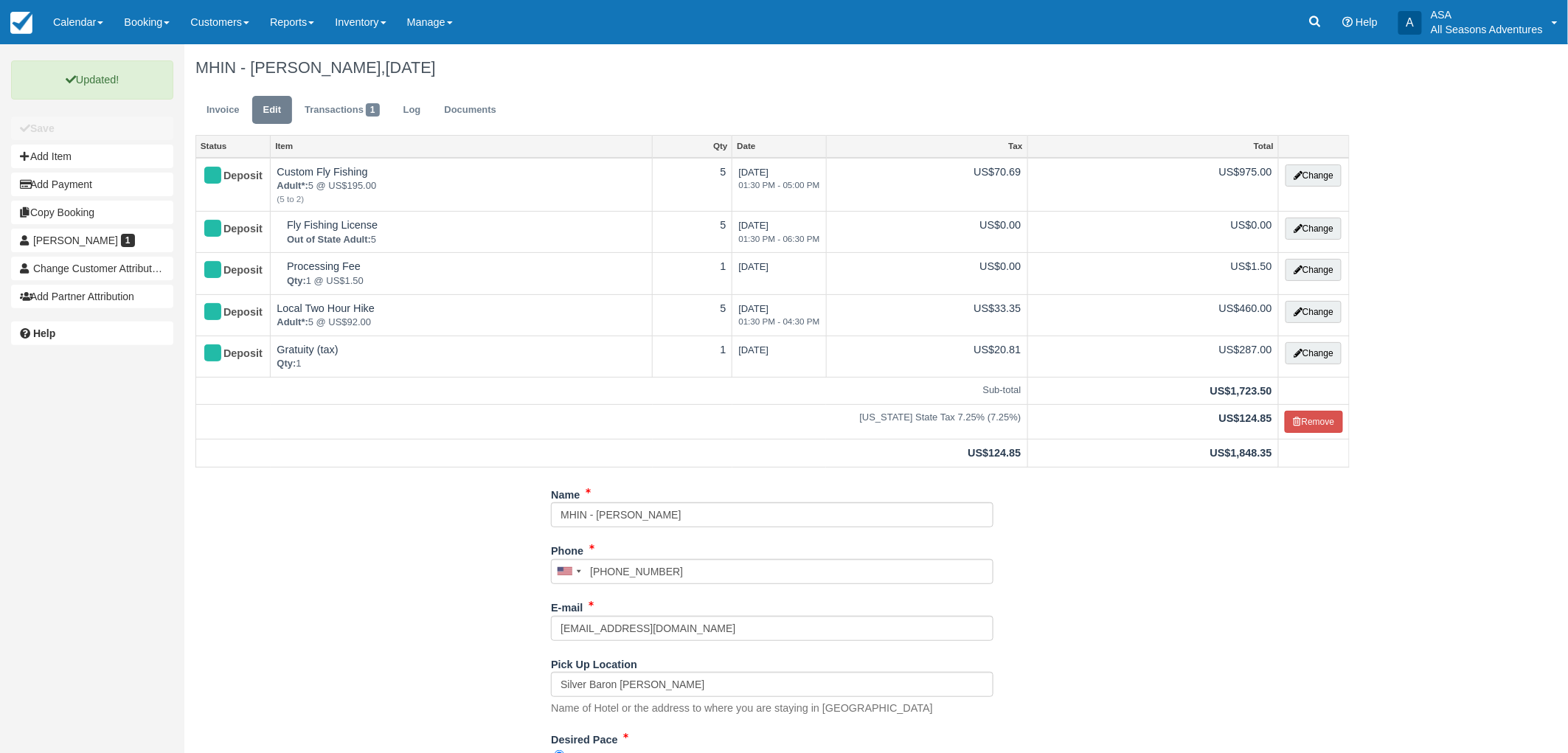
scroll to position [299, 0]
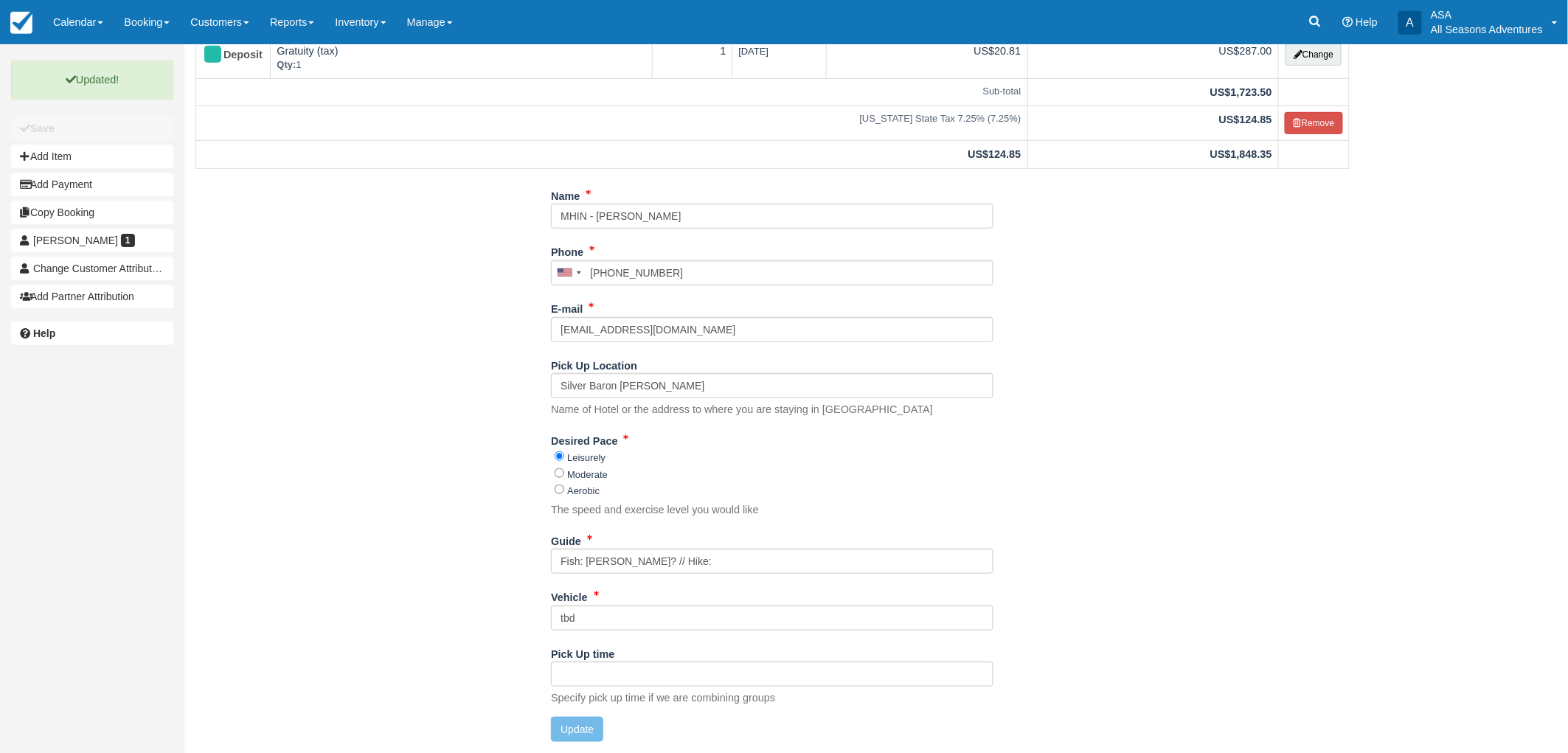
click at [399, 490] on div "Name MHIN - Laura Kittredge Phone United States +1 Canada +1 United Kingdom +44…" at bounding box center [772, 468] width 1176 height 570
click at [374, 593] on div "Name MHIN - Laura Kittredge Phone United States +1 Canada +1 United Kingdom +44…" at bounding box center [772, 468] width 1176 height 570
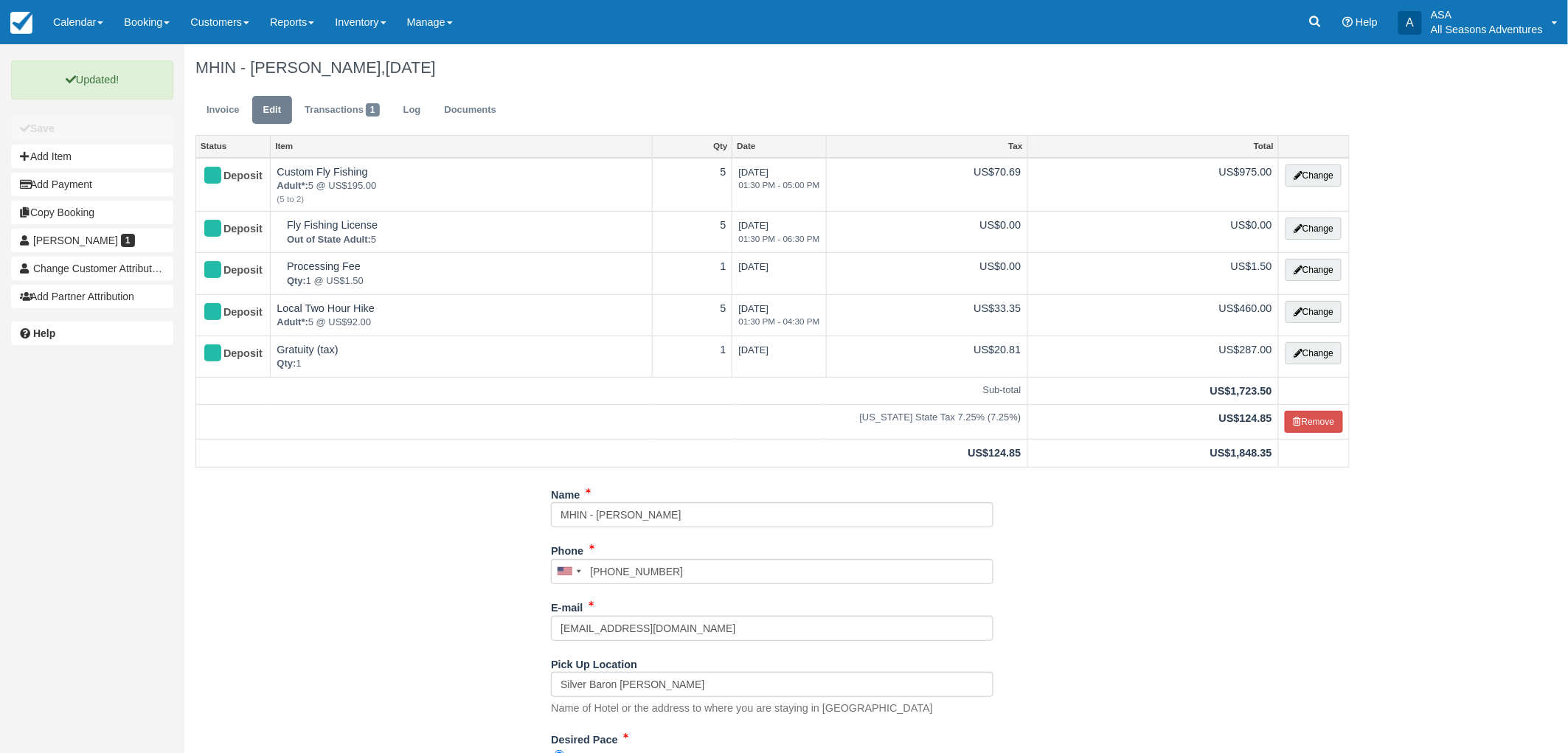
click at [374, 593] on div "Name MHIN - Laura Kittredge Phone United States +1 Canada +1 United Kingdom +44…" at bounding box center [772, 766] width 1176 height 570
click at [1214, 590] on div "Name MHIN - Laura Kittredge Phone United States +1 Canada +1 United Kingdom +44…" at bounding box center [772, 766] width 1176 height 570
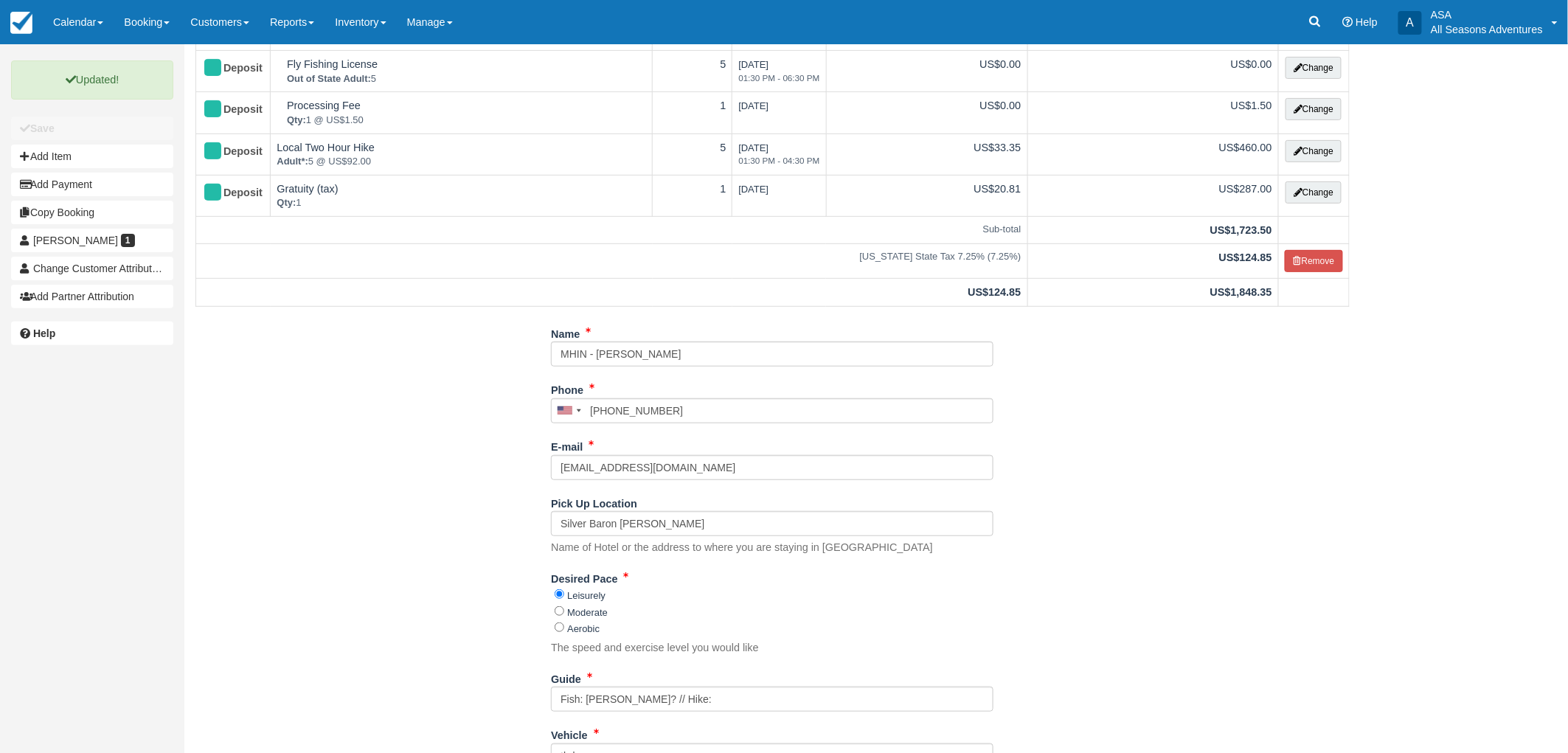
scroll to position [163, 0]
click at [1203, 438] on div "Name MHIN - Laura Kittredge Phone United States +1 Canada +1 United Kingdom +44…" at bounding box center [772, 603] width 1176 height 570
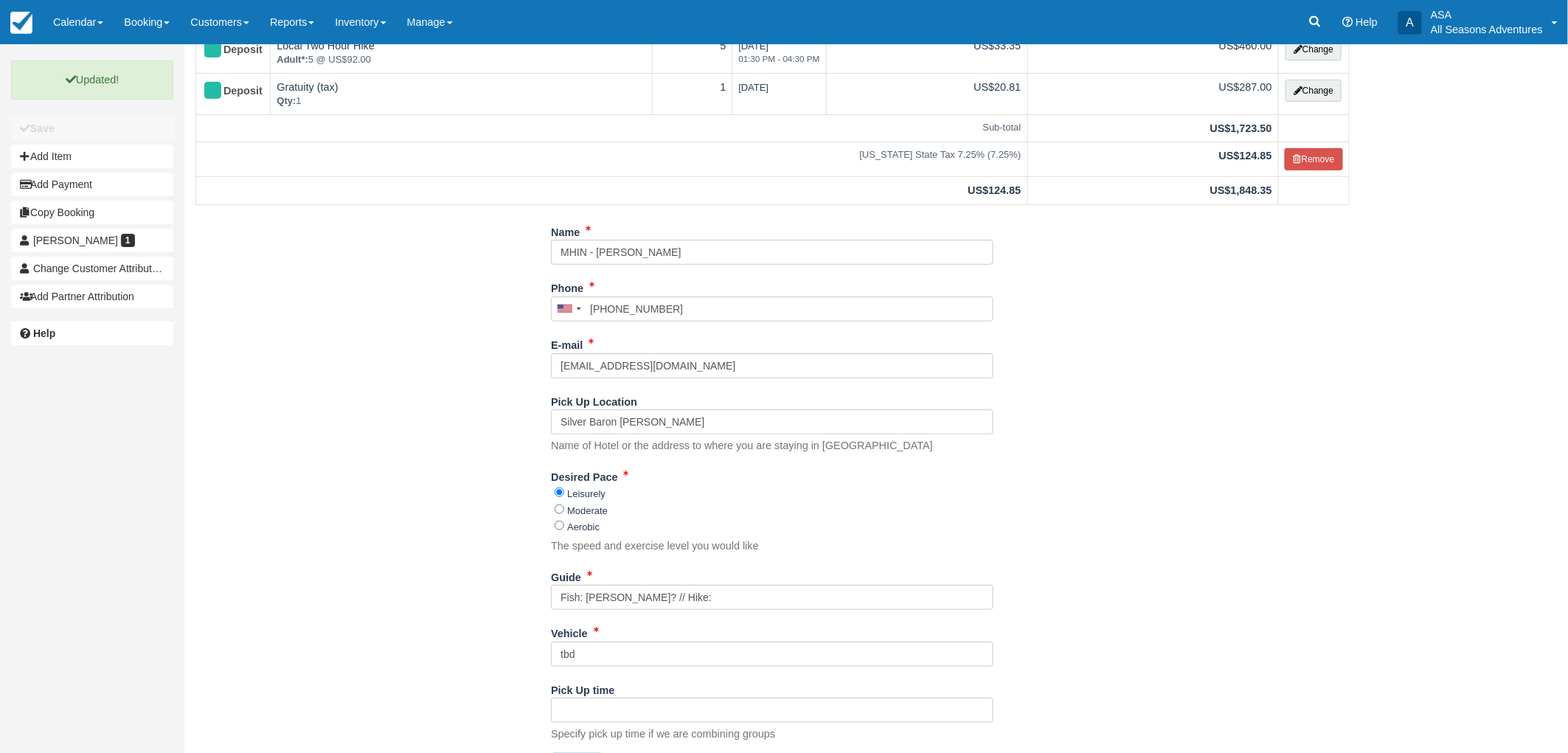
scroll to position [0, 0]
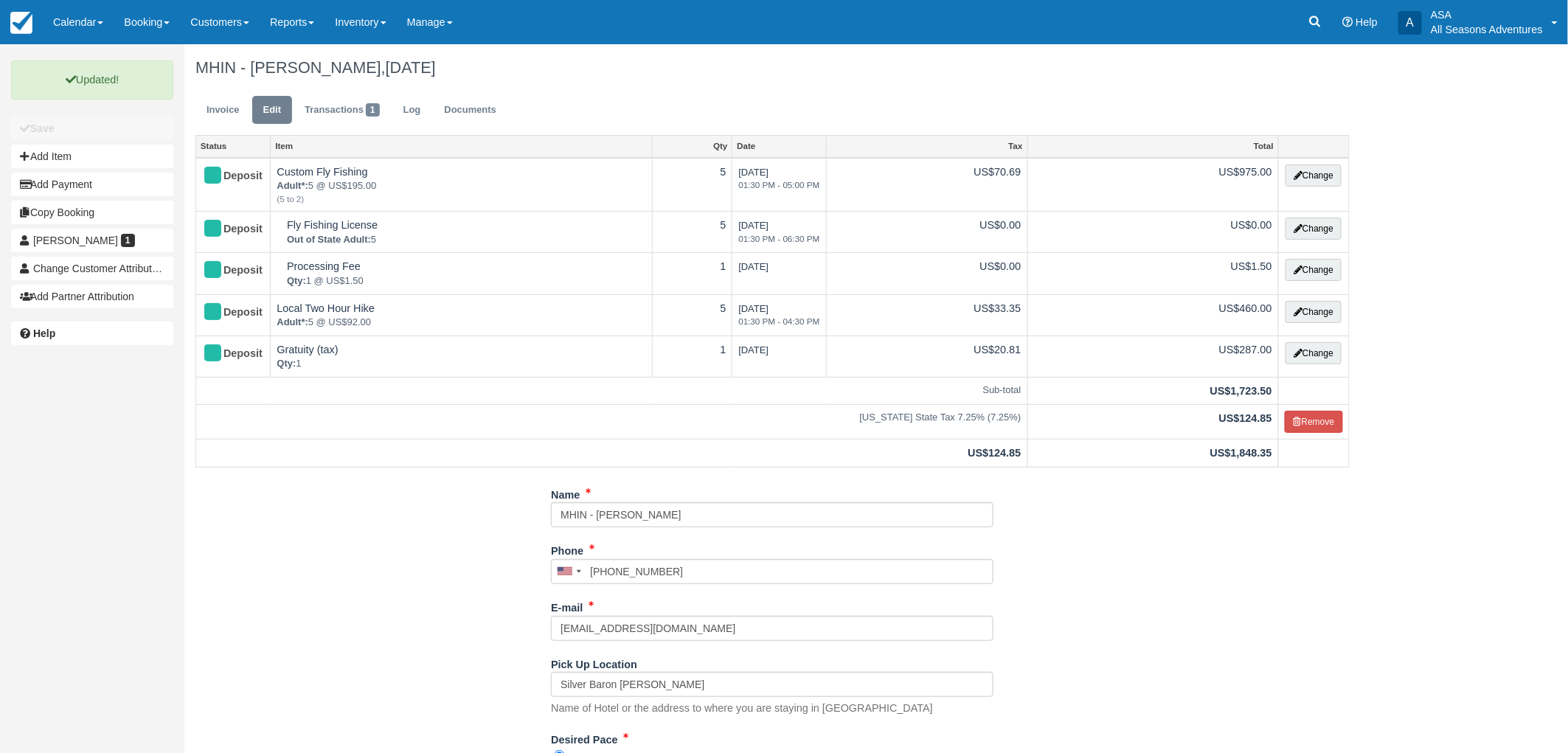
click at [1086, 617] on div "Name MHIN - Laura Kittredge Phone United States +1 Canada +1 United Kingdom +44…" at bounding box center [772, 766] width 1176 height 570
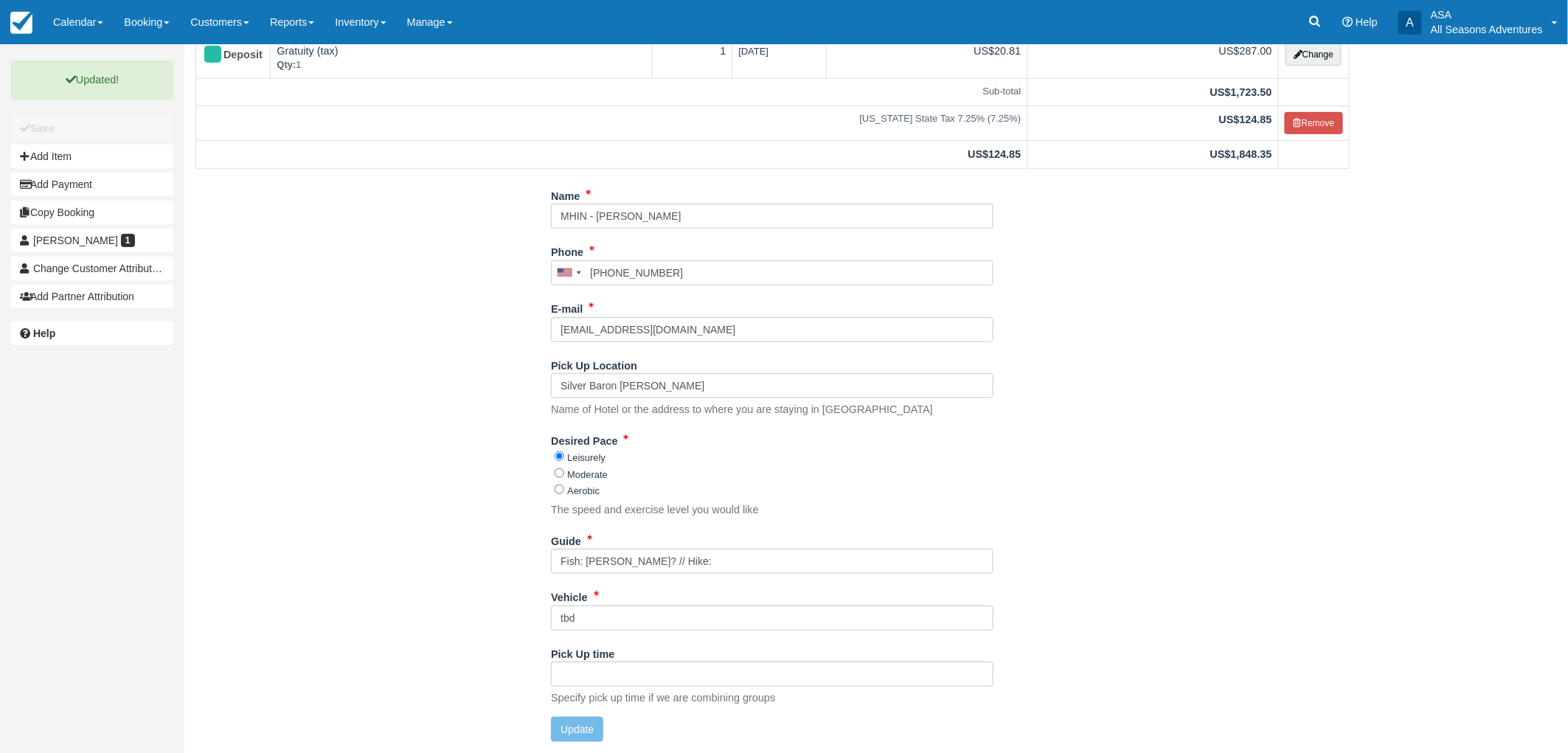
click at [1086, 617] on div "Name MHIN - Laura Kittredge Phone United States +1 Canada +1 United Kingdom +44…" at bounding box center [772, 468] width 1176 height 570
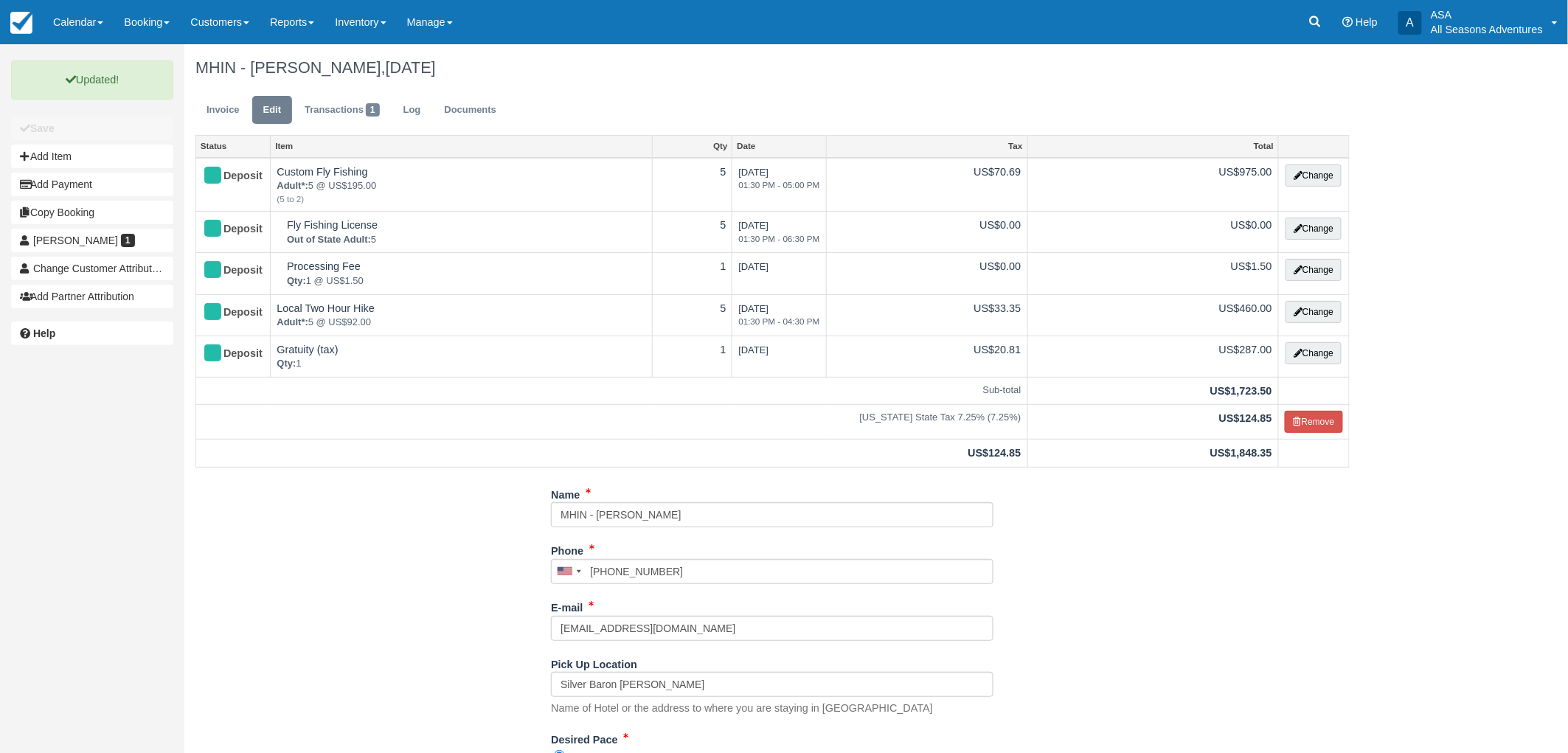
click at [1086, 617] on div "Name MHIN - Laura Kittredge Phone United States +1 Canada +1 United Kingdom +44…" at bounding box center [772, 766] width 1176 height 570
click at [1390, 499] on div "Updated! Unsaved Changes Save Add Item Add Payment Copy Booking Laura Kitteredg…" at bounding box center [784, 399] width 1568 height 709
click at [1137, 620] on div "Name MHIN - Laura Kittredge Phone United States +1 Canada +1 United Kingdom +44…" at bounding box center [772, 766] width 1176 height 570
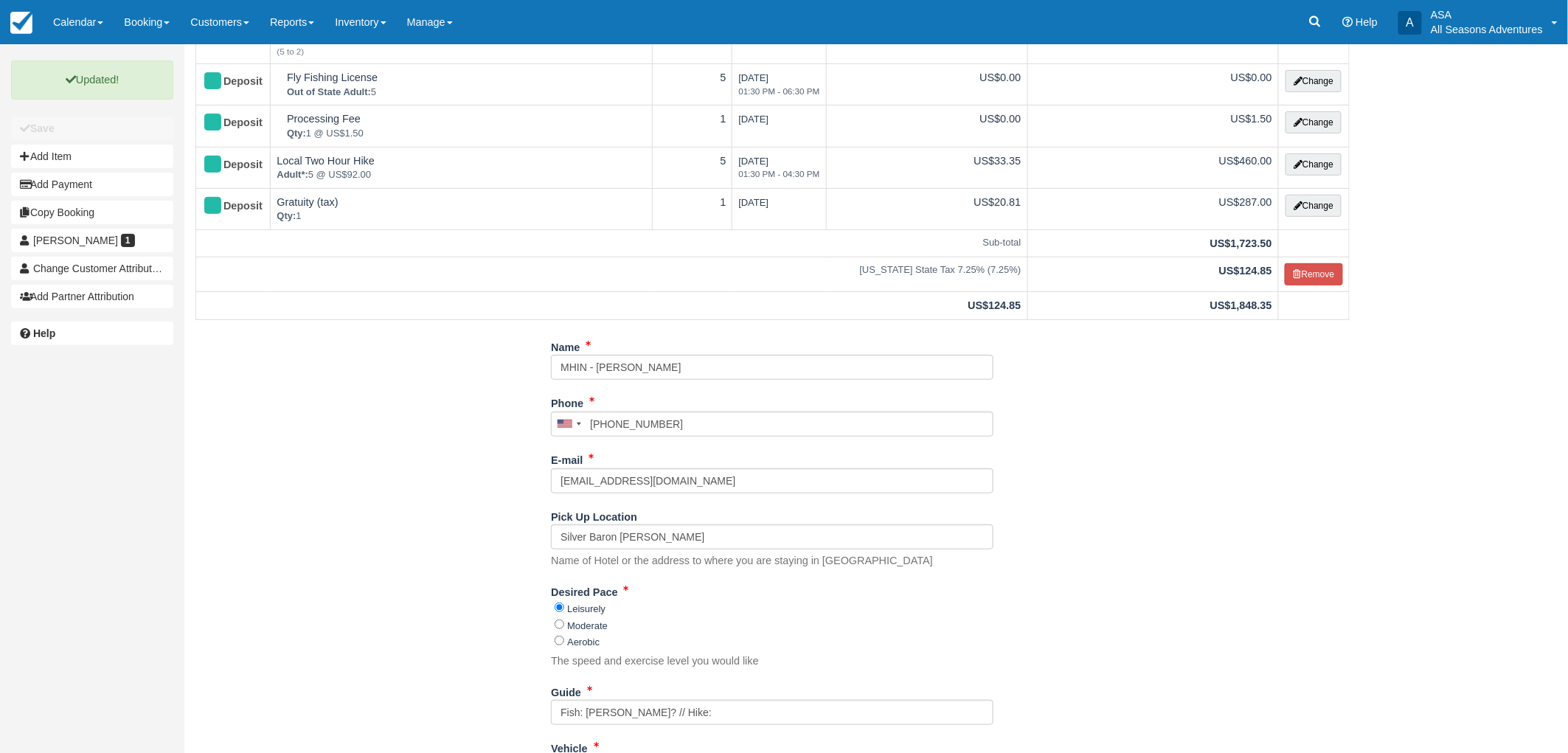
scroll to position [82, 0]
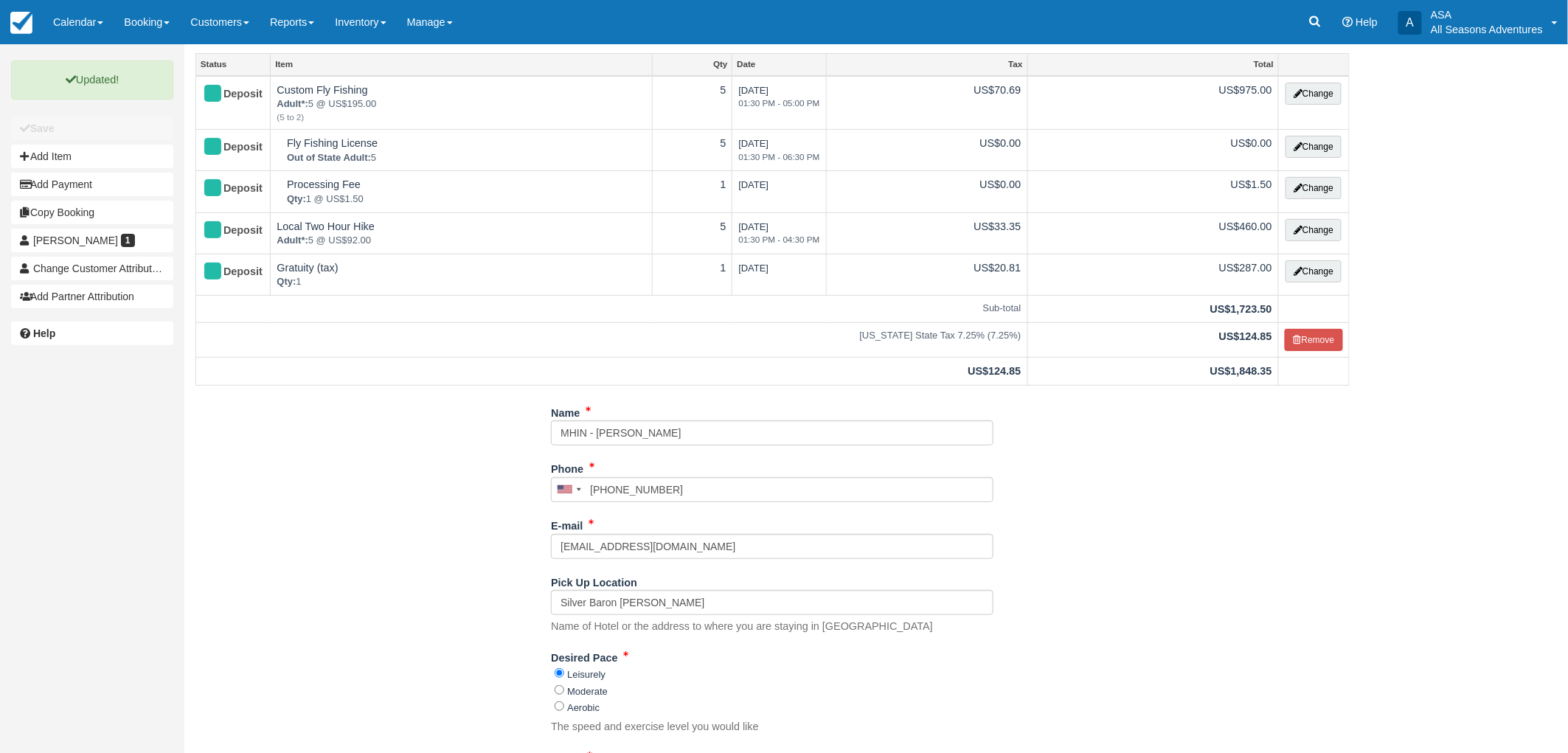
click at [1137, 620] on div "Name MHIN - Laura Kittredge Phone United States +1 Canada +1 United Kingdom +44…" at bounding box center [772, 685] width 1176 height 570
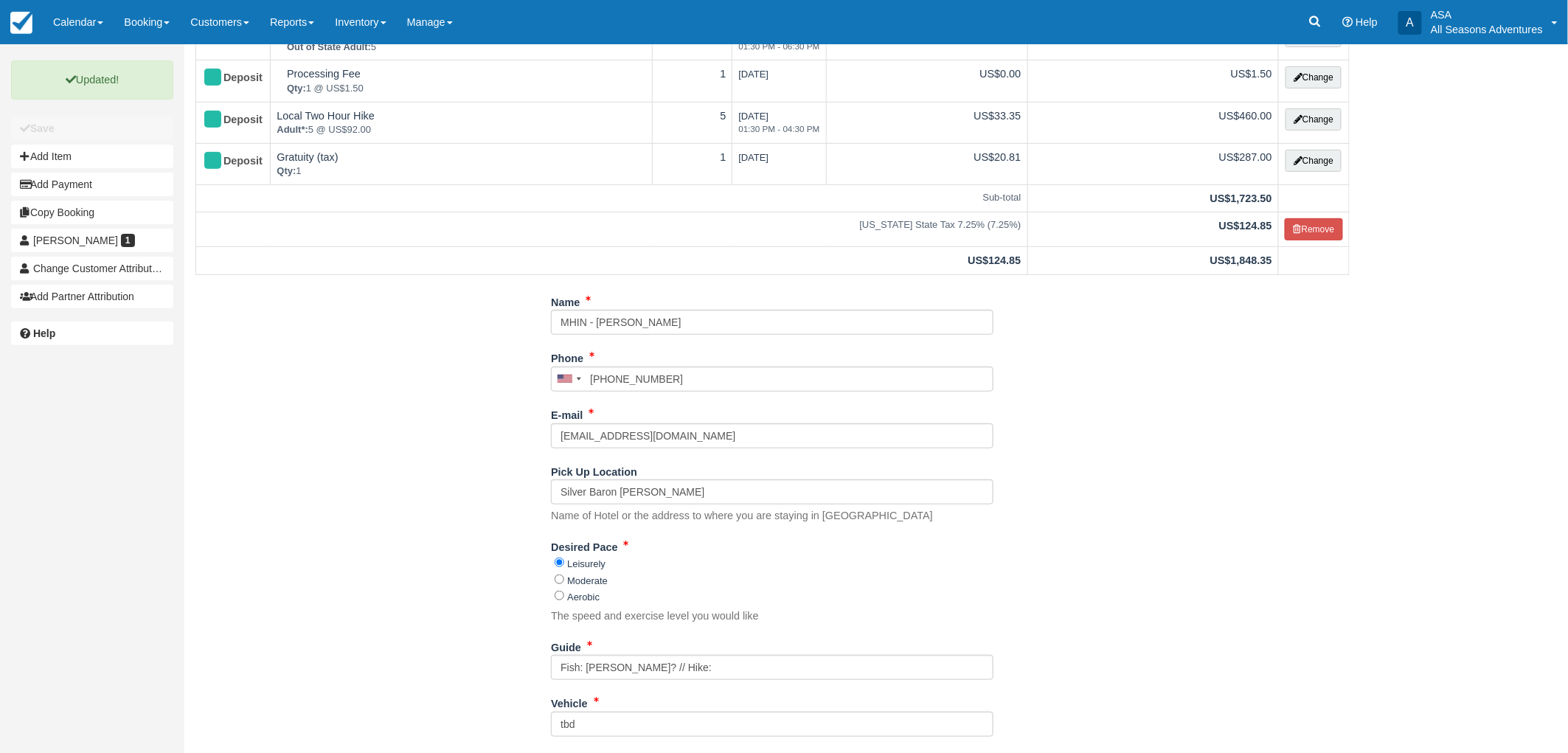
scroll to position [299, 0]
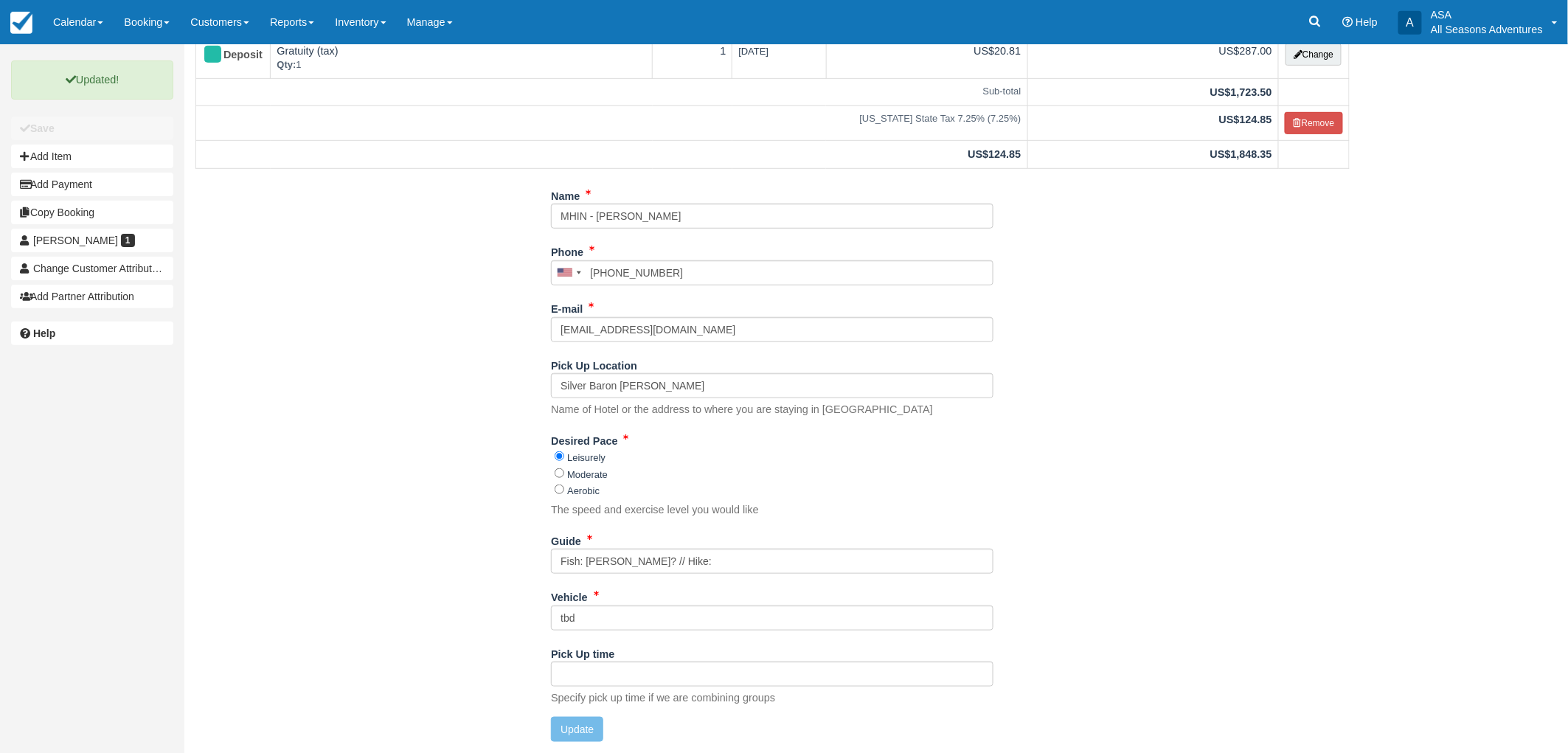
click at [1150, 505] on div "Name MHIN - Laura Kittredge Phone United States +1 Canada +1 United Kingdom +44…" at bounding box center [772, 468] width 1176 height 570
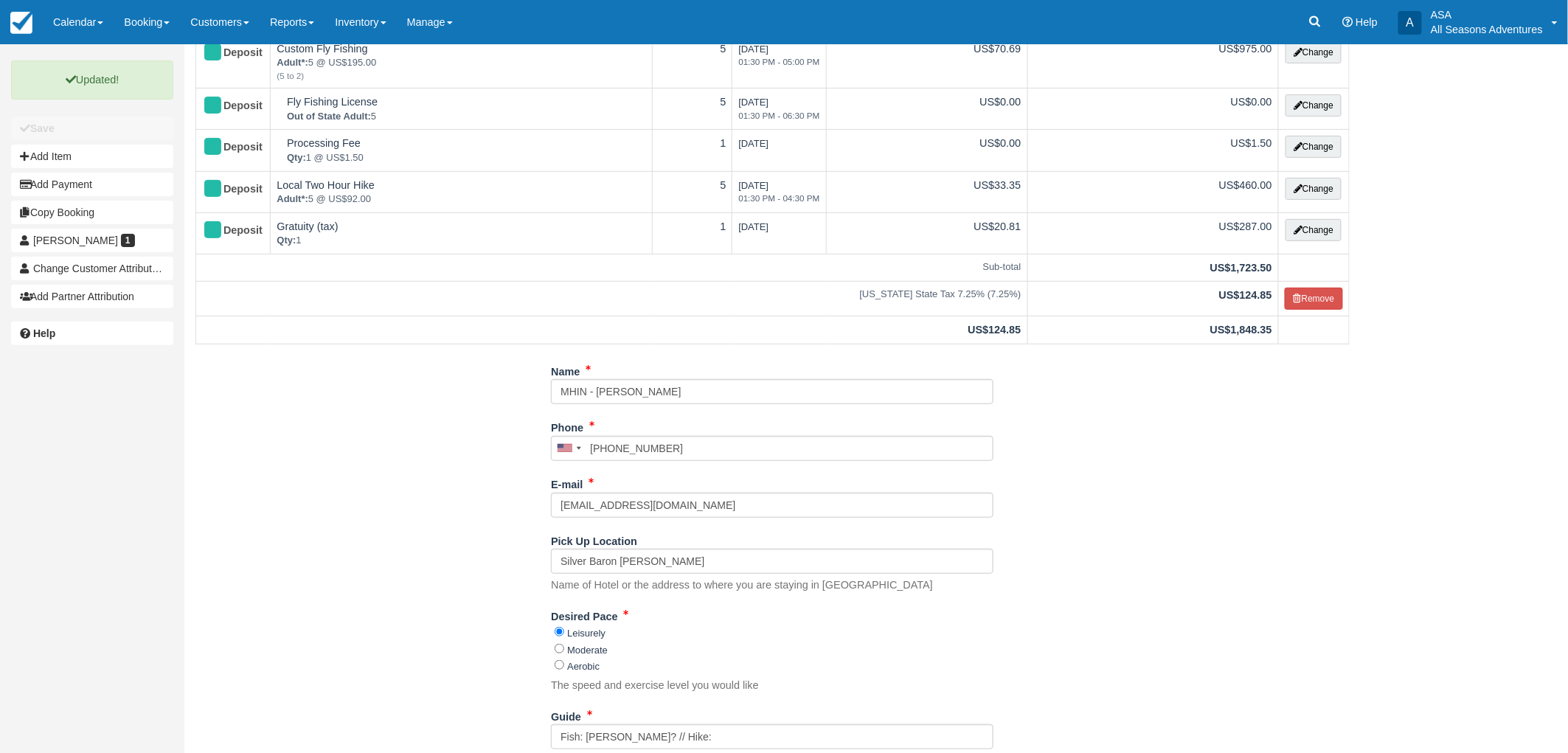
scroll to position [0, 0]
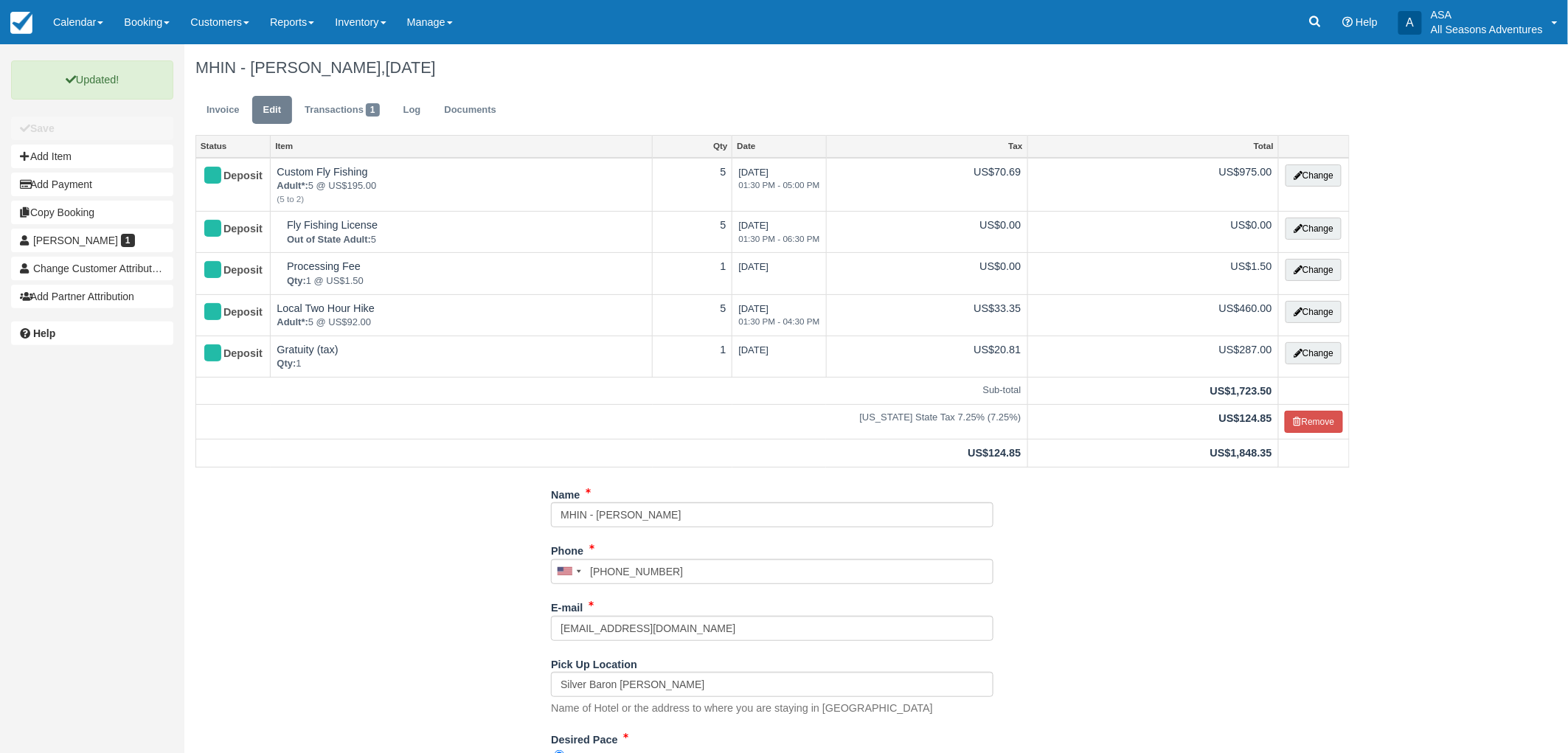
click at [1352, 695] on div "Name MHIN - Laura Kittredge Phone United States +1 Canada +1 United Kingdom +44…" at bounding box center [772, 766] width 1176 height 570
click at [211, 576] on div "Name MHIN - Laura Kittredge Phone United States +1 Canada +1 United Kingdom +44…" at bounding box center [772, 766] width 1176 height 570
click at [214, 111] on link "Invoice" at bounding box center [223, 110] width 55 height 28
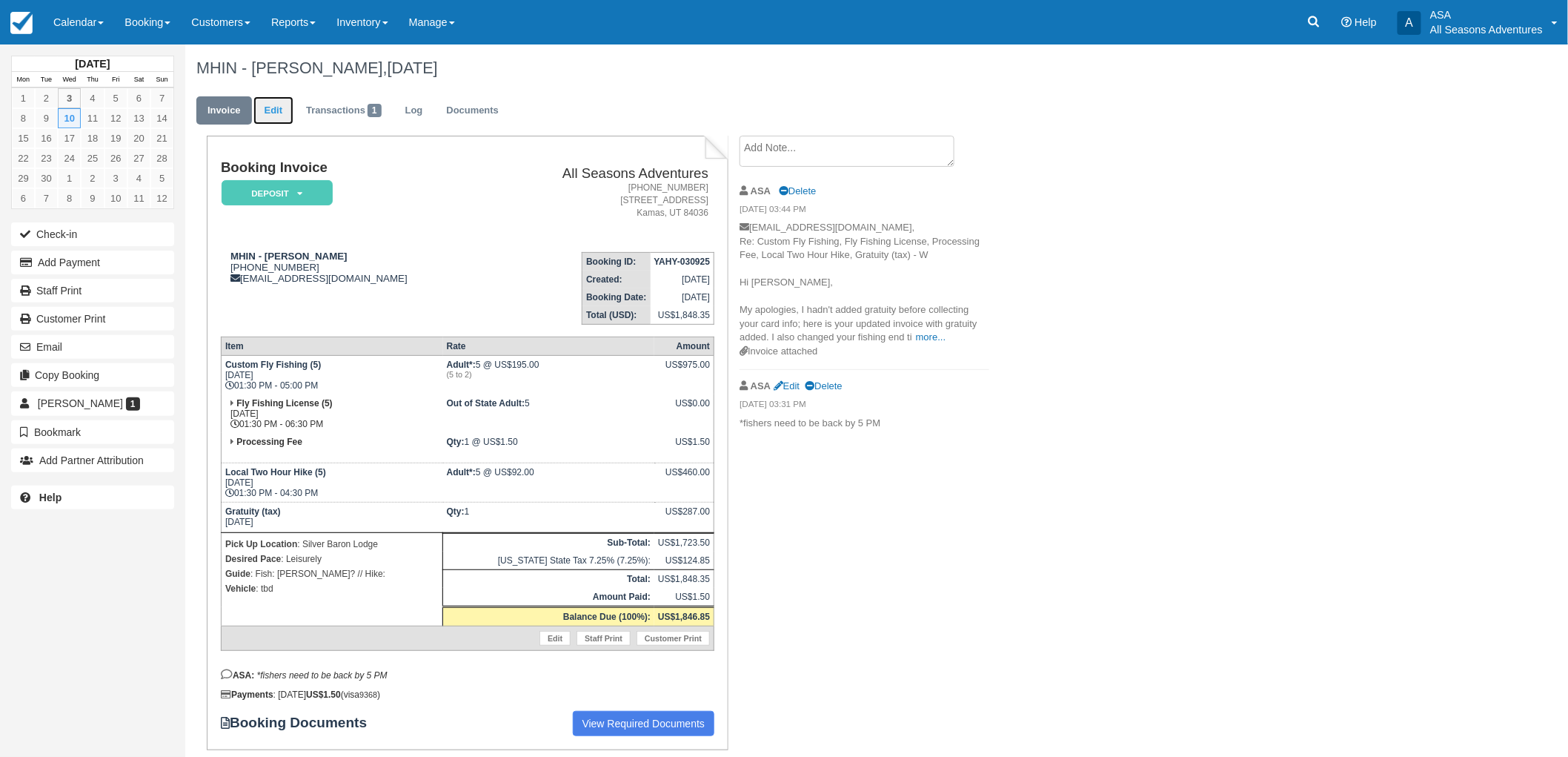
click at [277, 122] on link "Edit" at bounding box center [273, 111] width 40 height 29
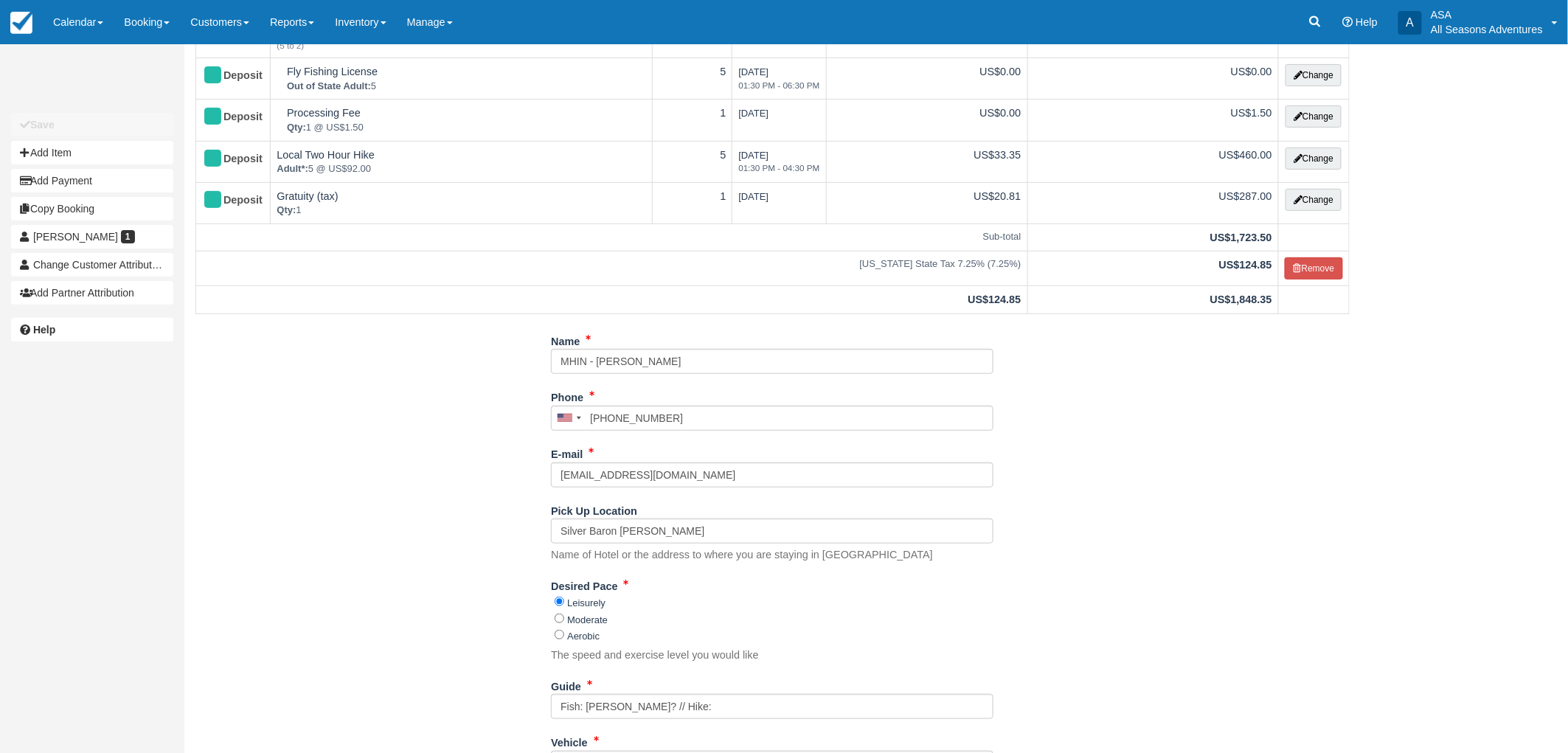
scroll to position [299, 0]
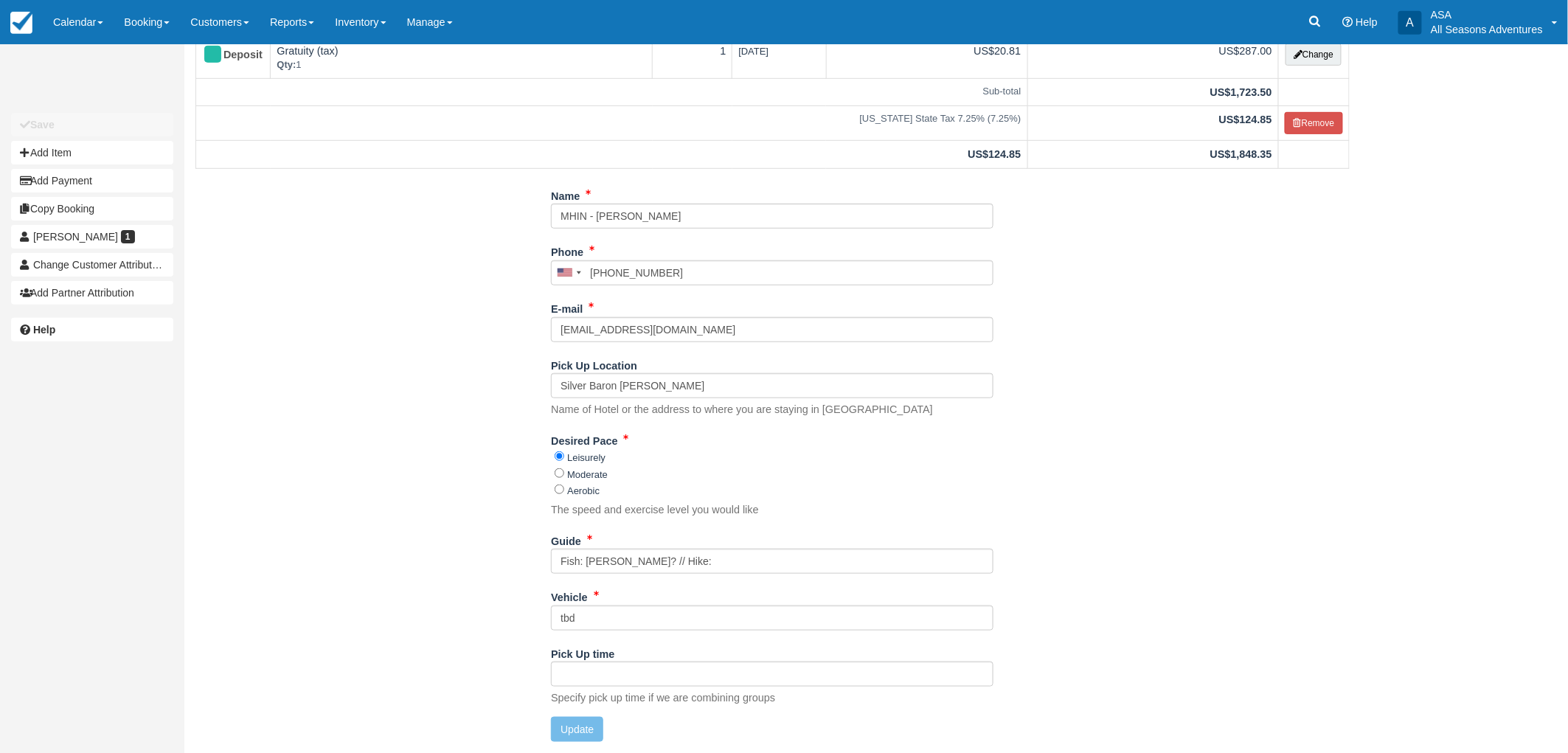
click at [735, 546] on div "Guide Fish: [PERSON_NAME]? // Hike:" at bounding box center [772, 551] width 443 height 46
click at [741, 555] on input "Fish: [PERSON_NAME]? // Hike:" at bounding box center [772, 561] width 443 height 25
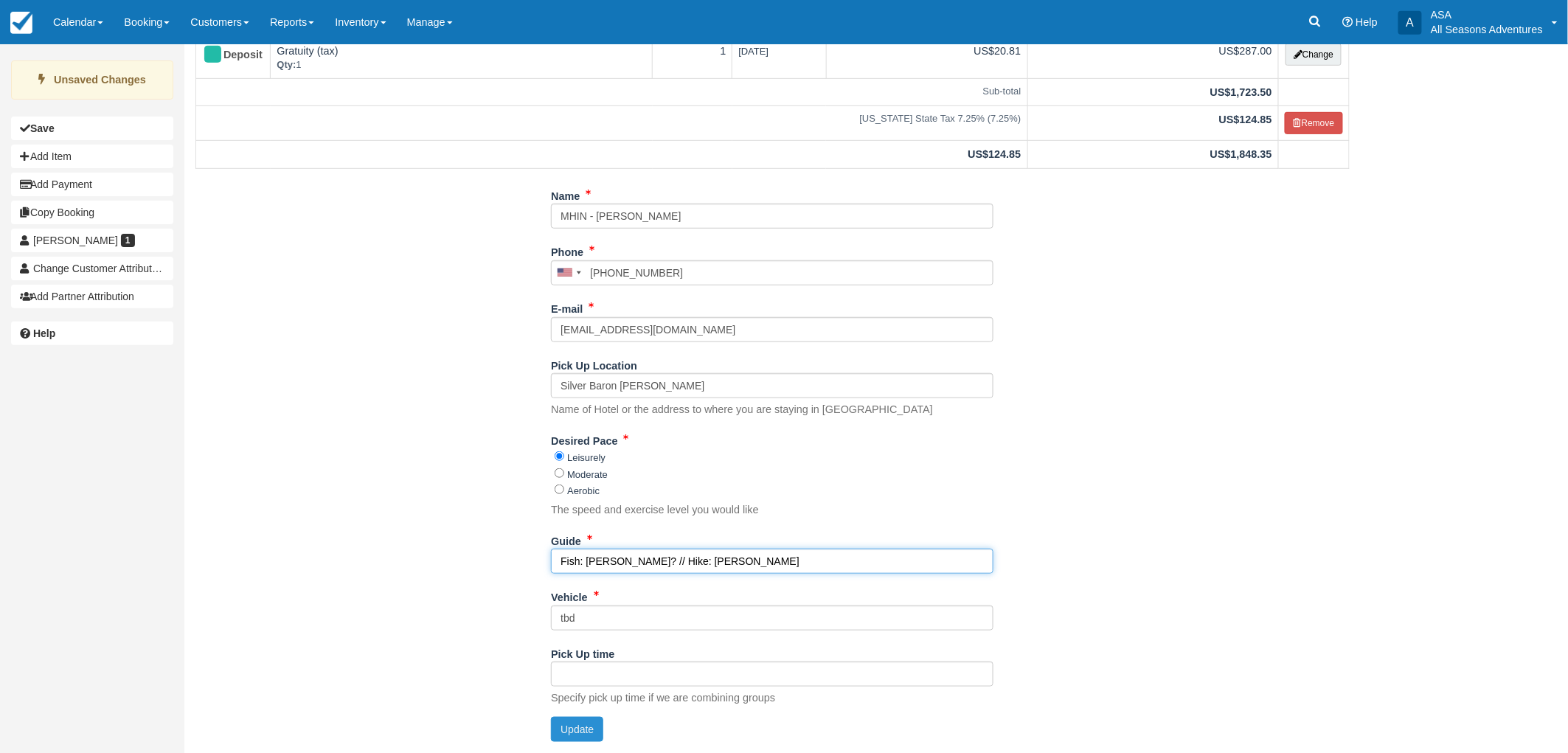
type input "Fish: [PERSON_NAME]? // Hike: [PERSON_NAME]"
click at [587, 718] on button "Update" at bounding box center [577, 729] width 53 height 25
type input "[PHONE_NUMBER]"
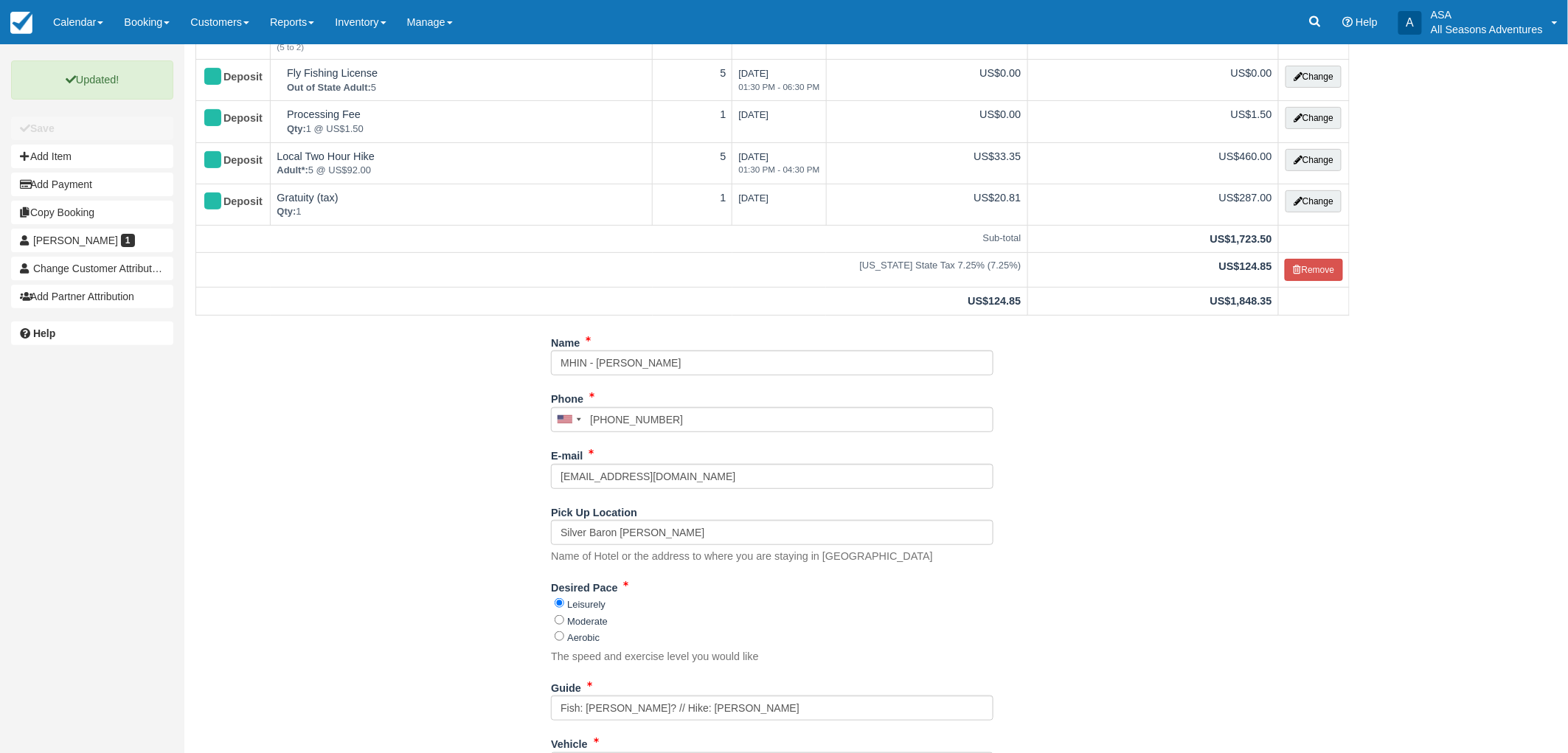
scroll to position [0, 0]
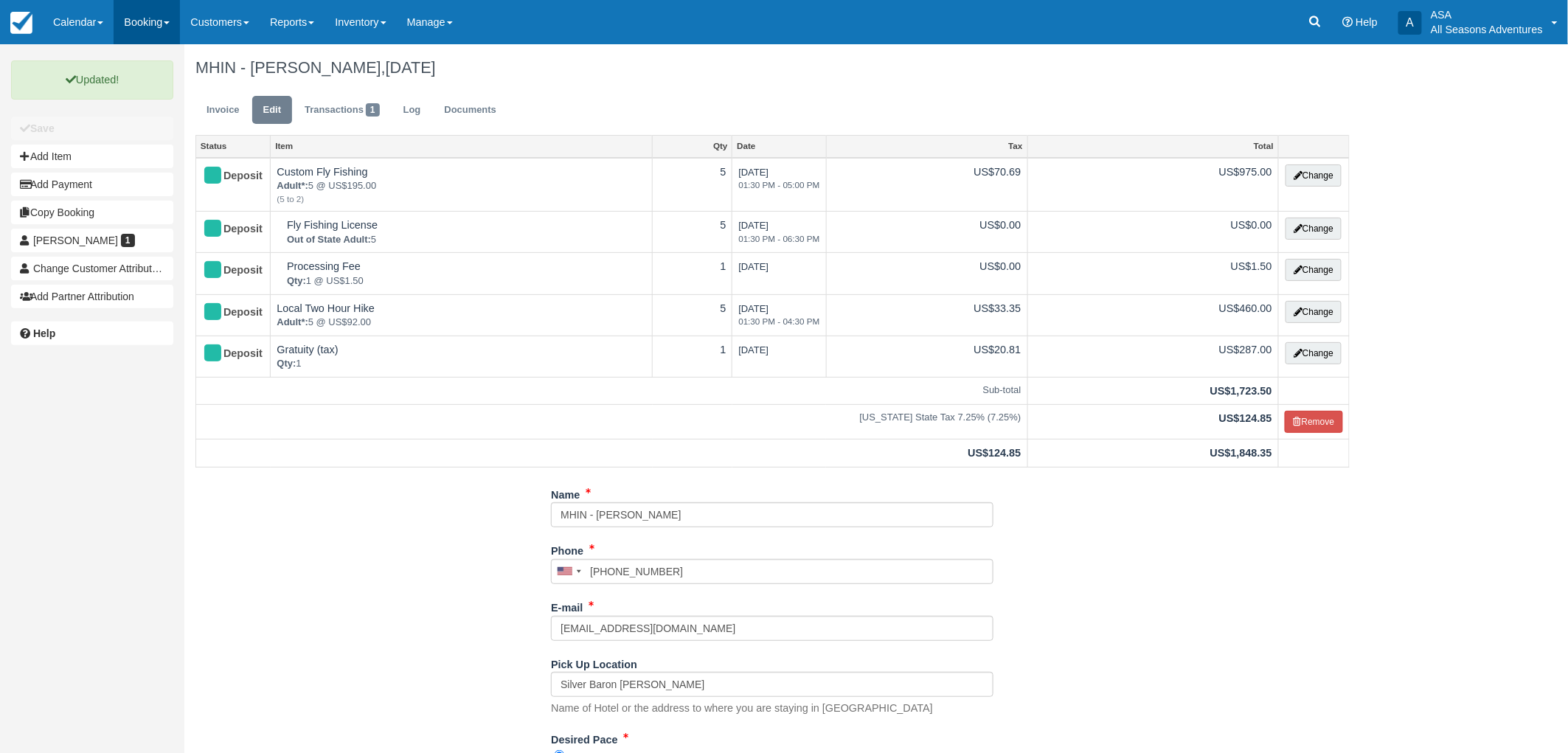
click at [142, 42] on link "Booking" at bounding box center [147, 22] width 67 height 44
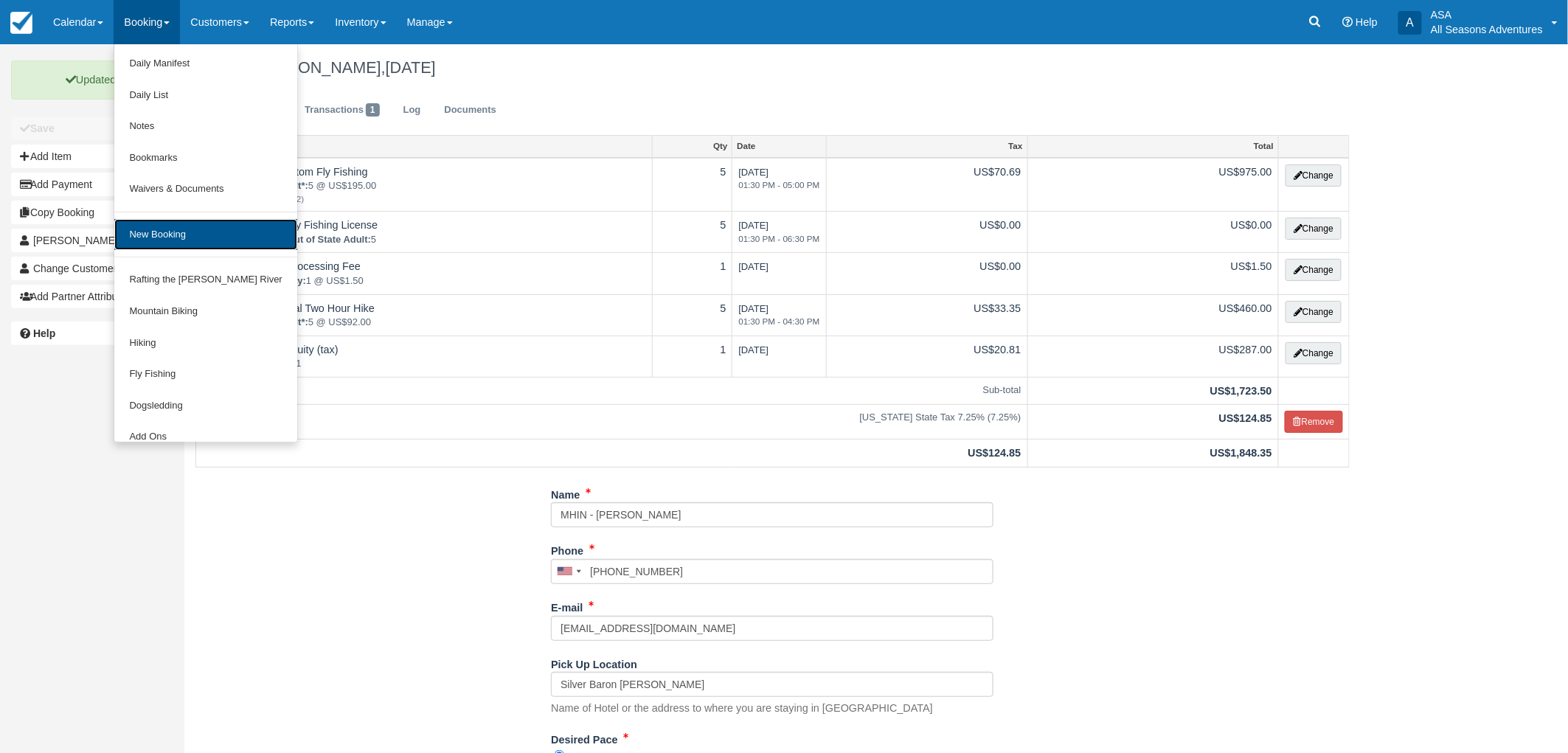
click at [178, 228] on link "New Booking" at bounding box center [205, 235] width 182 height 32
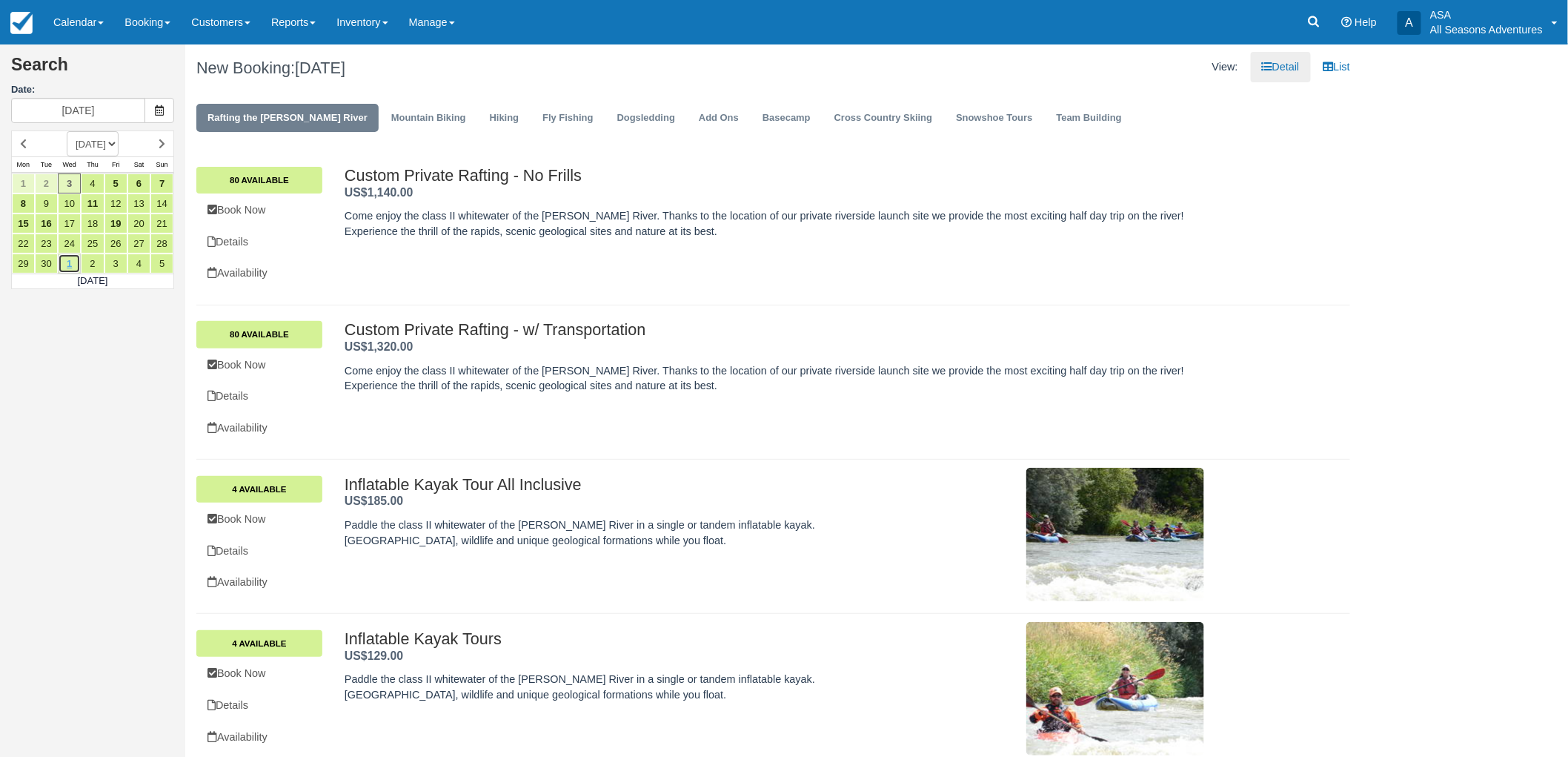
click at [73, 267] on link "1" at bounding box center [69, 263] width 23 height 20
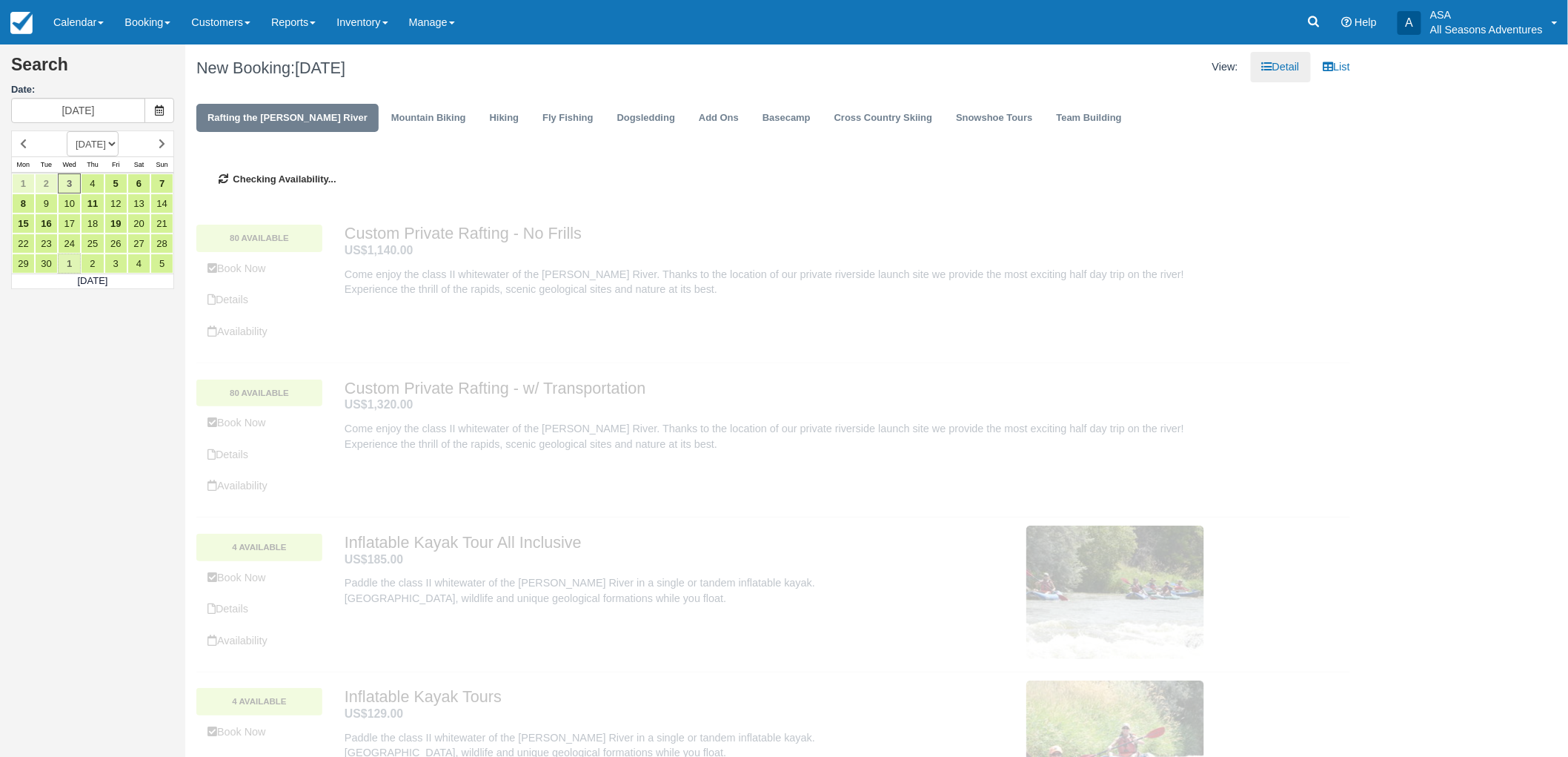
type input "[DATE]"
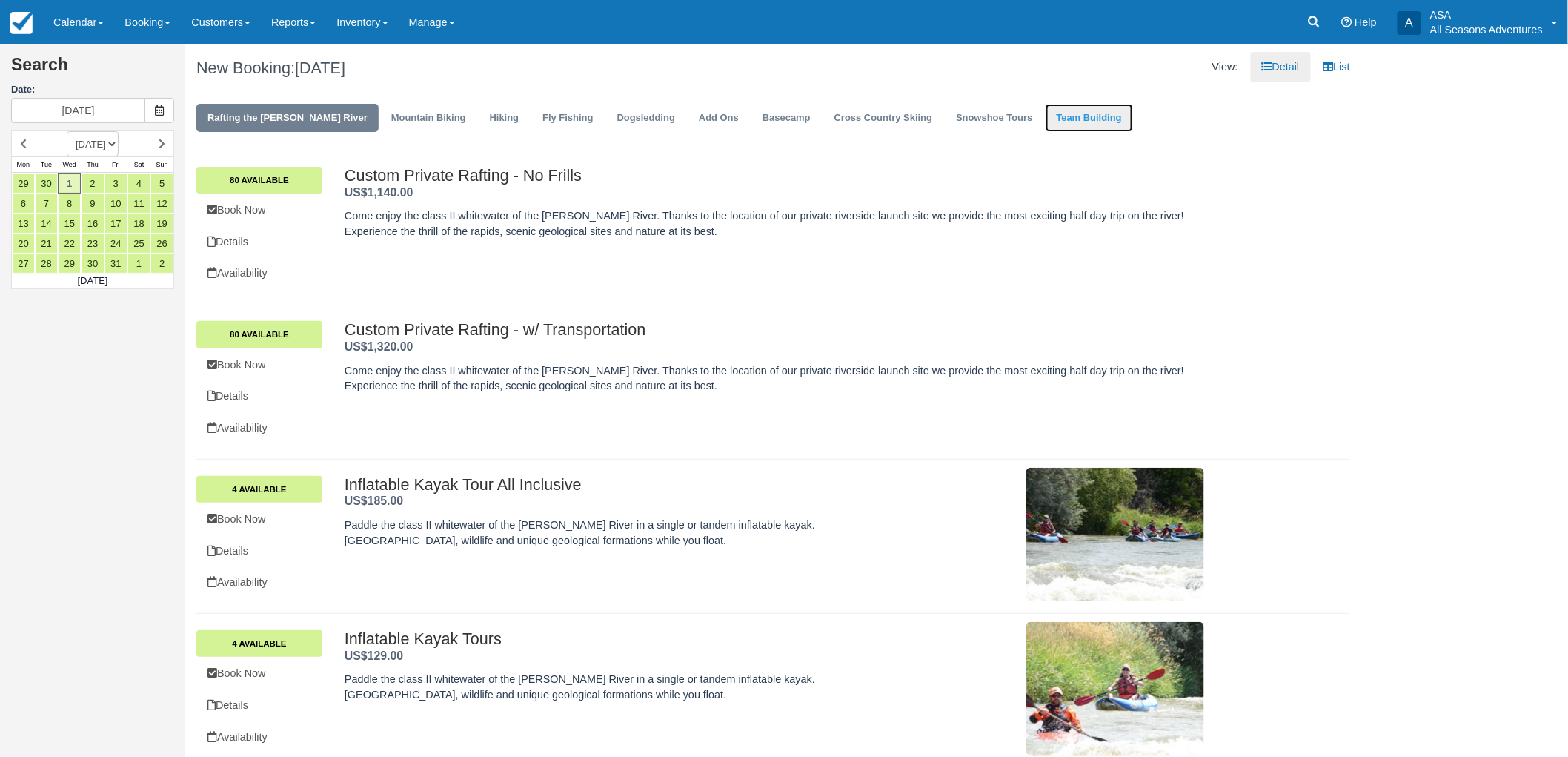
click at [1046, 119] on link "Team Building" at bounding box center [1089, 118] width 87 height 29
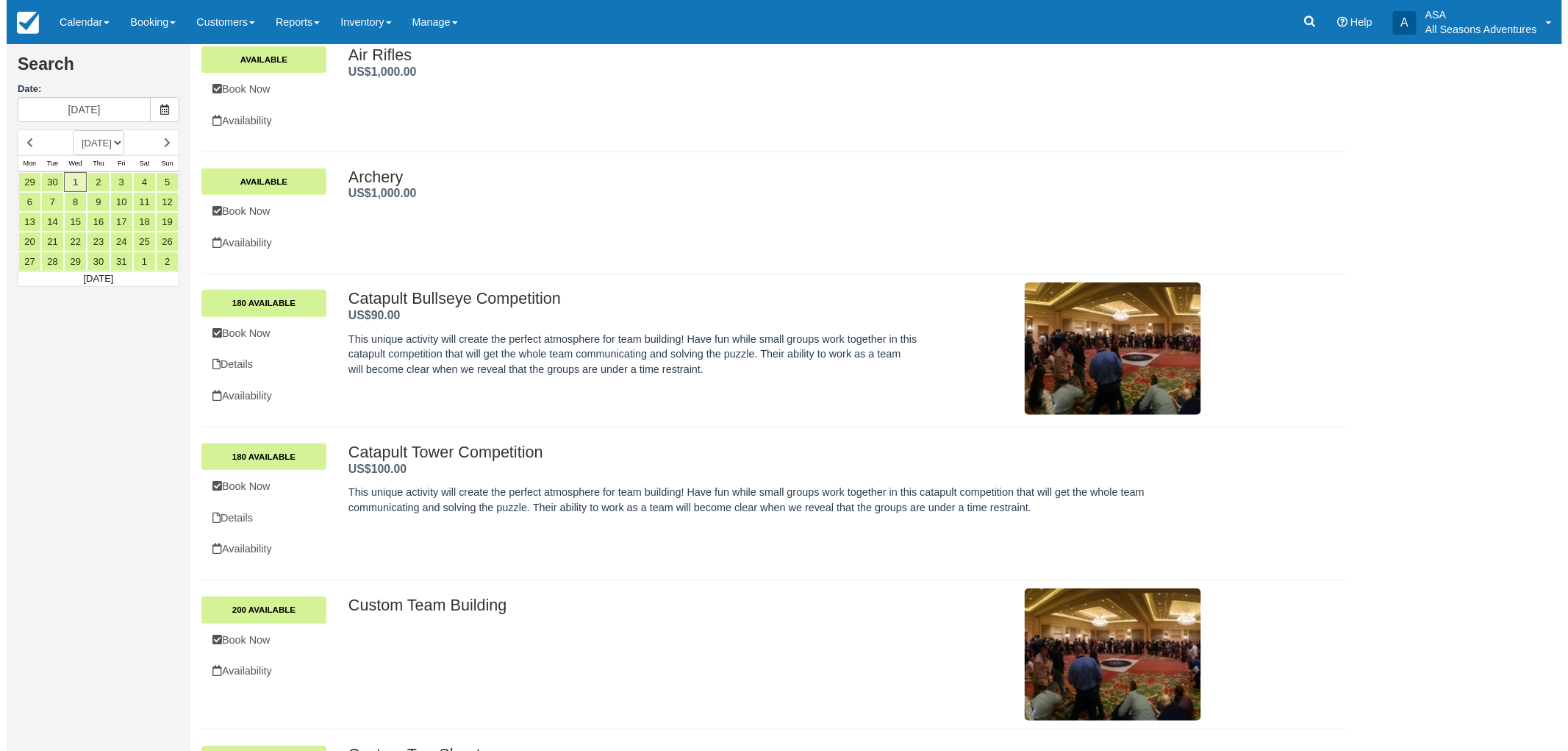
scroll to position [37, 0]
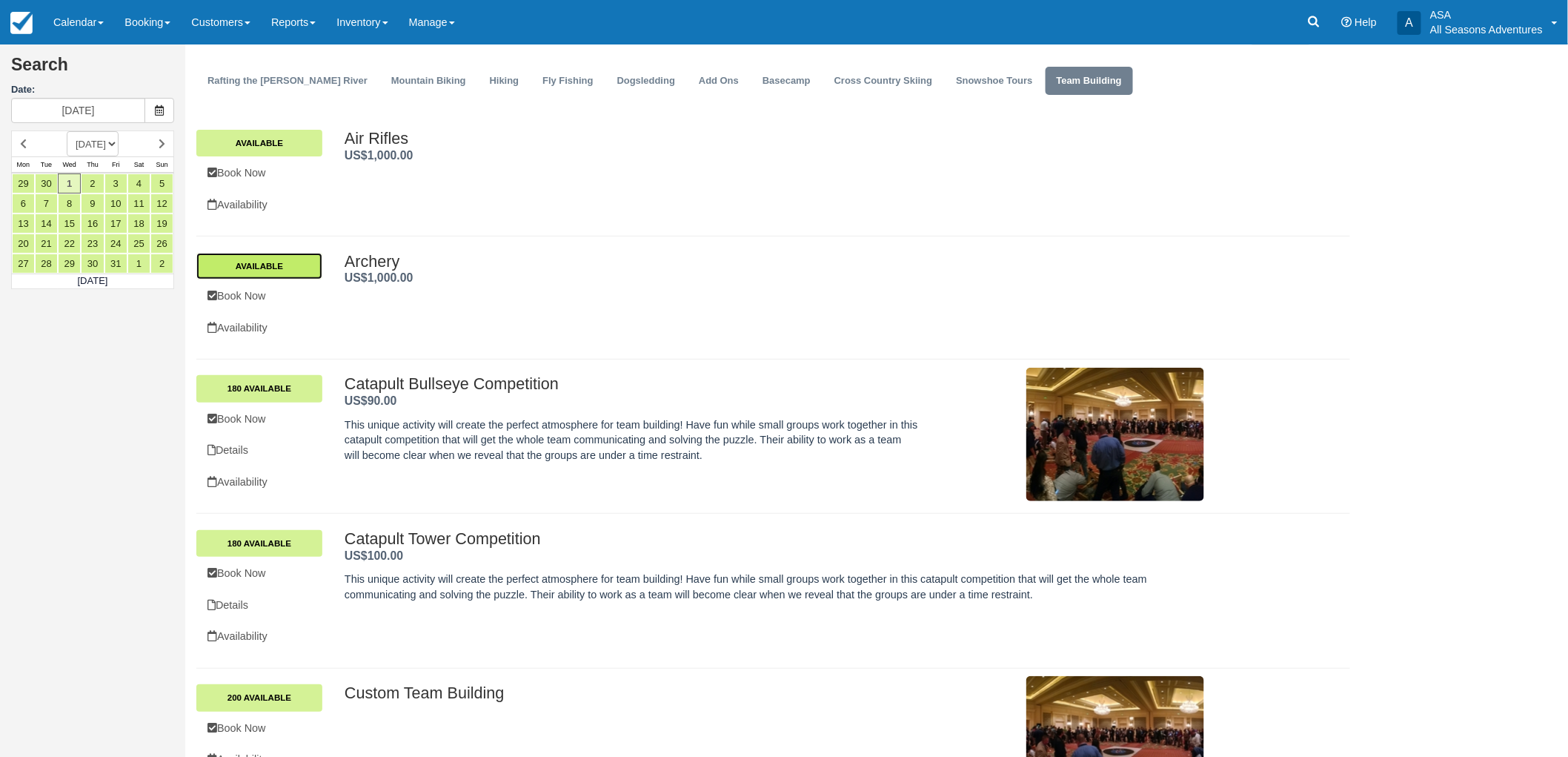
click at [238, 258] on link "Available" at bounding box center [259, 267] width 126 height 27
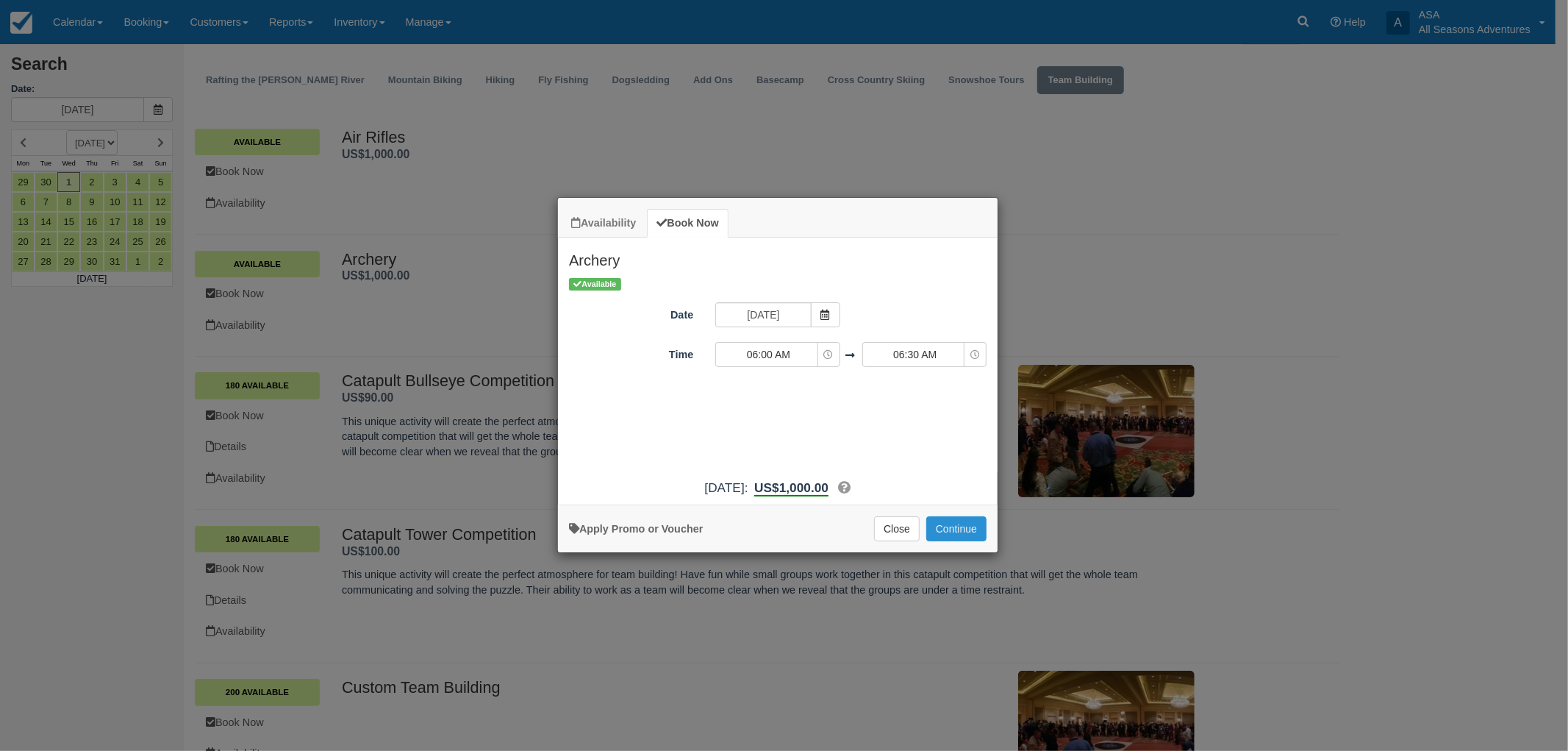
click at [963, 527] on button "Continue" at bounding box center [956, 529] width 61 height 25
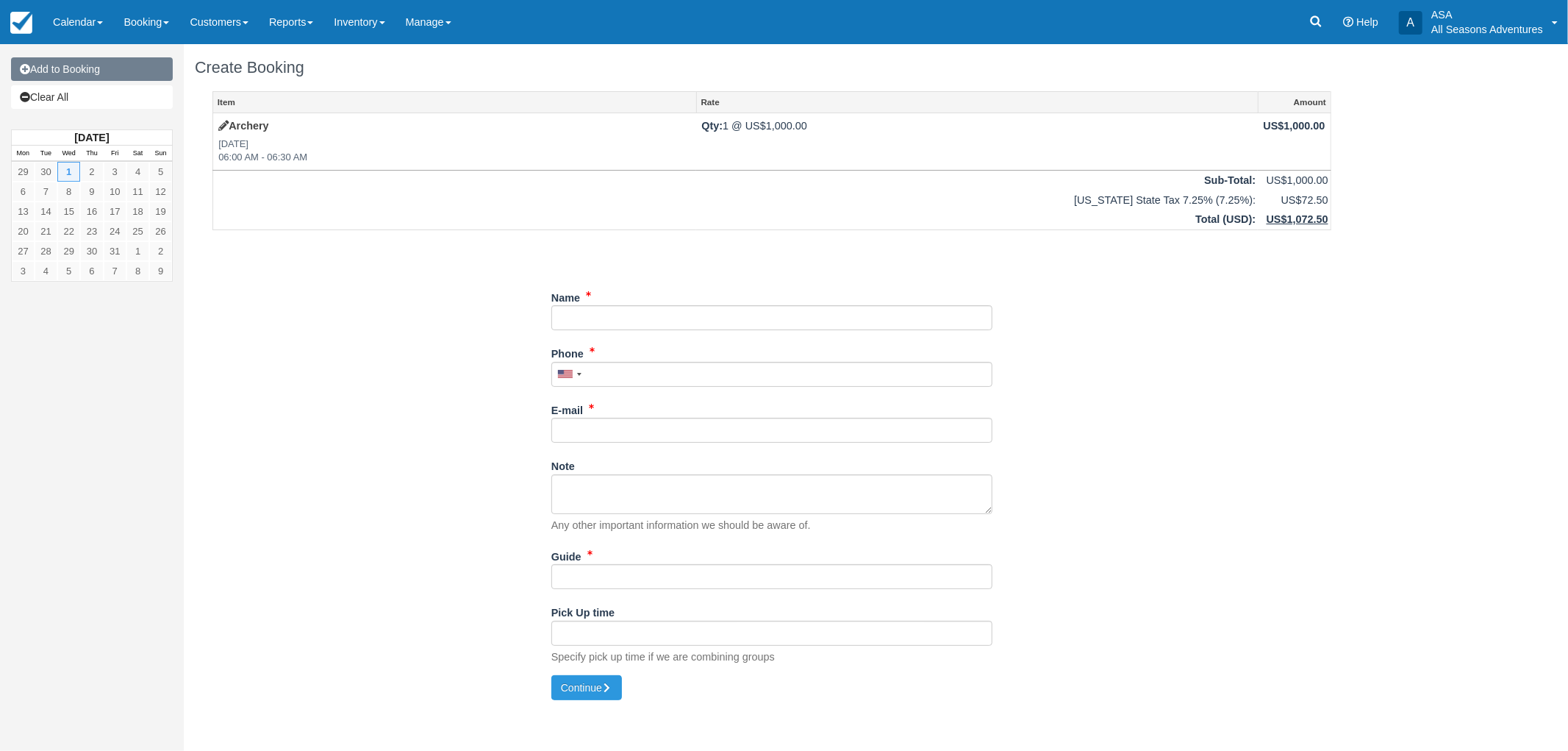
click at [126, 72] on link "Add to Booking" at bounding box center [91, 69] width 162 height 23
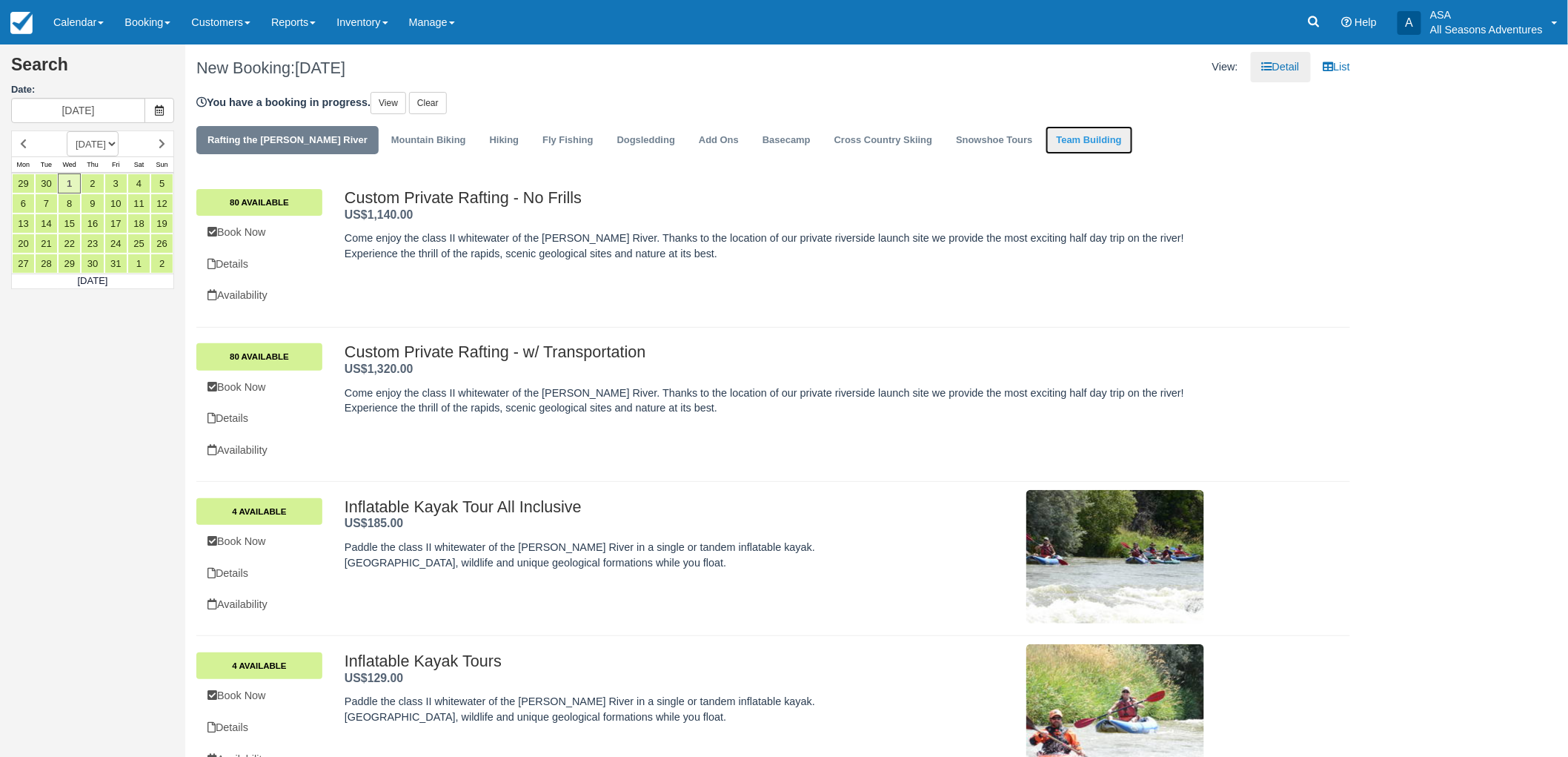
click at [1053, 136] on link "Team Building" at bounding box center [1089, 140] width 87 height 29
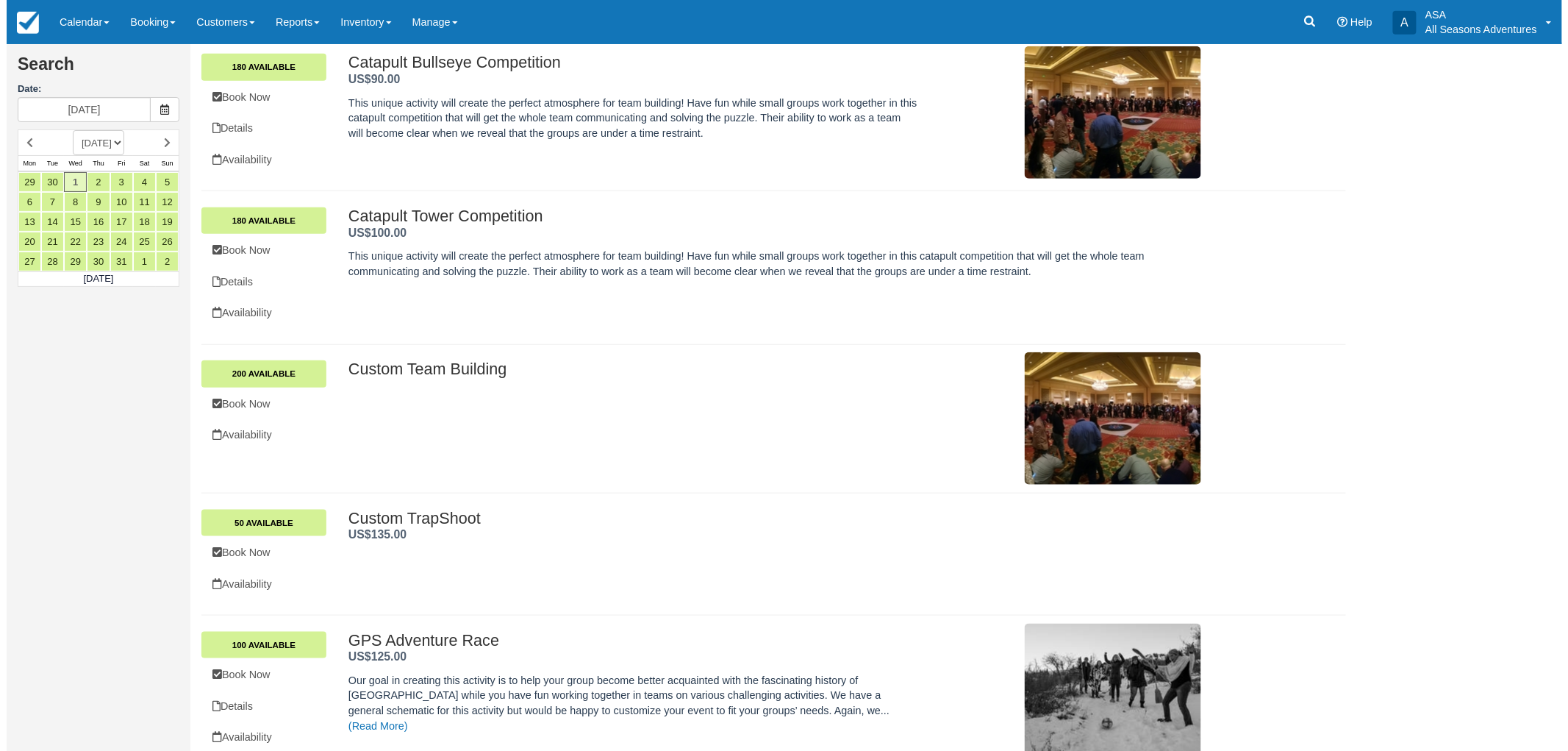
scroll to position [549, 0]
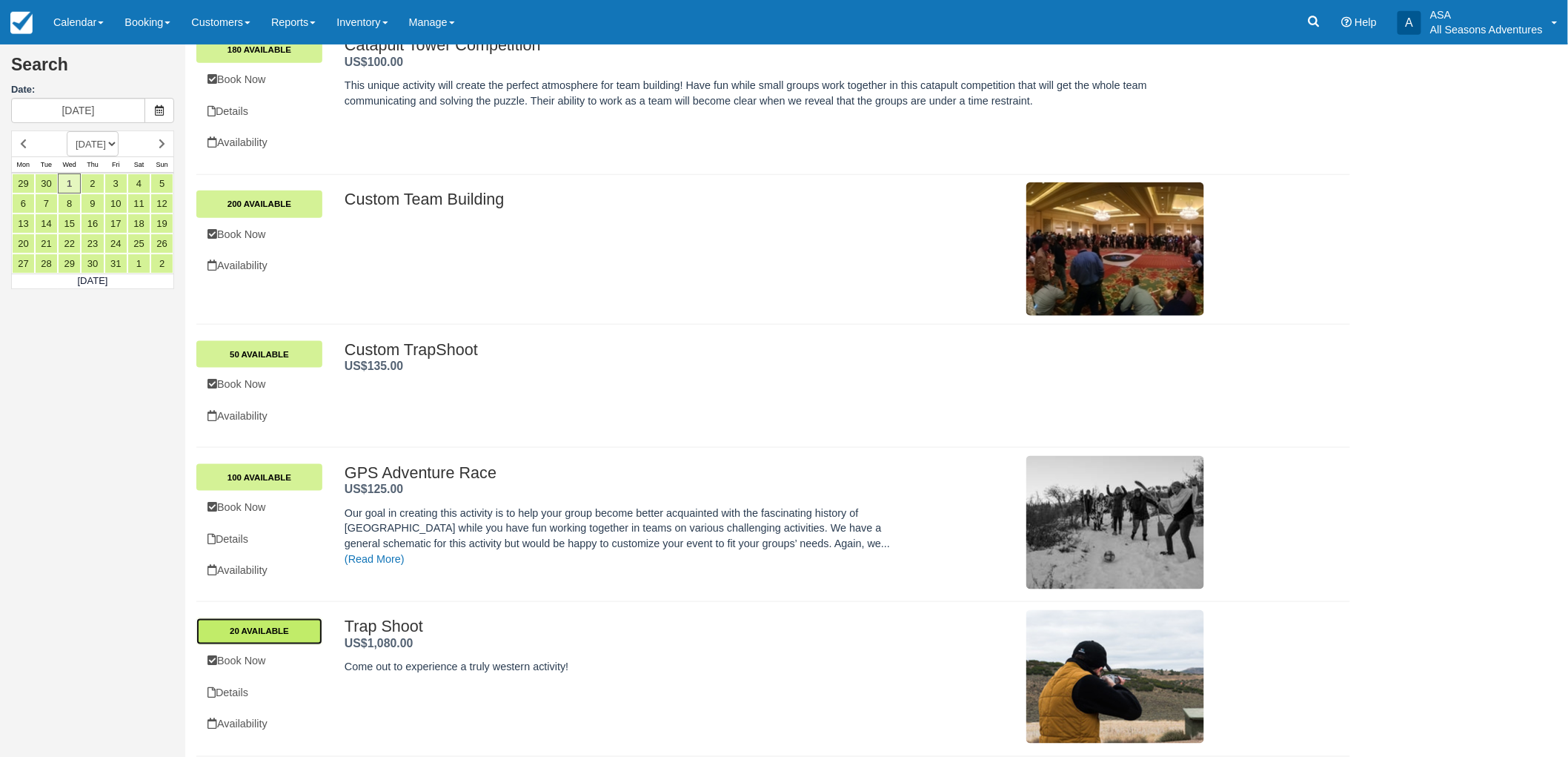
click at [285, 628] on link "20 Available" at bounding box center [259, 631] width 126 height 27
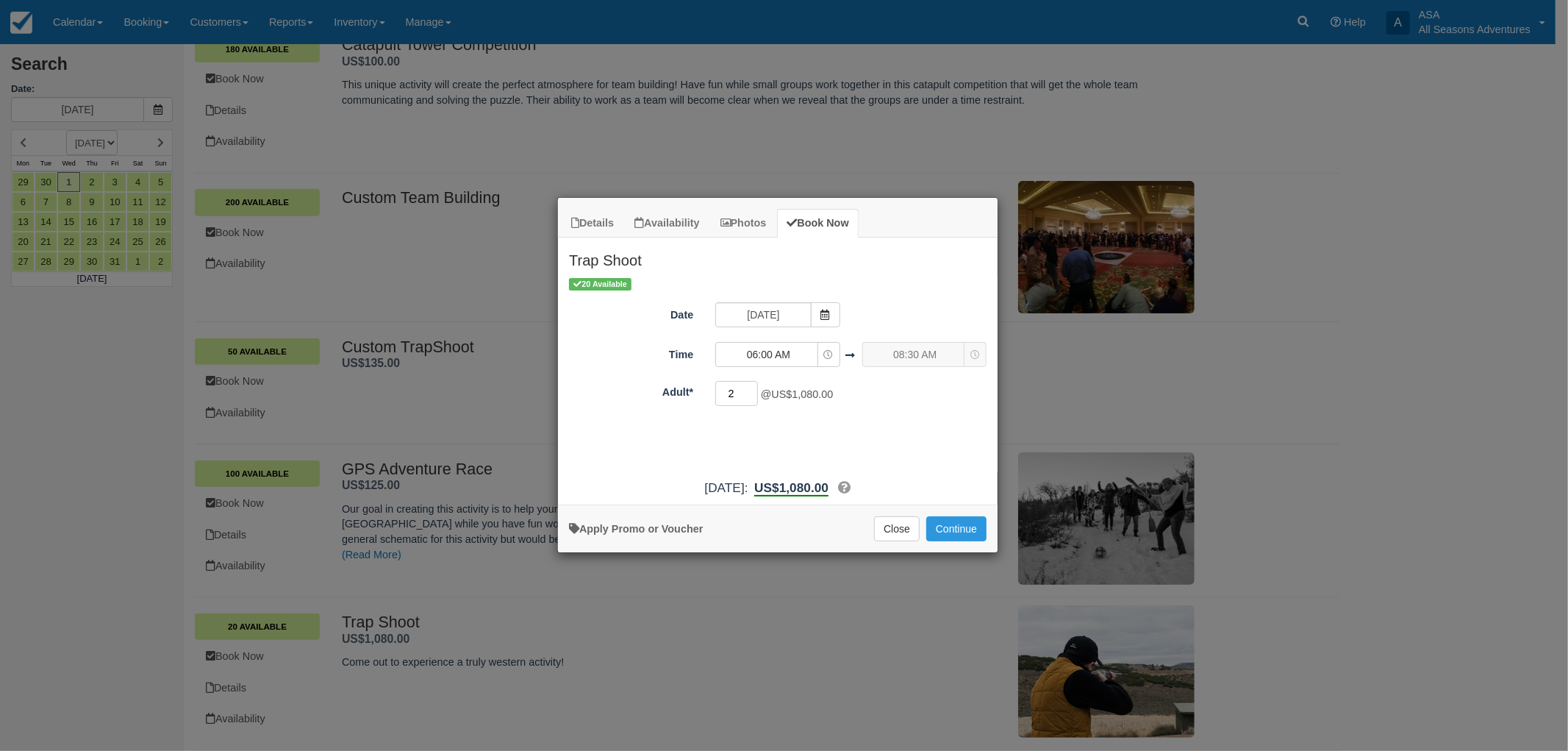
click at [740, 392] on input "2" at bounding box center [736, 393] width 42 height 25
type input "20"
click at [944, 517] on button "Continue" at bounding box center [956, 529] width 61 height 25
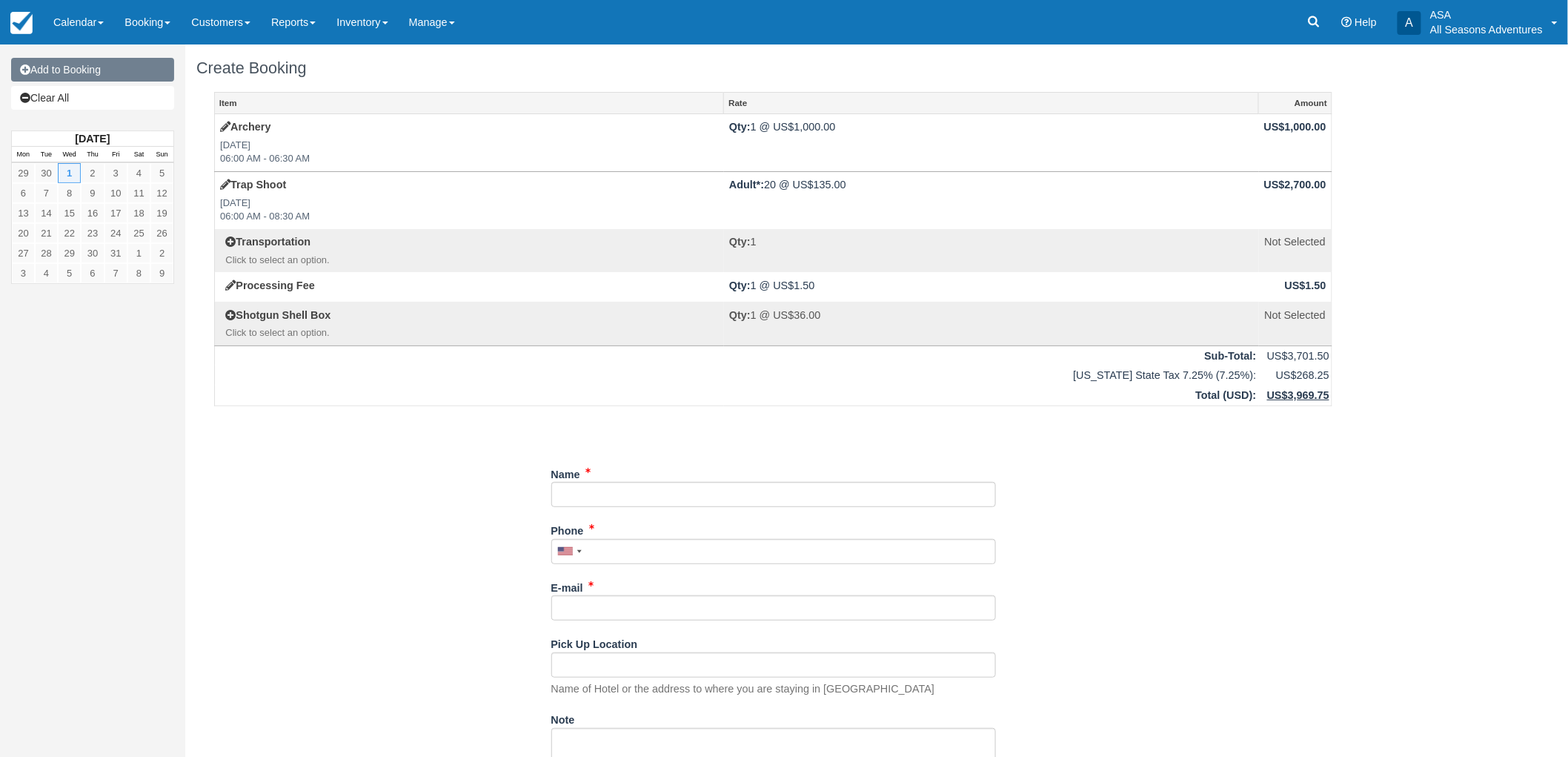
click at [112, 78] on link "Add to Booking" at bounding box center [92, 70] width 163 height 23
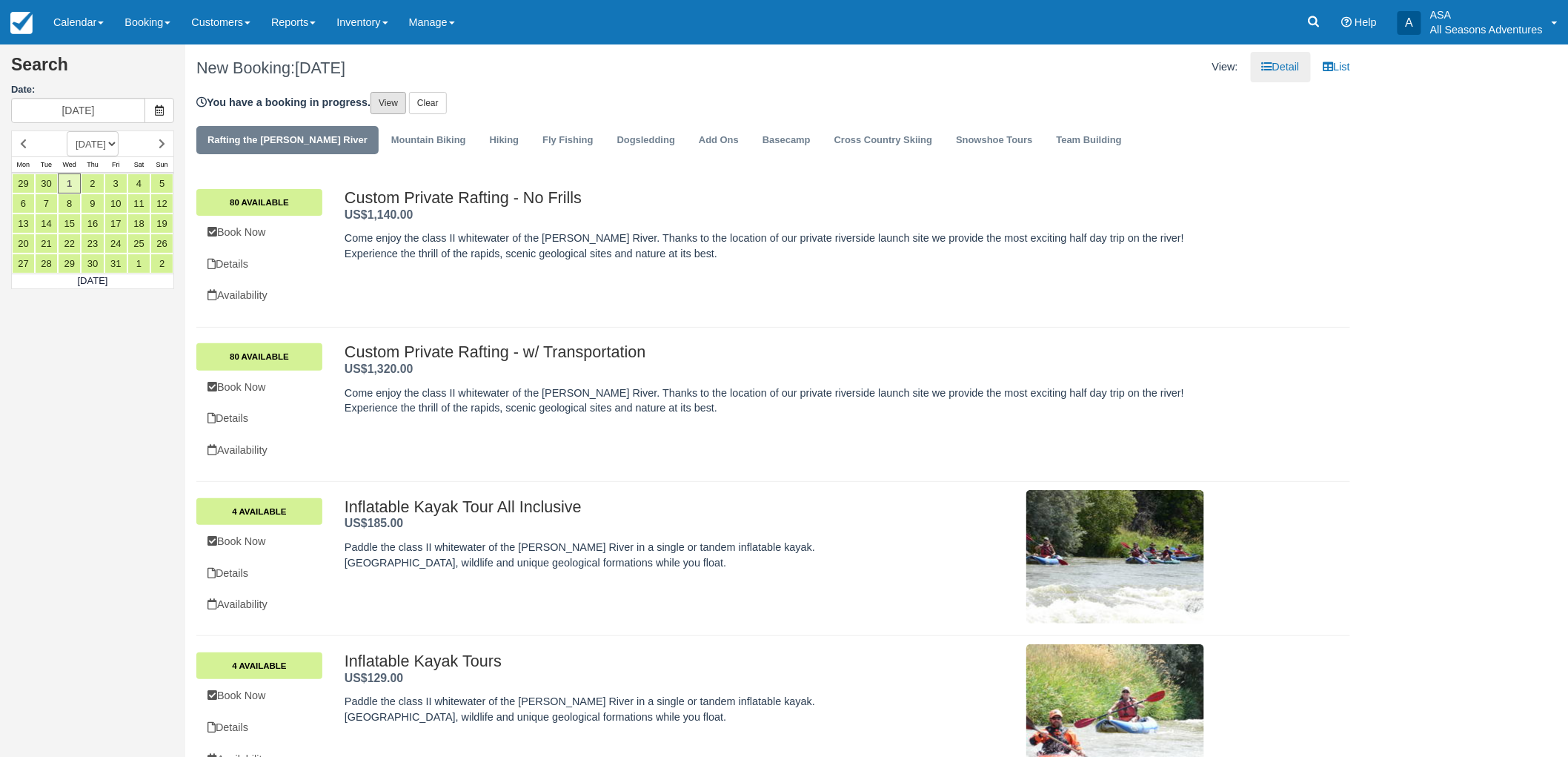
click at [403, 100] on link "View" at bounding box center [388, 103] width 35 height 23
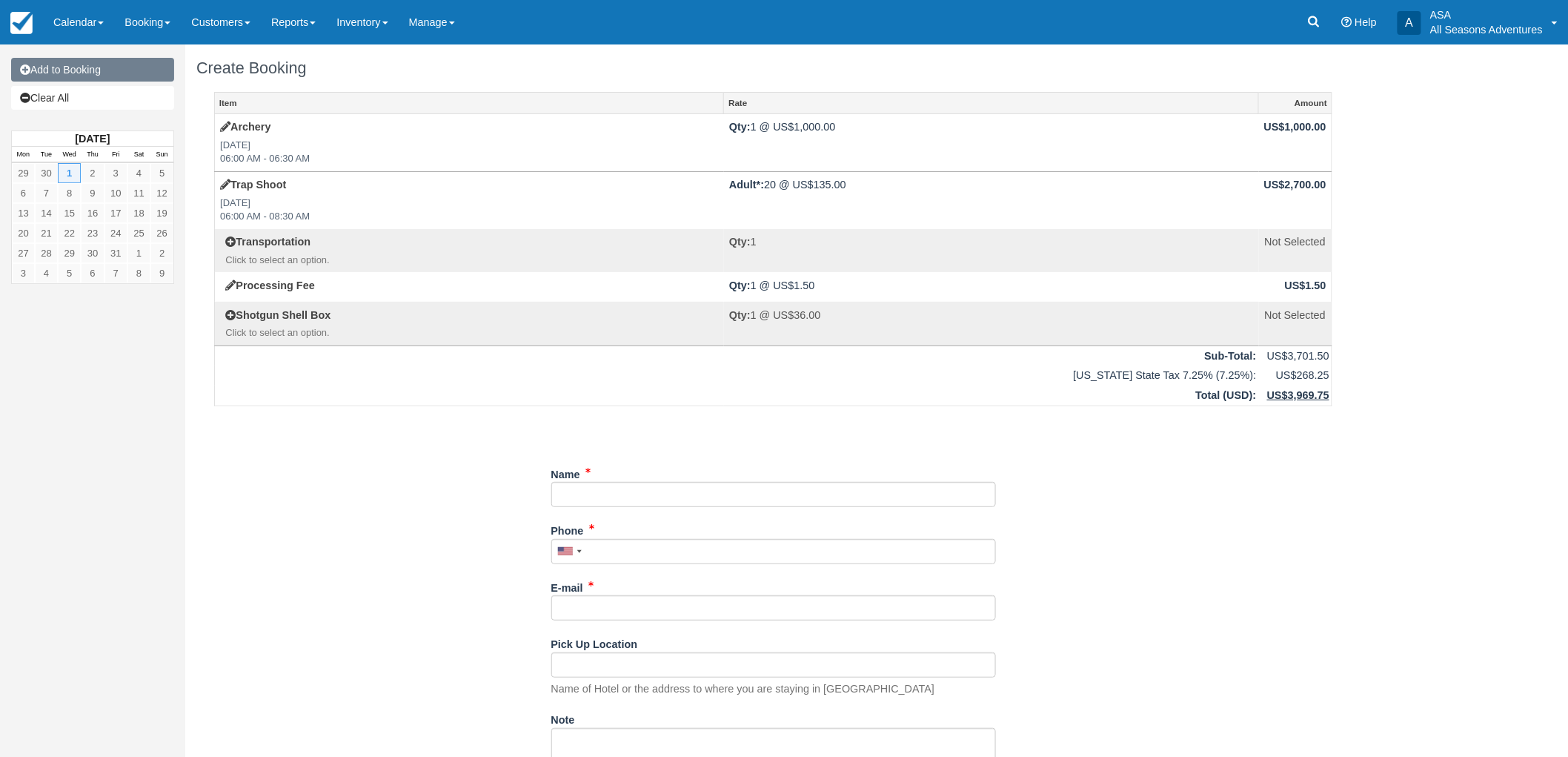
click at [132, 60] on link "Add to Booking" at bounding box center [92, 70] width 163 height 23
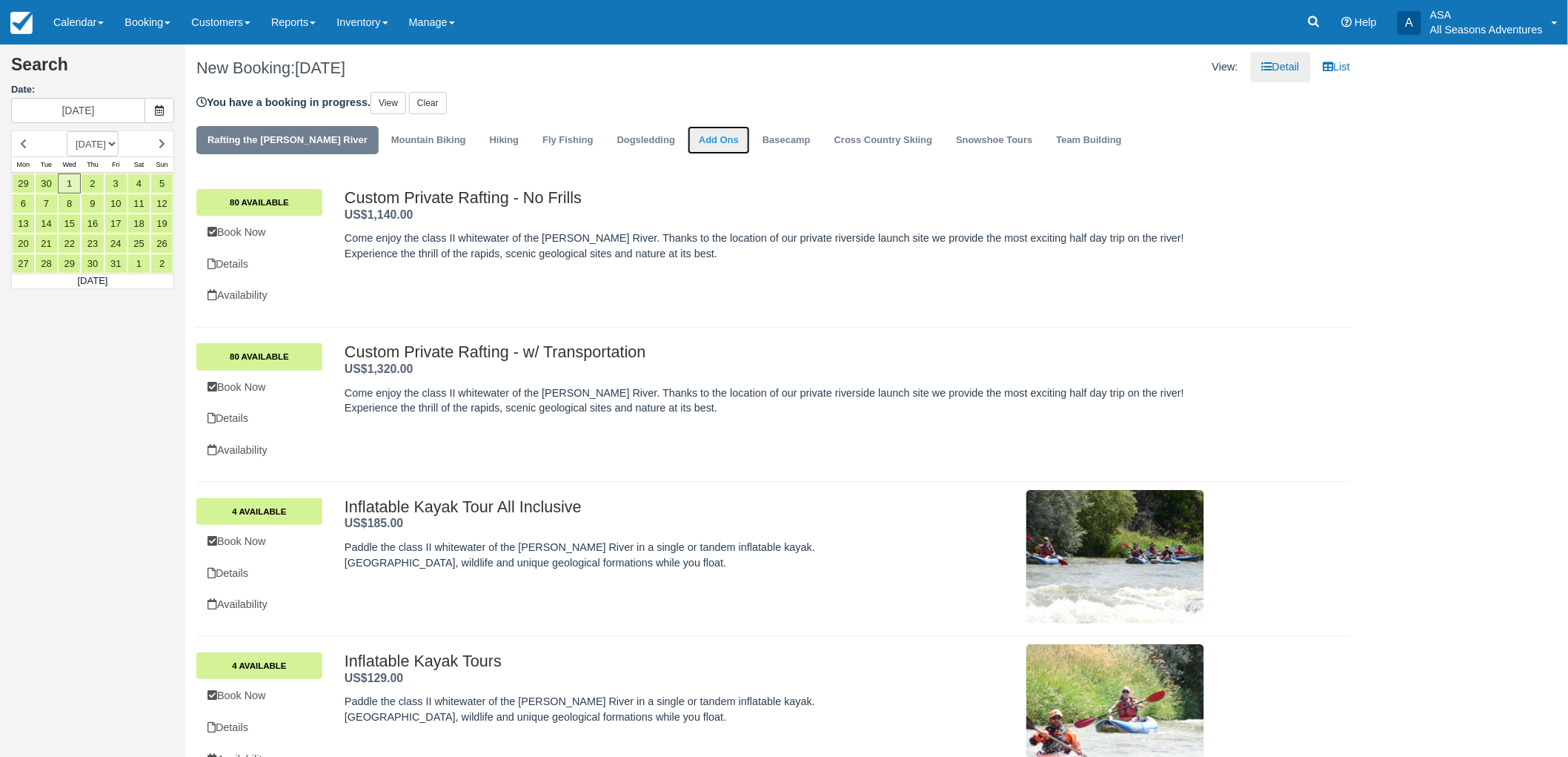
click at [688, 137] on link "Add Ons" at bounding box center [719, 140] width 62 height 29
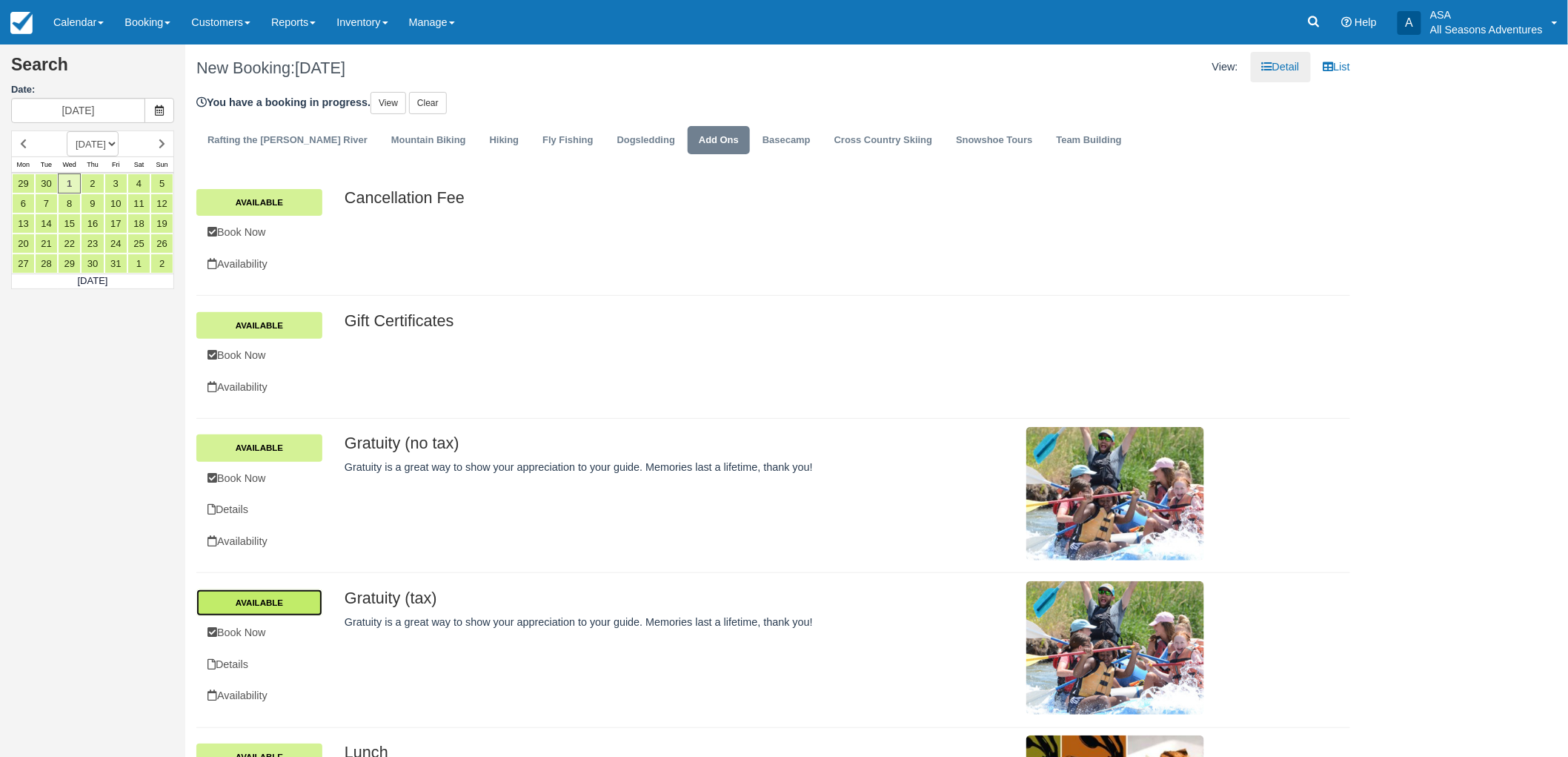
click at [292, 601] on link "Available" at bounding box center [259, 603] width 126 height 27
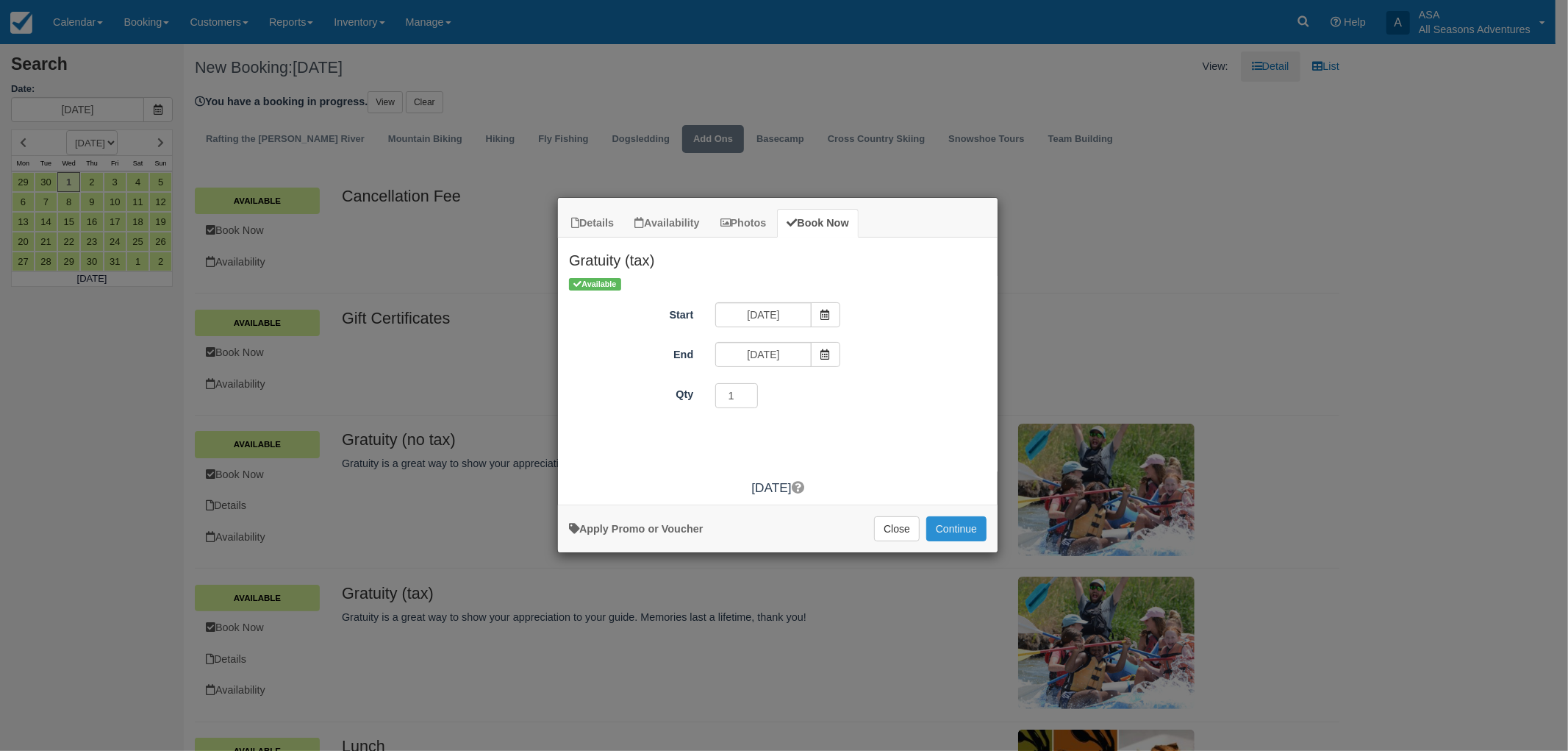
click at [959, 534] on button "Continue" at bounding box center [956, 529] width 61 height 25
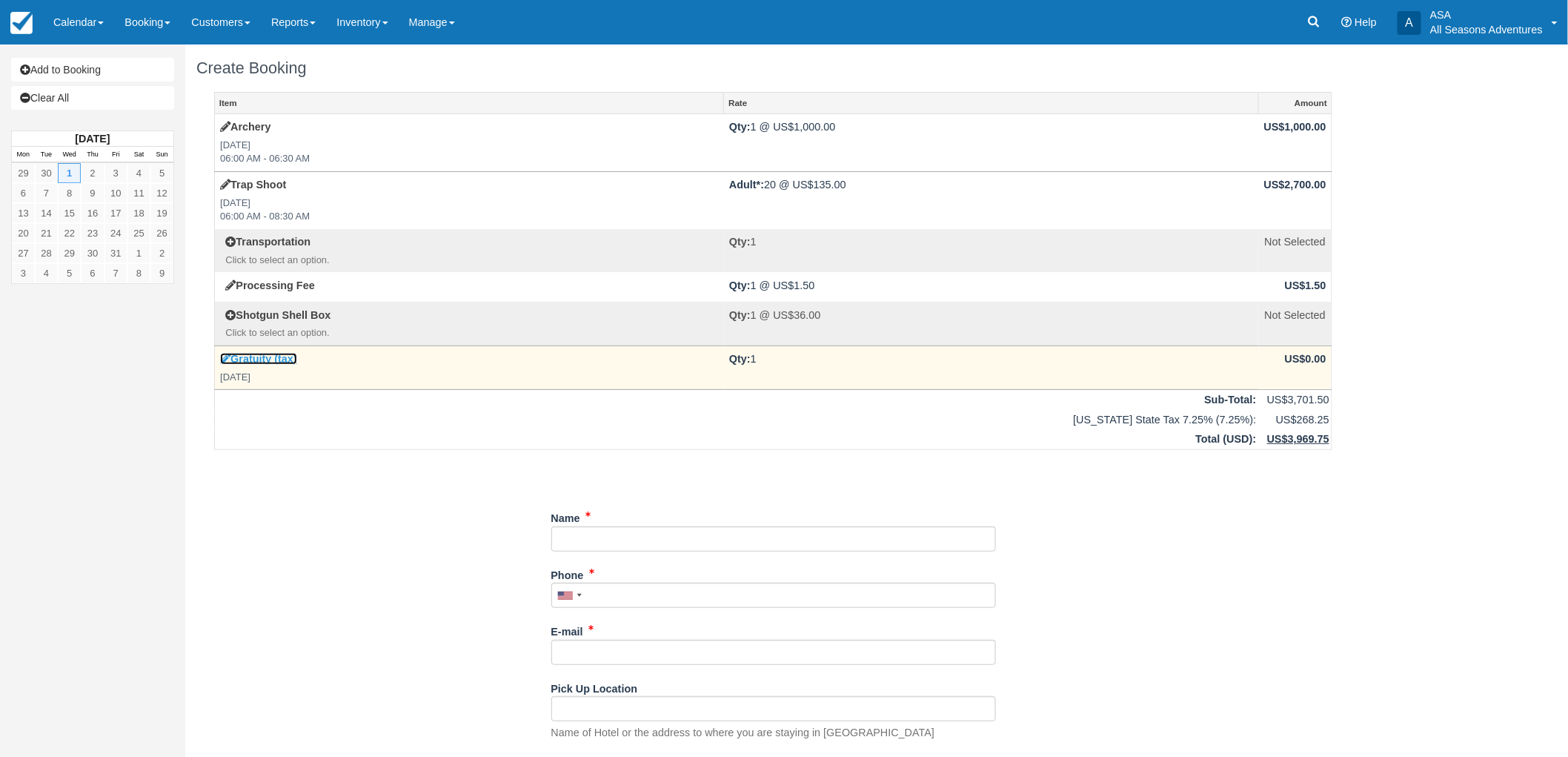
click at [290, 362] on link "Gratuity (tax)" at bounding box center [259, 359] width 77 height 12
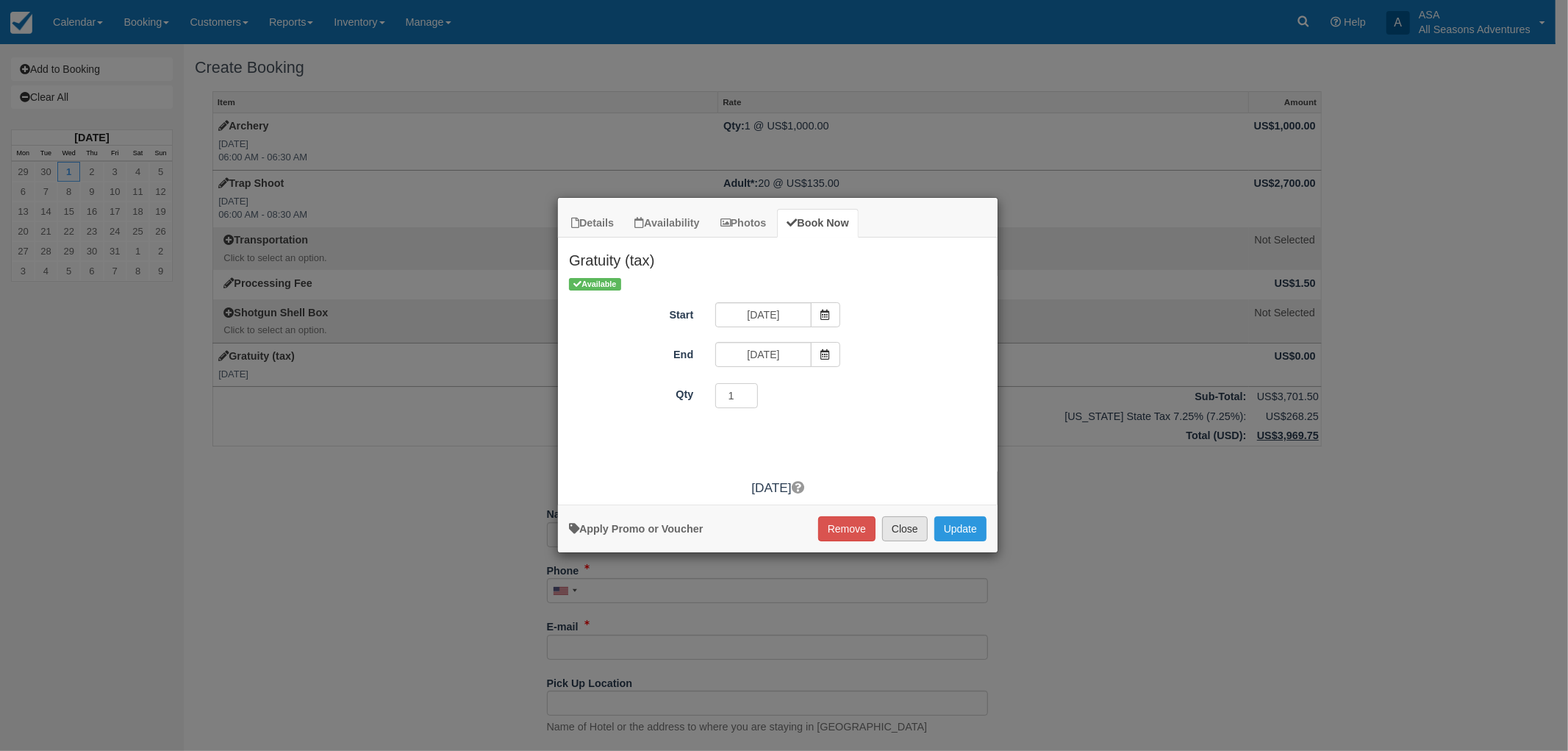
click at [906, 531] on button "Close" at bounding box center [905, 529] width 46 height 25
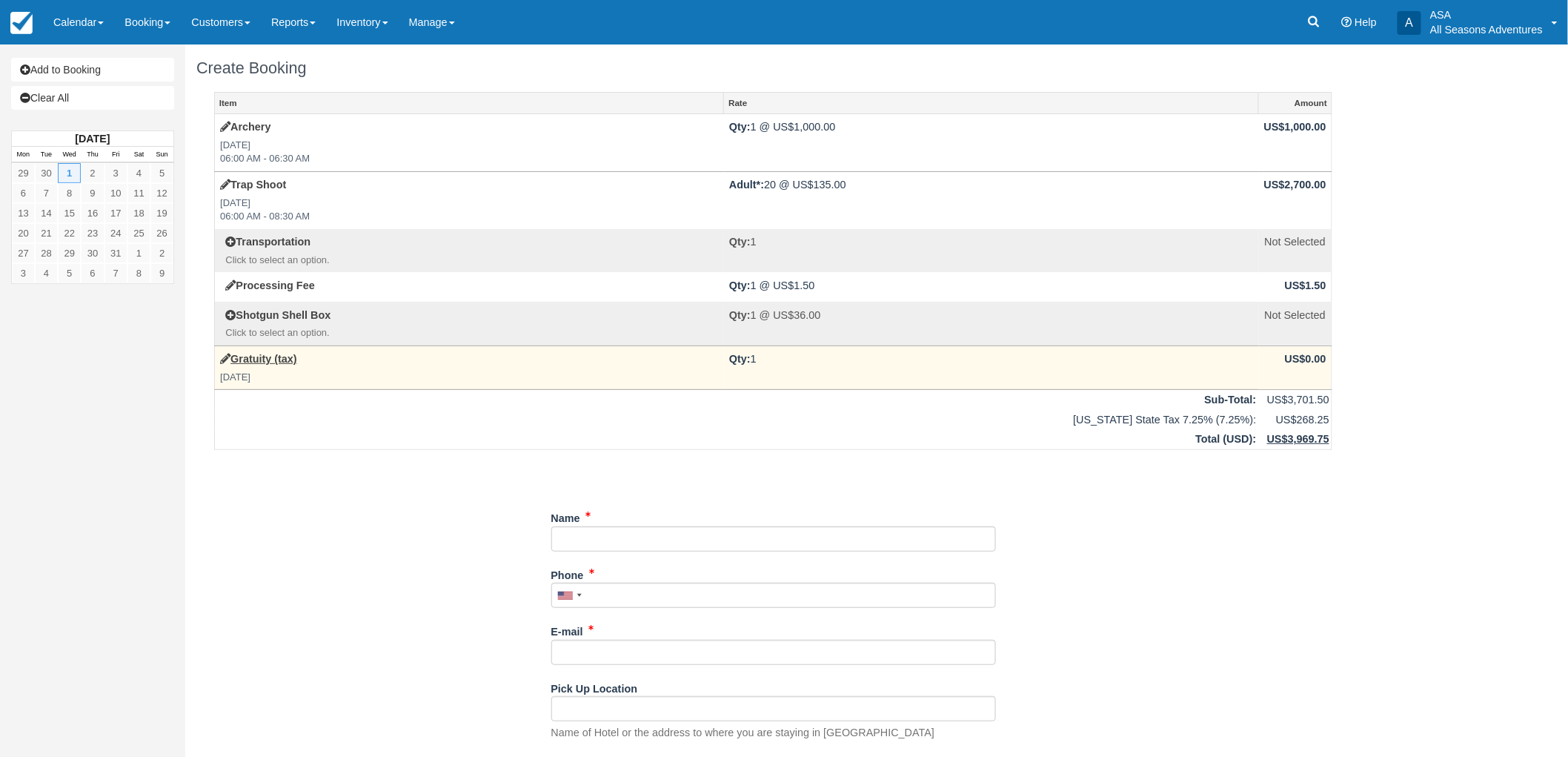
click at [314, 354] on td "Gratuity (tax) Wed Oct 1, 2025" at bounding box center [468, 367] width 509 height 44
click at [263, 365] on label "Gratuity (tax)" at bounding box center [259, 359] width 77 height 16
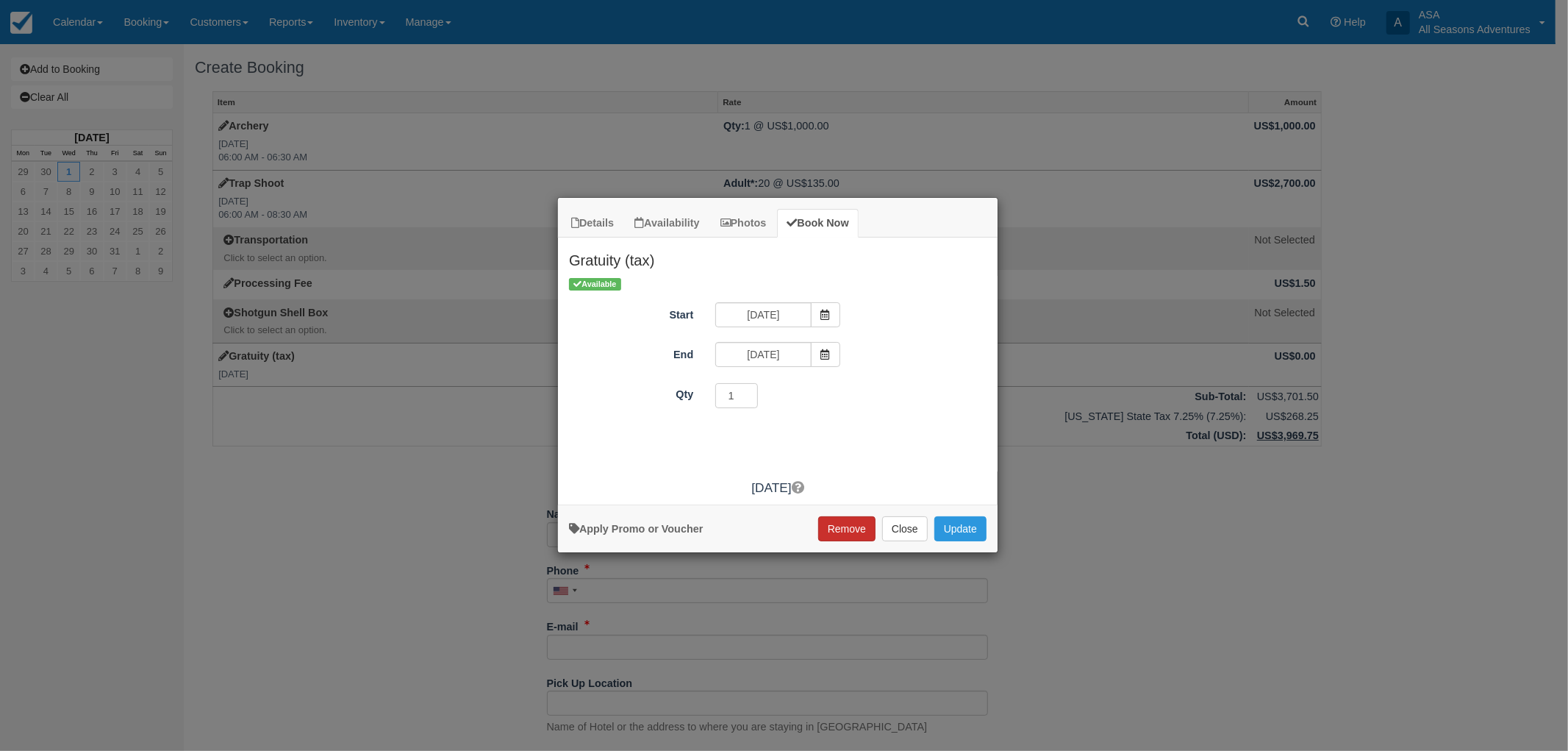
click at [849, 518] on button "Remove" at bounding box center [846, 529] width 57 height 25
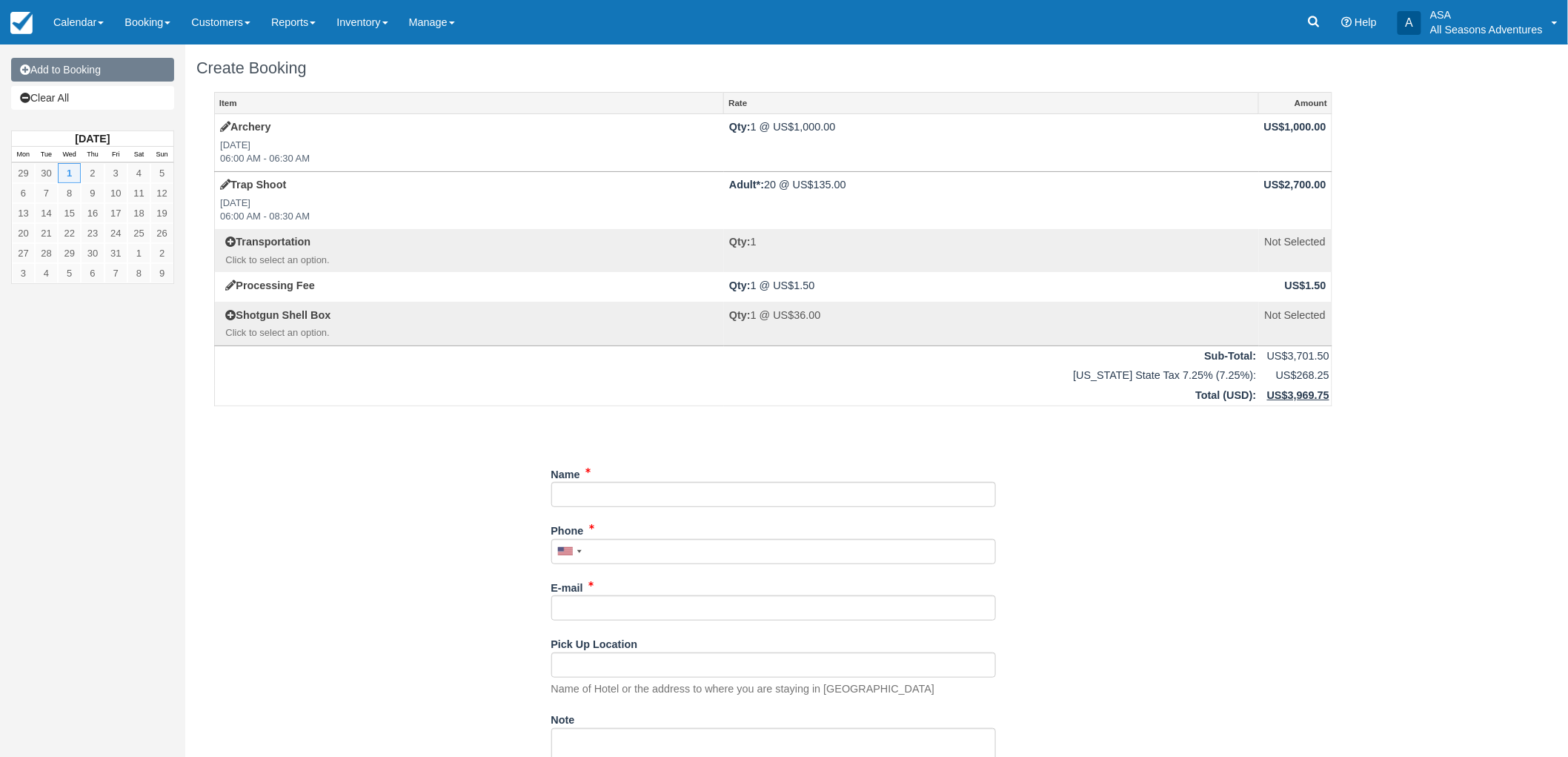
click at [40, 70] on link "Add to Booking" at bounding box center [92, 70] width 163 height 23
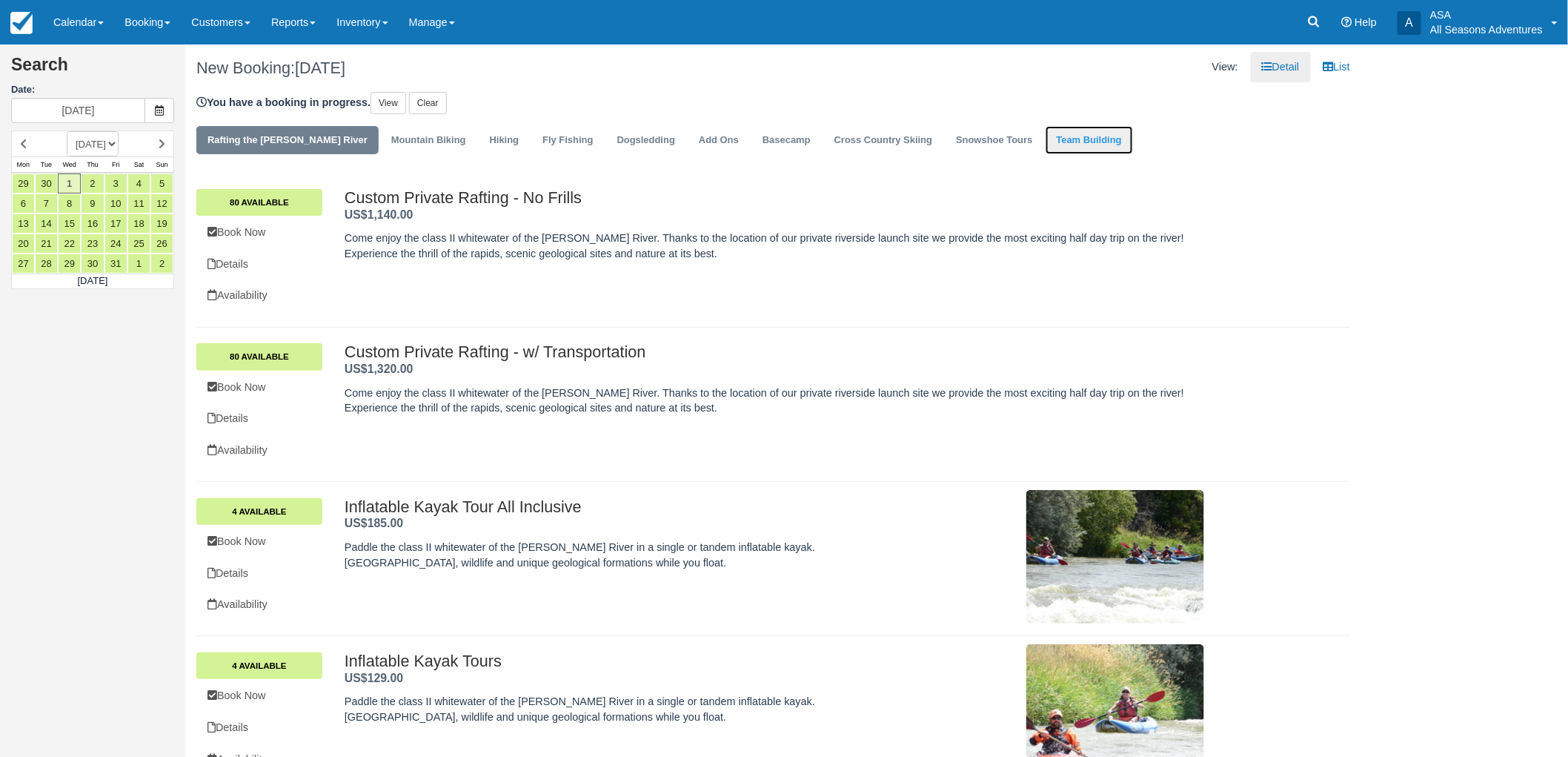
click at [1057, 141] on link "Team Building" at bounding box center [1089, 140] width 87 height 29
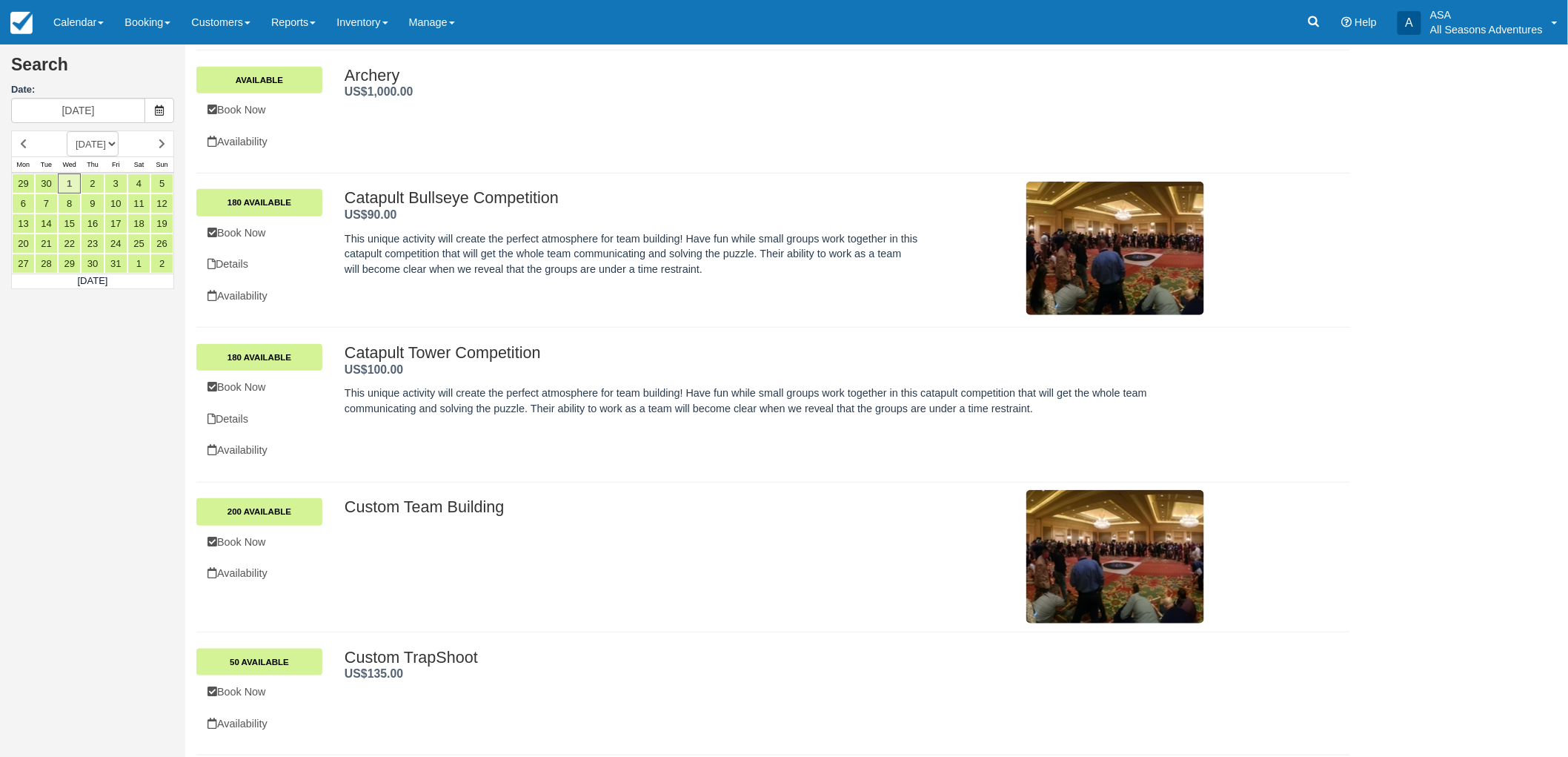
scroll to position [246, 0]
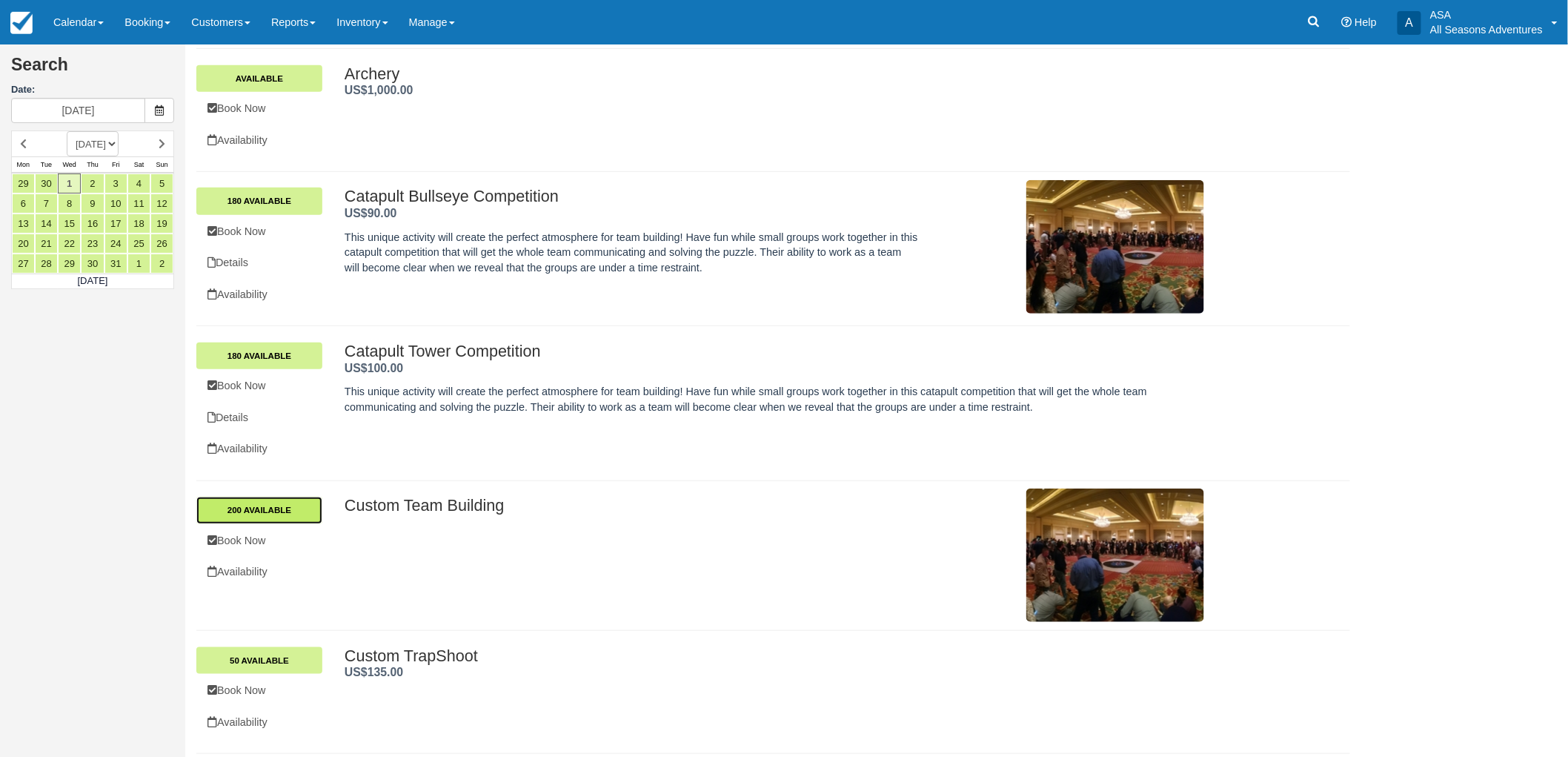
click at [231, 515] on link "200 Available" at bounding box center [259, 510] width 126 height 27
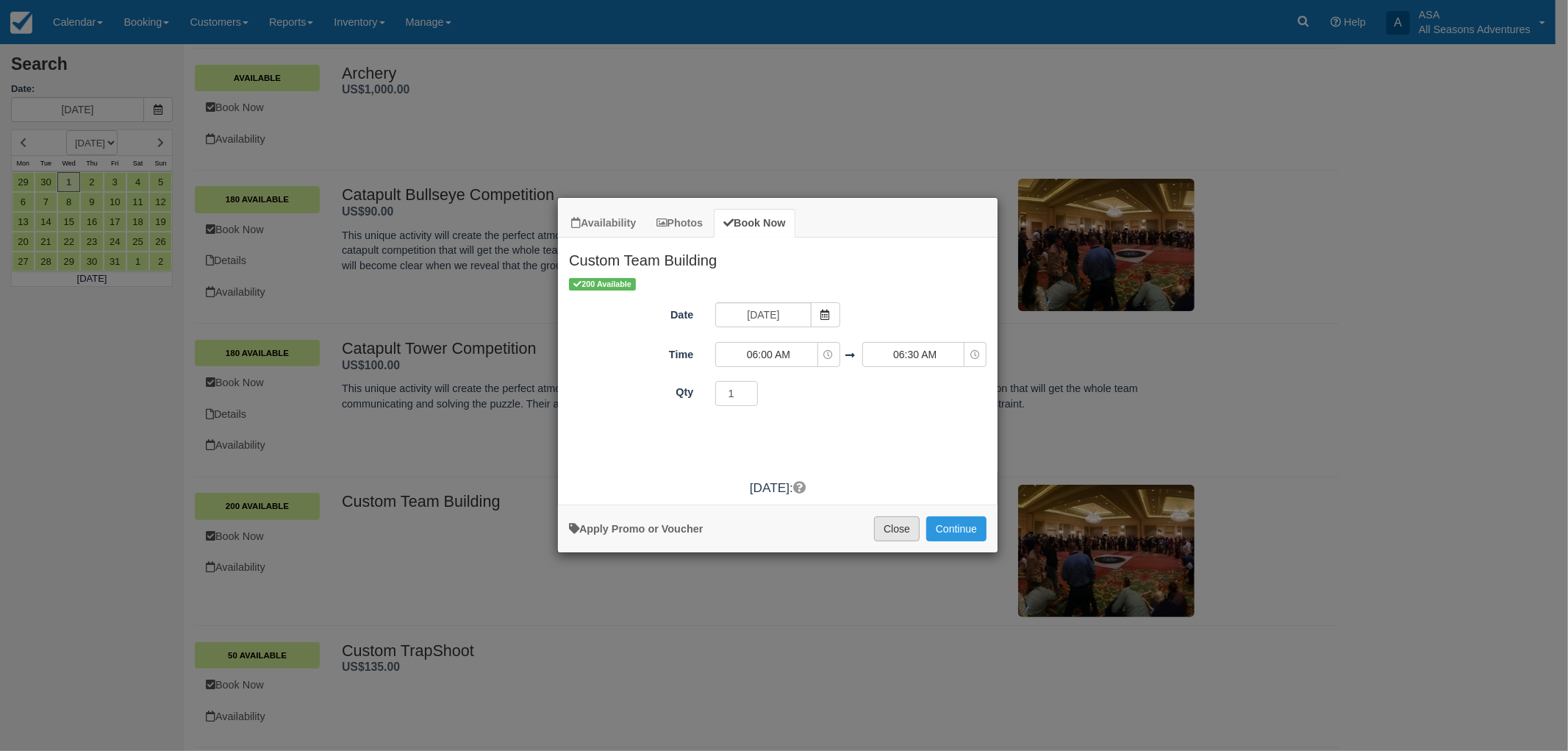
click at [880, 531] on button "Close" at bounding box center [896, 529] width 46 height 25
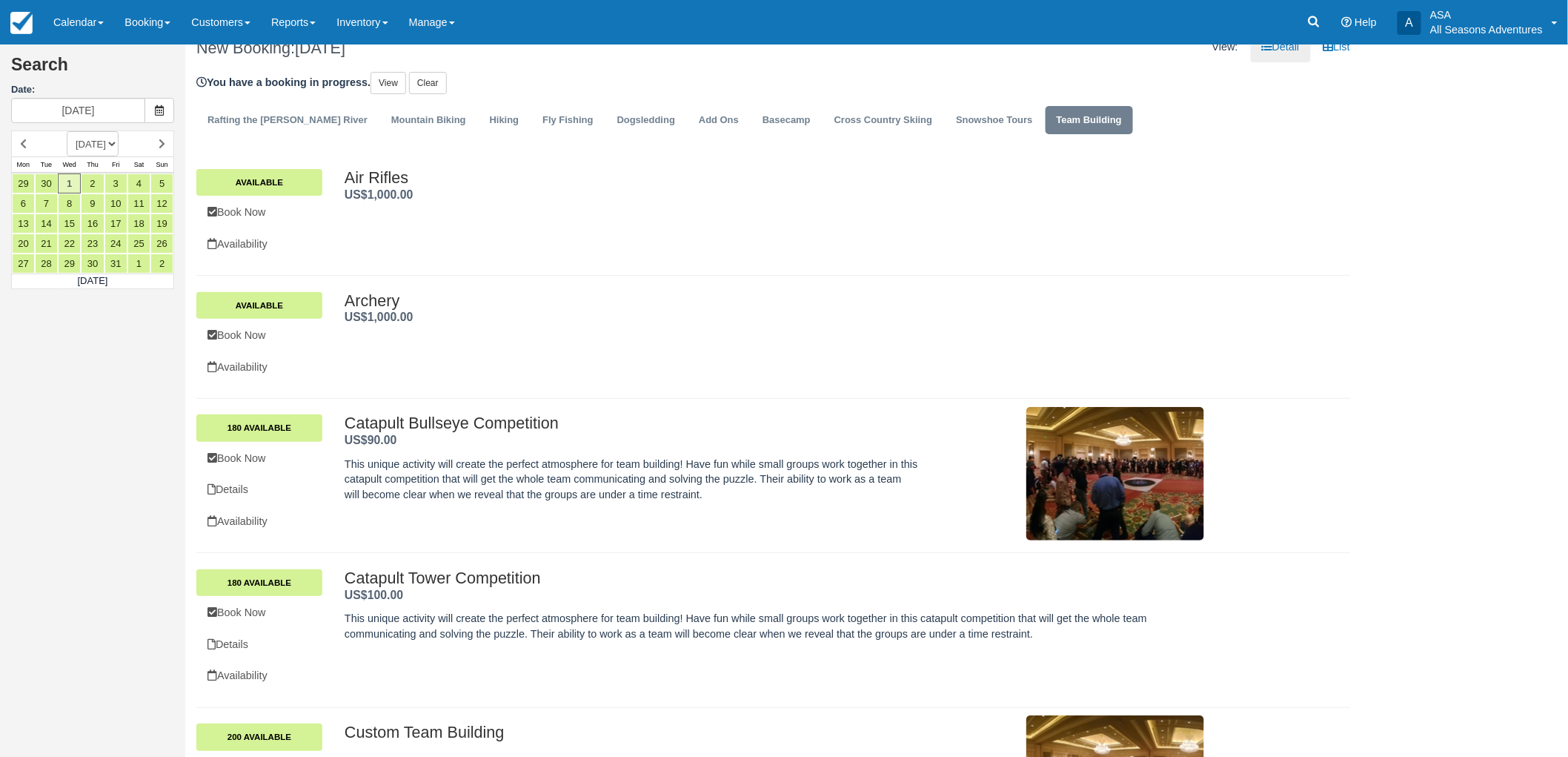
scroll to position [0, 0]
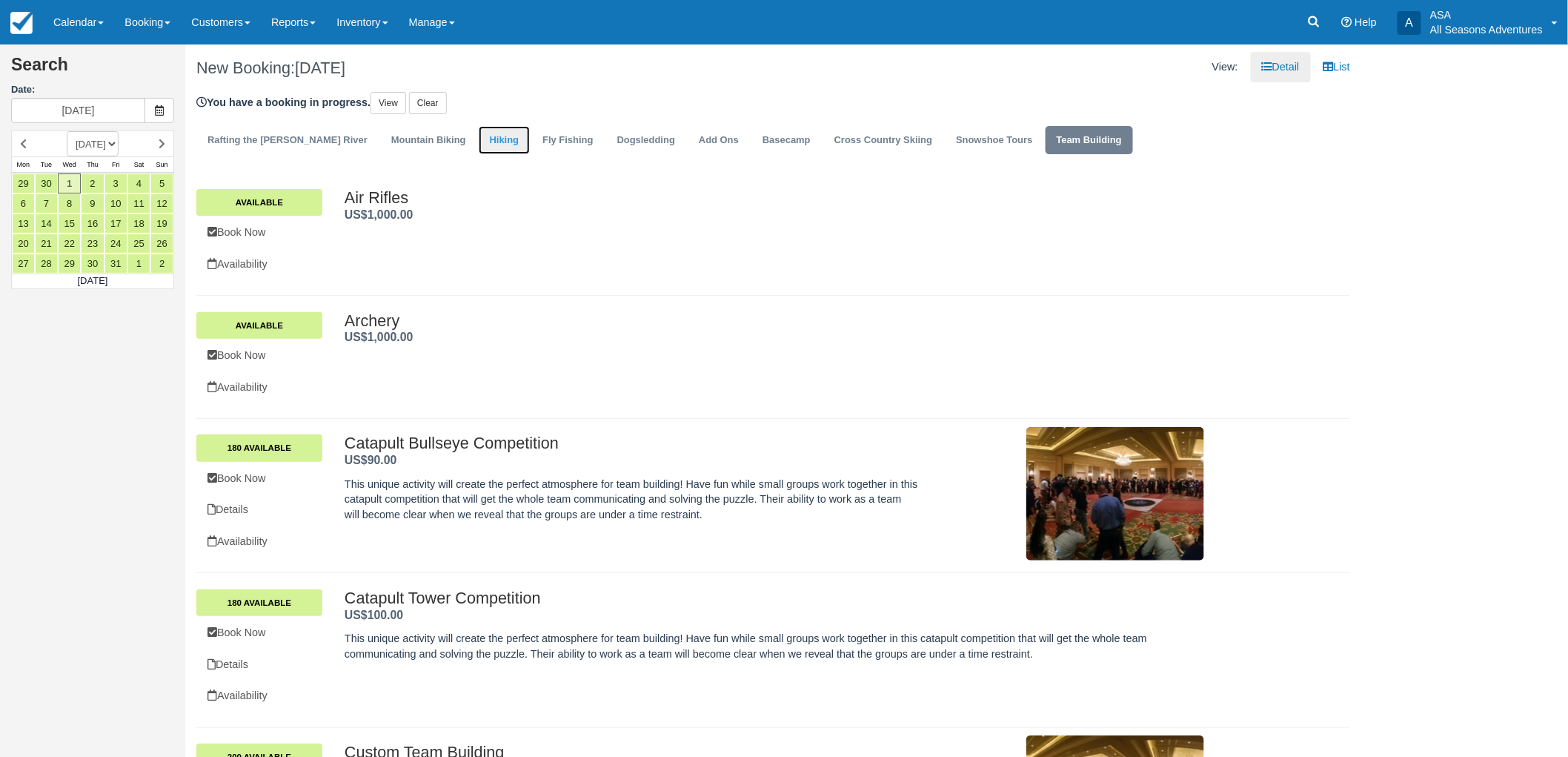
click at [479, 149] on link "Hiking" at bounding box center [505, 140] width 52 height 29
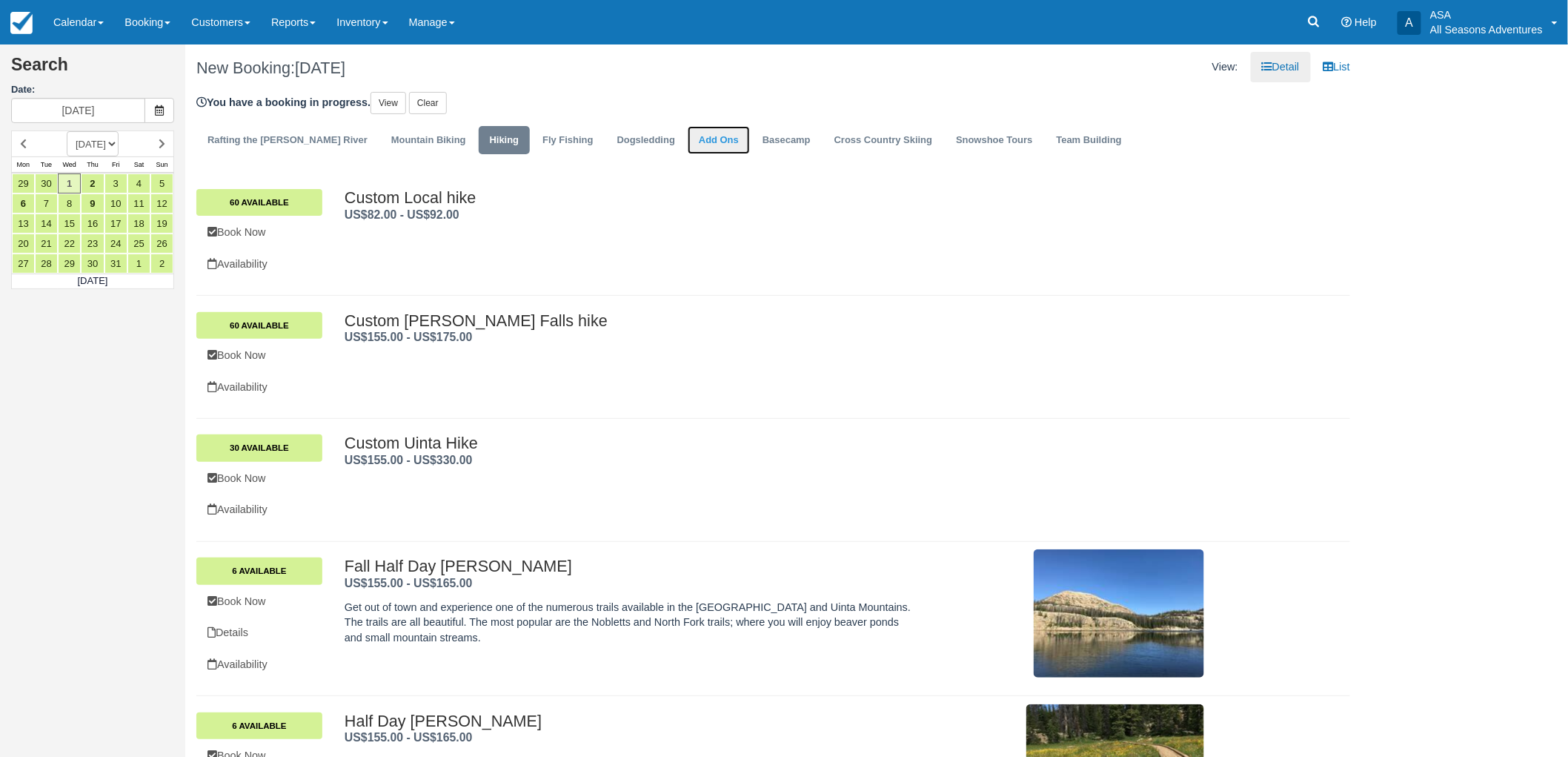
click at [688, 147] on link "Add Ons" at bounding box center [719, 140] width 62 height 29
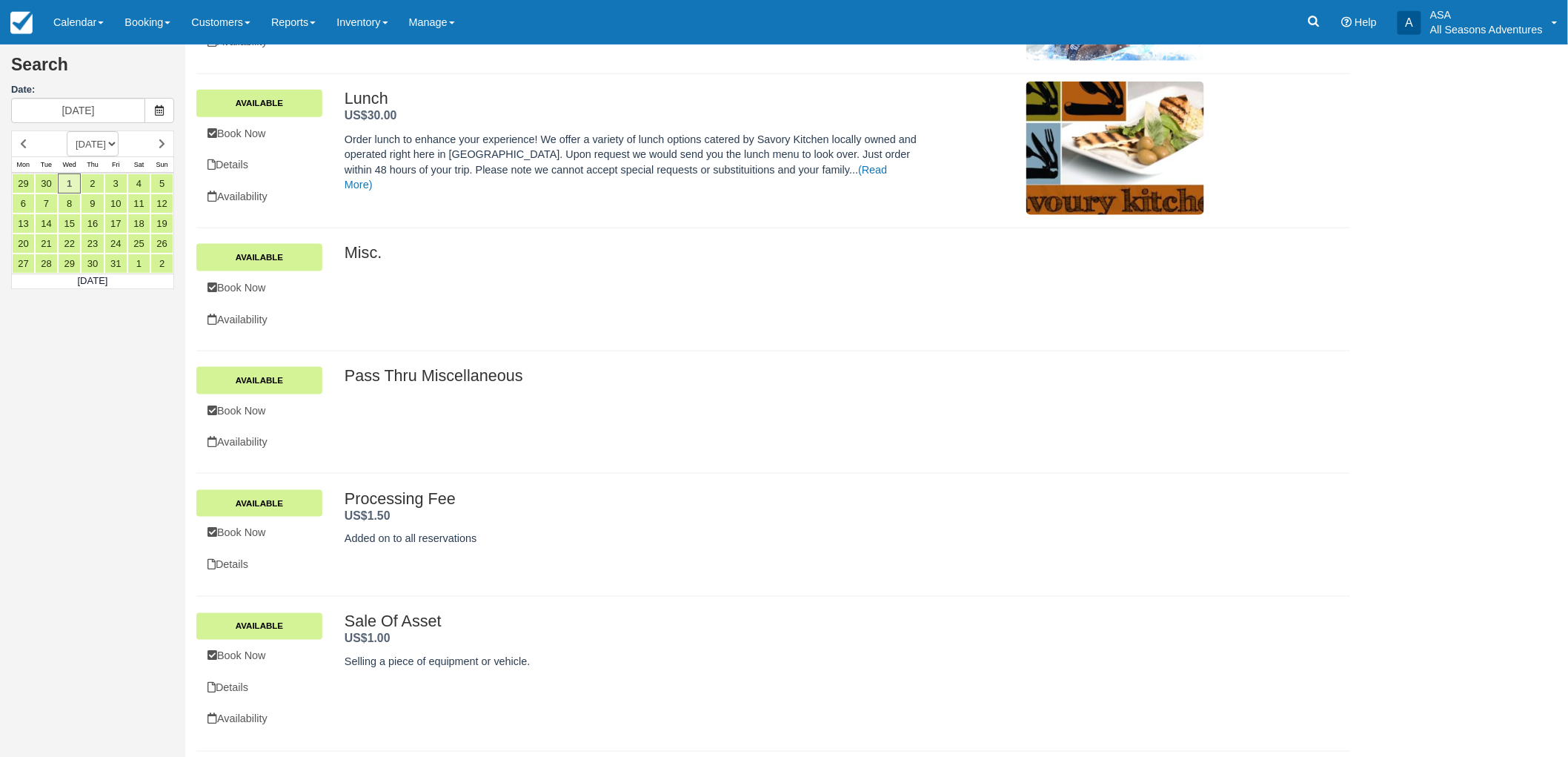
scroll to position [658, 0]
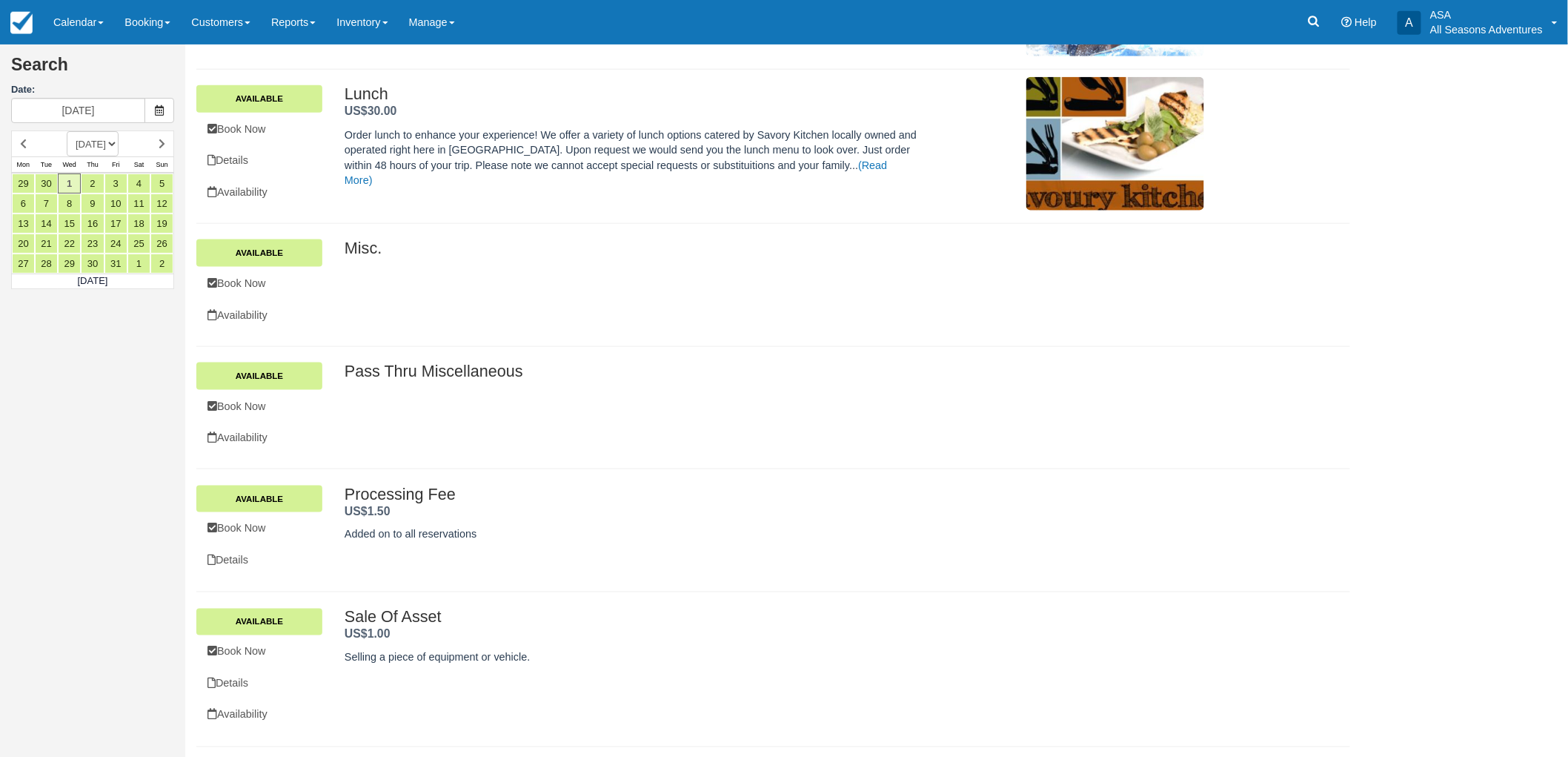
click at [276, 235] on div "Misc. Available Book Now Availability Misc. ." at bounding box center [773, 285] width 1154 height 123
click at [286, 253] on link "Available" at bounding box center [259, 253] width 126 height 27
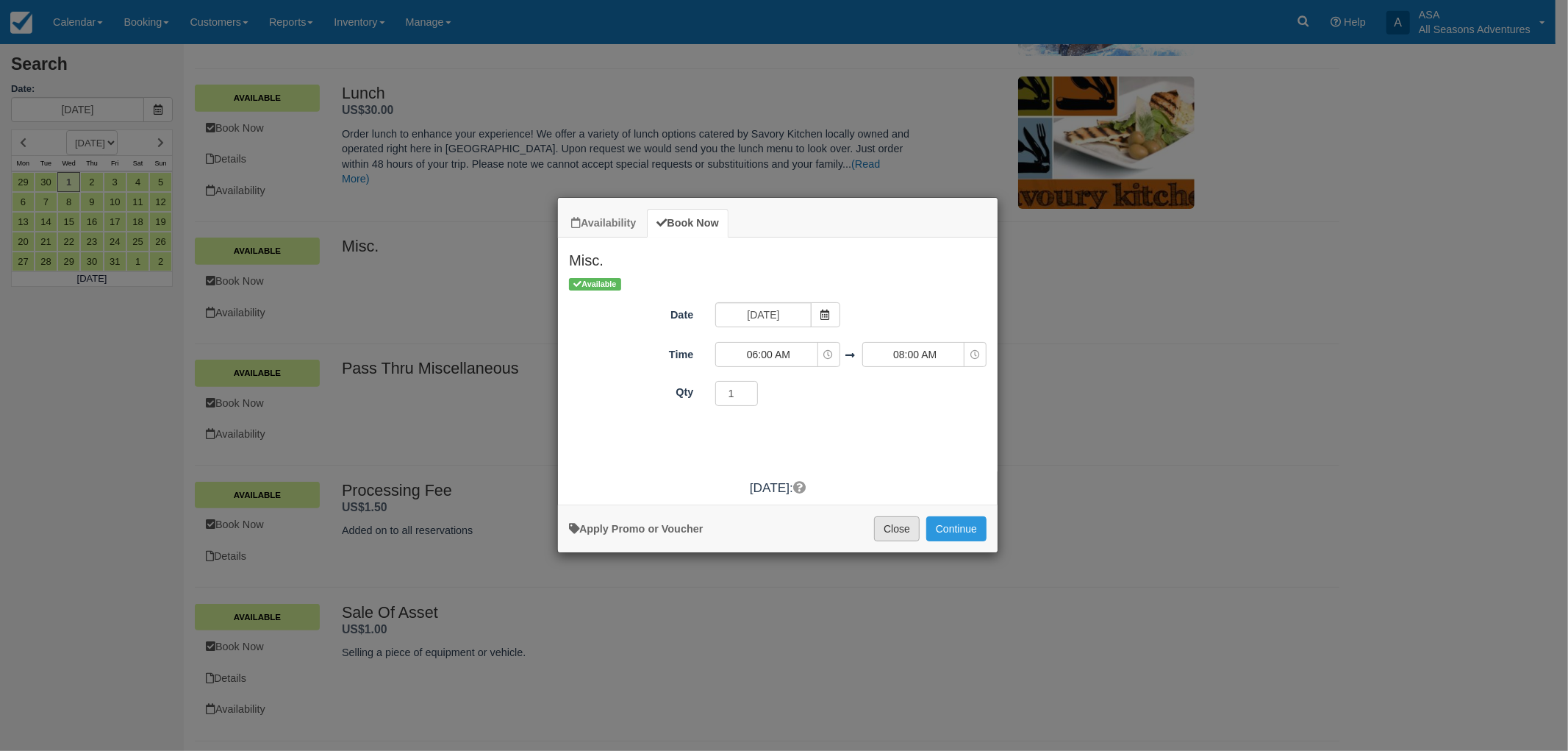
click at [890, 525] on button "Close" at bounding box center [896, 529] width 46 height 25
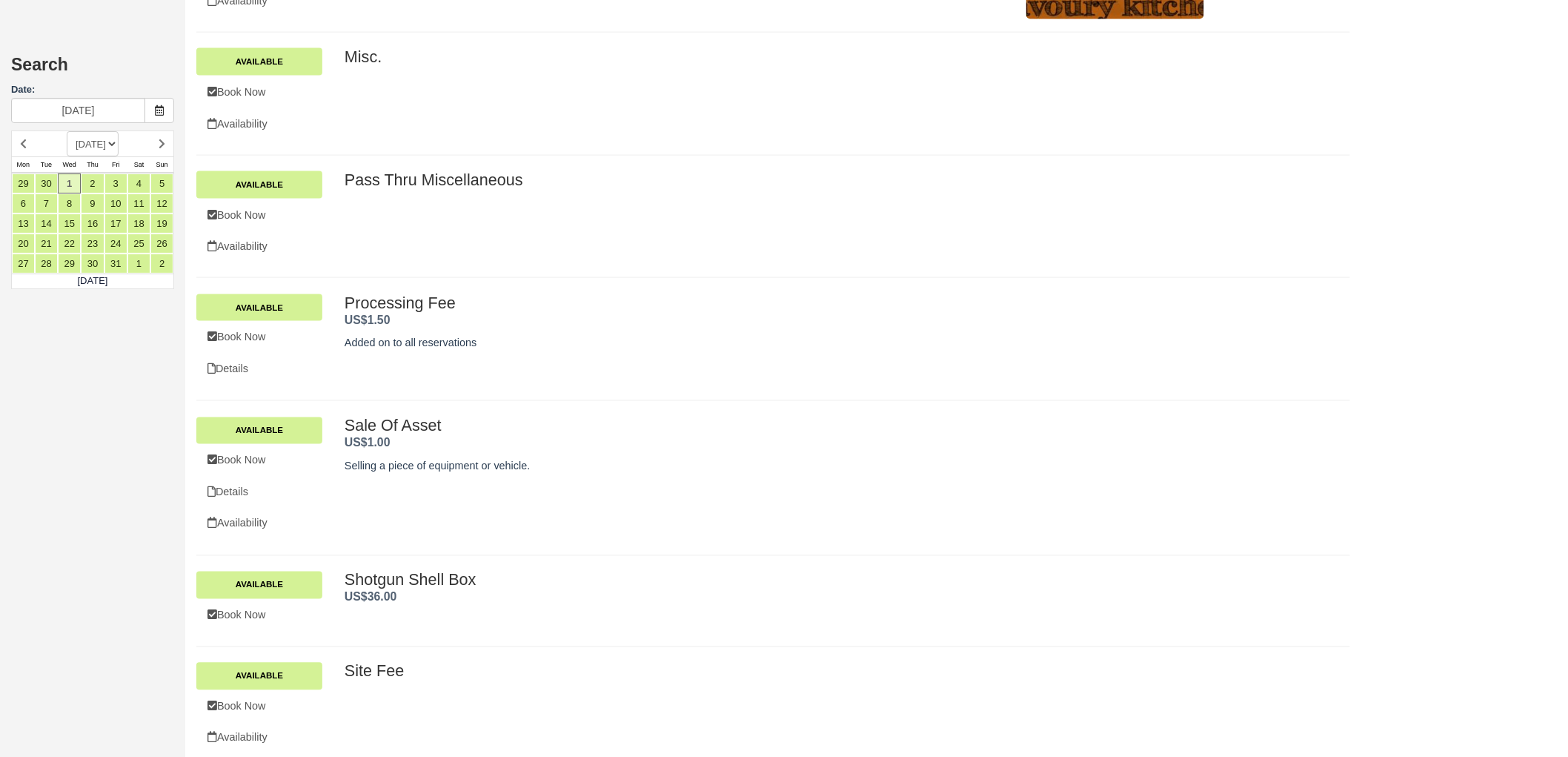
scroll to position [863, 0]
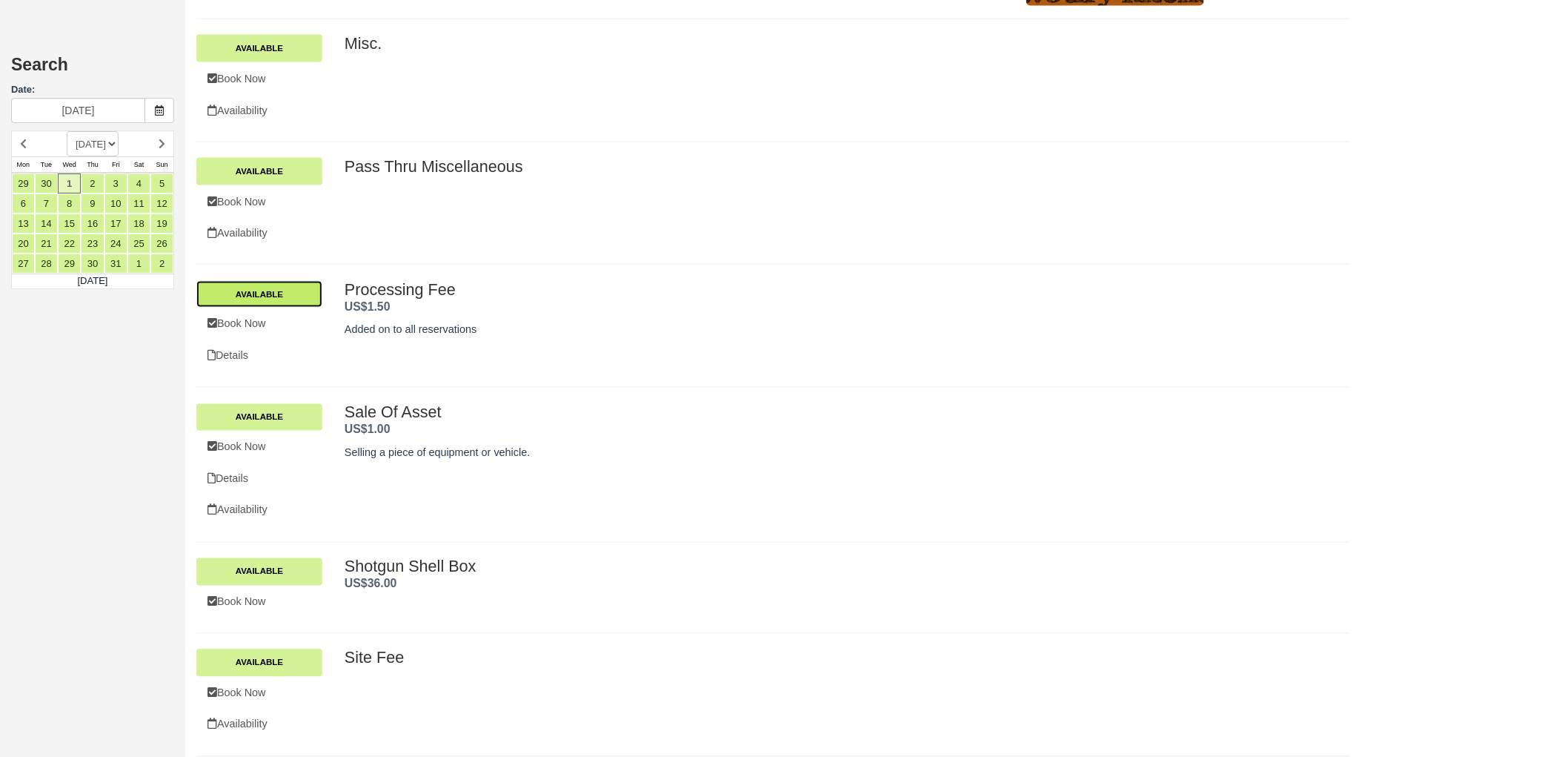
click at [308, 295] on link "Available" at bounding box center [259, 294] width 126 height 27
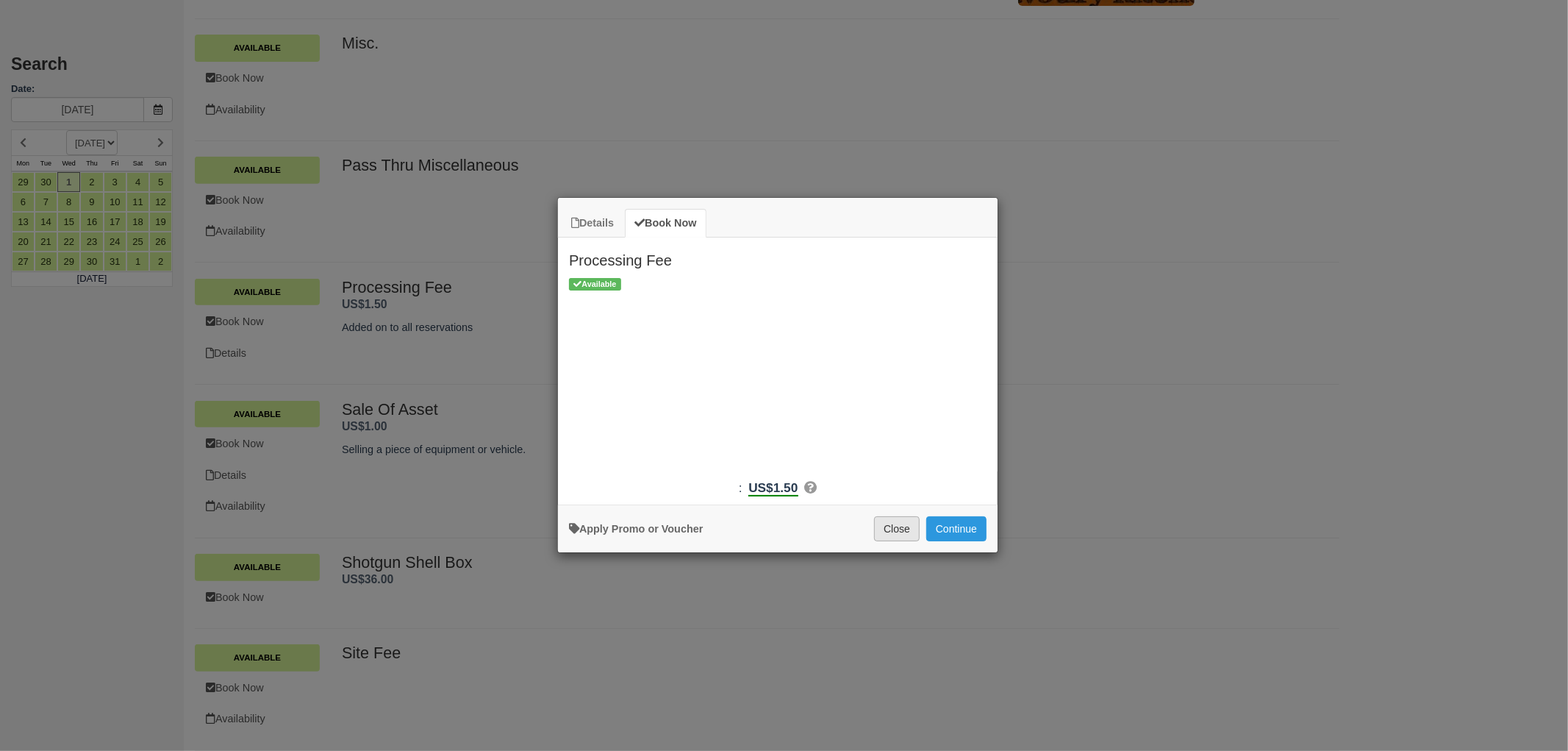
click at [890, 526] on button "Close" at bounding box center [896, 529] width 46 height 25
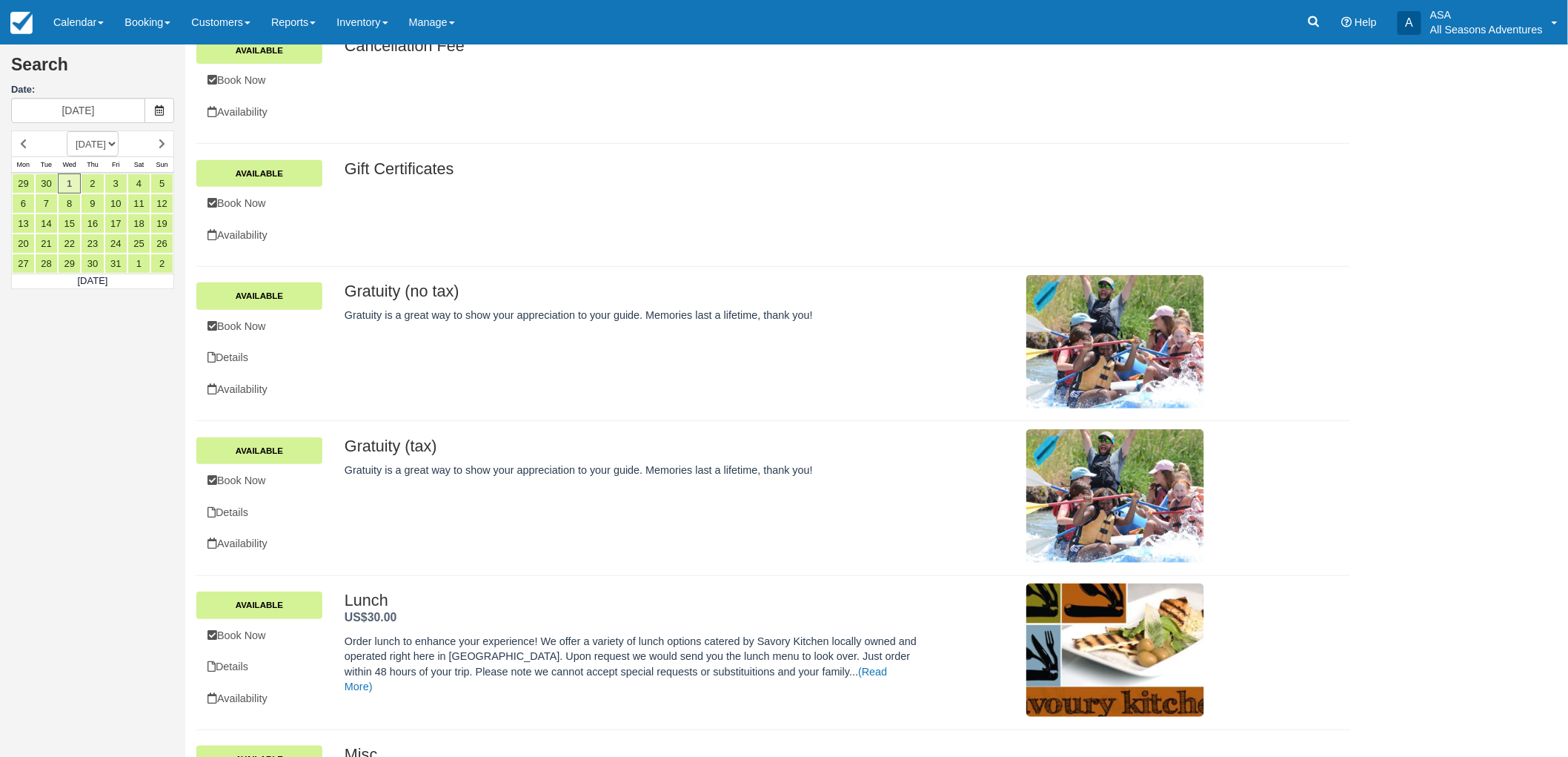
scroll to position [0, 0]
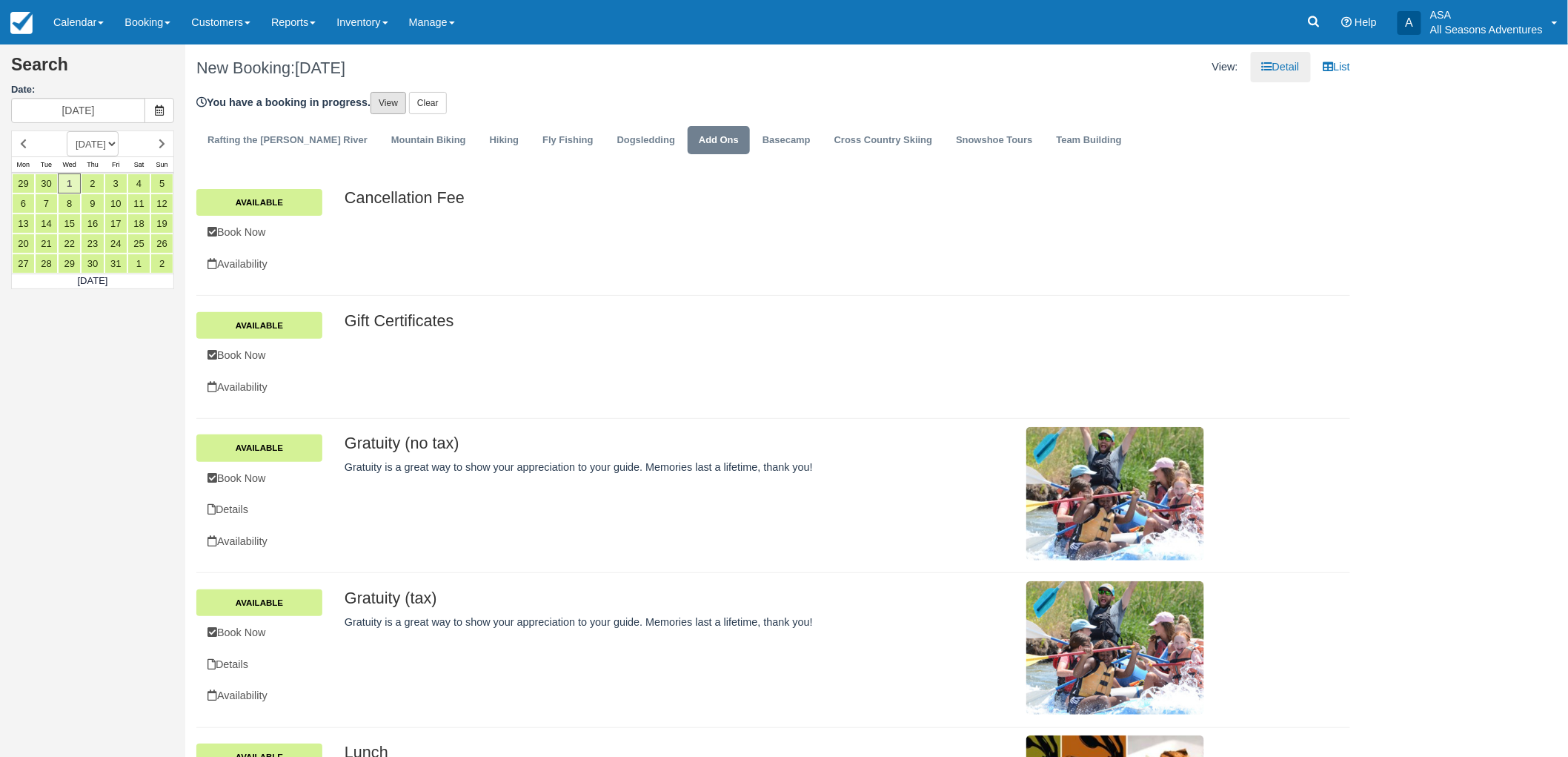
click at [397, 106] on link "View" at bounding box center [388, 103] width 35 height 23
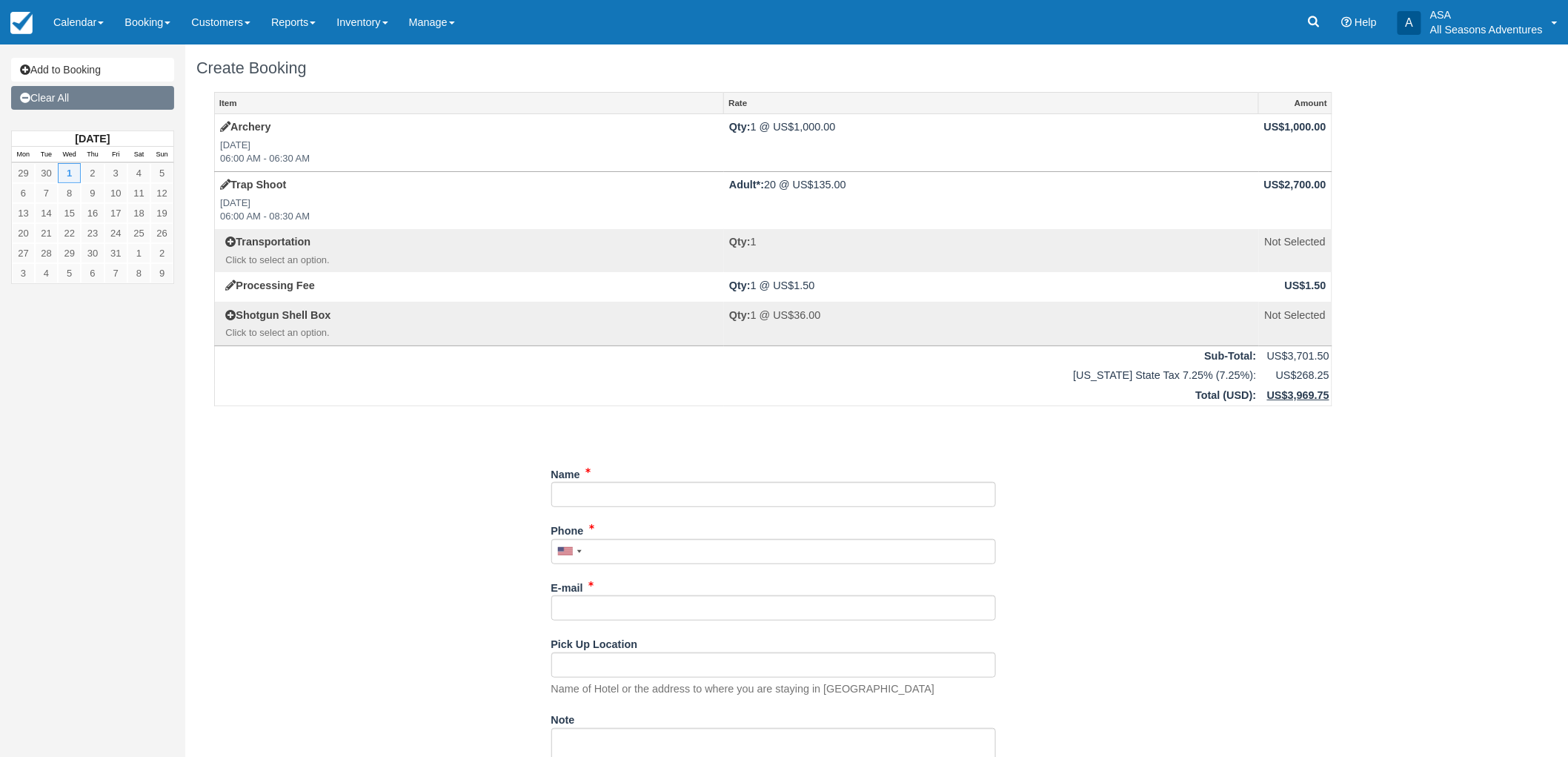
click at [50, 94] on link "Clear All" at bounding box center [92, 98] width 163 height 23
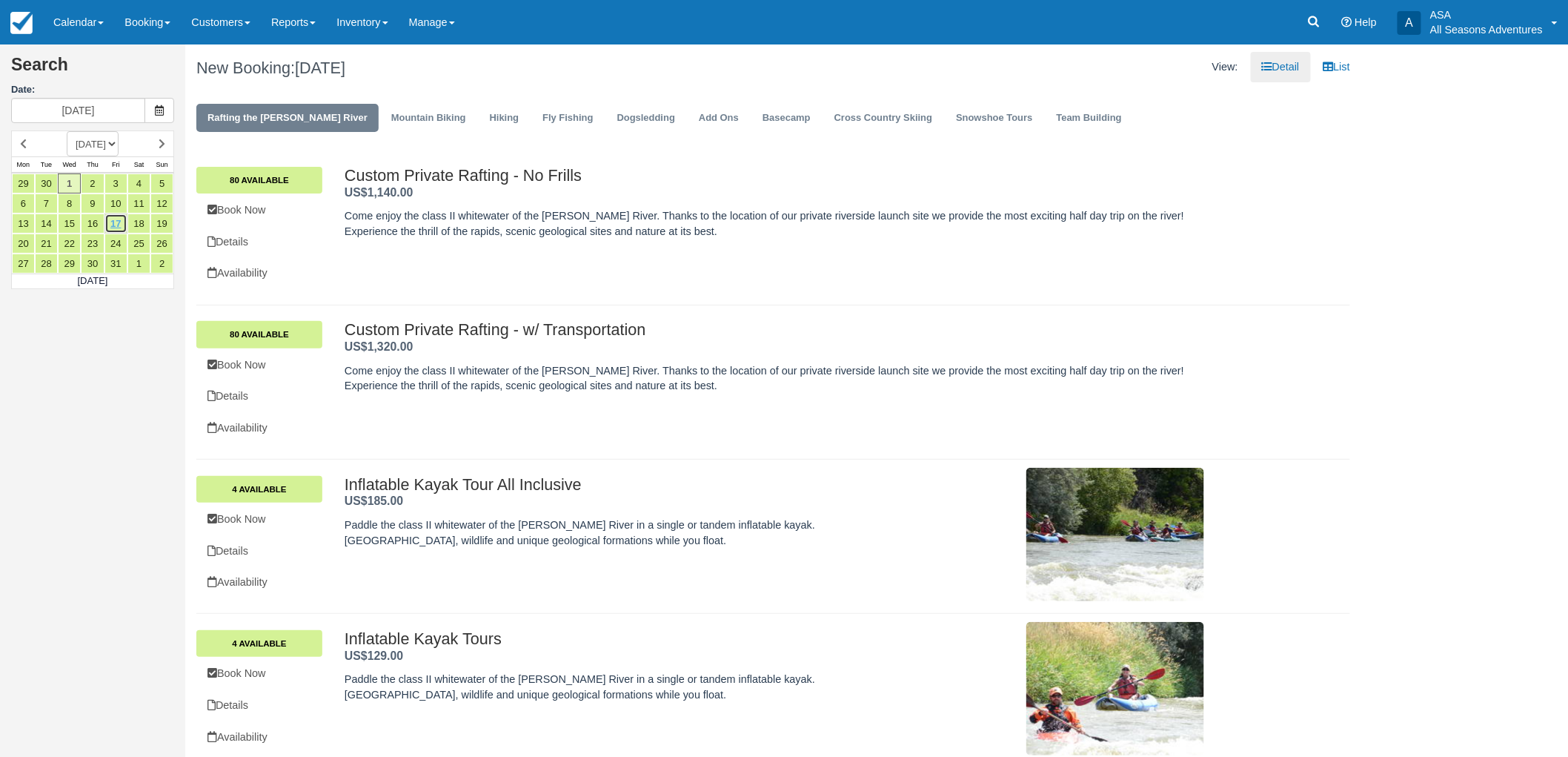
click at [116, 220] on link "17" at bounding box center [116, 224] width 23 height 20
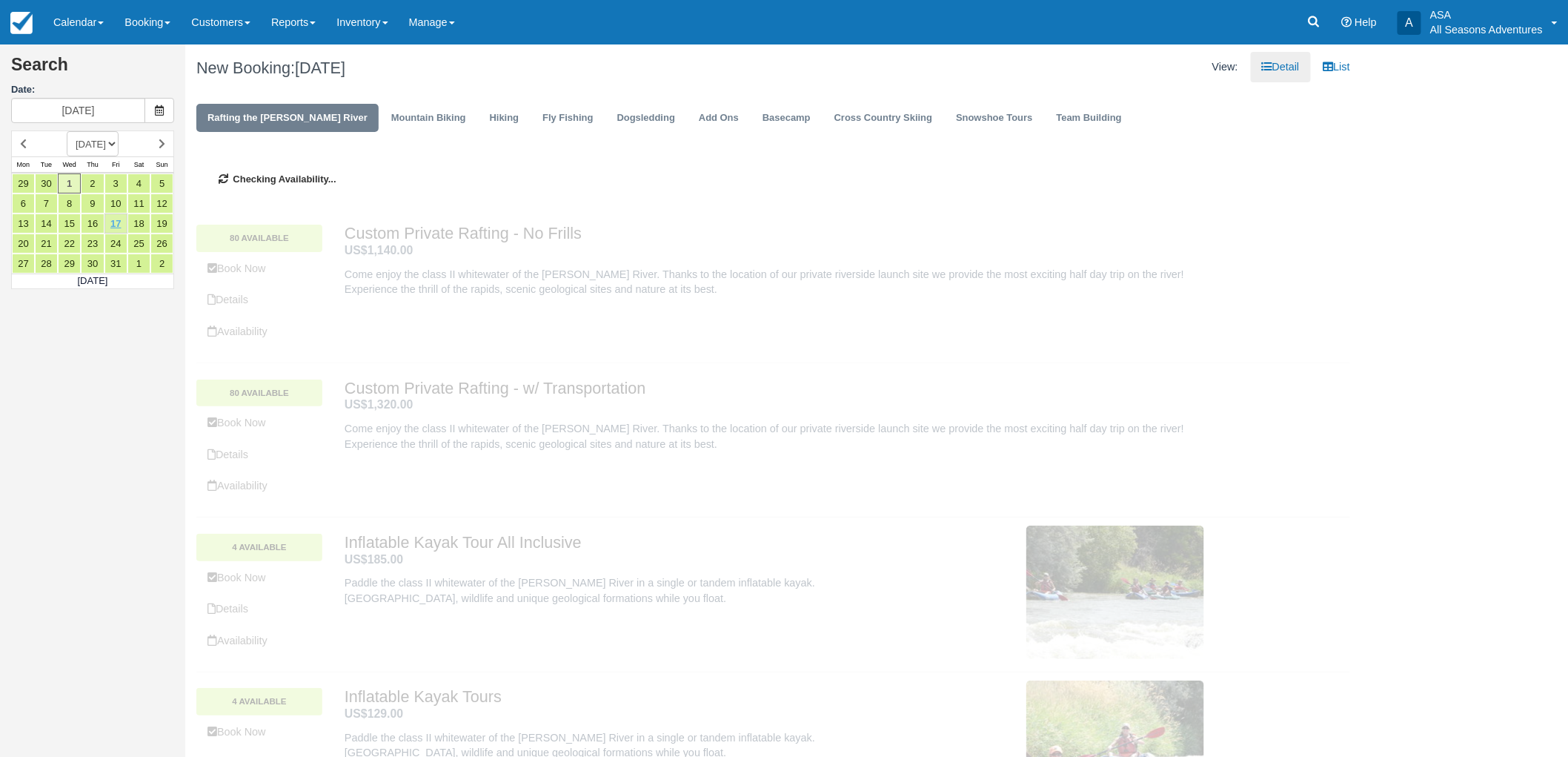
type input "[DATE]"
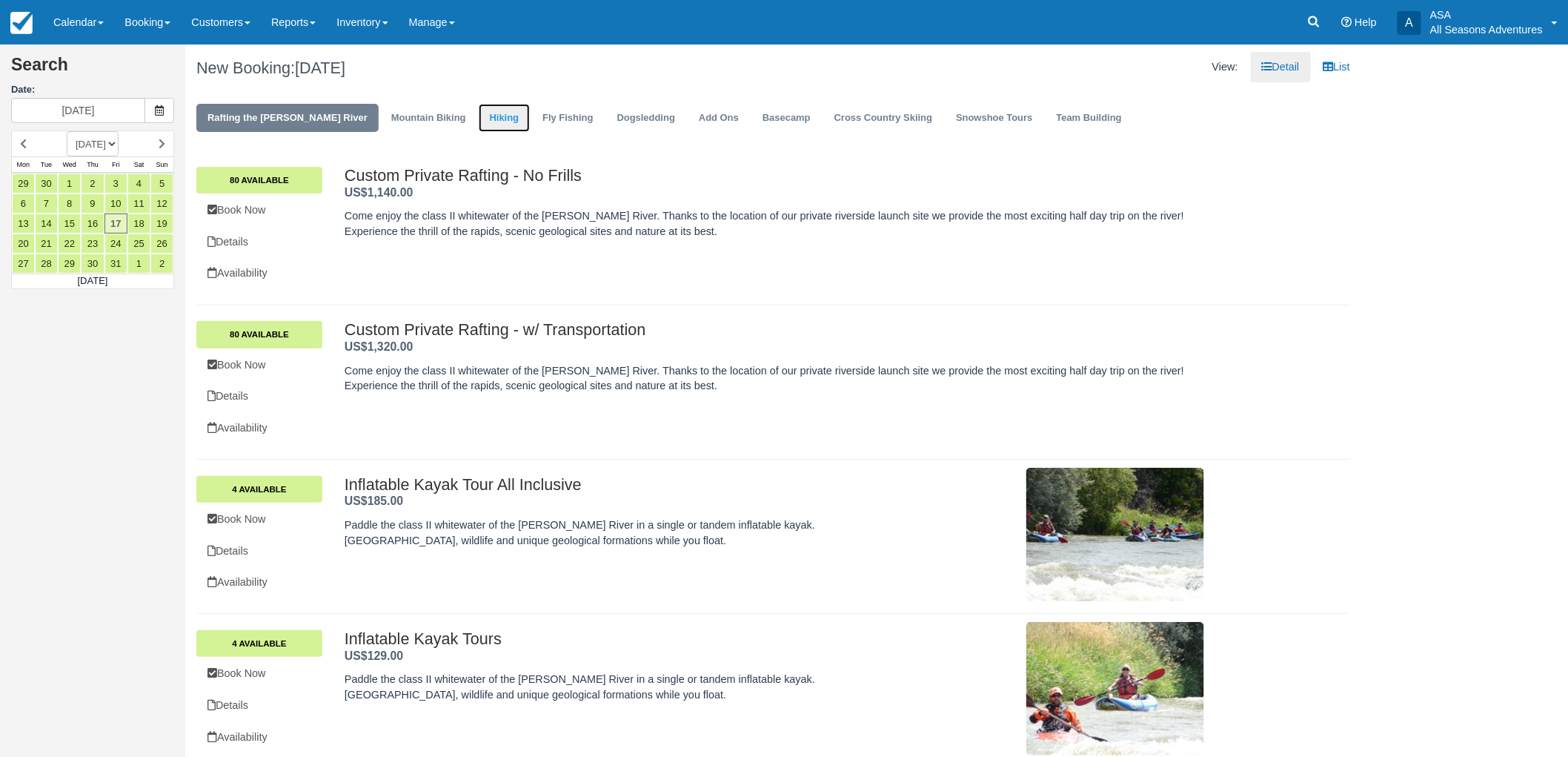
click at [479, 113] on link "Hiking" at bounding box center [505, 118] width 52 height 29
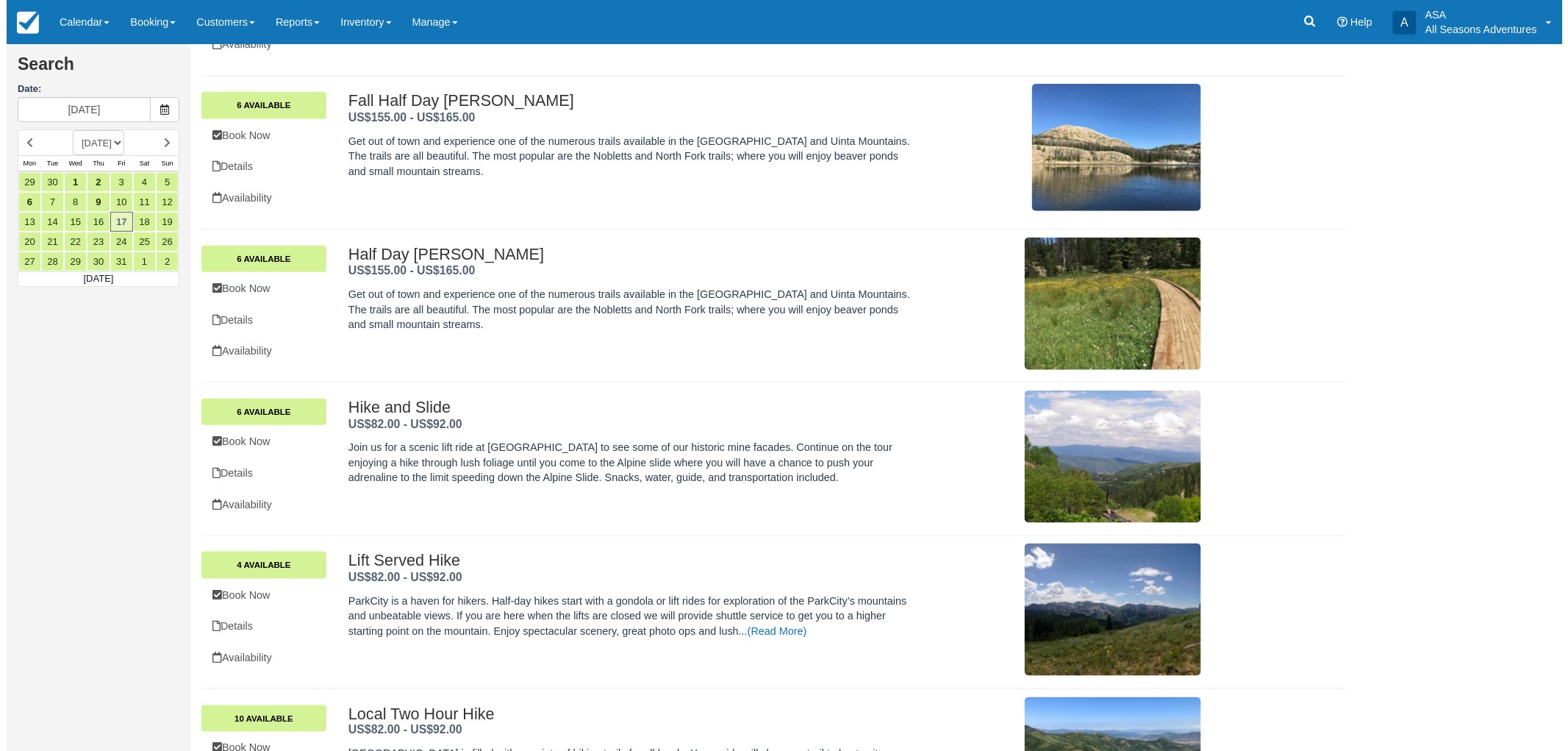
scroll to position [684, 0]
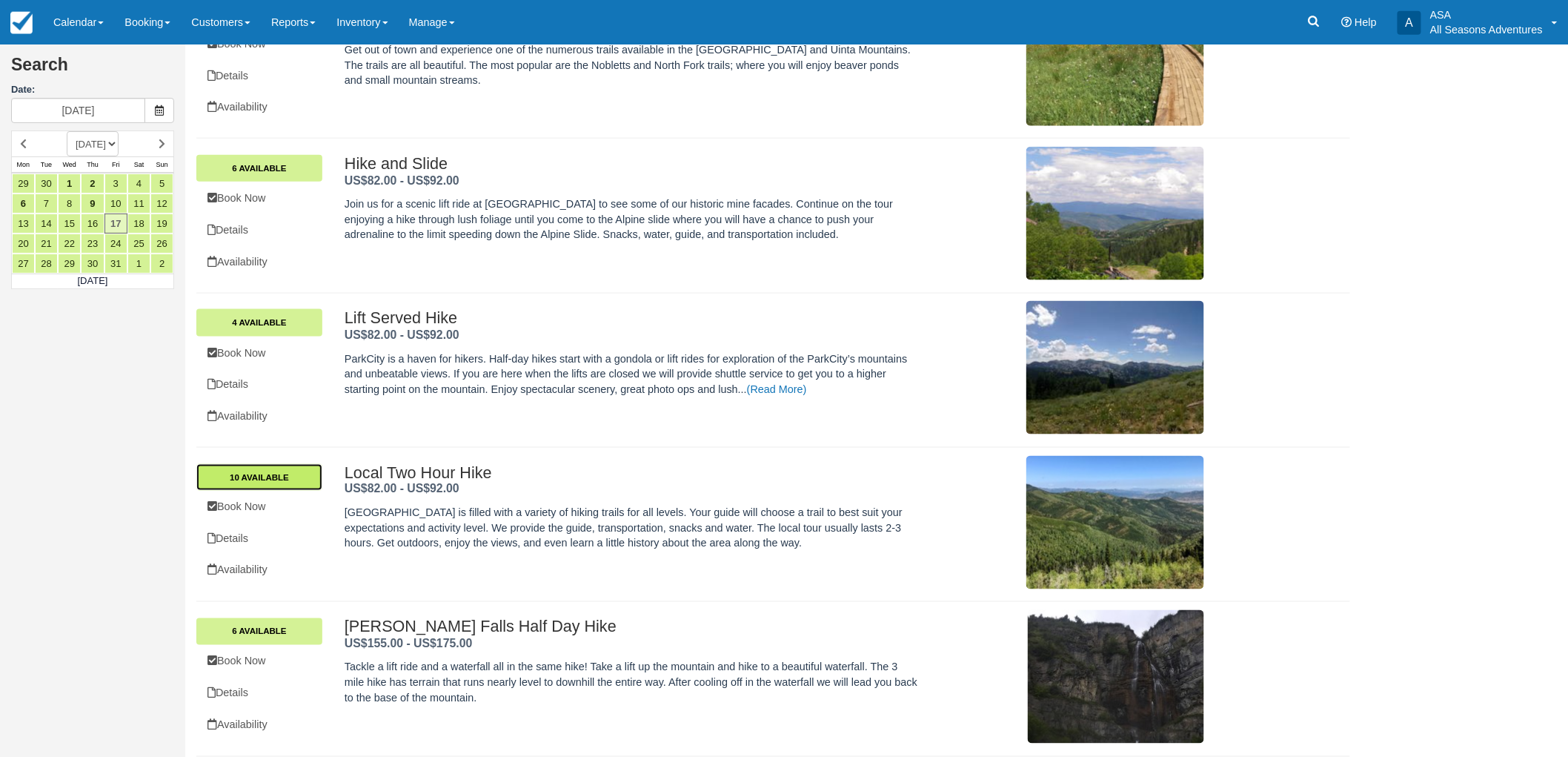
click at [246, 483] on link "10 Available" at bounding box center [259, 478] width 126 height 27
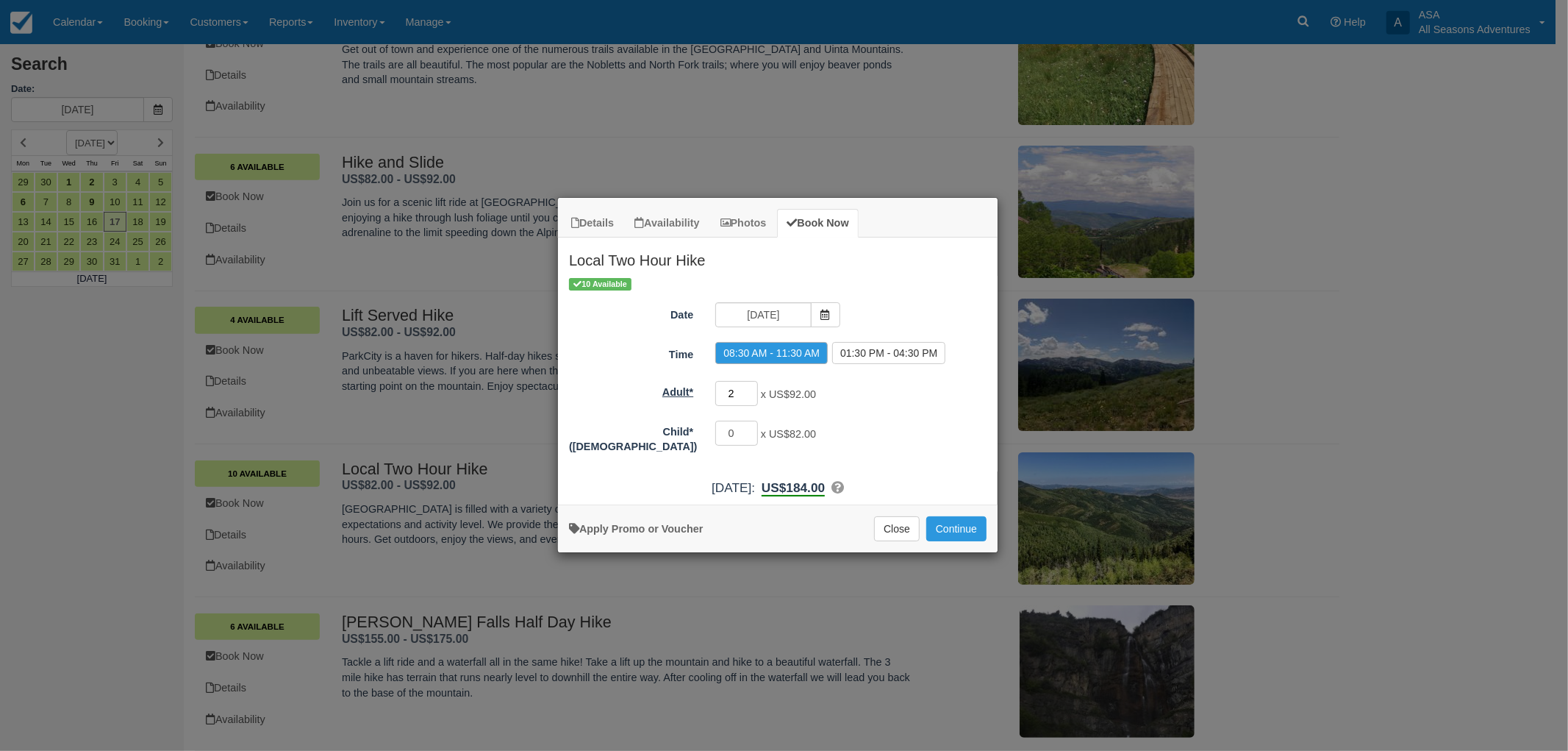
drag, startPoint x: 740, startPoint y: 391, endPoint x: 673, endPoint y: 385, distance: 67.3
click at [678, 385] on div "Adult* 2 x US$92.00 Minimum of 2Maximum of 100" at bounding box center [777, 393] width 440 height 28
type input "10"
click at [962, 531] on button "Continue" at bounding box center [956, 529] width 61 height 25
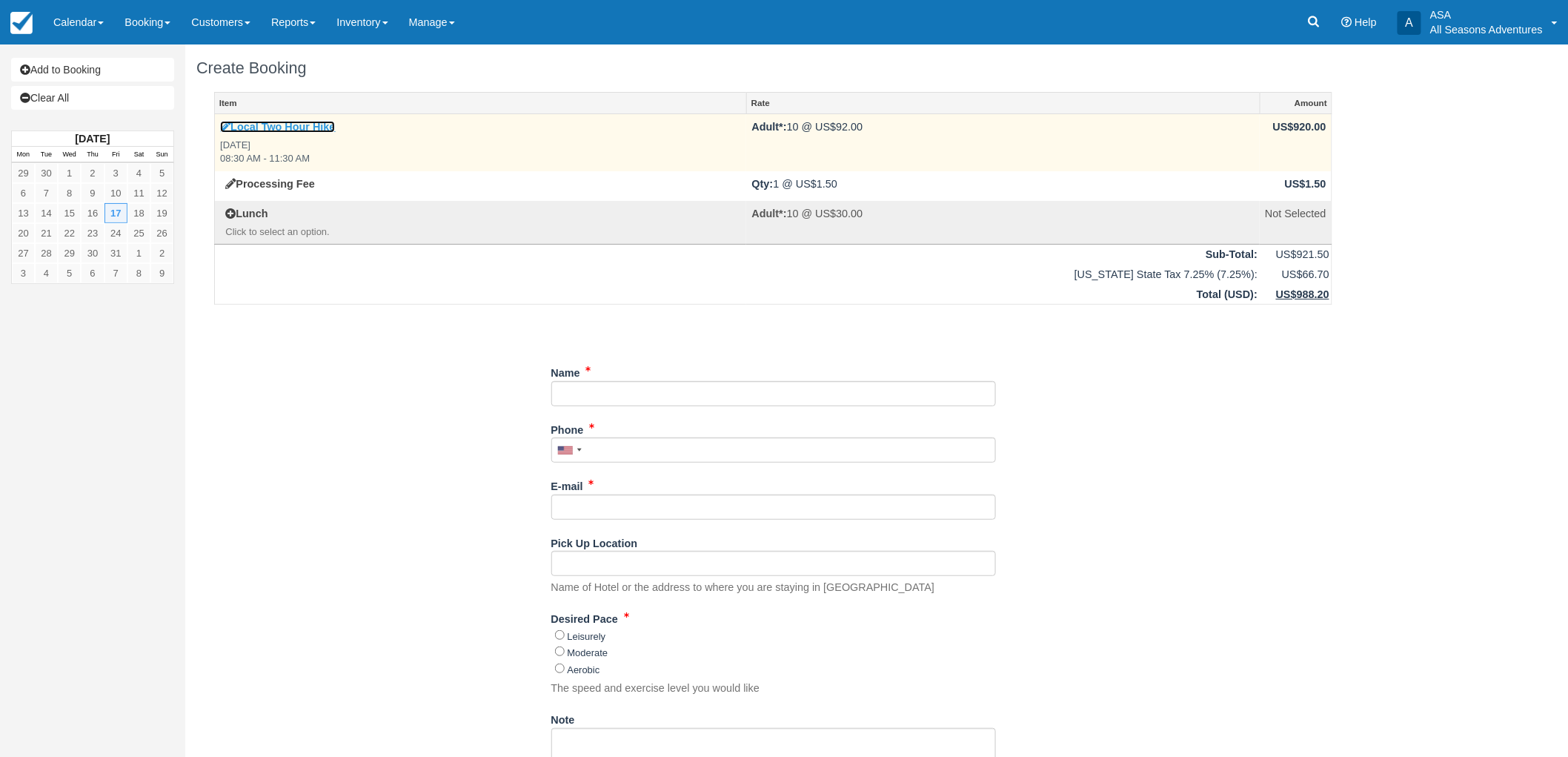
click at [250, 121] on link "Local Two Hour Hike" at bounding box center [277, 127] width 115 height 12
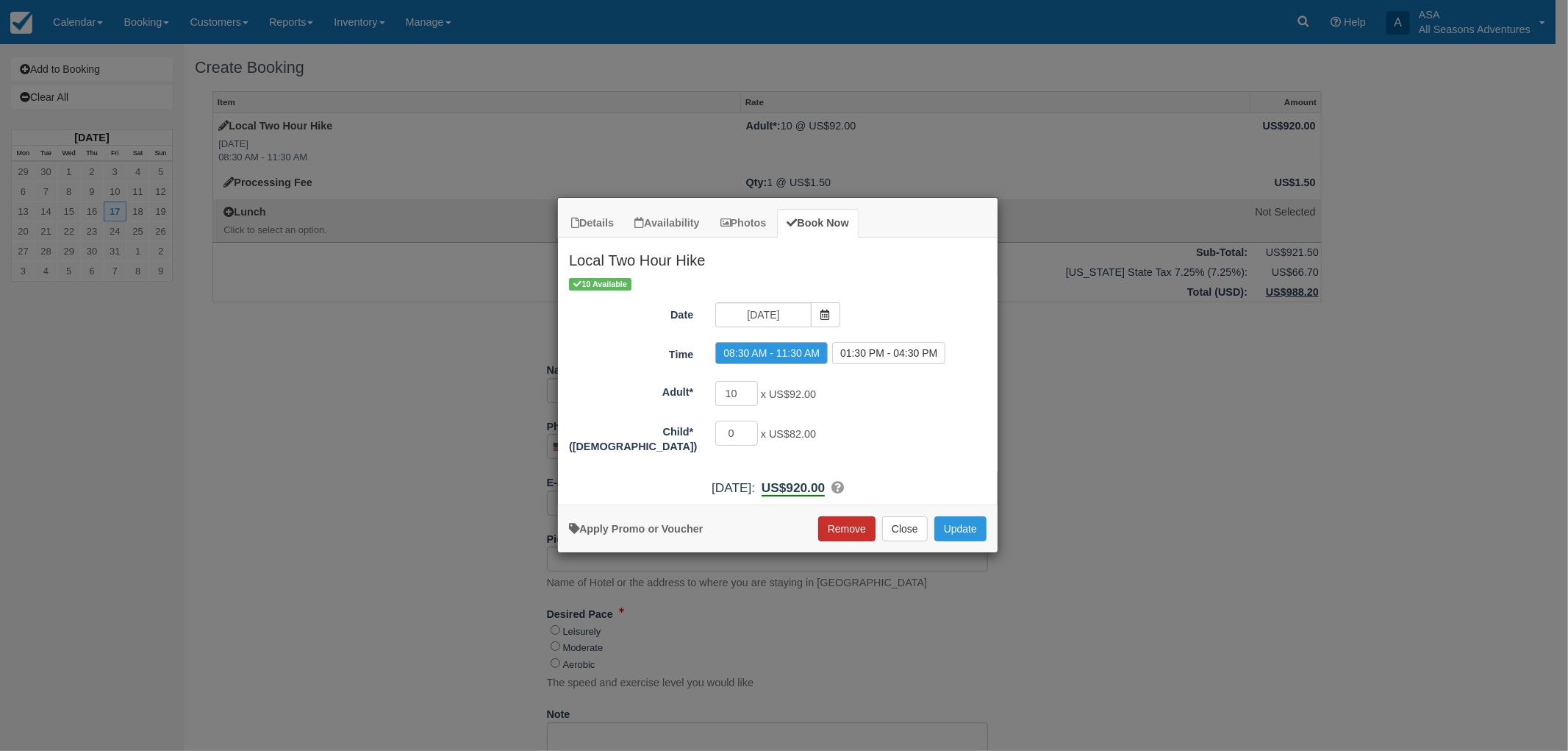
click at [859, 531] on button "Remove" at bounding box center [846, 529] width 57 height 25
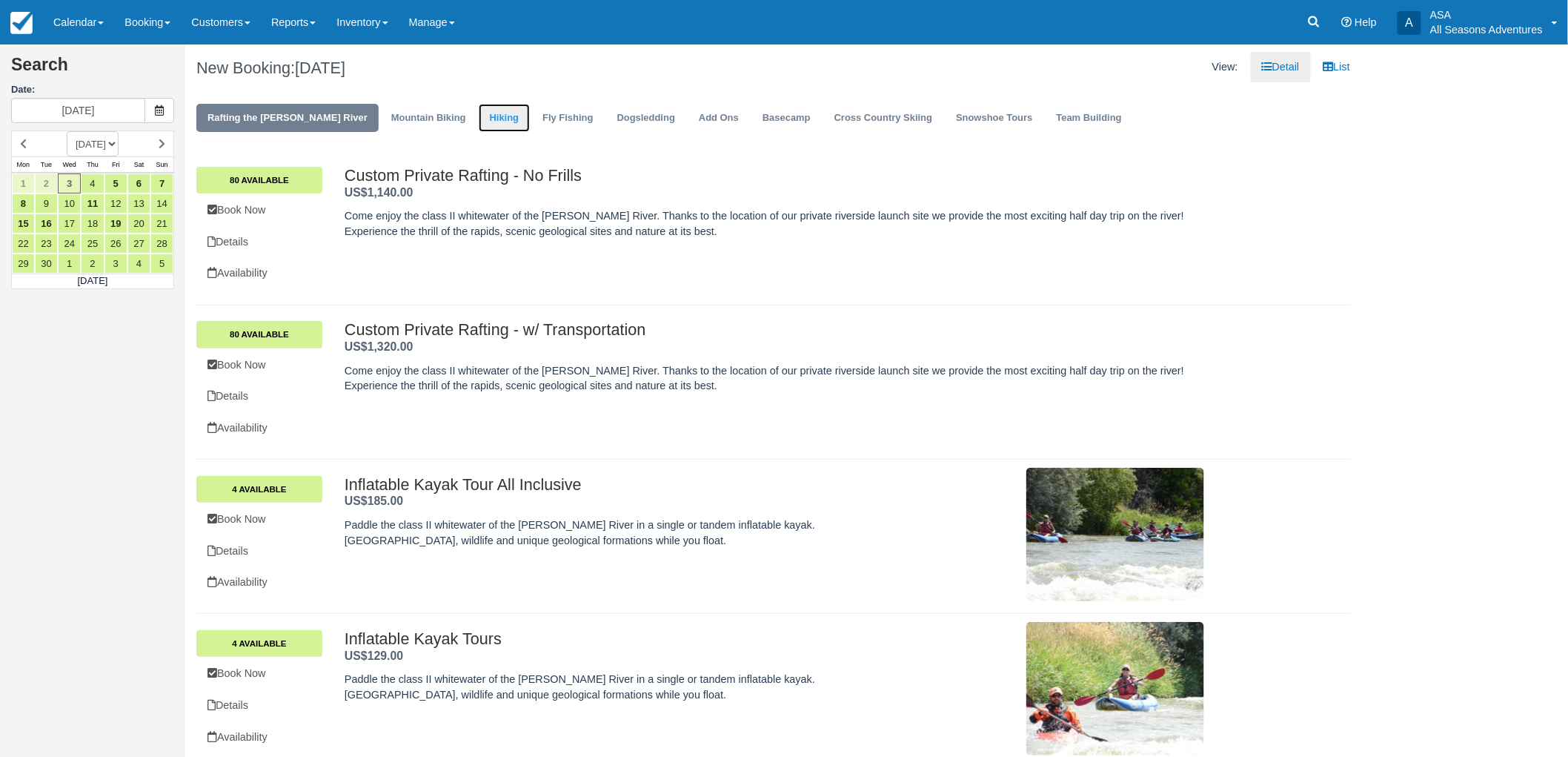
click at [479, 112] on link "Hiking" at bounding box center [505, 118] width 52 height 29
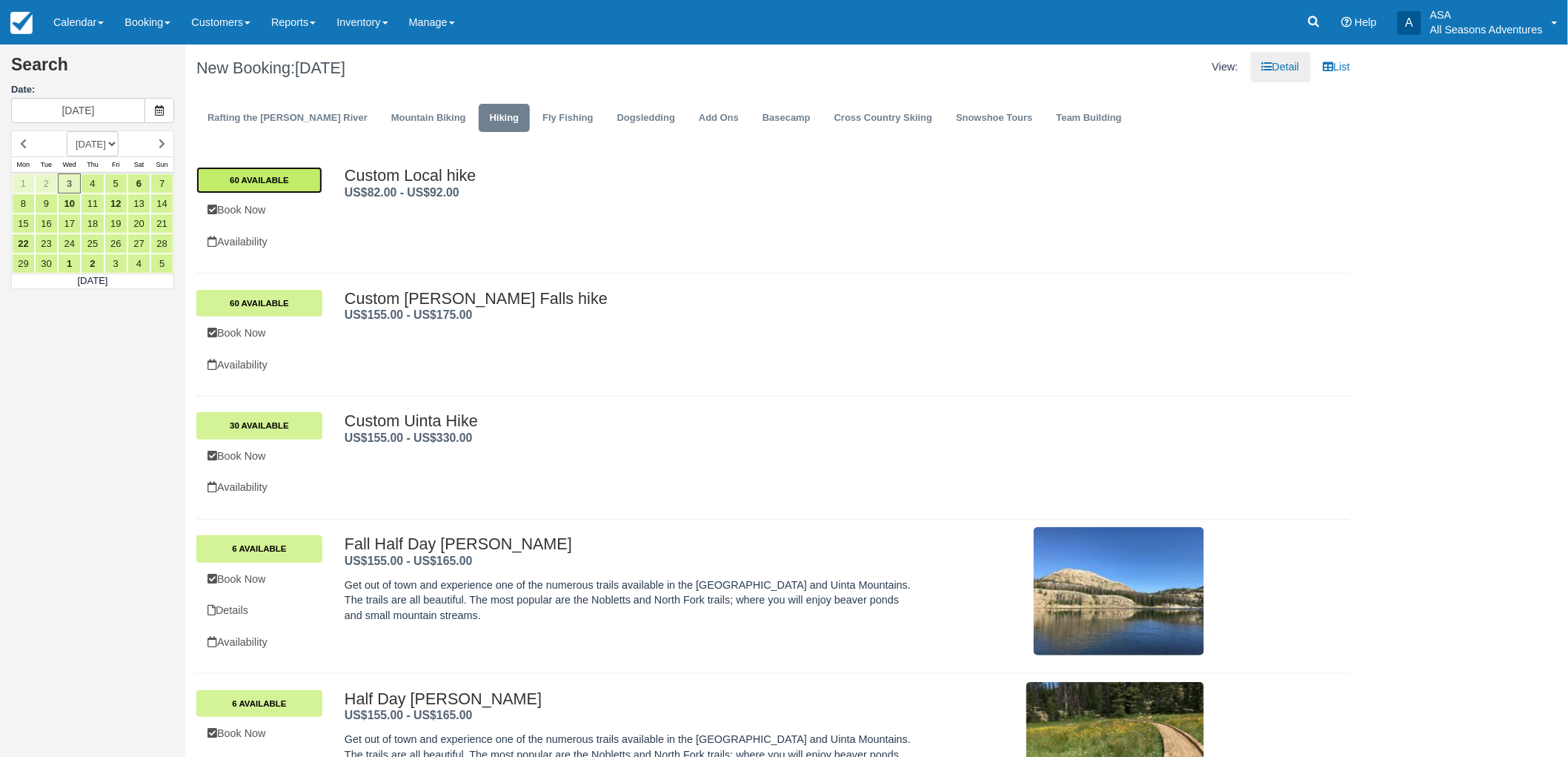
click at [253, 182] on link "60 Available" at bounding box center [259, 180] width 126 height 27
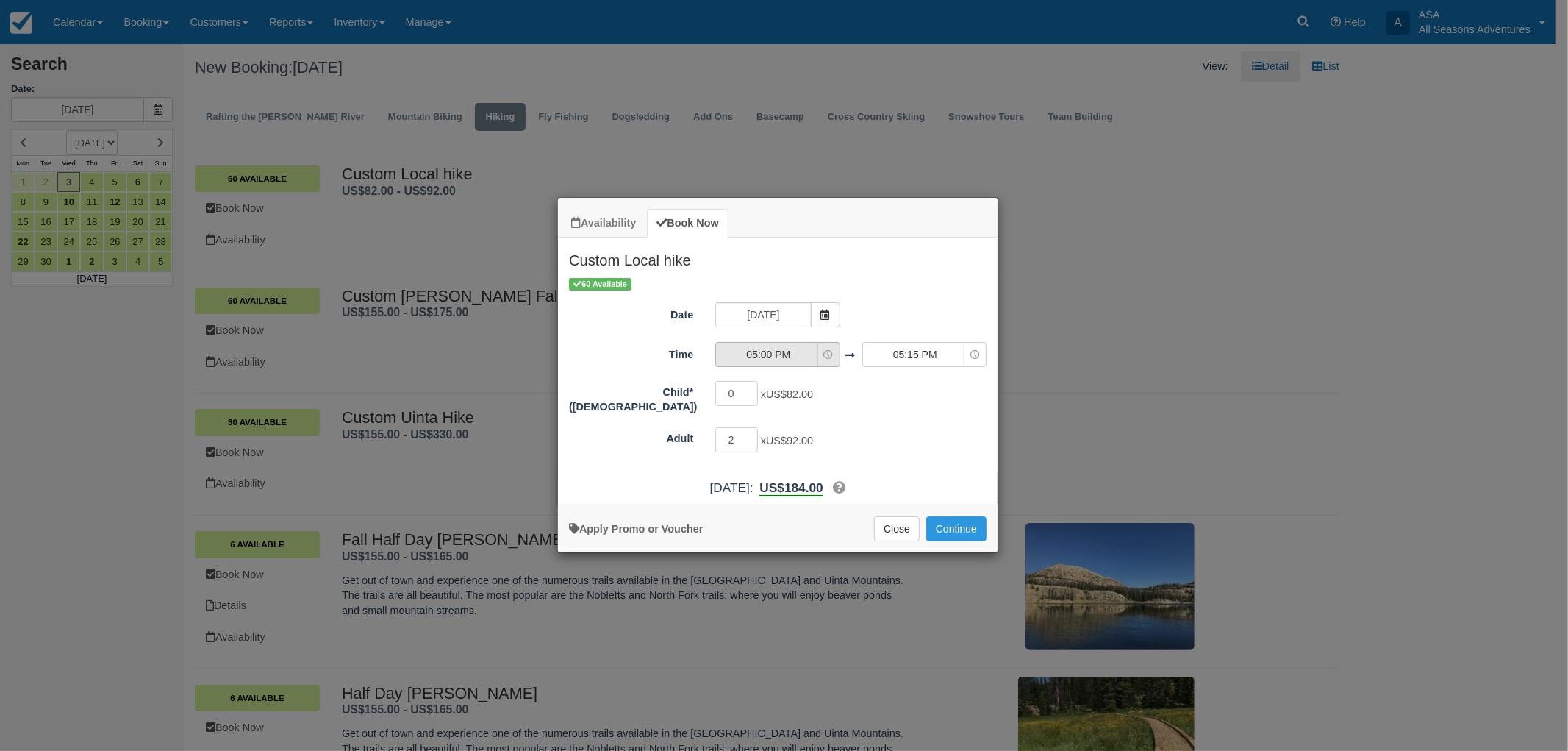
click at [806, 359] on span "05:00 PM" at bounding box center [768, 354] width 105 height 15
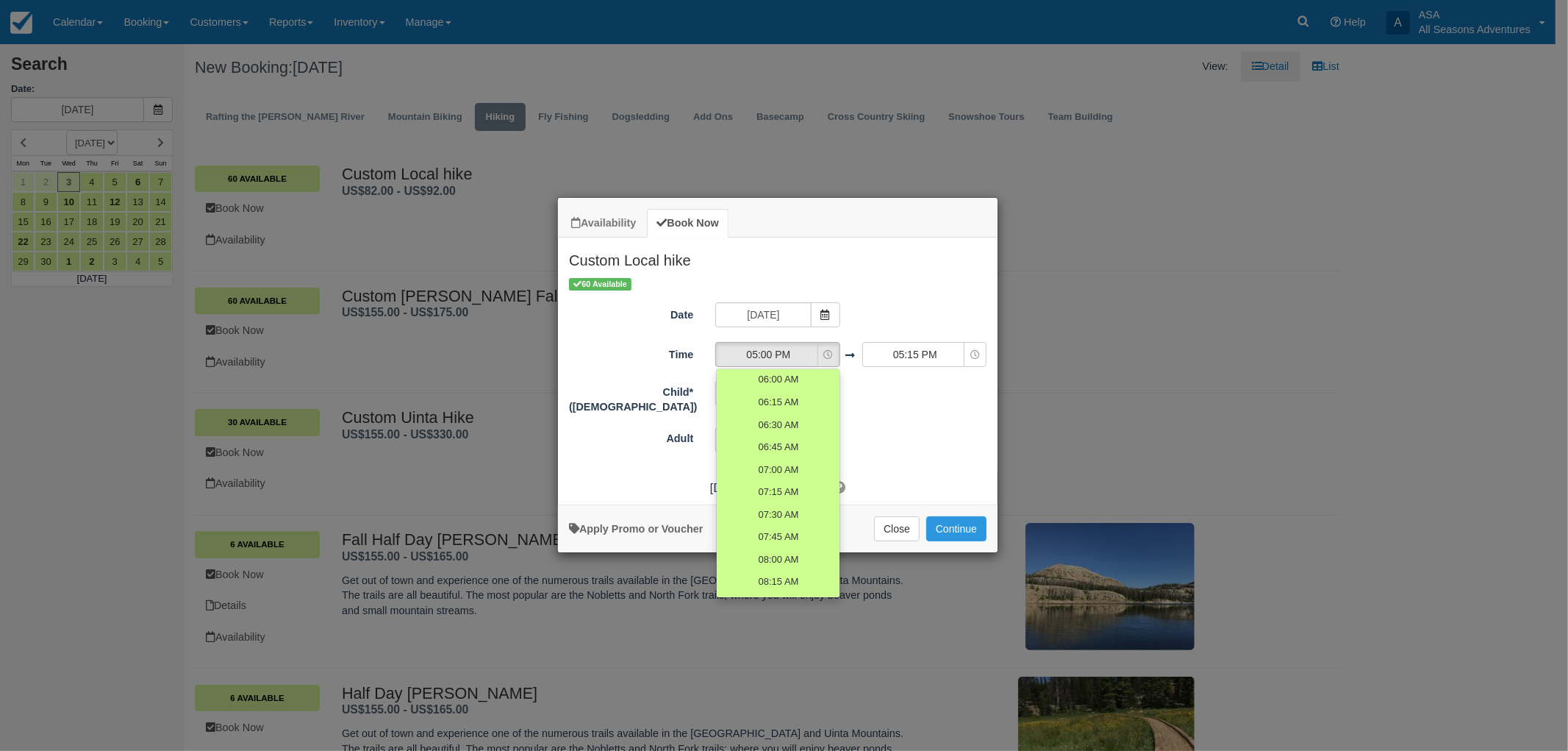
scroll to position [82, 0]
click at [784, 384] on span "07:00 AM" at bounding box center [778, 389] width 42 height 14
select select "07:00"
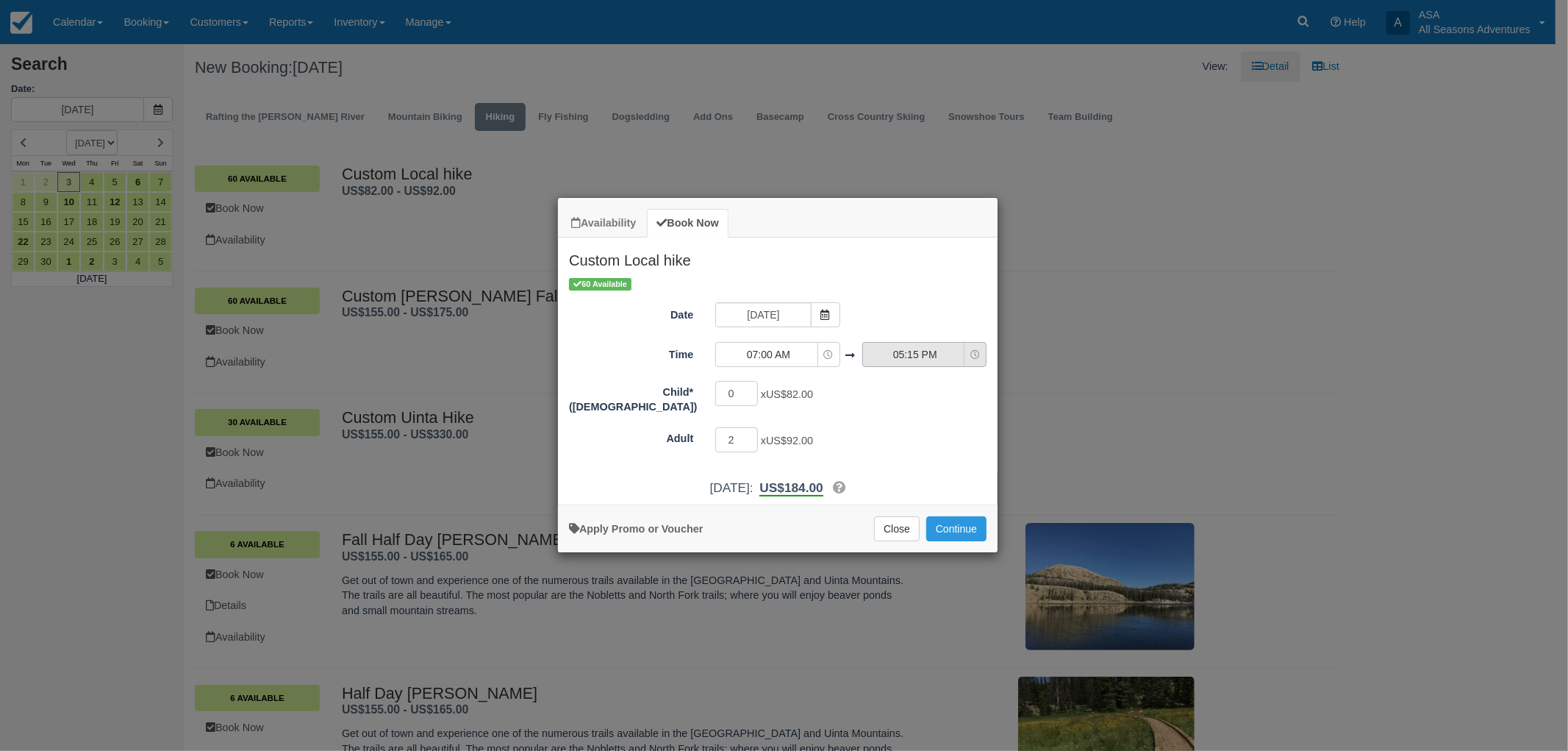
click at [885, 355] on span "05:15 PM" at bounding box center [915, 354] width 105 height 15
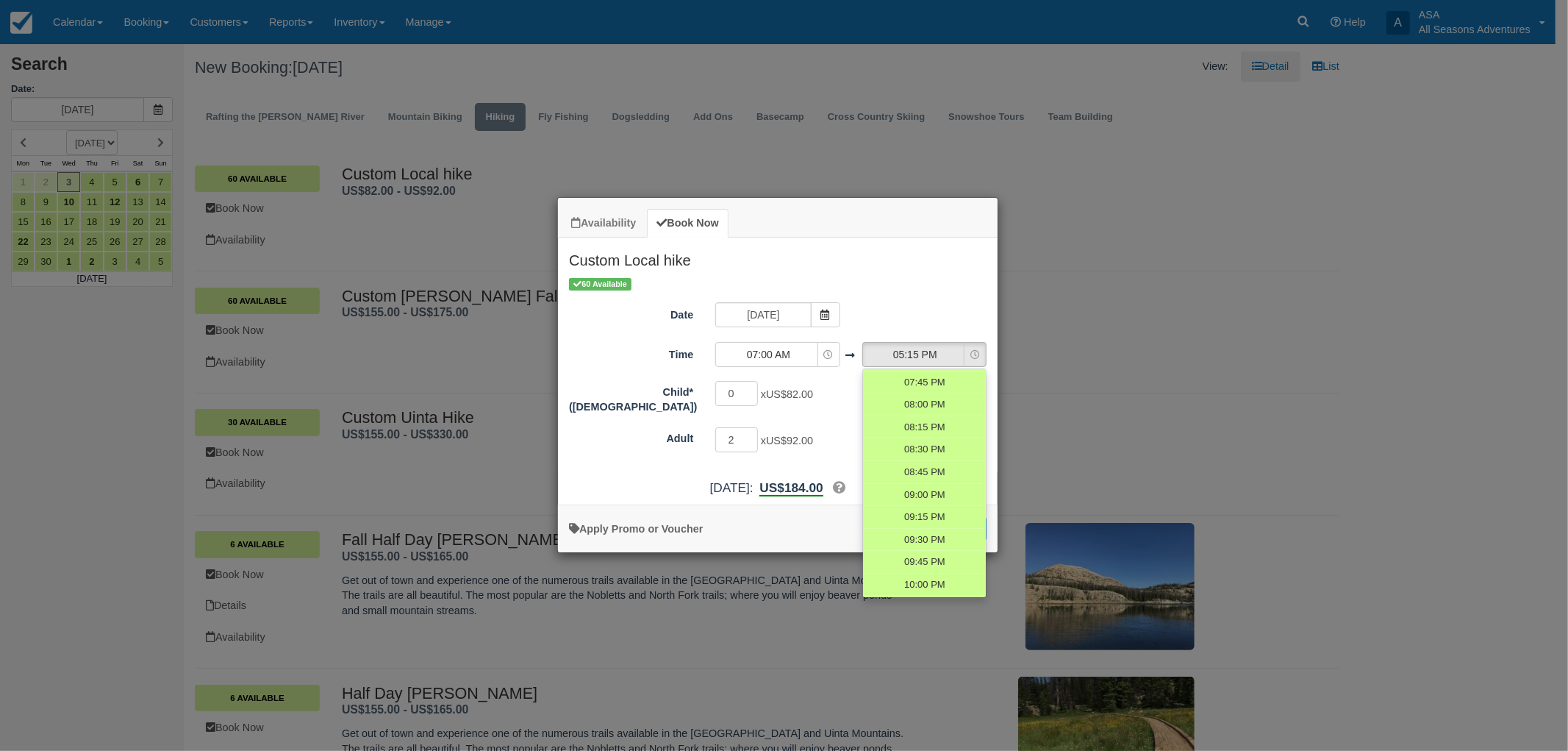
scroll to position [1295, 0]
click at [914, 454] on span "09:30 PM" at bounding box center [925, 458] width 42 height 14
select select "21:30"
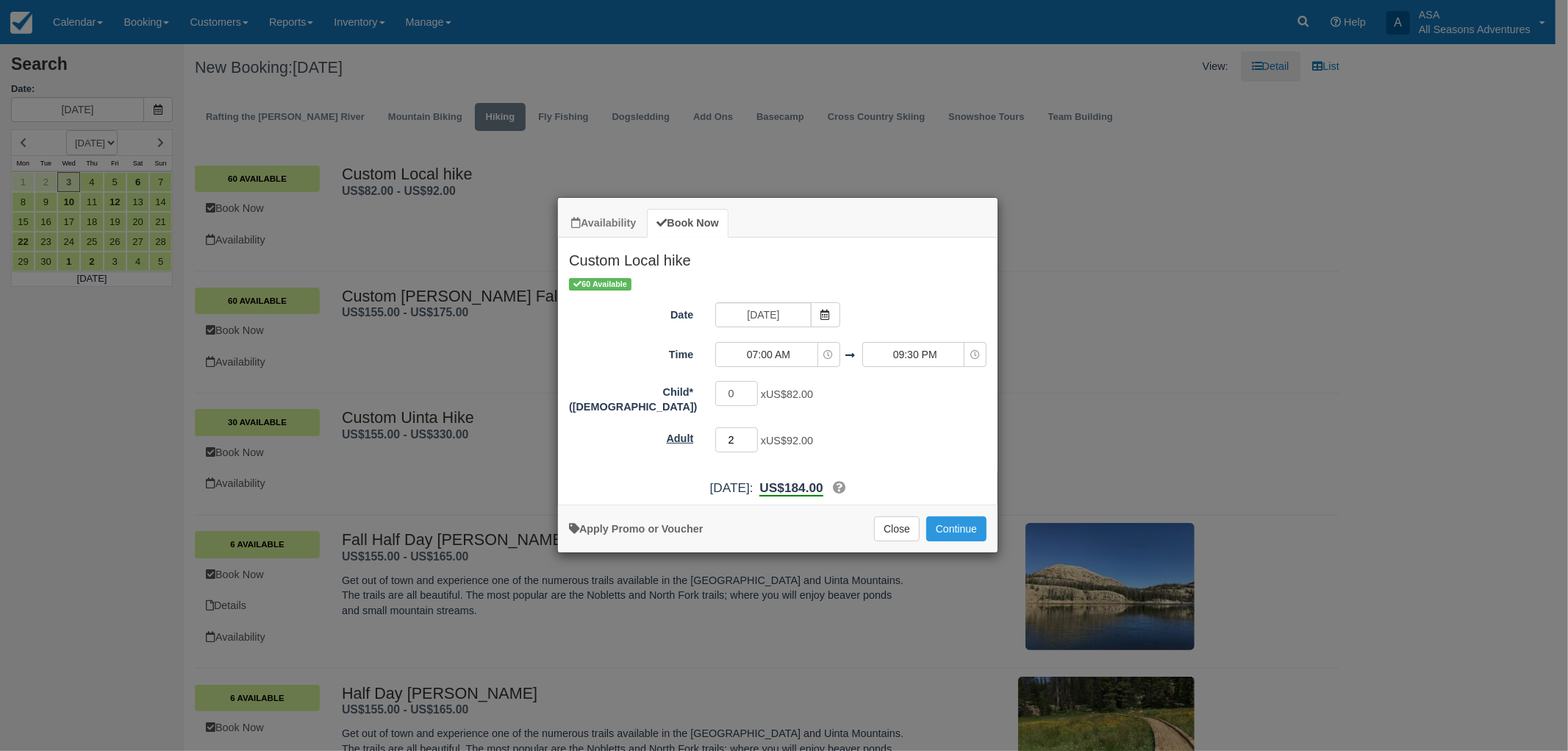
drag, startPoint x: 727, startPoint y: 435, endPoint x: 699, endPoint y: 424, distance: 30.1
click at [708, 432] on div "2 x US$92.00 Maximum of 120" at bounding box center [832, 442] width 257 height 28
type input "10"
click at [916, 416] on div "Child*(12 to 4 years old) 0 x US$82.00 Maximum of 40 Adult 10 x US$92.00 Maximu…" at bounding box center [777, 417] width 417 height 75
click at [777, 314] on input "09/03/25" at bounding box center [762, 314] width 96 height 25
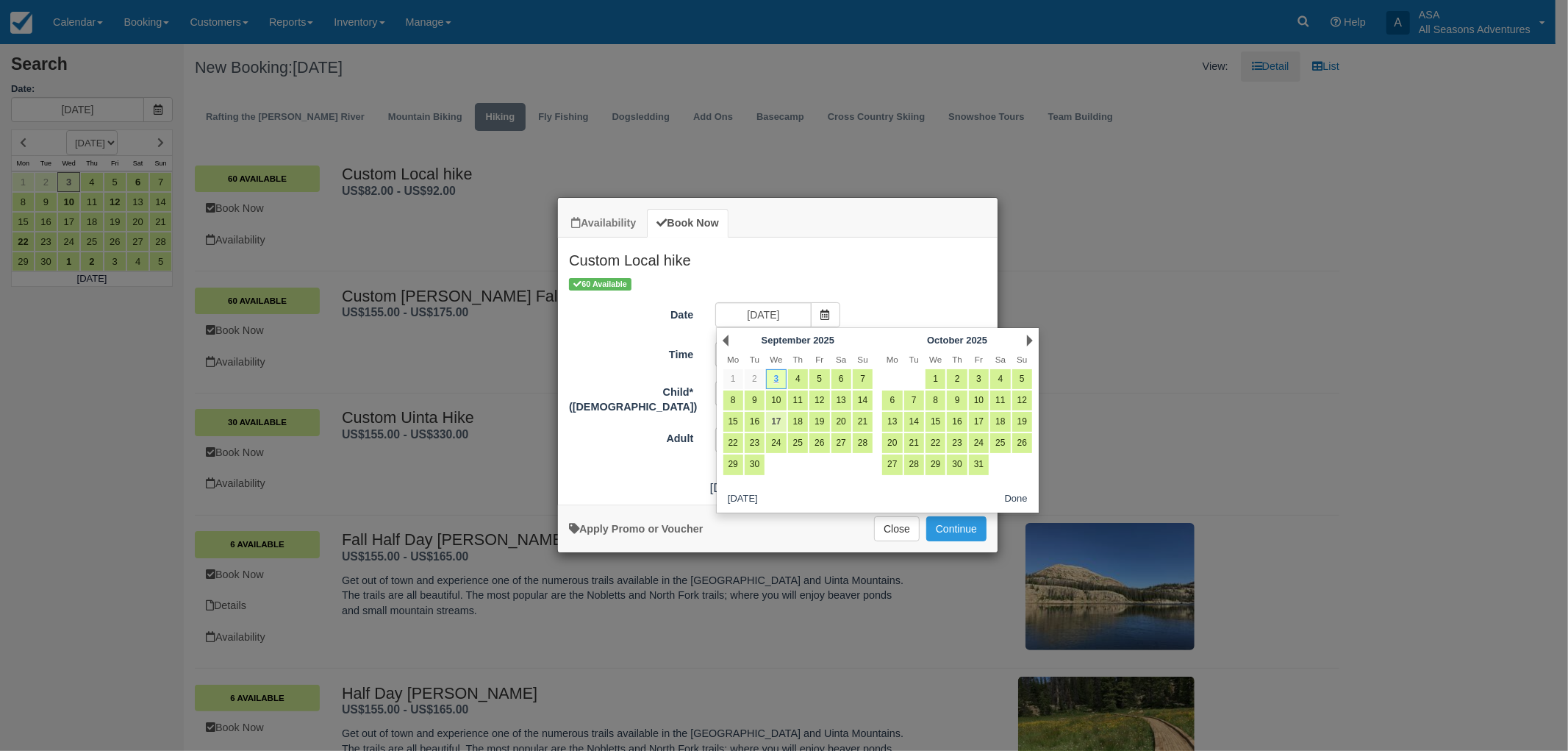
click at [775, 416] on link "17" at bounding box center [776, 422] width 20 height 20
type input "[DATE]"
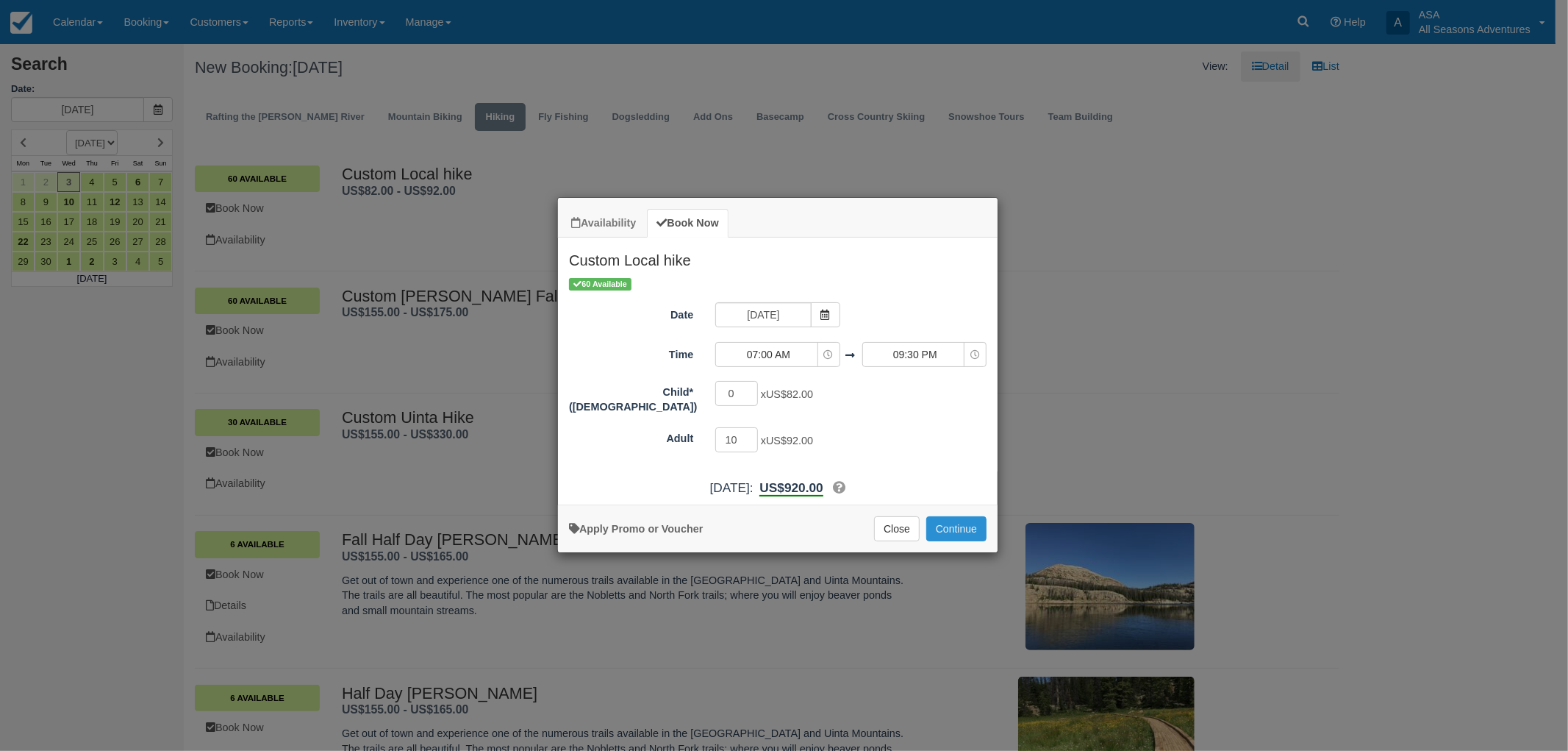
click at [956, 536] on button "Continue" at bounding box center [956, 529] width 61 height 25
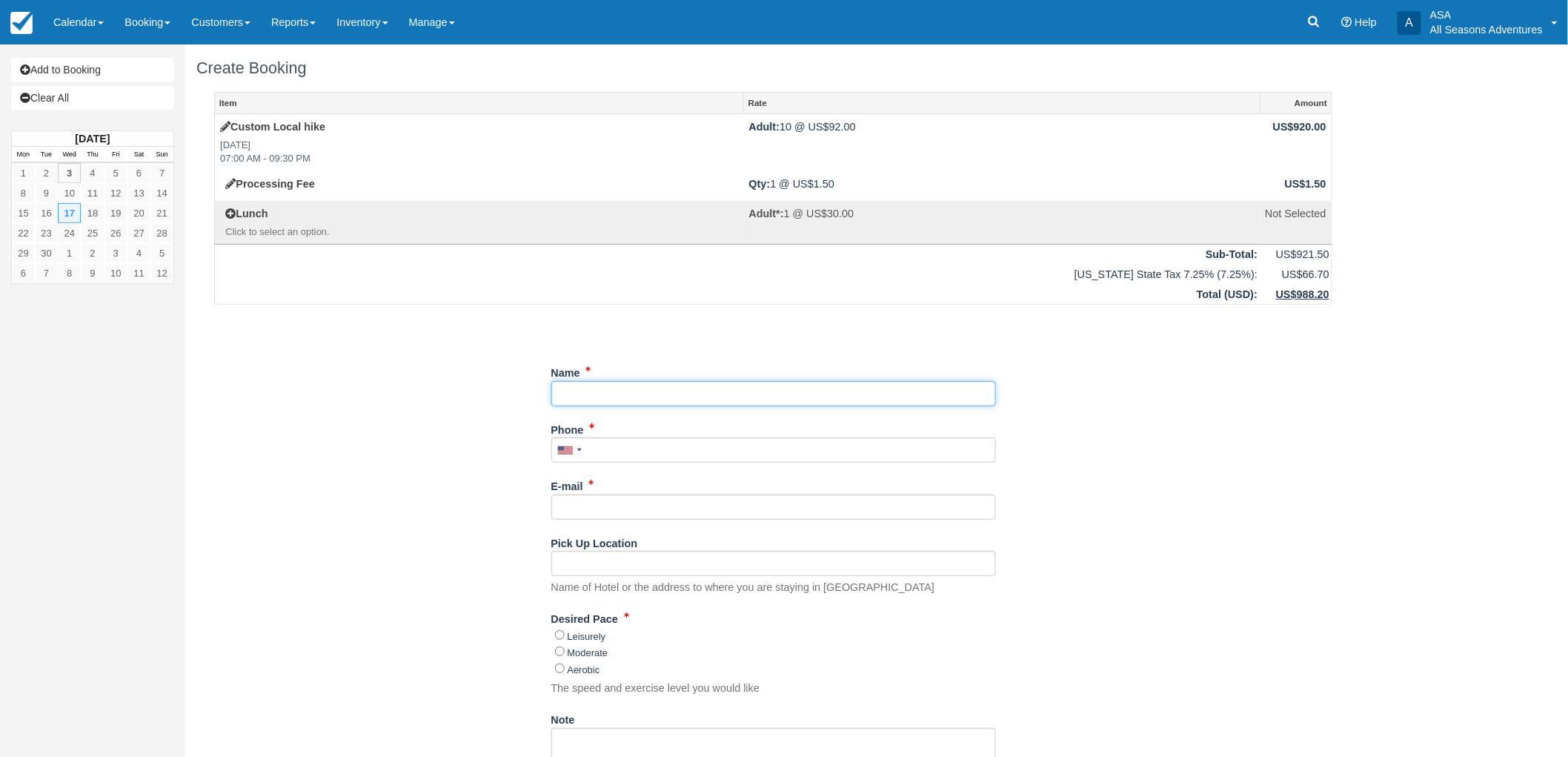
click at [708, 397] on input "Name" at bounding box center [774, 394] width 445 height 25
type input "Abridge - [PERSON_NAME]"
click at [695, 439] on input "Phone" at bounding box center [774, 450] width 445 height 25
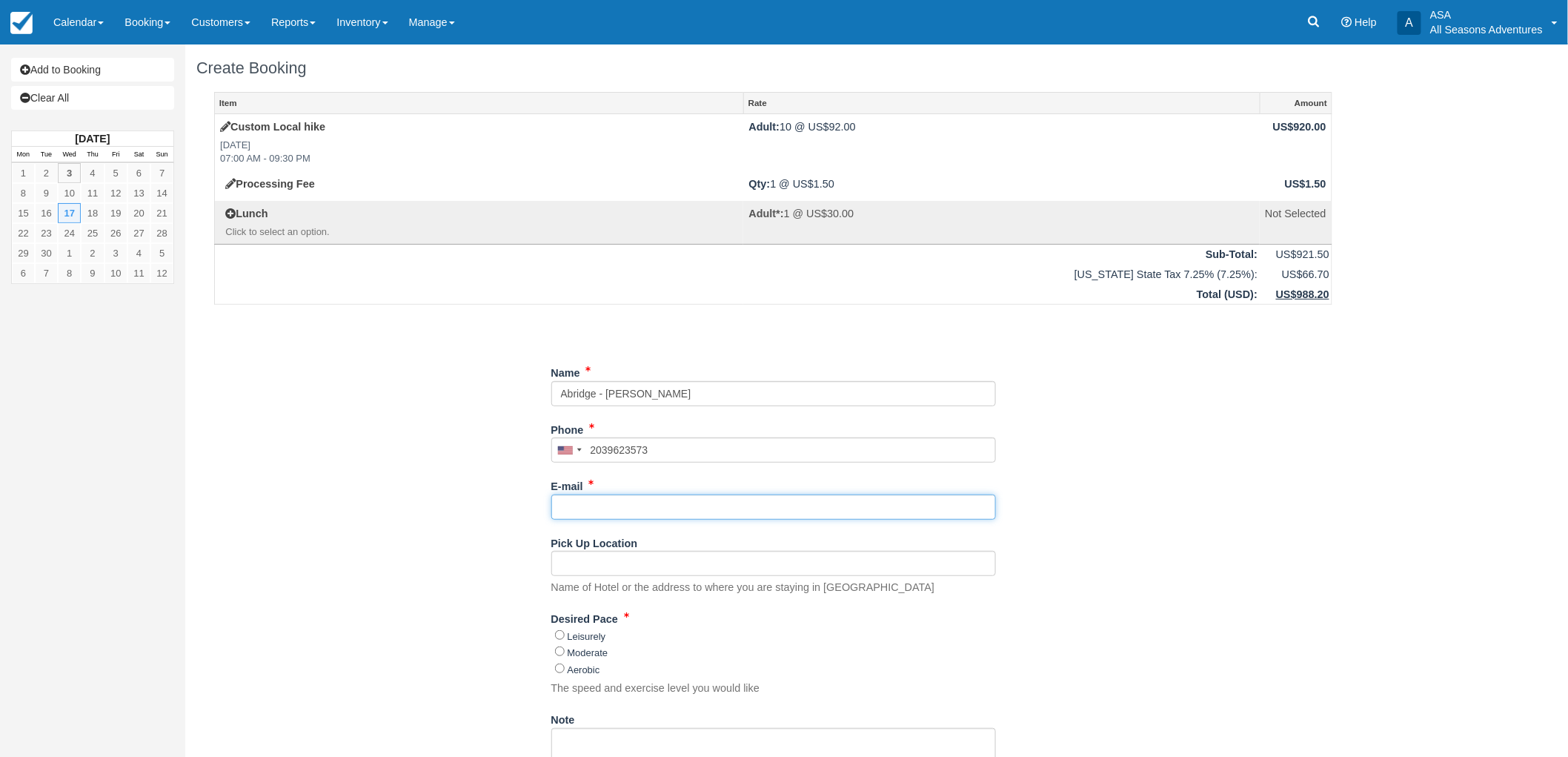
type input "(203) 962-3573"
click at [707, 509] on input "E-mail" at bounding box center [774, 507] width 445 height 25
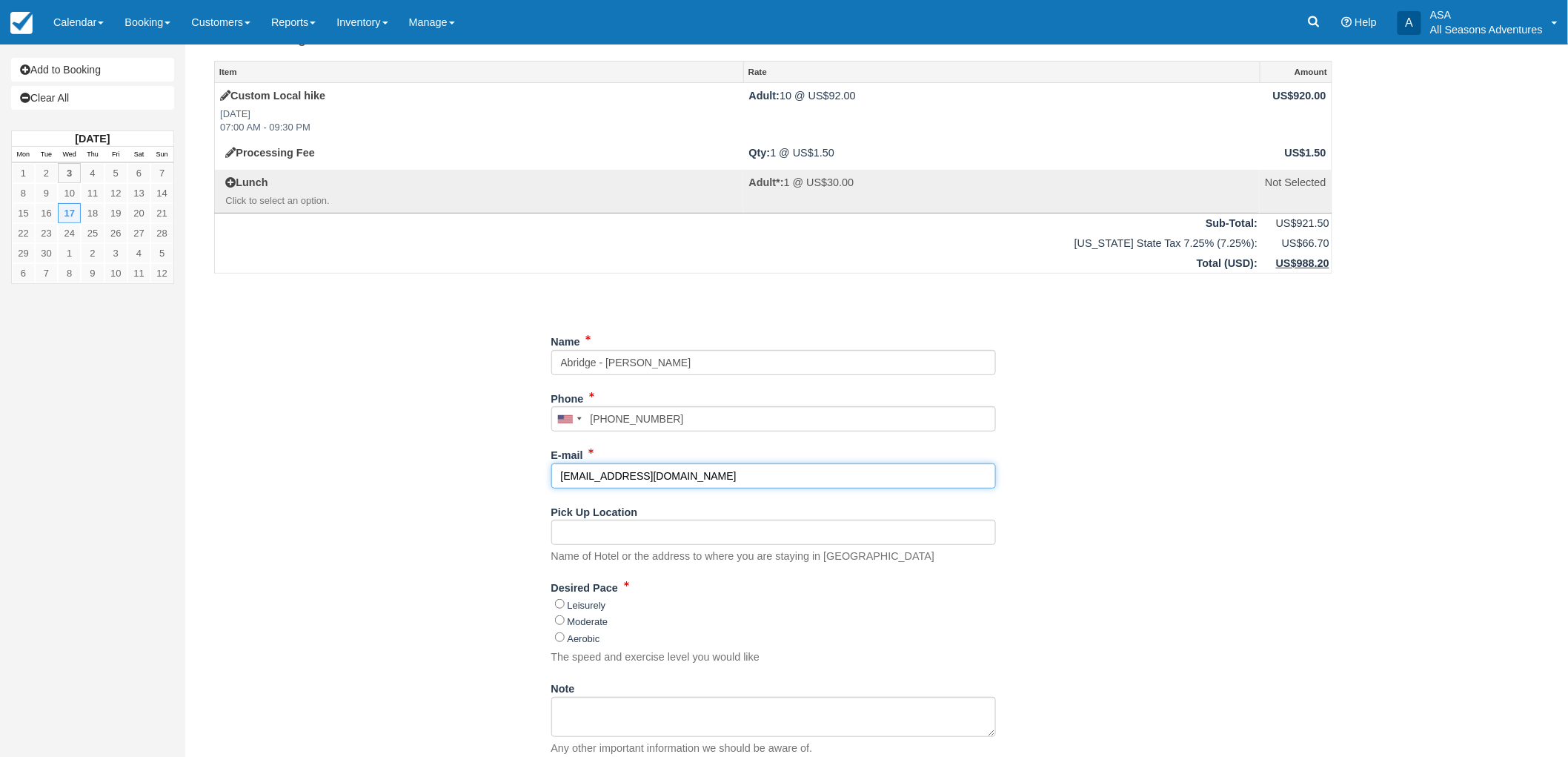
scroll to position [82, 0]
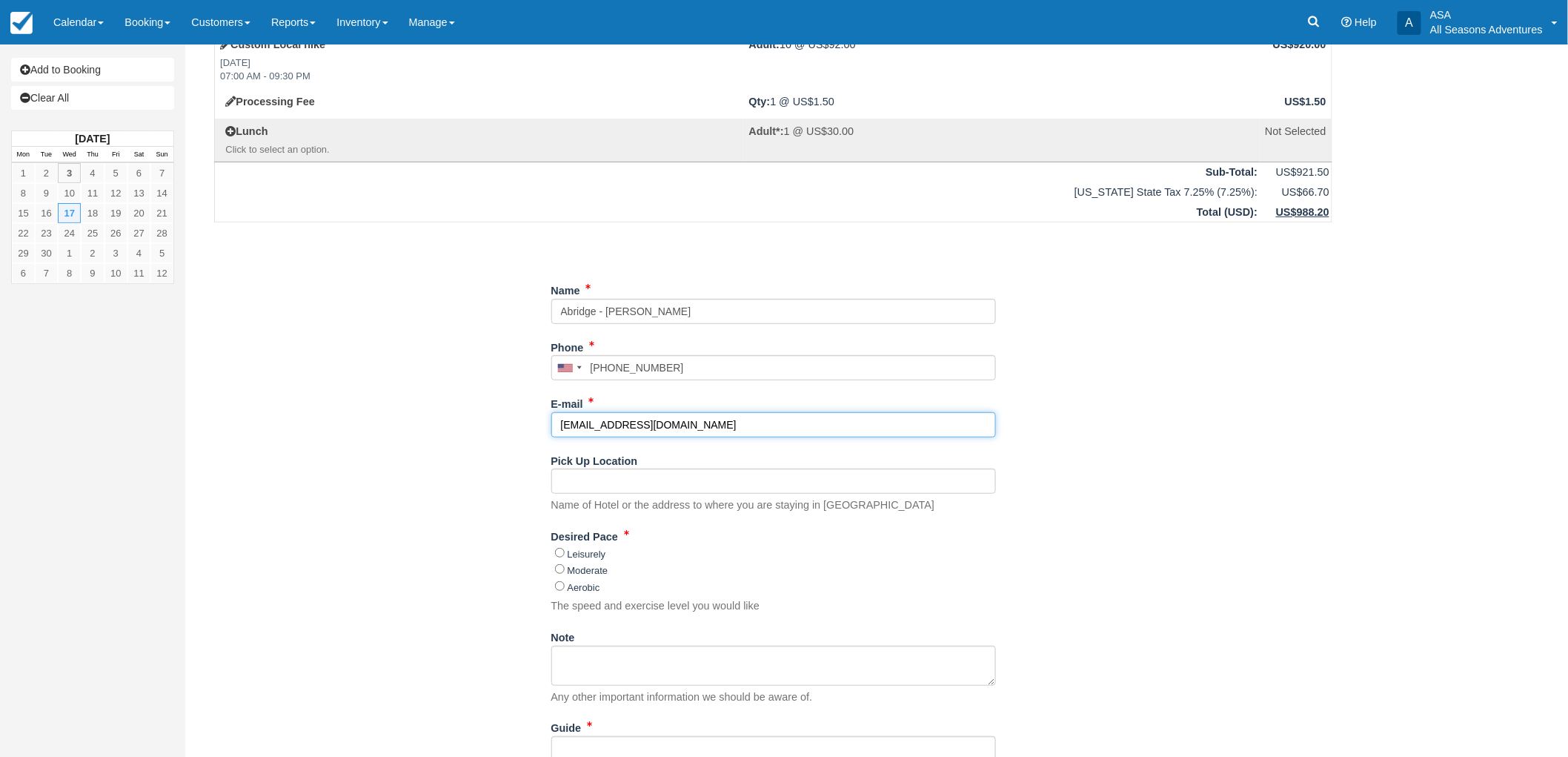
type input "[EMAIL_ADDRESS][DOMAIN_NAME]"
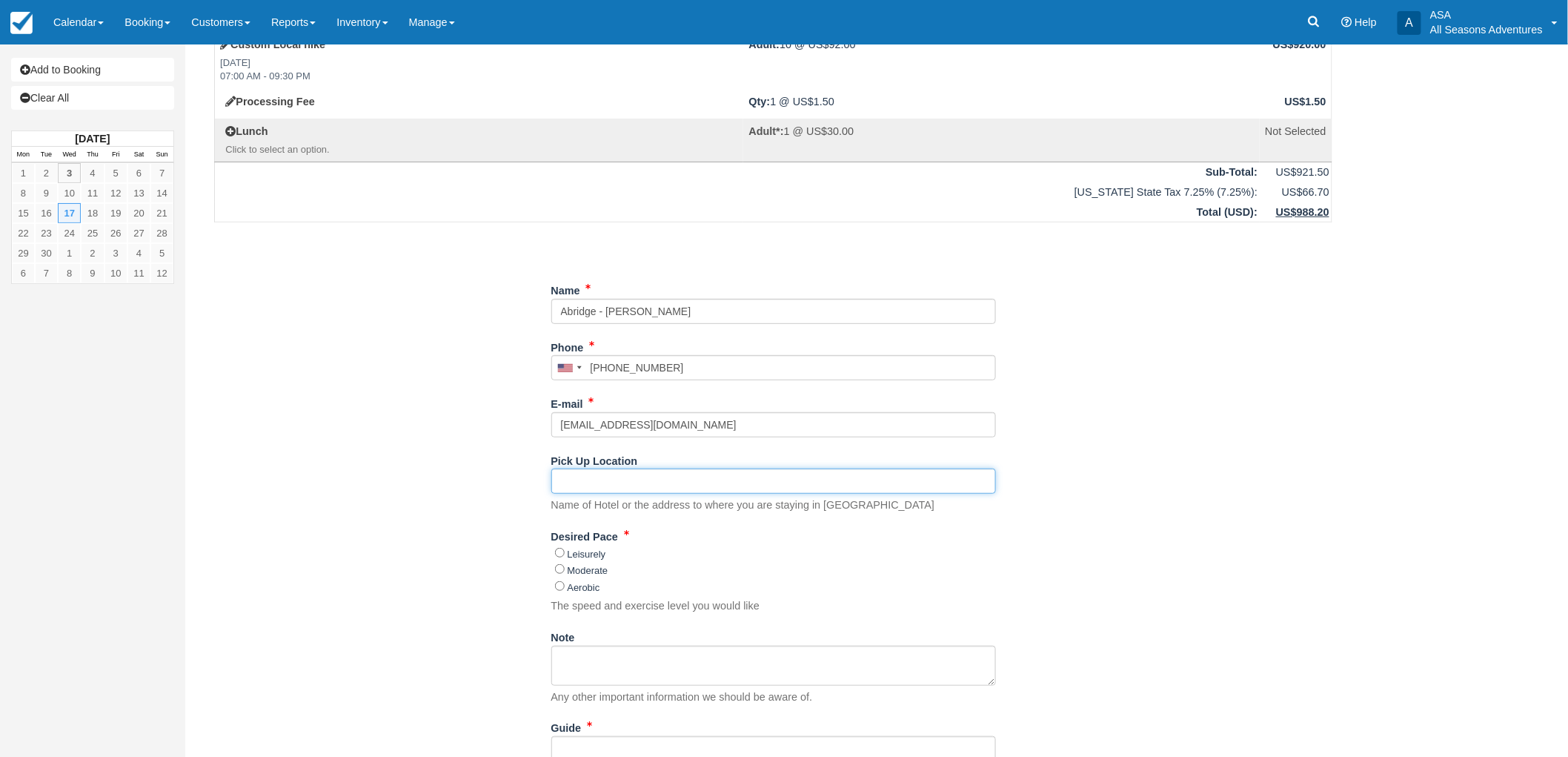
click at [639, 491] on input "Pick Up Location" at bounding box center [774, 481] width 445 height 25
click at [606, 470] on input "Pick Up Location" at bounding box center [774, 481] width 445 height 25
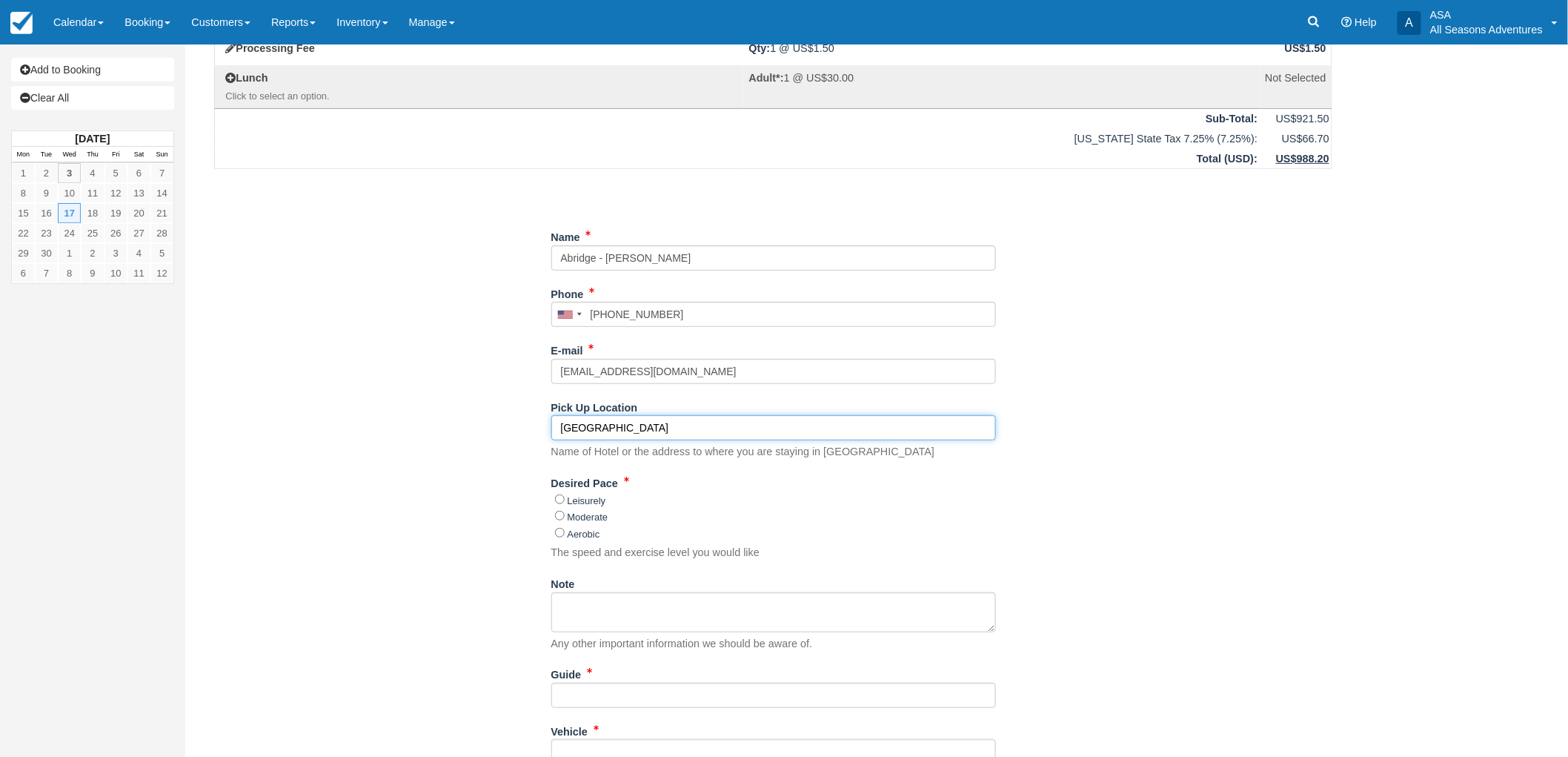
scroll to position [164, 0]
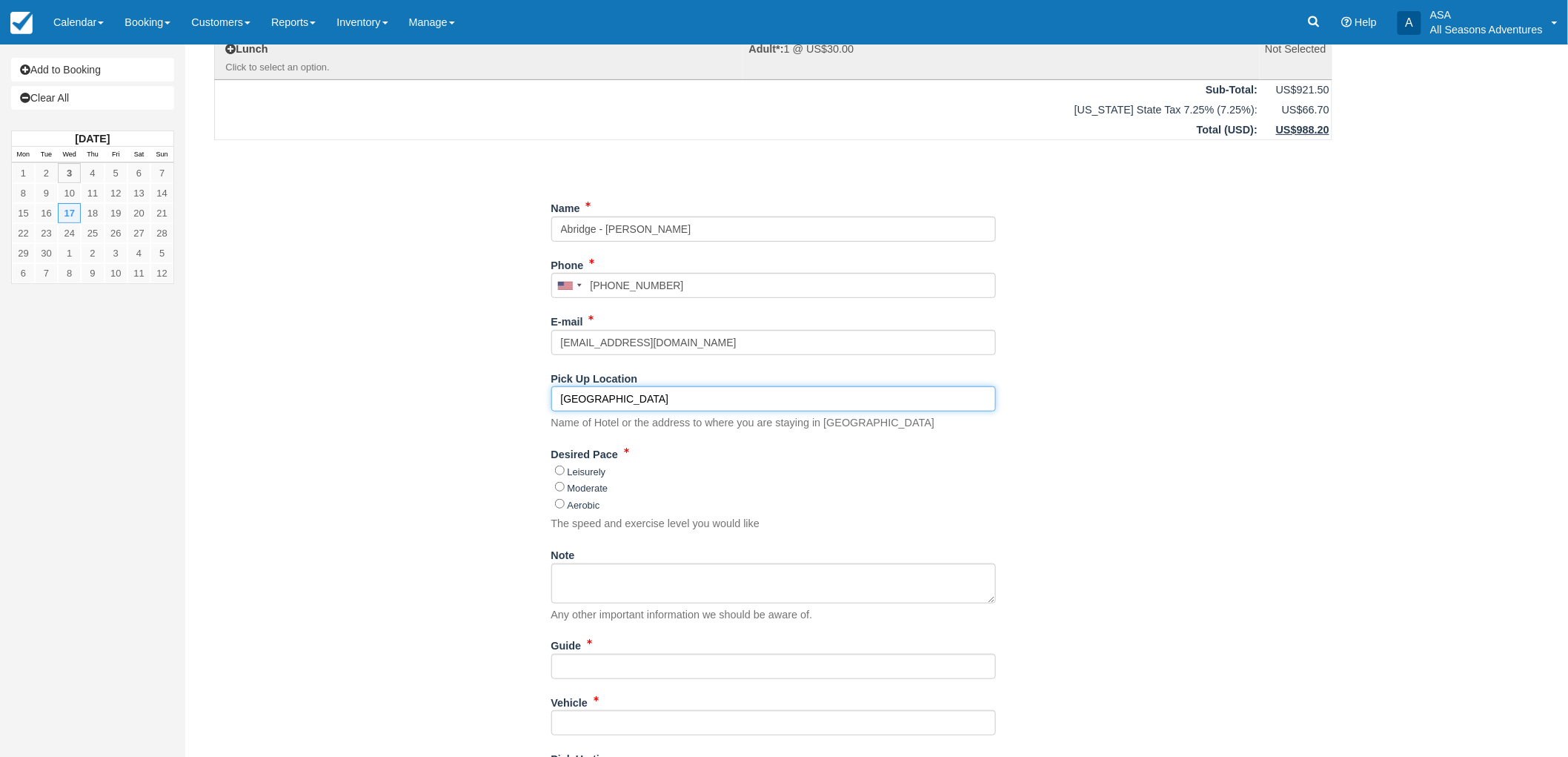
type input "[GEOGRAPHIC_DATA]"
click at [525, 400] on div "Item Rate Amount Custom Local hike Wed Sept 17, 2025 07:00 AM - 09:30 PM Adult:…" at bounding box center [773, 375] width 1154 height 895
click at [515, 448] on div "Item Rate Amount Custom Local hike Wed Sept 17, 2025 07:00 AM - 09:30 PM Adult:…" at bounding box center [773, 375] width 1154 height 895
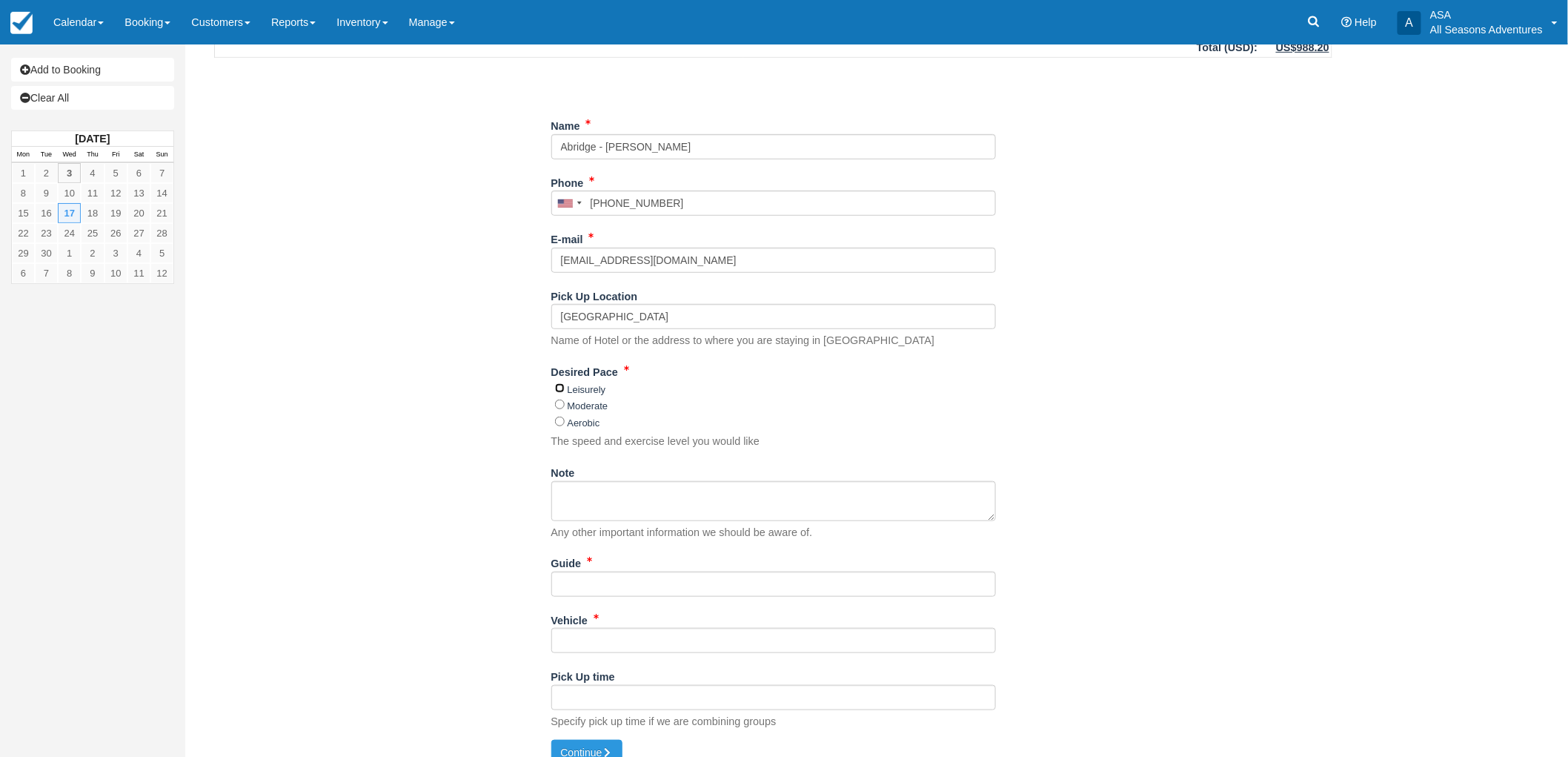
click at [563, 387] on input "Leisurely" at bounding box center [559, 387] width 9 height 9
radio input "true"
click at [541, 438] on div "Item Rate Amount Custom Local hike Wed Sept 17, 2025 07:00 AM - 09:30 PM Adult:…" at bounding box center [773, 293] width 1154 height 895
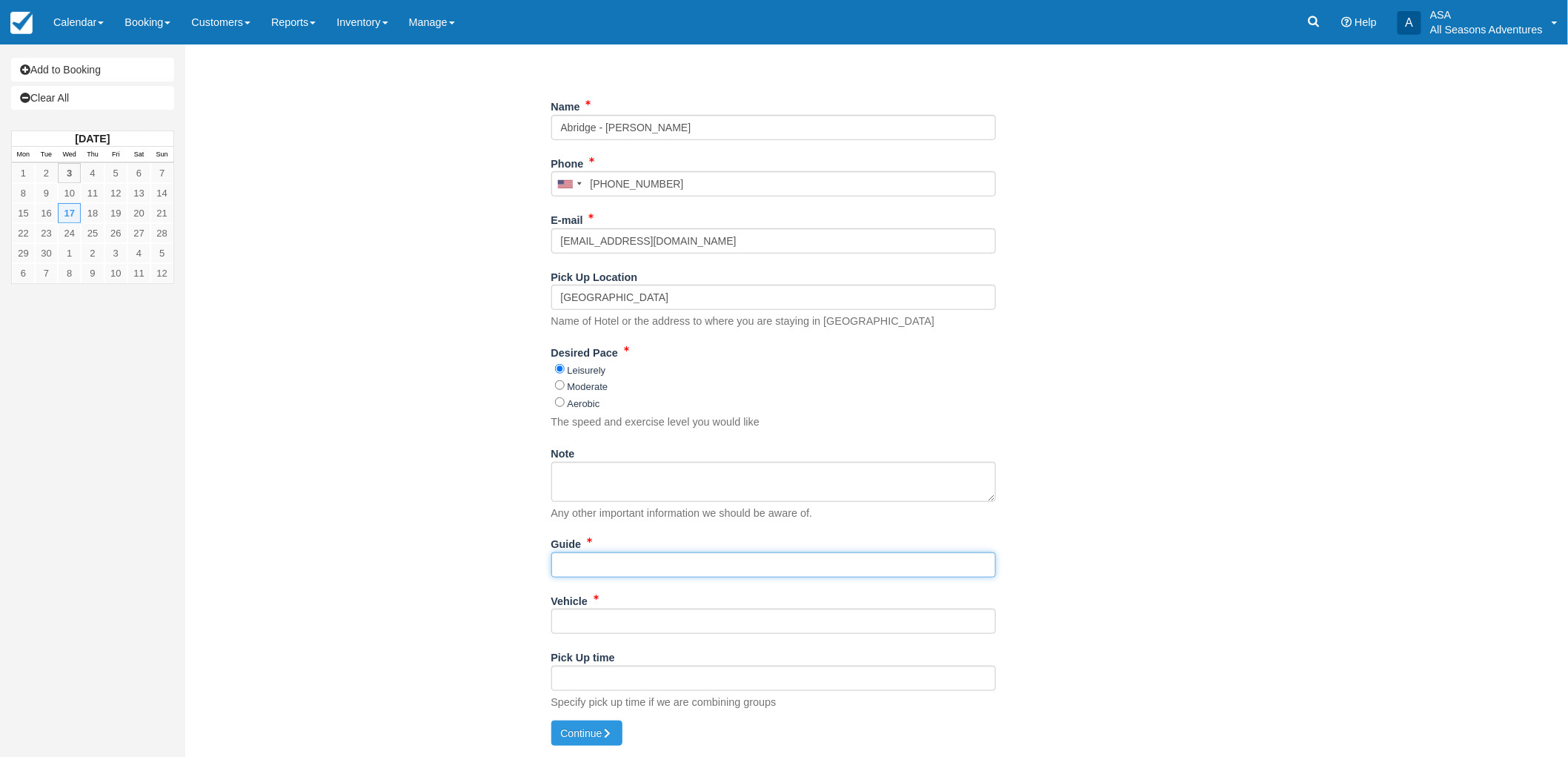
click at [592, 554] on input "Guide" at bounding box center [774, 565] width 445 height 25
type input "tbd"
click at [580, 632] on input "Vehicle" at bounding box center [774, 621] width 445 height 25
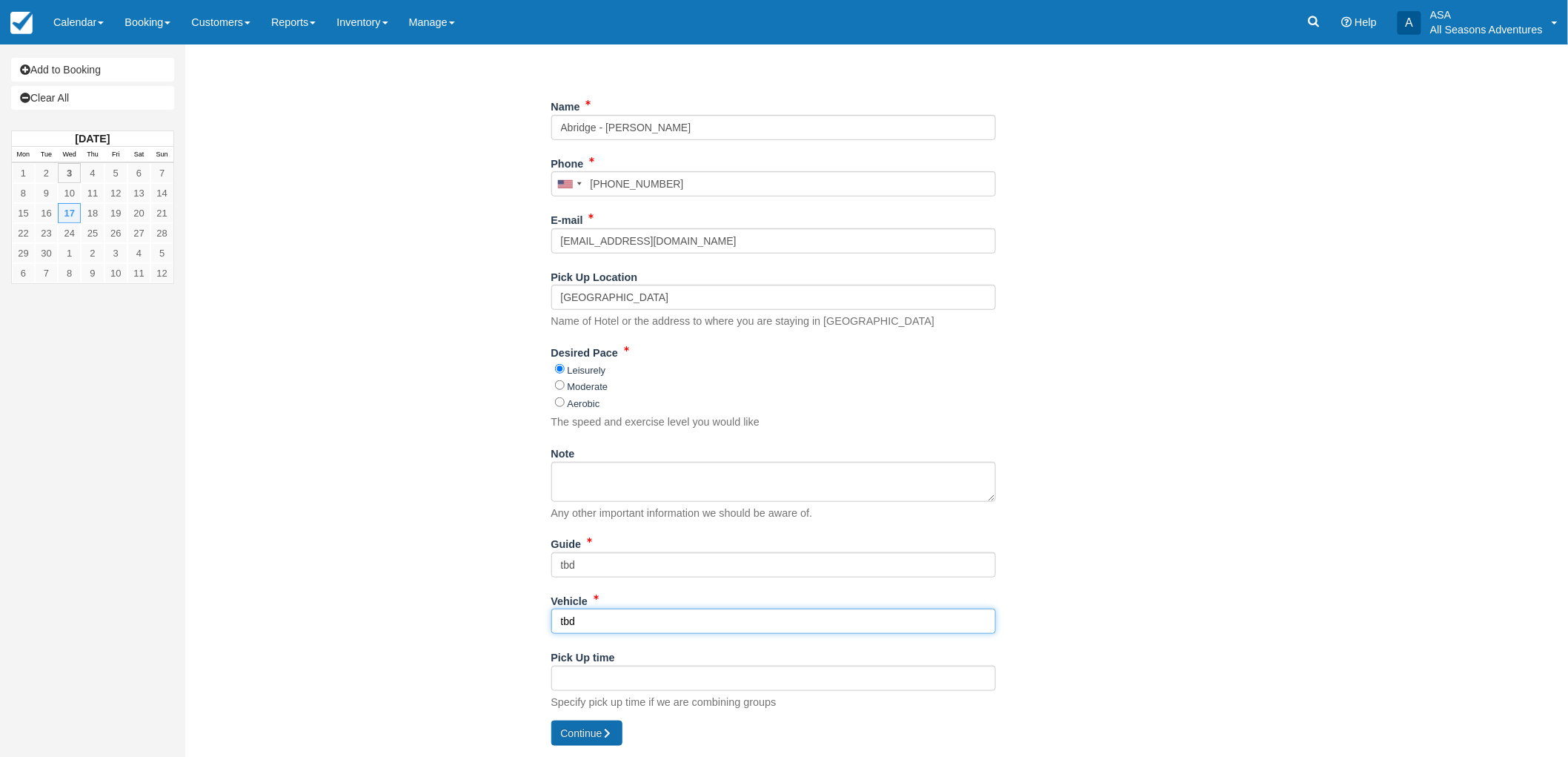
type input "tbd"
click at [603, 734] on button "Continue" at bounding box center [587, 733] width 71 height 25
type input "[PHONE_NUMBER]"
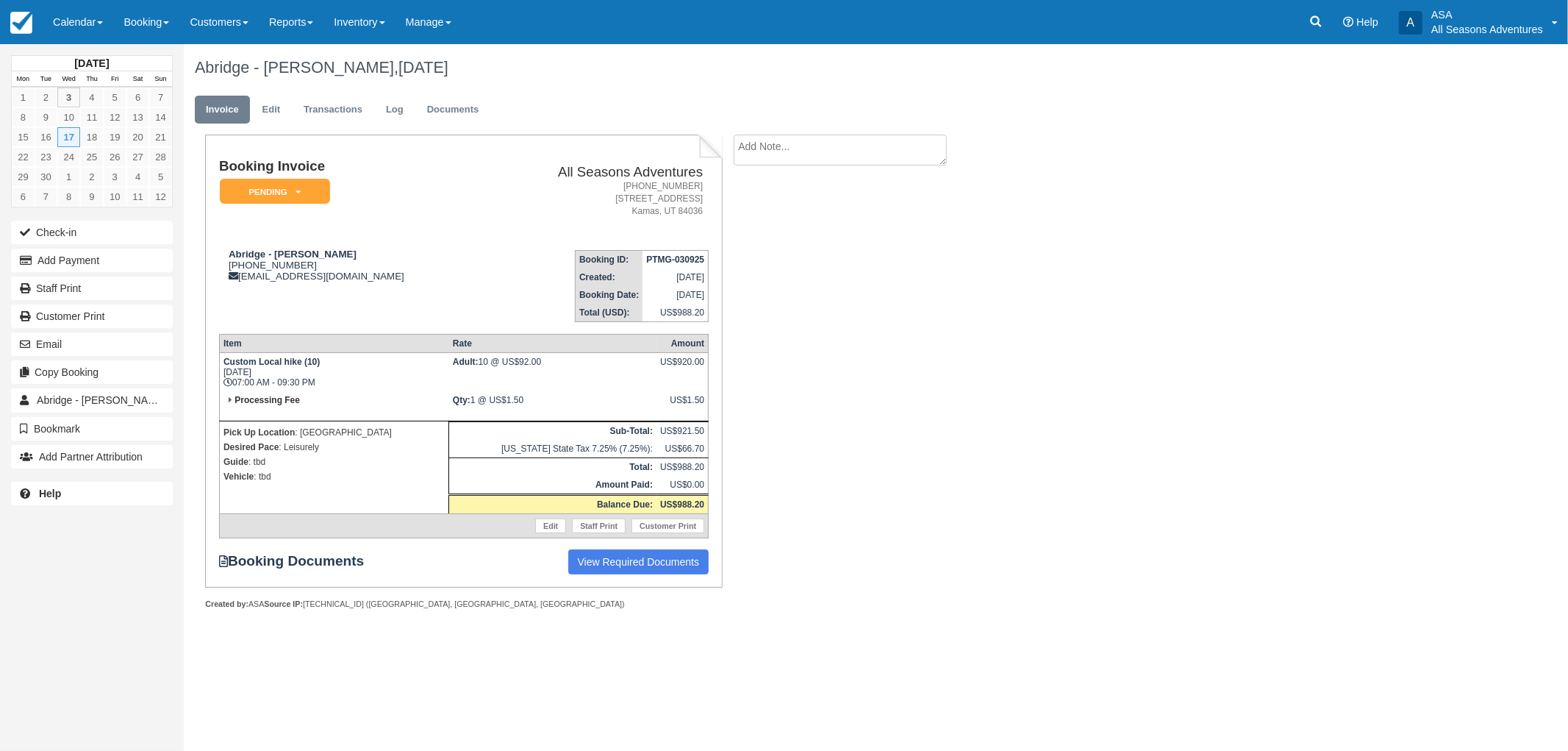
click at [964, 358] on div "Booking Invoice Pending   Reserved Deposit Paid Waiting Cancelled Void All Seas…" at bounding box center [588, 388] width 809 height 506
click at [276, 109] on link "Edit" at bounding box center [271, 110] width 40 height 28
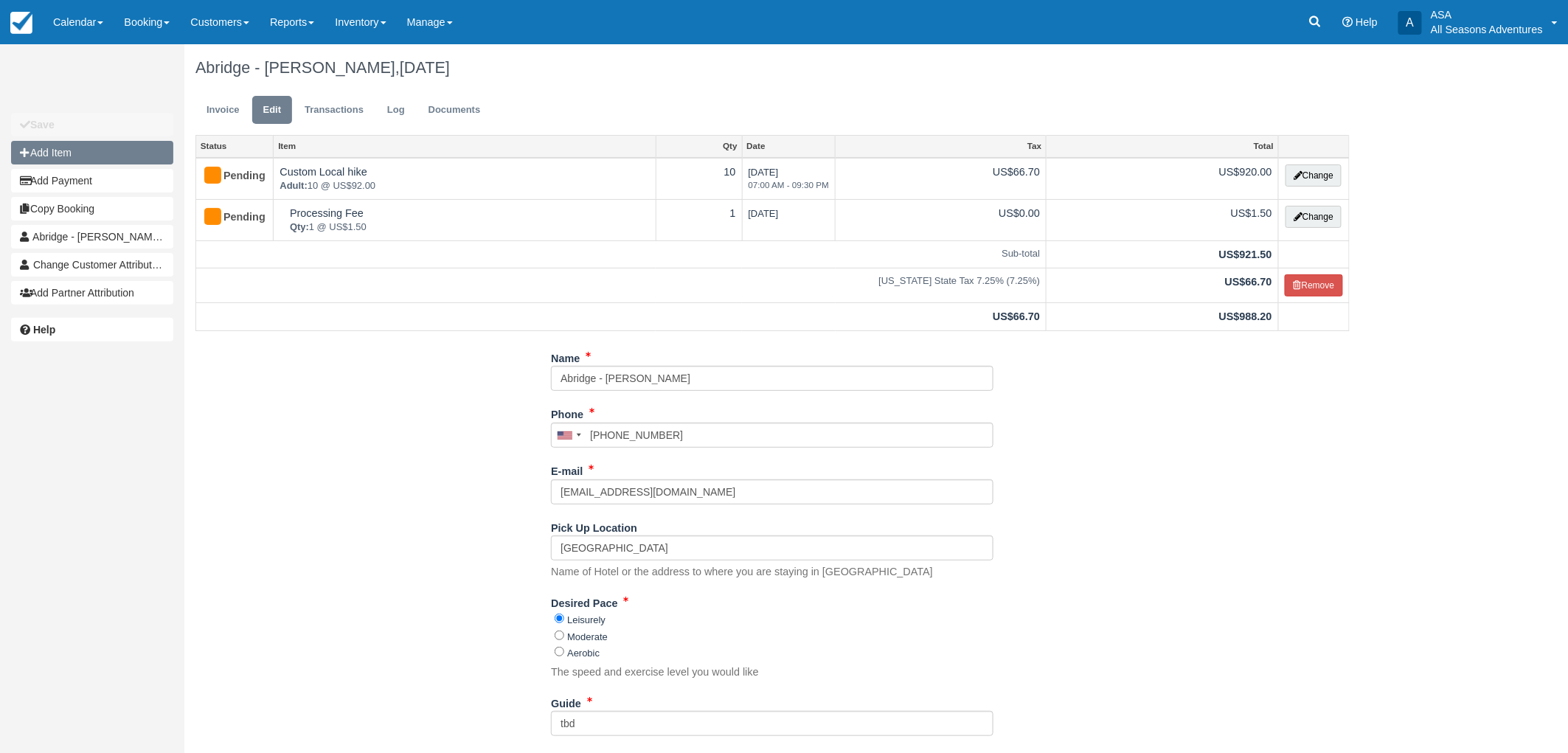
click at [112, 141] on button "Add Item" at bounding box center [92, 153] width 163 height 23
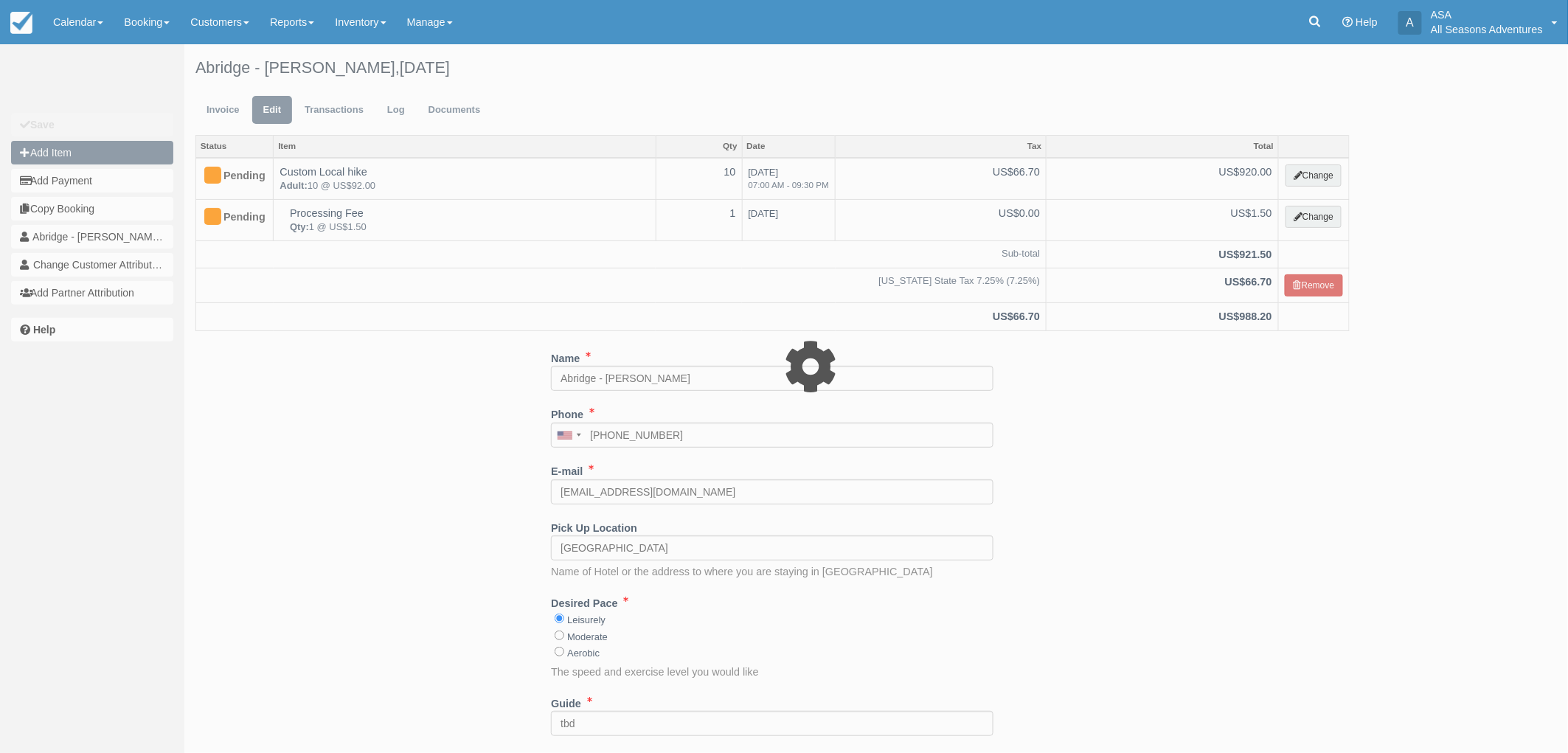
type input "0.00"
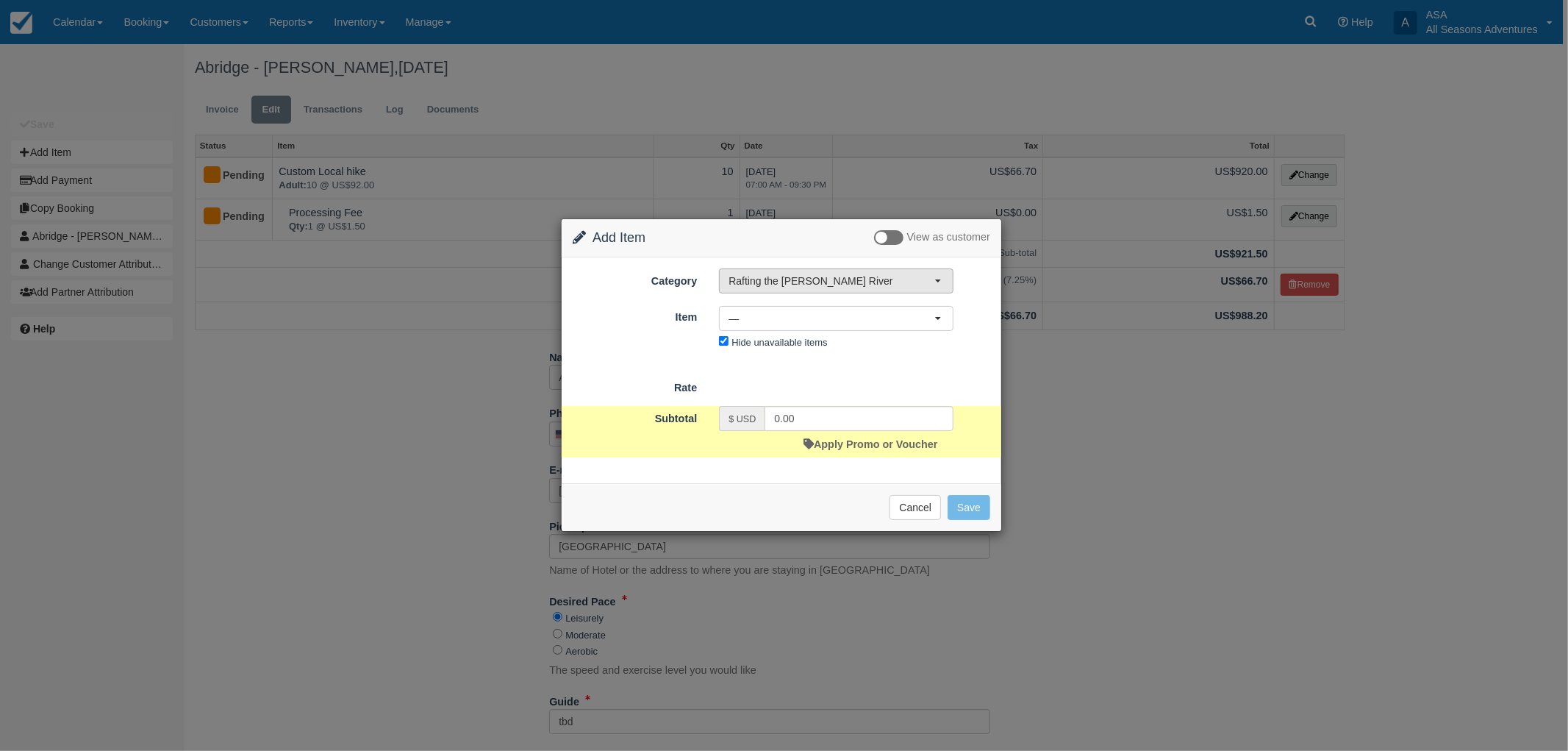
click at [788, 276] on span "Rafting the [PERSON_NAME] River" at bounding box center [831, 281] width 206 height 15
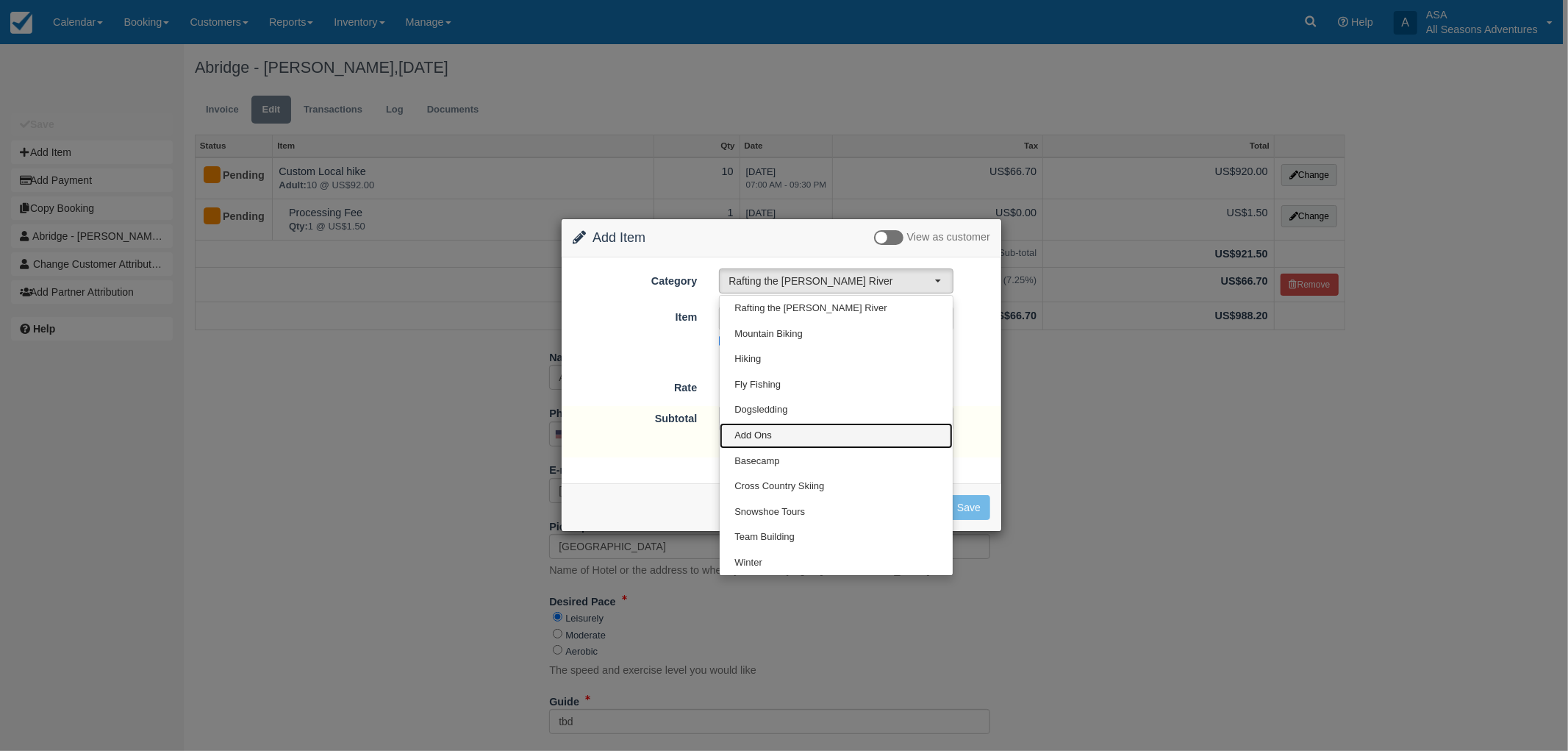
click at [798, 425] on link "Add Ons" at bounding box center [836, 435] width 233 height 26
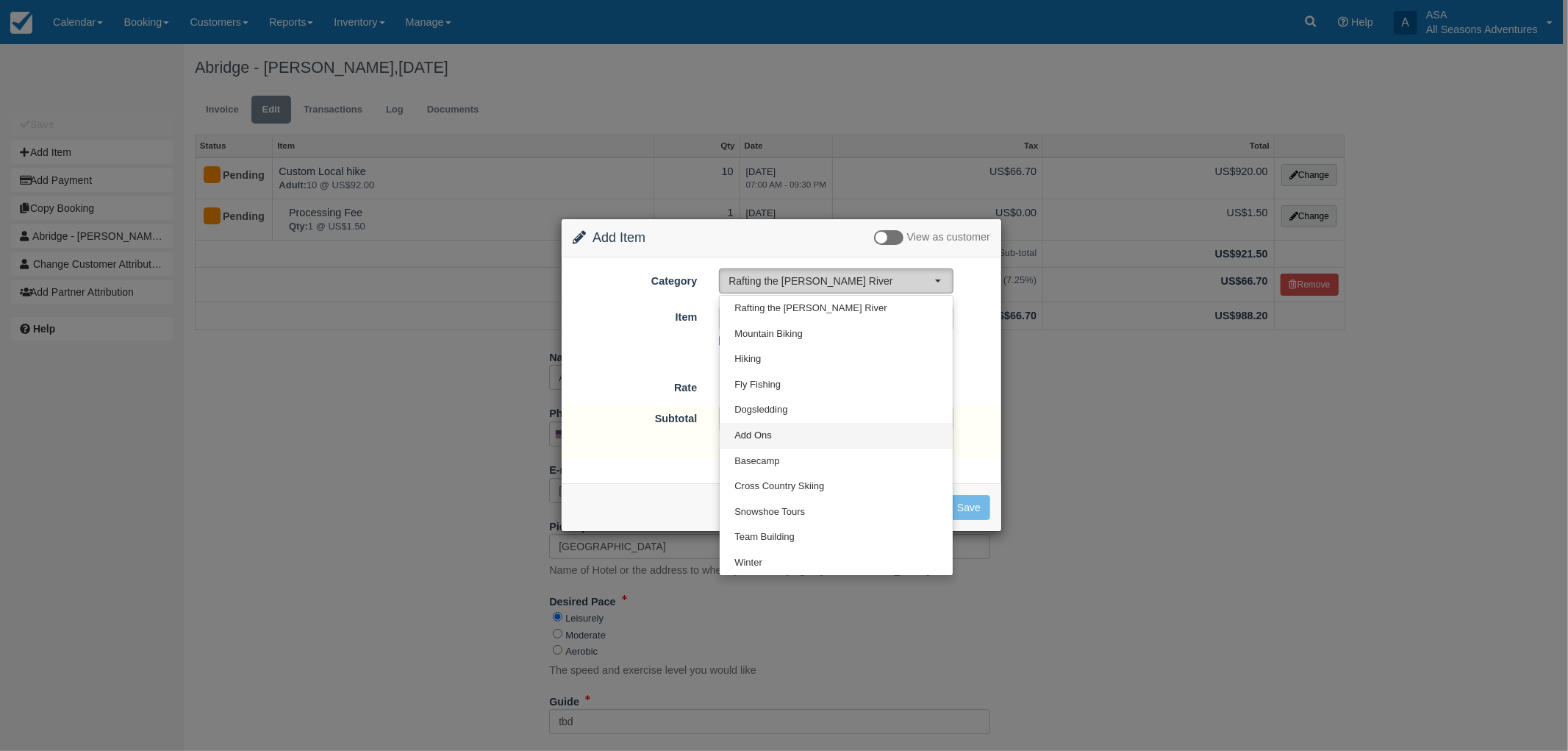
select select "13"
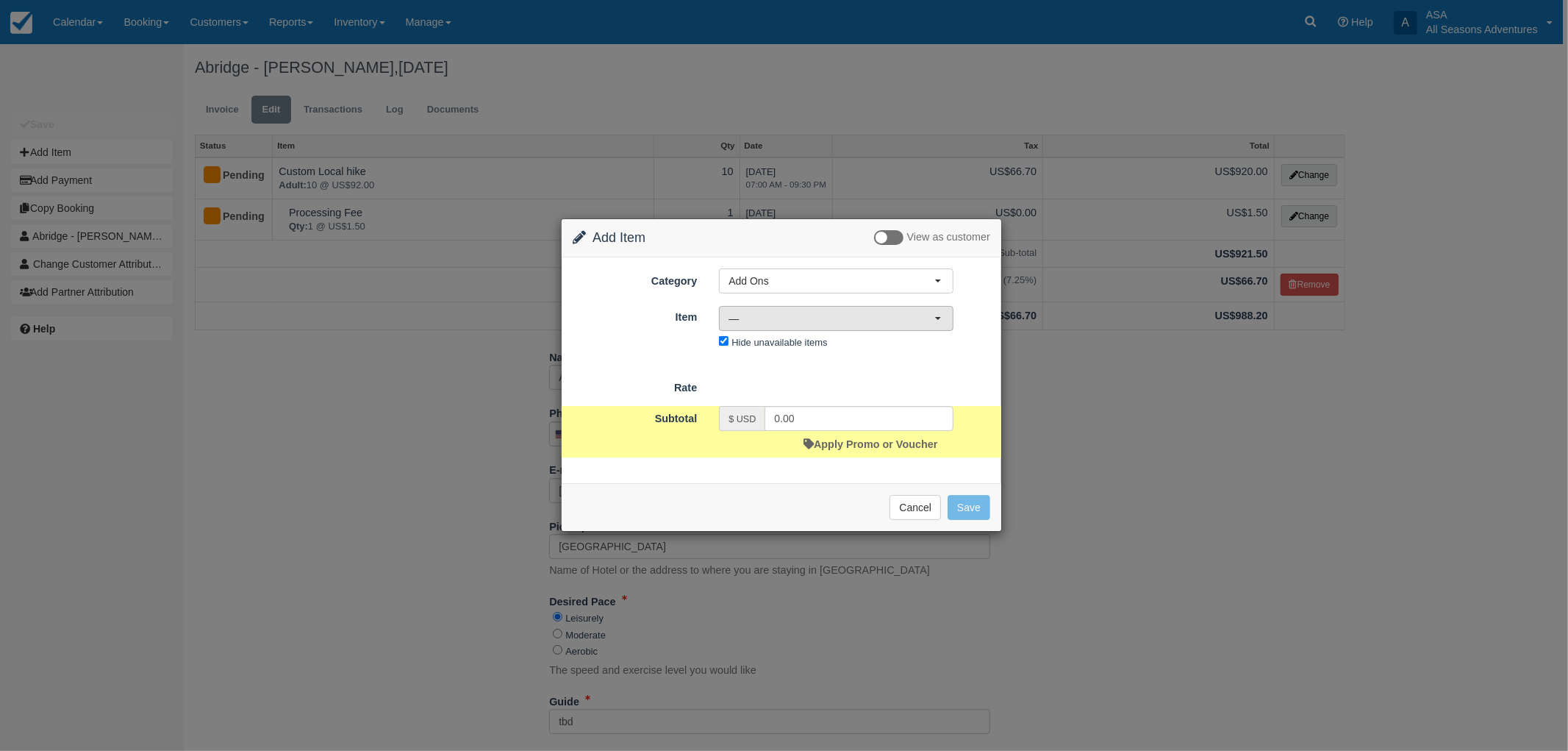
click at [777, 314] on span "—" at bounding box center [831, 319] width 206 height 15
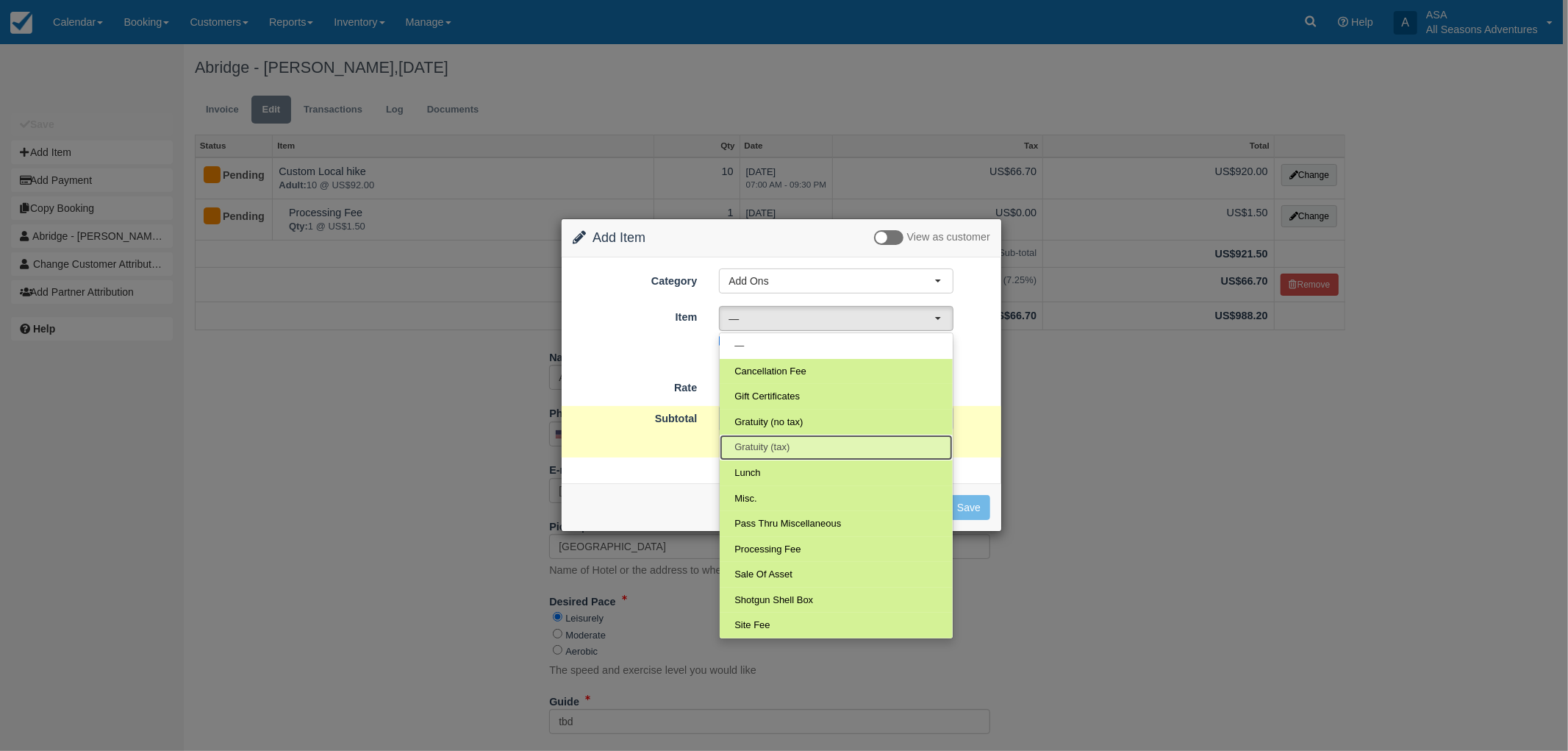
click at [797, 447] on link "Gratuity (tax)" at bounding box center [836, 447] width 233 height 26
select select "68"
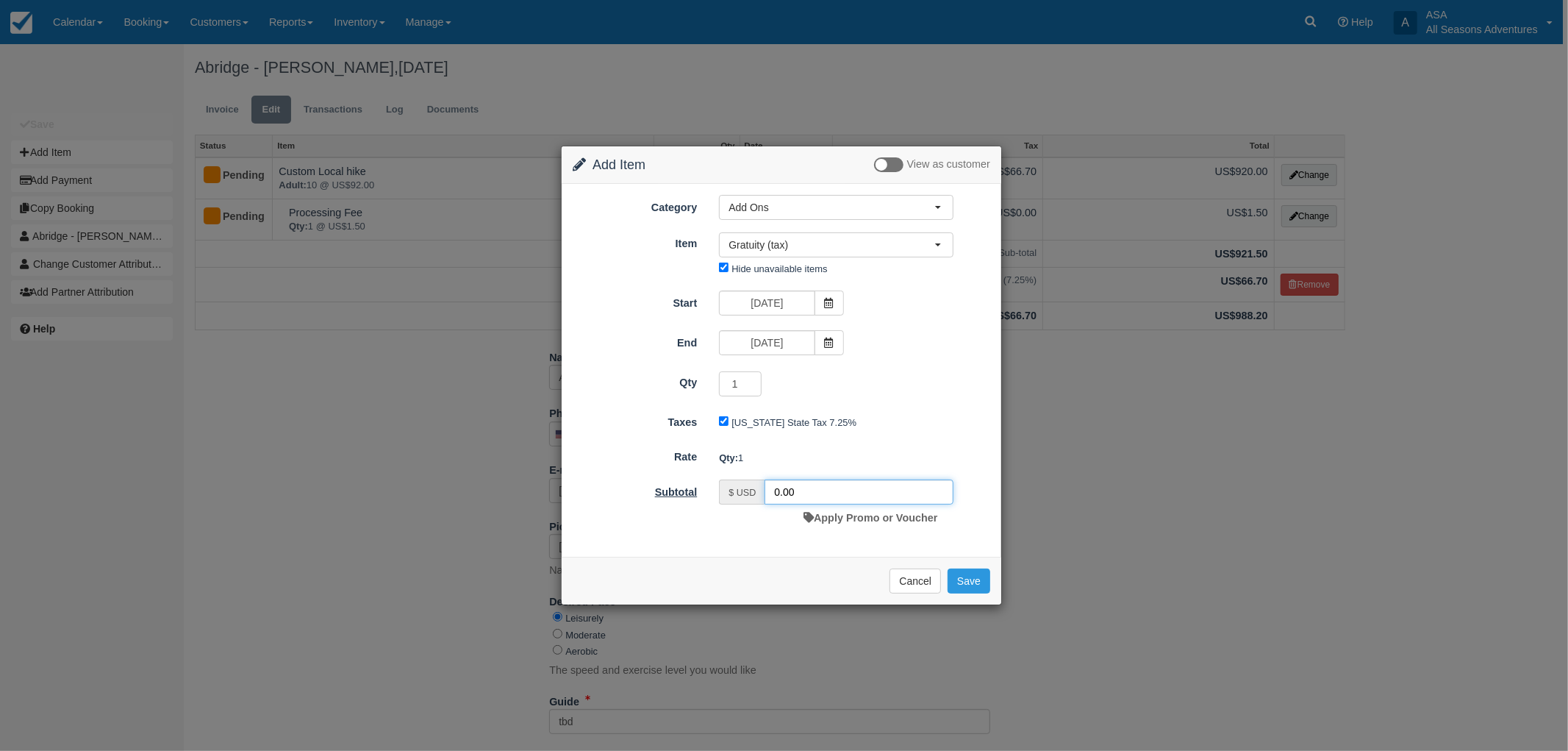
drag, startPoint x: 803, startPoint y: 492, endPoint x: 696, endPoint y: 487, distance: 107.1
click at [696, 487] on div "Subtotal $ USD 0.00 Apply Promo or Voucher" at bounding box center [782, 506] width 440 height 52
type input "184.00"
click at [970, 575] on button "Save" at bounding box center [969, 581] width 42 height 25
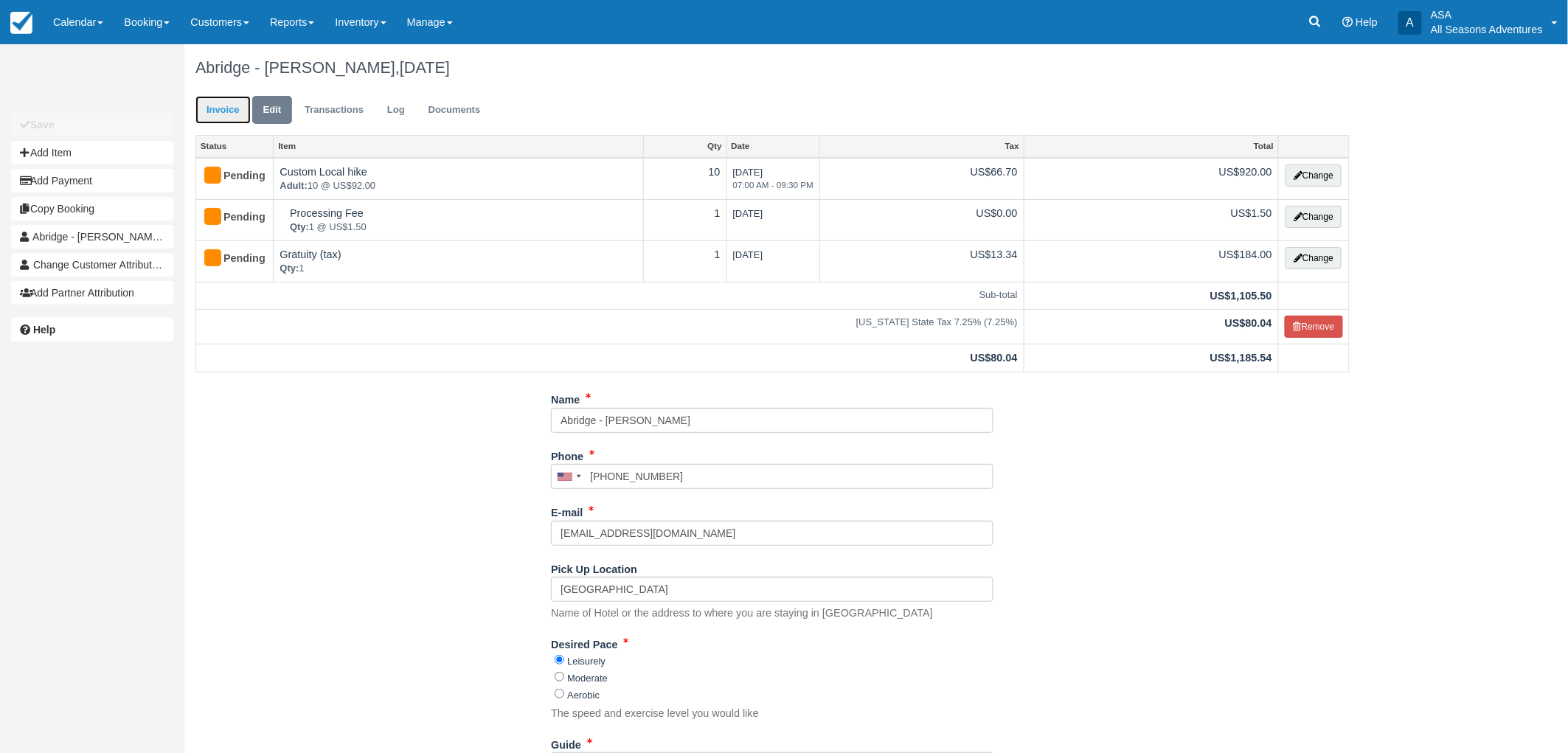
click at [229, 113] on link "Invoice" at bounding box center [223, 110] width 55 height 28
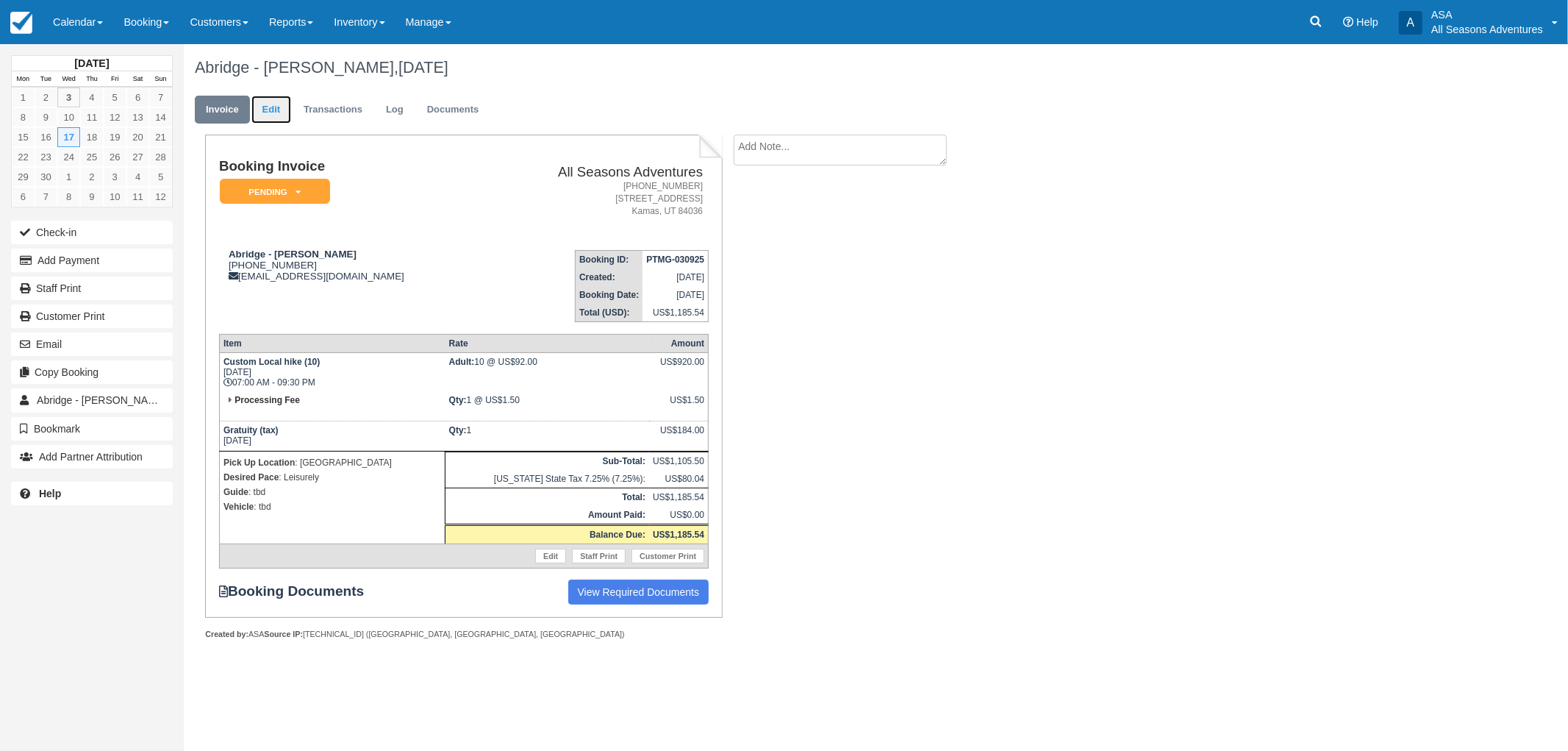
click at [273, 106] on link "Edit" at bounding box center [271, 110] width 40 height 28
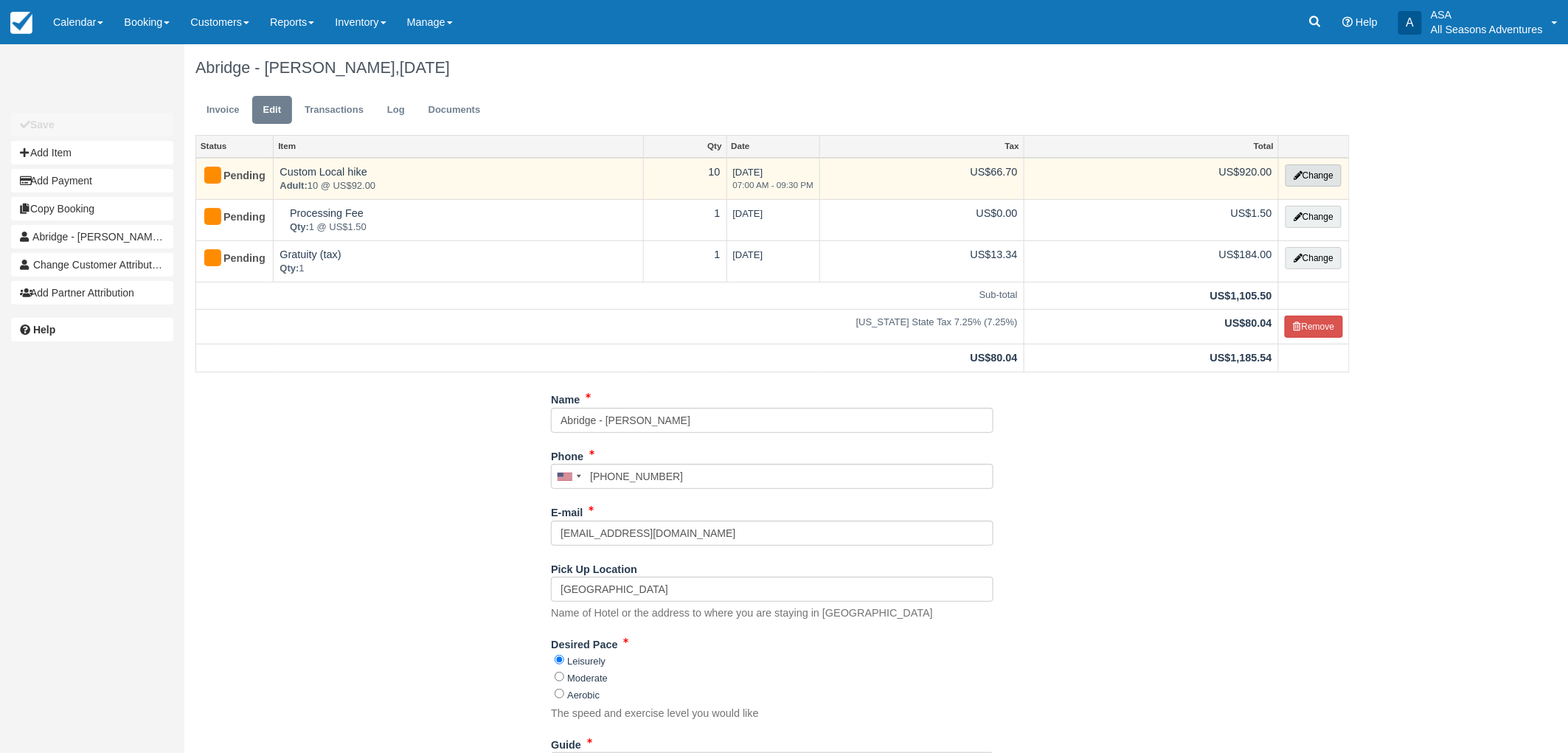
click at [1307, 175] on button "Change" at bounding box center [1313, 175] width 56 height 23
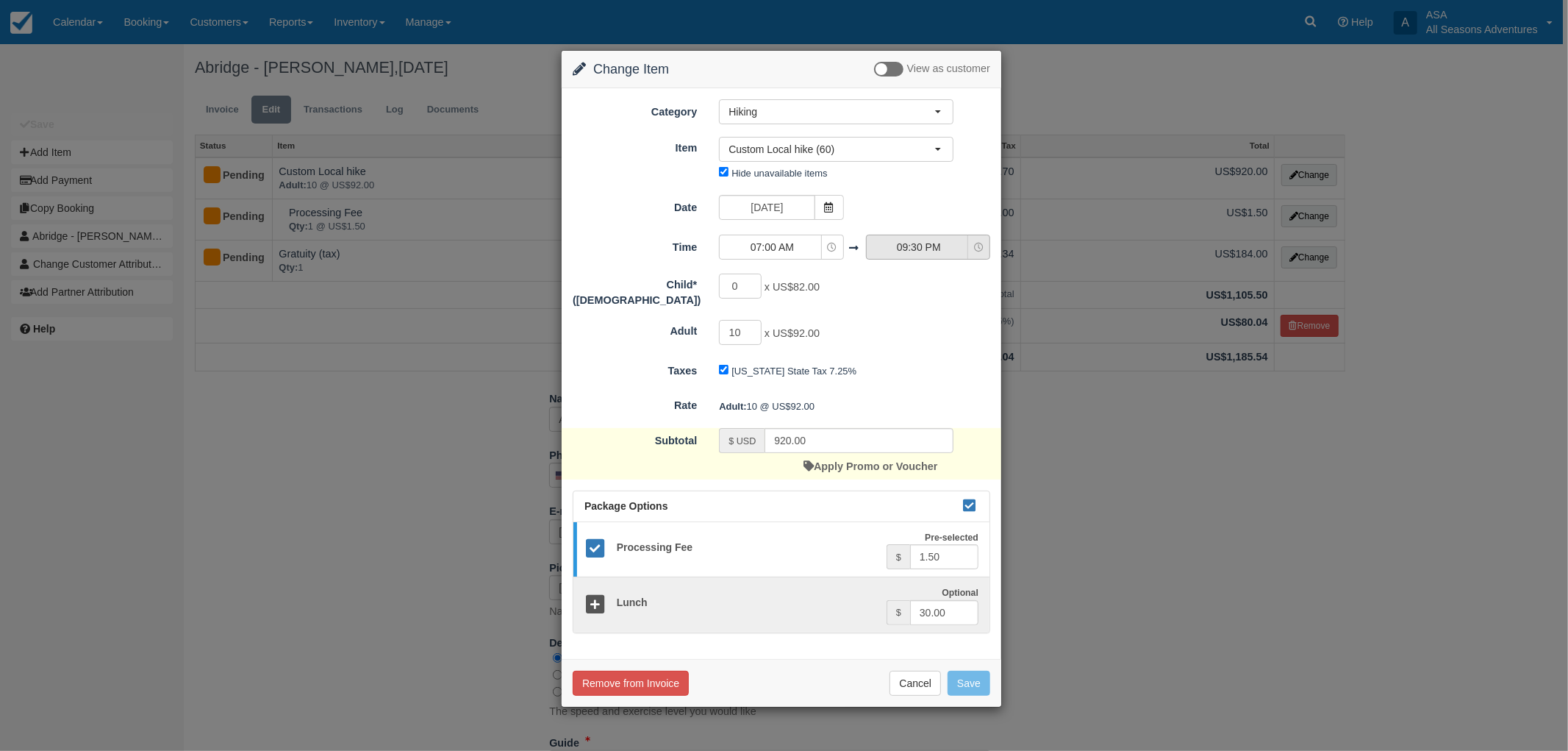
click at [936, 240] on span "09:30 PM" at bounding box center [920, 247] width 105 height 15
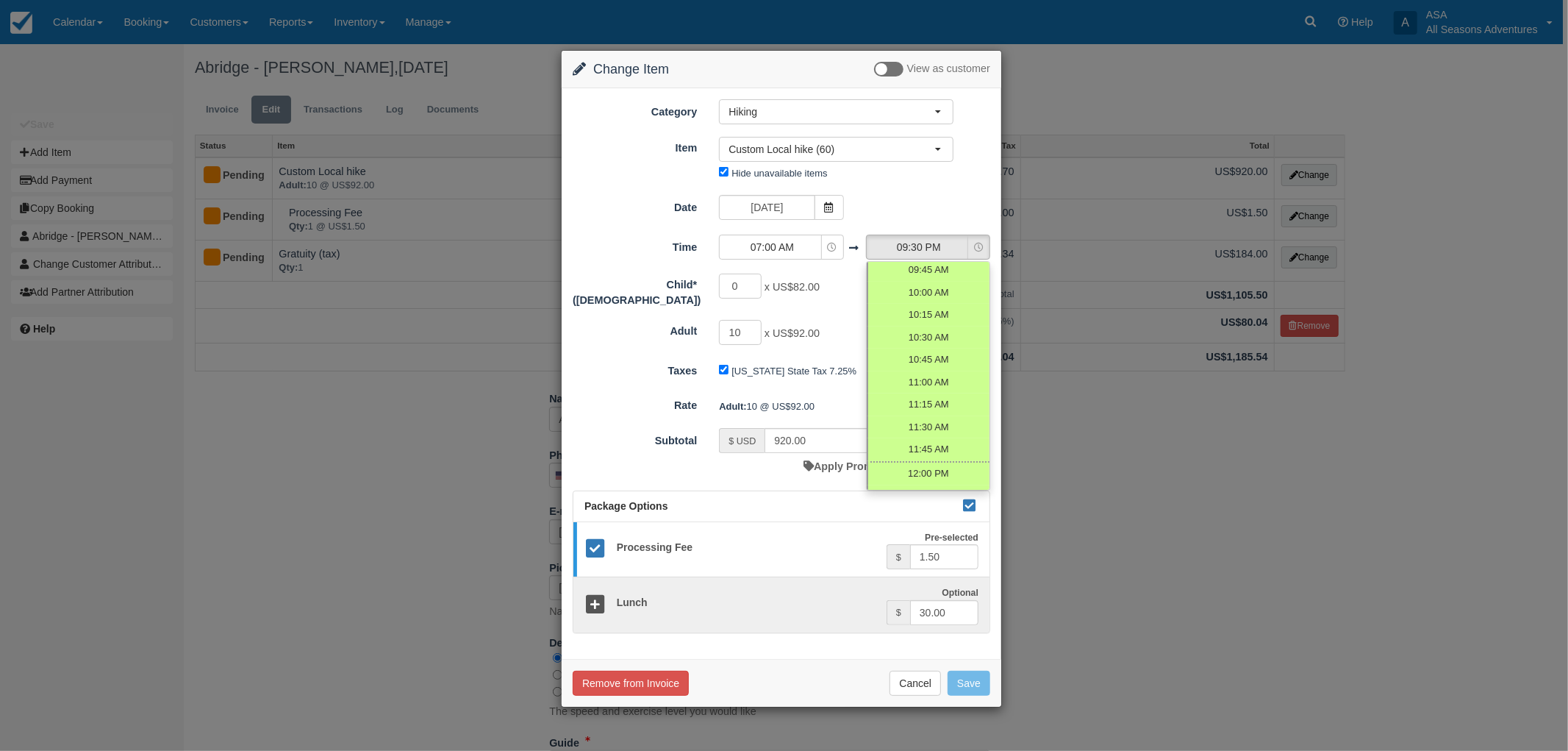
scroll to position [289, 0]
click at [934, 279] on span "09:30 AM" at bounding box center [928, 277] width 42 height 14
select select "09:30"
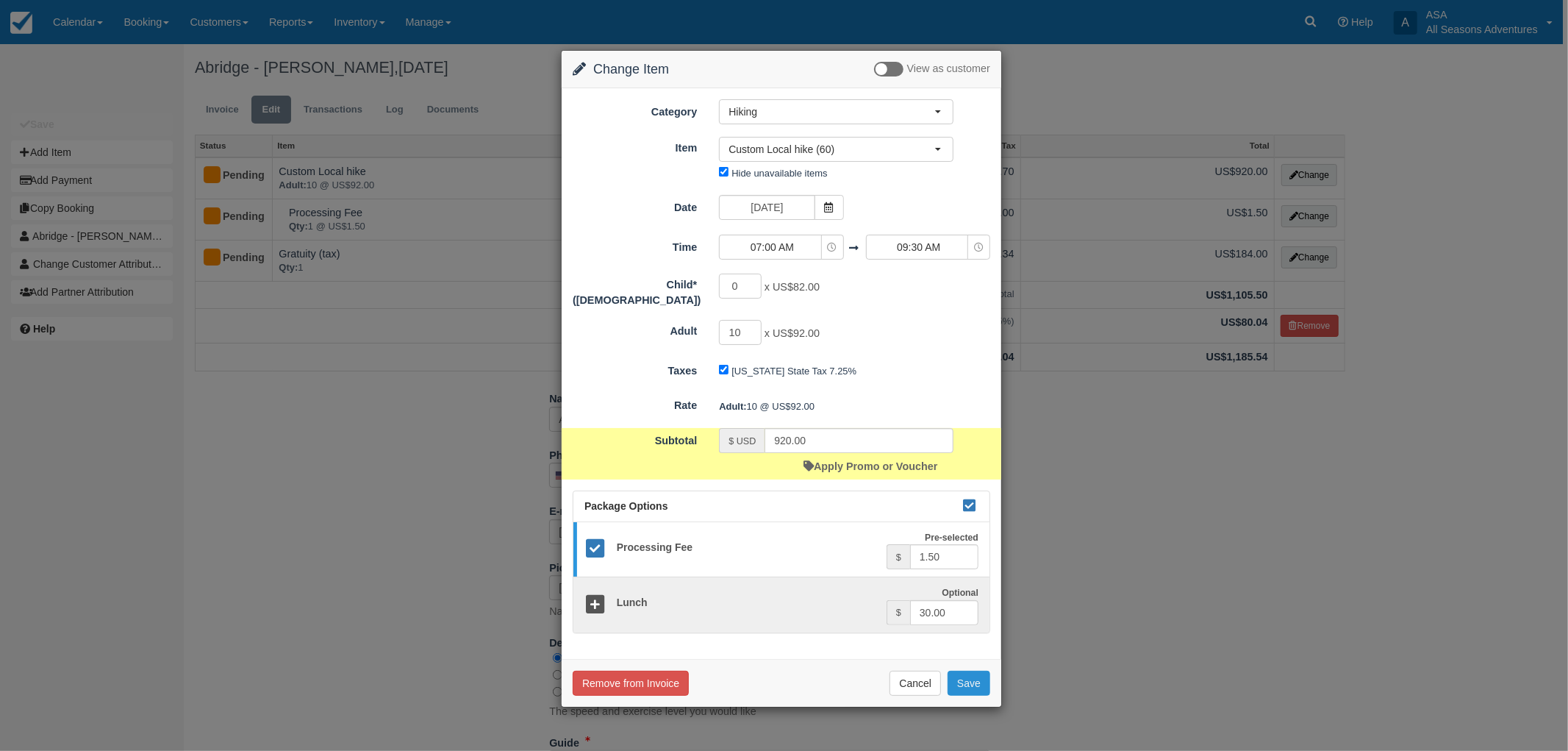
click at [956, 679] on button "Save" at bounding box center [969, 683] width 42 height 25
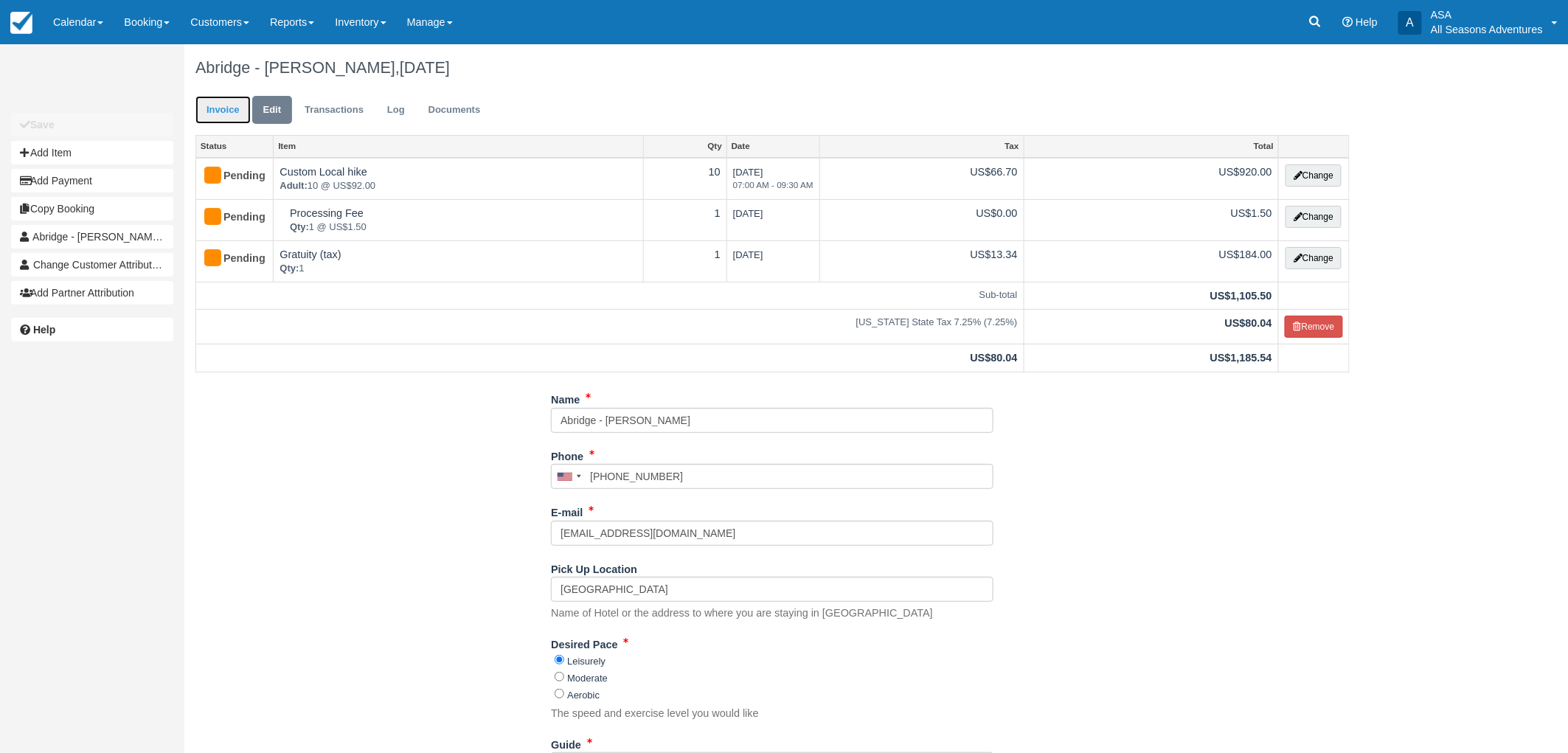
click at [227, 122] on link "Invoice" at bounding box center [223, 110] width 55 height 28
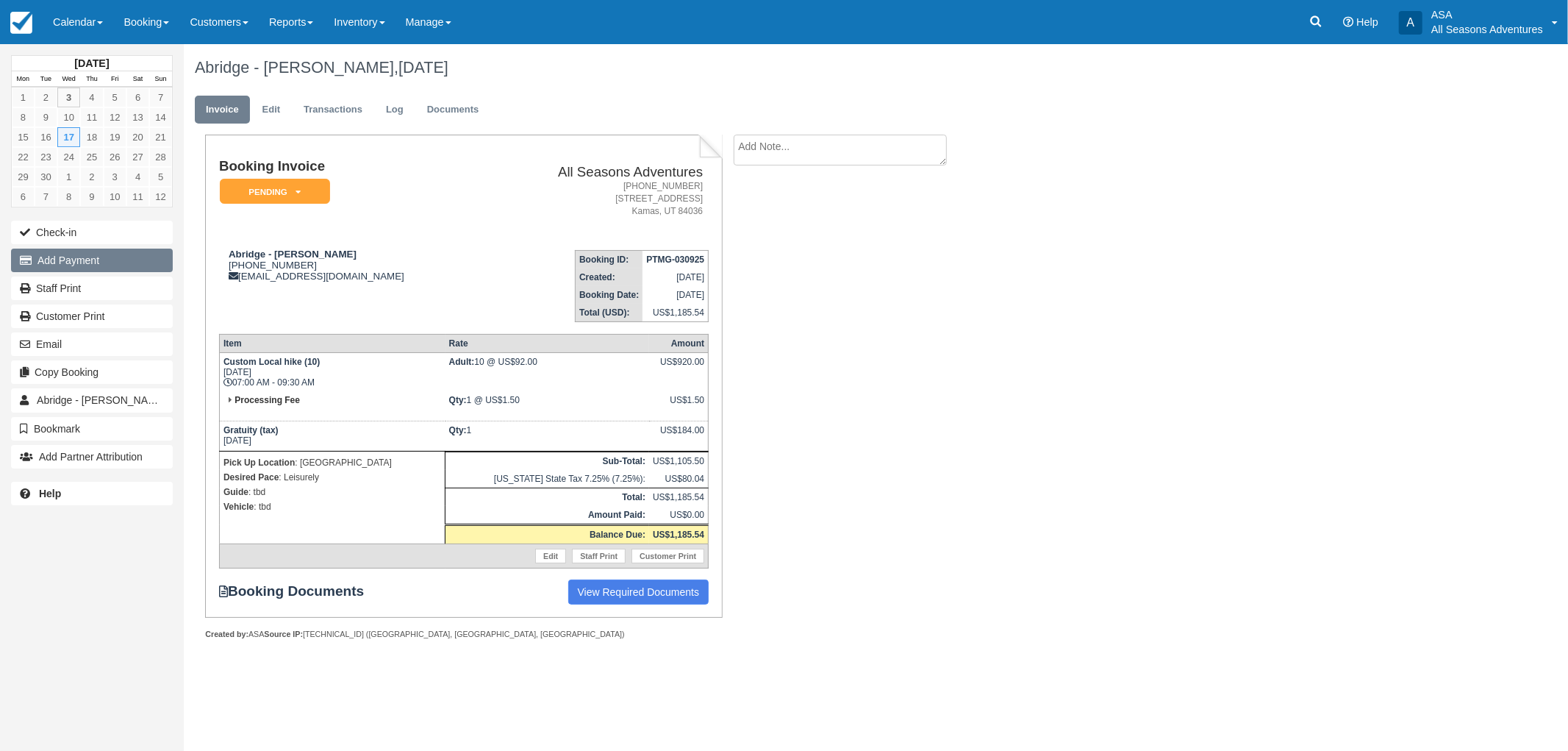
click at [116, 260] on button "Add Payment" at bounding box center [91, 260] width 162 height 23
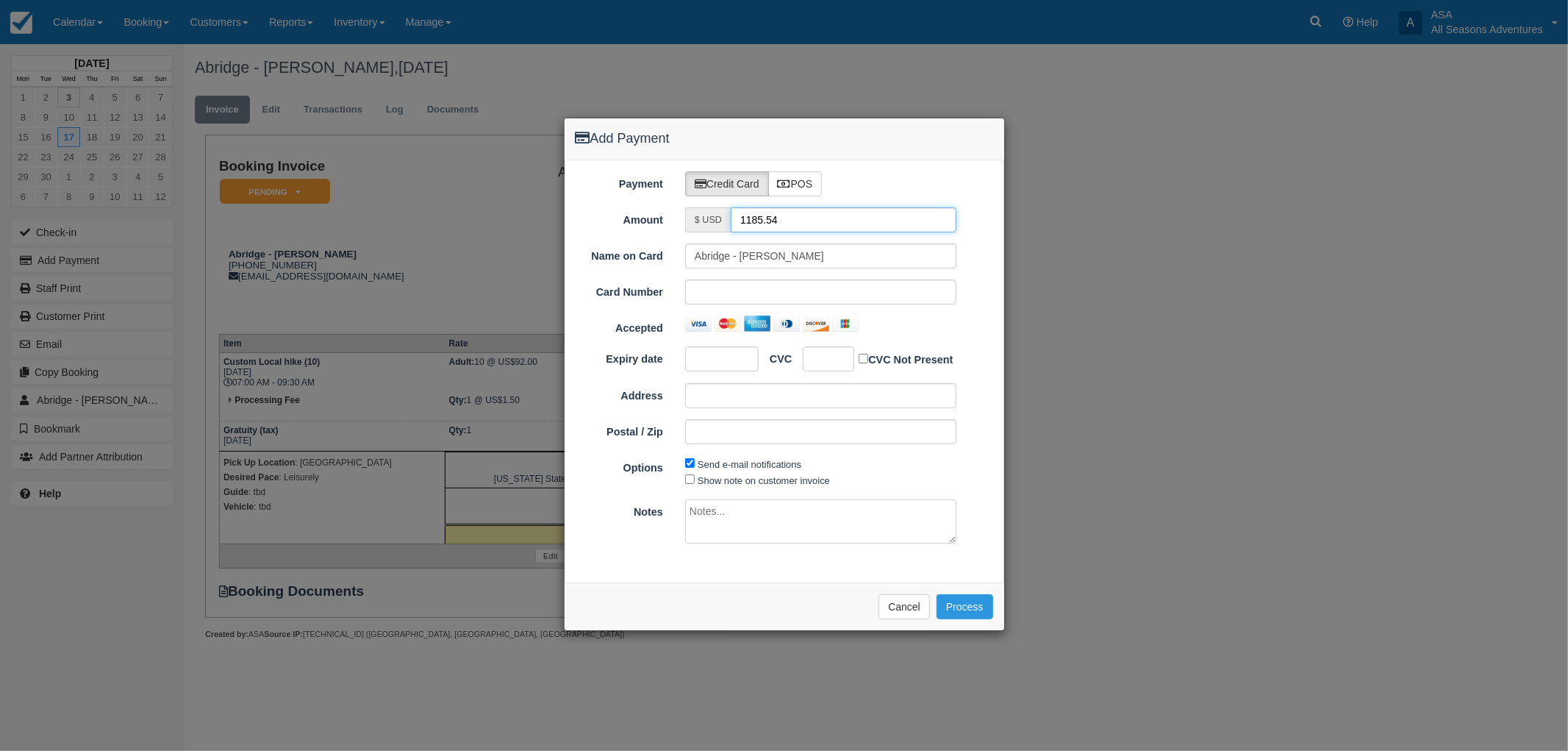
drag, startPoint x: 826, startPoint y: 212, endPoint x: 658, endPoint y: 203, distance: 168.2
click at [658, 203] on div "Payment Credit Card POS Amount $ USD 1185.54 Name on Card Abridge - Zoe Depreta…" at bounding box center [784, 372] width 440 height 422
type input "1.50"
drag, startPoint x: 735, startPoint y: 257, endPoint x: 659, endPoint y: 238, distance: 78.3
click at [659, 238] on div "Payment Credit Card POS Amount $ USD 1.50 Name on Card Abridge - Zoe Depreta Ca…" at bounding box center [784, 372] width 440 height 422
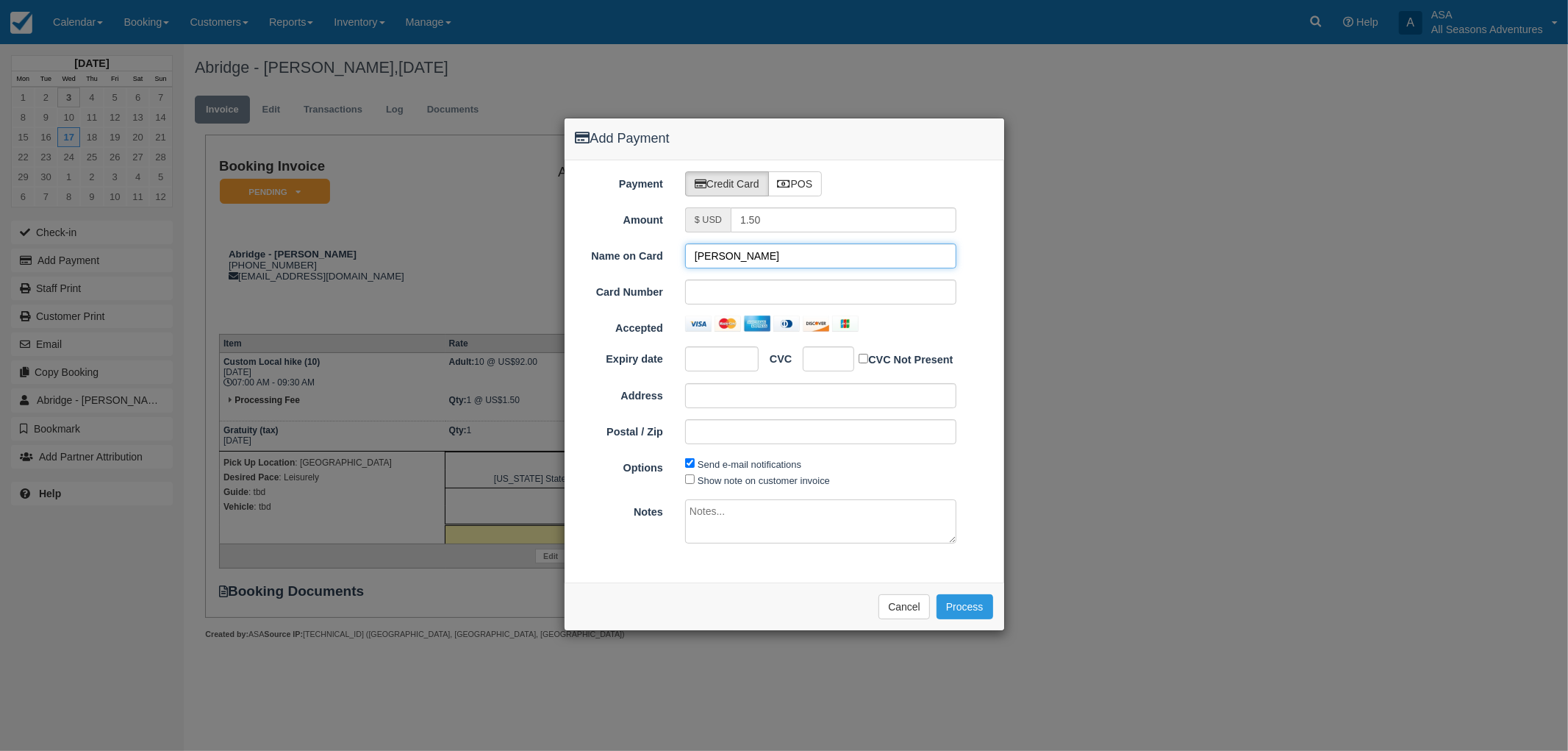
type input "Zoe Depreta"
click at [870, 254] on input "Zoe Depreta" at bounding box center [821, 256] width 271 height 25
click at [981, 324] on div "Accepted" at bounding box center [784, 325] width 440 height 21
click at [959, 611] on button "Process" at bounding box center [965, 606] width 57 height 25
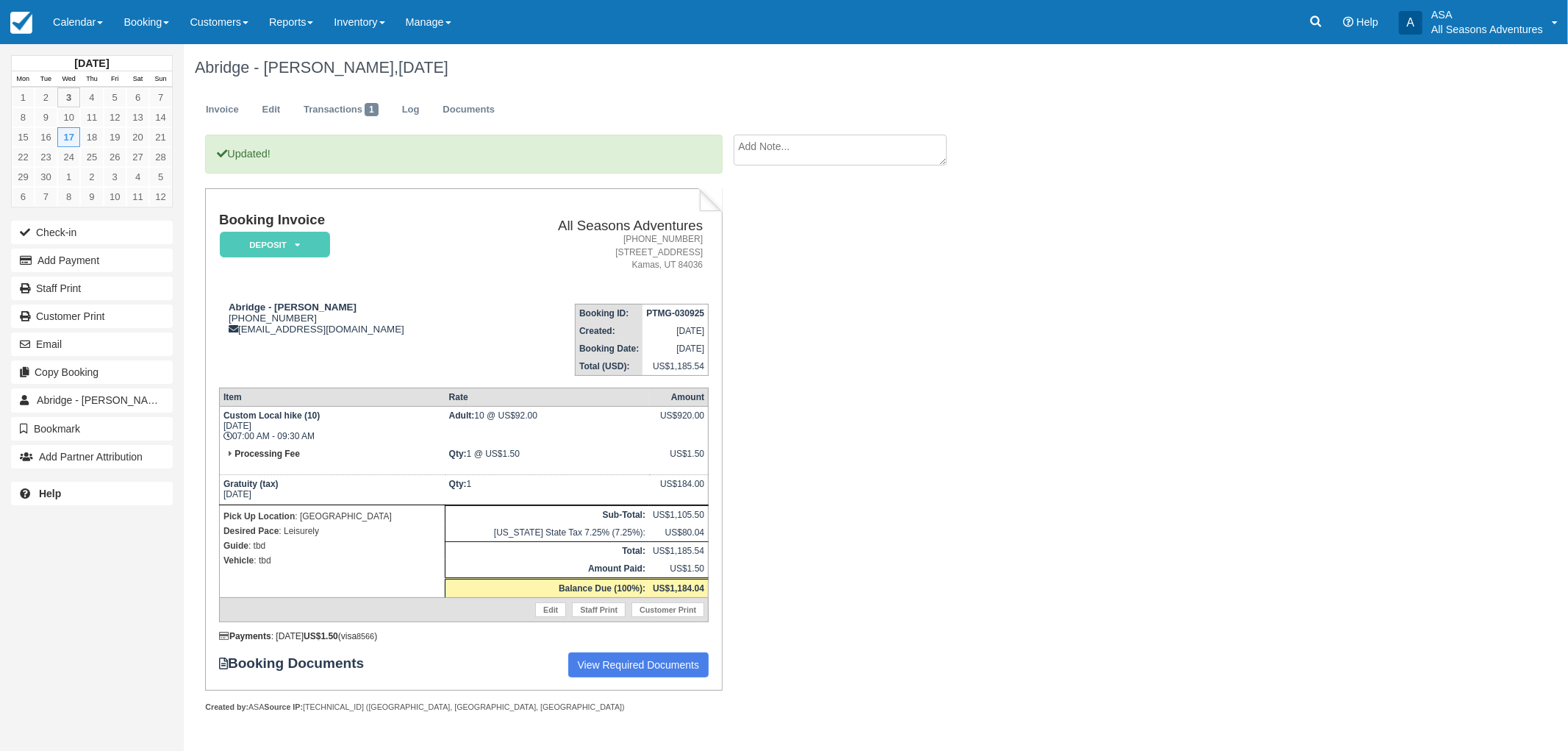
click at [947, 384] on div "Updated! Booking Invoice Deposit   Pending Reserved Paid Waiting Cancelled All …" at bounding box center [588, 439] width 809 height 610
click at [892, 270] on div "Updated! Booking Invoice Deposit   Pending Reserved Paid Waiting Cancelled All …" at bounding box center [588, 439] width 809 height 610
click at [932, 261] on div "Updated! Booking Invoice Deposit   Pending Reserved Paid Waiting Cancelled All …" at bounding box center [588, 439] width 809 height 610
click at [767, 283] on div "Updated! Booking Invoice Deposit   Pending Reserved Paid Waiting Cancelled All …" at bounding box center [588, 439] width 809 height 610
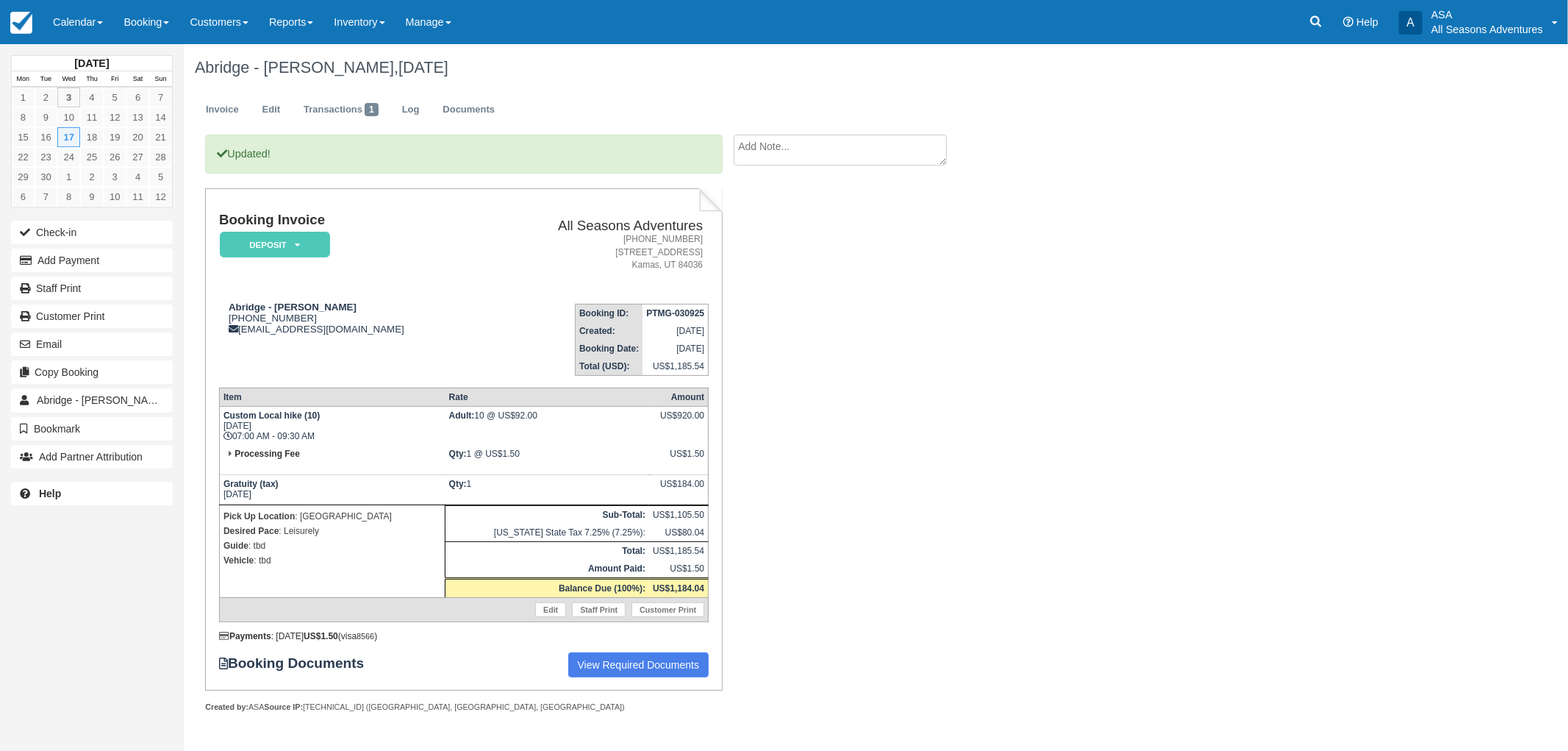
click at [890, 372] on div "Updated! Booking Invoice Deposit   Pending Reserved Paid Waiting Cancelled All …" at bounding box center [588, 439] width 809 height 610
click at [1078, 590] on div "Abridge - Zoe Depreta, September 17 2025 Invoice Edit Transactions 1 Log Docume…" at bounding box center [772, 394] width 1176 height 700
click at [1015, 522] on div "Abridge - Zoe Depreta, September 17 2025 Invoice Edit Transactions 1 Log Docume…" at bounding box center [772, 394] width 1176 height 700
click at [1516, 604] on div "September 2025 Mon Tue Wed Thu Fri Sat Sun 1 2 3 4 5 6 7 8 9 10 11 12 13 14 15 …" at bounding box center [784, 398] width 1568 height 707
click at [257, 101] on link "Edit" at bounding box center [271, 110] width 40 height 28
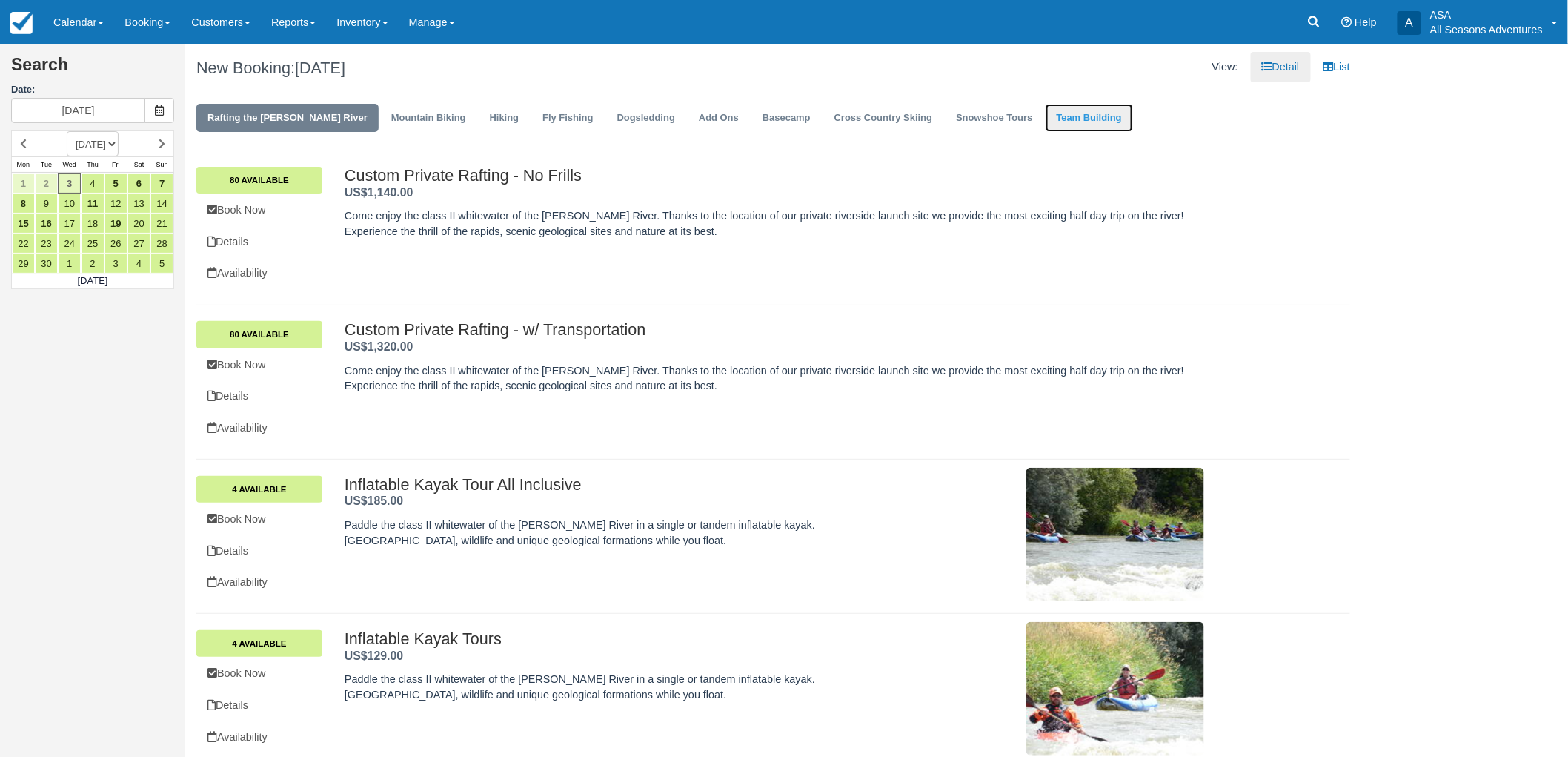
click at [1059, 116] on link "Team Building" at bounding box center [1089, 118] width 87 height 29
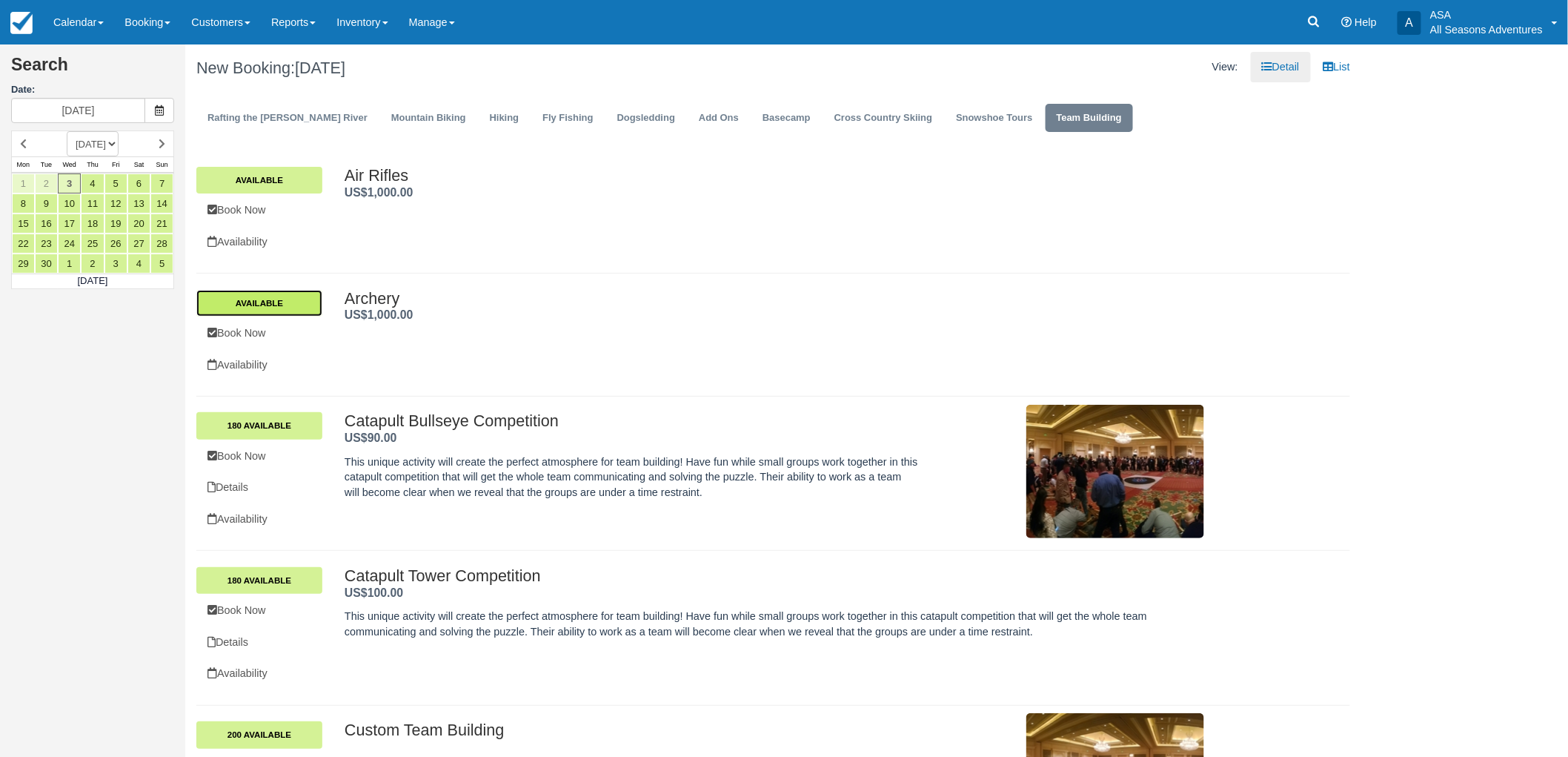
click at [218, 308] on link "Available" at bounding box center [259, 303] width 126 height 27
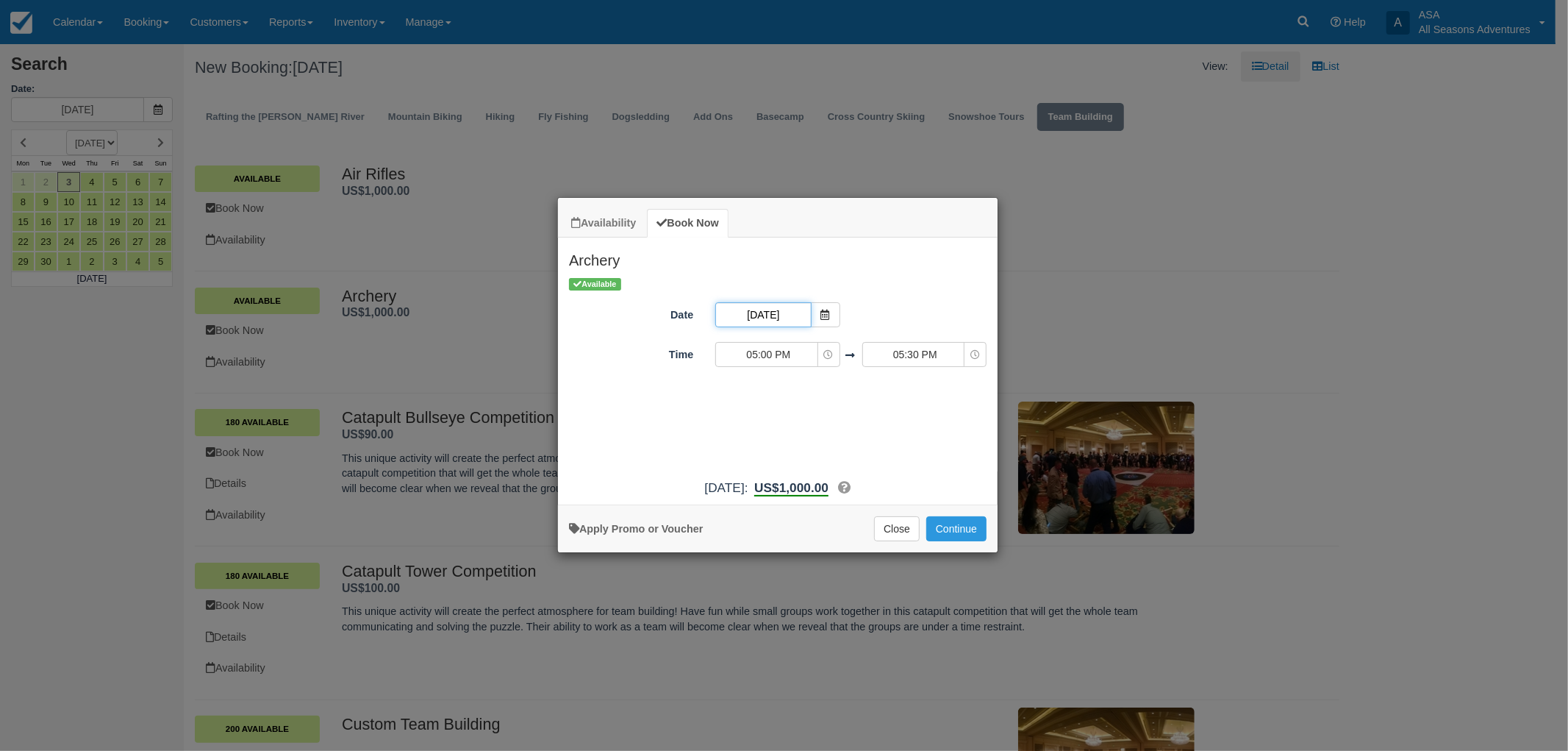
click at [756, 307] on input "09/03/25" at bounding box center [762, 314] width 96 height 25
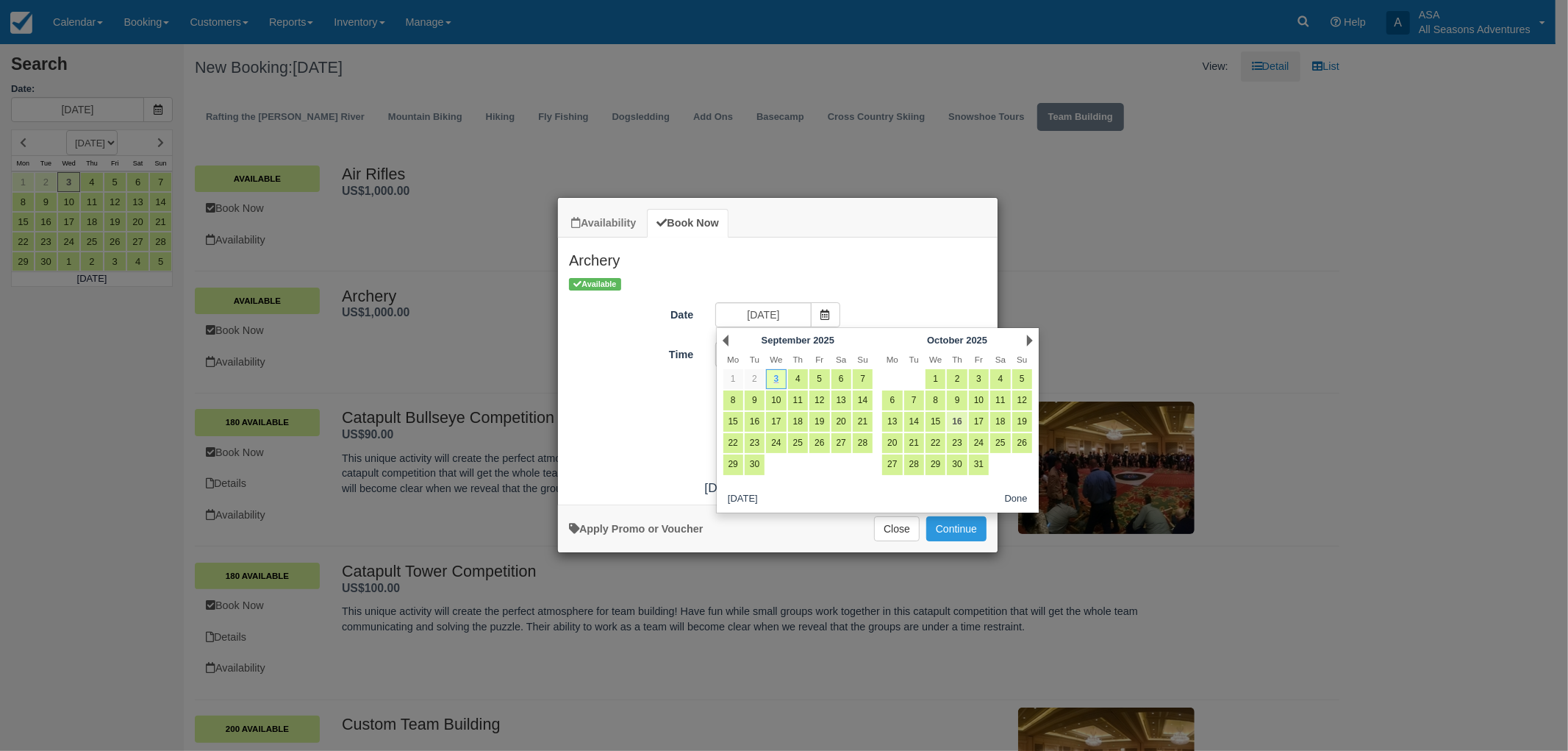
click at [953, 422] on link "16" at bounding box center [957, 422] width 20 height 20
type input "[DATE]"
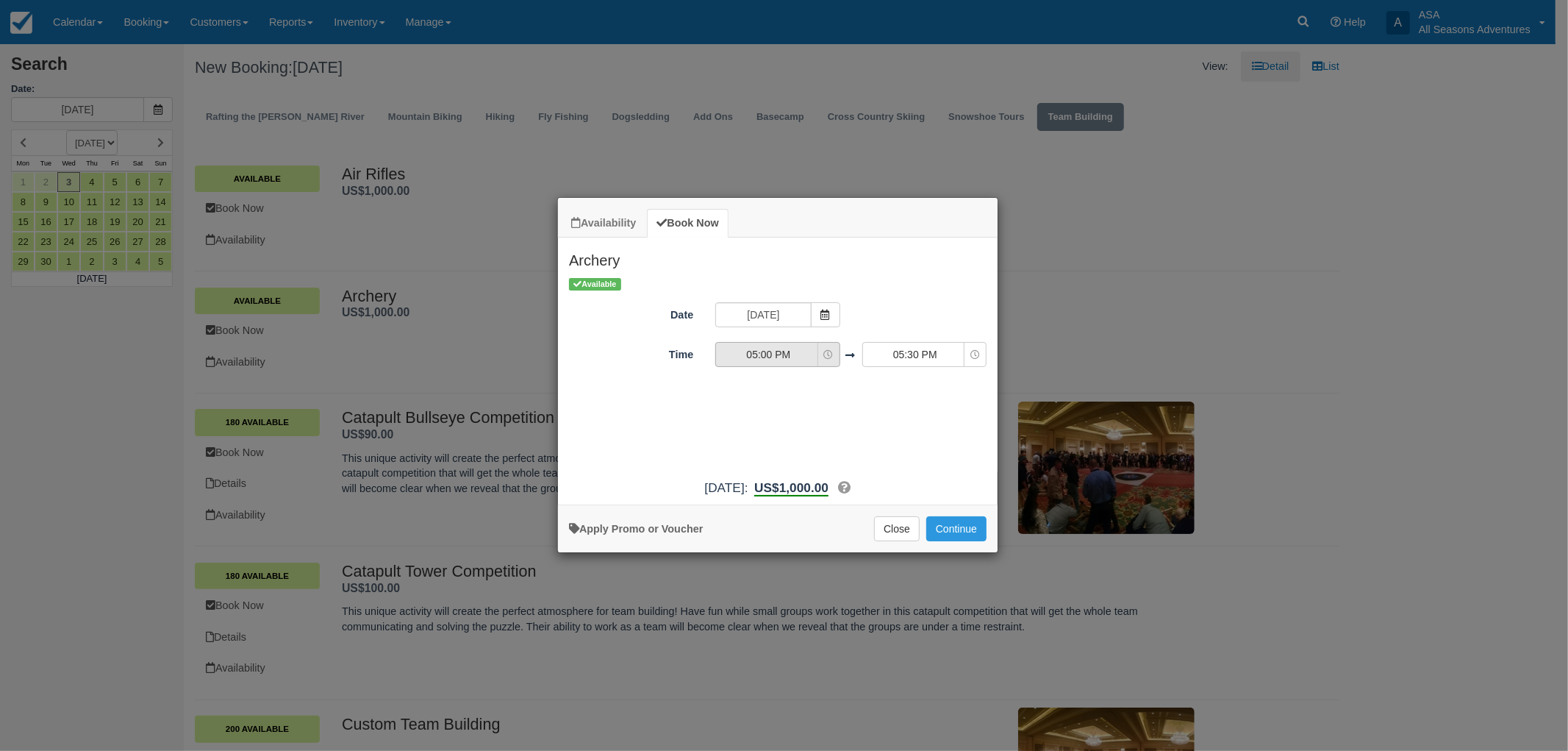
click at [799, 358] on span "05:00 PM" at bounding box center [768, 354] width 105 height 15
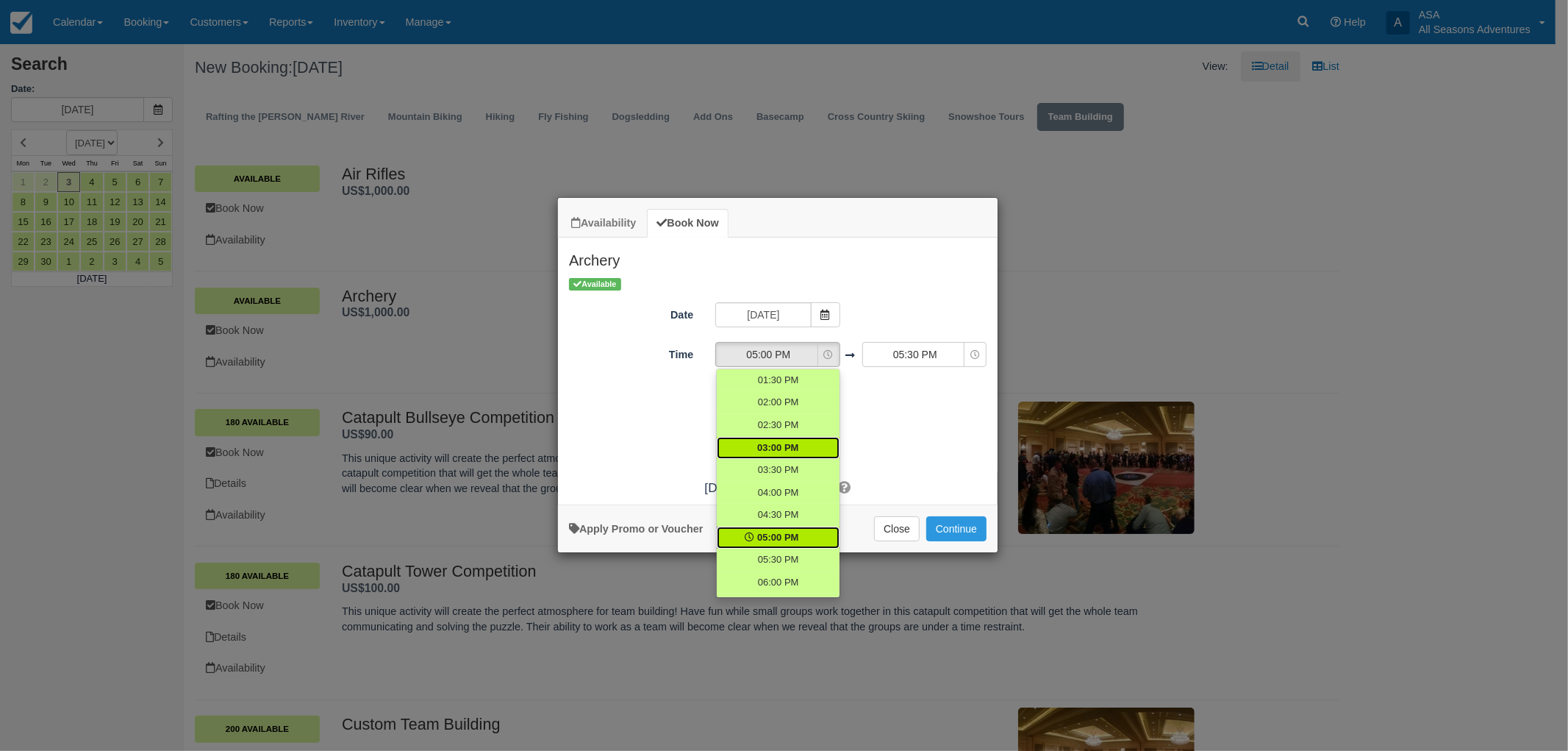
scroll to position [310, 0]
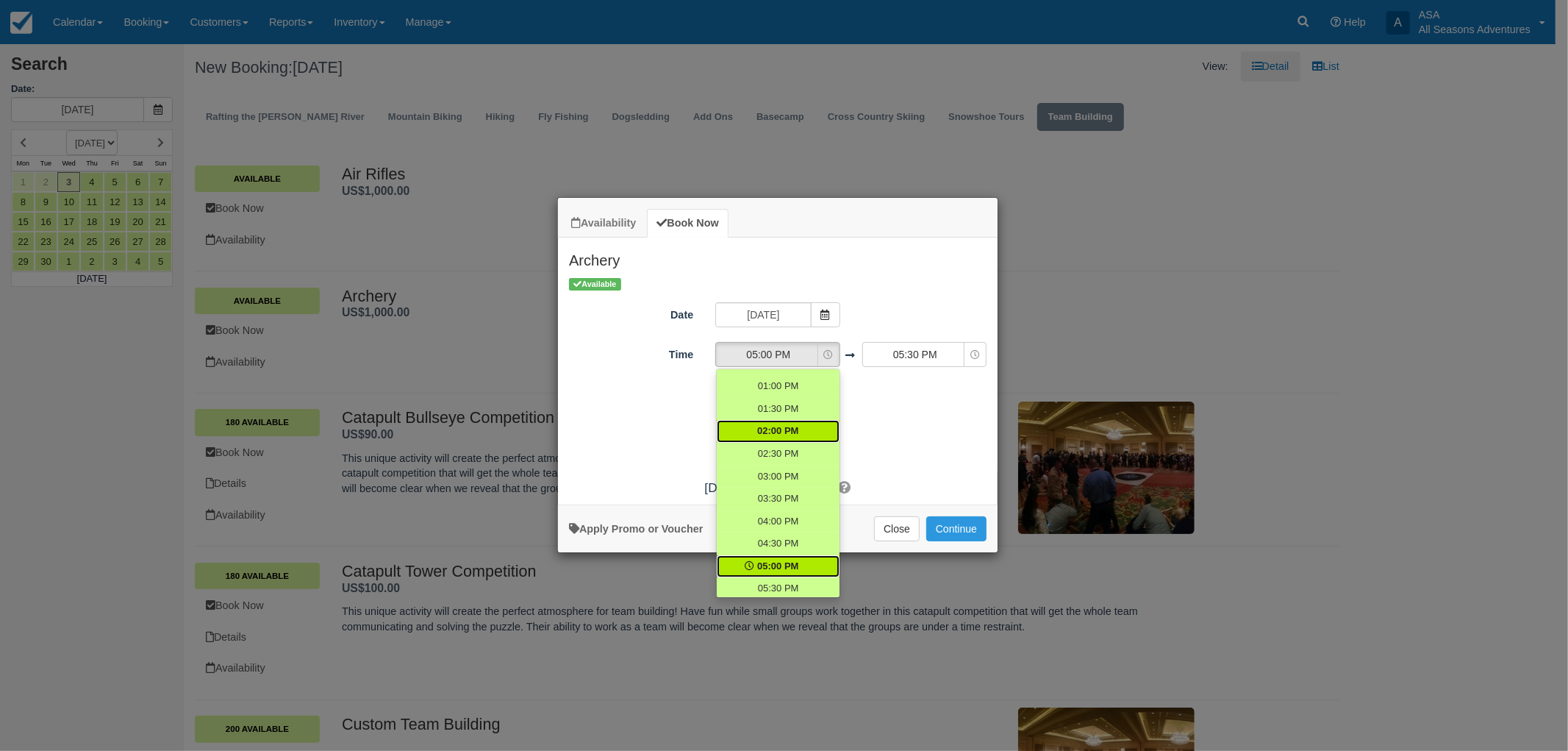
click at [787, 429] on span "02:00 PM" at bounding box center [778, 431] width 42 height 14
select select "14:00"
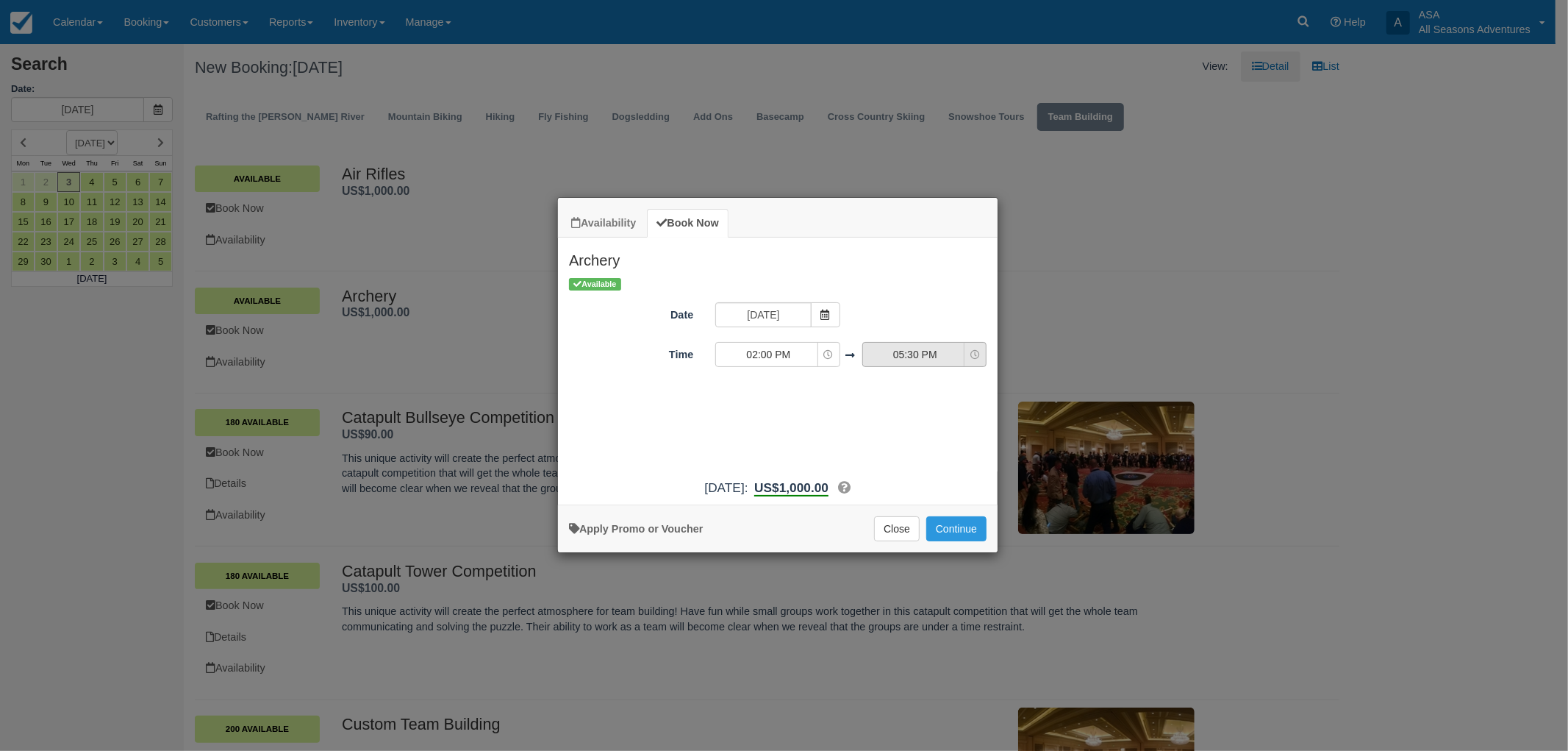
click at [944, 353] on span "05:30 PM" at bounding box center [915, 354] width 105 height 15
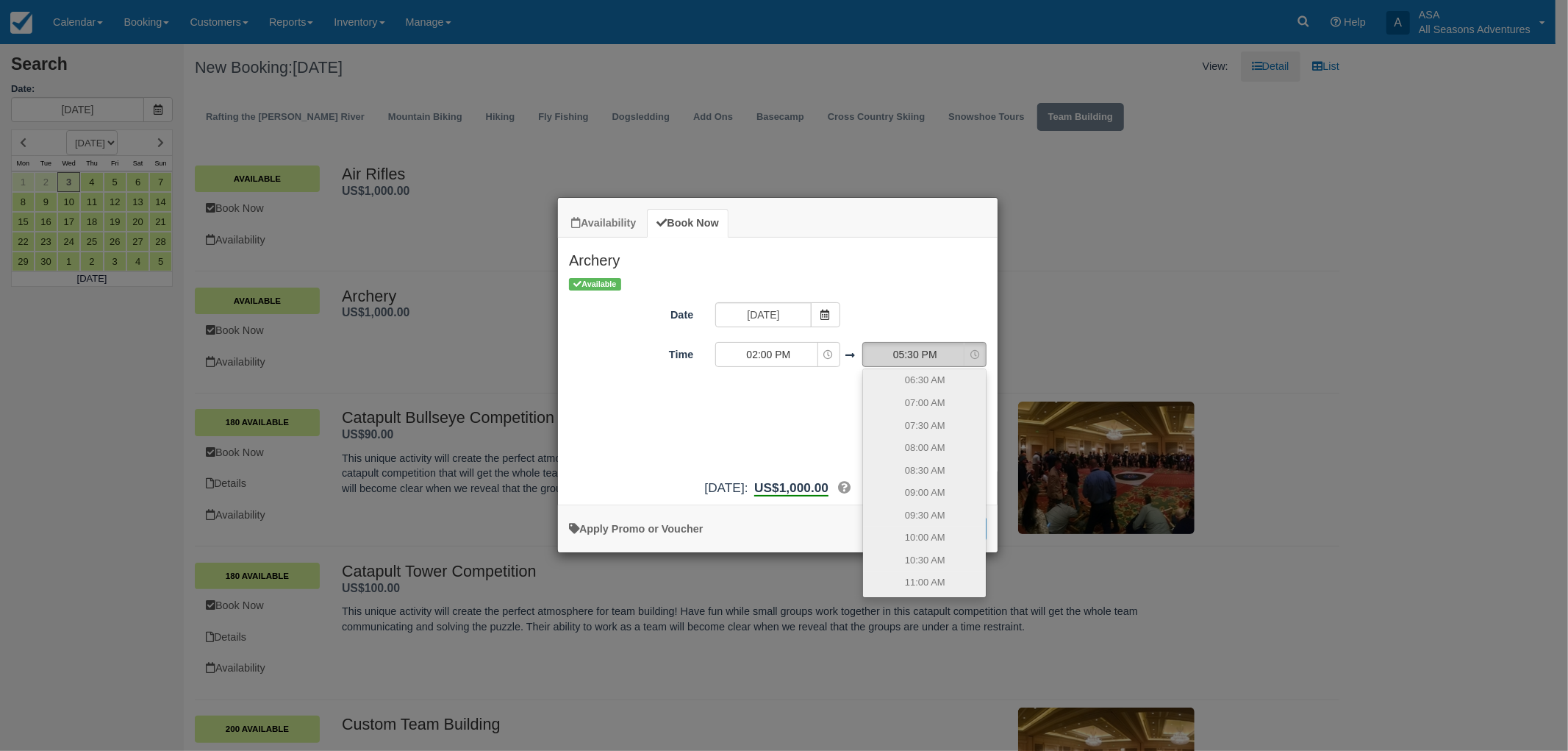
scroll to position [392, 0]
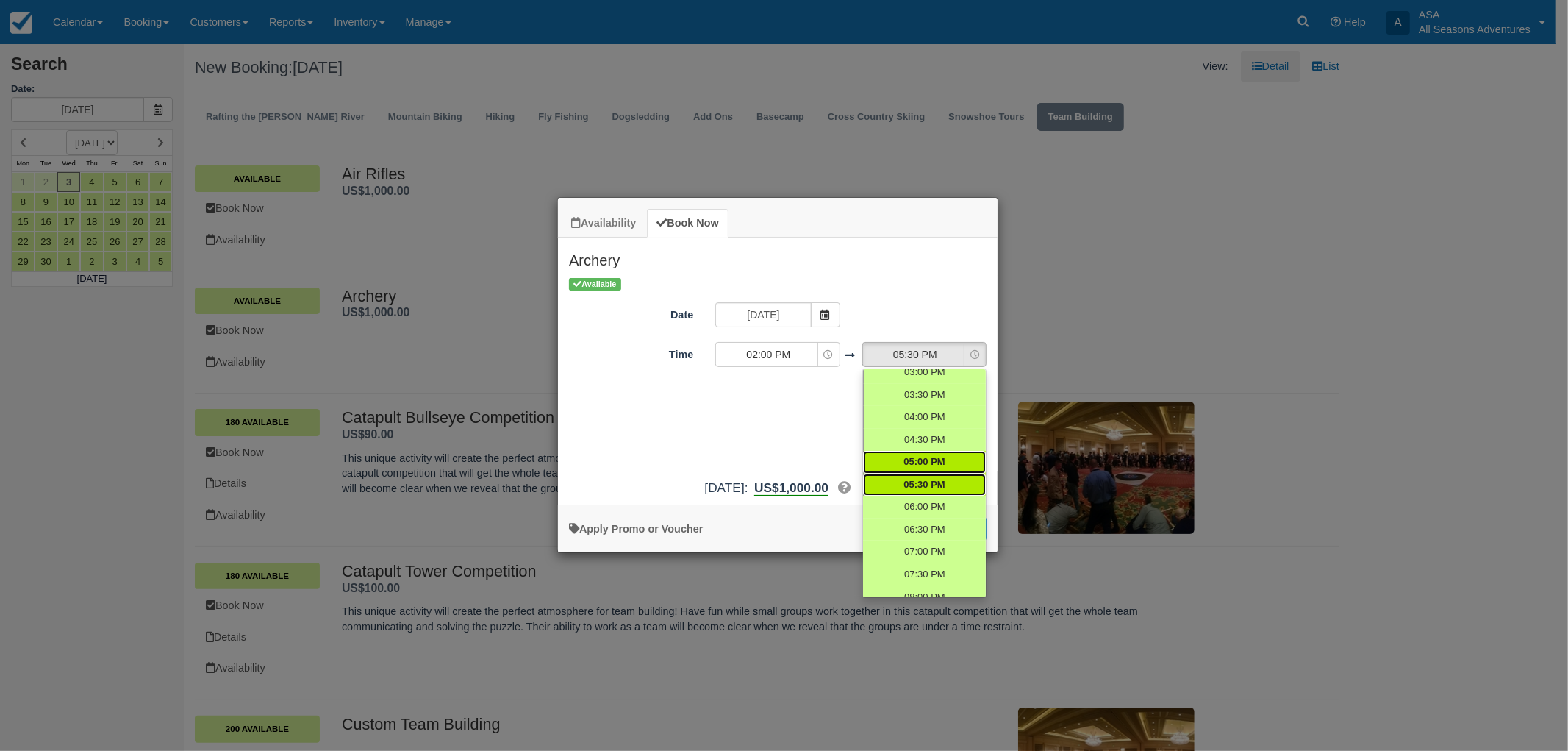
click at [914, 455] on span "05:00 PM" at bounding box center [925, 462] width 42 height 14
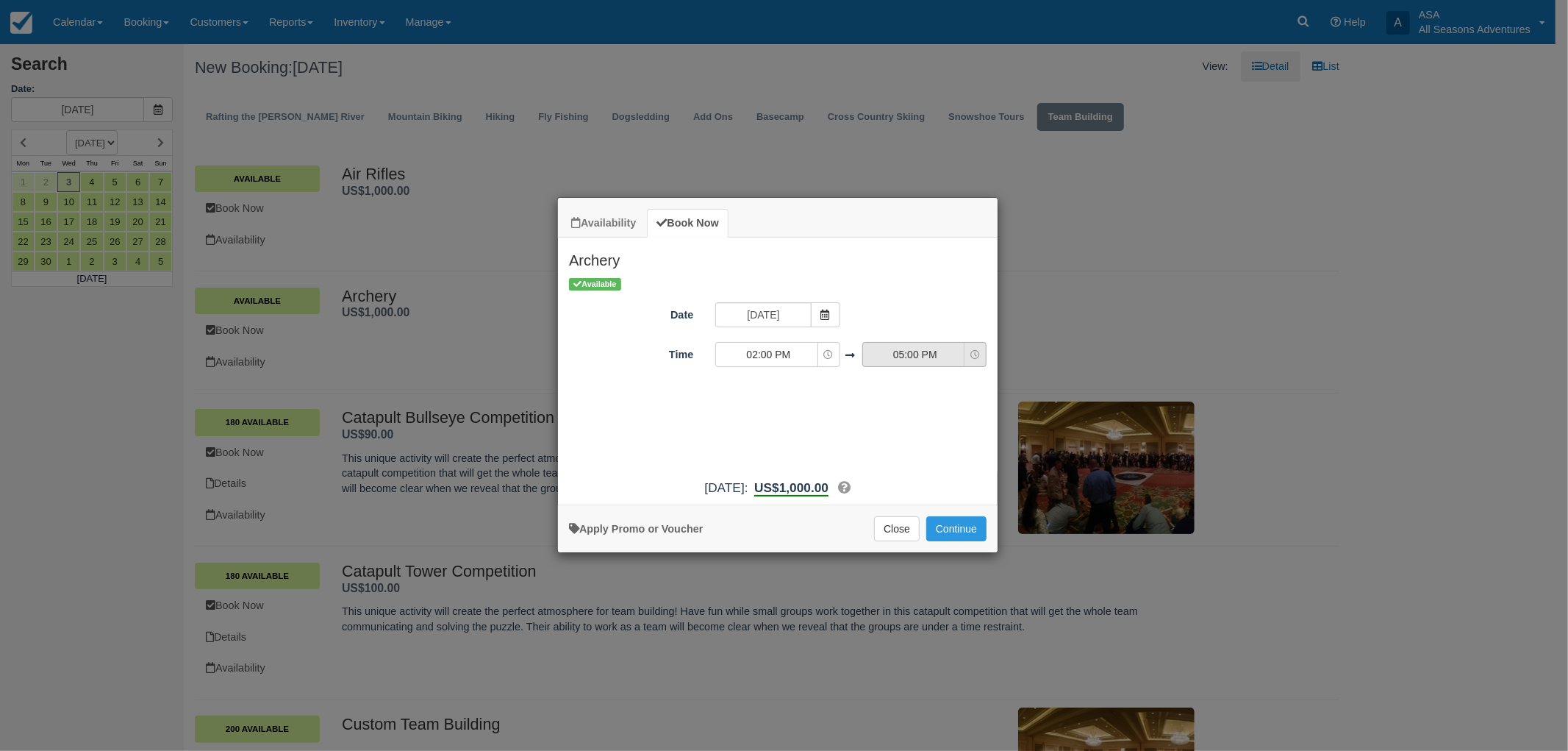
click at [943, 353] on span "05:00 PM" at bounding box center [915, 354] width 105 height 15
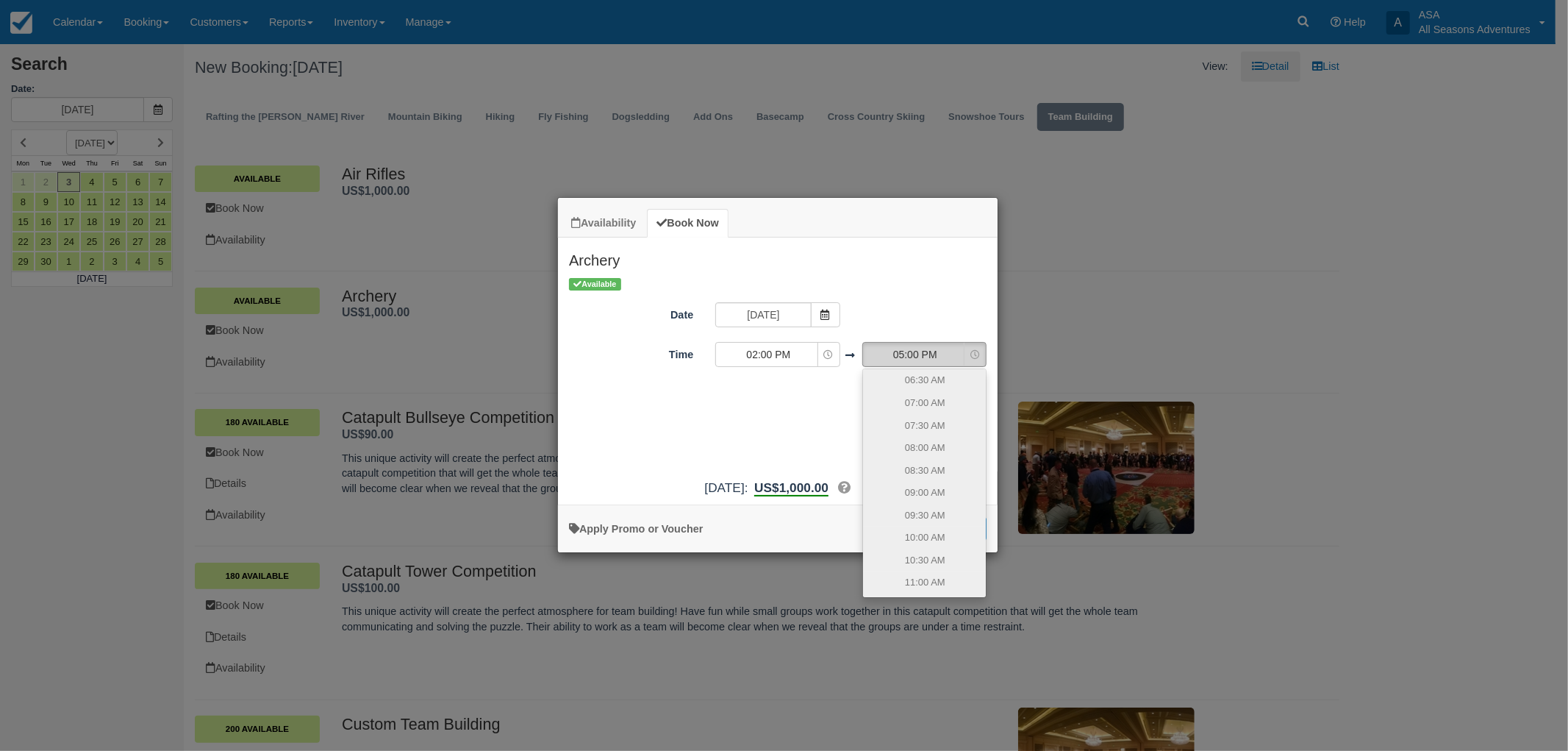
scroll to position [370, 0]
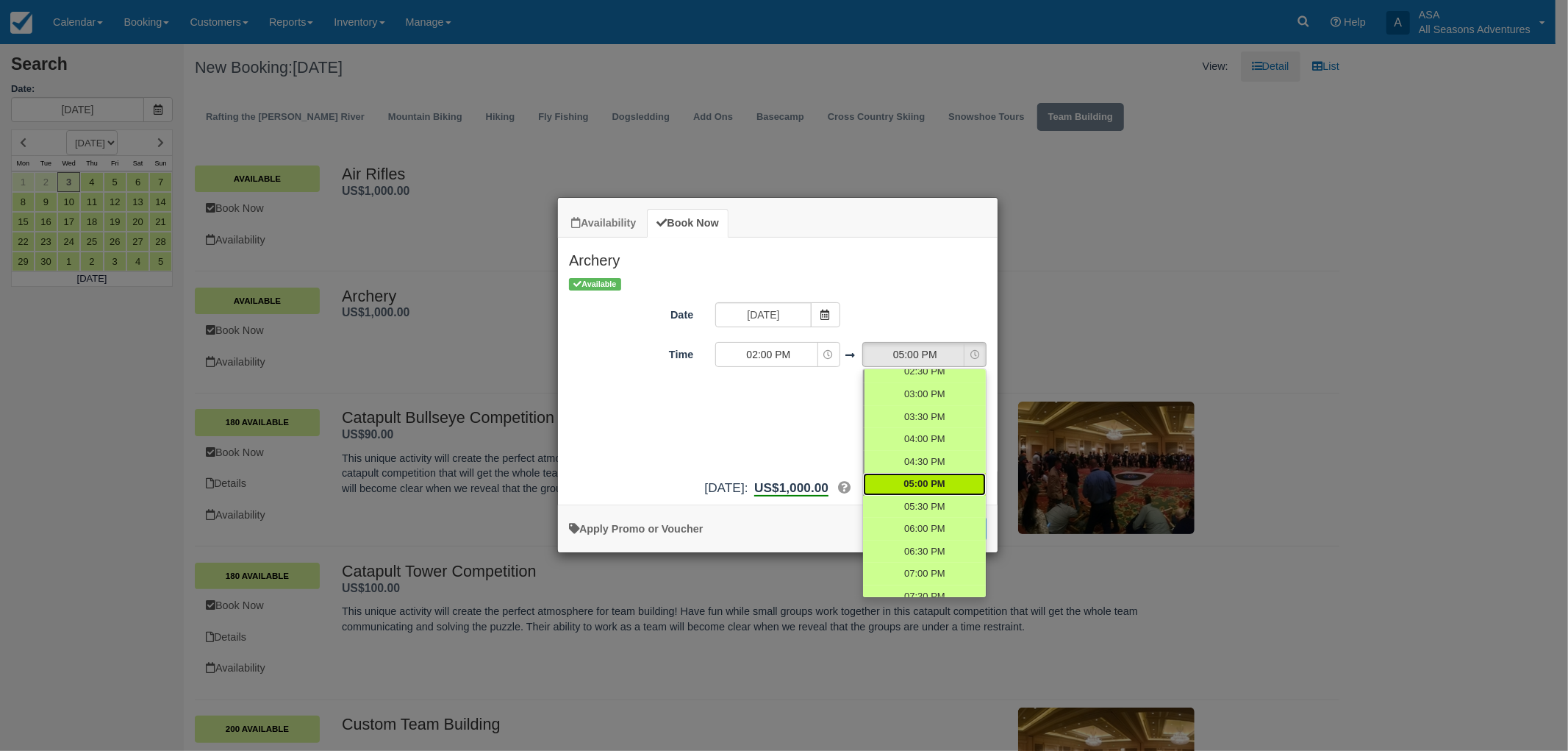
click at [936, 487] on span "05:00 PM" at bounding box center [925, 484] width 42 height 14
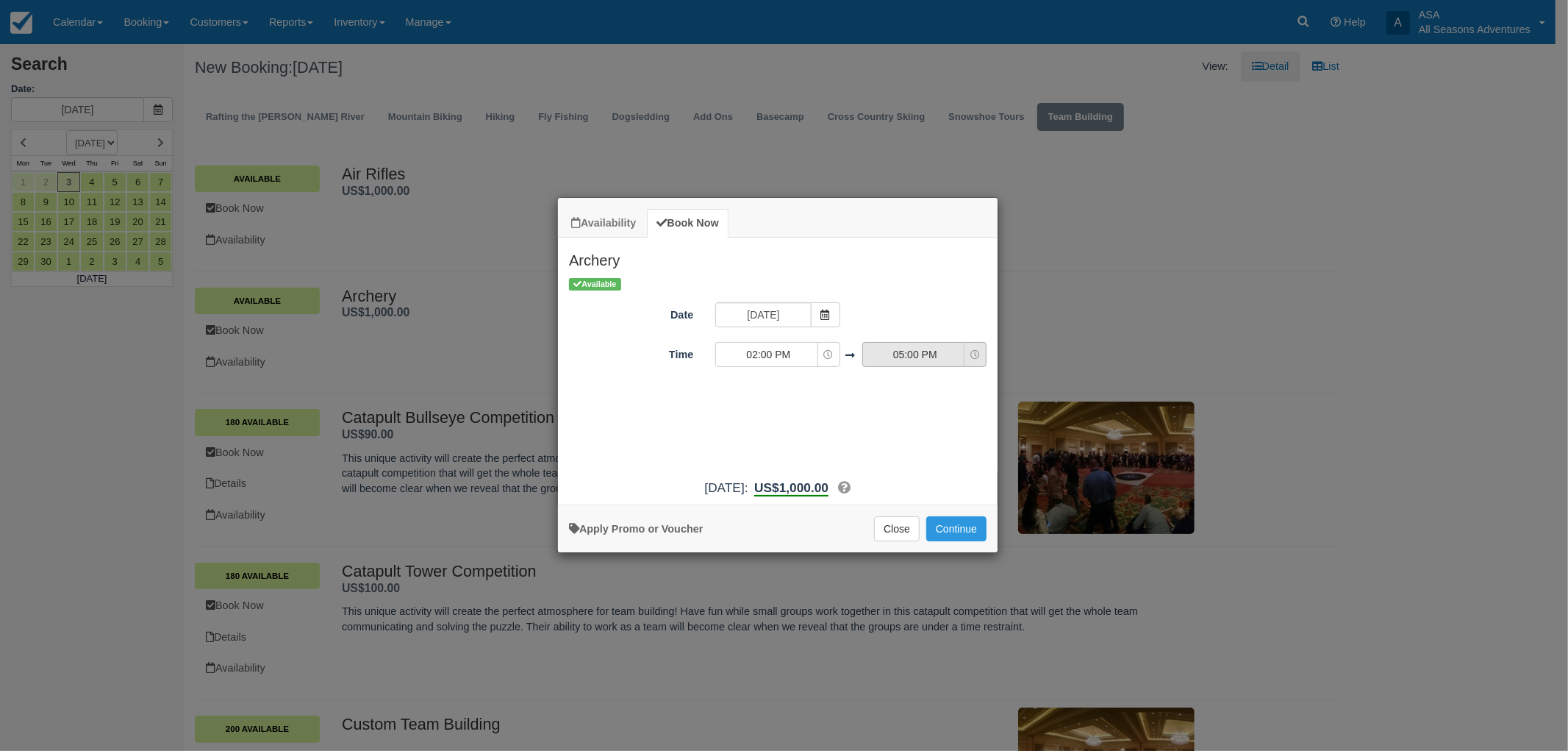
click at [943, 356] on span "05:00 PM" at bounding box center [915, 354] width 105 height 15
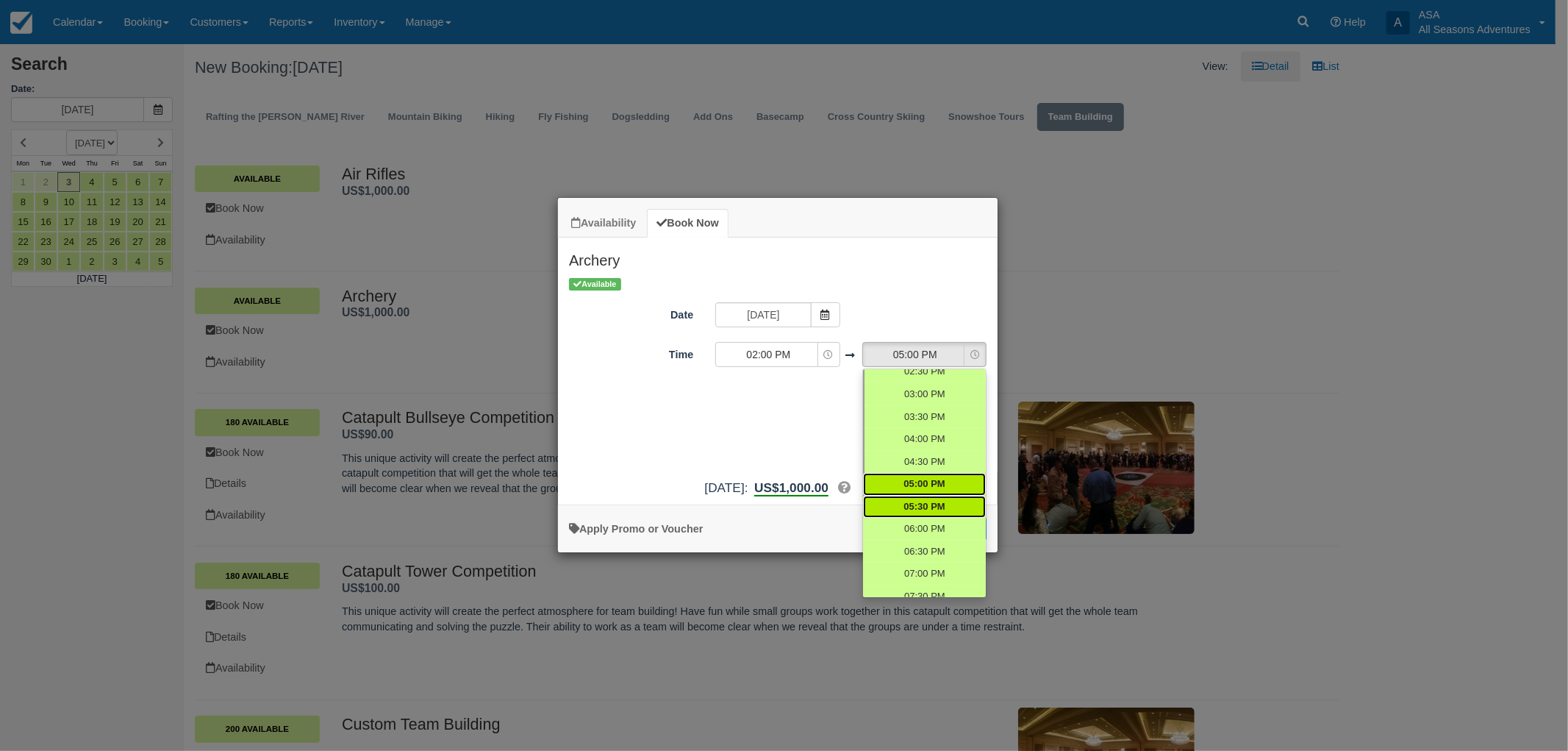
click at [919, 508] on span "05:30 PM" at bounding box center [925, 506] width 42 height 14
select select "17:30"
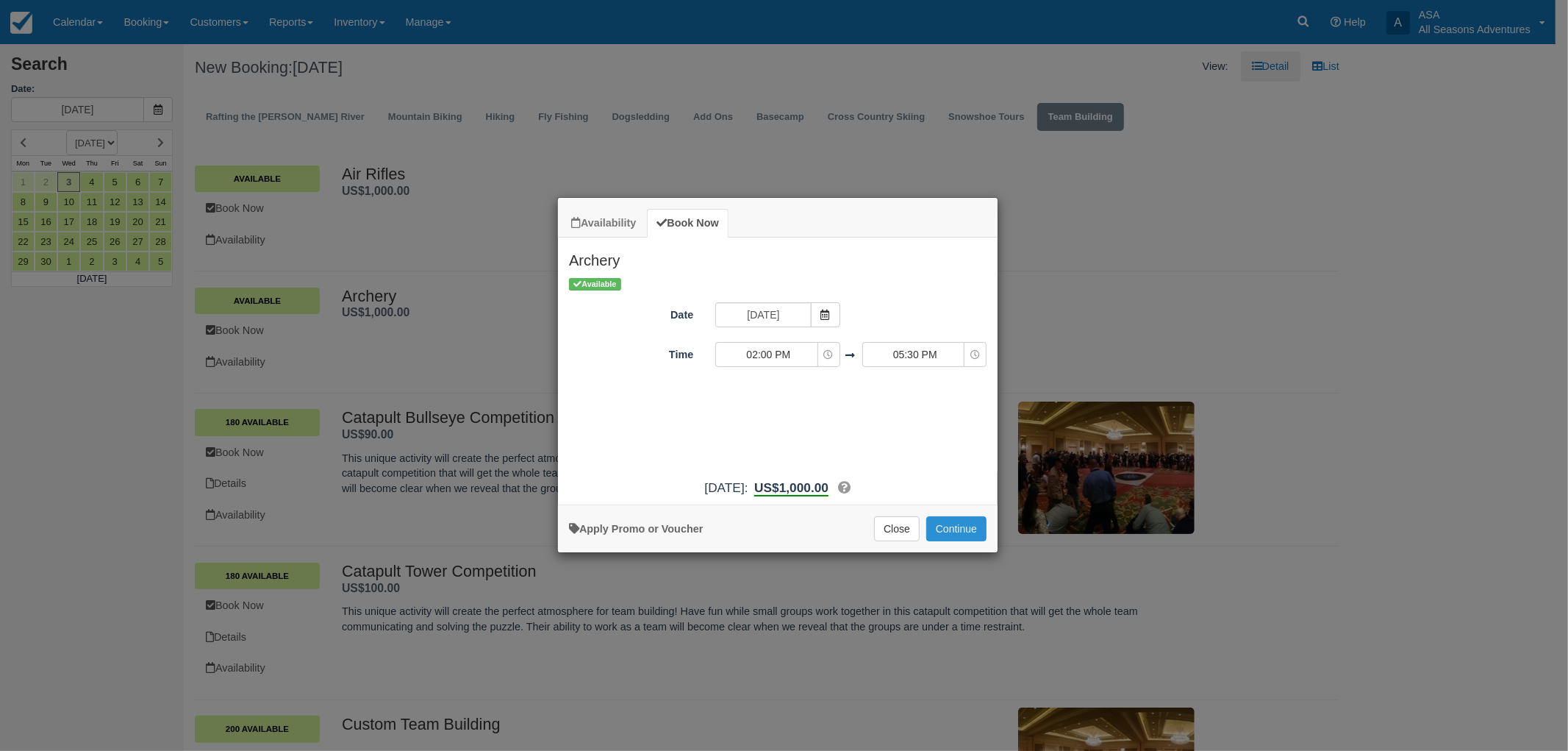
click at [952, 531] on button "Continue" at bounding box center [956, 529] width 61 height 25
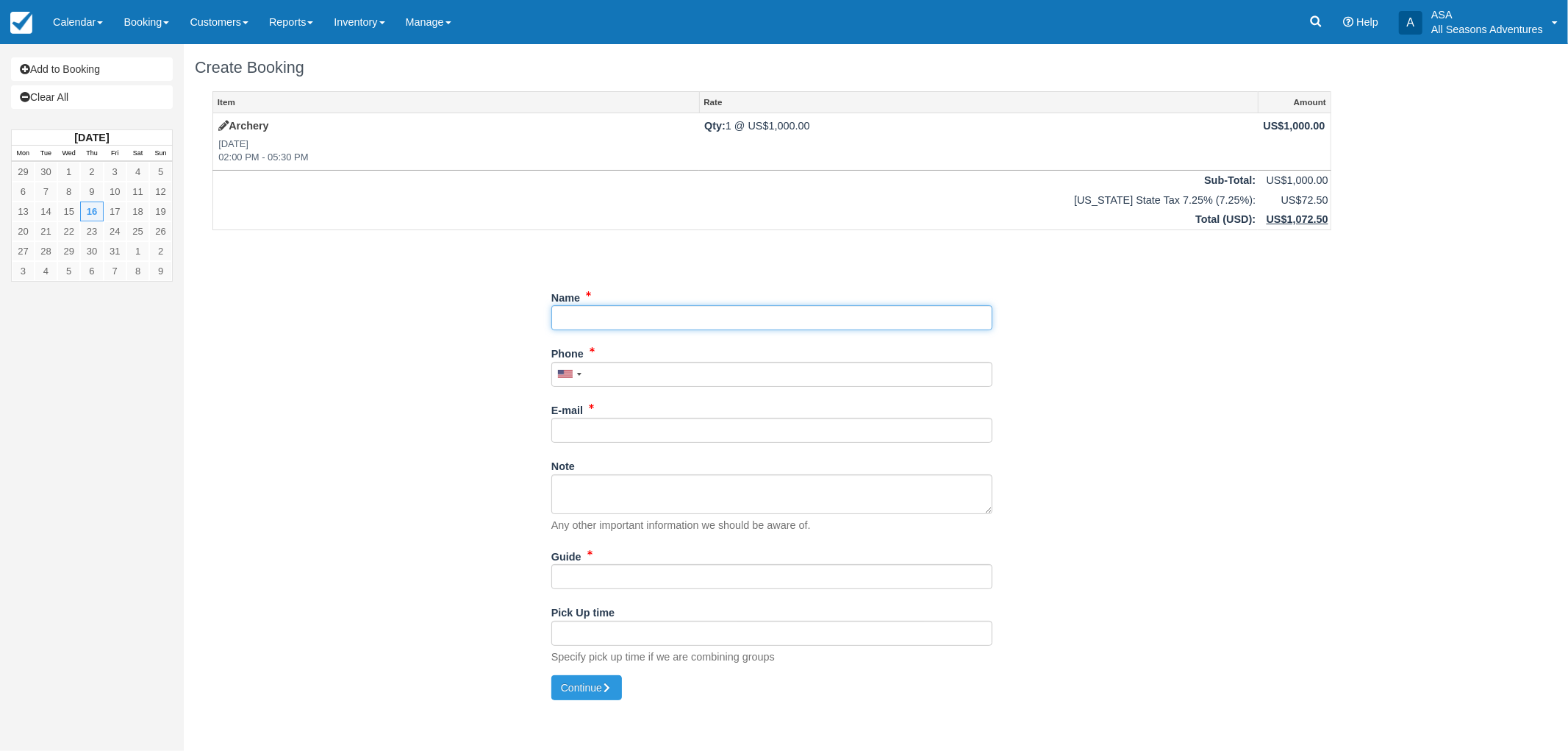
click at [834, 309] on input "Name" at bounding box center [772, 318] width 441 height 25
type input "Abundance Institute - [PERSON_NAME]"
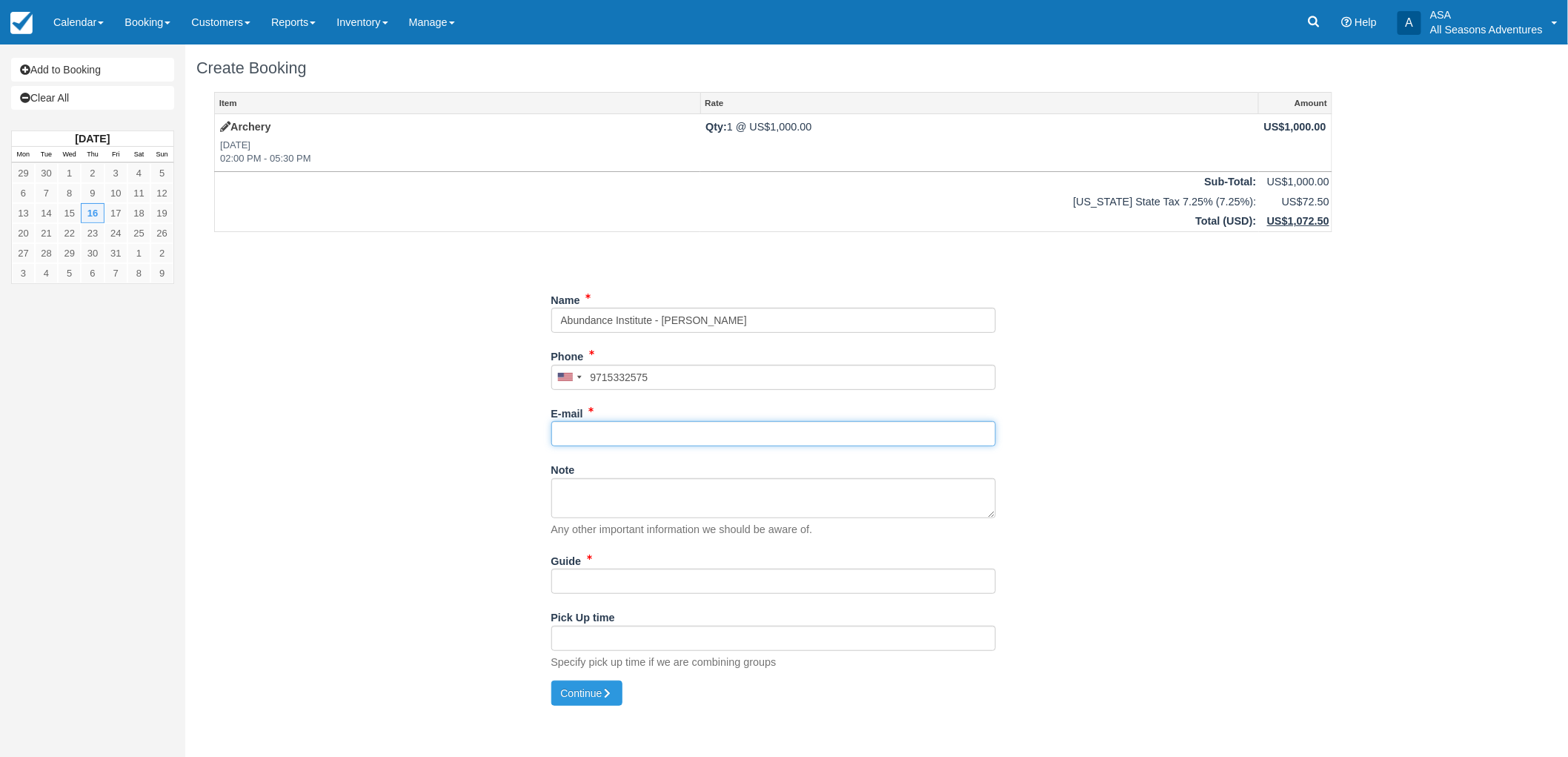
type input "(971) 533-2575"
click at [810, 439] on input "E-mail" at bounding box center [774, 433] width 445 height 25
type input "pamelas@summitDMC.com"
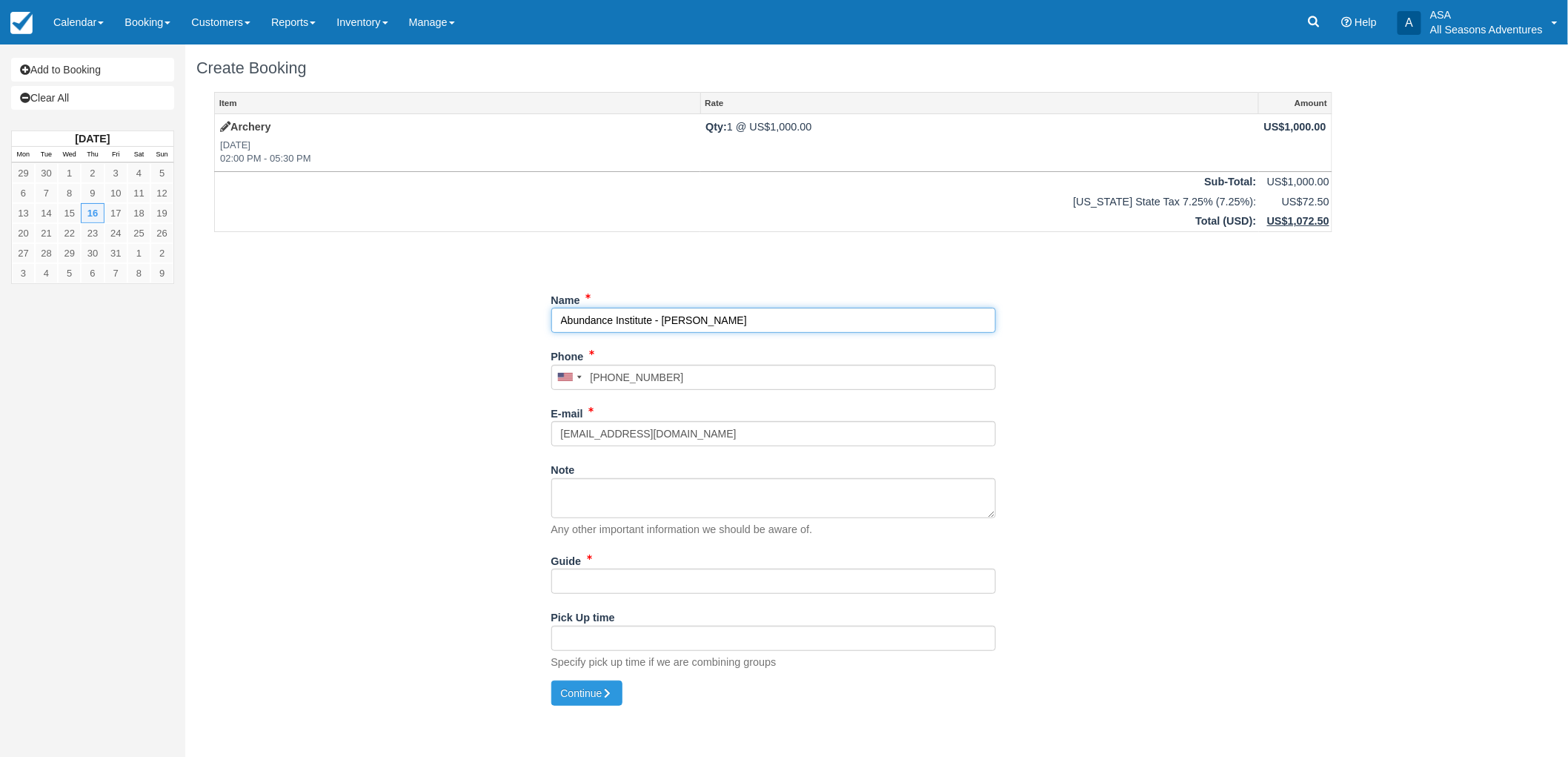
click at [756, 316] on input "Name" at bounding box center [774, 320] width 445 height 25
type input "Abundance Institute - Pamela Shields Summit DMC"
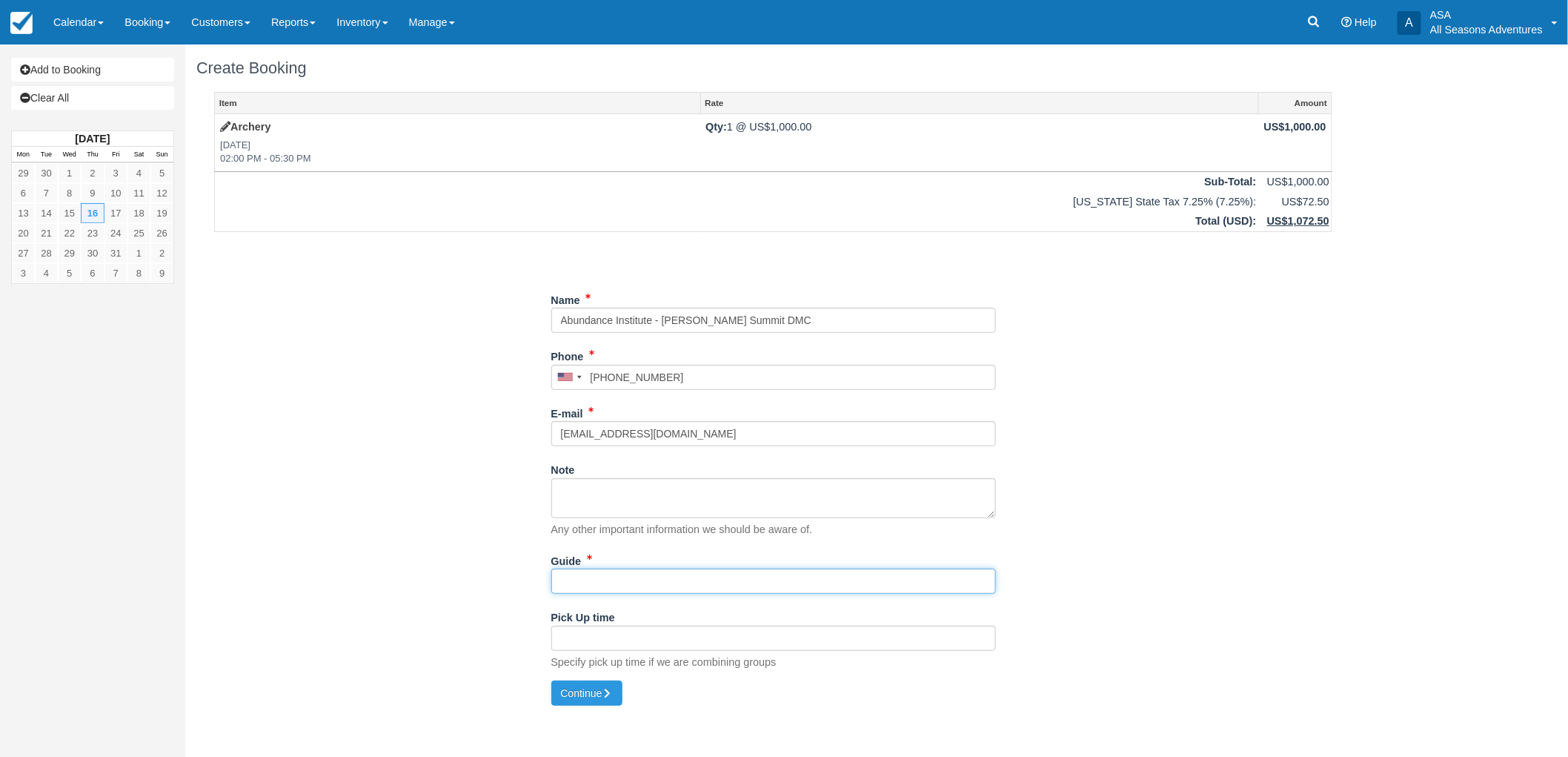
click at [621, 586] on input "Guide" at bounding box center [774, 581] width 445 height 25
type input "tbd"
click at [468, 563] on div "Item Rate Amount Archery Thu Oct 16, 2025 02:00 PM - 05:30 PM Qty: 1 @ US$1,000…" at bounding box center [773, 386] width 1154 height 589
click at [127, 60] on link "Add to Booking" at bounding box center [92, 70] width 163 height 23
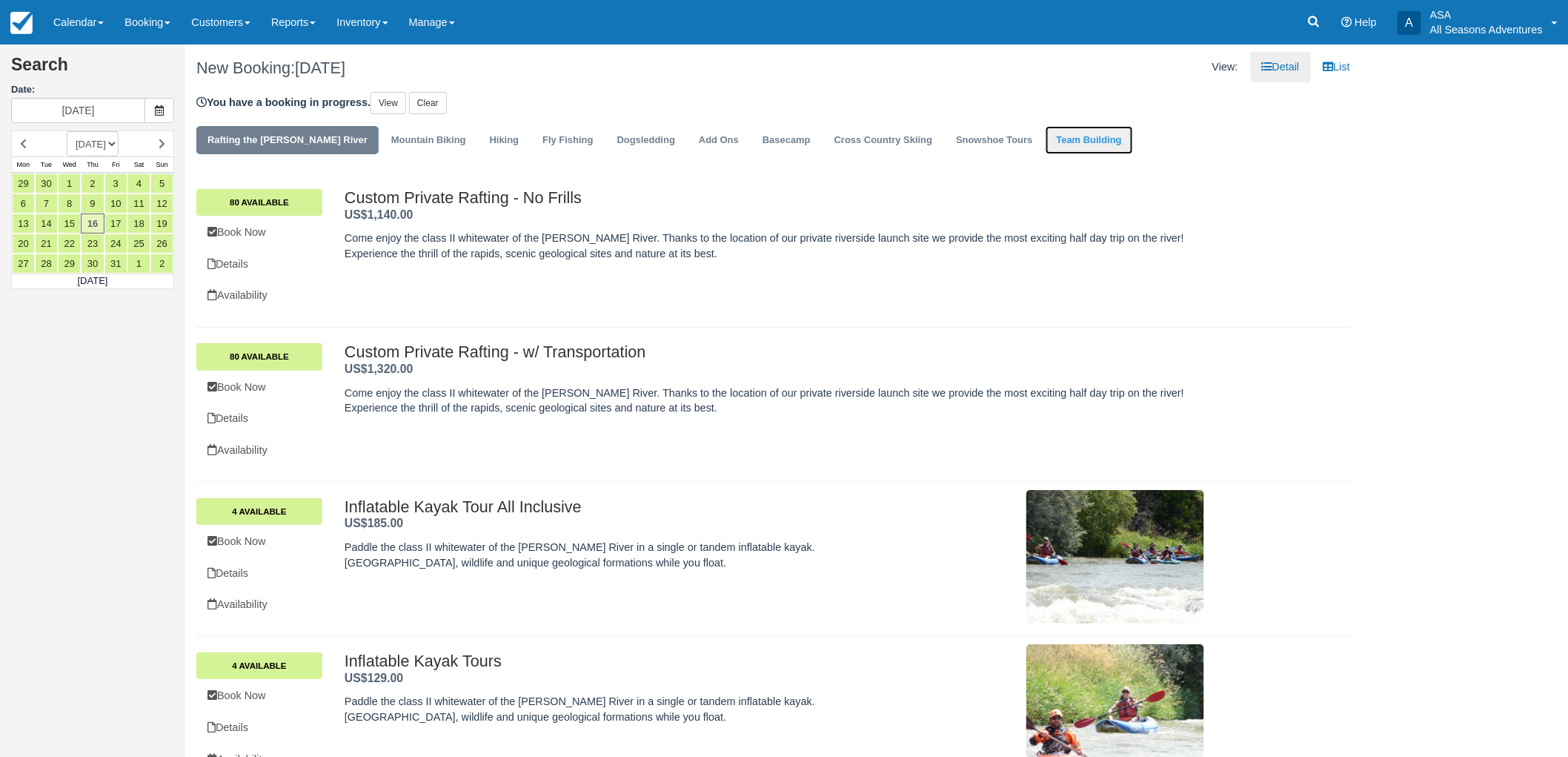
click at [1055, 137] on link "Team Building" at bounding box center [1089, 140] width 87 height 29
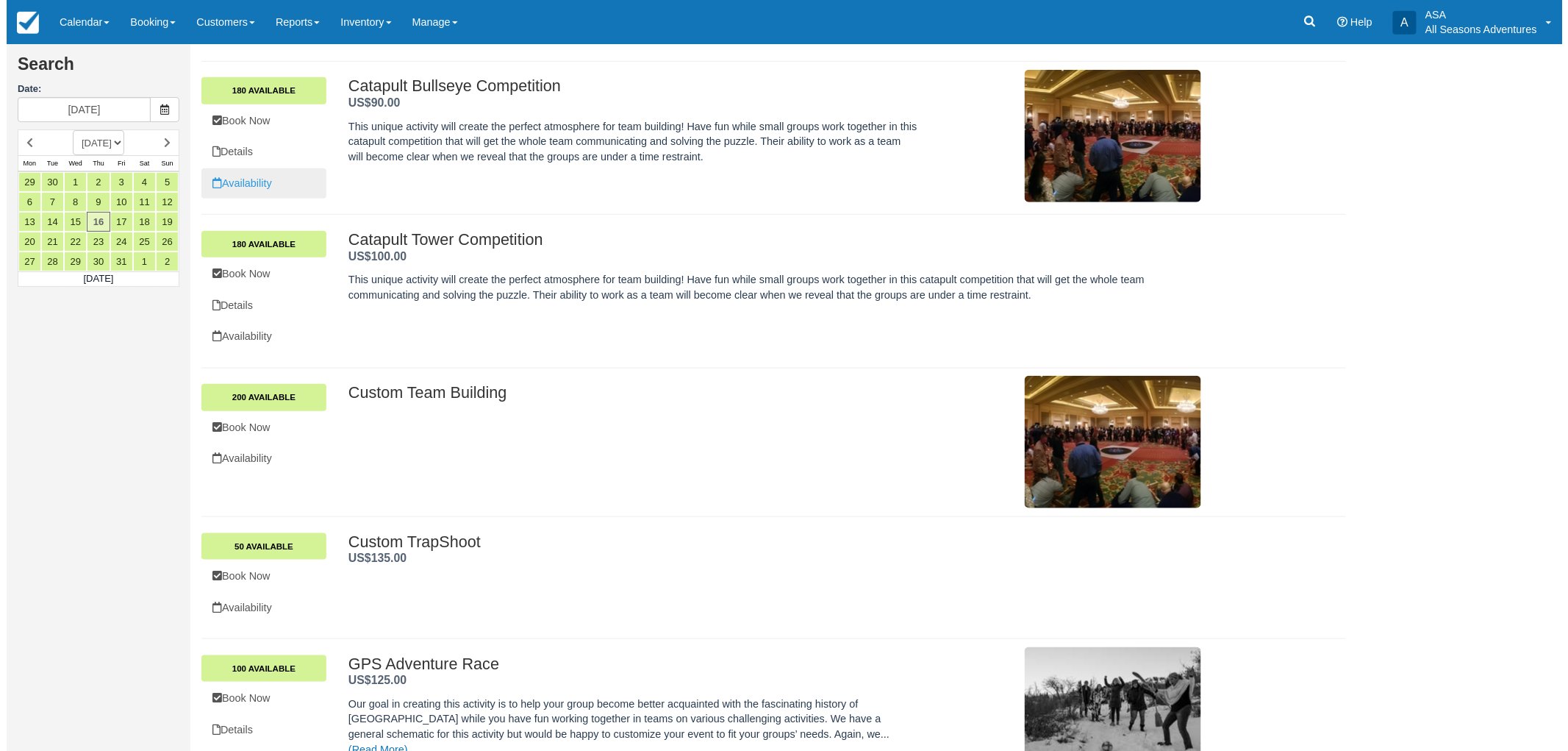
scroll to position [549, 0]
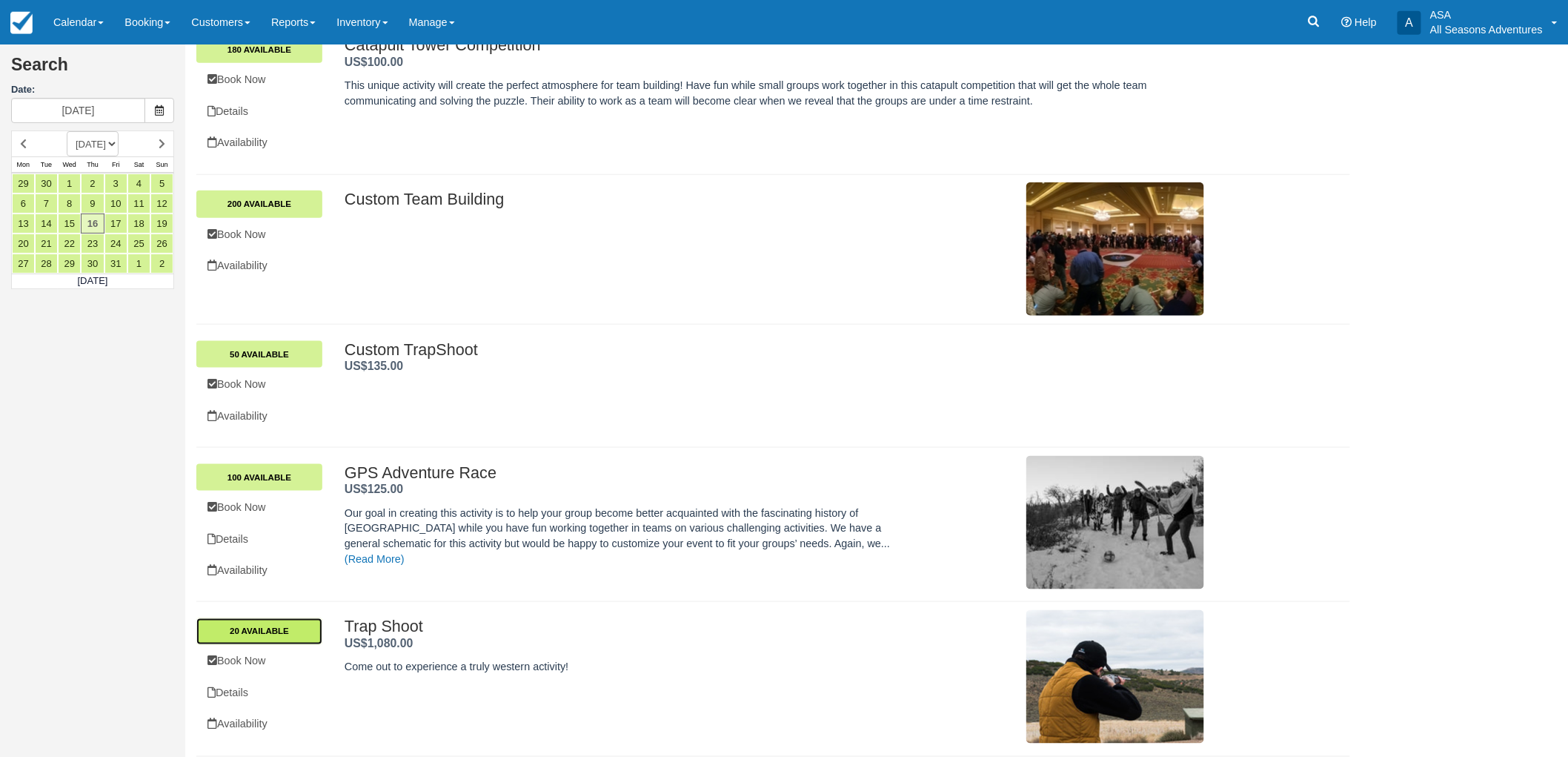
click at [298, 625] on link "20 Available" at bounding box center [259, 631] width 126 height 27
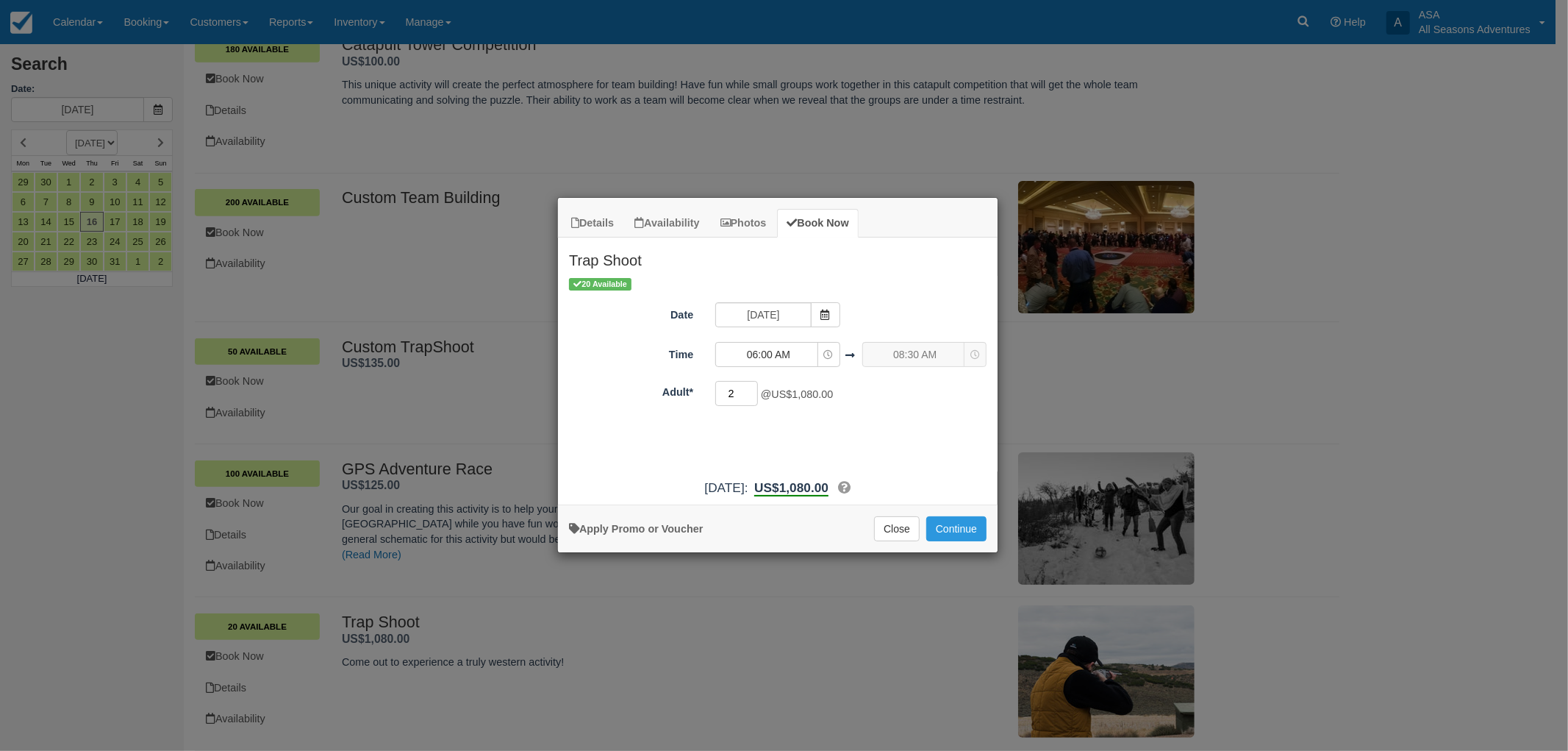
click at [740, 392] on input "2" at bounding box center [736, 393] width 42 height 25
type input "20"
click at [801, 359] on span "06:00 AM" at bounding box center [768, 354] width 105 height 15
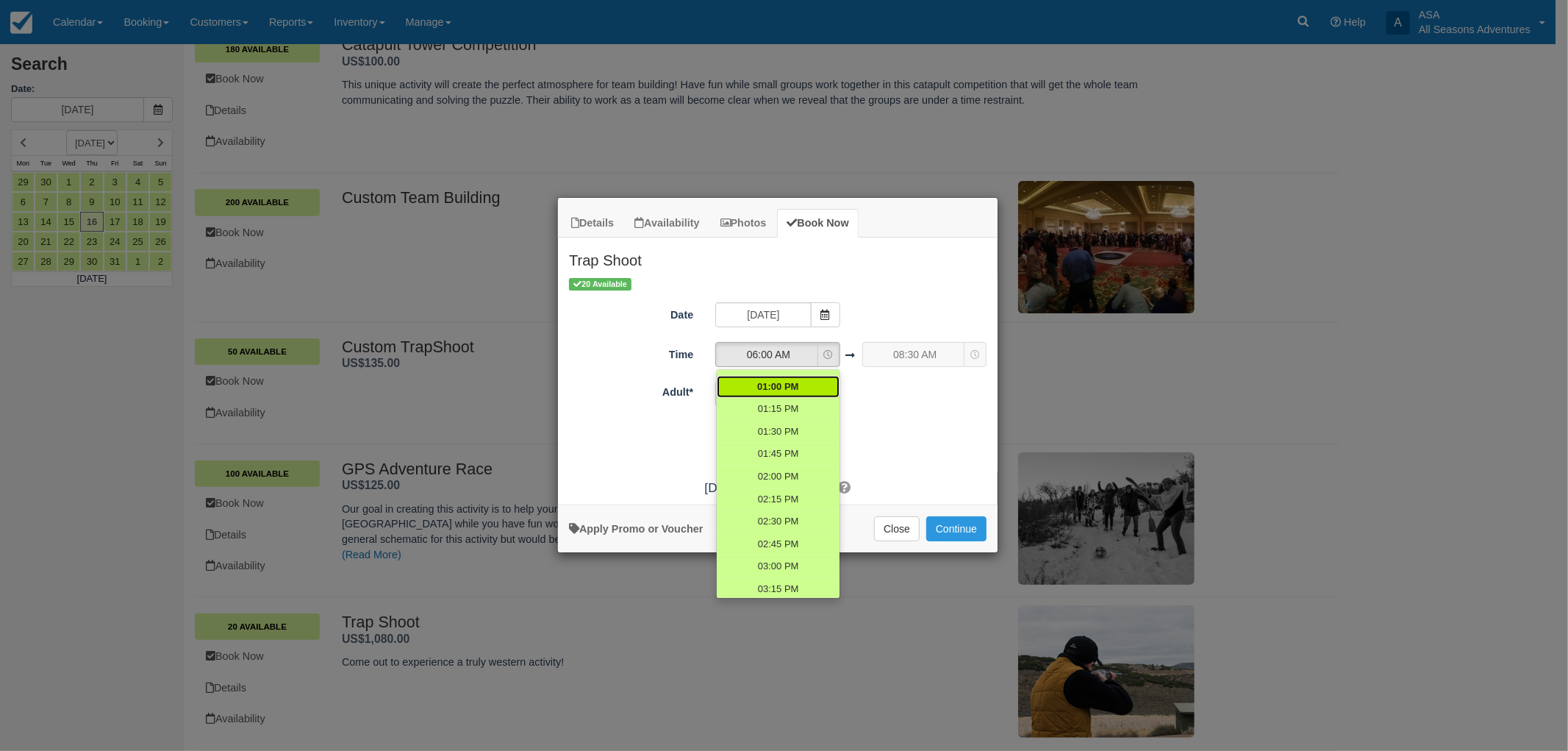
scroll to position [653, 0]
click at [797, 442] on link "02:00 PM" at bounding box center [778, 448] width 123 height 22
select select "14:00"
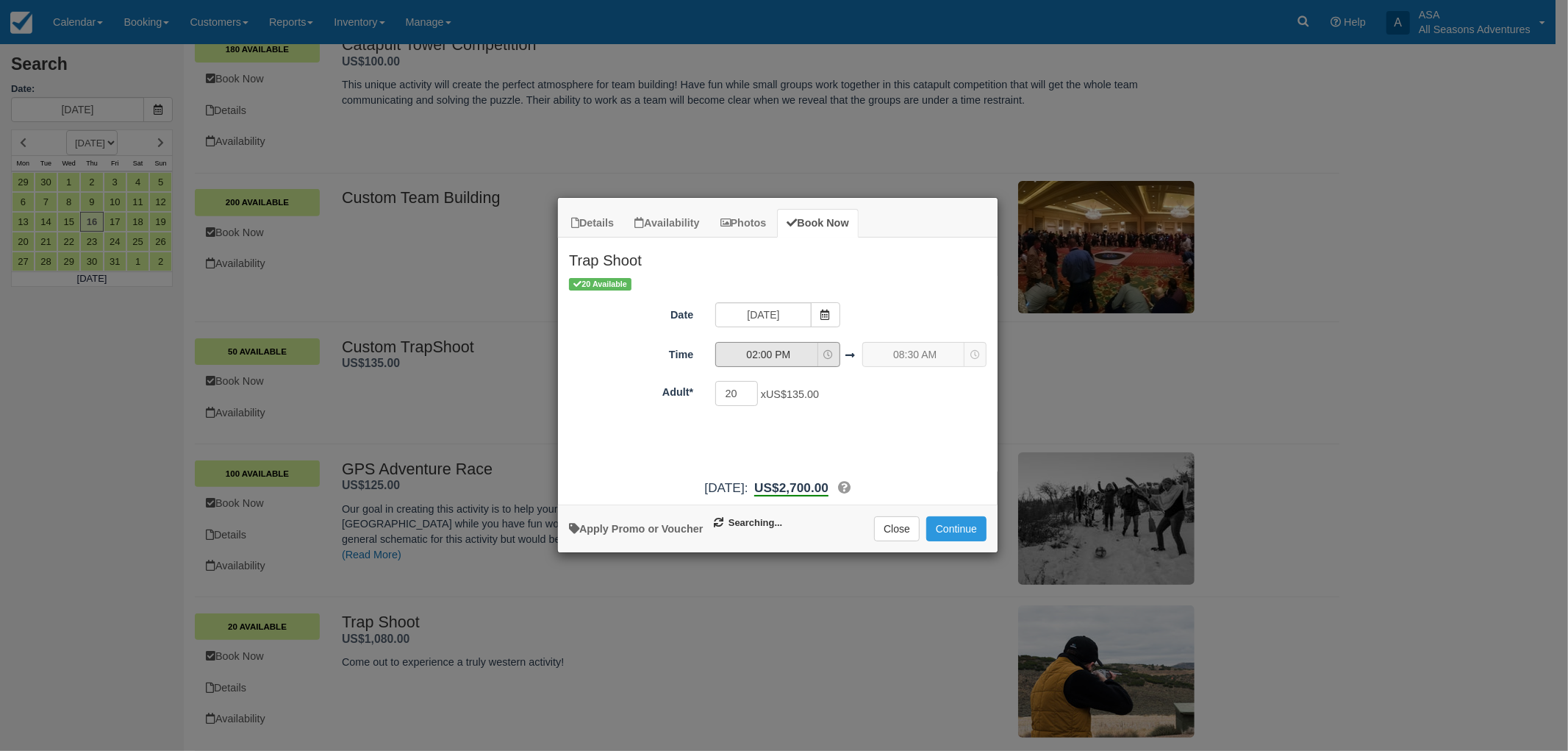
select select "16:30"
click at [956, 358] on div "04:30 PM 04:30 PM 04:30 PM" at bounding box center [924, 354] width 124 height 25
click at [959, 524] on button "Continue" at bounding box center [956, 529] width 61 height 25
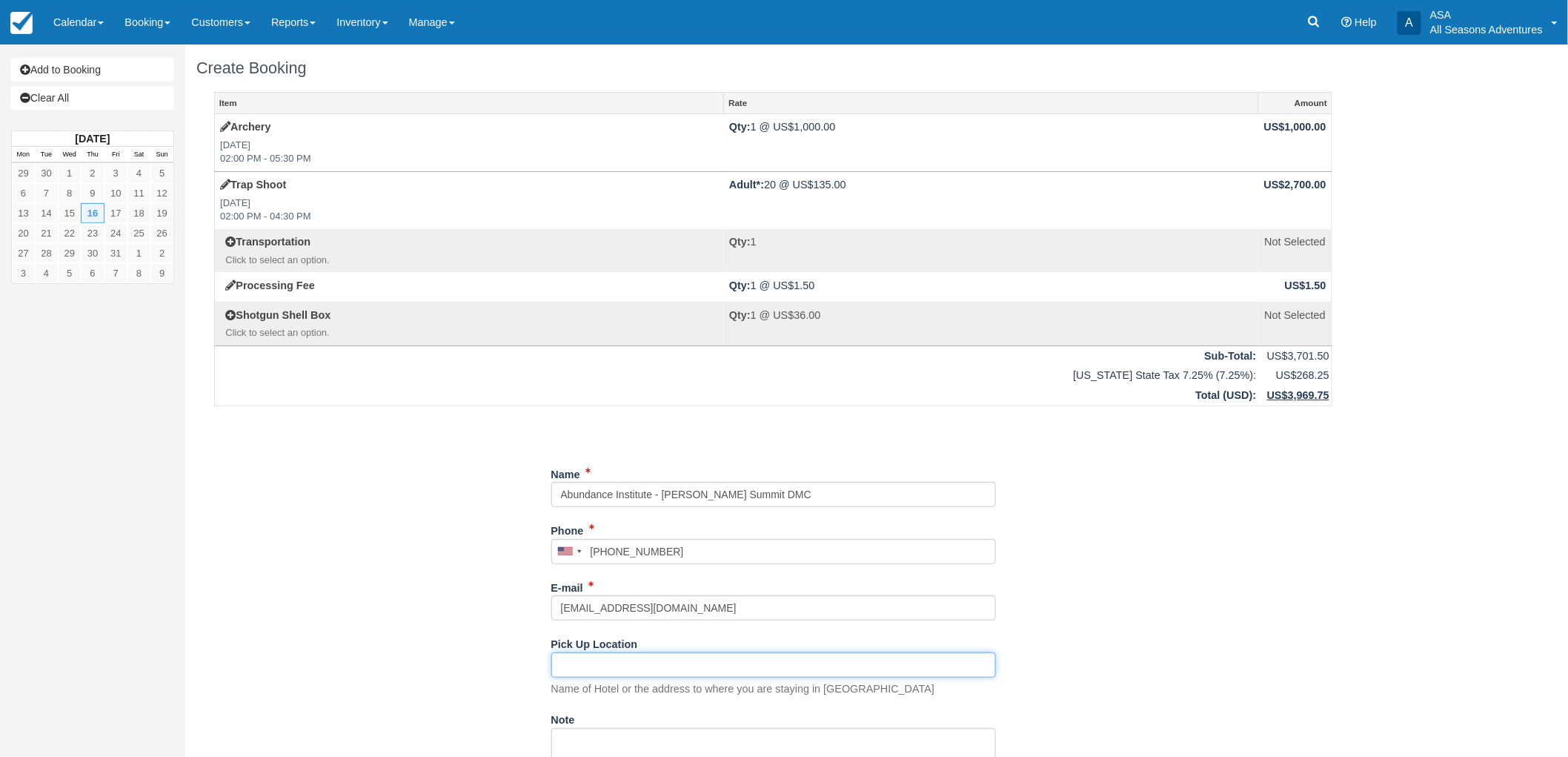
click at [706, 676] on input "Pick Up Location" at bounding box center [774, 665] width 445 height 25
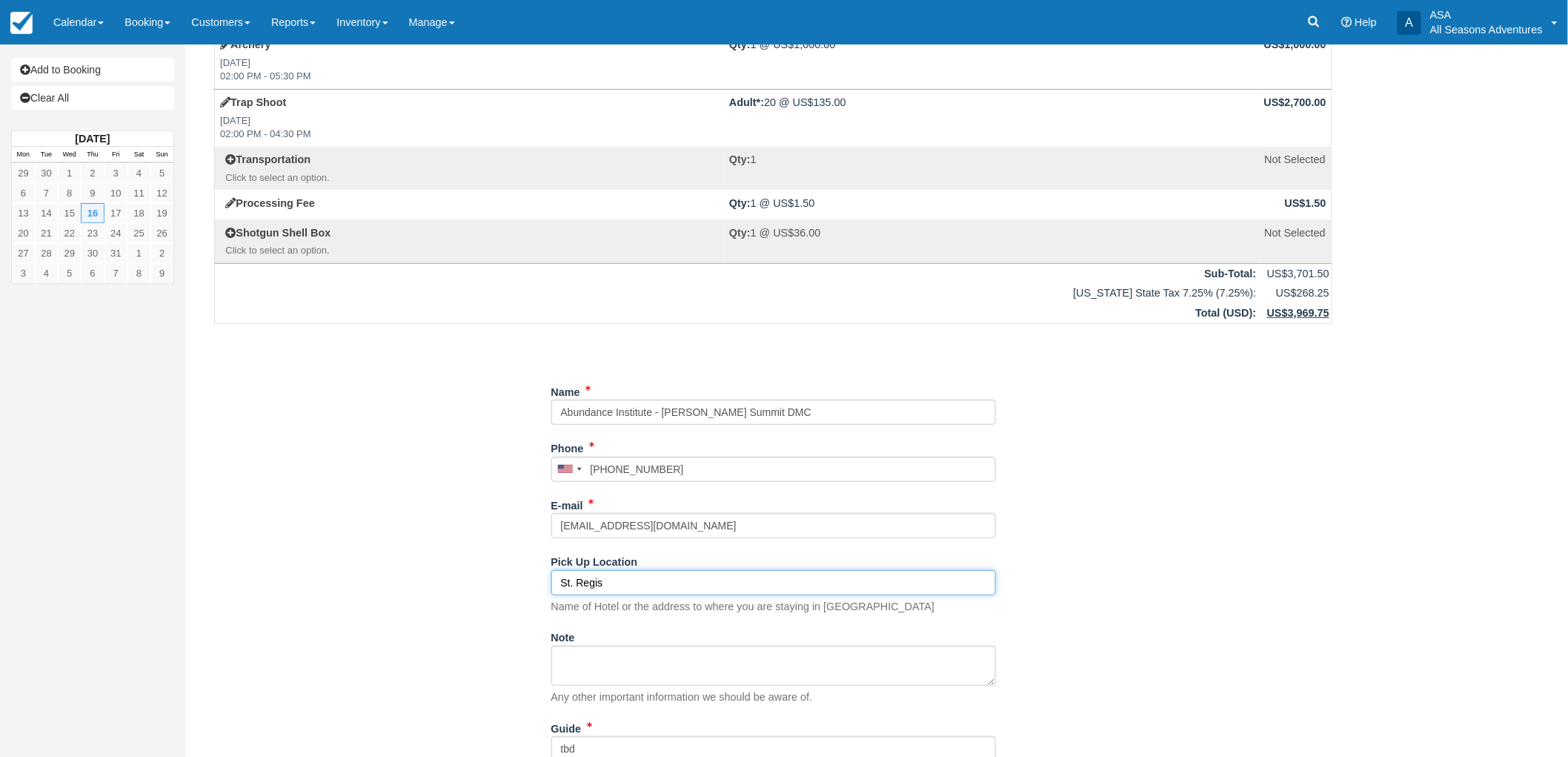
type input "St. Regis"
click at [706, 676] on textarea "Note" at bounding box center [774, 666] width 445 height 40
type textarea "D"
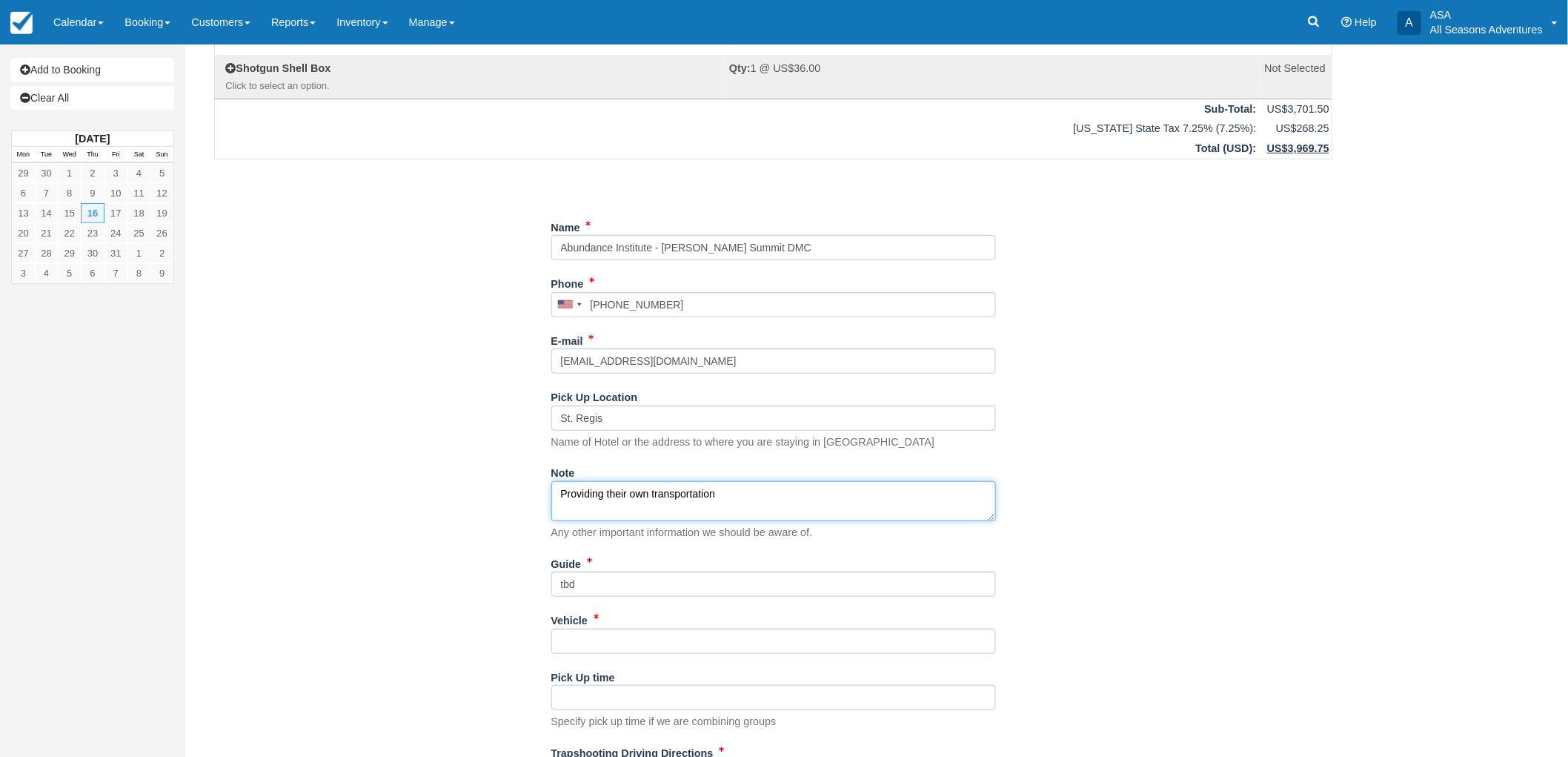
scroll to position [324, 0]
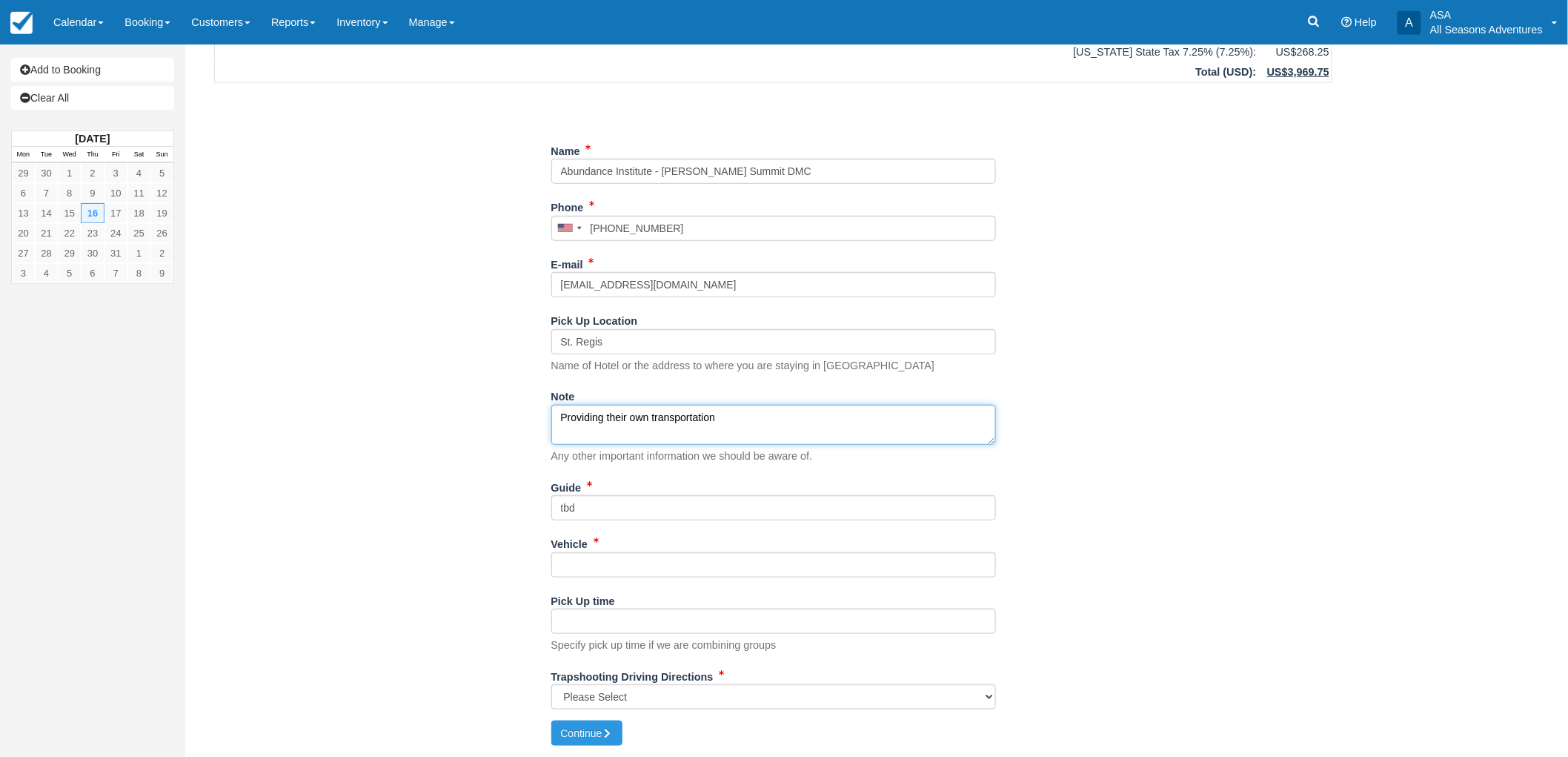
type textarea "Providing their own transportation"
click at [644, 562] on input "Vehicle" at bounding box center [774, 565] width 445 height 25
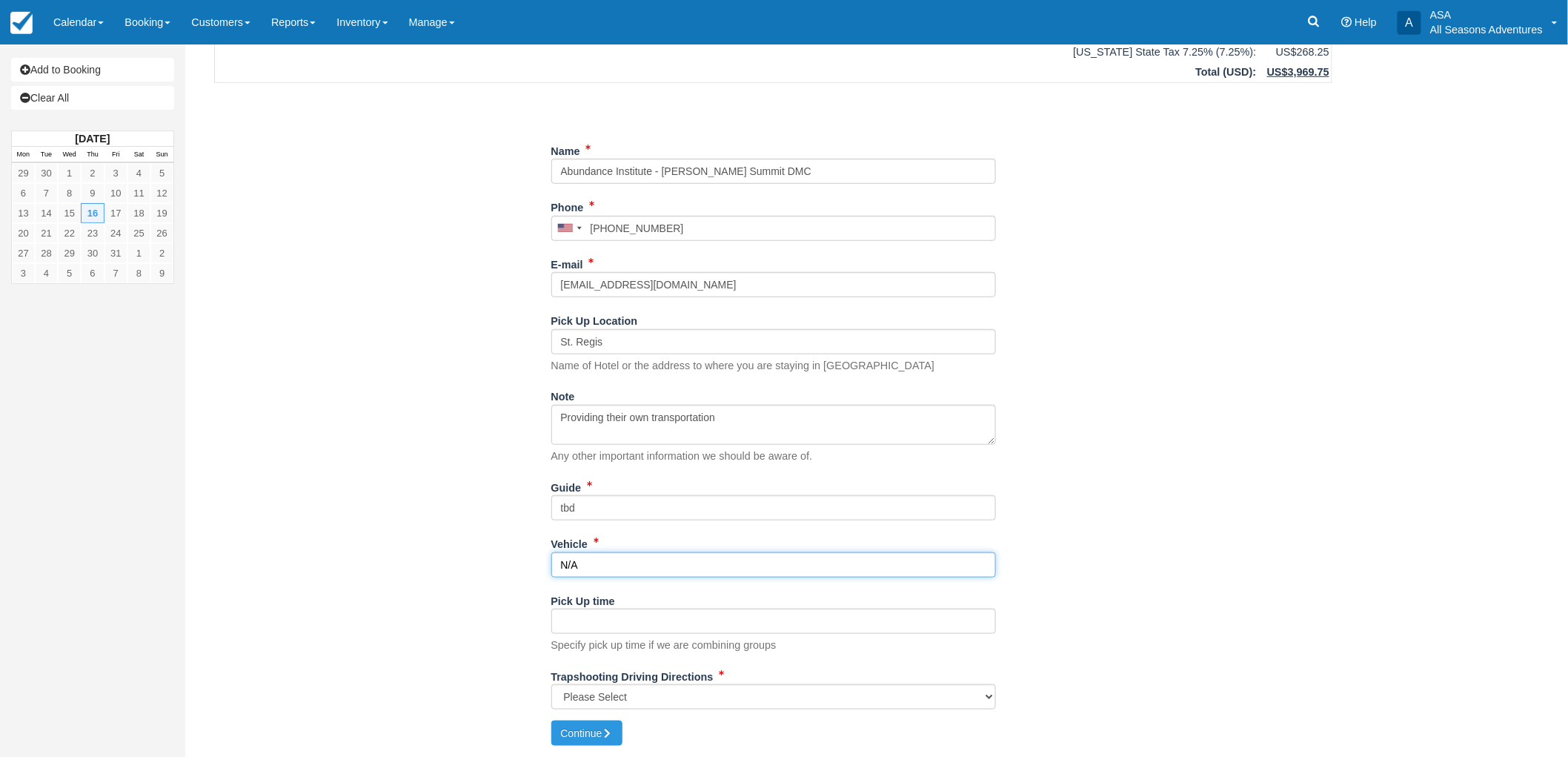
type input "N/A"
click at [620, 701] on select "Please Select Kamas Valley Lions Gun Club: 3050 W 200S, Kamas, UT N/A" at bounding box center [774, 697] width 445 height 25
select select "Kamas Valley Lions Gun Club: [STREET_ADDRESS]"
click at [551, 684] on select "Please Select Kamas Valley Lions Gun Club: 3050 W 200S, Kamas, UT N/A" at bounding box center [774, 697] width 445 height 25
click at [612, 735] on icon "submit" at bounding box center [608, 733] width 10 height 10
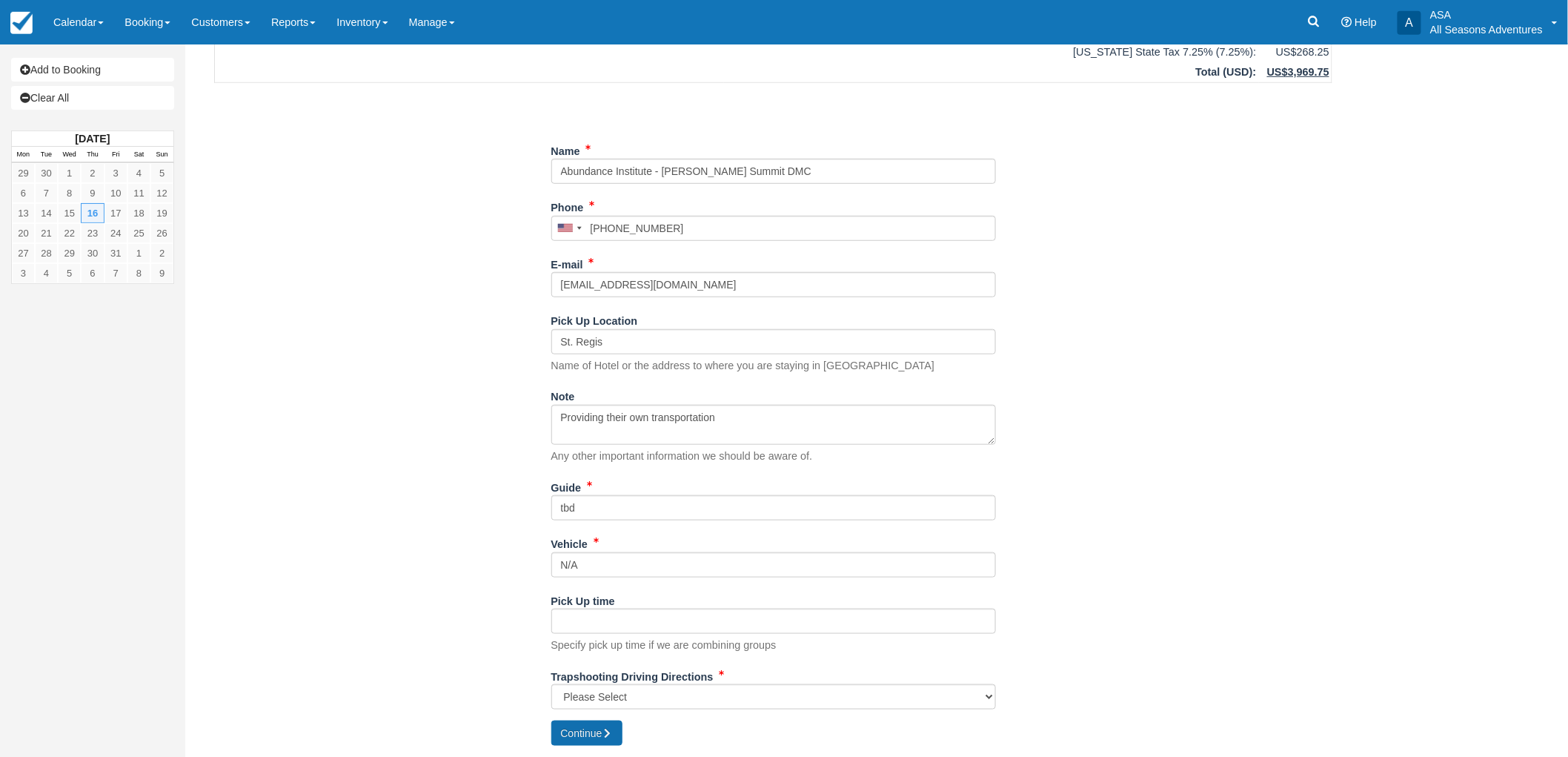
type input "[PHONE_NUMBER]"
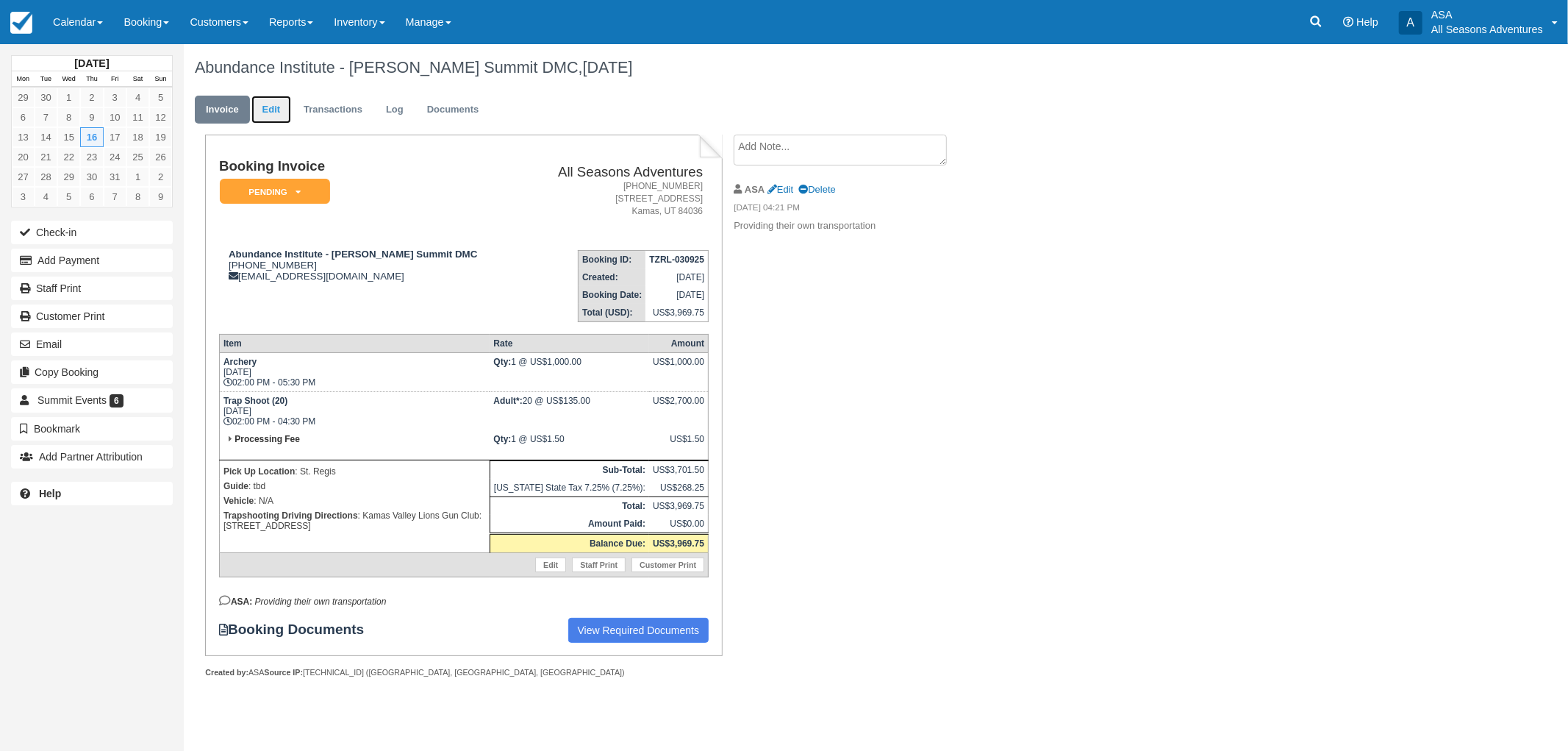
click at [279, 98] on link "Edit" at bounding box center [271, 110] width 40 height 28
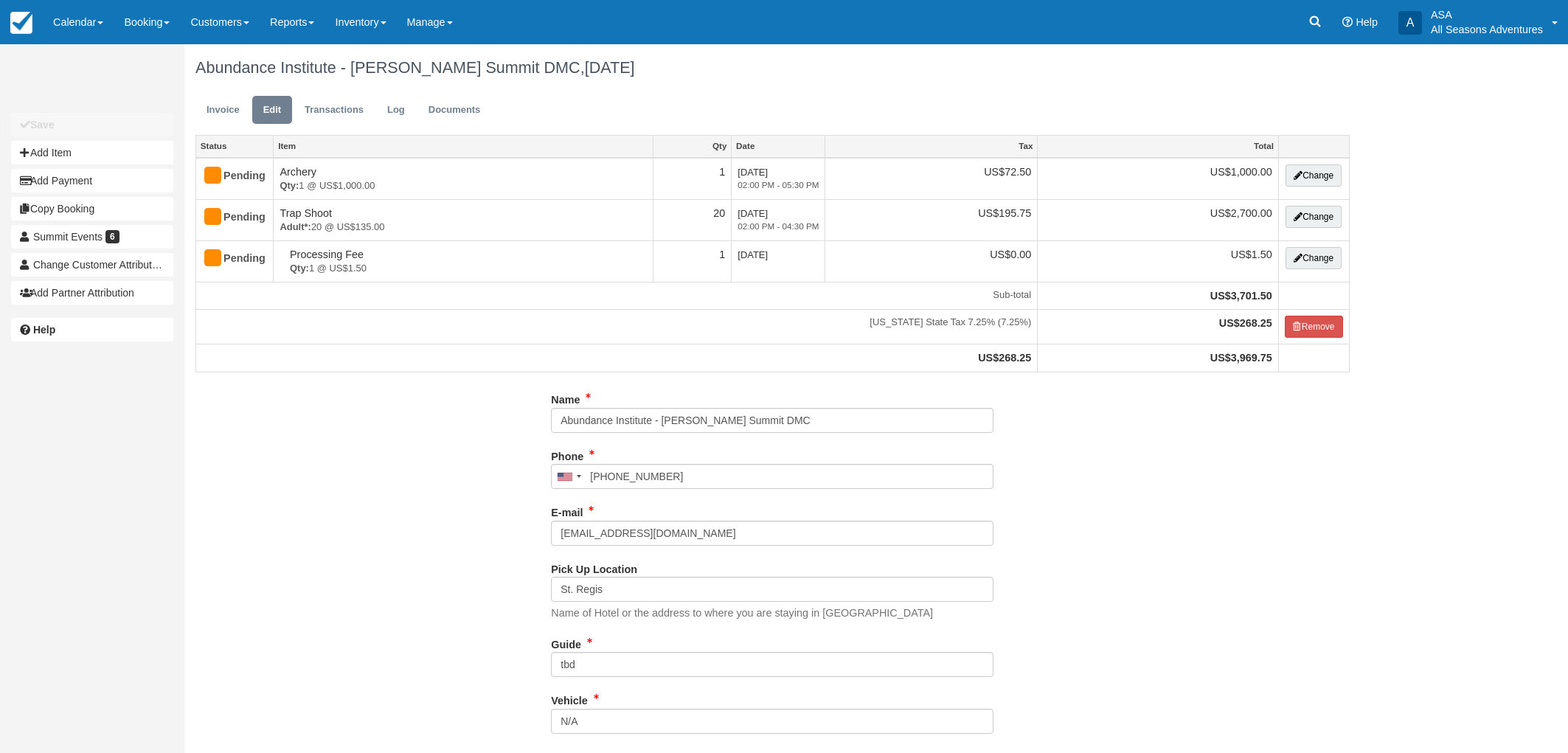
select select "Kamas Valley Lions Gun Club: [STREET_ADDRESS]"
click at [120, 151] on button "Add Item" at bounding box center [92, 153] width 163 height 23
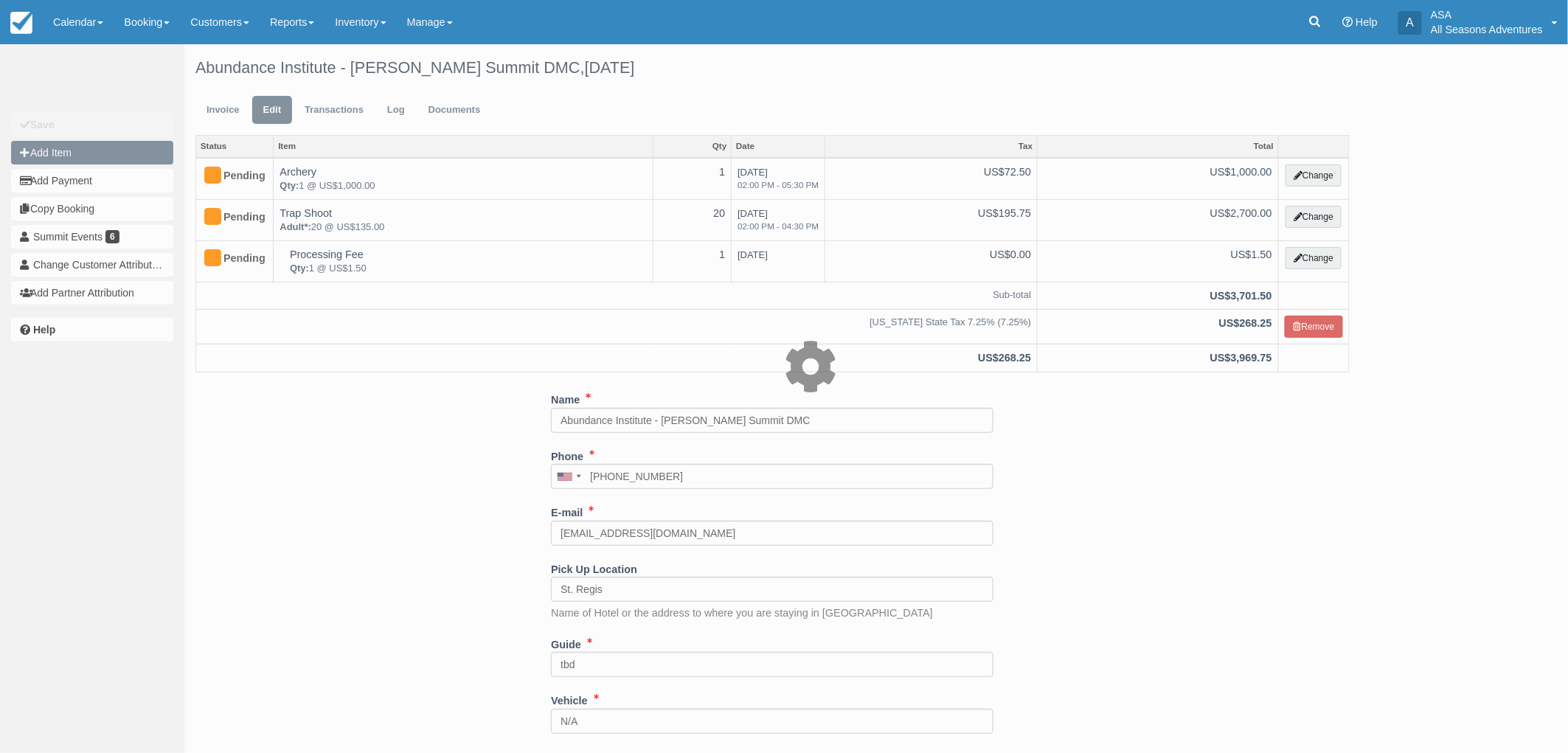
type input "0.00"
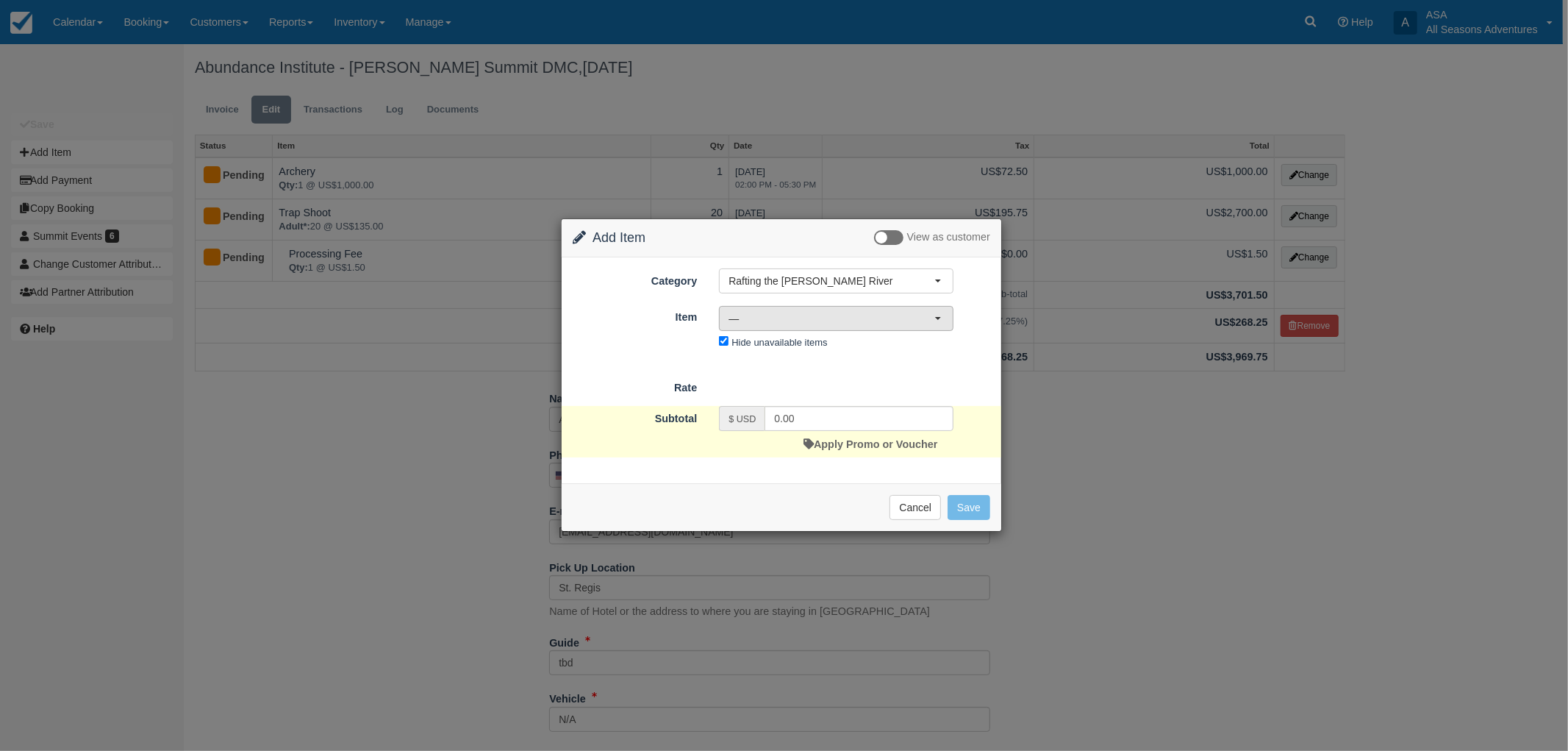
click at [786, 306] on button "—" at bounding box center [836, 319] width 234 height 25
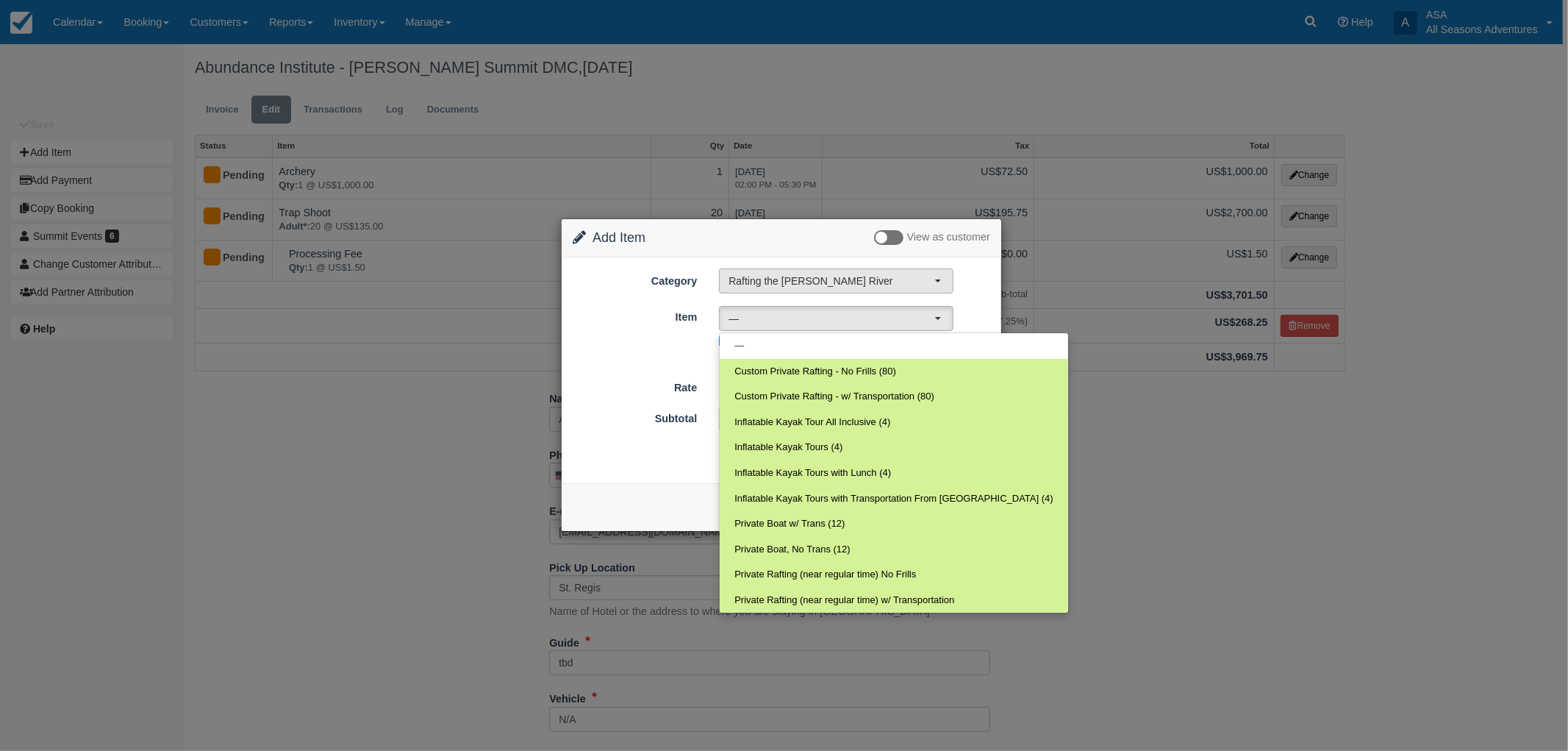
click at [770, 283] on span "Rafting the [PERSON_NAME] River" at bounding box center [831, 281] width 206 height 15
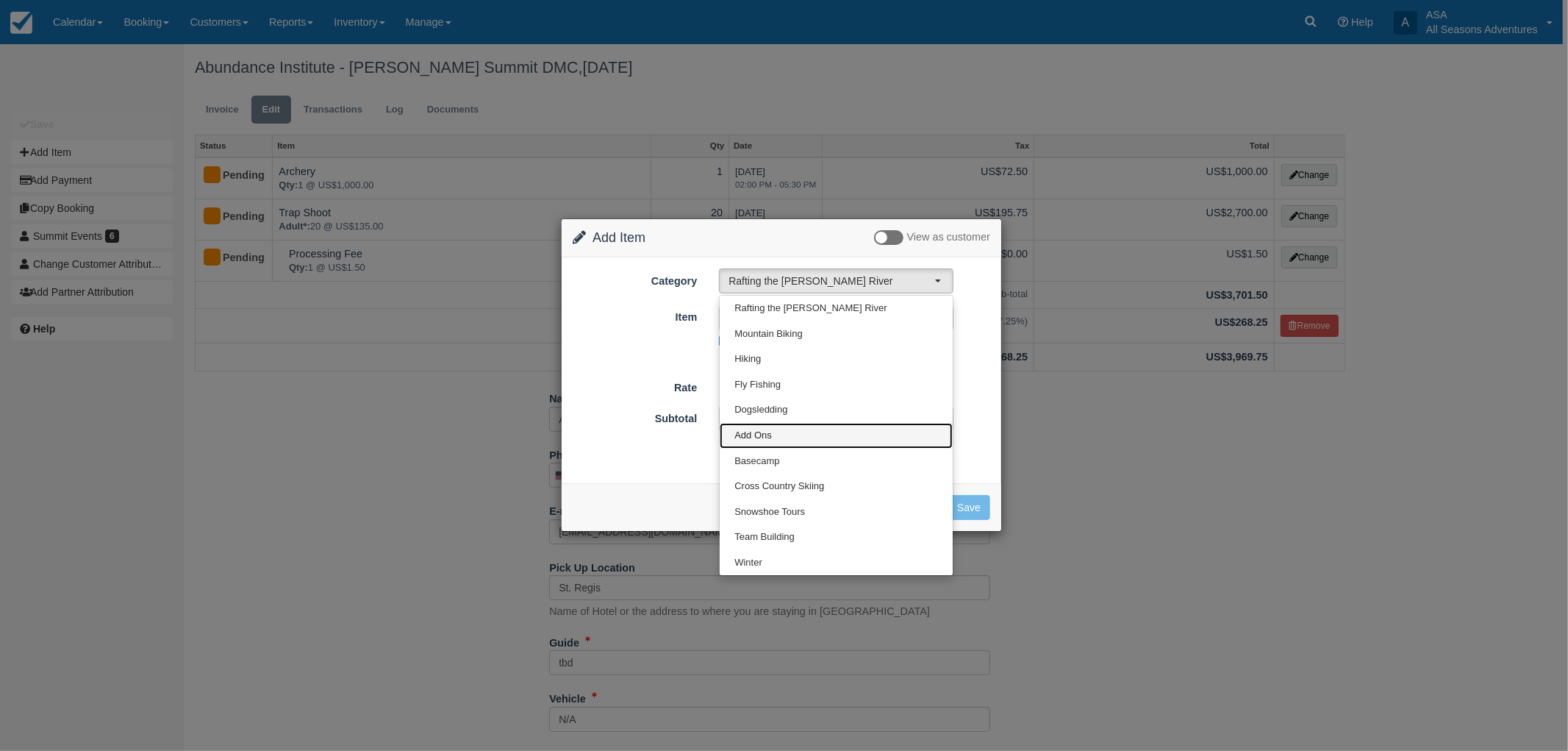
click at [783, 430] on link "Add Ons" at bounding box center [836, 435] width 233 height 26
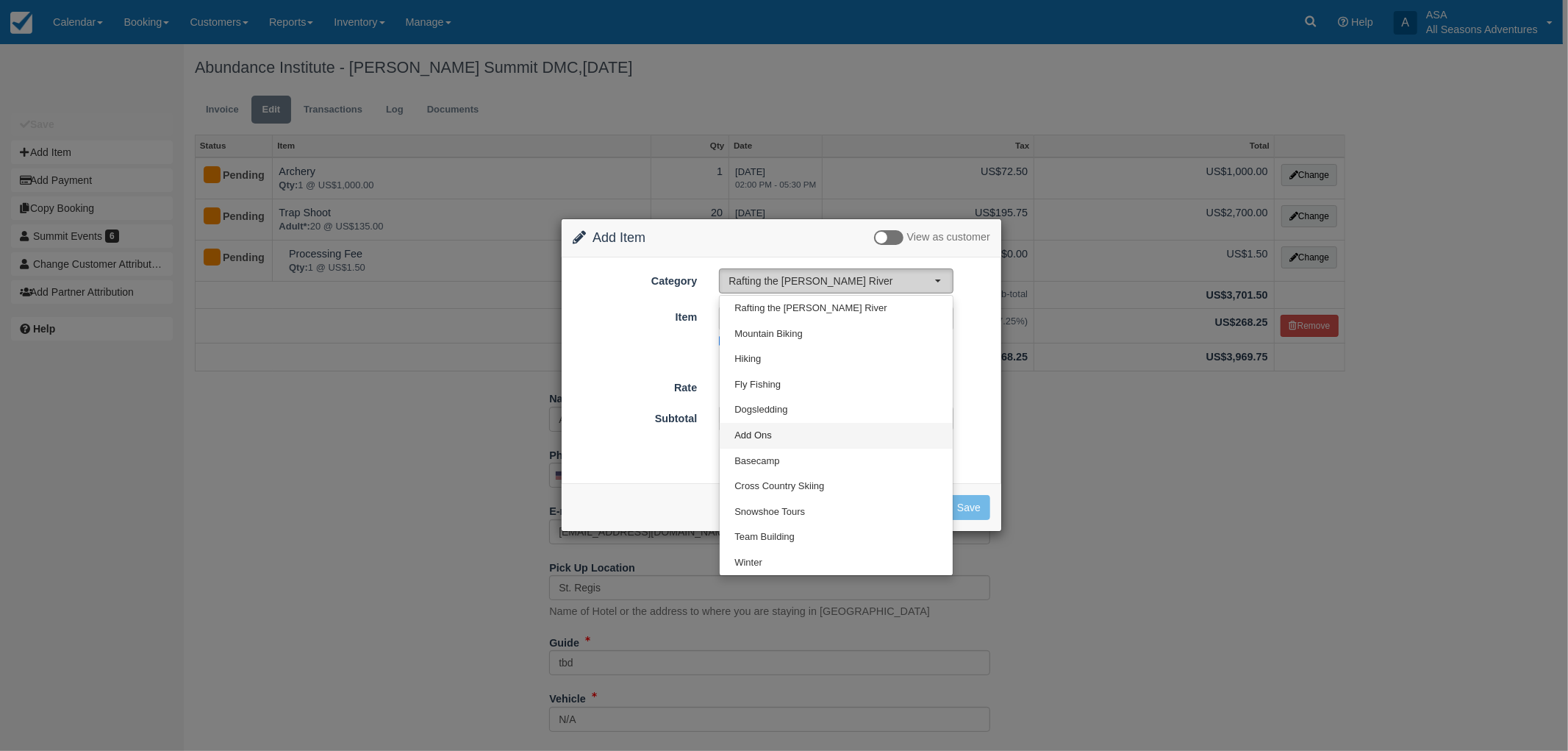
select select "13"
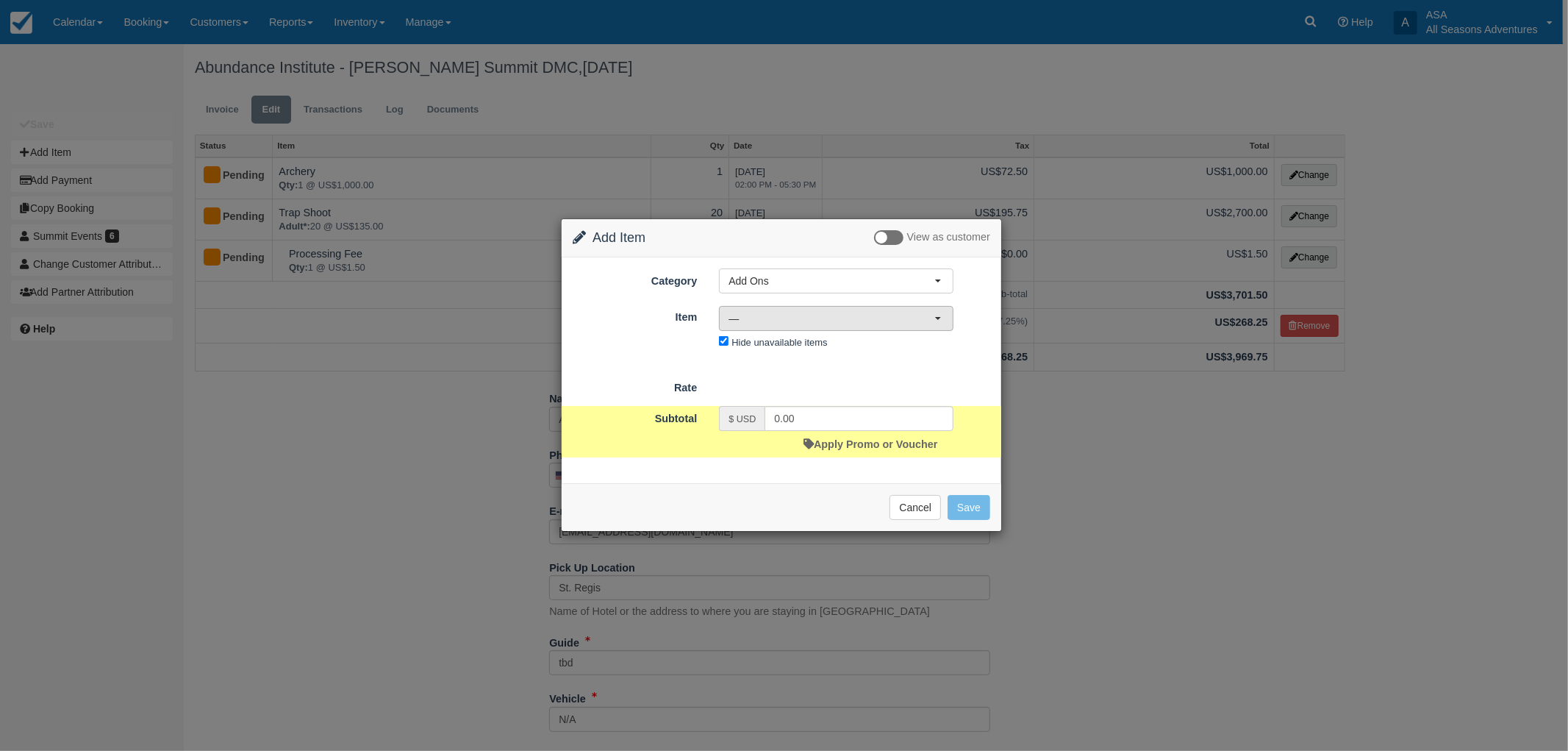
click at [786, 306] on button "—" at bounding box center [836, 319] width 234 height 25
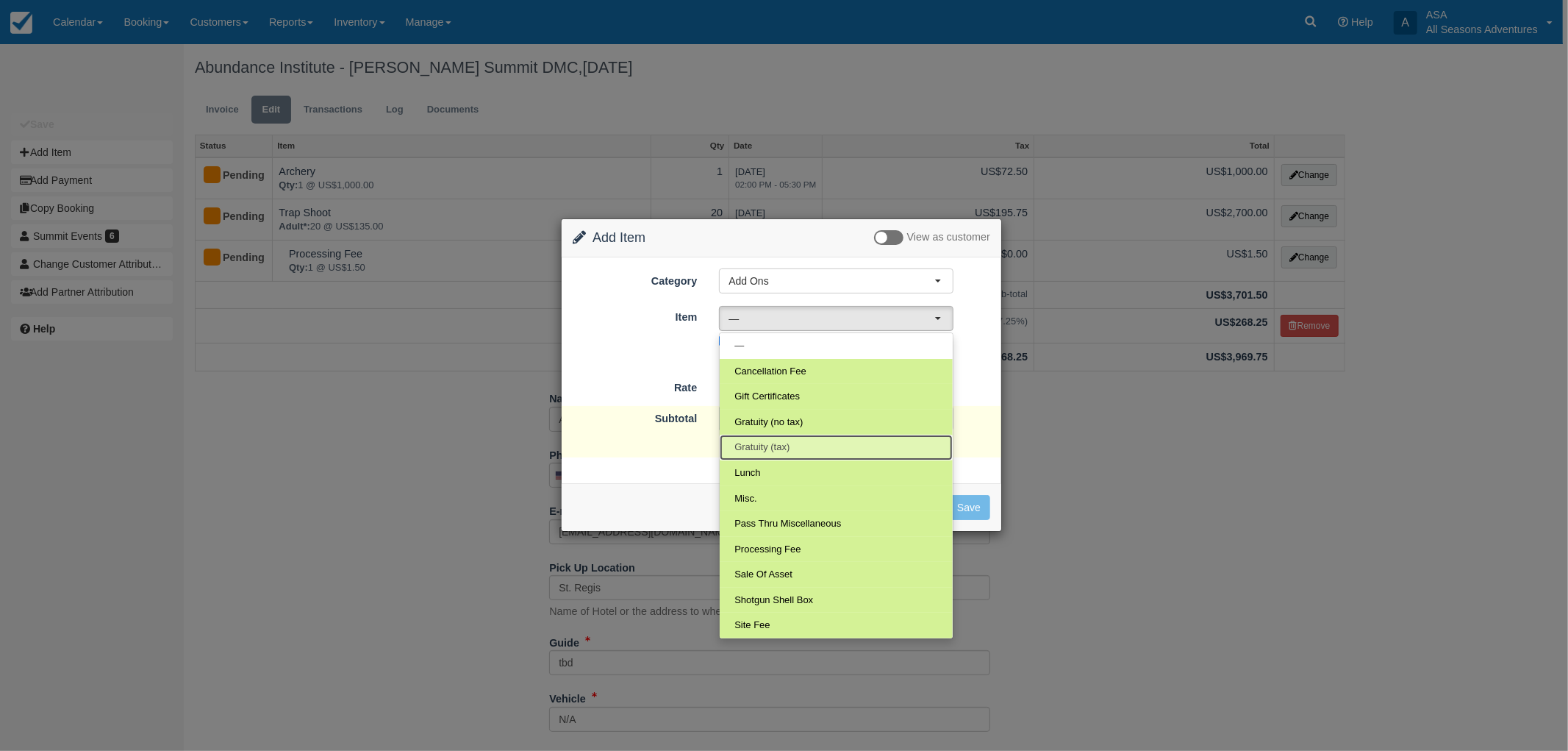
click at [791, 452] on link "Gratuity (tax)" at bounding box center [836, 447] width 233 height 26
select select "68"
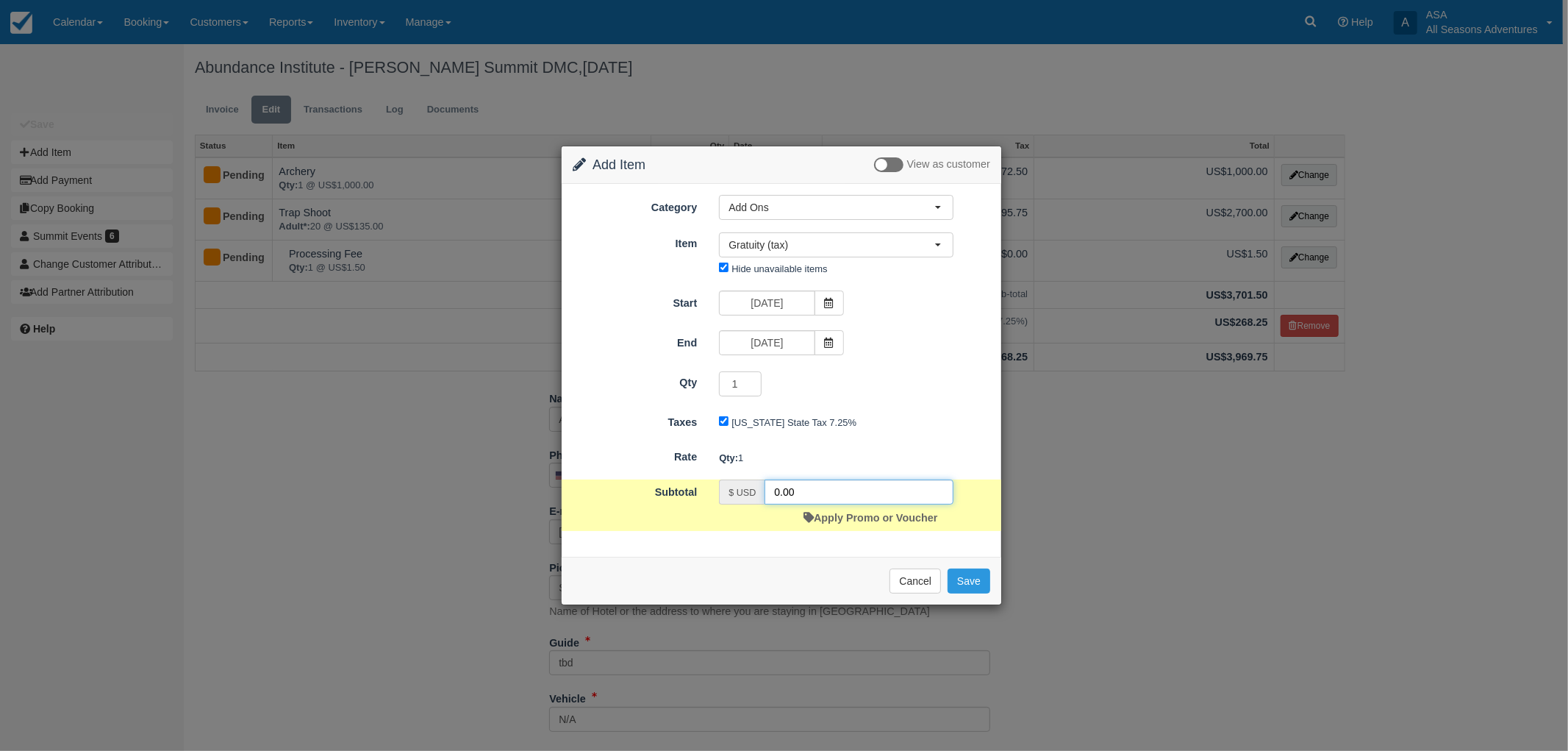
drag, startPoint x: 803, startPoint y: 488, endPoint x: 708, endPoint y: 472, distance: 96.3
click at [724, 473] on form "Category Add Ons Rafting the Weber River Mountain Biking Hiking Fly Fishing Dog…" at bounding box center [782, 362] width 417 height 335
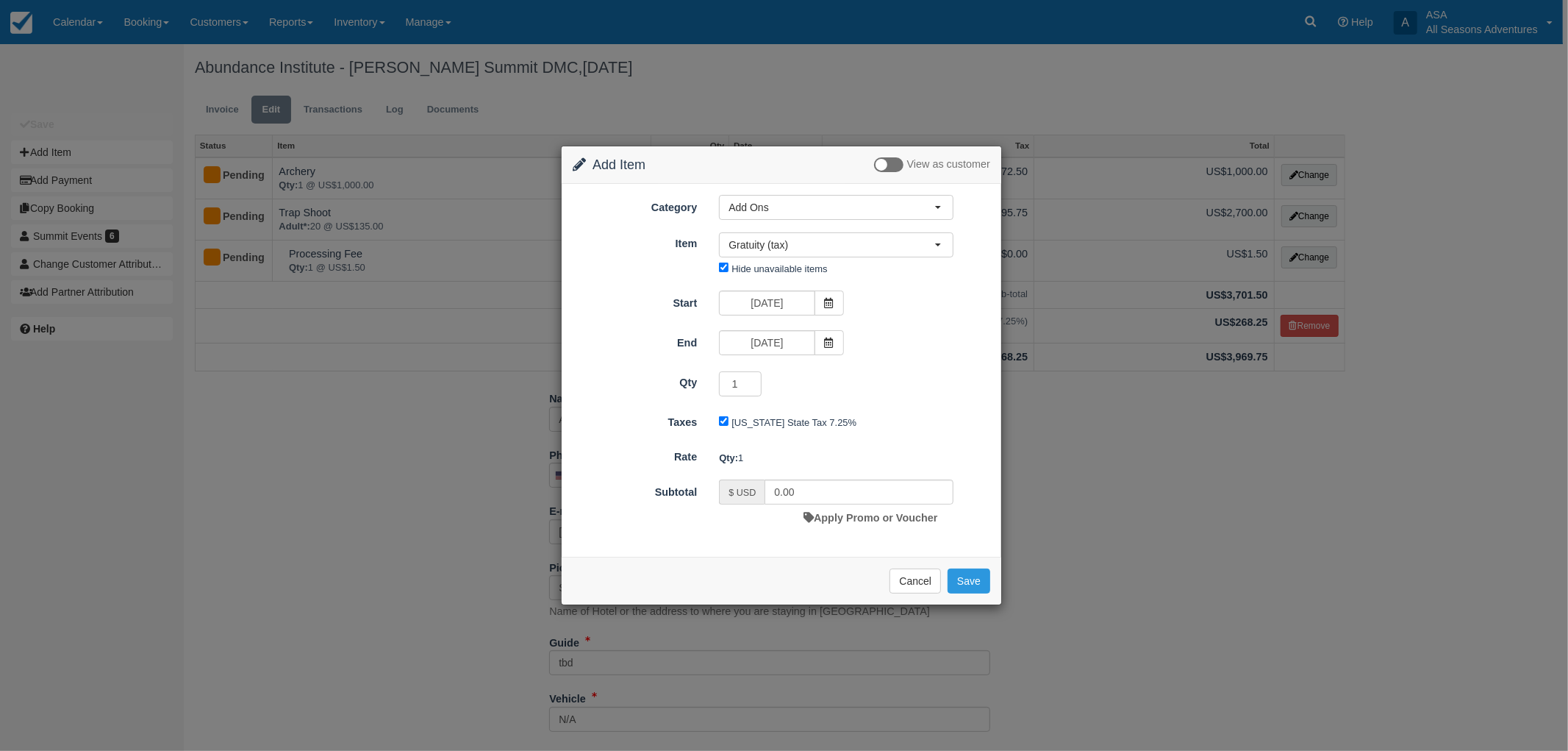
click at [0, 577] on div "Change Item Add Item View as customer Category Add Ons Rafting the Weber River …" at bounding box center [784, 375] width 1568 height 751
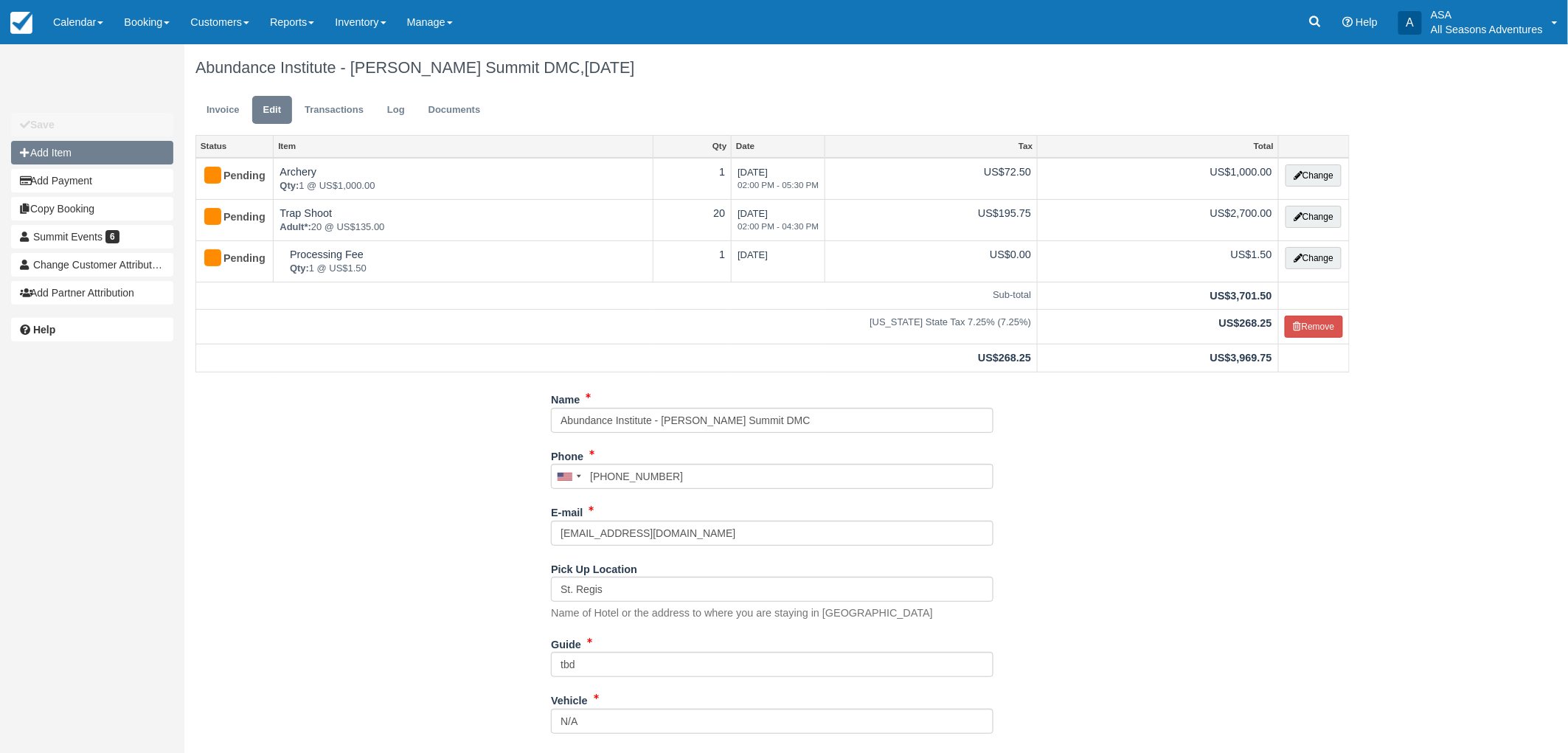
click at [120, 153] on button "Add Item" at bounding box center [92, 153] width 163 height 23
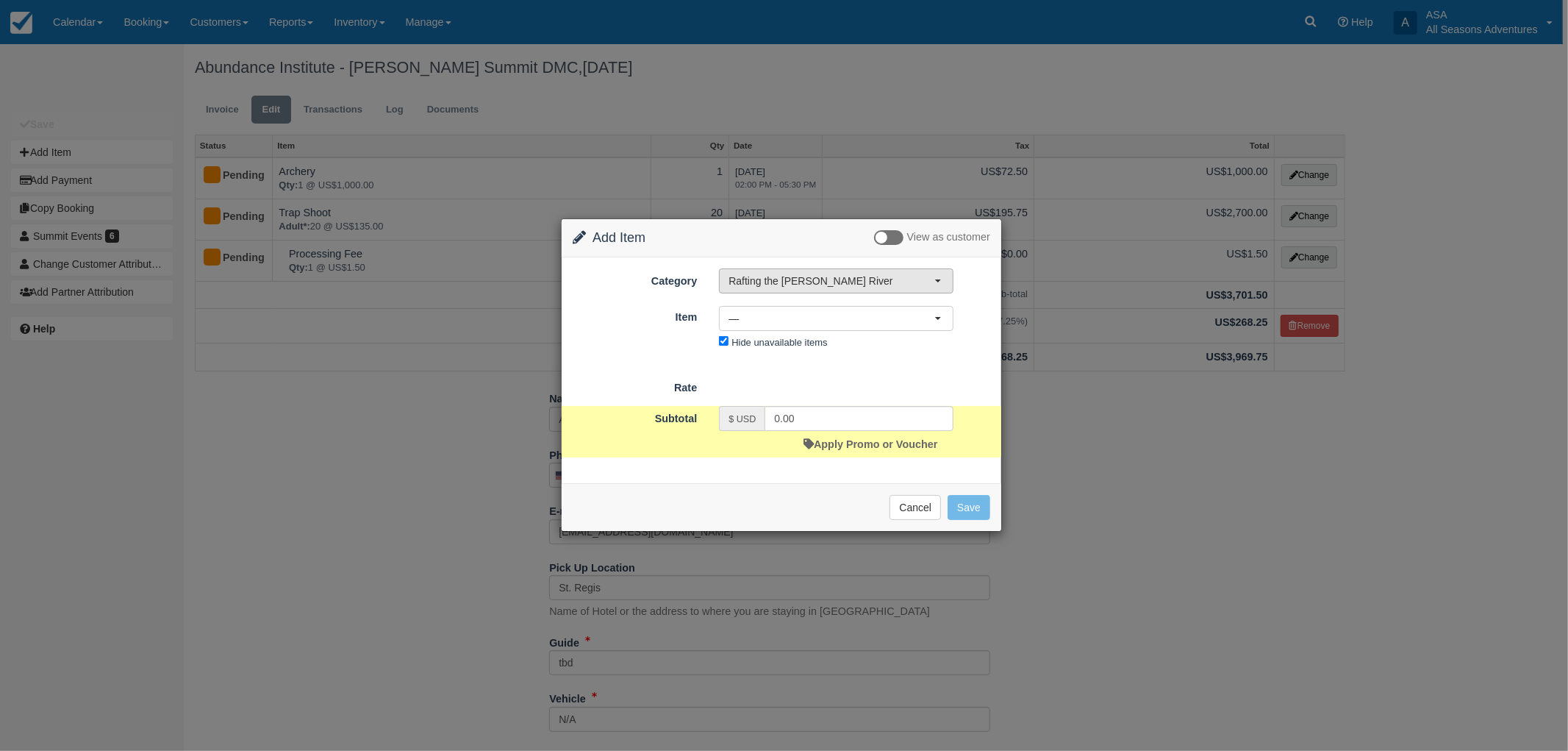
click at [799, 289] on button "Rafting the [PERSON_NAME] River" at bounding box center [836, 281] width 234 height 25
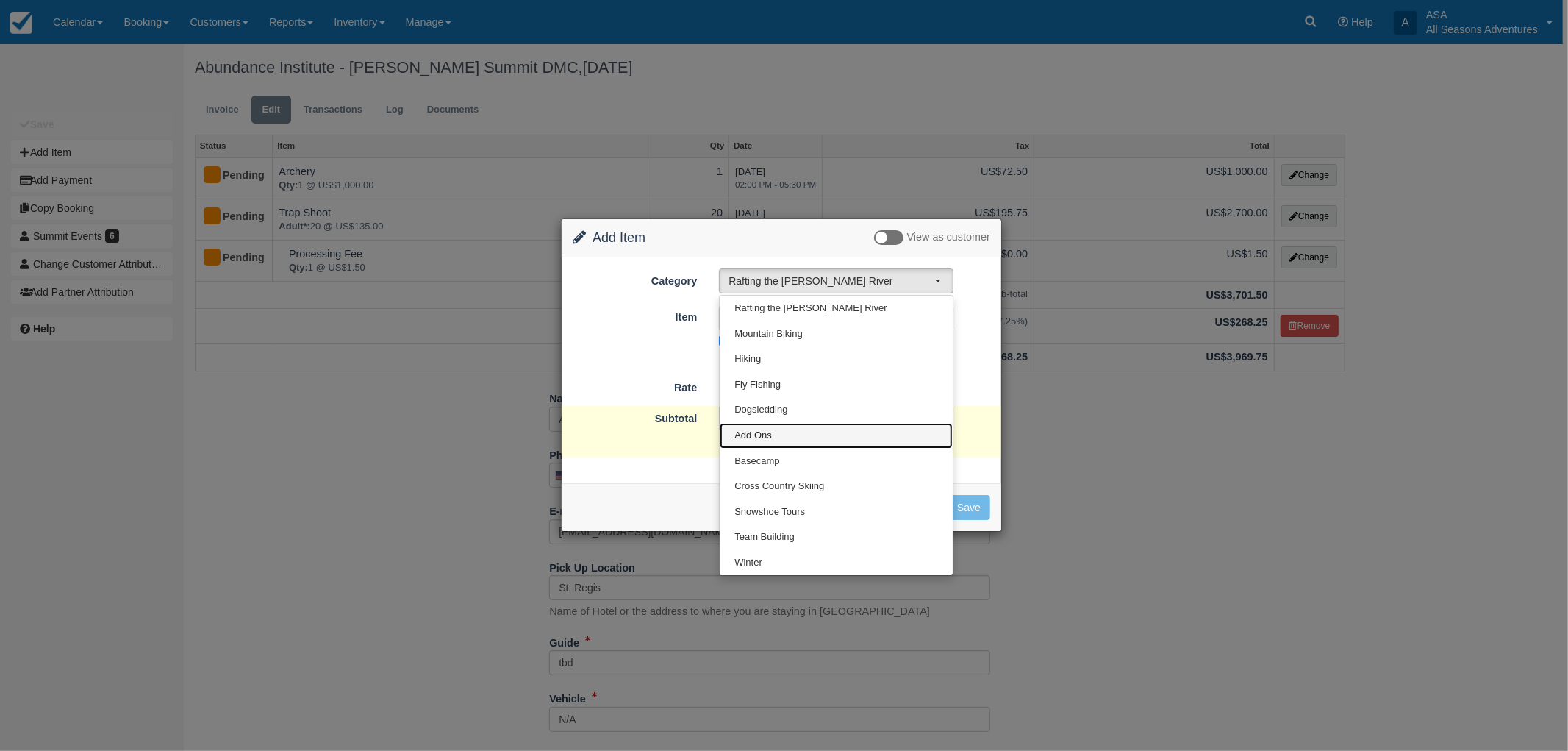
click at [776, 432] on link "Add Ons" at bounding box center [836, 435] width 233 height 26
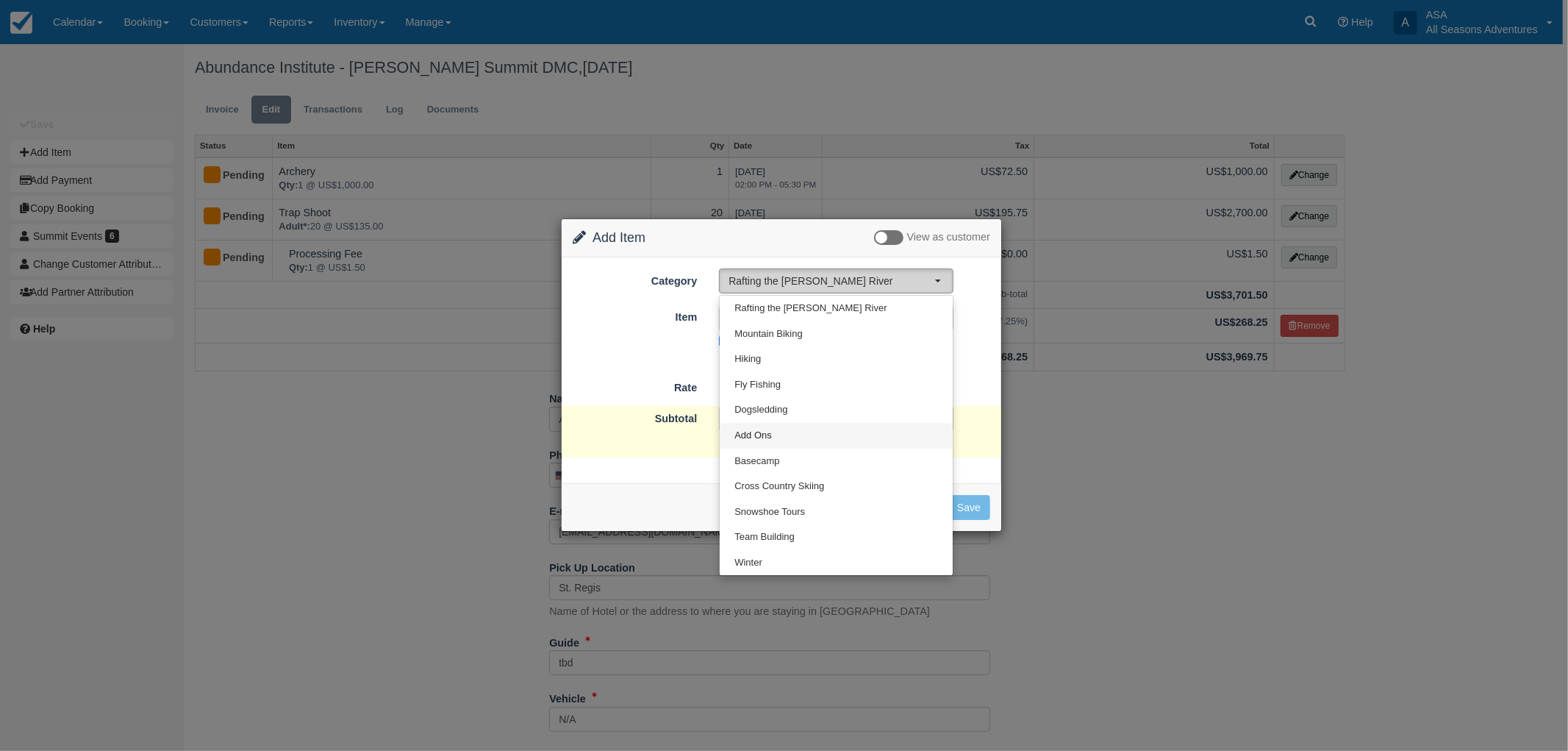
select select "13"
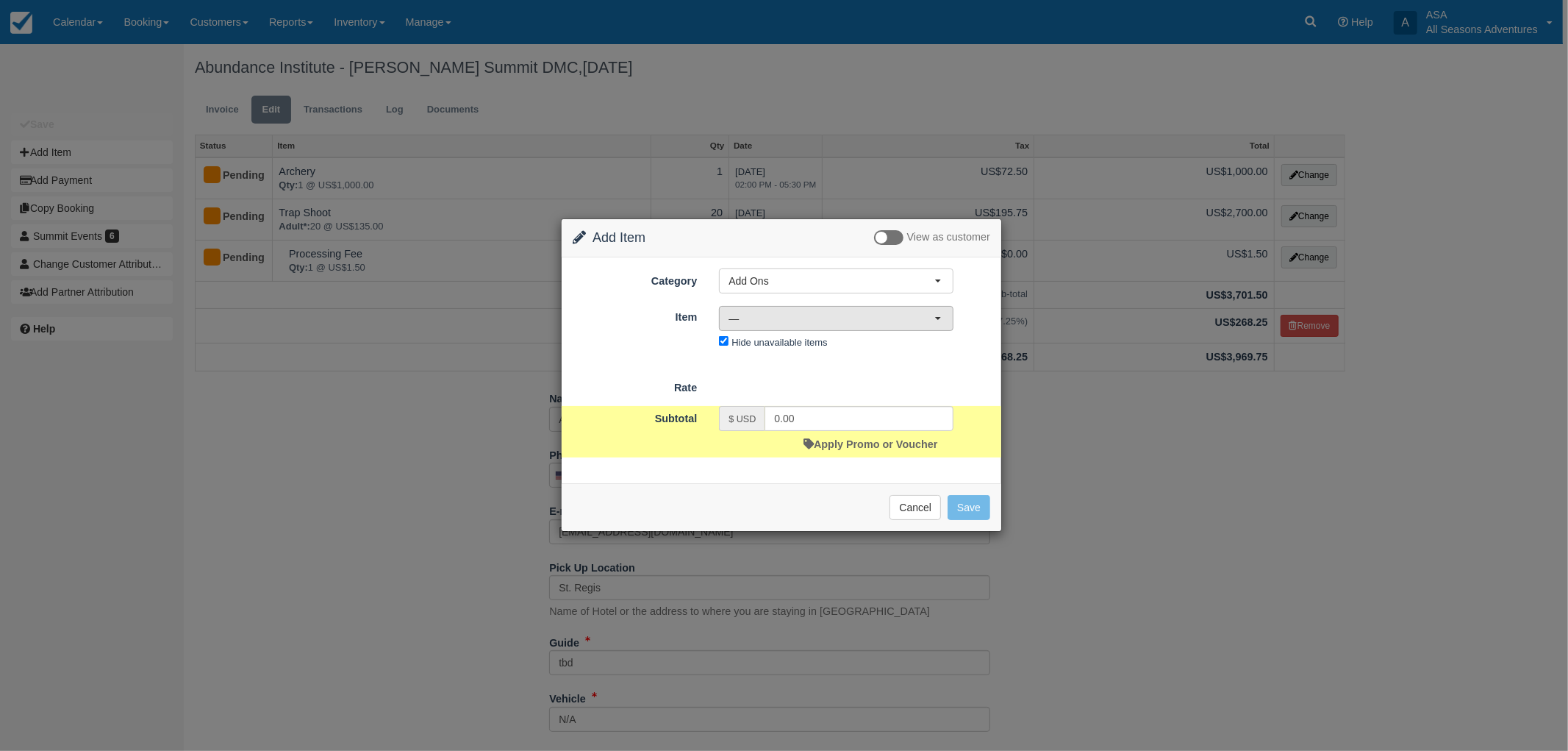
click at [782, 319] on span "—" at bounding box center [831, 319] width 206 height 15
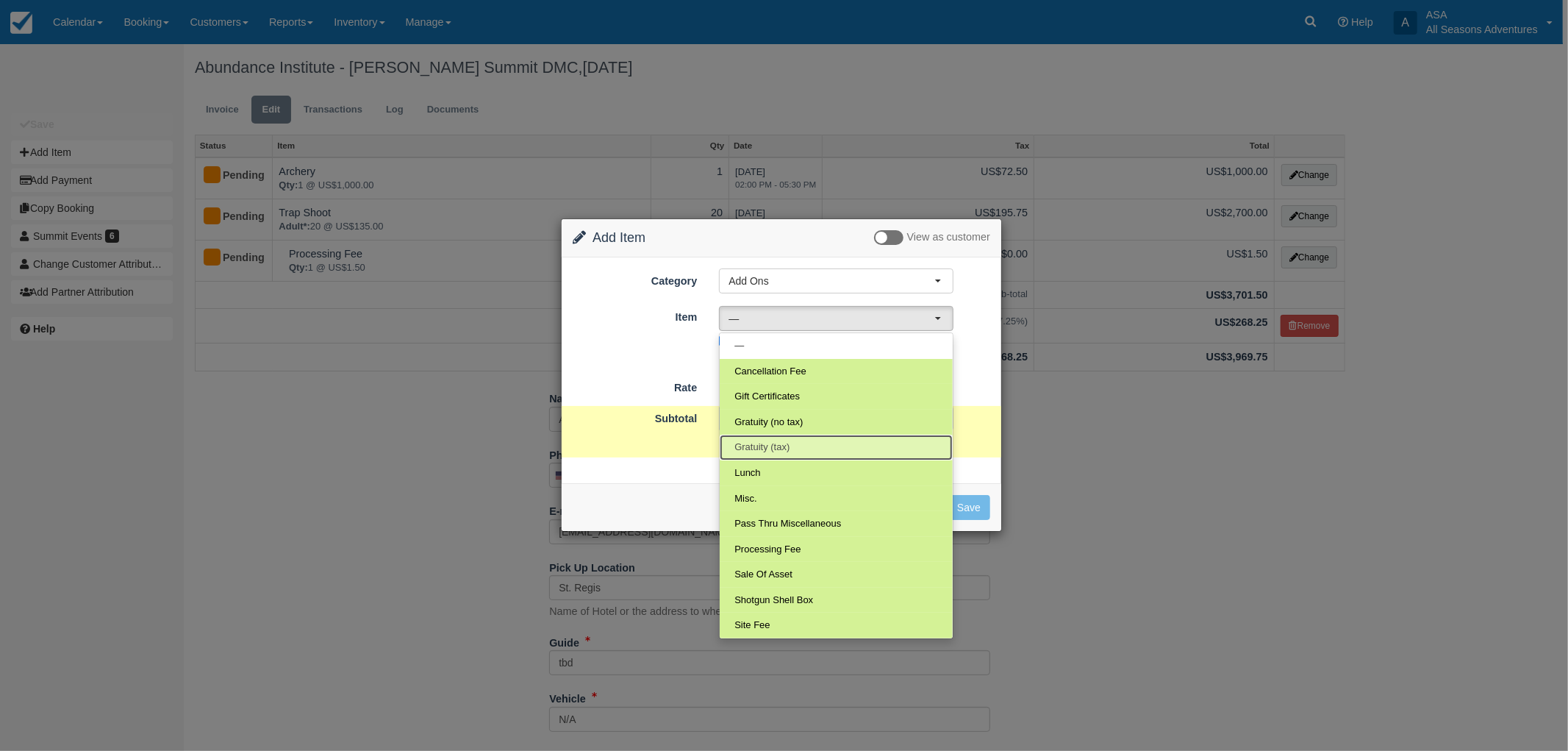
click at [787, 442] on span "Gratuity (tax)" at bounding box center [762, 447] width 55 height 14
select select "68"
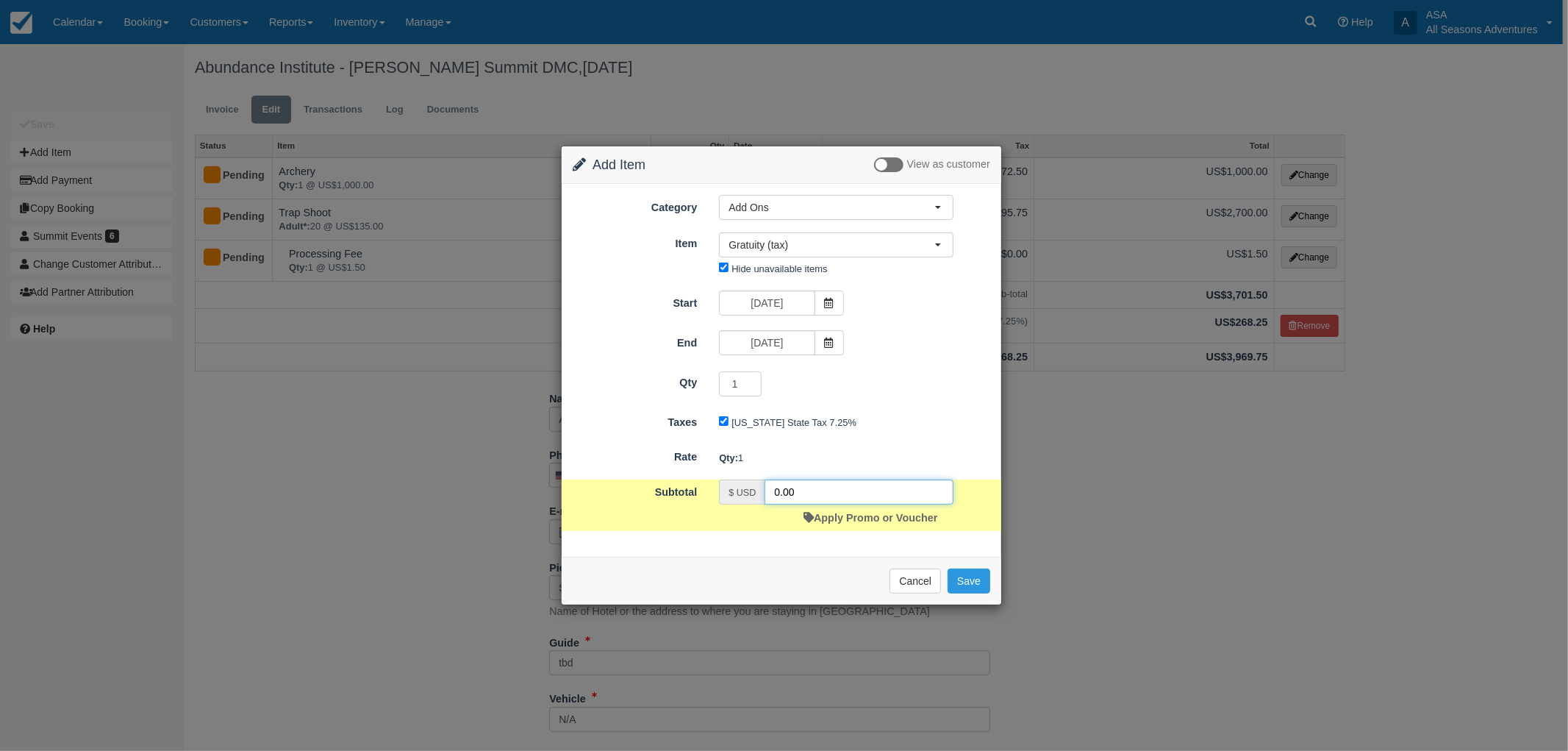
drag, startPoint x: 802, startPoint y: 486, endPoint x: 708, endPoint y: 467, distance: 95.9
click at [716, 469] on form "Category Add Ons Rafting the Weber River Mountain Biking Hiking Fly Fishing Dog…" at bounding box center [782, 362] width 417 height 335
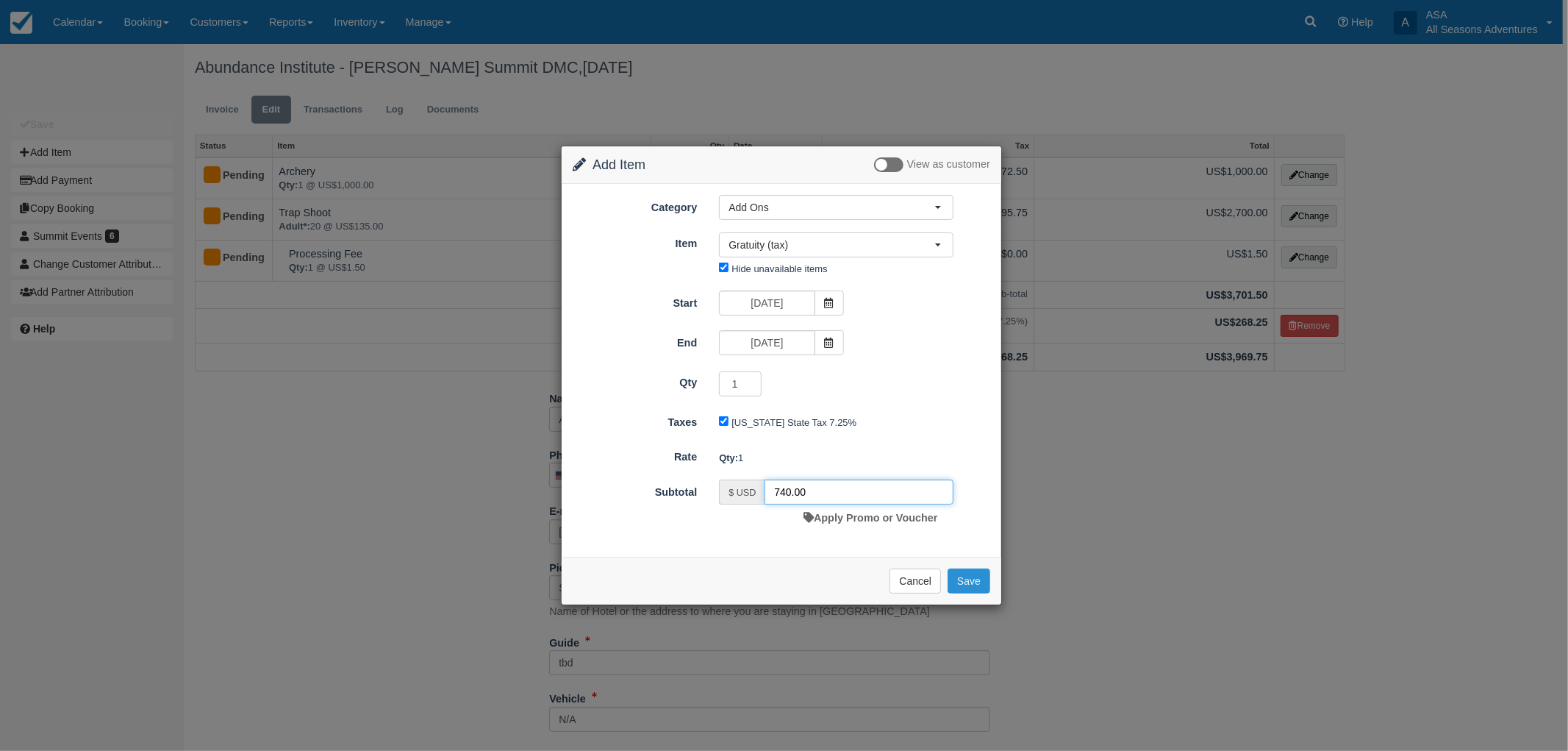
type input "740.00"
click at [949, 574] on button "Save" at bounding box center [969, 581] width 42 height 25
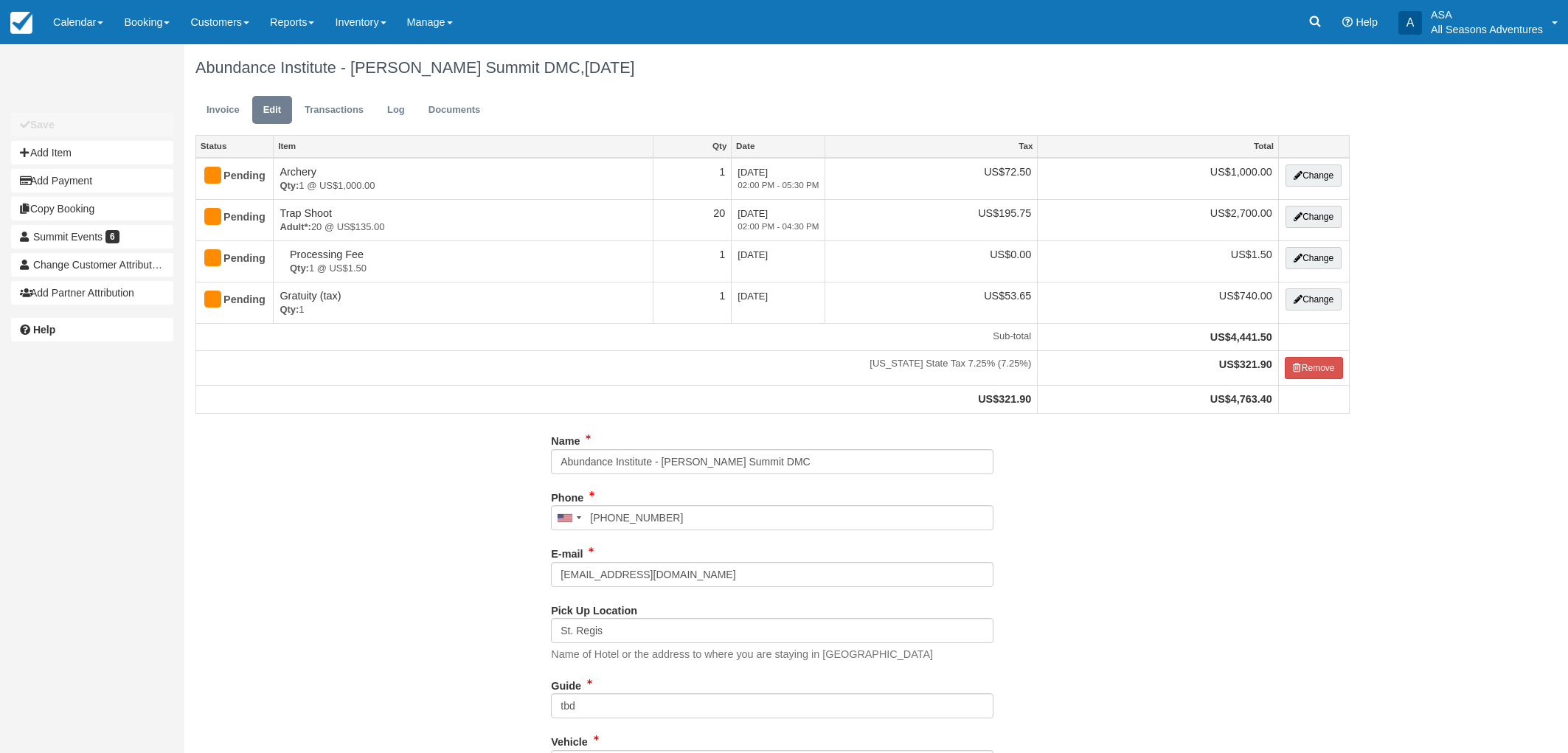
select select "Kamas Valley Lions Gun Club: 3050 W 200S, Kamas, UT"
click at [214, 108] on link "Invoice" at bounding box center [223, 110] width 55 height 28
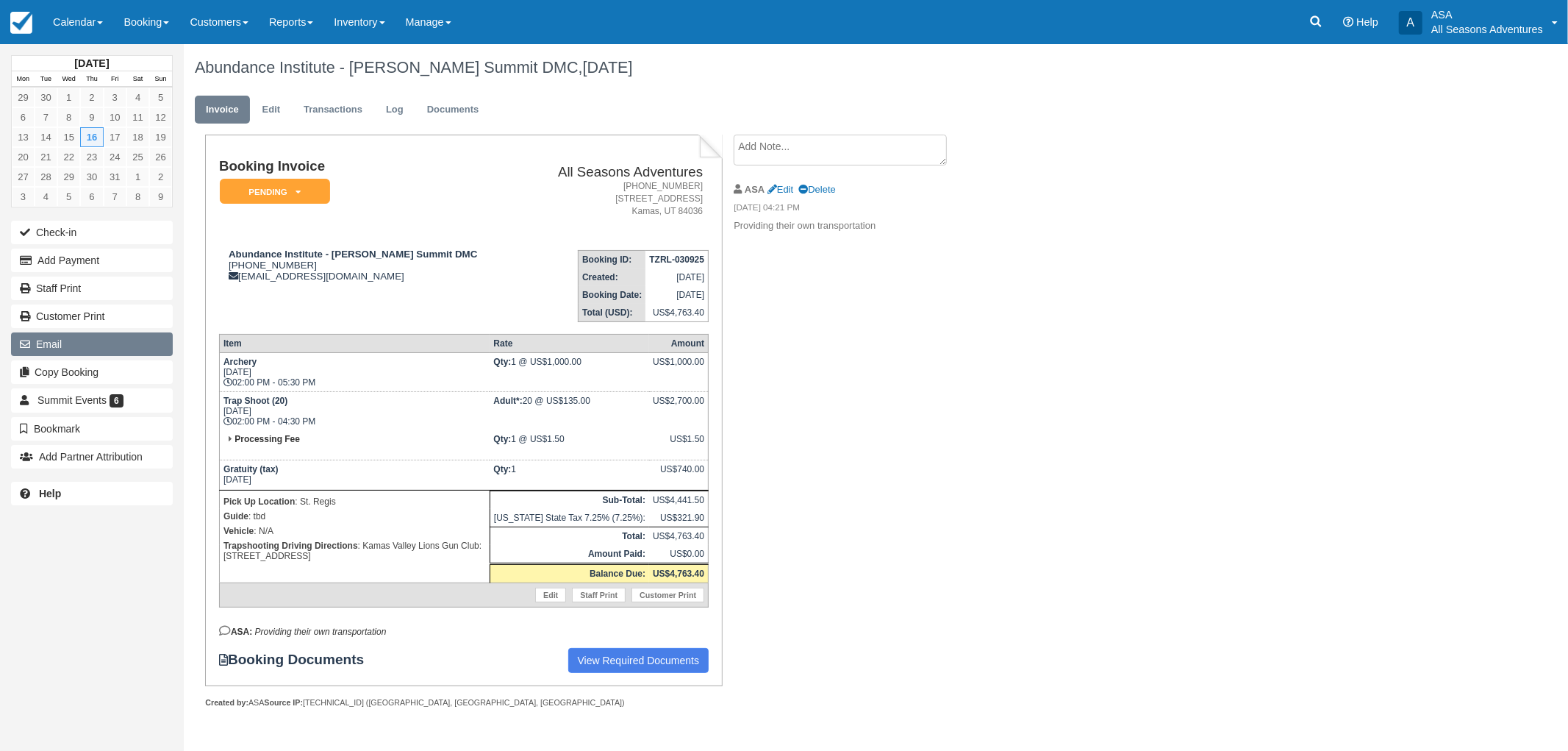
click at [89, 346] on button "Email" at bounding box center [91, 344] width 162 height 23
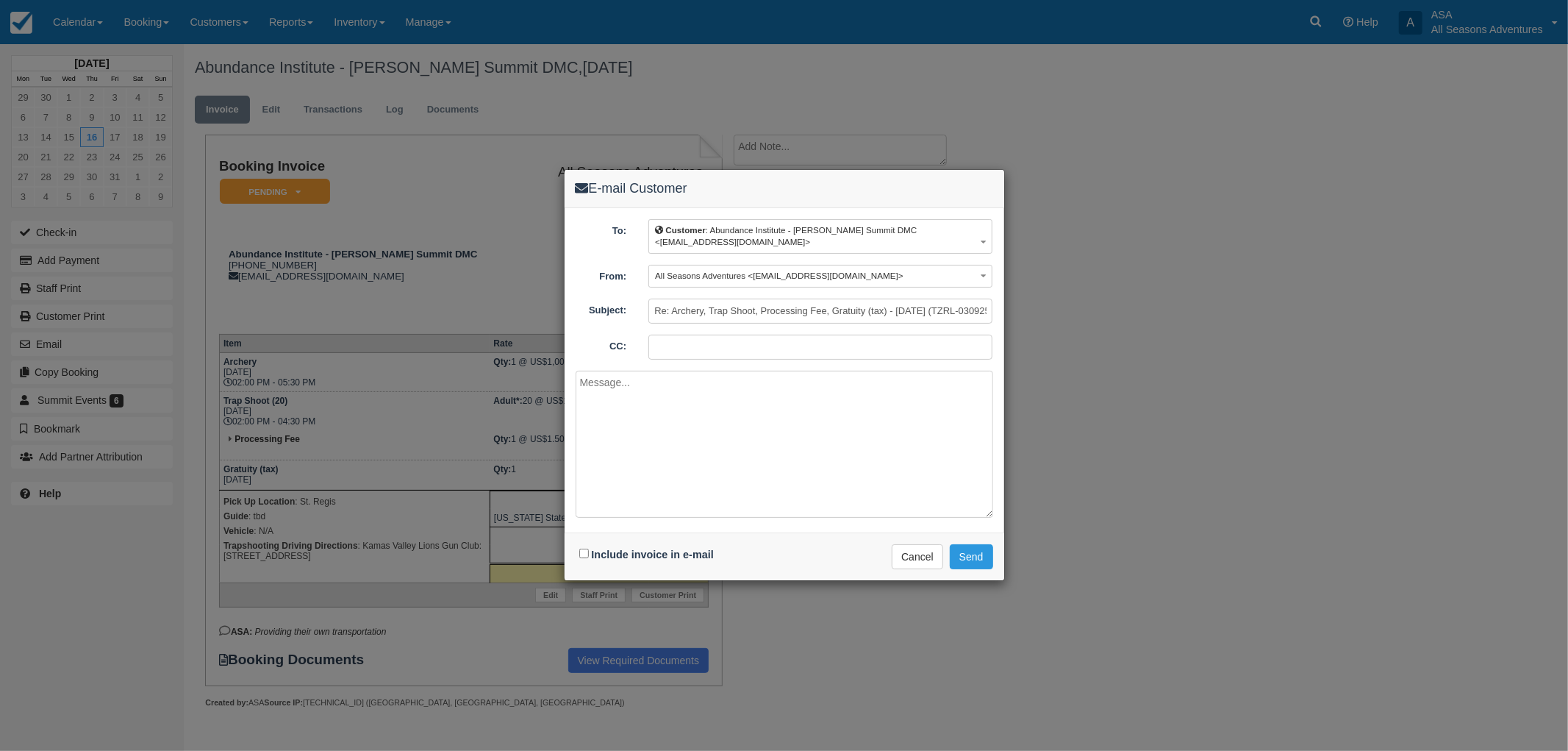
click at [644, 564] on div "Include invoice in e-mail" at bounding box center [648, 555] width 145 height 22
click at [645, 556] on label "Include invoice in e-mail" at bounding box center [653, 555] width 122 height 12
click at [589, 556] on input "Include invoice in e-mail" at bounding box center [584, 553] width 9 height 9
checkbox input "true"
click at [983, 556] on button "Send" at bounding box center [971, 556] width 43 height 25
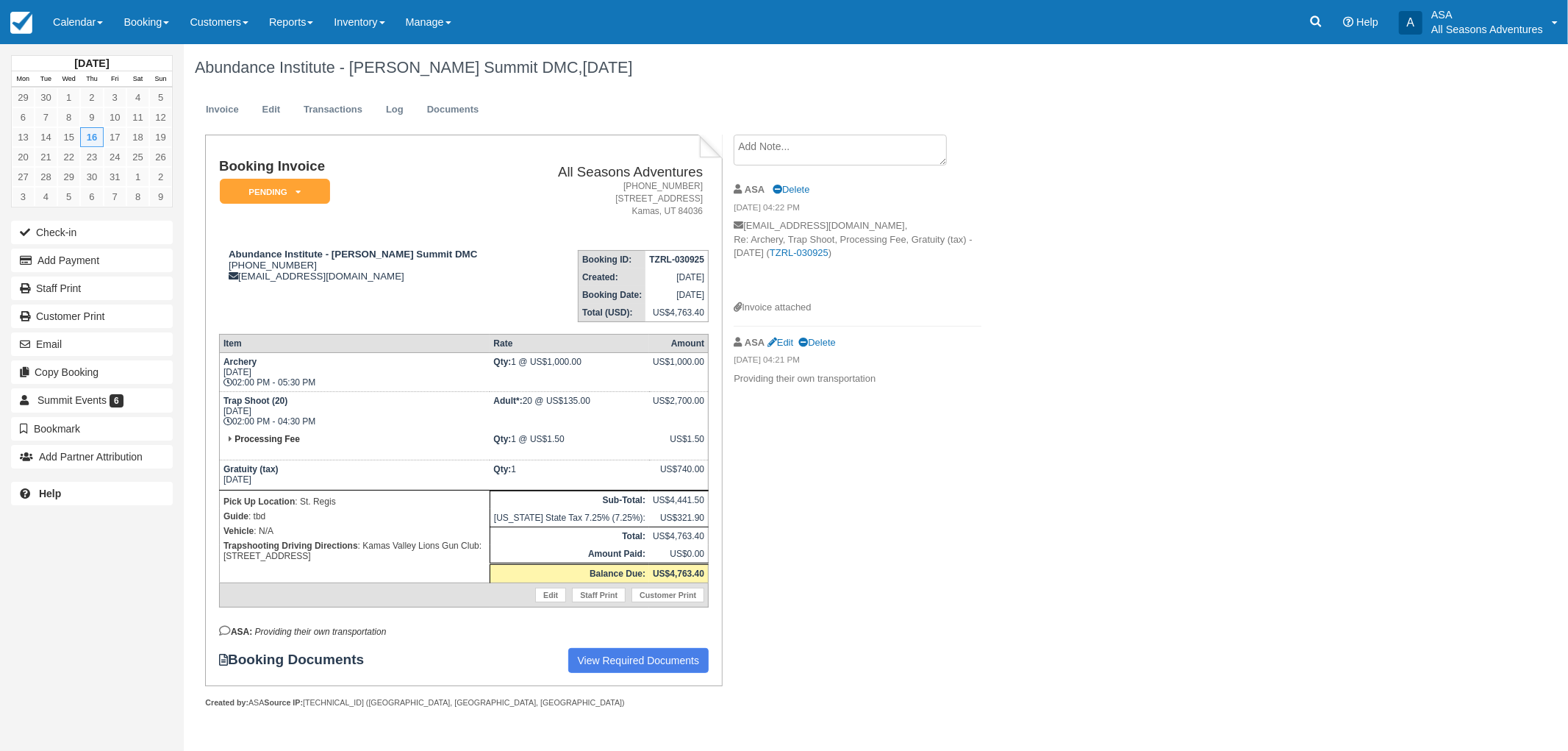
click at [914, 486] on div "Booking Invoice Pending   Reserved Deposit Paid Waiting Cancelled Void All Seas…" at bounding box center [588, 437] width 809 height 605
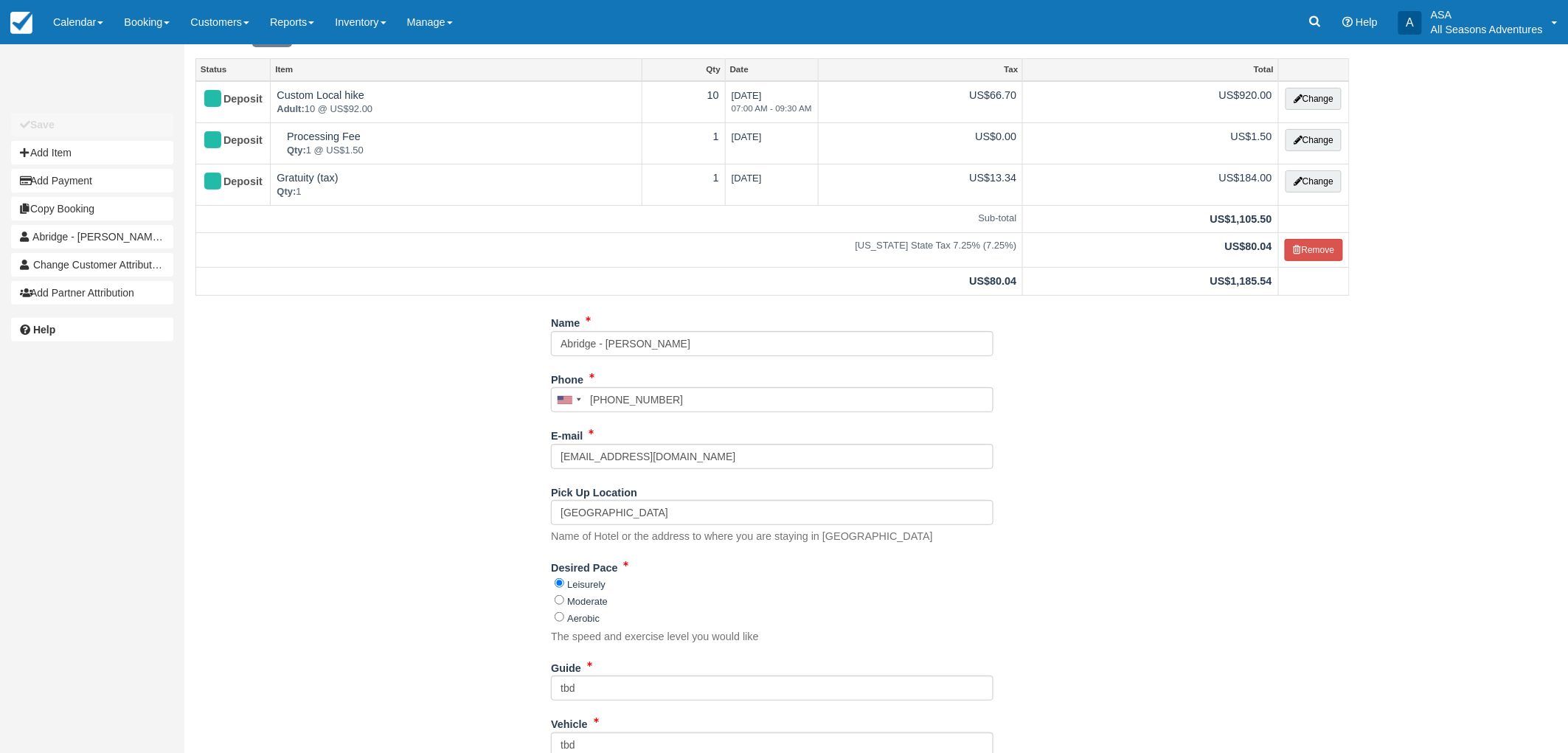
scroll to position [204, 0]
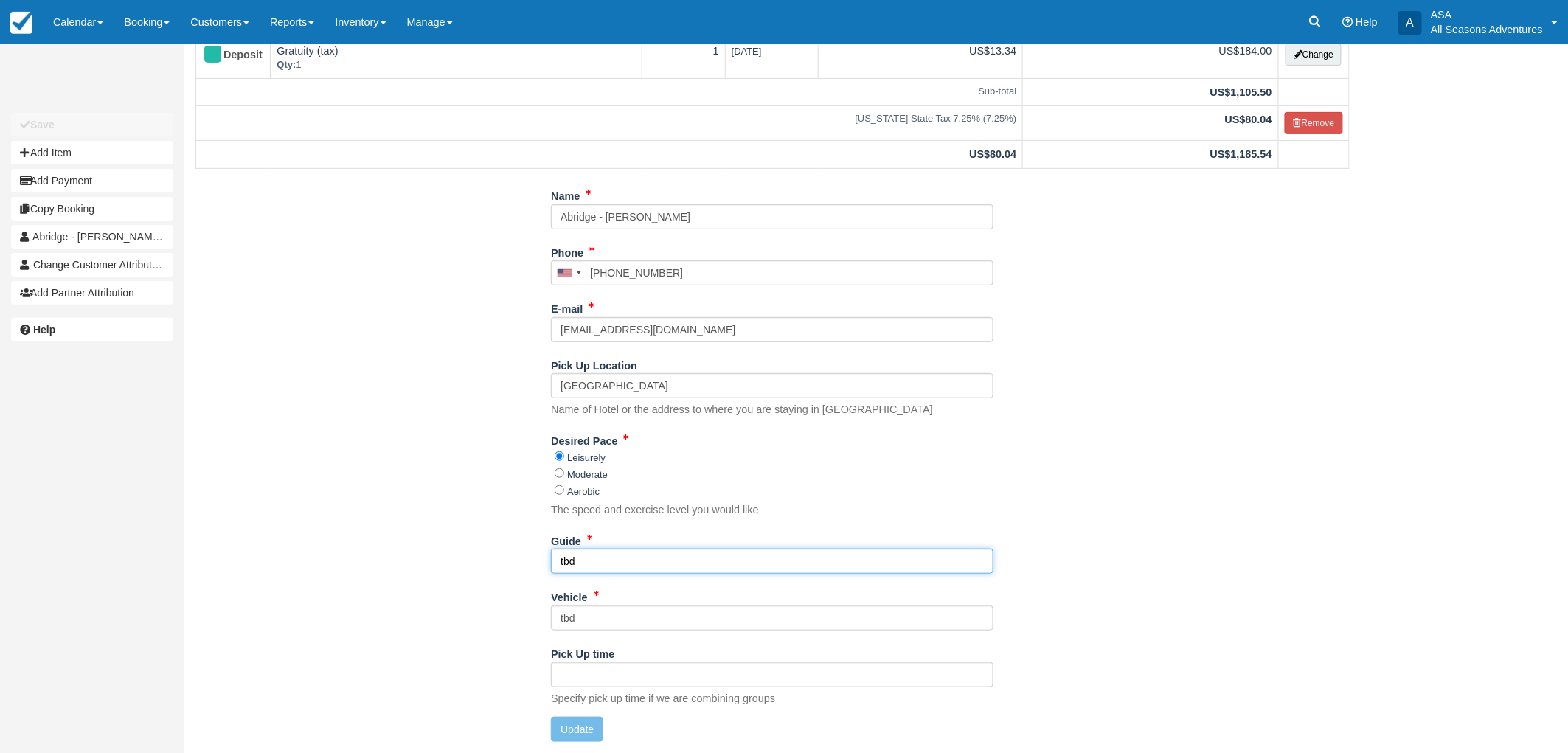
drag, startPoint x: 600, startPoint y: 565, endPoint x: 483, endPoint y: 557, distance: 117.3
click at [487, 557] on div "Name Abridge - Zoe Depreta Phone United States +1 Canada +1 United Kingdom +44 …" at bounding box center [772, 468] width 1176 height 570
type input "Noah, Shakira"
click at [571, 725] on button "Update" at bounding box center [577, 729] width 53 height 25
type input "+12039623573"
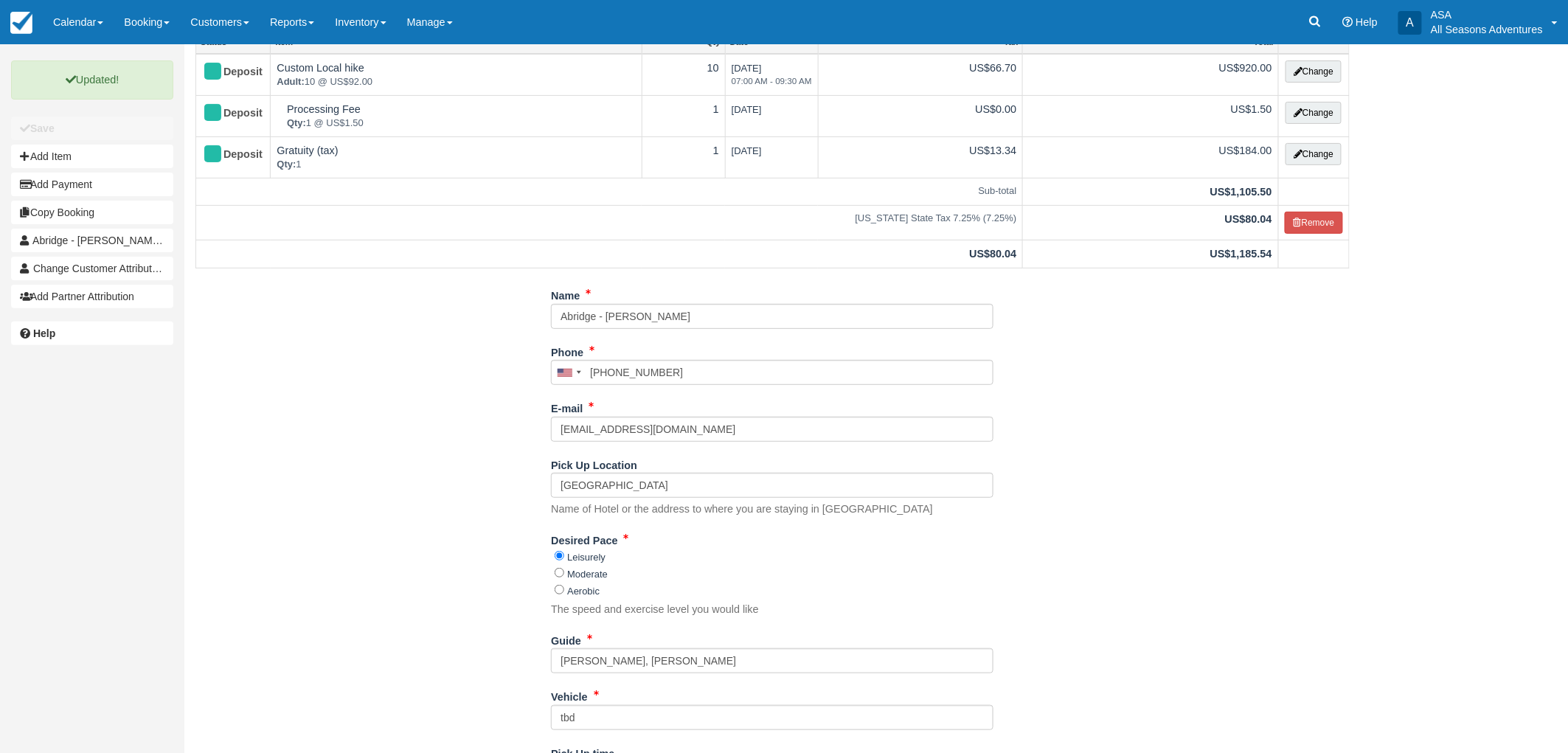
scroll to position [0, 0]
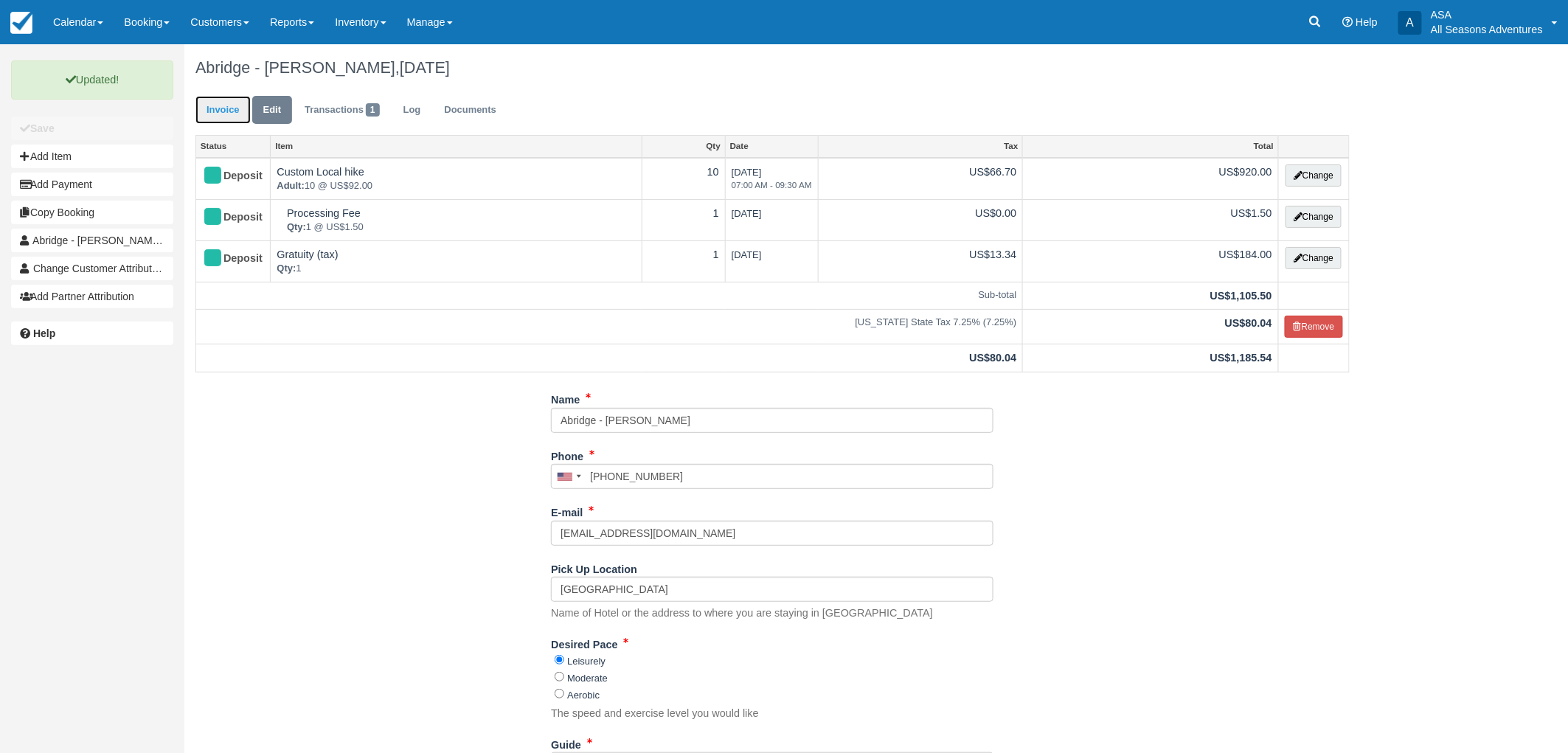
click at [225, 98] on link "Invoice" at bounding box center [223, 110] width 55 height 28
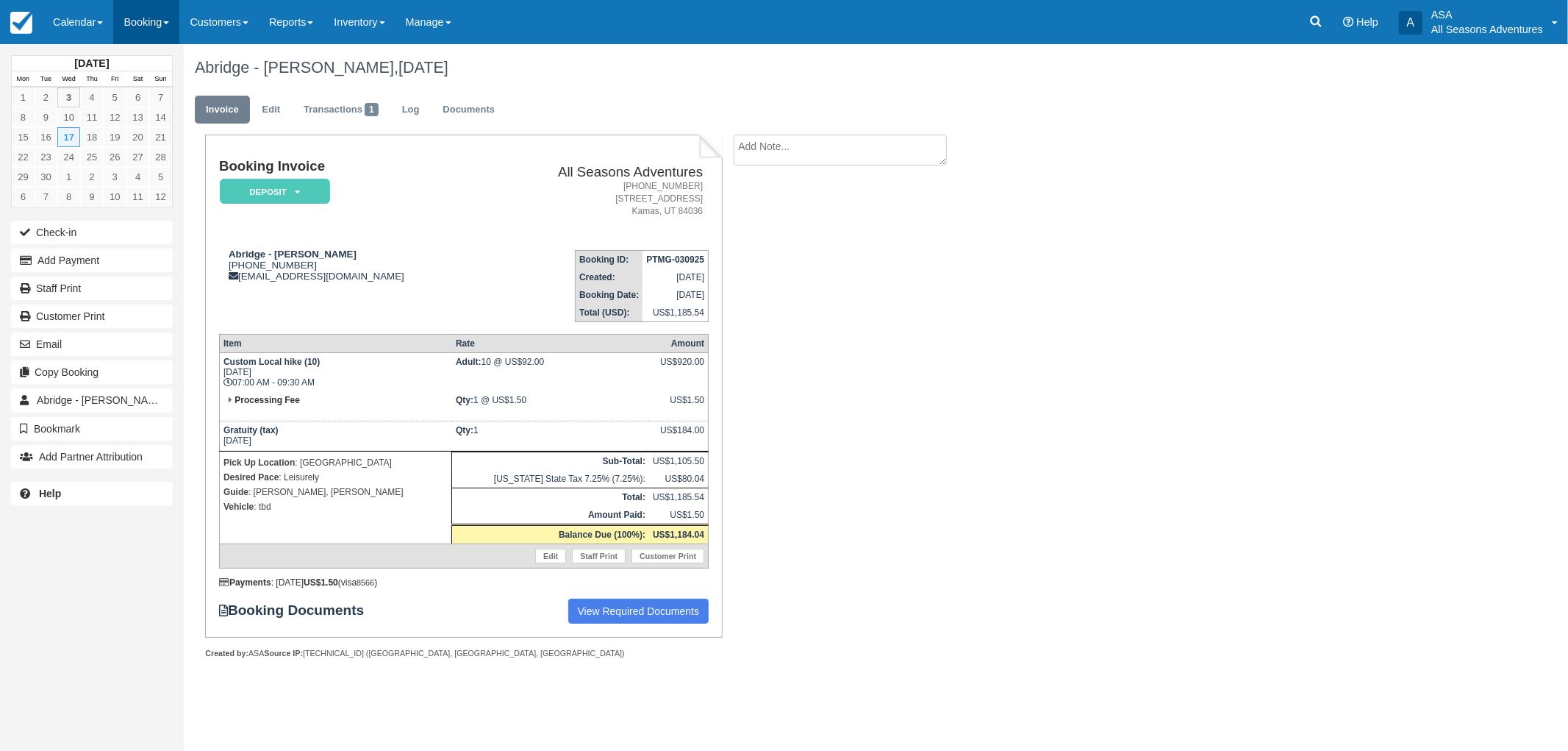
click at [155, 32] on link "Booking" at bounding box center [146, 22] width 67 height 44
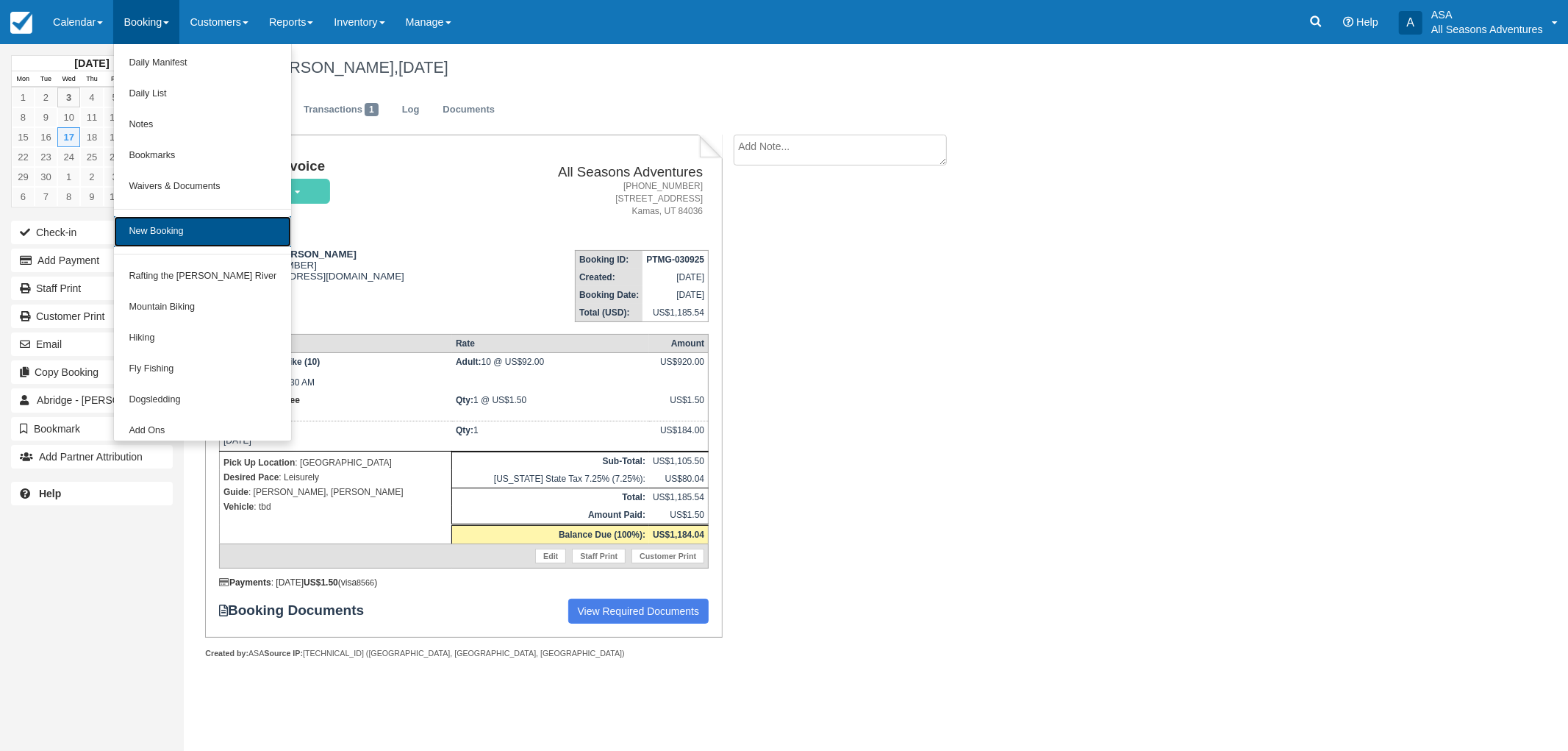
click at [215, 239] on link "New Booking" at bounding box center [202, 231] width 177 height 31
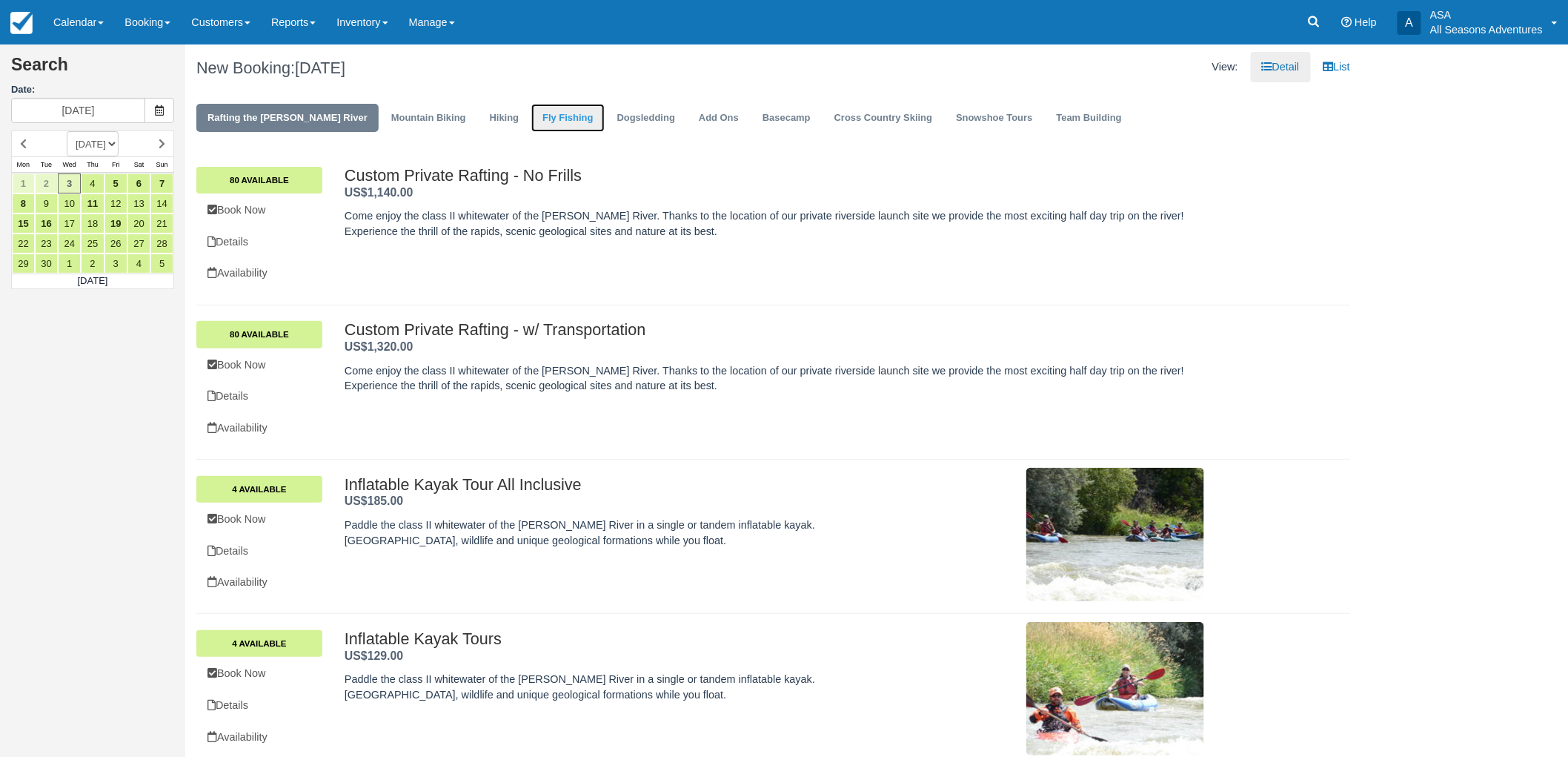
click at [531, 119] on link "Fly Fishing" at bounding box center [567, 118] width 73 height 29
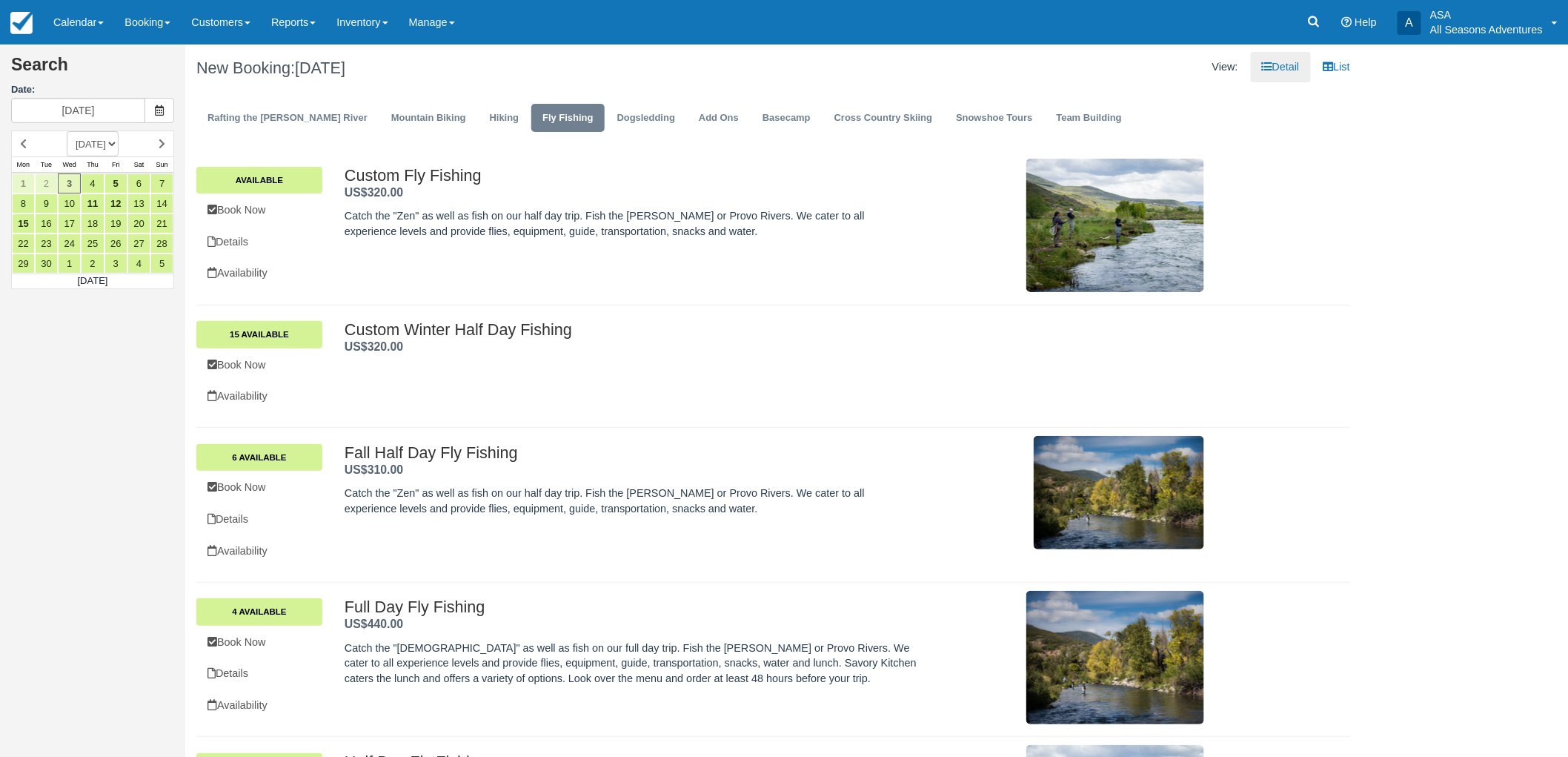
click at [123, 448] on div "Search Date: 09/03/25 SEPTEMBER 2025 OCTOBER 2025 NOVEMBER 2025 DECEMBER 2025 J…" at bounding box center [92, 378] width 185 height 757
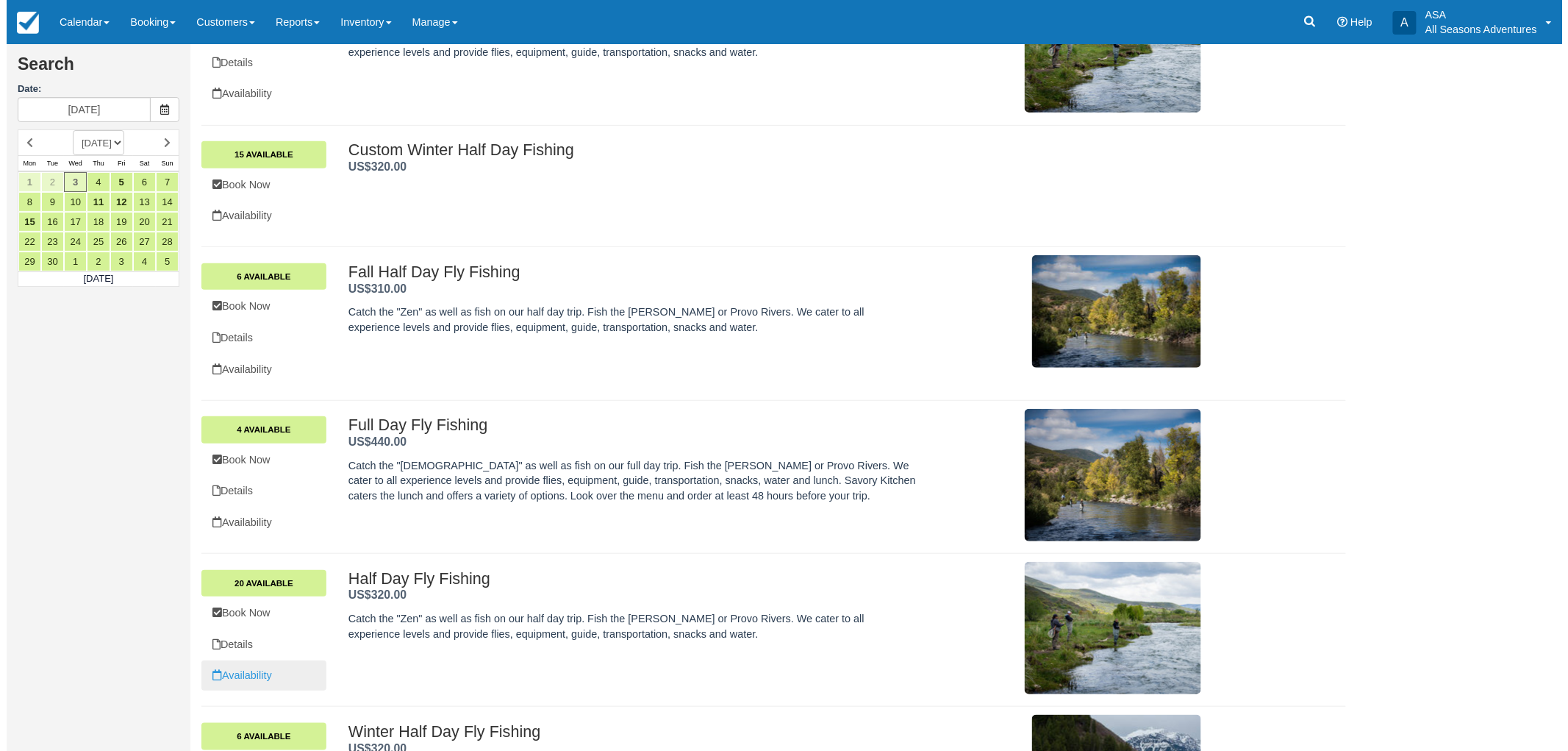
scroll to position [287, 0]
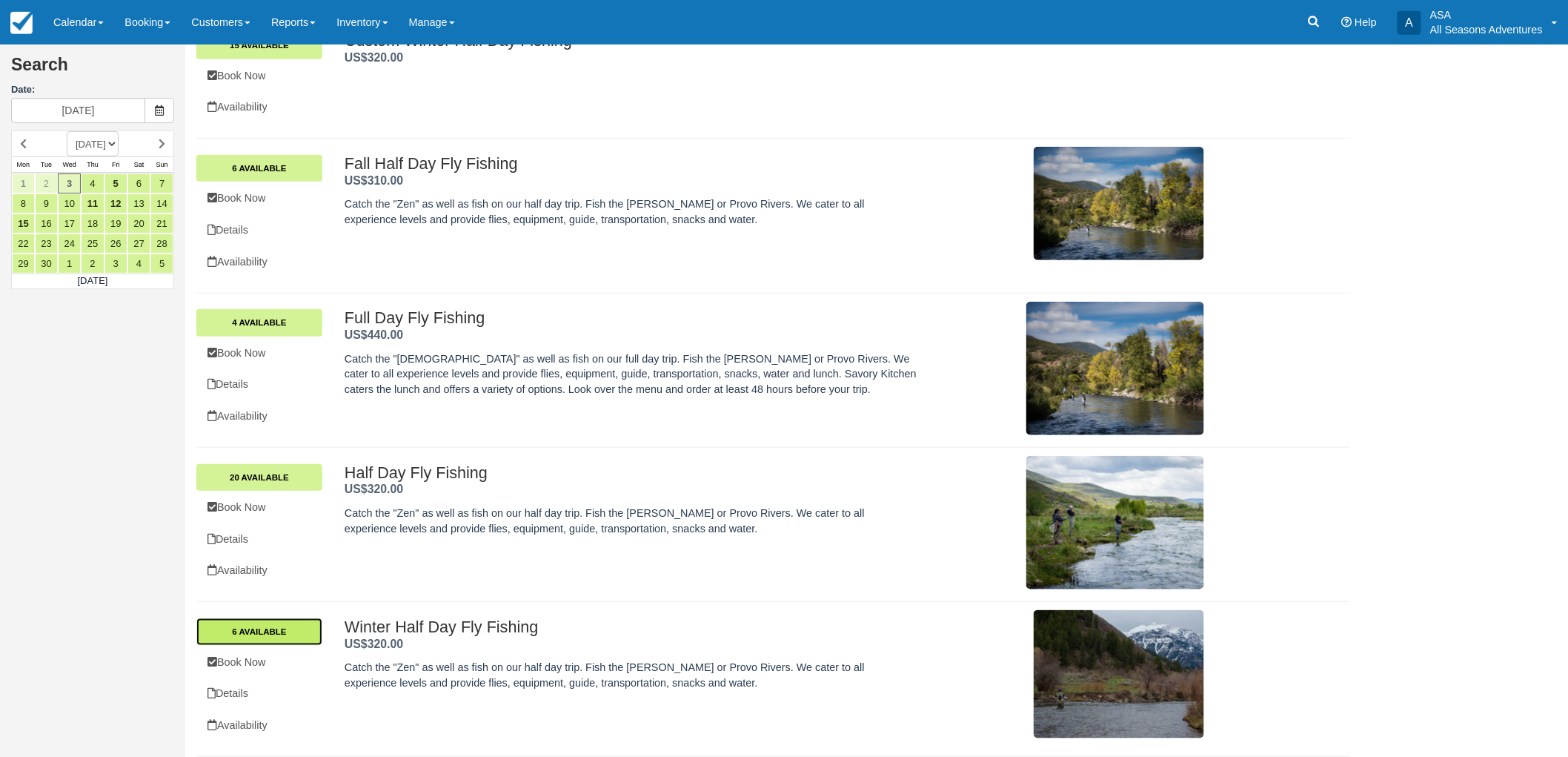
click at [292, 635] on link "6 Available" at bounding box center [259, 631] width 126 height 27
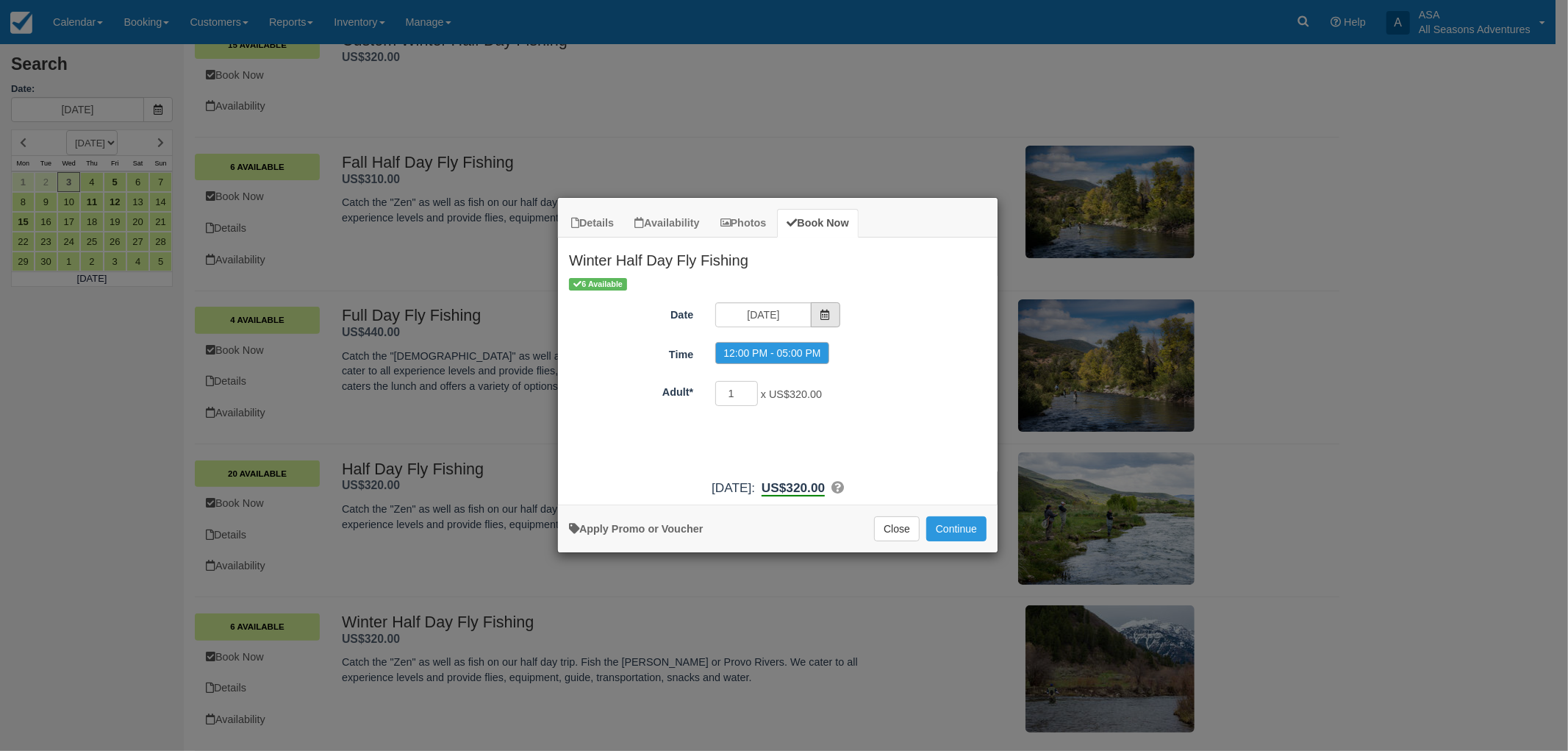
click at [822, 314] on icon "Item Modal" at bounding box center [826, 314] width 10 height 10
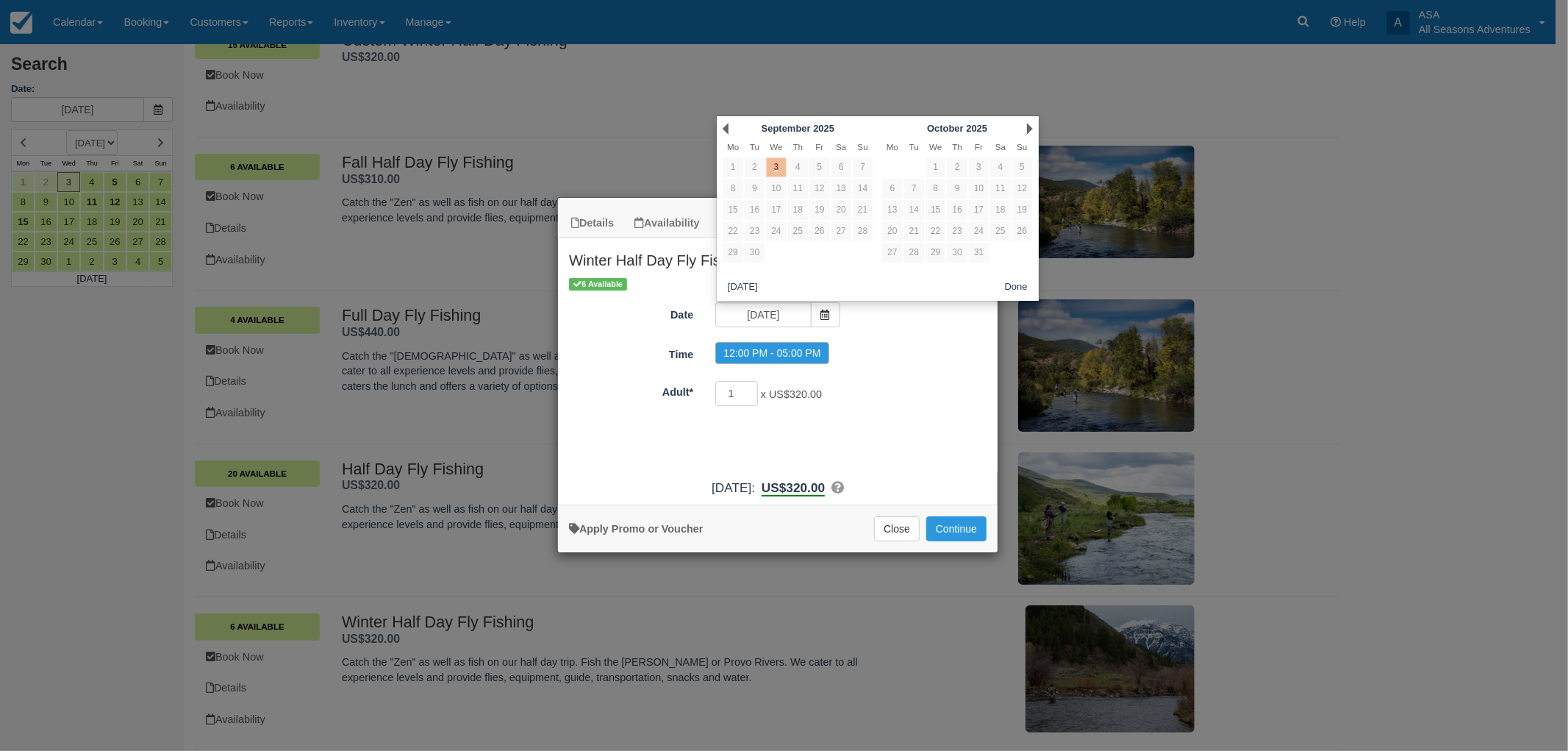
click at [1026, 127] on div "Next October 2025" at bounding box center [958, 128] width 160 height 21
click at [1031, 127] on link "Next" at bounding box center [1029, 129] width 6 height 12
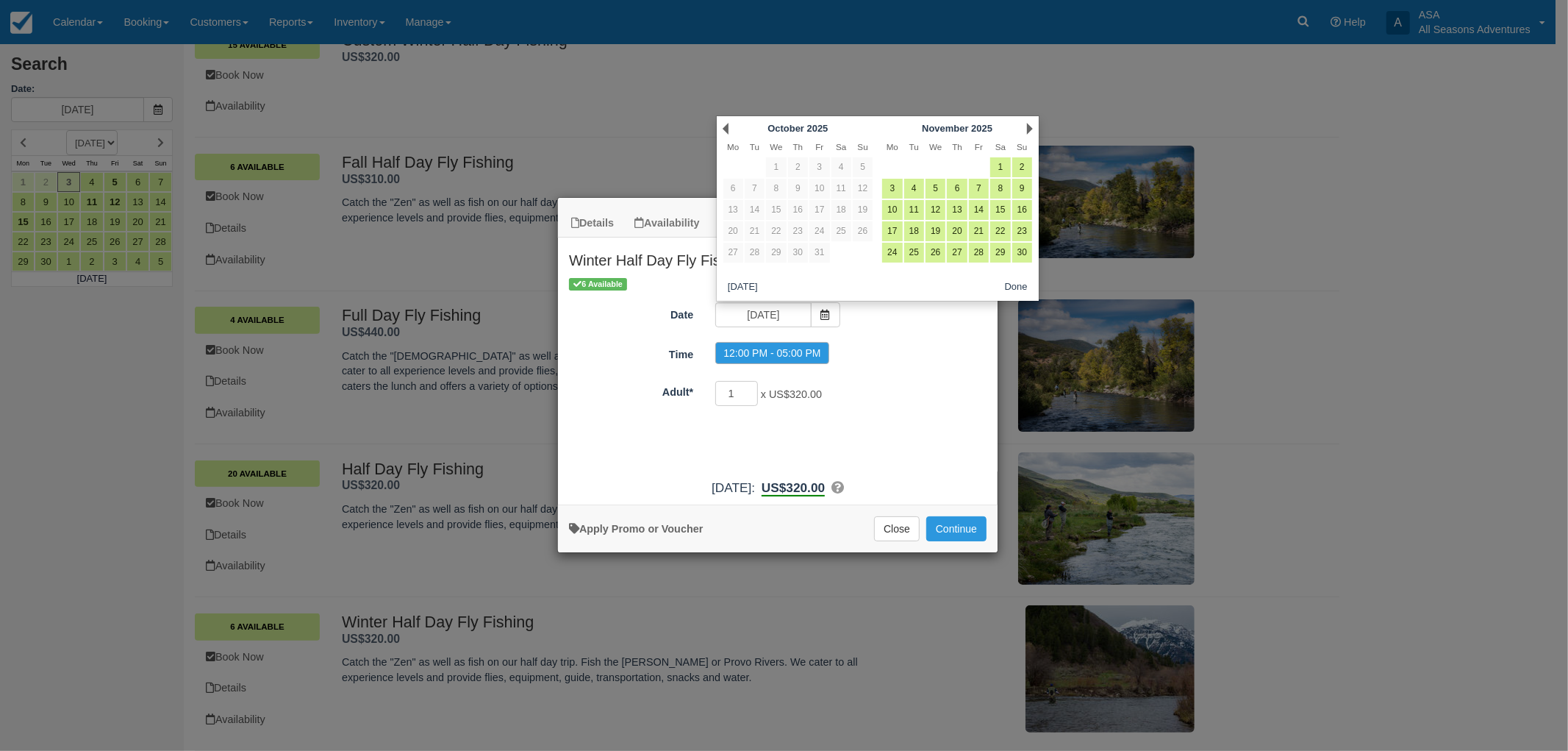
click at [1031, 127] on link "Next" at bounding box center [1029, 129] width 6 height 12
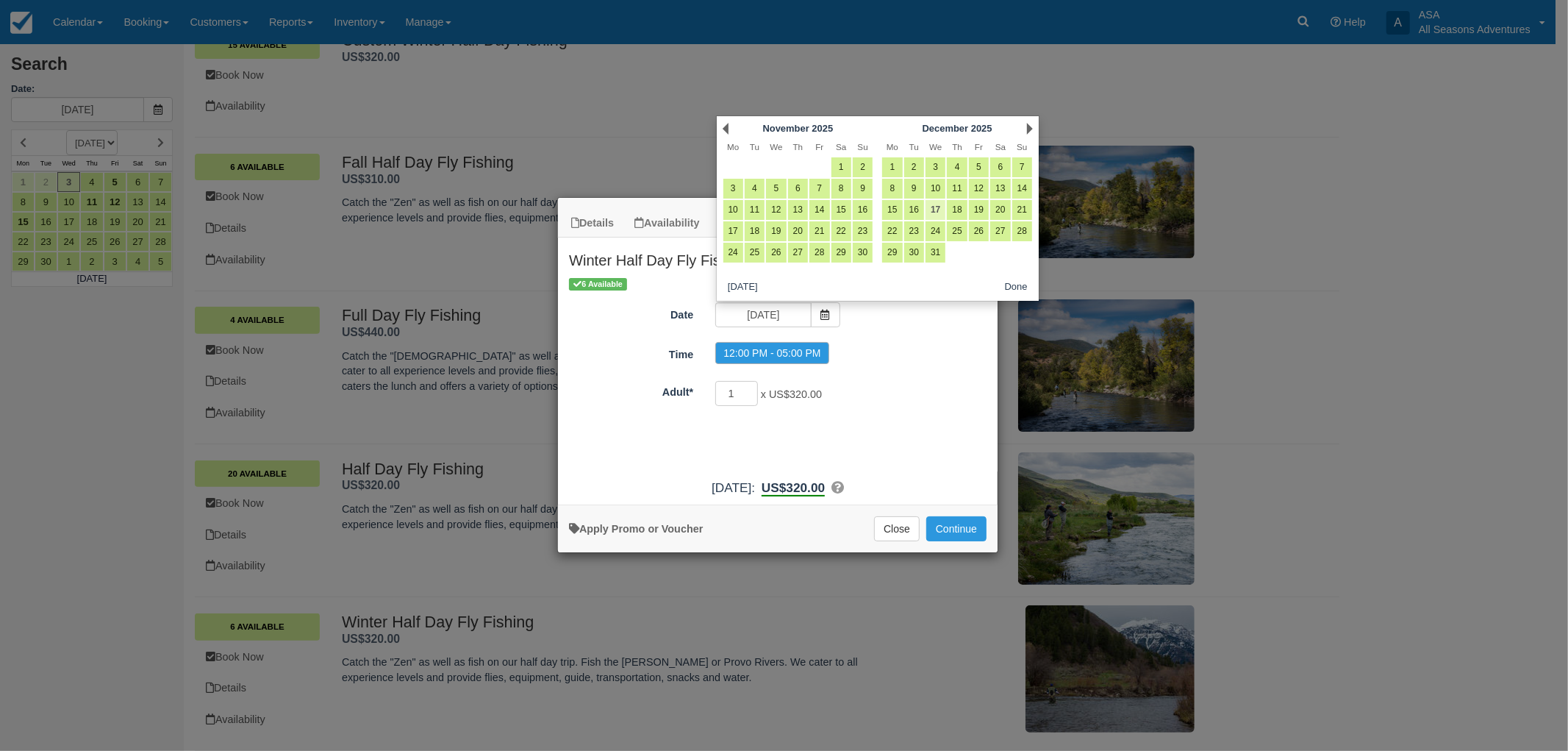
click at [941, 208] on link "17" at bounding box center [935, 210] width 20 height 20
type input "[DATE]"
radio input "false"
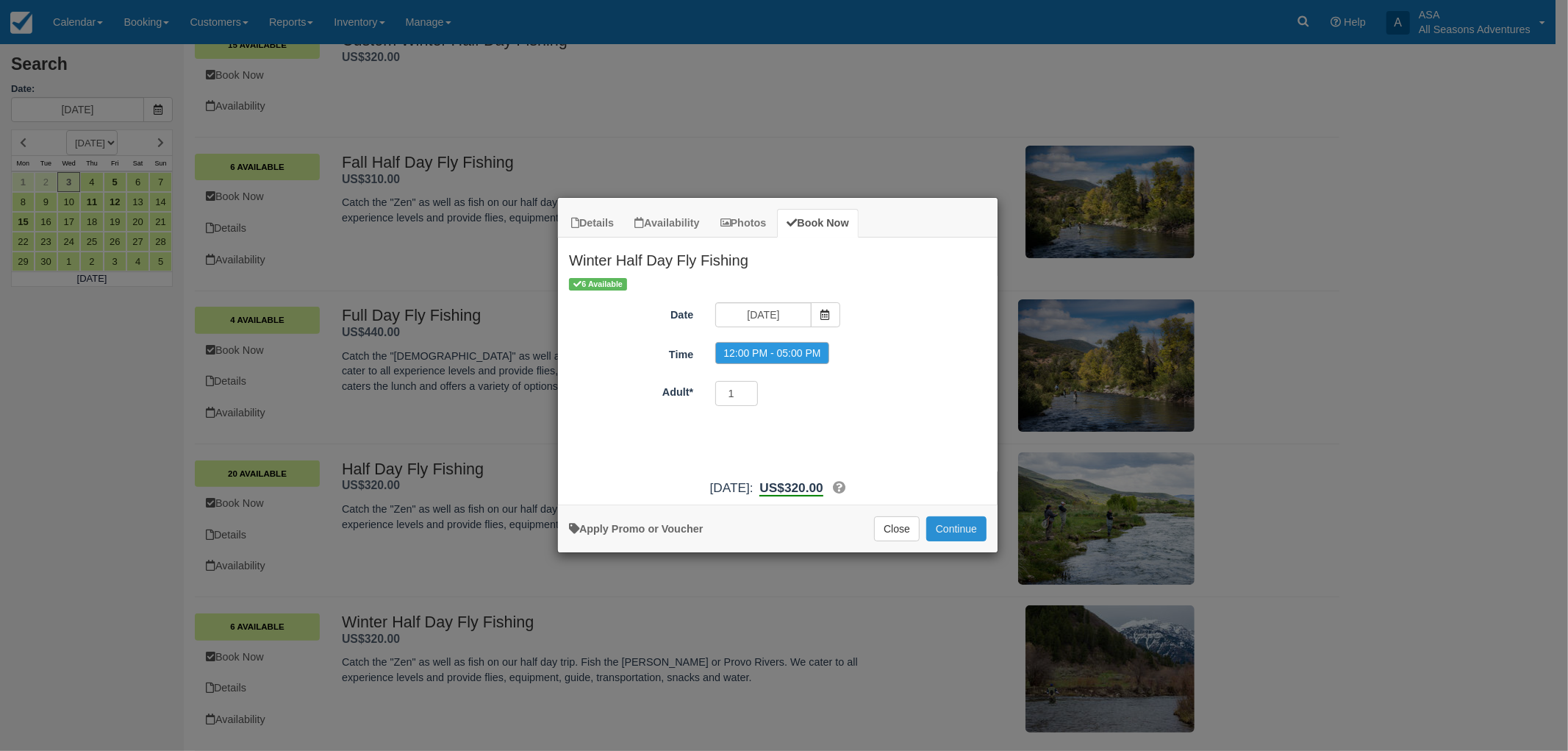
click at [943, 533] on button "Continue" at bounding box center [956, 529] width 61 height 25
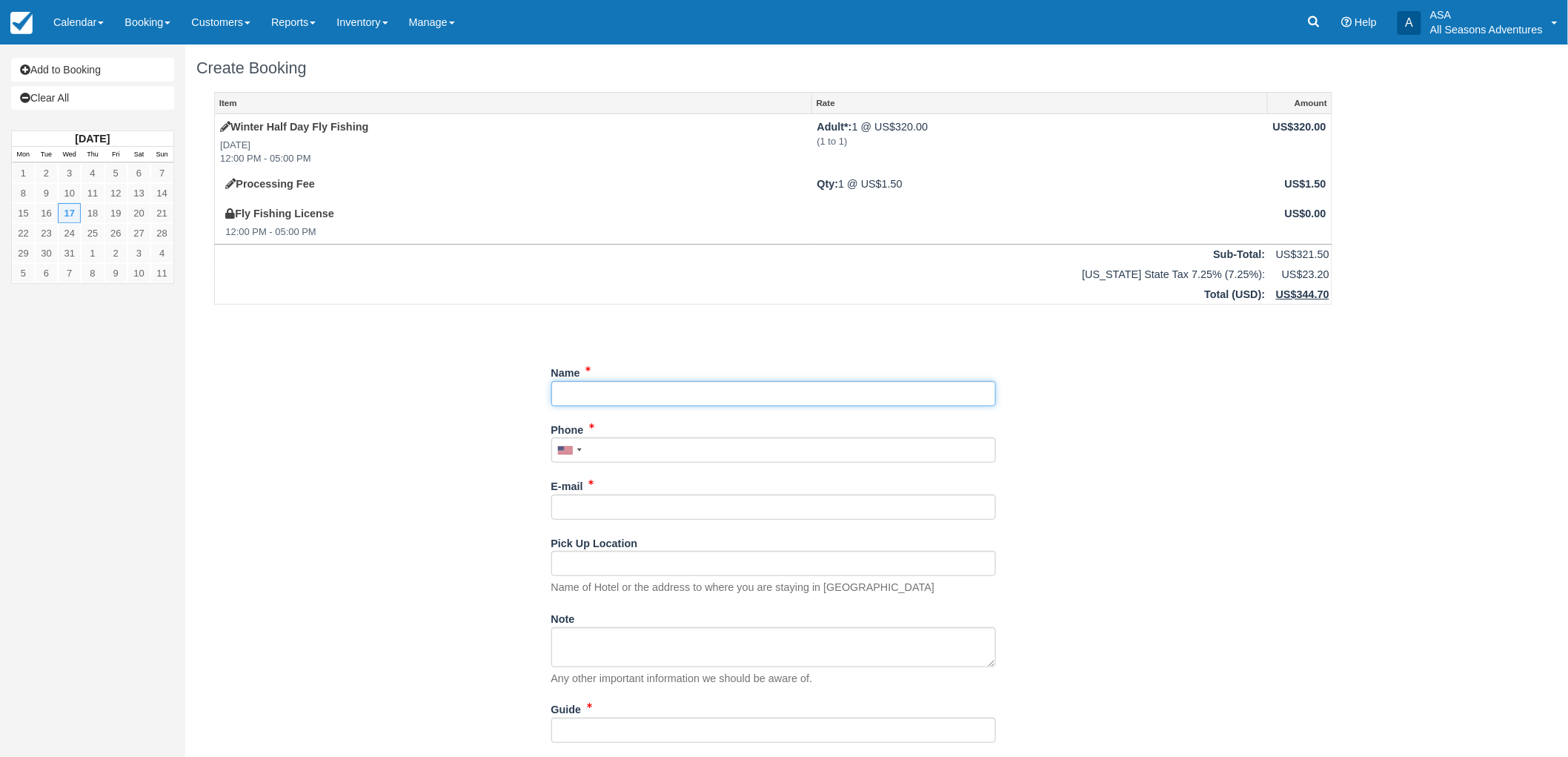
click at [584, 382] on input "Name" at bounding box center [774, 394] width 445 height 25
type input "R"
type input "Travel Whisperer - [PERSON_NAME]"
click at [649, 458] on input "Phone" at bounding box center [774, 450] width 445 height 25
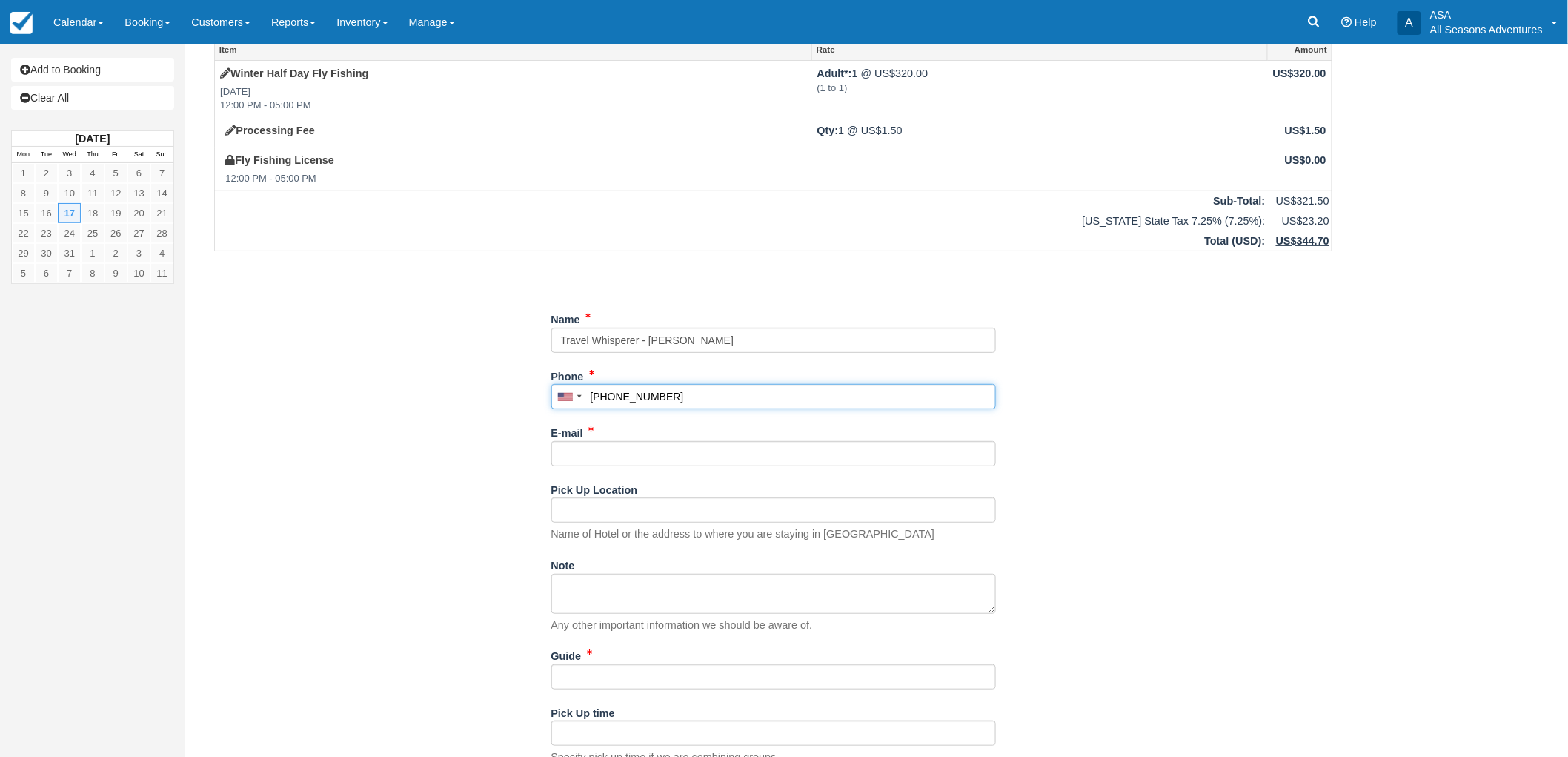
scroll to position [108, 0]
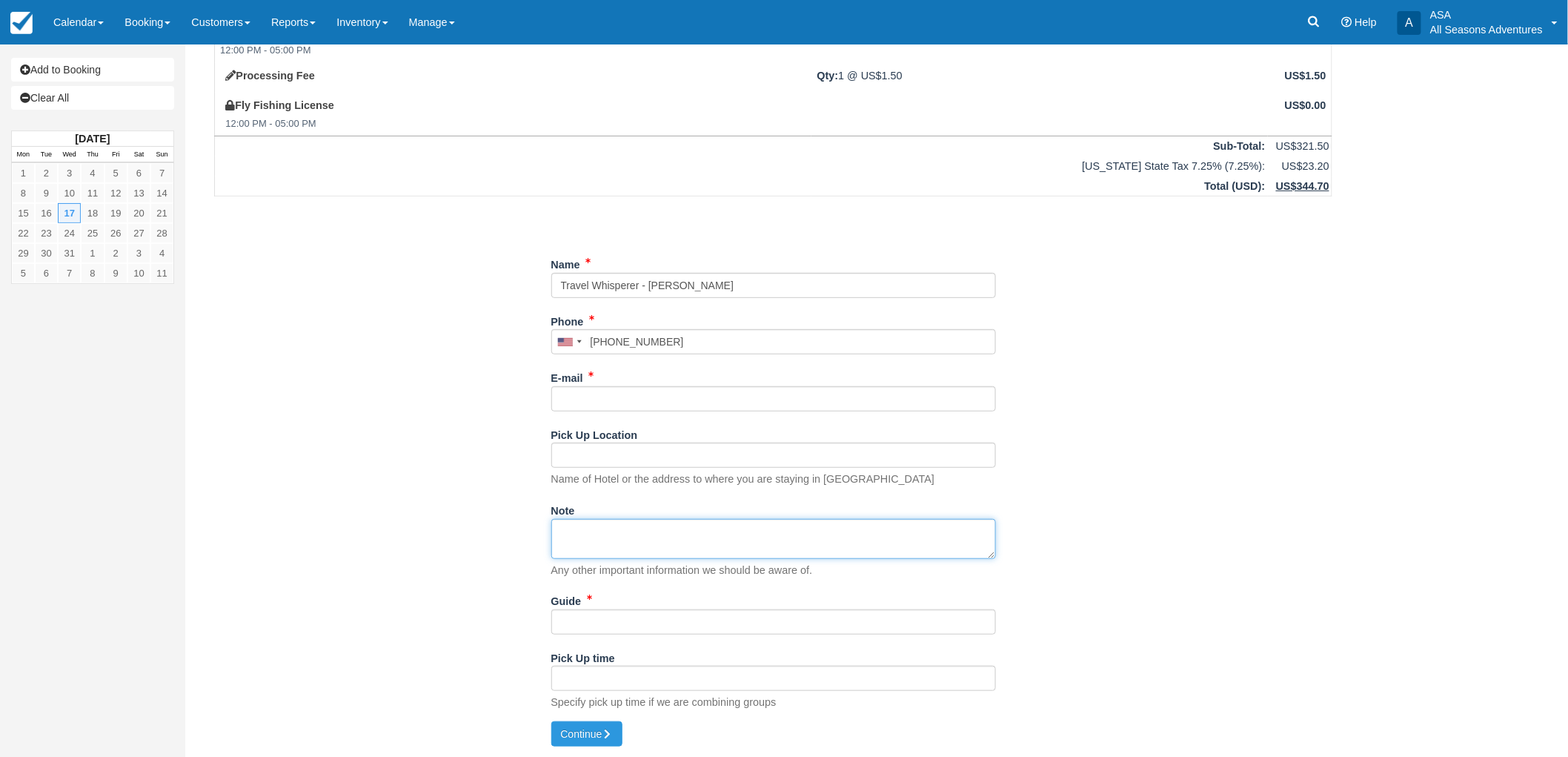
type input "(404) 434-4072"
click at [656, 537] on textarea "Note" at bounding box center [774, 539] width 445 height 40
type textarea "Guest Matthew Murphy"
click at [642, 459] on input "Pick Up Location" at bounding box center [774, 455] width 445 height 25
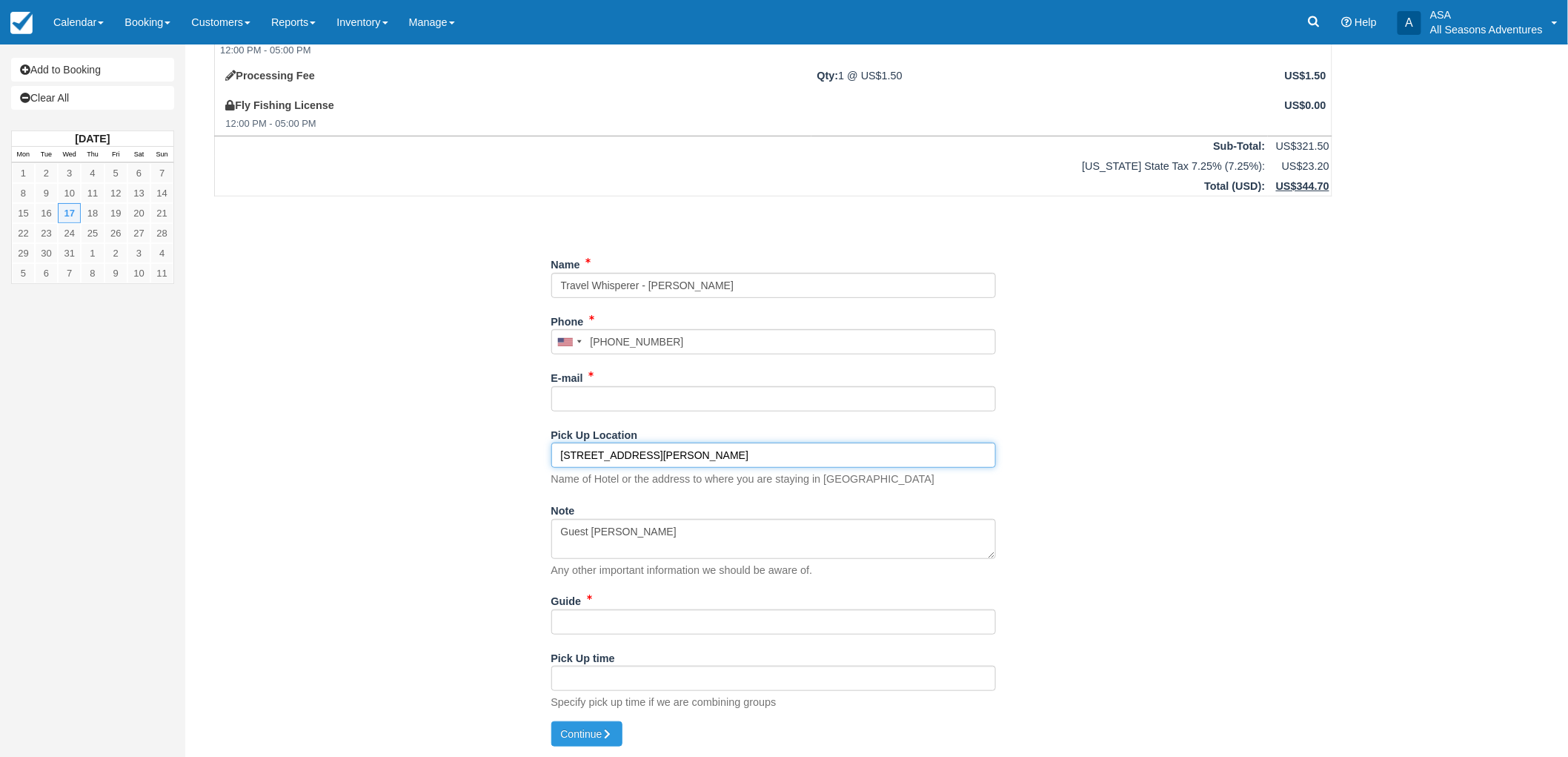
type input "[STREET_ADDRESS][PERSON_NAME]"
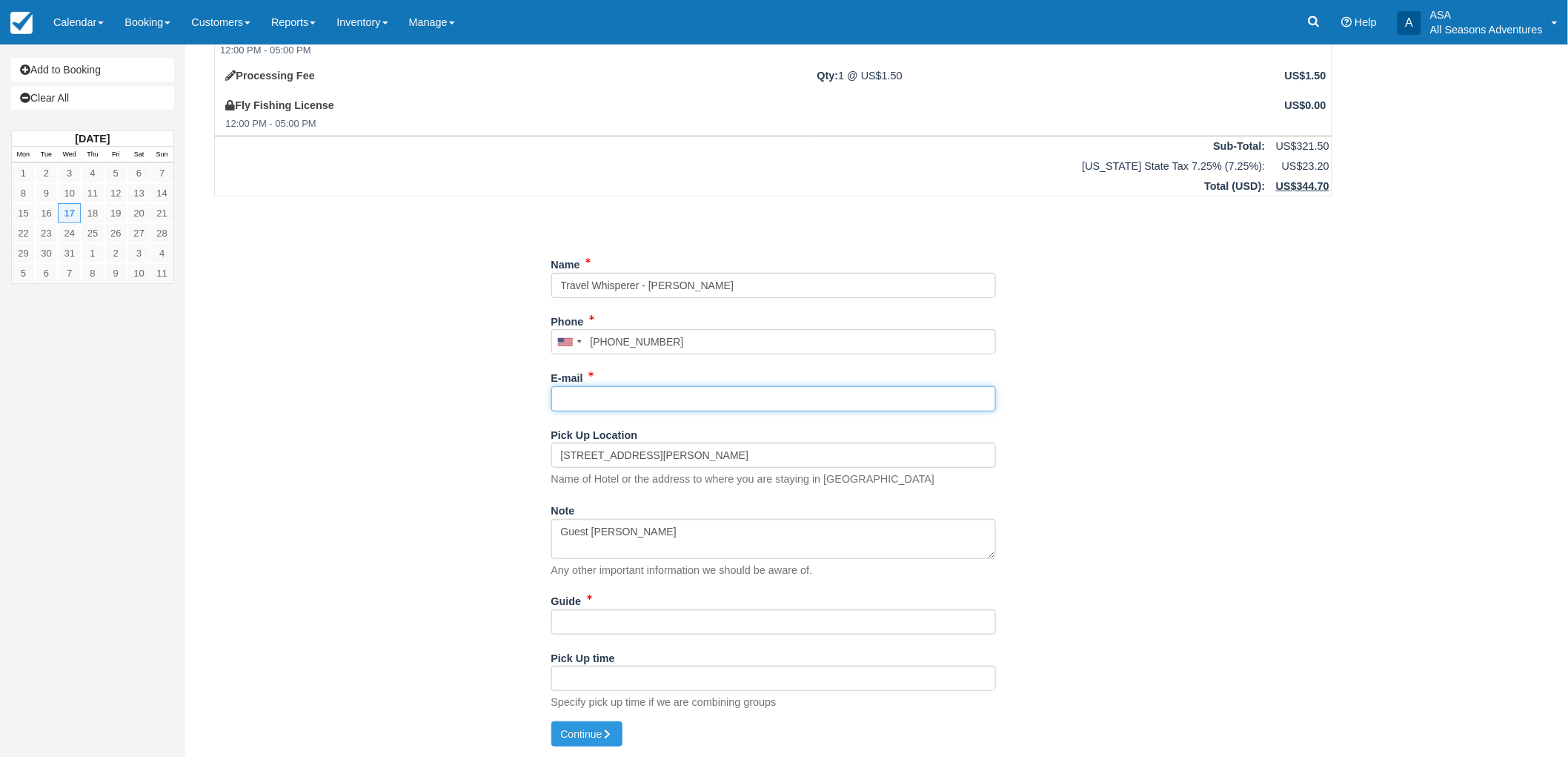
click at [649, 402] on input "E-mail" at bounding box center [774, 399] width 445 height 25
type input "[EMAIL_ADDRESS][DOMAIN_NAME]"
click at [605, 617] on input "Guide" at bounding box center [774, 622] width 445 height 25
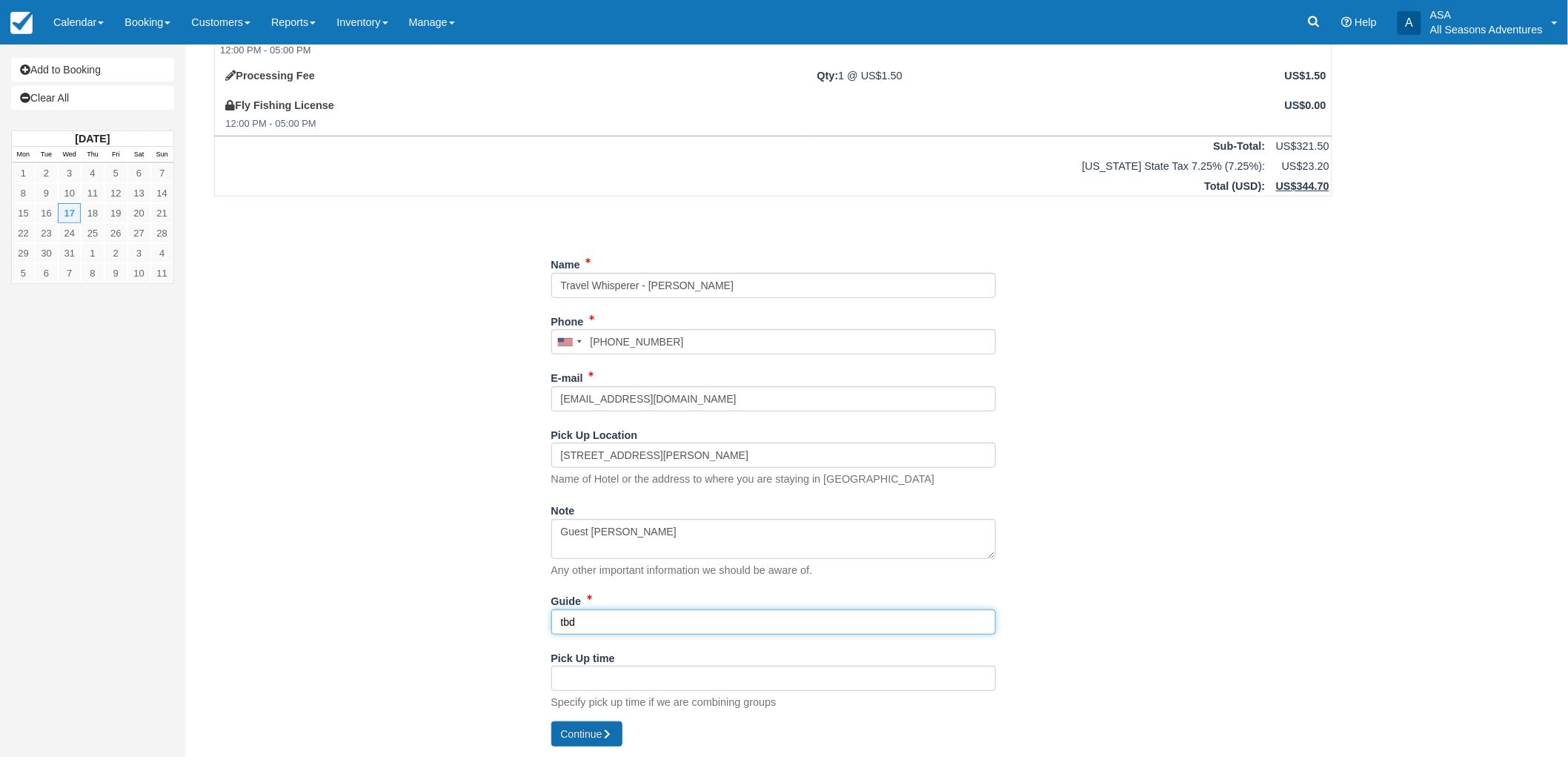
type input "tbd"
click at [598, 742] on button "Continue" at bounding box center [587, 734] width 71 height 25
type input "[PHONE_NUMBER]"
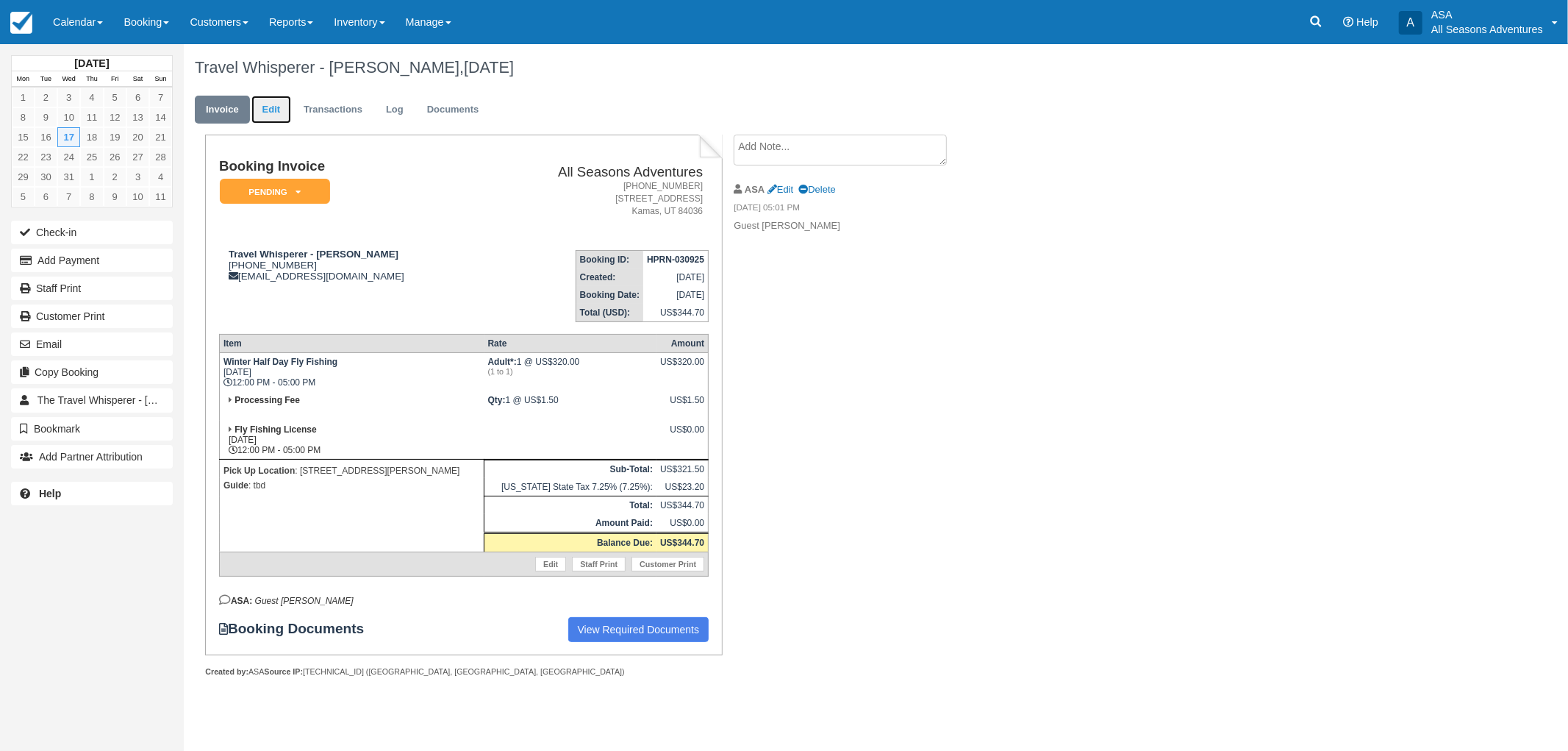
click at [273, 111] on link "Edit" at bounding box center [271, 110] width 40 height 28
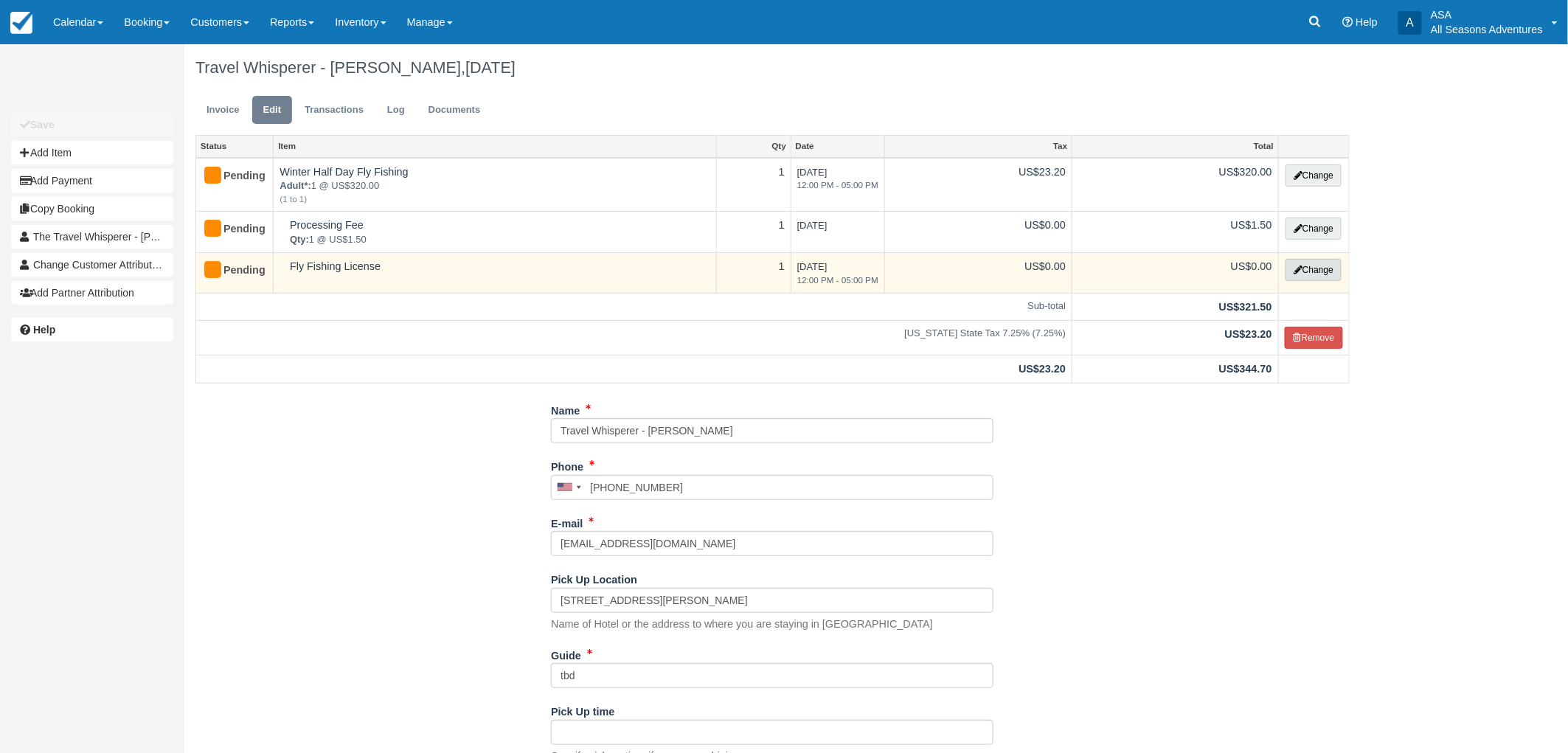
click at [1299, 266] on icon "button" at bounding box center [1298, 269] width 9 height 9
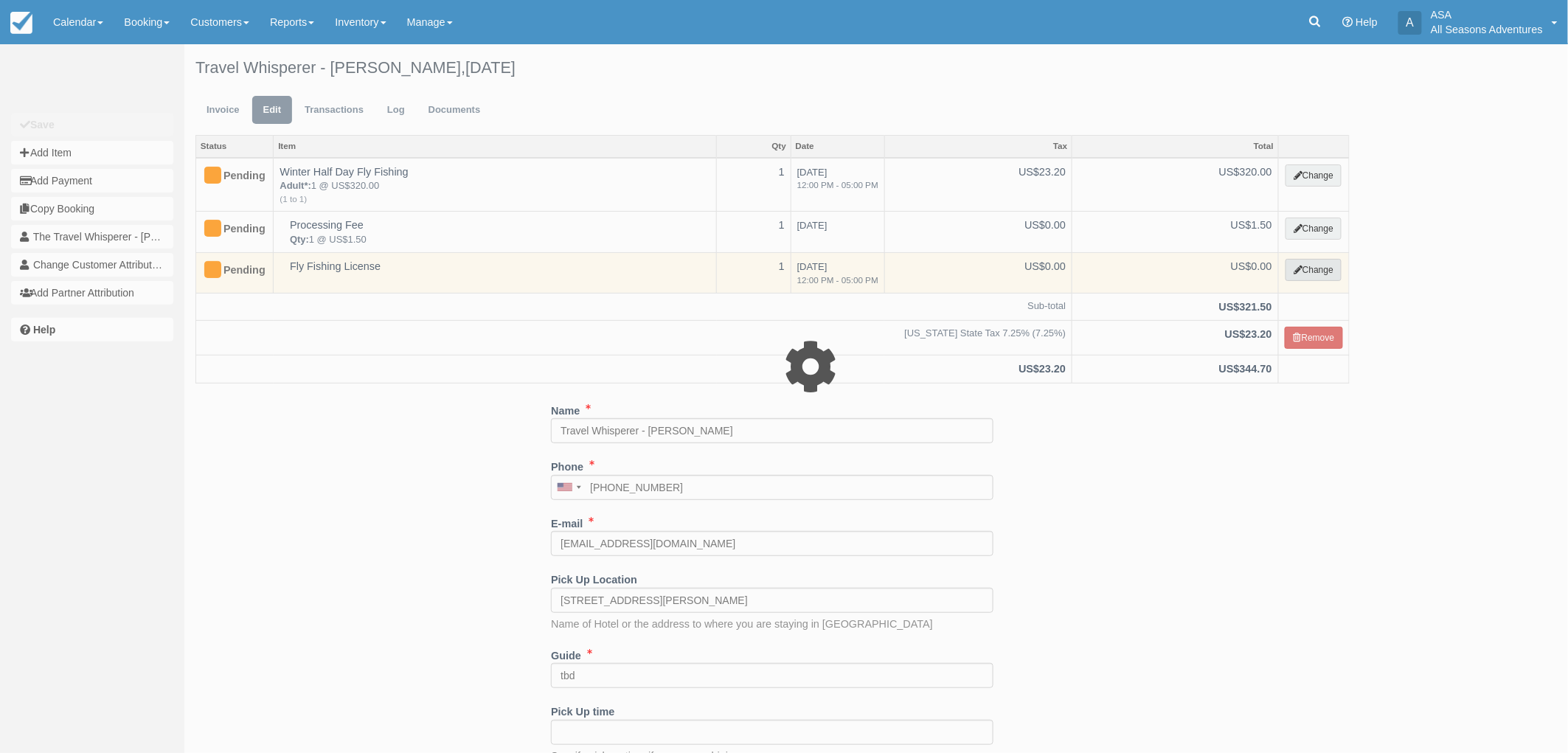
select select "8"
type input "0.00"
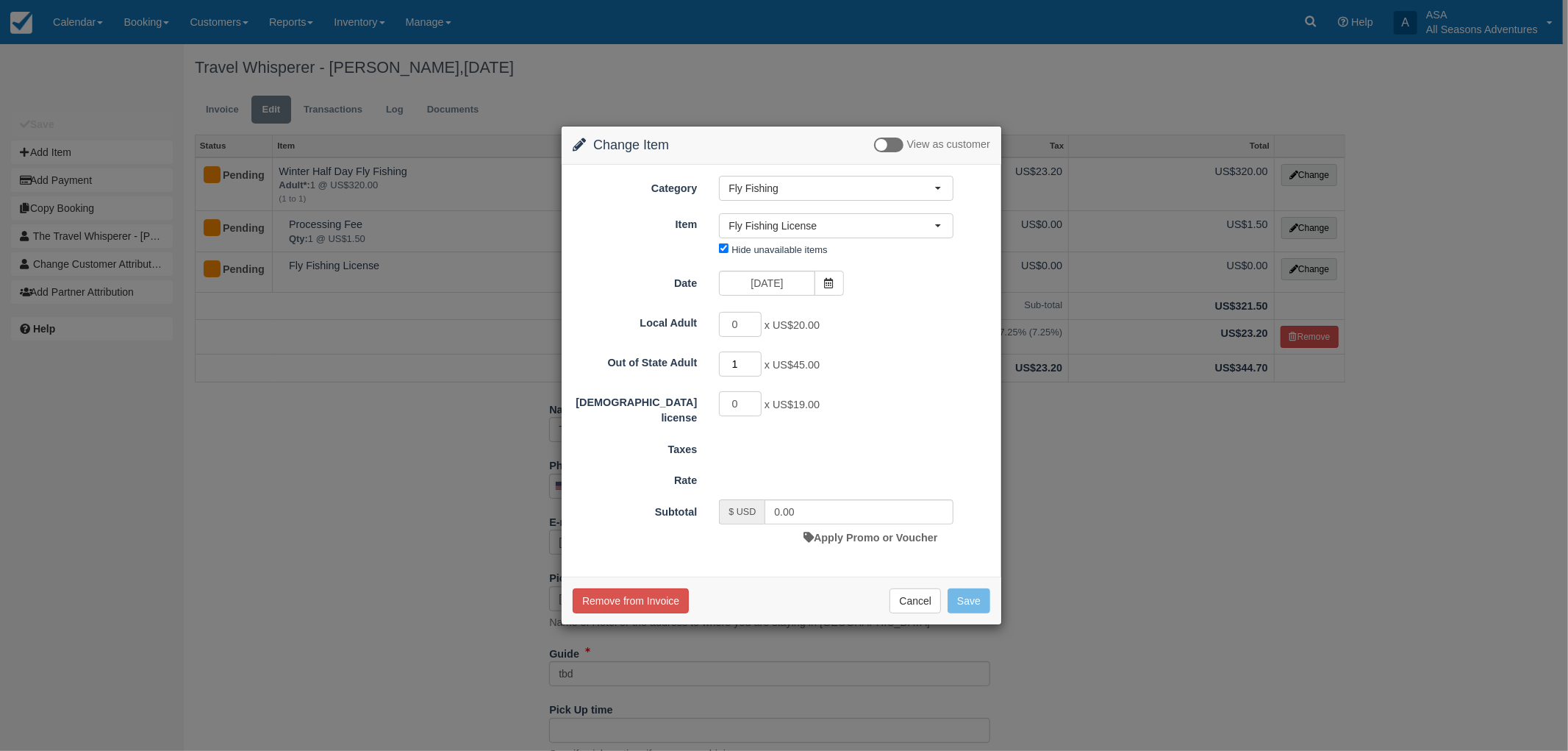
type input "1"
click at [752, 360] on input "1" at bounding box center [740, 364] width 42 height 25
click at [898, 373] on div "1 x US$45.00" at bounding box center [836, 366] width 257 height 28
type input "45.00"
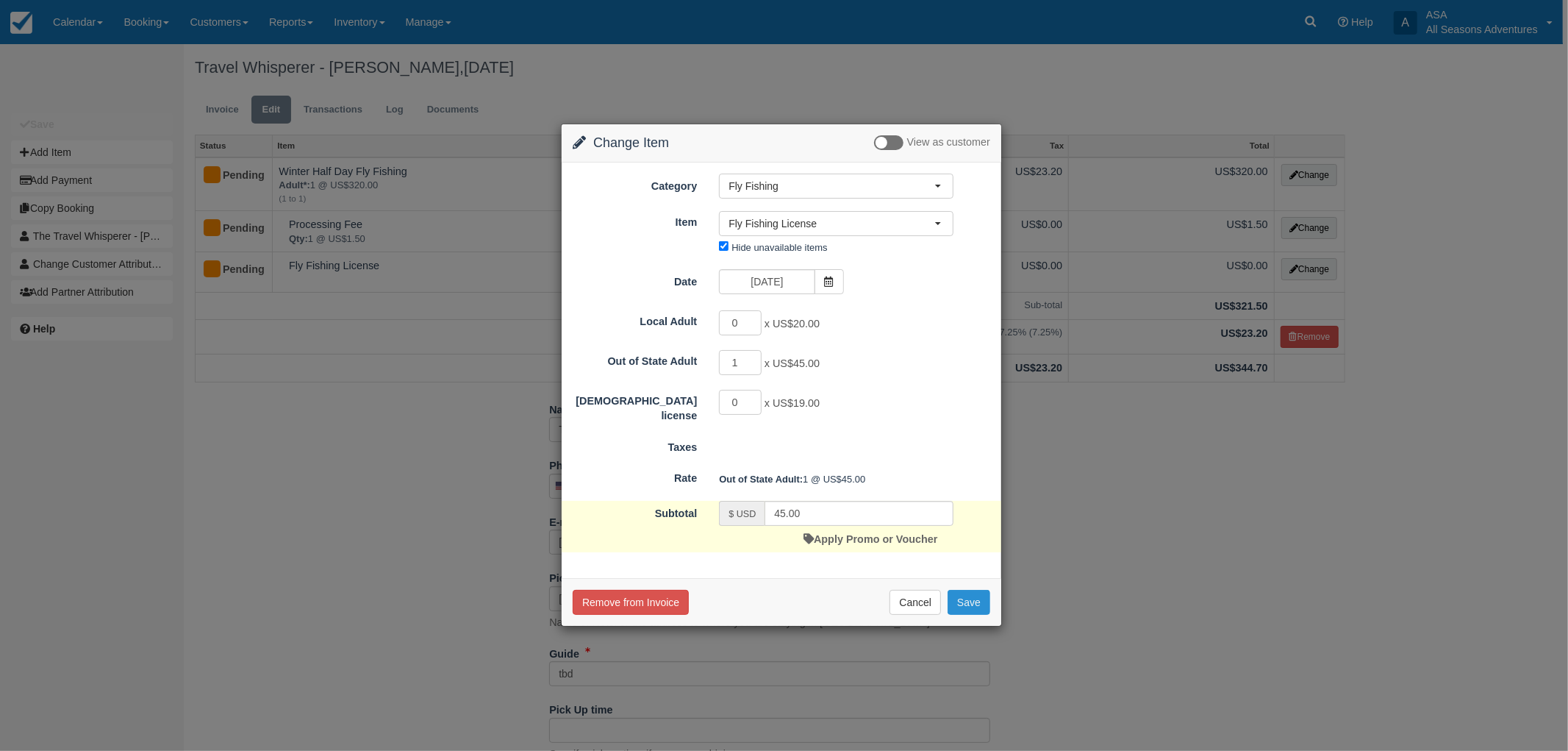
click at [969, 603] on button "Save" at bounding box center [969, 602] width 42 height 25
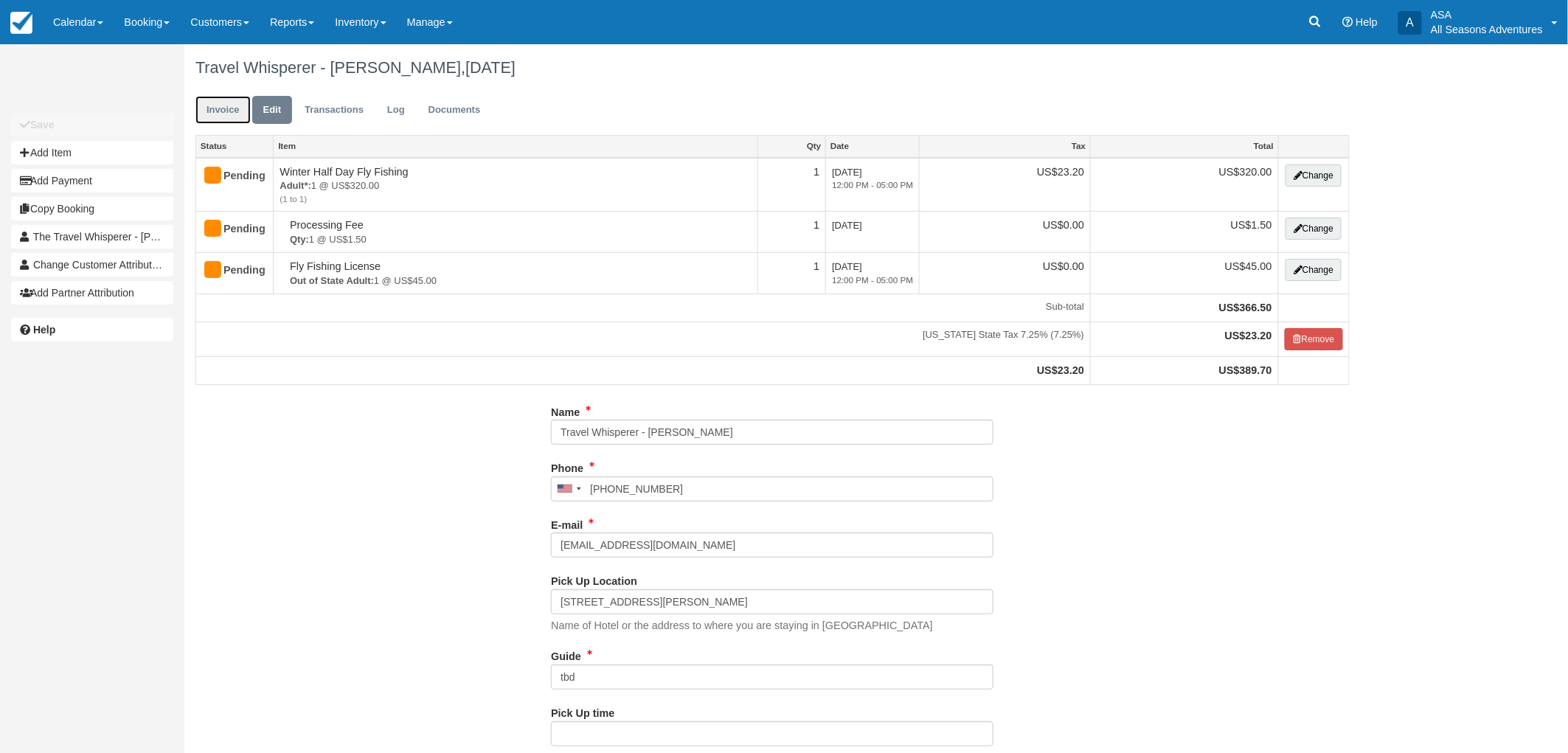
click at [234, 115] on link "Invoice" at bounding box center [223, 110] width 55 height 28
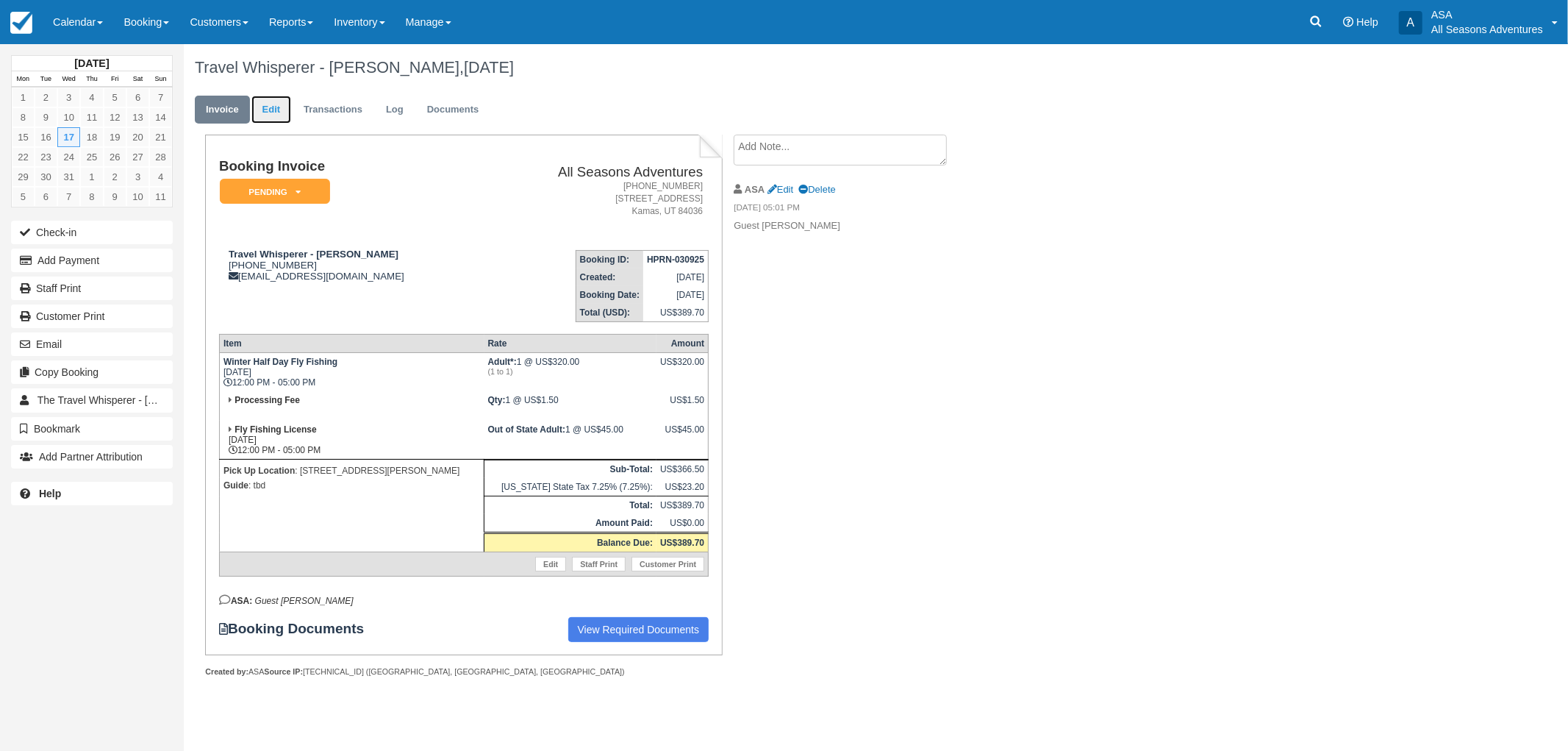
click at [274, 113] on link "Edit" at bounding box center [271, 110] width 40 height 28
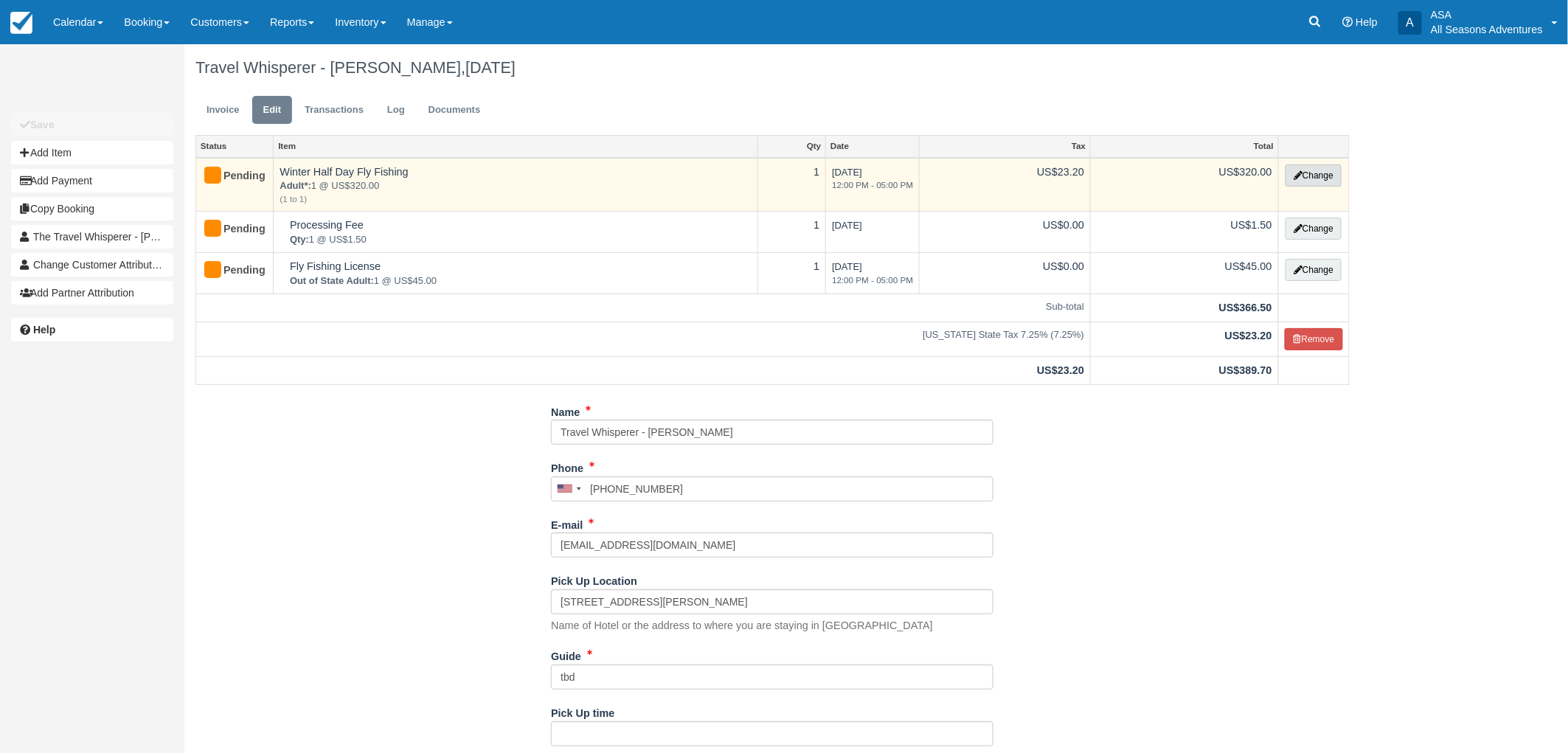
click at [1296, 179] on button "Change" at bounding box center [1313, 175] width 56 height 23
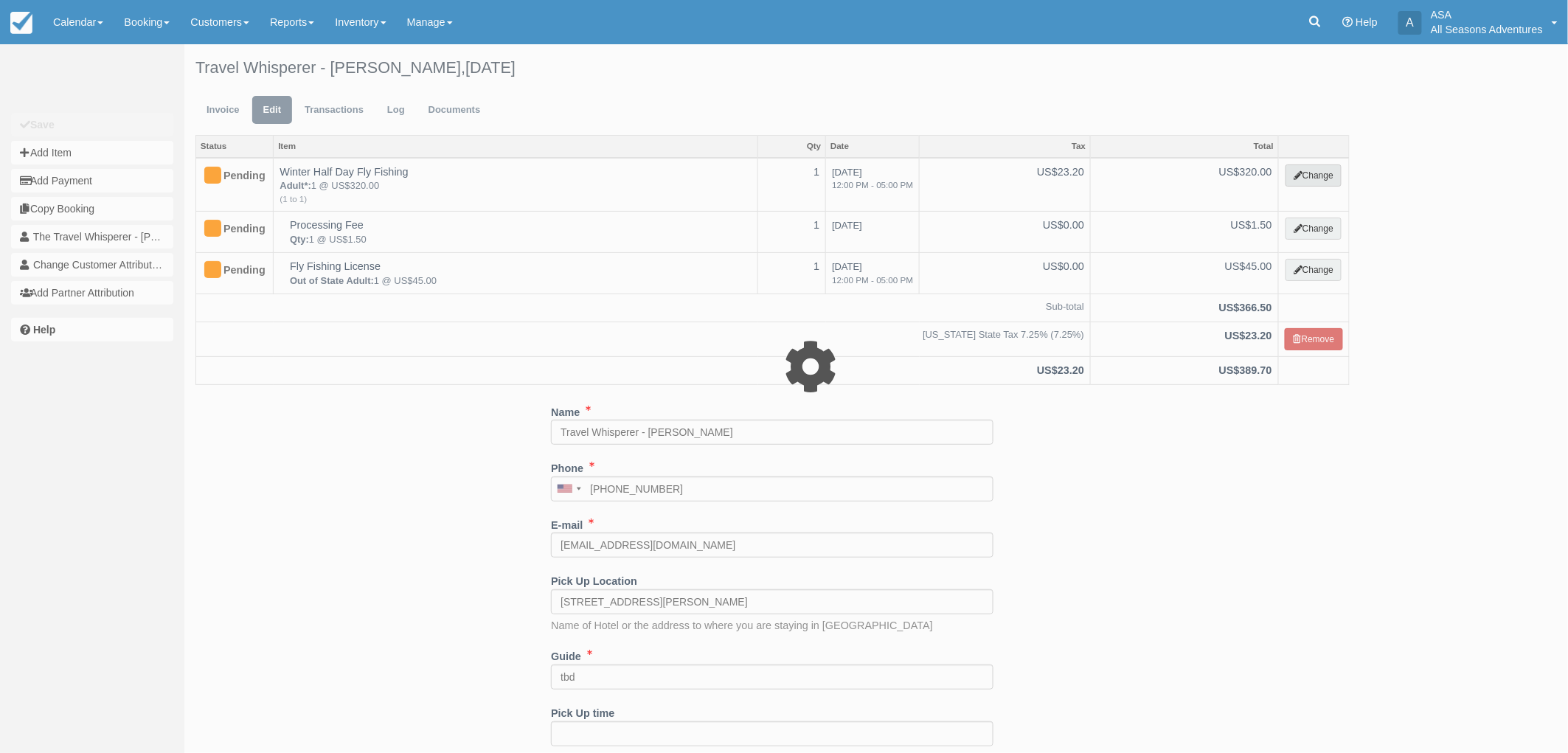
select select "8"
type input "320.00"
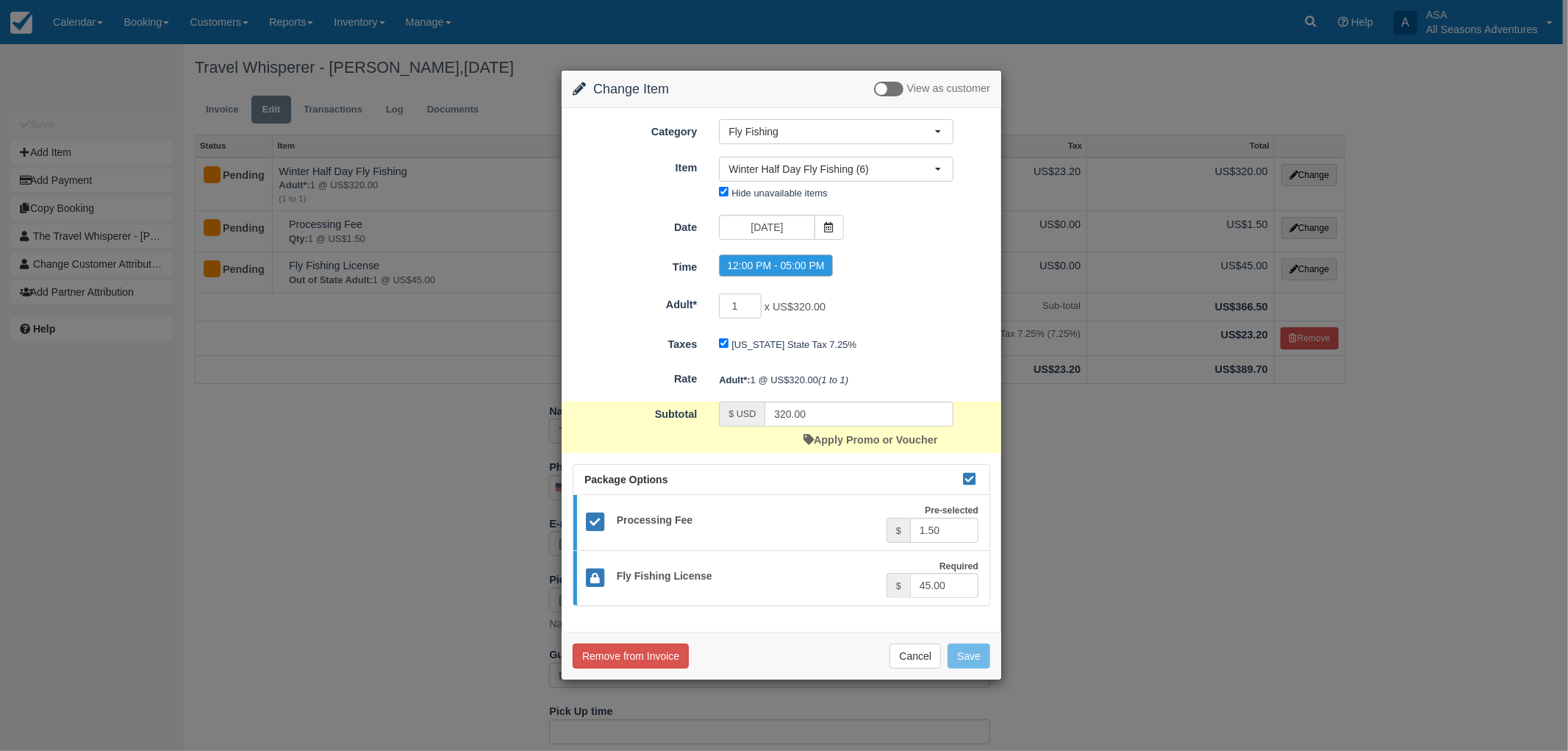
click at [823, 431] on div "Apply Promo or Voucher" at bounding box center [870, 440] width 134 height 27
click at [826, 435] on link "Apply Promo or Voucher" at bounding box center [870, 440] width 134 height 12
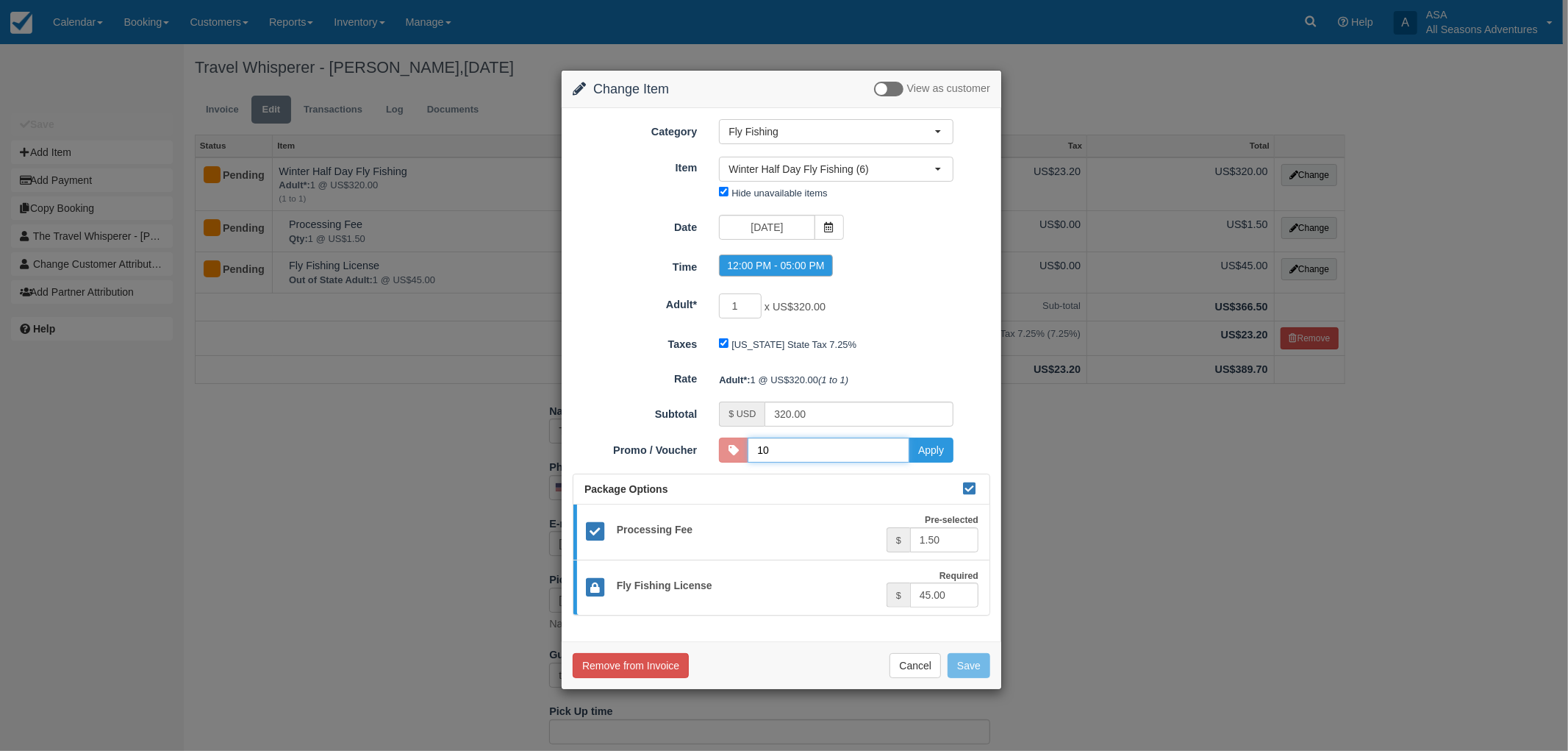
type input "10DISCOUNT"
click at [932, 457] on button "Apply" at bounding box center [931, 450] width 45 height 25
type input "288.00"
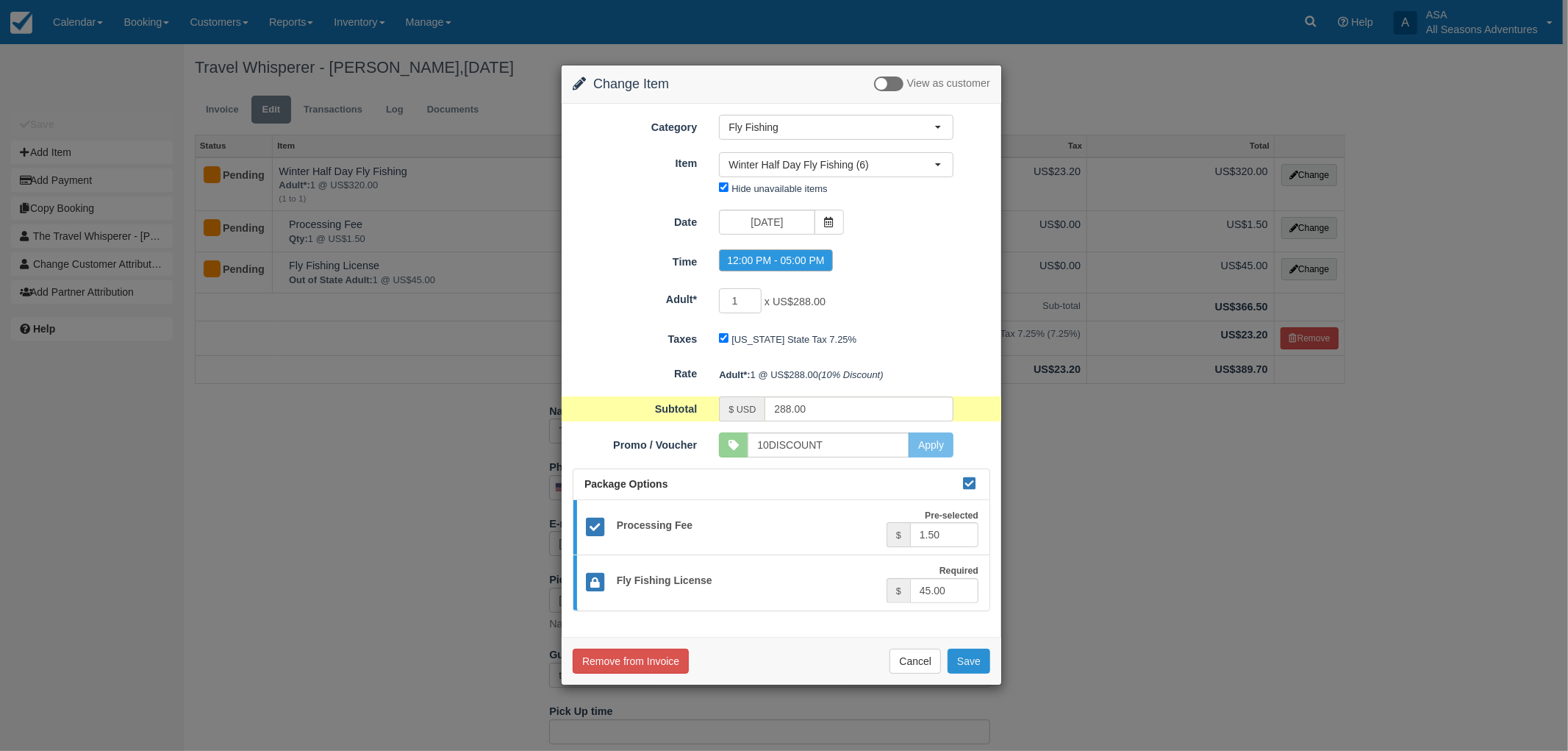
click at [971, 652] on button "Save" at bounding box center [969, 661] width 42 height 25
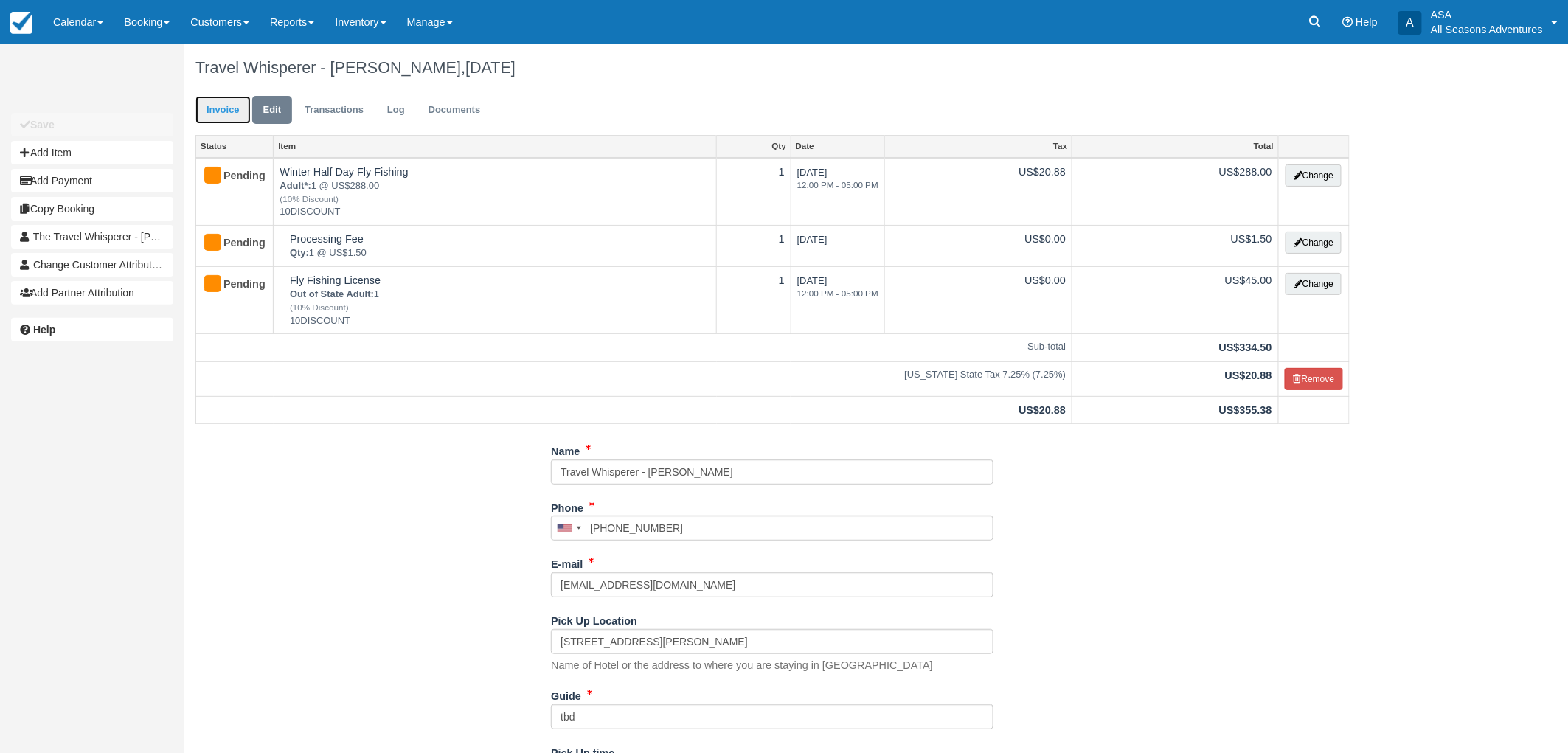
click at [231, 102] on link "Invoice" at bounding box center [223, 110] width 55 height 28
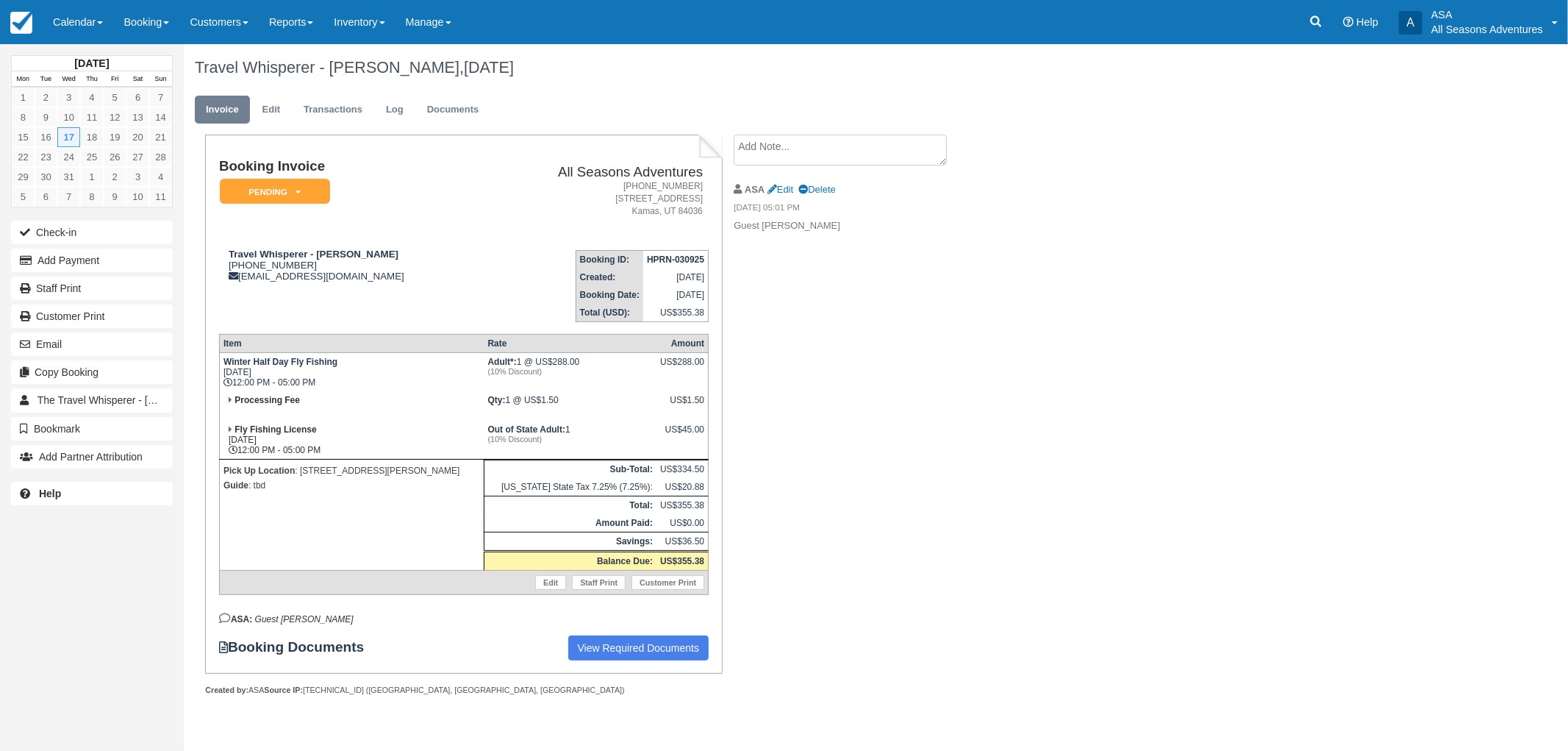
click at [1004, 417] on div "Travel Whisperer - [PERSON_NAME], [DATE] Invoice Edit Transactions Log Document…" at bounding box center [772, 386] width 1176 height 684
click at [409, 181] on td "Booking Invoice Pending   Reserved Deposit Paid Waiting Cancelled Void" at bounding box center [352, 198] width 265 height 79
click at [73, 263] on button "Add Payment" at bounding box center [91, 260] width 162 height 23
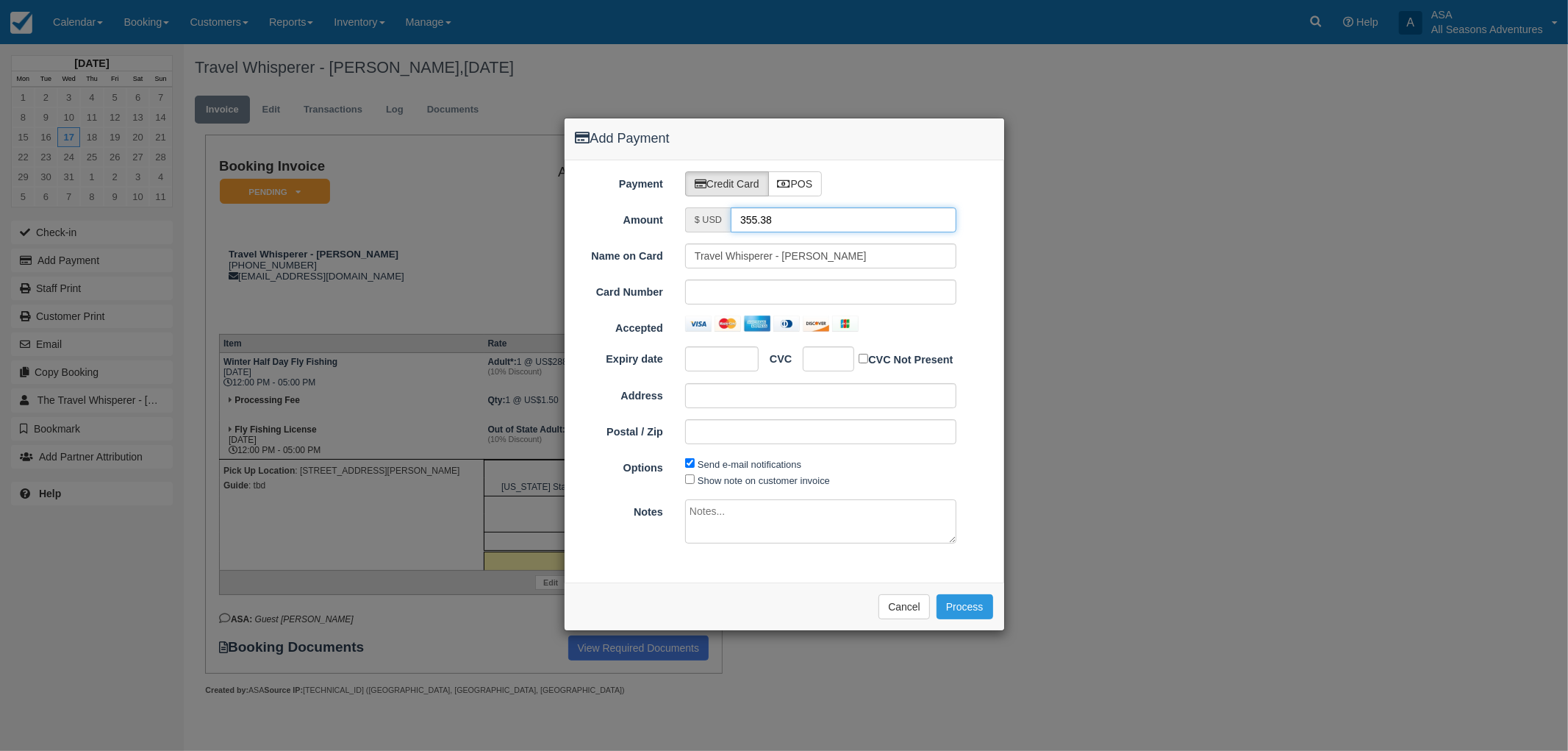
drag, startPoint x: 796, startPoint y: 223, endPoint x: 708, endPoint y: 220, distance: 88.1
click at [708, 220] on div "$ USD 355.38" at bounding box center [821, 220] width 271 height 25
type input "1.50"
drag, startPoint x: 778, startPoint y: 251, endPoint x: 594, endPoint y: 264, distance: 184.5
click at [594, 264] on div "Name on Card Travel Whisperer - Rachel Buckley" at bounding box center [784, 256] width 440 height 25
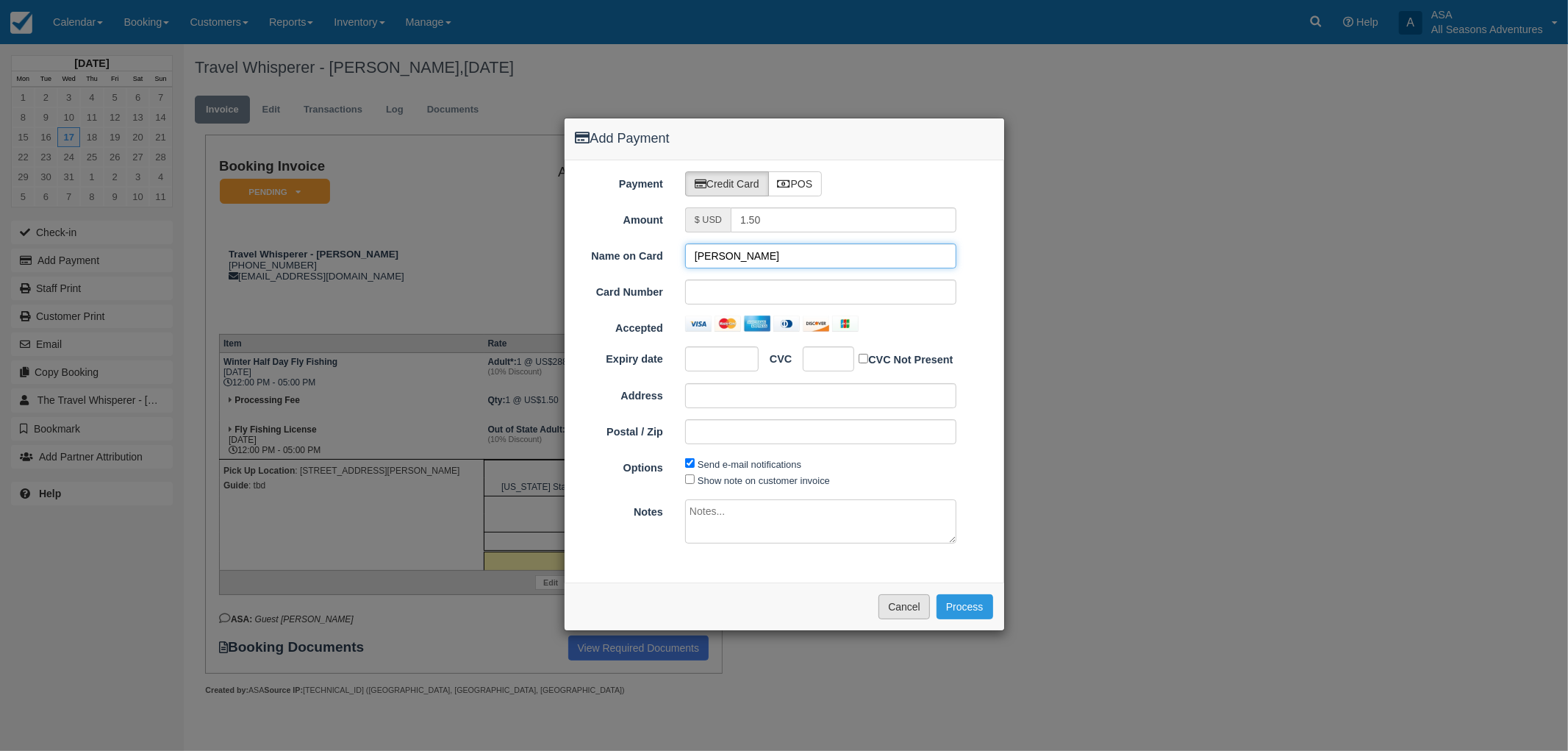
type input "Rachel Buckley"
click at [915, 612] on button "Cancel" at bounding box center [905, 606] width 52 height 25
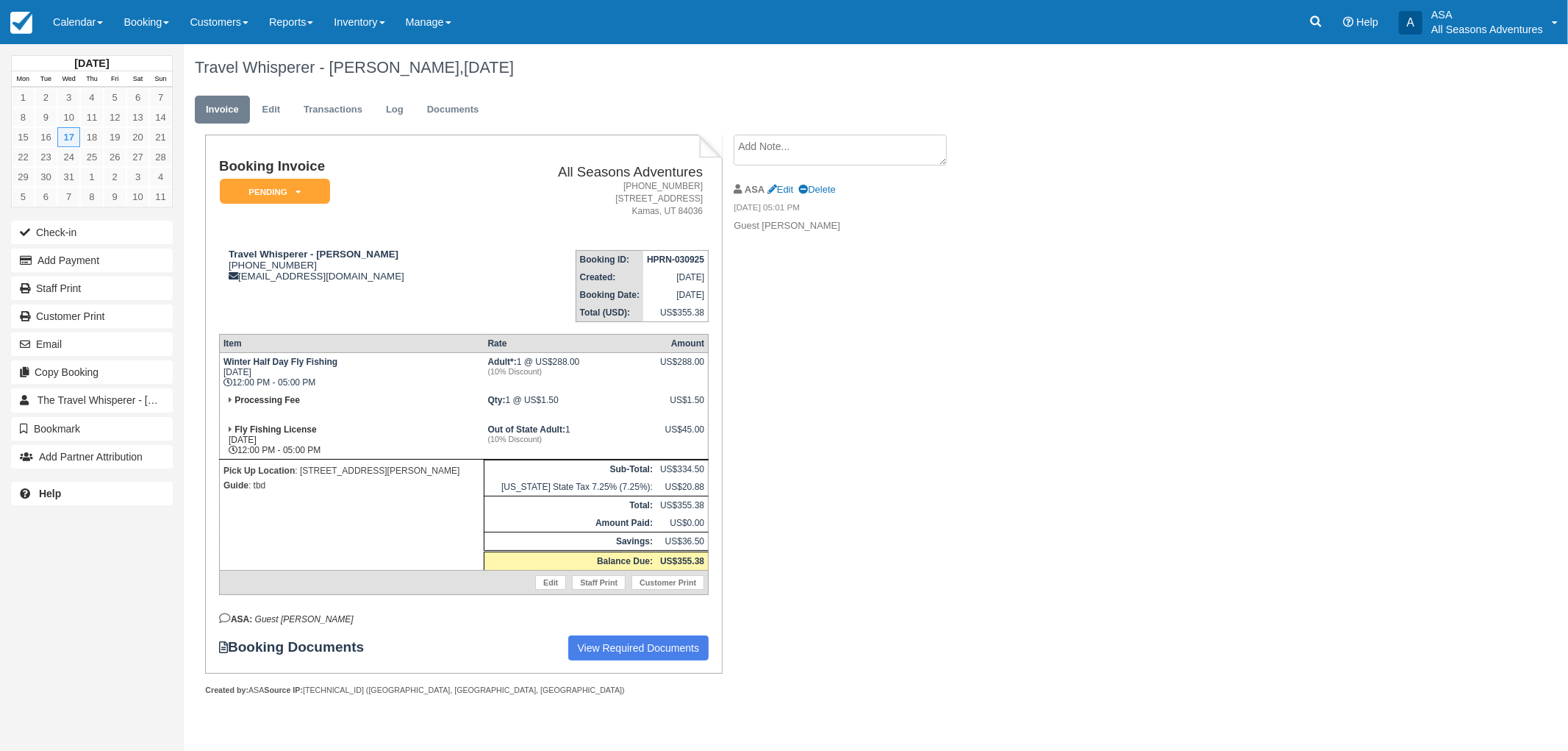
click at [912, 483] on div "Booking Invoice Pending   Reserved Deposit Paid Waiting Cancelled Void All Seas…" at bounding box center [588, 431] width 809 height 593
click at [122, 260] on button "Add Payment" at bounding box center [91, 260] width 162 height 23
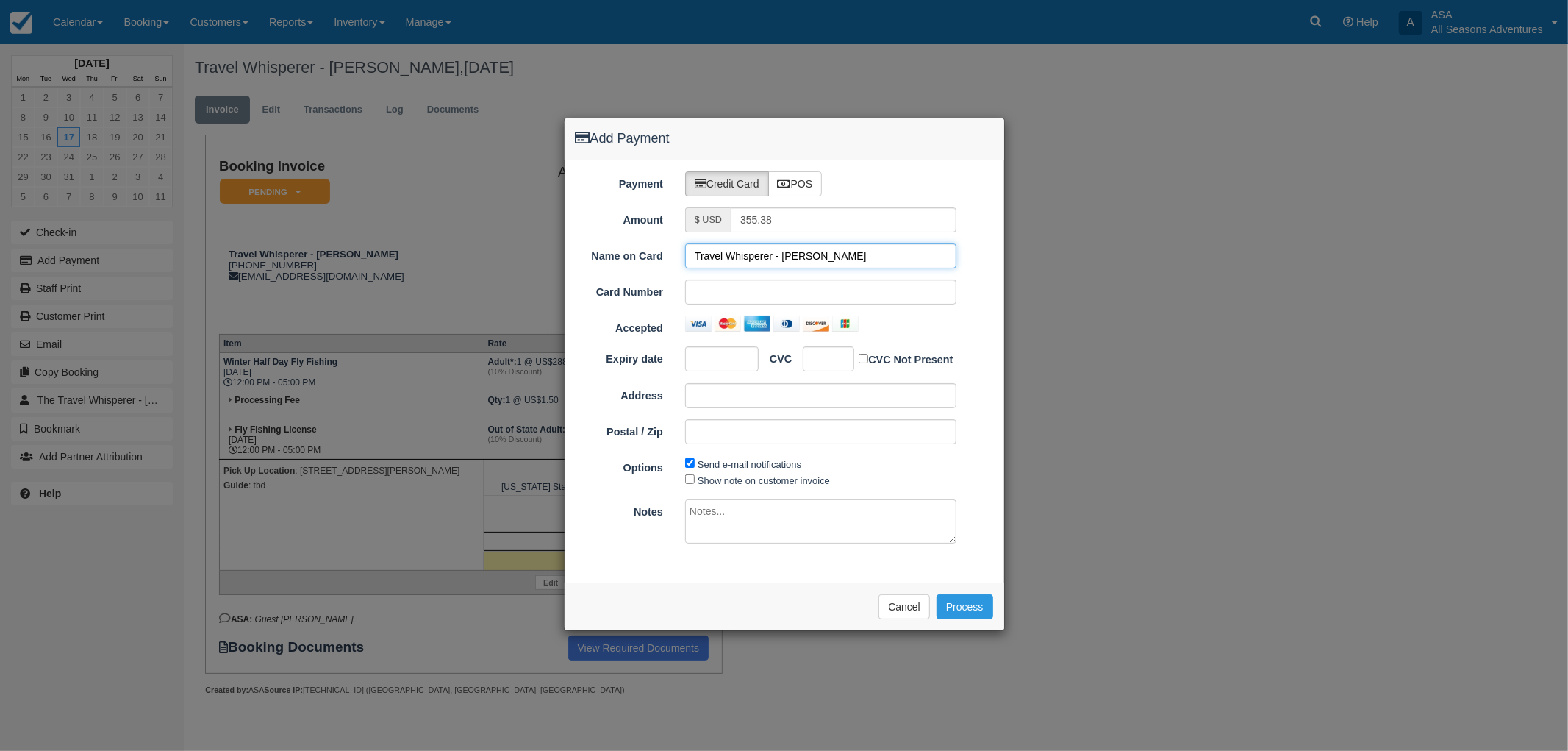
drag, startPoint x: 784, startPoint y: 251, endPoint x: 632, endPoint y: 269, distance: 153.1
click at [632, 269] on div "Name on Card Travel Whisperer - Rachel Buckley Card Number Accepted Expiry date…" at bounding box center [784, 349] width 417 height 212
type input "Rachel Buckley"
drag, startPoint x: 794, startPoint y: 217, endPoint x: 630, endPoint y: 229, distance: 164.4
click at [630, 229] on div "Amount $ USD 355.38" at bounding box center [784, 220] width 440 height 25
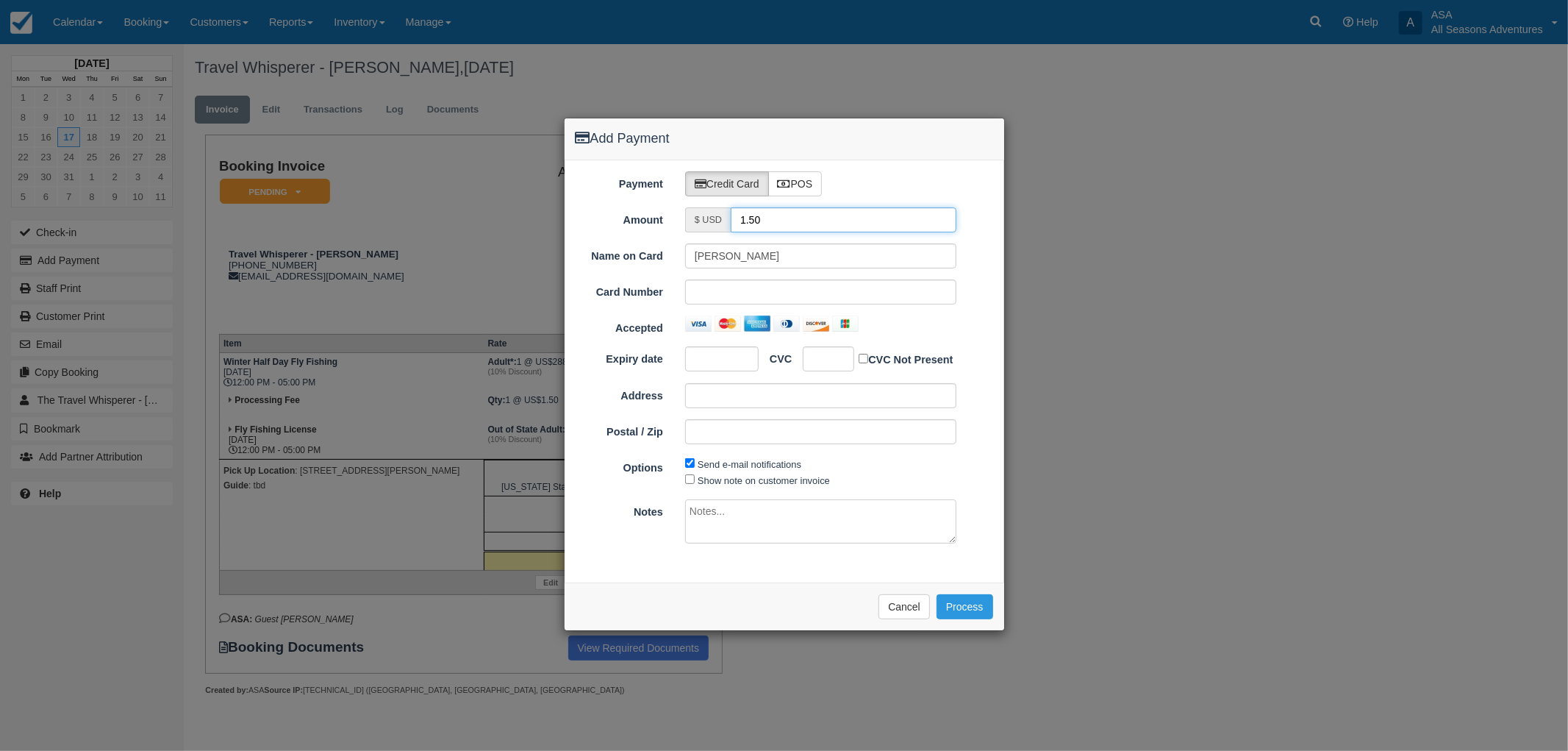
type input "1.50"
drag, startPoint x: 782, startPoint y: 254, endPoint x: 362, endPoint y: 251, distance: 420.0
click at [362, 251] on div "Add Payment Payment Credit Card POS Amount $ USD 1.50 Name on Card Rachel Buckl…" at bounding box center [784, 375] width 1568 height 751
type input "Yung Murphy"
click at [984, 467] on div "Options Send e-mail notifications Show note on customer invoice" at bounding box center [784, 472] width 440 height 33
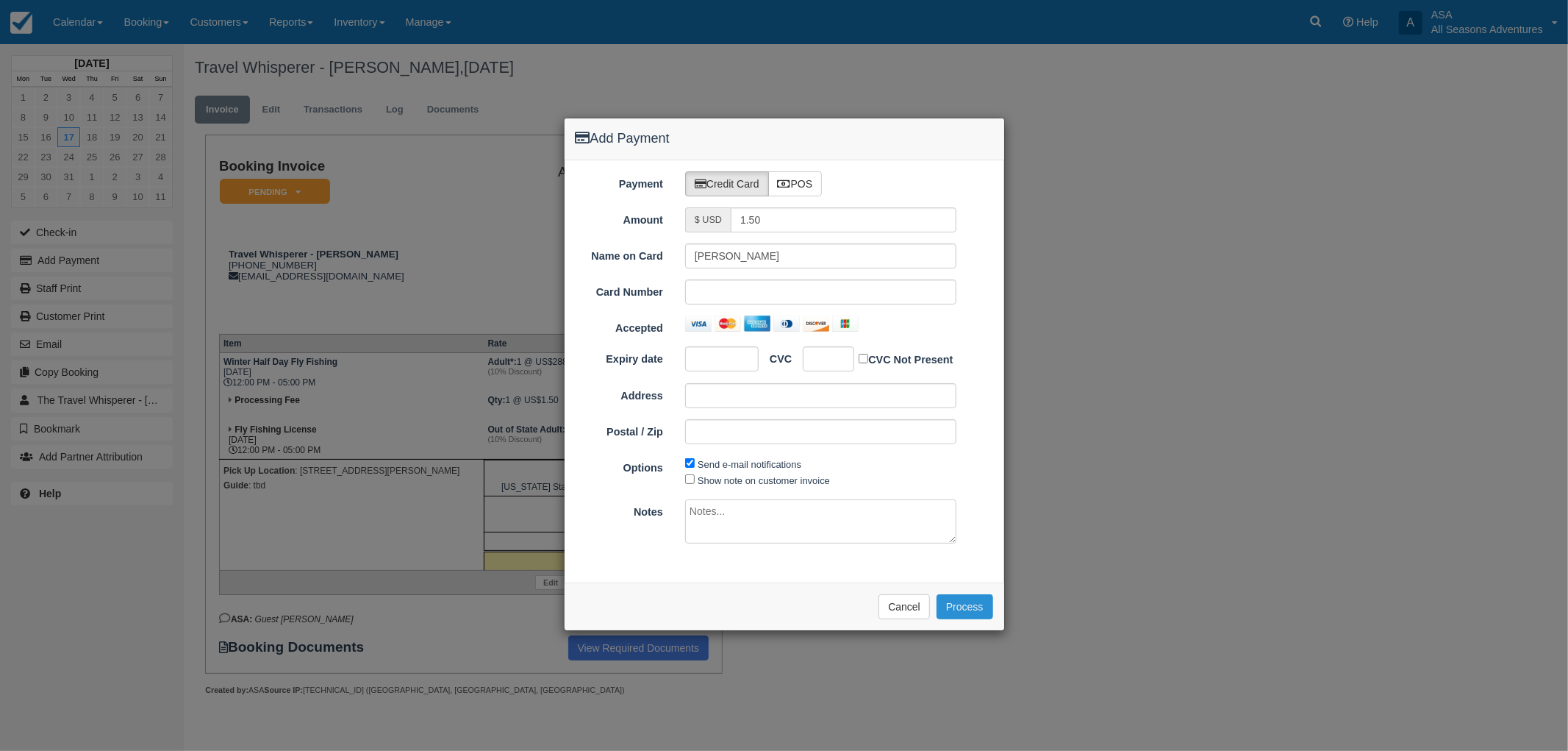
click at [975, 601] on button "Process" at bounding box center [965, 606] width 57 height 25
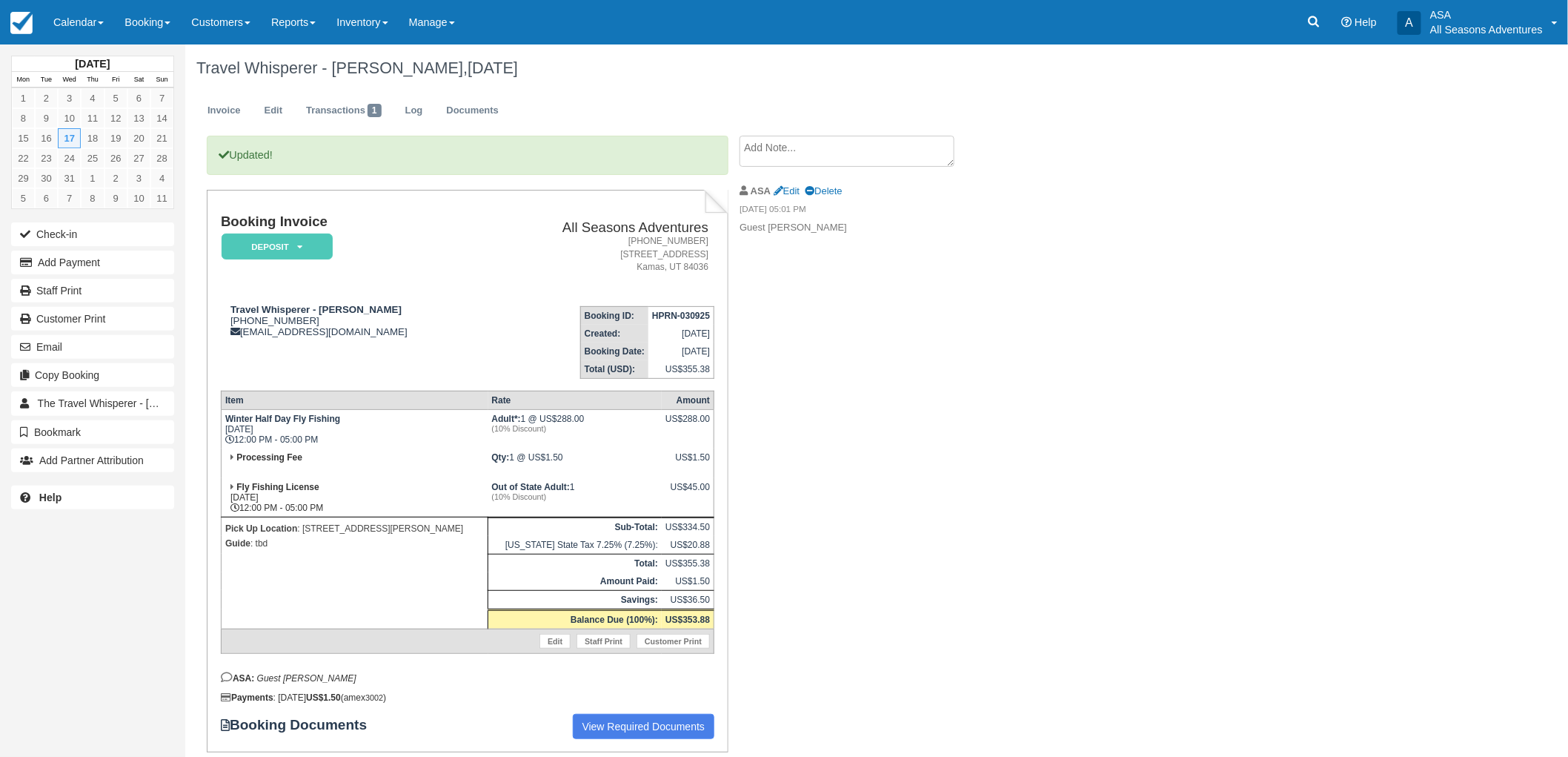
click at [1084, 477] on div "Travel Whisperer - Rachel Buckley, December 17 2025 Invoice Edit Transactions 1…" at bounding box center [773, 425] width 1176 height 762
click at [908, 456] on div "Updated! Booking Invoice Deposit   Pending Reserved Paid Waiting Cancelled All …" at bounding box center [593, 471] width 815 height 671
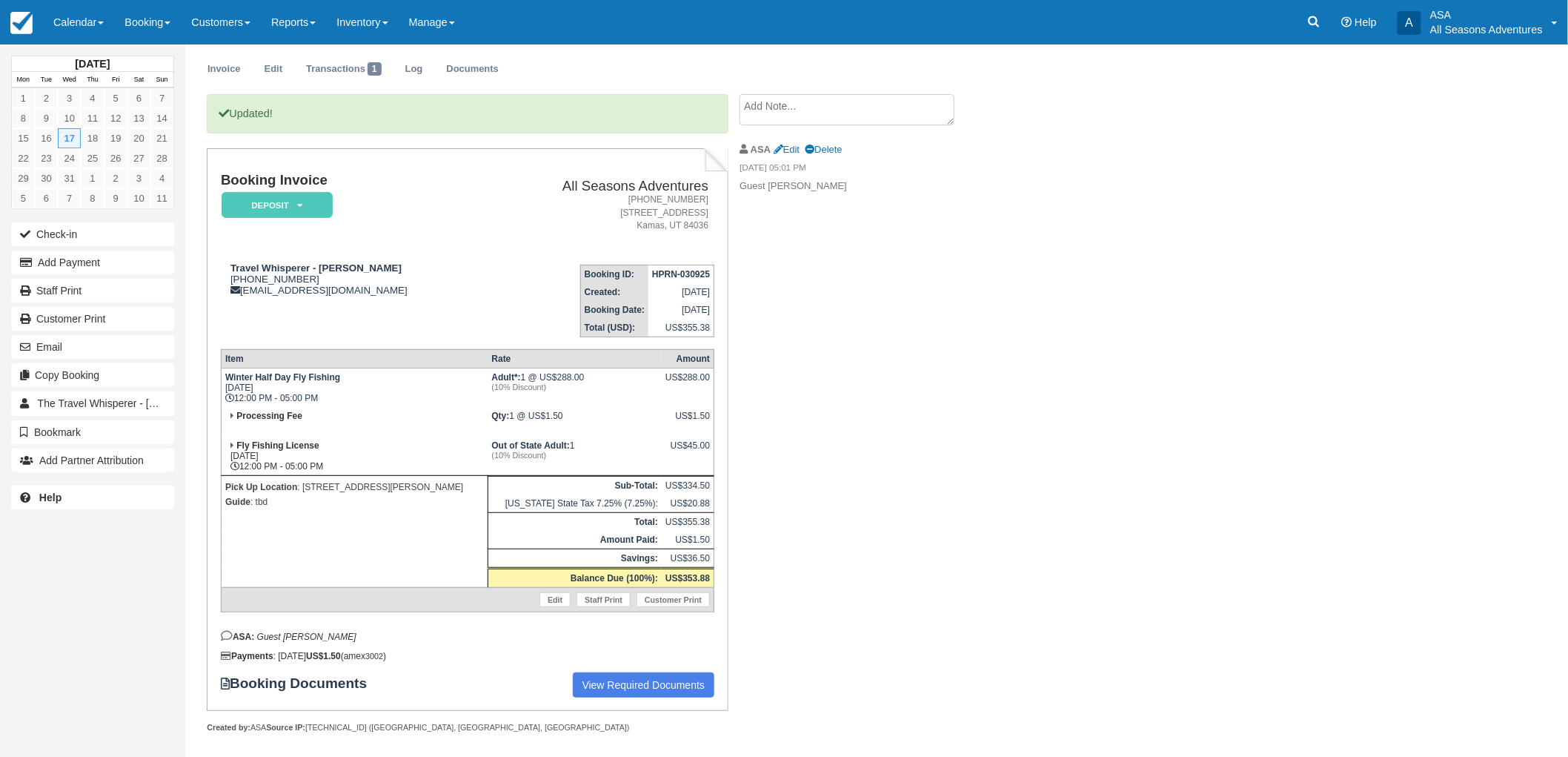
click at [908, 456] on div "Updated! Booking Invoice Deposit   Pending Reserved Paid Waiting Cancelled All …" at bounding box center [593, 429] width 815 height 671
click at [875, 426] on div "Updated! Booking Invoice Deposit   Pending Reserved Paid Waiting Cancelled All …" at bounding box center [593, 429] width 815 height 671
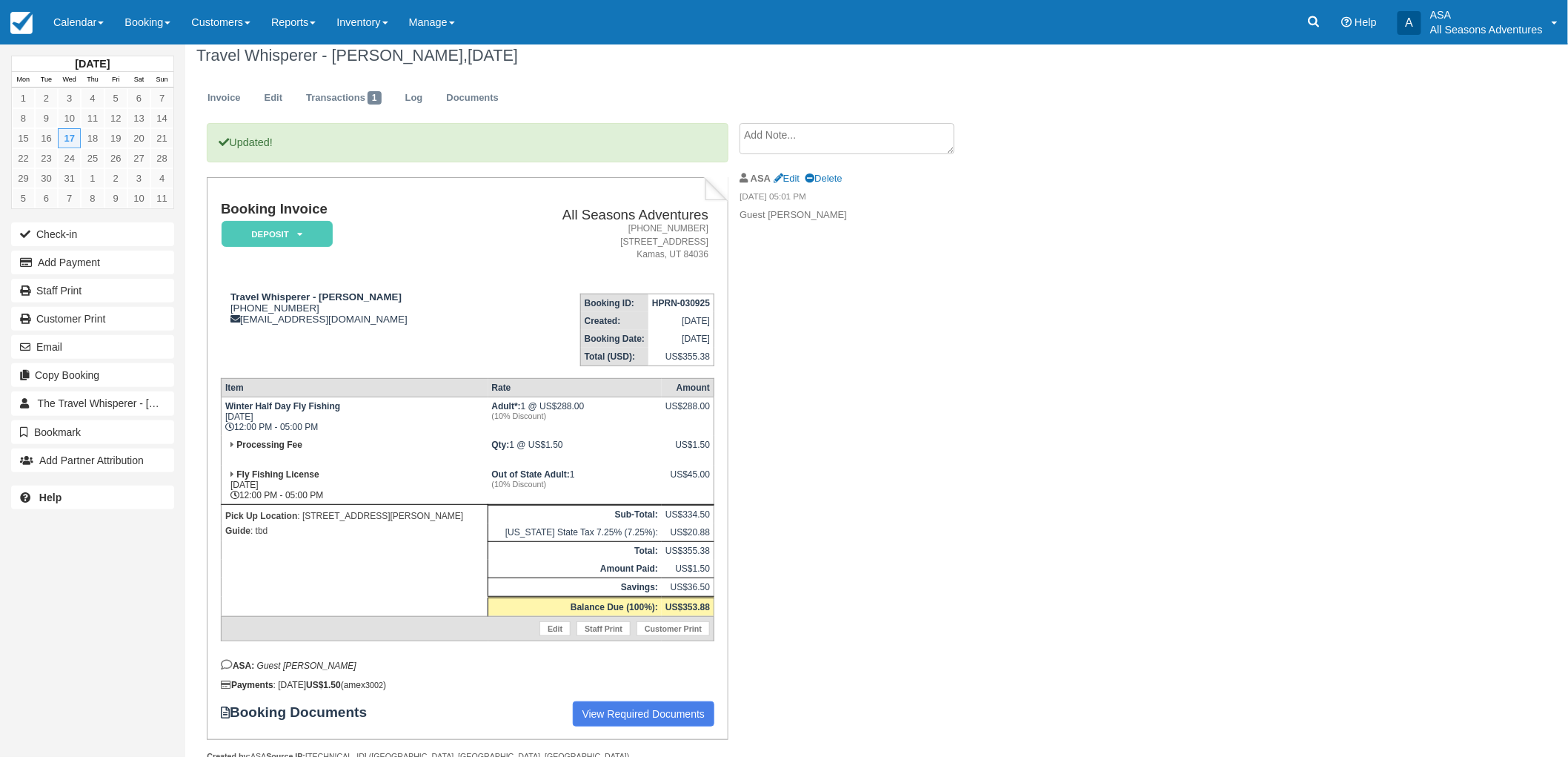
scroll to position [0, 0]
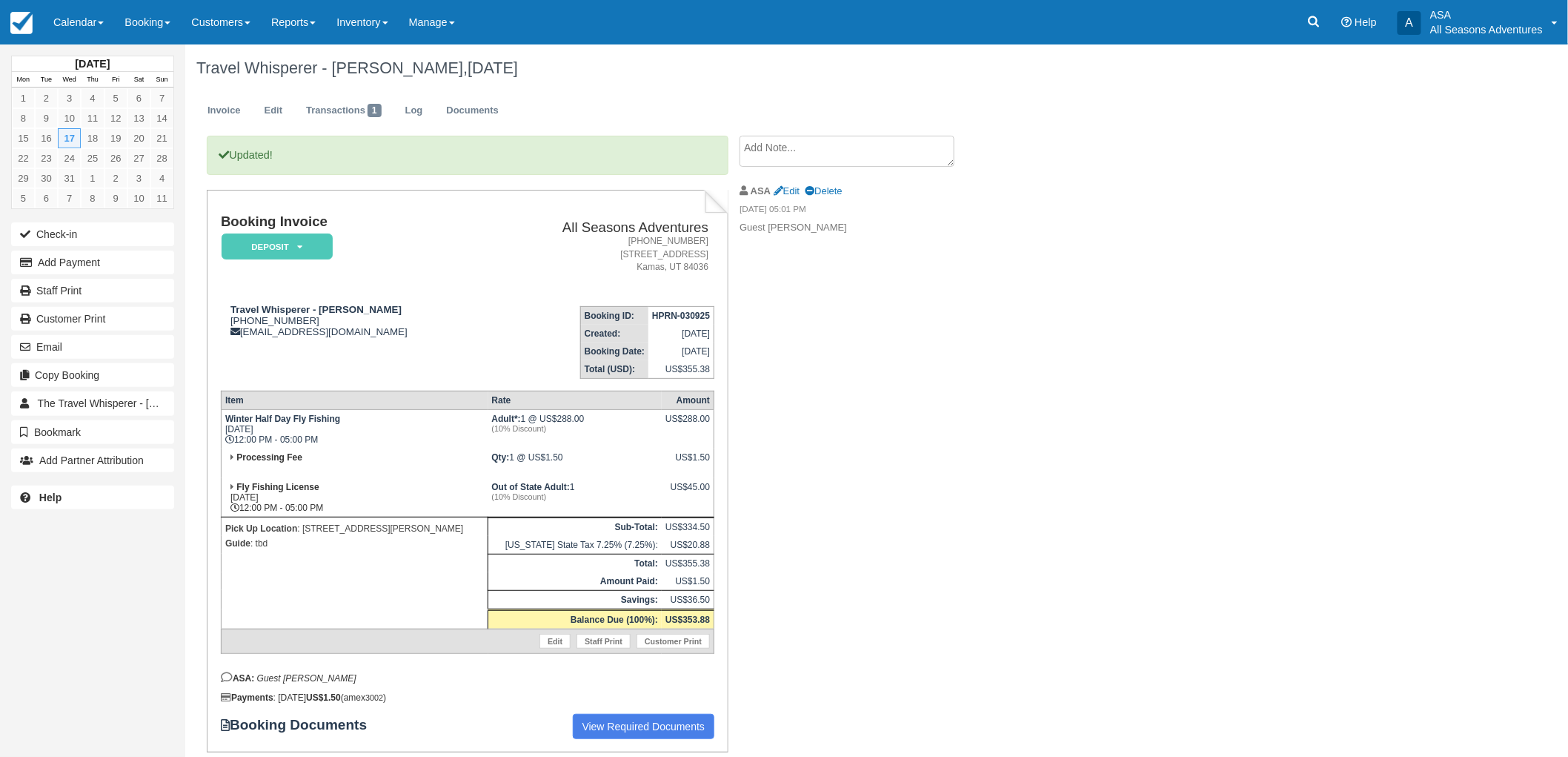
click at [875, 426] on div "Updated! Booking Invoice Deposit   Pending Reserved Paid Waiting Cancelled All …" at bounding box center [593, 471] width 815 height 671
click at [1238, 433] on div "Travel Whisperer - Rachel Buckley, December 17 2025 Invoice Edit Transactions 1…" at bounding box center [773, 425] width 1176 height 762
click at [1025, 426] on div "Travel Whisperer - Rachel Buckley, December 17 2025 Invoice Edit Transactions 1…" at bounding box center [773, 425] width 1176 height 762
click at [947, 428] on div "Updated! Booking Invoice Deposit   Pending Reserved Paid Waiting Cancelled All …" at bounding box center [593, 471] width 815 height 671
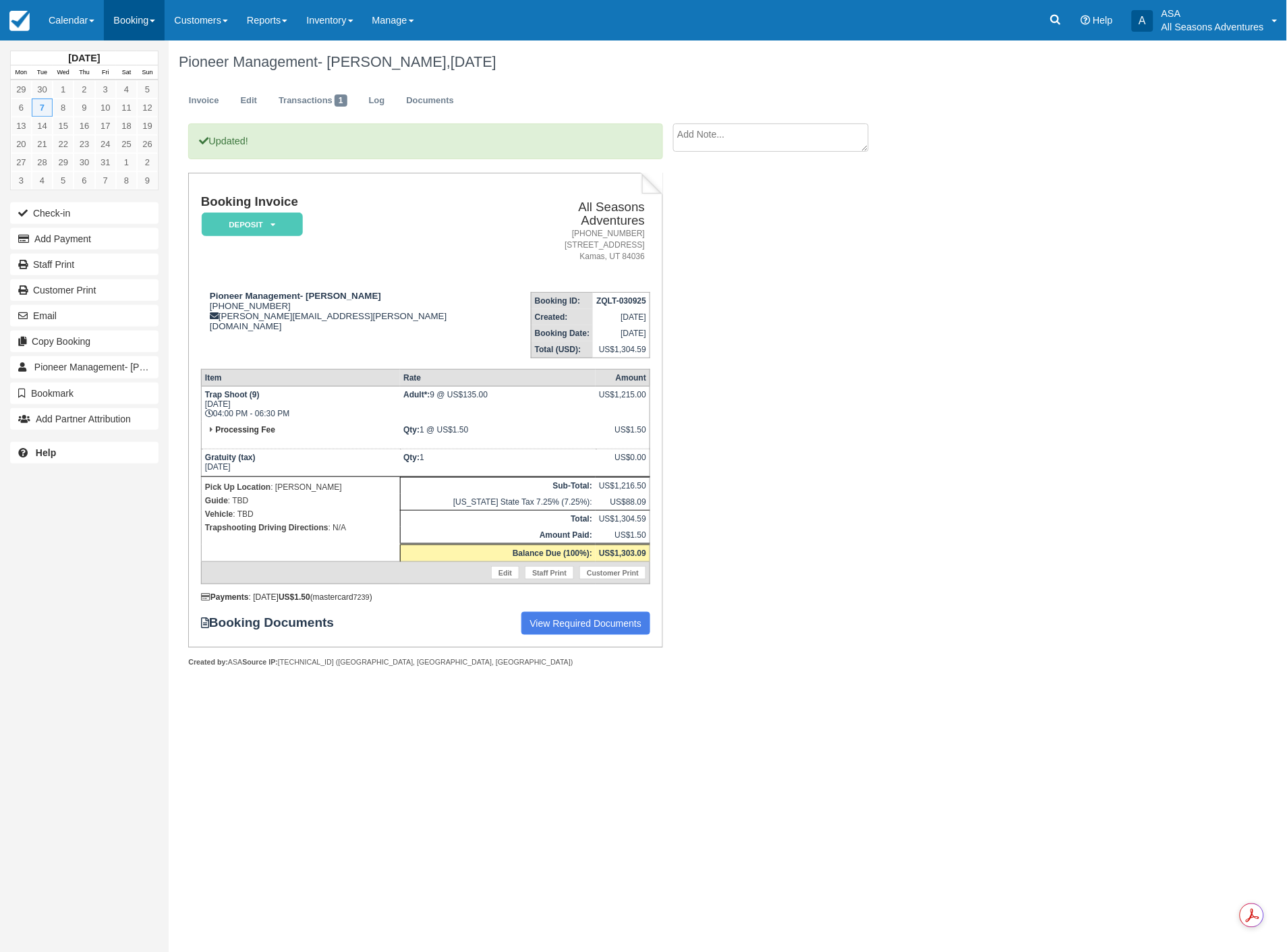
click at [146, 14] on link "Booking" at bounding box center [134, 20] width 61 height 40
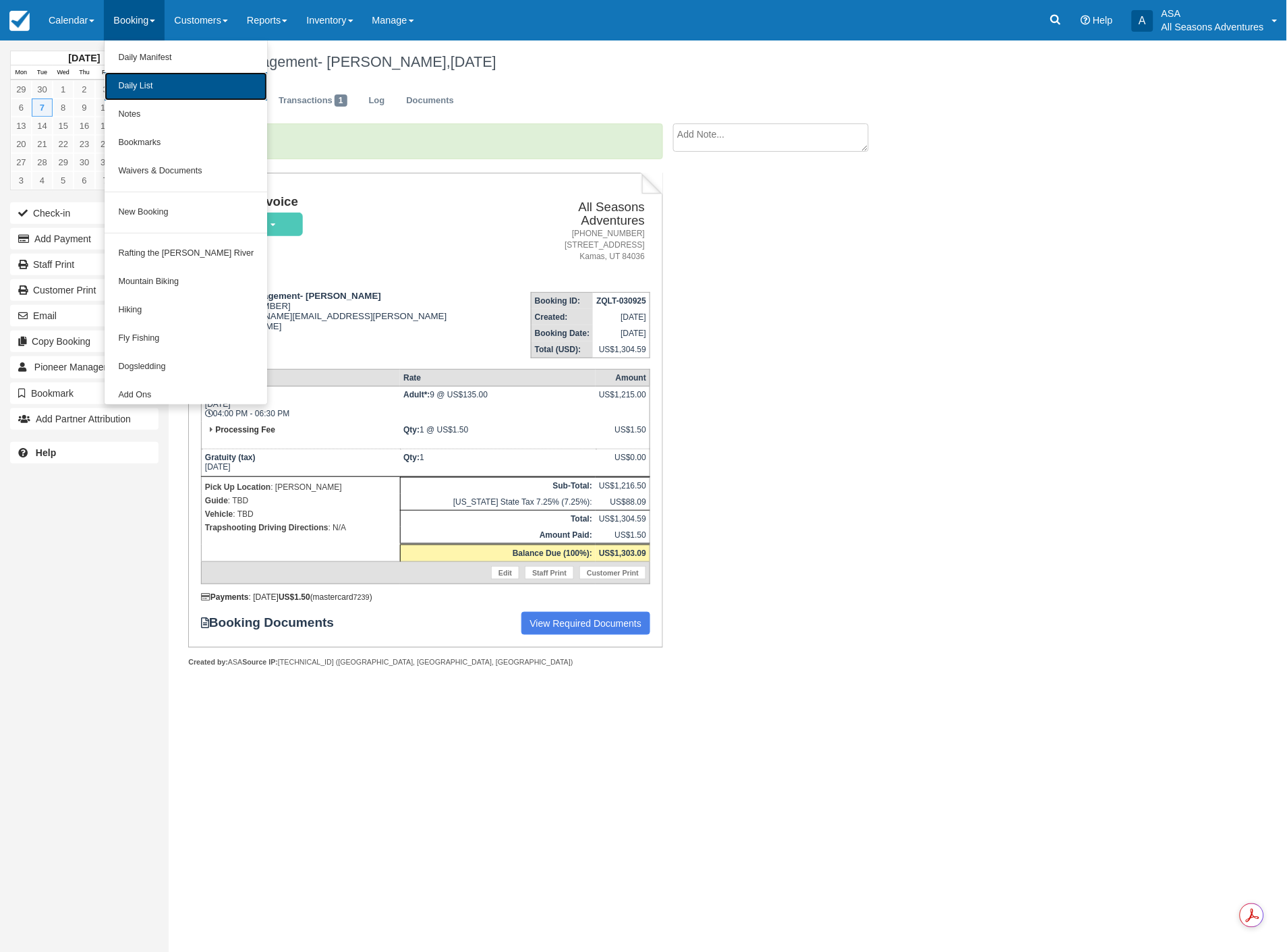
click at [145, 95] on link "Daily List" at bounding box center [185, 86] width 162 height 28
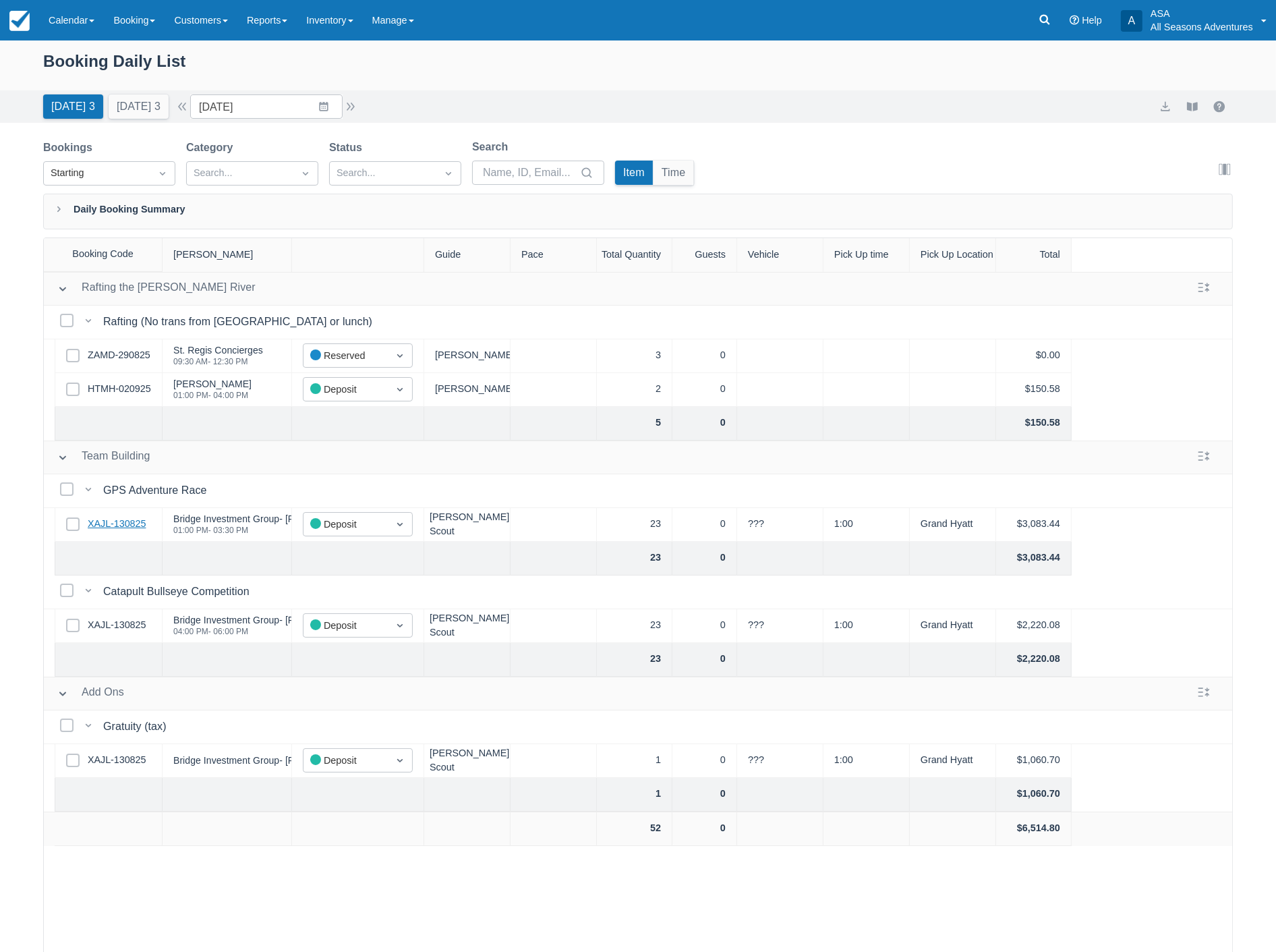
click at [113, 523] on link "XAJL-130825" at bounding box center [117, 523] width 58 height 14
click at [124, 394] on link "HTMH-020925" at bounding box center [119, 388] width 63 height 14
click at [259, 16] on link "Reports" at bounding box center [267, 20] width 59 height 40
click at [297, 114] on link "Transactions" at bounding box center [291, 114] width 107 height 28
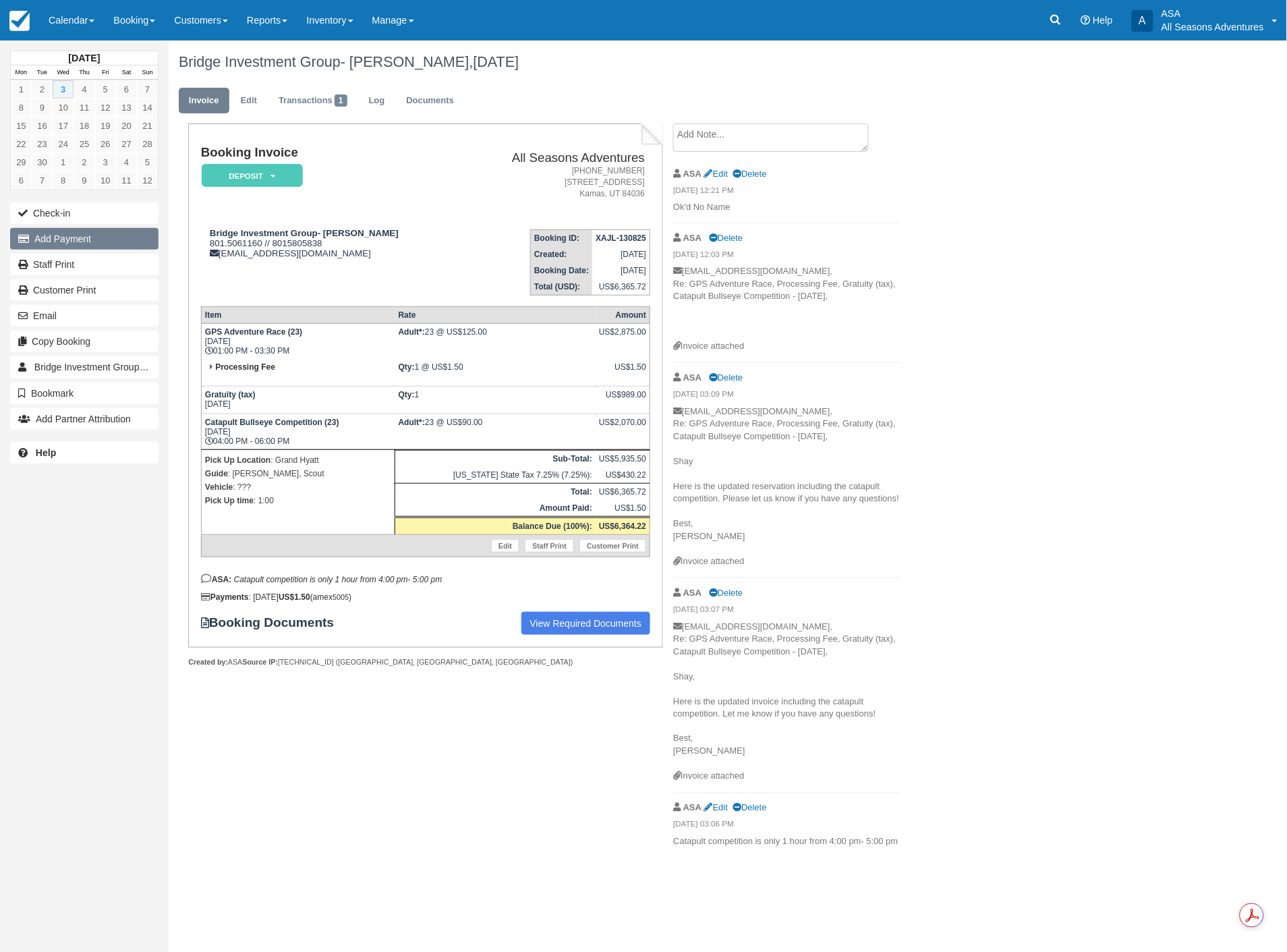
click at [53, 239] on button "Add Payment" at bounding box center [84, 239] width 149 height 21
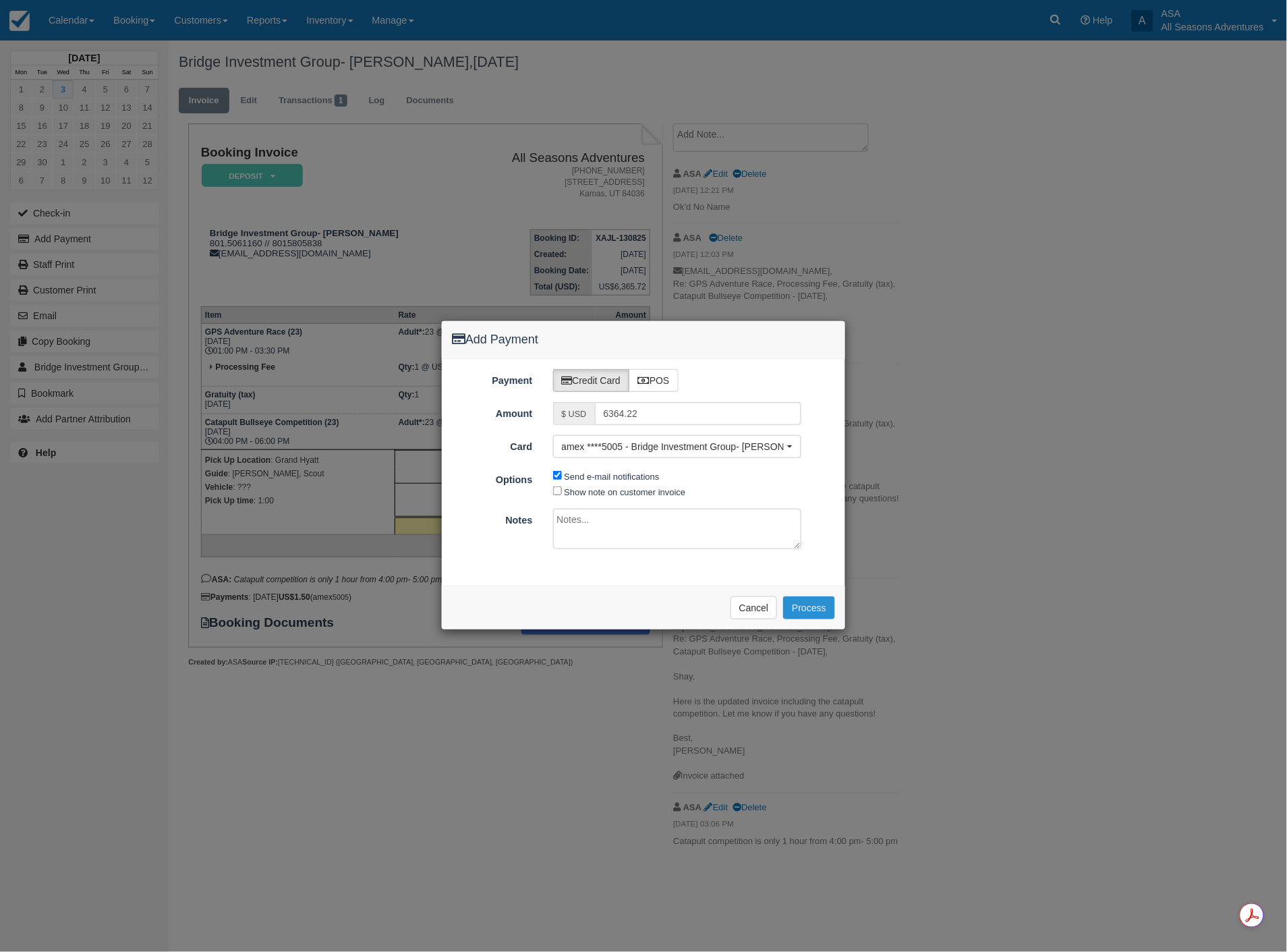
click at [812, 611] on button "Process" at bounding box center [809, 608] width 52 height 23
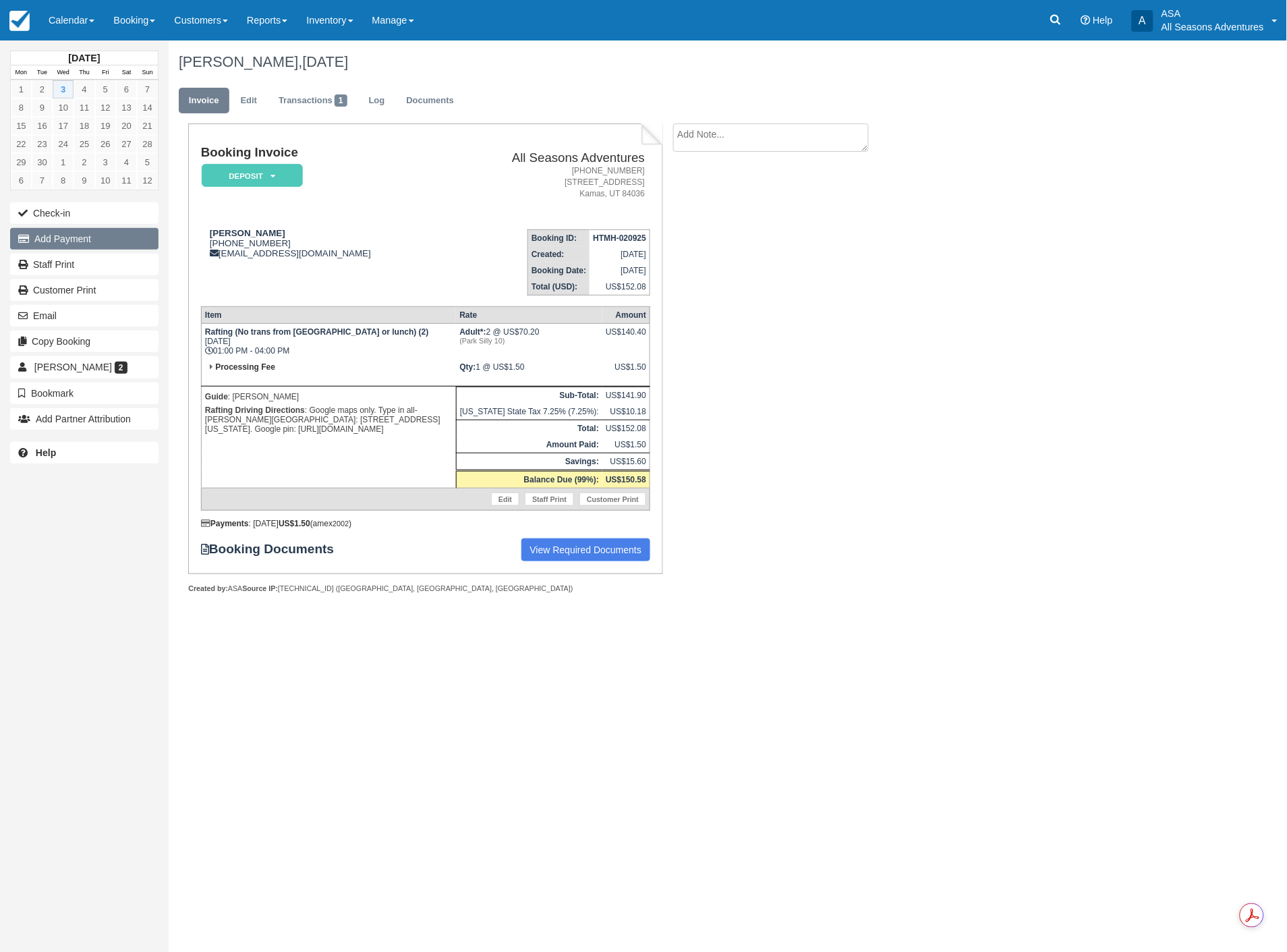
click at [82, 236] on button "Add Payment" at bounding box center [84, 239] width 149 height 21
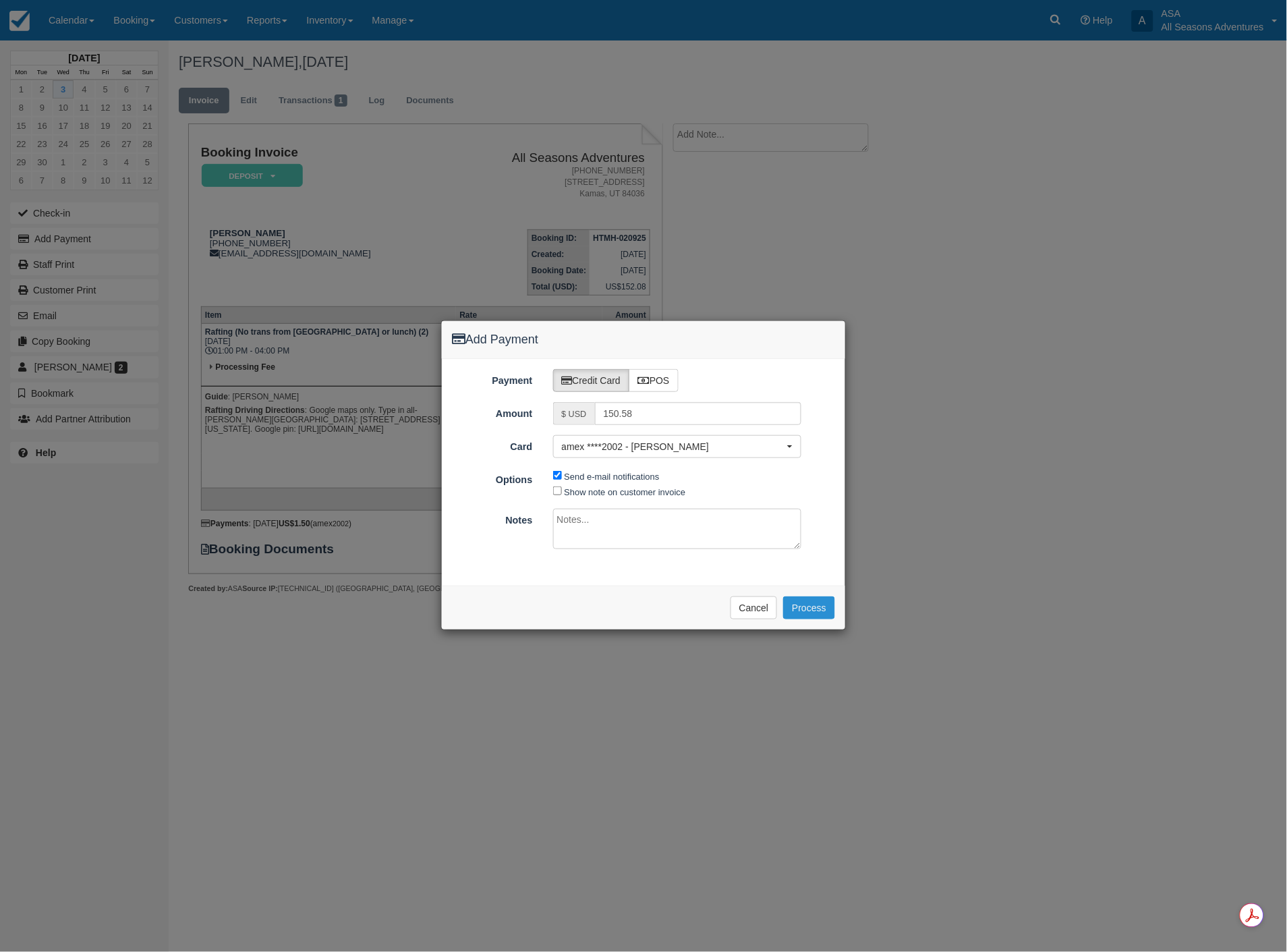
click at [819, 609] on button "Process" at bounding box center [809, 608] width 52 height 23
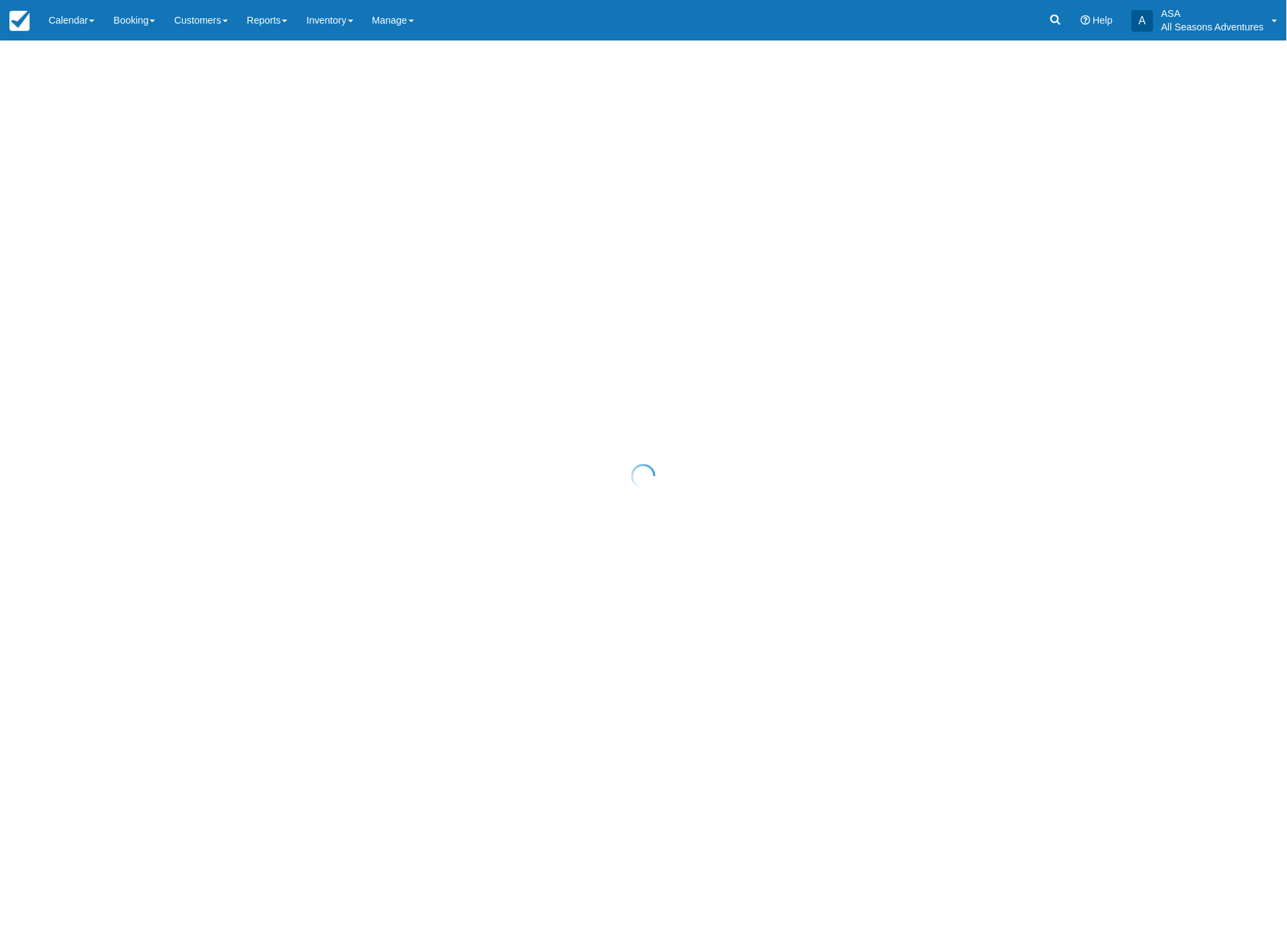
select select "10"
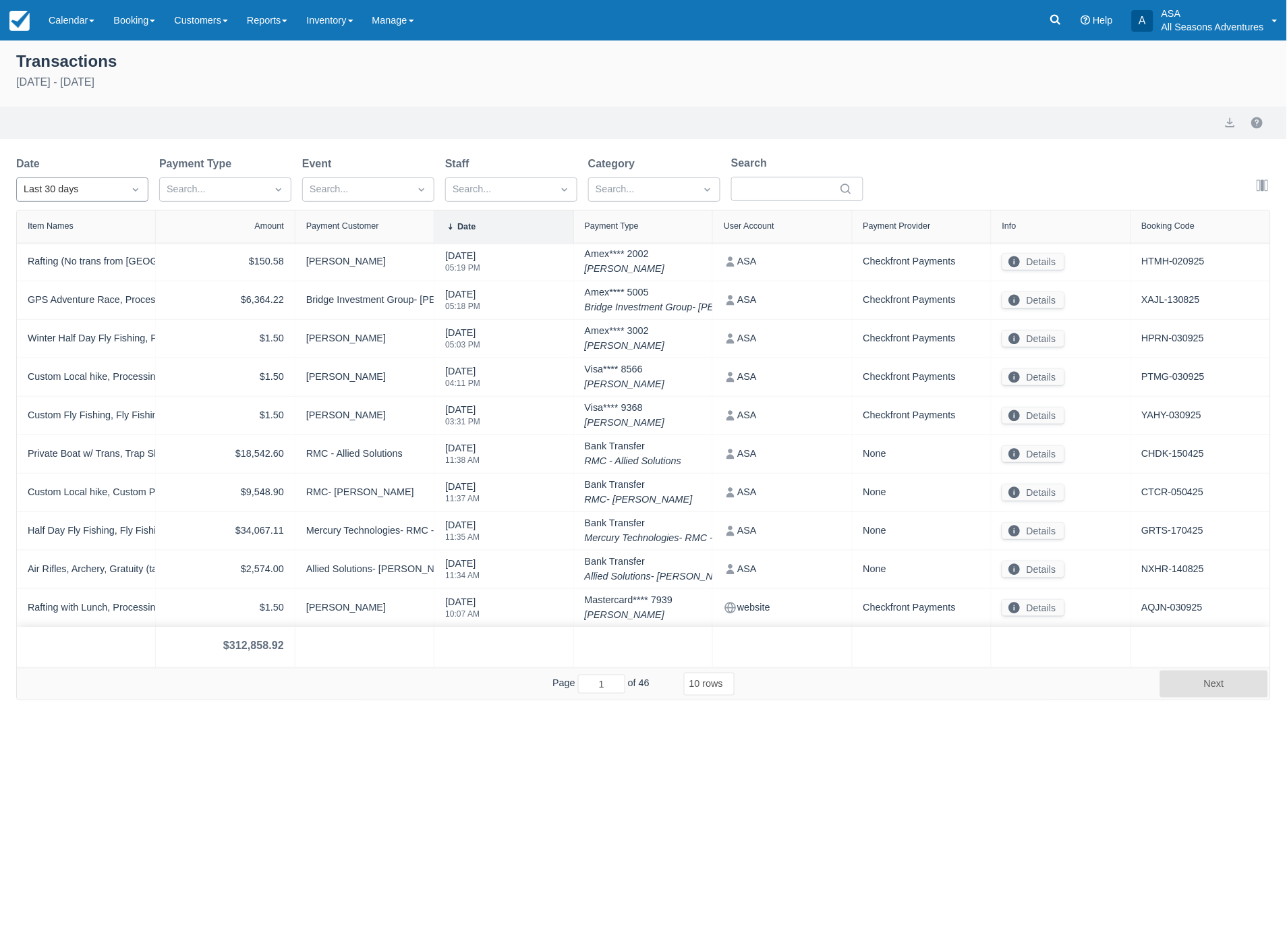
click at [89, 186] on div "Last 30 days" at bounding box center [70, 189] width 93 height 14
click at [42, 246] on div "Today" at bounding box center [82, 249] width 132 height 26
select select "10"
click at [1227, 123] on button "export" at bounding box center [1230, 122] width 16 height 16
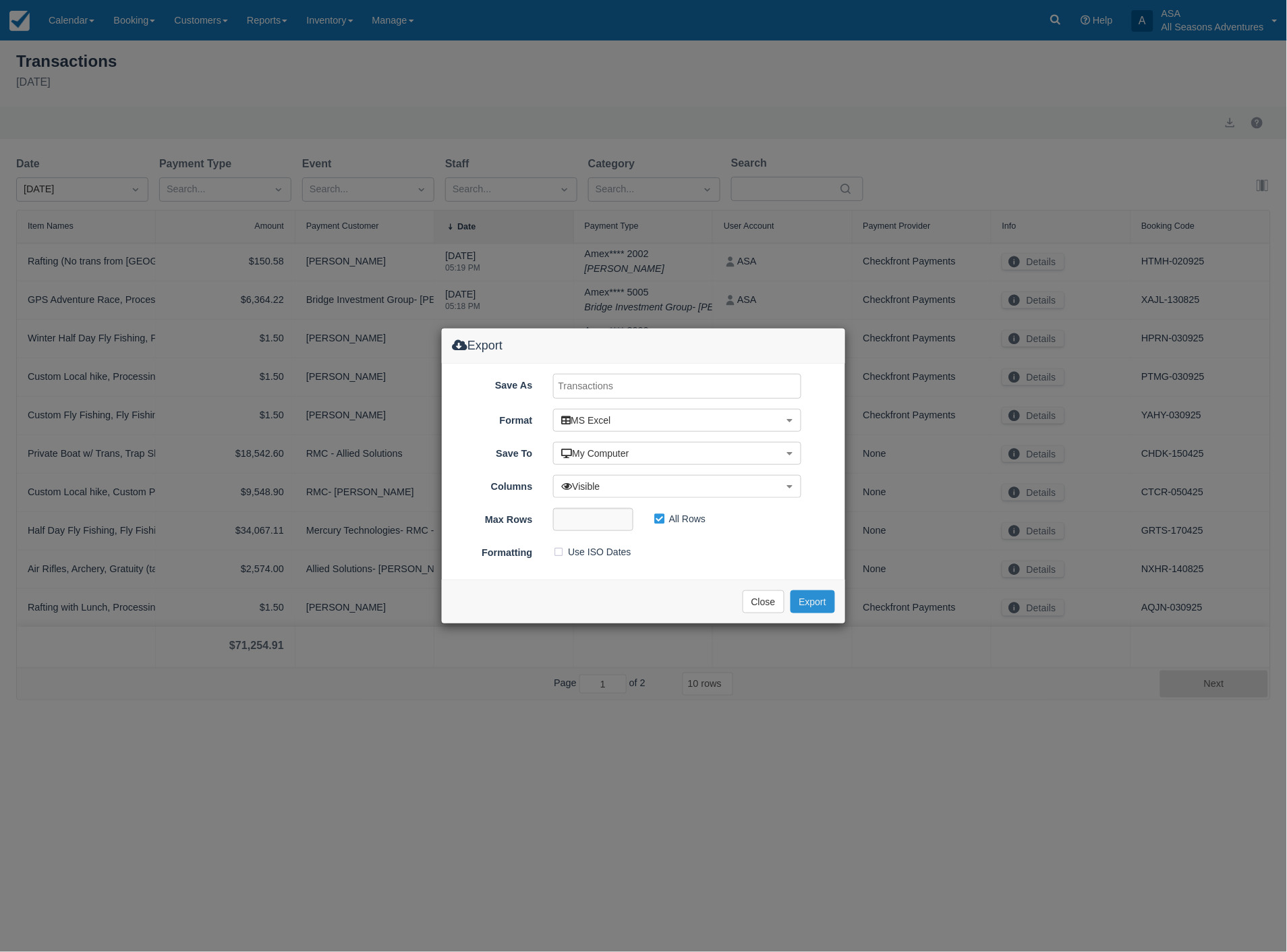
click at [813, 601] on button "Export" at bounding box center [812, 602] width 44 height 23
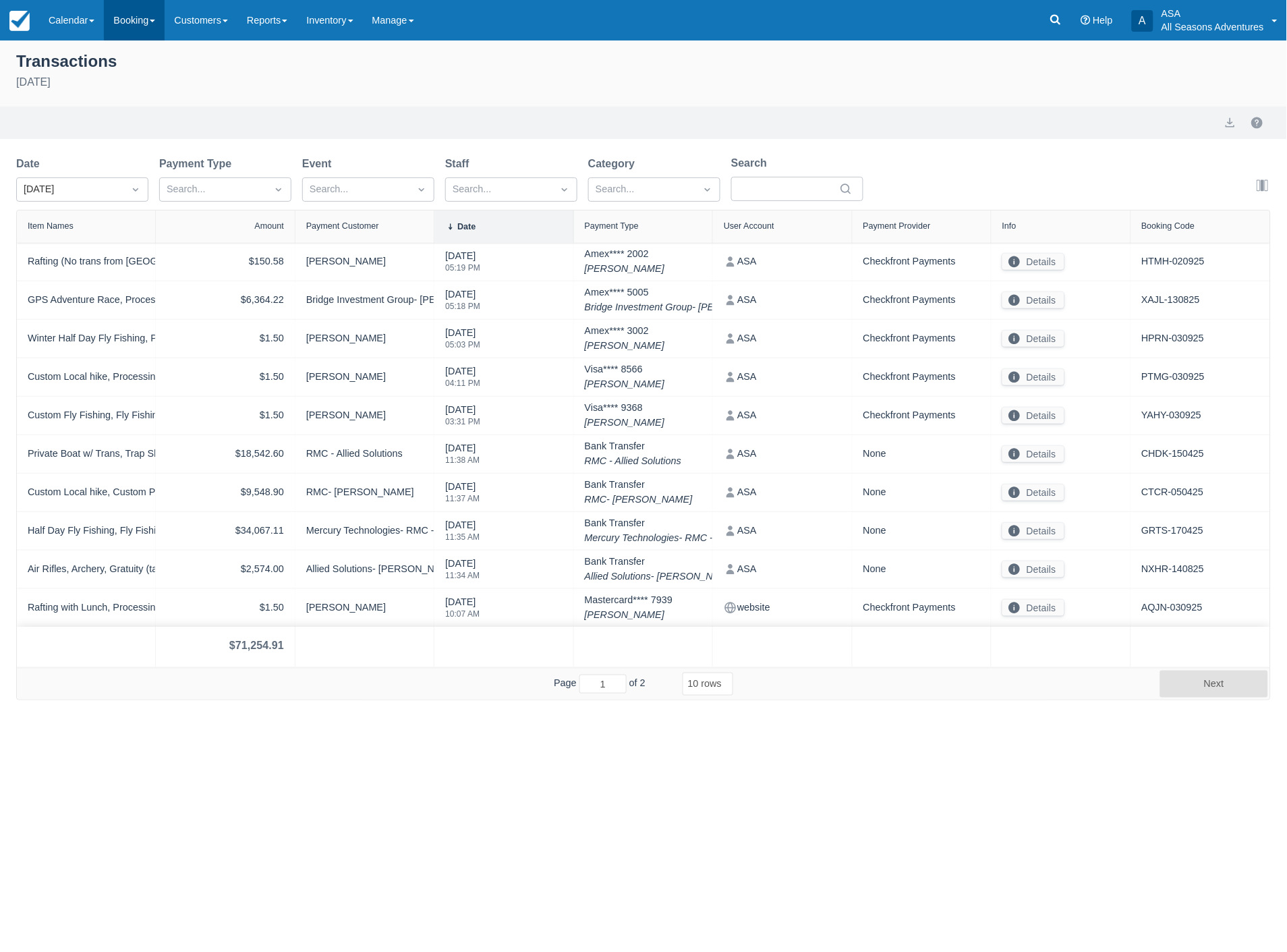
click at [139, 11] on link "Booking" at bounding box center [134, 20] width 61 height 40
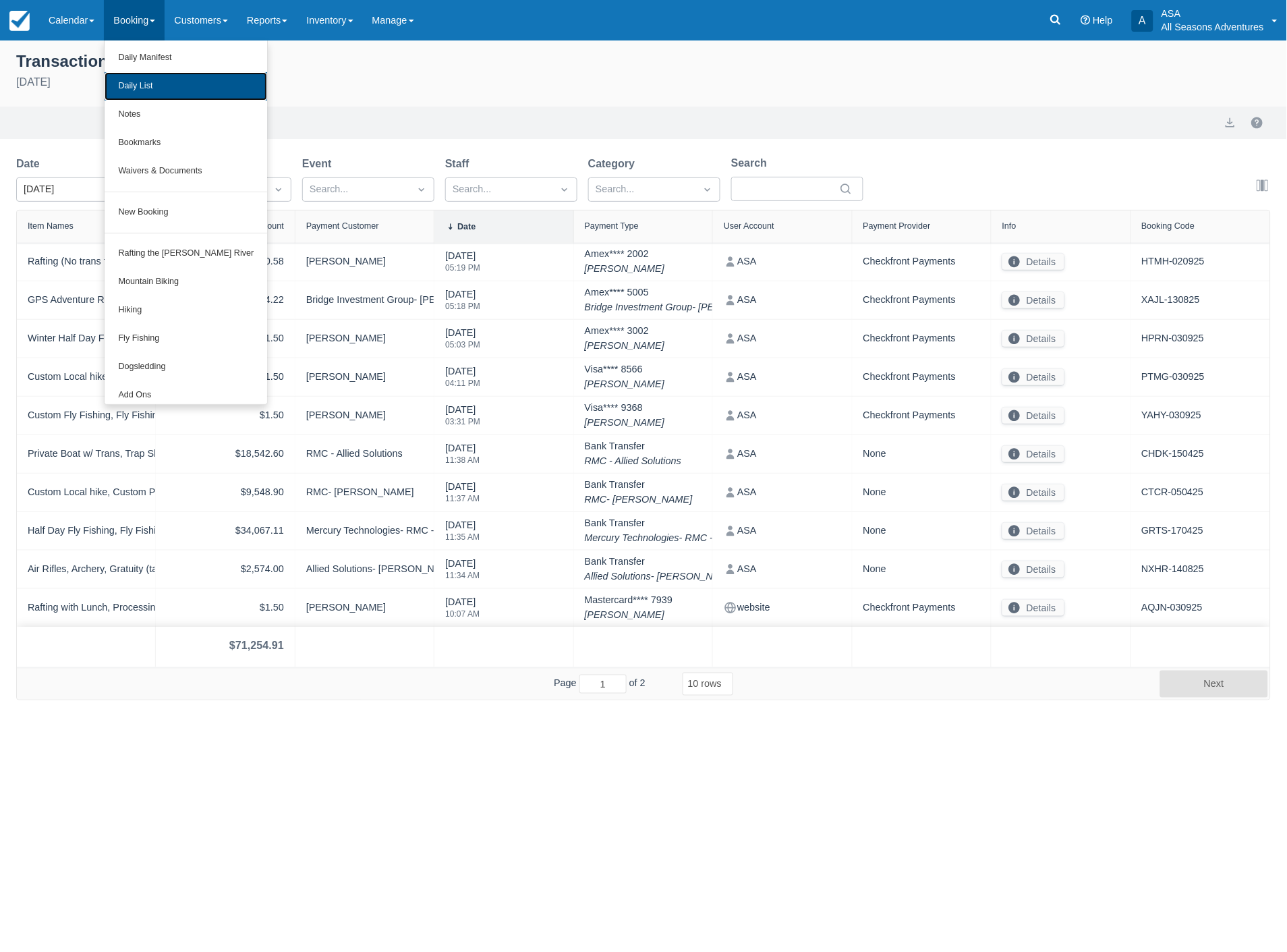
click at [131, 88] on link "Daily List" at bounding box center [185, 86] width 162 height 28
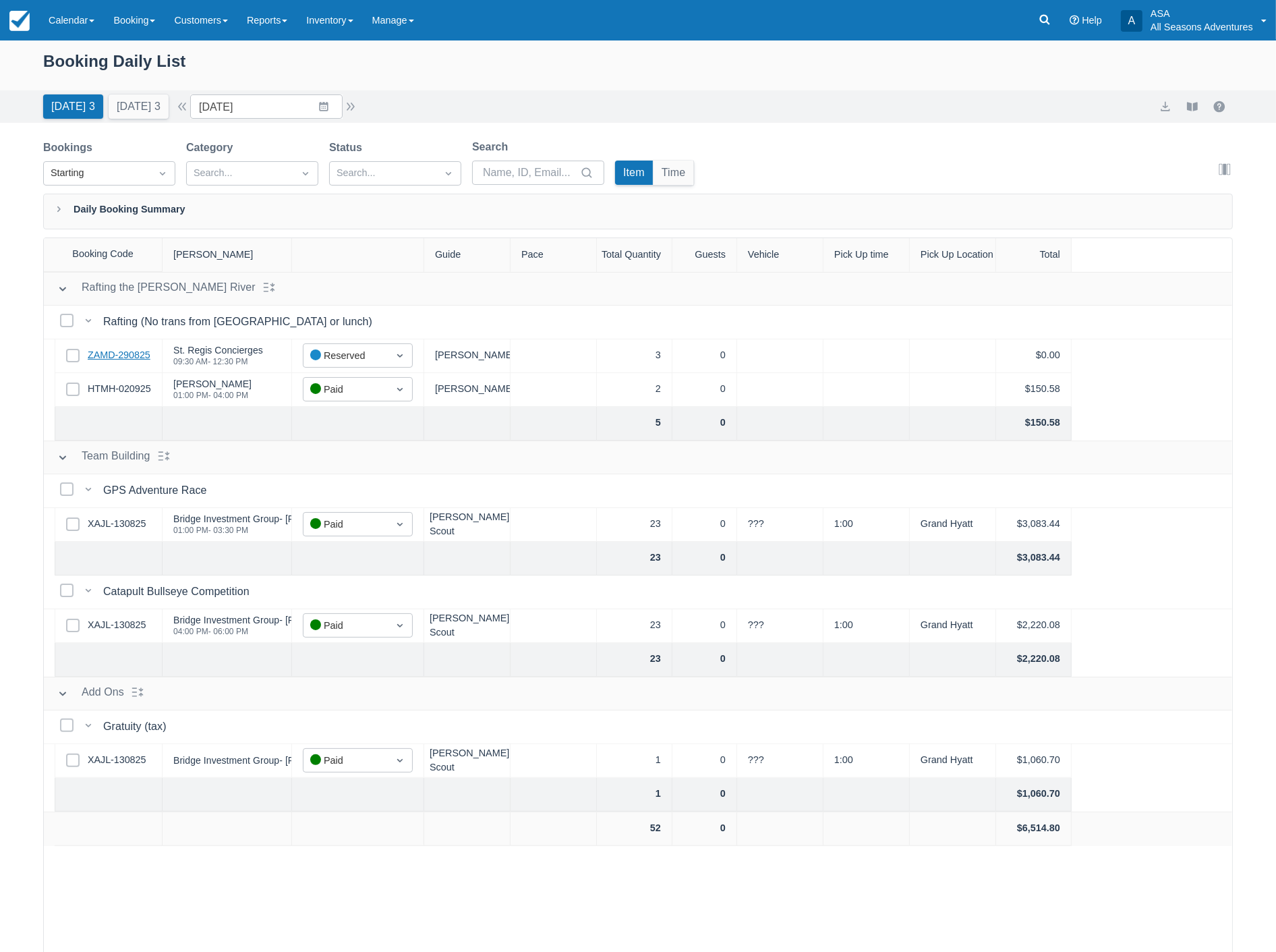
click at [131, 352] on link "ZAMD-290825" at bounding box center [119, 355] width 63 height 14
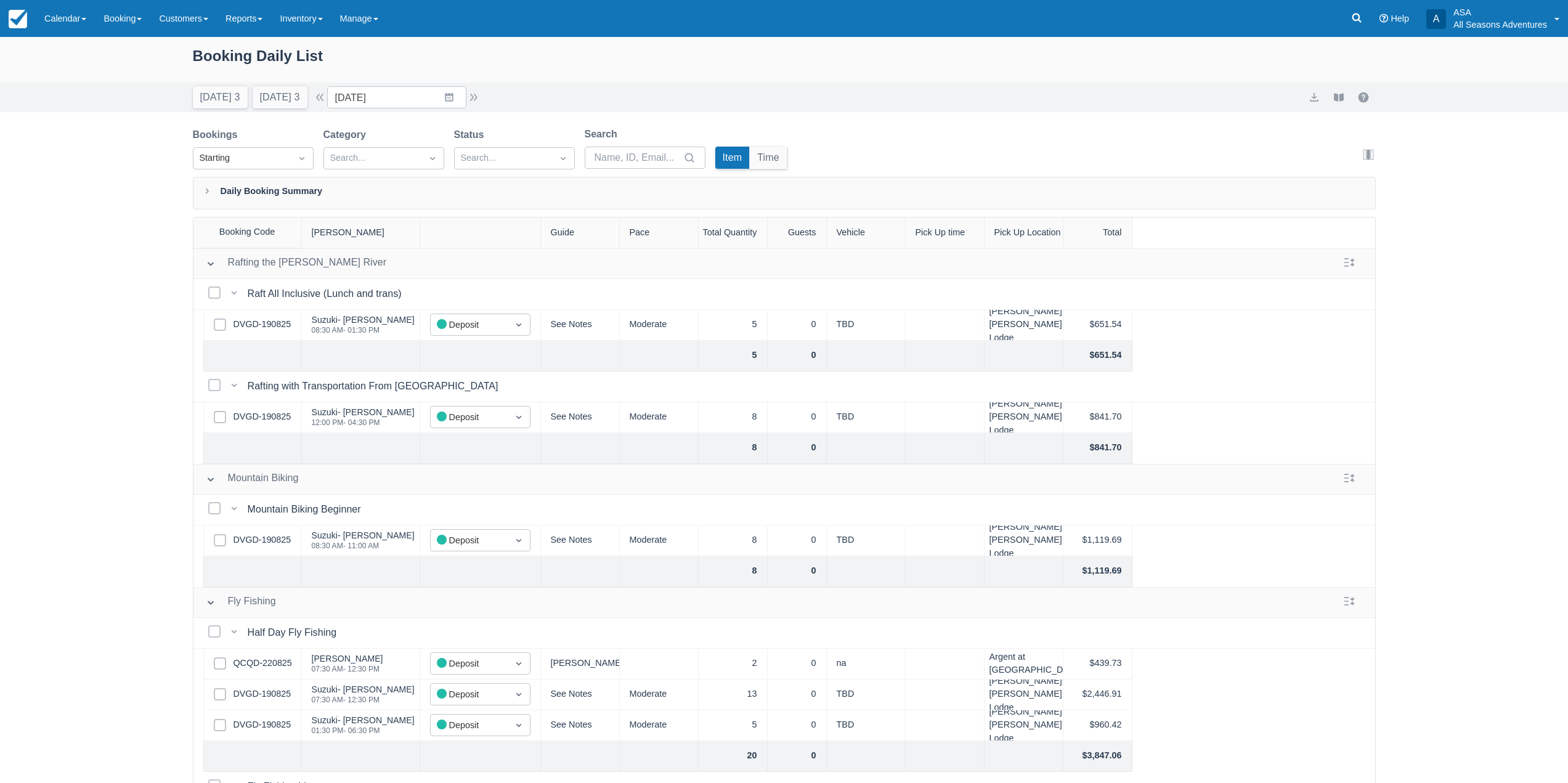
scroll to position [337, 0]
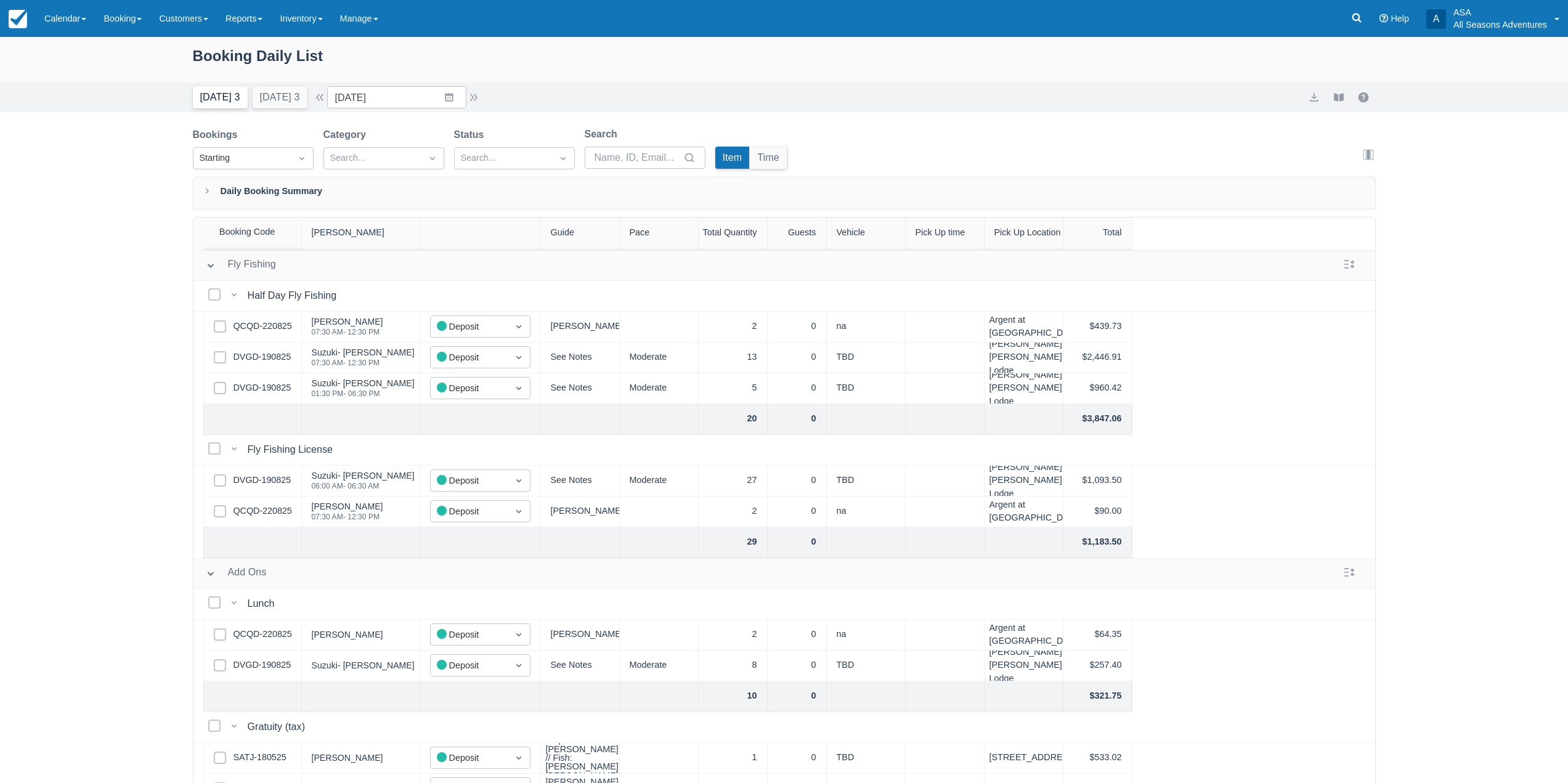
click at [210, 102] on button "Today 3" at bounding box center [220, 98] width 55 height 22
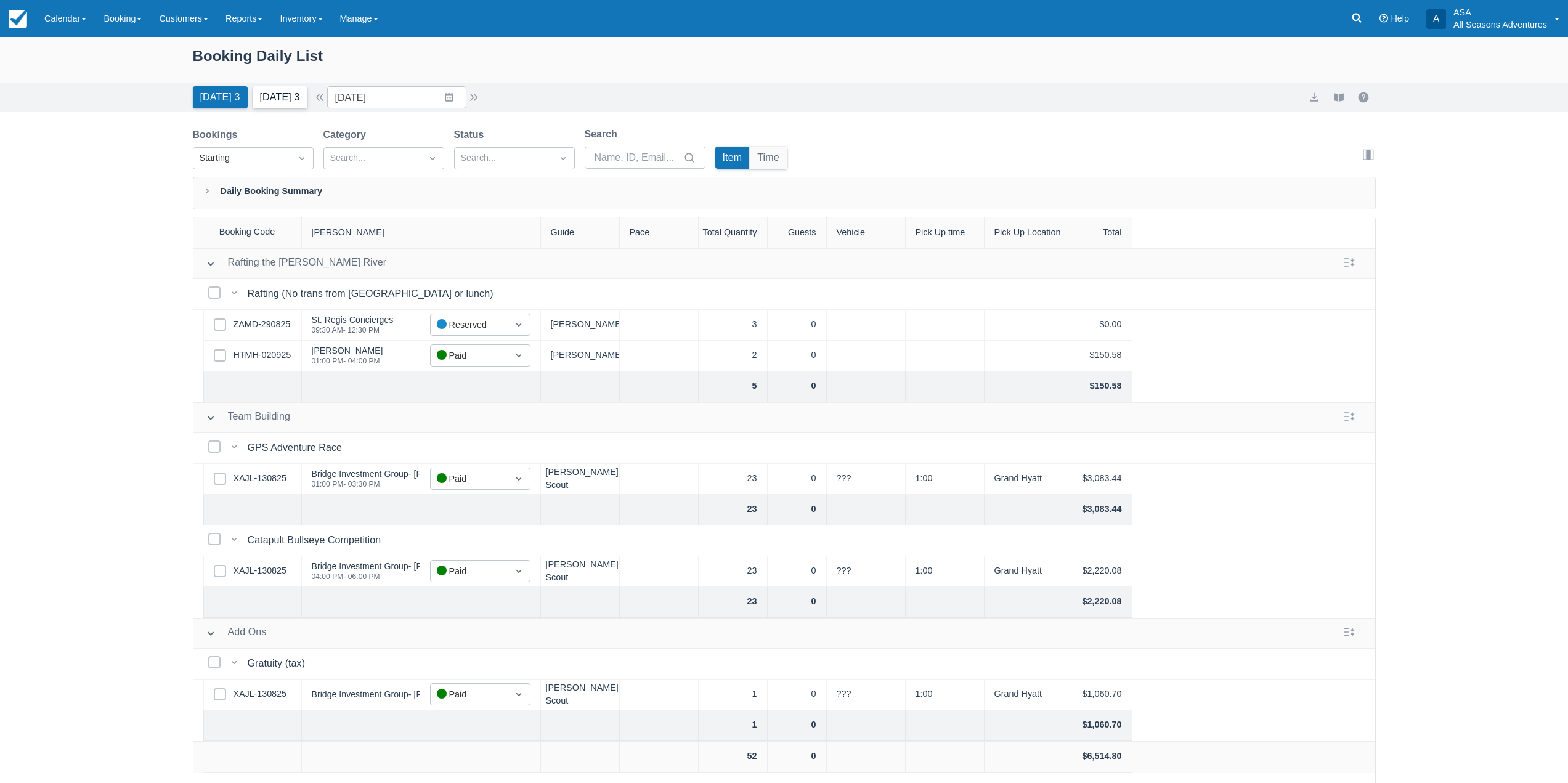
click at [279, 95] on button "Tomorrow 3" at bounding box center [280, 98] width 55 height 22
type input "09/04/25"
